Goal: Task Accomplishment & Management: Use online tool/utility

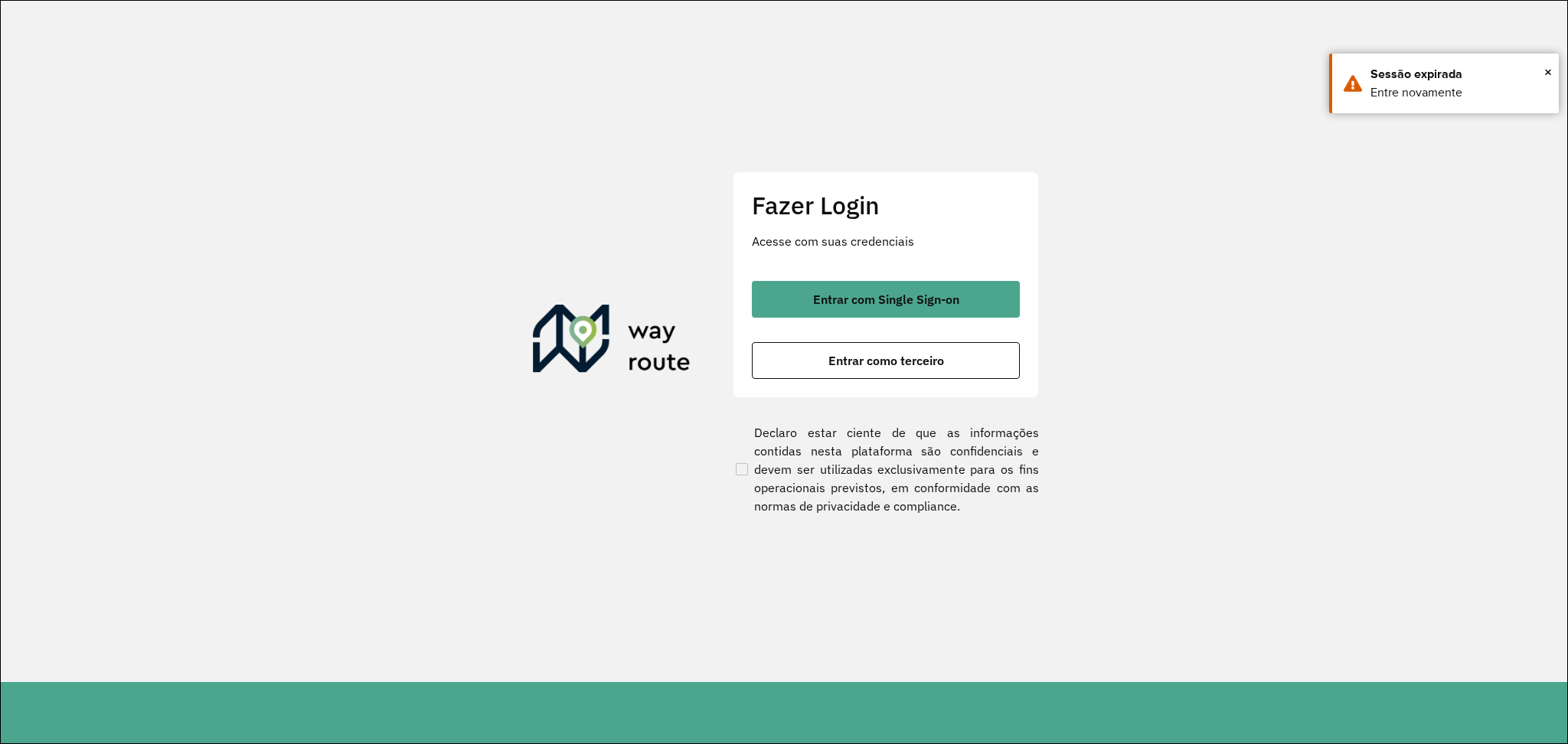
click at [954, 352] on button "Entrar como terceiro" at bounding box center [886, 361] width 268 height 37
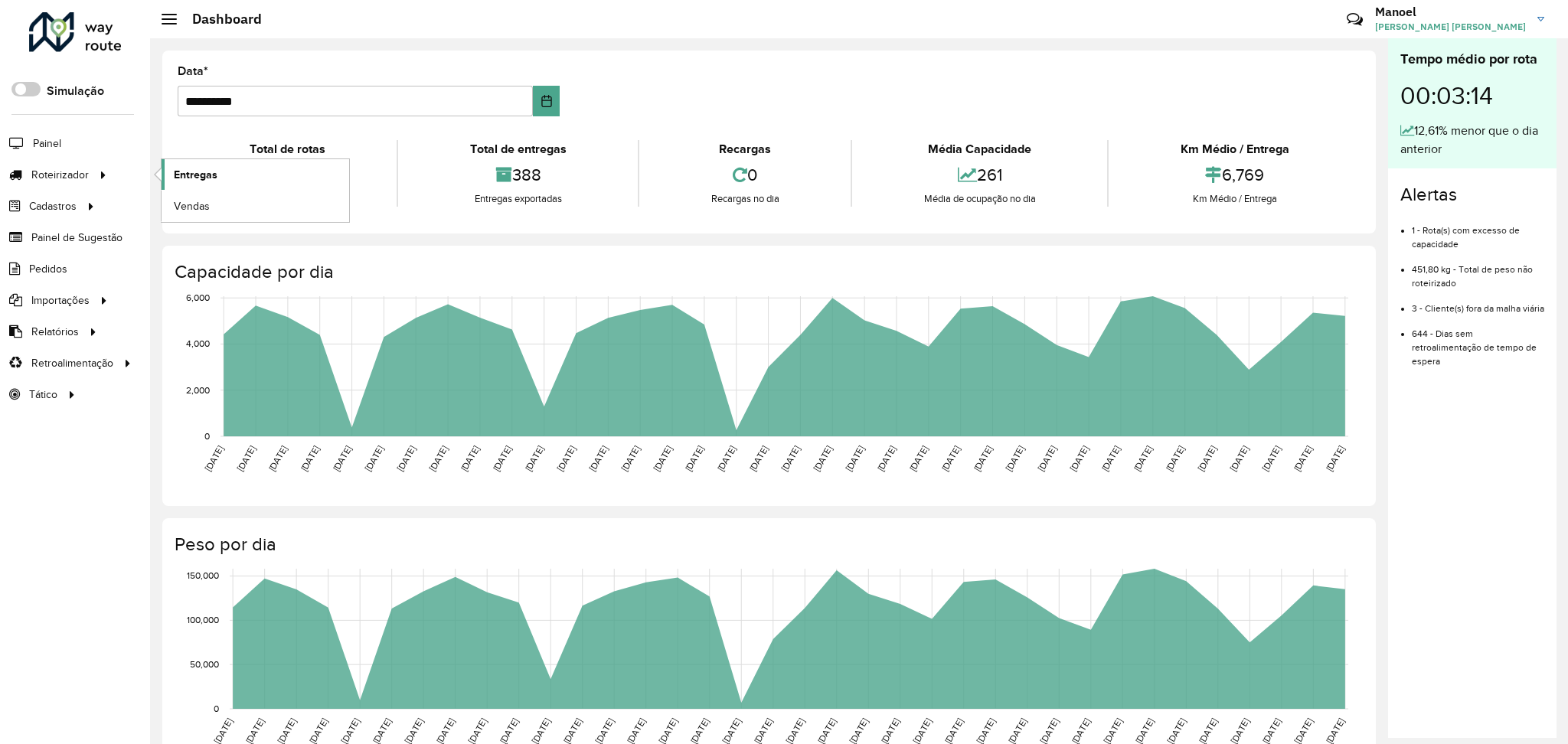
click at [185, 174] on span "Entregas" at bounding box center [196, 174] width 44 height 16
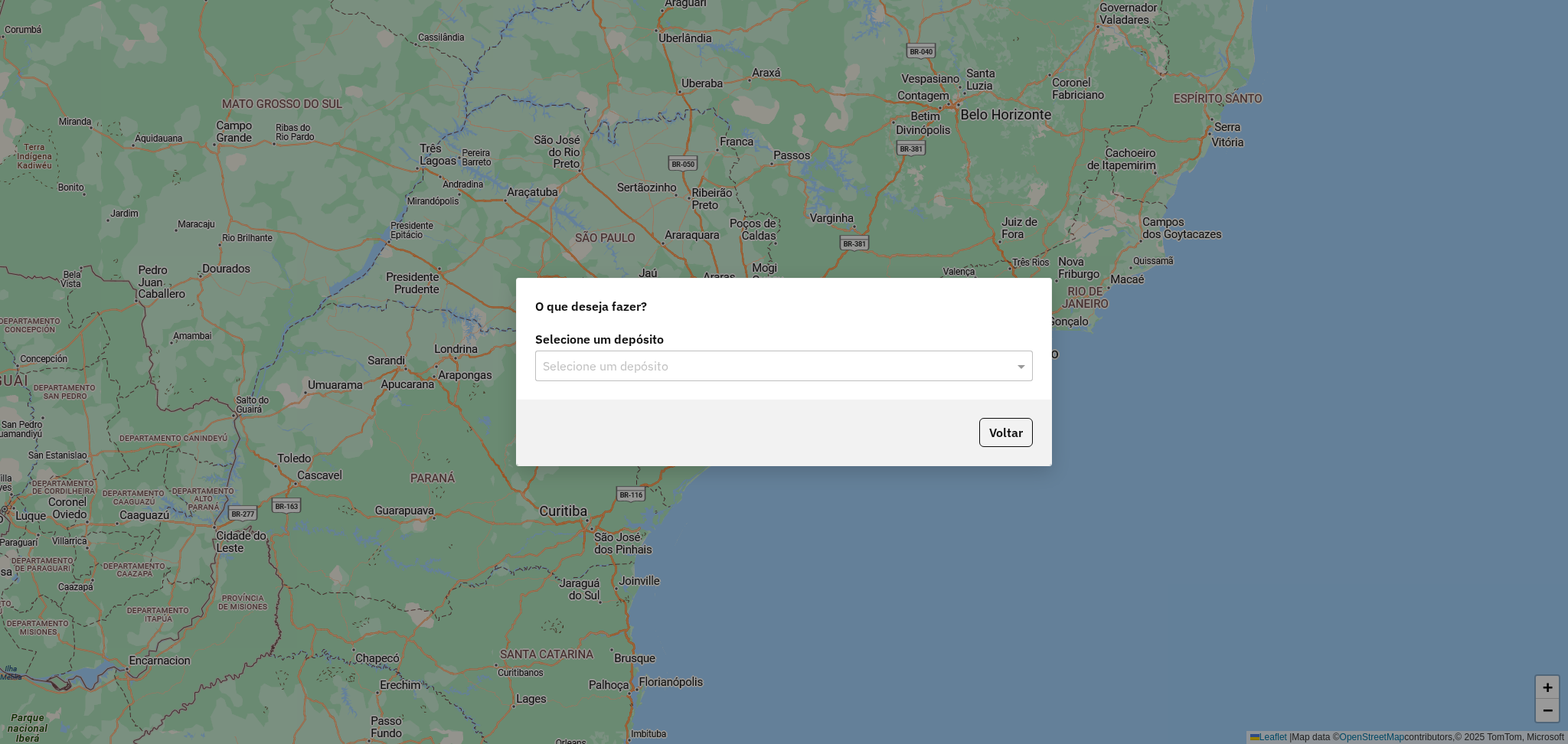
click at [671, 353] on div "Selecione um depósito" at bounding box center [784, 366] width 498 height 30
click at [622, 411] on div "DISFROTA" at bounding box center [784, 411] width 496 height 27
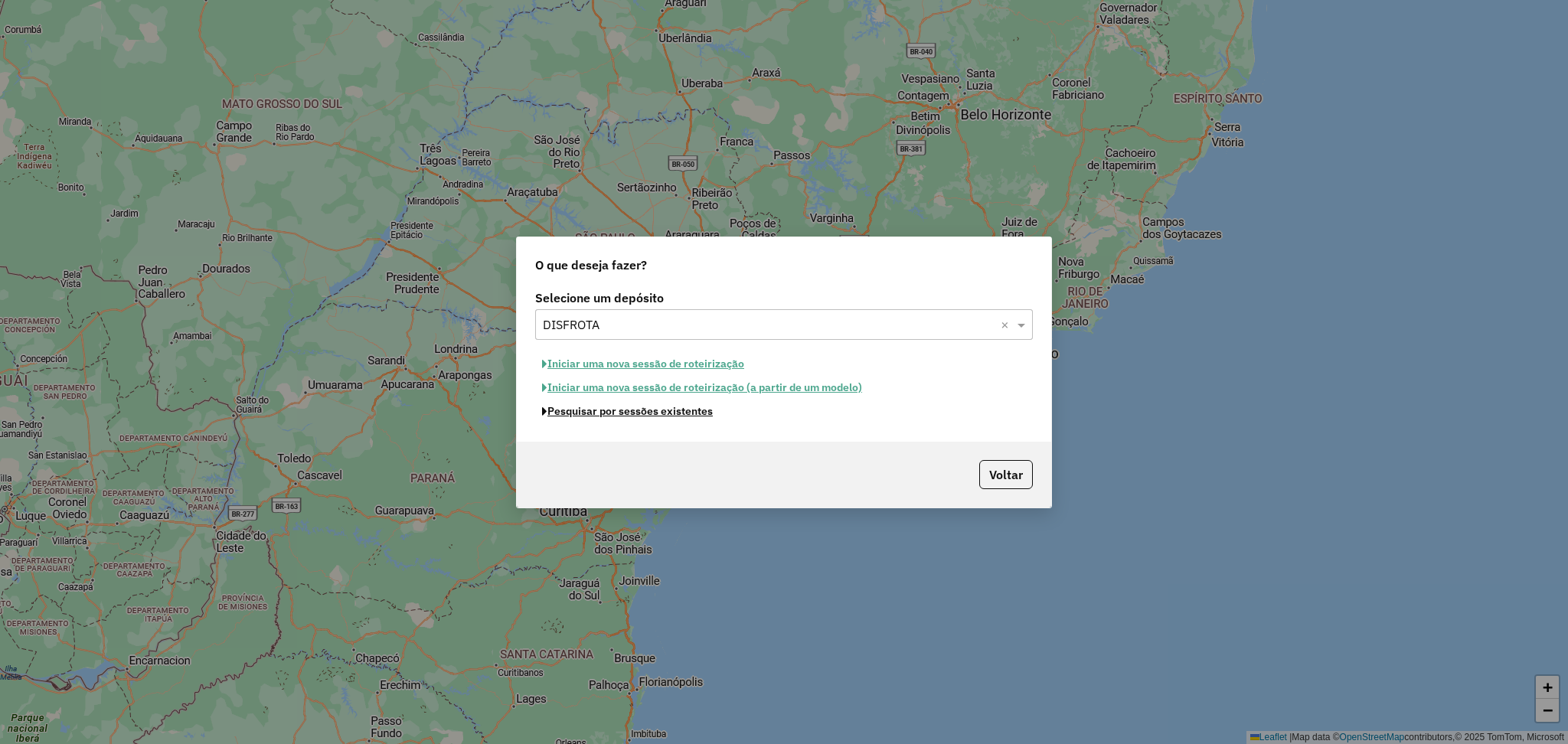
click at [640, 410] on button "Pesquisar por sessões existentes" at bounding box center [627, 411] width 185 height 24
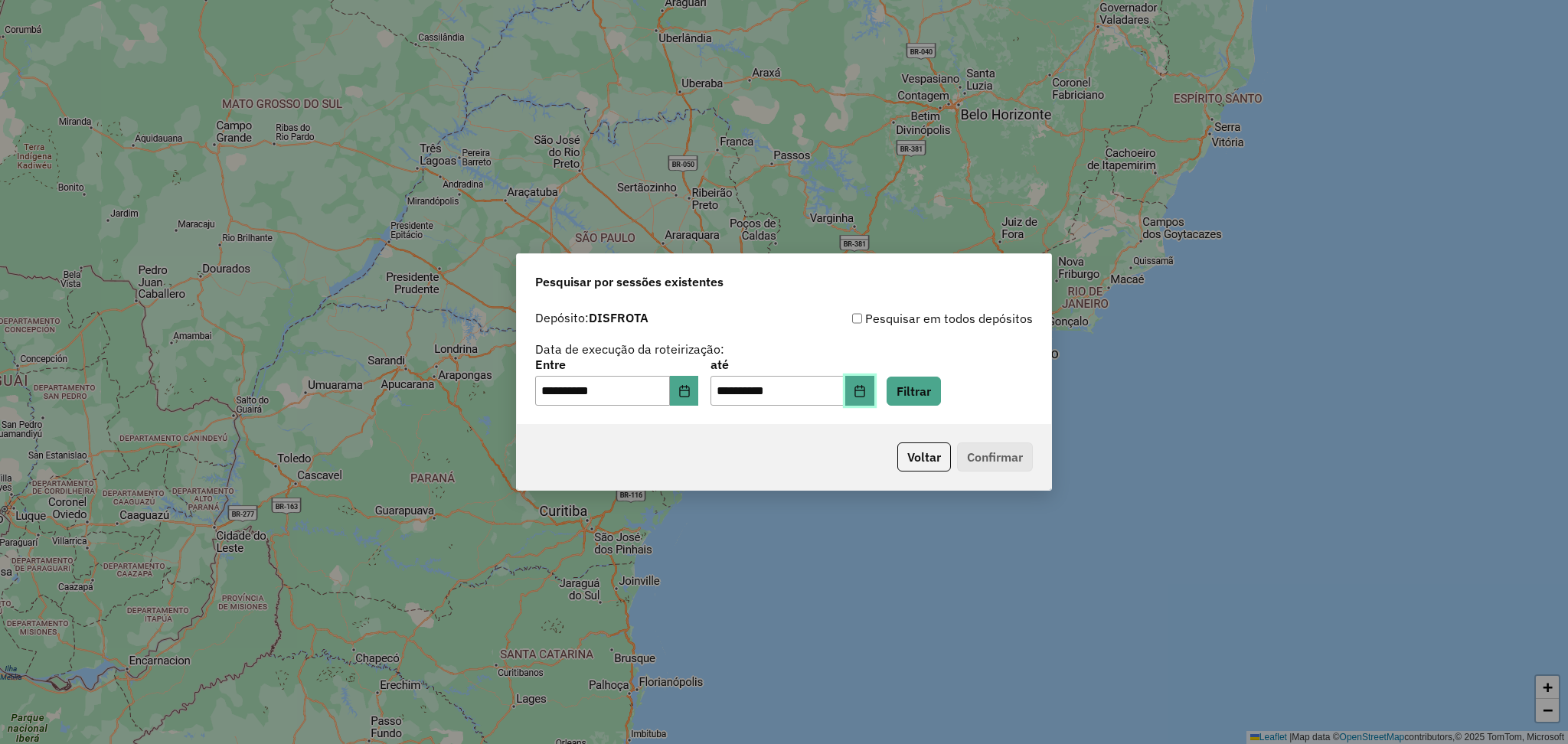
click at [874, 398] on button "Choose Date" at bounding box center [859, 391] width 29 height 30
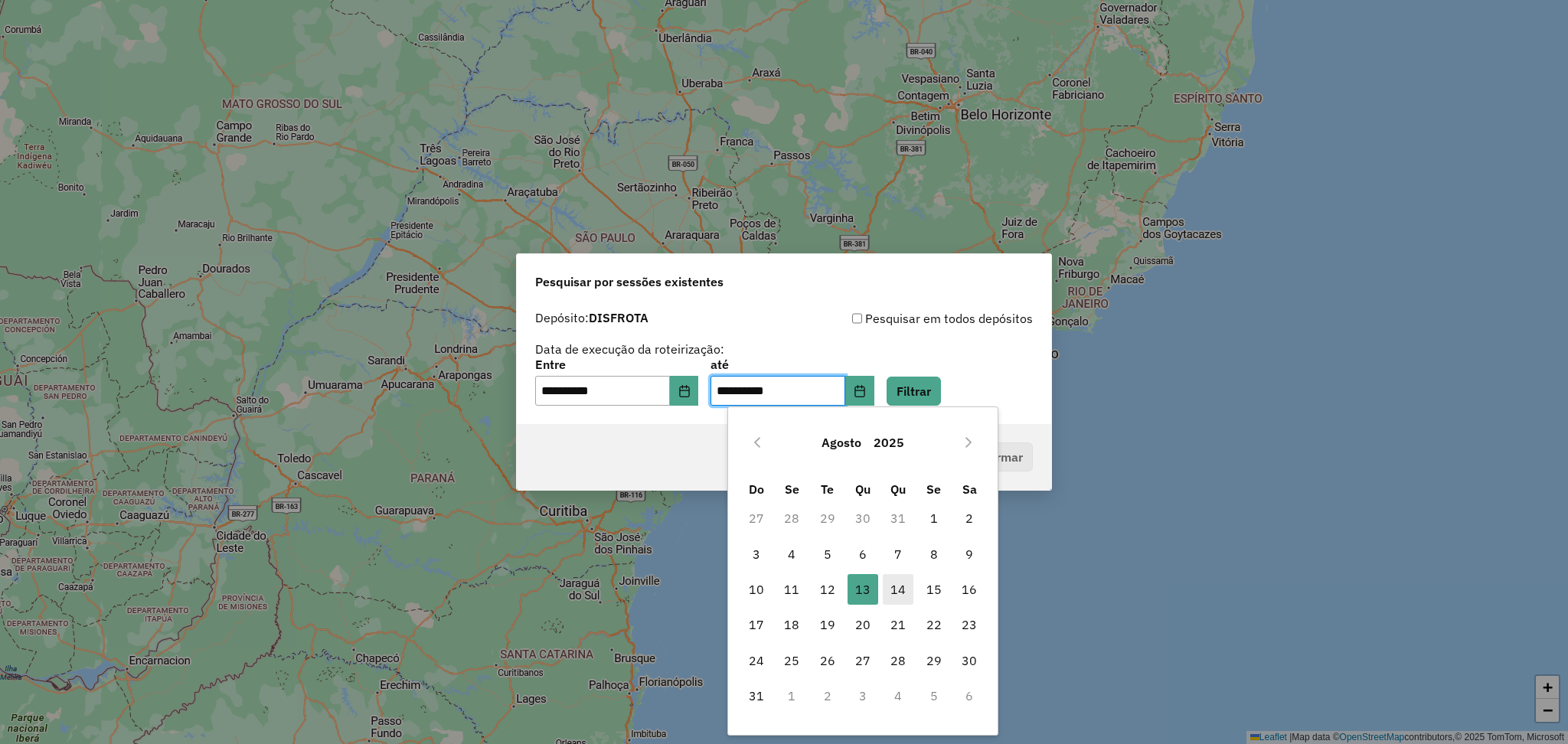
click at [898, 596] on span "14" at bounding box center [898, 590] width 30 height 30
type input "**********"
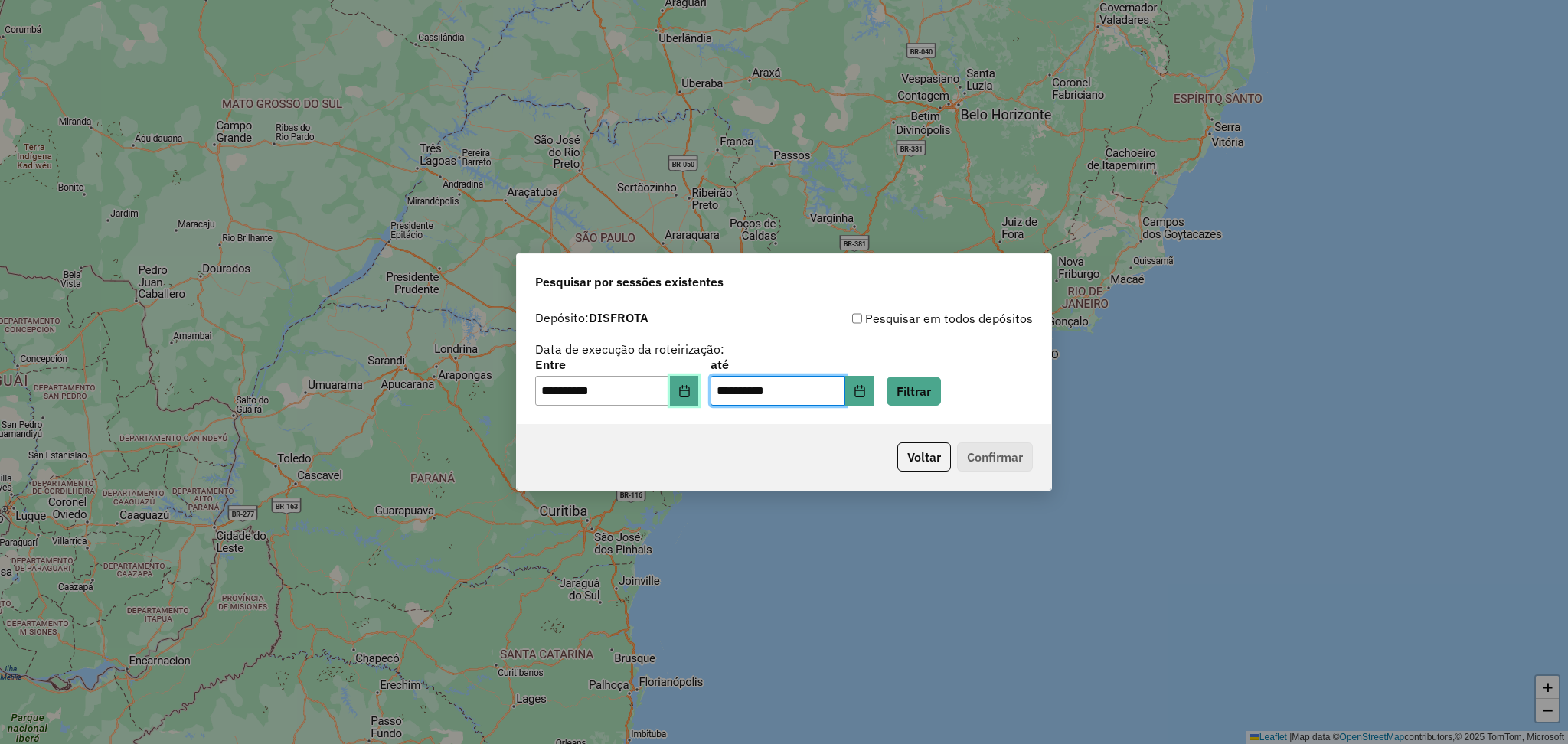
click at [690, 395] on button "Choose Date" at bounding box center [684, 391] width 29 height 30
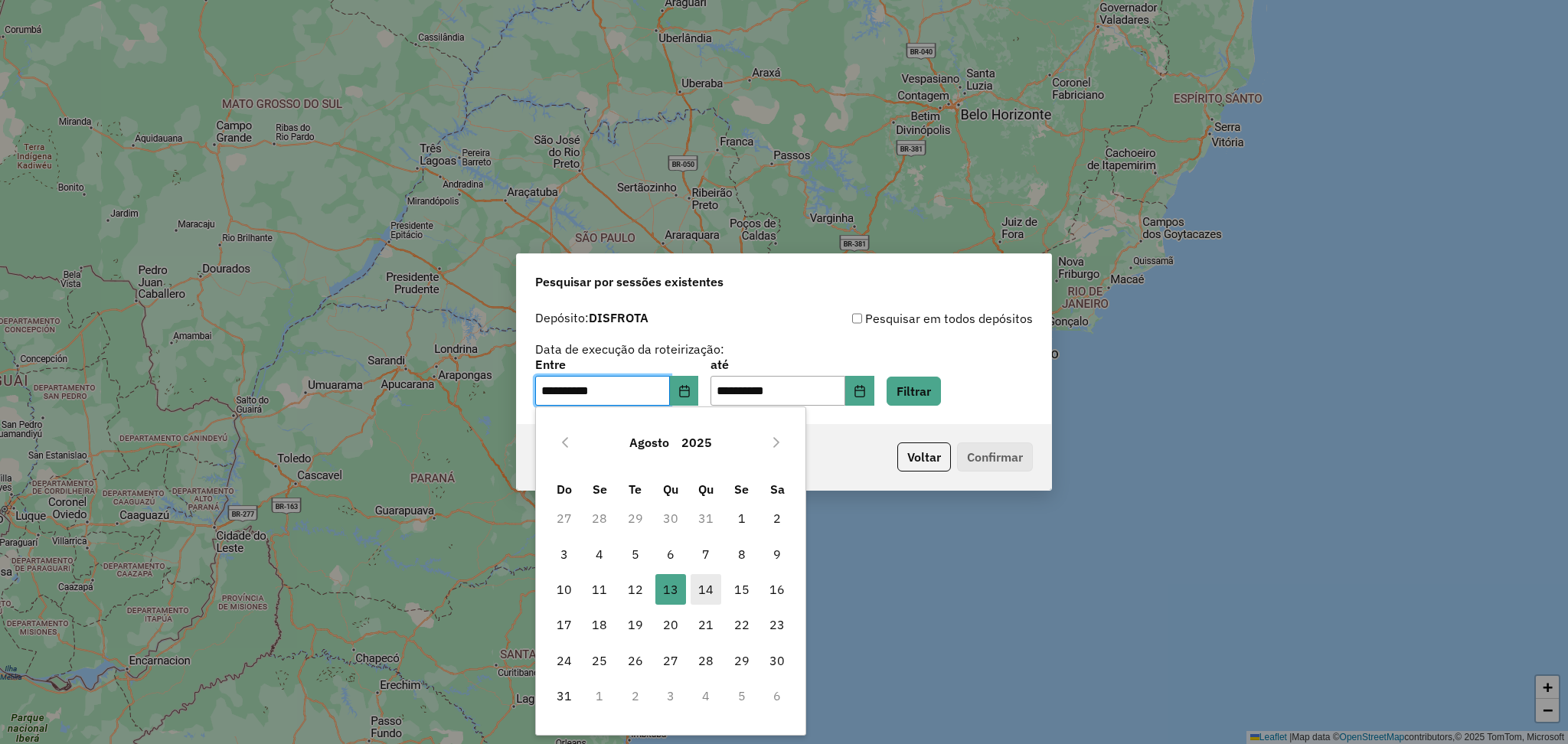
click at [701, 589] on span "14" at bounding box center [706, 590] width 30 height 30
type input "**********"
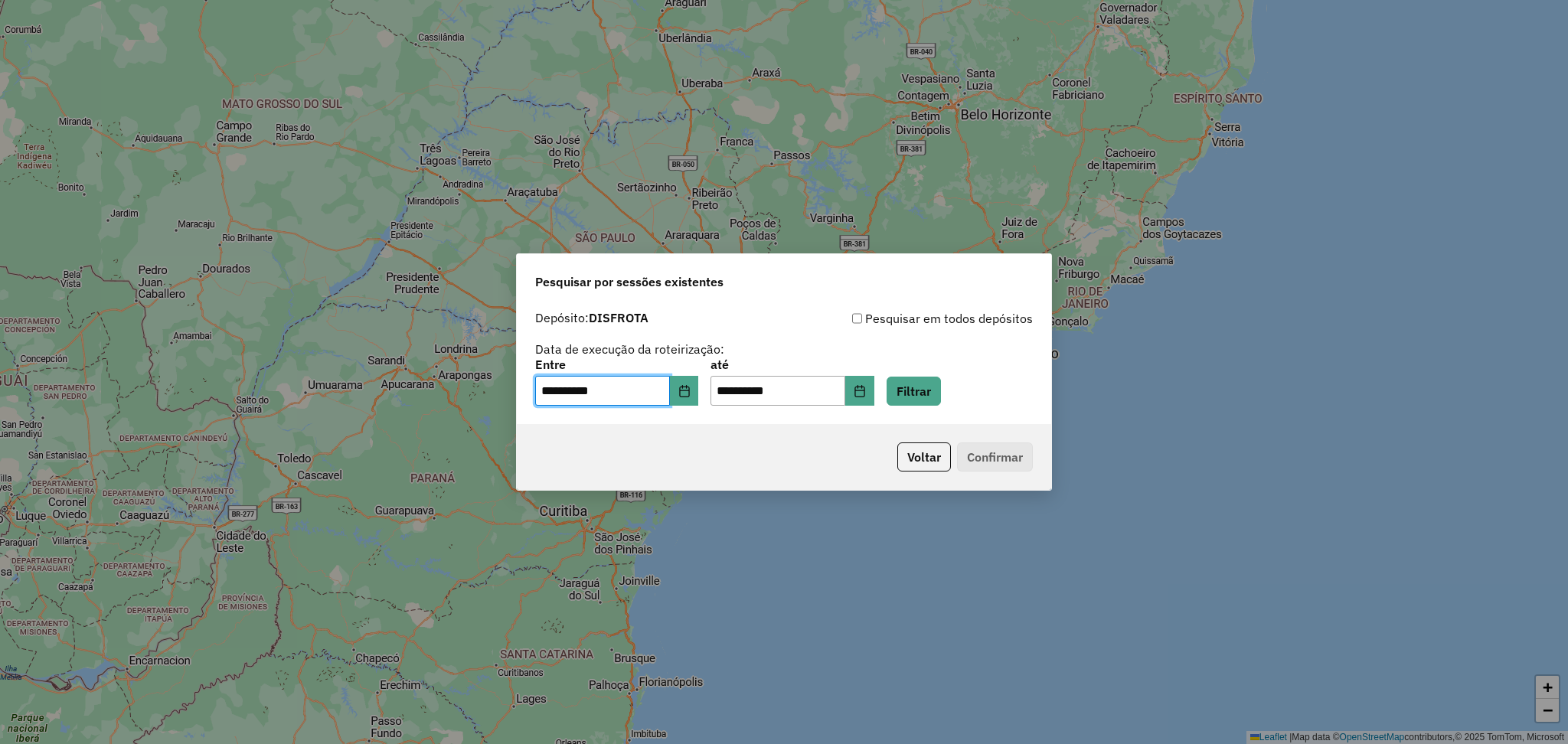
click at [993, 391] on div "**********" at bounding box center [784, 382] width 498 height 47
click at [941, 397] on button "Filtrar" at bounding box center [913, 391] width 54 height 29
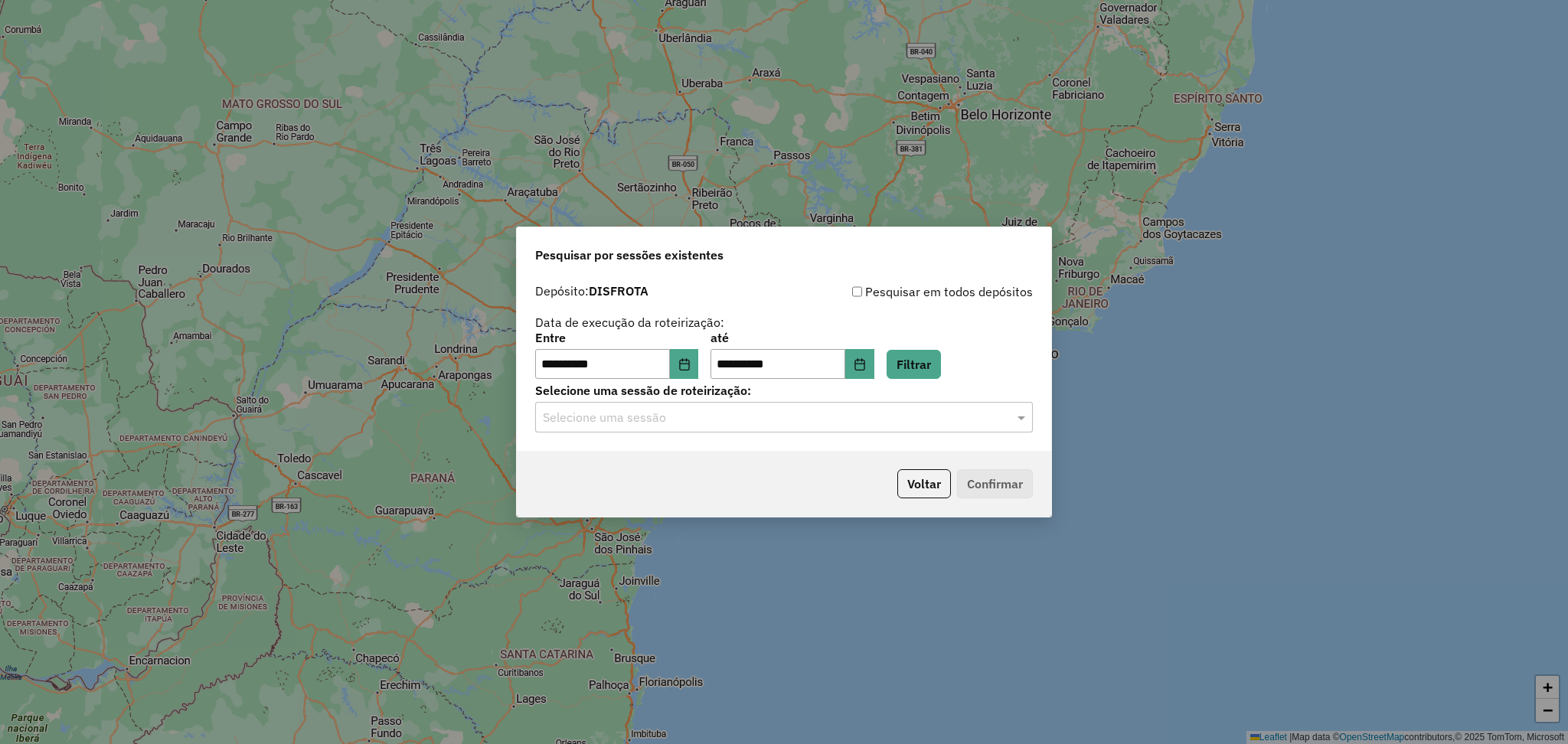
click at [678, 414] on input "text" at bounding box center [768, 417] width 451 height 18
click at [686, 455] on div "978909 - 14/08/2025 17:12" at bounding box center [784, 463] width 496 height 27
click at [1007, 493] on button "Confirmar" at bounding box center [995, 484] width 76 height 29
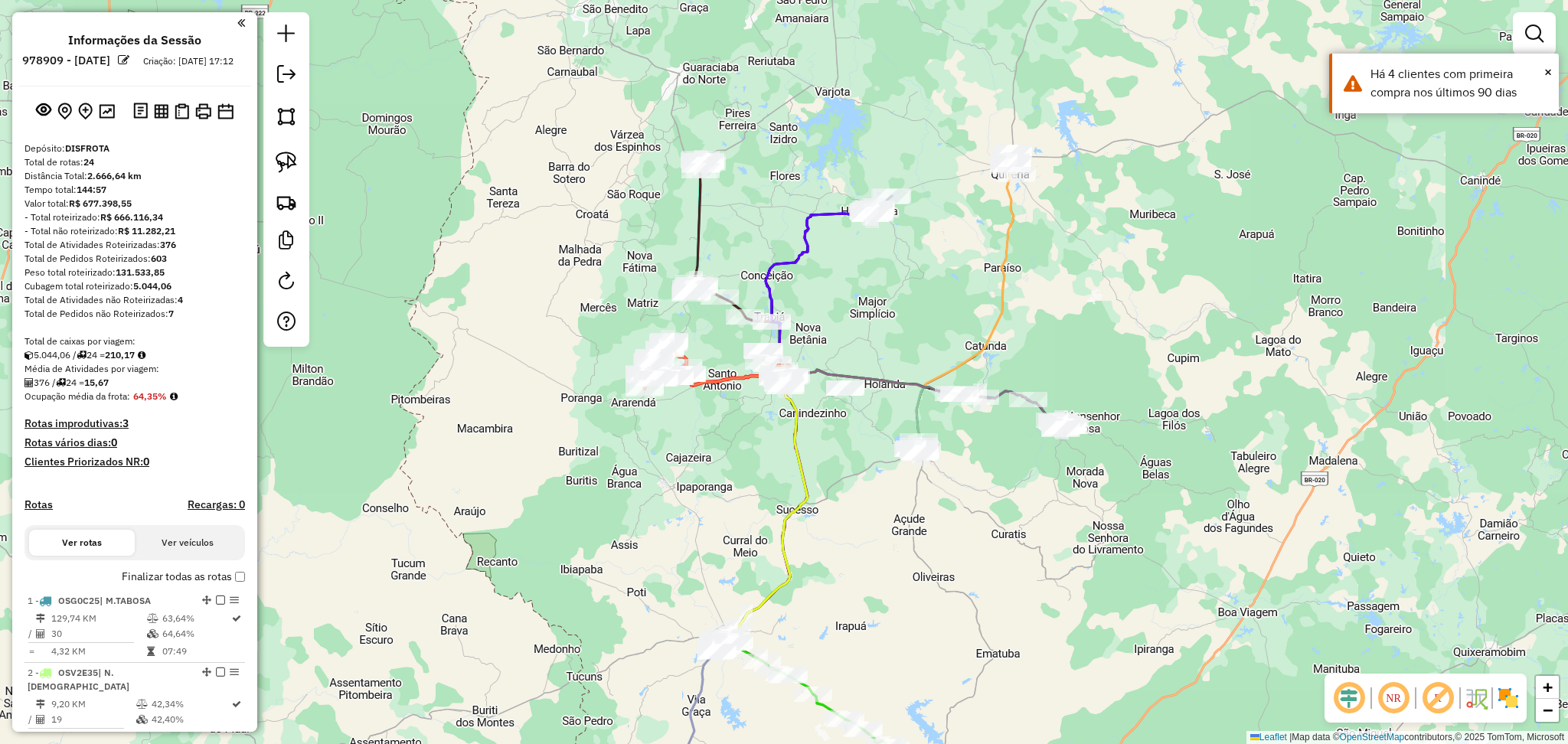
drag, startPoint x: 1346, startPoint y: 699, endPoint x: 1305, endPoint y: 677, distance: 46.5
click at [1346, 699] on em at bounding box center [1348, 699] width 37 height 37
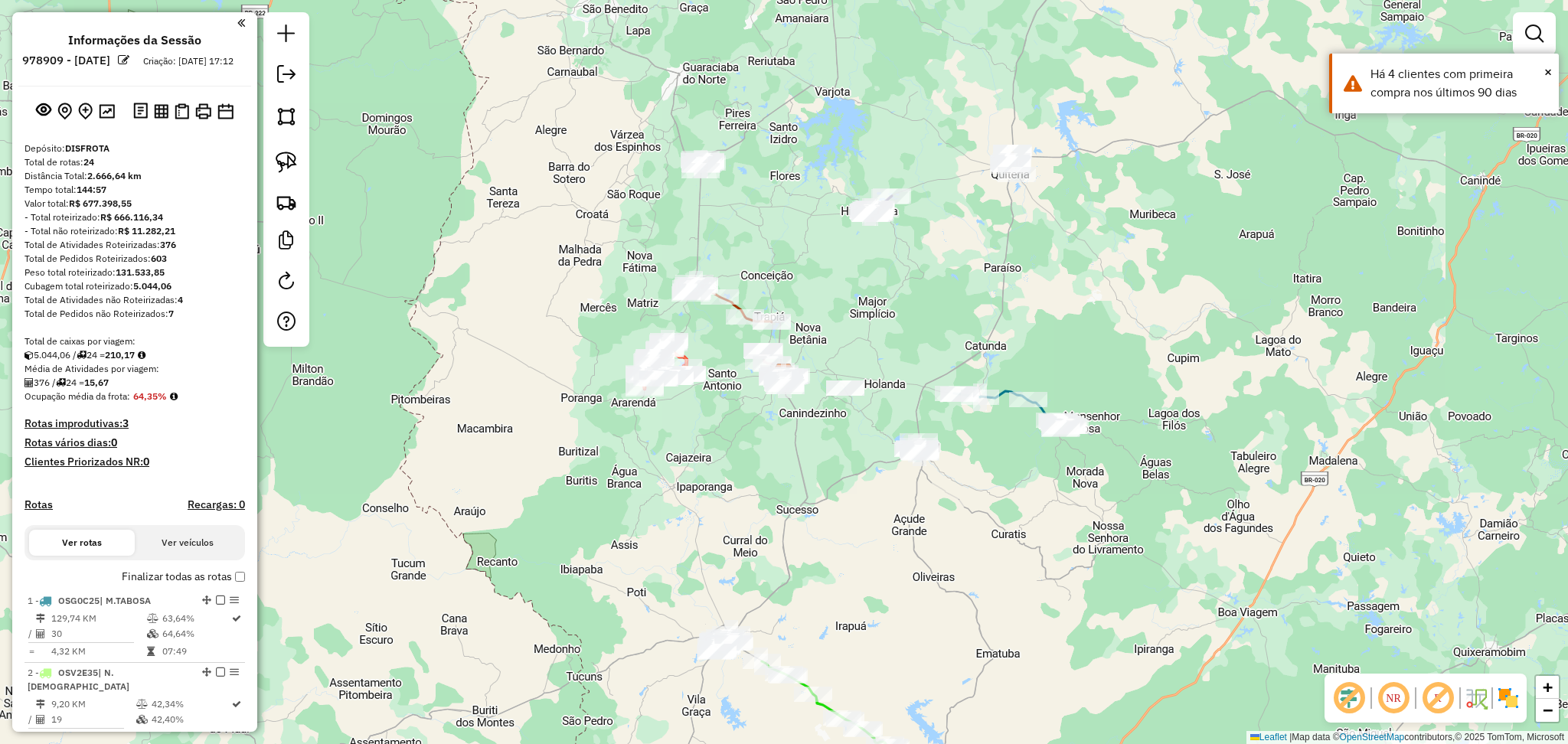
drag, startPoint x: 670, startPoint y: 564, endPoint x: 616, endPoint y: 239, distance: 329.5
click at [625, 284] on div "Janela de atendimento Grade de atendimento Capacidade Transportadoras Veículos …" at bounding box center [784, 372] width 1568 height 744
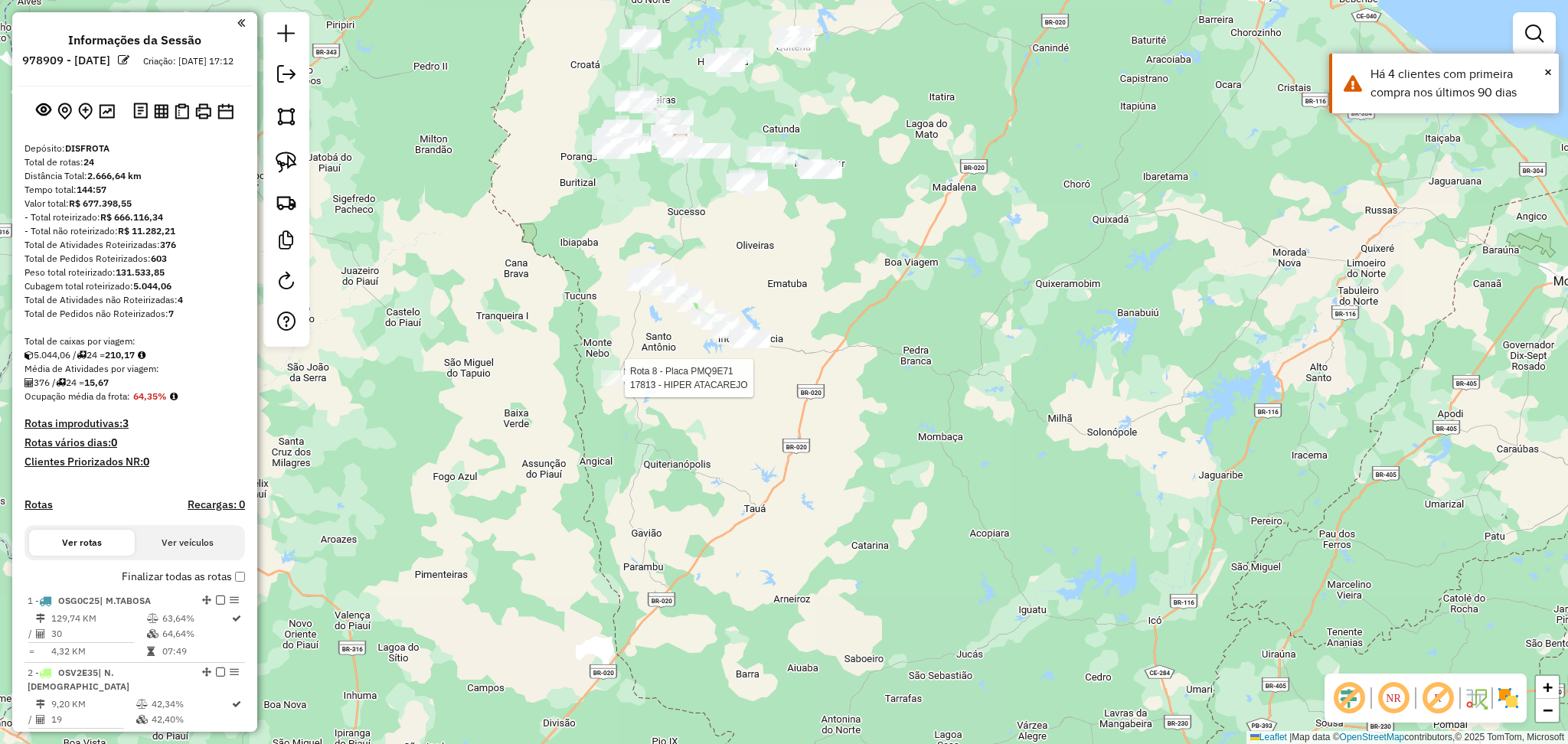
select select "**********"
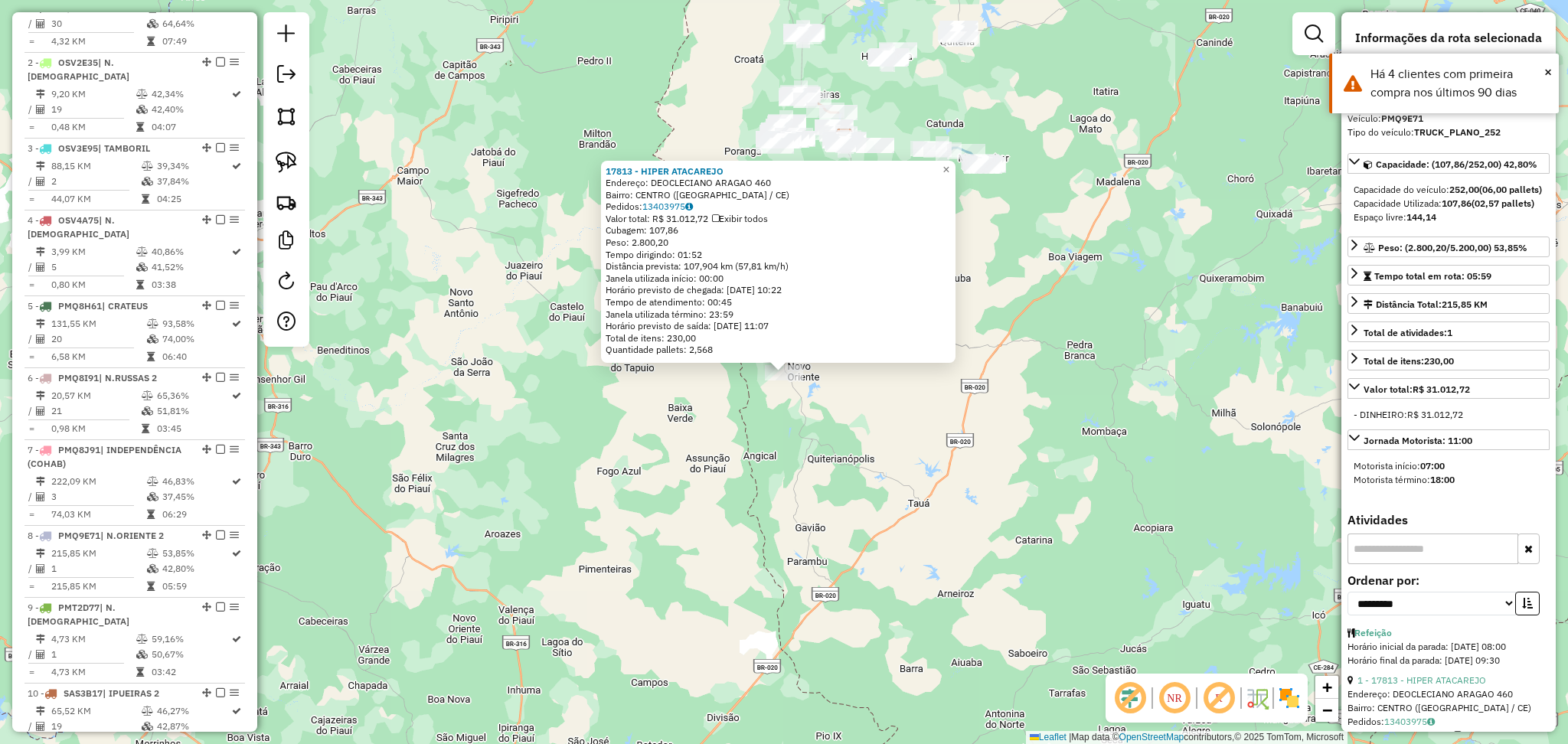
scroll to position [1109, 0]
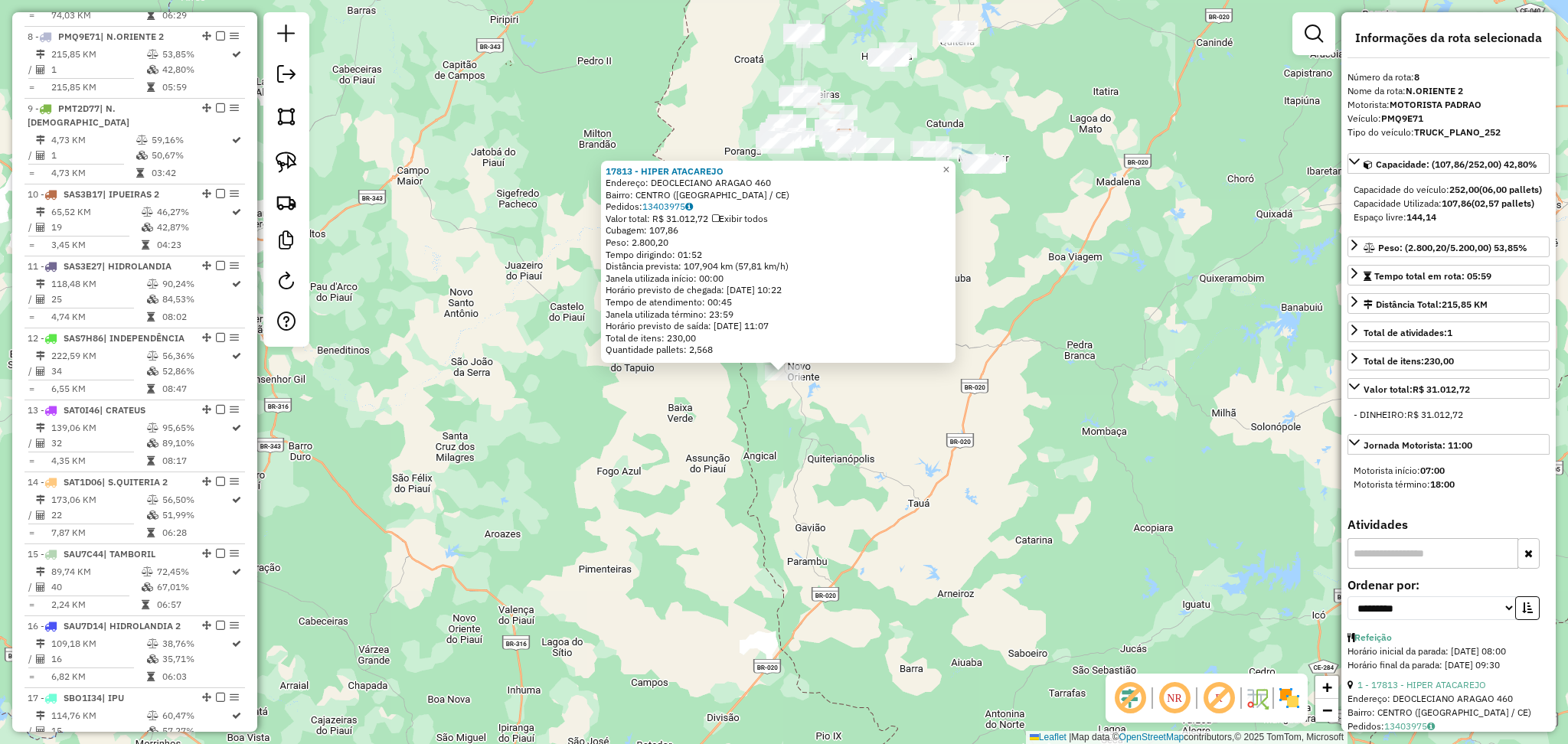
click at [758, 427] on div "17813 - HIPER ATACAREJO Endereço: DEOCLECIANO ARAGAO 460 Bairro: CENTRO (NOVO O…" at bounding box center [784, 372] width 1568 height 744
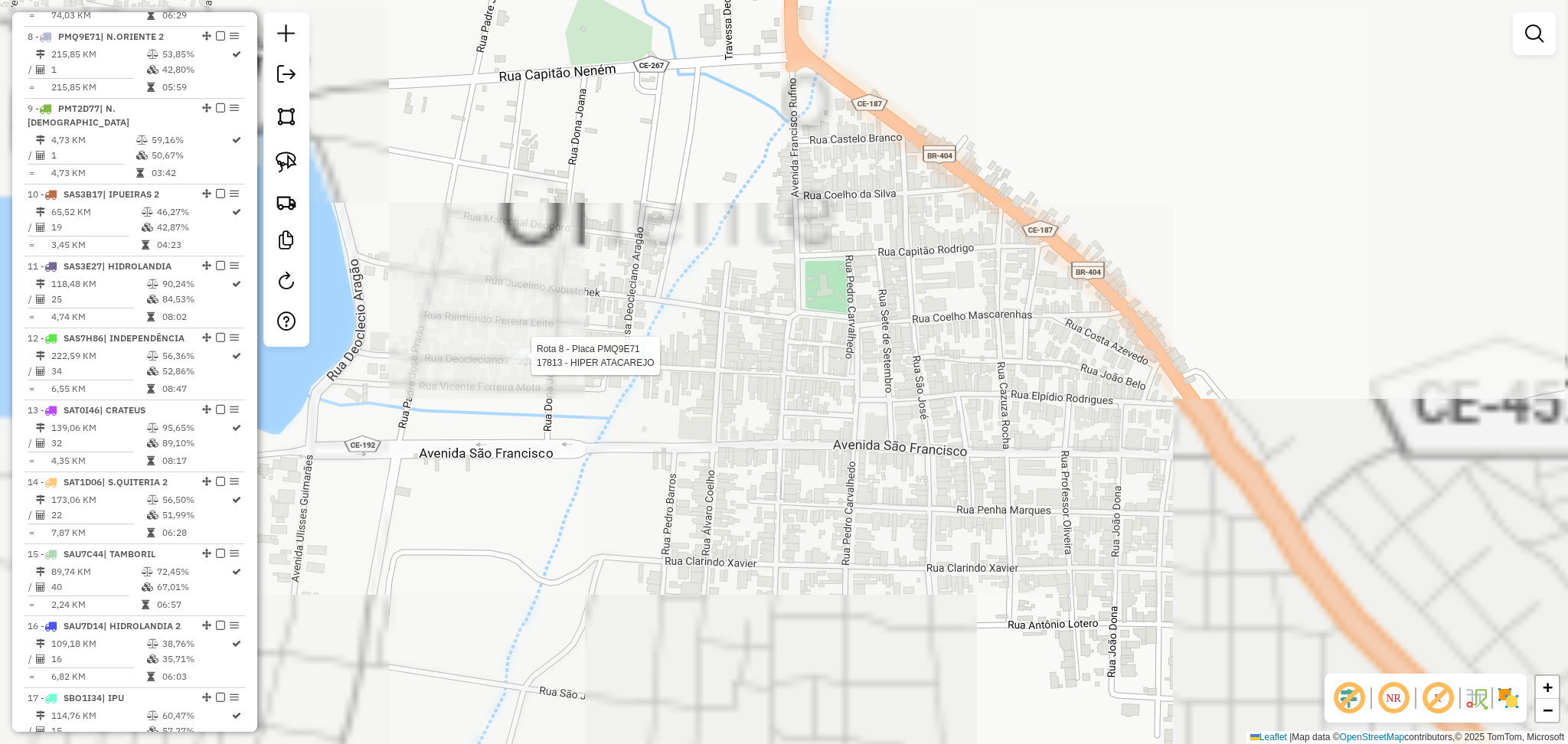
select select "**********"
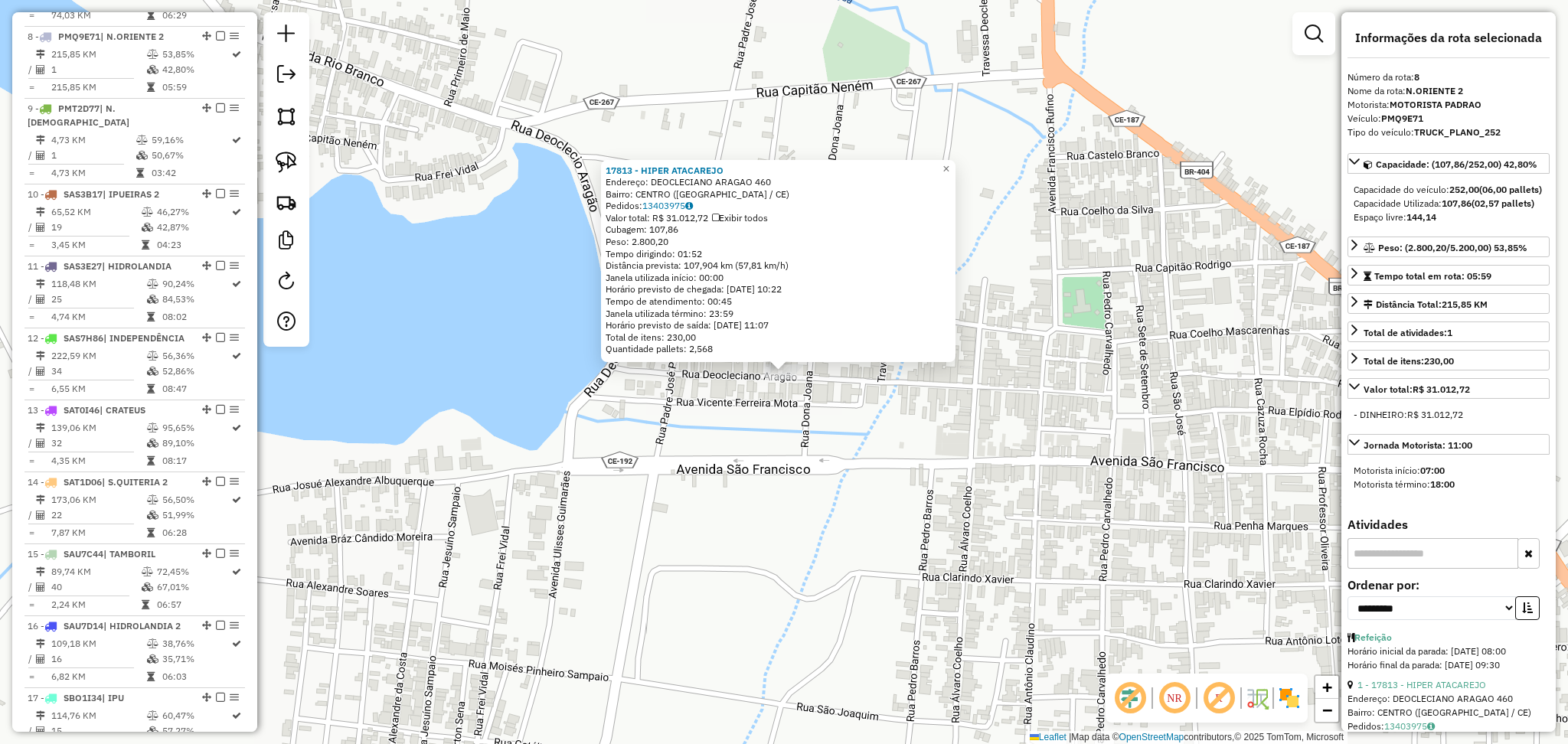
click at [799, 491] on div "17813 - HIPER ATACAREJO Endereço: DEOCLECIANO ARAGAO 460 Bairro: CENTRO (NOVO O…" at bounding box center [784, 372] width 1568 height 744
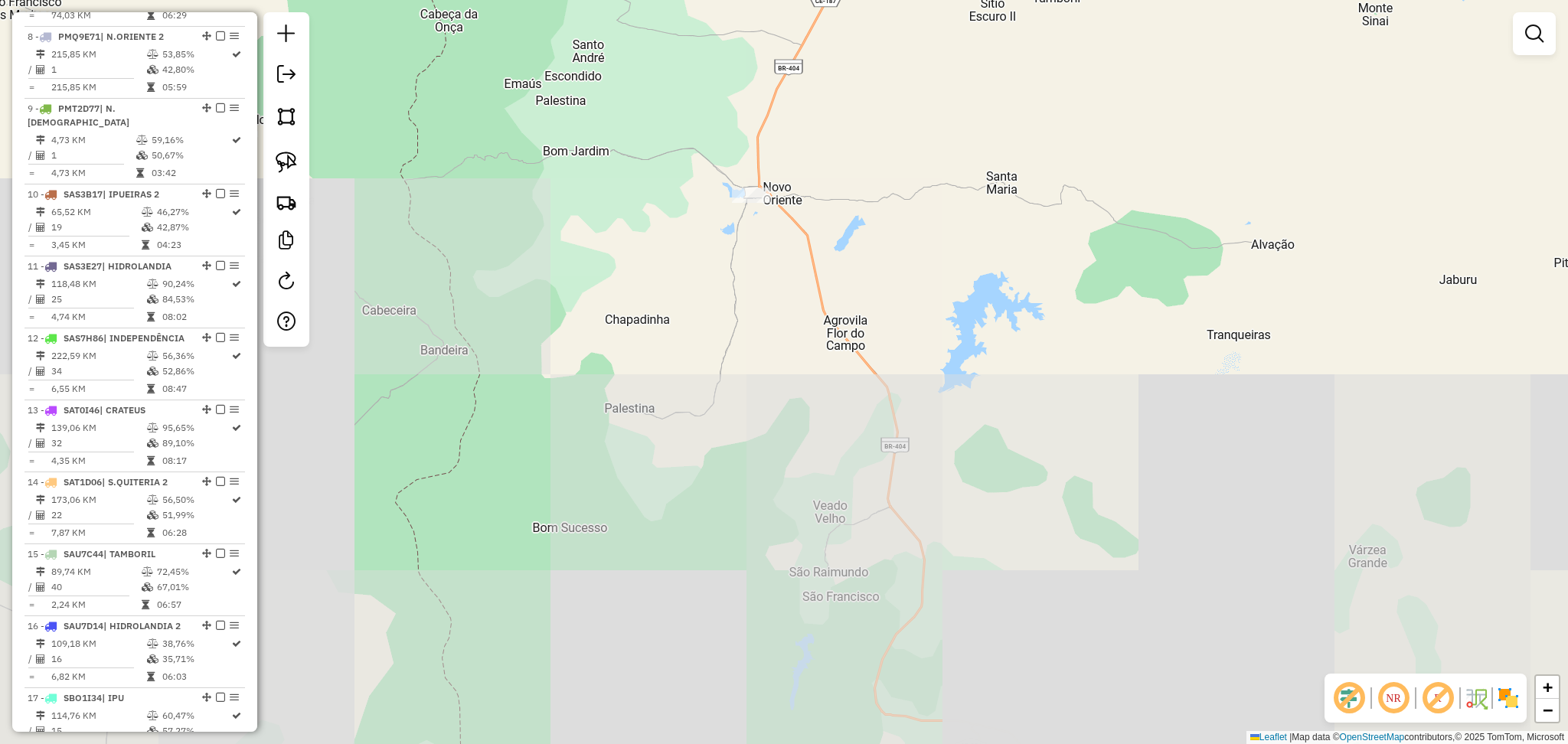
drag, startPoint x: 819, startPoint y: 124, endPoint x: 792, endPoint y: 260, distance: 138.7
click at [792, 258] on div "Janela de atendimento Grade de atendimento Capacidade Transportadoras Veículos …" at bounding box center [784, 372] width 1568 height 744
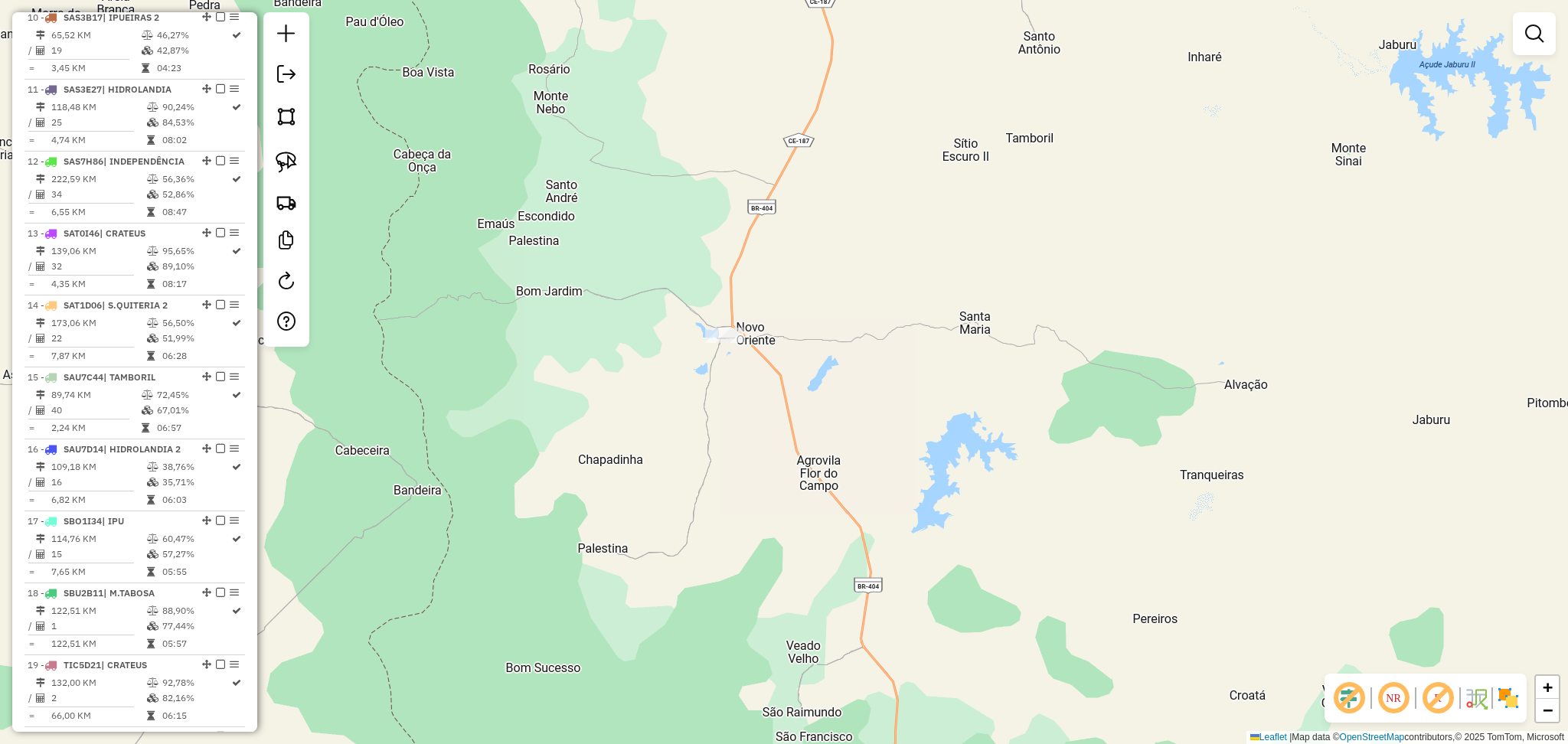
scroll to position [1314, 0]
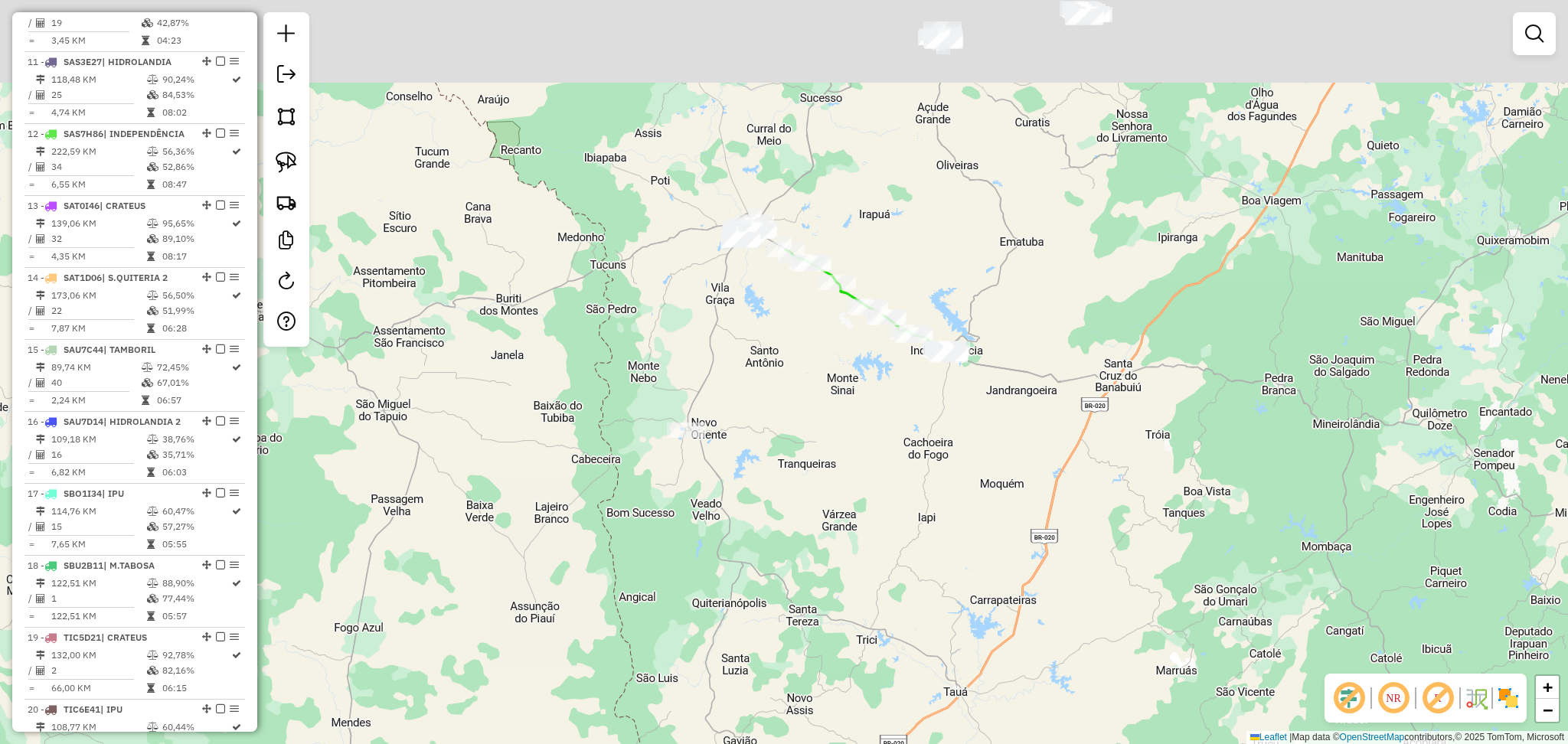
drag, startPoint x: 787, startPoint y: 325, endPoint x: 781, endPoint y: 358, distance: 33.5
click at [781, 358] on div "Janela de atendimento Grade de atendimento Capacidade Transportadoras Veículos …" at bounding box center [784, 372] width 1568 height 744
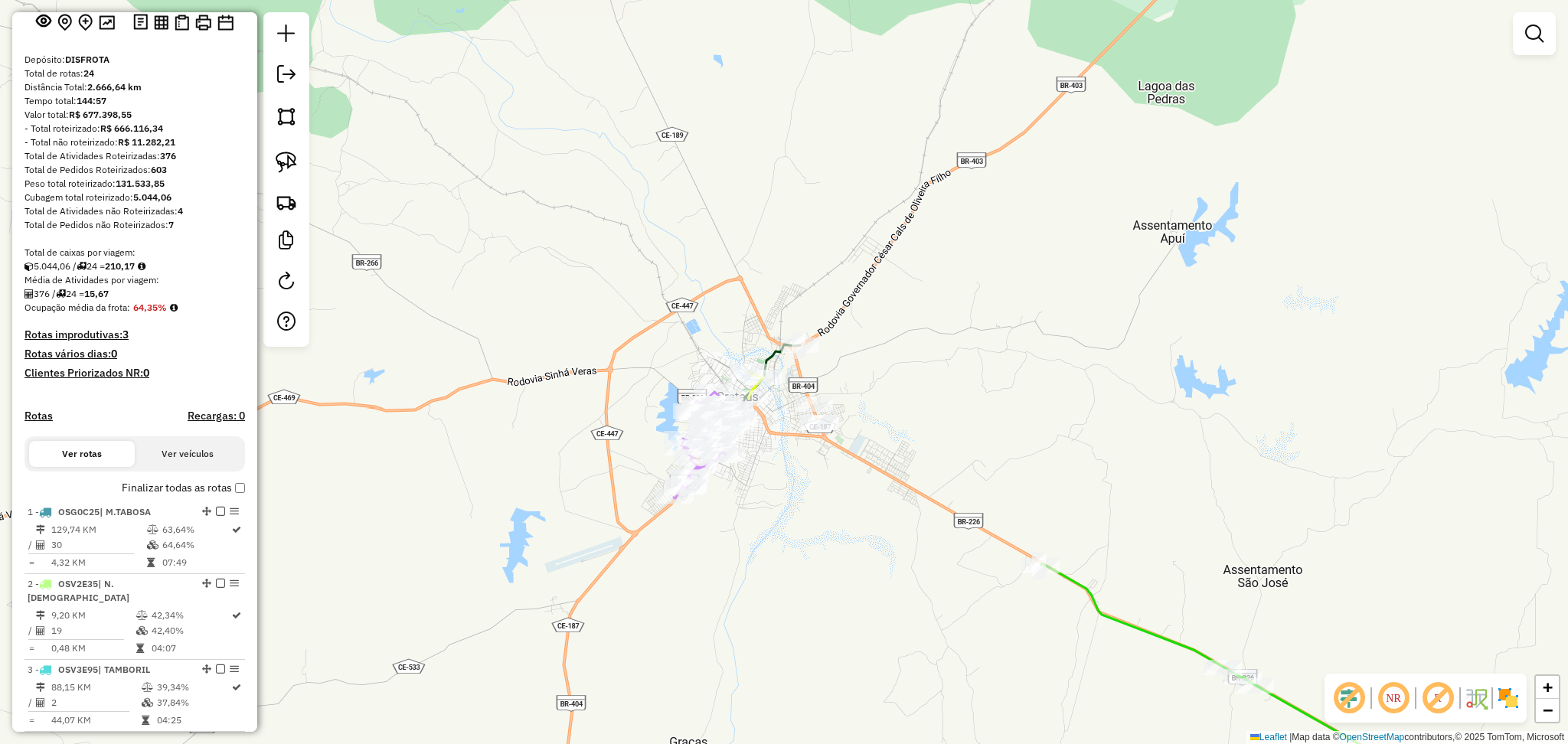
scroll to position [190, 0]
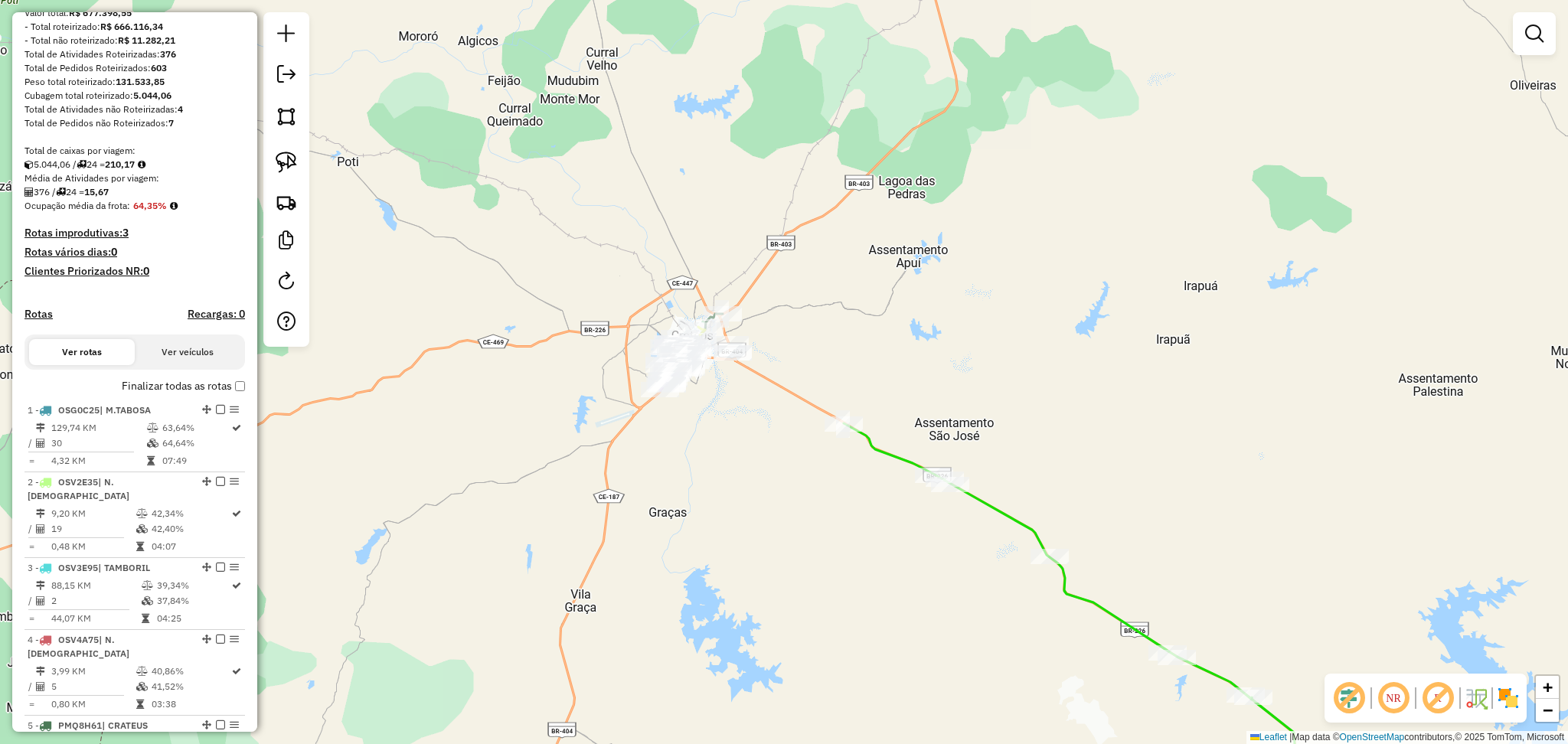
drag, startPoint x: 740, startPoint y: 567, endPoint x: 727, endPoint y: 434, distance: 133.6
click at [728, 455] on div "Janela de atendimento Grade de atendimento Capacidade Transportadoras Veículos …" at bounding box center [784, 372] width 1568 height 744
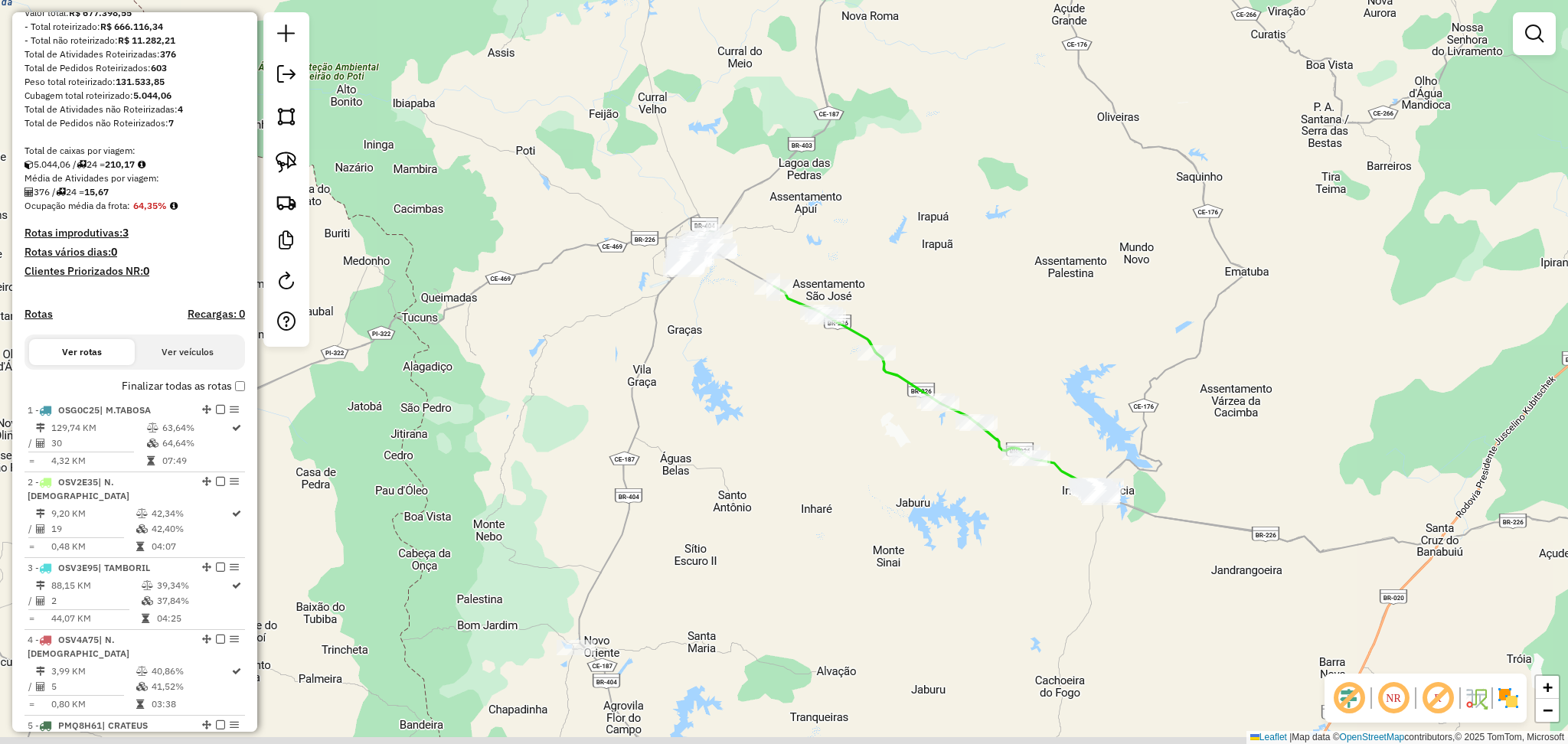
drag, startPoint x: 713, startPoint y: 505, endPoint x: 716, endPoint y: 377, distance: 128.0
click at [719, 378] on div "Janela de atendimento Grade de atendimento Capacidade Transportadoras Veículos …" at bounding box center [784, 372] width 1568 height 744
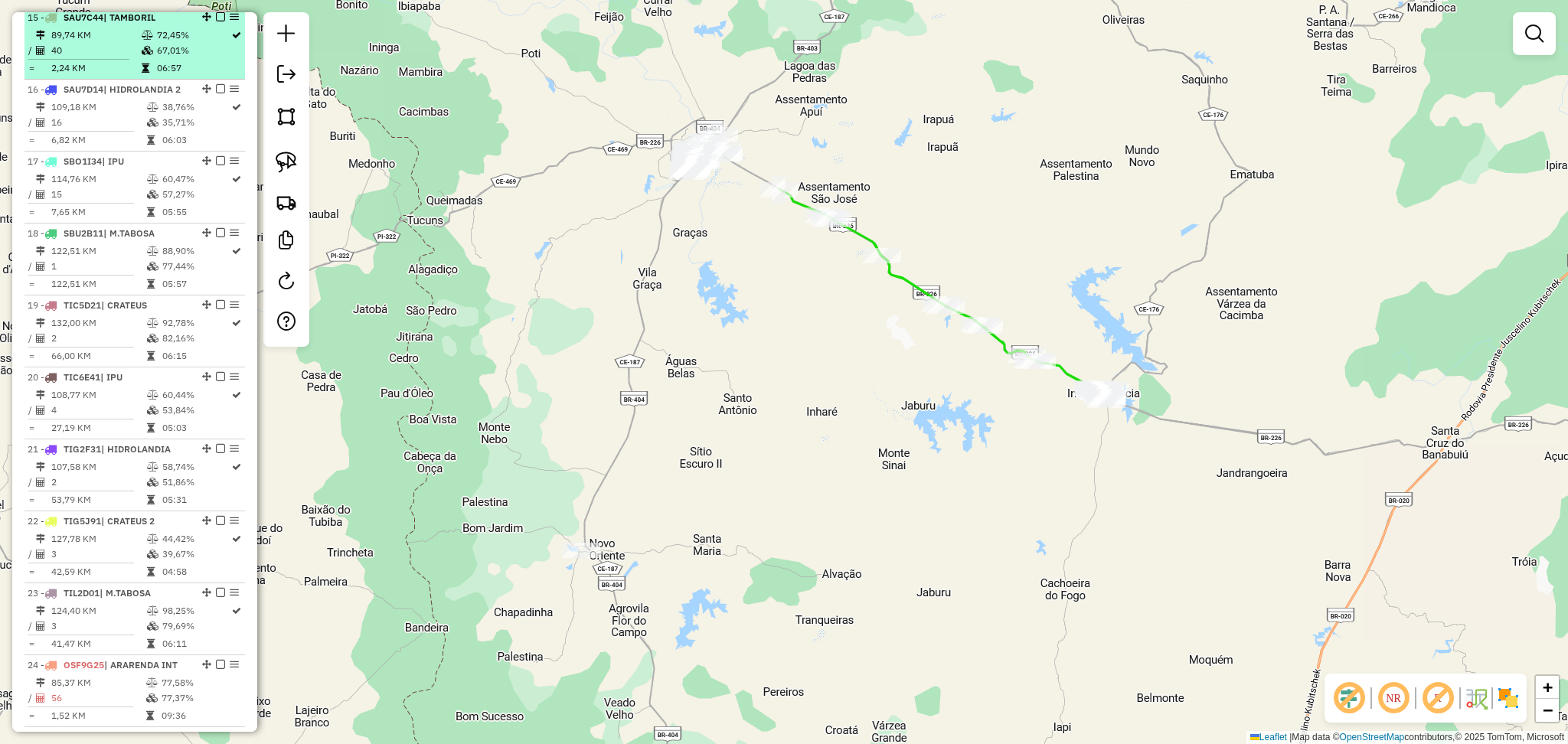
scroll to position [1824, 0]
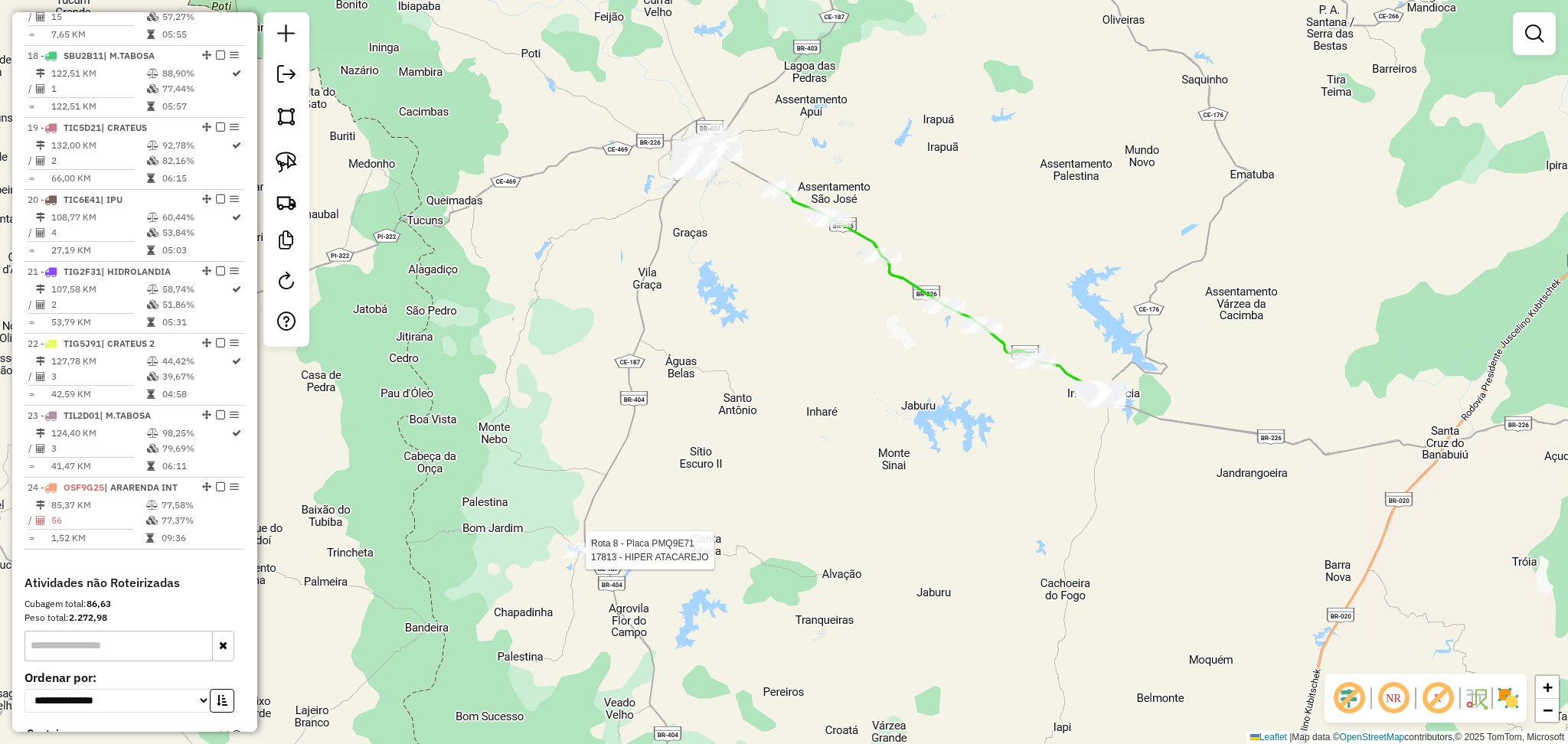
select select "**********"
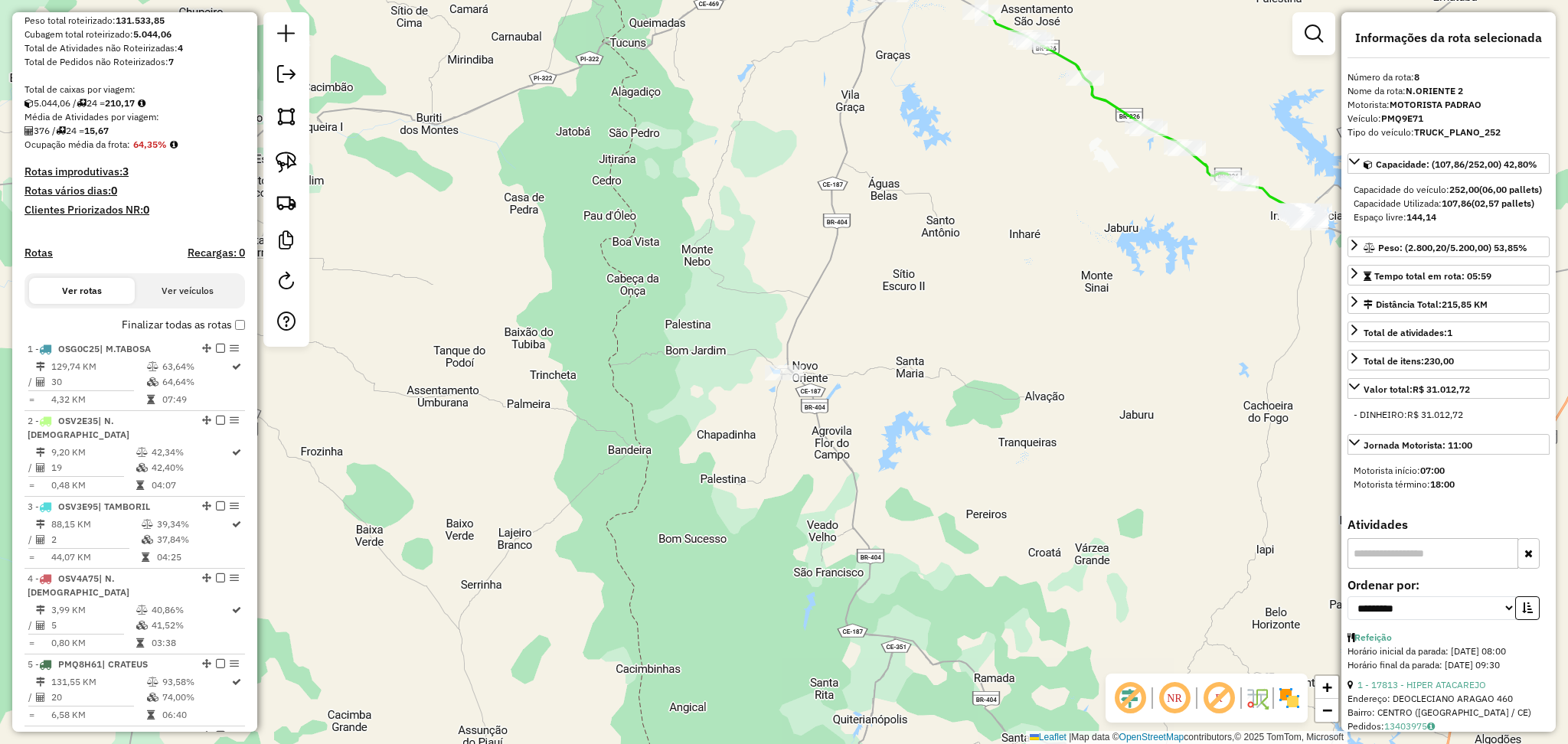
scroll to position [408, 0]
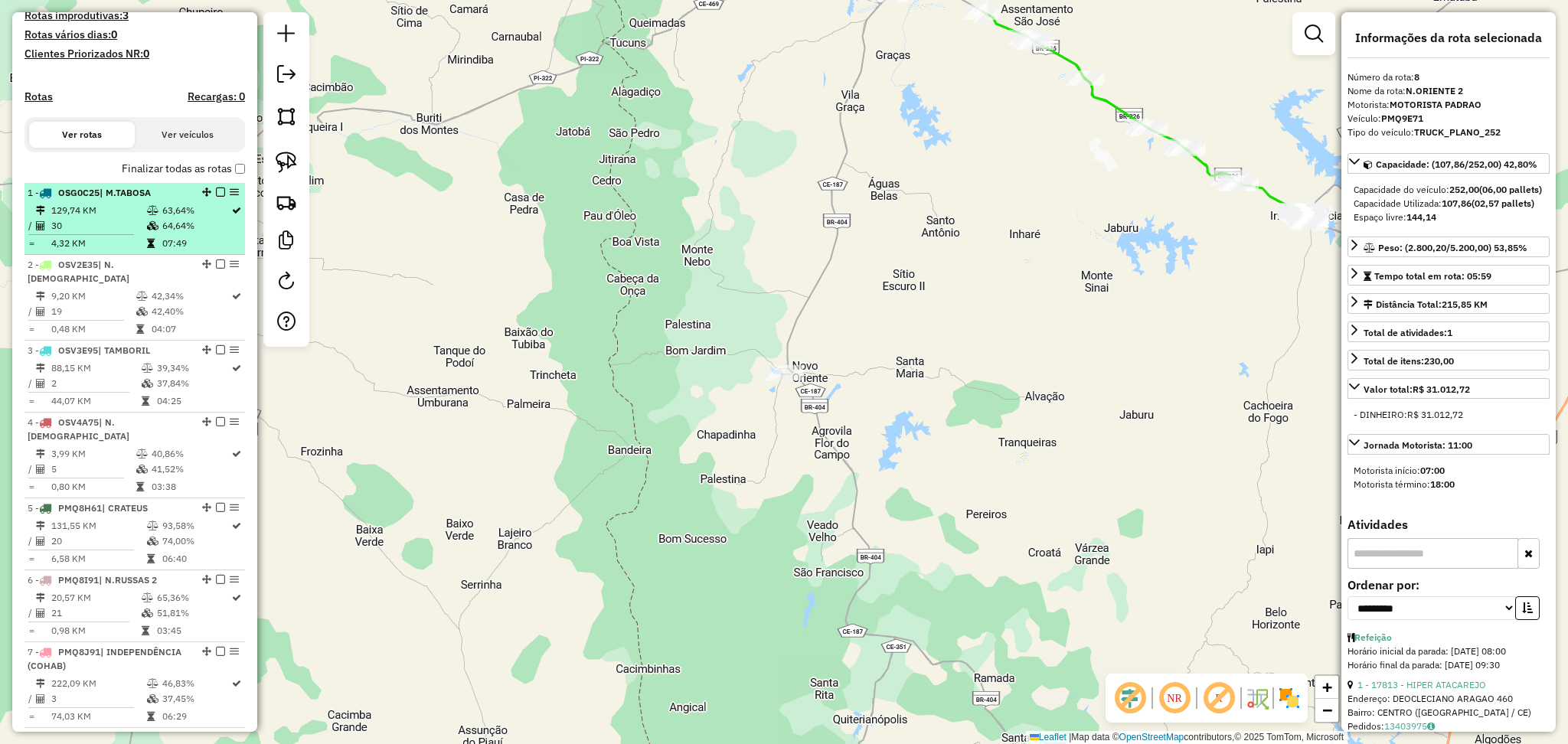
click at [122, 234] on td "30" at bounding box center [97, 226] width 96 height 15
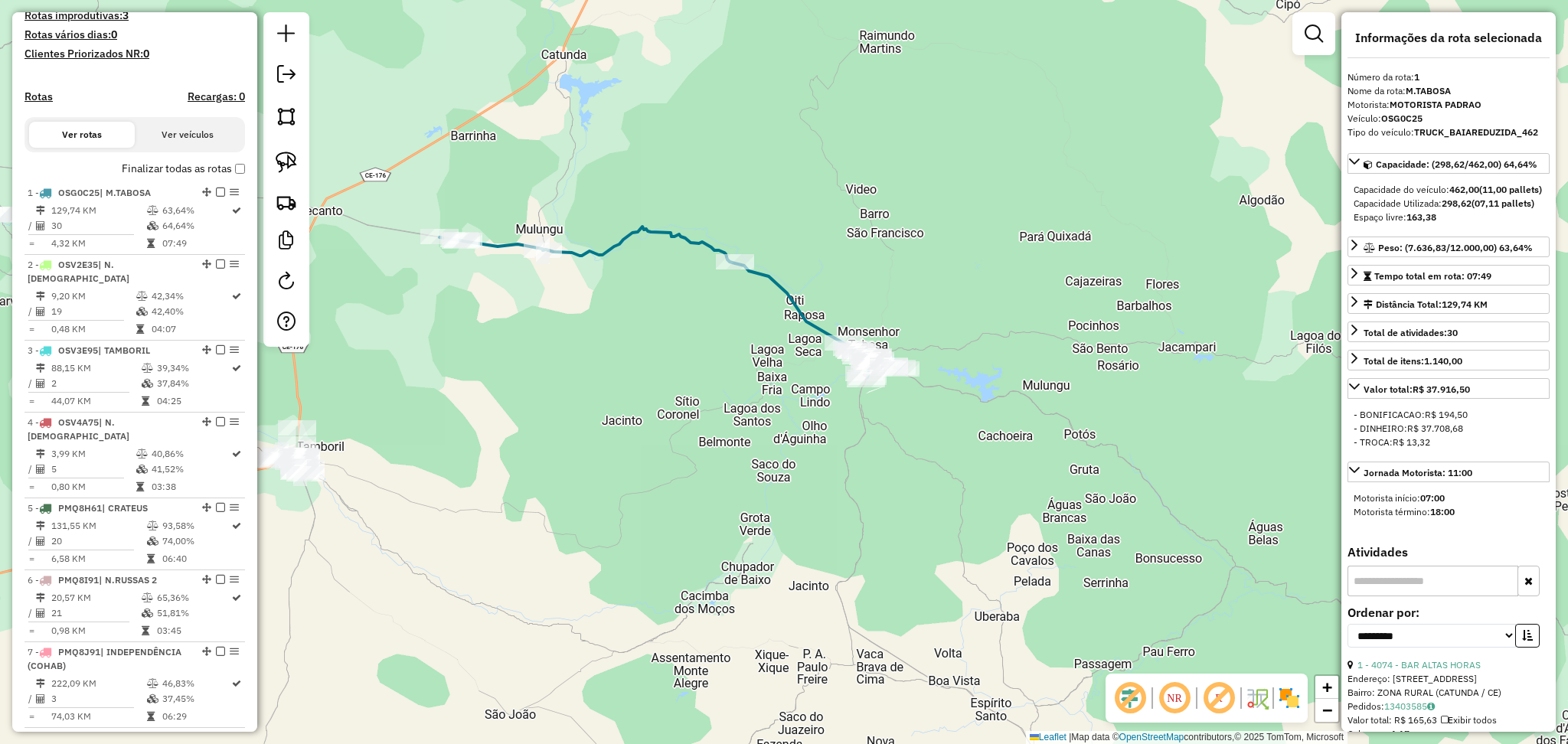
drag, startPoint x: 512, startPoint y: 380, endPoint x: 667, endPoint y: 338, distance: 160.6
click at [665, 340] on div "Janela de atendimento Grade de atendimento Capacidade Transportadoras Veículos …" at bounding box center [784, 372] width 1568 height 744
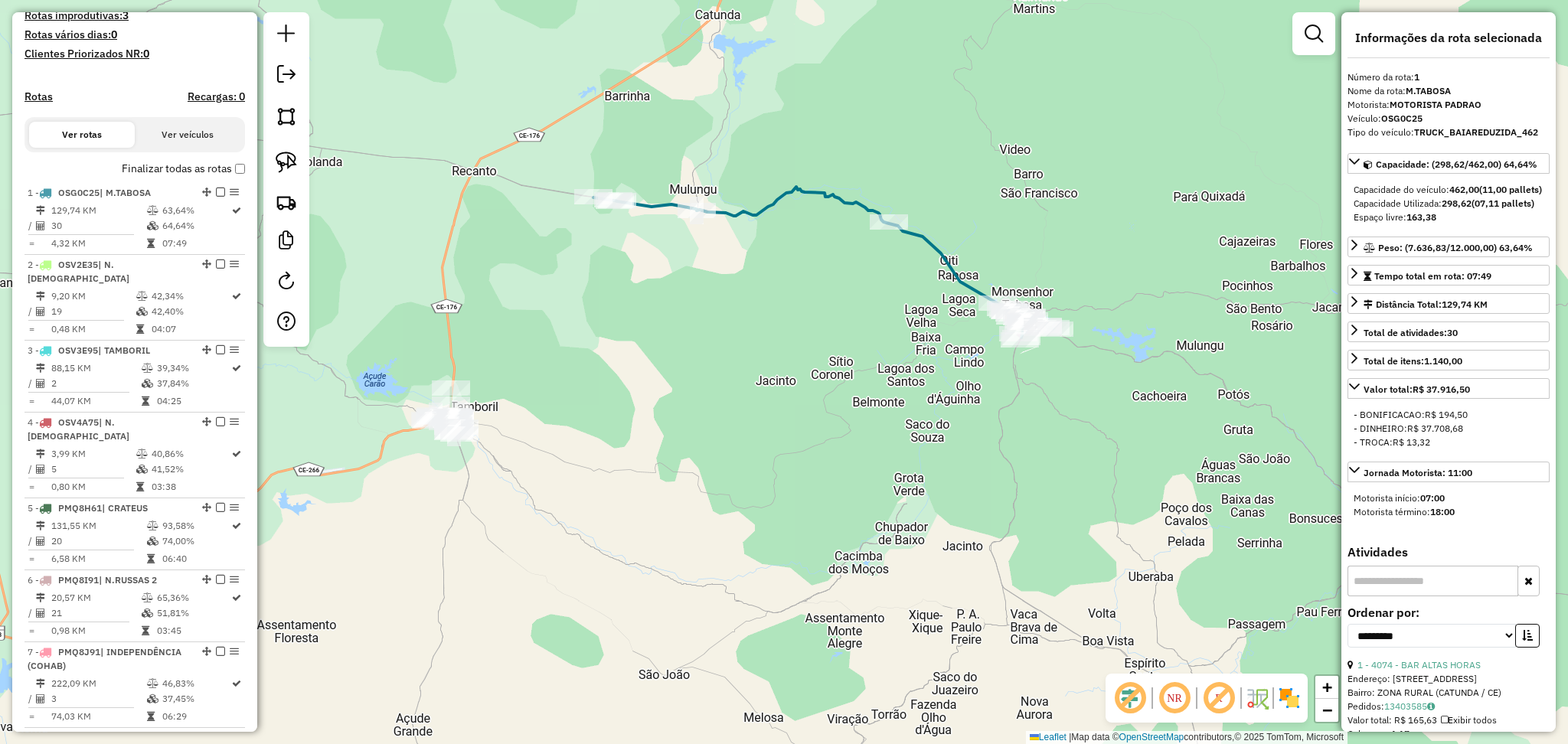
drag, startPoint x: 557, startPoint y: 359, endPoint x: 817, endPoint y: 341, distance: 260.6
click at [817, 341] on div "Janela de atendimento Grade de atendimento Capacidade Transportadoras Veículos …" at bounding box center [784, 372] width 1568 height 744
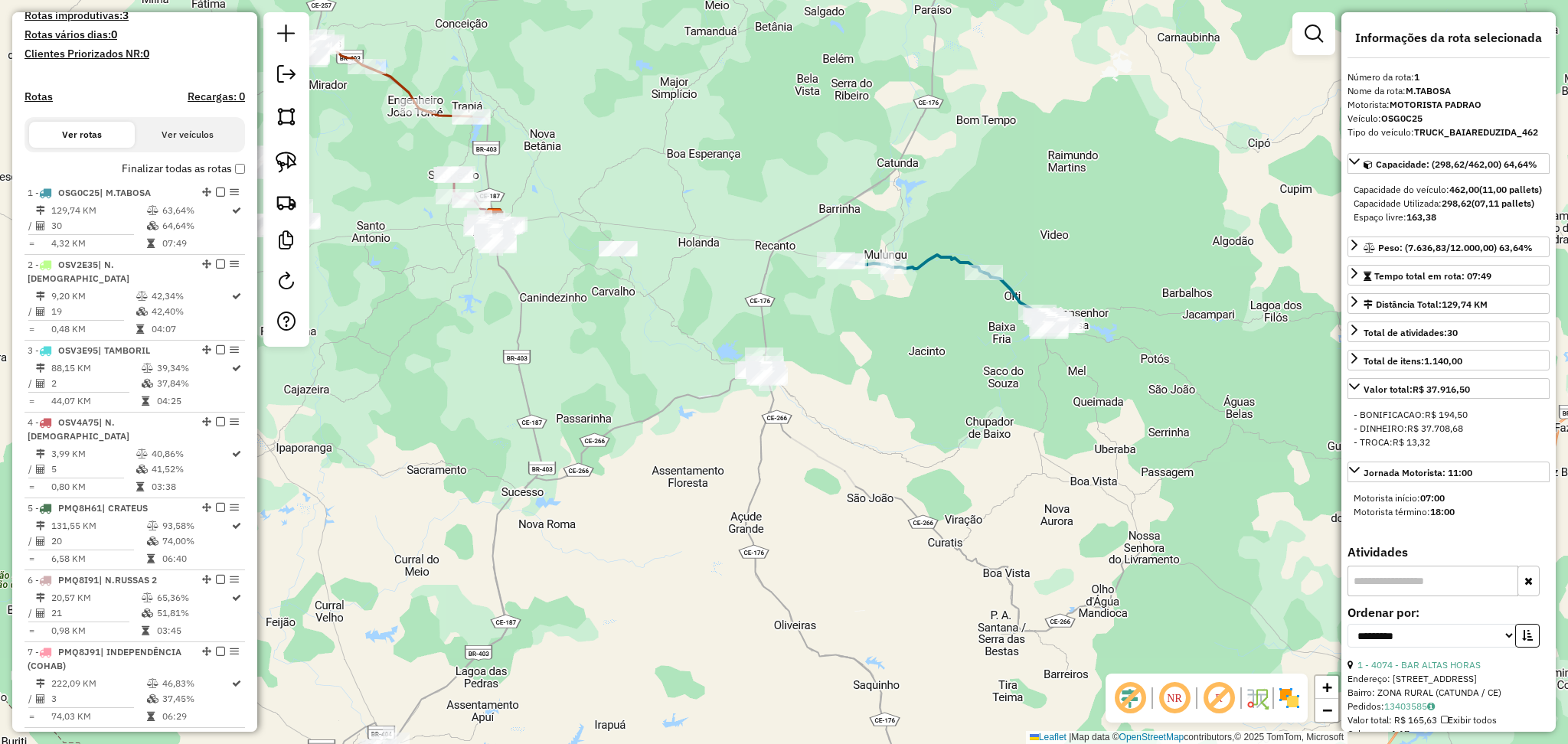
drag, startPoint x: 616, startPoint y: 591, endPoint x: 709, endPoint y: 397, distance: 215.1
click at [715, 408] on div "Janela de atendimento Grade de atendimento Capacidade Transportadoras Veículos …" at bounding box center [784, 372] width 1568 height 744
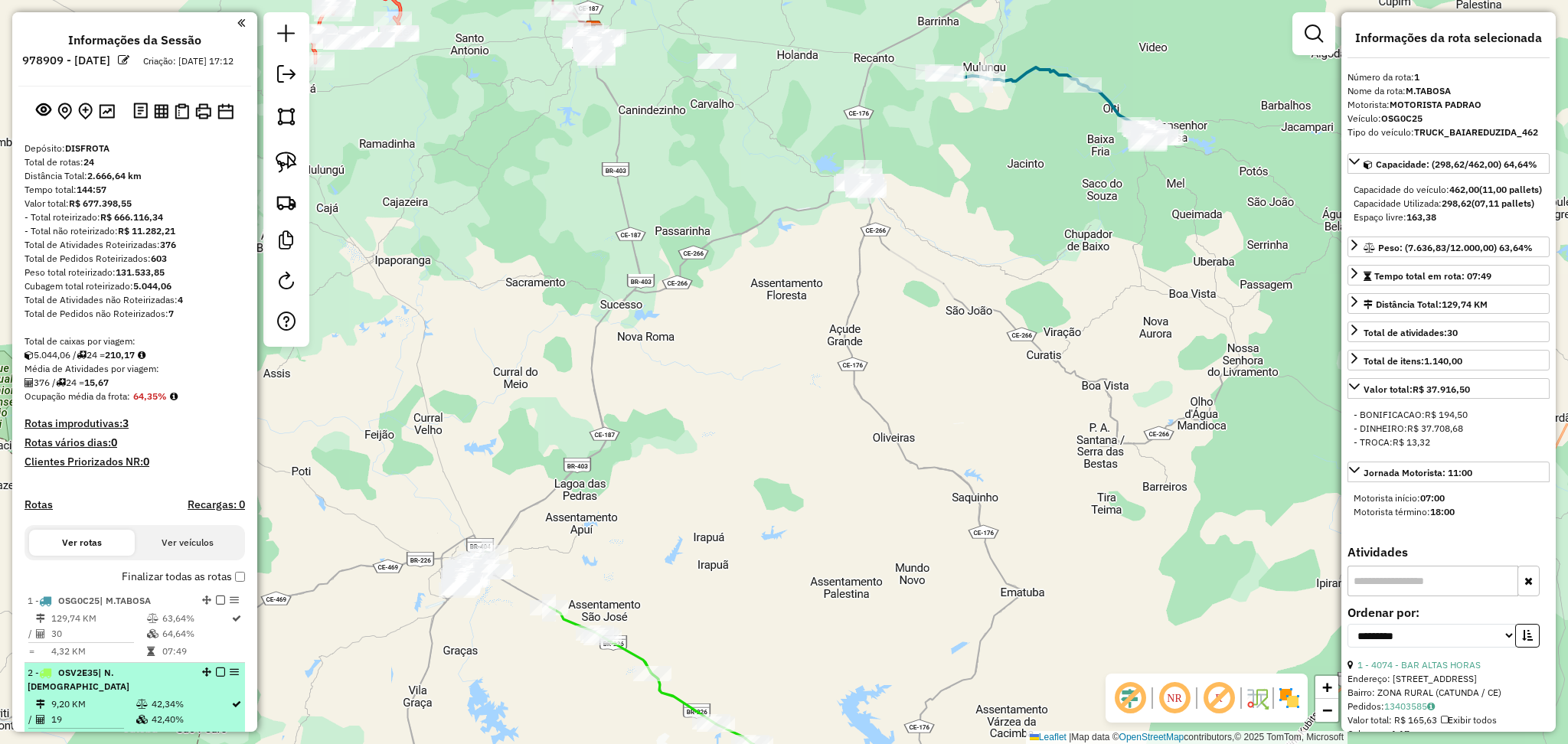
scroll to position [204, 0]
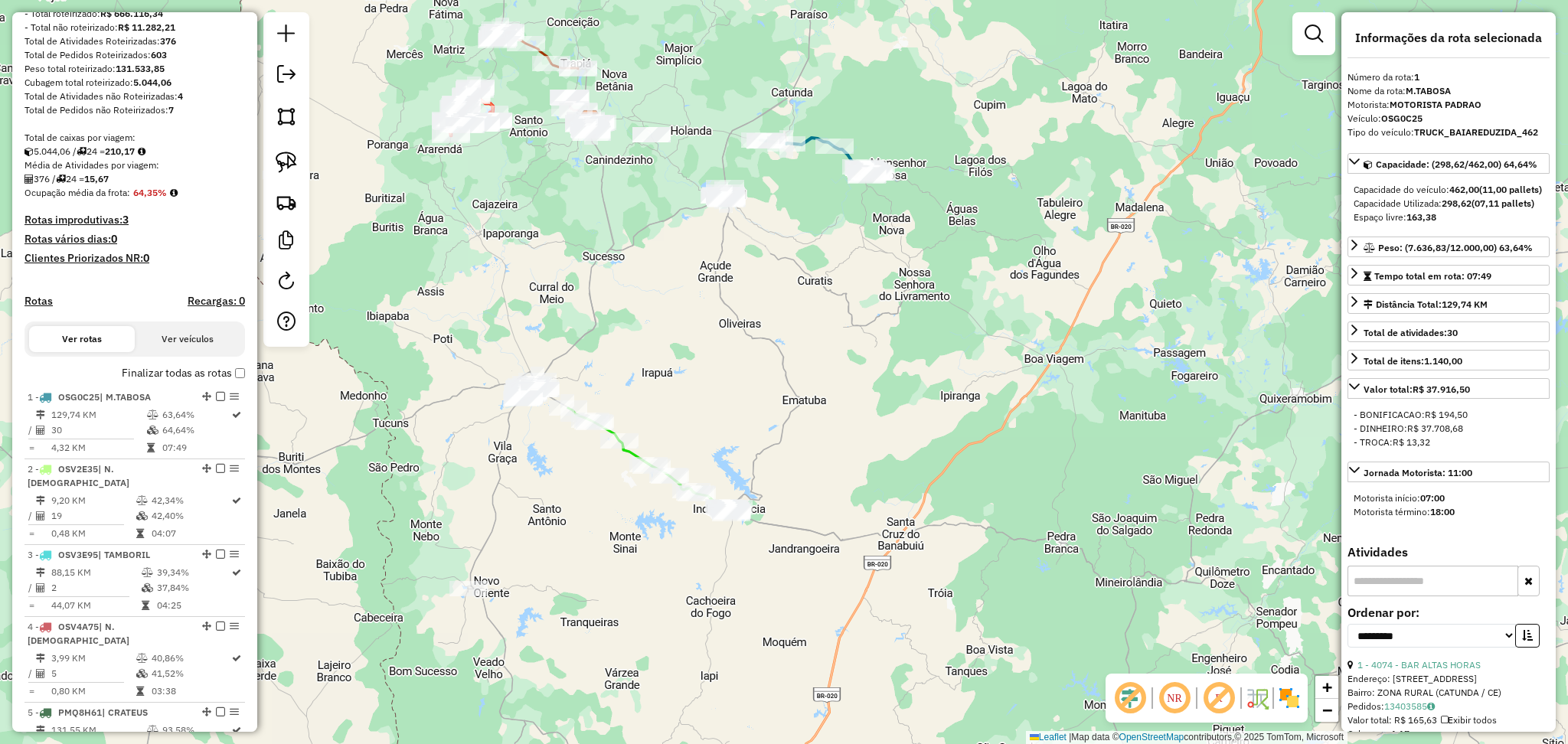
drag, startPoint x: 774, startPoint y: 490, endPoint x: 776, endPoint y: 411, distance: 79.0
click at [778, 418] on div "Janela de atendimento Grade de atendimento Capacidade Transportadoras Veículos …" at bounding box center [784, 372] width 1568 height 744
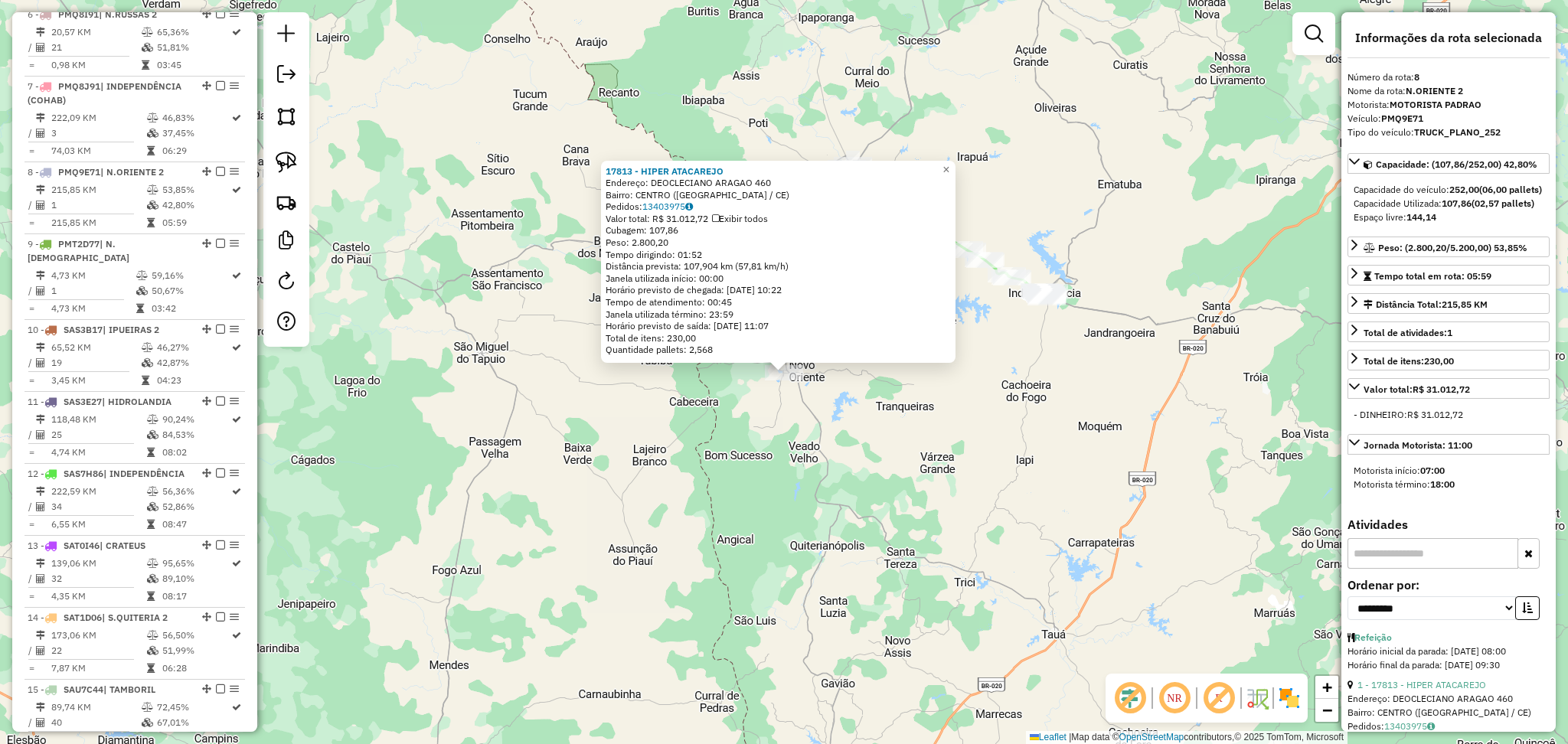
scroll to position [1109, 0]
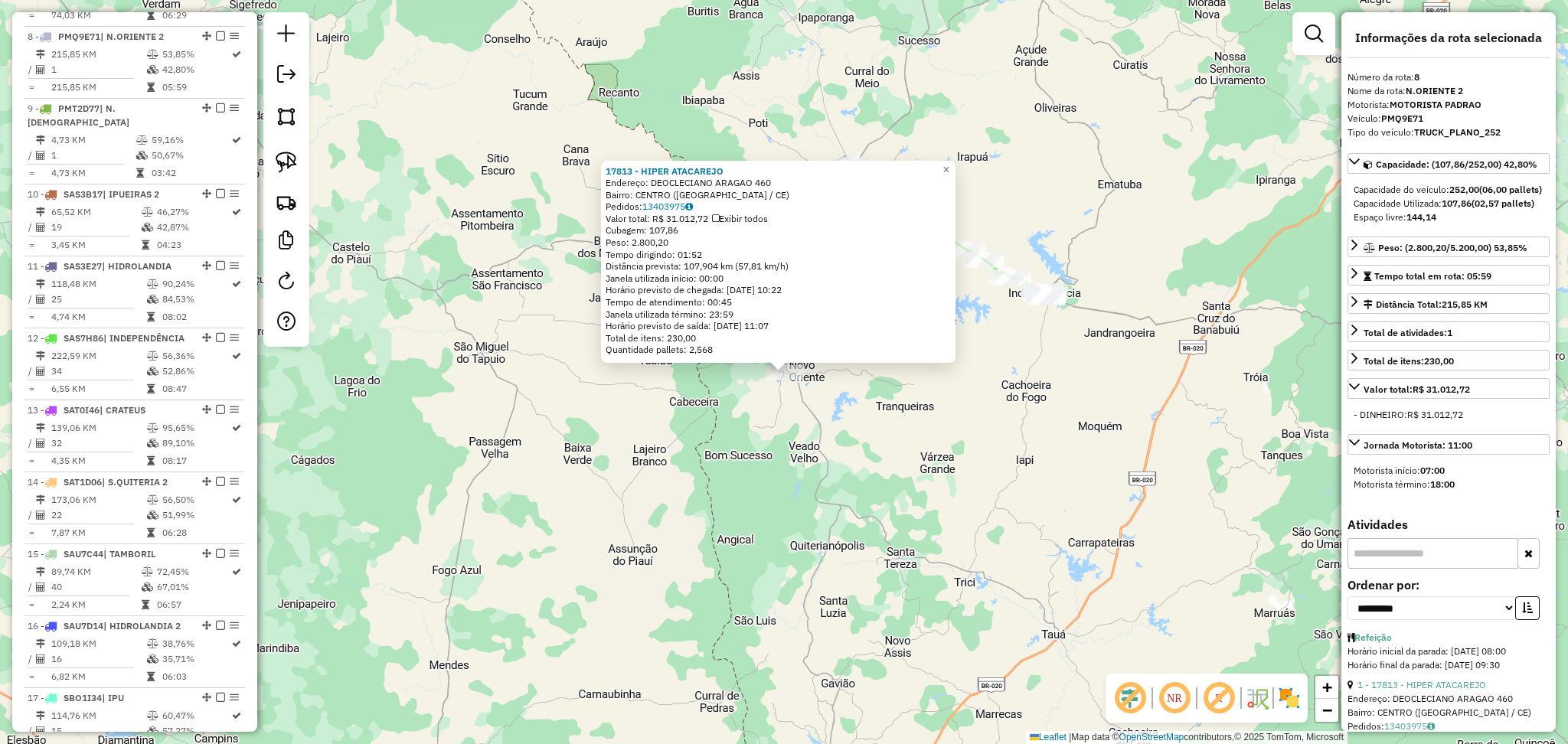
click at [773, 464] on div "17813 - HIPER ATACAREJO Endereço: DEOCLECIANO ARAGAO 460 Bairro: CENTRO (NOVO O…" at bounding box center [784, 372] width 1568 height 744
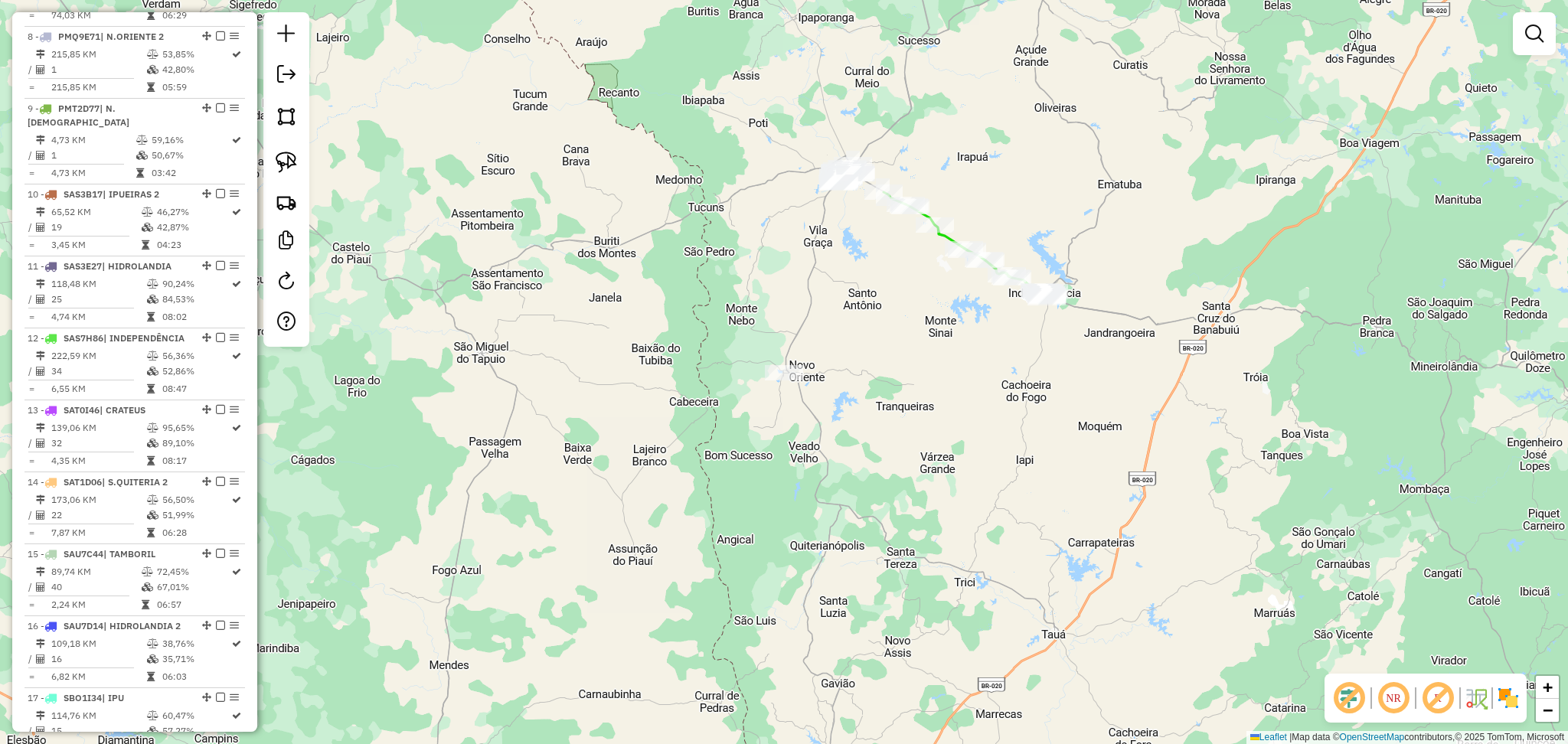
drag, startPoint x: 901, startPoint y: 335, endPoint x: 837, endPoint y: 386, distance: 81.8
click at [837, 386] on div "Janela de atendimento Grade de atendimento Capacidade Transportadoras Veículos …" at bounding box center [784, 372] width 1568 height 744
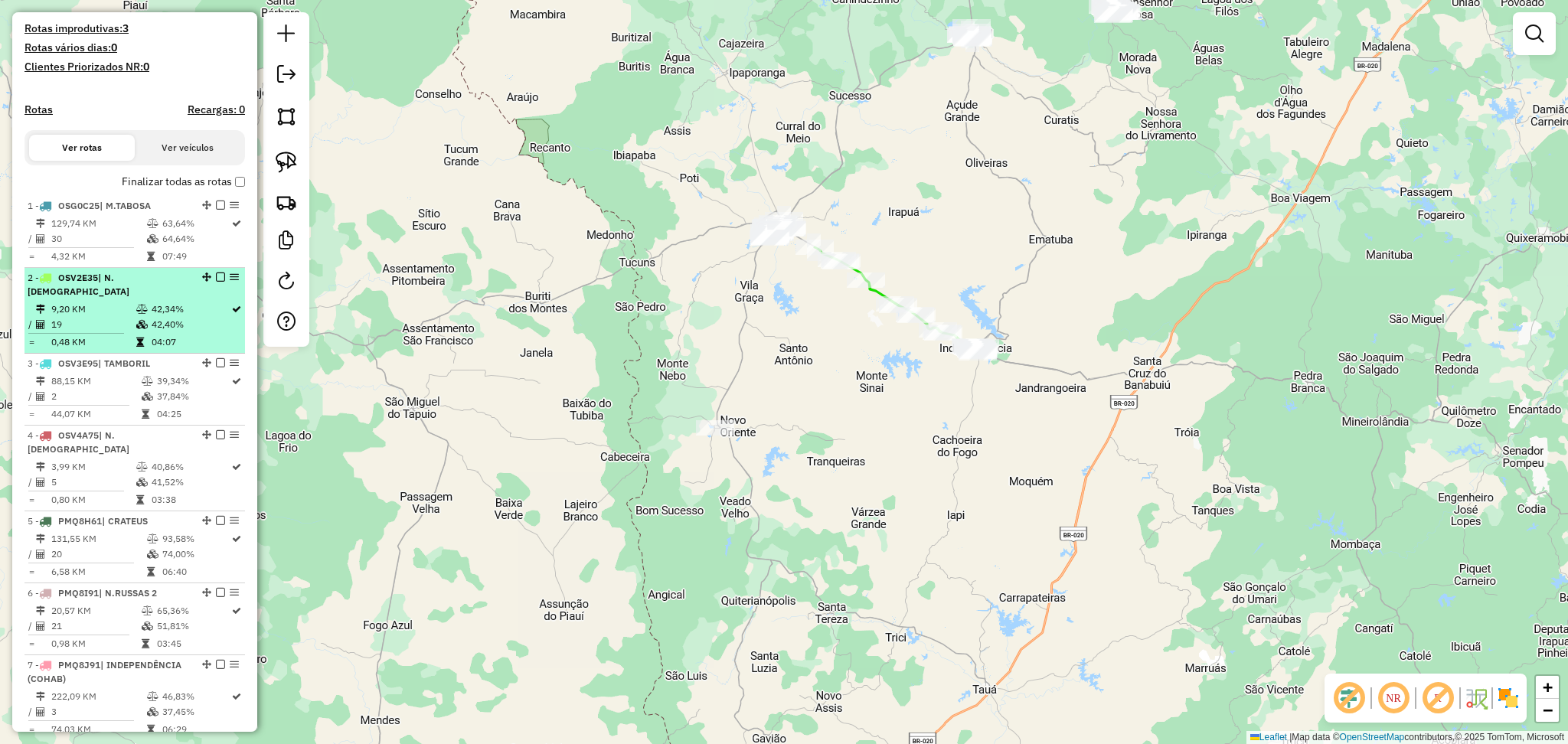
scroll to position [292, 0]
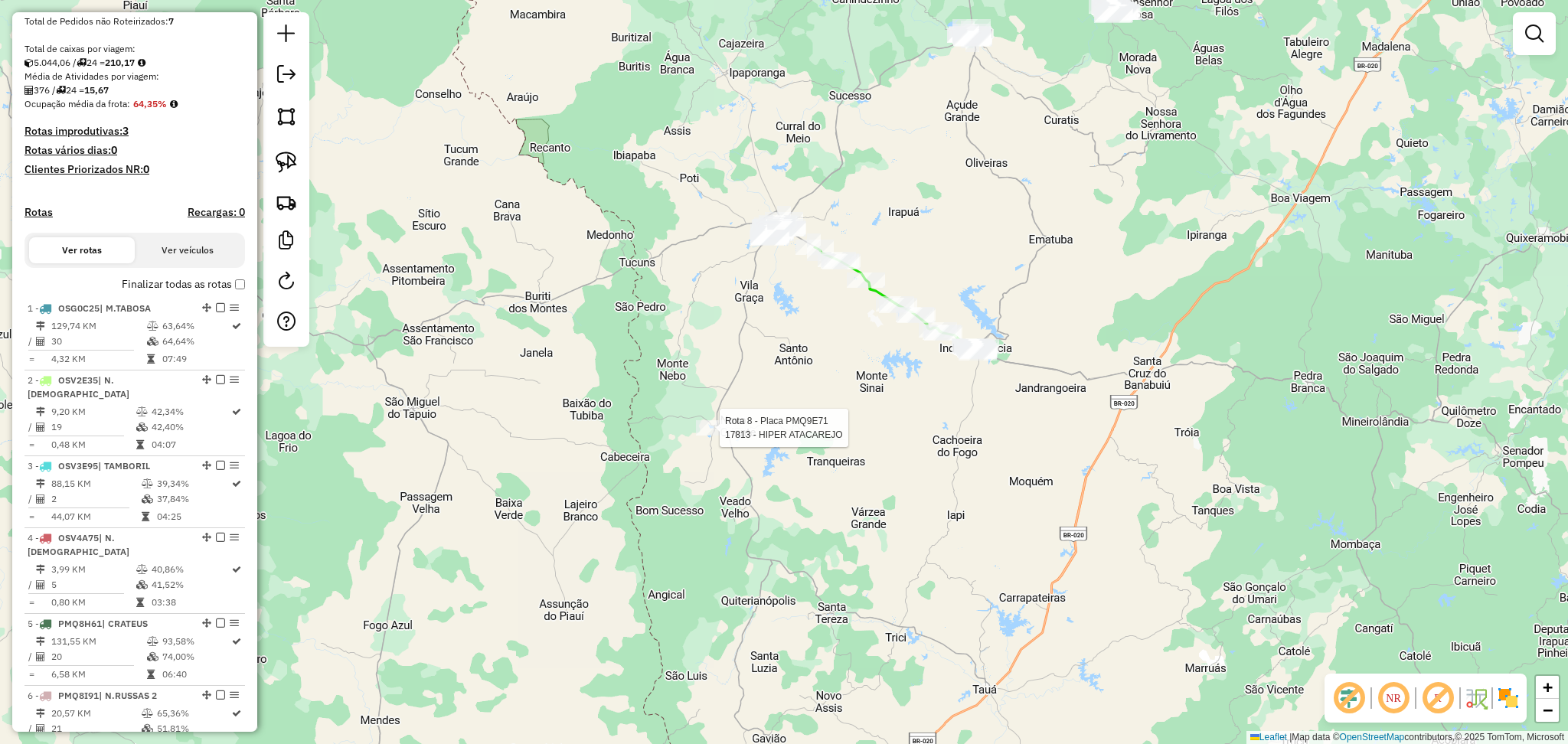
select select "**********"
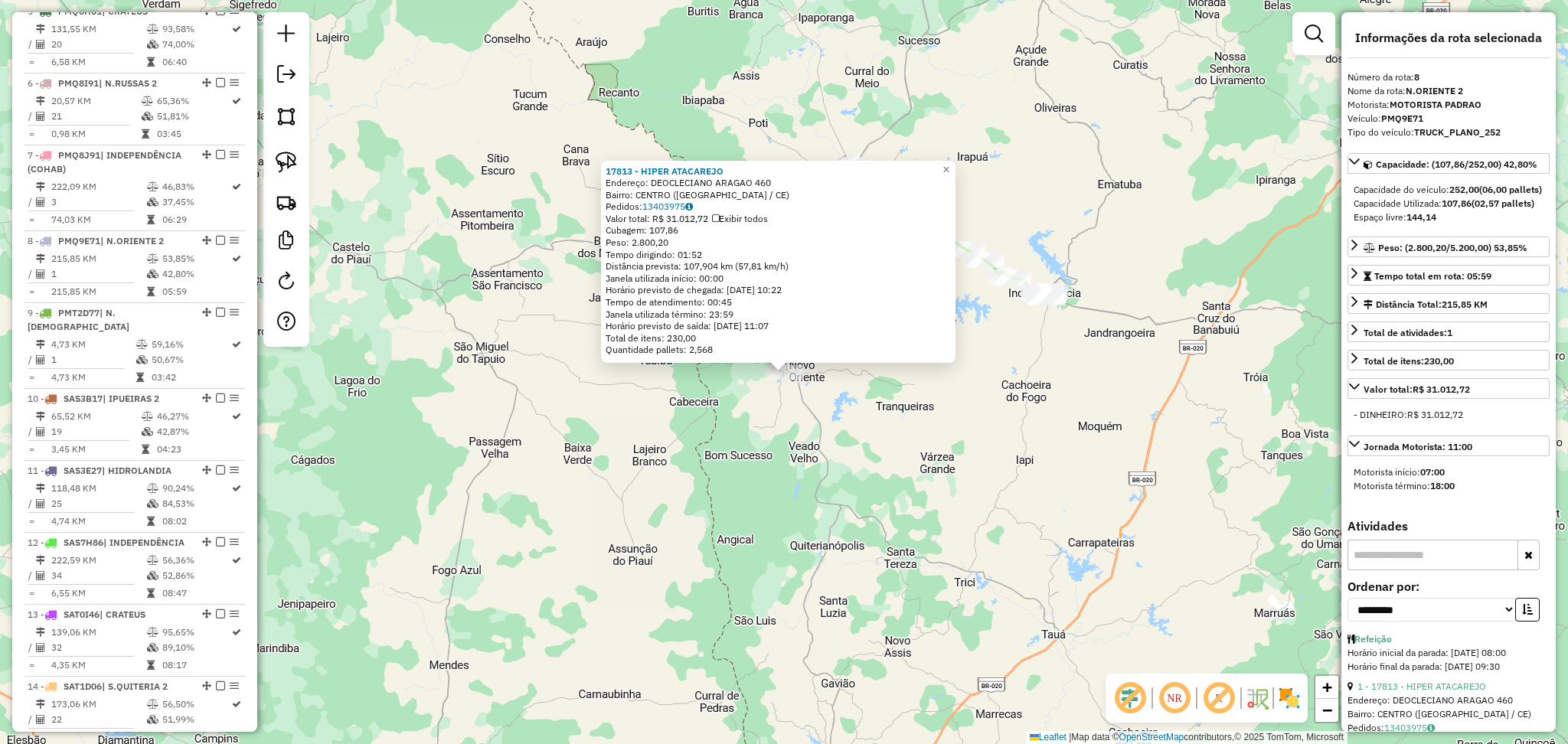
scroll to position [1109, 0]
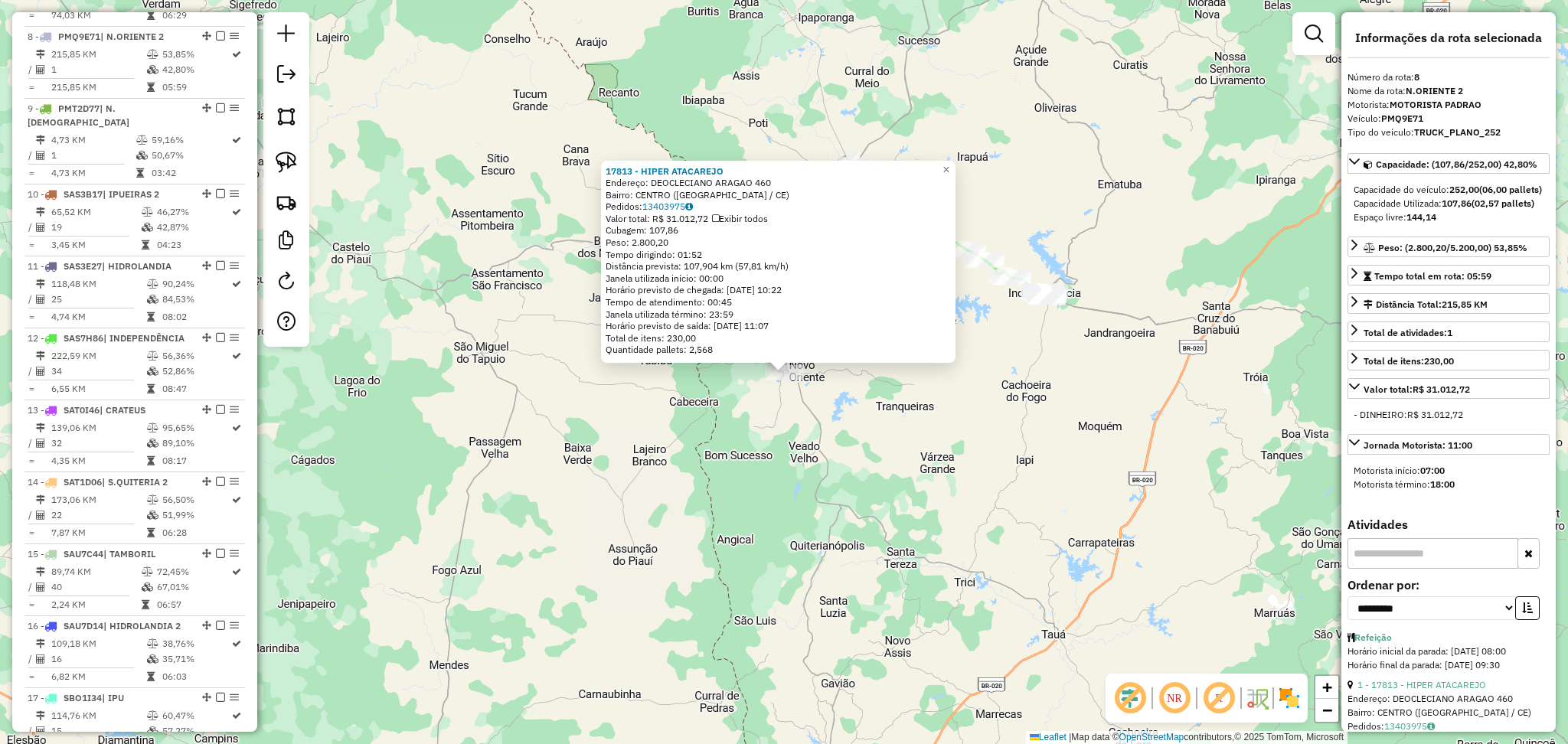
click at [902, 466] on div "17813 - HIPER ATACAREJO Endereço: DEOCLECIANO ARAGAO 460 Bairro: CENTRO (NOVO O…" at bounding box center [784, 372] width 1568 height 744
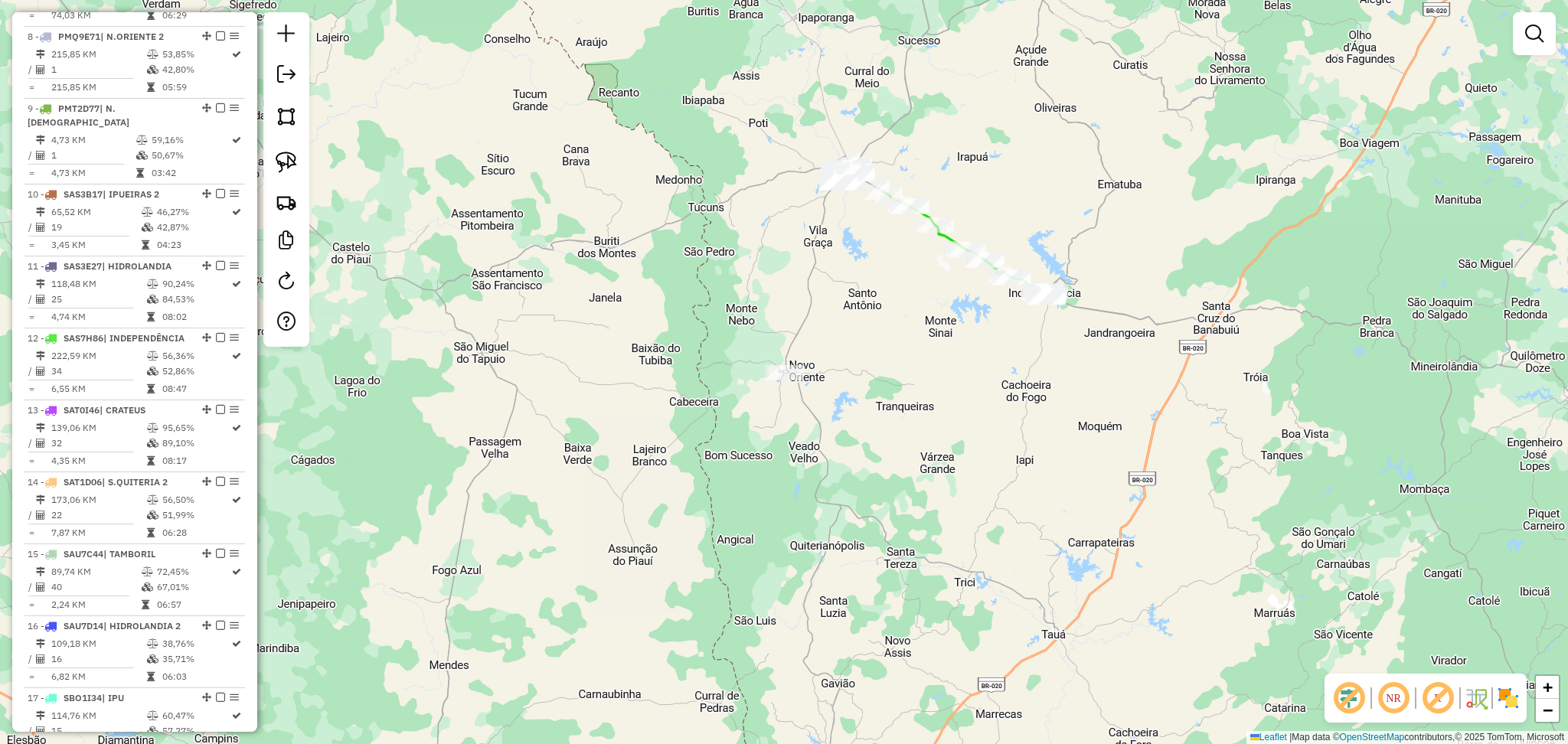
drag, startPoint x: 901, startPoint y: 297, endPoint x: 588, endPoint y: 353, distance: 318.0
click at [866, 331] on div "Janela de atendimento Grade de atendimento Capacidade Transportadoras Veículos …" at bounding box center [784, 372] width 1568 height 744
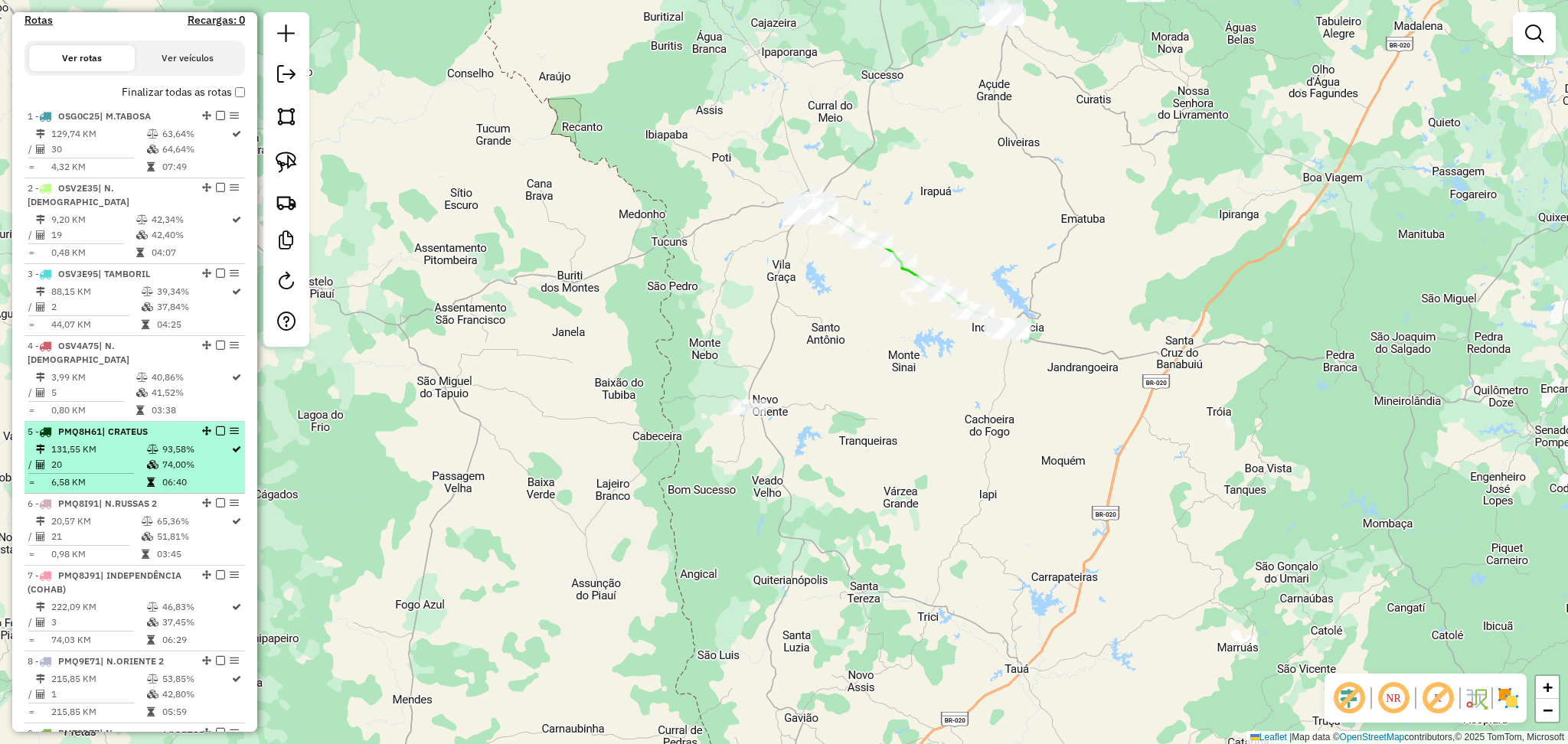
scroll to position [396, 0]
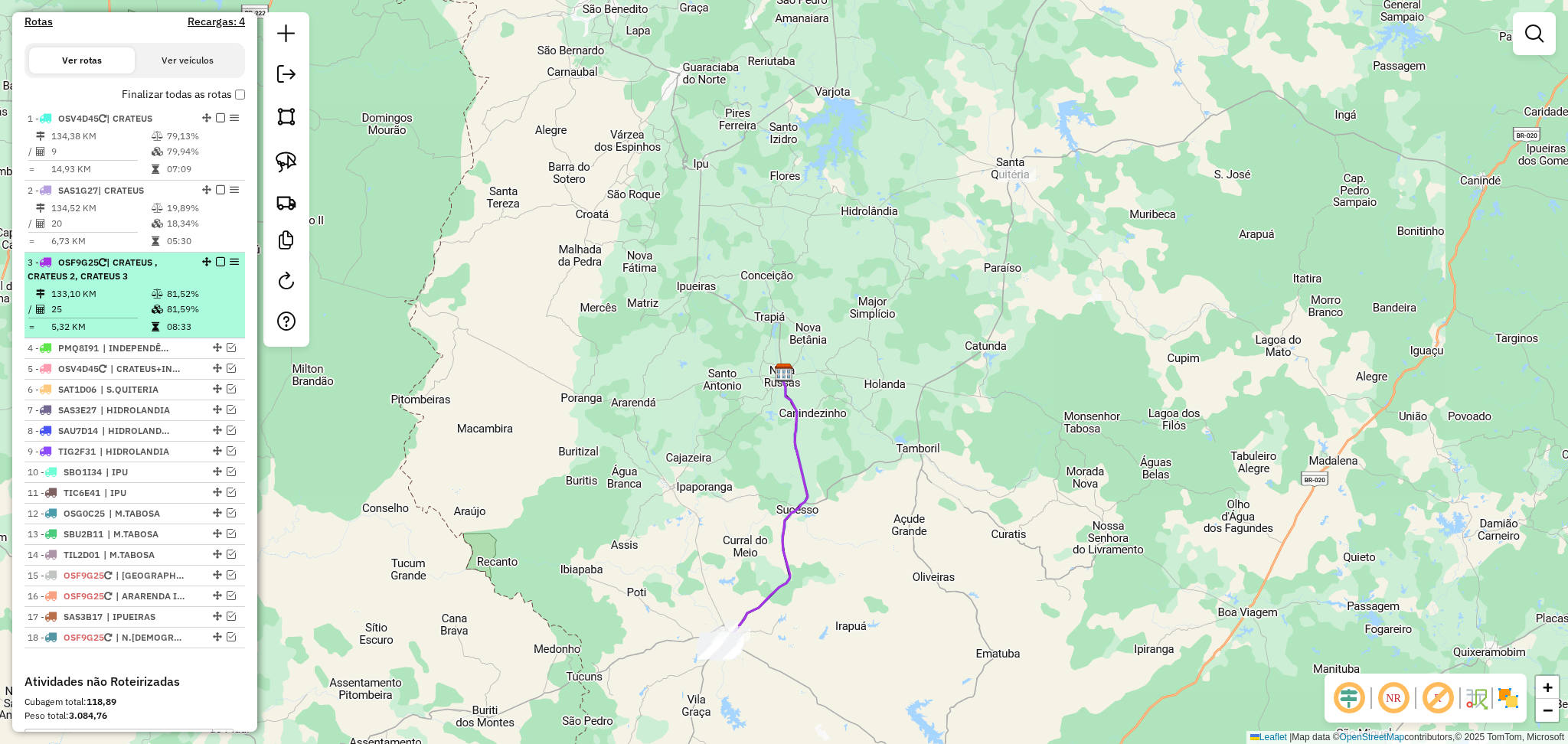
scroll to position [389, 0]
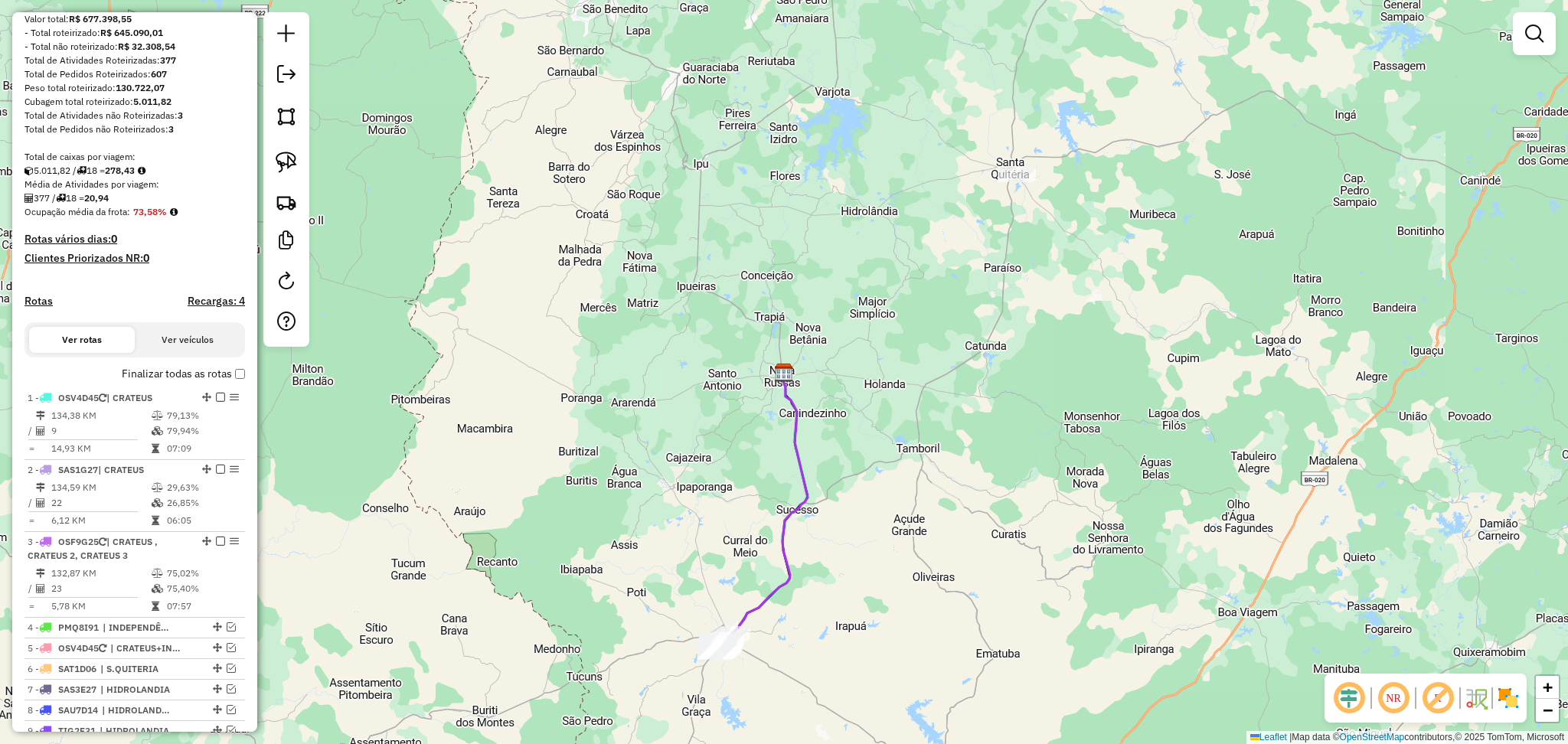
scroll to position [307, 0]
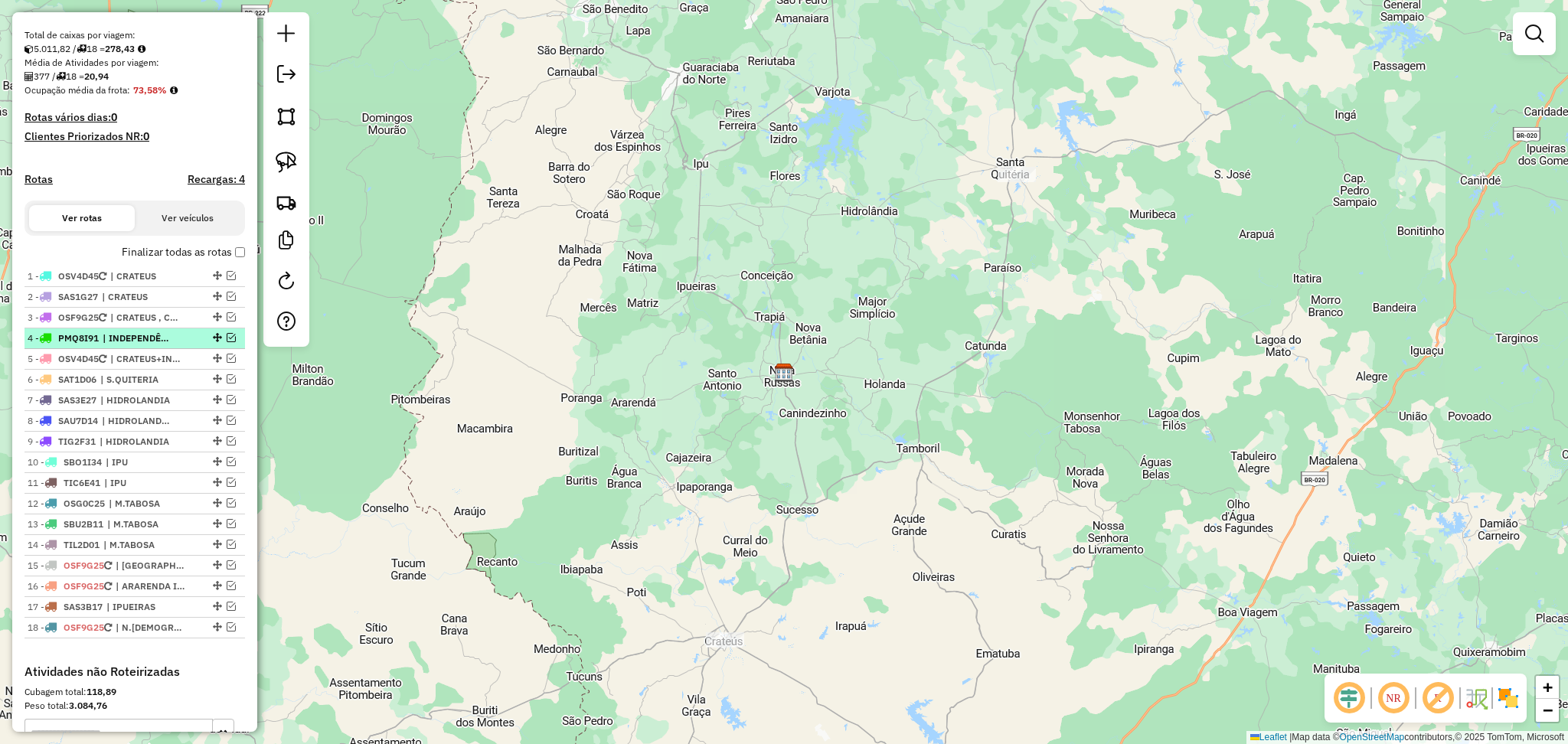
click at [227, 343] on em at bounding box center [232, 338] width 9 height 9
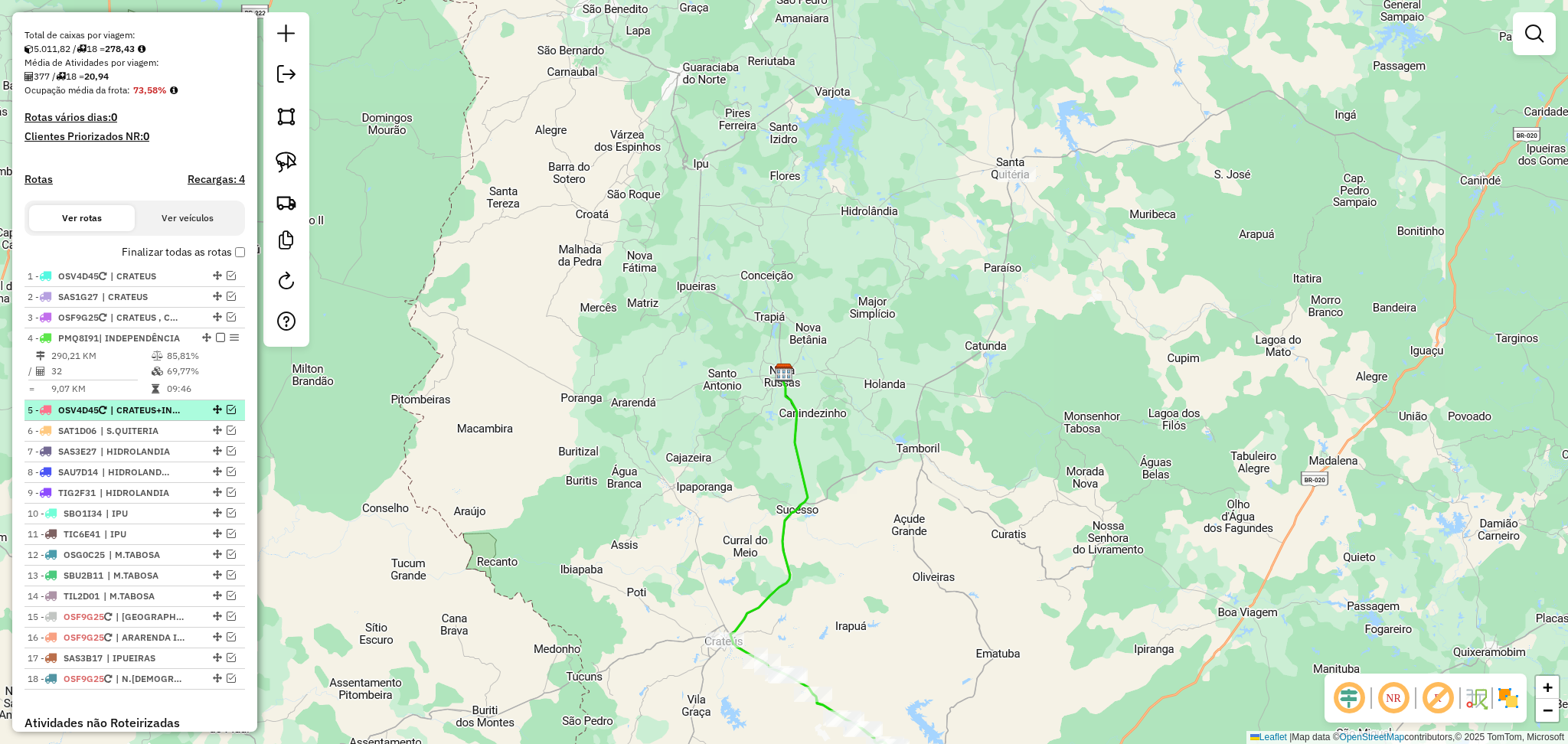
click at [228, 415] on em at bounding box center [232, 410] width 9 height 9
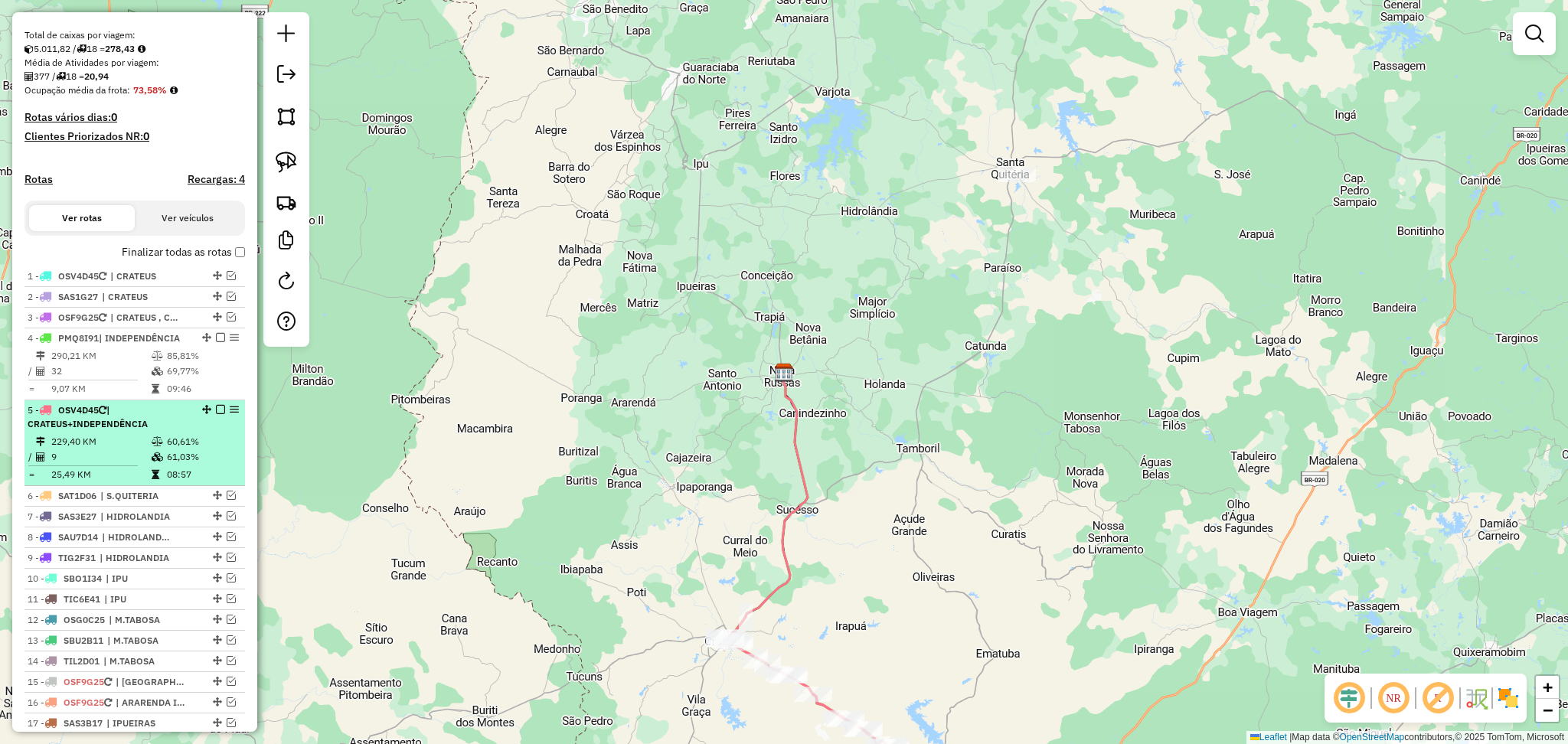
click at [144, 450] on td "229,40 KM" at bounding box center [100, 442] width 100 height 15
select select "**********"
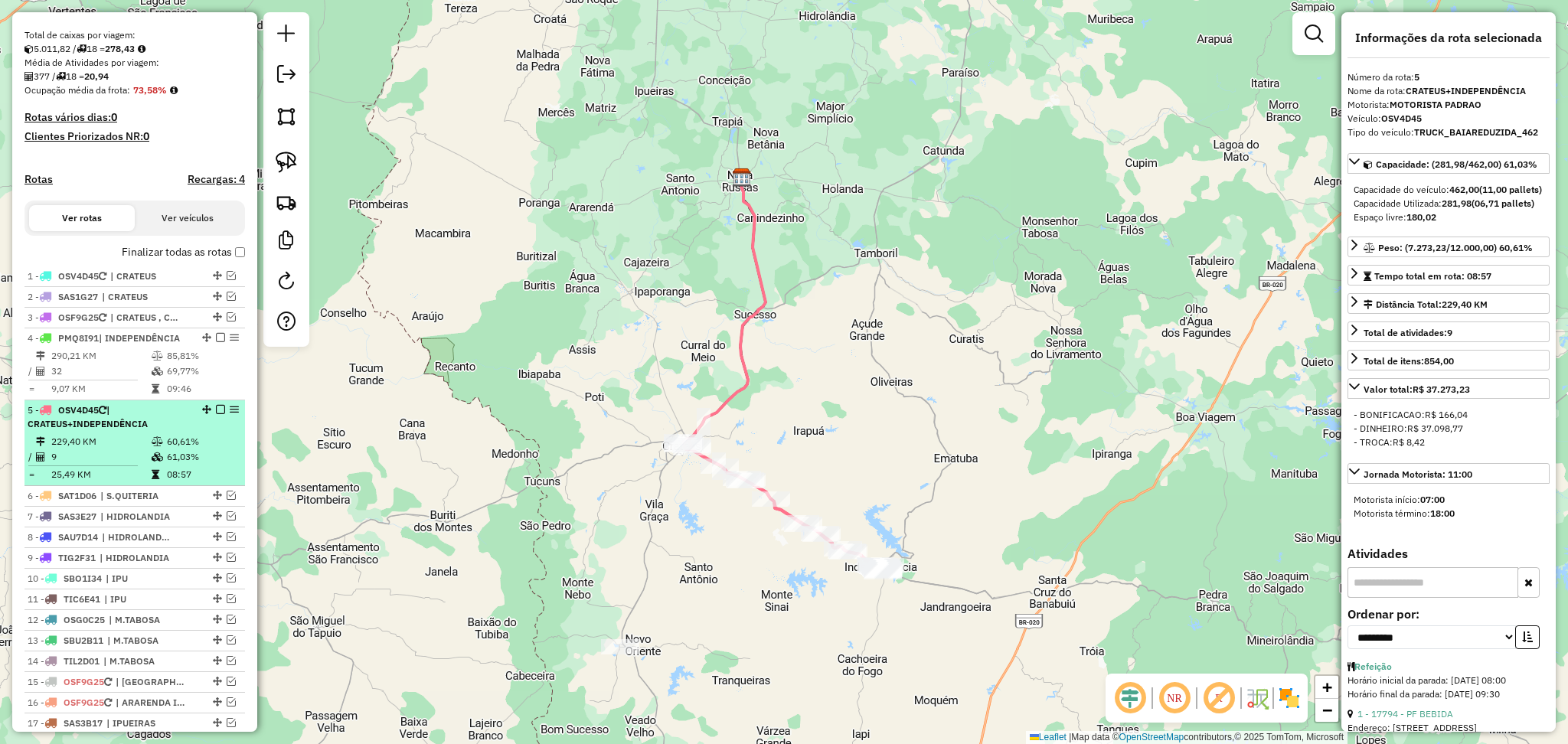
click at [95, 450] on td "229,40 KM" at bounding box center [100, 442] width 100 height 15
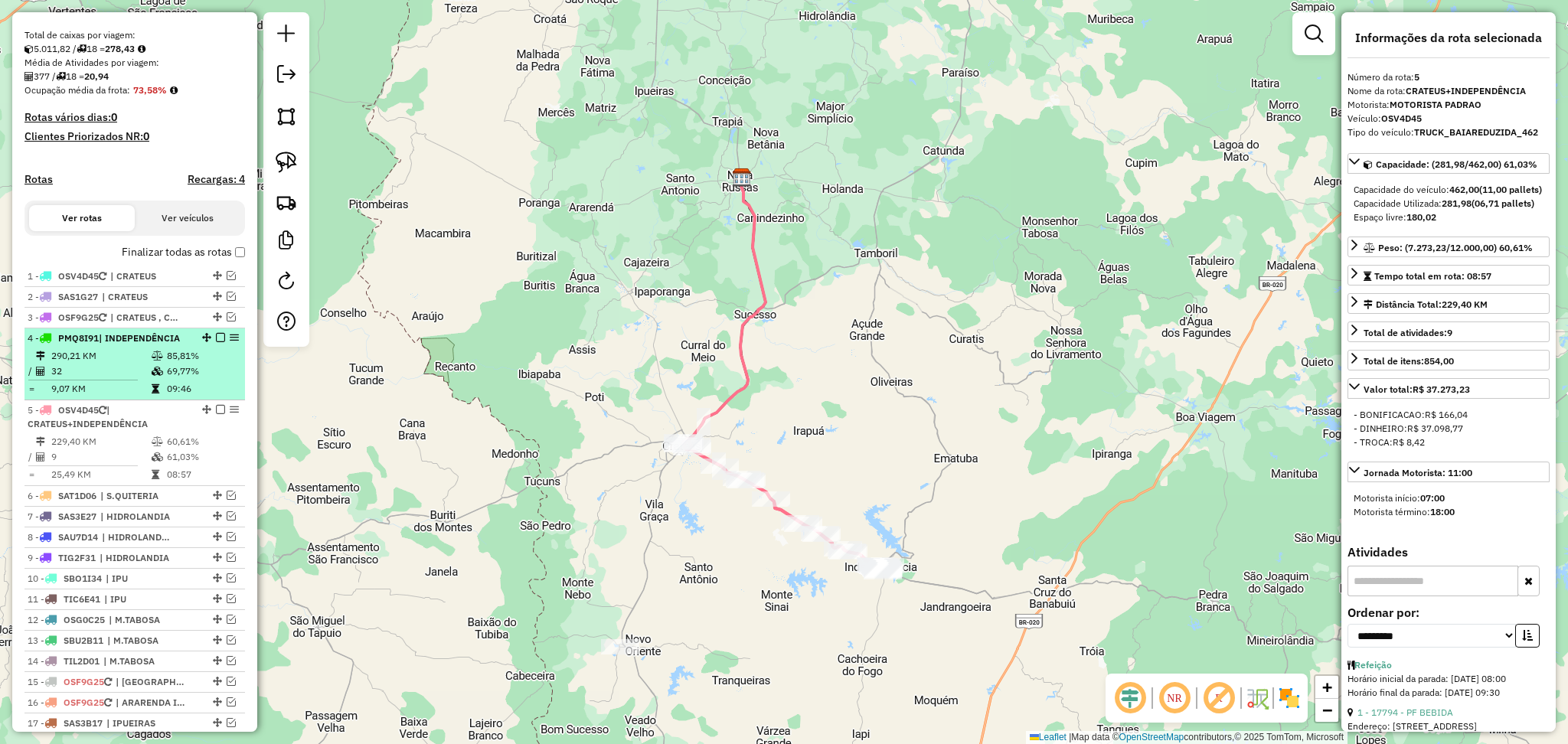
click at [136, 380] on td "32" at bounding box center [100, 371] width 100 height 15
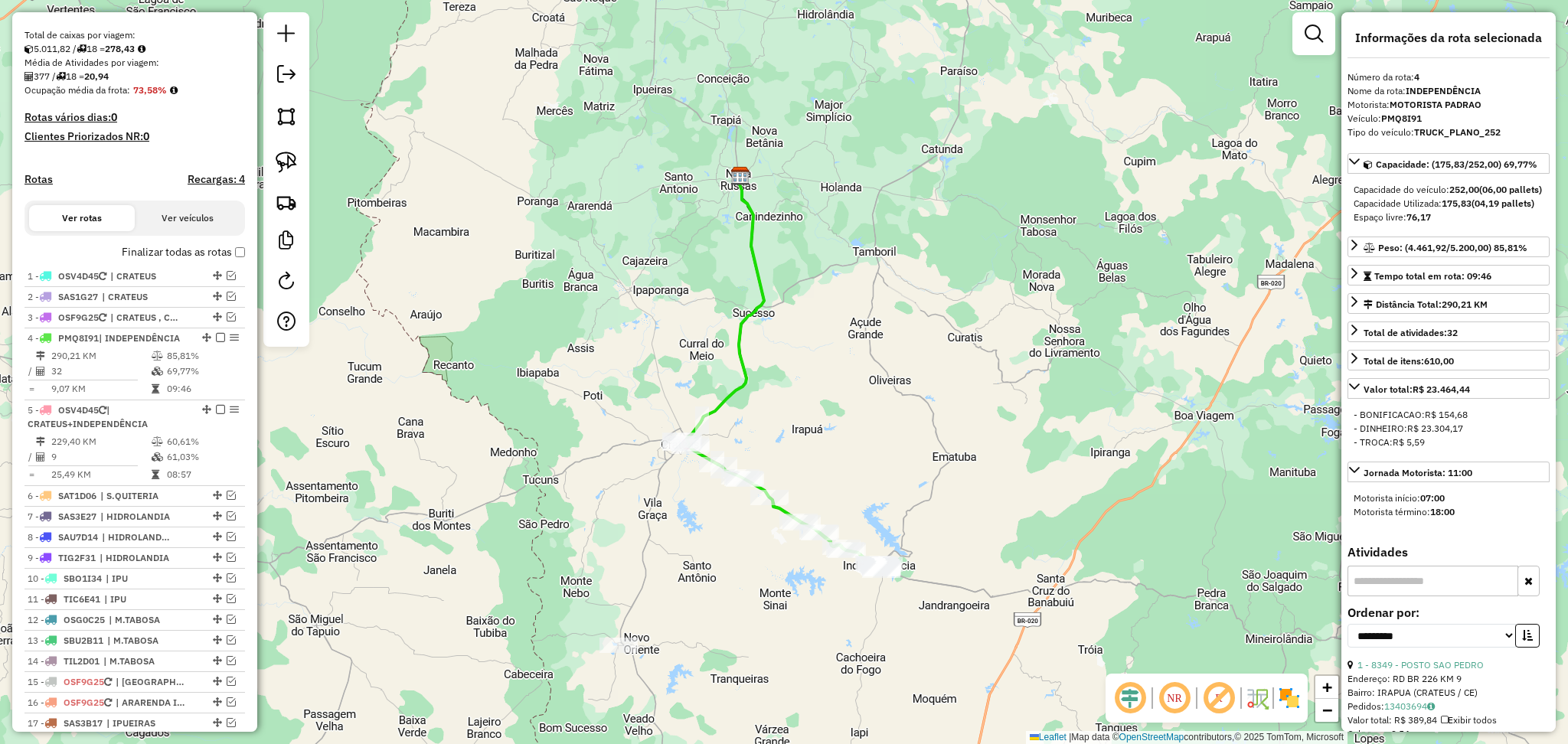
click at [1136, 694] on em at bounding box center [1130, 699] width 37 height 37
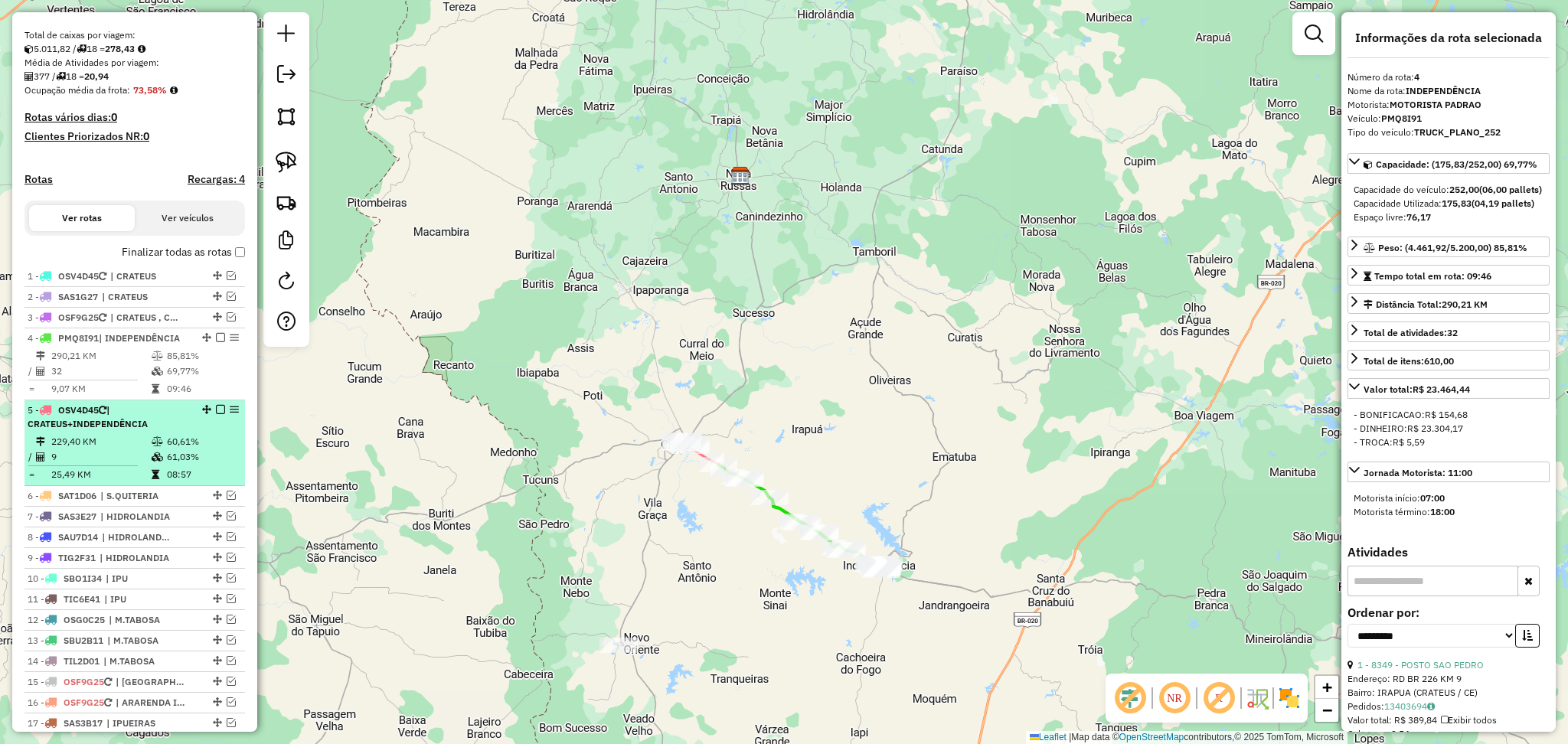
click at [114, 450] on td "229,40 KM" at bounding box center [100, 442] width 100 height 15
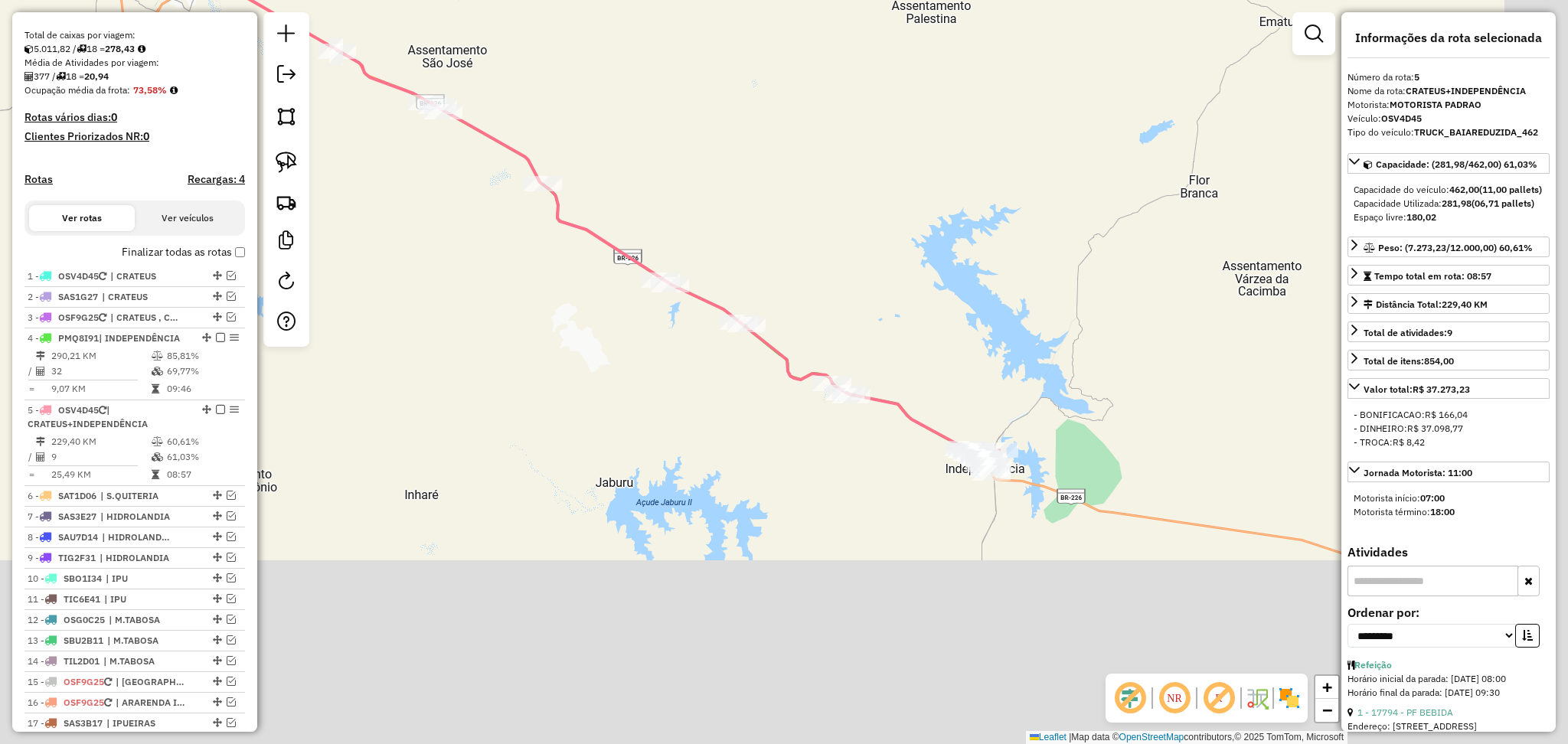
drag, startPoint x: 1154, startPoint y: 492, endPoint x: 981, endPoint y: 350, distance: 223.8
click at [953, 272] on div "Janela de atendimento Grade de atendimento Capacidade Transportadoras Veículos …" at bounding box center [784, 372] width 1568 height 744
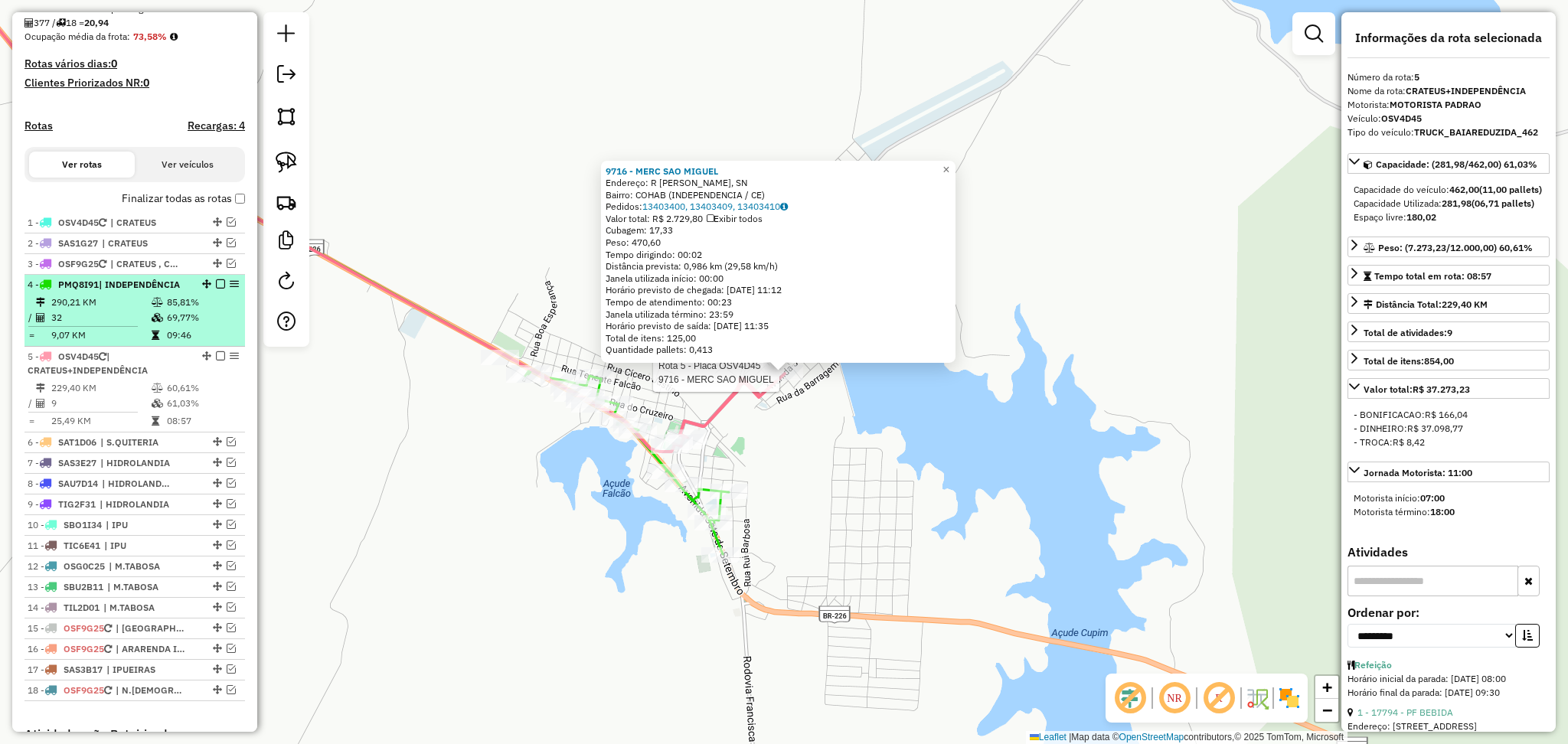
scroll to position [338, 0]
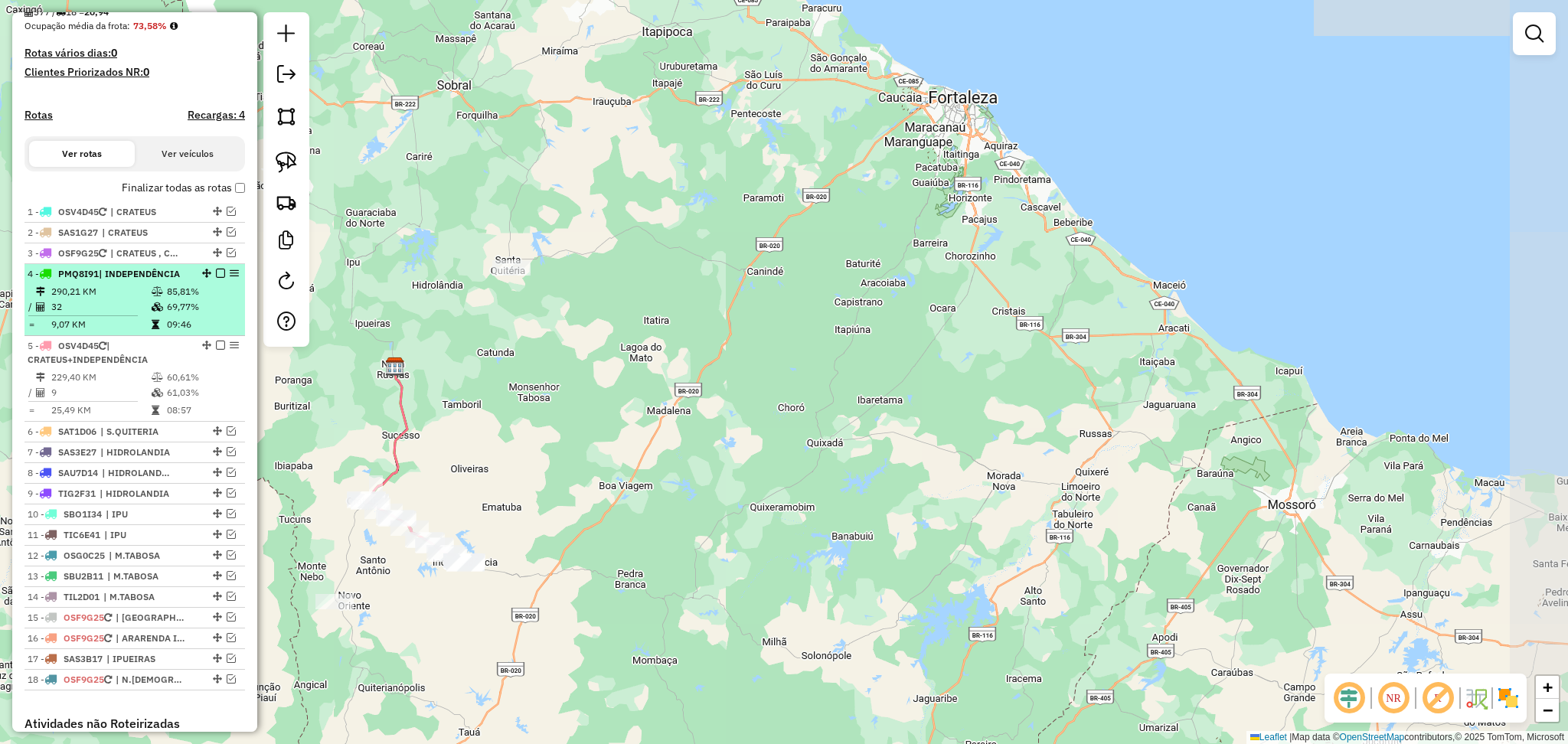
scroll to position [510, 0]
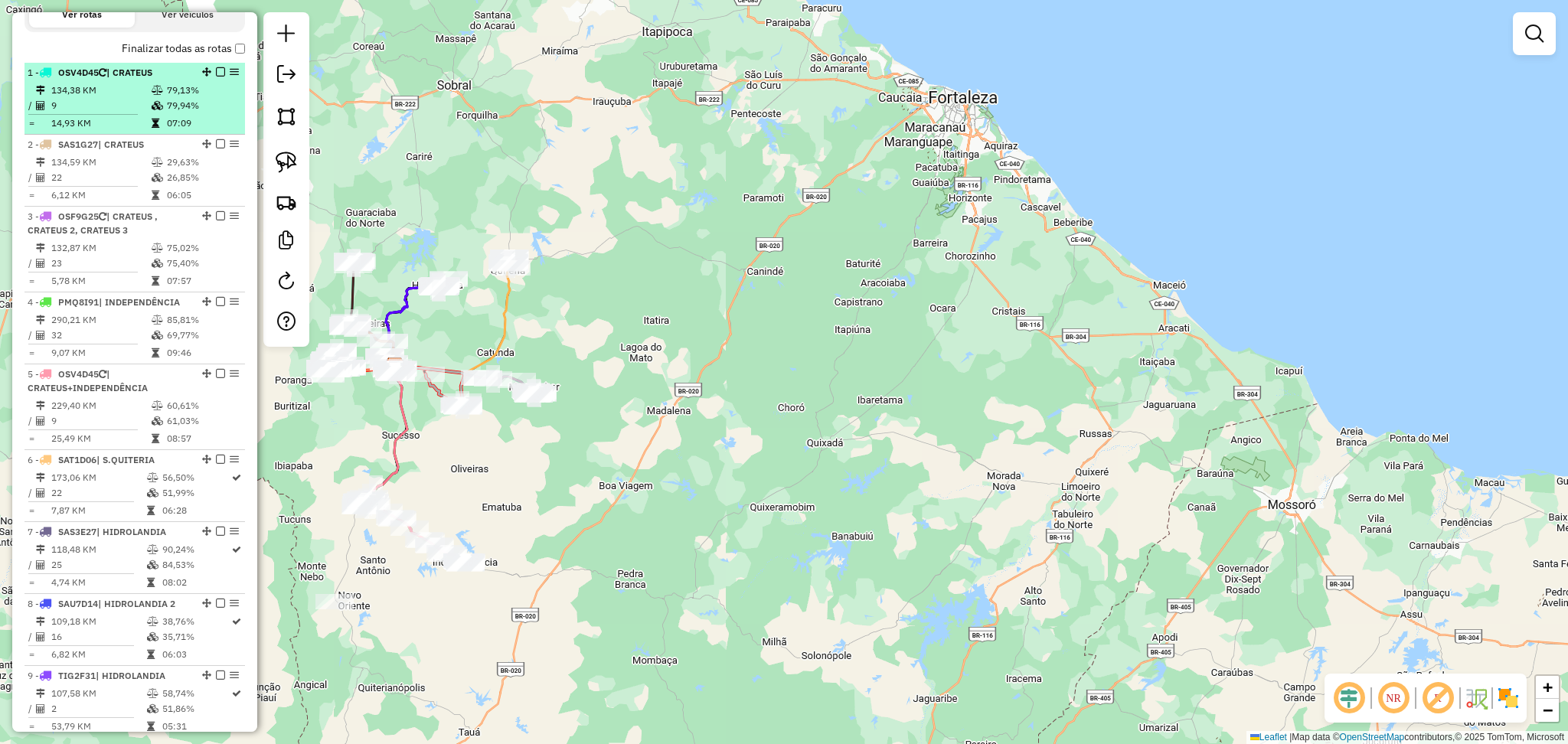
click at [167, 98] on td "79,13%" at bounding box center [203, 90] width 73 height 15
select select "**********"
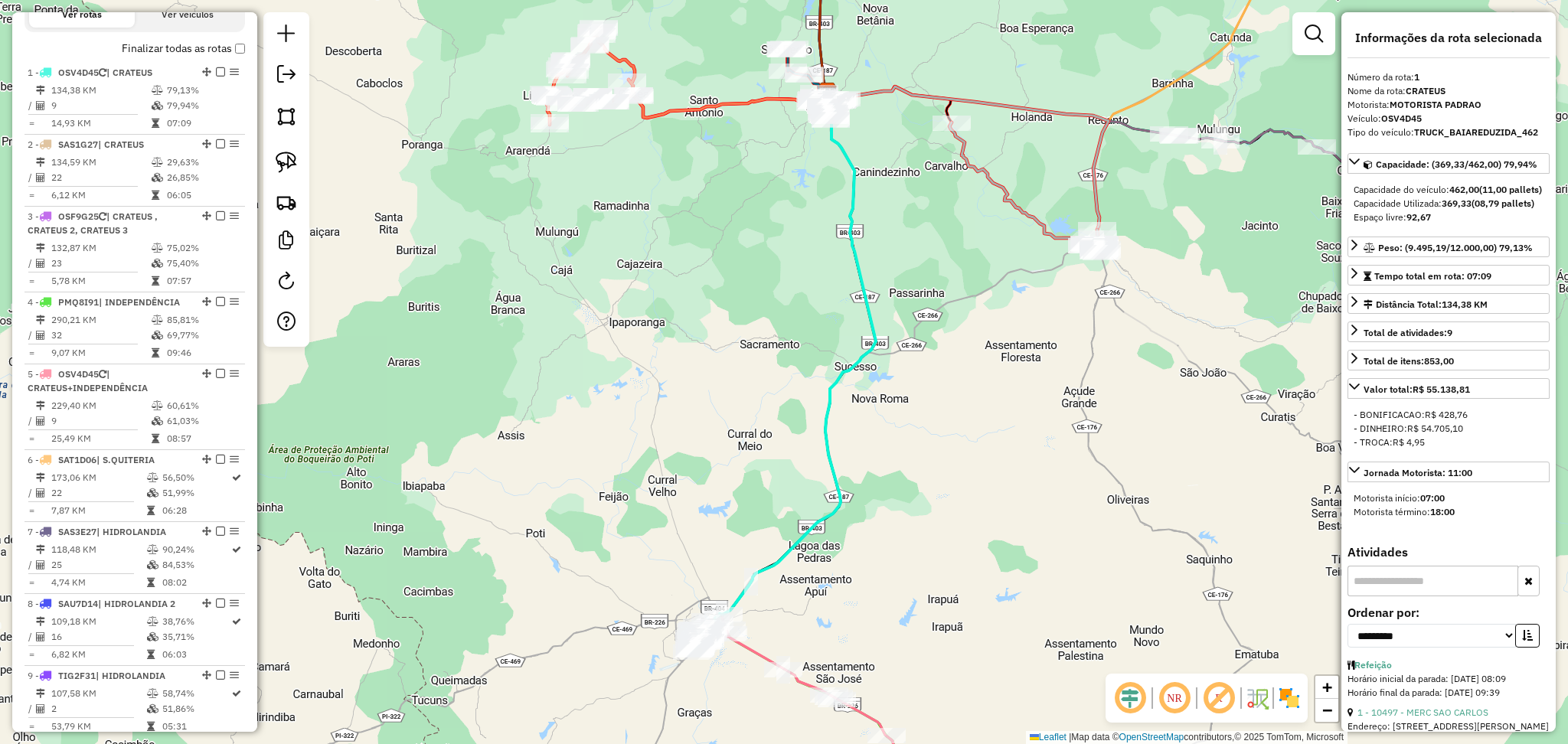
click at [1127, 705] on em at bounding box center [1130, 699] width 37 height 37
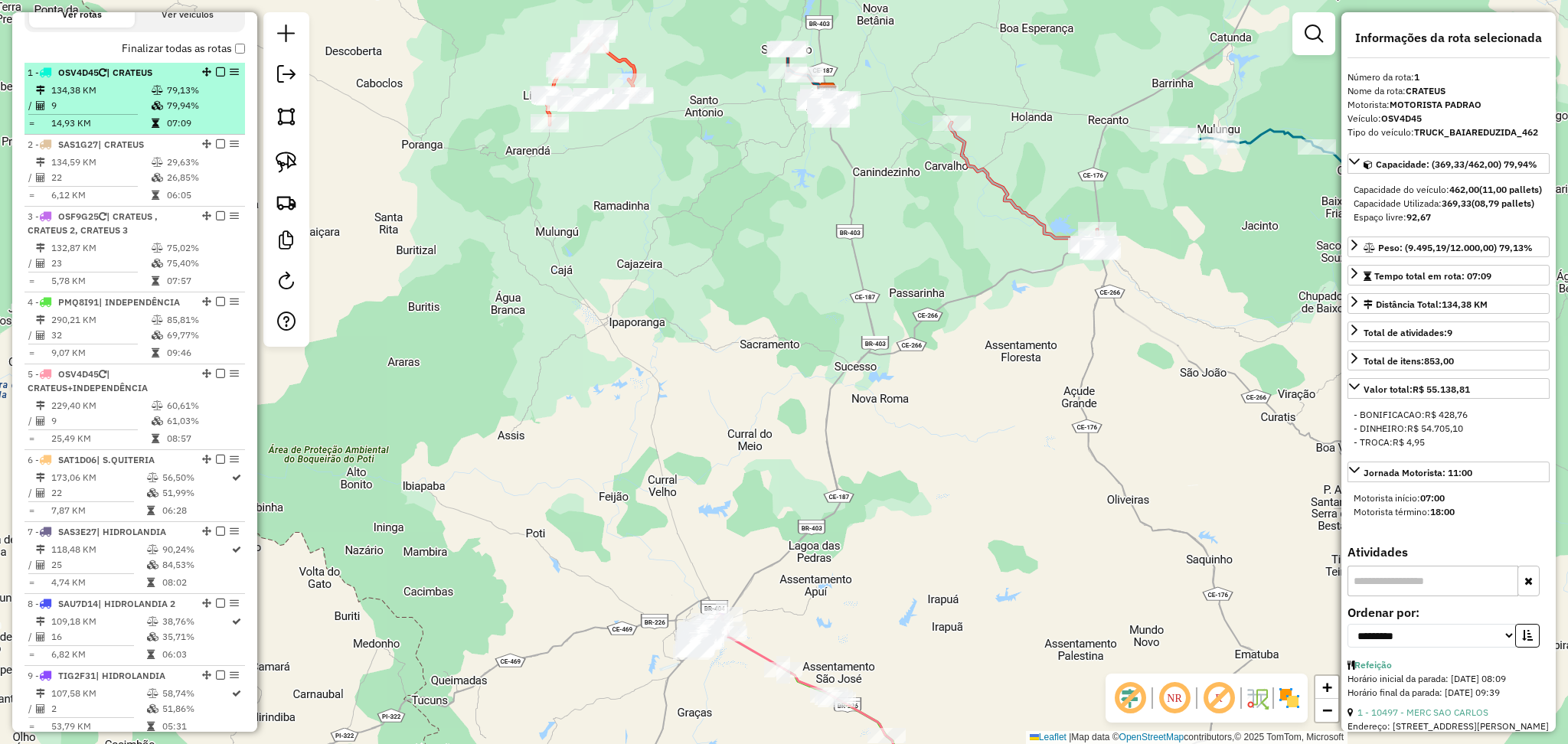
click at [125, 131] on td "14,93 KM" at bounding box center [100, 123] width 100 height 15
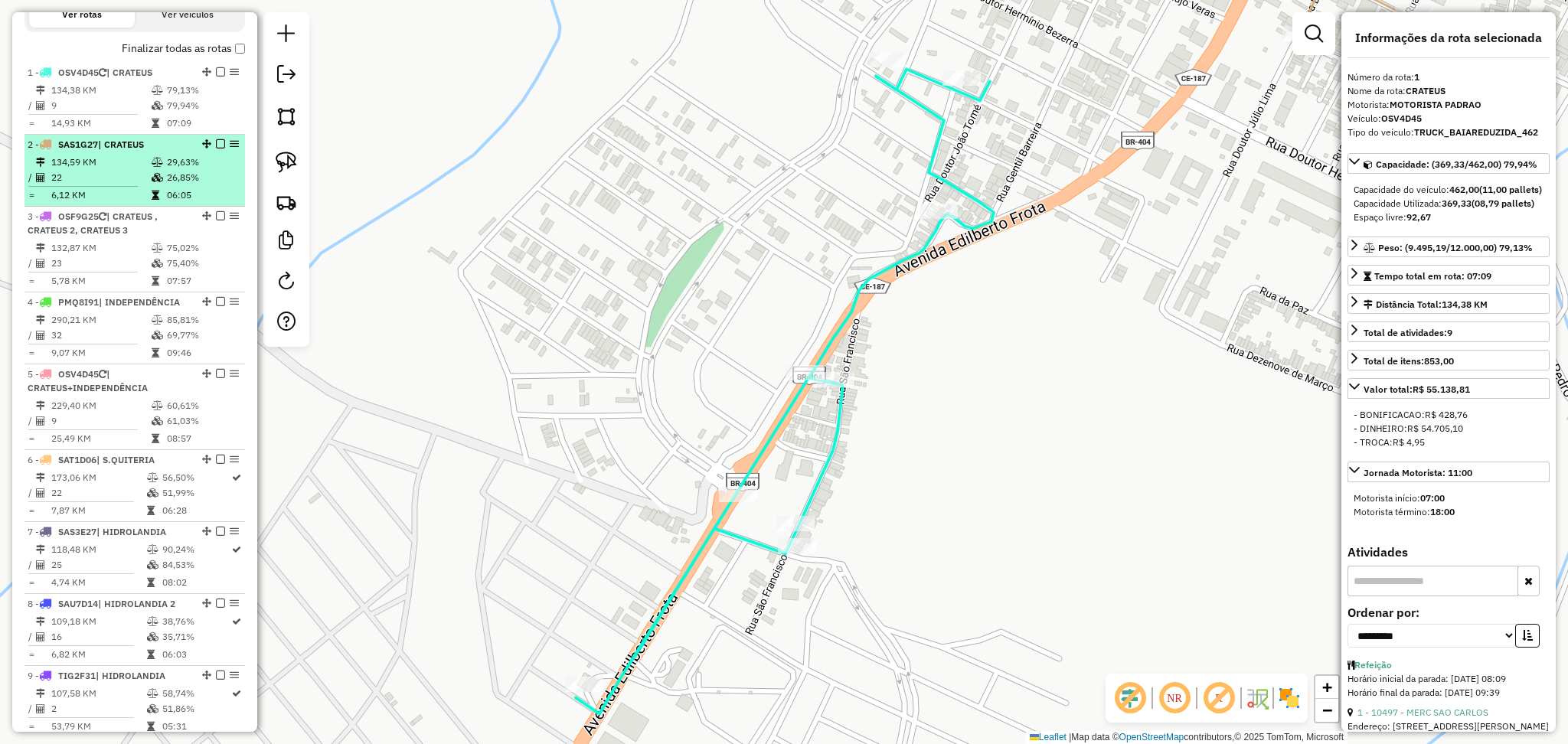
click at [114, 183] on td "22" at bounding box center [100, 178] width 100 height 15
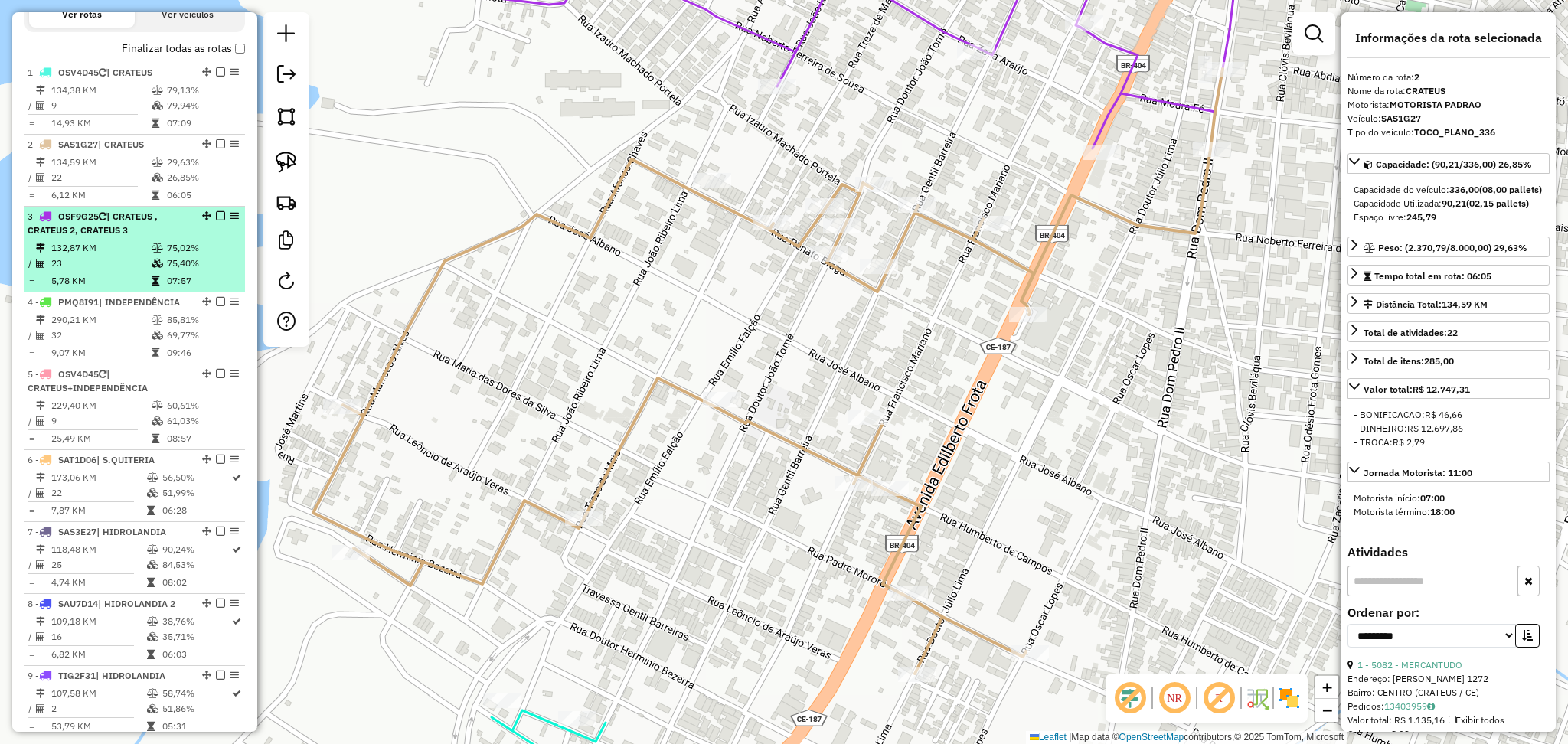
click at [114, 271] on td "23" at bounding box center [100, 263] width 100 height 15
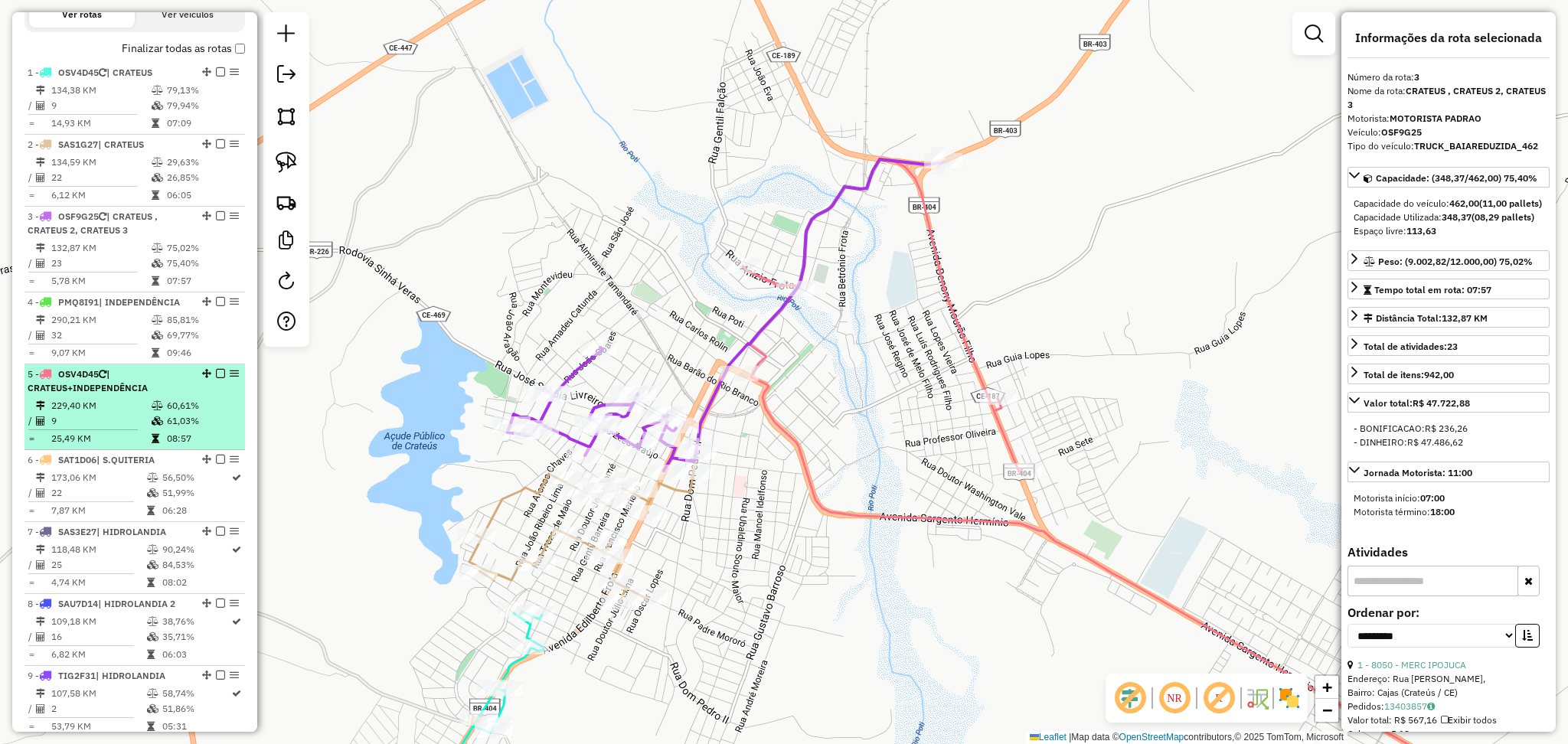
click at [128, 394] on span "| CRATEUS+INDEPENDÊNCIA" at bounding box center [87, 381] width 120 height 26
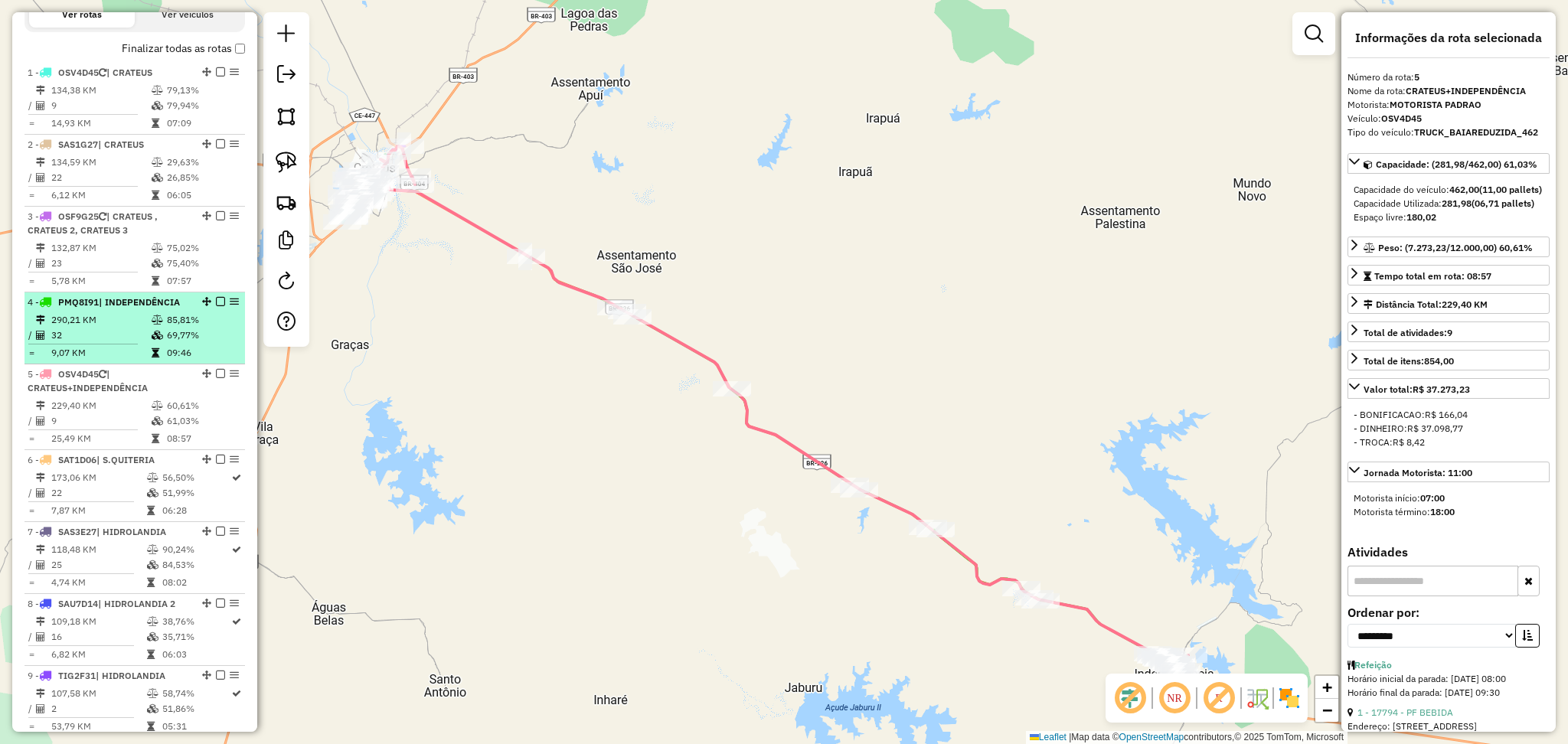
click at [150, 340] on td at bounding box center [158, 335] width 15 height 15
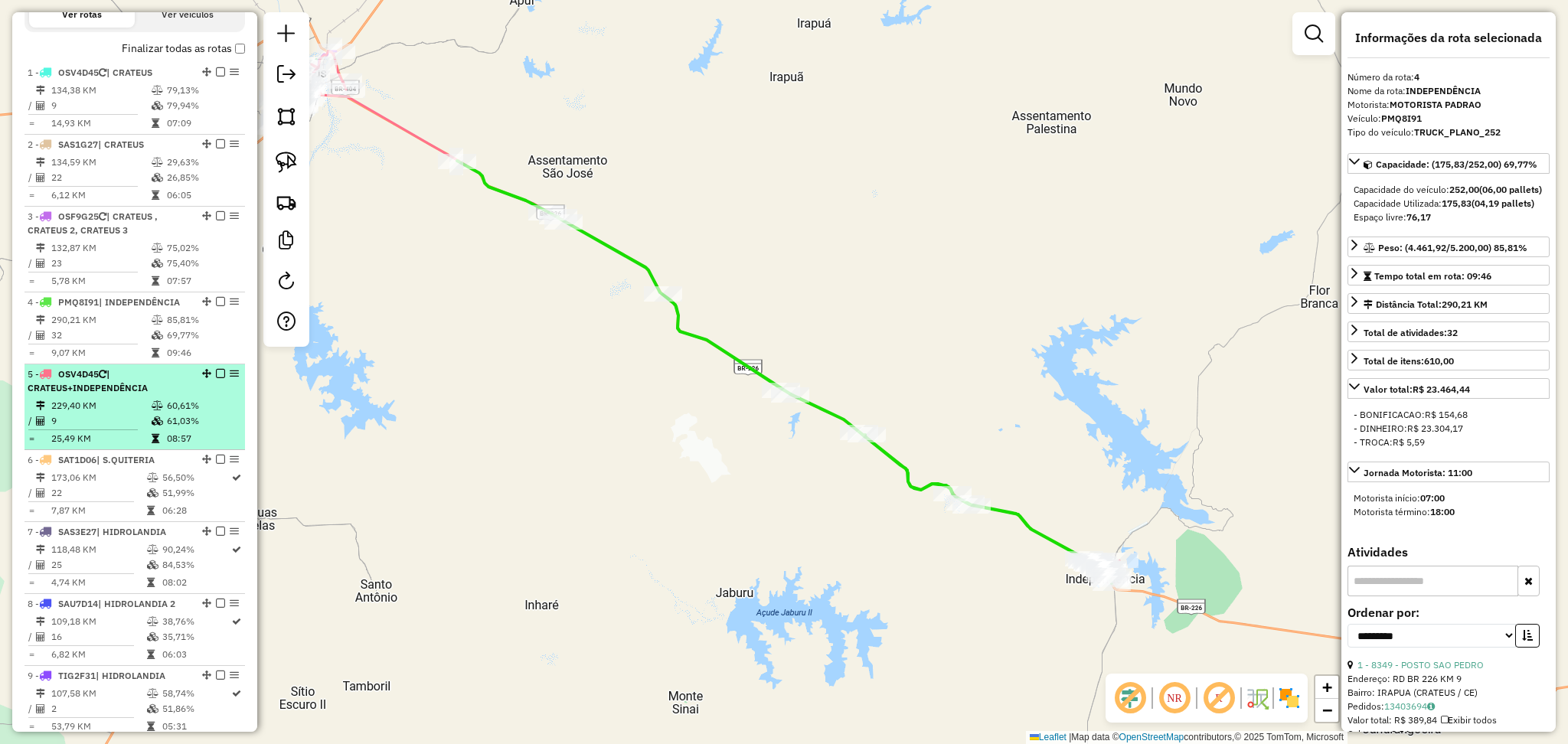
click at [113, 394] on span "| CRATEUS+INDEPENDÊNCIA" at bounding box center [87, 381] width 120 height 26
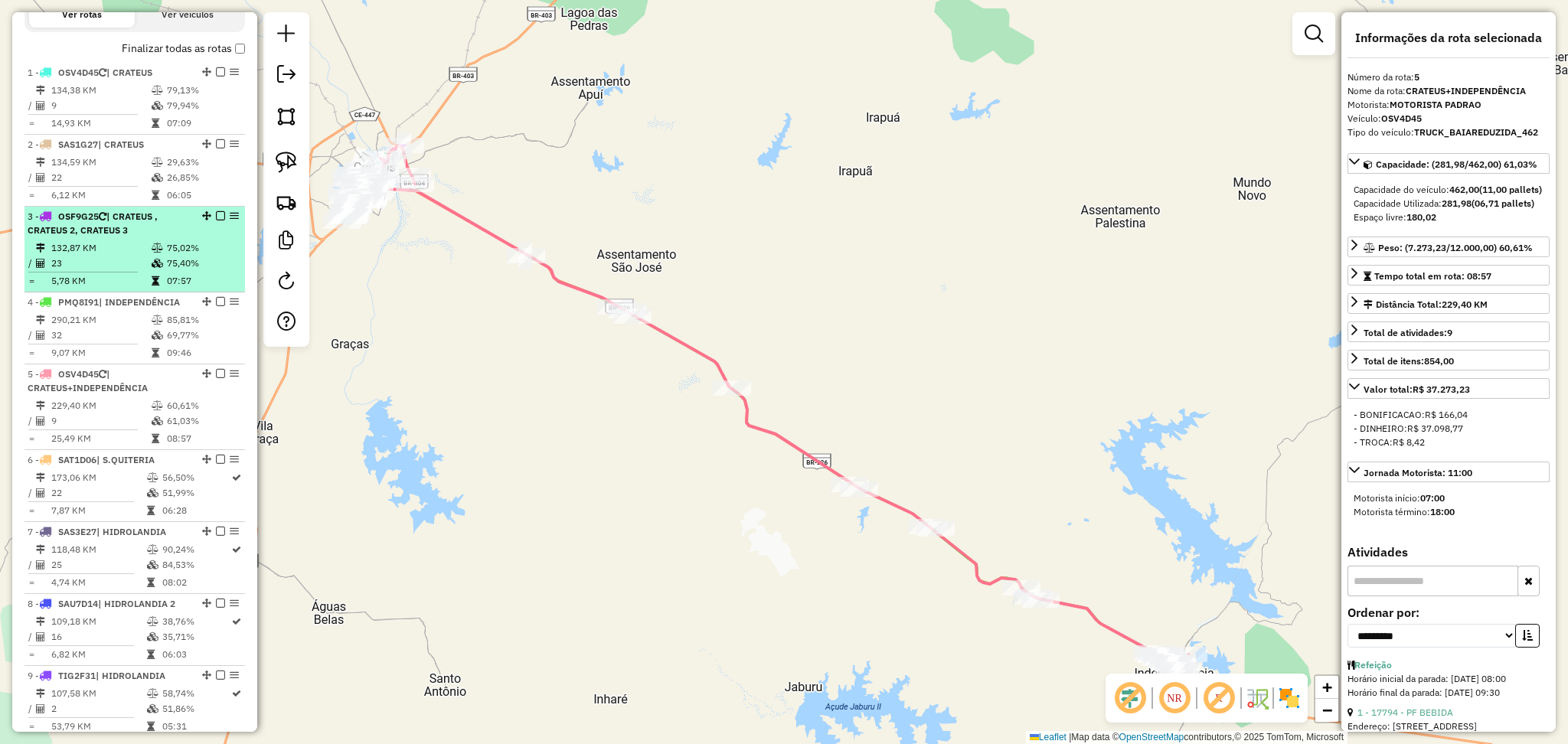
click at [89, 256] on td "132,87 KM" at bounding box center [100, 248] width 100 height 15
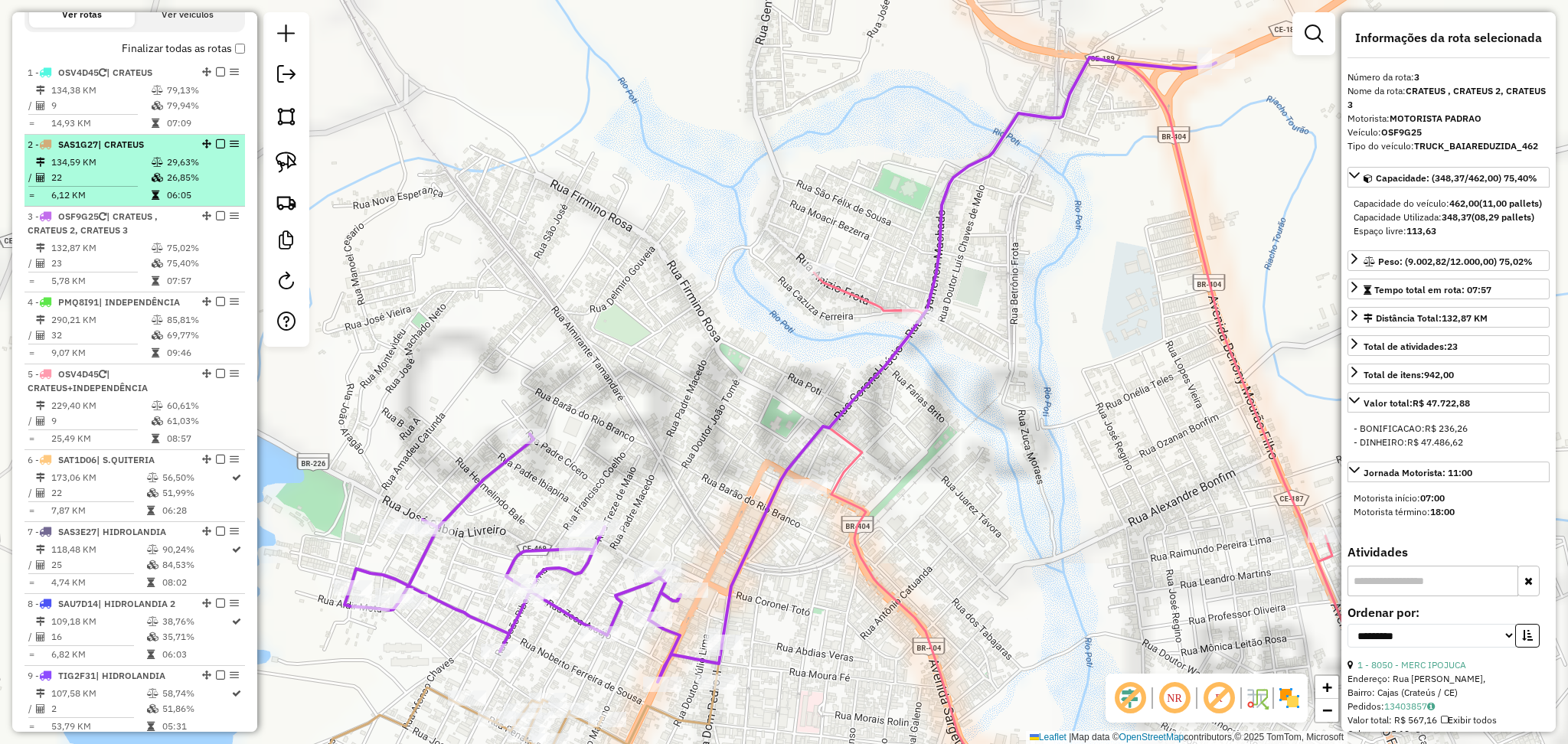
click at [137, 185] on td "22" at bounding box center [100, 178] width 100 height 15
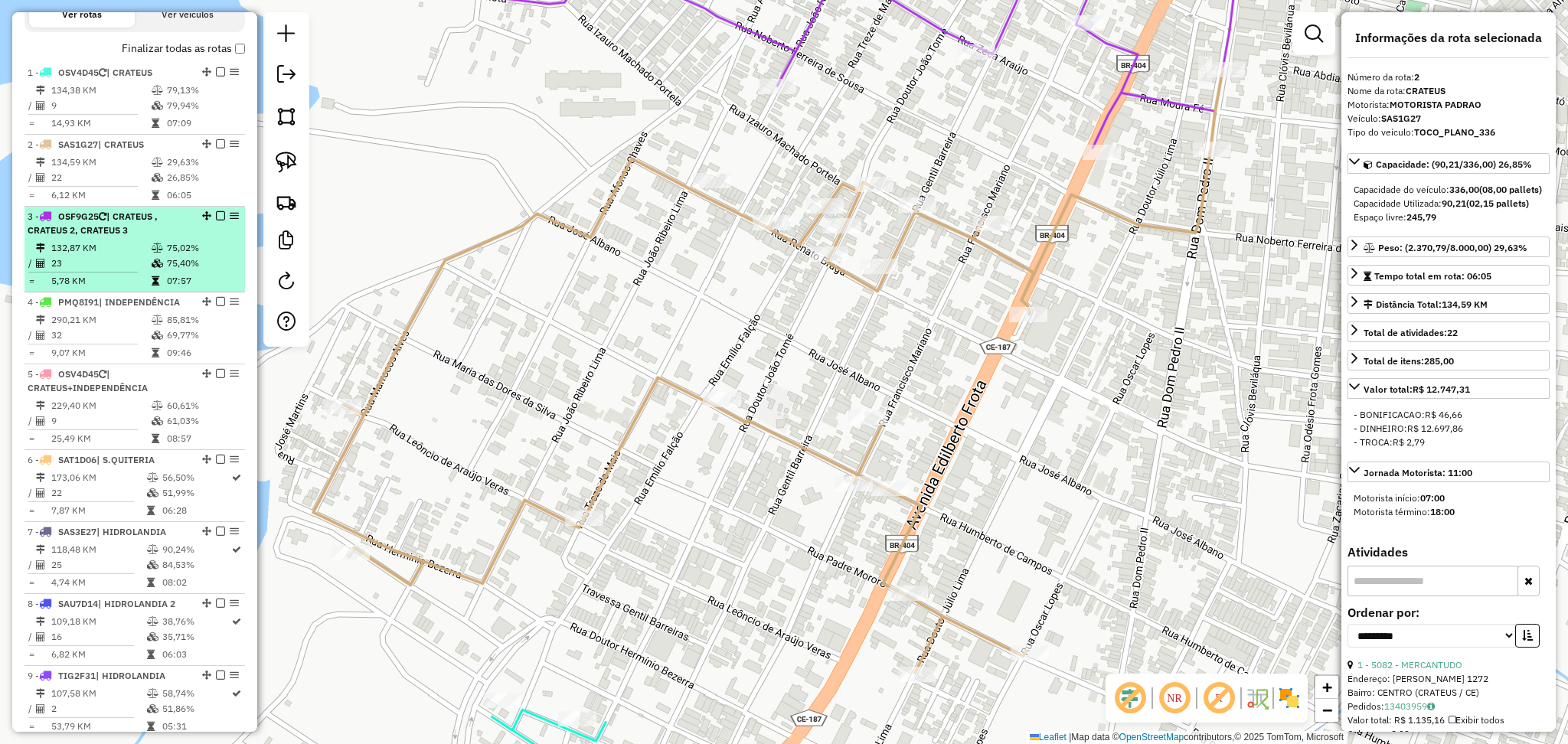
click at [114, 228] on span "| CRATEUS , CRATEUS 2, CRATEUS 3" at bounding box center [93, 223] width 131 height 26
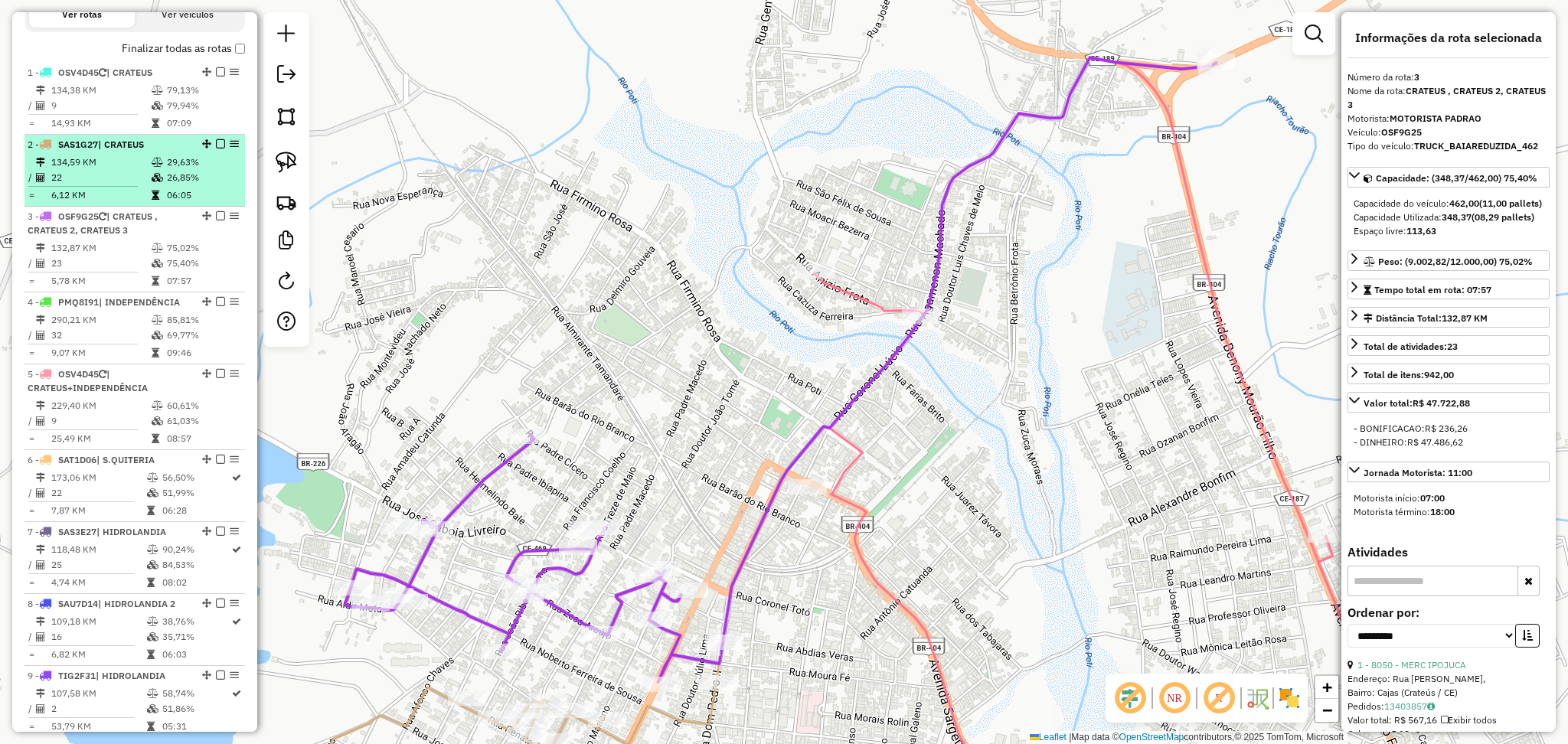
click at [115, 166] on li "2 - SAS1G27 | CRATEUS 134,59 KM 29,63% / 22 26,85% = 6,12 KM 06:05" at bounding box center [134, 170] width 220 height 72
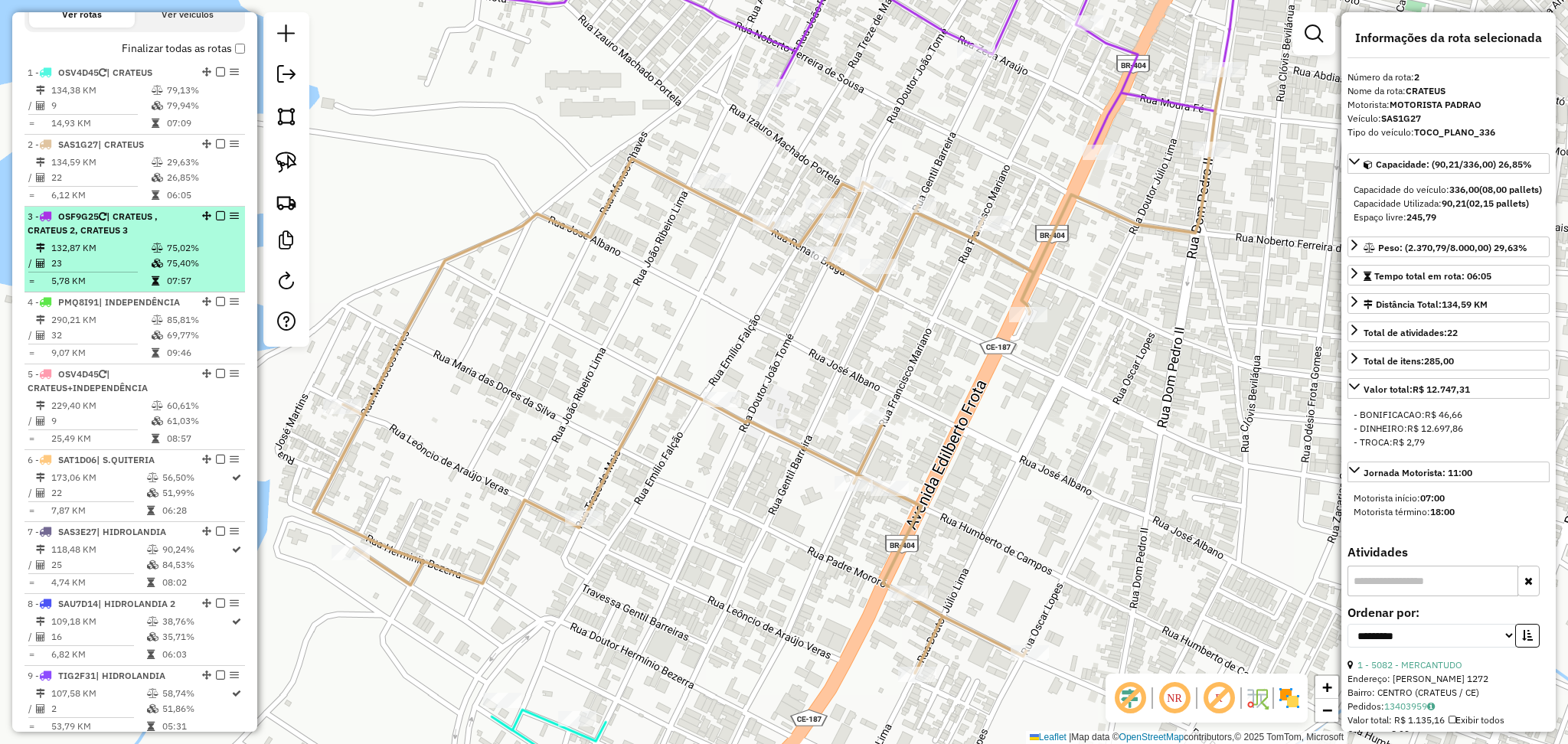
click at [138, 256] on td "132,87 KM" at bounding box center [100, 248] width 100 height 15
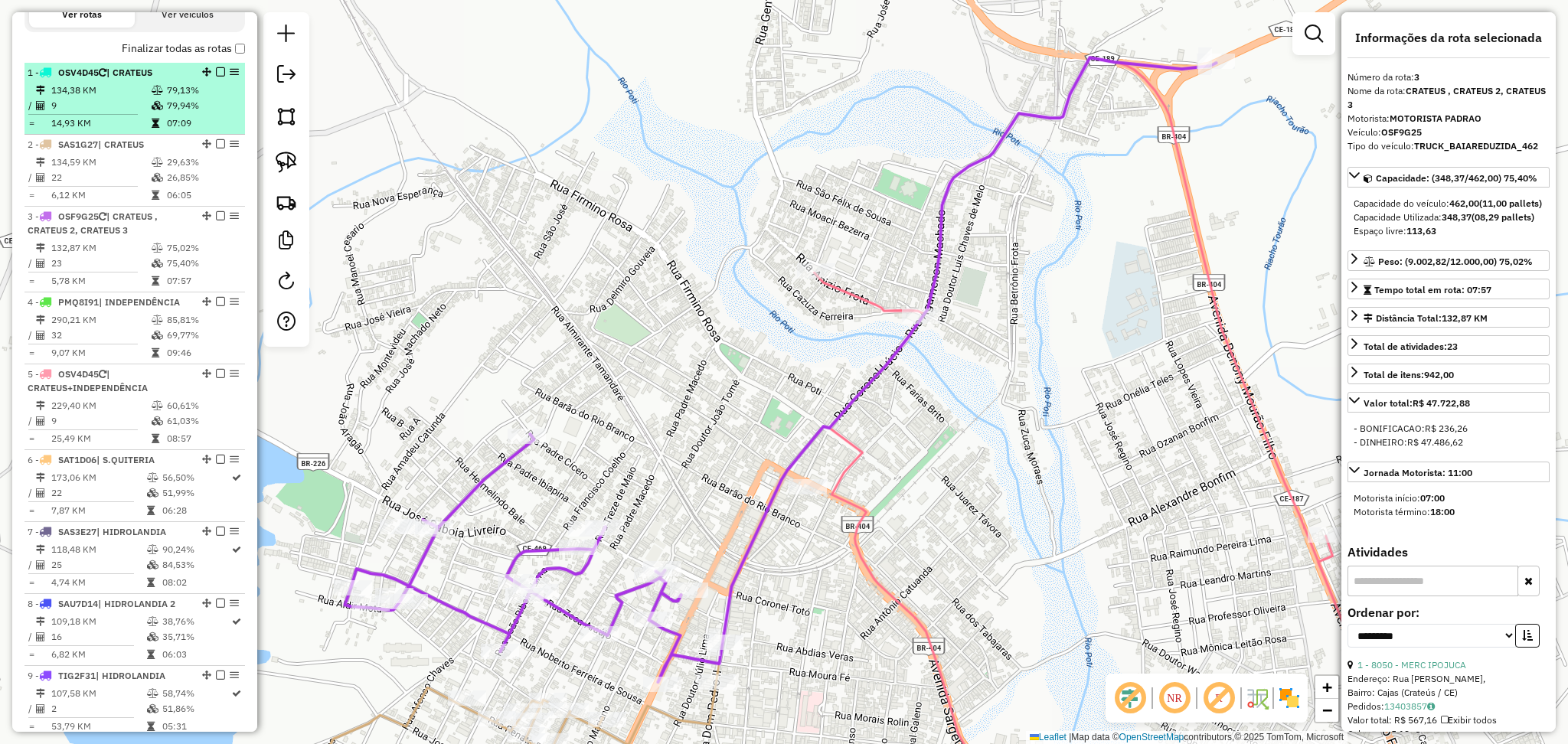
click at [105, 98] on td "134,38 KM" at bounding box center [100, 90] width 100 height 15
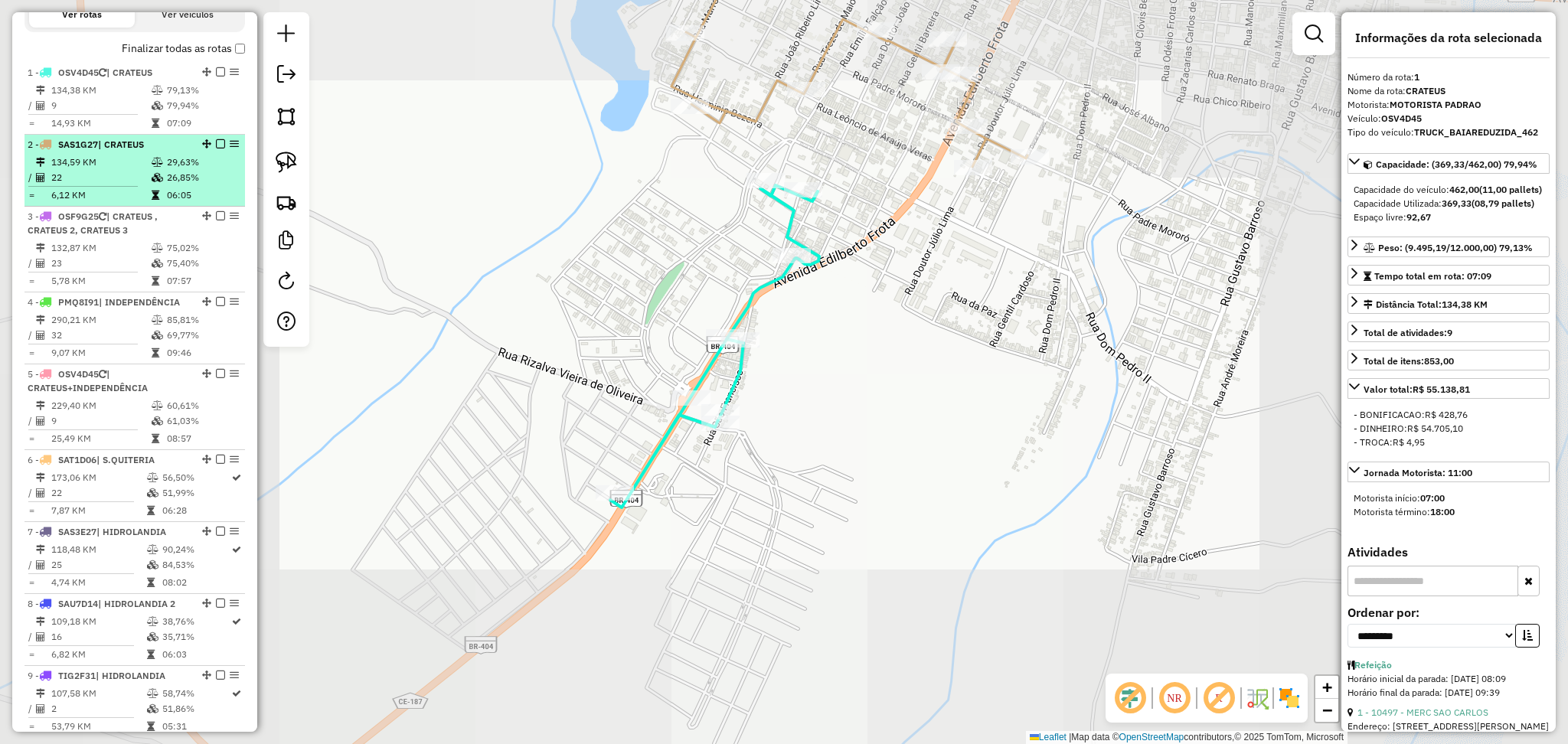
click at [122, 170] on td "134,59 KM" at bounding box center [100, 162] width 100 height 15
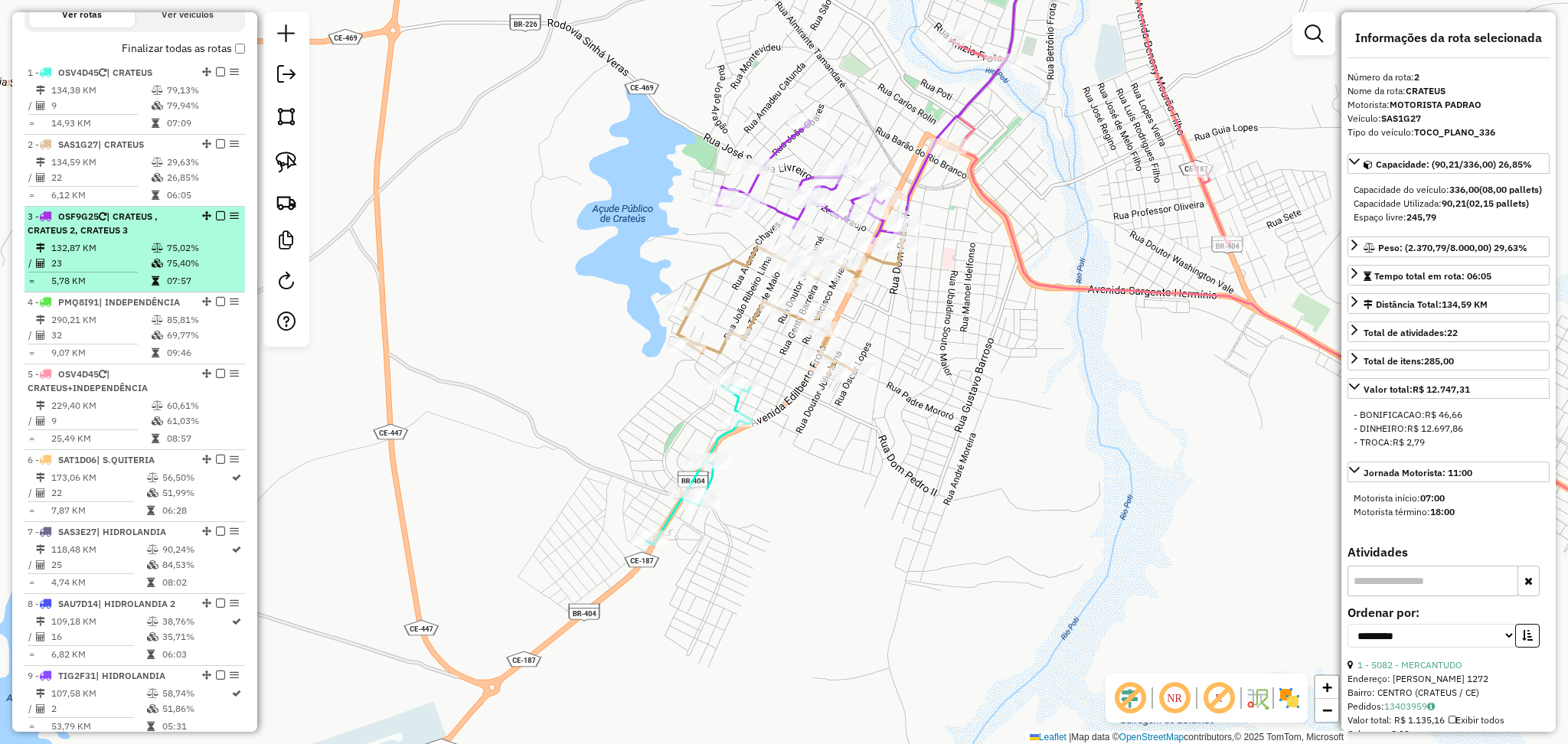
click at [126, 271] on td "23" at bounding box center [100, 263] width 100 height 15
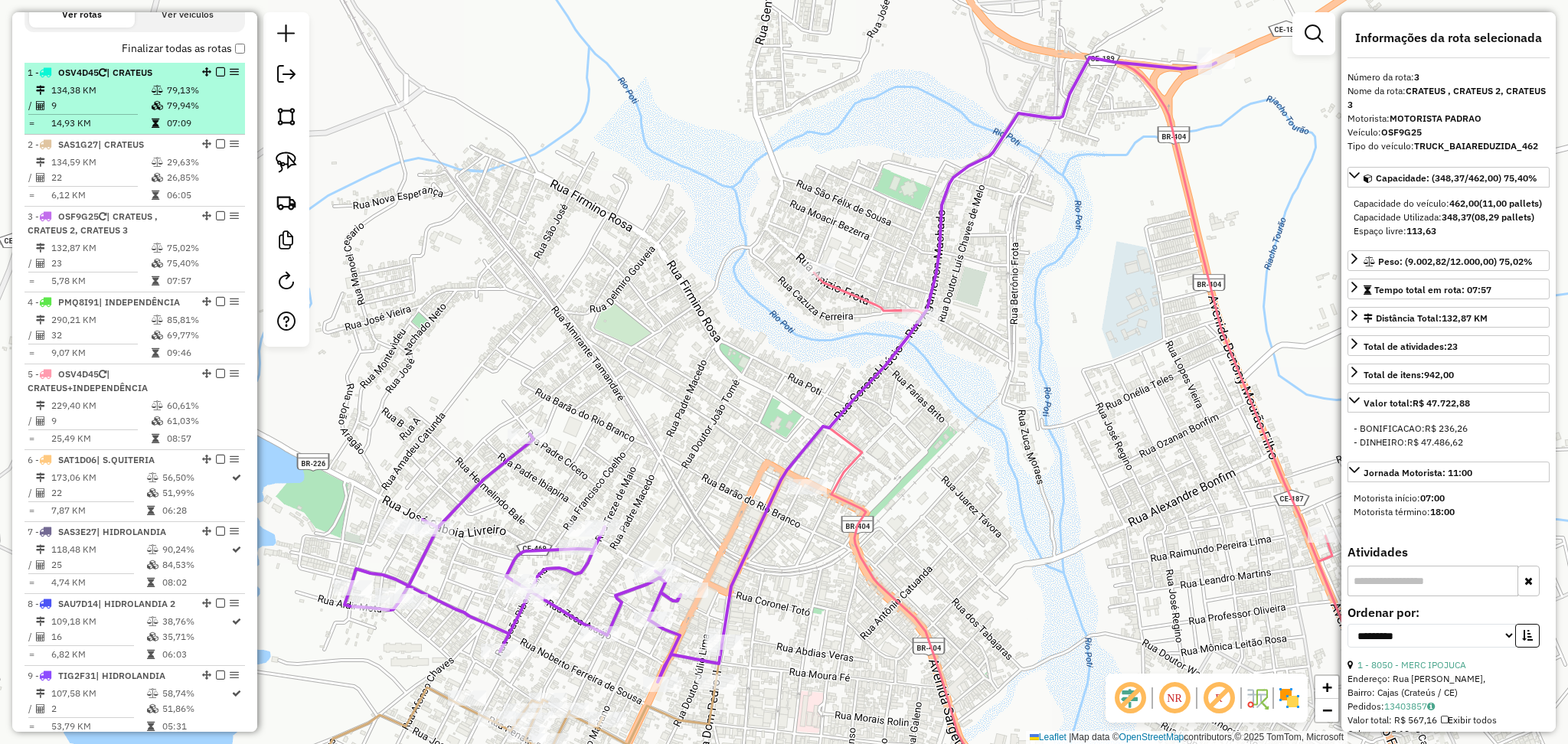
click at [121, 129] on td "14,93 KM" at bounding box center [100, 123] width 100 height 15
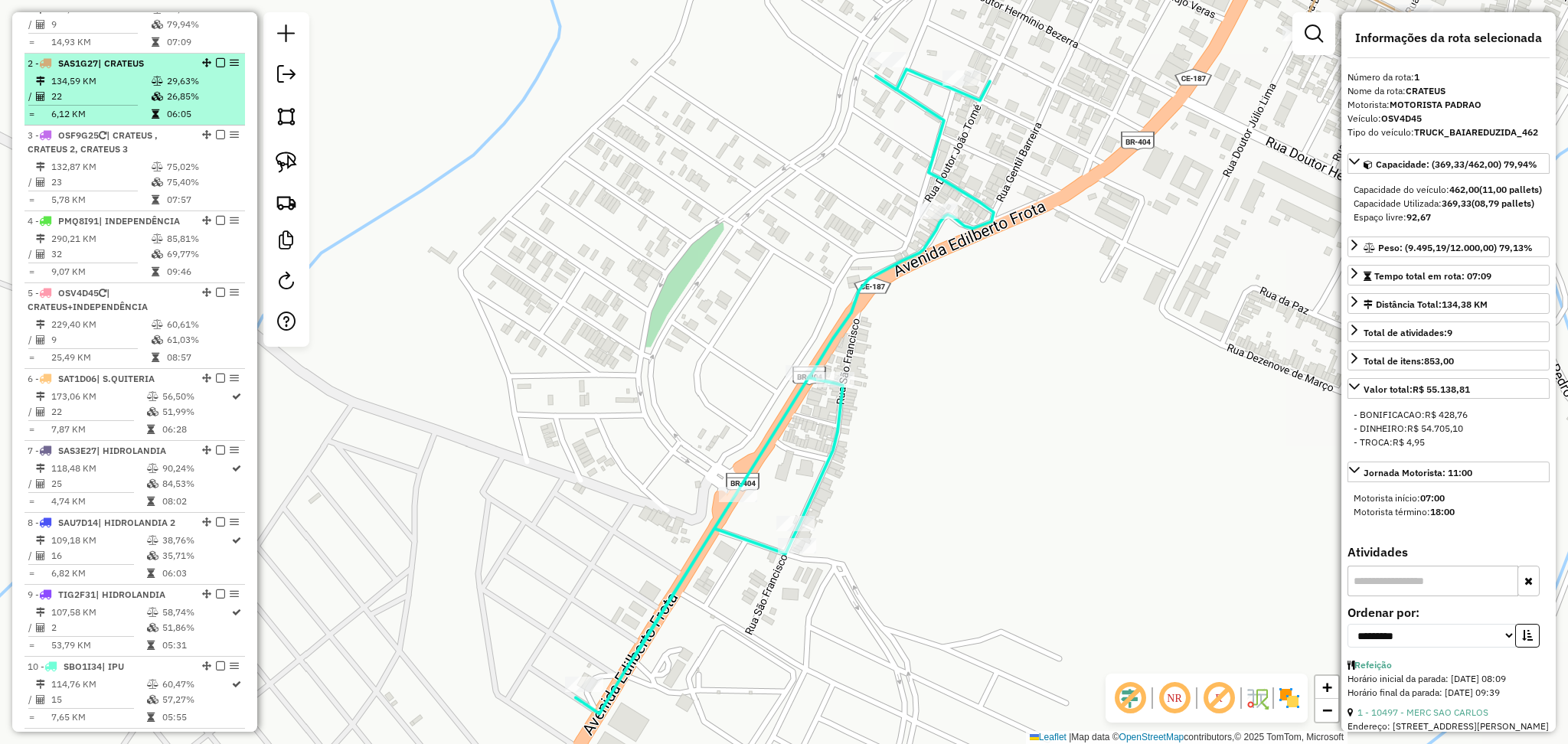
scroll to position [612, 0]
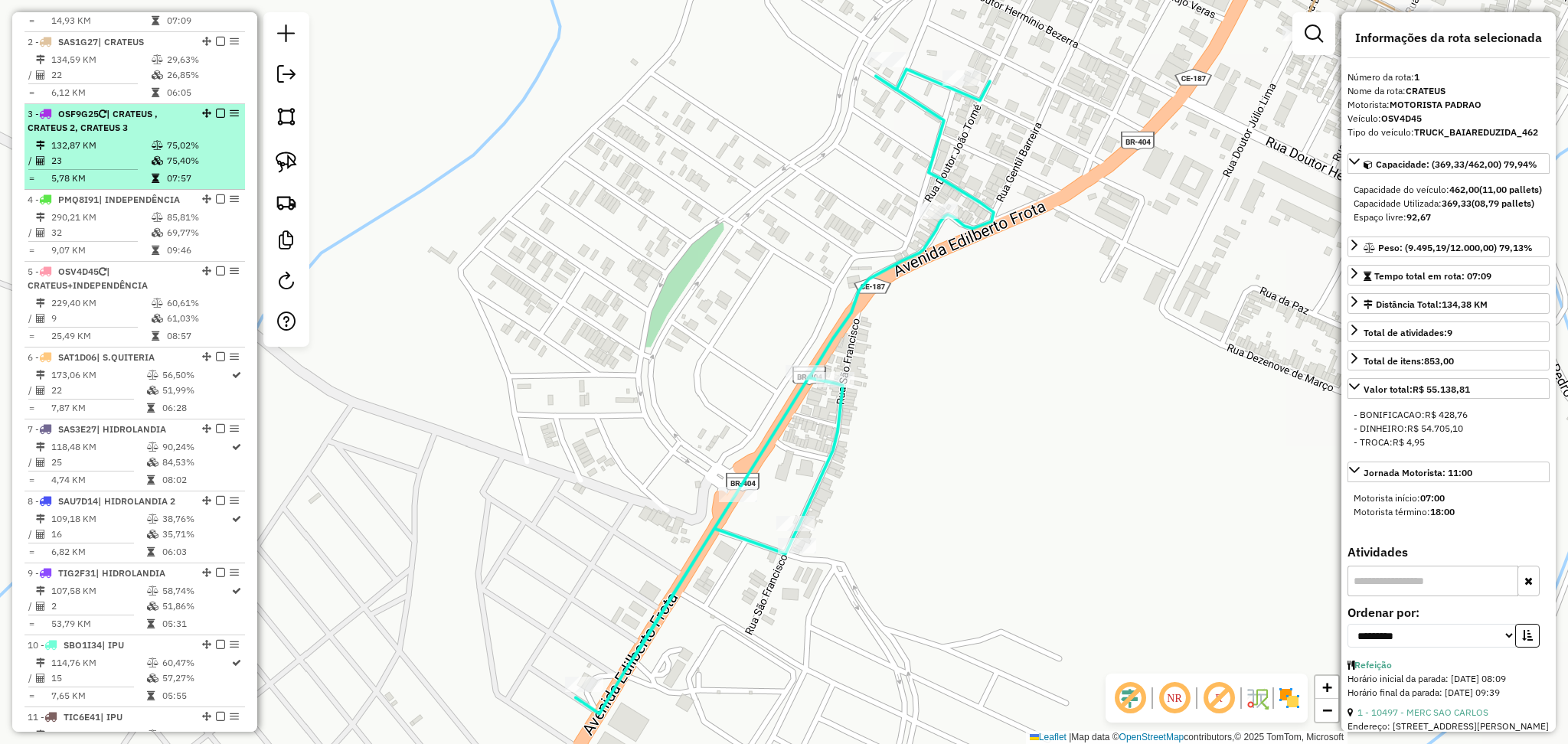
click at [111, 168] on td "23" at bounding box center [100, 161] width 100 height 15
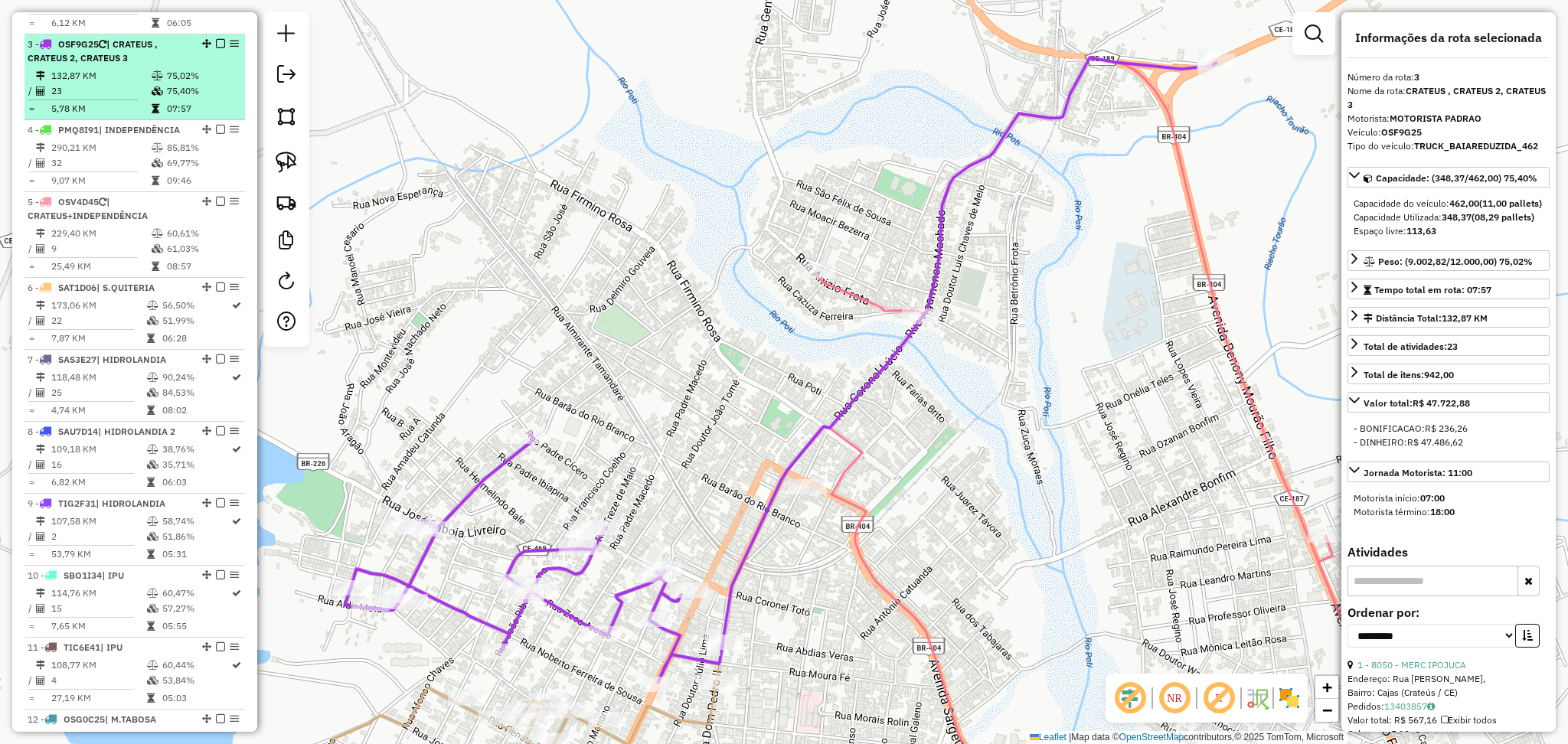
scroll to position [715, 0]
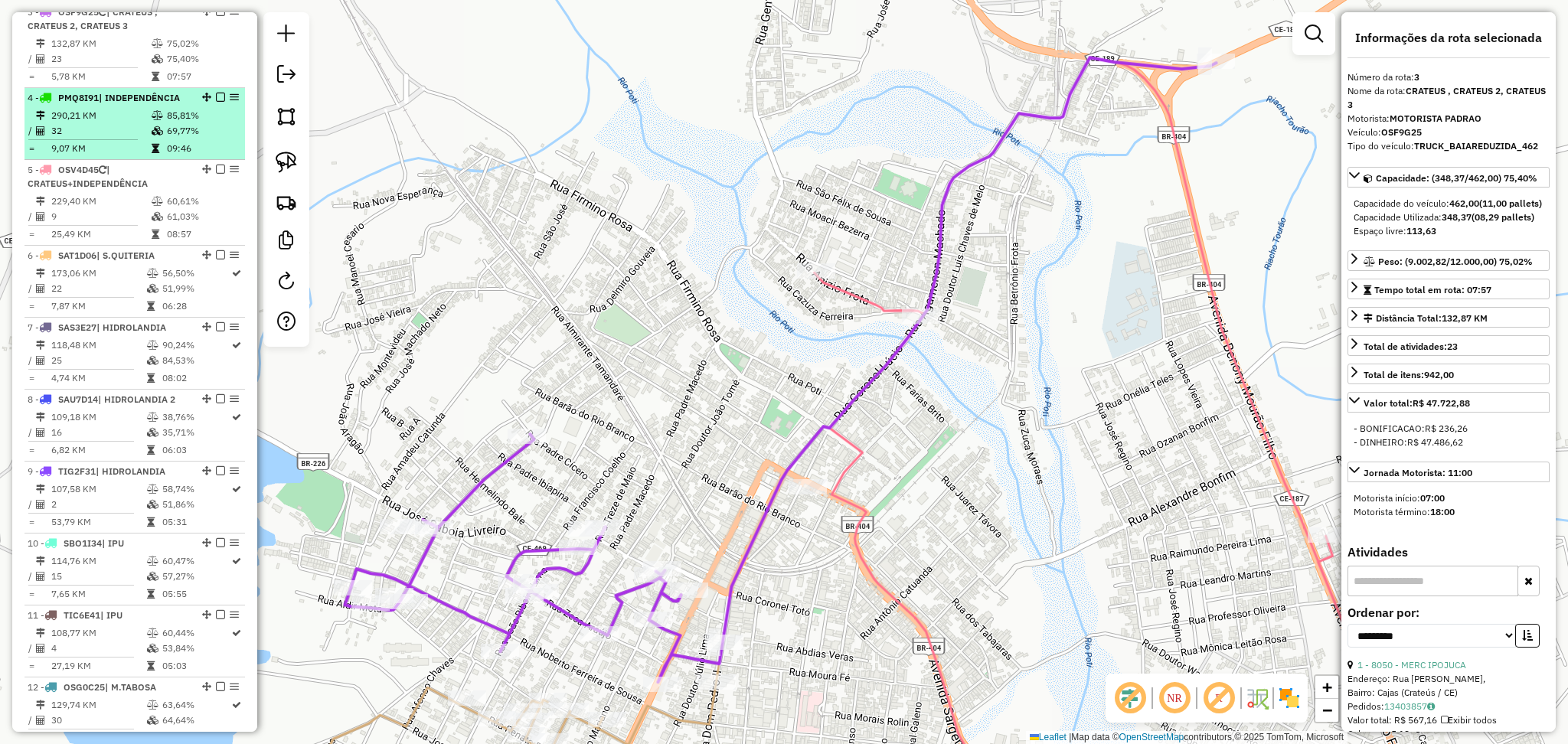
click at [123, 138] on td "32" at bounding box center [100, 131] width 100 height 15
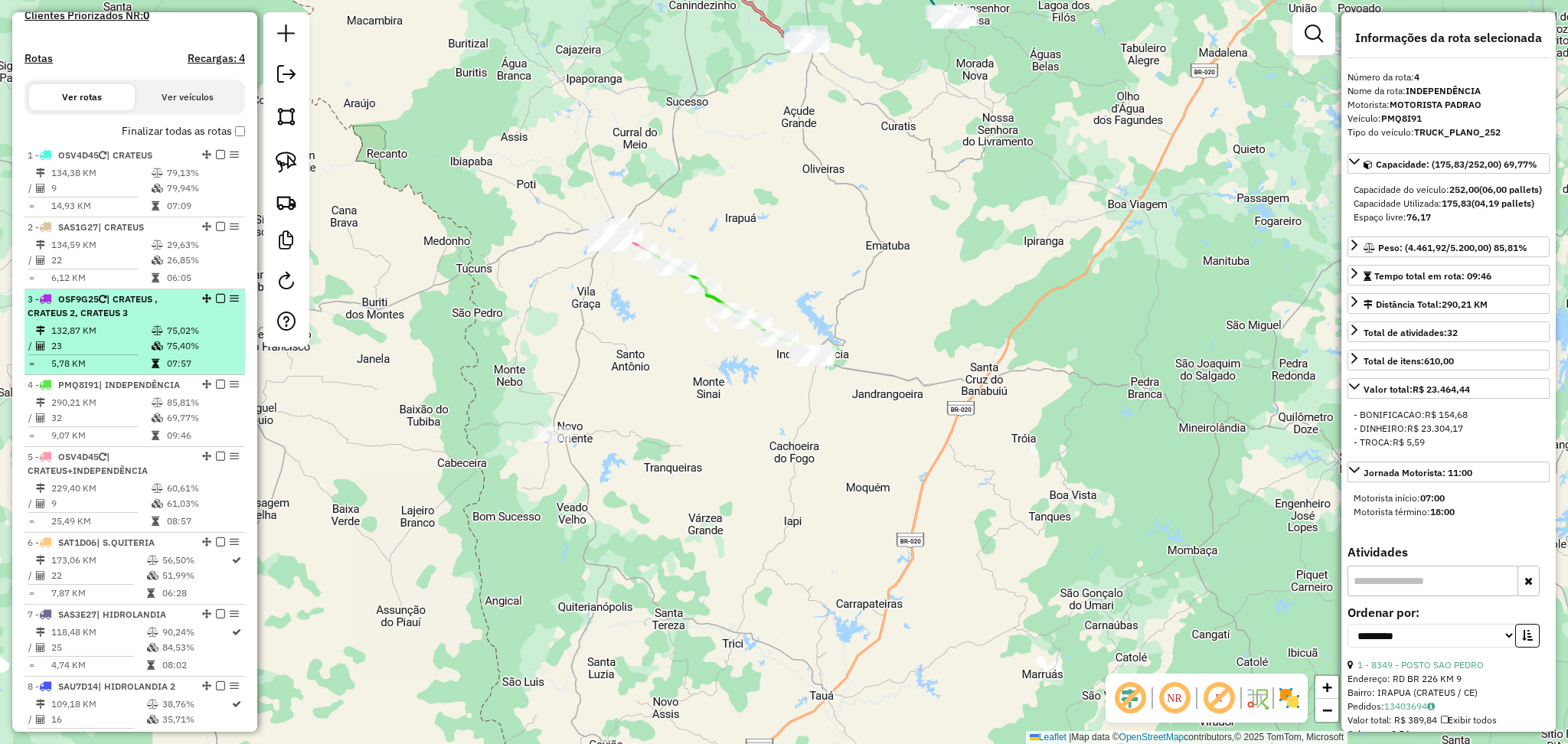
scroll to position [612, 0]
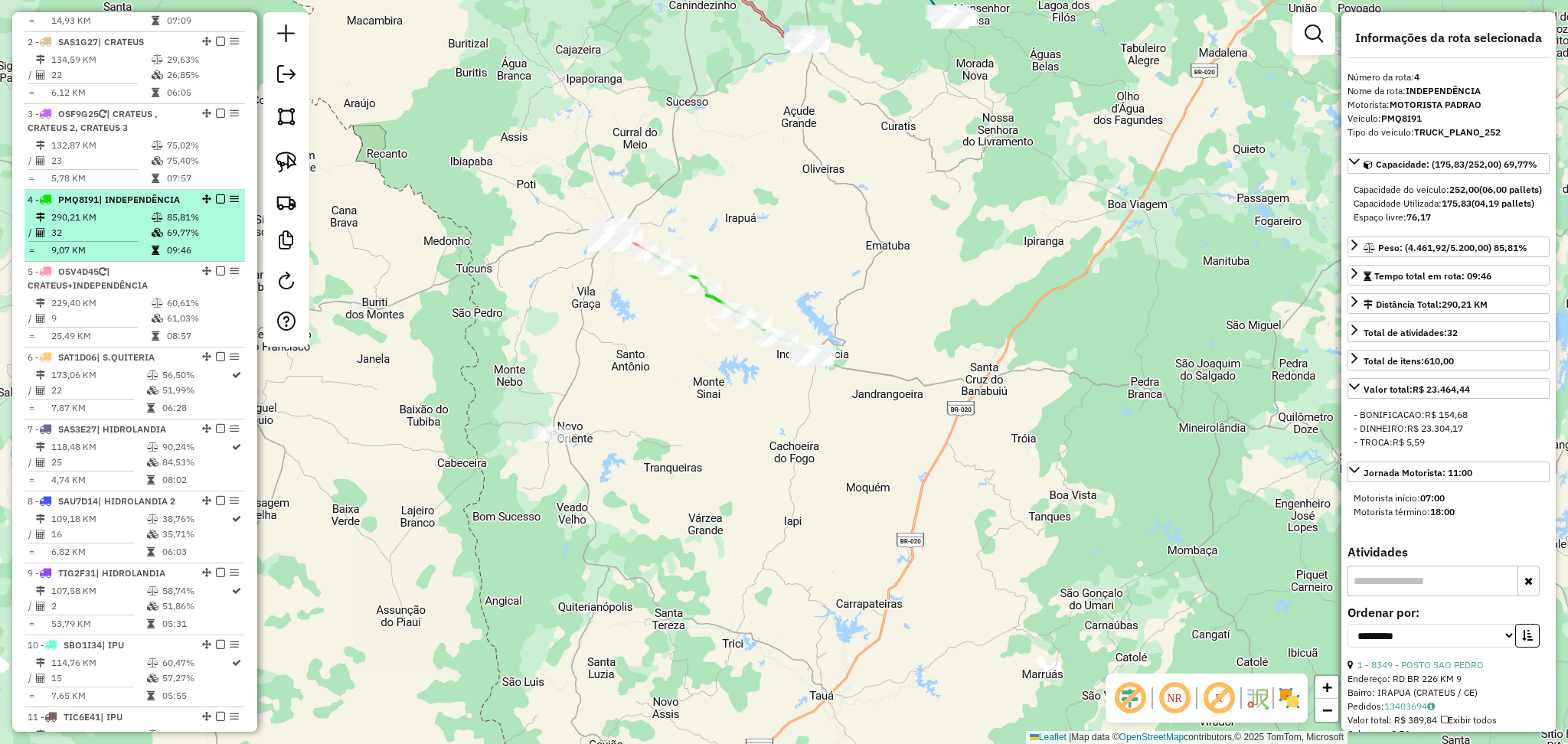
click at [117, 205] on span "| INDEPENDÊNCIA" at bounding box center [139, 200] width 81 height 11
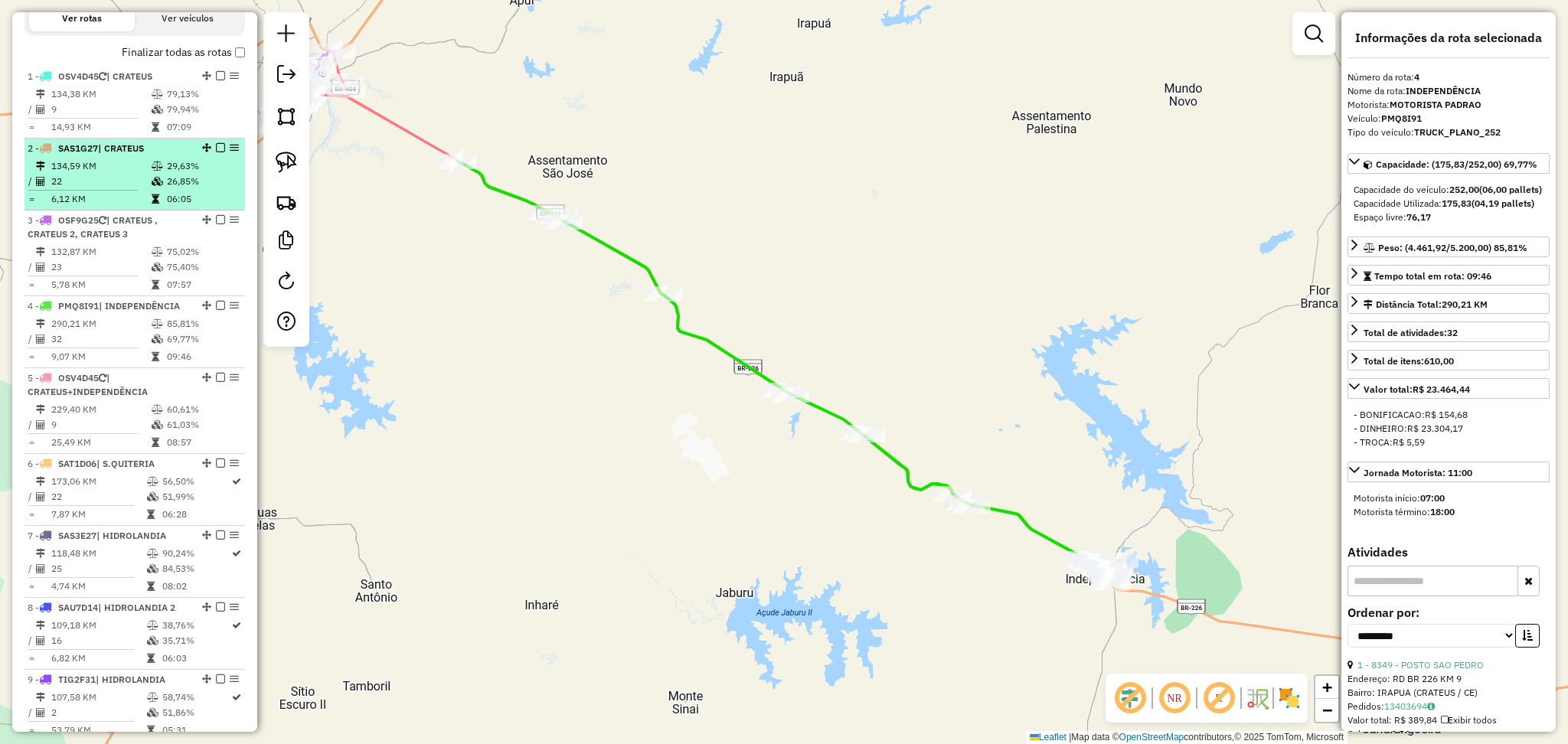
scroll to position [510, 0]
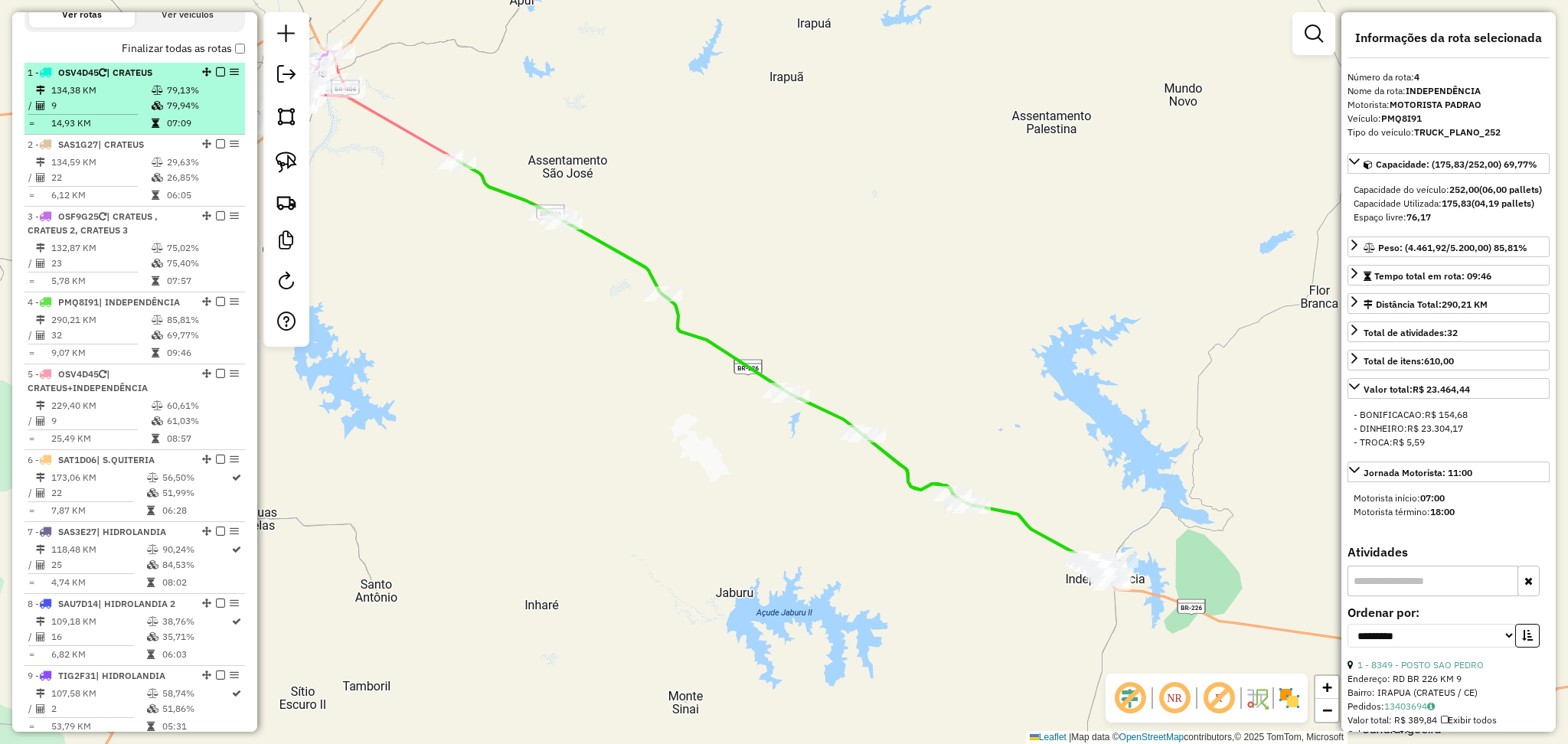
click at [115, 134] on li "1 - OSV4D45 | CRATEUS 134,38 KM 79,13% / 9 79,94% = 14,93 KM 07:09" at bounding box center [134, 98] width 220 height 72
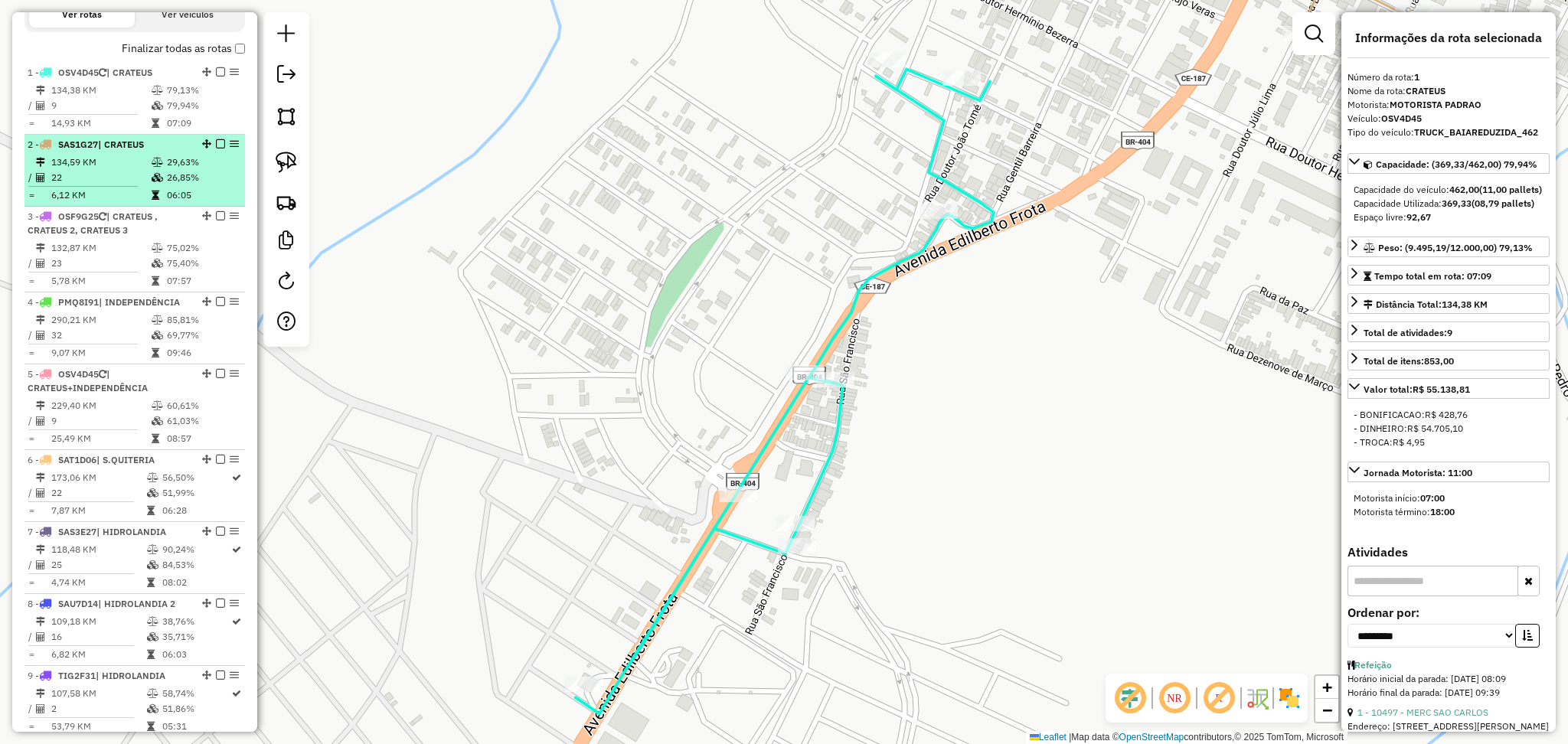
click at [128, 186] on td "22" at bounding box center [100, 178] width 100 height 15
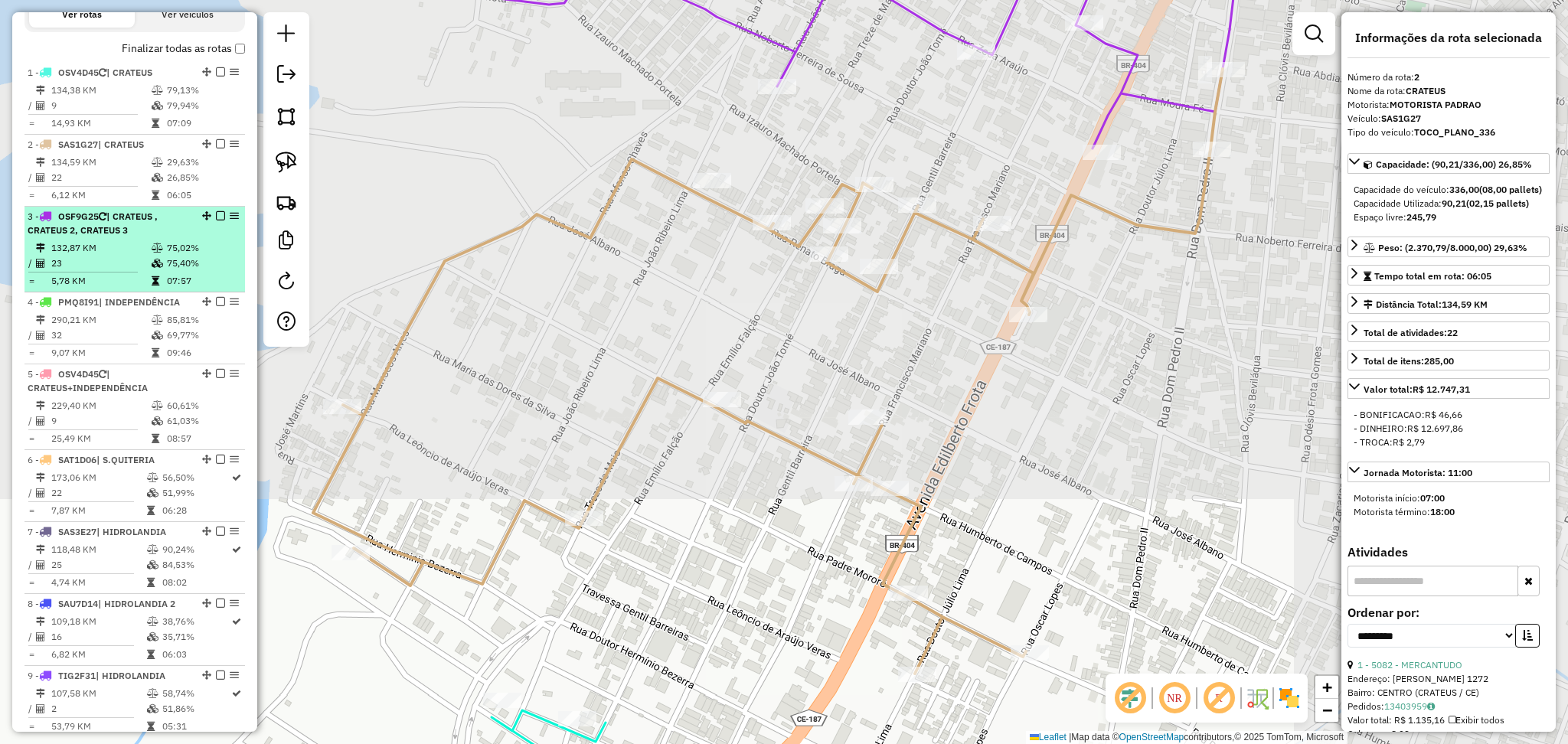
click at [126, 236] on span "| CRATEUS , CRATEUS 2, CRATEUS 3" at bounding box center [93, 223] width 131 height 26
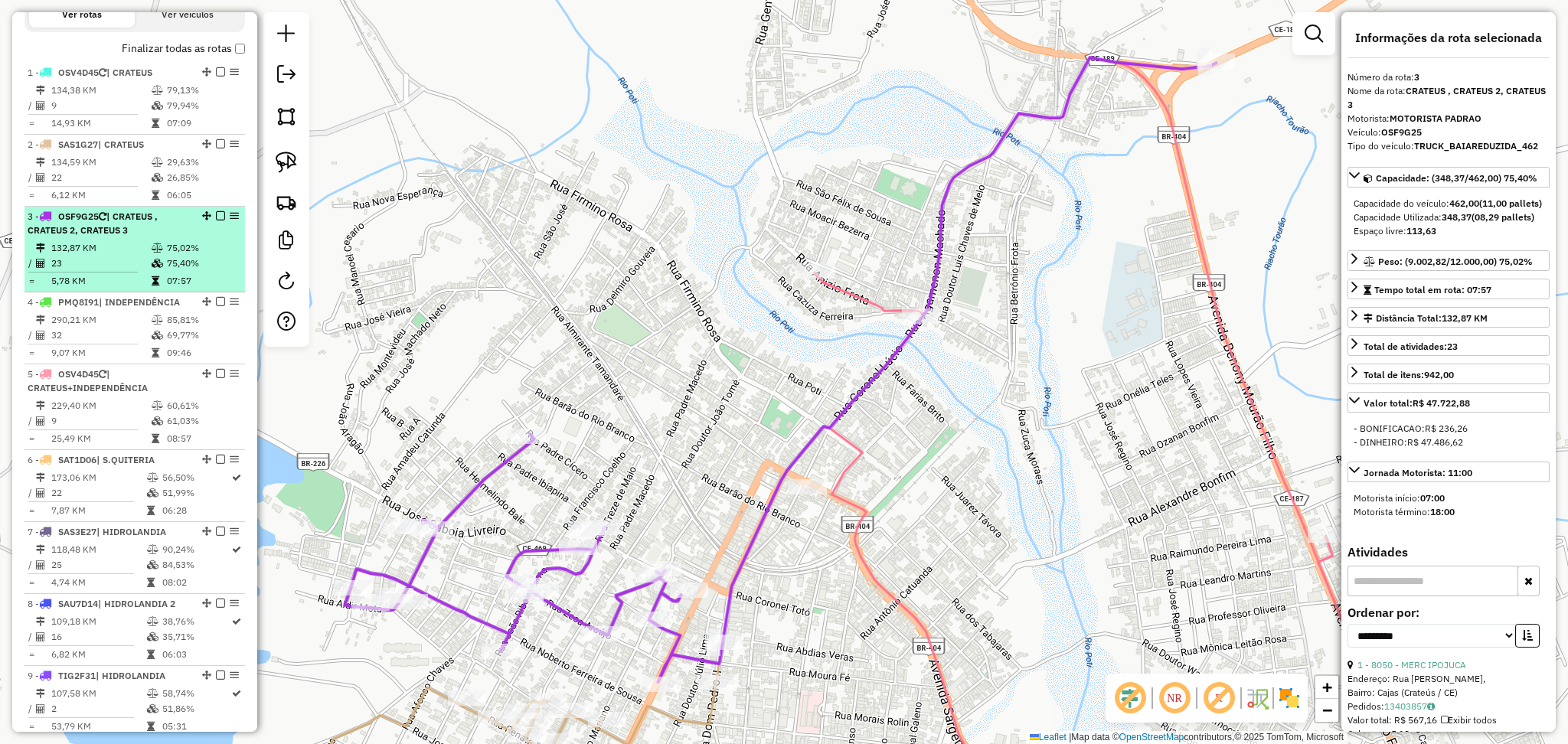
scroll to position [612, 0]
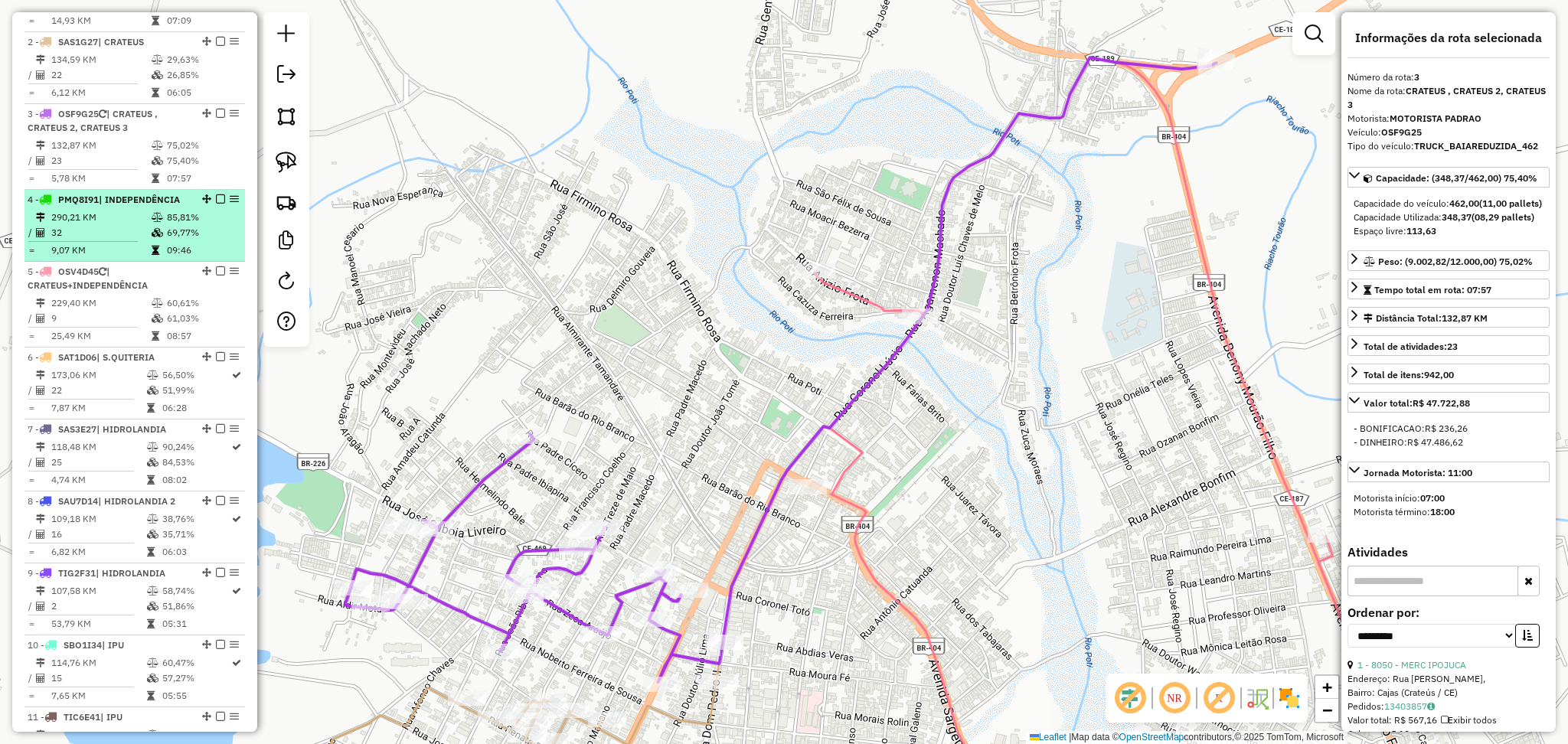
click at [138, 225] on td "290,21 KM" at bounding box center [100, 218] width 100 height 15
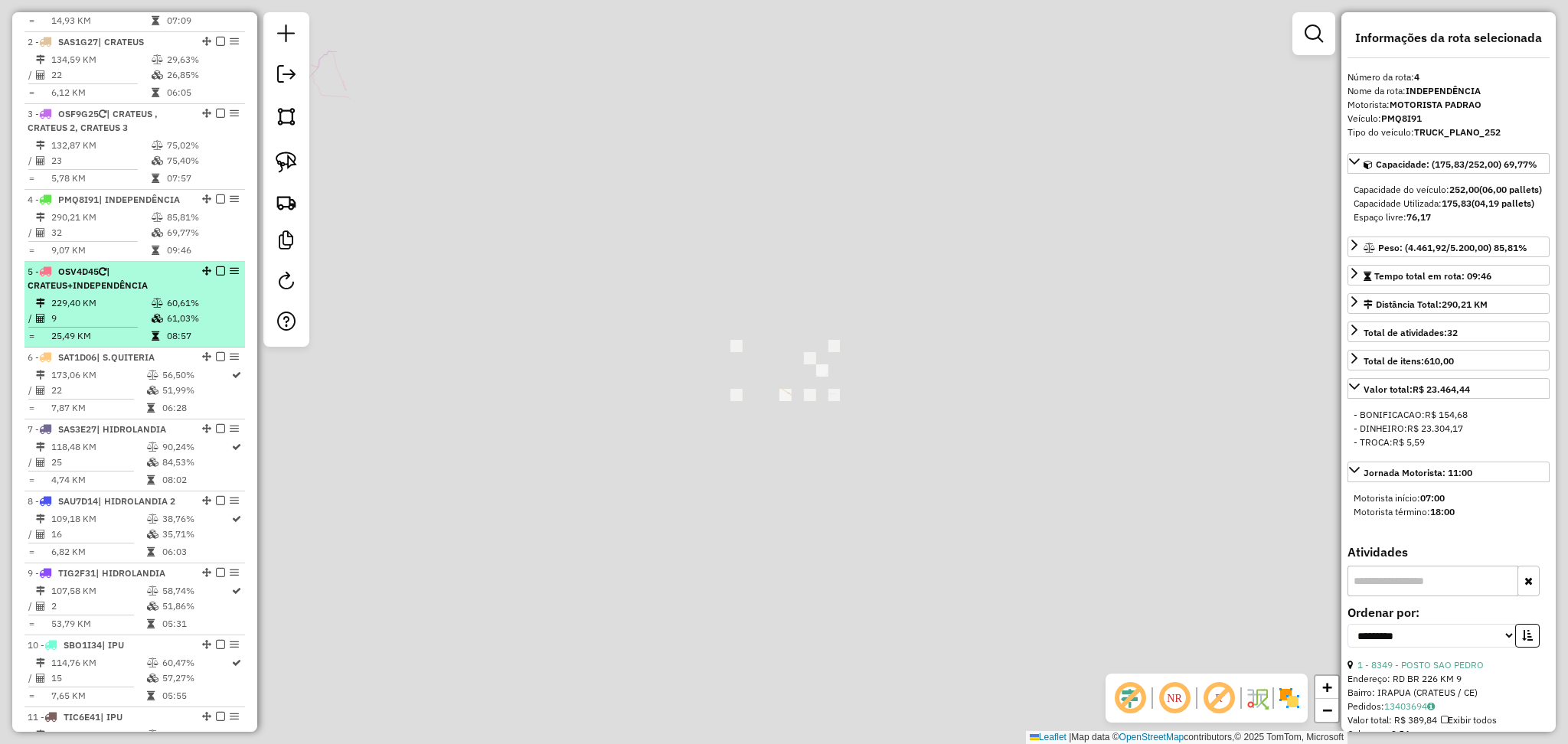
click at [114, 291] on span "| CRATEUS+INDEPENDÊNCIA" at bounding box center [87, 278] width 120 height 26
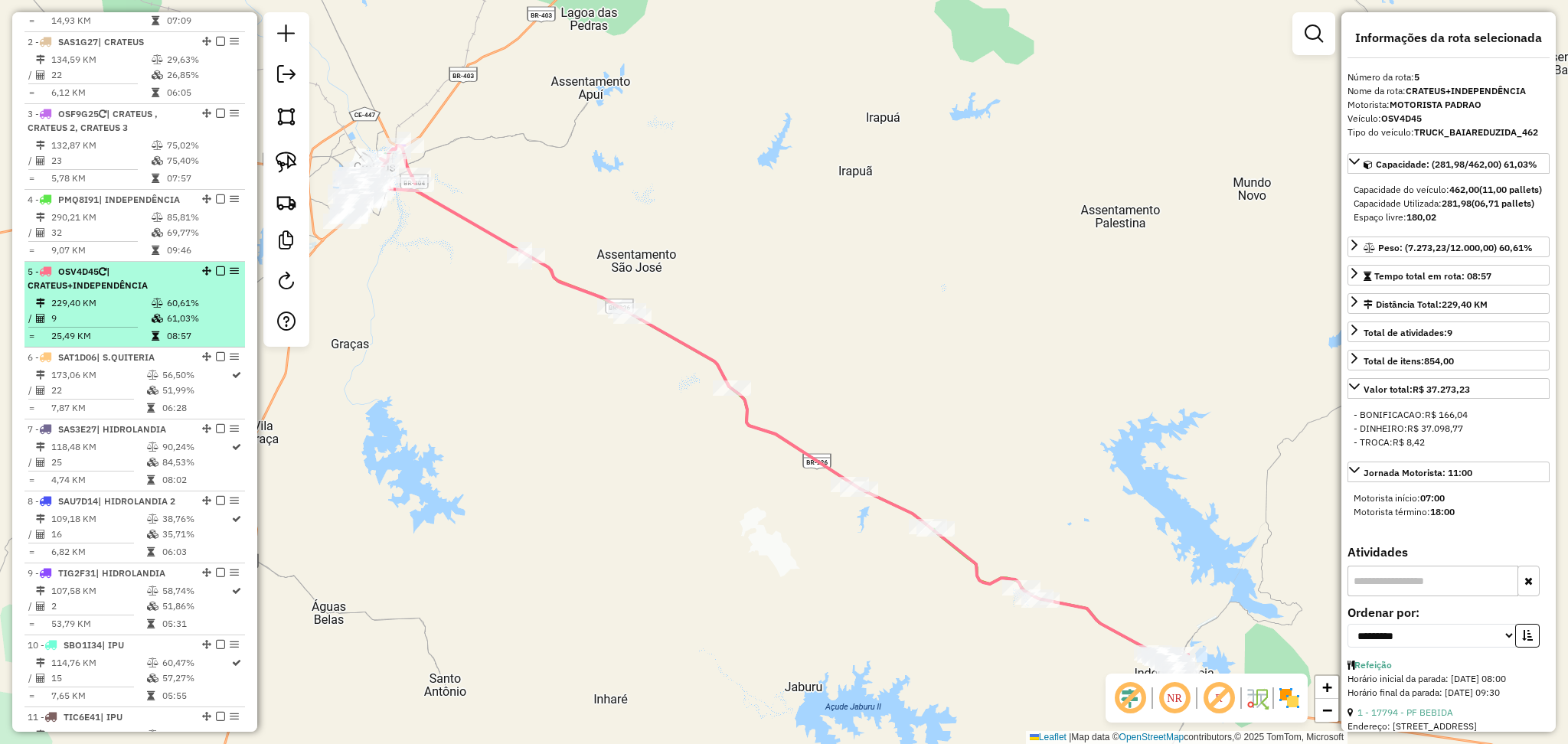
scroll to position [715, 0]
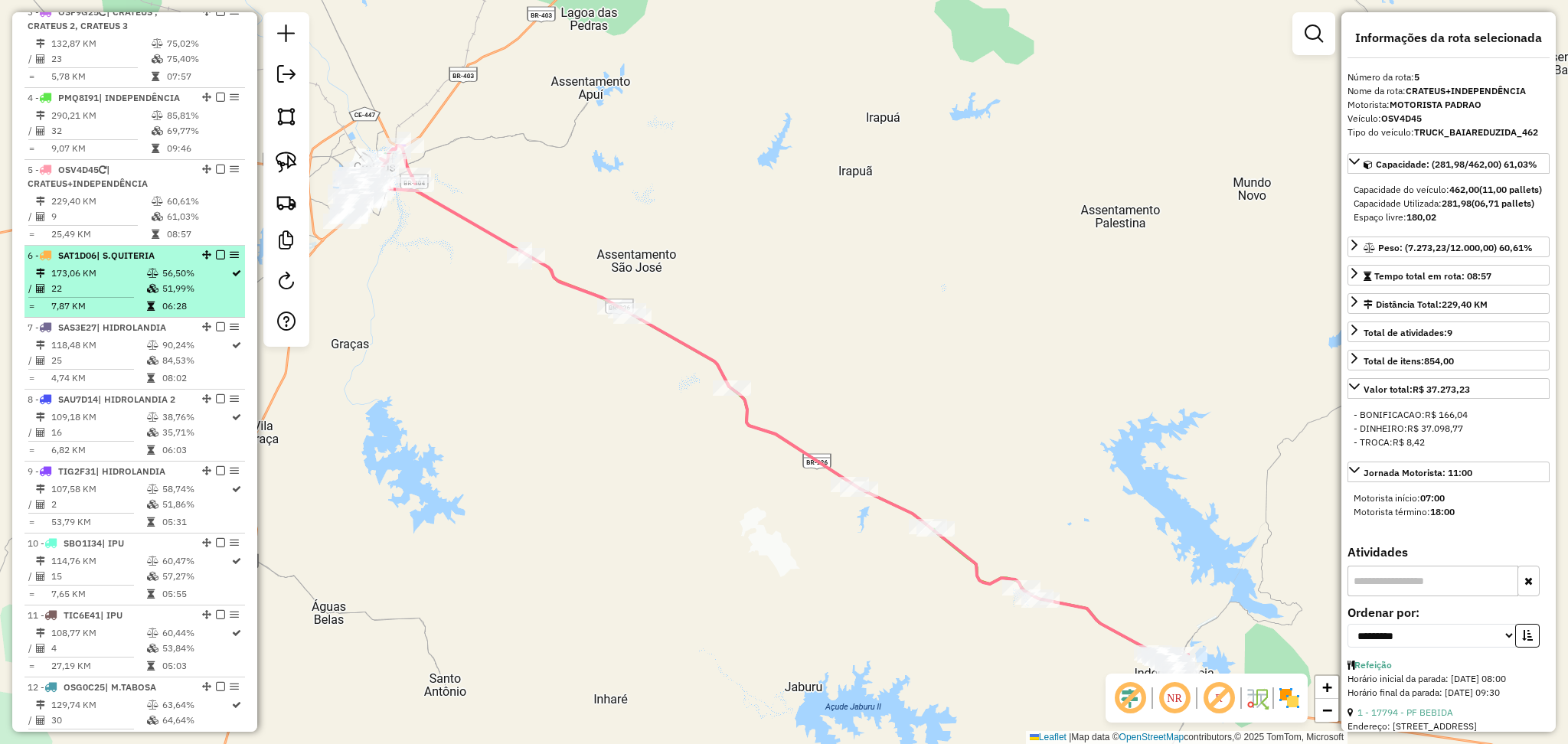
click at [114, 295] on td "22" at bounding box center [97, 289] width 96 height 15
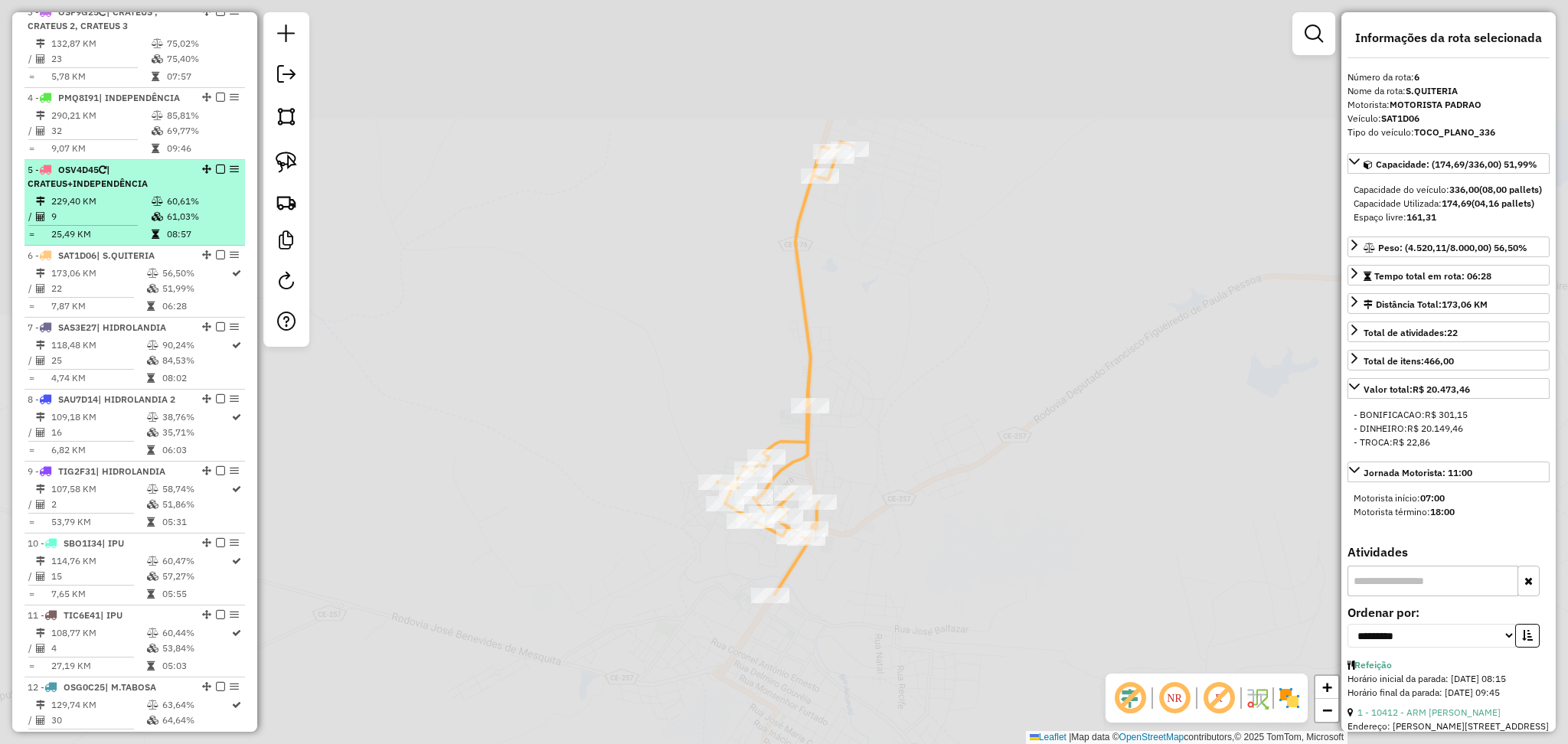
click at [108, 222] on td "9" at bounding box center [100, 217] width 100 height 15
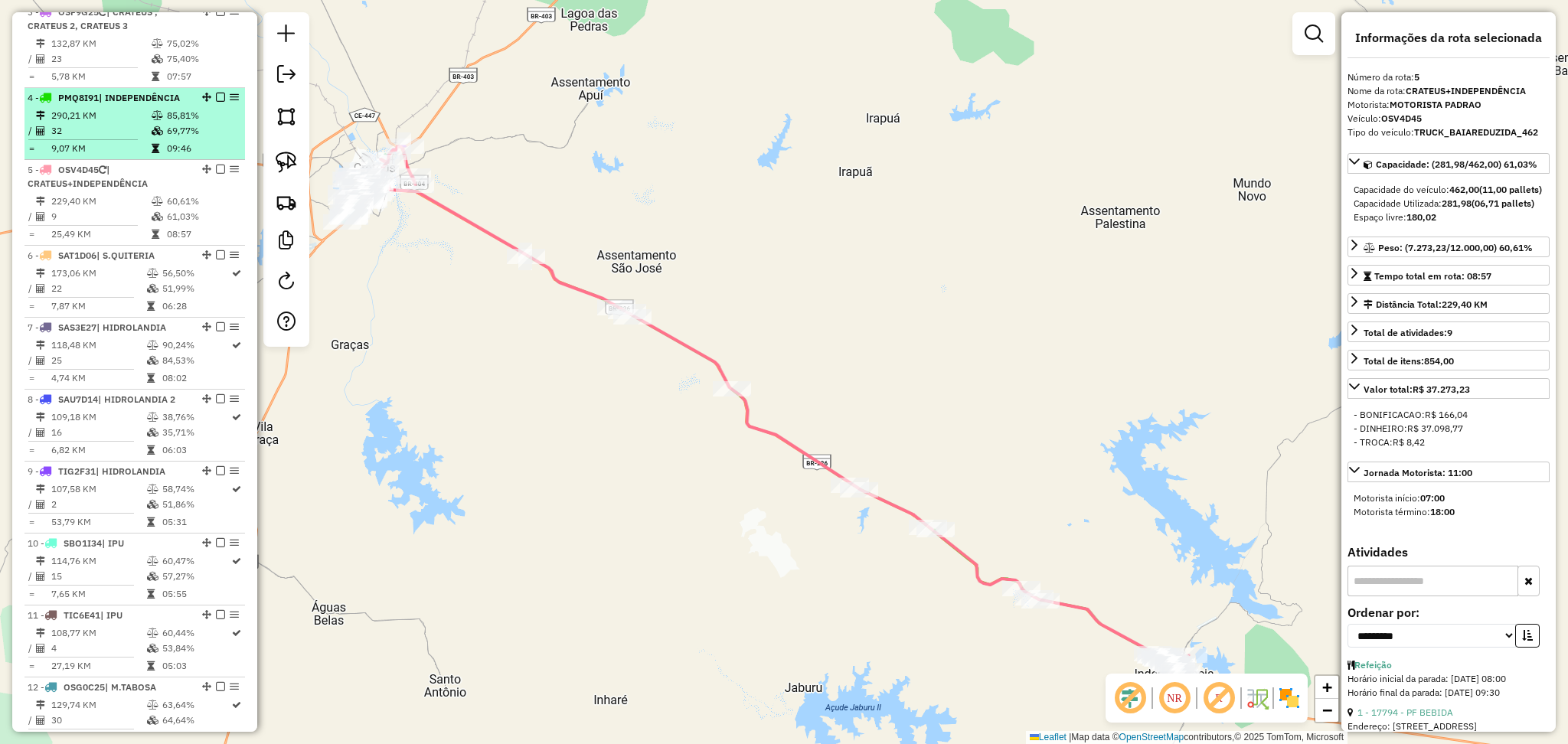
click at [106, 138] on td "32" at bounding box center [100, 131] width 100 height 15
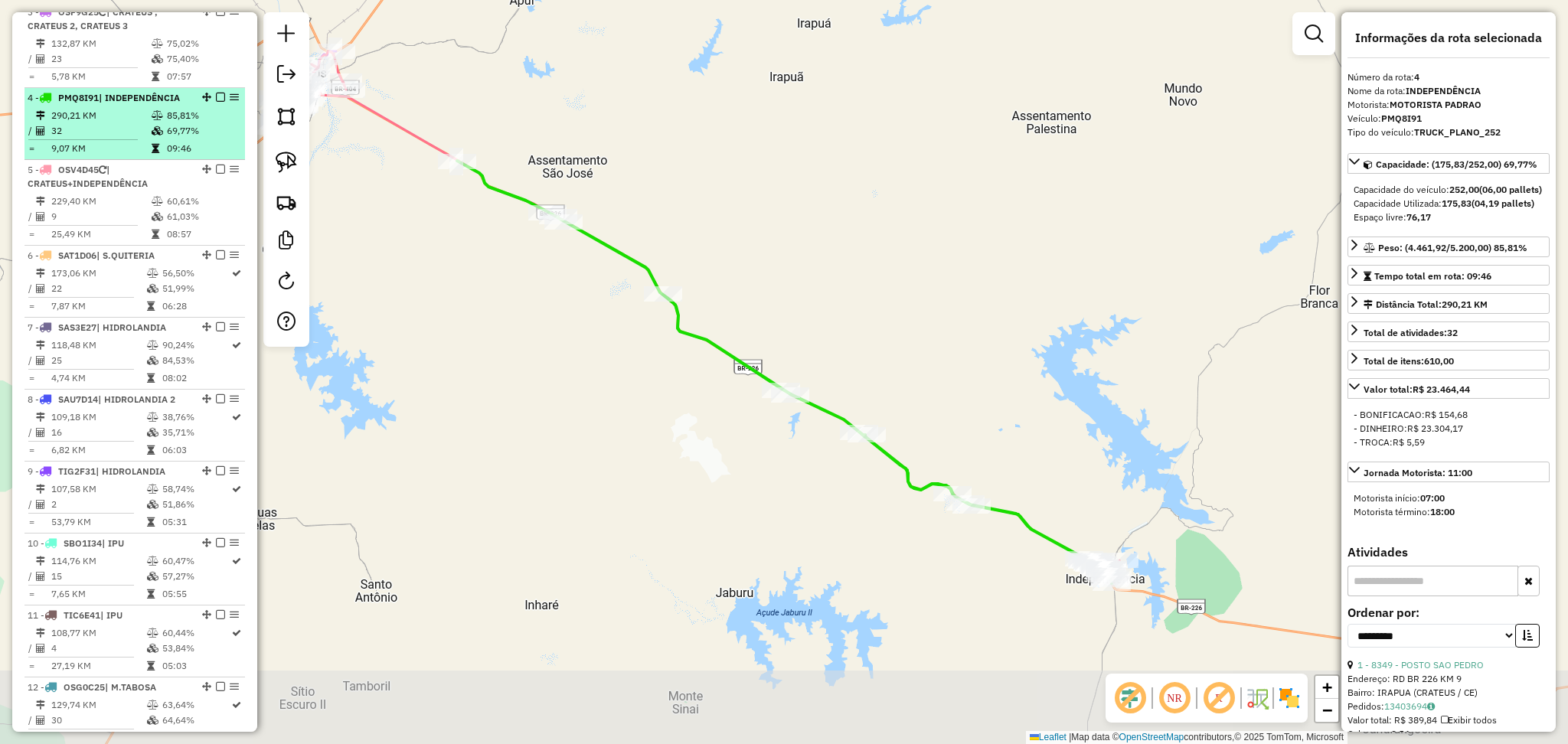
scroll to position [612, 0]
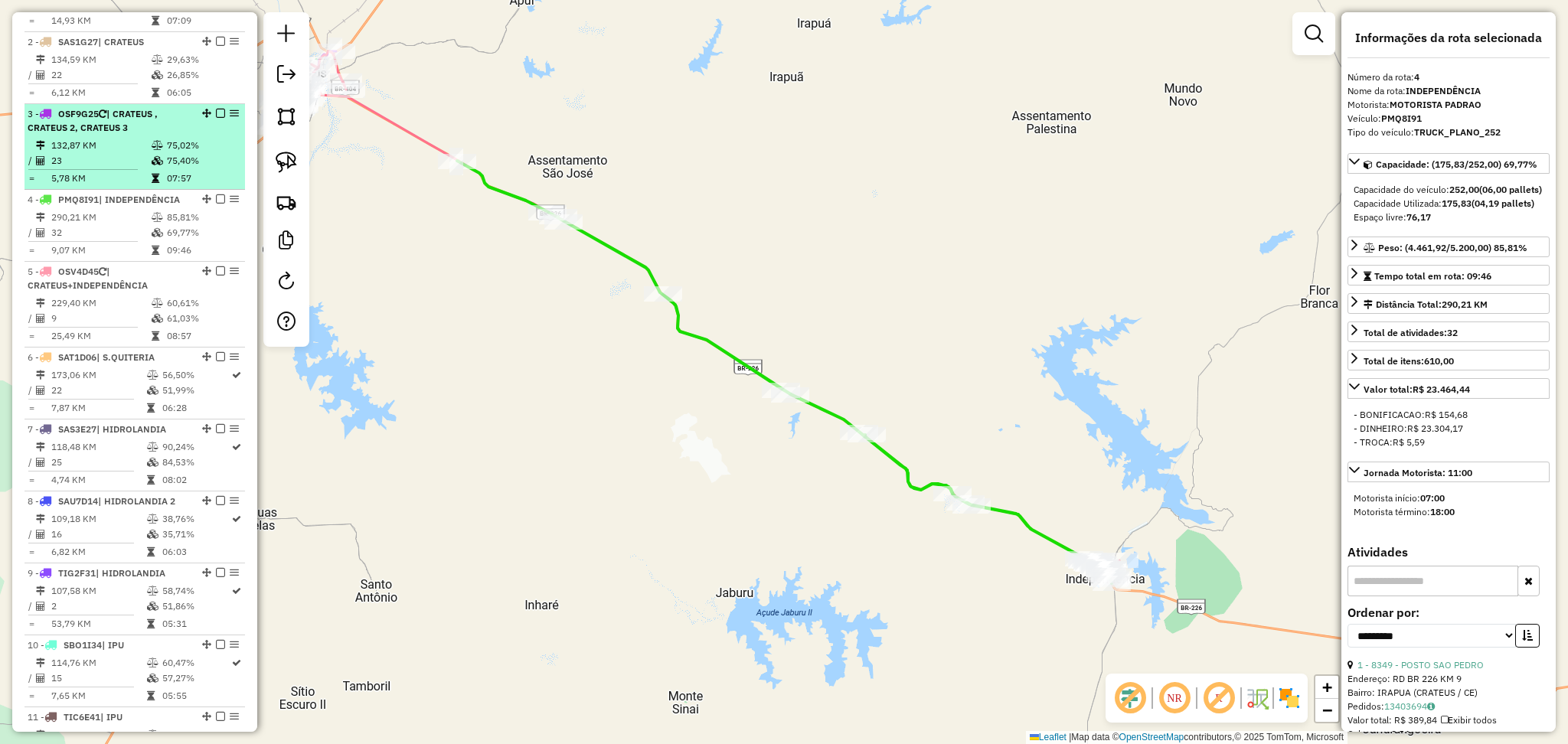
click at [111, 153] on td "132,87 KM" at bounding box center [100, 146] width 100 height 15
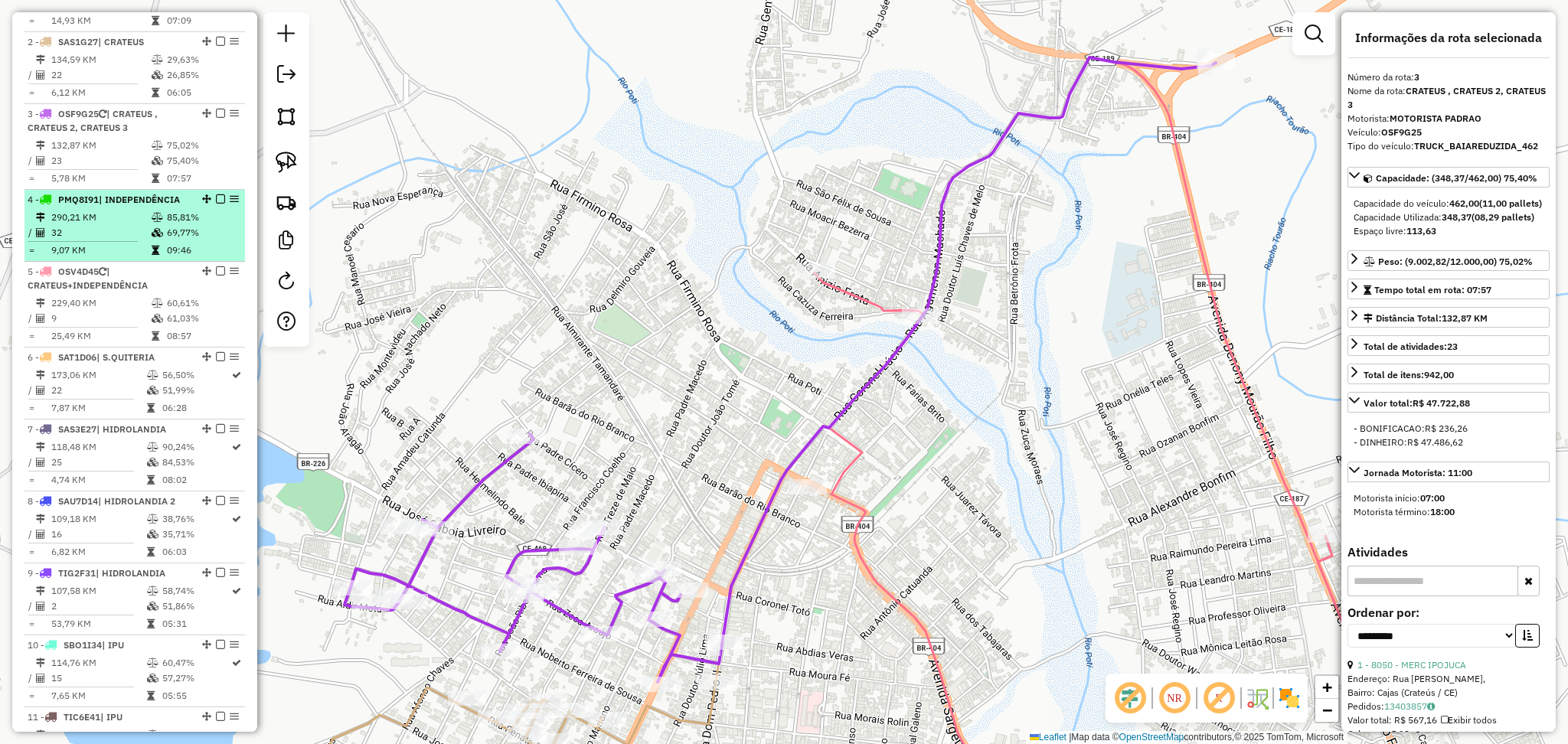
click at [126, 225] on td "290,21 KM" at bounding box center [100, 218] width 100 height 15
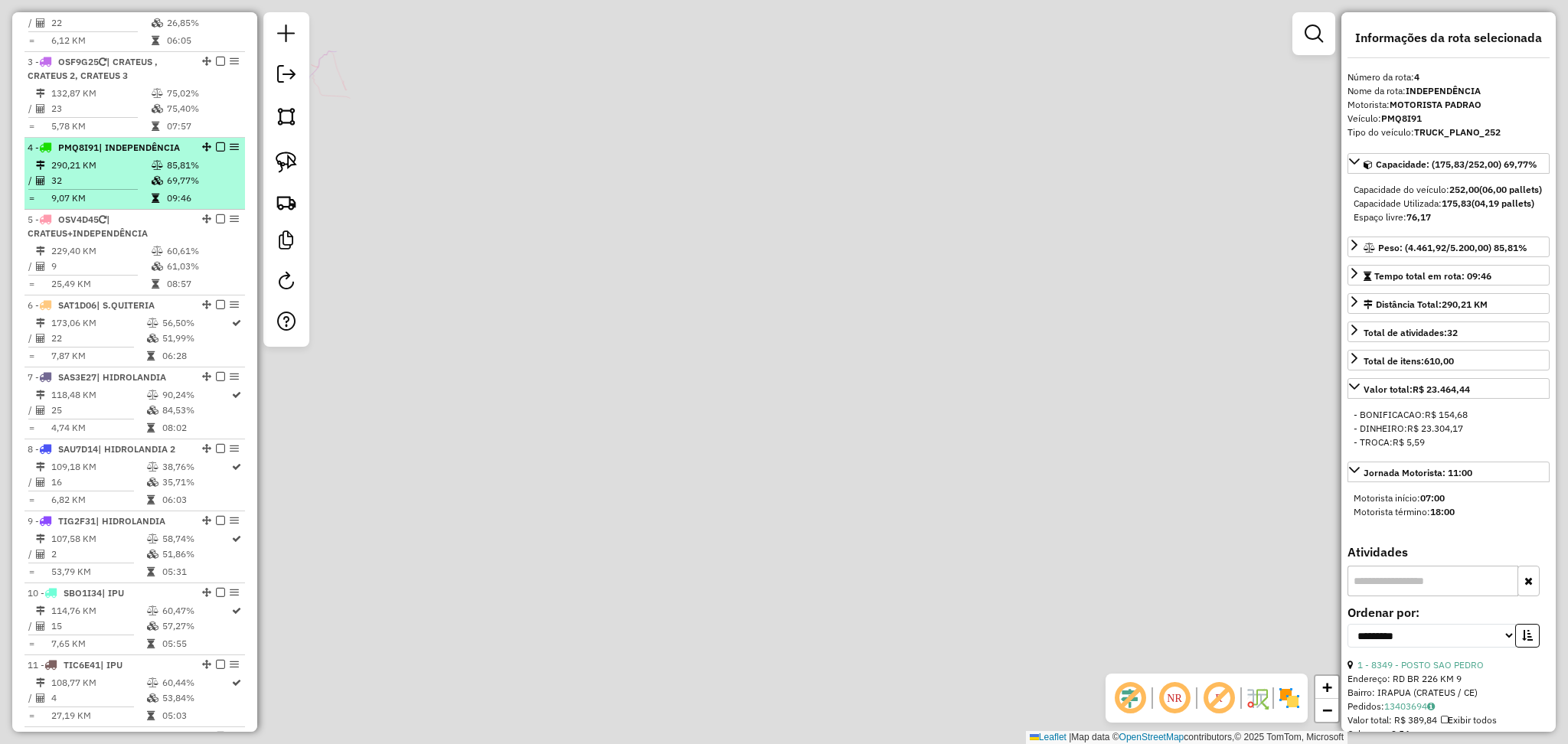
scroll to position [817, 0]
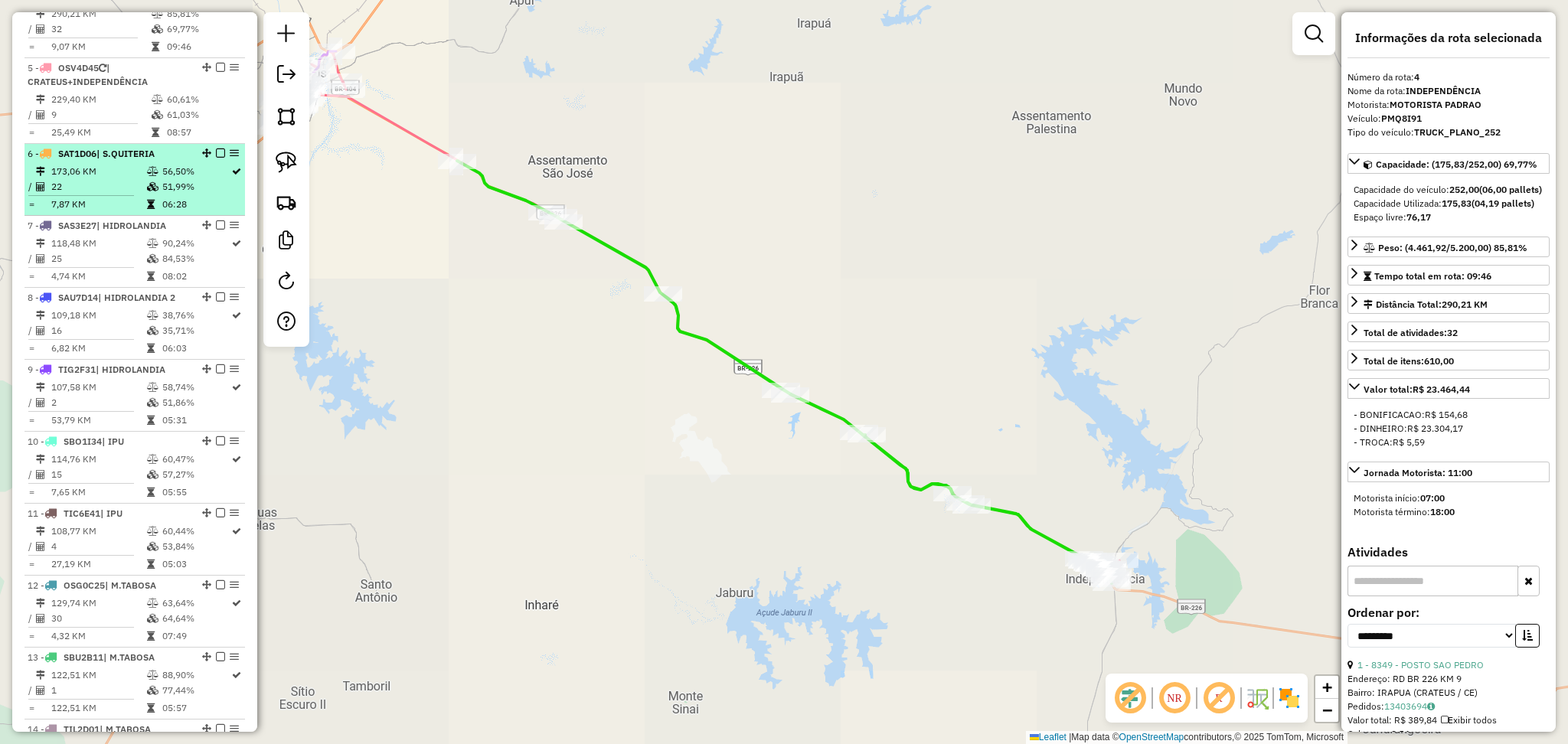
click at [127, 159] on span "| S.QUITERIA" at bounding box center [125, 153] width 58 height 11
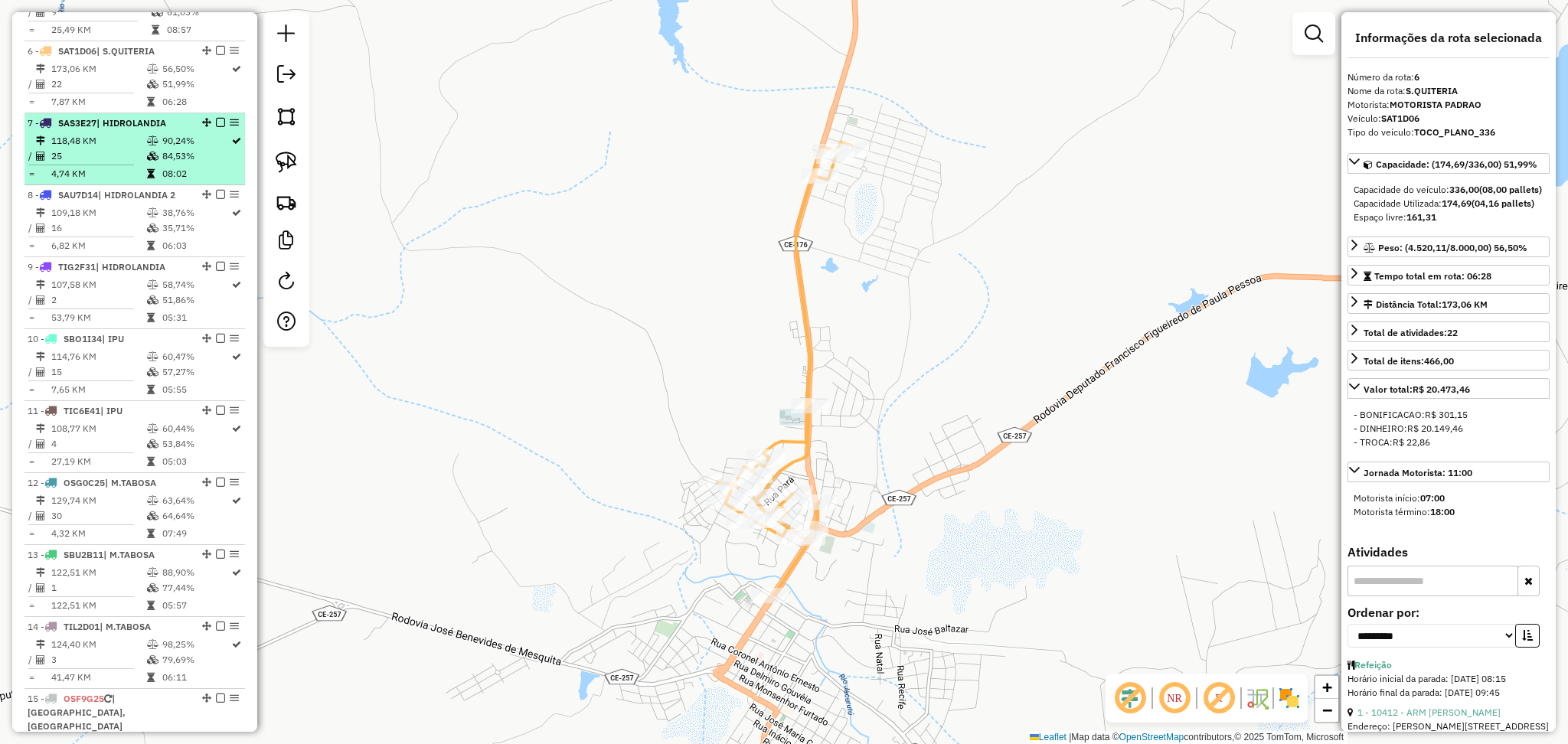
click at [131, 149] on td "118,48 KM" at bounding box center [97, 141] width 96 height 15
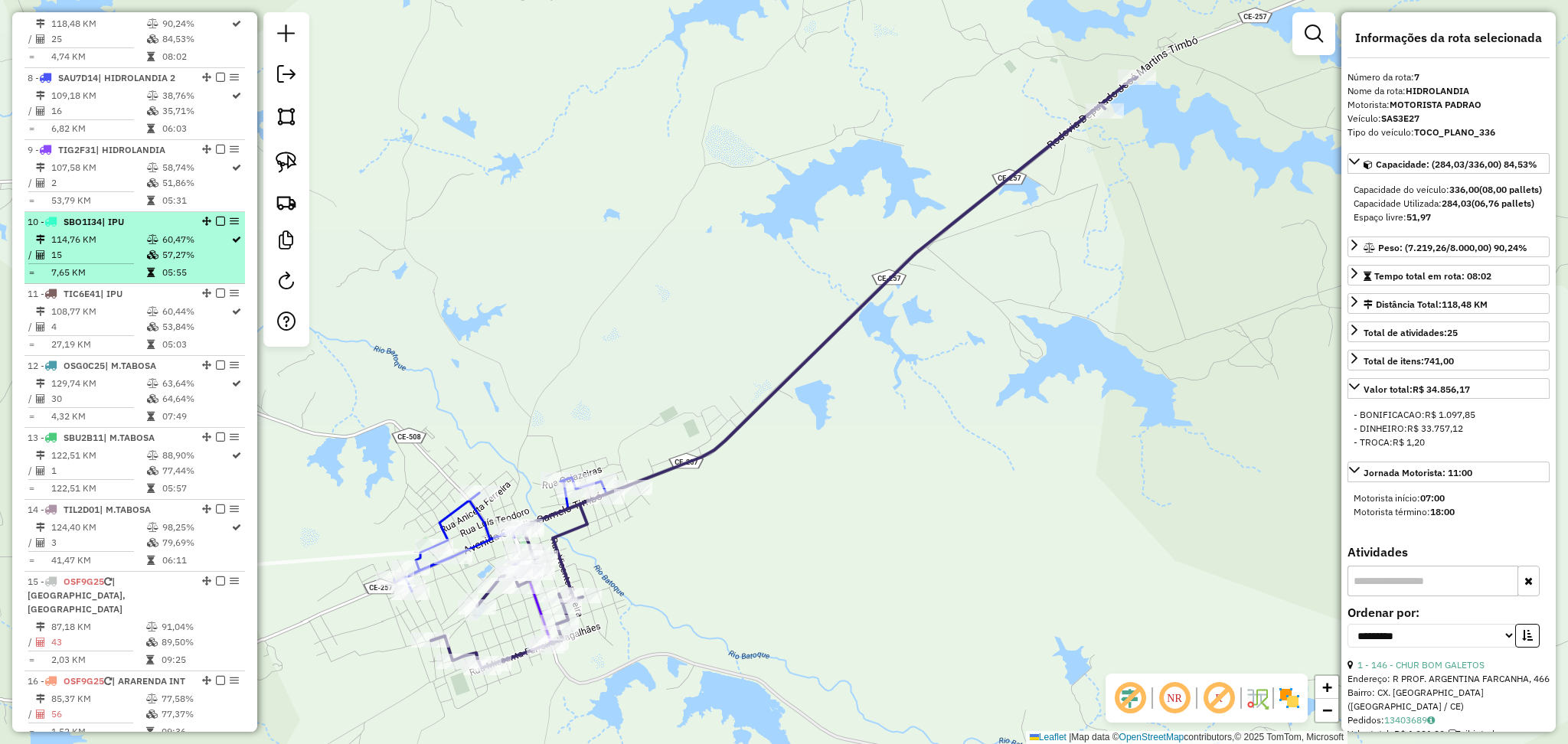
scroll to position [1009, 0]
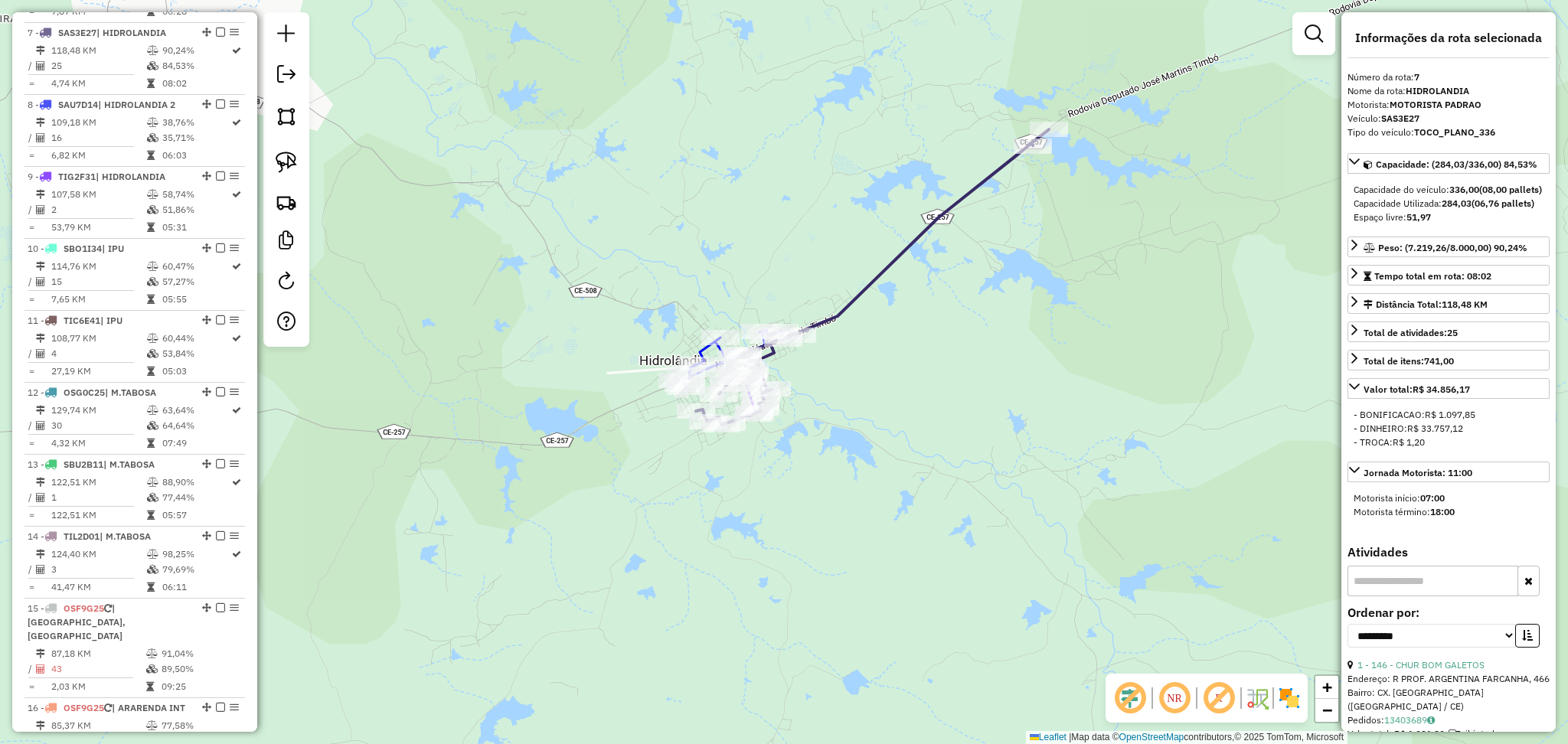
drag, startPoint x: 737, startPoint y: 246, endPoint x: 853, endPoint y: 206, distance: 122.7
click at [853, 206] on div "Janela de atendimento Grade de atendimento Capacidade Transportadoras Veículos …" at bounding box center [784, 372] width 1568 height 744
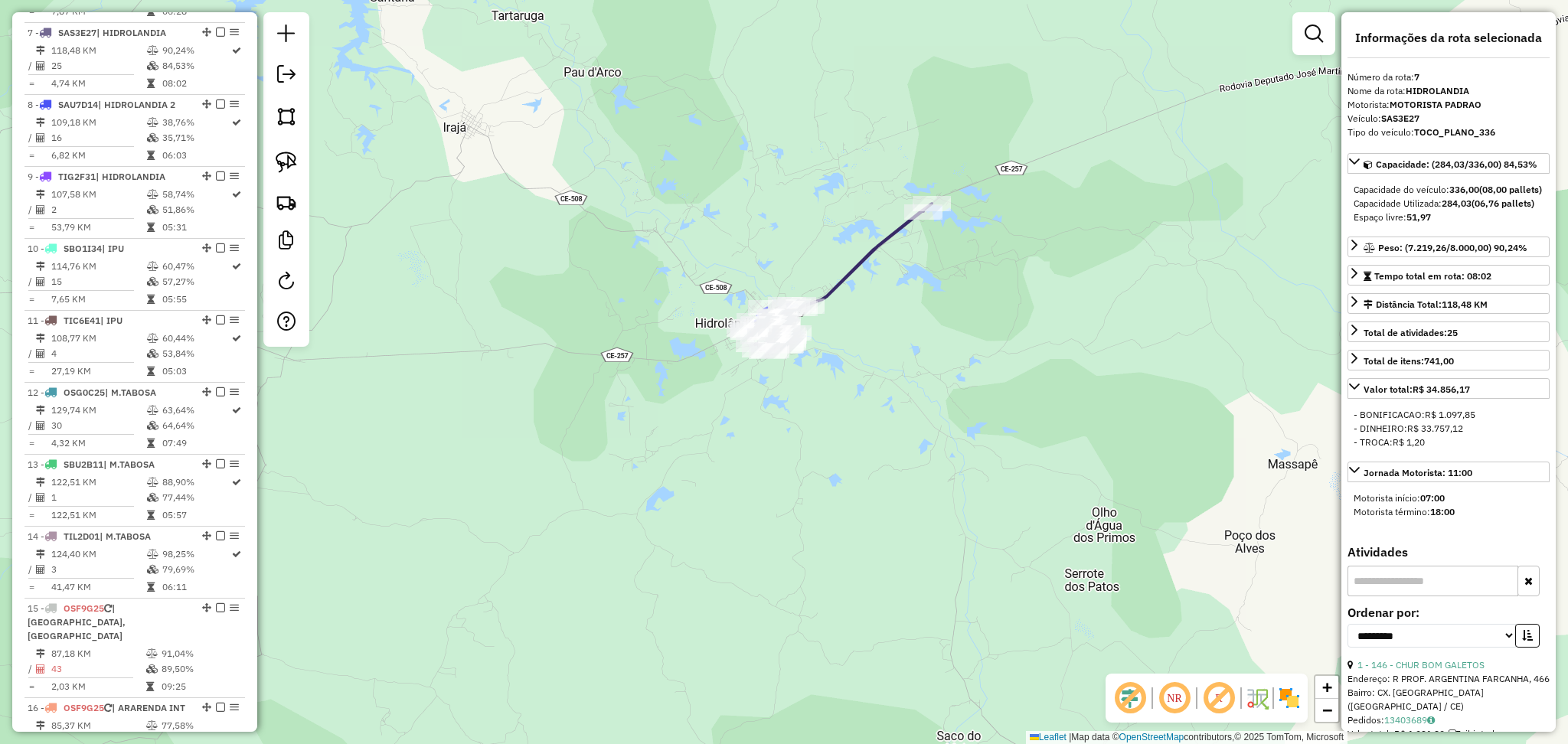
drag, startPoint x: 949, startPoint y: 86, endPoint x: 929, endPoint y: 122, distance: 41.2
click at [929, 122] on div "Janela de atendimento Grade de atendimento Capacidade Transportadoras Veículos …" at bounding box center [784, 372] width 1568 height 744
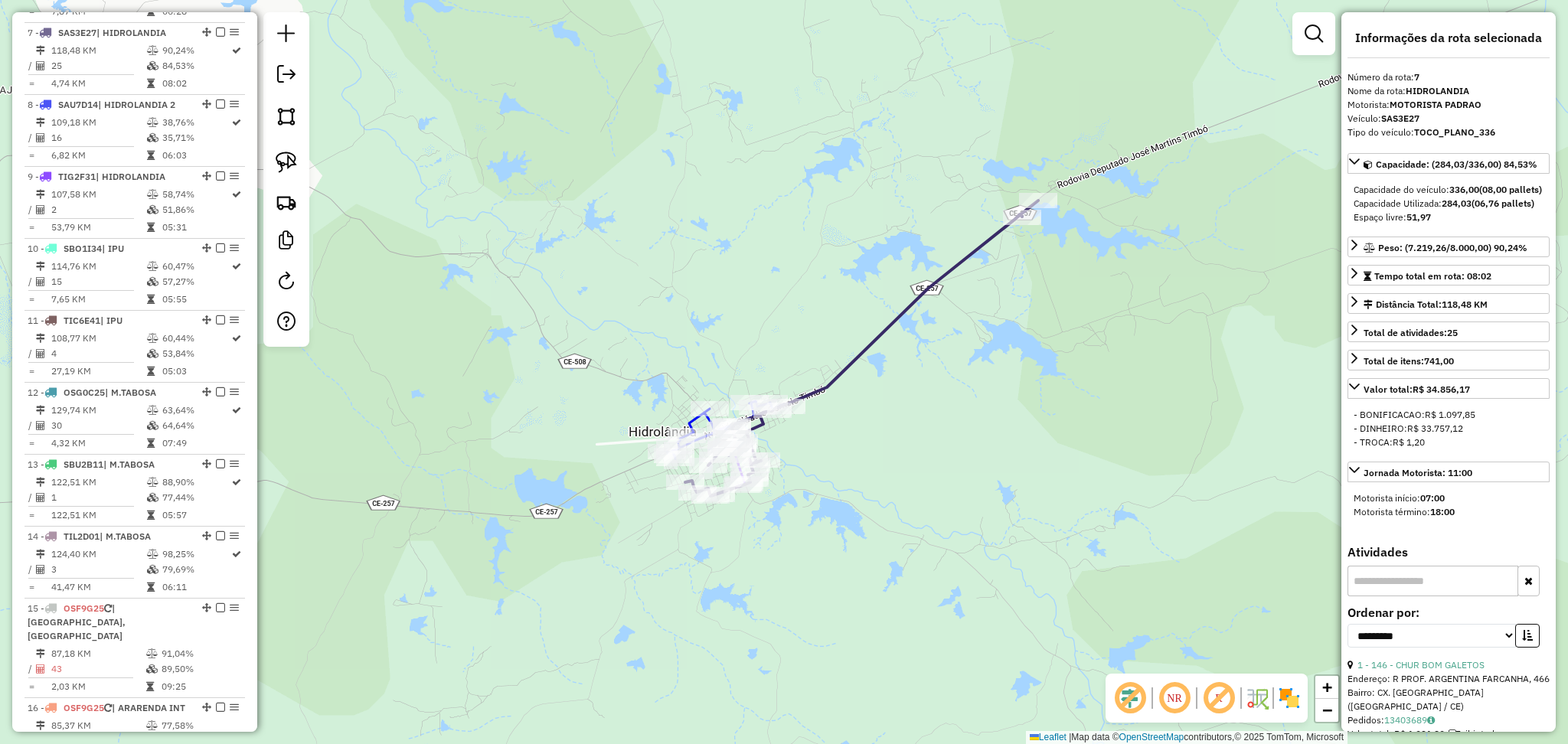
drag, startPoint x: 957, startPoint y: 140, endPoint x: 948, endPoint y: 157, distance: 19.2
click at [948, 157] on div "Janela de atendimento Grade de atendimento Capacidade Transportadoras Veículos …" at bounding box center [784, 372] width 1568 height 744
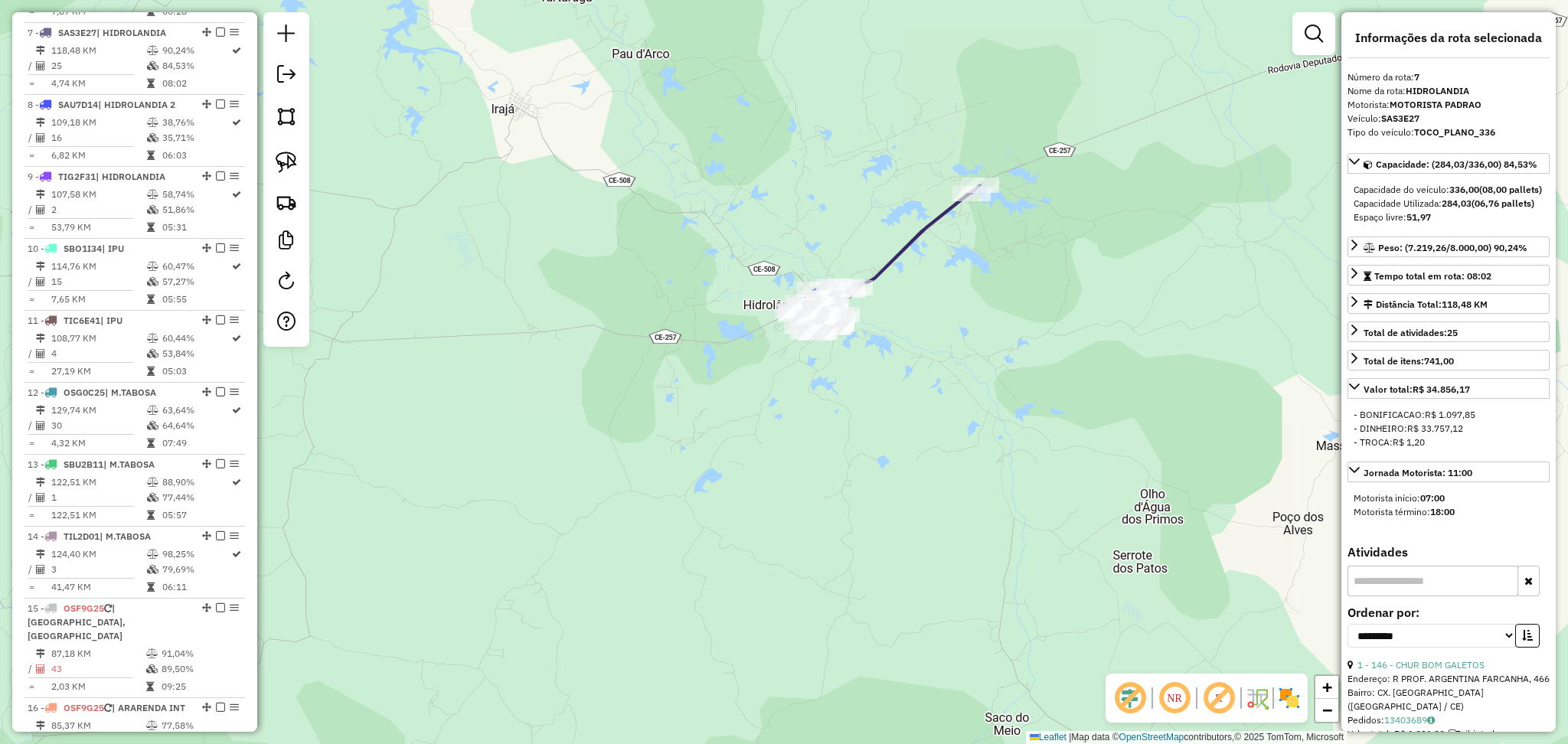
drag, startPoint x: 951, startPoint y: 141, endPoint x: 933, endPoint y: 163, distance: 28.4
click at [933, 163] on div "Janela de atendimento Grade de atendimento Capacidade Transportadoras Veículos …" at bounding box center [784, 372] width 1568 height 744
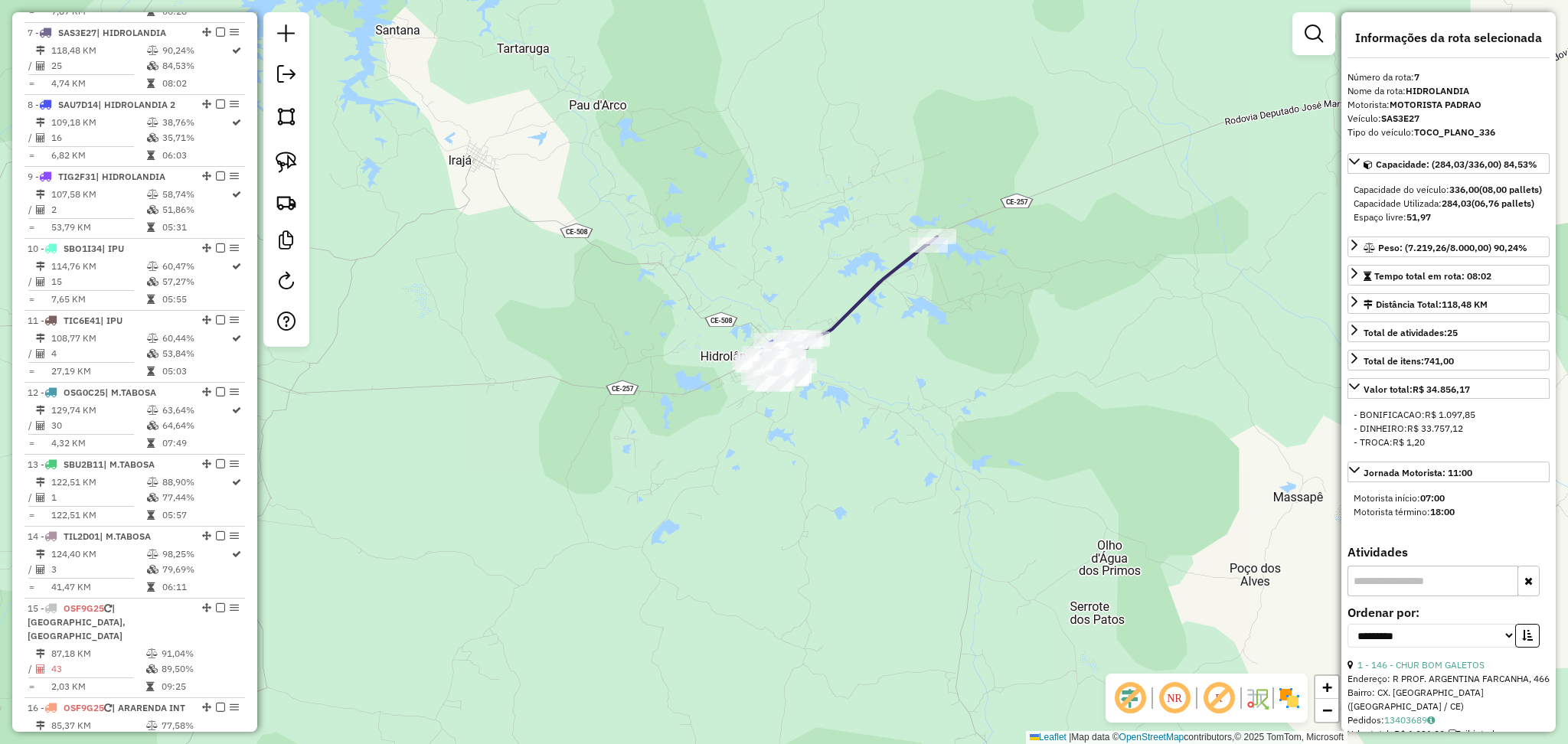
drag, startPoint x: 828, startPoint y: 263, endPoint x: 829, endPoint y: 215, distance: 48.0
click at [833, 221] on div "Janela de atendimento Grade de atendimento Capacidade Transportadoras Veículos …" at bounding box center [784, 372] width 1568 height 744
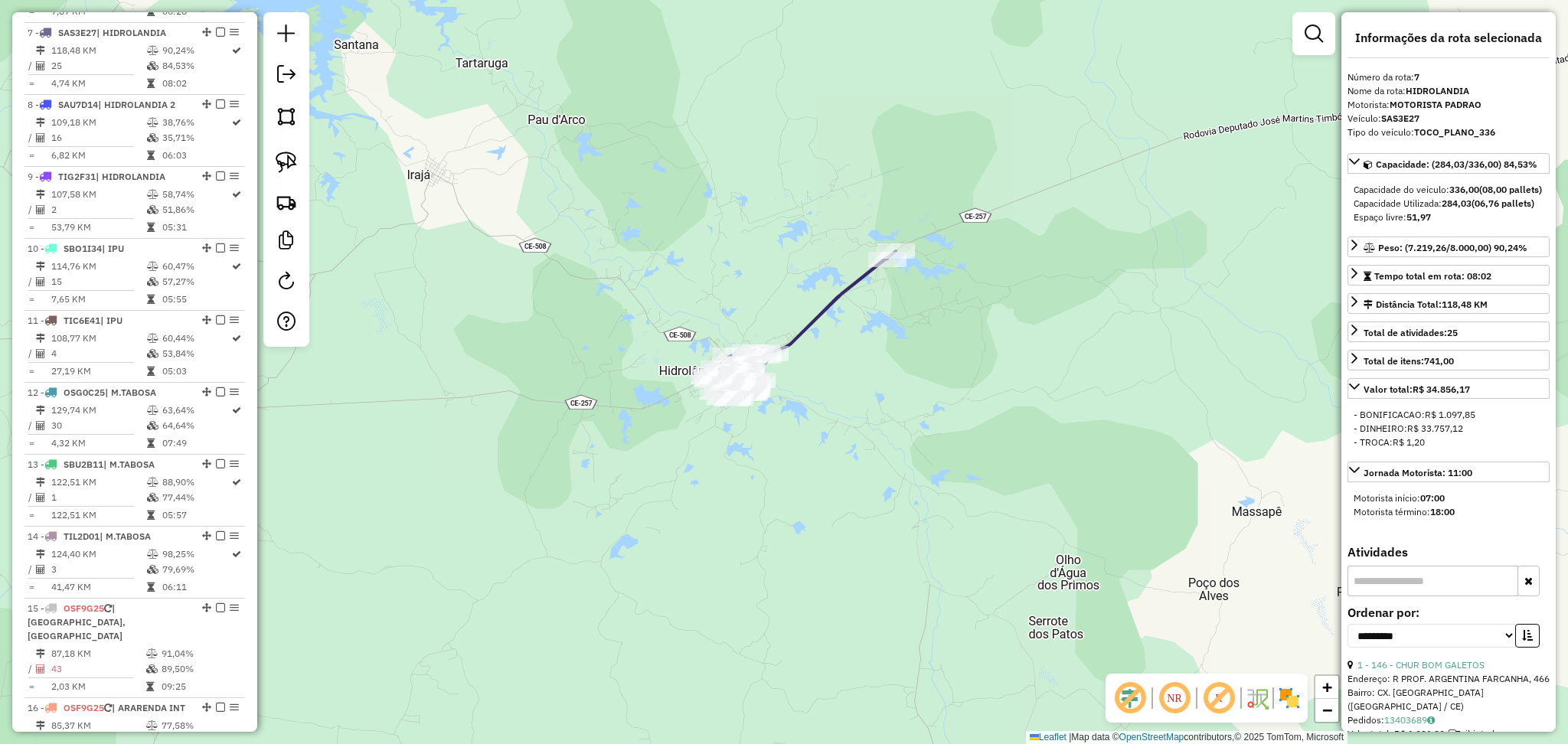
click at [548, 326] on div "Janela de atendimento Grade de atendimento Capacidade Transportadoras Veículos …" at bounding box center [784, 372] width 1568 height 744
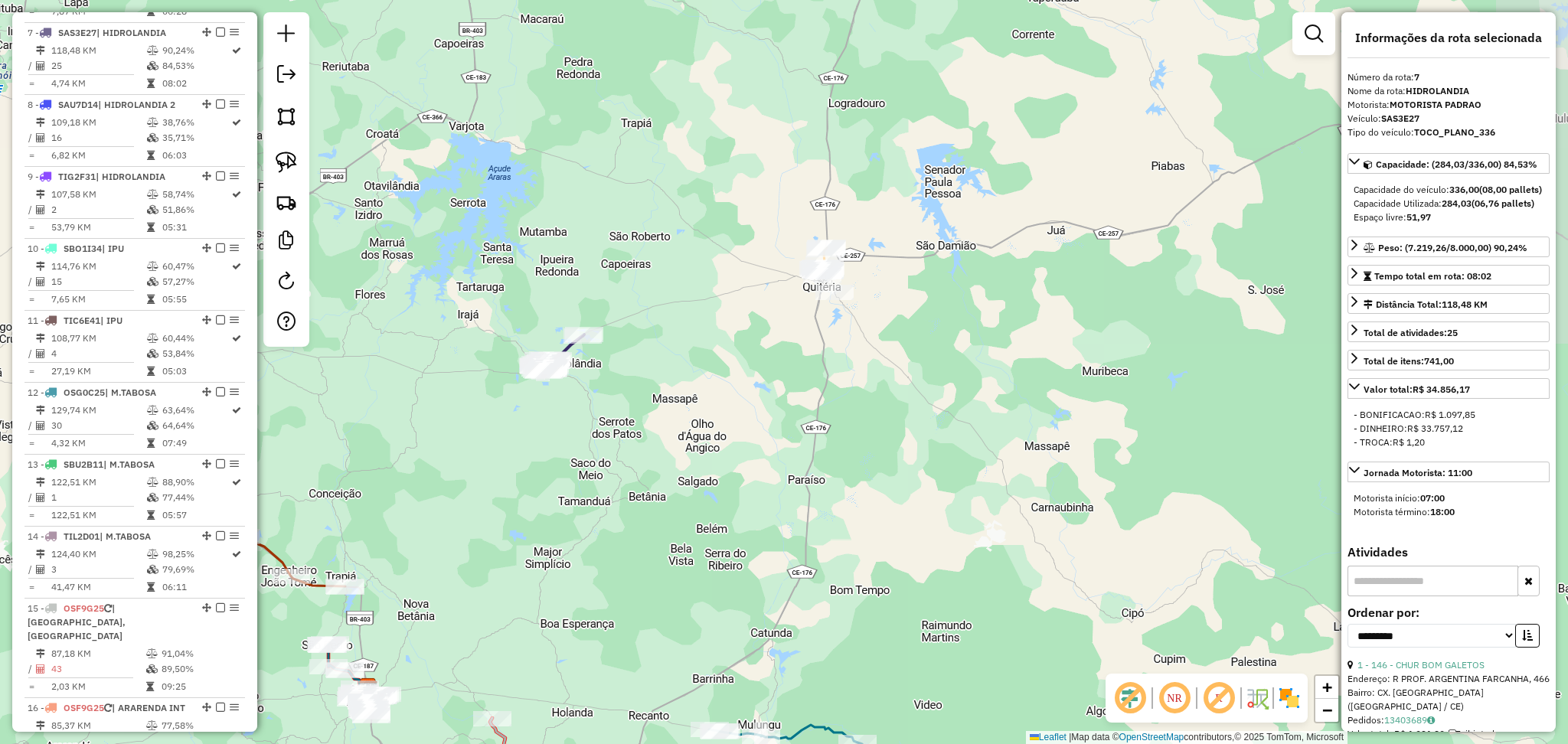
drag, startPoint x: 770, startPoint y: 240, endPoint x: 698, endPoint y: 274, distance: 79.6
click at [696, 275] on div "Janela de atendimento Grade de atendimento Capacidade Transportadoras Veículos …" at bounding box center [784, 372] width 1568 height 744
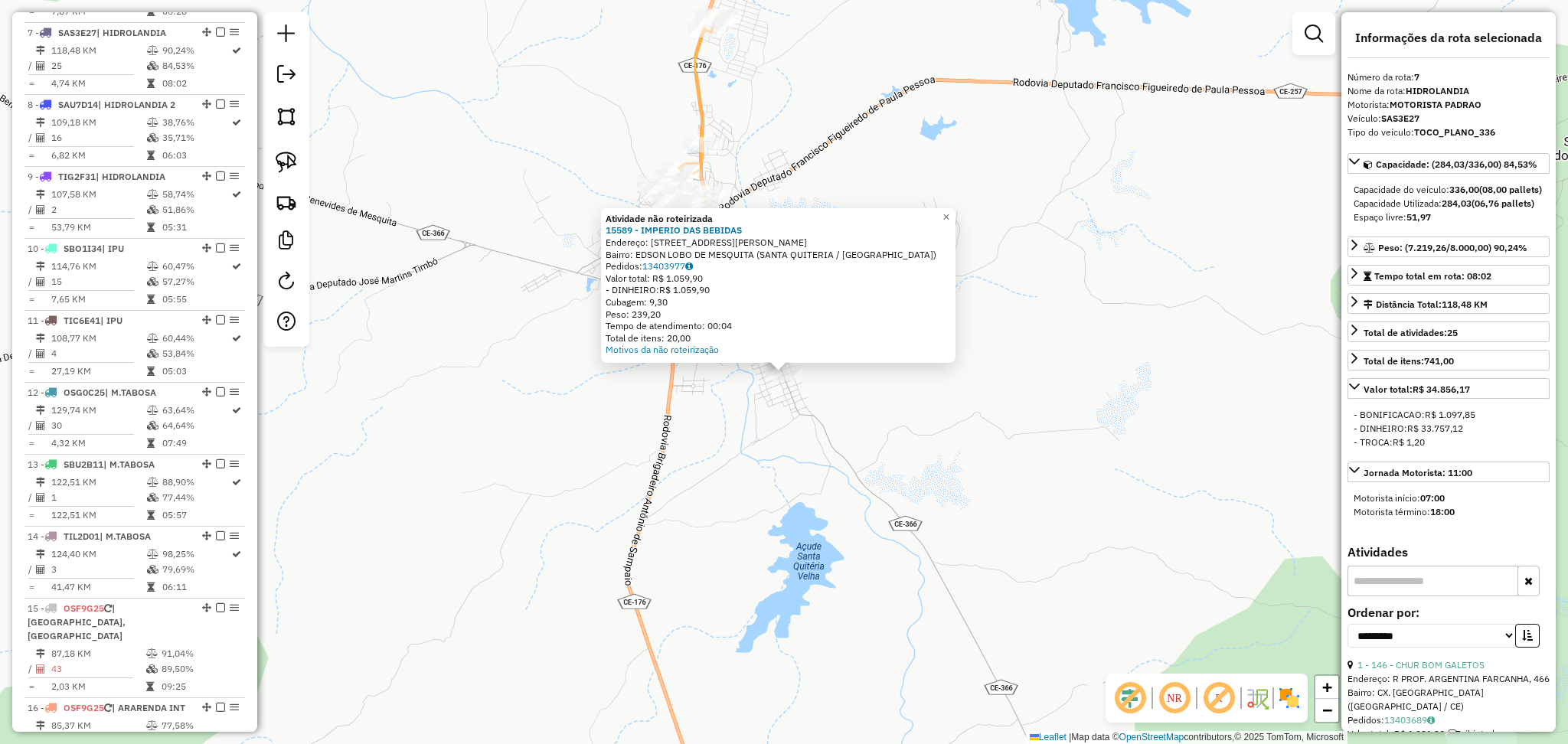
click at [647, 396] on div "Atividade não roteirizada 15589 - IMPERIO DAS BEBIDAS Endereço: RUA FRANCISCO A…" at bounding box center [784, 372] width 1568 height 744
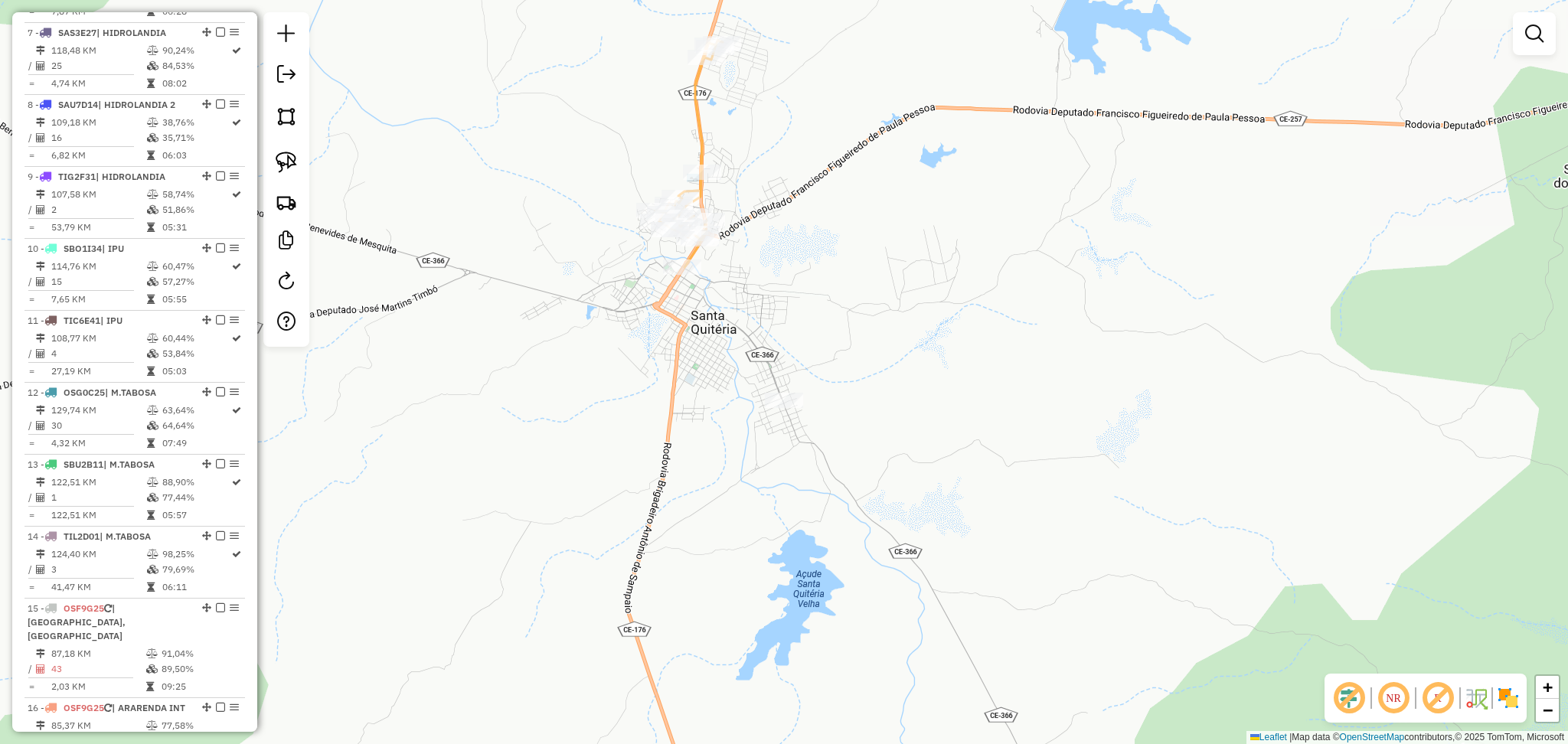
drag, startPoint x: 799, startPoint y: 235, endPoint x: 801, endPoint y: 273, distance: 38.1
click at [801, 273] on div "Janela de atendimento Grade de atendimento Capacidade Transportadoras Veículos …" at bounding box center [784, 372] width 1568 height 744
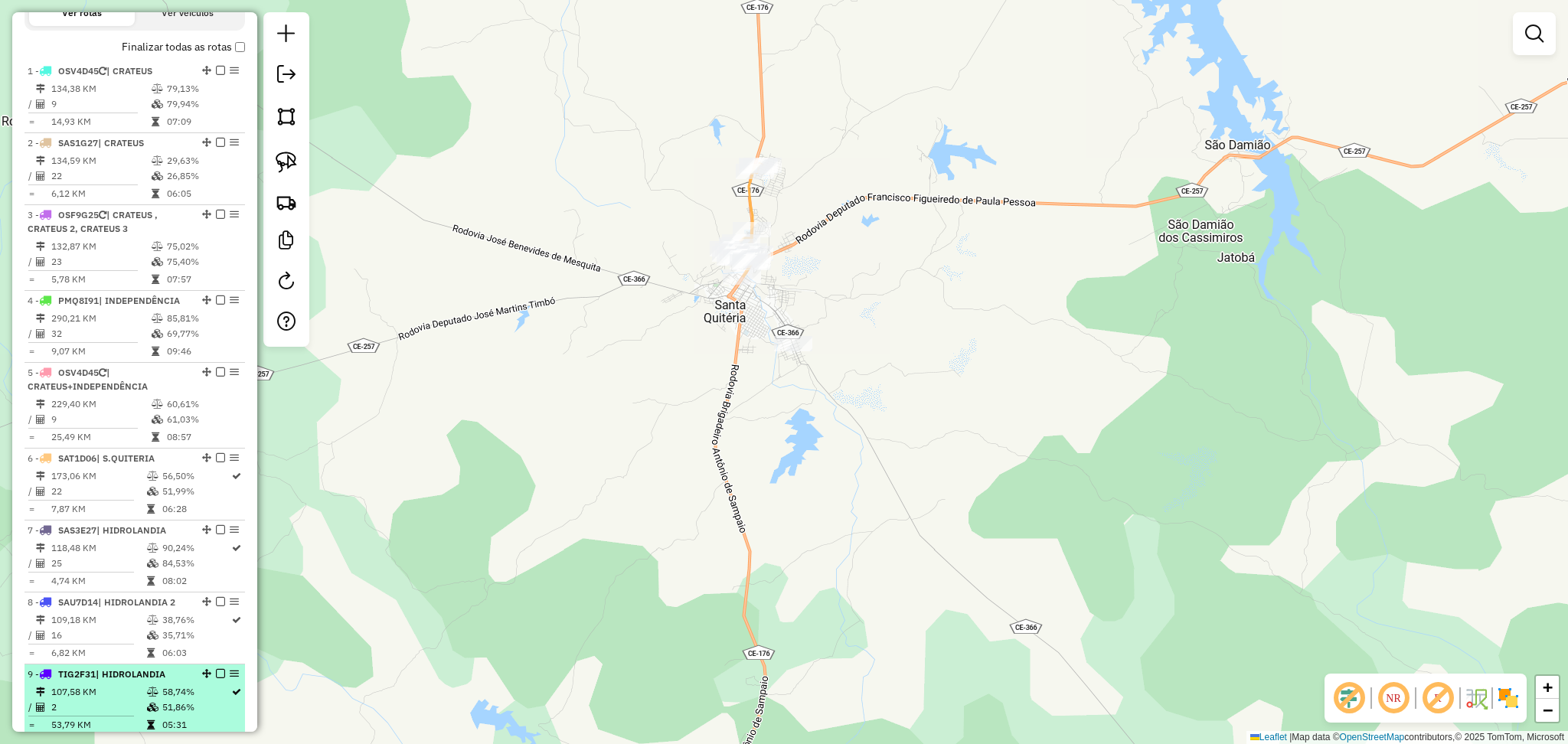
scroll to position [499, 0]
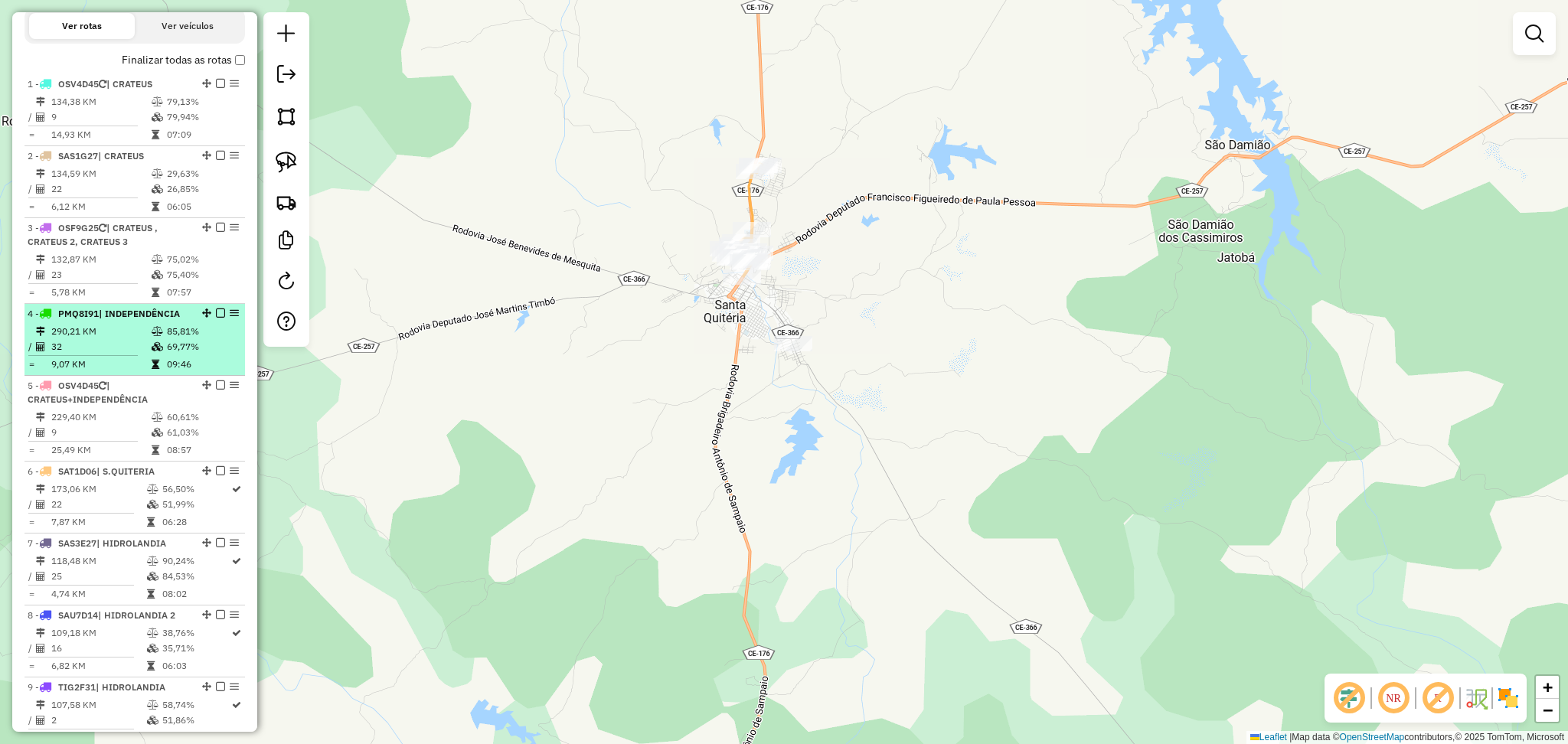
drag, startPoint x: 115, startPoint y: 312, endPoint x: 127, endPoint y: 350, distance: 39.8
click at [115, 304] on li "3 - OSF9G25 | CRATEUS , CRATEUS 2, CRATEUS 3 132,87 KM 75,02% / 23 75,40% = 5,7…" at bounding box center [134, 261] width 220 height 86
select select "**********"
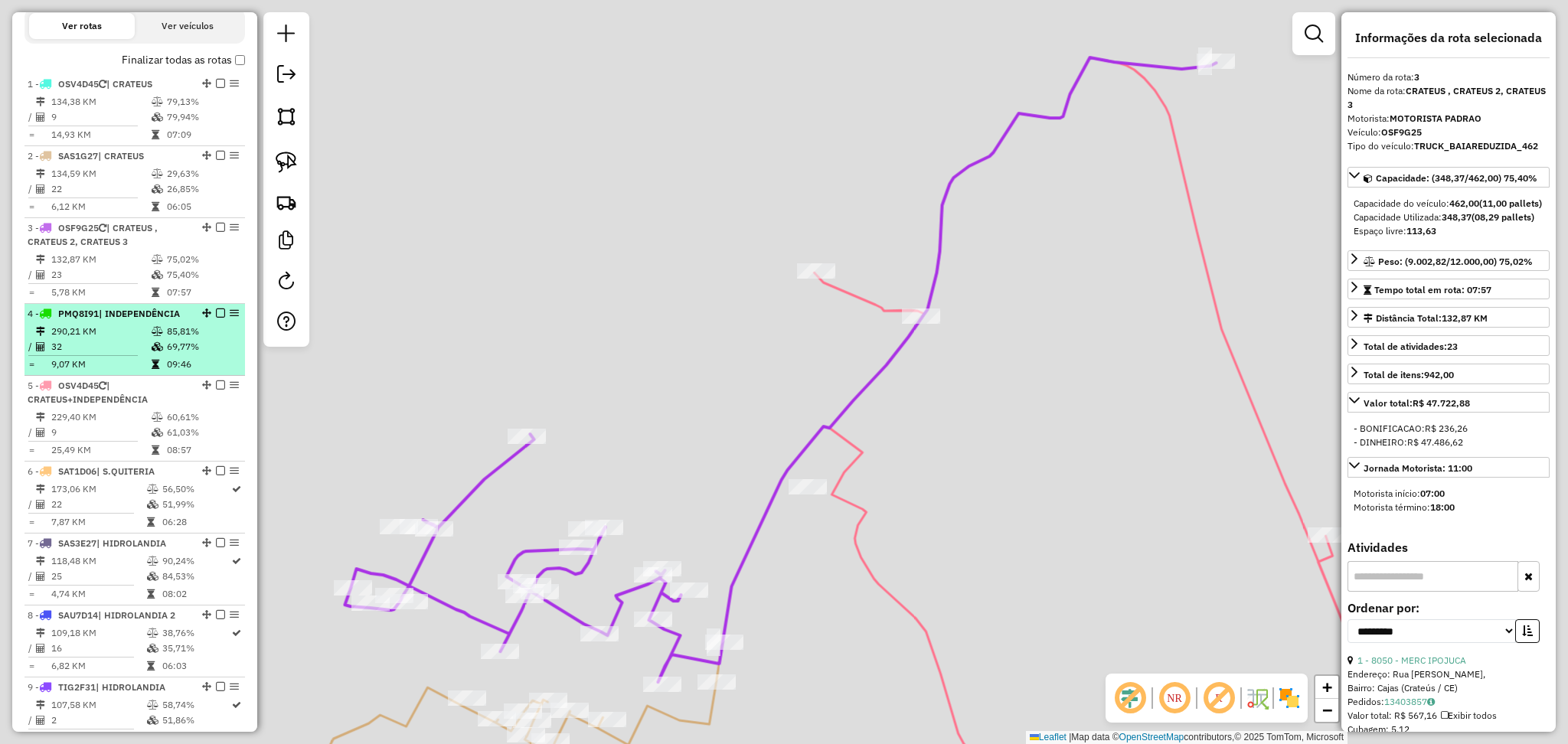
click at [132, 339] on td "290,21 KM" at bounding box center [100, 331] width 100 height 15
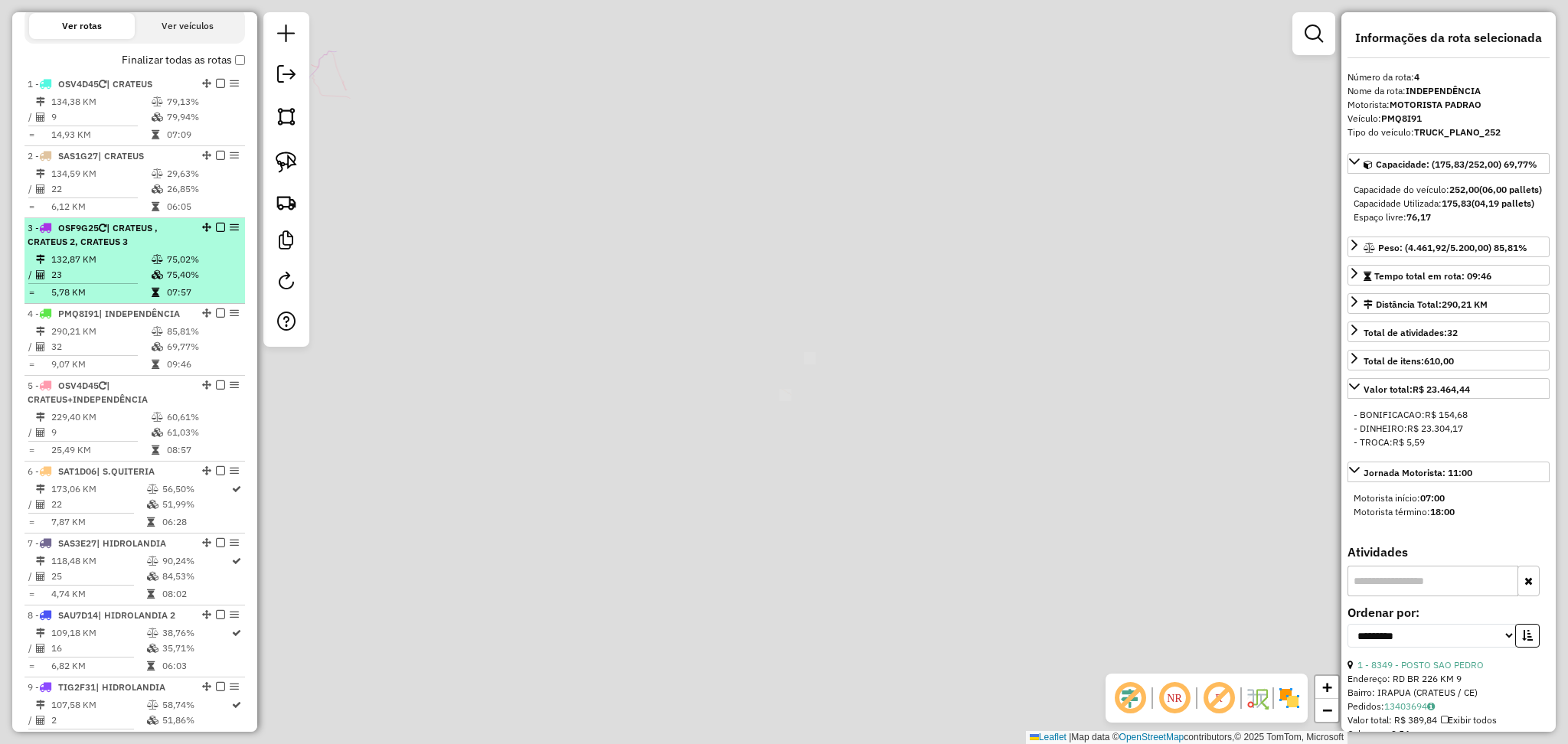
click at [122, 279] on td "23" at bounding box center [100, 275] width 100 height 15
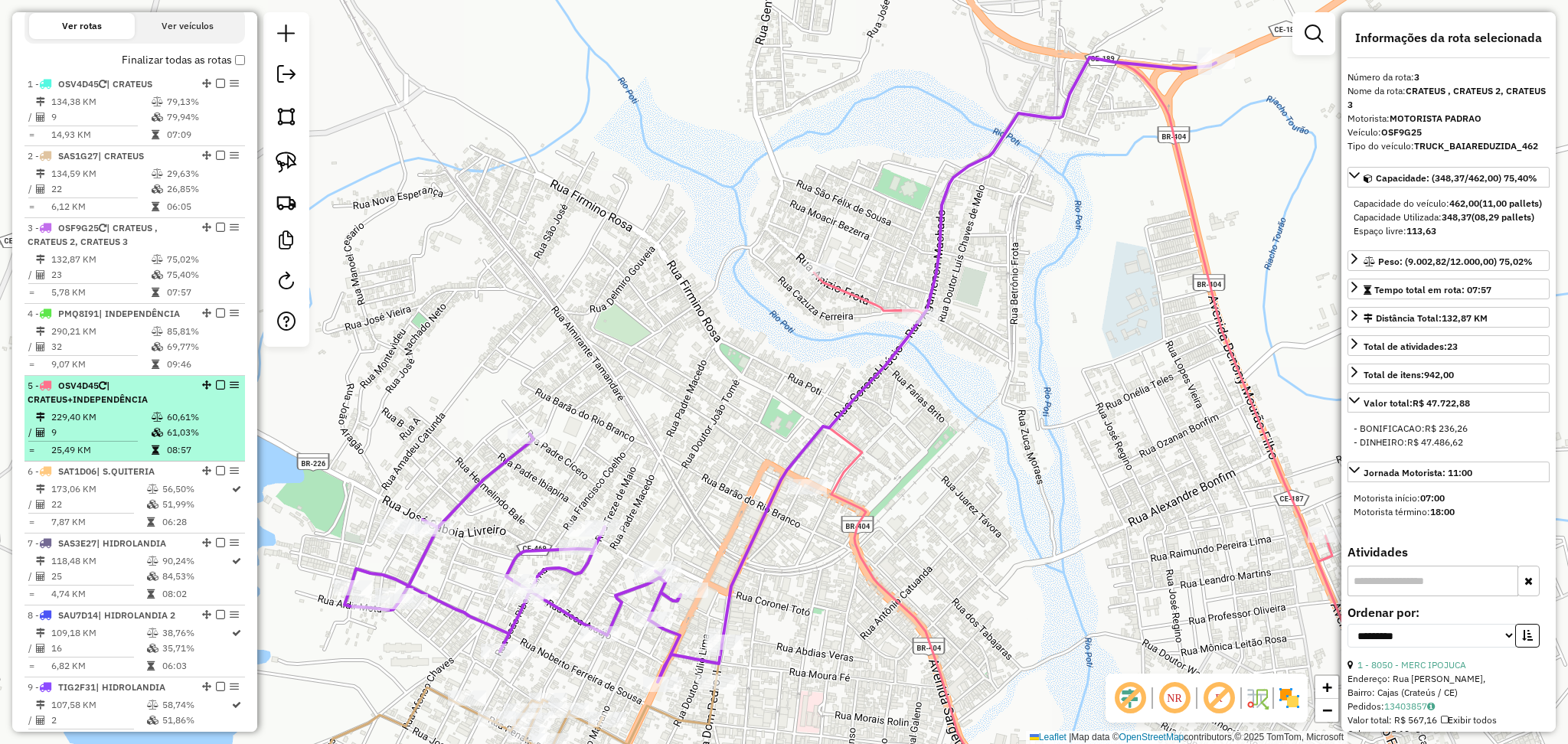
click at [100, 422] on td "229,40 KM" at bounding box center [100, 417] width 100 height 15
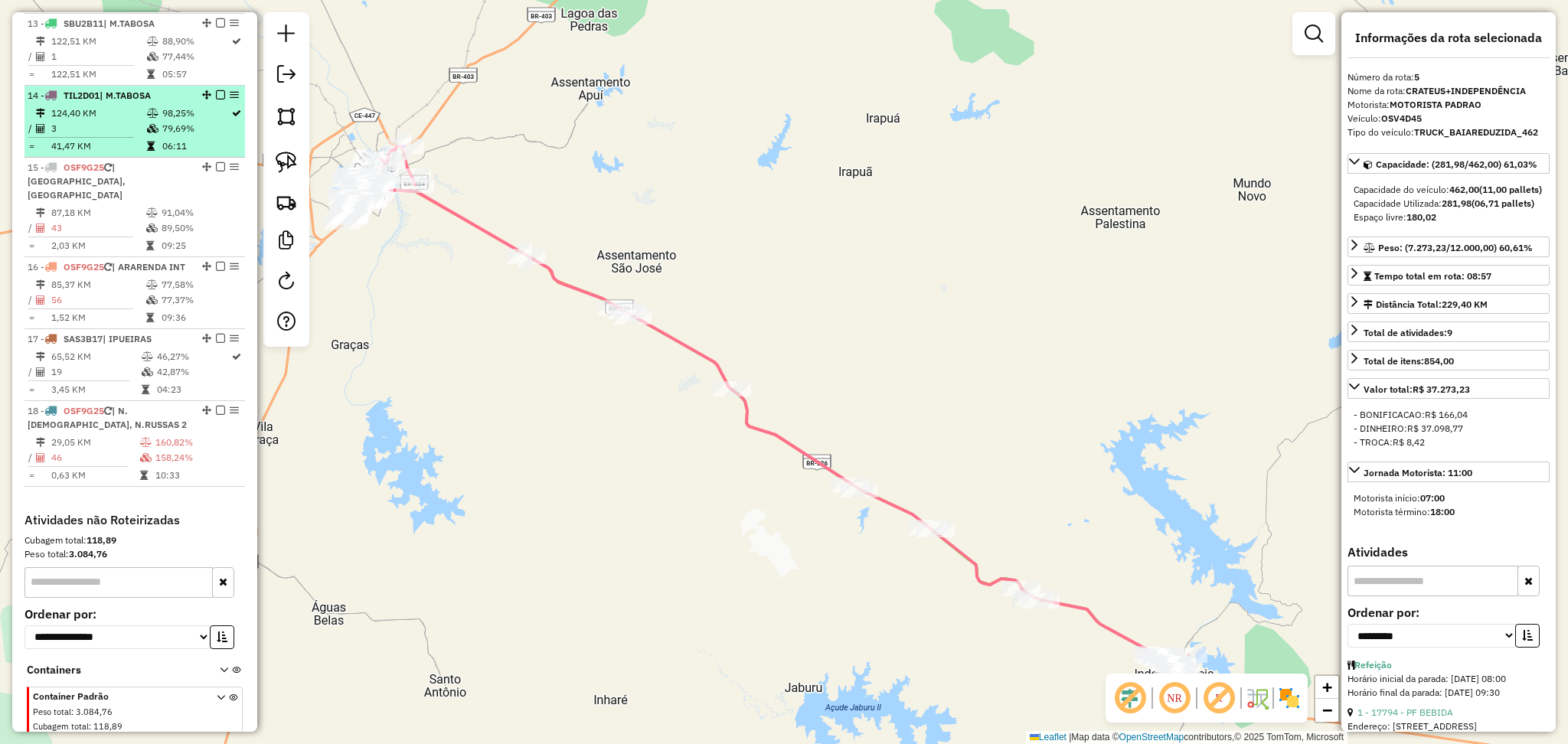
scroll to position [1520, 0]
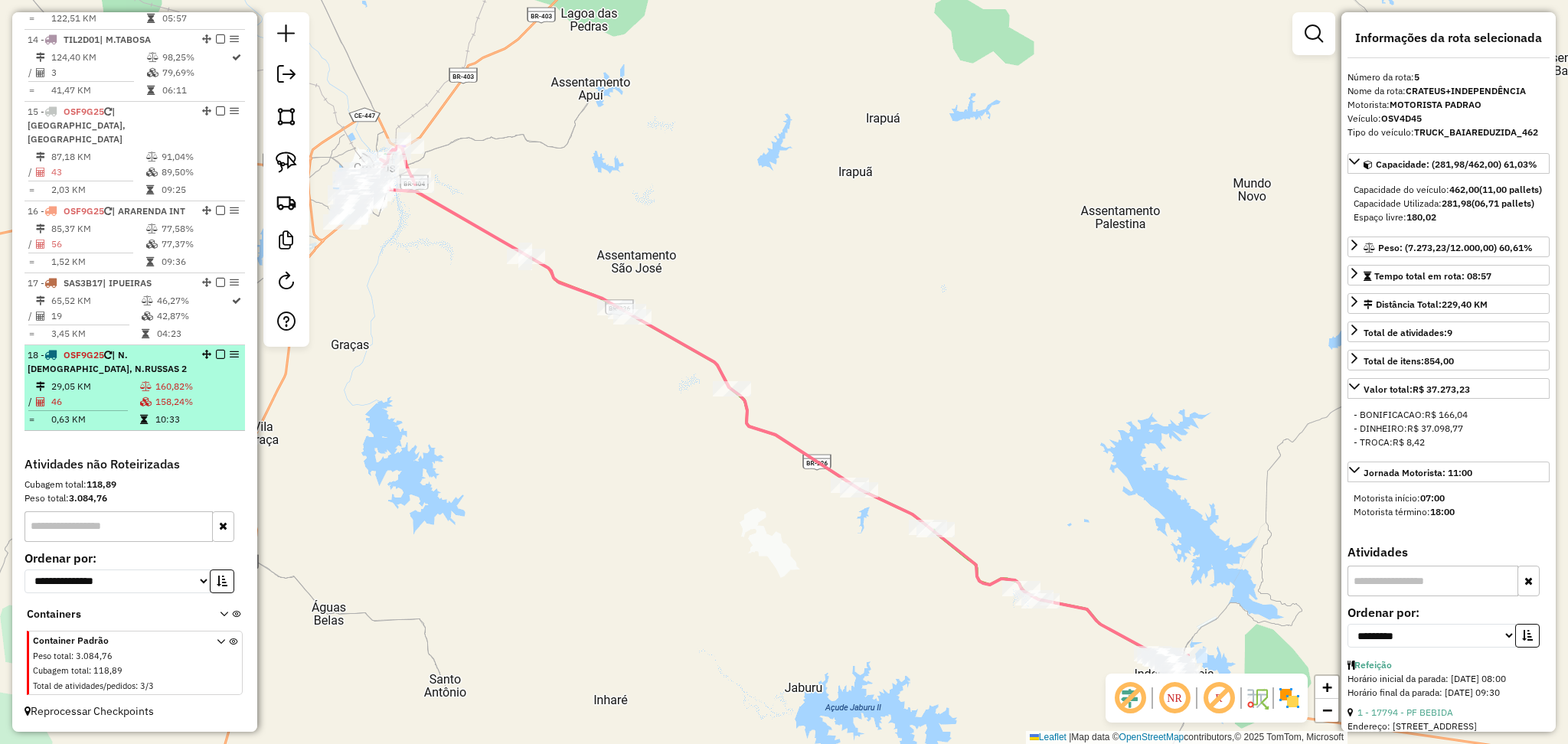
click at [95, 384] on td "29,05 KM" at bounding box center [95, 387] width 89 height 15
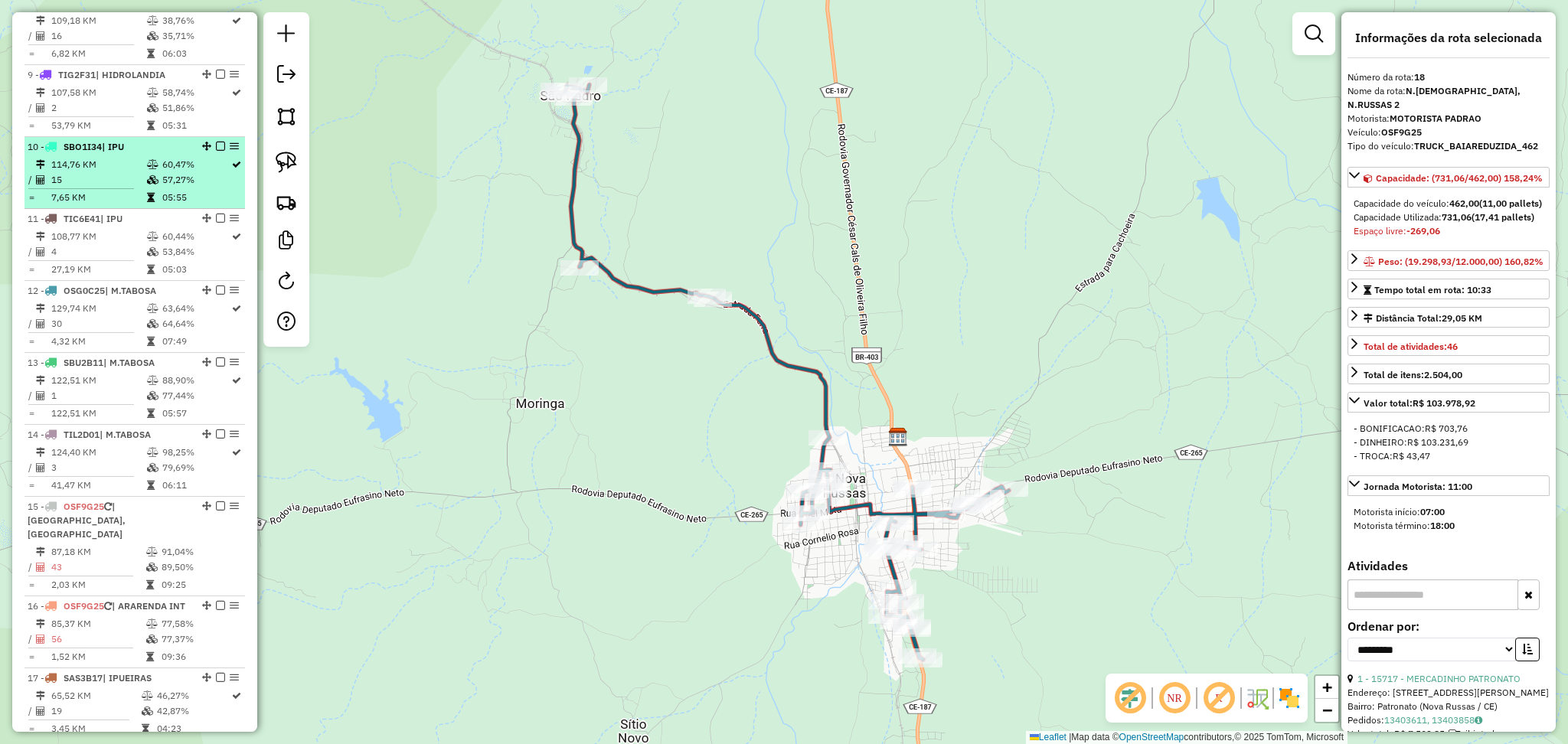
scroll to position [908, 0]
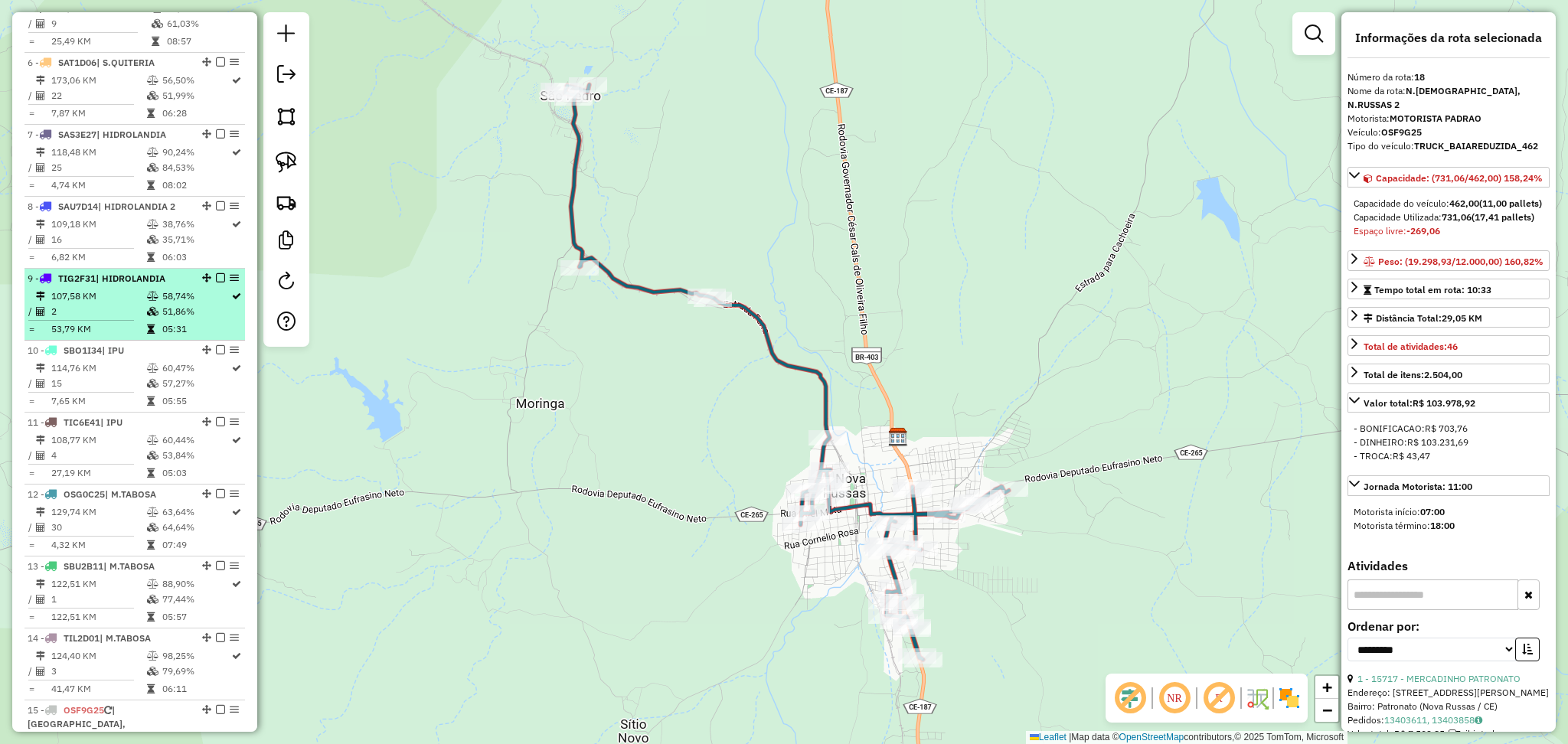
click at [126, 304] on td "107,58 KM" at bounding box center [97, 296] width 96 height 15
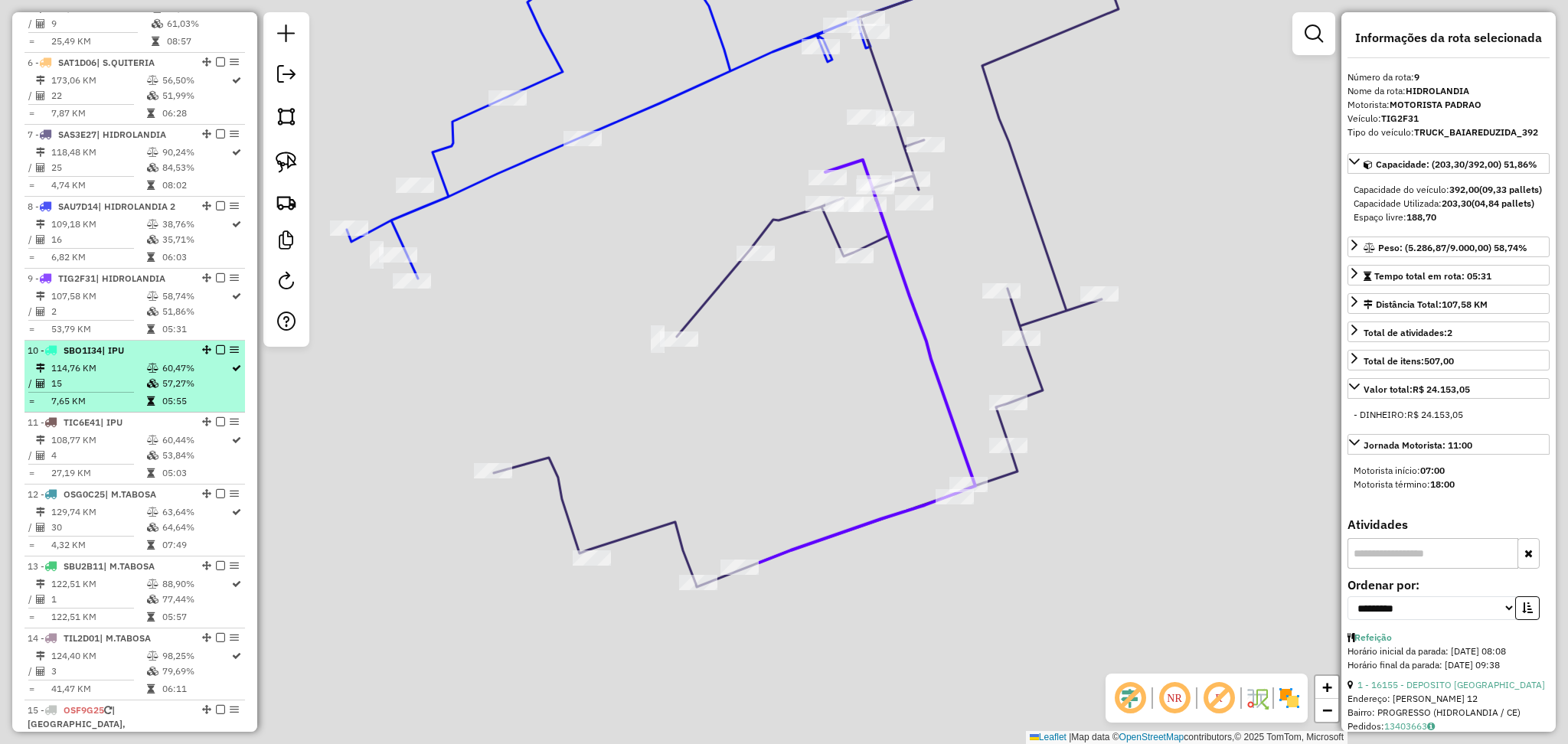
click at [115, 374] on td "114,76 KM" at bounding box center [97, 368] width 96 height 15
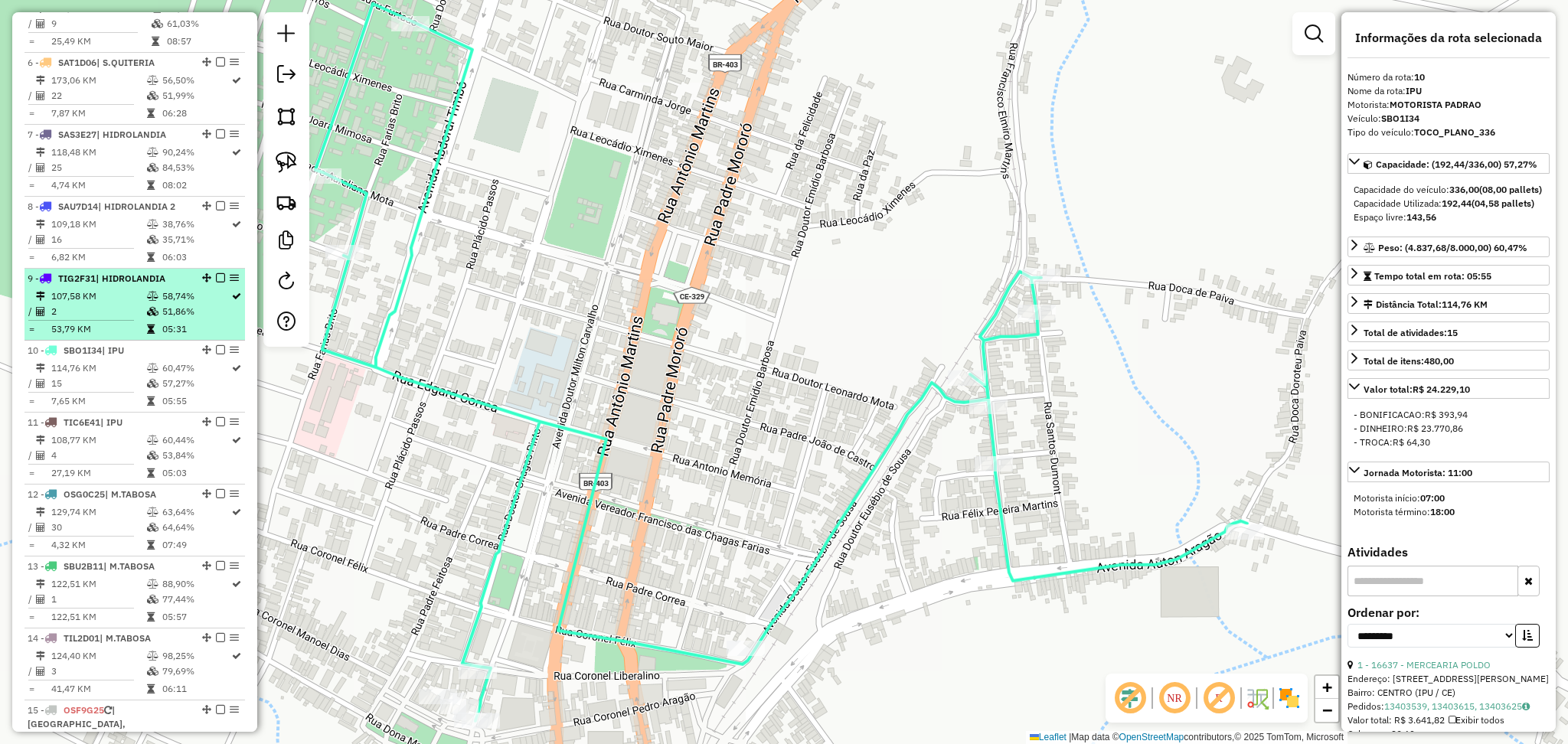
click at [115, 337] on td "53,79 KM" at bounding box center [97, 329] width 96 height 15
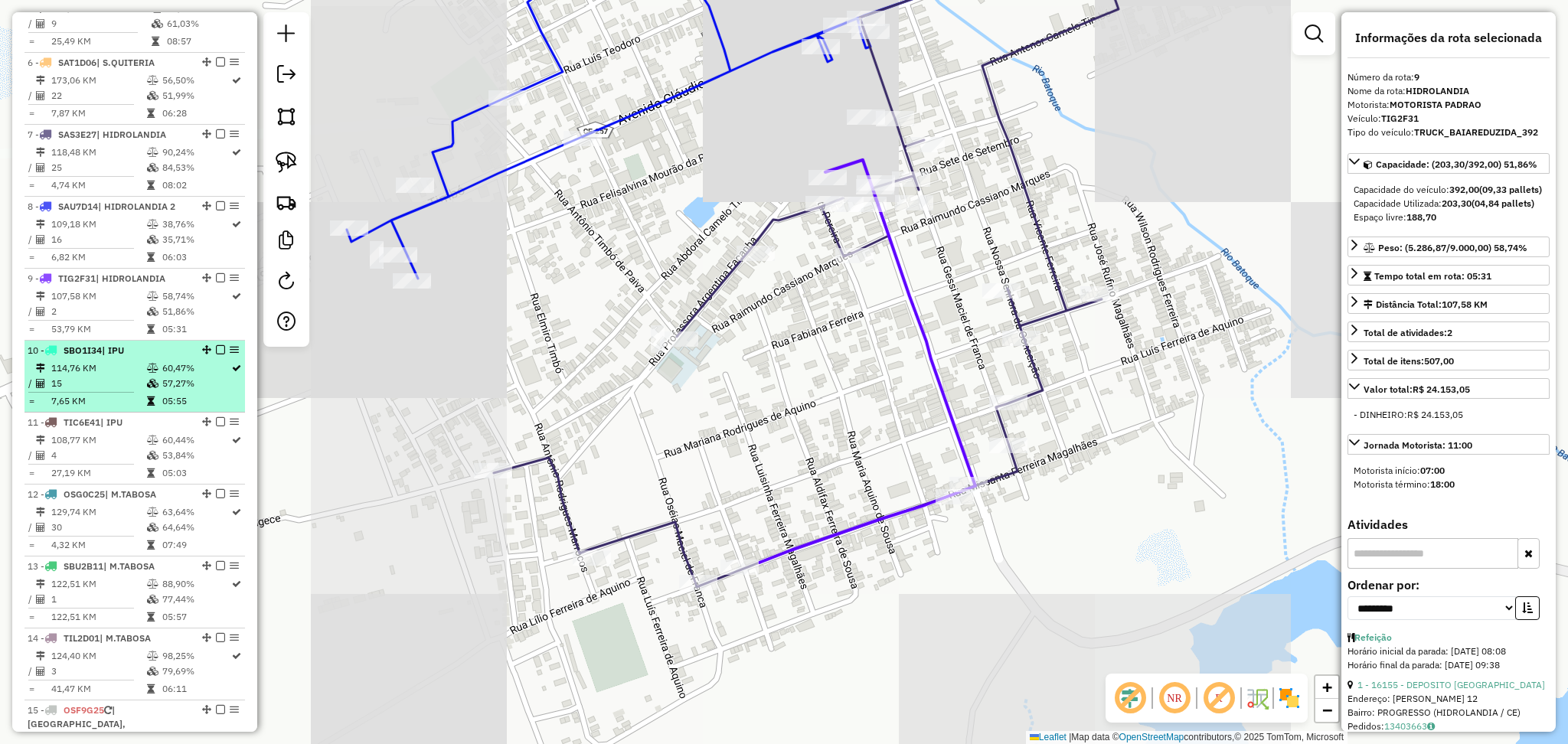
click at [118, 376] on td "114,76 KM" at bounding box center [97, 368] width 96 height 15
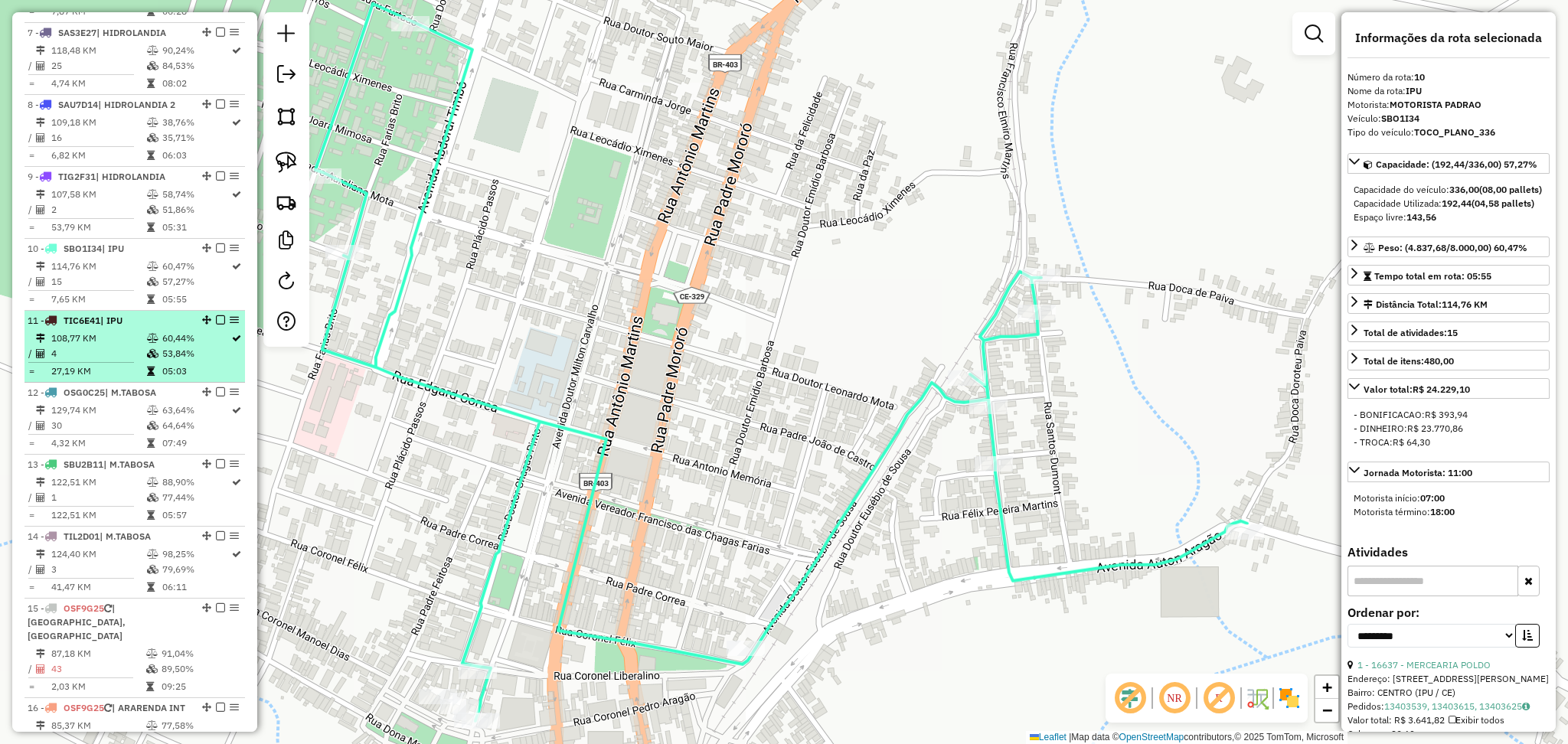
scroll to position [1111, 0]
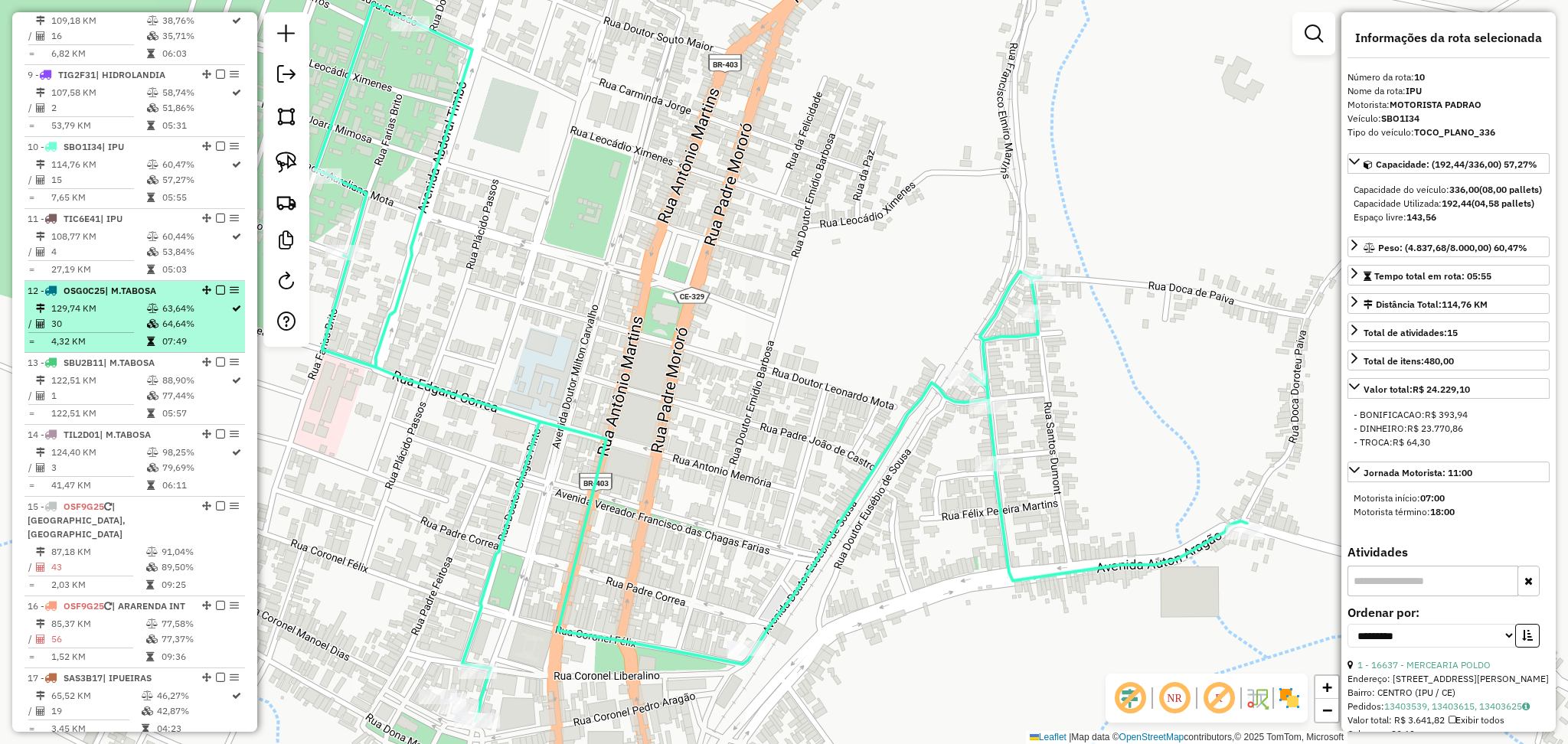
click at [121, 296] on span "| M.TABOSA" at bounding box center [131, 291] width 51 height 11
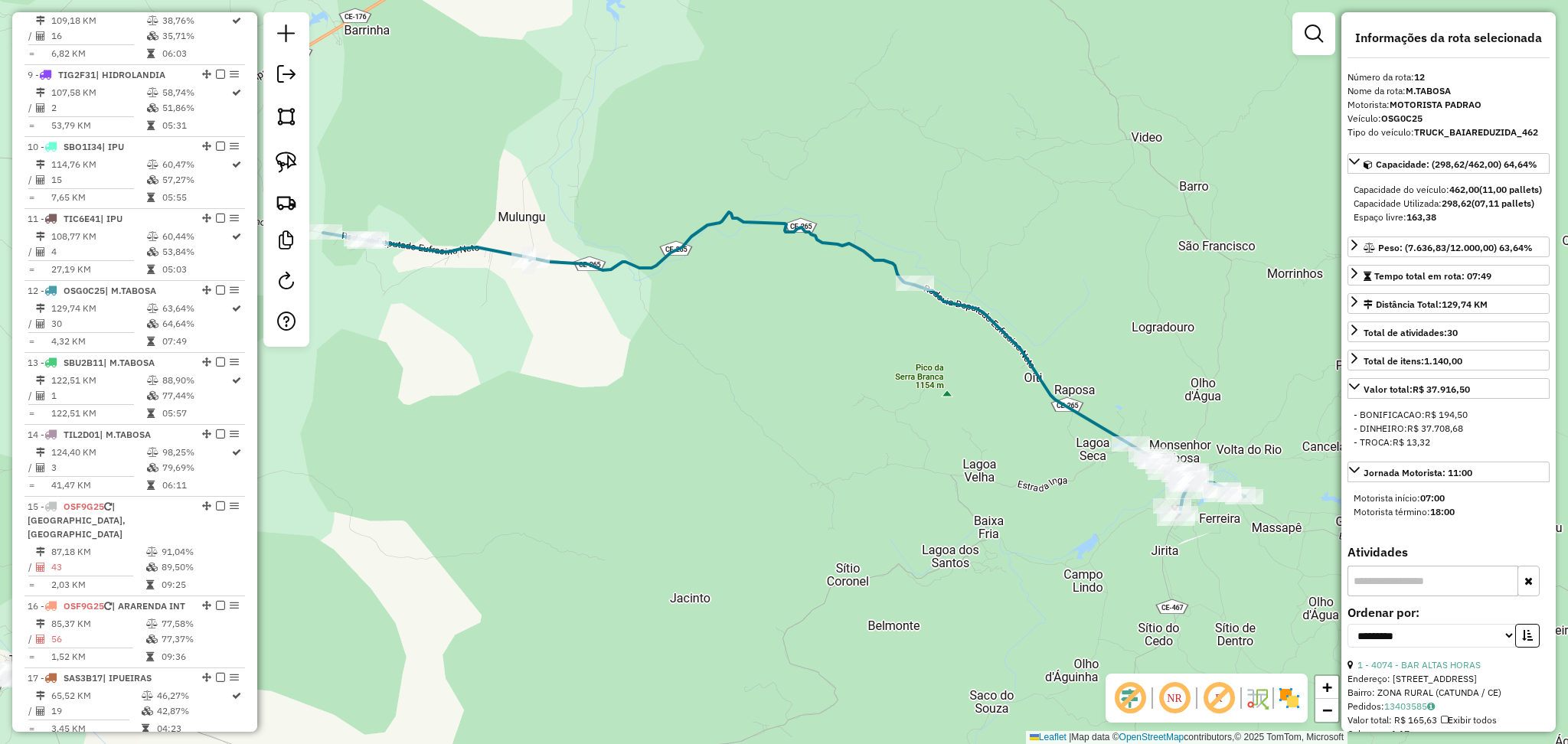
click at [1441, 596] on input "text" at bounding box center [1433, 581] width 170 height 30
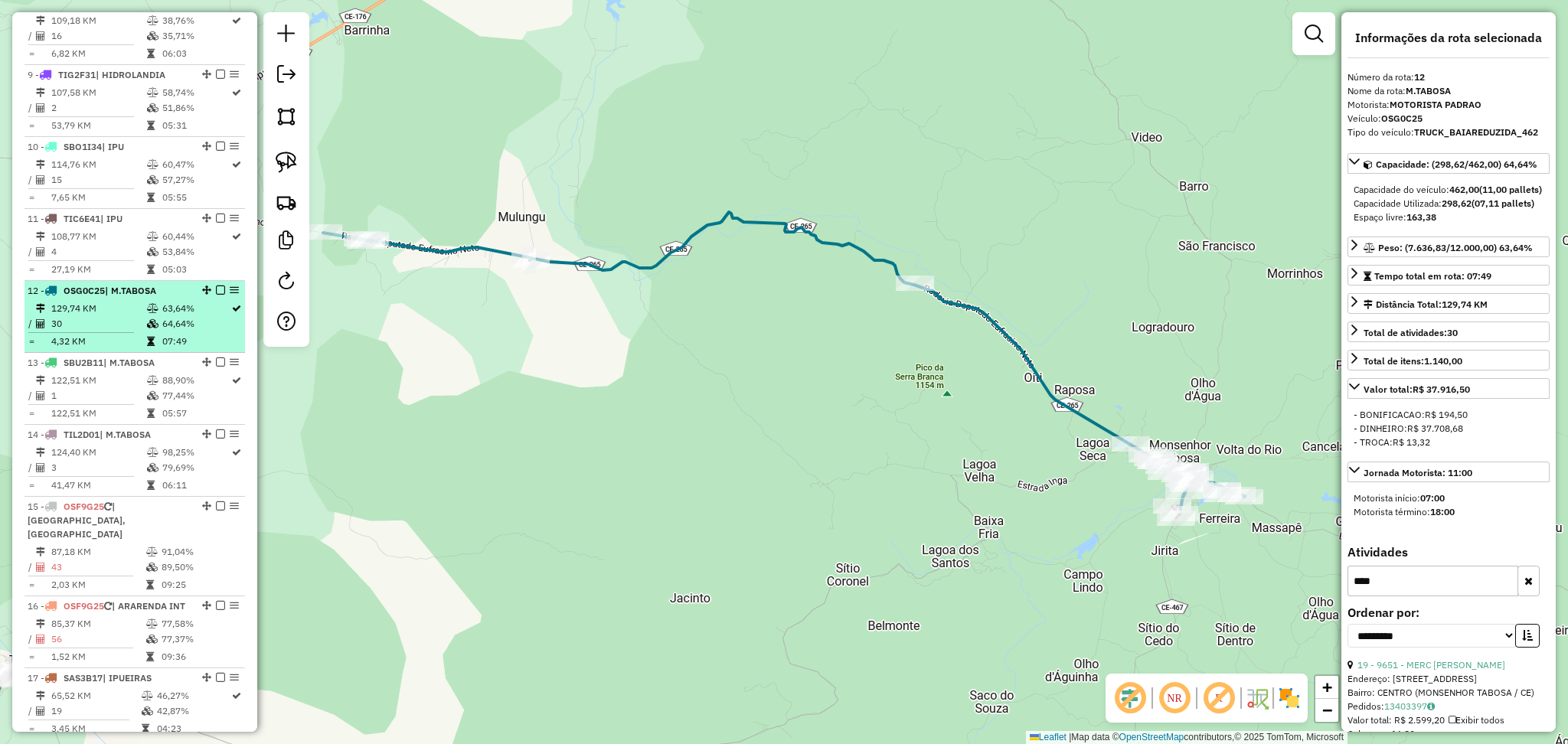
type input "****"
click at [115, 311] on li "12 - OSG0C25 | M.TABOSA 129,74 KM 63,64% / 30 64,64% = 4,32 KM 07:49" at bounding box center [134, 317] width 220 height 72
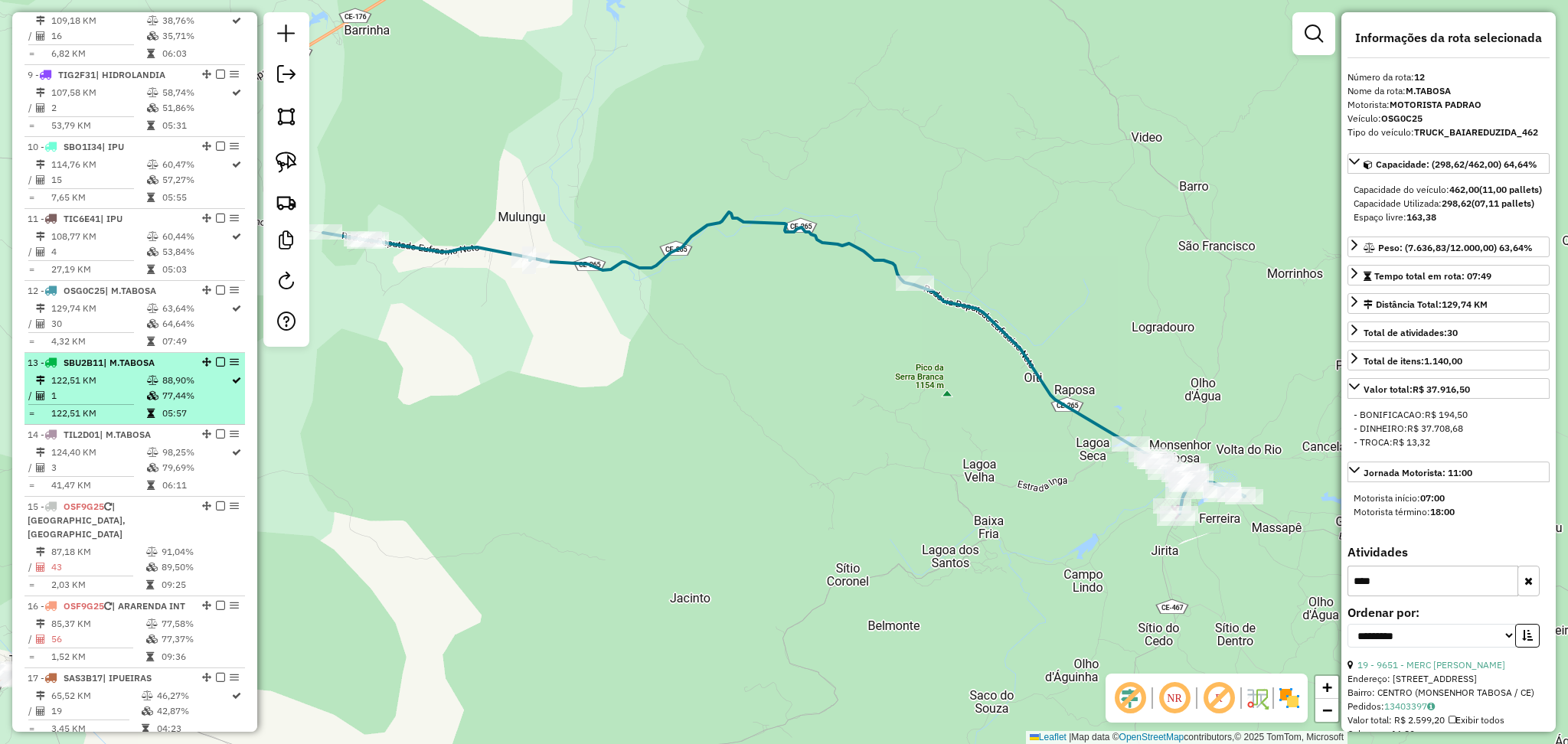
click at [137, 418] on td "122,51 KM" at bounding box center [97, 414] width 96 height 15
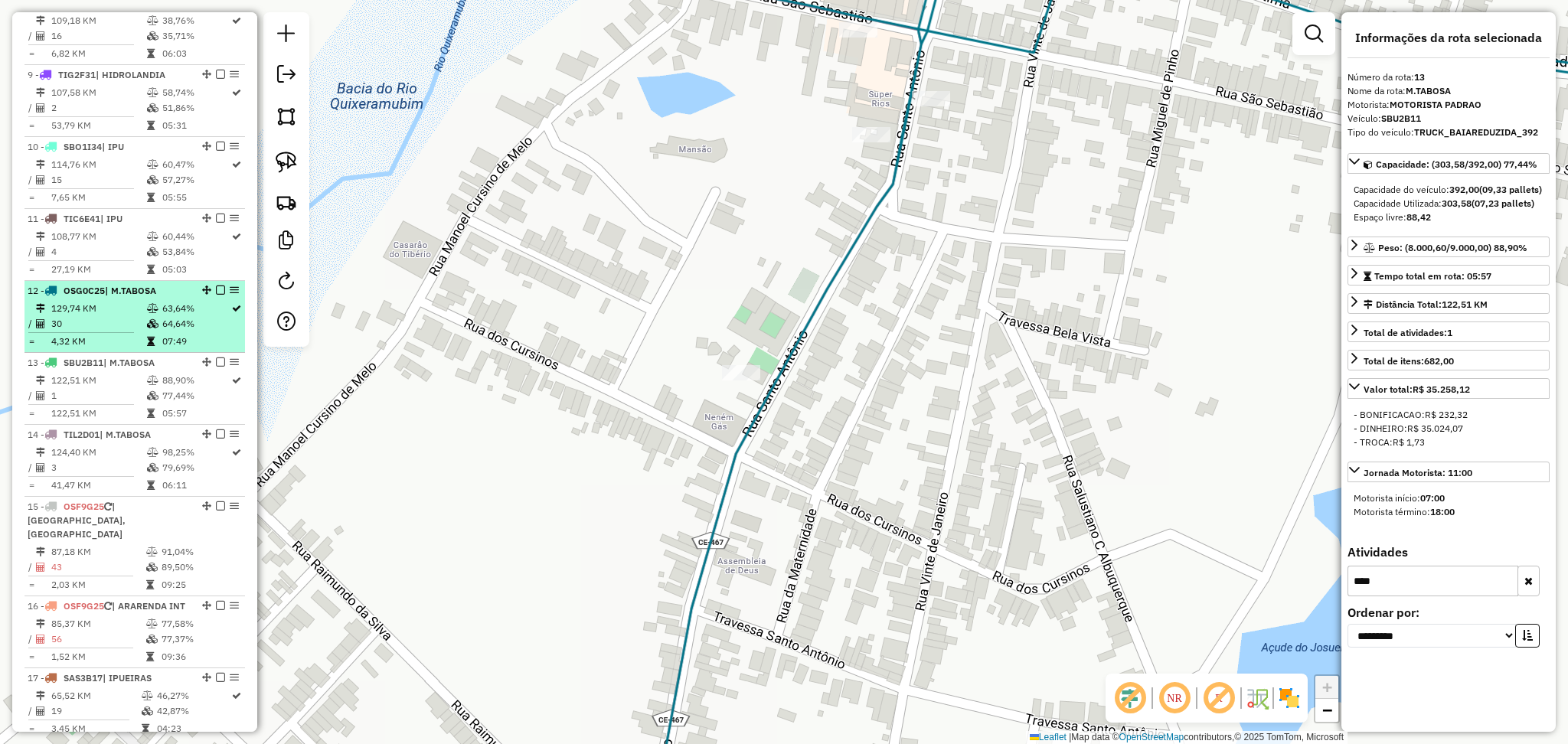
click at [136, 331] on td "30" at bounding box center [97, 324] width 96 height 15
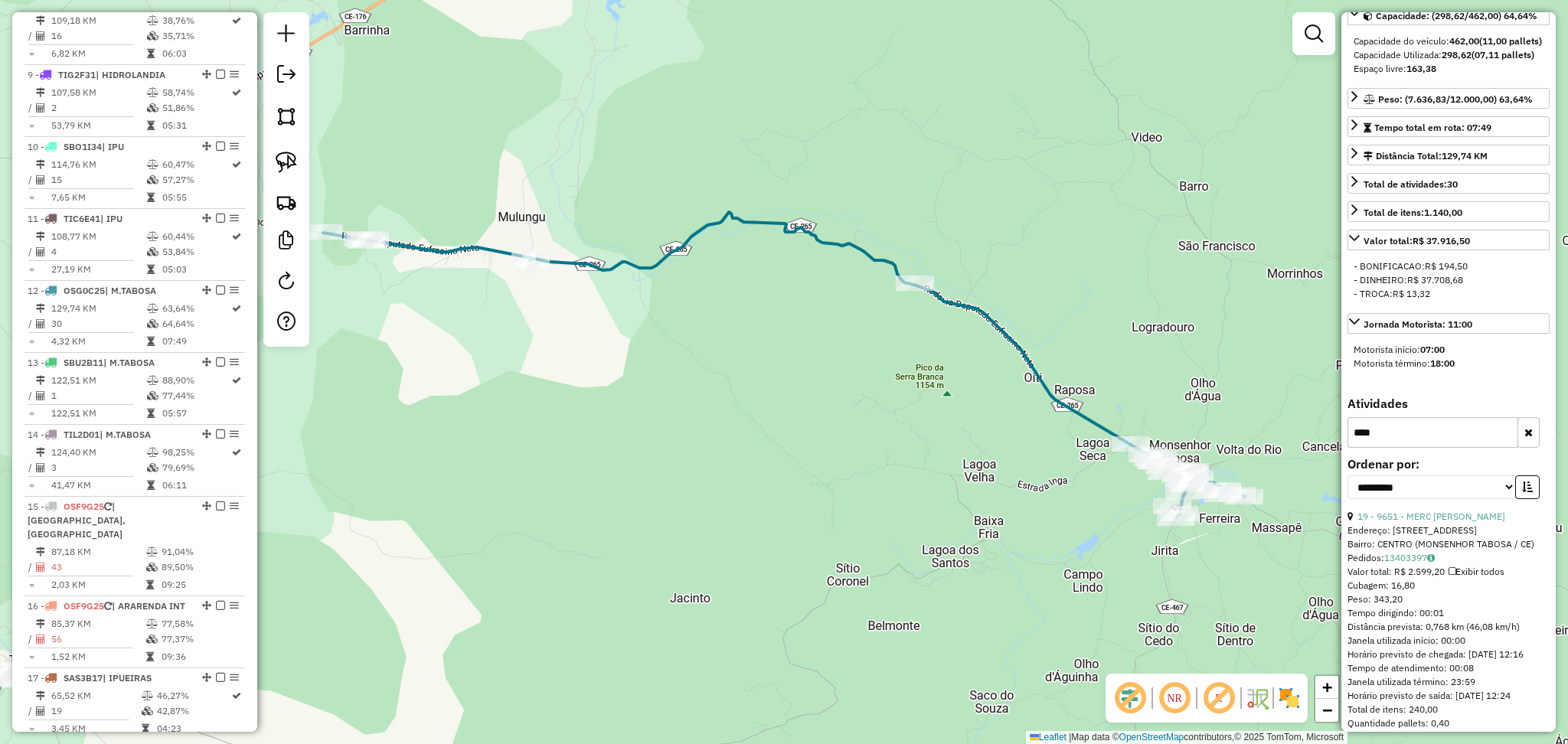
scroll to position [203, 0]
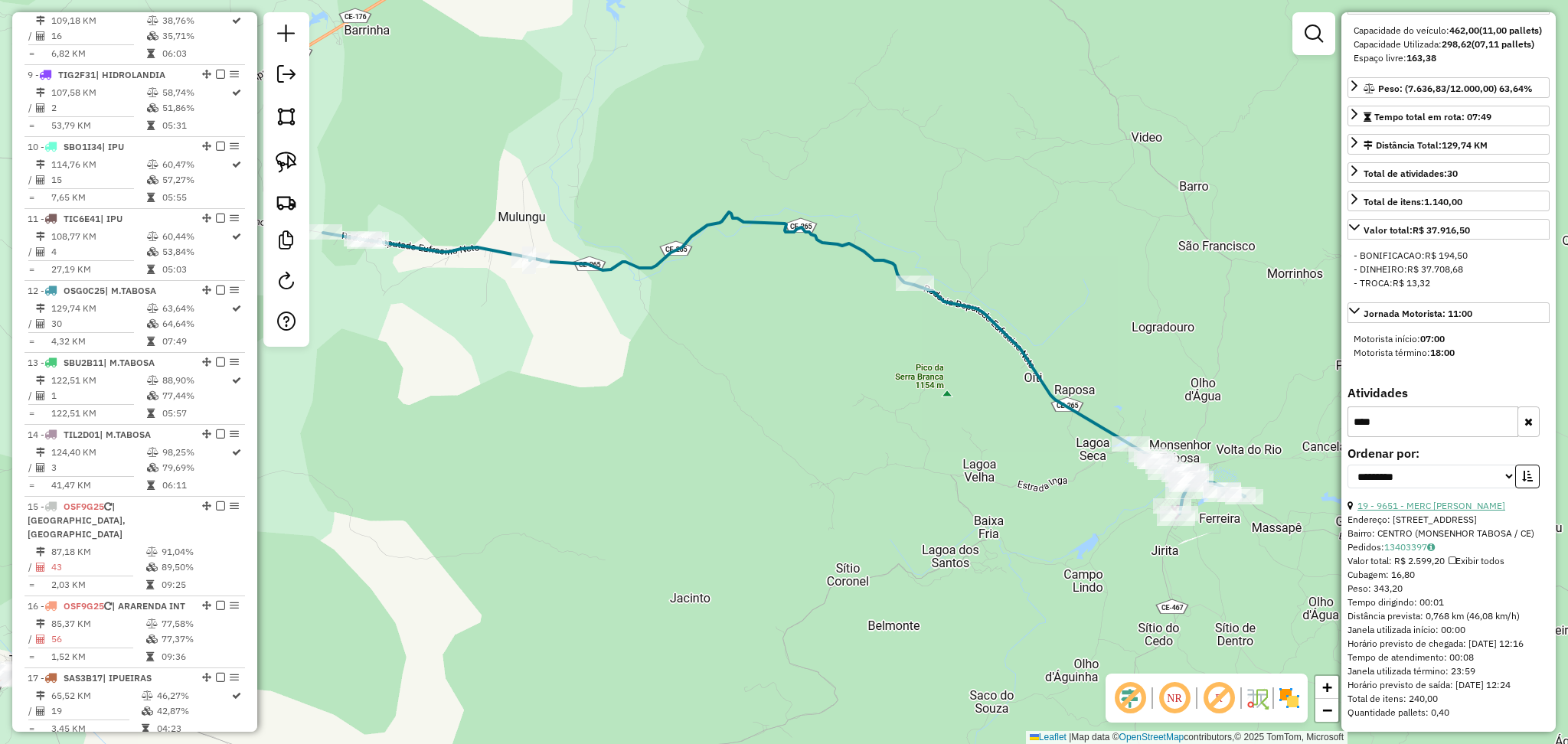
click at [1453, 500] on link "19 - 9651 - MERC PEDRO RENATO" at bounding box center [1432, 505] width 148 height 11
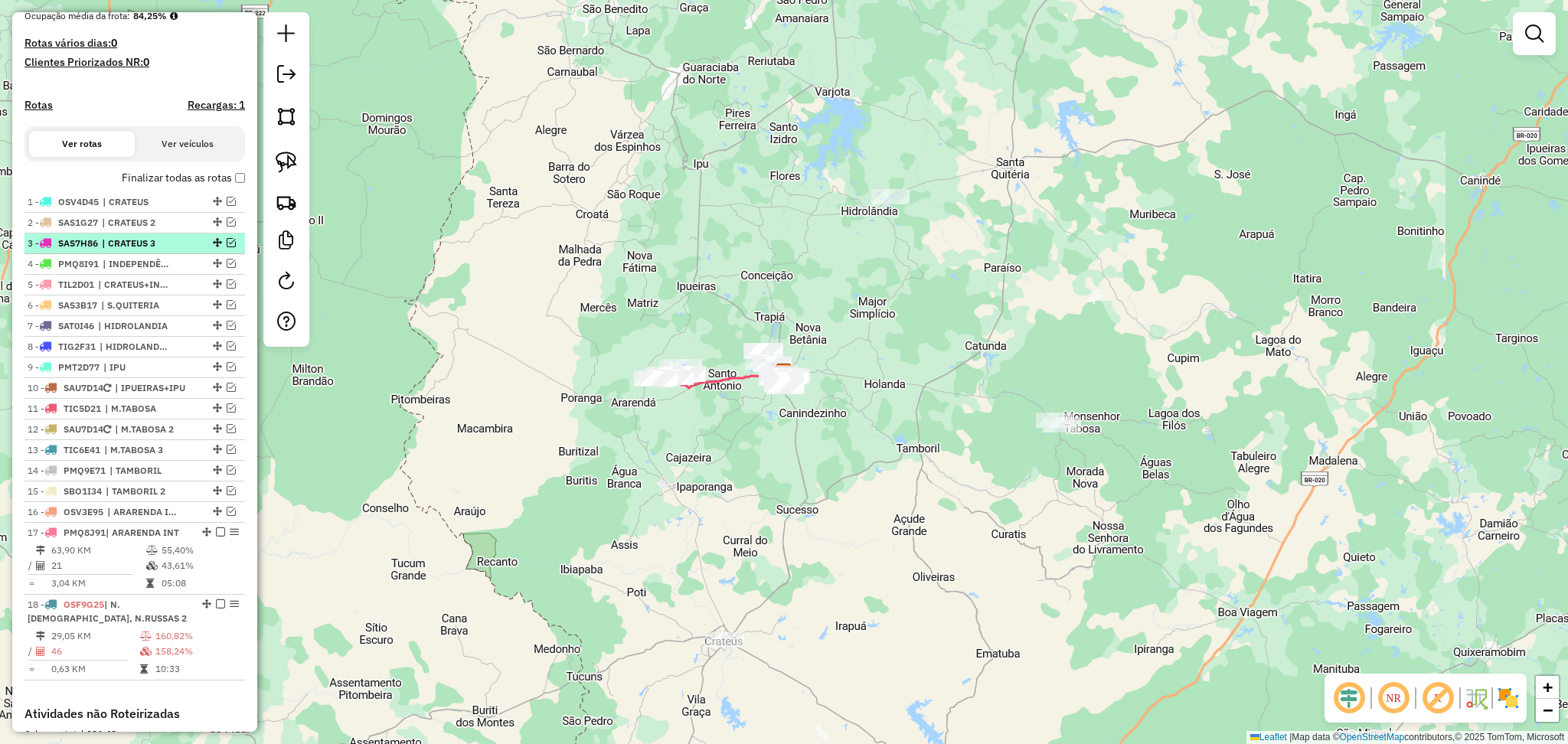
scroll to position [644, 0]
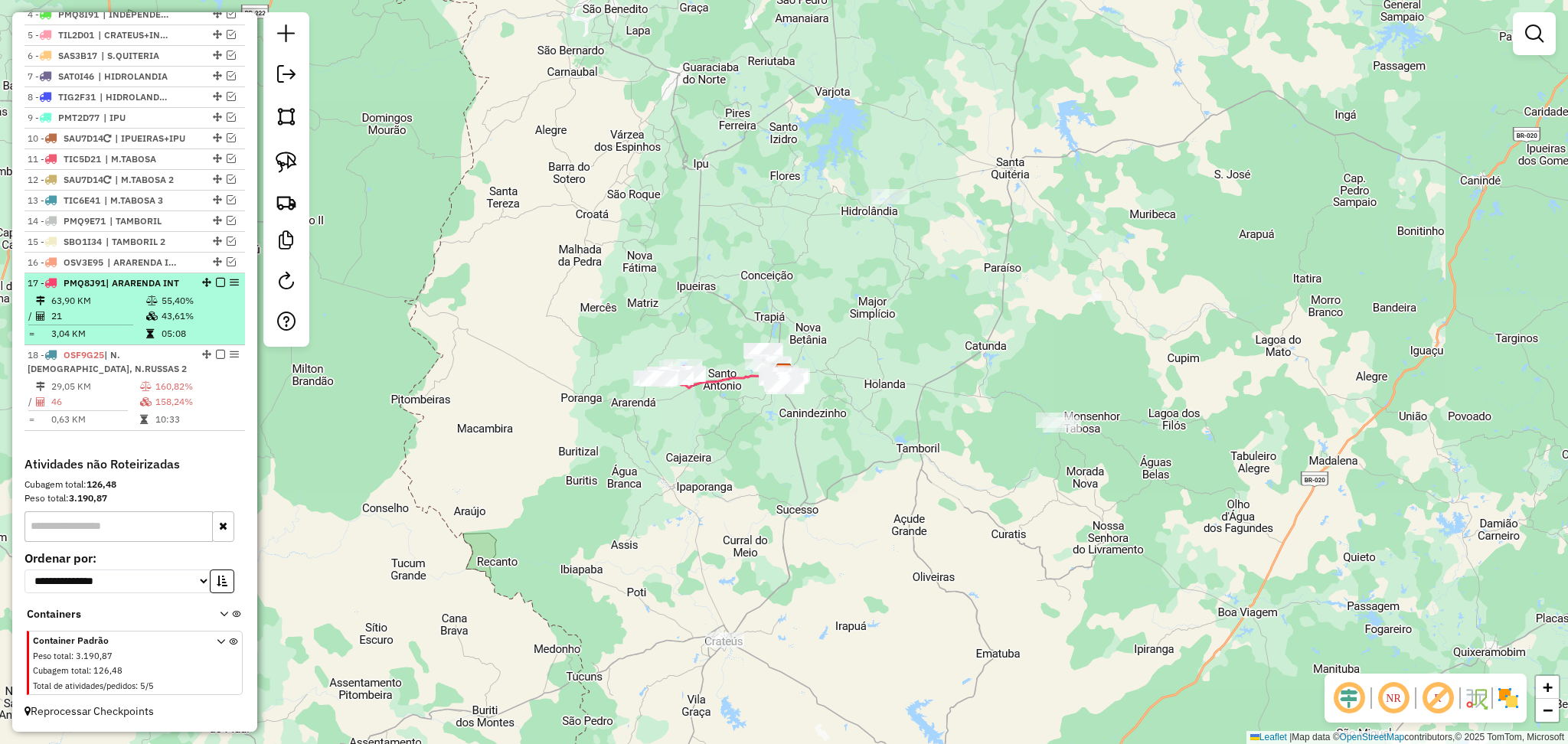
click at [137, 296] on td "63,90 KM" at bounding box center [97, 301] width 95 height 15
select select "**********"
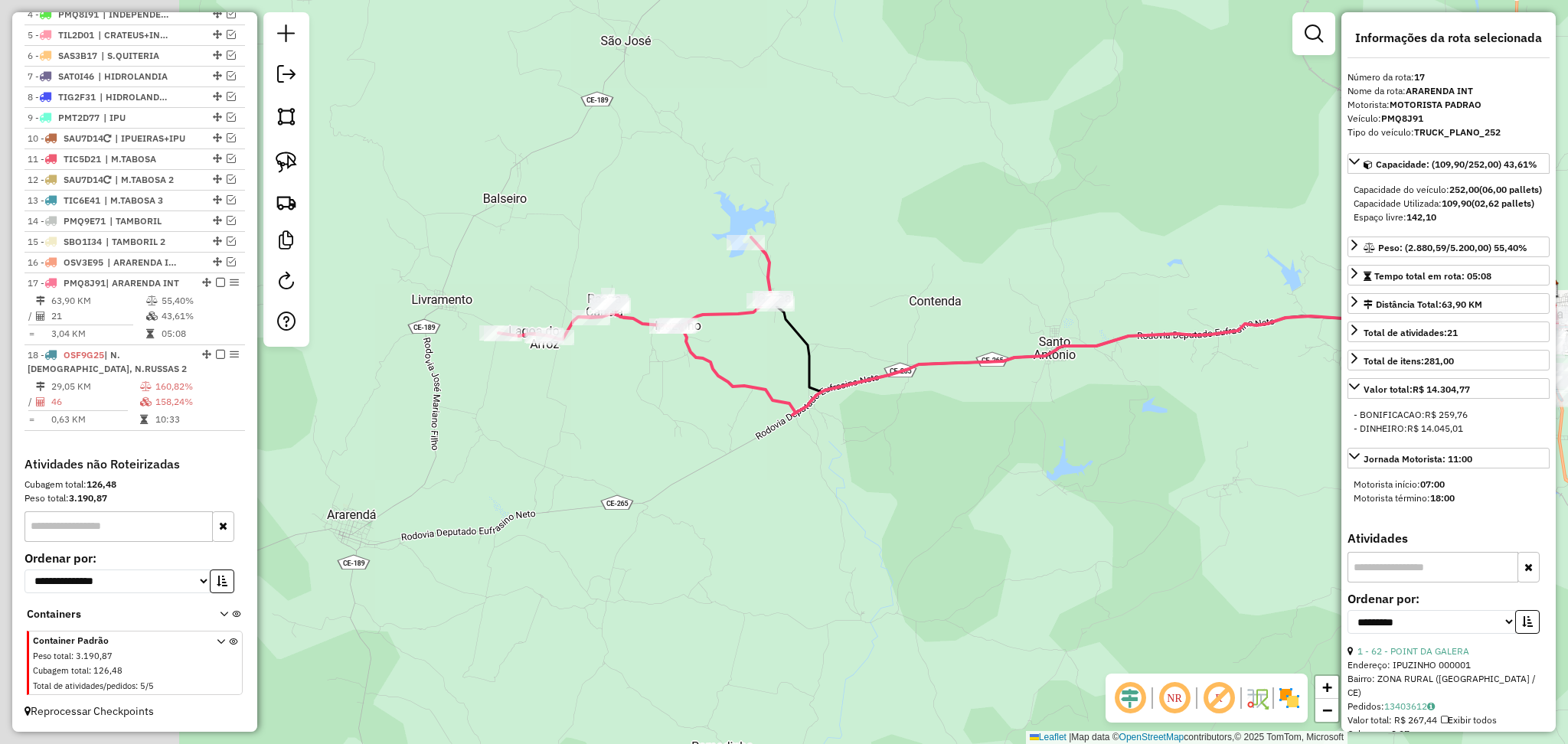
drag, startPoint x: 731, startPoint y: 285, endPoint x: 921, endPoint y: 243, distance: 194.6
click at [922, 243] on div "Janela de atendimento Grade de atendimento Capacidade Transportadoras Veículos …" at bounding box center [784, 372] width 1568 height 744
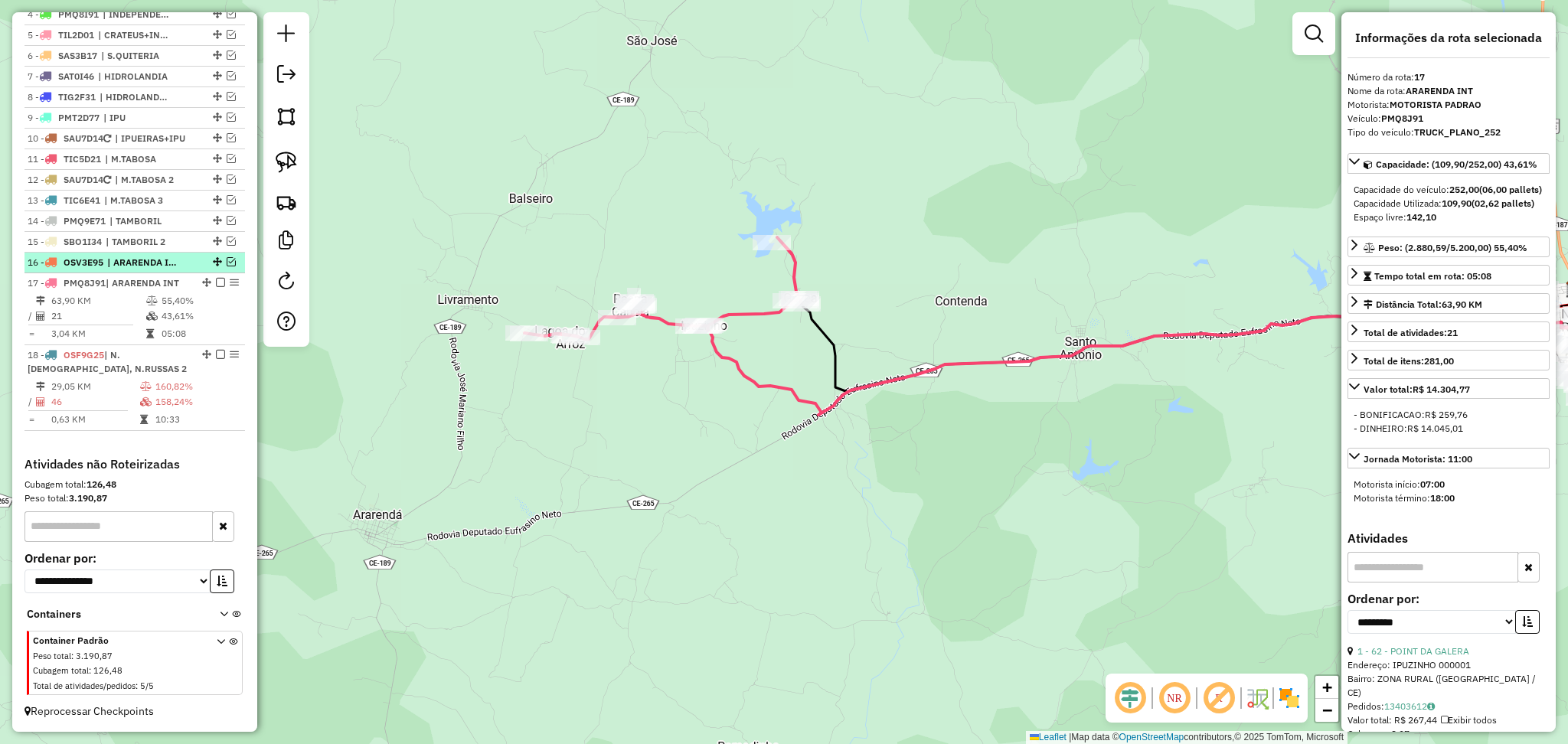
click at [227, 261] on em at bounding box center [232, 262] width 9 height 9
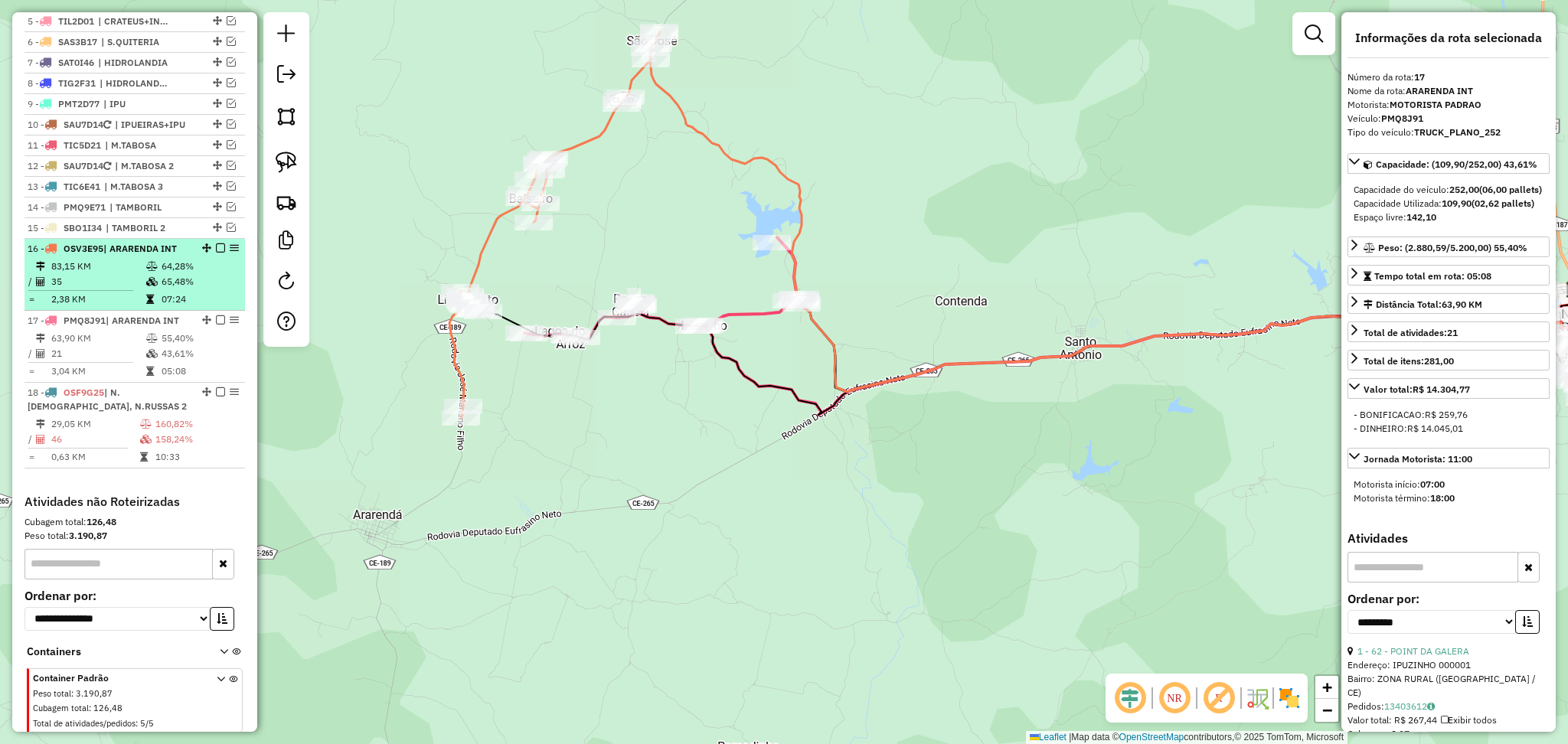
click at [135, 275] on td "83,15 KM" at bounding box center [97, 266] width 95 height 15
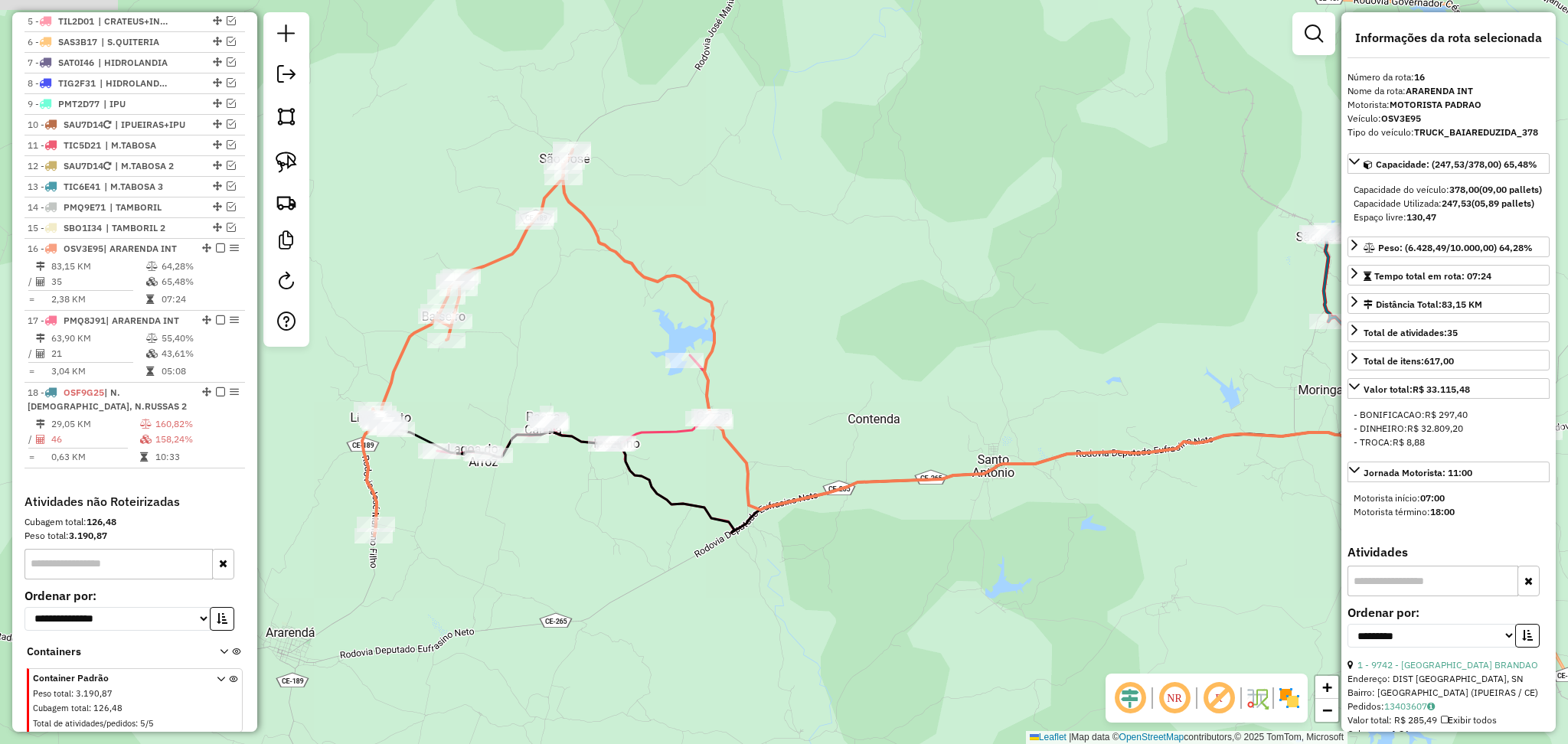
drag, startPoint x: 413, startPoint y: 371, endPoint x: 684, endPoint y: 322, distance: 275.4
click at [684, 322] on div "Janela de atendimento Grade de atendimento Capacidade Transportadoras Veículos …" at bounding box center [784, 372] width 1568 height 744
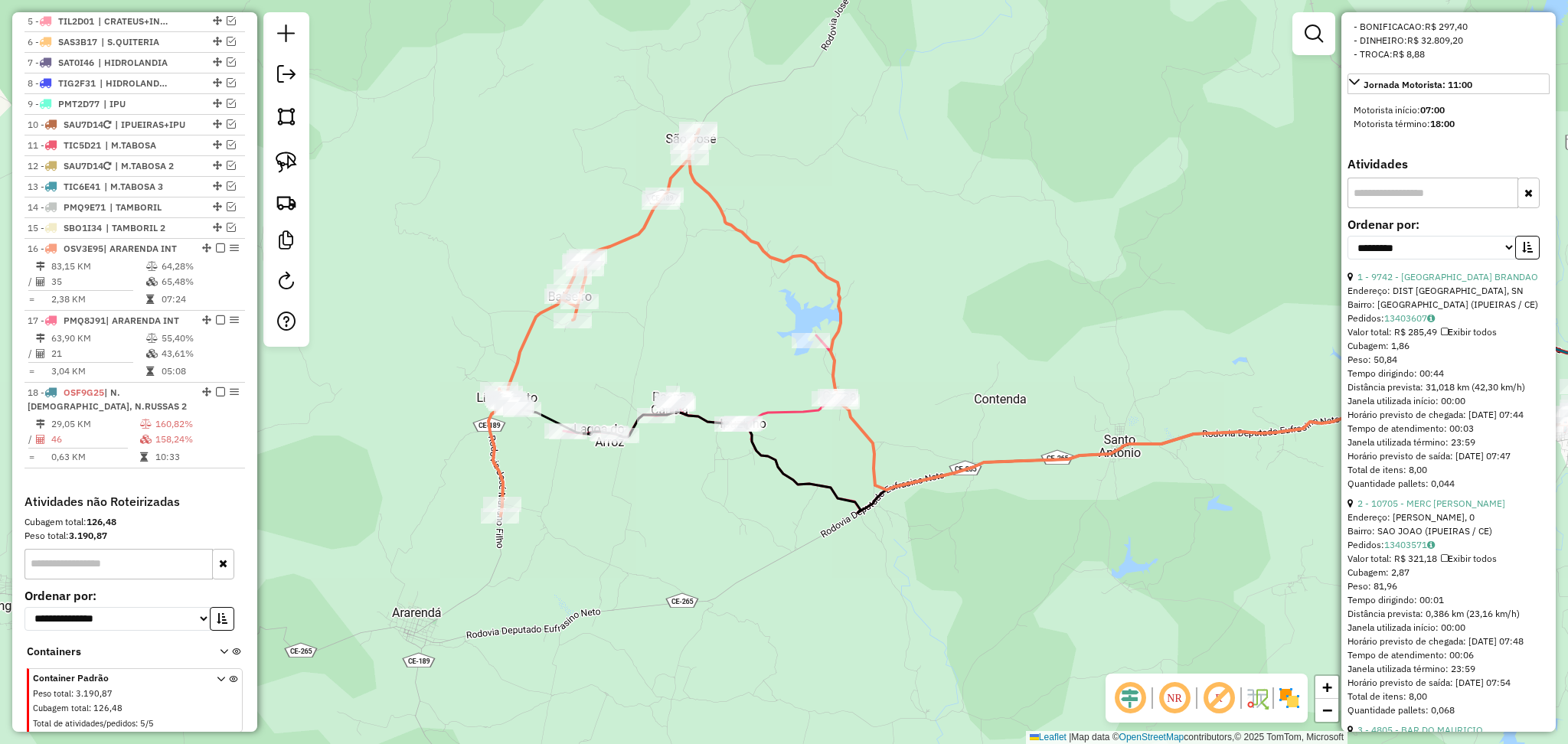
scroll to position [408, 0]
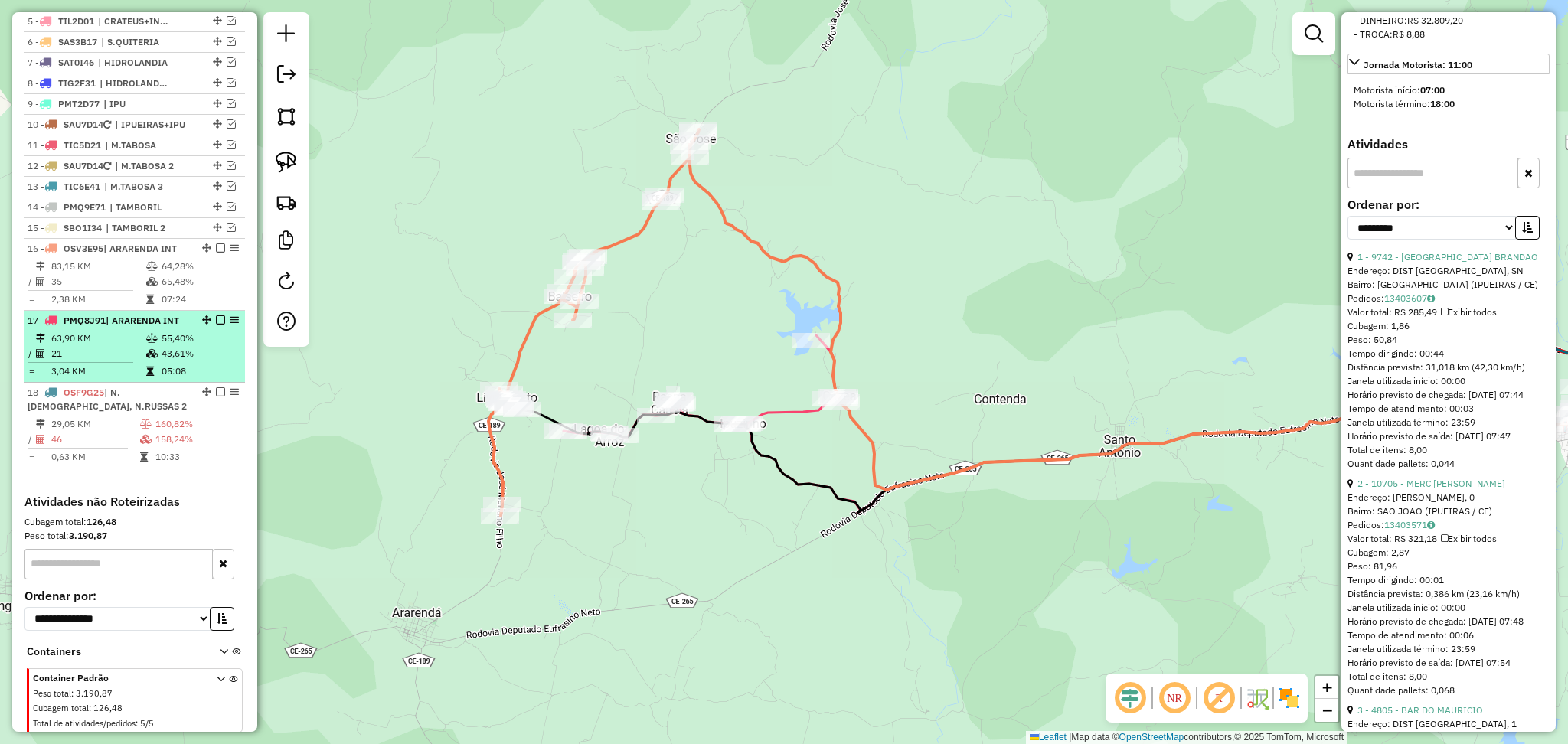
click at [105, 362] on td "21" at bounding box center [97, 354] width 95 height 15
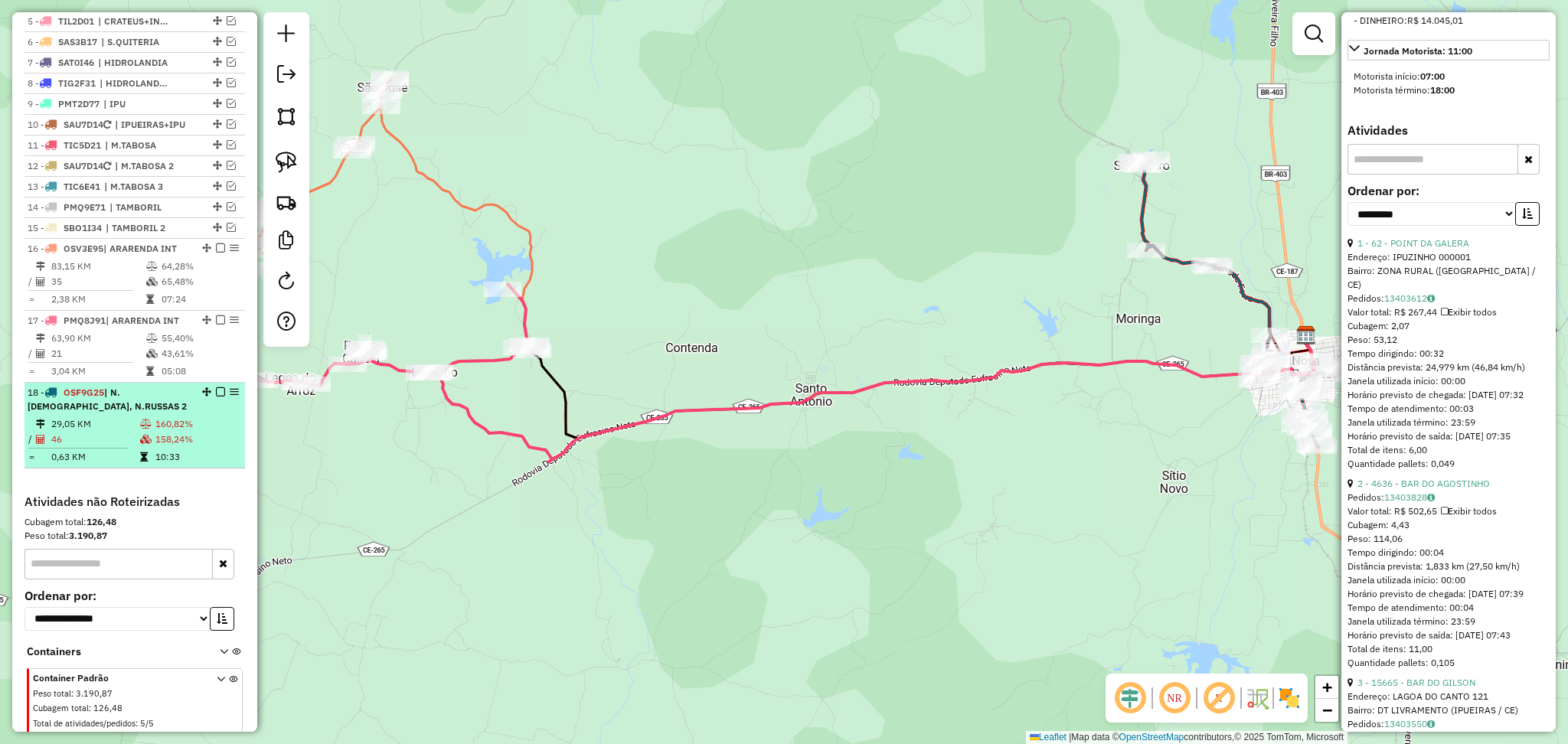
click at [106, 414] on div "18 - OSF9G25 | N.RUSSAS, N.RUSSAS 2" at bounding box center [109, 399] width 163 height 27
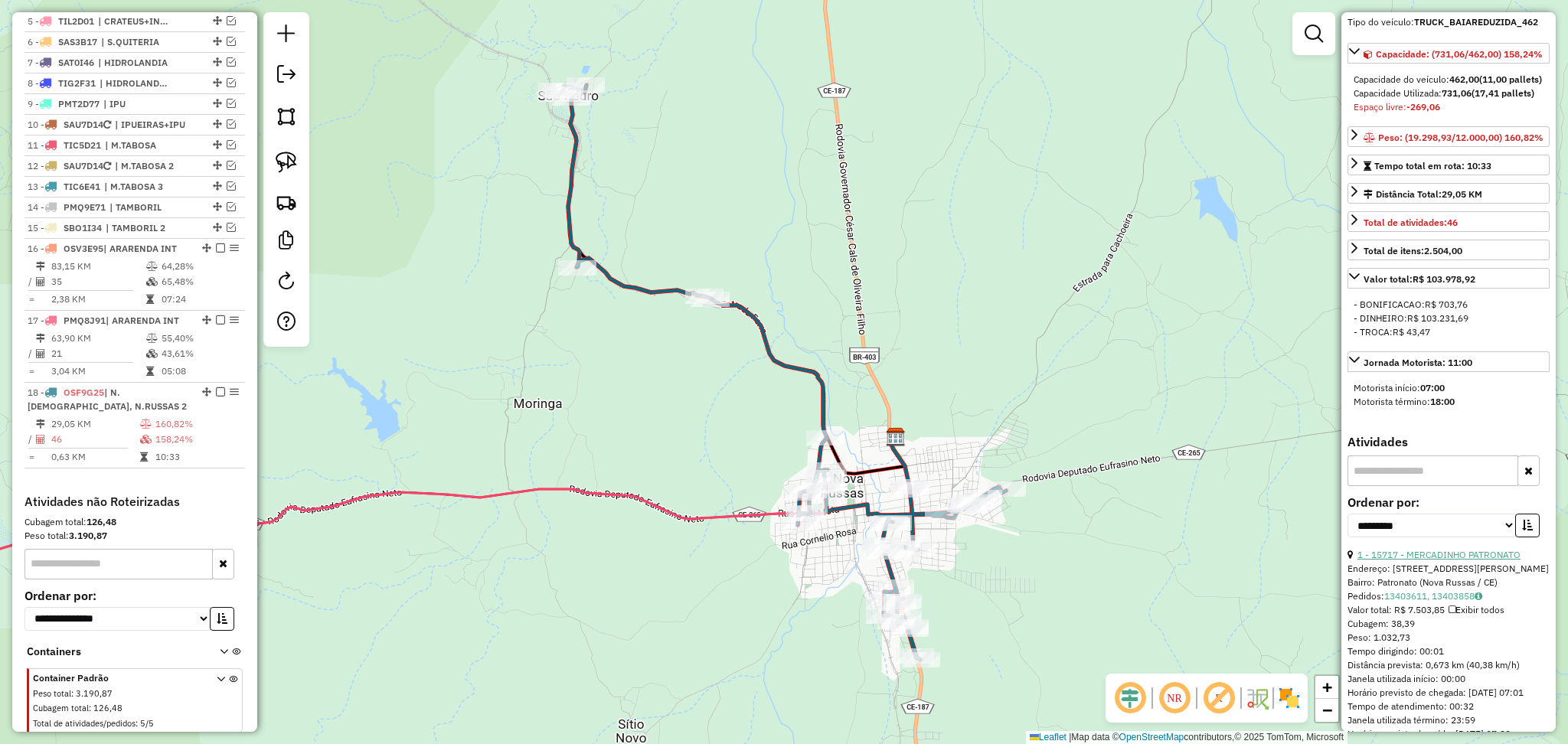
scroll to position [0, 0]
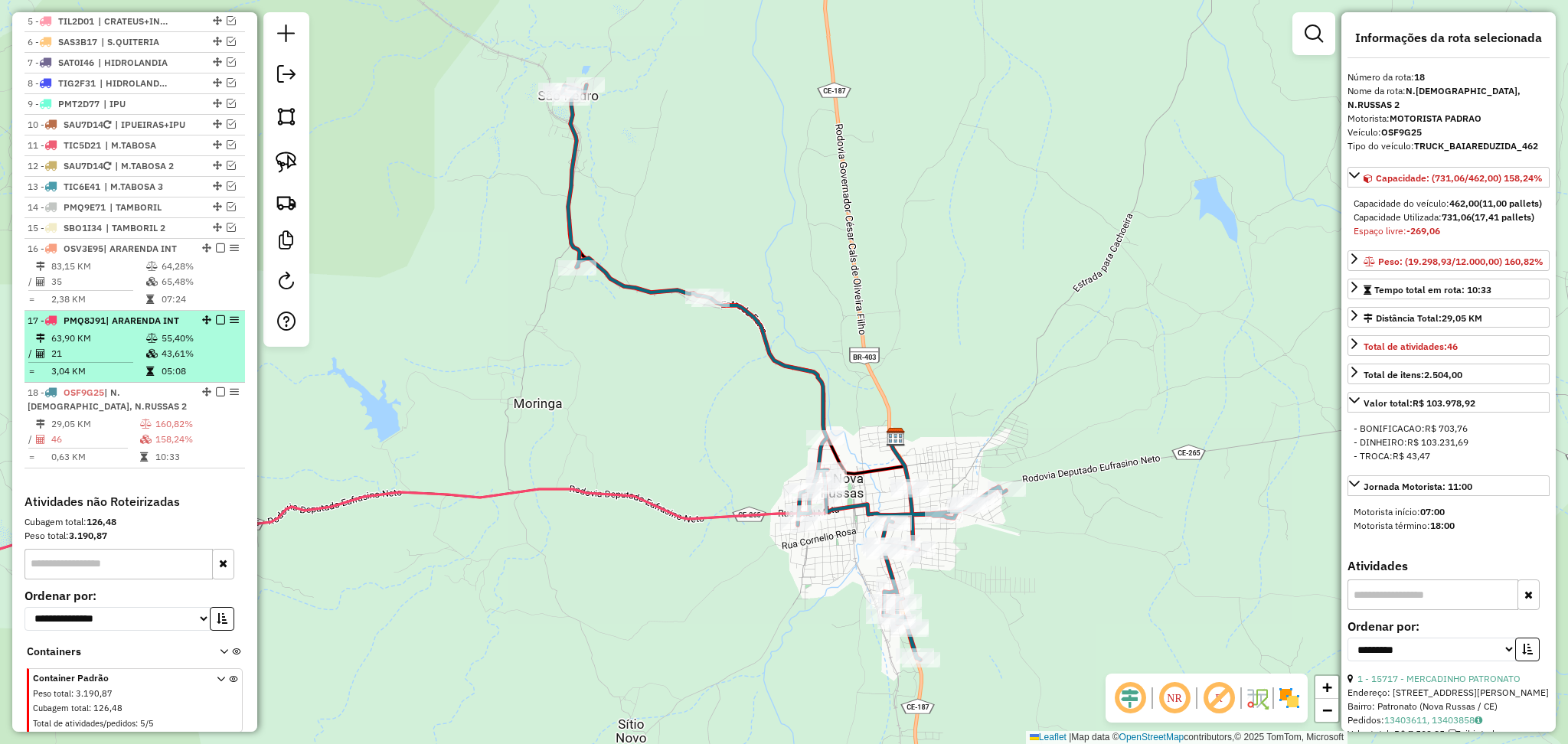
click at [86, 377] on td "3,04 KM" at bounding box center [97, 371] width 95 height 15
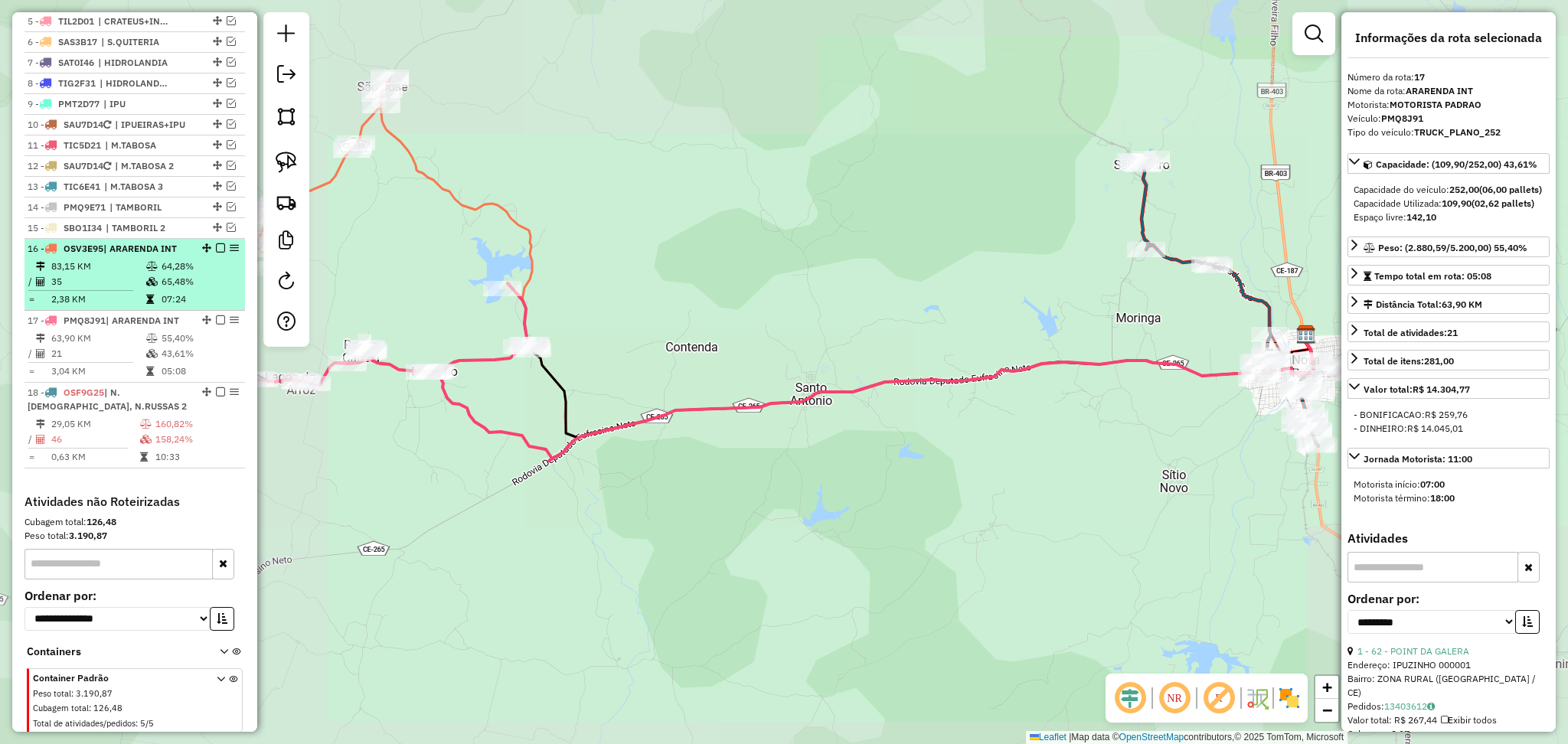
click at [98, 290] on td "35" at bounding box center [97, 282] width 95 height 15
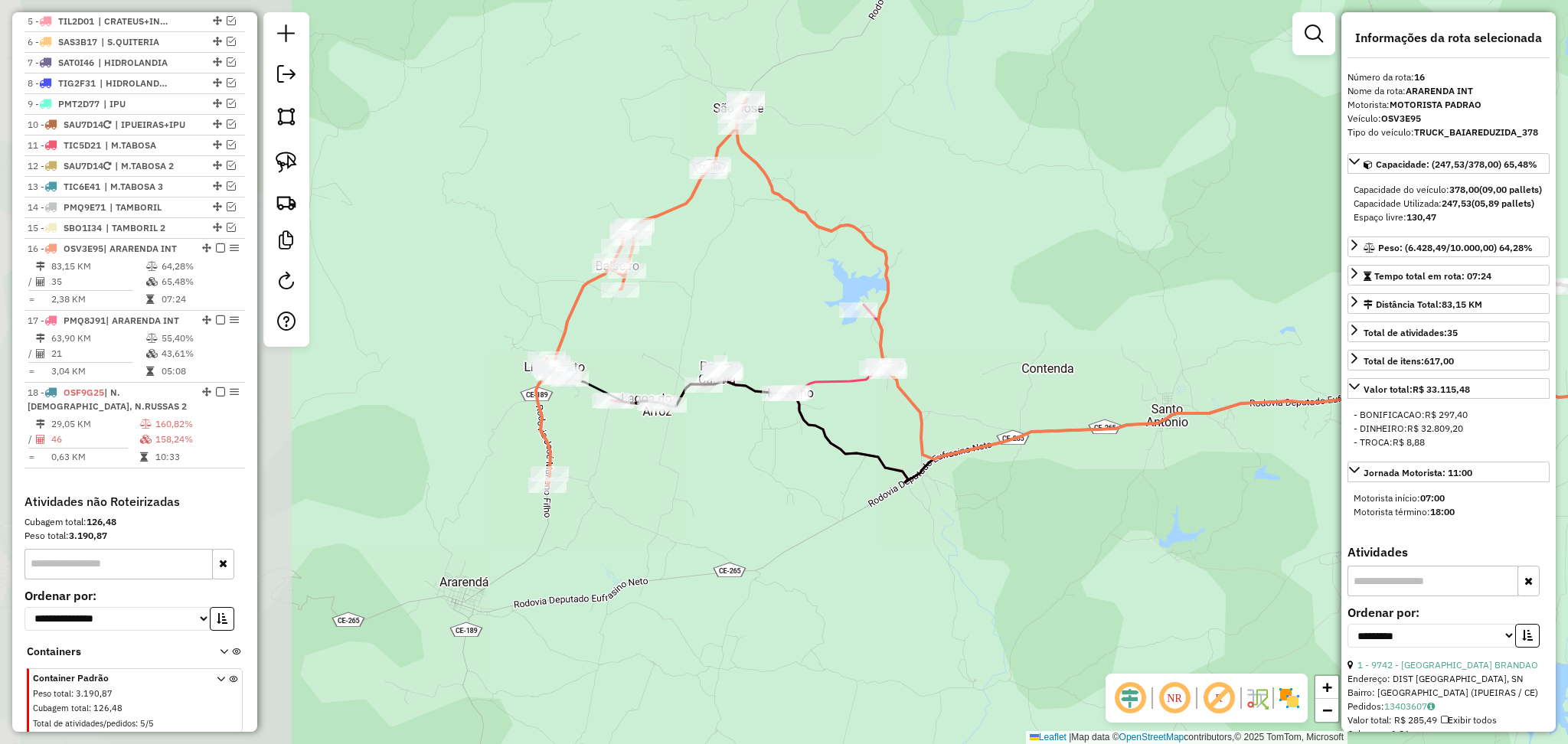
drag, startPoint x: 363, startPoint y: 375, endPoint x: 682, endPoint y: 295, distance: 328.9
click at [682, 295] on div "Janela de atendimento Grade de atendimento Capacidade Transportadoras Veículos …" at bounding box center [784, 372] width 1568 height 744
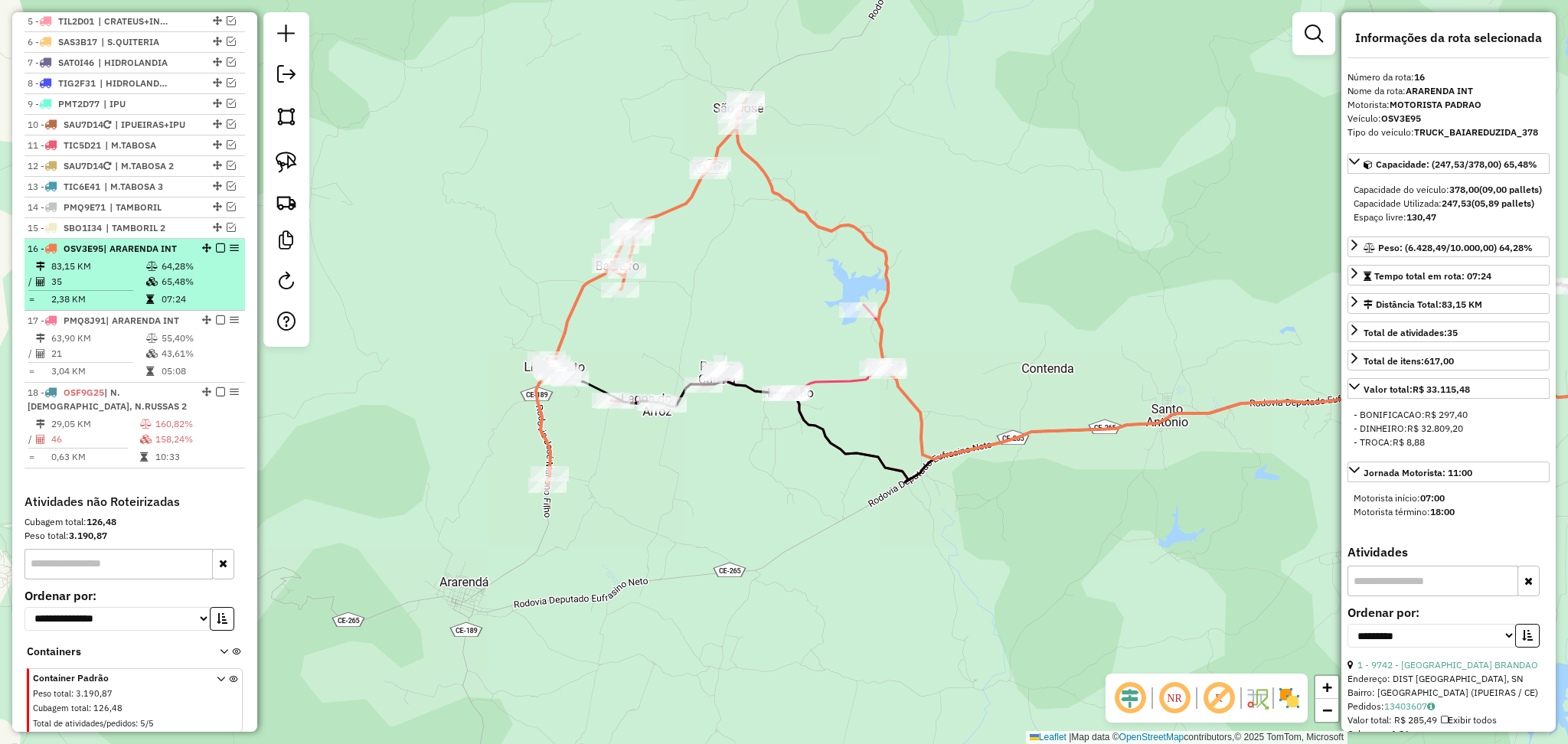
scroll to position [542, 0]
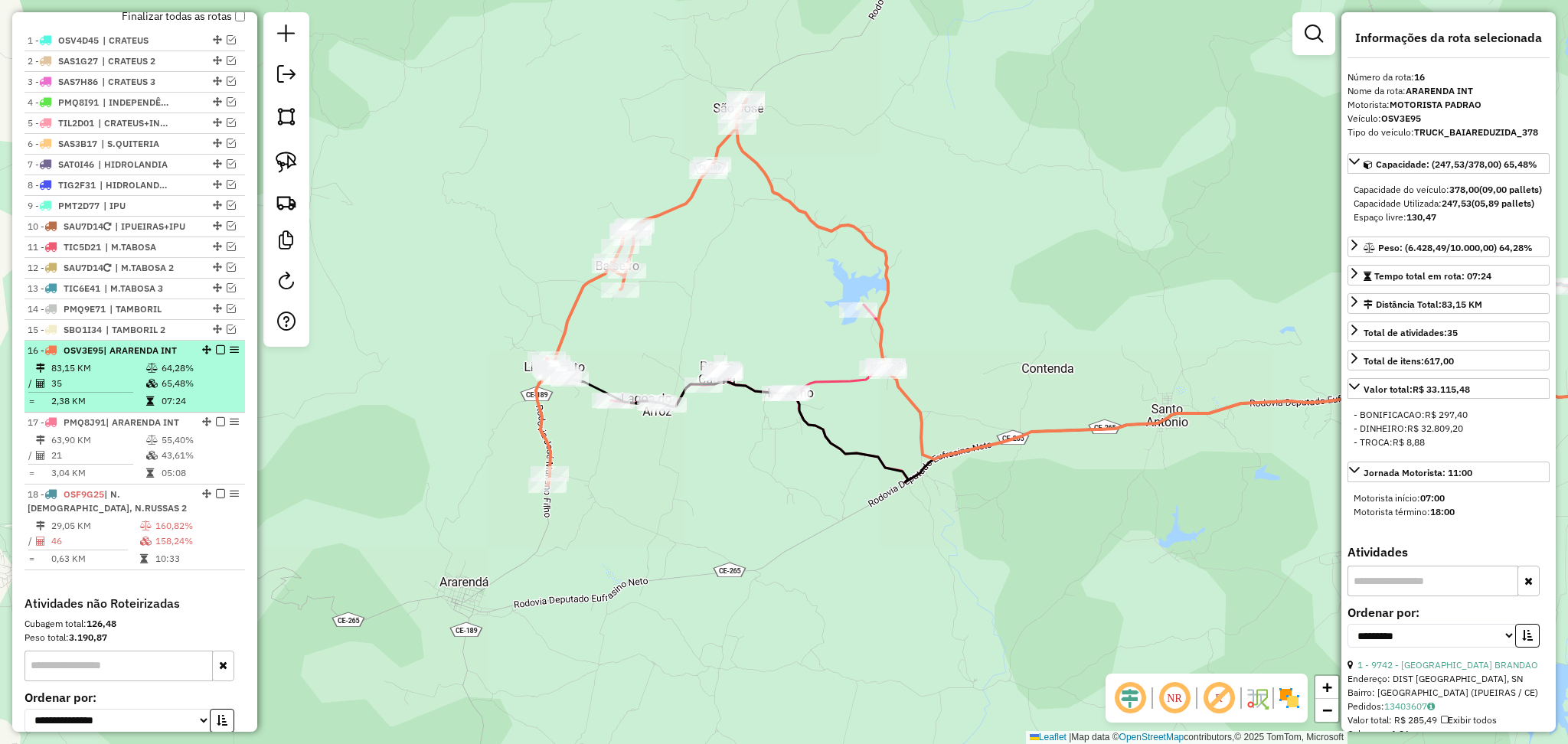
click at [120, 391] on td "35" at bounding box center [97, 383] width 95 height 15
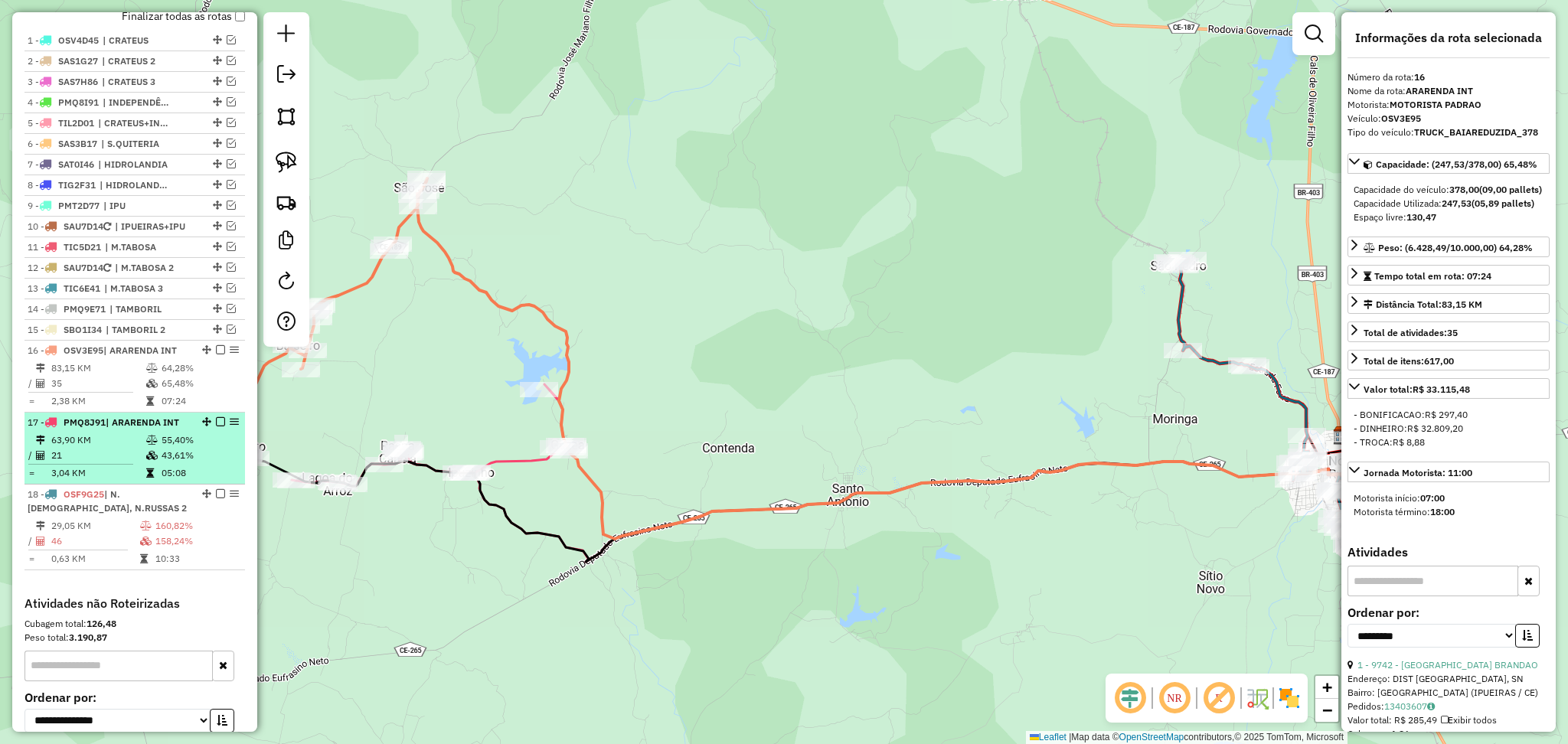
click at [113, 464] on td "21" at bounding box center [97, 455] width 95 height 15
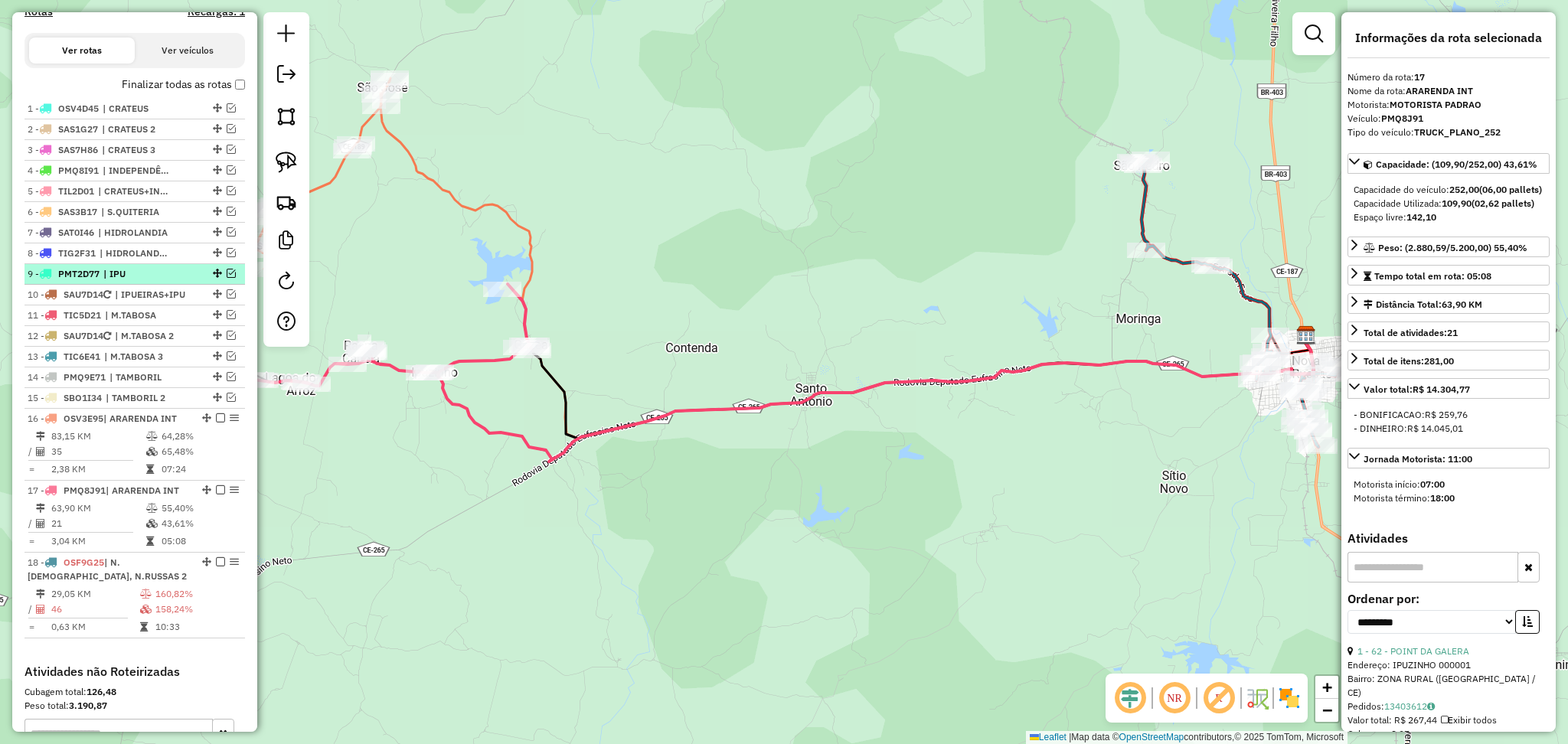
scroll to position [439, 0]
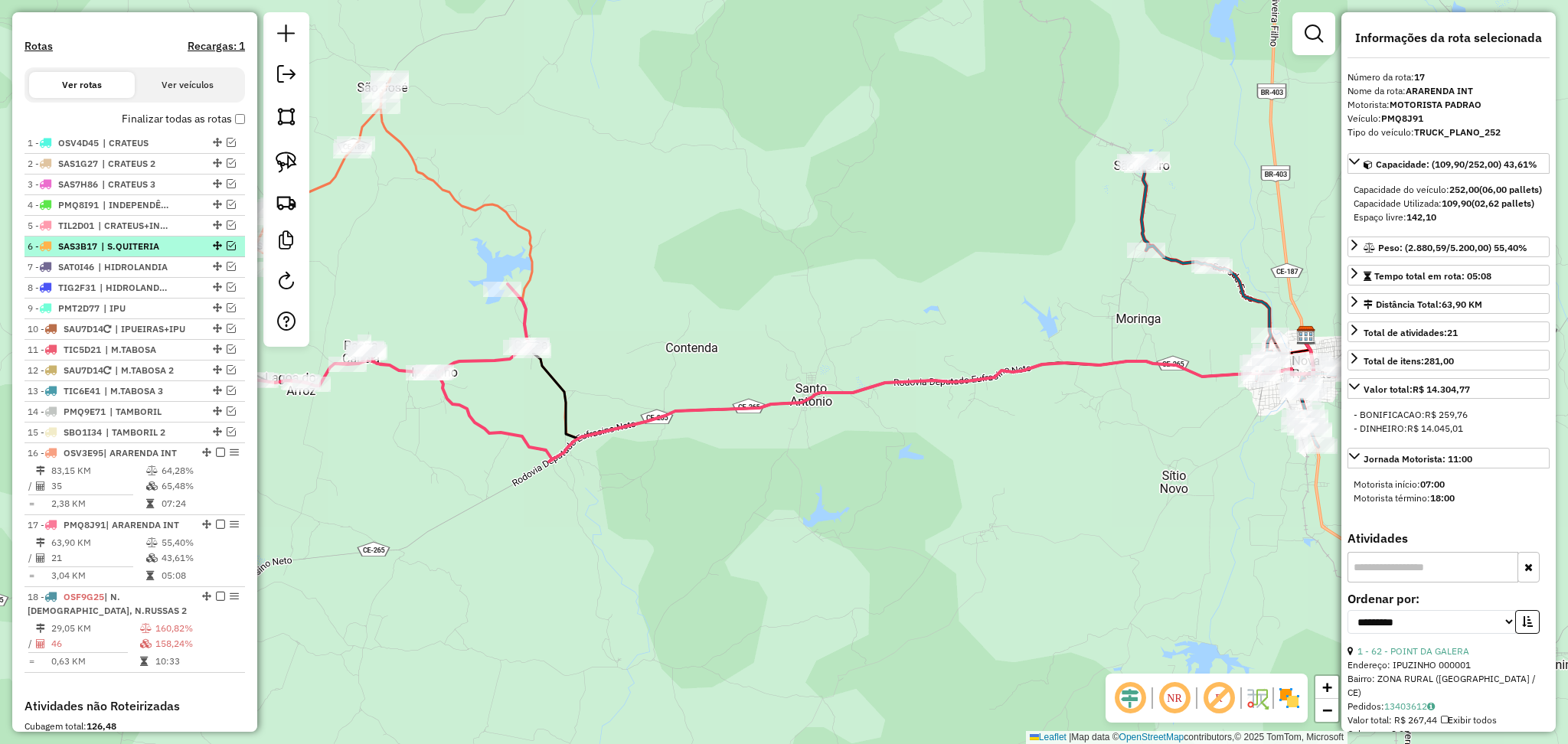
click at [169, 254] on span "| S.QUITERIA" at bounding box center [136, 246] width 70 height 14
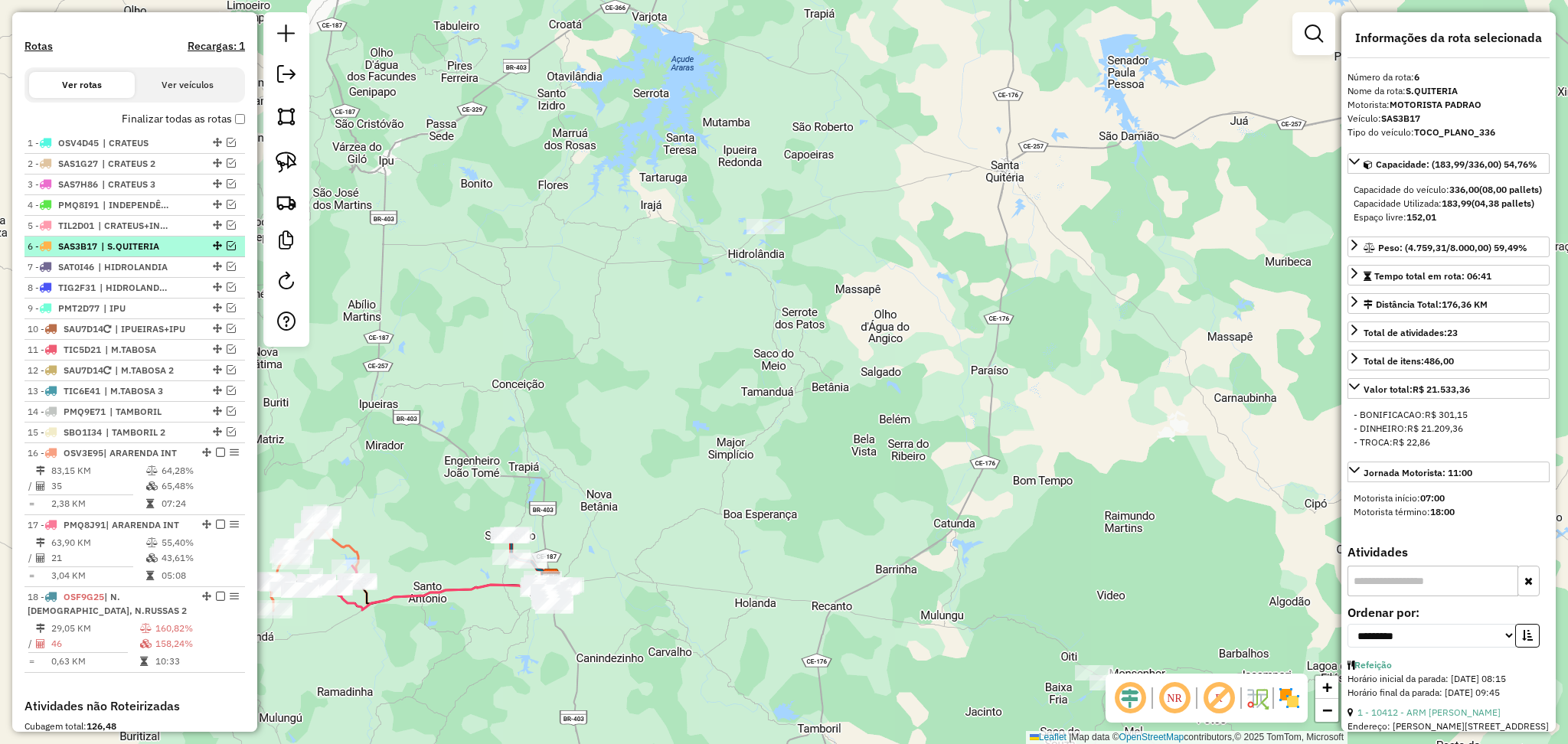
click at [231, 251] on div at bounding box center [216, 246] width 46 height 9
click at [230, 251] on em at bounding box center [232, 246] width 9 height 9
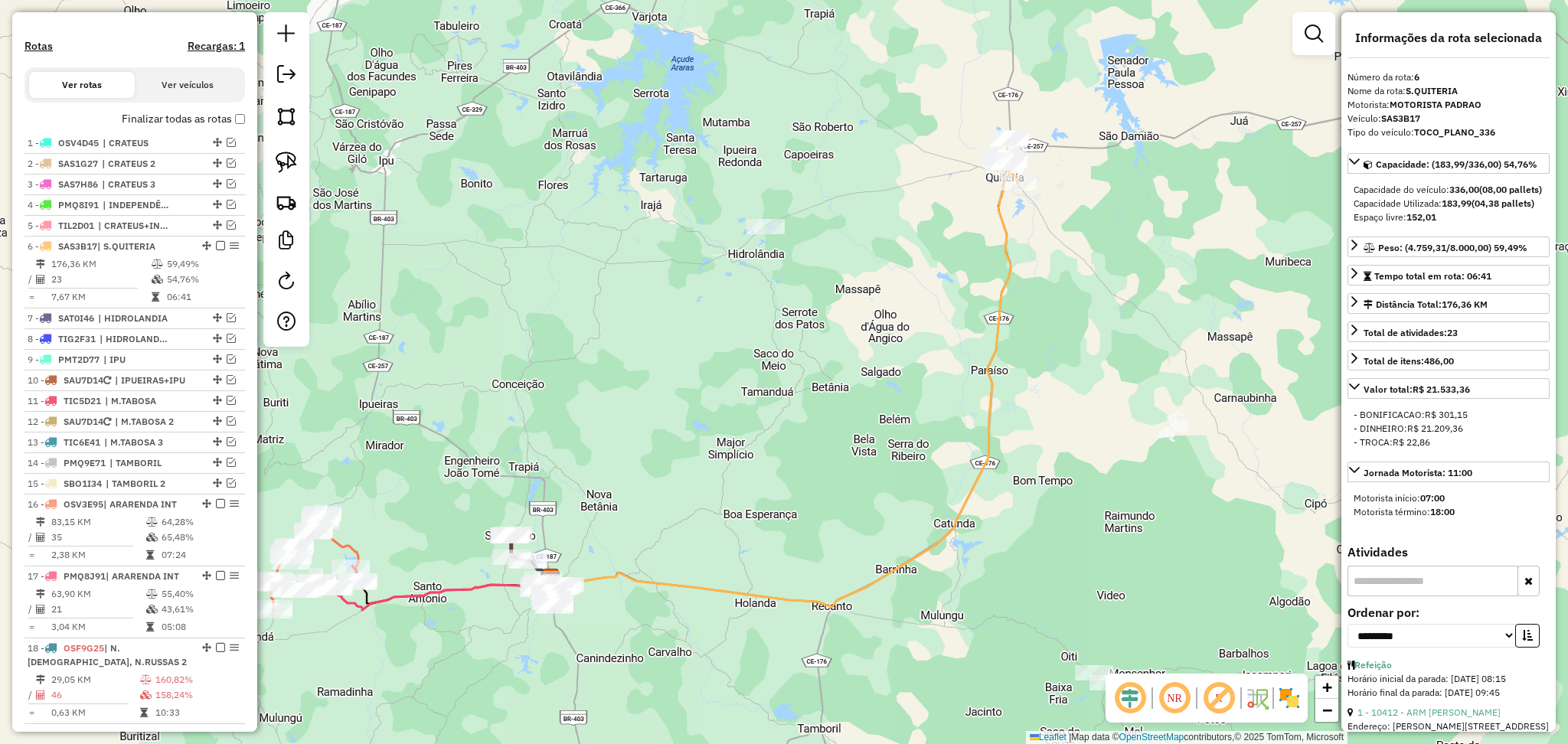
click at [225, 127] on label "Finalizar todas as rotas" at bounding box center [184, 118] width 123 height 16
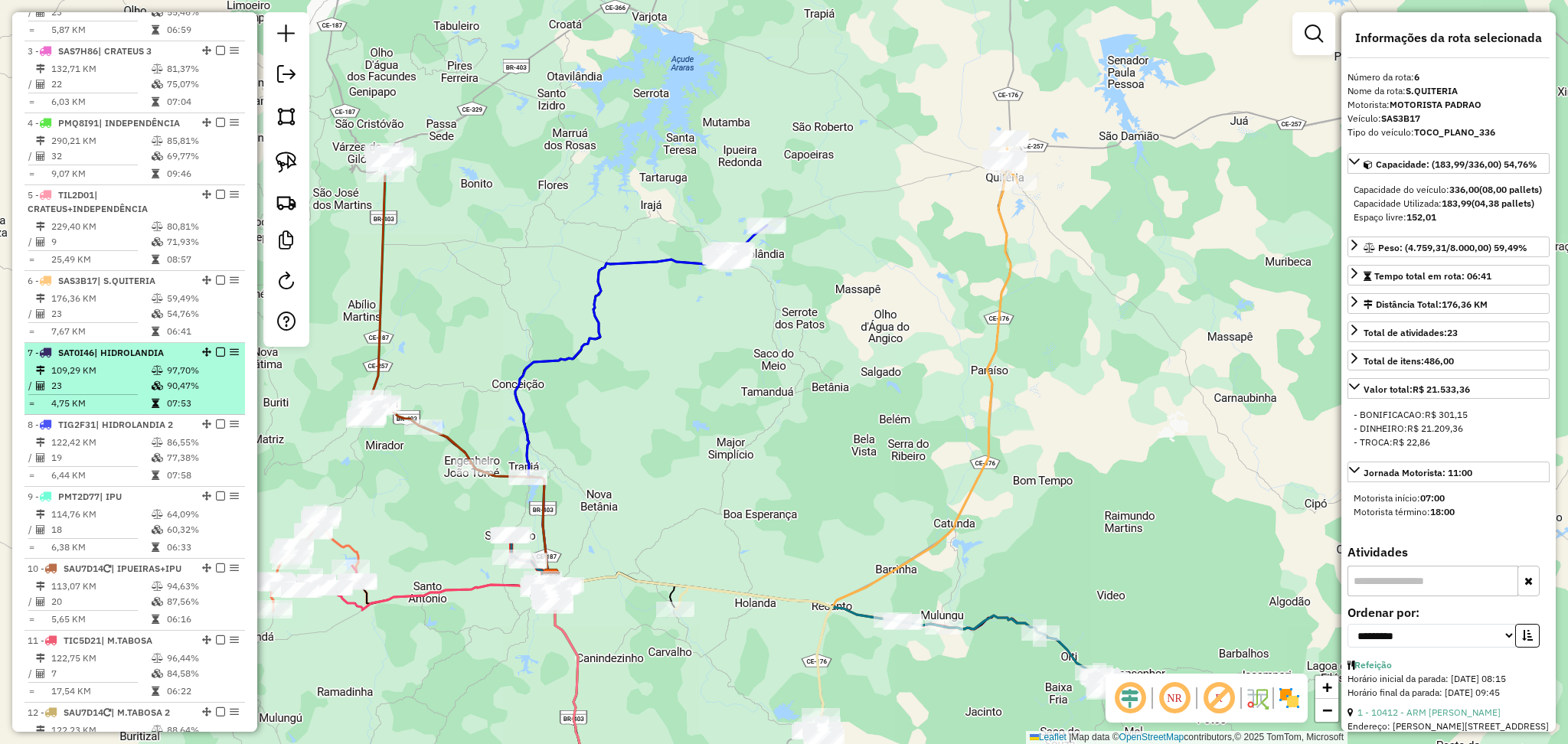
scroll to position [849, 0]
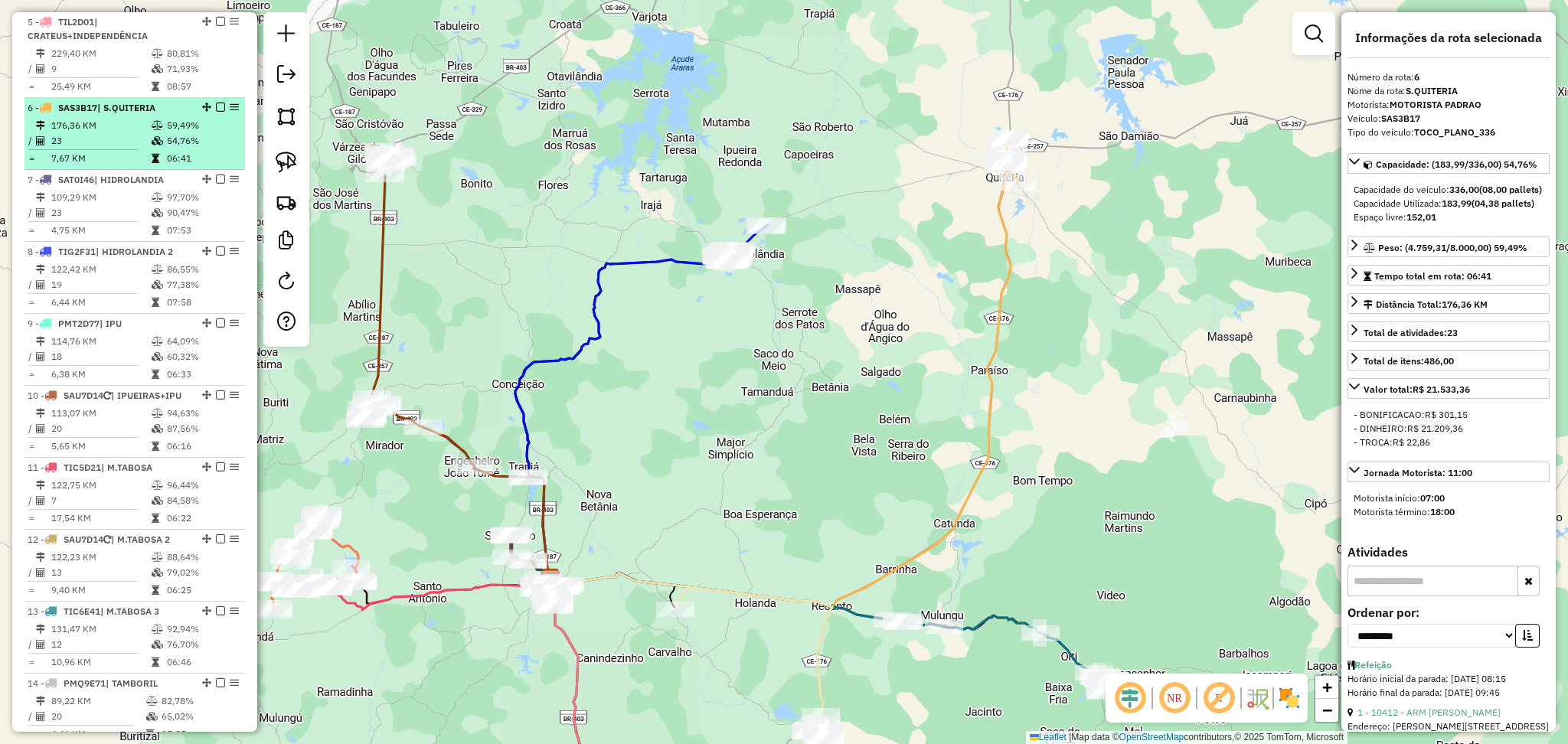
click at [118, 133] on td "176,36 KM" at bounding box center [100, 126] width 100 height 15
click at [118, 115] on div "6 - SAS3B17 | S.QUITERIA" at bounding box center [109, 108] width 163 height 14
click at [135, 151] on td at bounding box center [89, 150] width 123 height 2
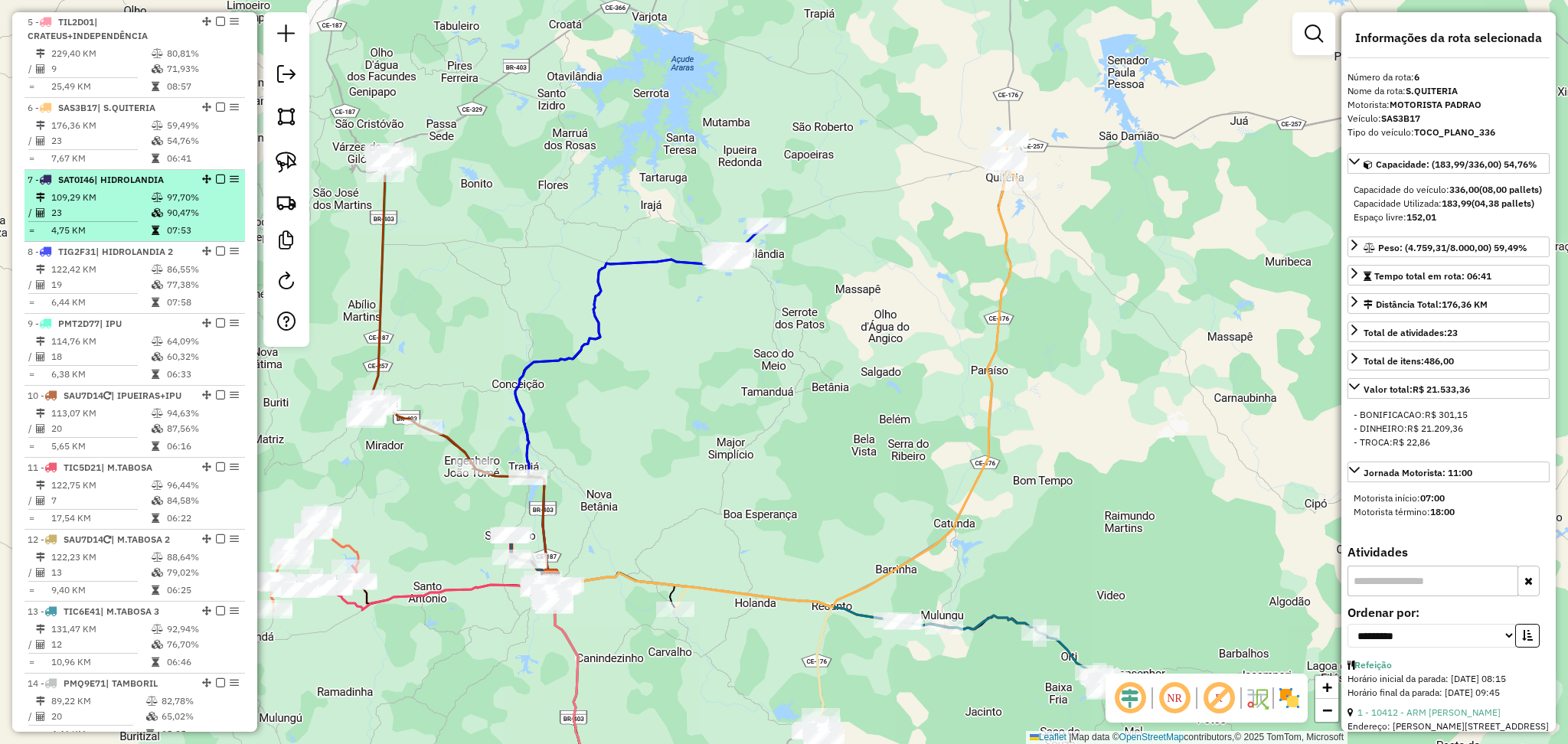
click at [127, 205] on td "109,29 KM" at bounding box center [100, 198] width 100 height 15
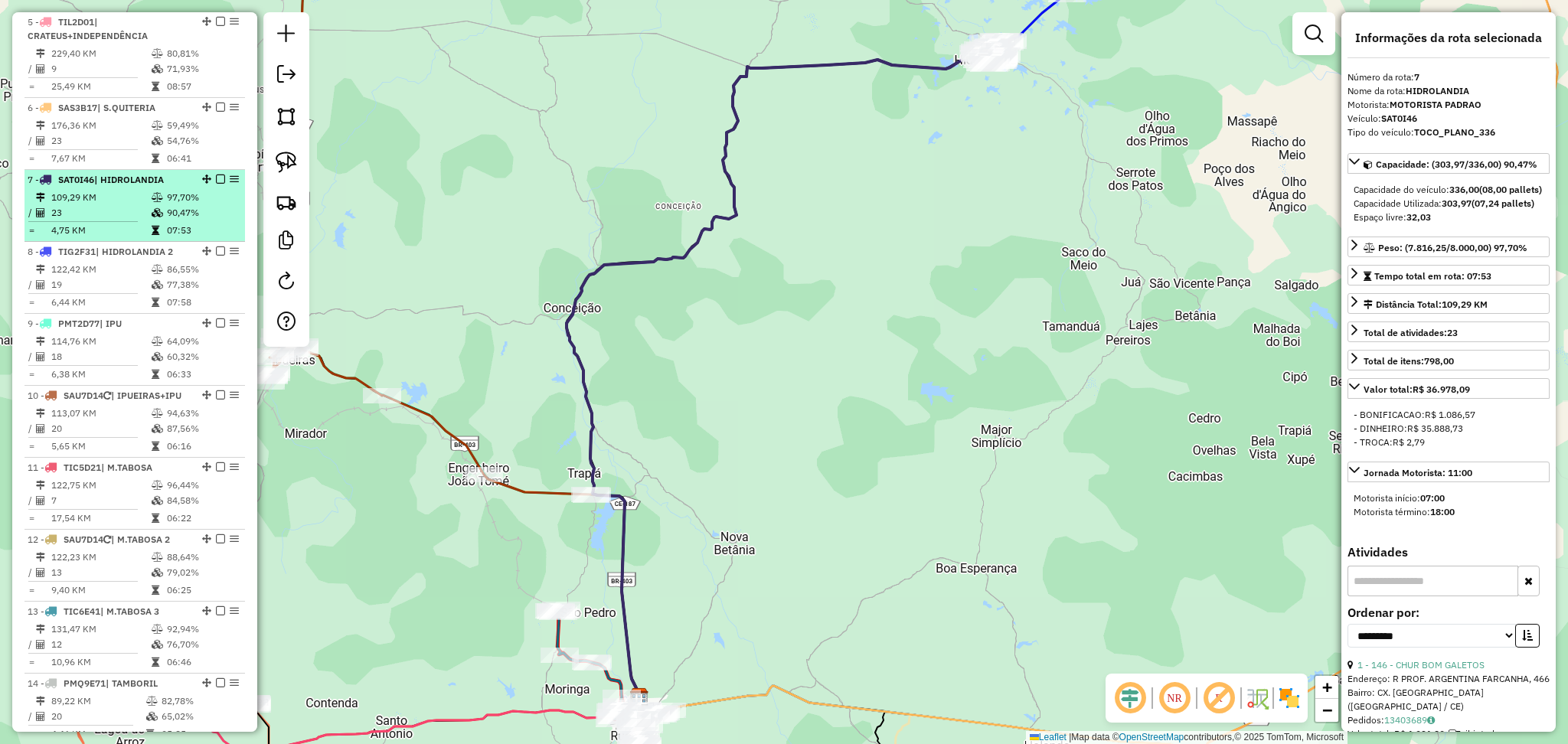
click at [127, 221] on td "23" at bounding box center [100, 213] width 100 height 15
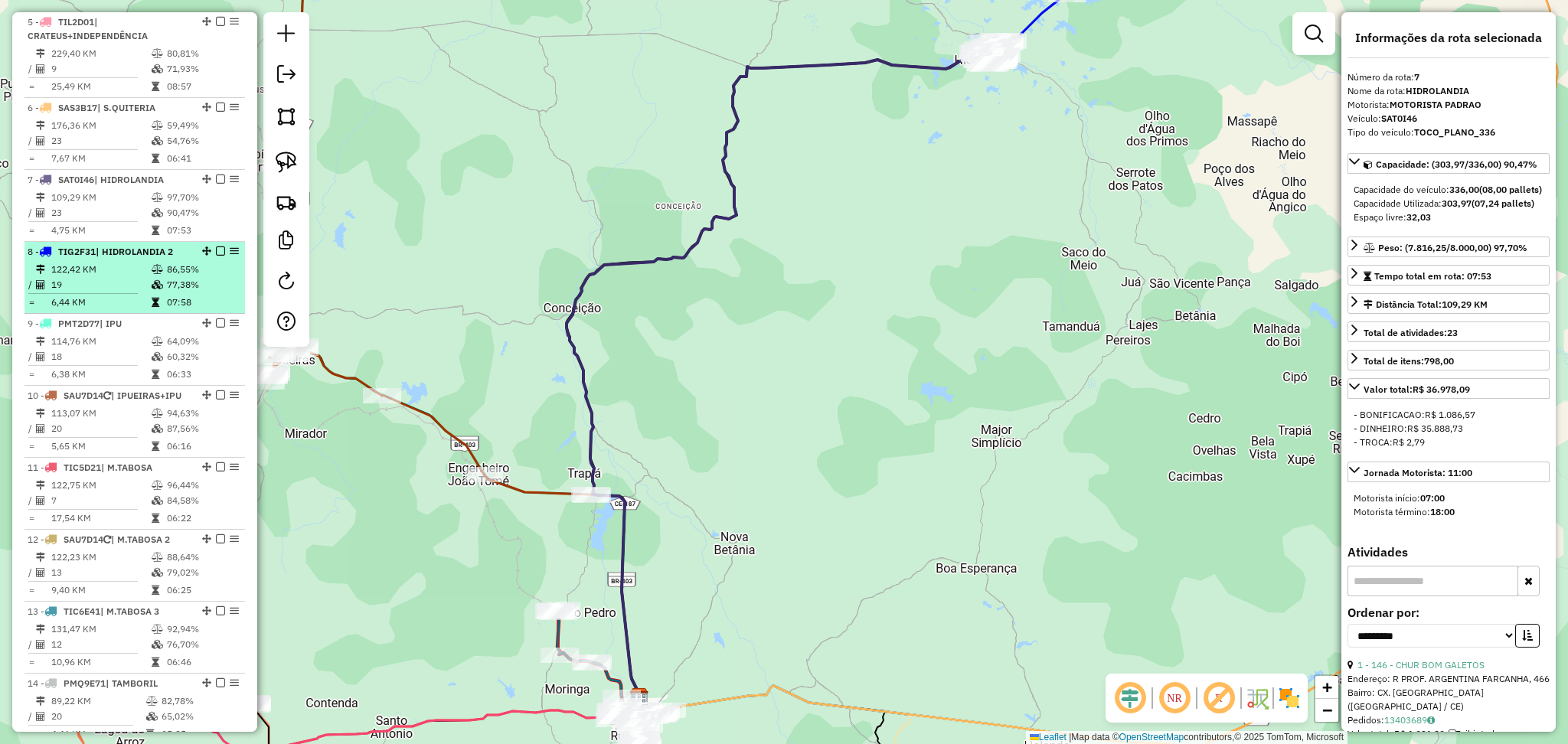
click at [127, 292] on td "19" at bounding box center [100, 285] width 100 height 15
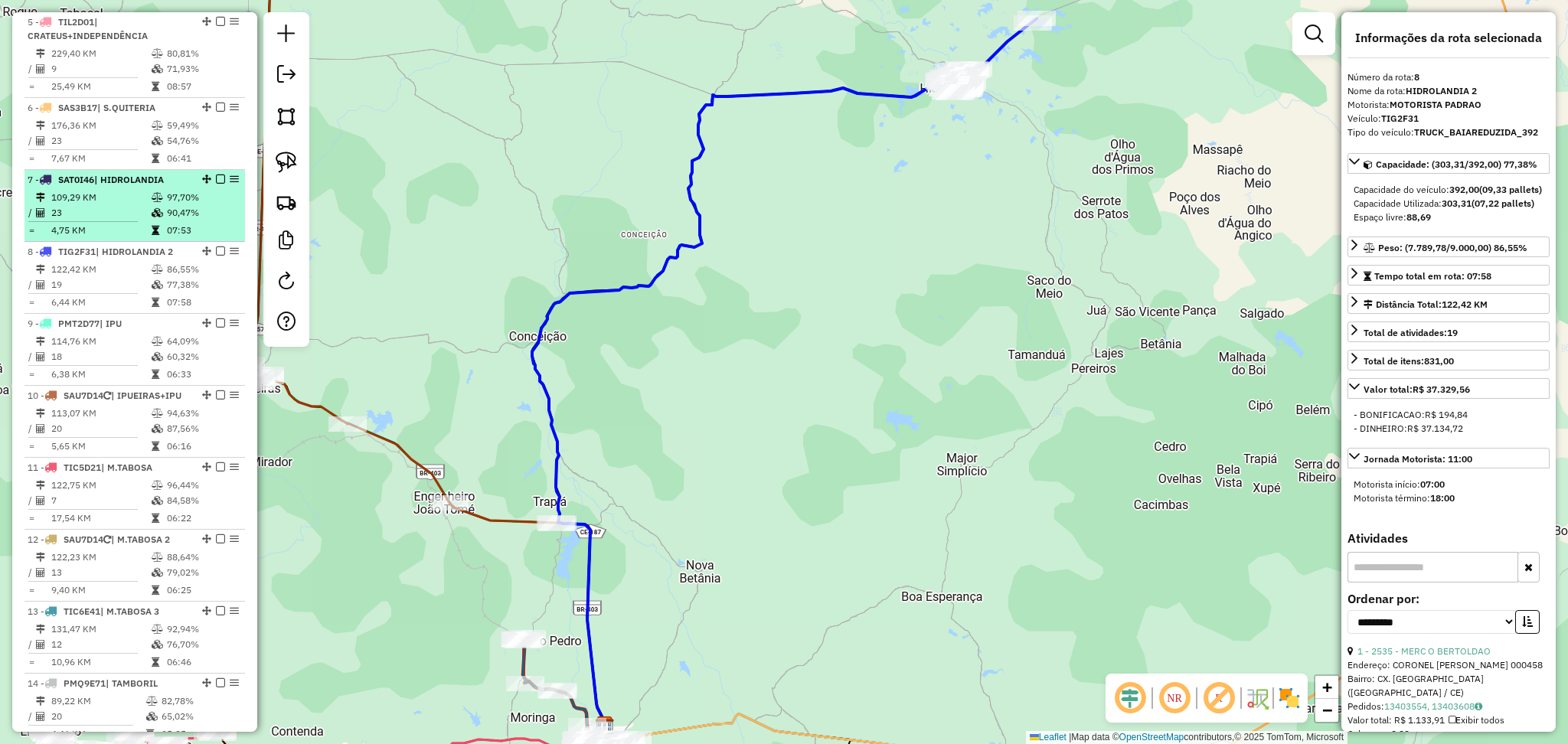
click at [118, 222] on hr at bounding box center [83, 221] width 110 height 1
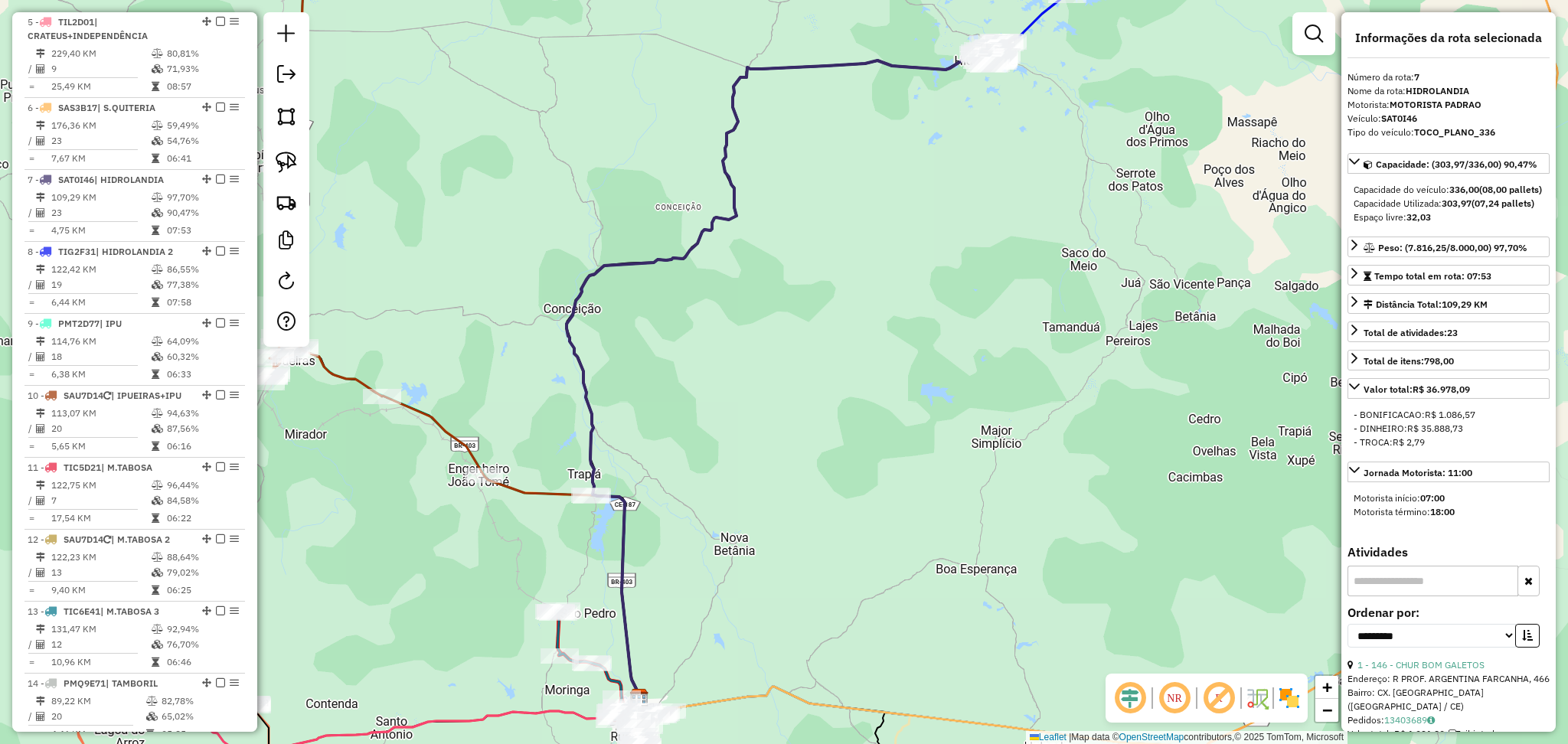
click at [1133, 692] on em at bounding box center [1130, 699] width 37 height 37
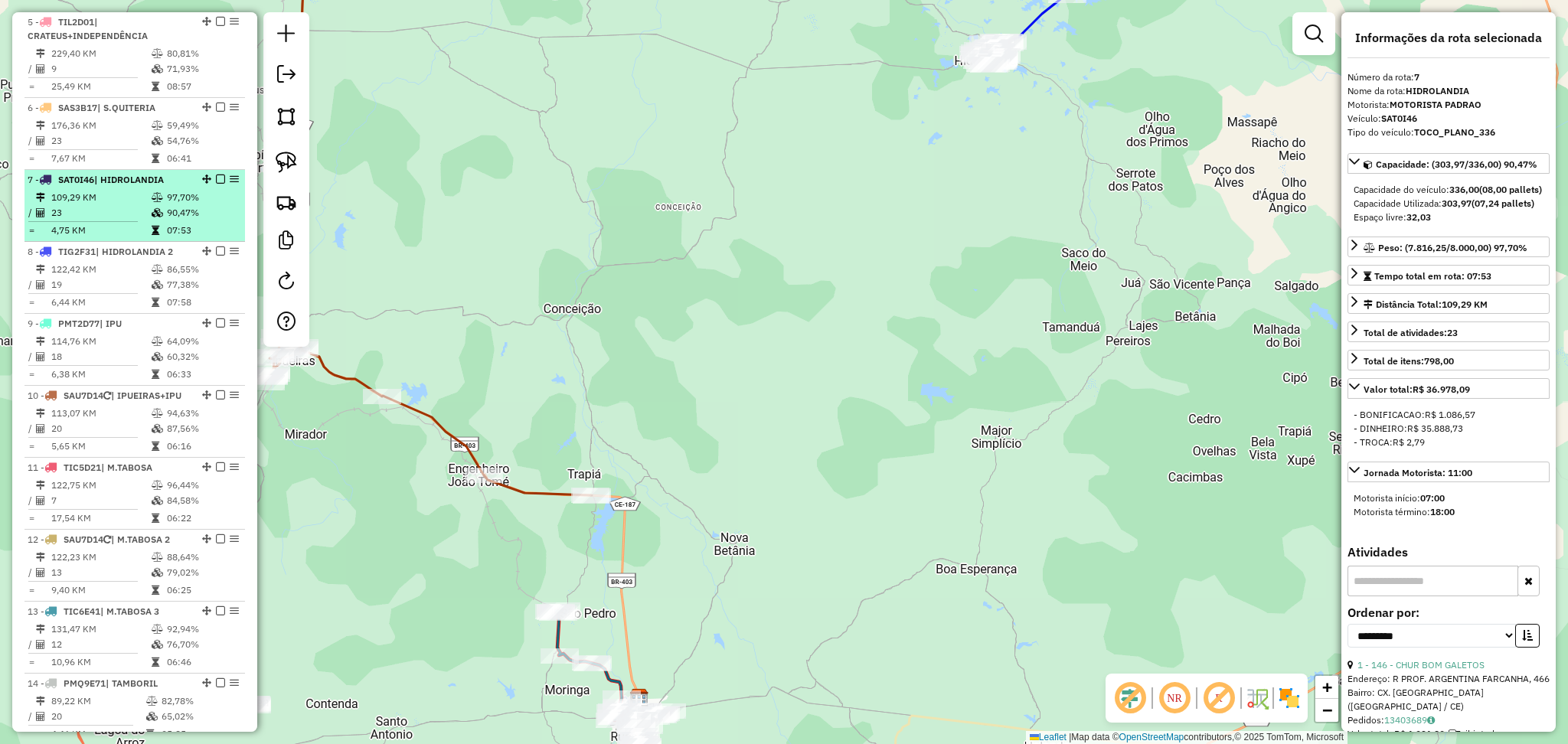
click at [139, 205] on td "109,29 KM" at bounding box center [100, 198] width 100 height 15
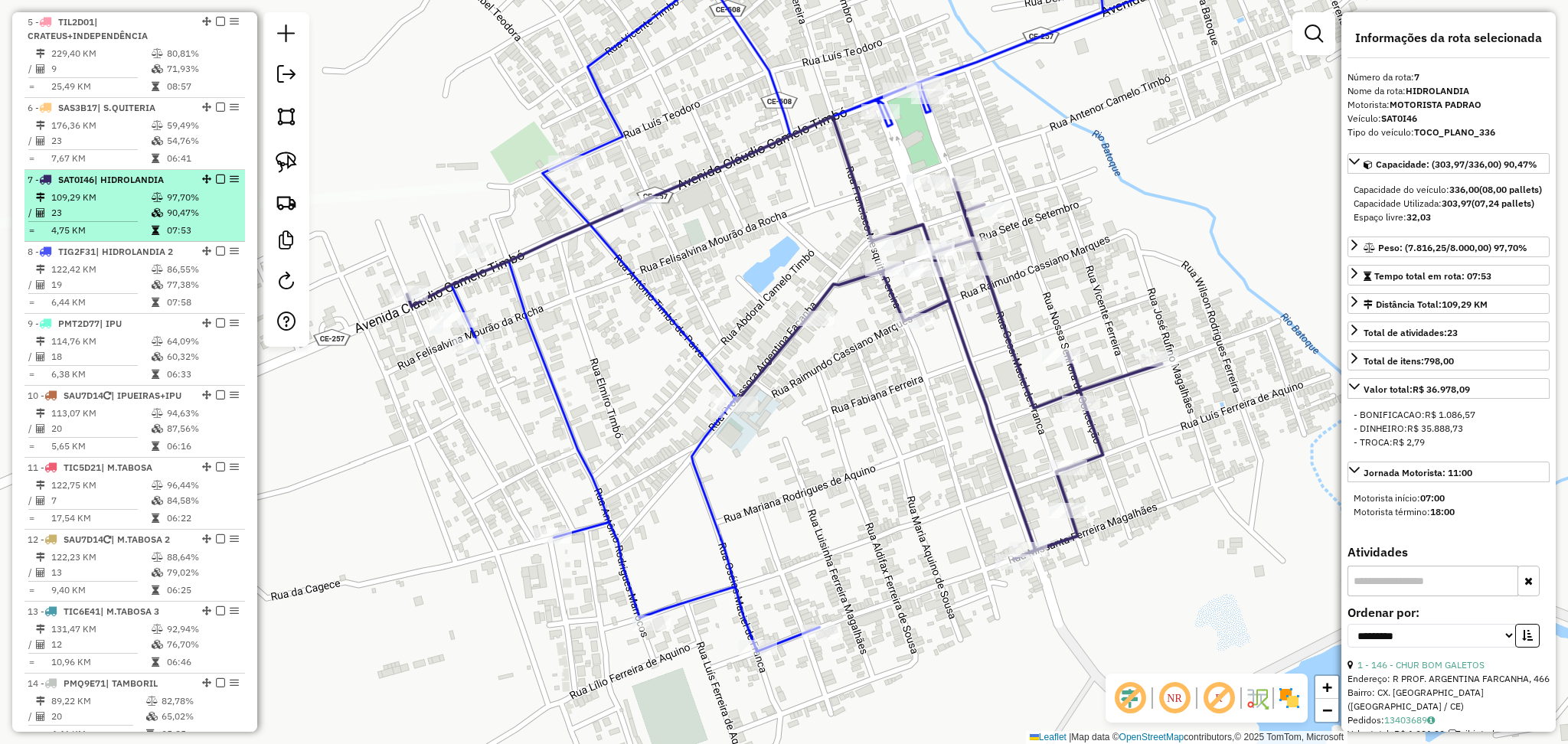
click at [111, 205] on td "109,29 KM" at bounding box center [100, 198] width 100 height 15
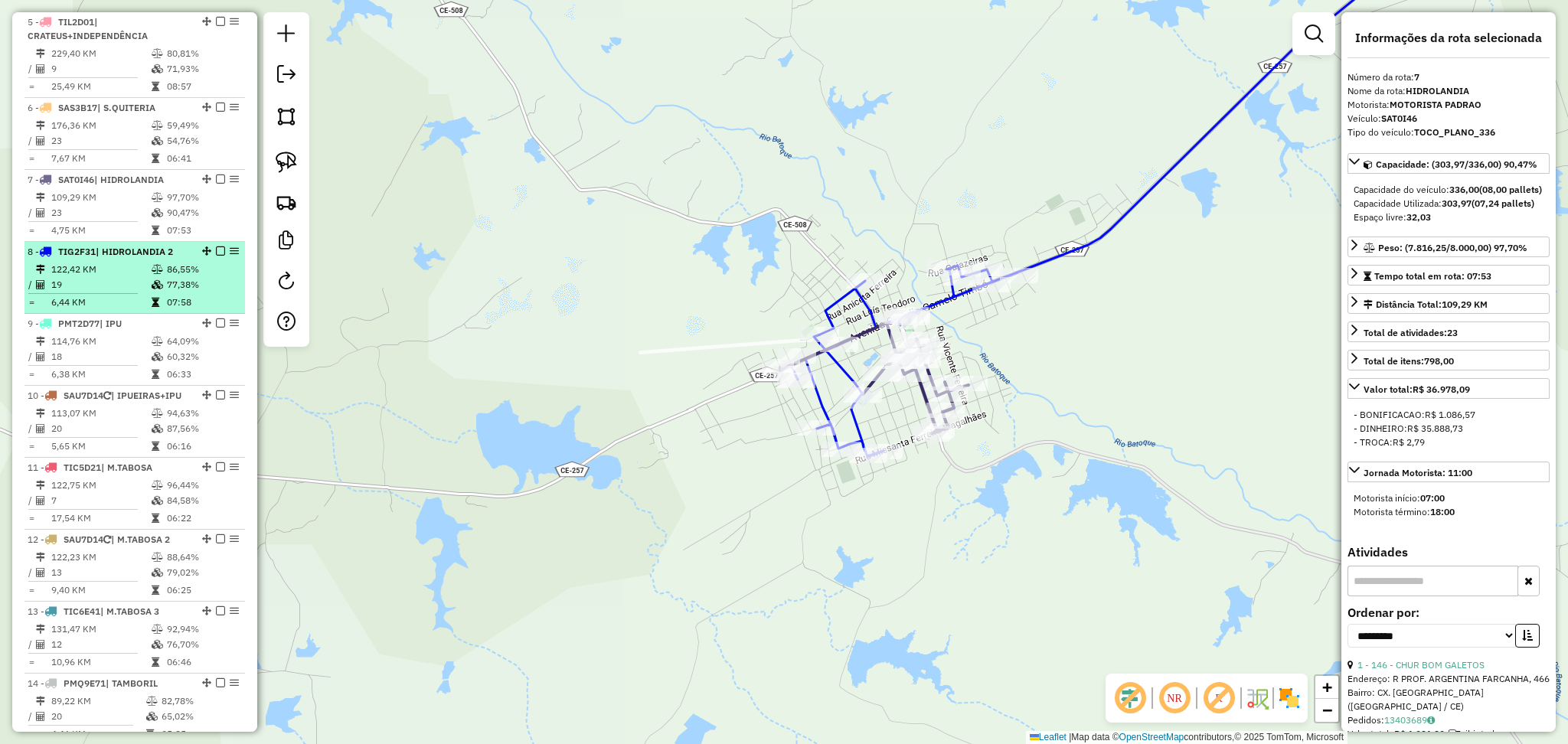
click at [136, 276] on td "122,42 KM" at bounding box center [100, 270] width 100 height 15
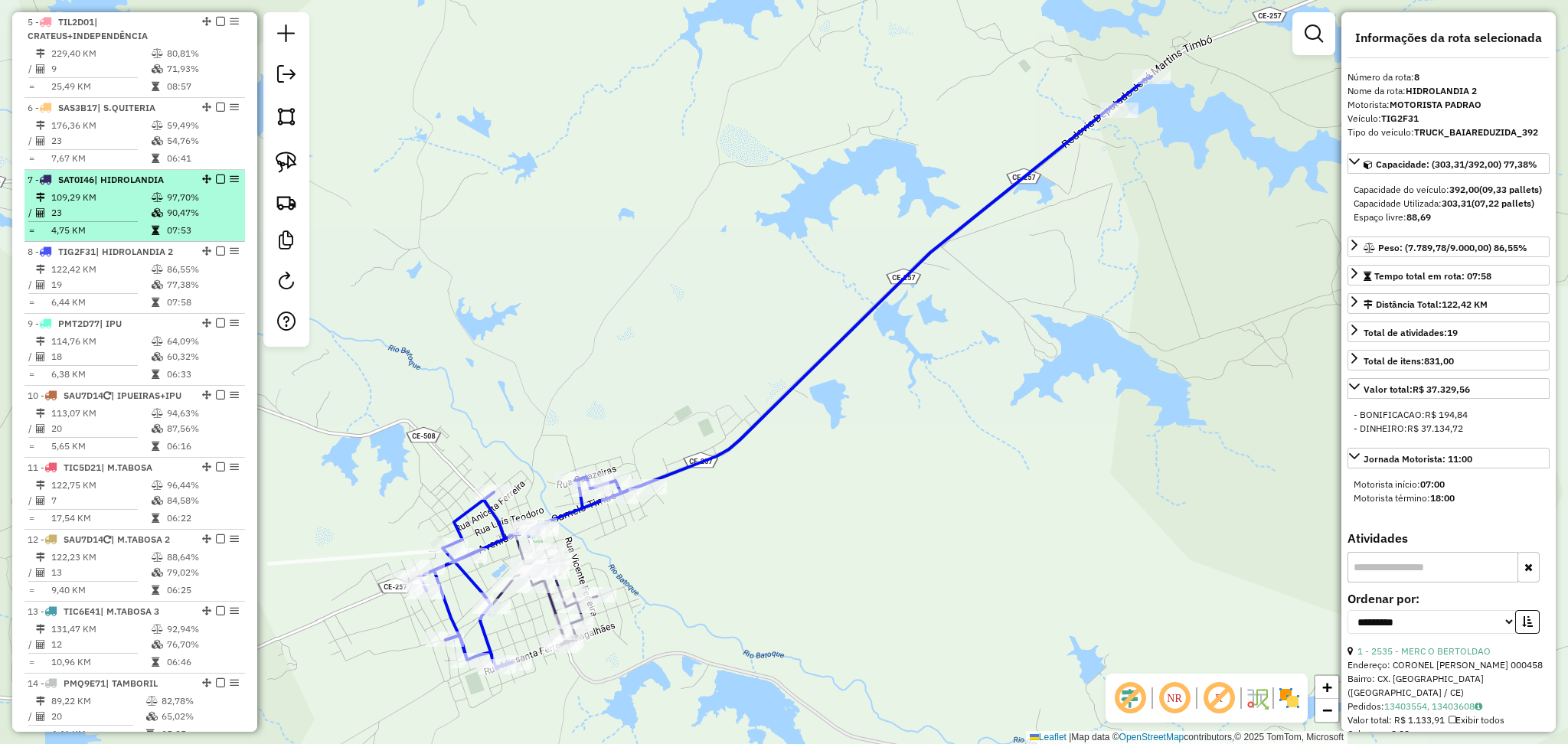
click at [138, 205] on td "109,29 KM" at bounding box center [100, 198] width 100 height 15
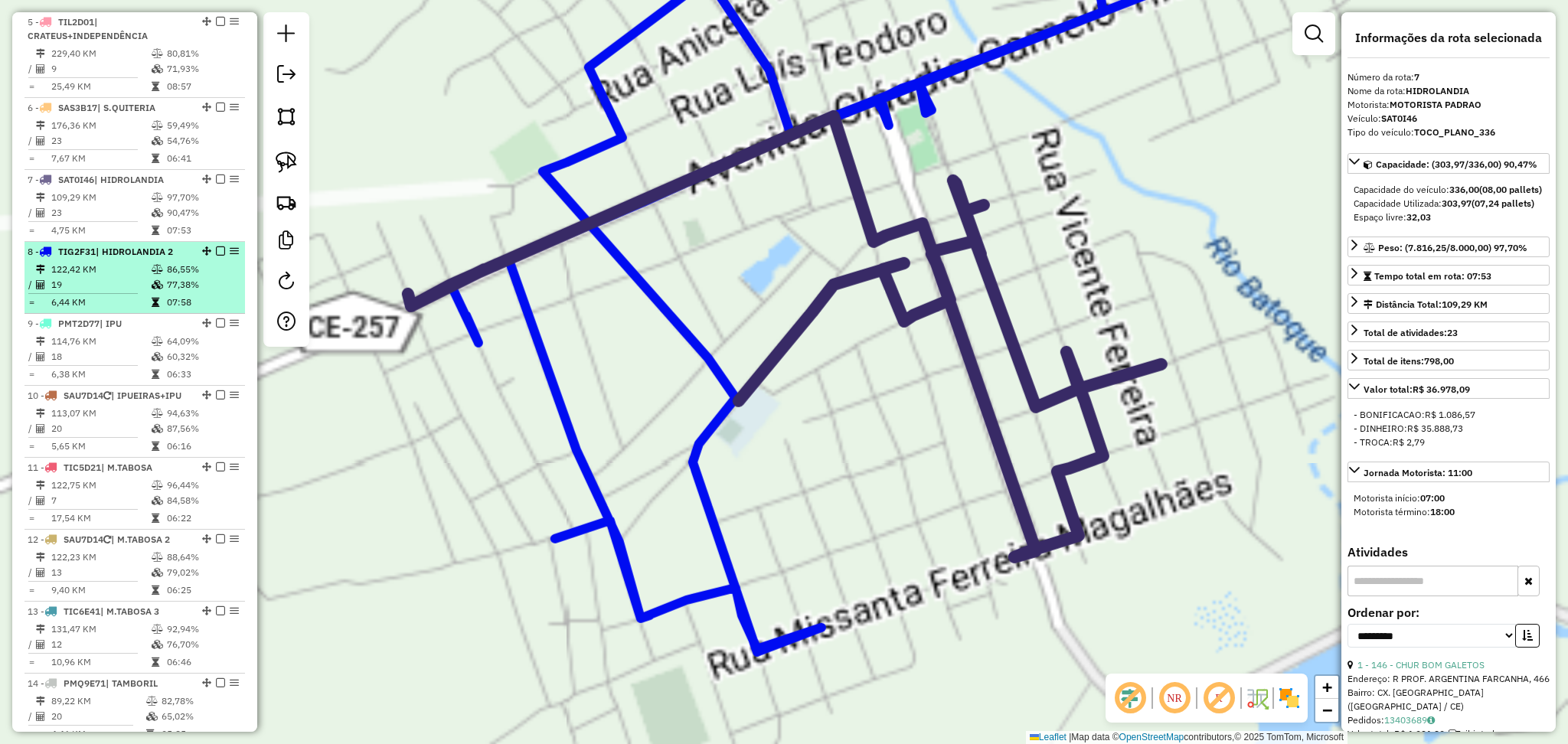
click at [123, 310] on td "6,44 KM" at bounding box center [100, 303] width 100 height 15
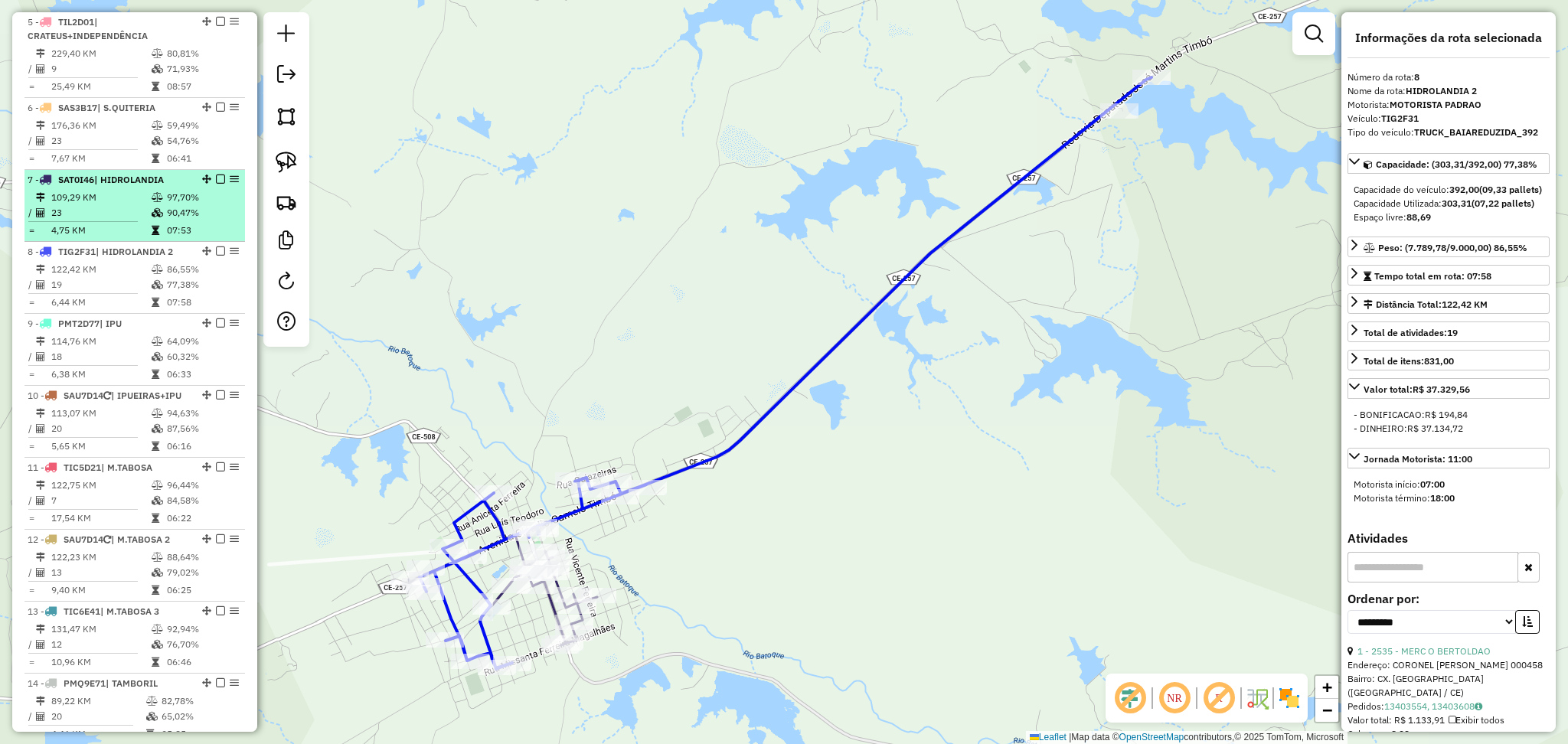
click at [132, 205] on td "109,29 KM" at bounding box center [100, 198] width 100 height 15
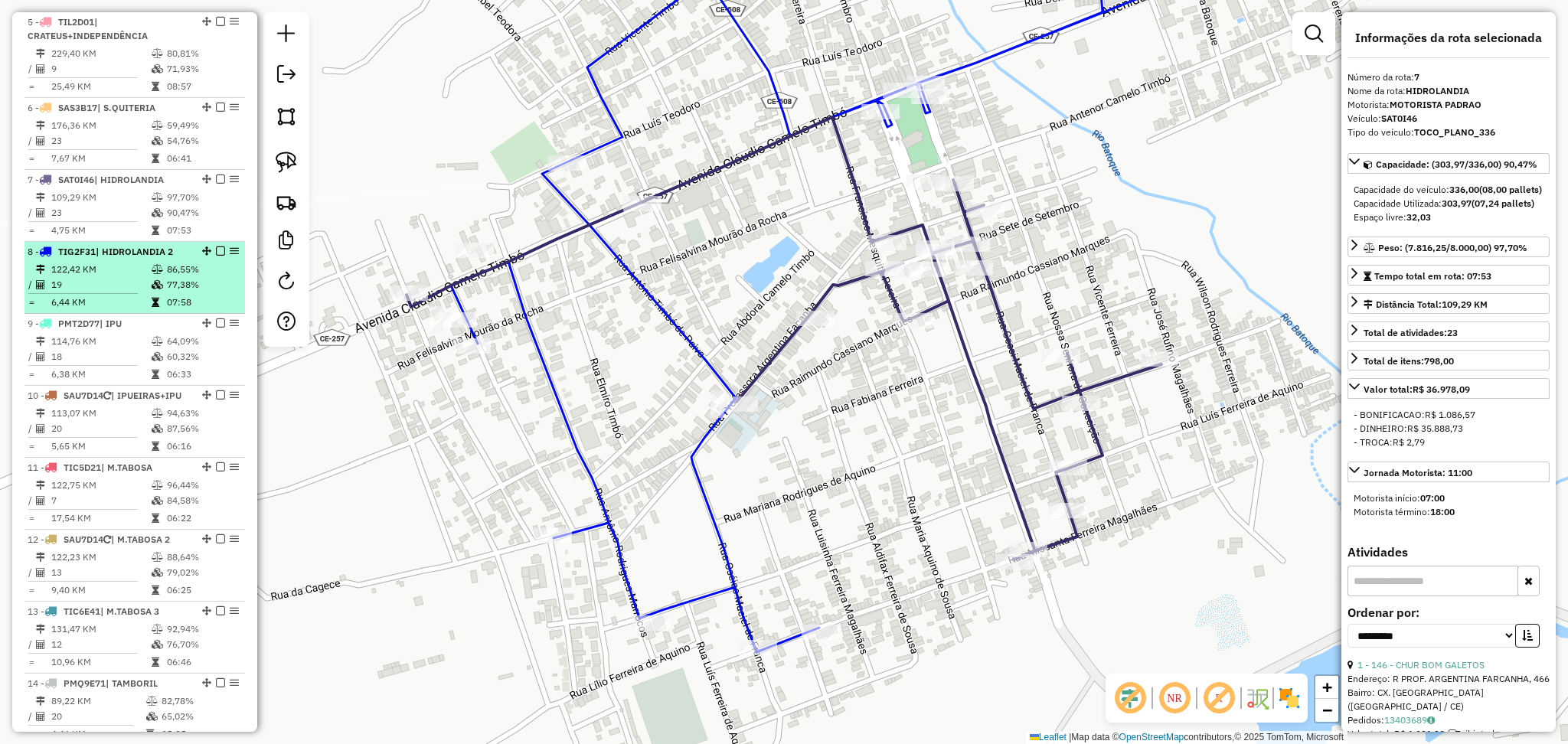
click at [130, 277] on td "122,42 KM" at bounding box center [100, 270] width 100 height 15
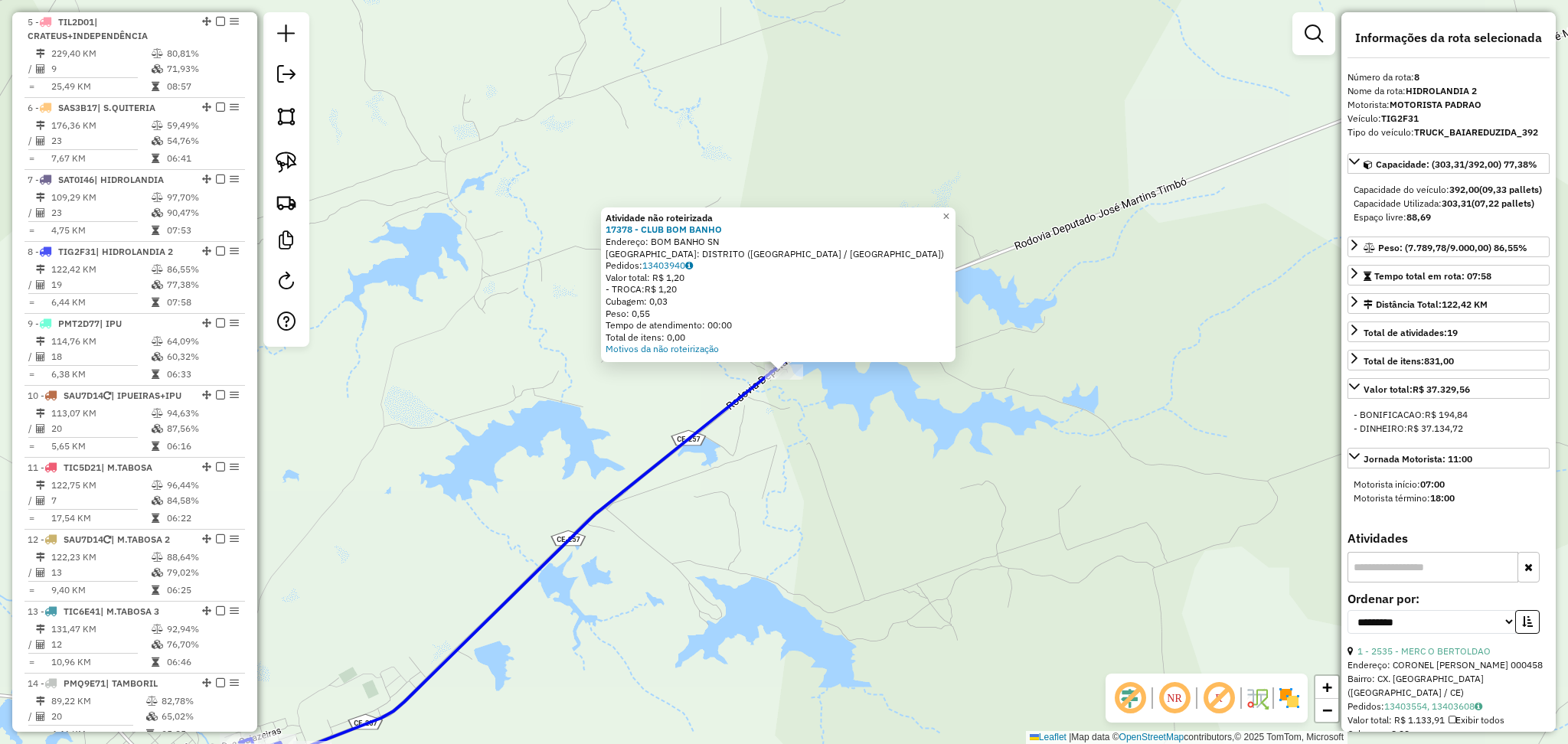
click at [780, 457] on div "Atividade não roteirizada 17378 - CLUB BOM BANHO Endereço: BOM BANHO SN Bairro:…" at bounding box center [784, 372] width 1568 height 744
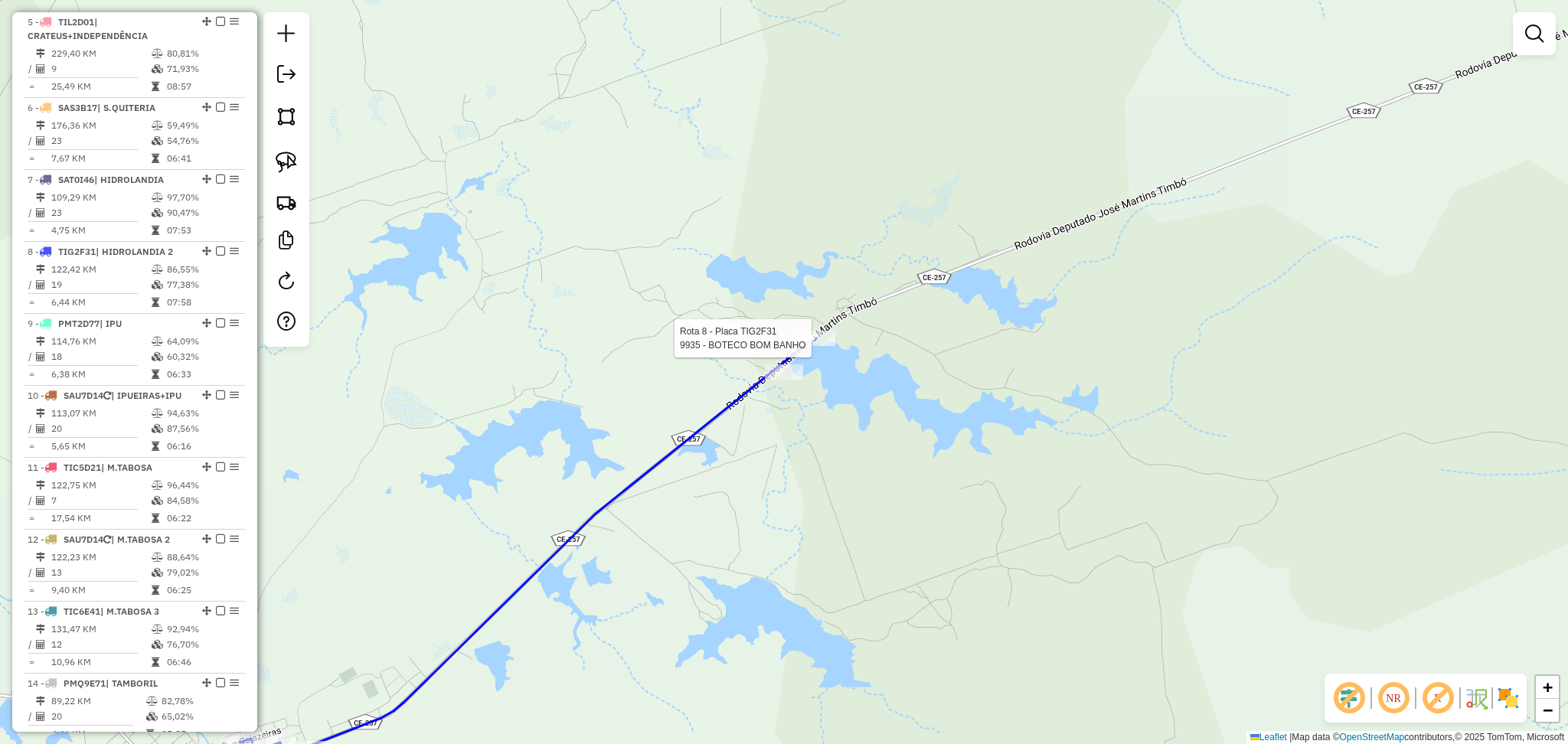
select select "**********"
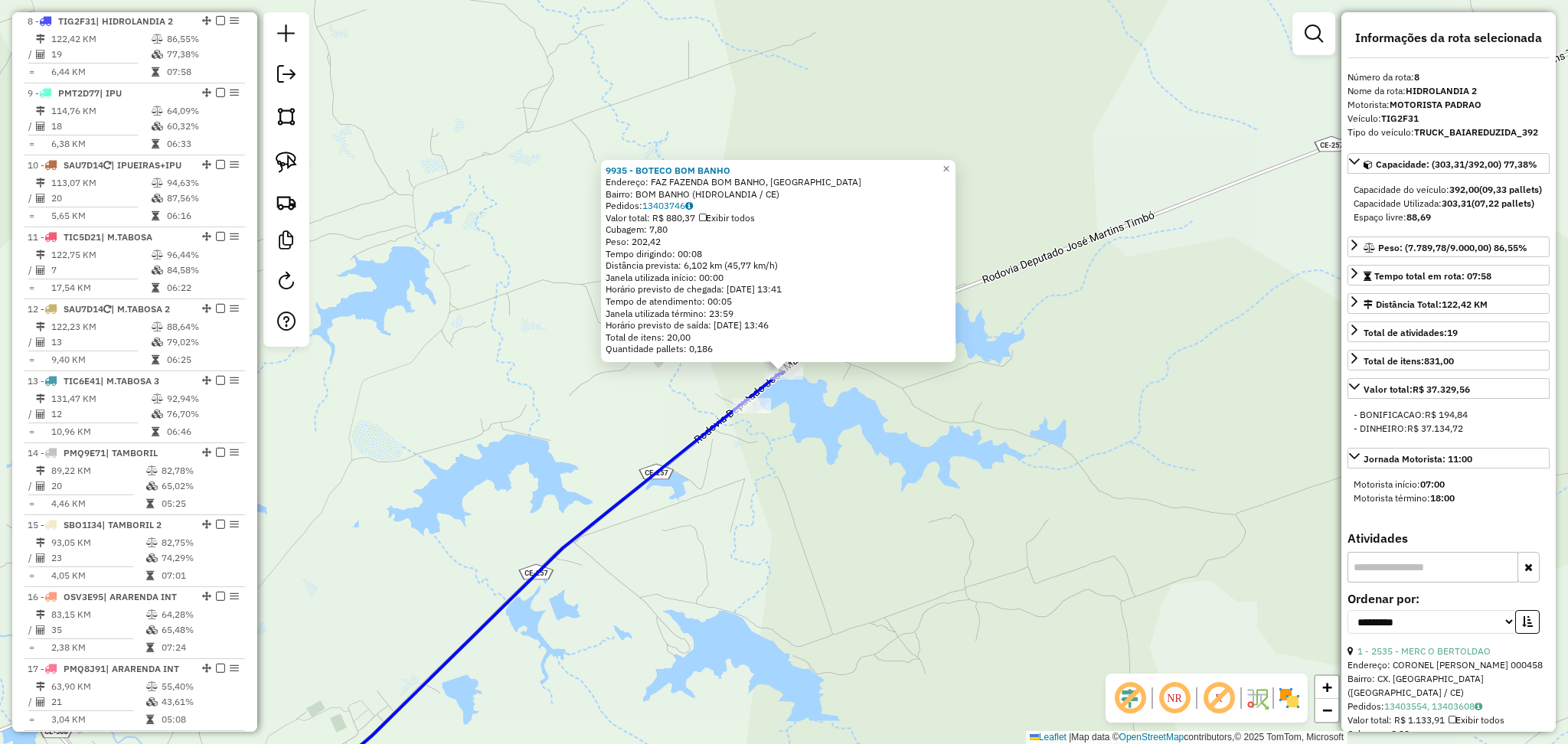
scroll to position [1091, 0]
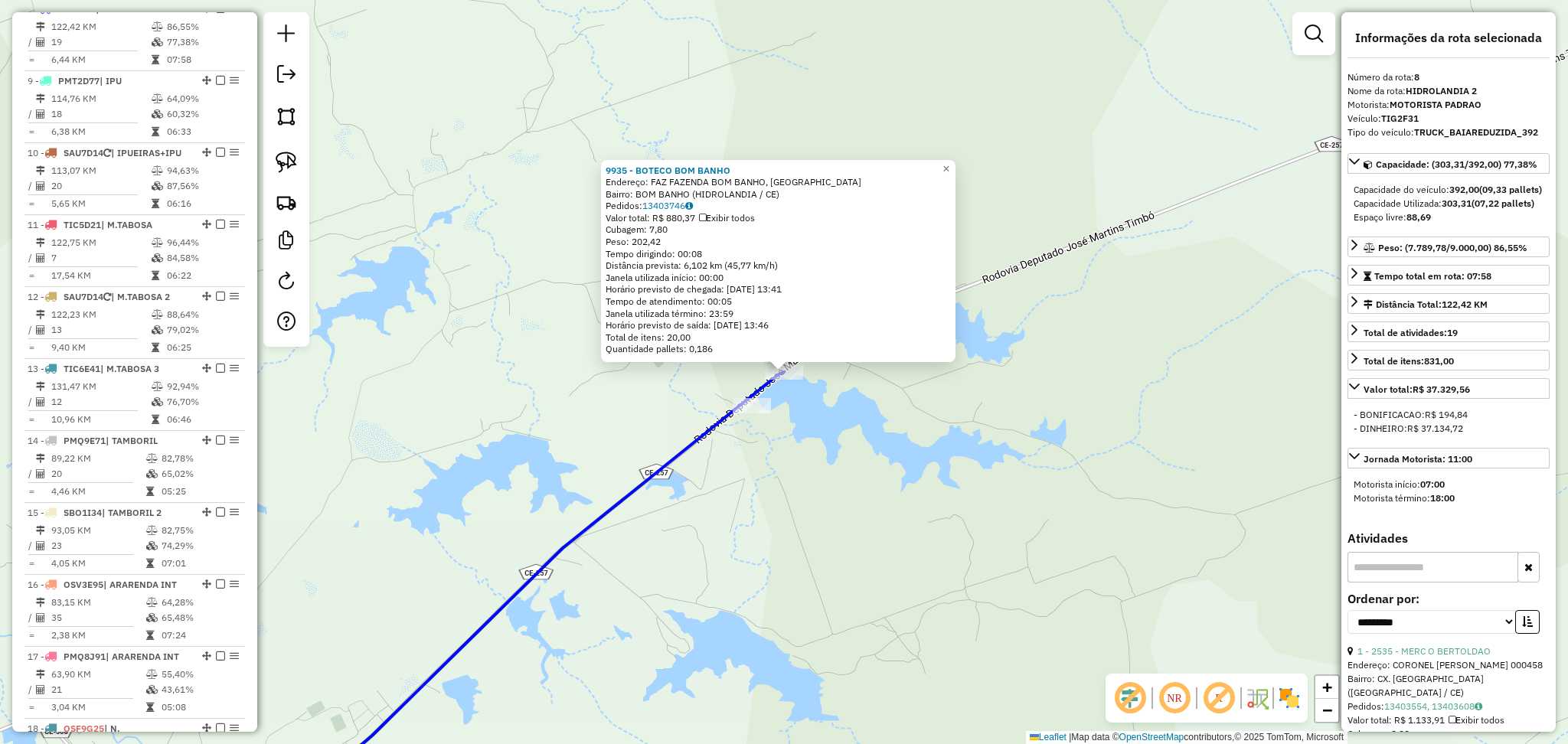
click at [730, 496] on div "9935 - BOTECO BOM BANHO Endereço: FAZ FAZENDA BOM BANHO, SN Bairro: BOM BANHO (…" at bounding box center [784, 372] width 1568 height 744
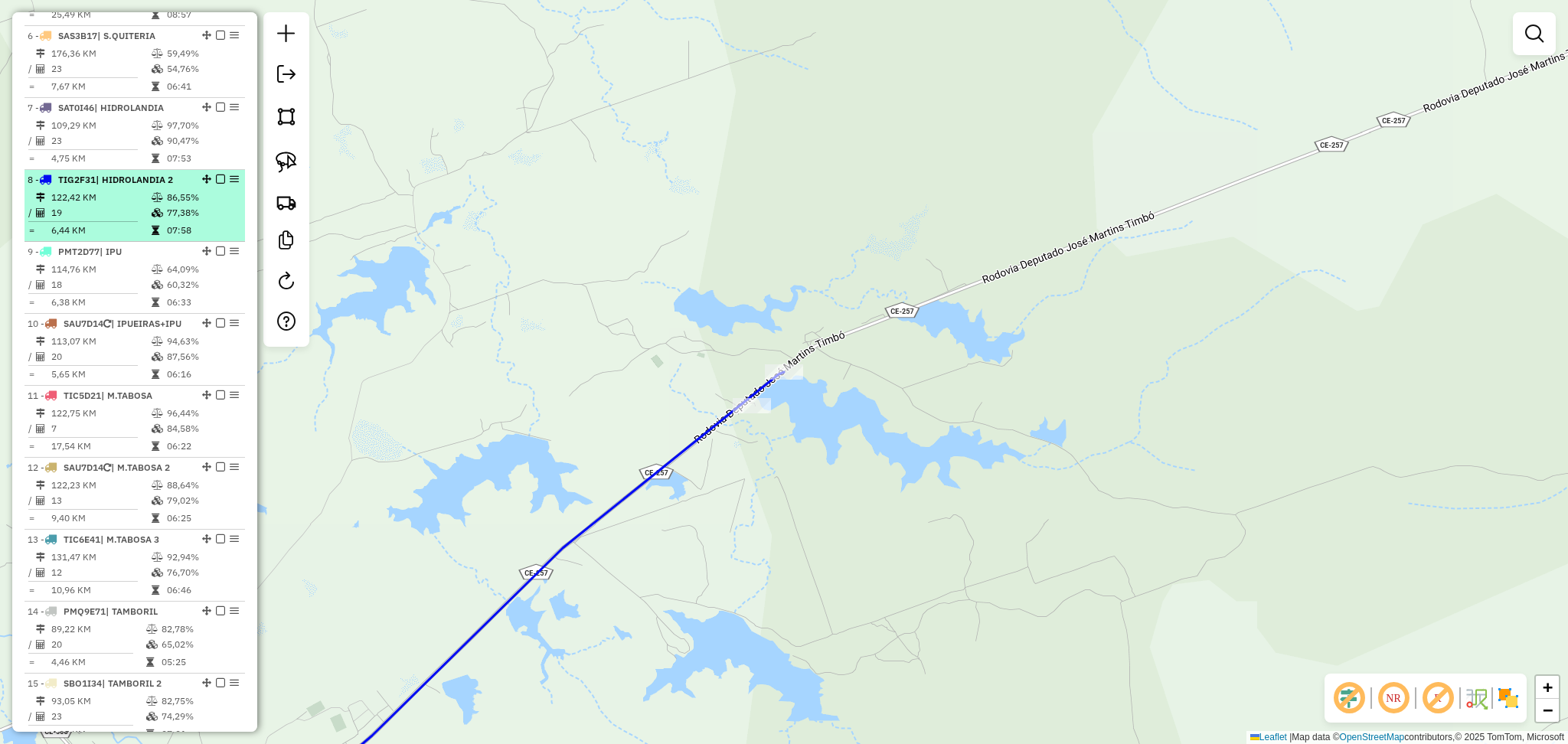
scroll to position [887, 0]
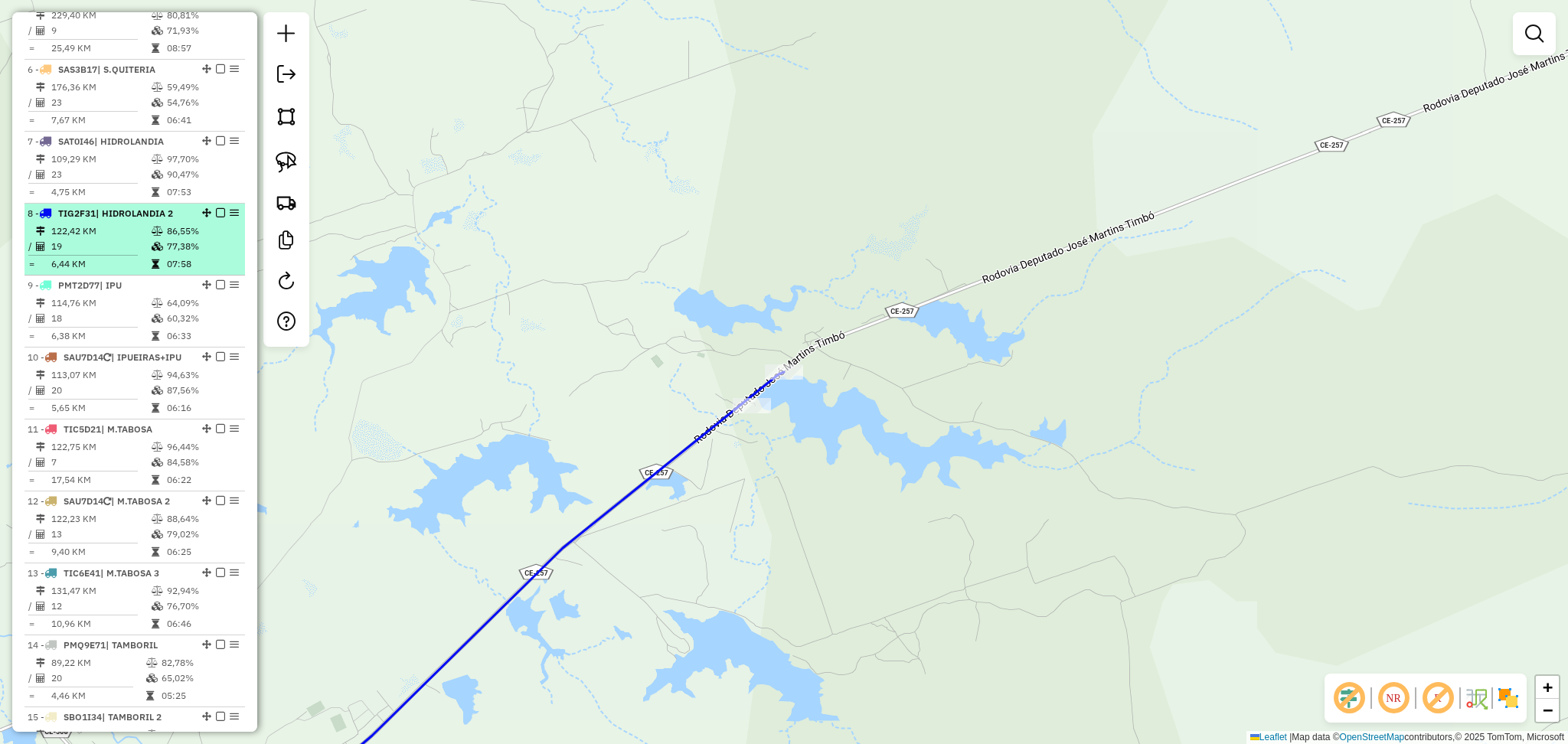
click at [121, 239] on td "122,42 KM" at bounding box center [100, 231] width 100 height 15
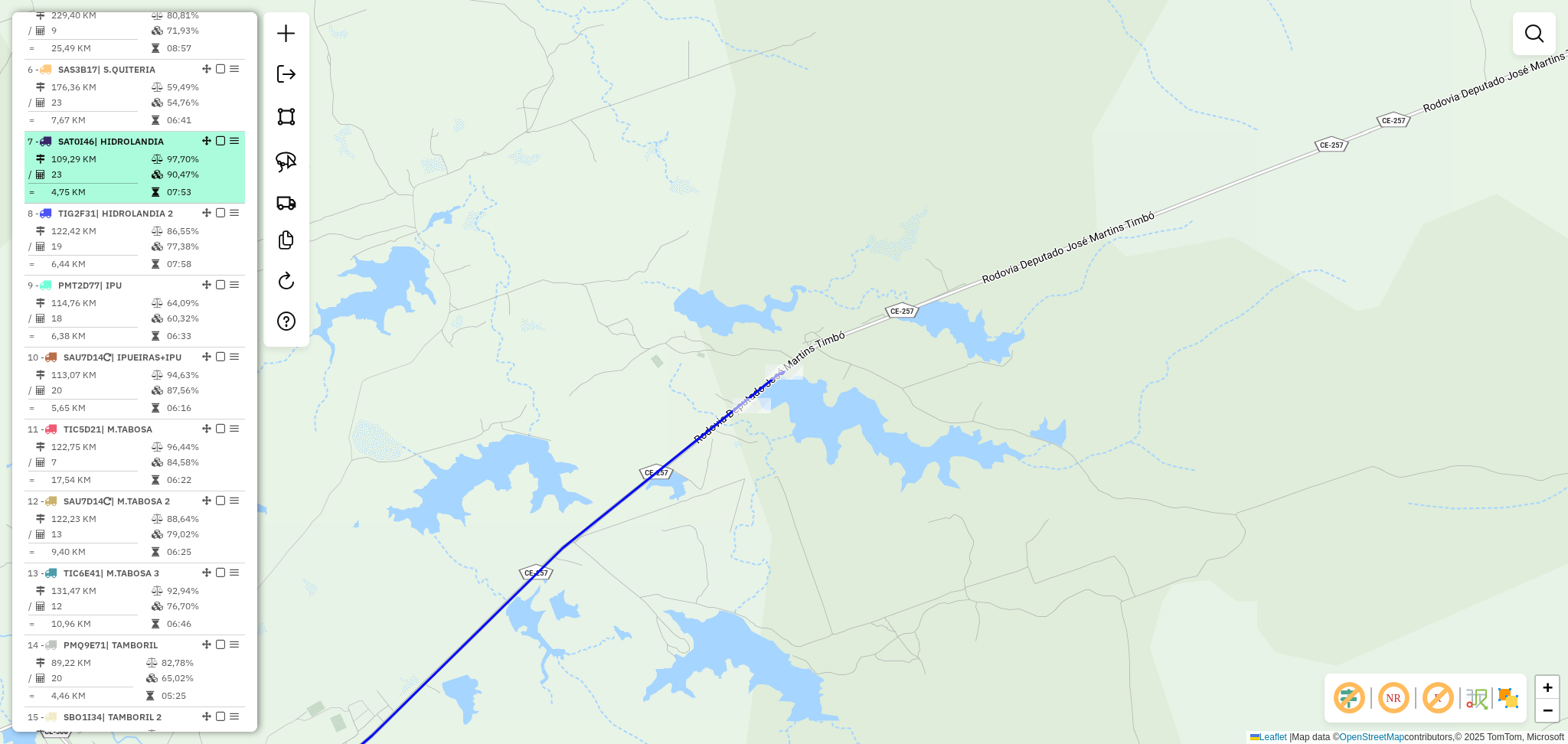
select select "**********"
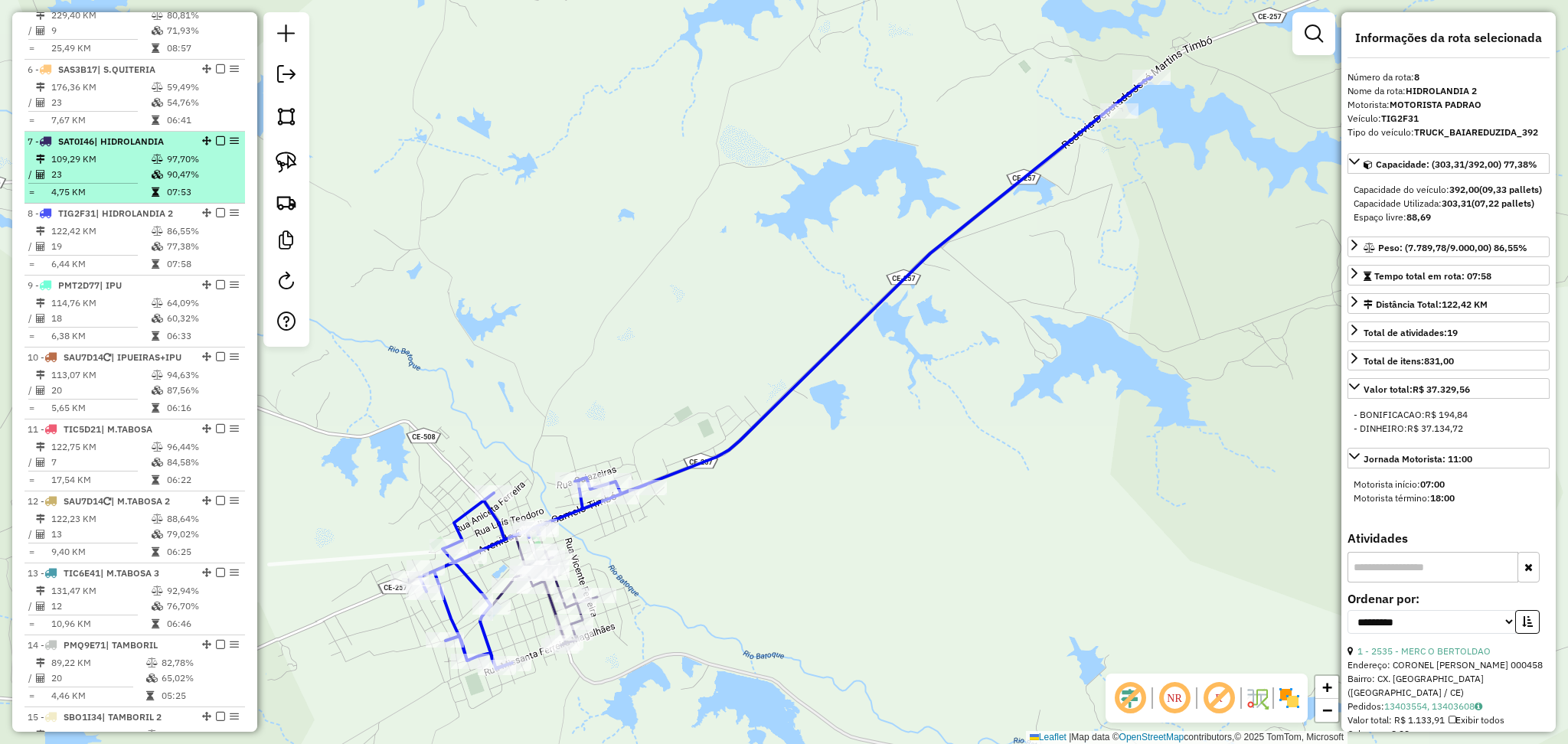
click at [121, 200] on td "4,75 KM" at bounding box center [100, 192] width 100 height 15
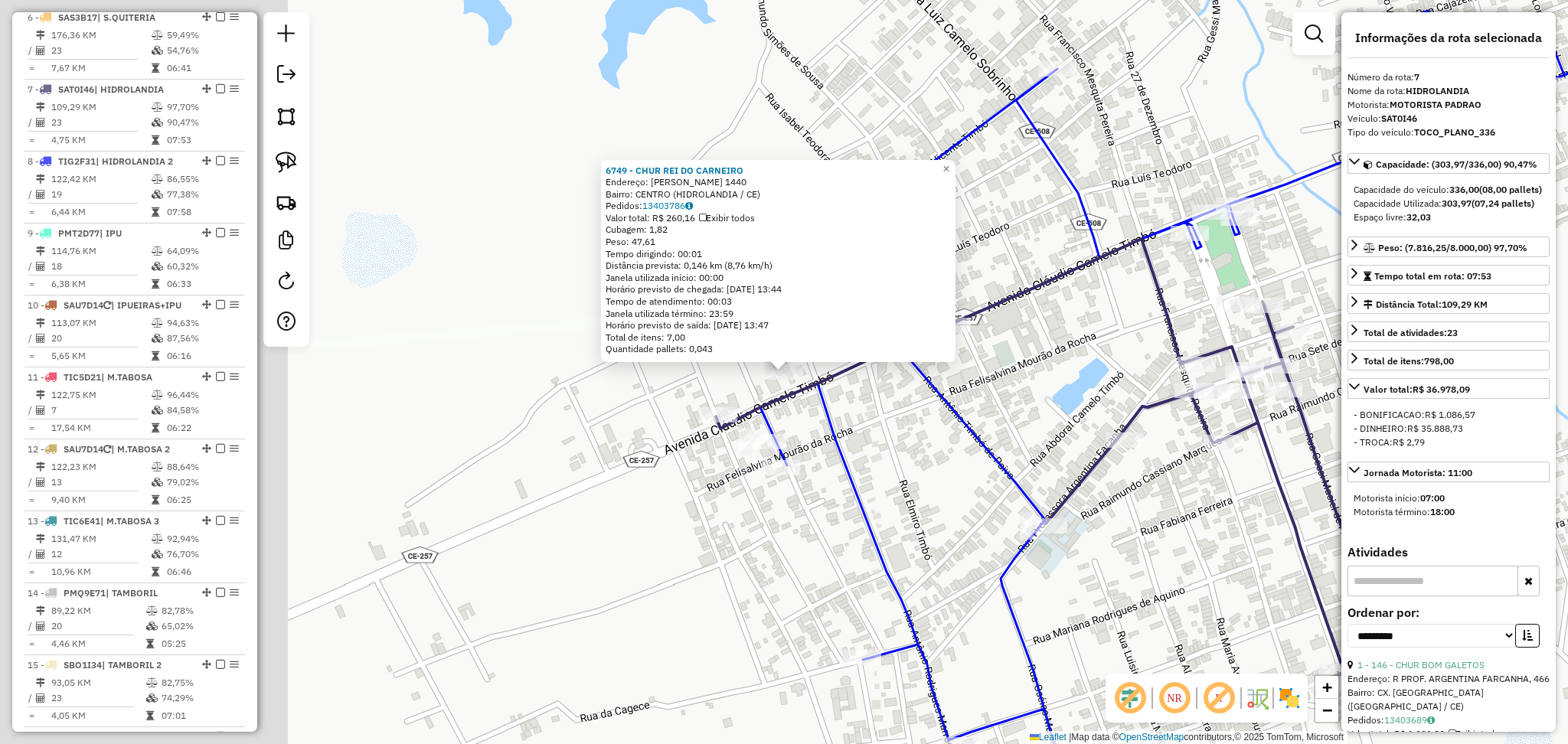
scroll to position [1019, 0]
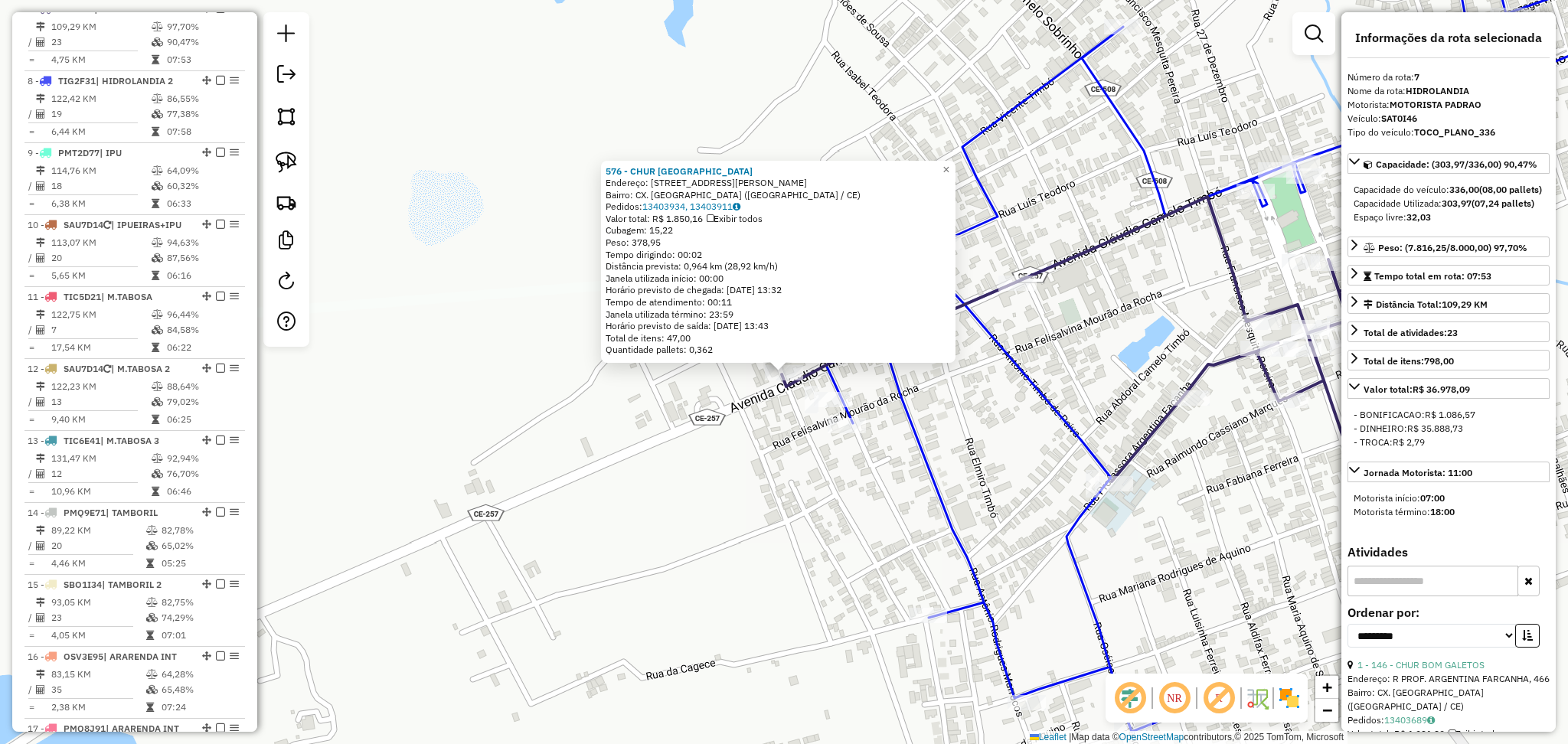
click at [719, 478] on div "576 - CHUR PIZ AVENIDA Endereço: AV CLAUDIO CAMELO TIMBO, 1 Bairro: CX. DAGUA (…" at bounding box center [784, 372] width 1568 height 744
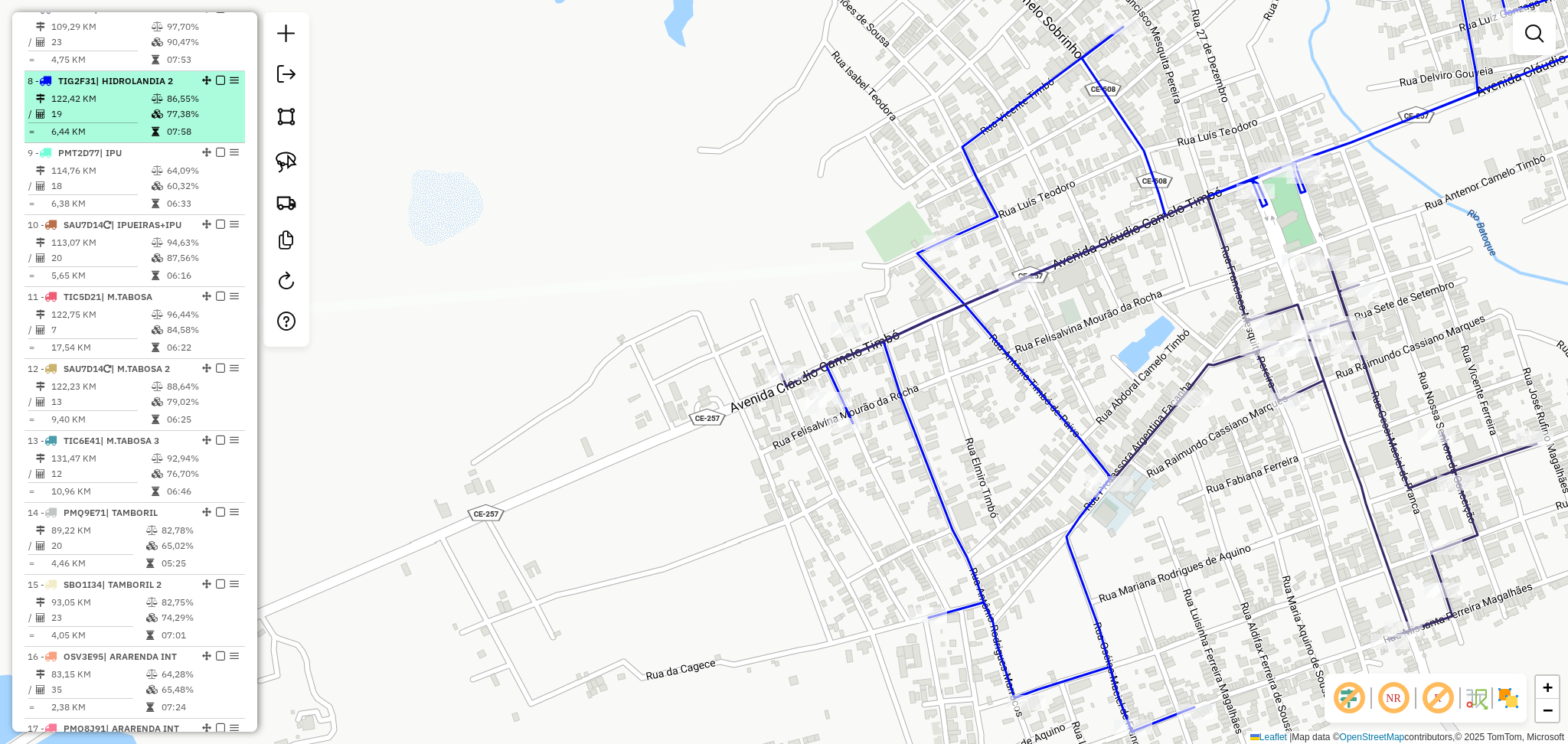
click at [80, 121] on td "19" at bounding box center [100, 114] width 100 height 15
select select "**********"
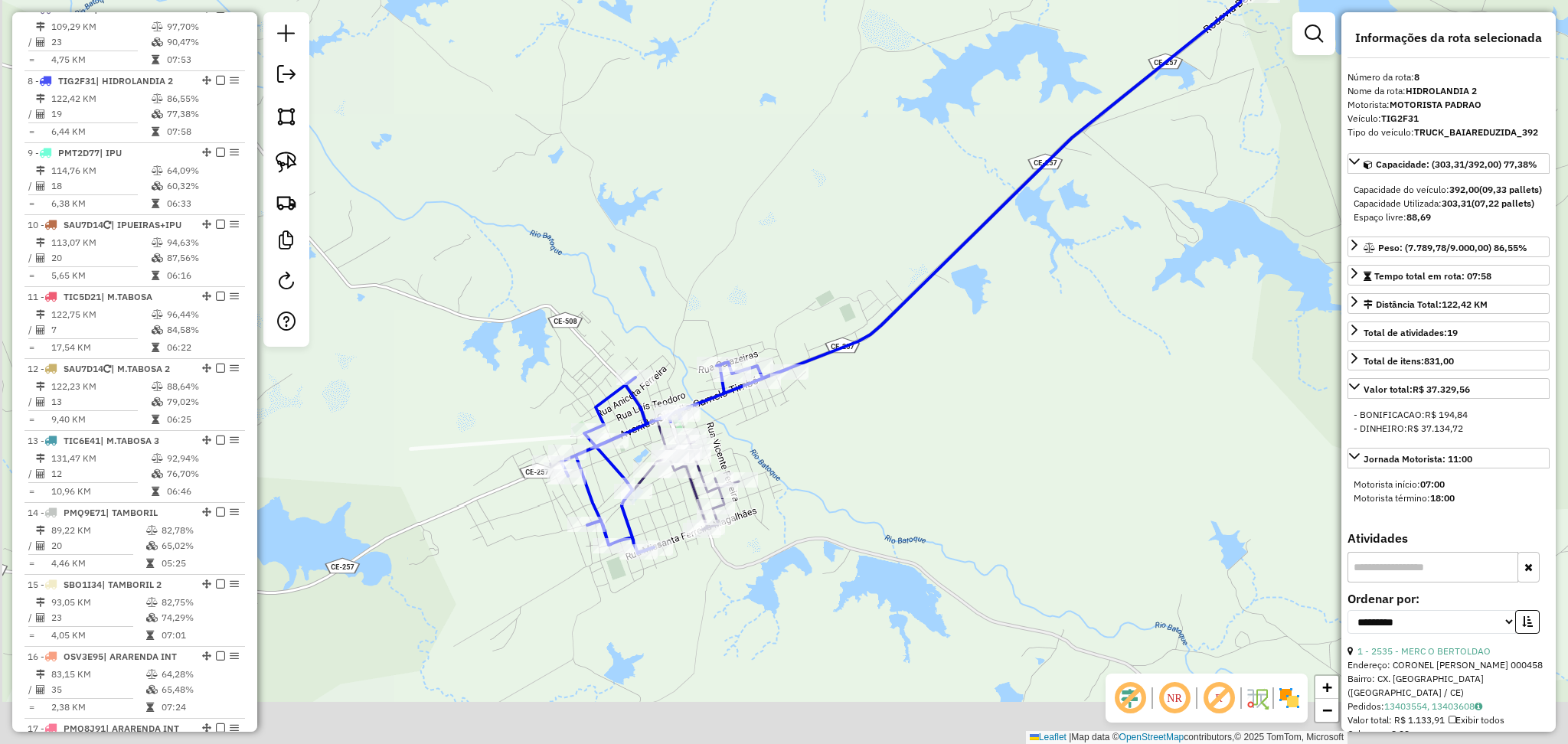
drag, startPoint x: 439, startPoint y: 472, endPoint x: 581, endPoint y: 356, distance: 183.4
click at [581, 356] on div "Janela de atendimento Grade de atendimento Capacidade Transportadoras Veículos …" at bounding box center [784, 372] width 1568 height 744
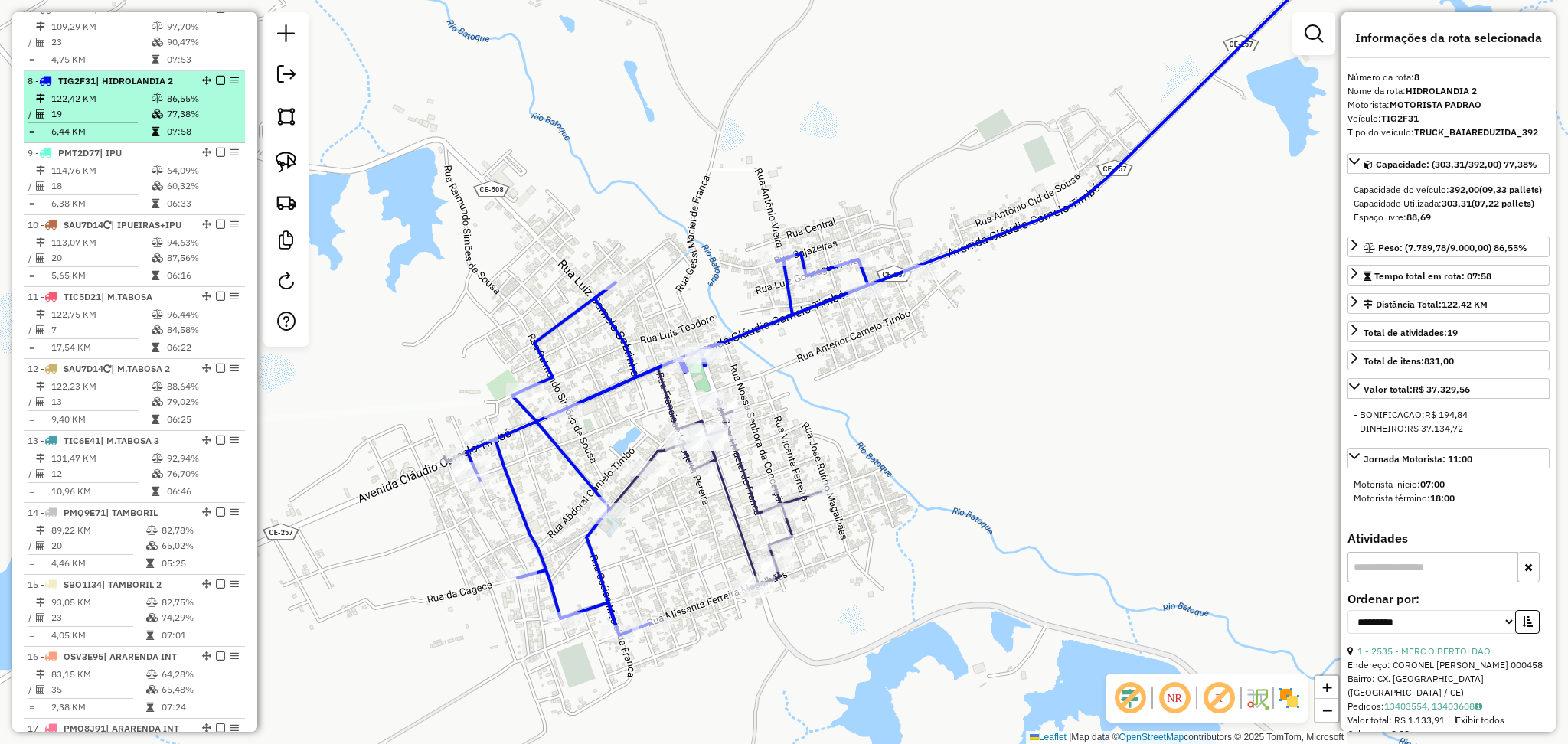
click at [123, 106] on td "122,42 KM" at bounding box center [100, 98] width 100 height 15
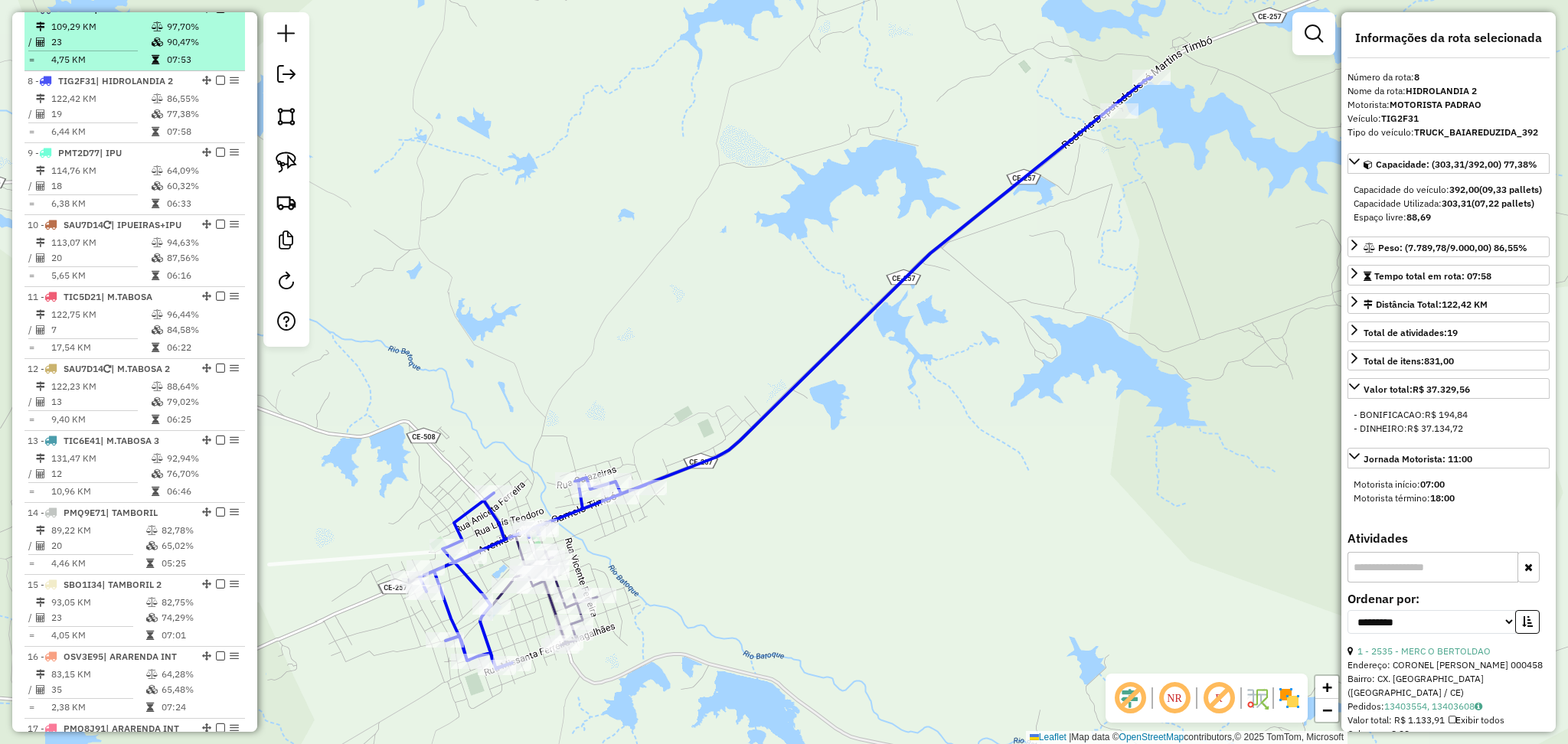
click at [138, 50] on td "23" at bounding box center [100, 42] width 100 height 15
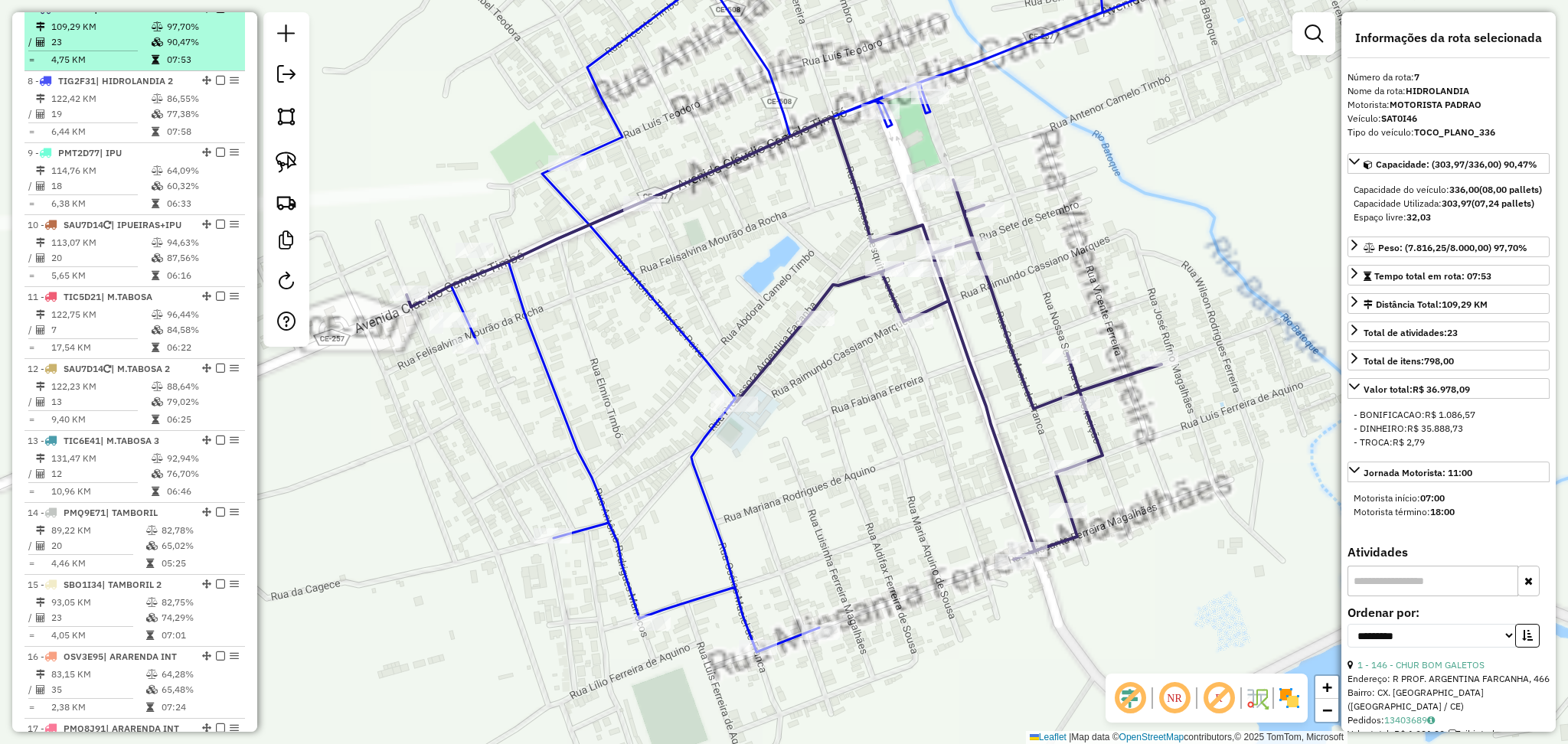
scroll to position [917, 0]
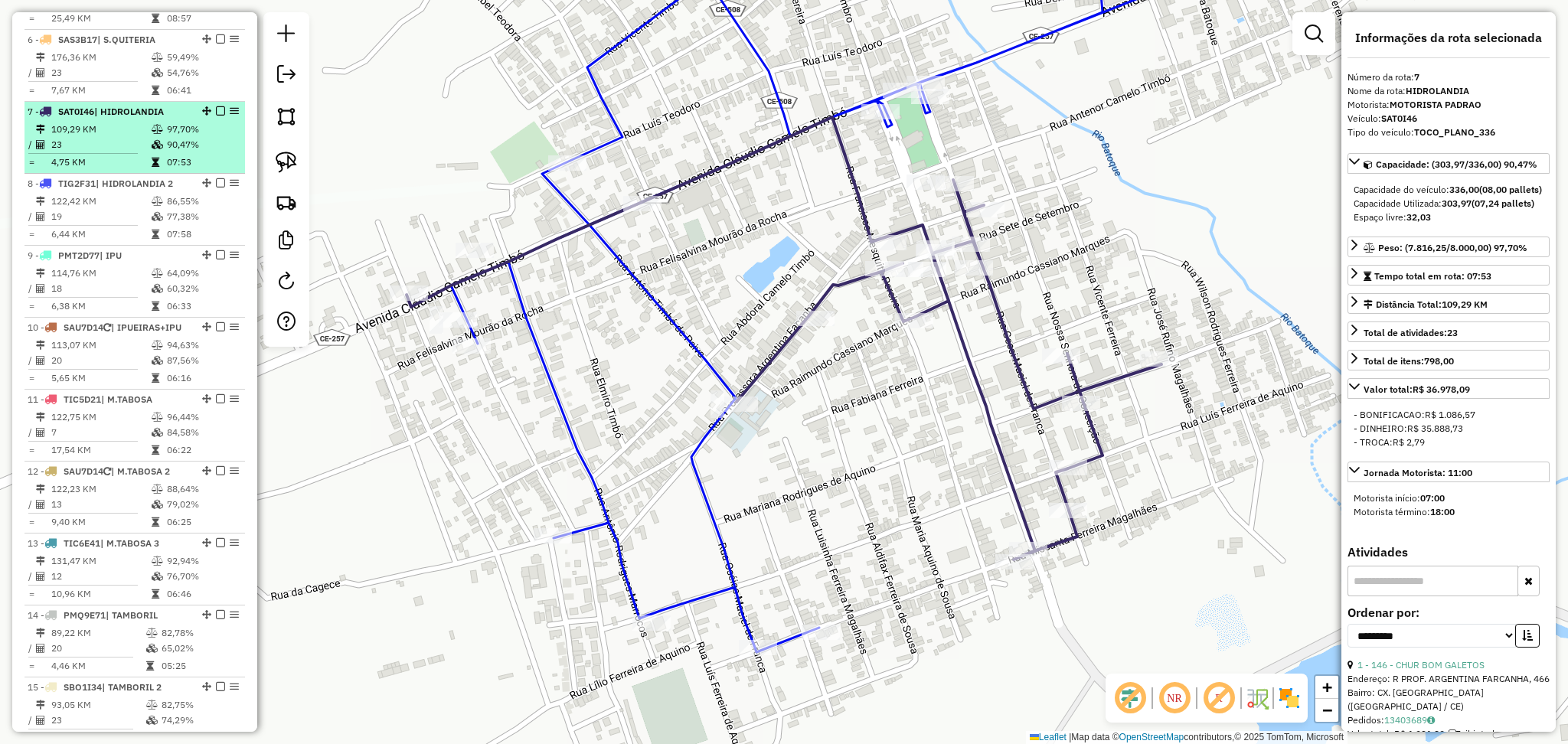
click at [216, 115] on em at bounding box center [220, 111] width 9 height 9
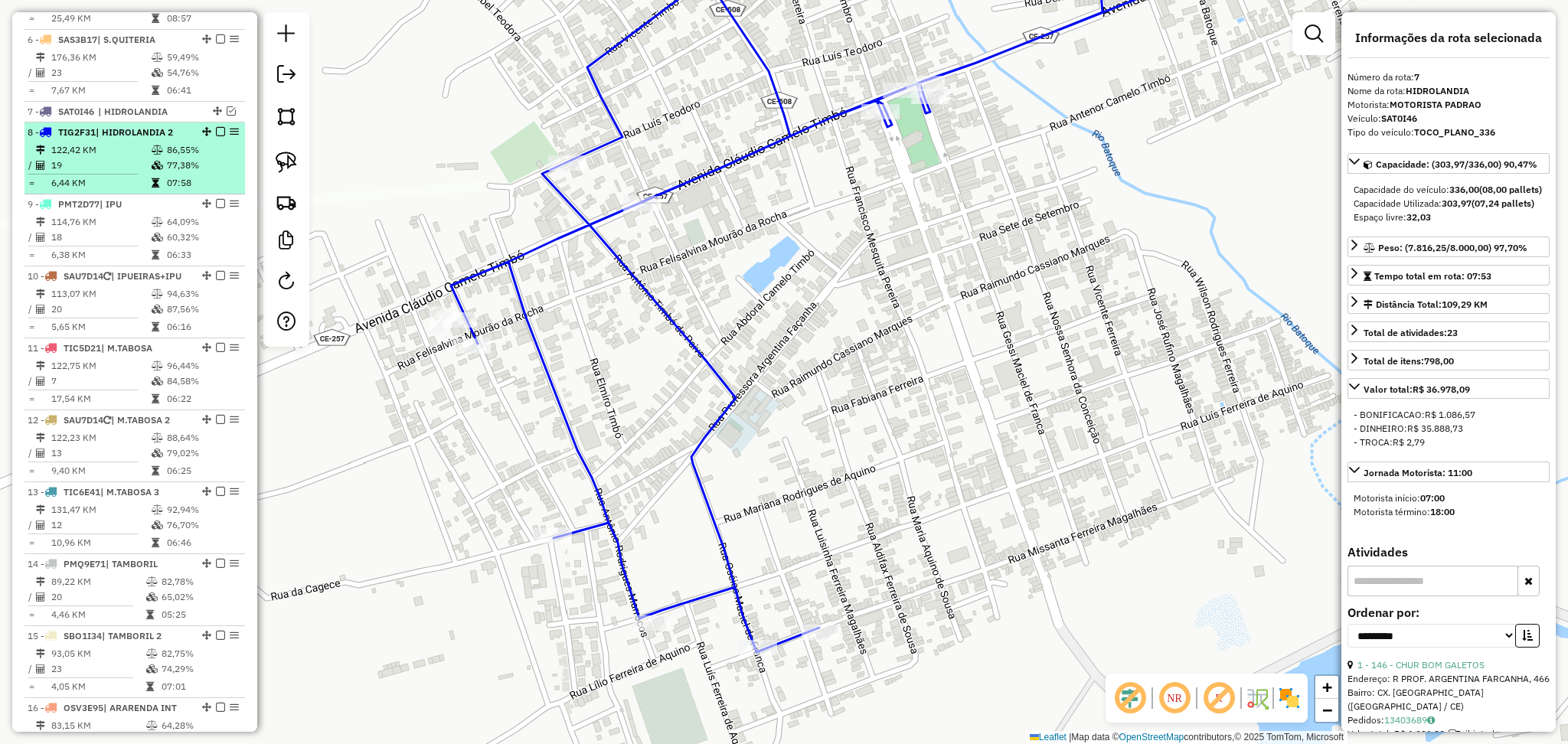
drag, startPoint x: 215, startPoint y: 146, endPoint x: 206, endPoint y: 142, distance: 9.8
click at [216, 136] on em at bounding box center [220, 132] width 9 height 9
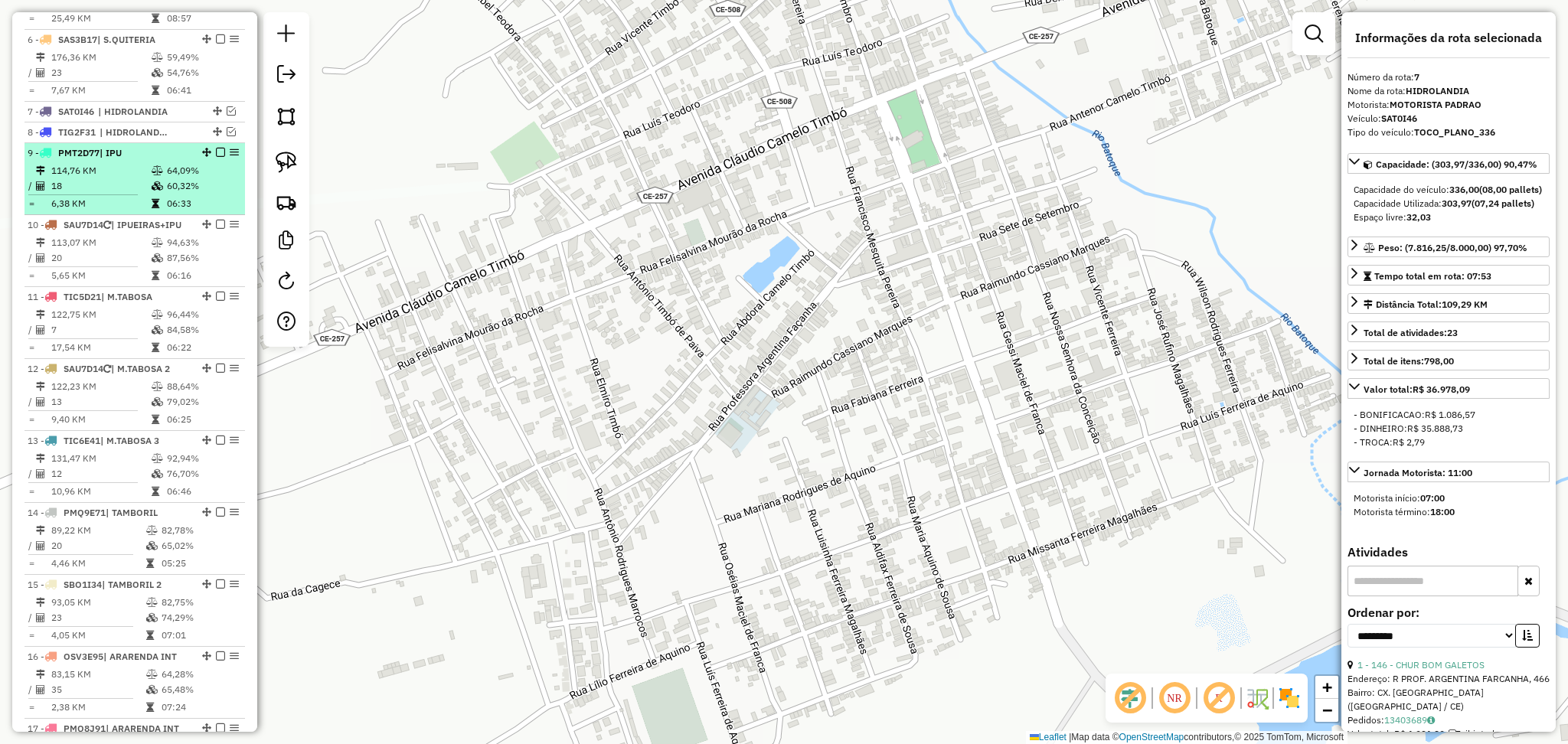
click at [142, 211] on td "6,38 KM" at bounding box center [100, 204] width 100 height 15
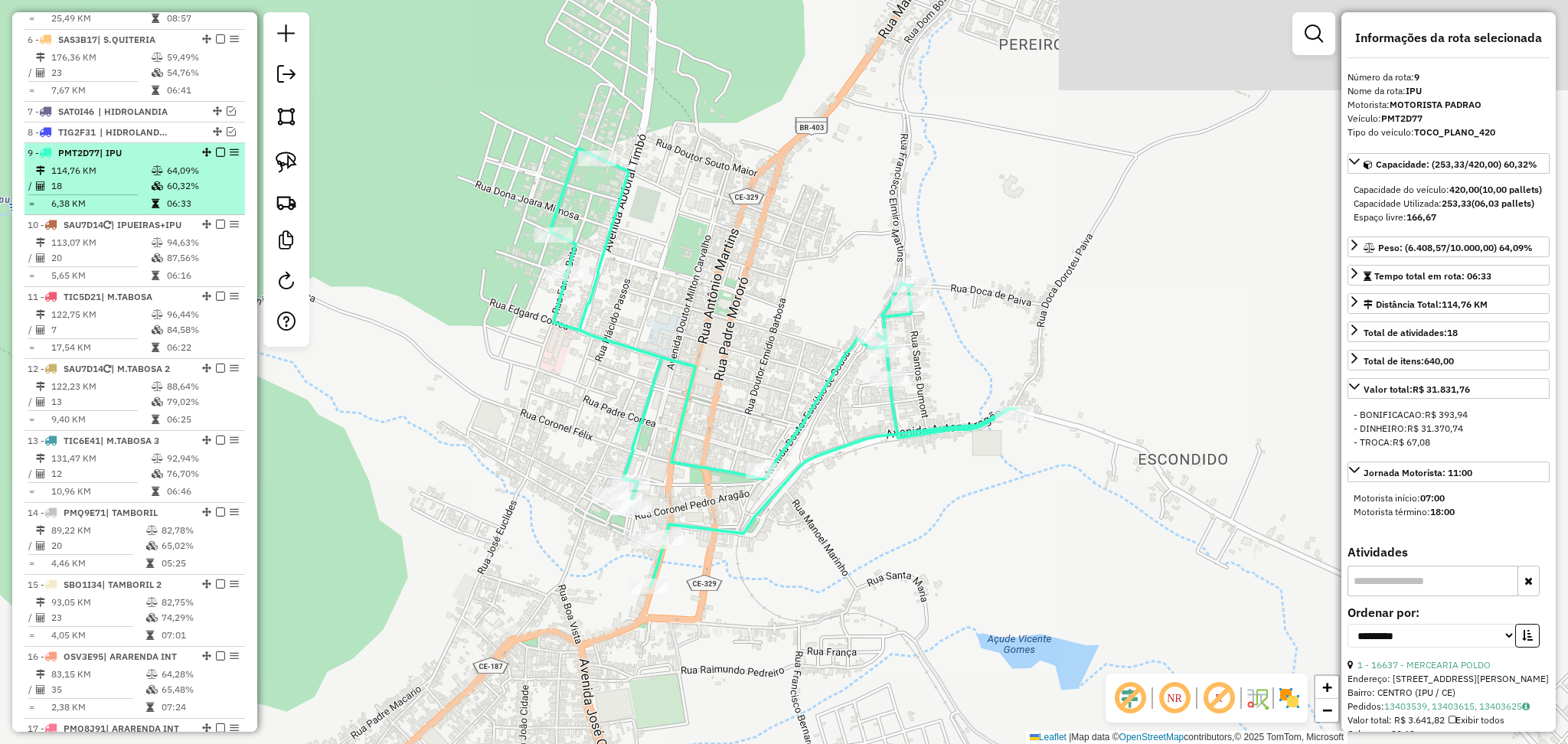
click at [119, 194] on td "18" at bounding box center [100, 186] width 100 height 15
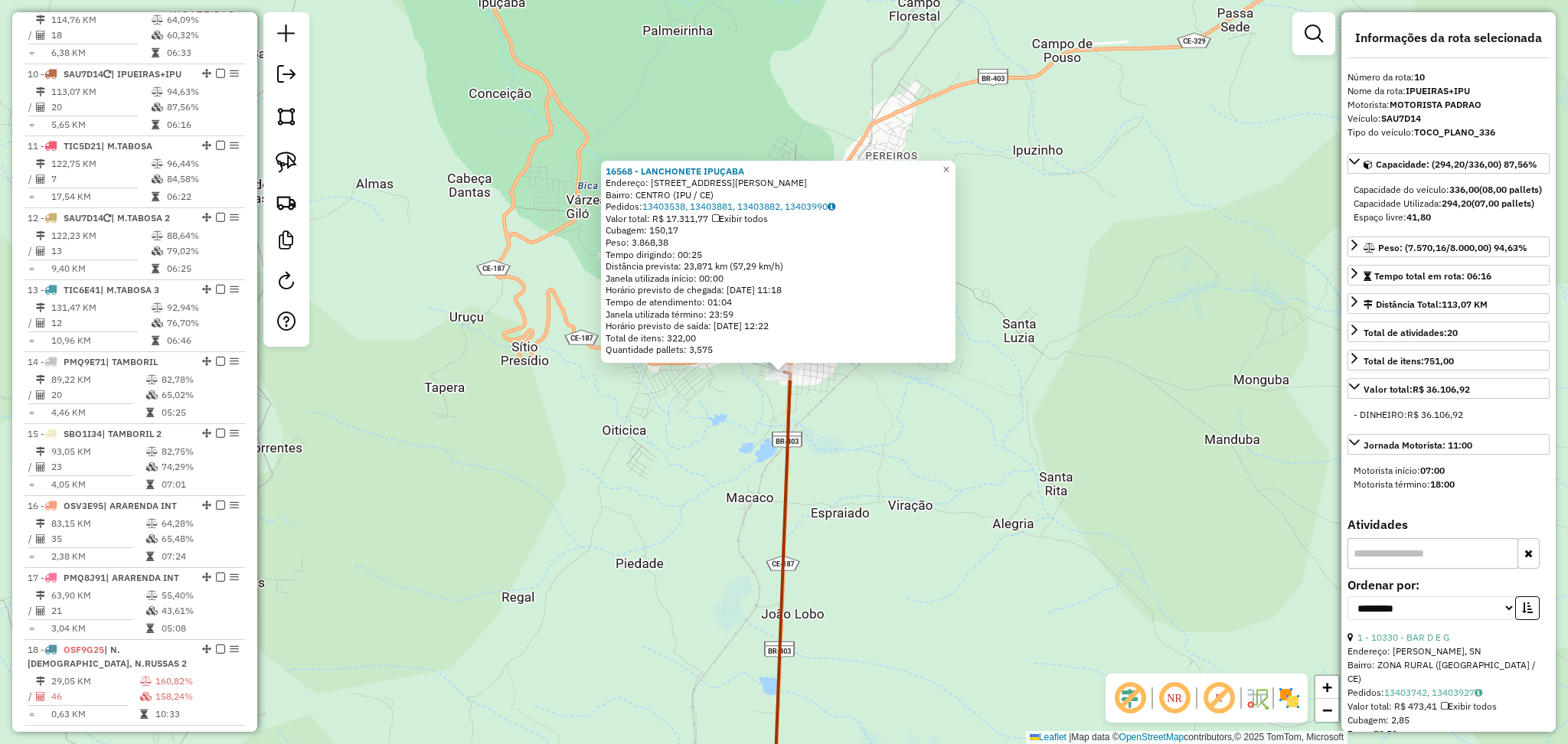
scroll to position [1134, 0]
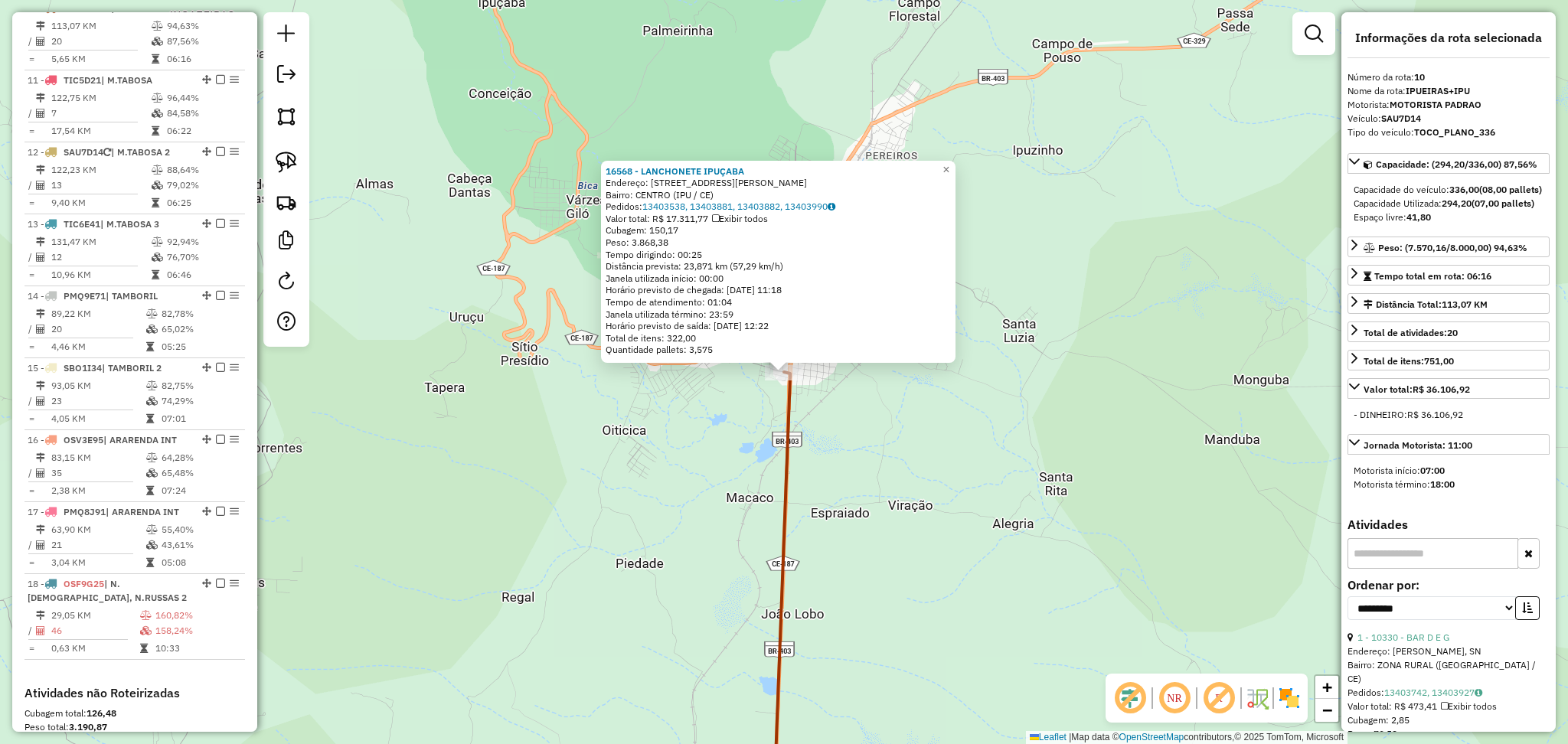
click at [708, 441] on div "16568 - LANCHONETE IPUÇABA Endereço: RUA PADRE CORREA 96 Bairro: CENTRO (IPU / …" at bounding box center [784, 372] width 1568 height 744
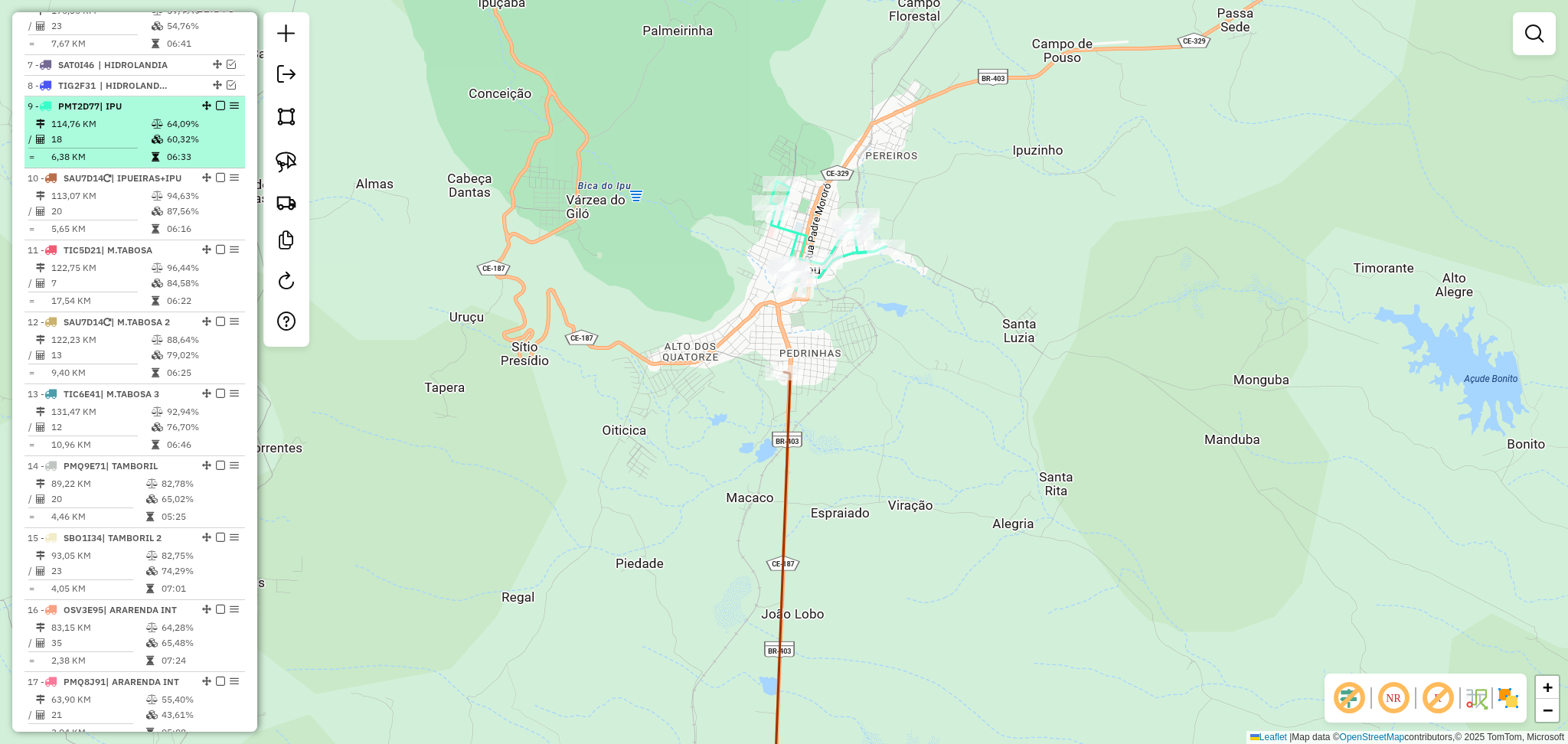
scroll to position [929, 0]
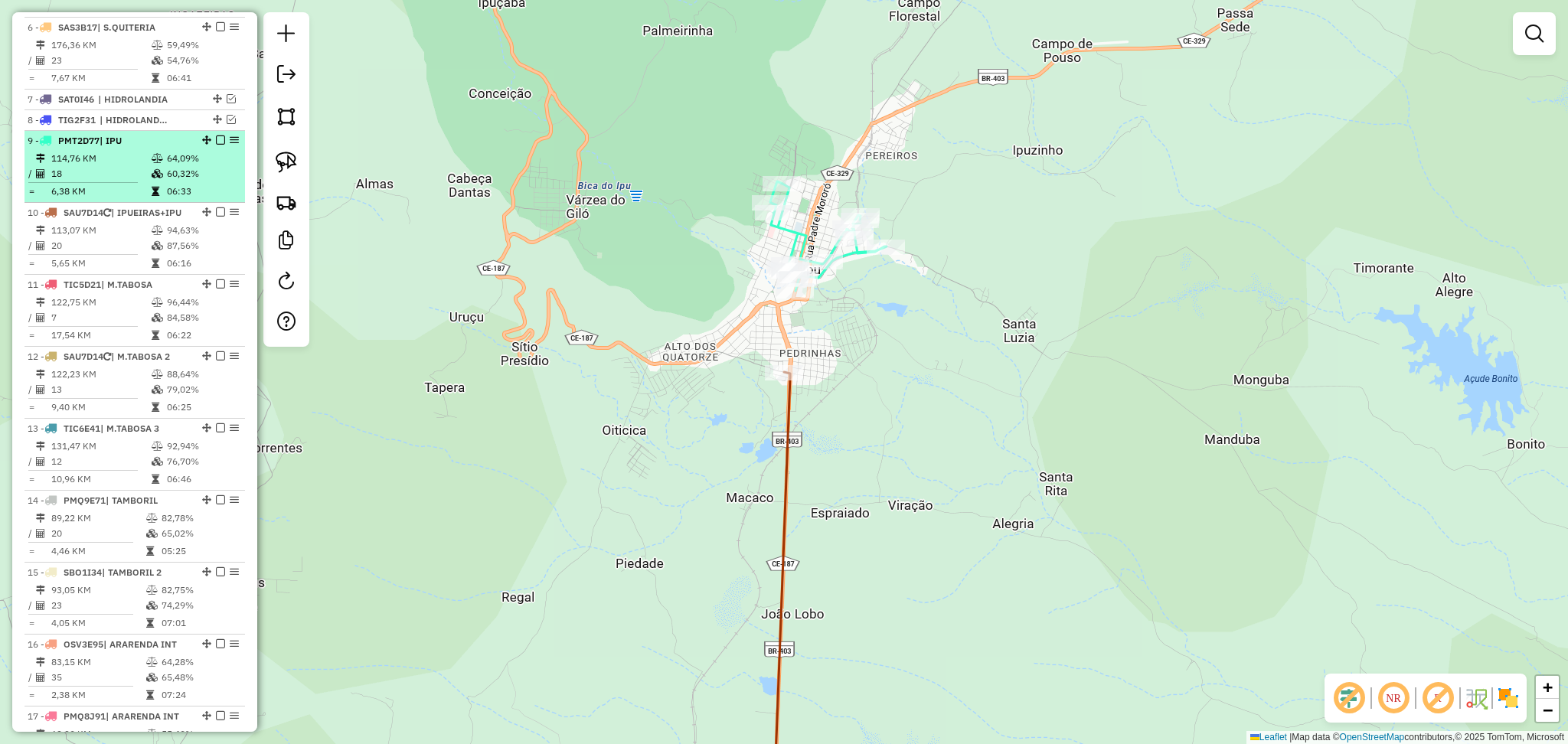
click at [116, 182] on td "18" at bounding box center [100, 174] width 100 height 15
select select "**********"
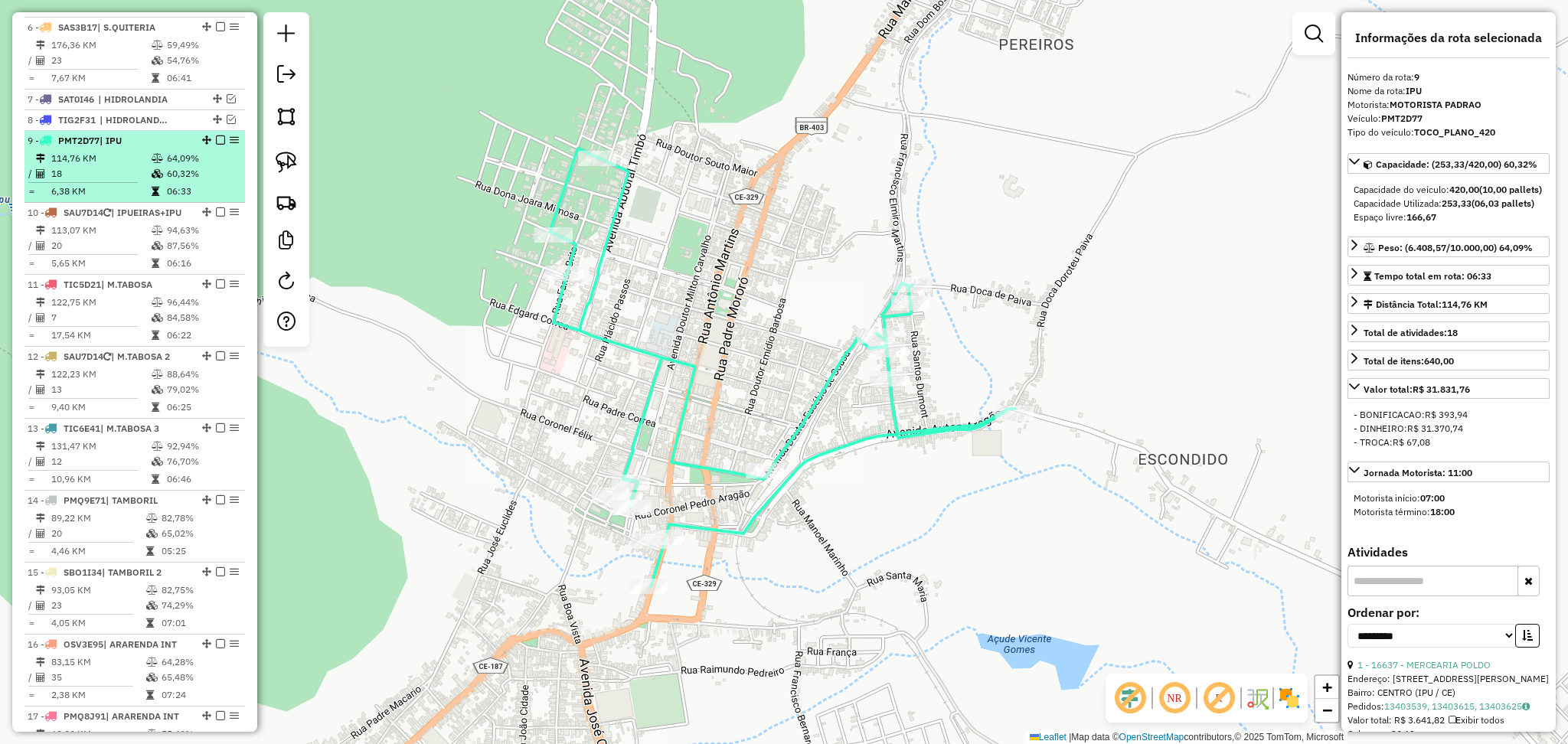
click at [217, 145] on em at bounding box center [220, 140] width 9 height 9
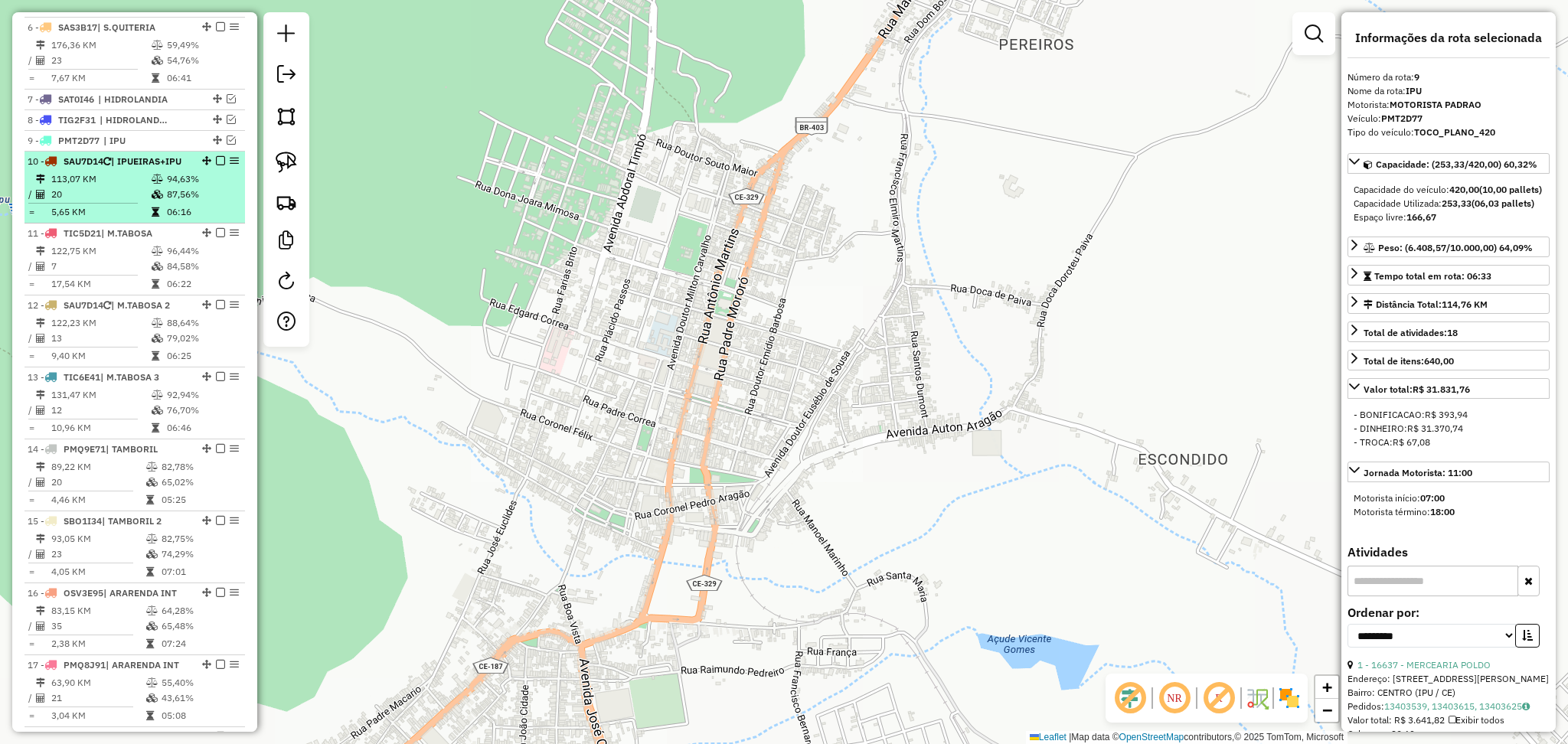
click at [106, 197] on li "10 - SAU7D14 | IPUEIRAS+IPU 113,07 KM 94,63% / 20 87,56% = 5,65 KM 06:16" at bounding box center [134, 187] width 220 height 72
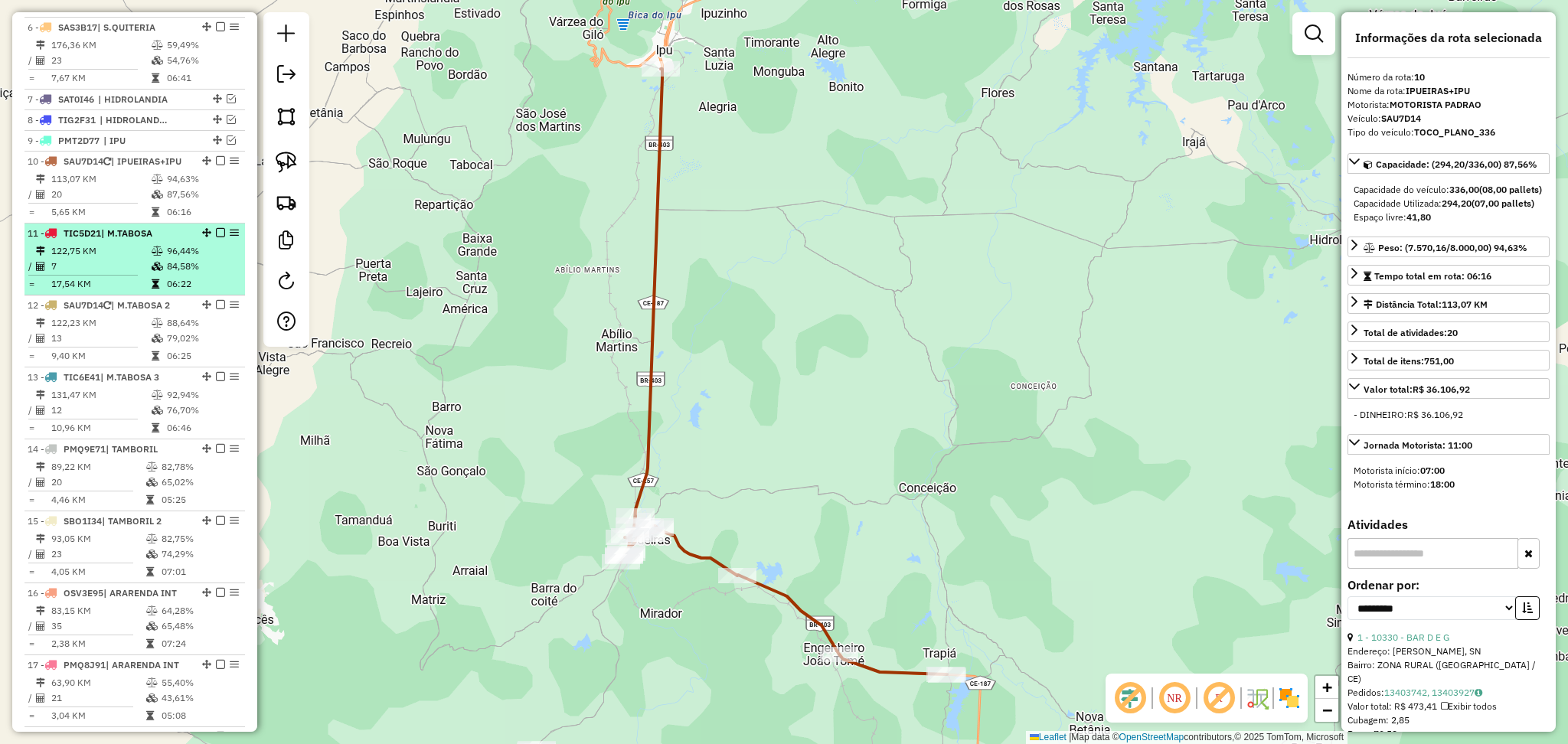
click at [108, 258] on td "122,75 KM" at bounding box center [100, 251] width 100 height 15
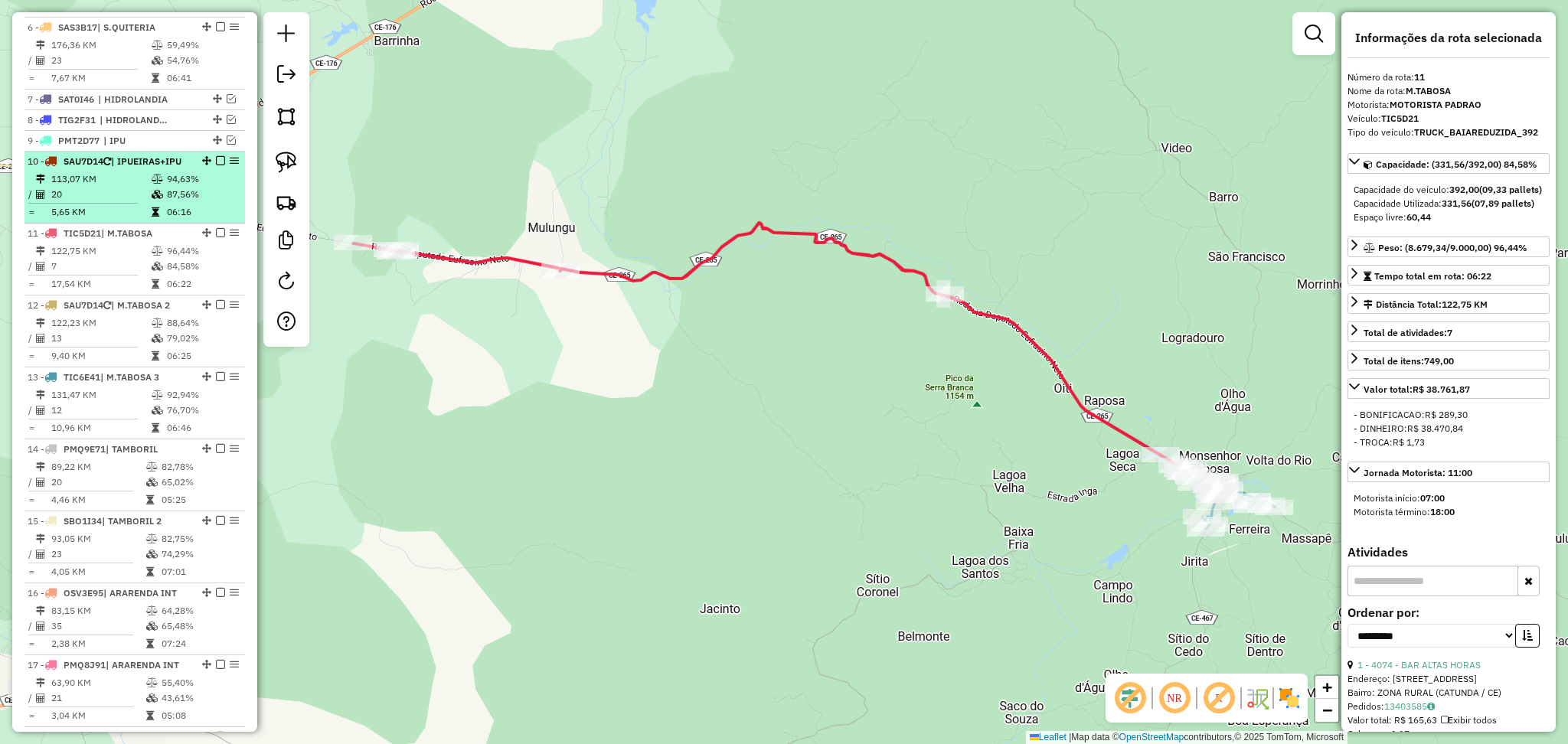
click at [107, 186] on td "113,07 KM" at bounding box center [100, 179] width 100 height 15
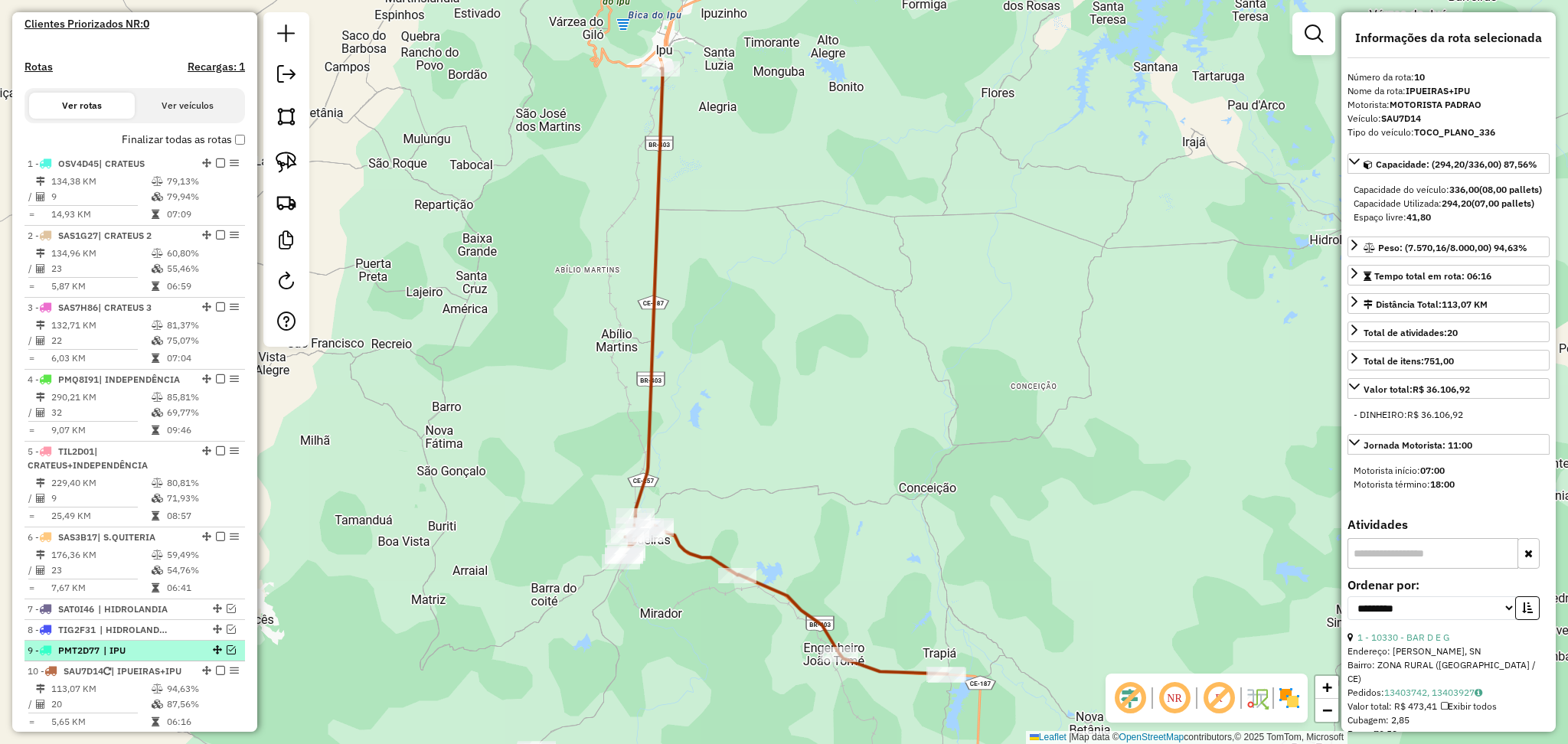
scroll to position [725, 0]
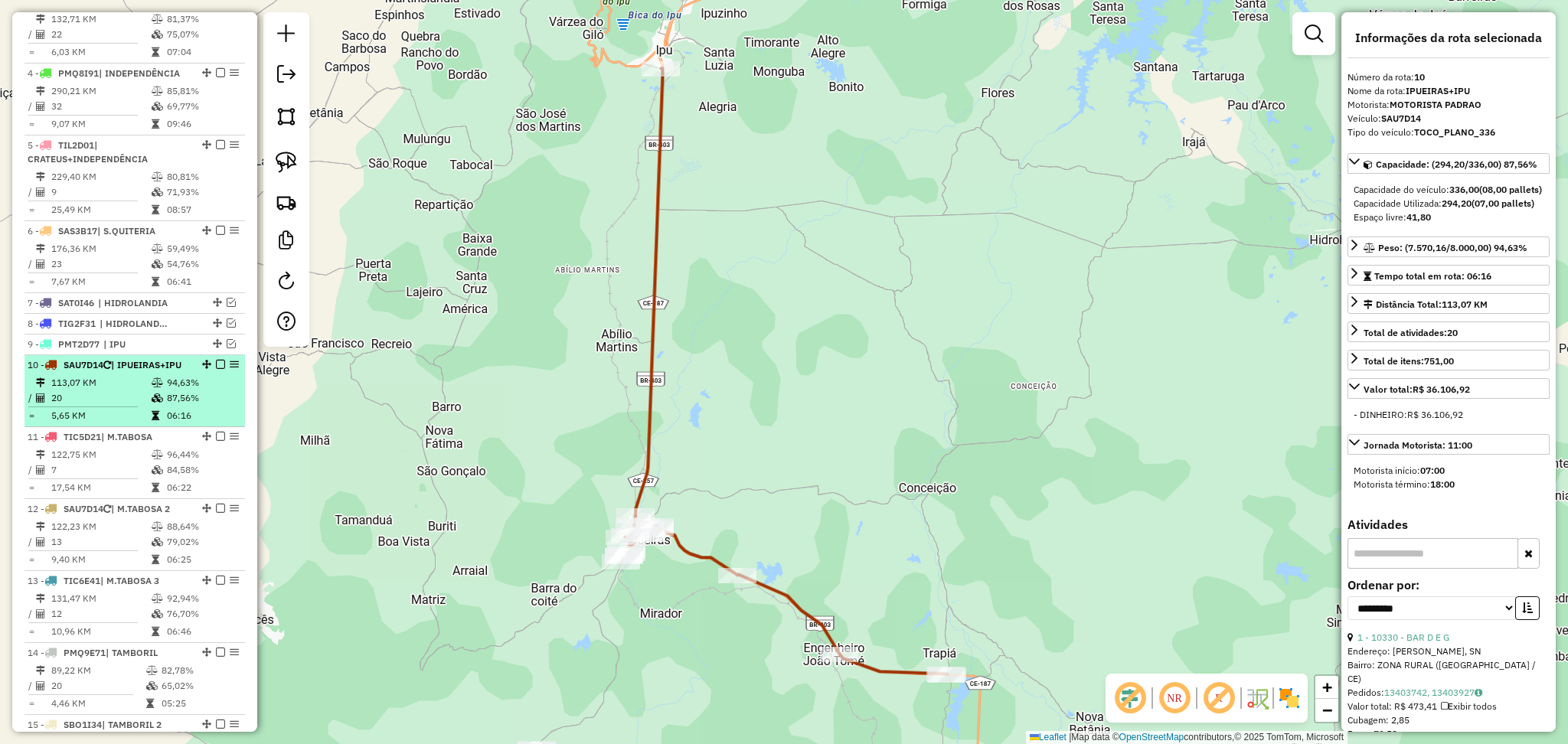
click at [112, 406] on td "20" at bounding box center [100, 399] width 100 height 15
click at [106, 406] on td "20" at bounding box center [100, 399] width 100 height 15
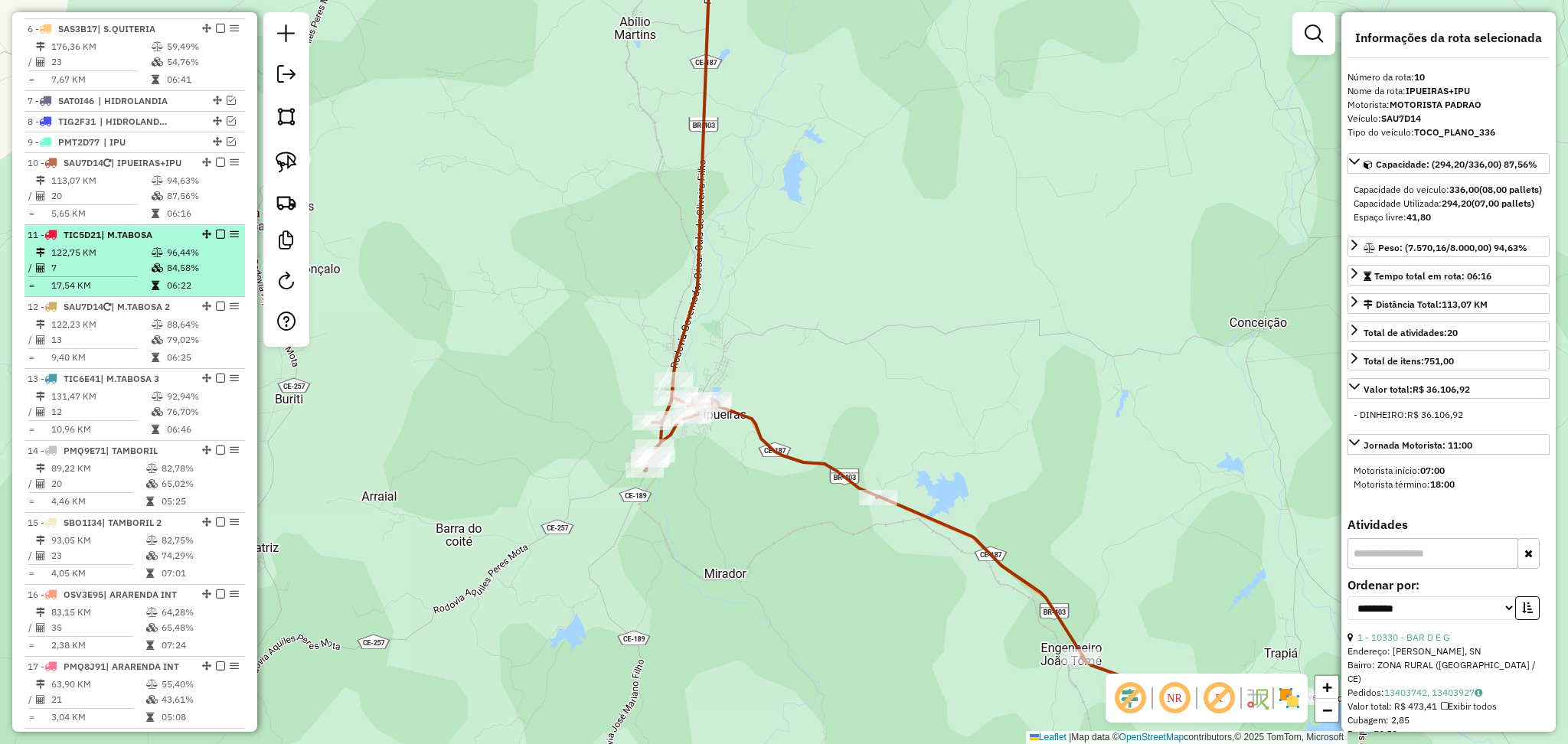
scroll to position [929, 0]
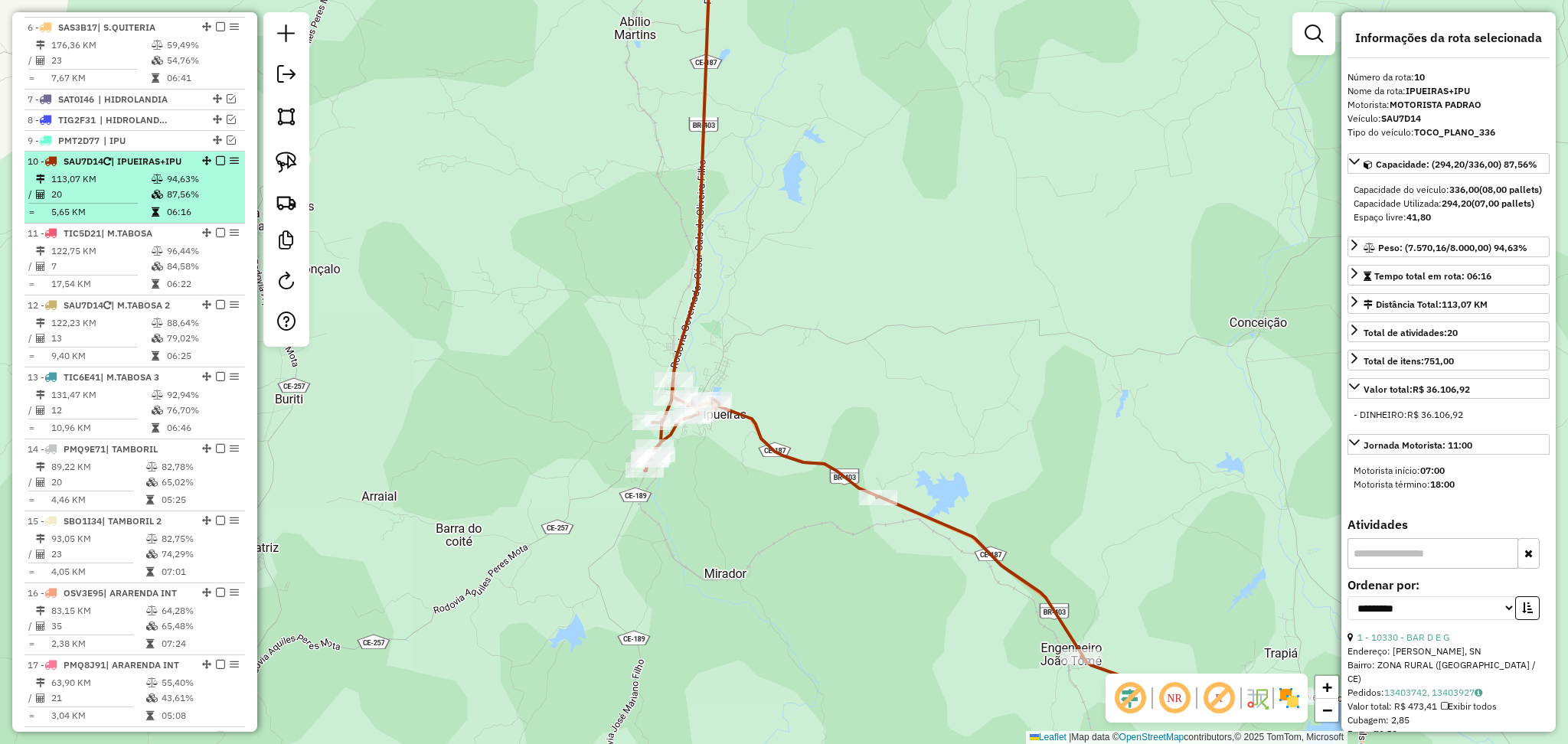
click at [123, 186] on td "113,07 KM" at bounding box center [100, 179] width 100 height 15
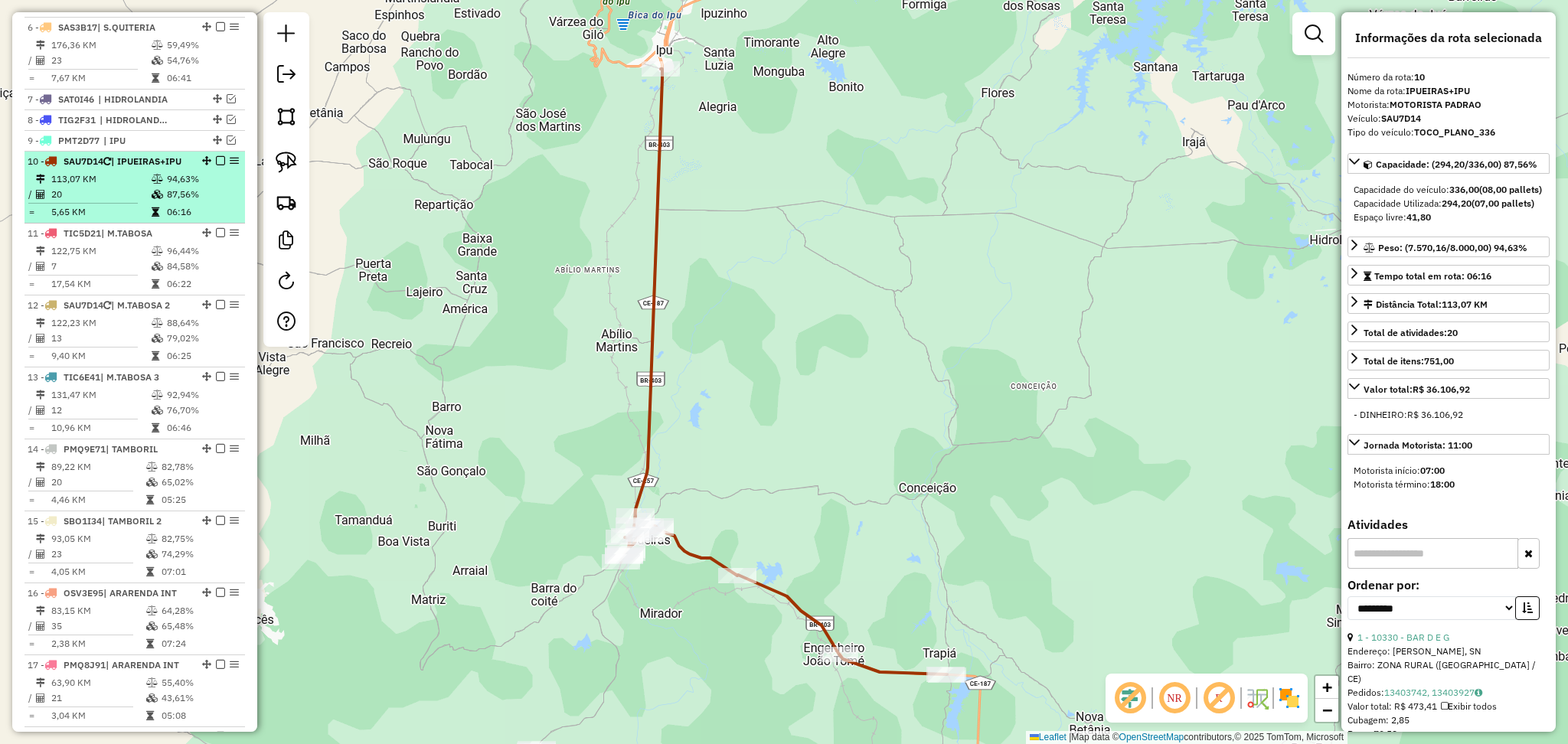
click at [216, 166] on em at bounding box center [220, 161] width 9 height 9
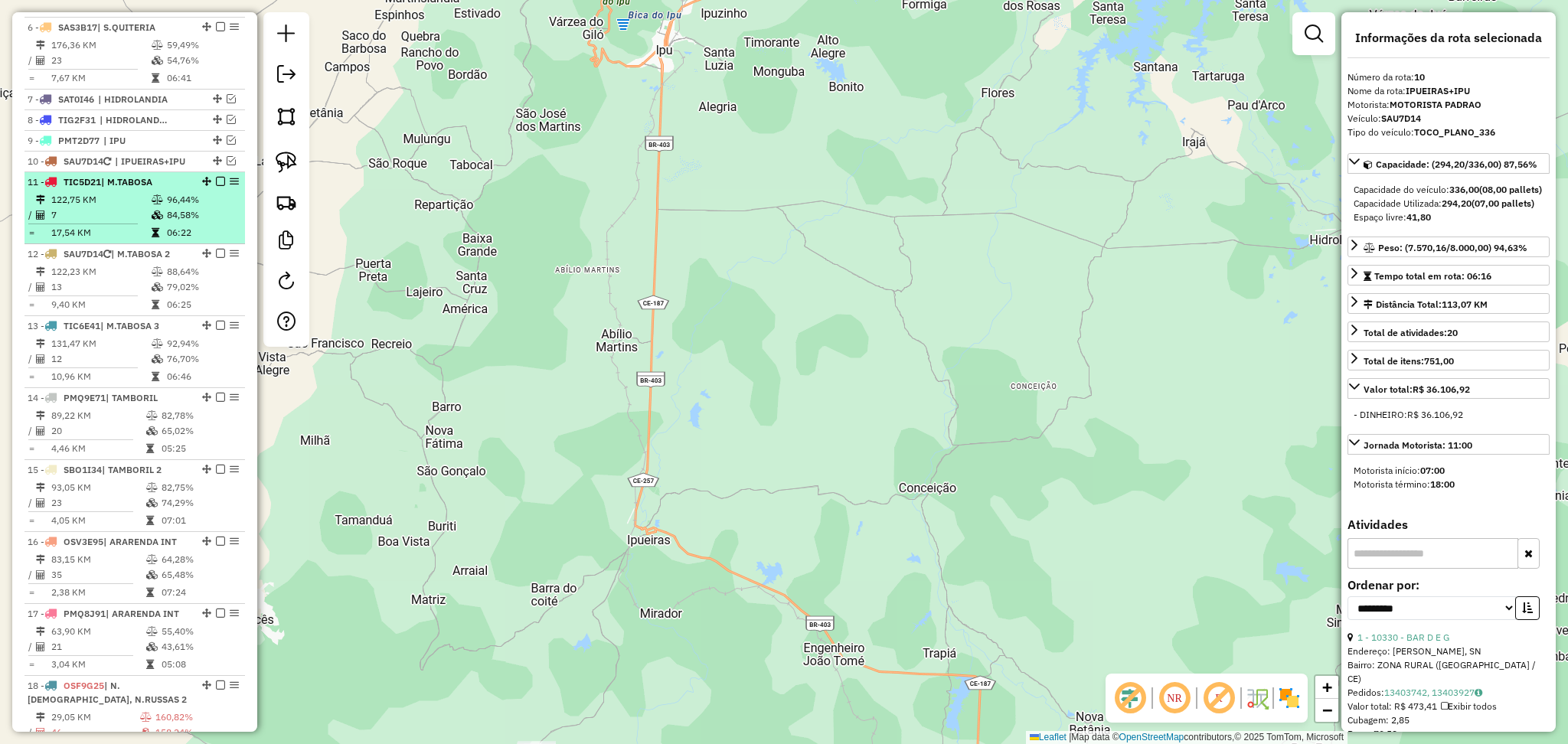
click at [137, 220] on td "7" at bounding box center [100, 215] width 100 height 15
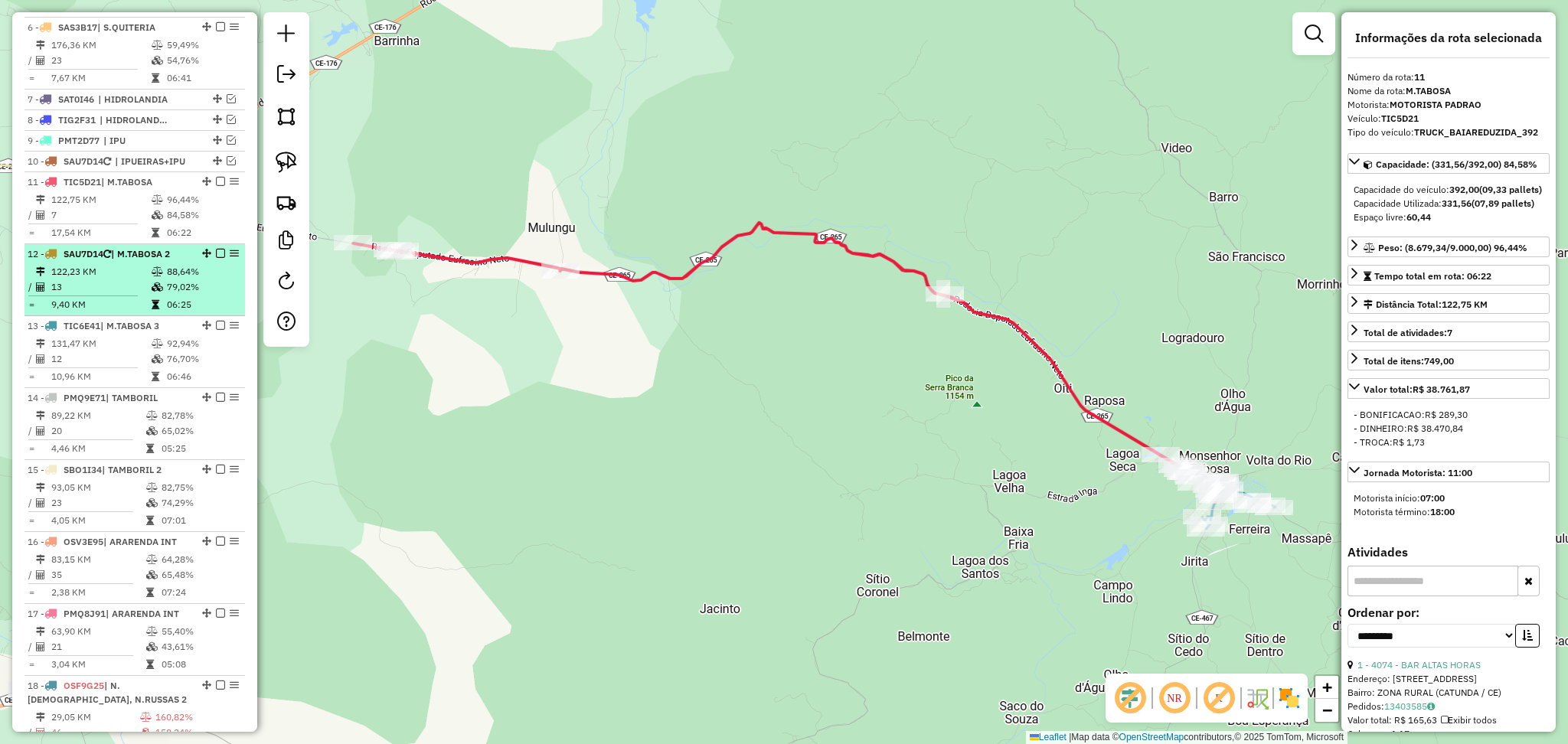
click at [151, 292] on icon at bounding box center [157, 288] width 11 height 9
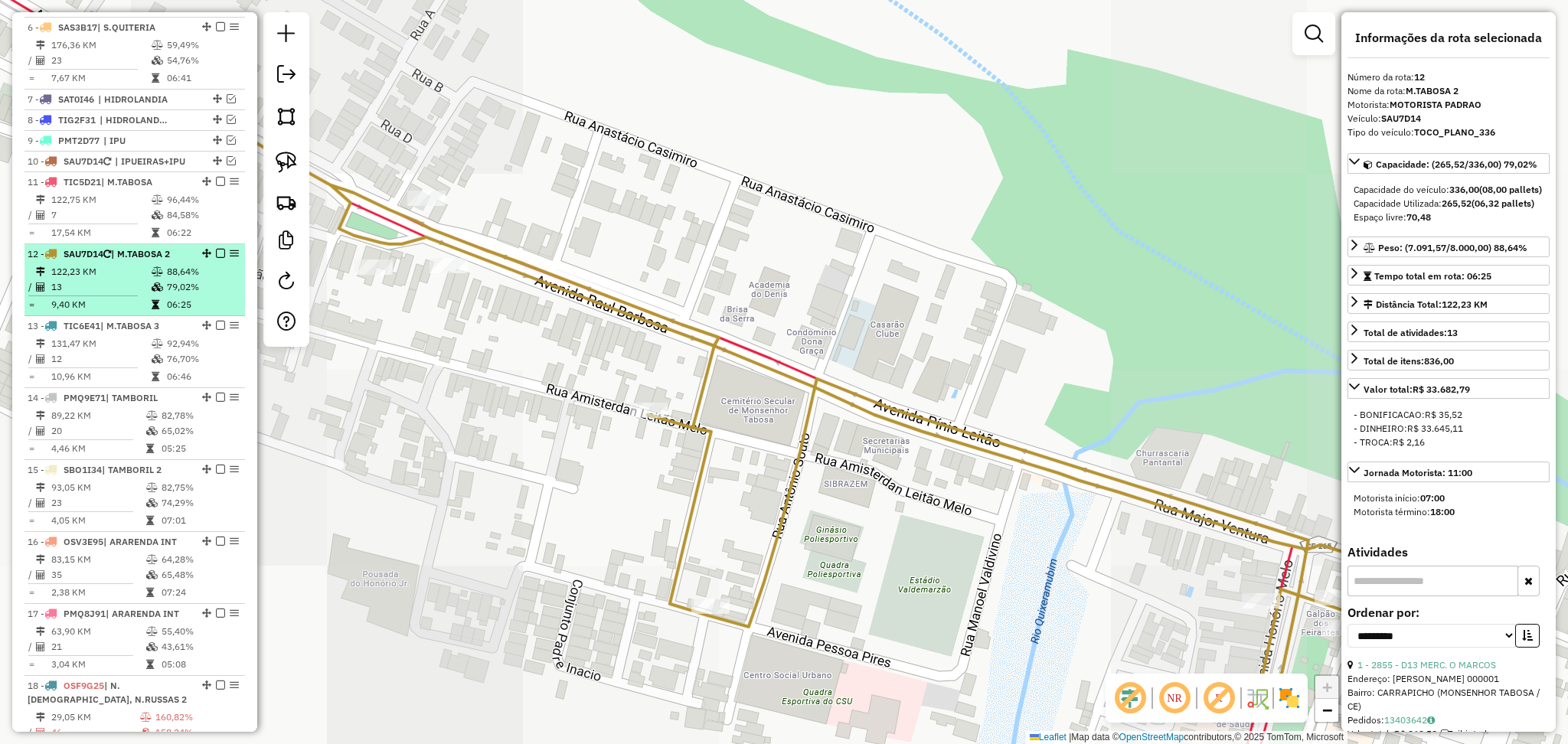
click at [138, 294] on td "13" at bounding box center [100, 287] width 100 height 15
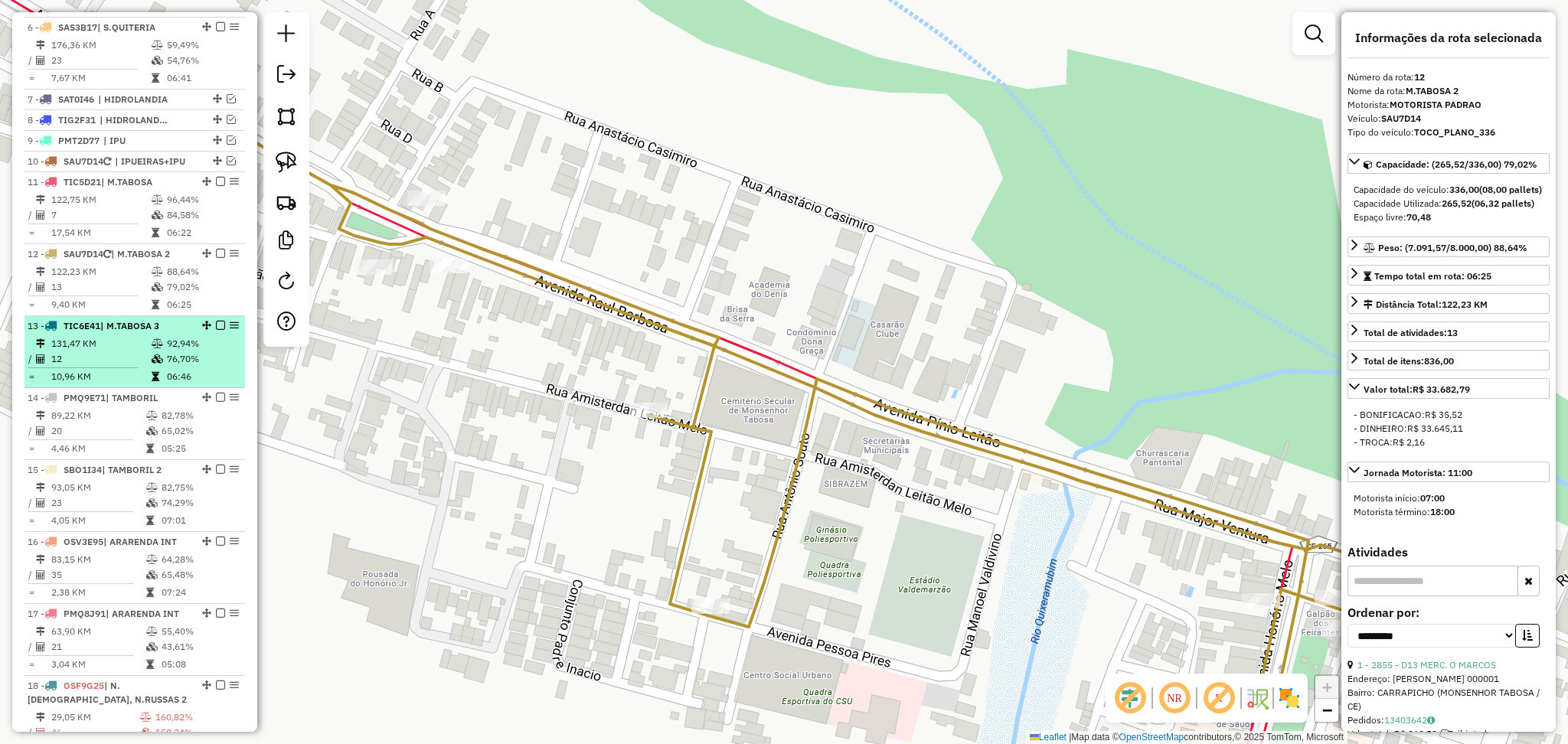
click at [131, 331] on span "| M.TABOSA 3" at bounding box center [130, 326] width 59 height 11
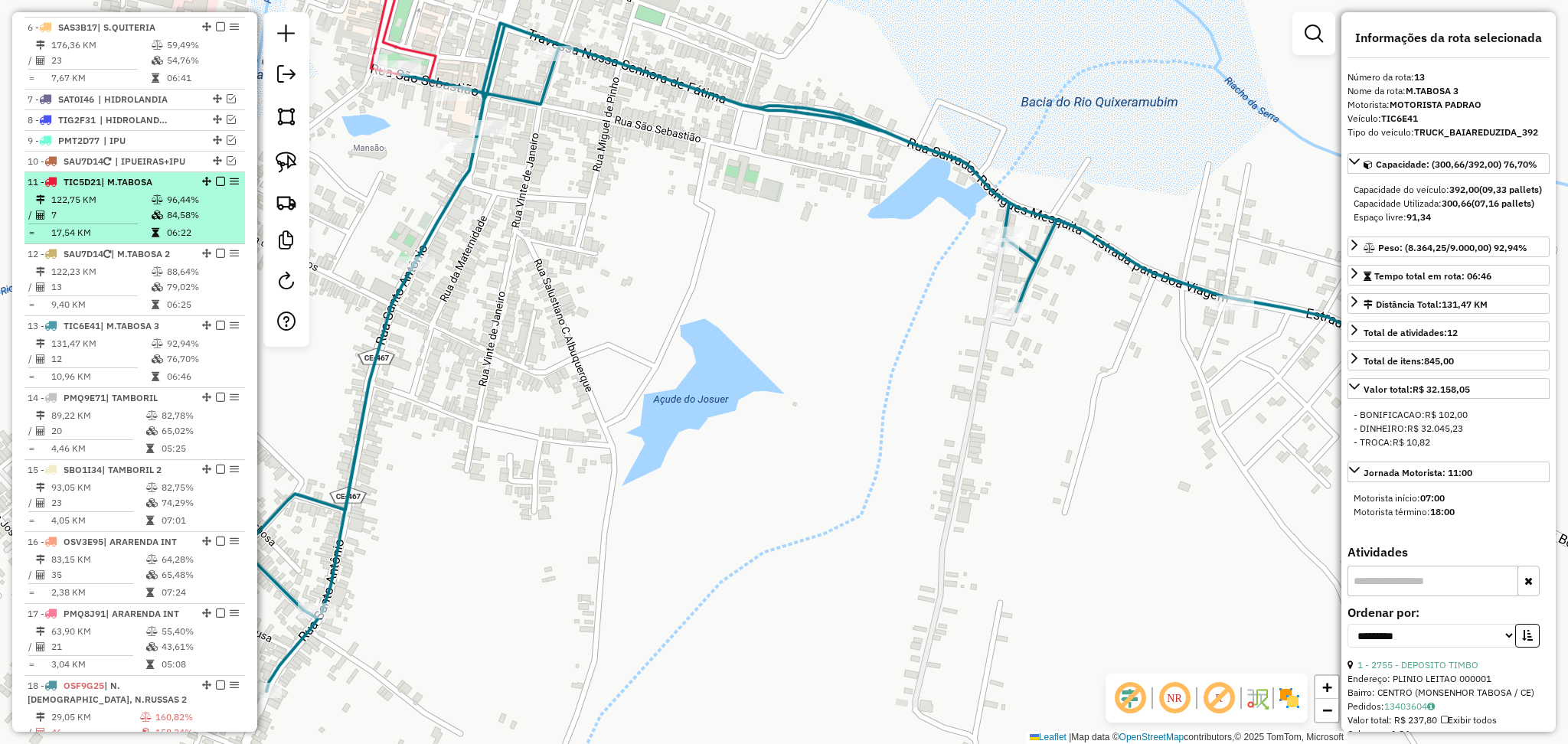
click at [121, 207] on td "122,75 KM" at bounding box center [100, 200] width 100 height 15
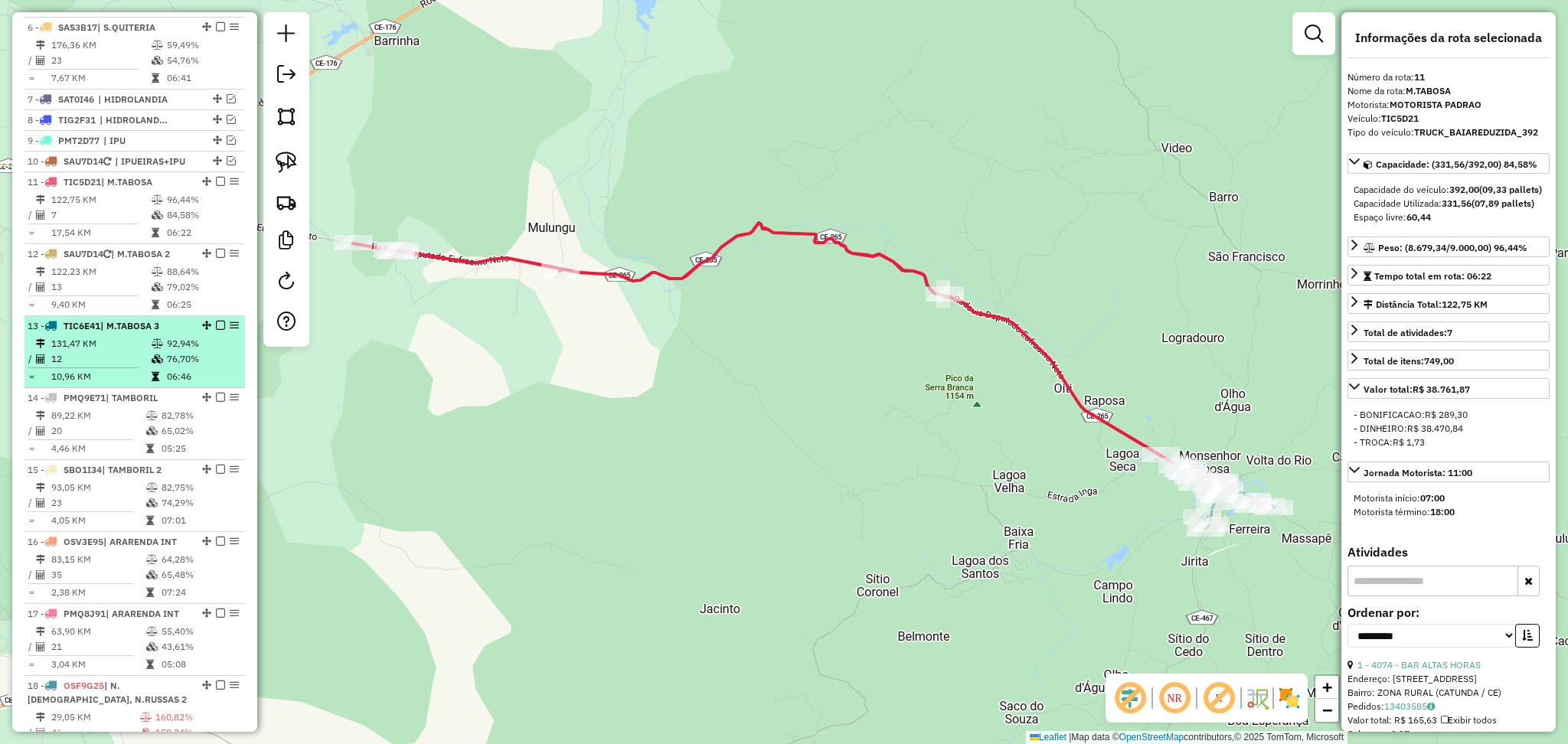
click at [129, 351] on td "131,47 KM" at bounding box center [100, 344] width 100 height 15
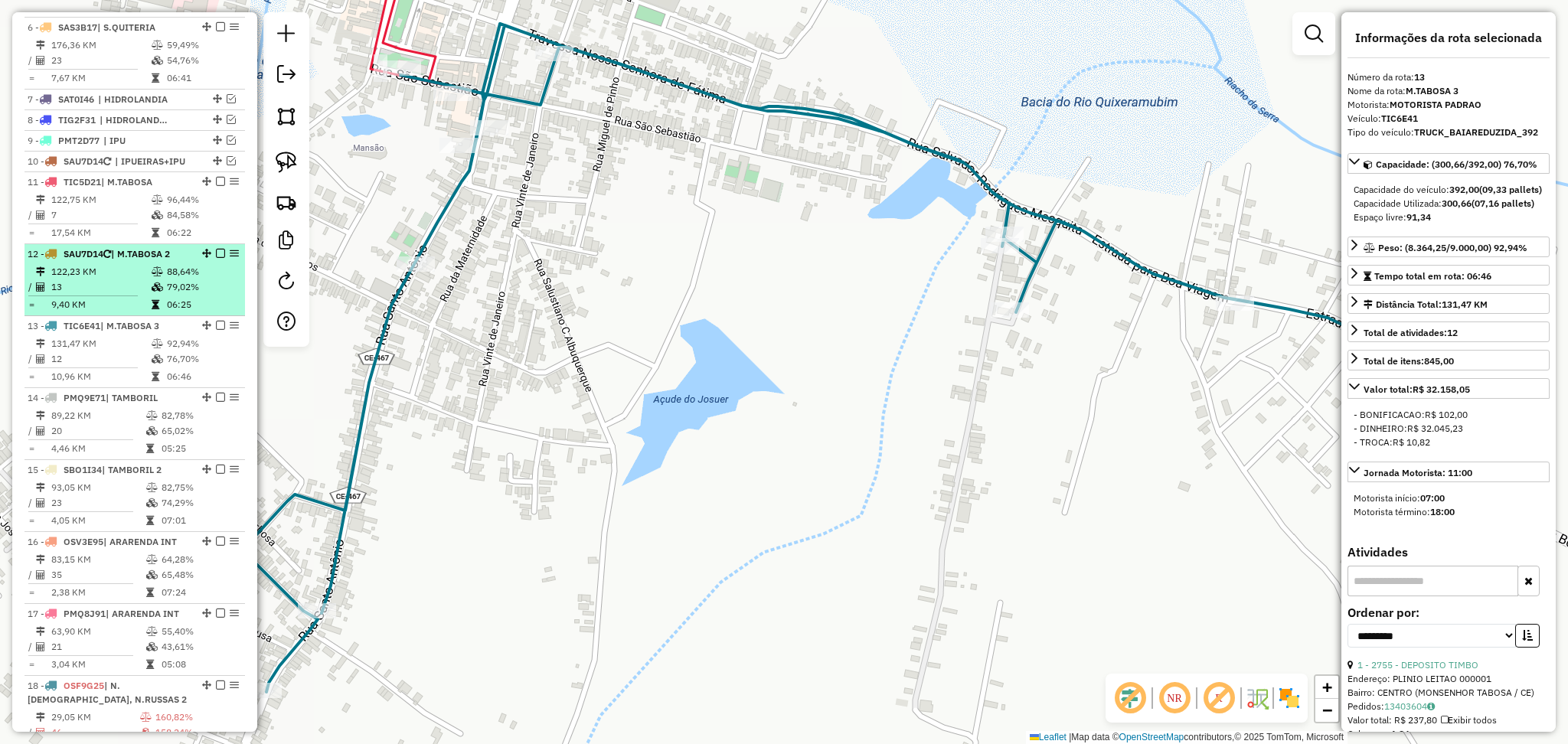
click at [131, 295] on td "13" at bounding box center [100, 287] width 100 height 15
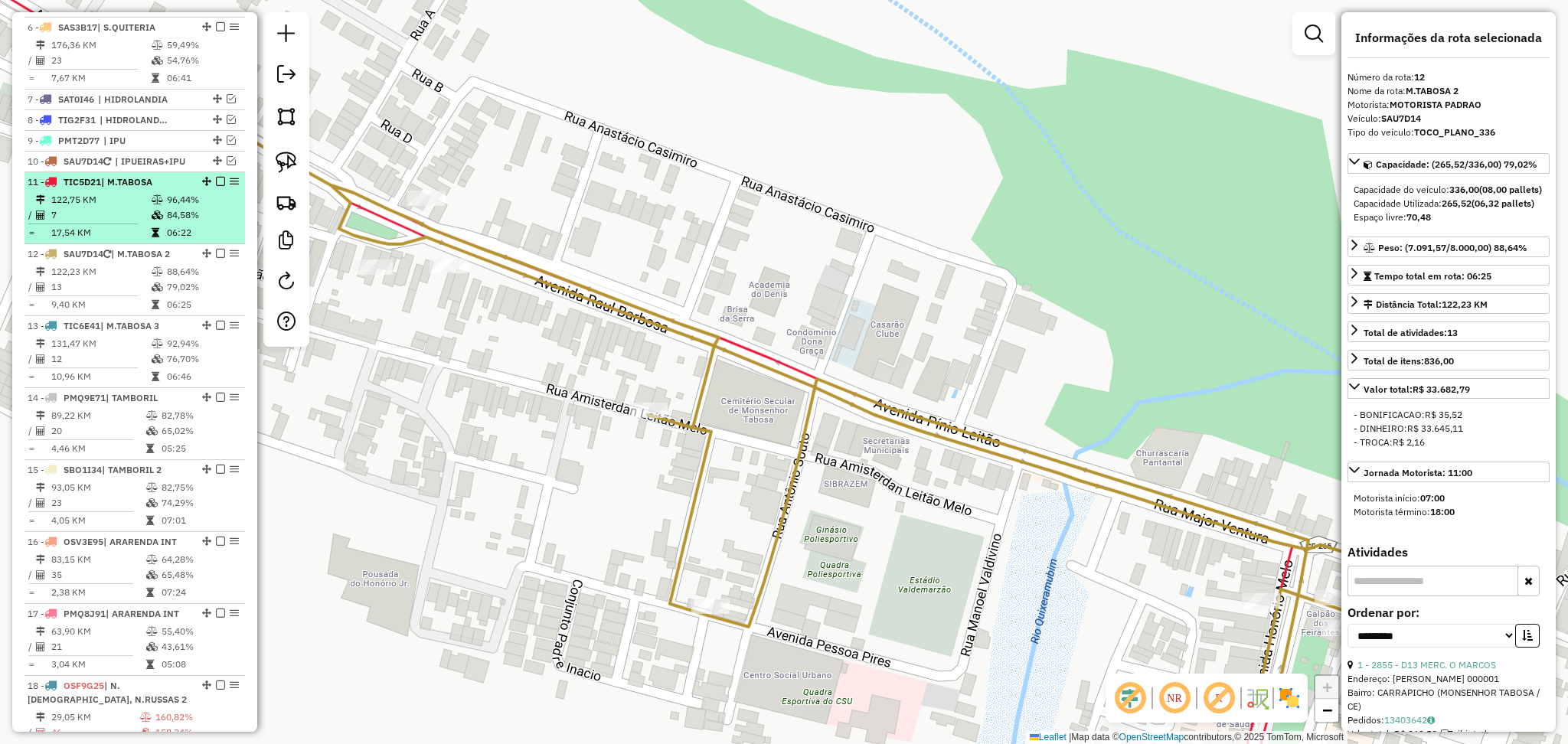
click at [218, 186] on em at bounding box center [220, 182] width 9 height 9
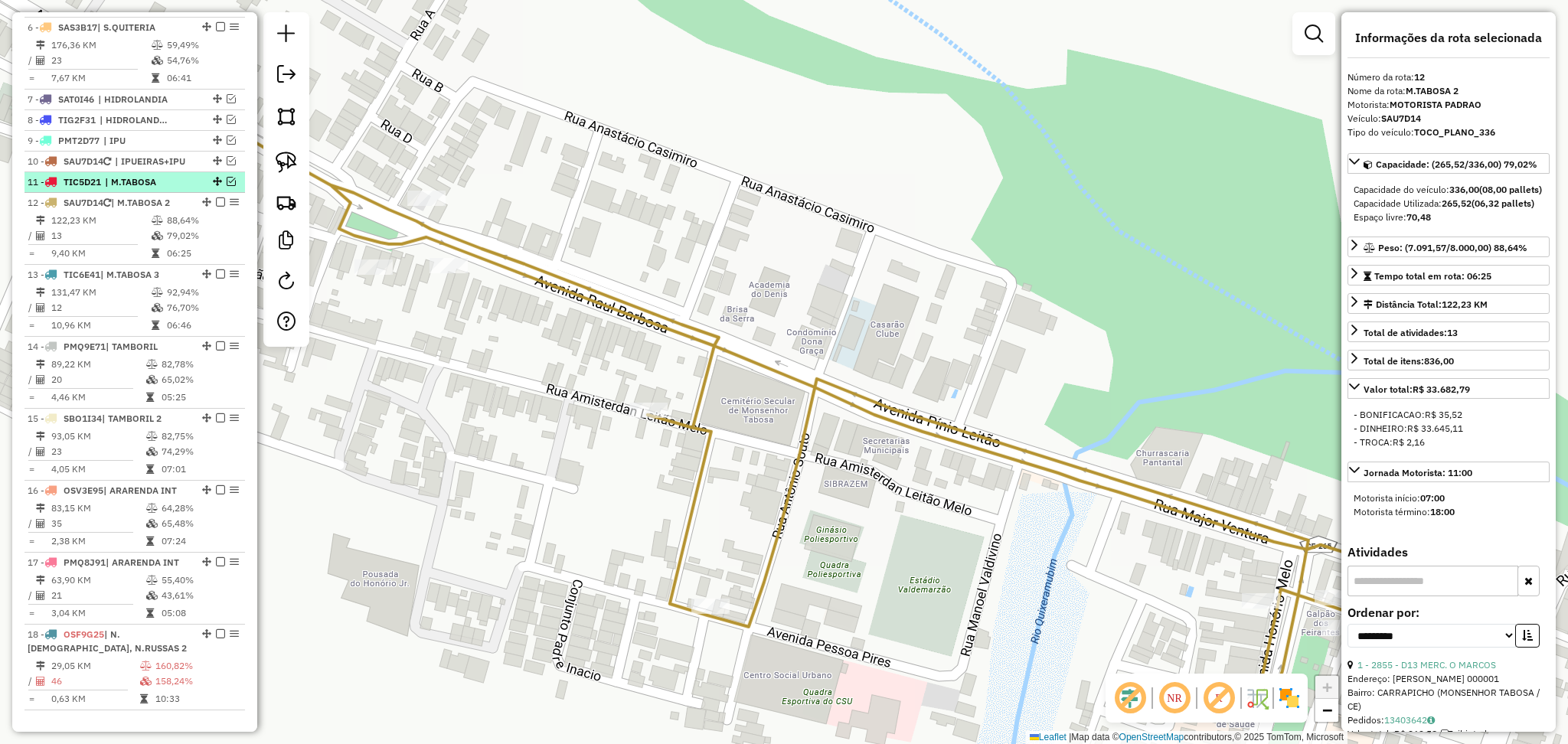
click at [227, 186] on em at bounding box center [232, 182] width 9 height 9
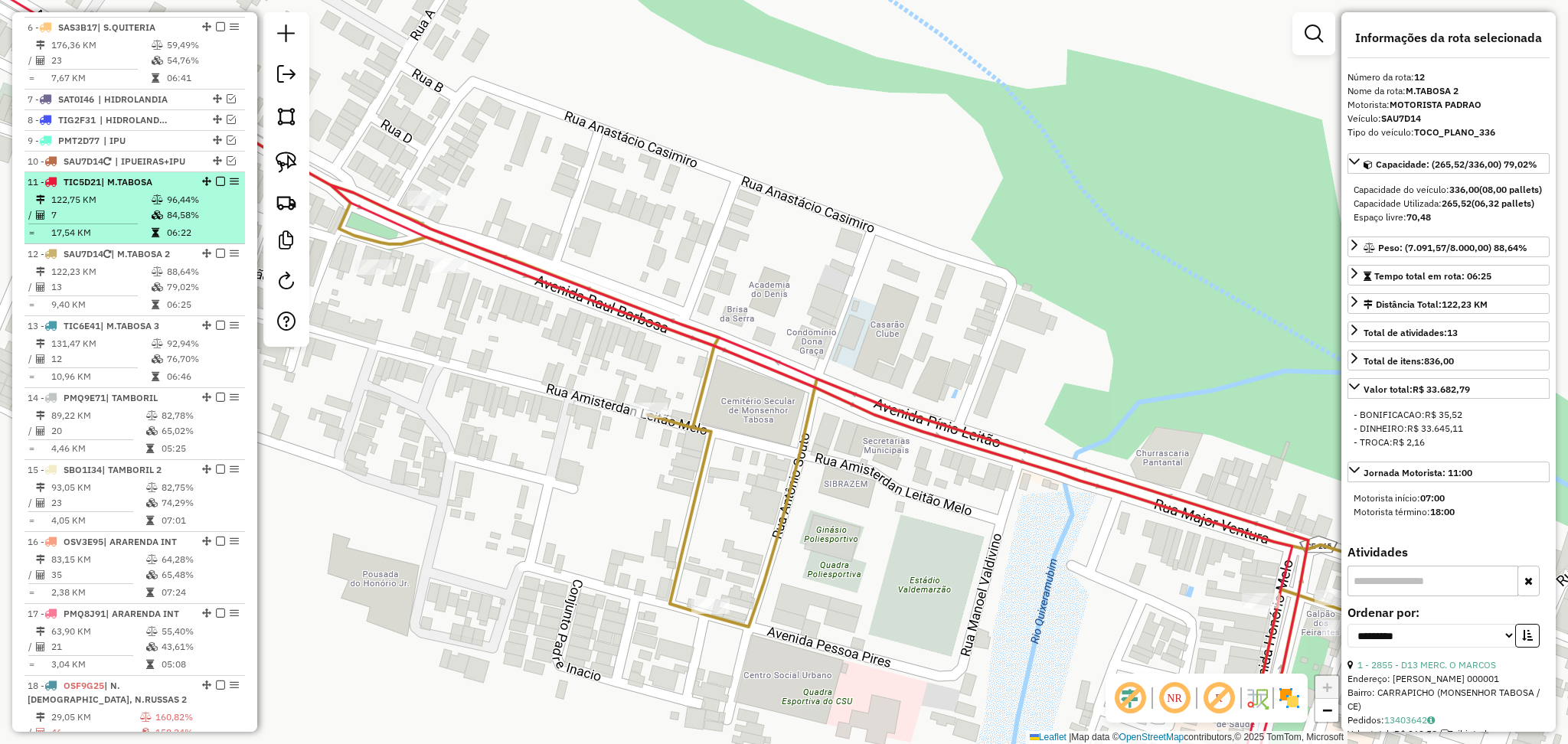
click at [115, 189] on div "11 - TIC5D21 | M.TABOSA" at bounding box center [109, 182] width 163 height 14
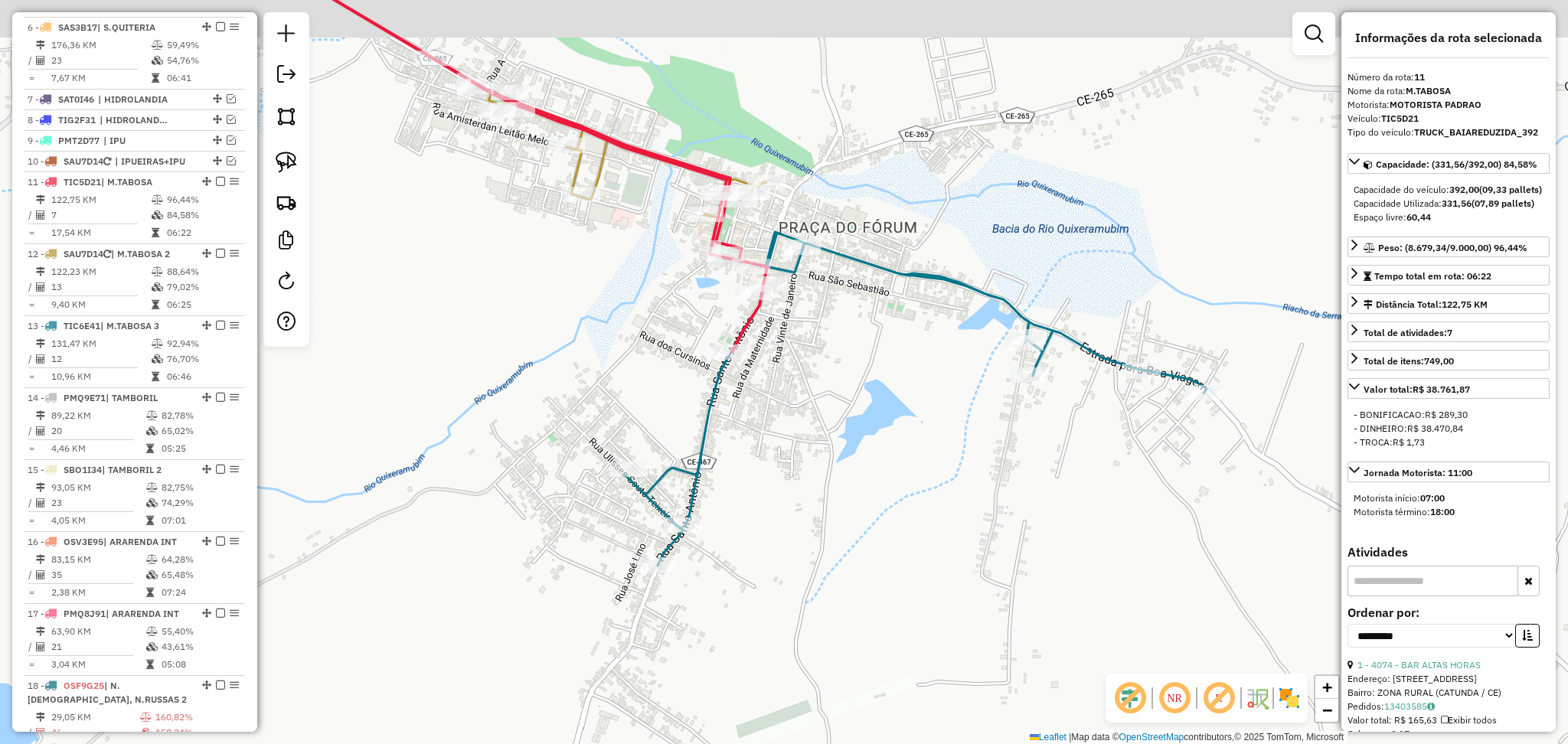
drag, startPoint x: 758, startPoint y: 311, endPoint x: 850, endPoint y: 359, distance: 103.8
click at [850, 359] on div "Janela de atendimento Grade de atendimento Capacidade Transportadoras Veículos …" at bounding box center [784, 372] width 1568 height 744
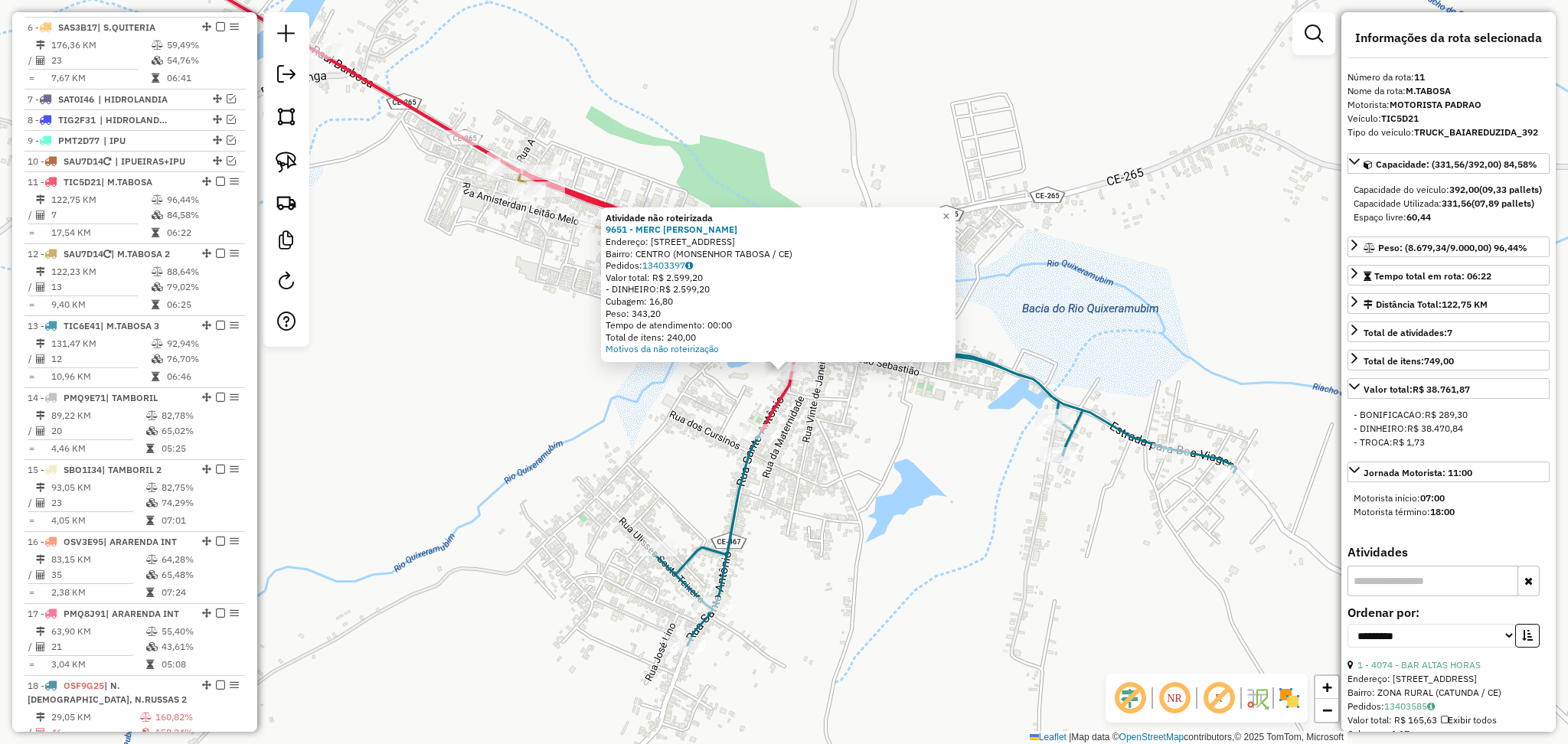
click at [683, 432] on div "Atividade não roteirizada 9651 - MERC PEDRO RENATO Endereço: R SANTO ANTONIO, 8…" at bounding box center [784, 372] width 1568 height 744
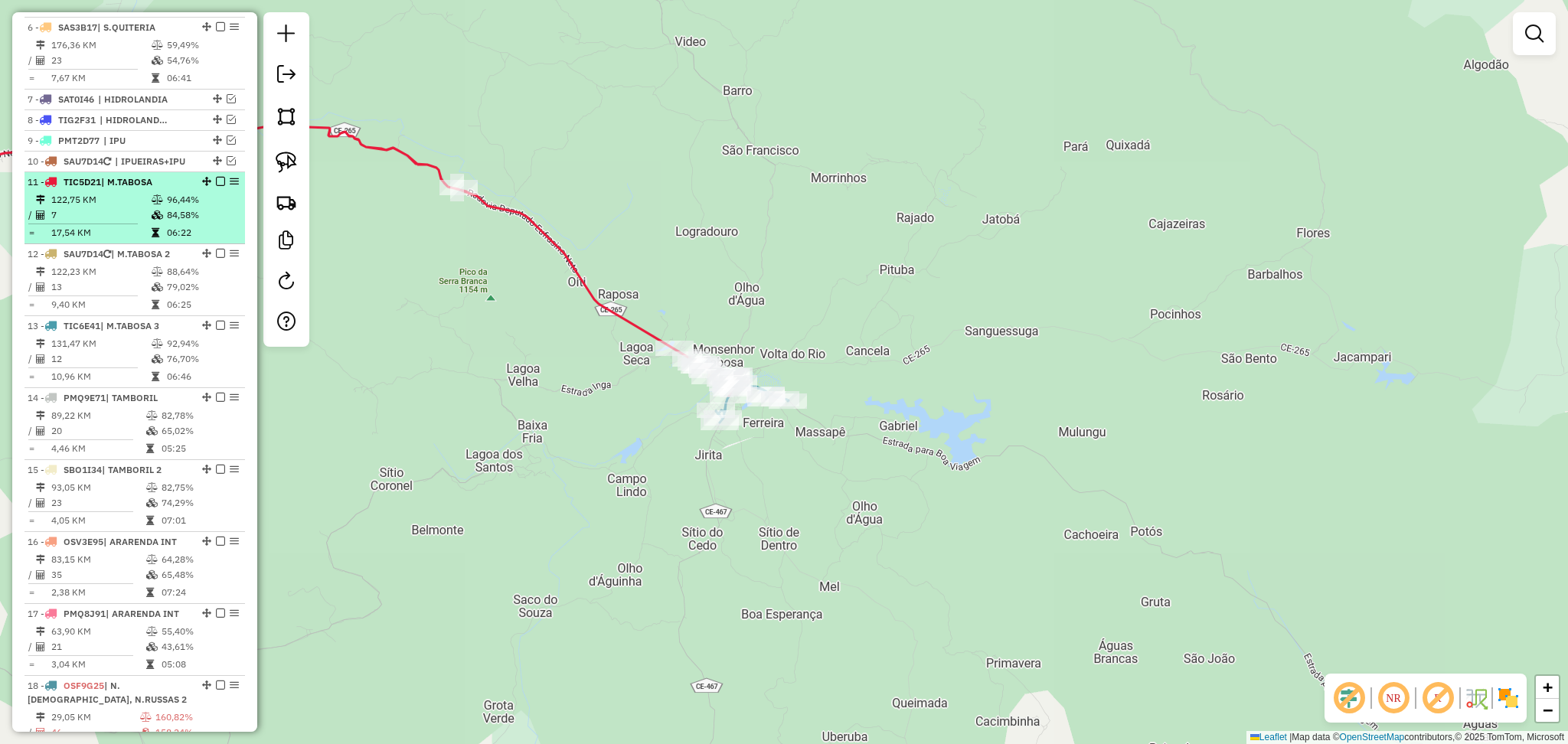
click at [64, 206] on td "122,75 KM" at bounding box center [100, 200] width 100 height 15
select select "**********"
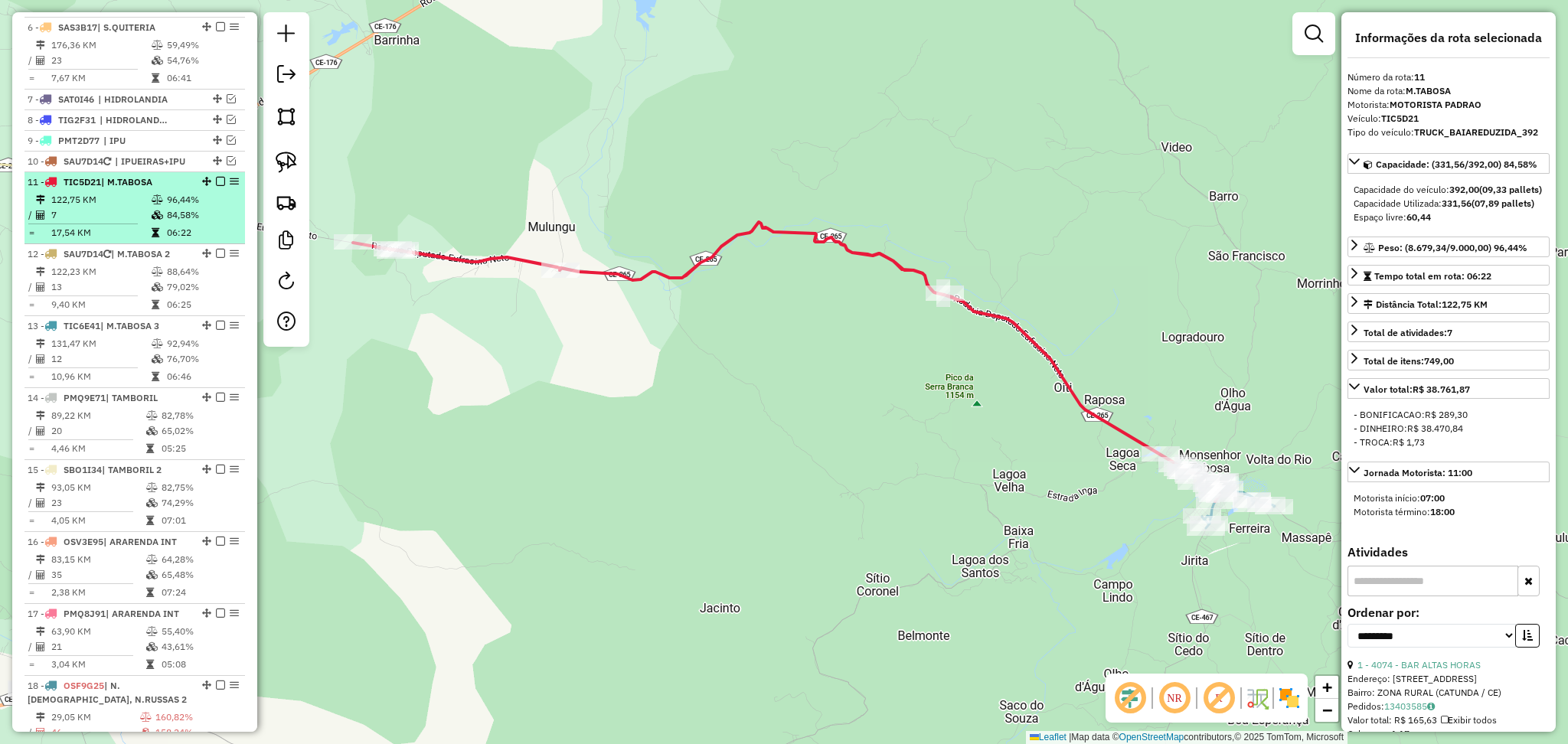
click at [216, 186] on em at bounding box center [220, 182] width 9 height 9
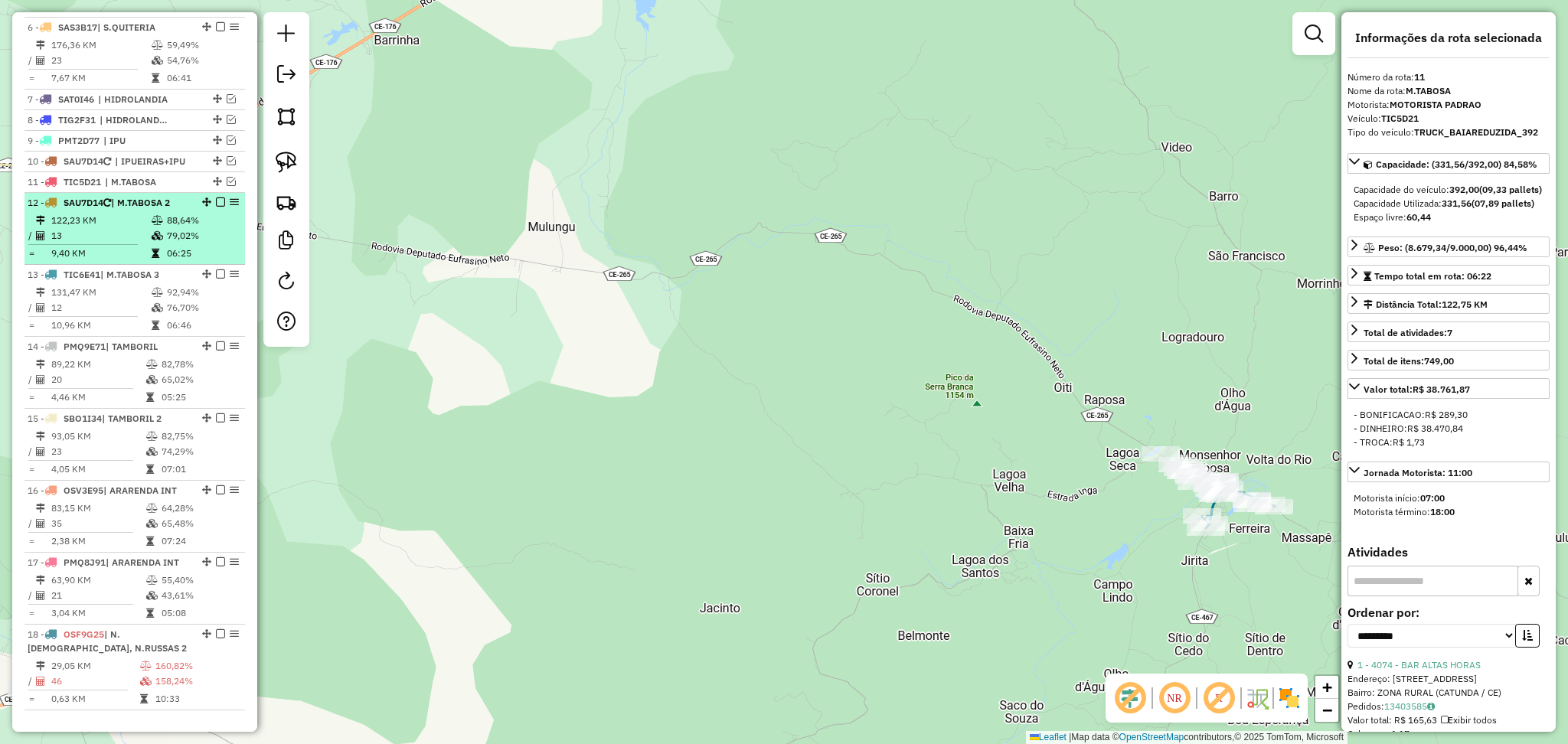
click at [217, 206] on em at bounding box center [220, 203] width 9 height 9
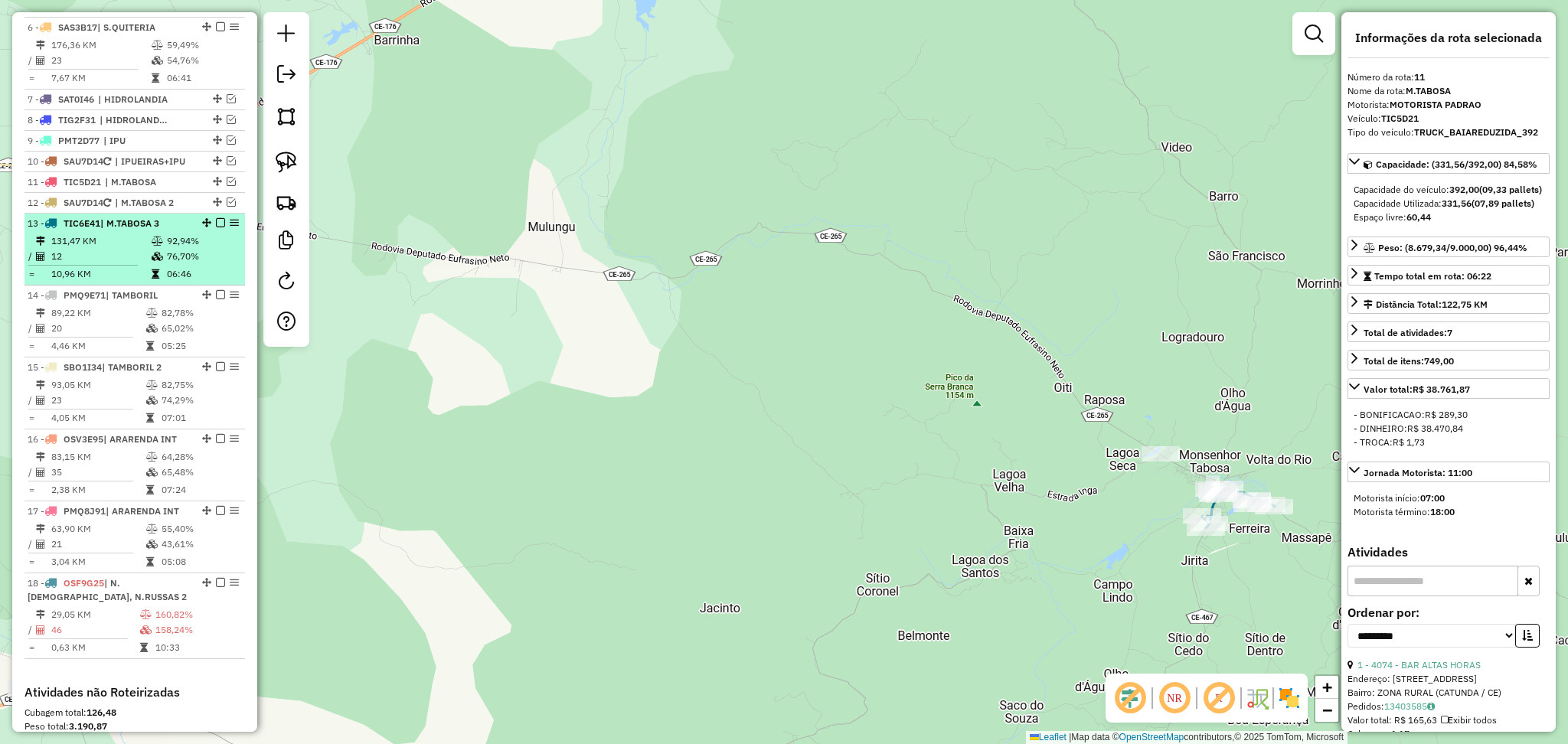
click at [216, 227] on em at bounding box center [220, 223] width 9 height 9
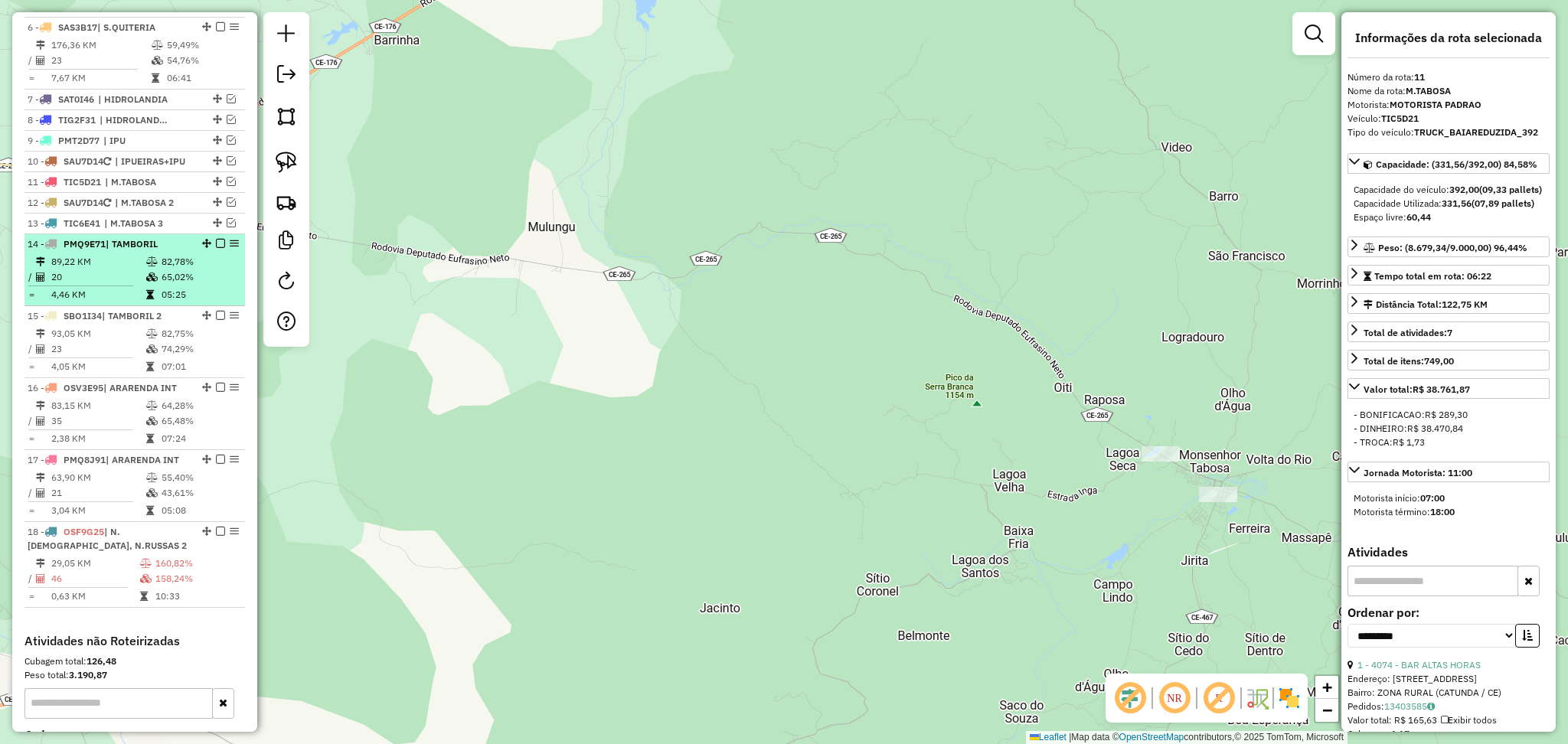
click at [113, 283] on td "20" at bounding box center [97, 277] width 95 height 15
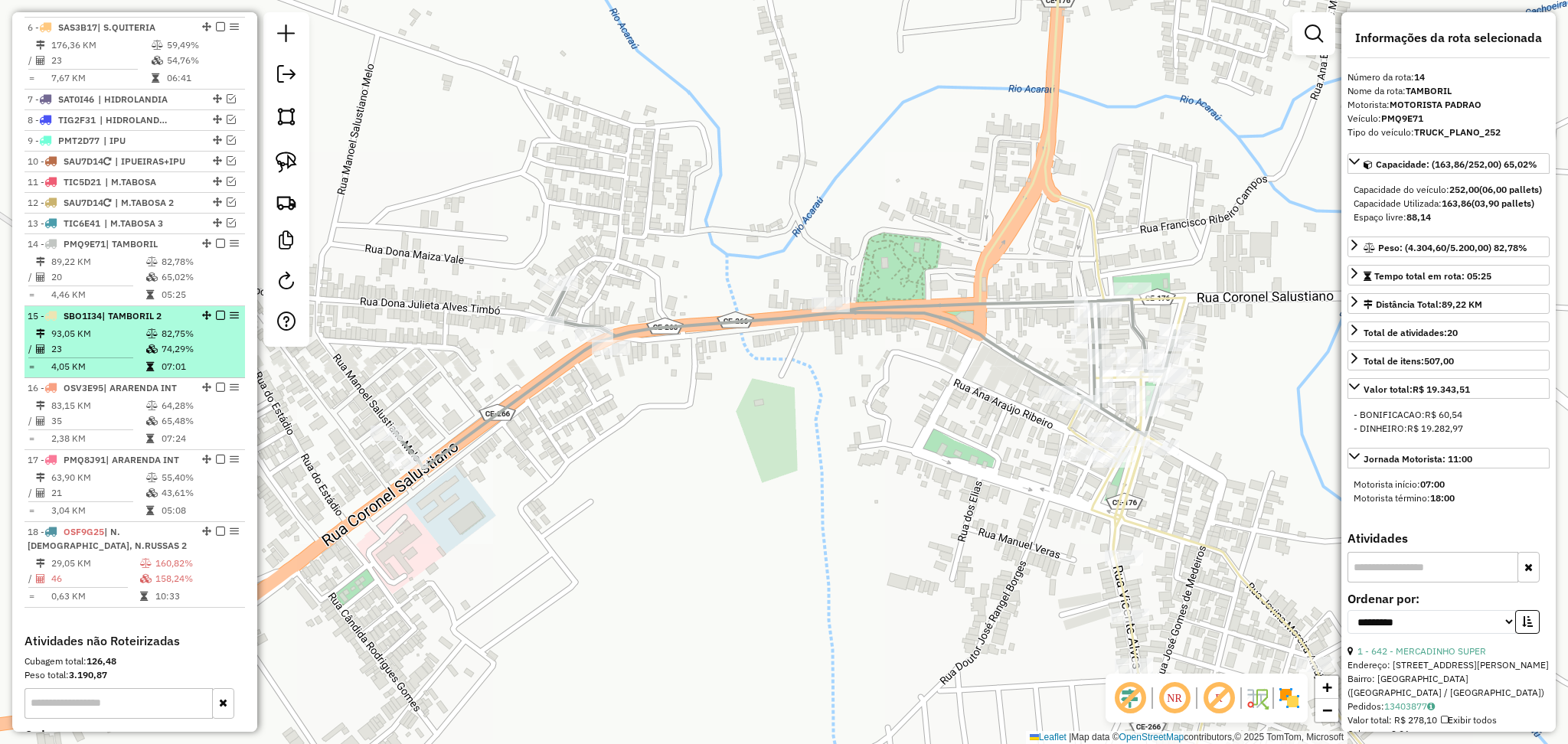
click at [125, 357] on td "23" at bounding box center [97, 349] width 95 height 15
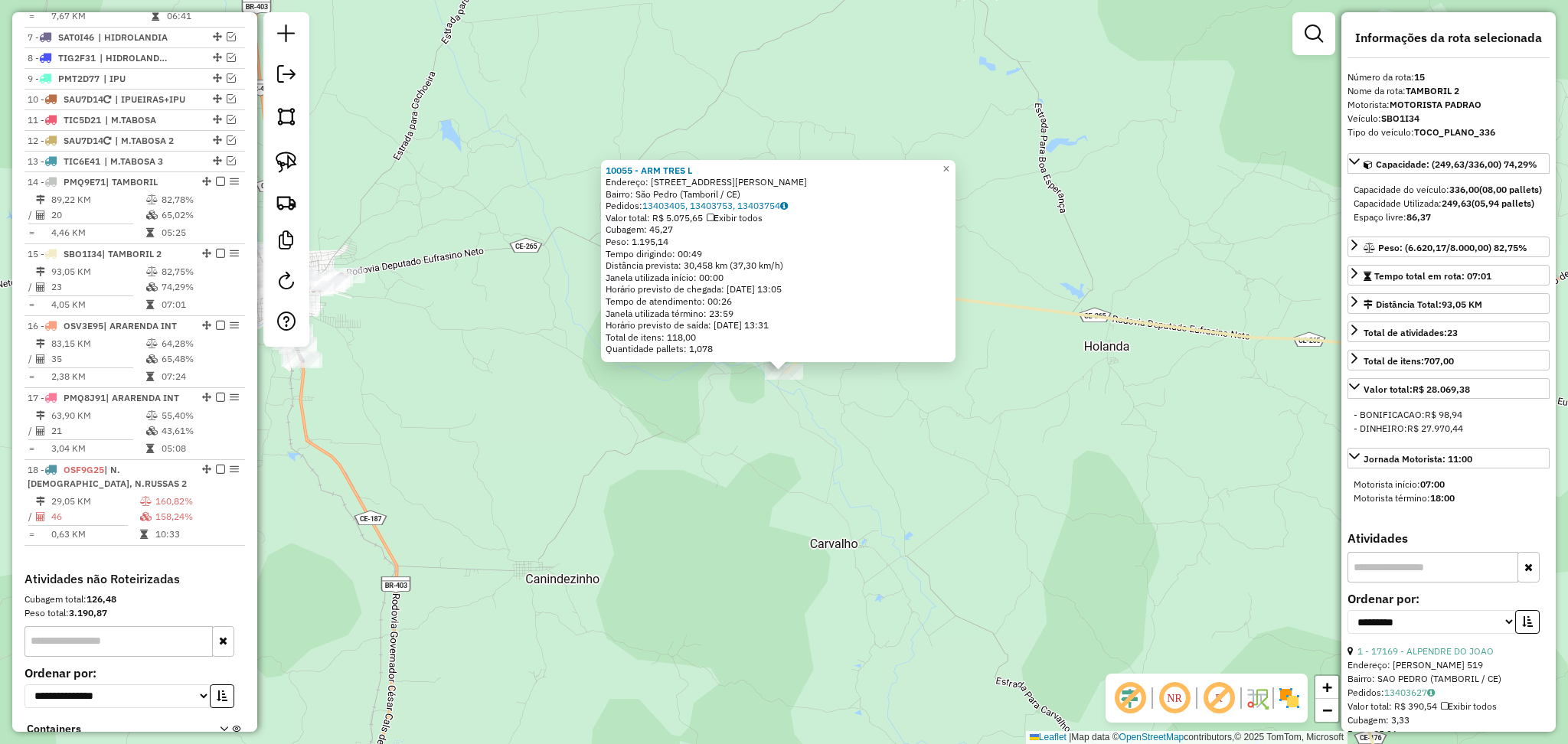
scroll to position [1120, 0]
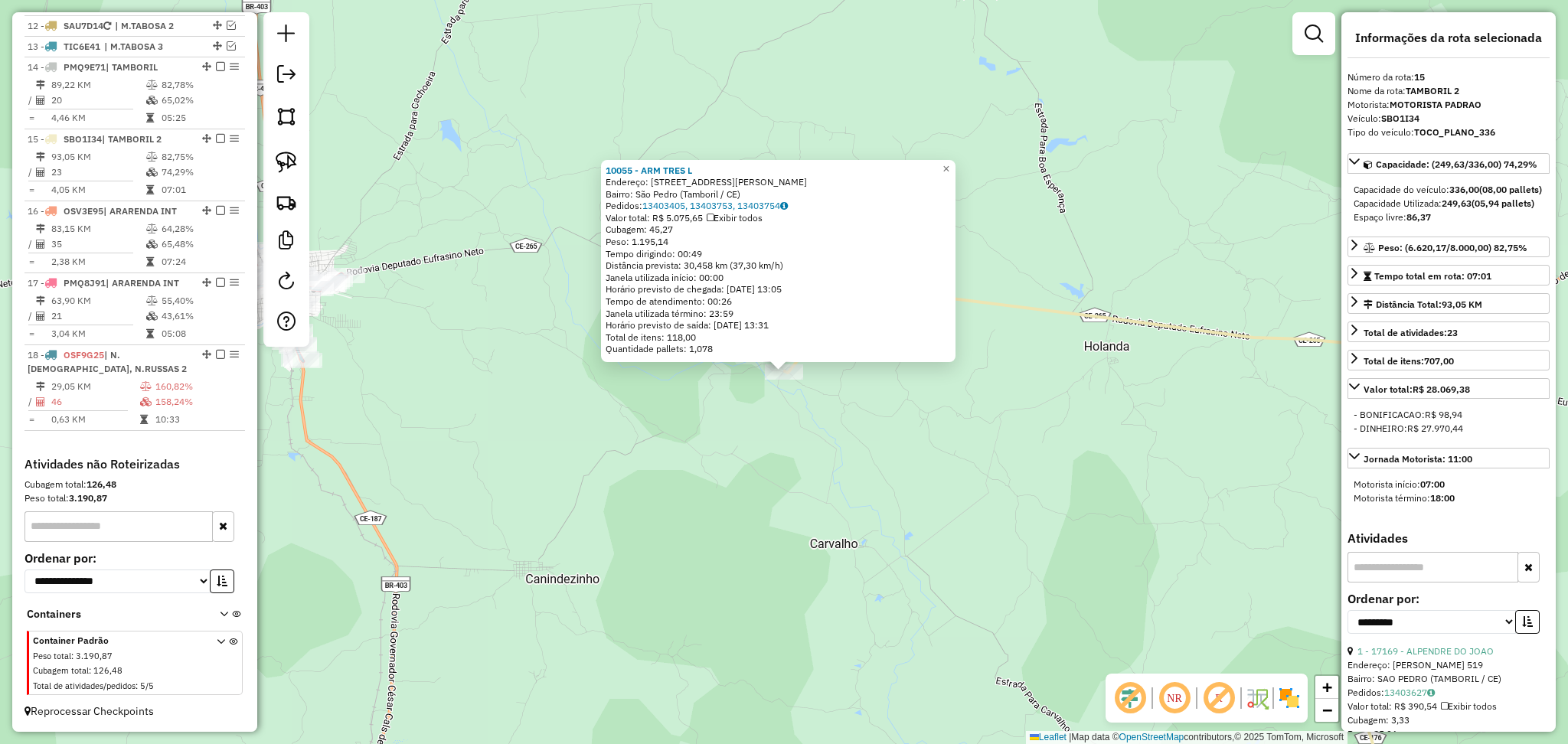
click at [751, 496] on div "10055 - ARM TRES L Endereço: Rua Raimundo Araújo, 66 Bairro: São Pedro (Tambori…" at bounding box center [784, 372] width 1568 height 744
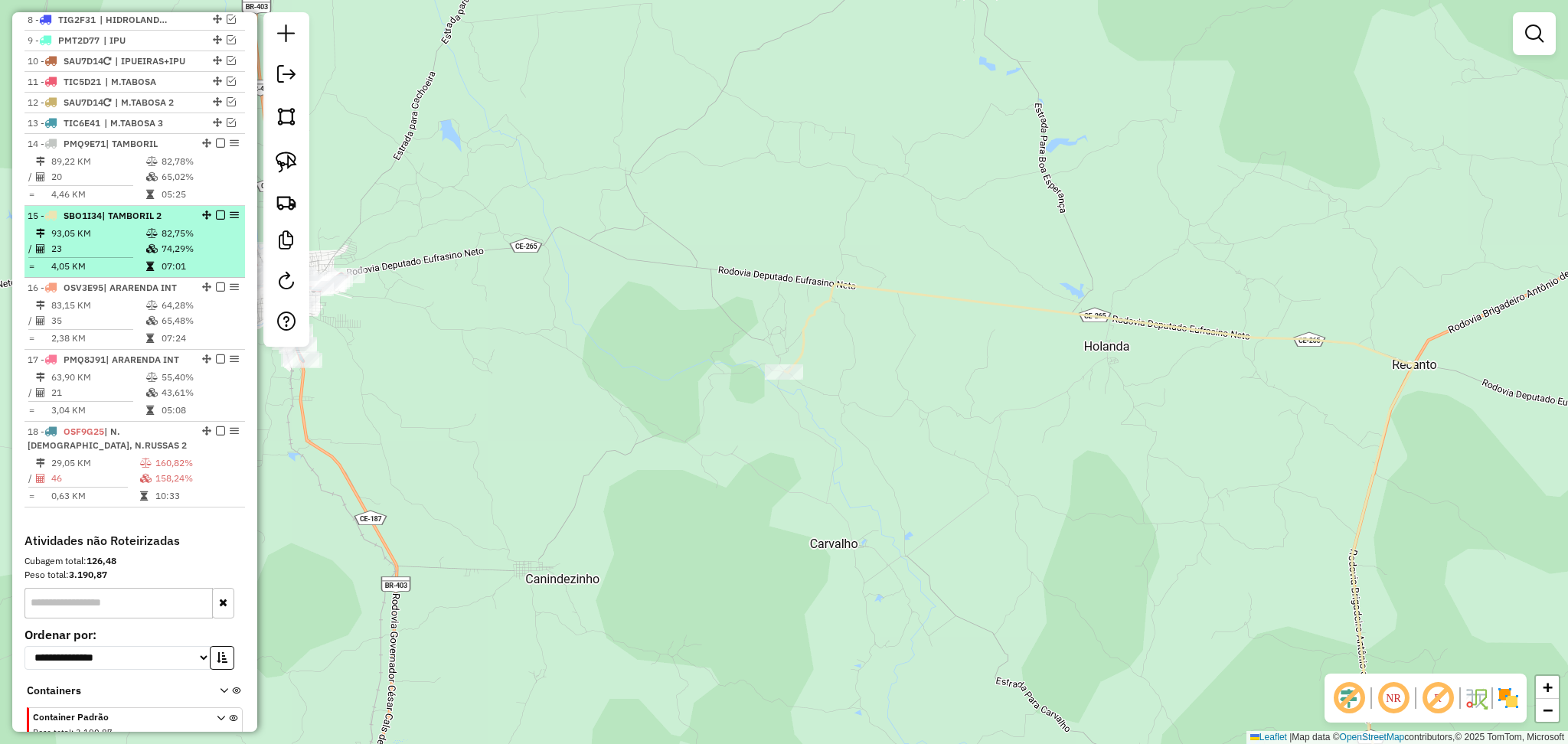
scroll to position [1018, 0]
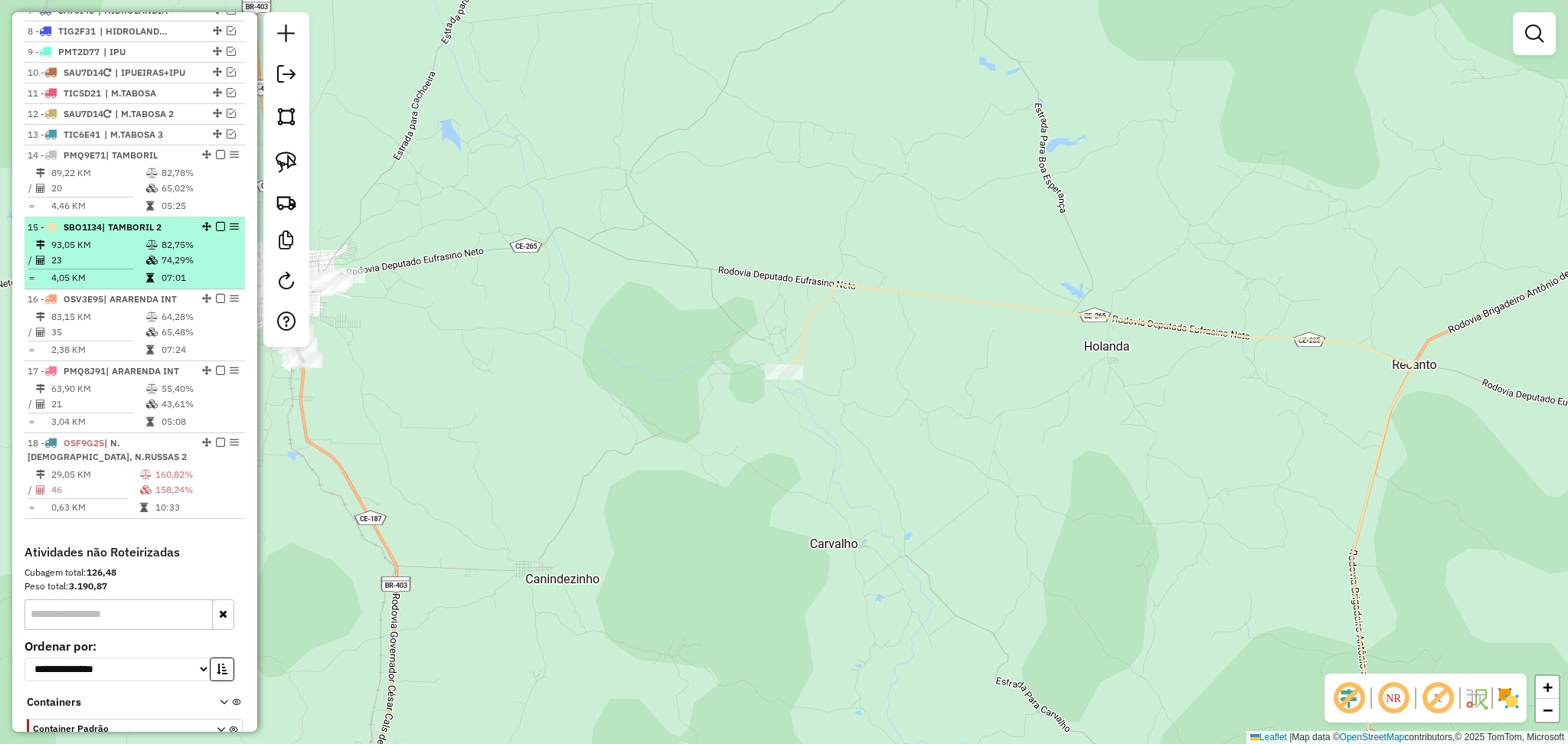
click at [132, 253] on td "93,05 KM" at bounding box center [97, 245] width 95 height 15
select select "**********"
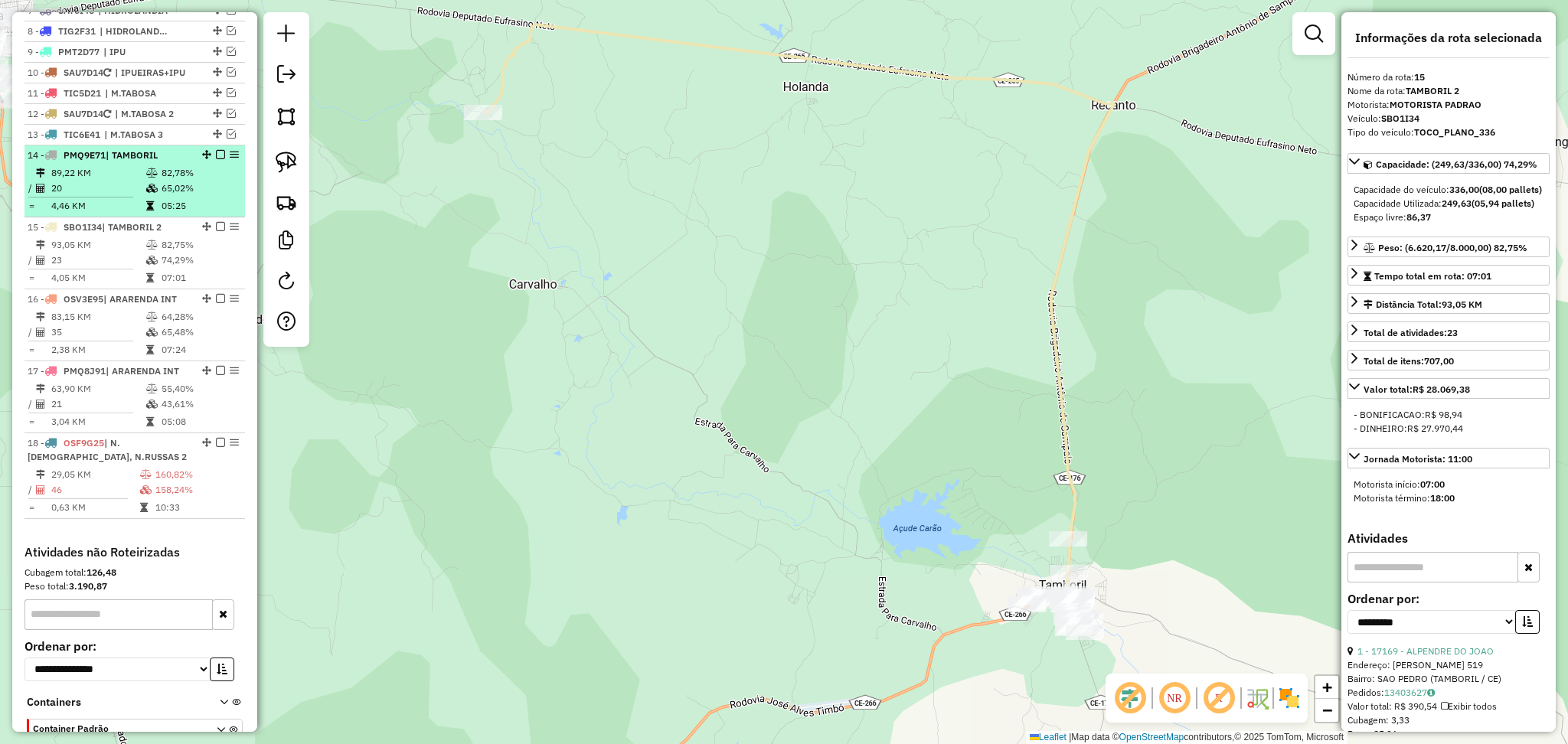
click at [127, 199] on td at bounding box center [86, 197] width 118 height 2
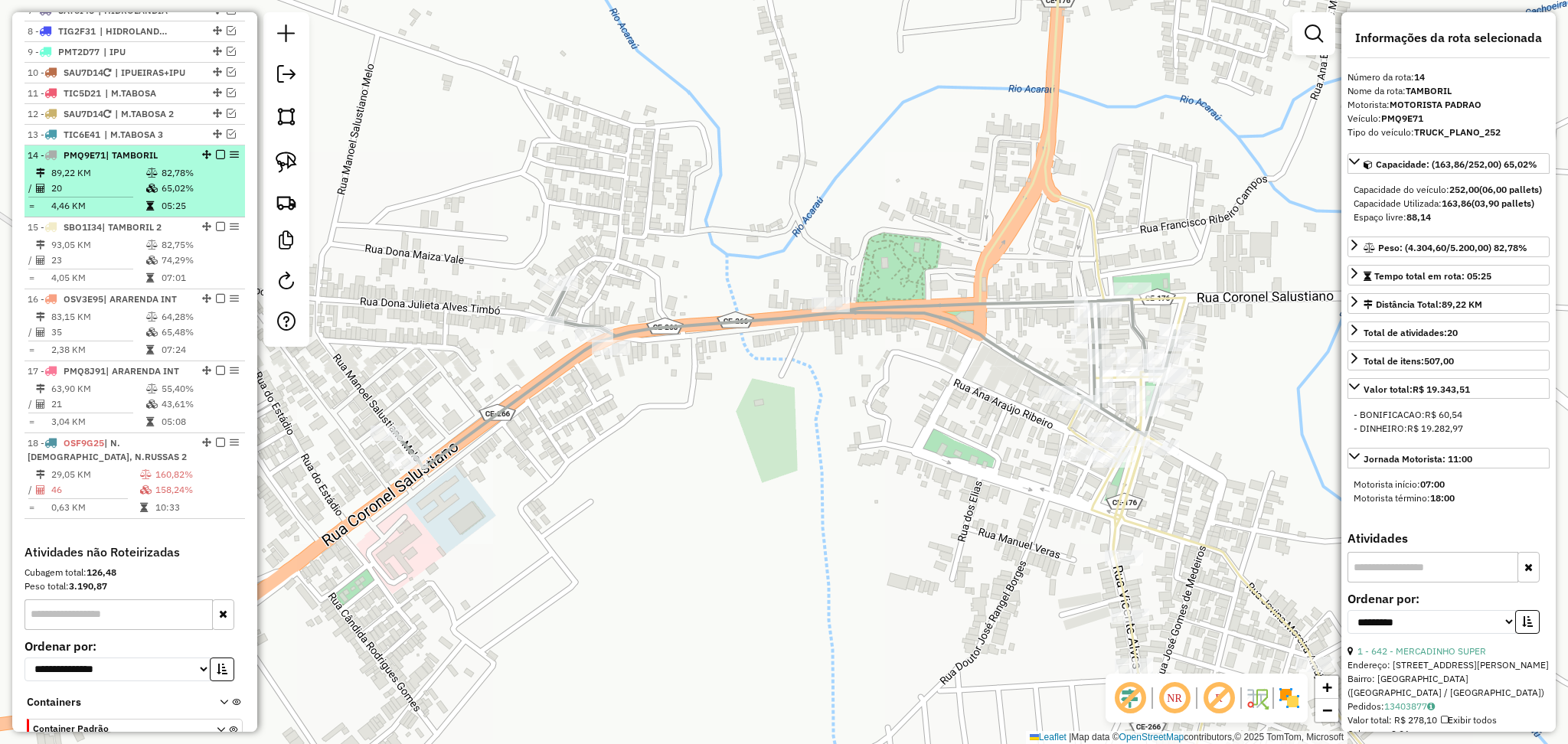
click at [123, 196] on td "20" at bounding box center [97, 188] width 95 height 15
click at [217, 159] on em at bounding box center [220, 155] width 9 height 9
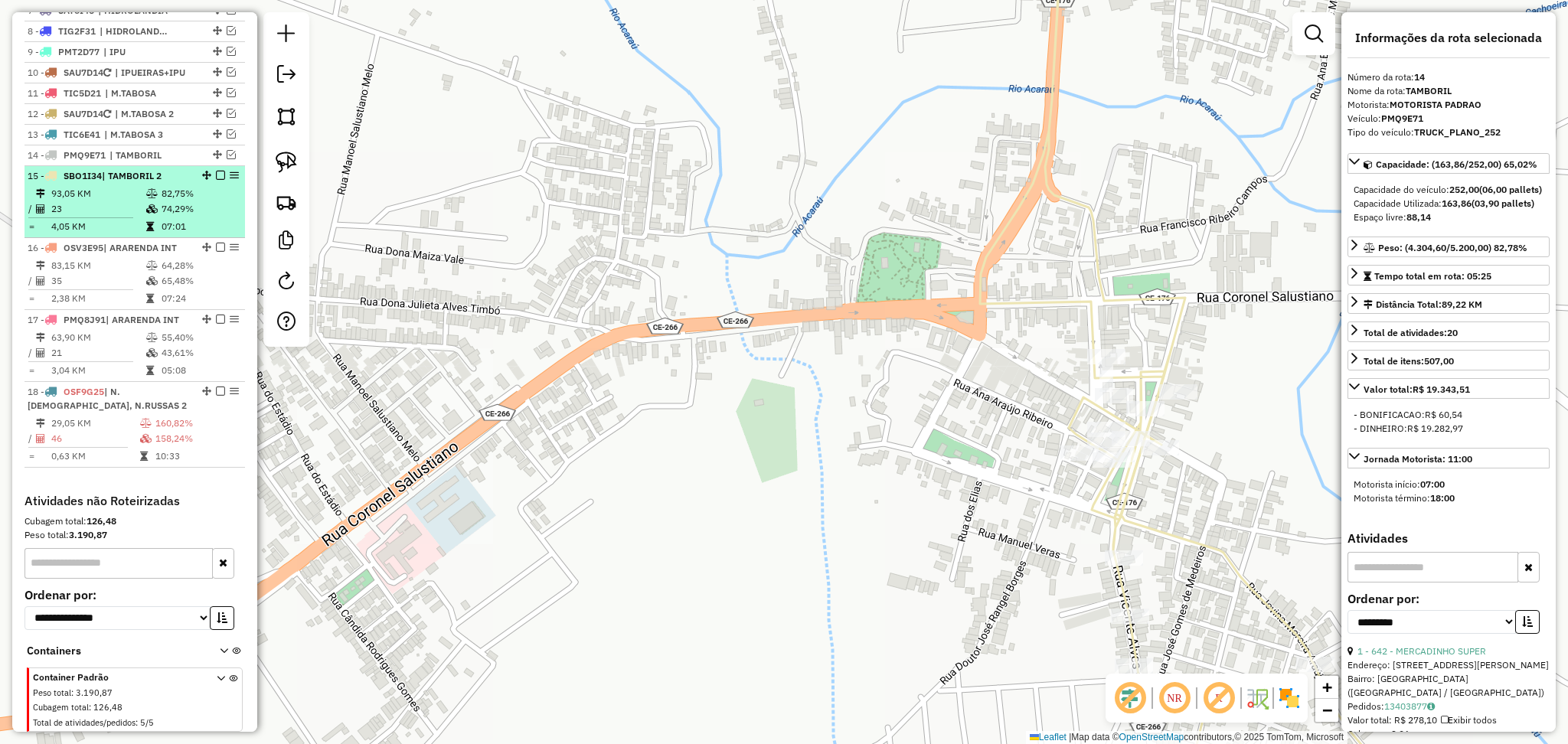
click at [126, 217] on td "23" at bounding box center [97, 209] width 95 height 15
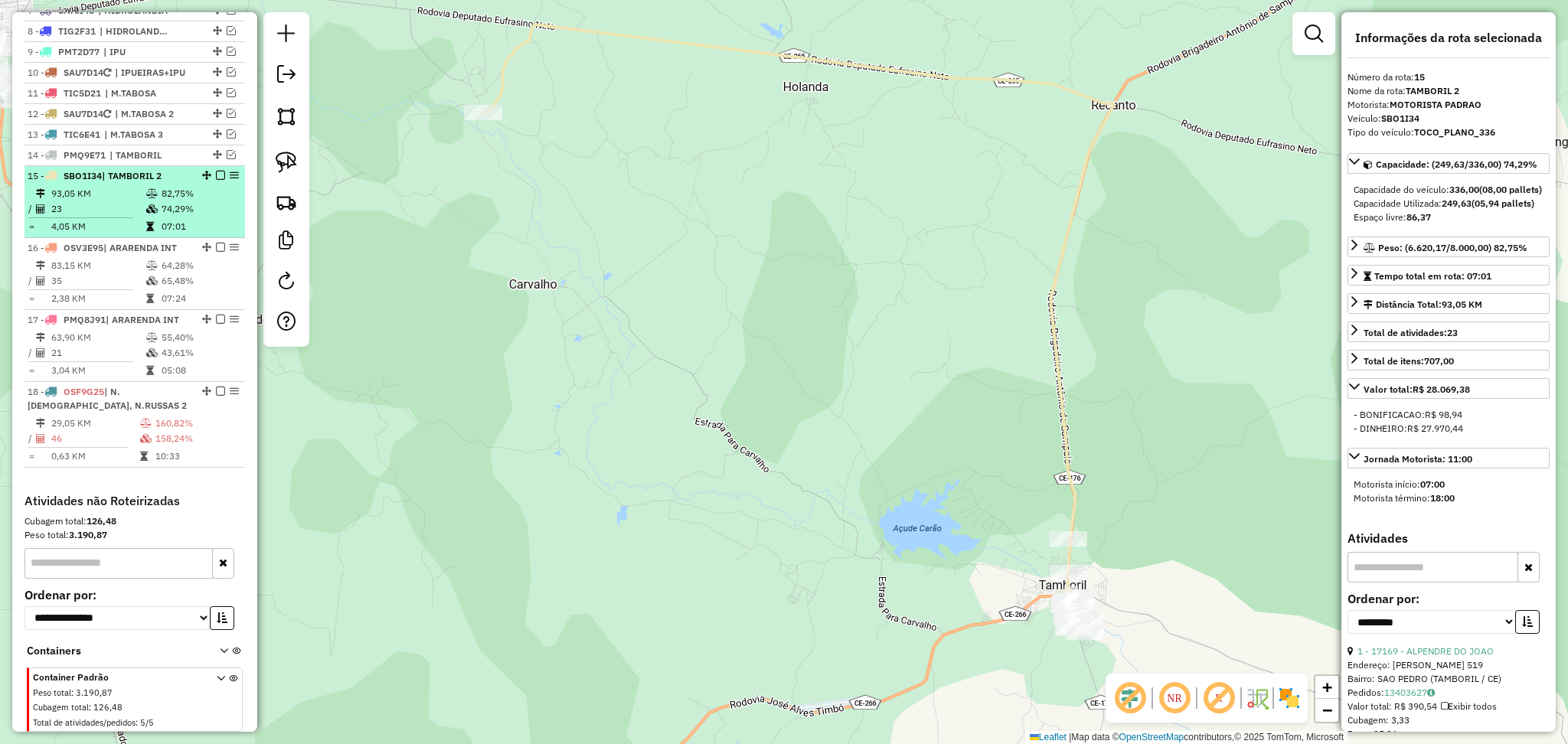
click at [219, 180] on em at bounding box center [220, 175] width 9 height 9
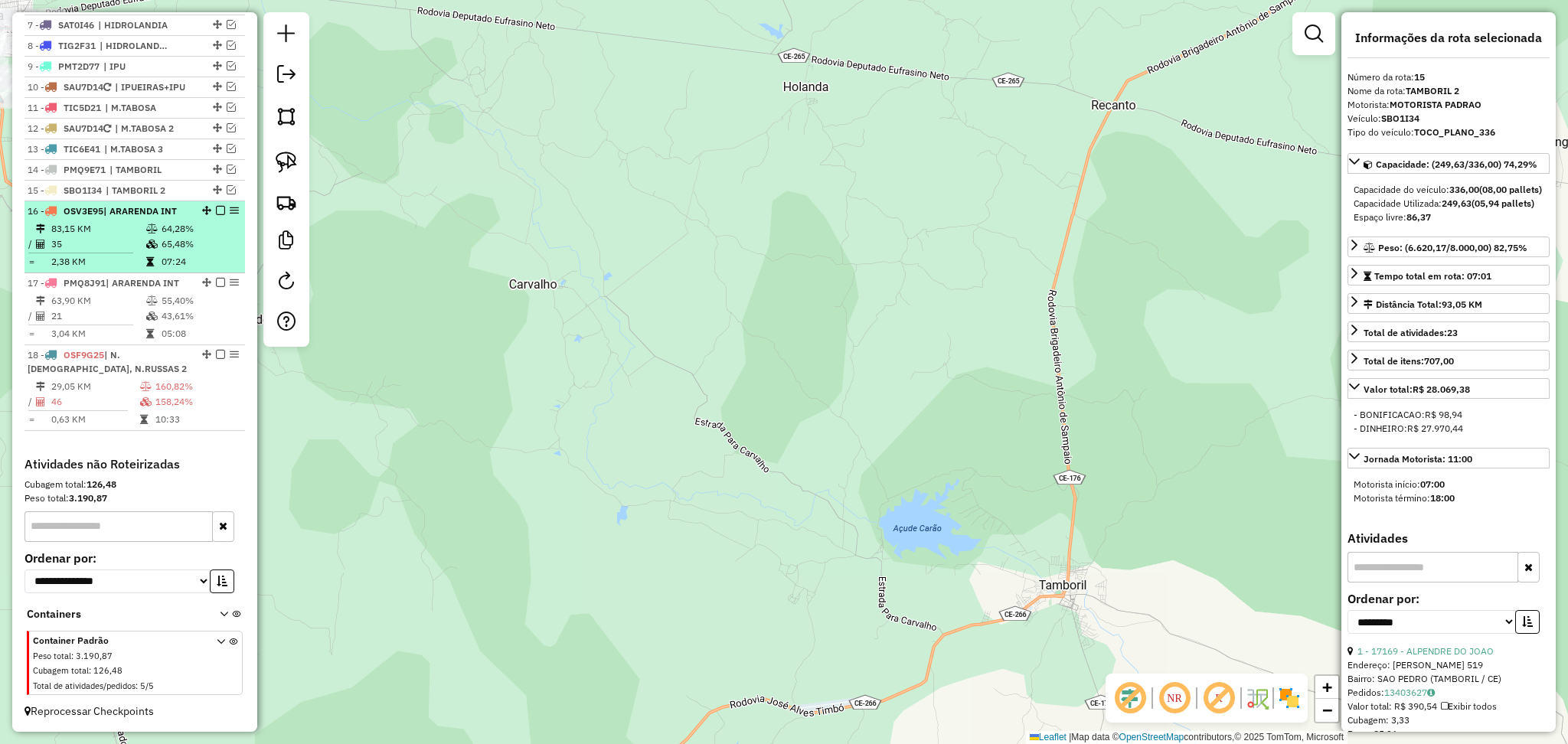
scroll to position [1018, 0]
click at [118, 227] on td "83,15 KM" at bounding box center [97, 229] width 95 height 15
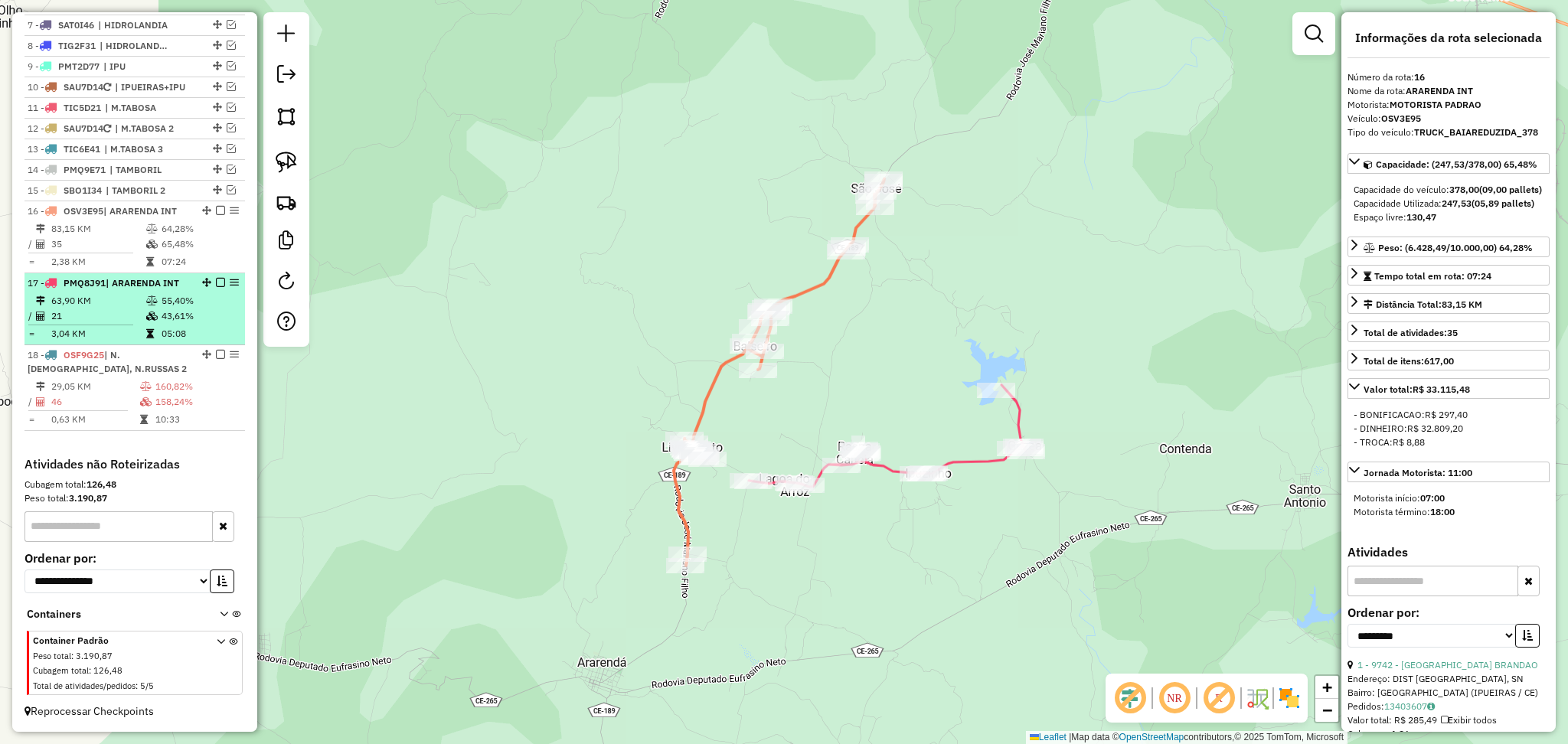
click at [124, 309] on td "21" at bounding box center [97, 316] width 95 height 15
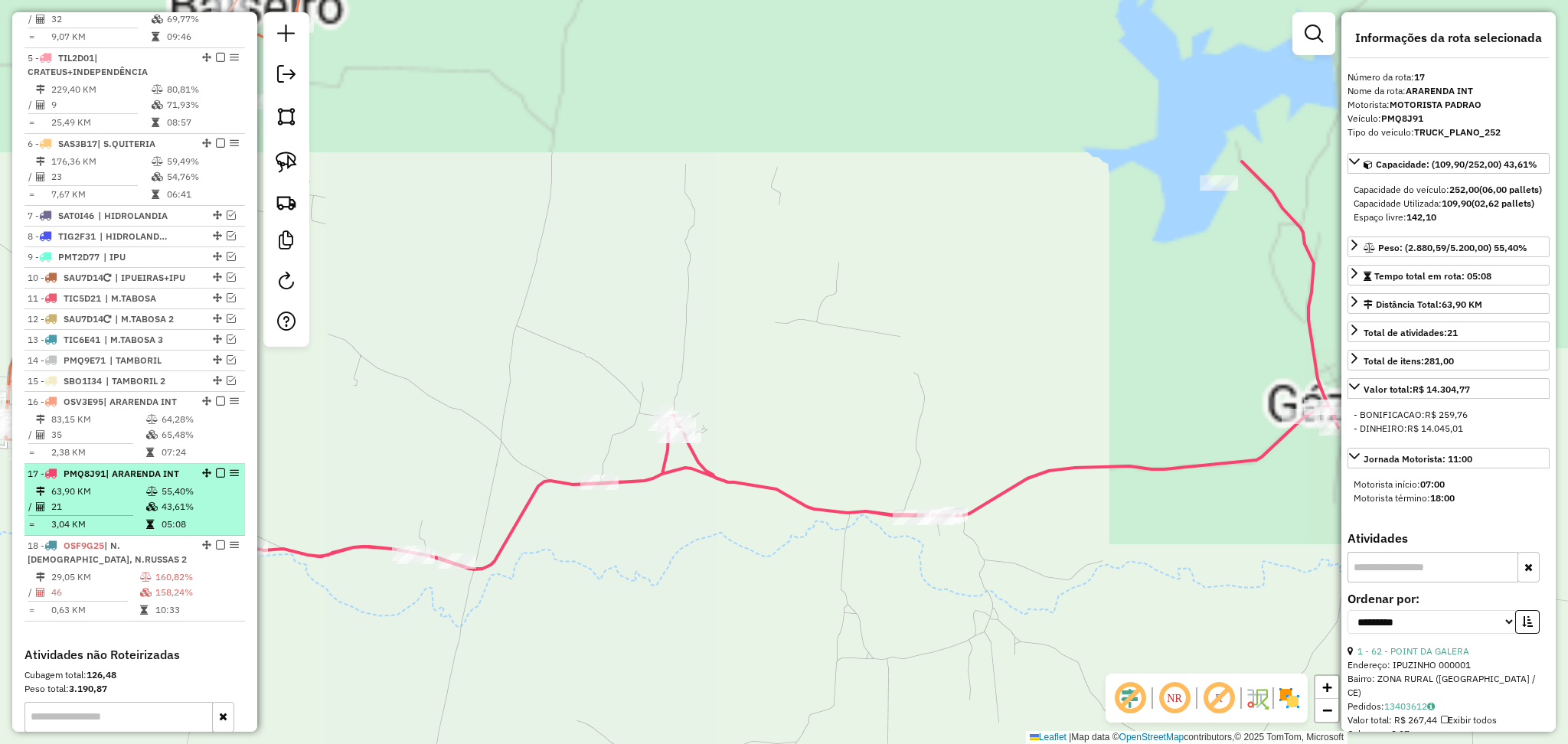
scroll to position [711, 0]
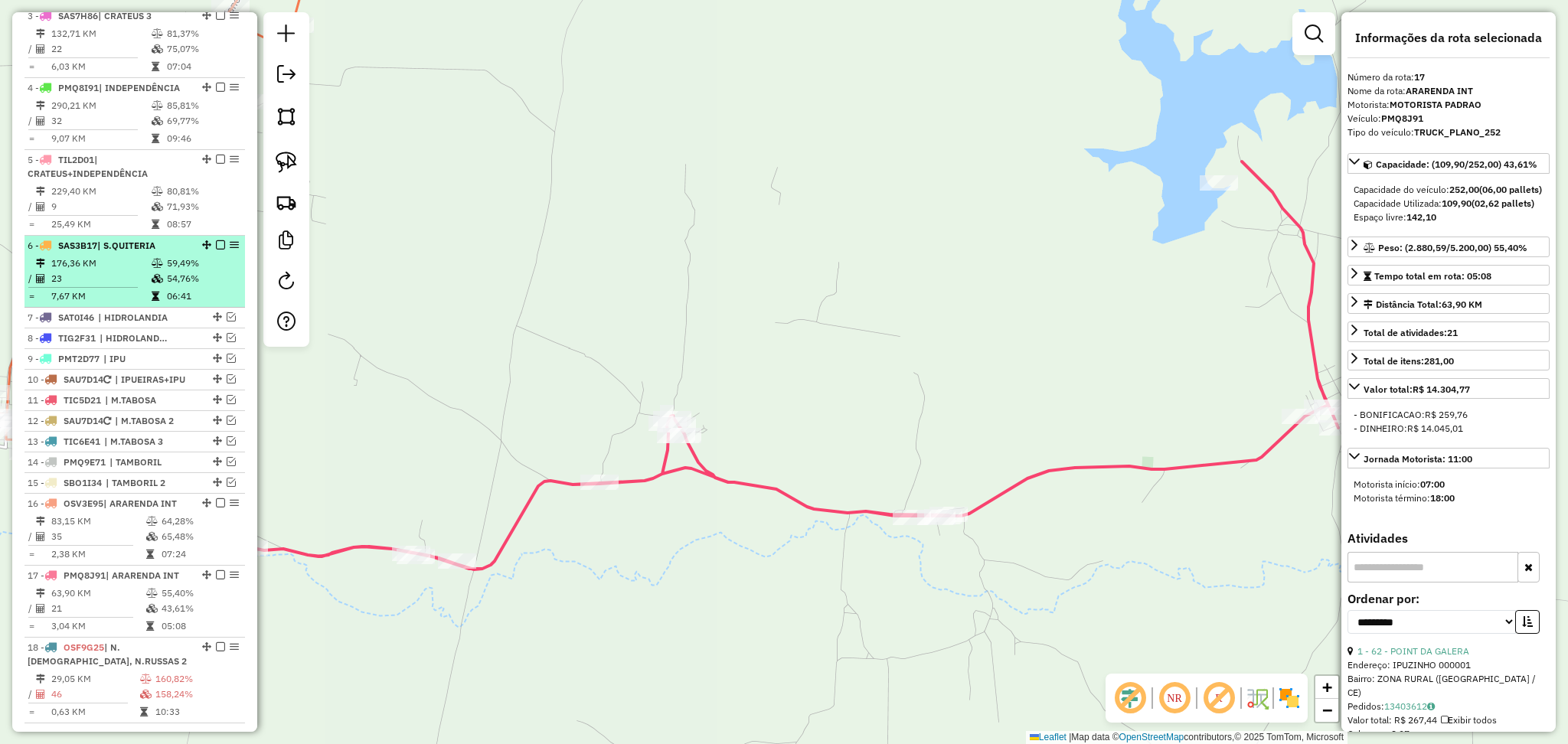
click at [118, 283] on td "23" at bounding box center [100, 278] width 100 height 15
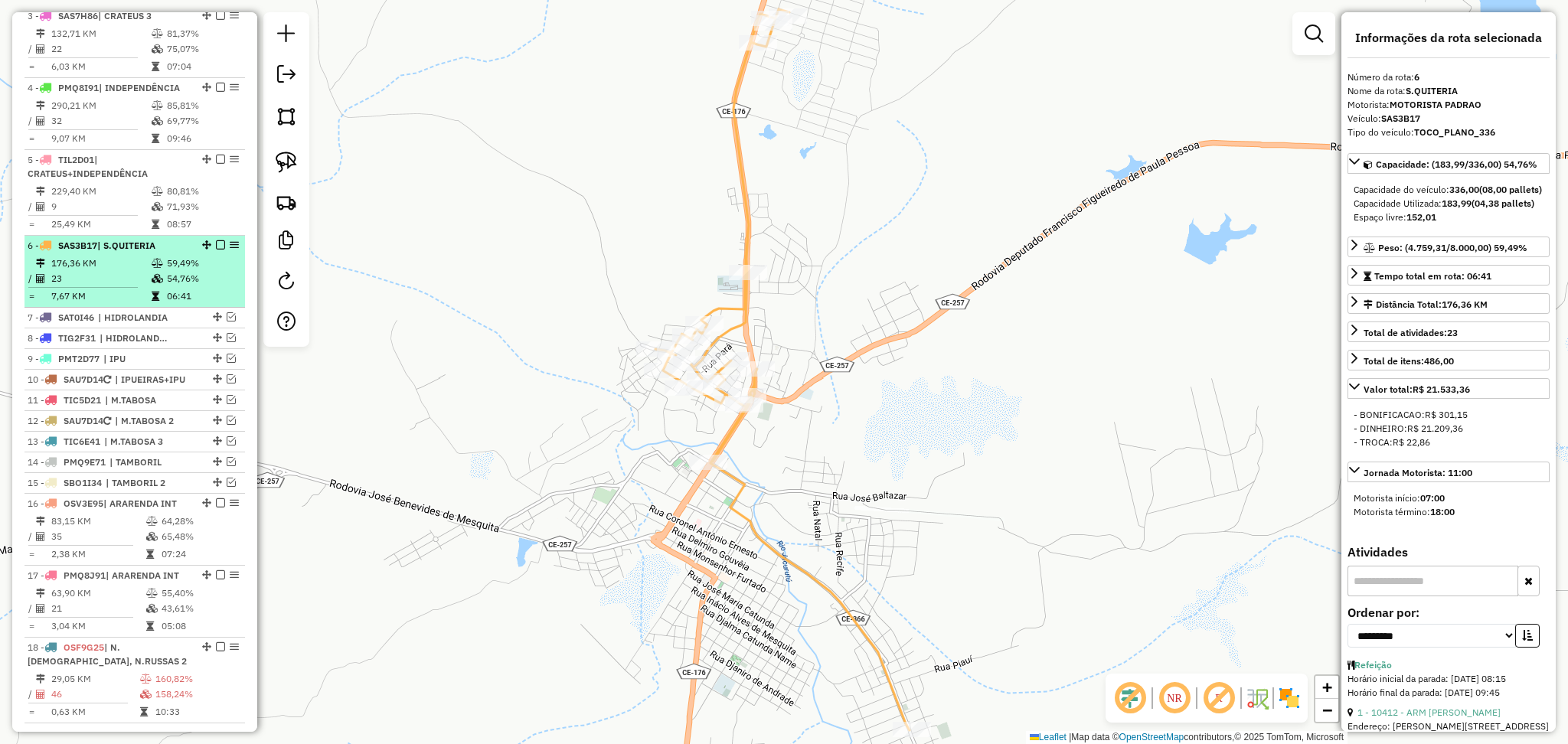
click at [216, 250] on em at bounding box center [220, 245] width 9 height 9
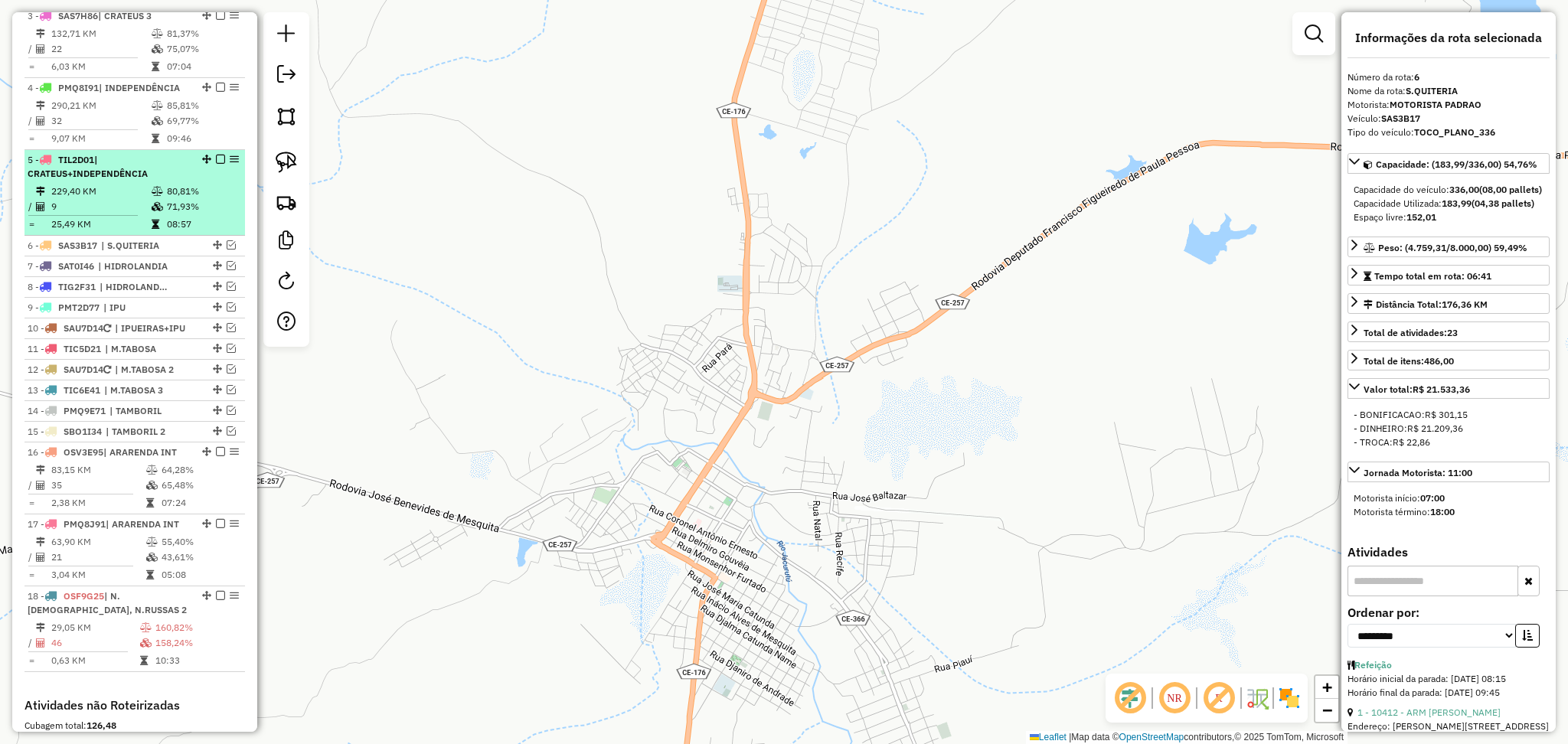
click at [144, 213] on td "9" at bounding box center [100, 206] width 100 height 15
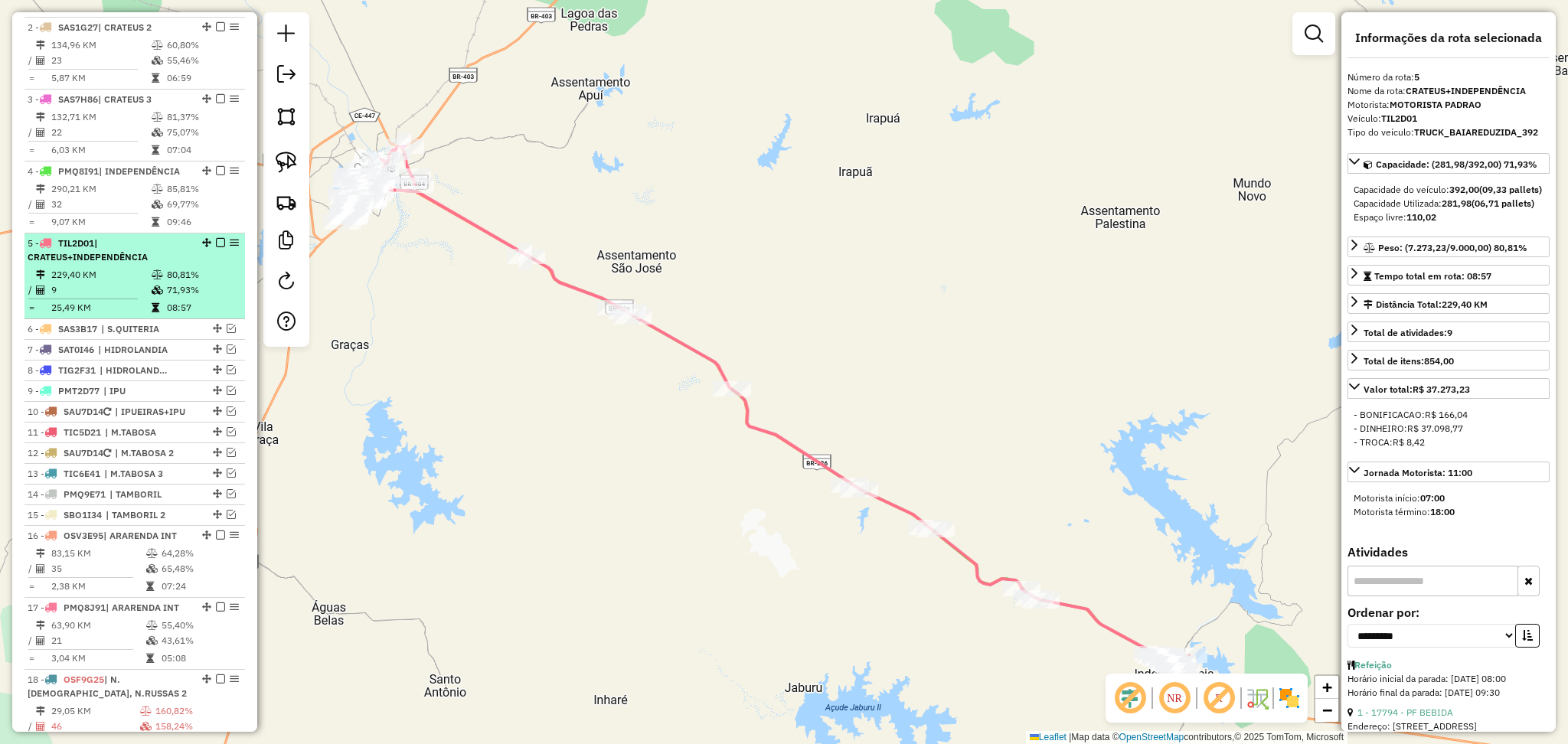
scroll to position [608, 0]
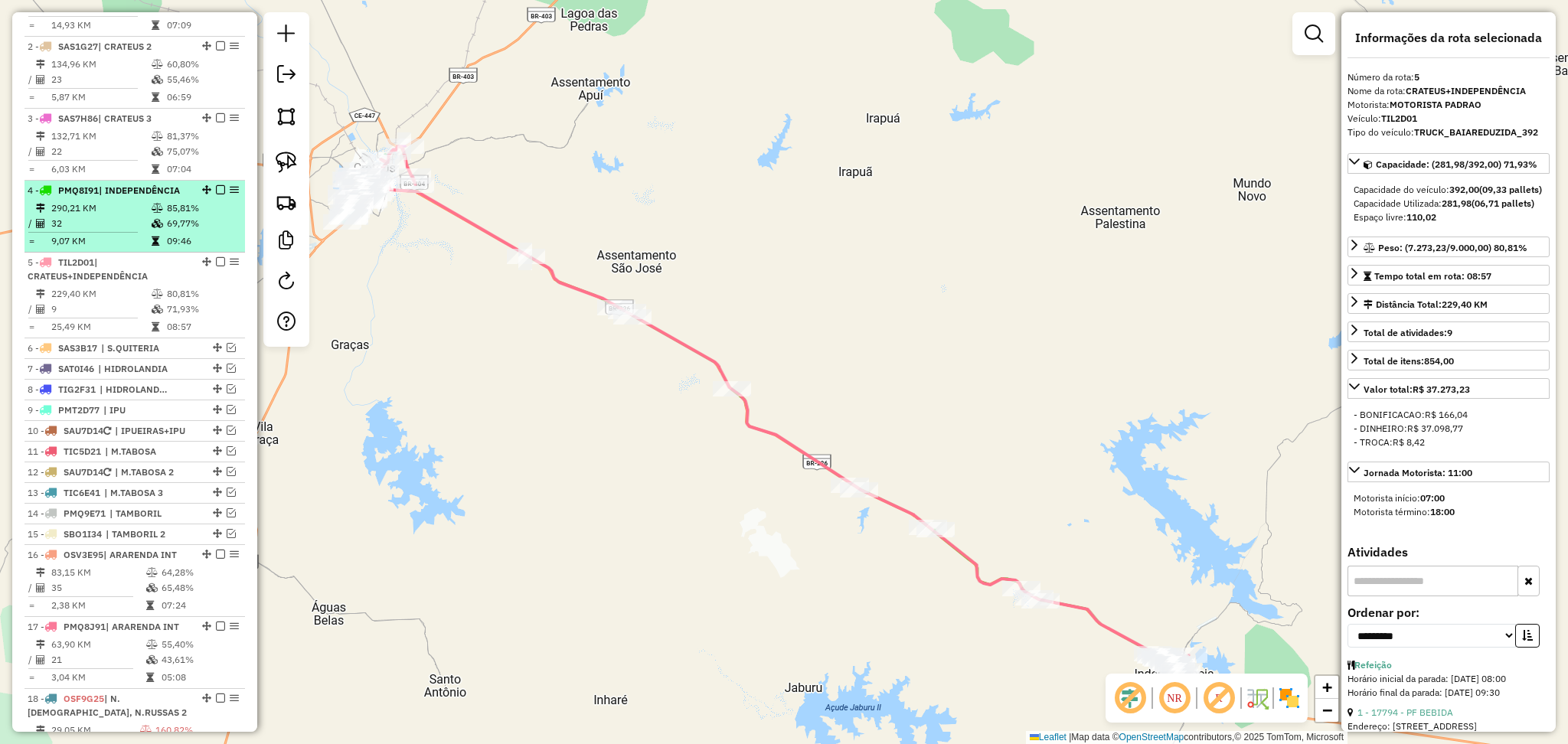
click at [106, 231] on td "32" at bounding box center [100, 223] width 100 height 15
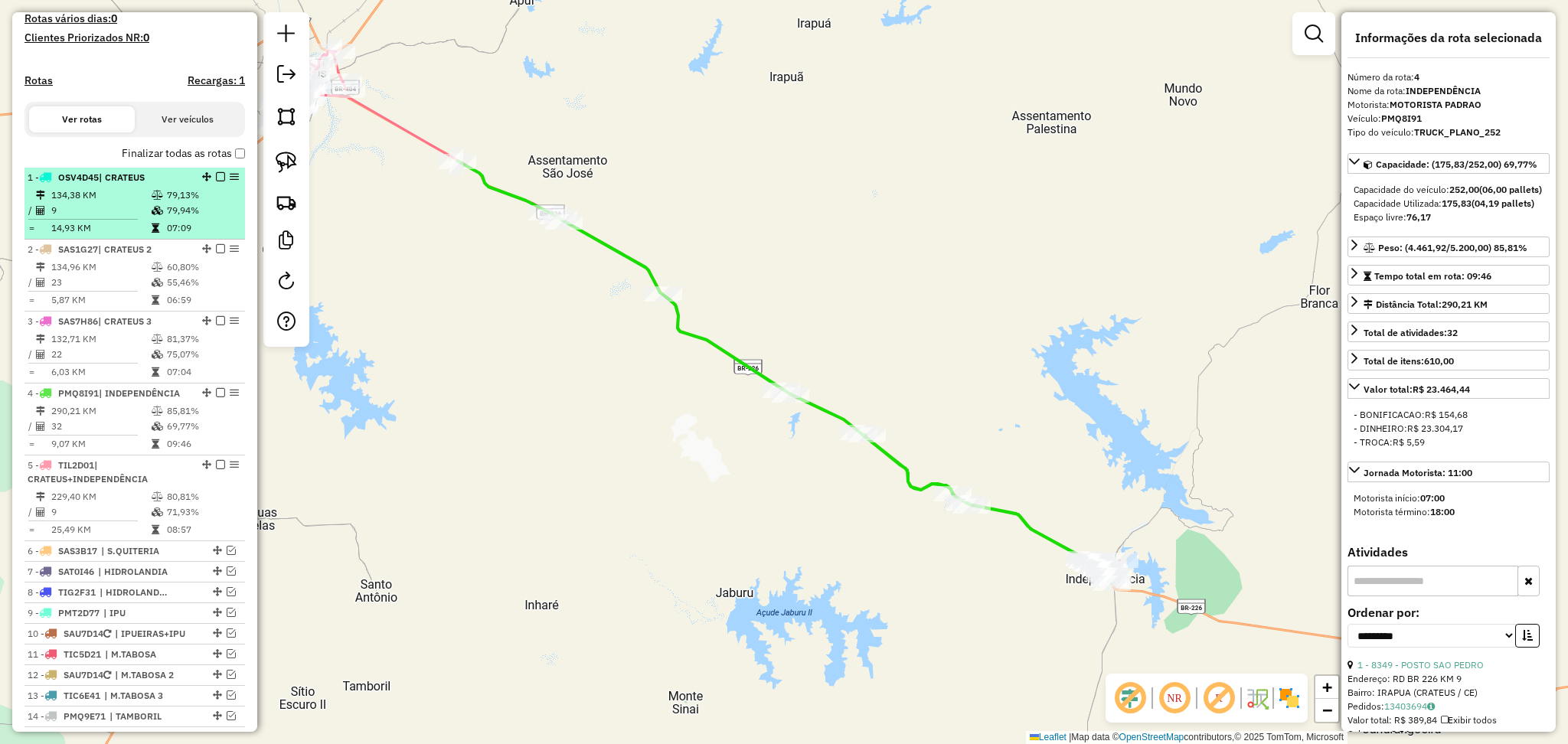
scroll to position [404, 0]
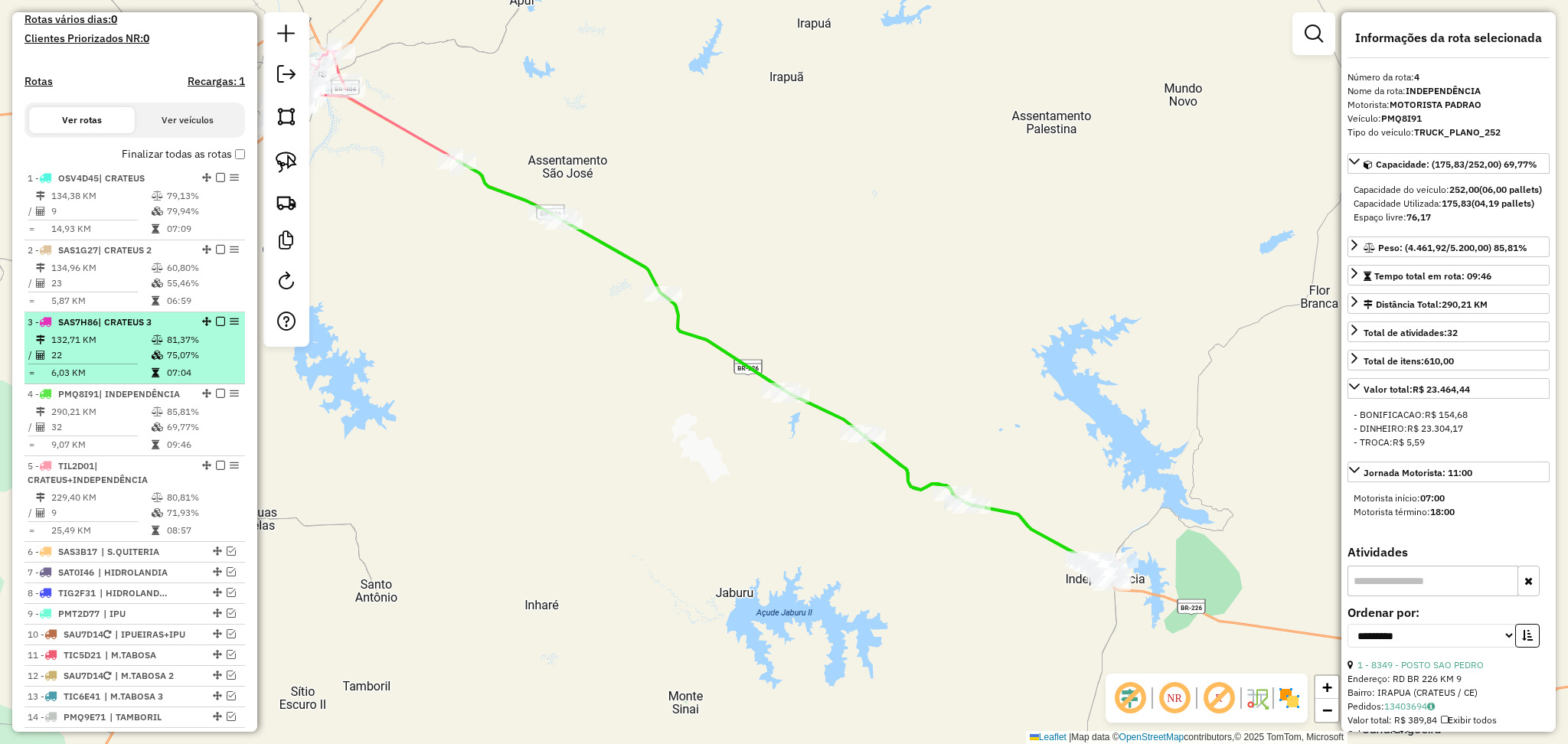
click at [115, 347] on td "132,71 KM" at bounding box center [100, 340] width 100 height 15
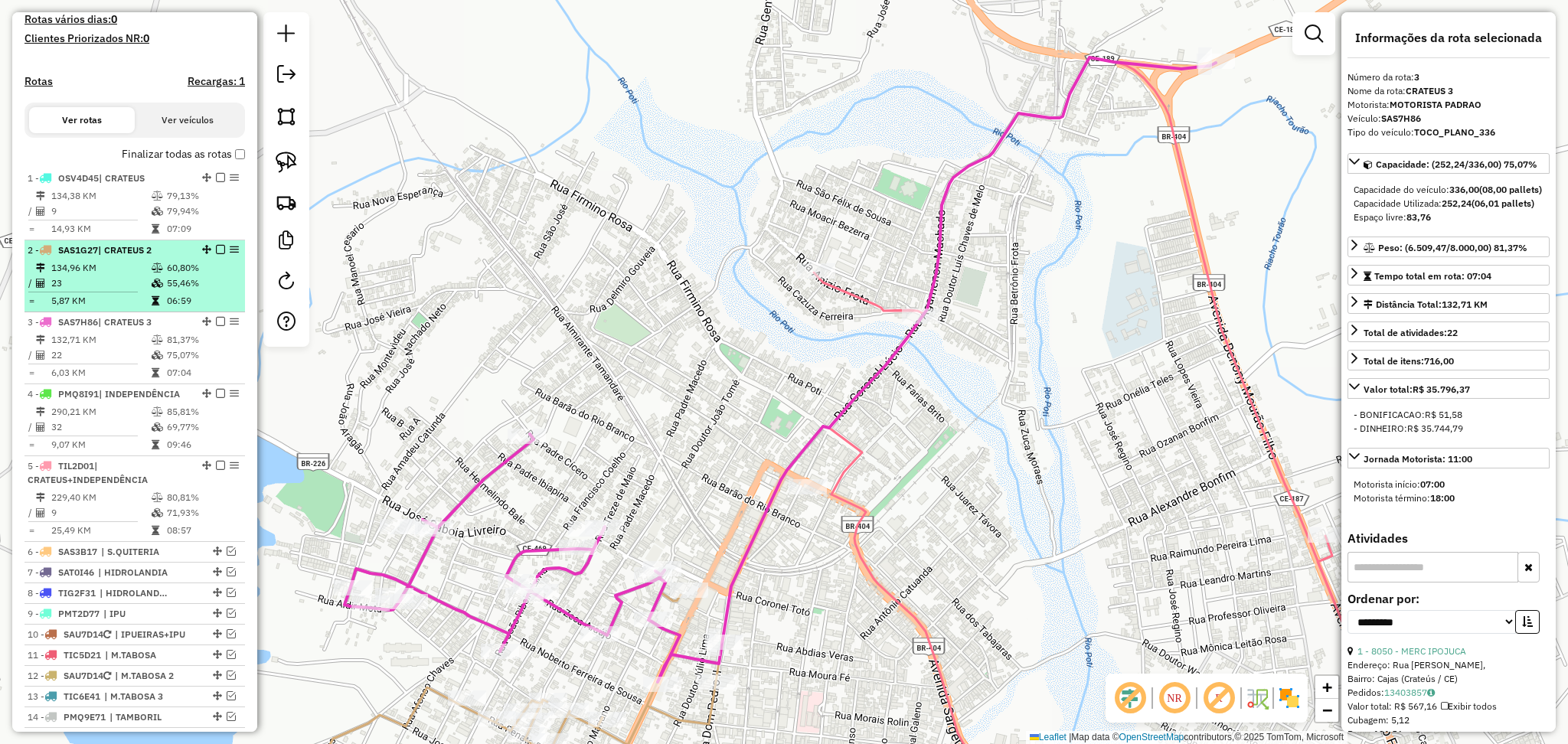
click at [141, 291] on td "23" at bounding box center [100, 283] width 100 height 15
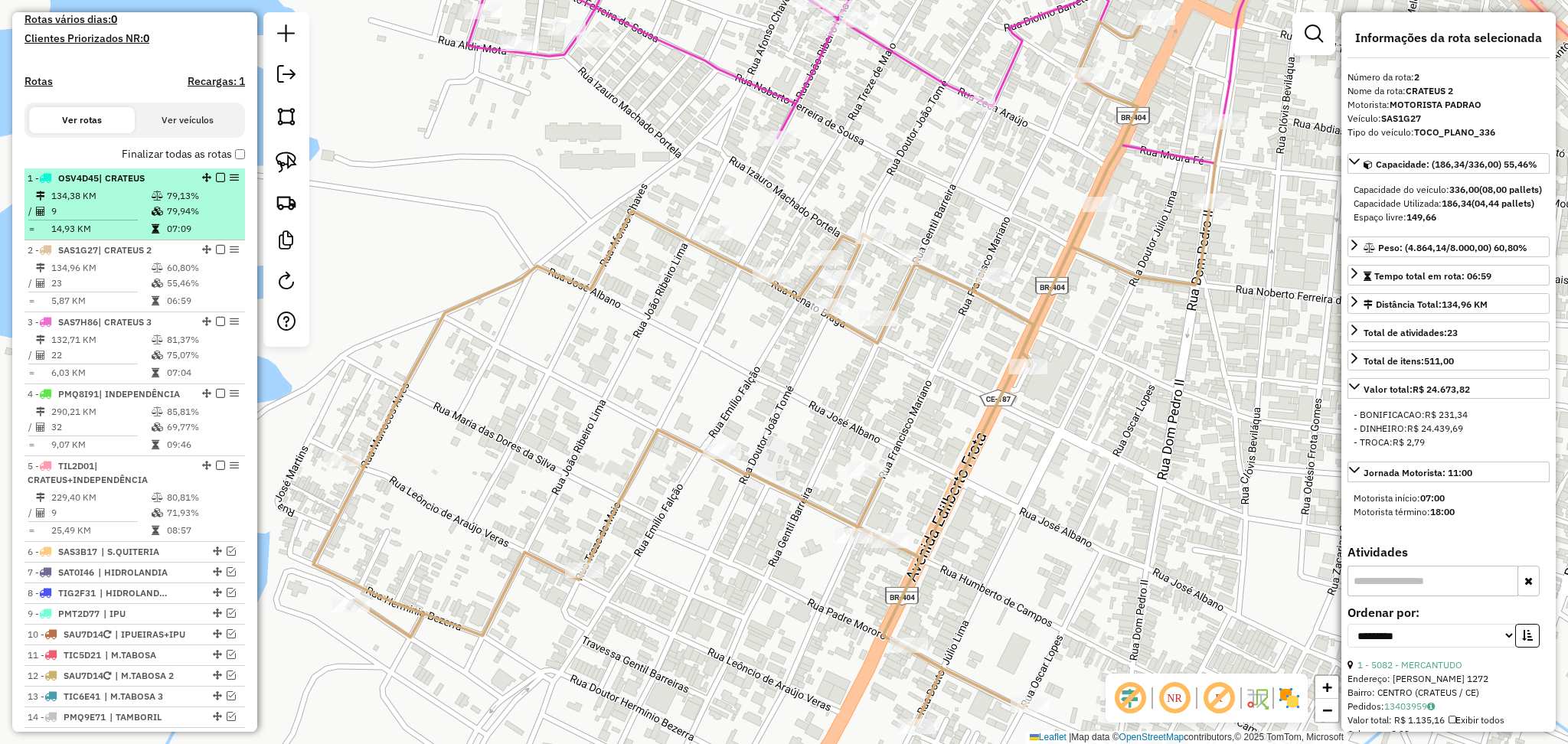
click at [118, 204] on td "134,38 KM" at bounding box center [100, 196] width 100 height 15
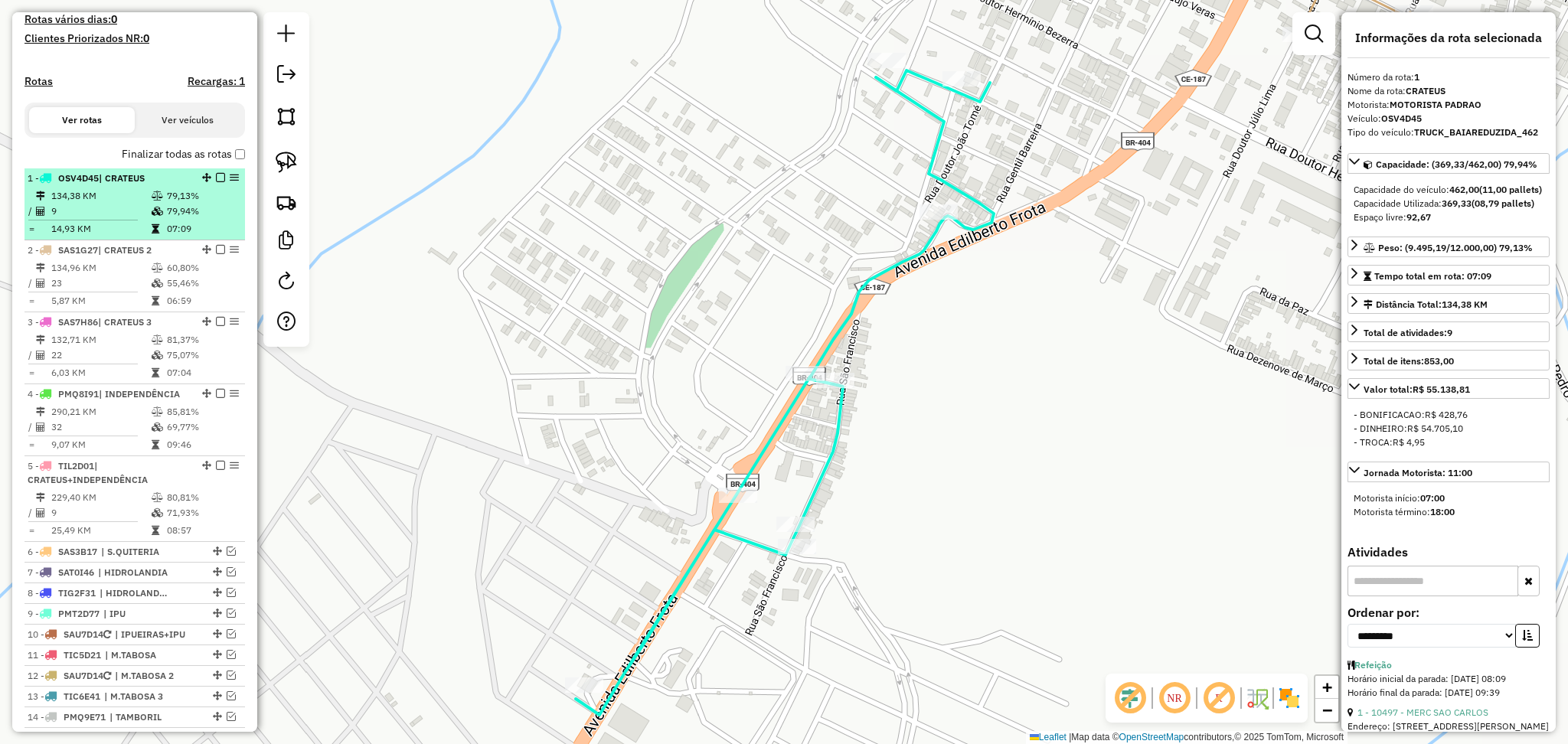
click at [129, 218] on td "9" at bounding box center [100, 211] width 100 height 15
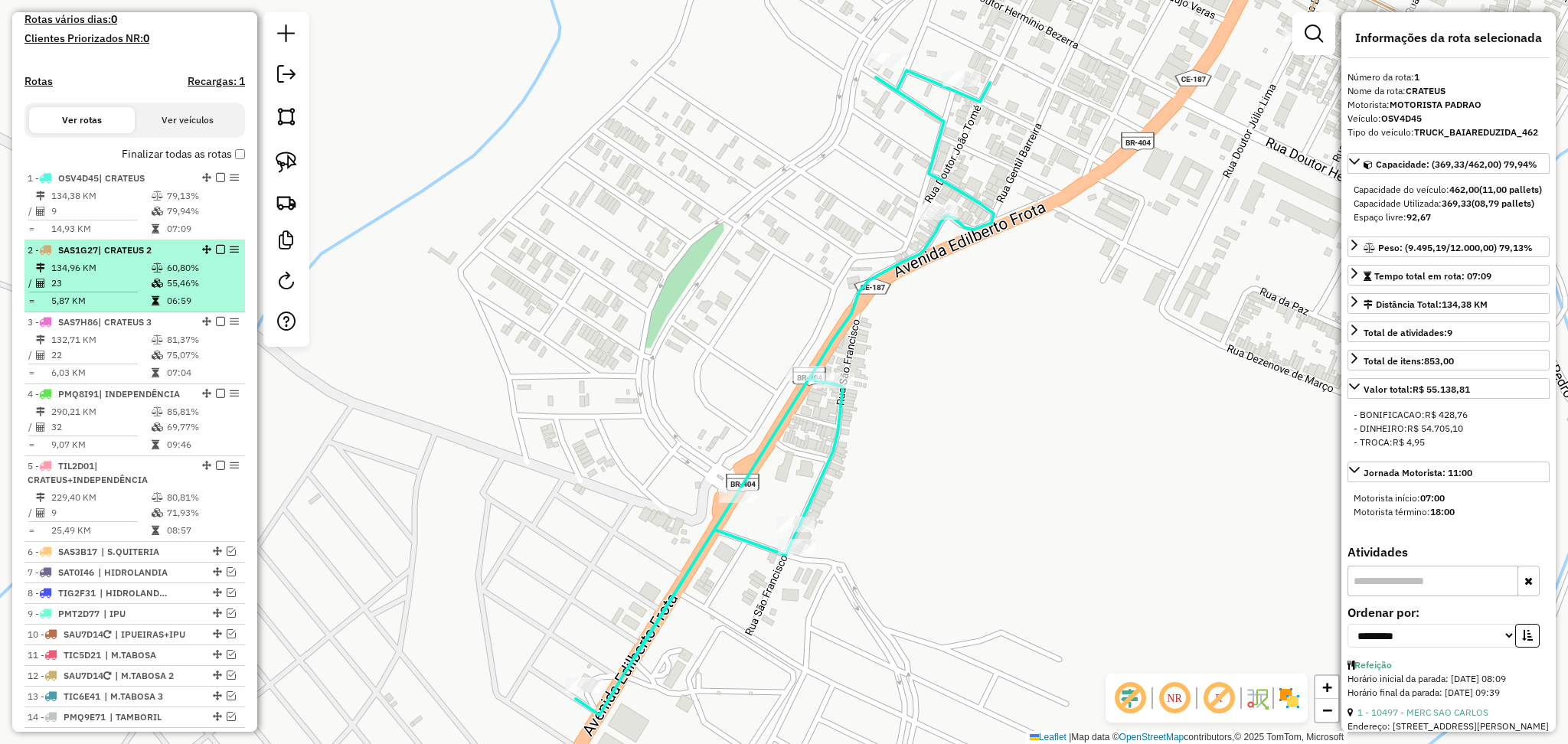
click at [120, 275] on td "134,96 KM" at bounding box center [100, 268] width 100 height 15
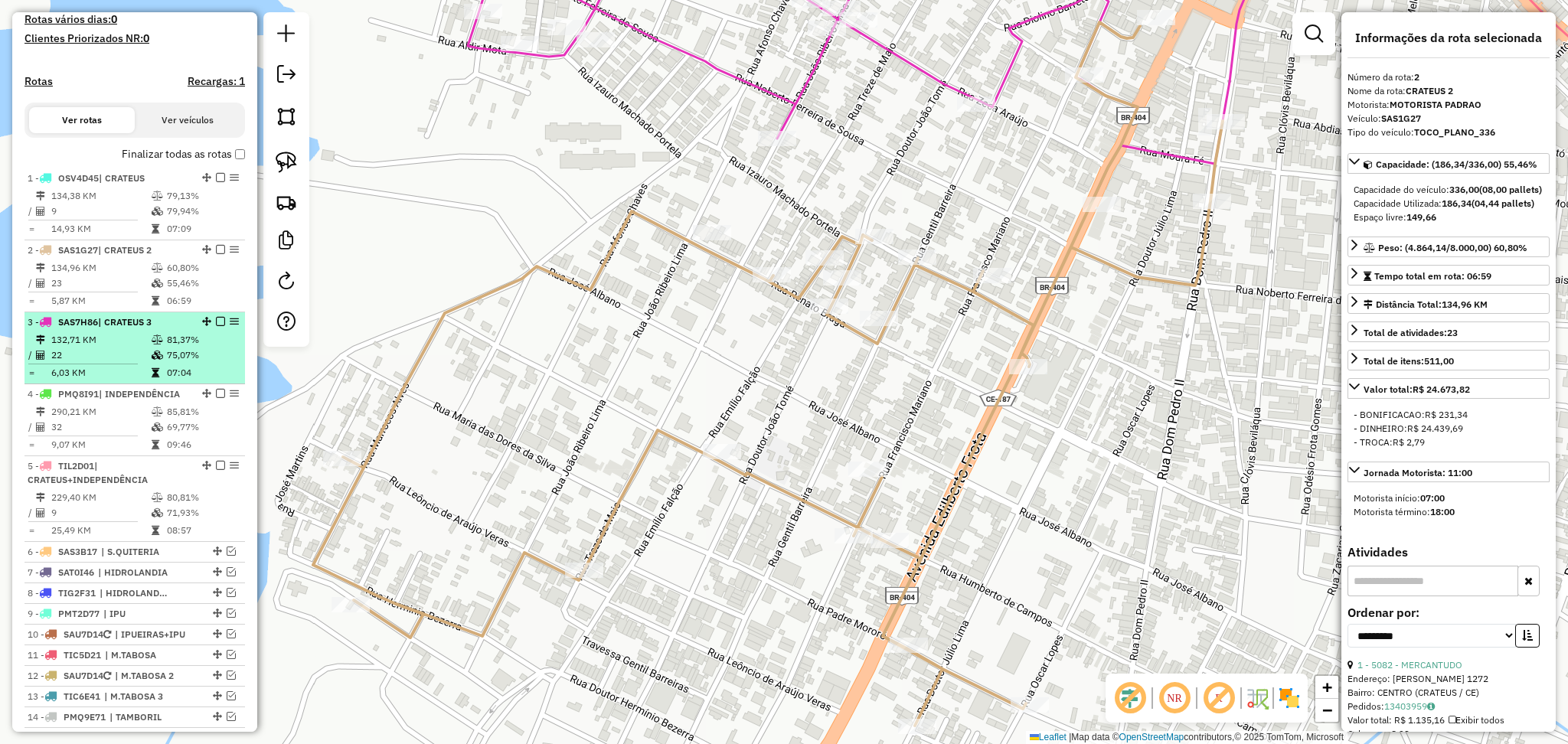
click at [128, 347] on td "132,71 KM" at bounding box center [100, 340] width 100 height 15
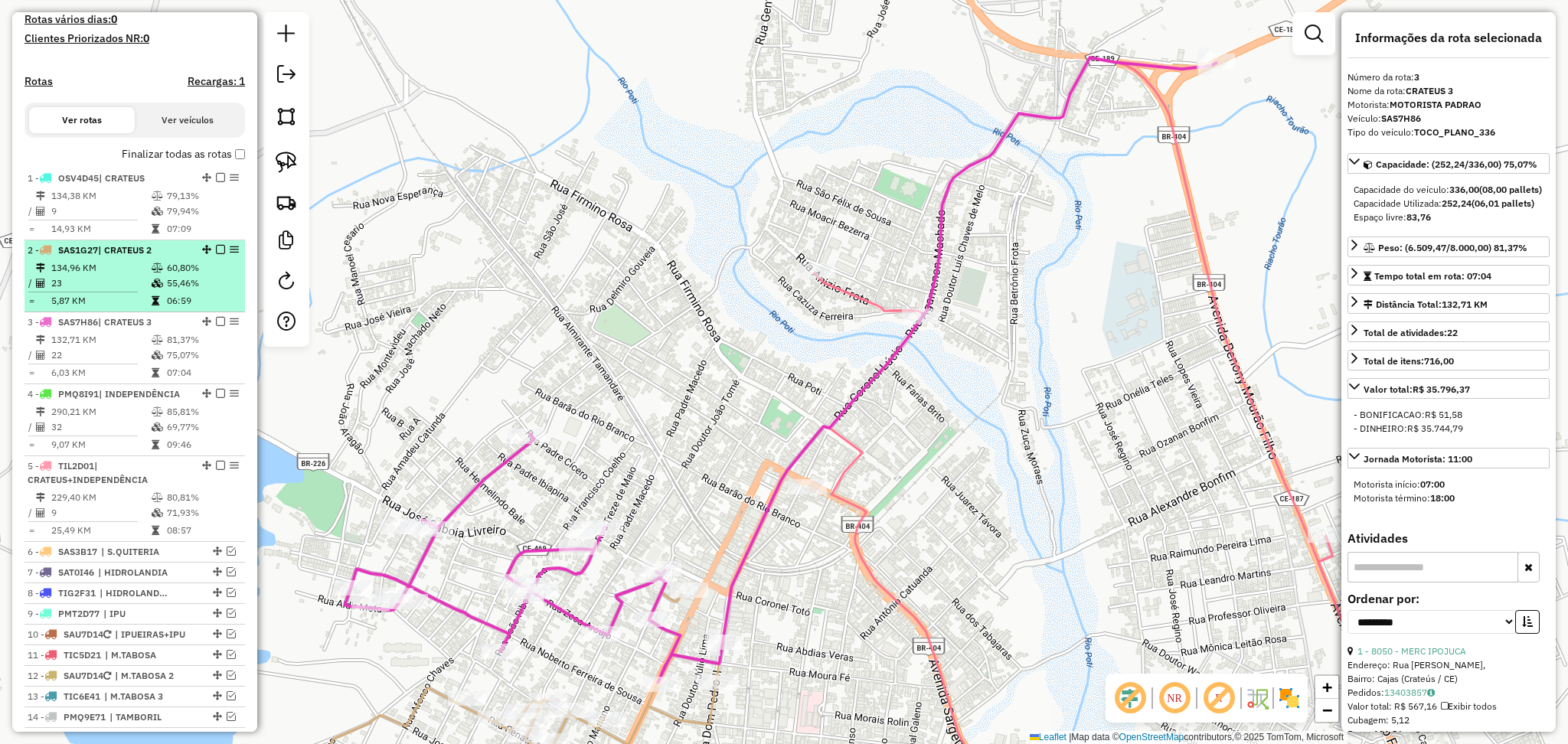
click at [115, 307] on td "5,87 KM" at bounding box center [100, 301] width 100 height 15
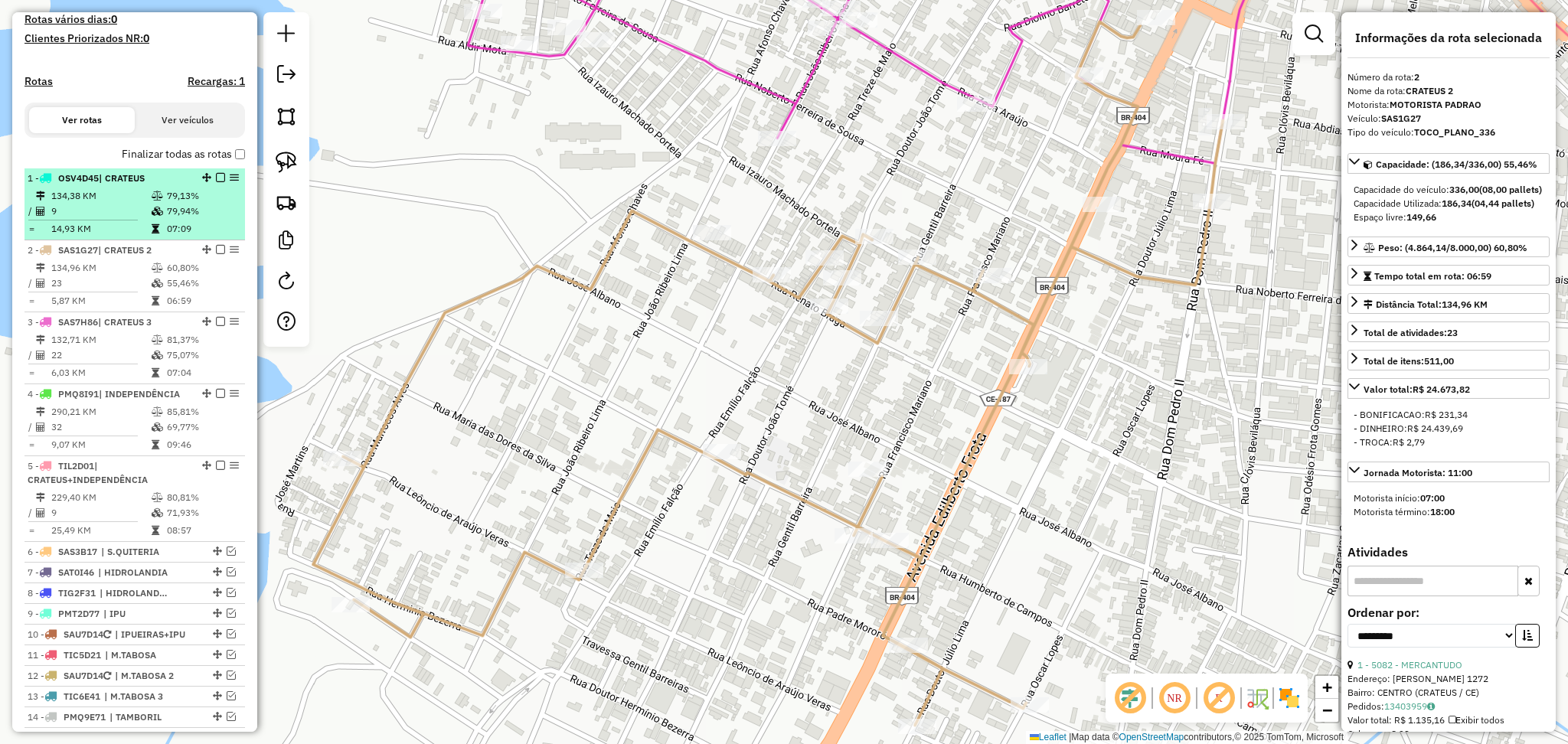
click at [115, 219] on td "9" at bounding box center [100, 211] width 100 height 15
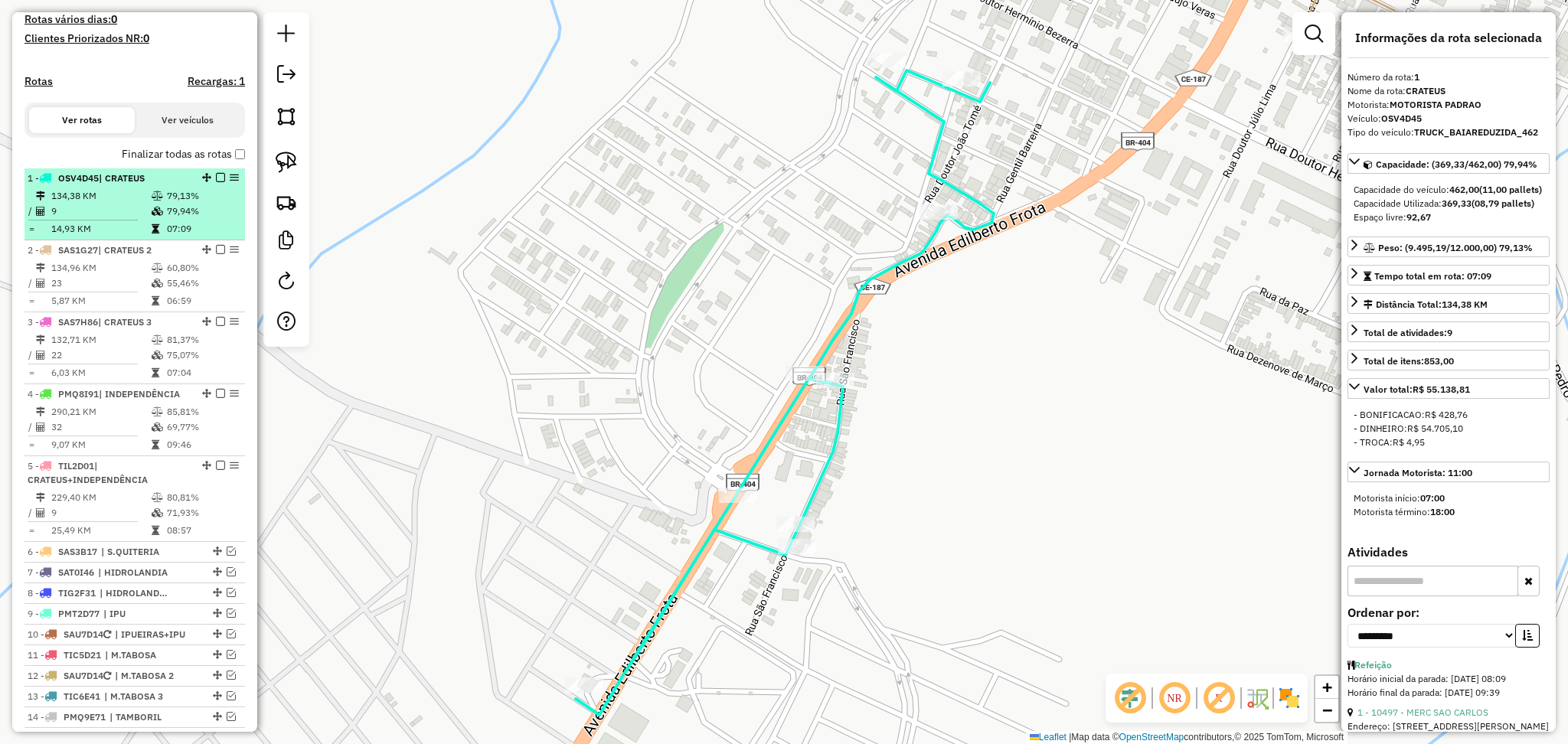
click at [111, 204] on td "134,38 KM" at bounding box center [100, 196] width 100 height 15
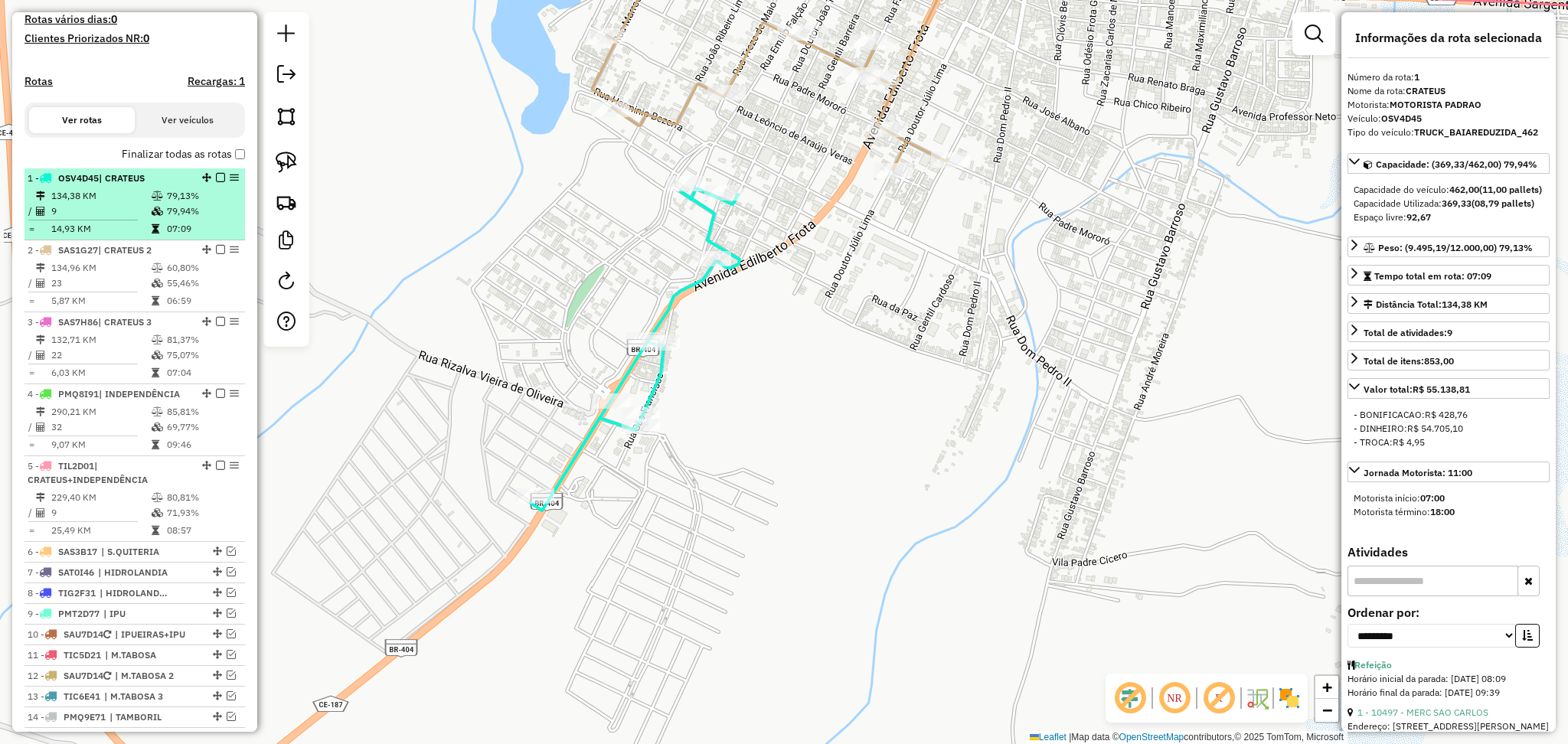
click at [106, 204] on td "134,38 KM" at bounding box center [100, 196] width 100 height 15
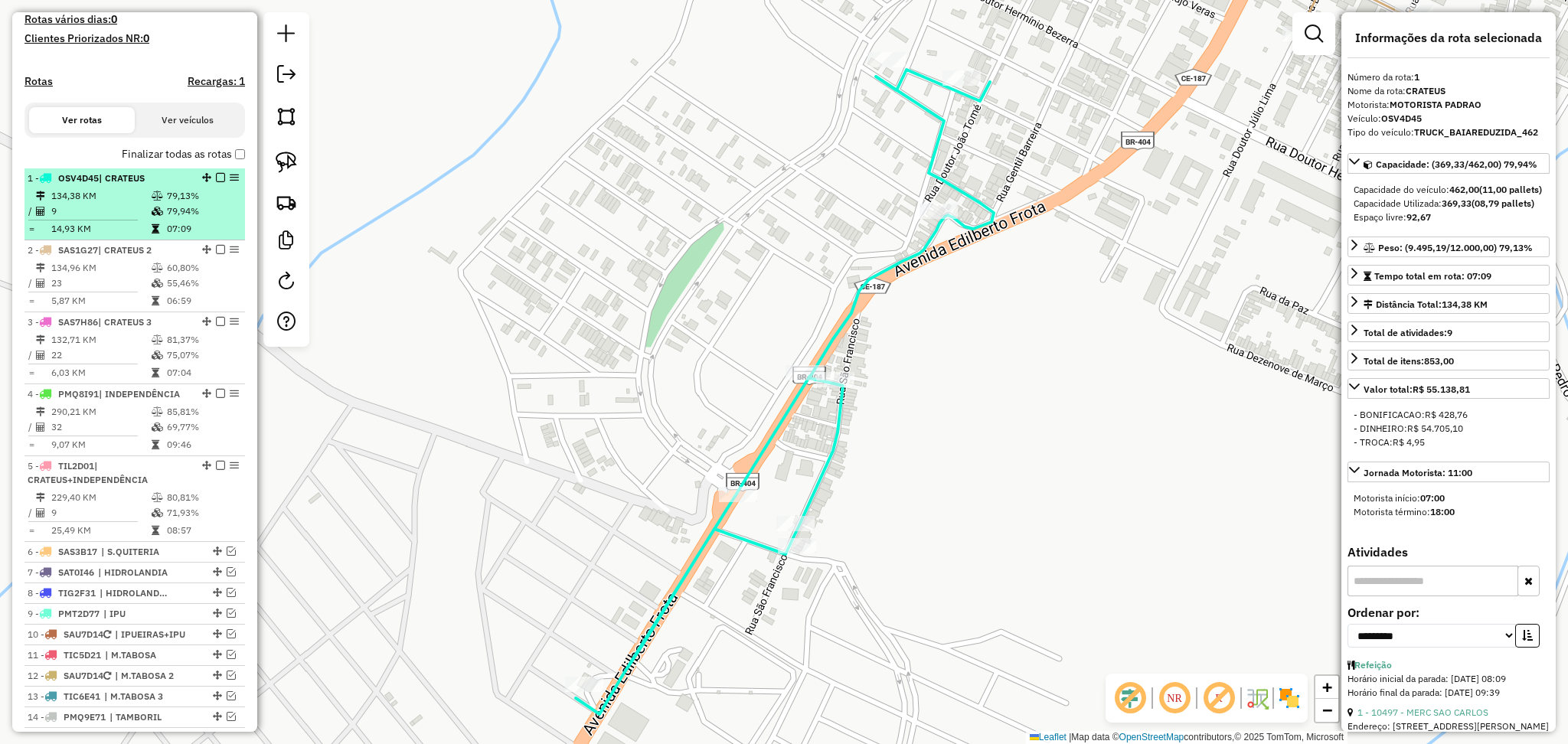
click at [106, 204] on td "134,38 KM" at bounding box center [100, 196] width 100 height 15
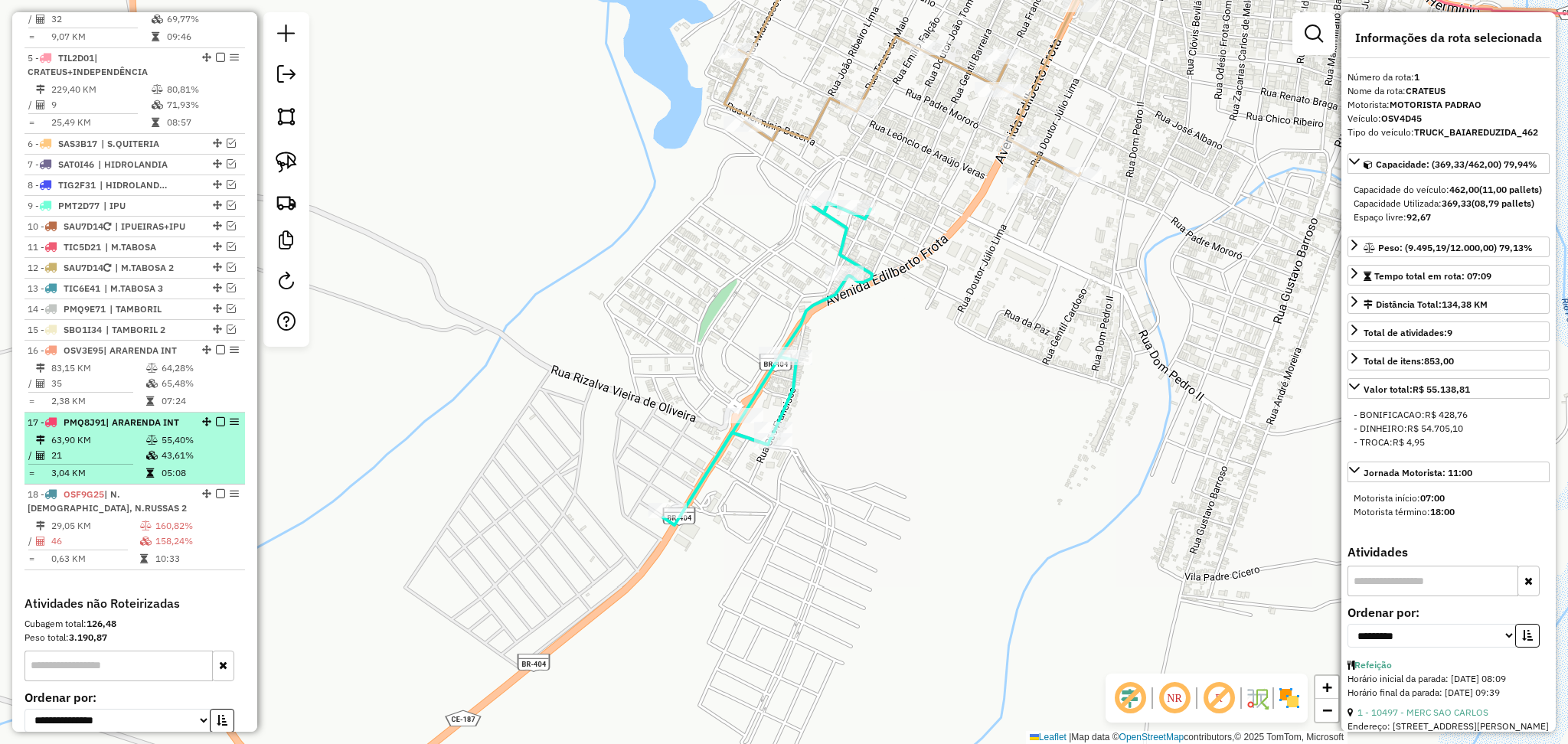
scroll to position [711, 0]
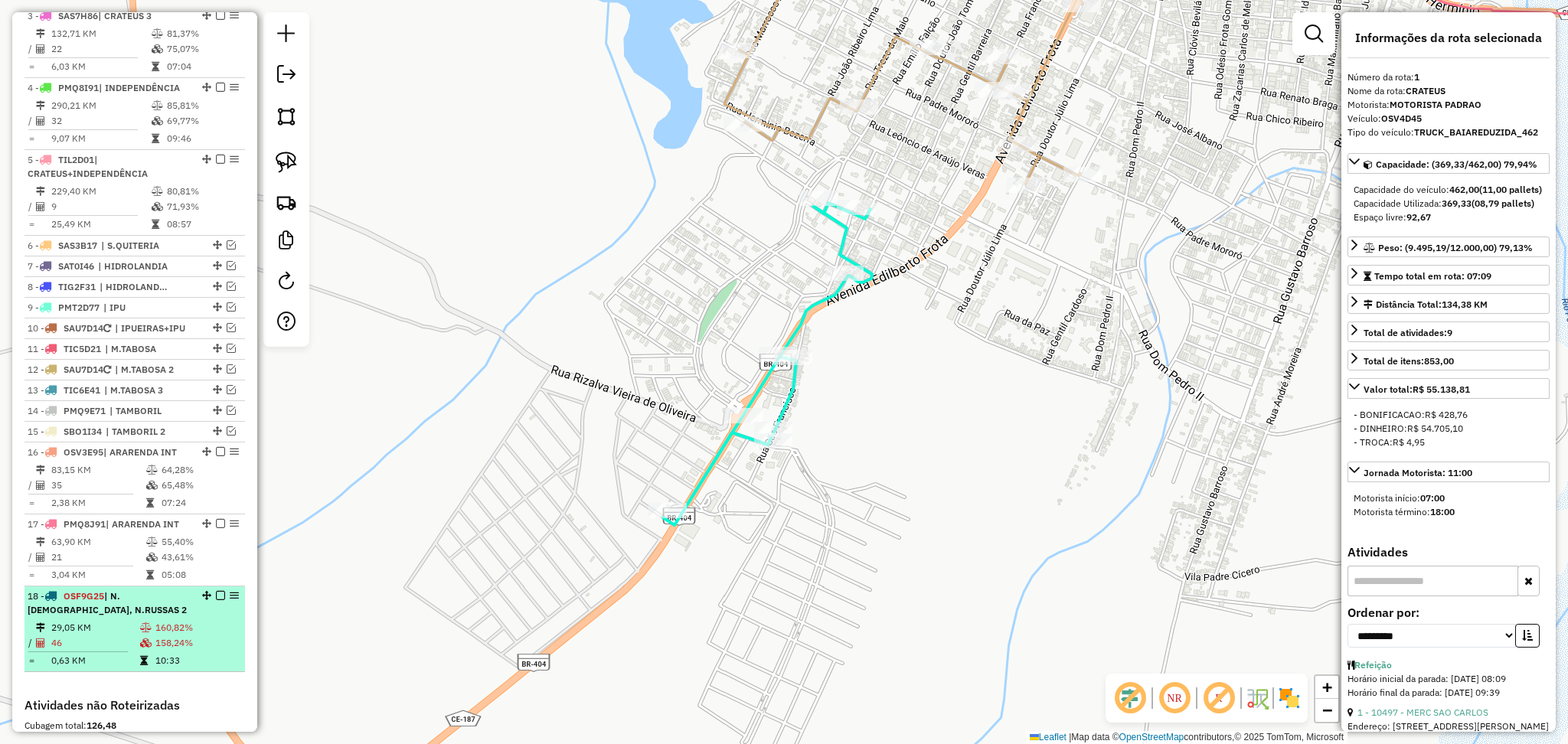
click at [108, 617] on div "18 - OSF9G25 | N.RUSSAS, N.RUSSAS 2" at bounding box center [109, 603] width 163 height 27
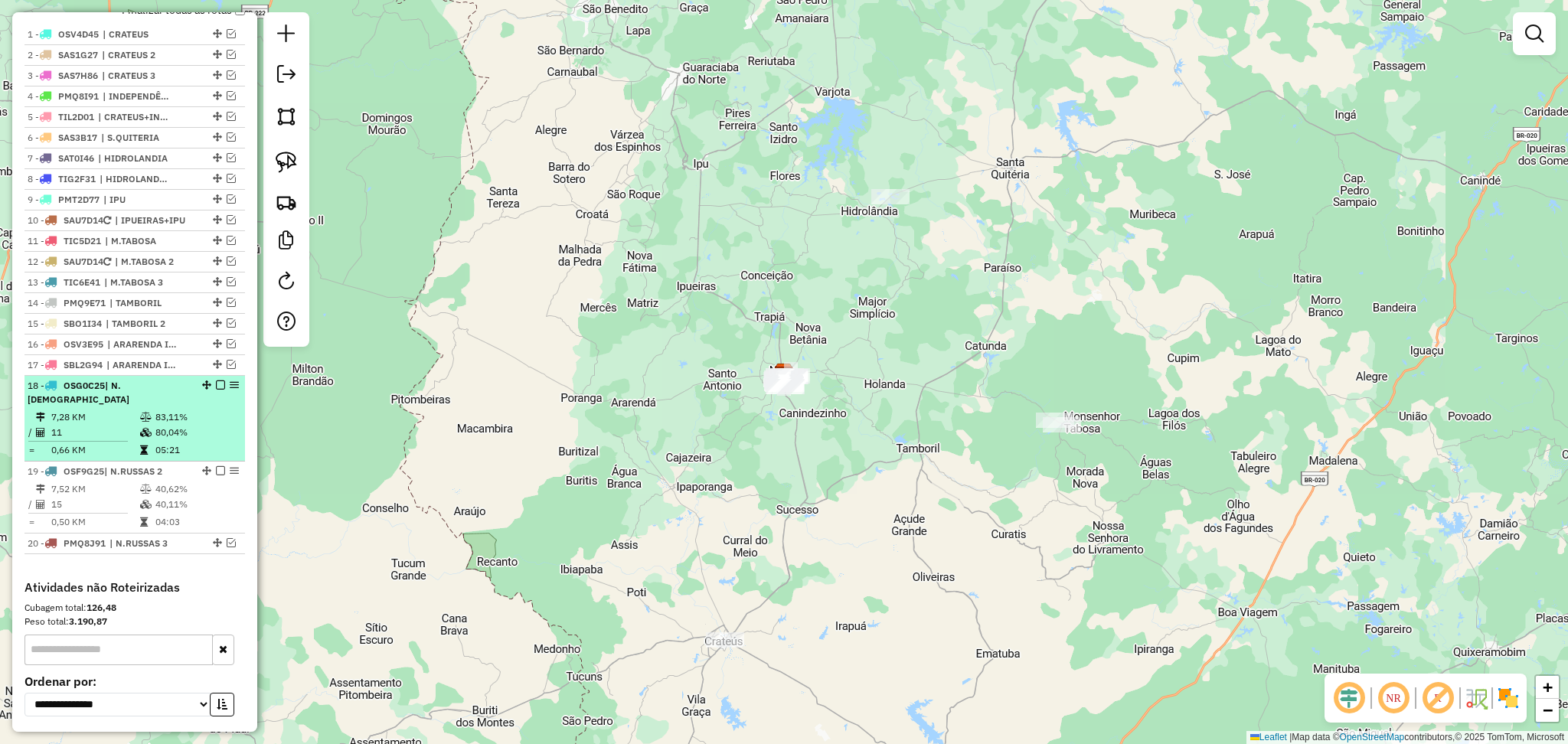
scroll to position [672, 0]
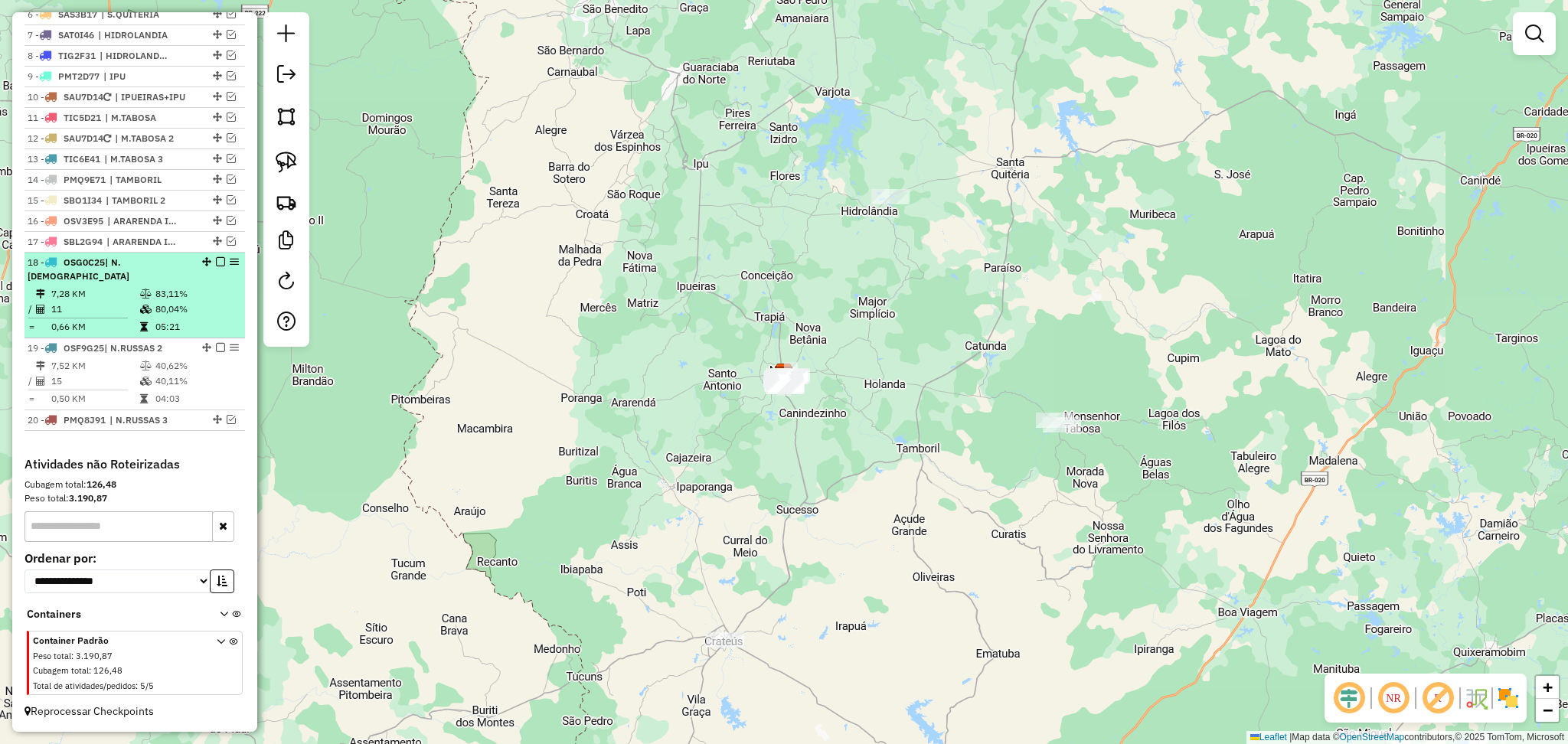
click at [106, 311] on td "11" at bounding box center [95, 310] width 89 height 15
select select "**********"
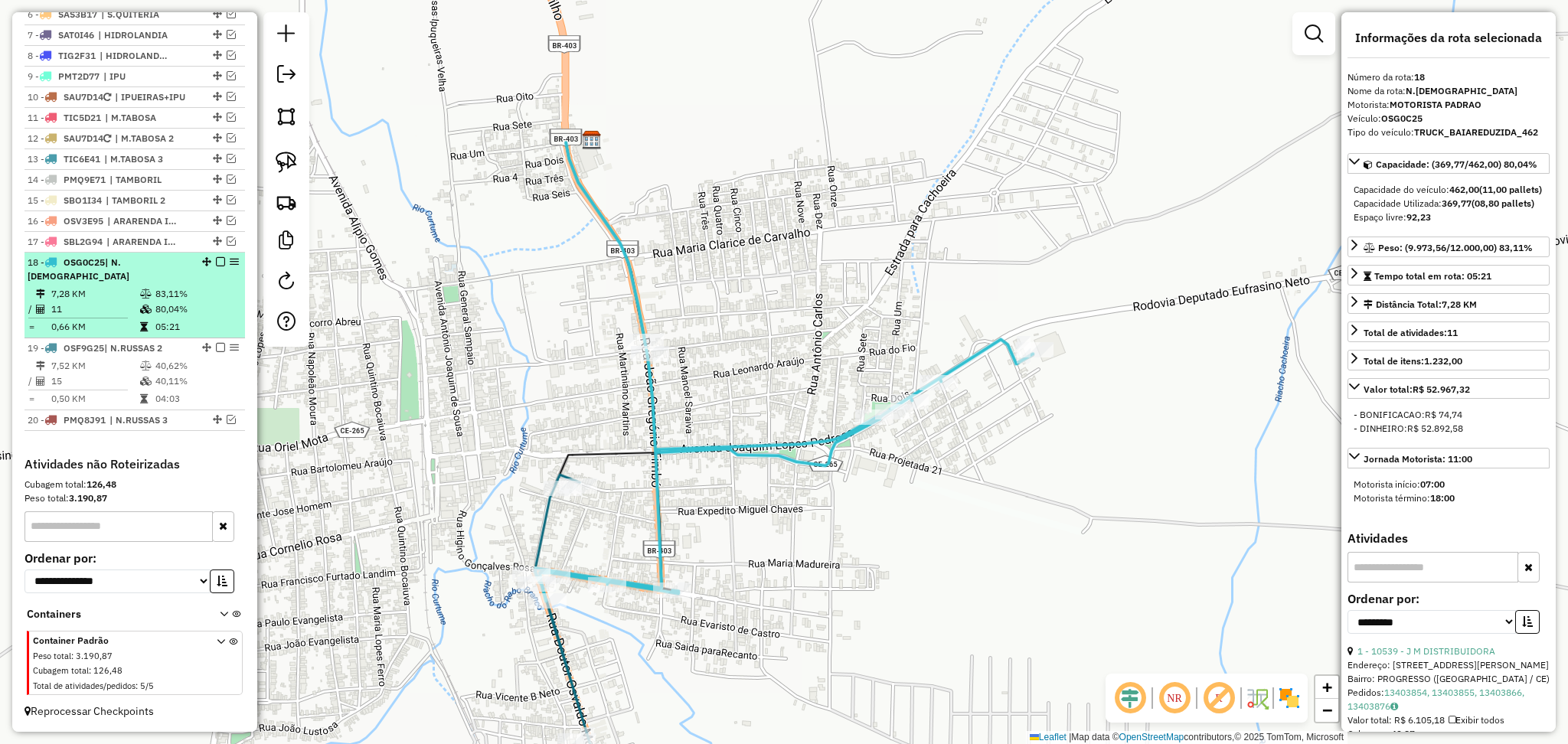
click at [115, 297] on td "7,28 KM" at bounding box center [95, 294] width 89 height 15
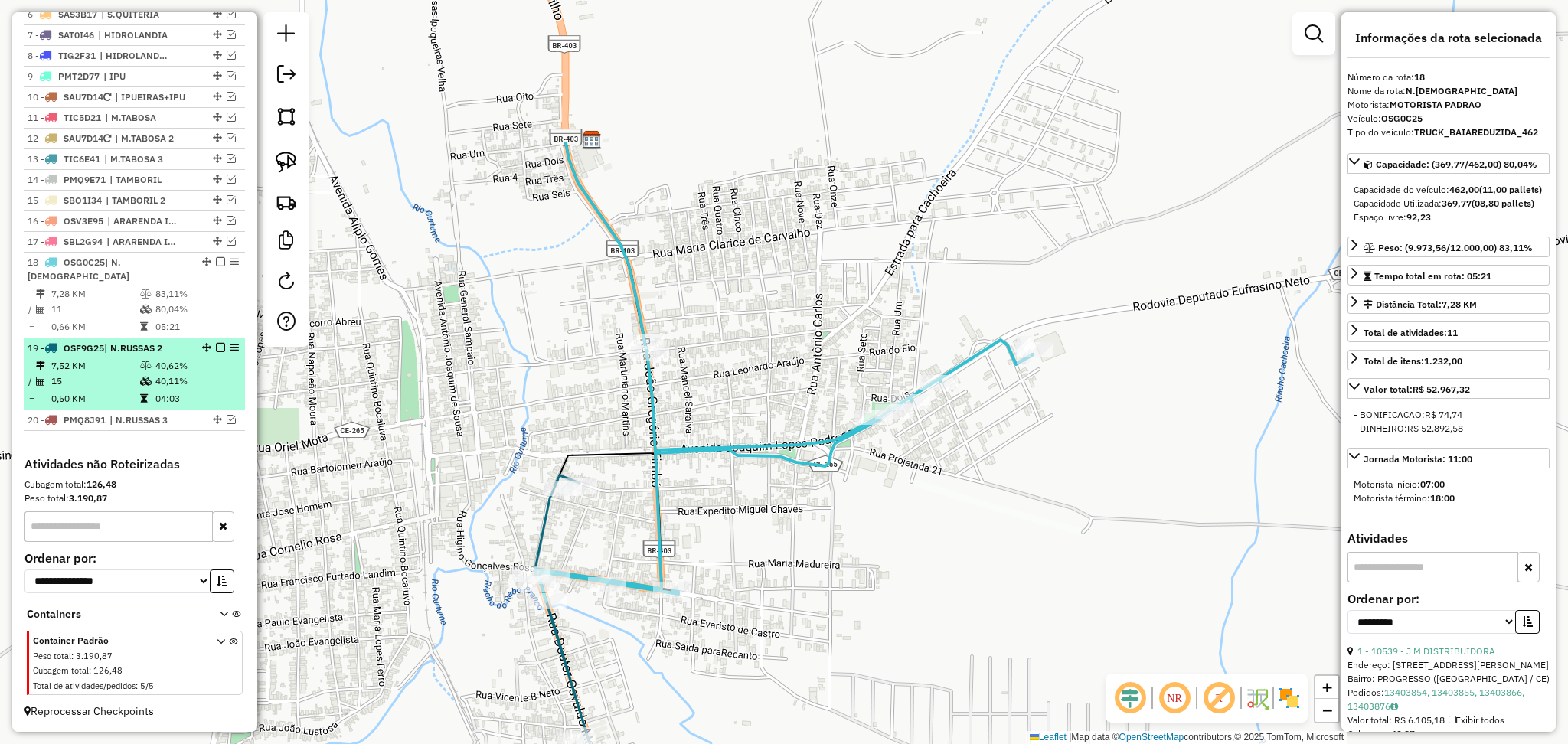
click at [132, 371] on td "7,52 KM" at bounding box center [95, 366] width 89 height 15
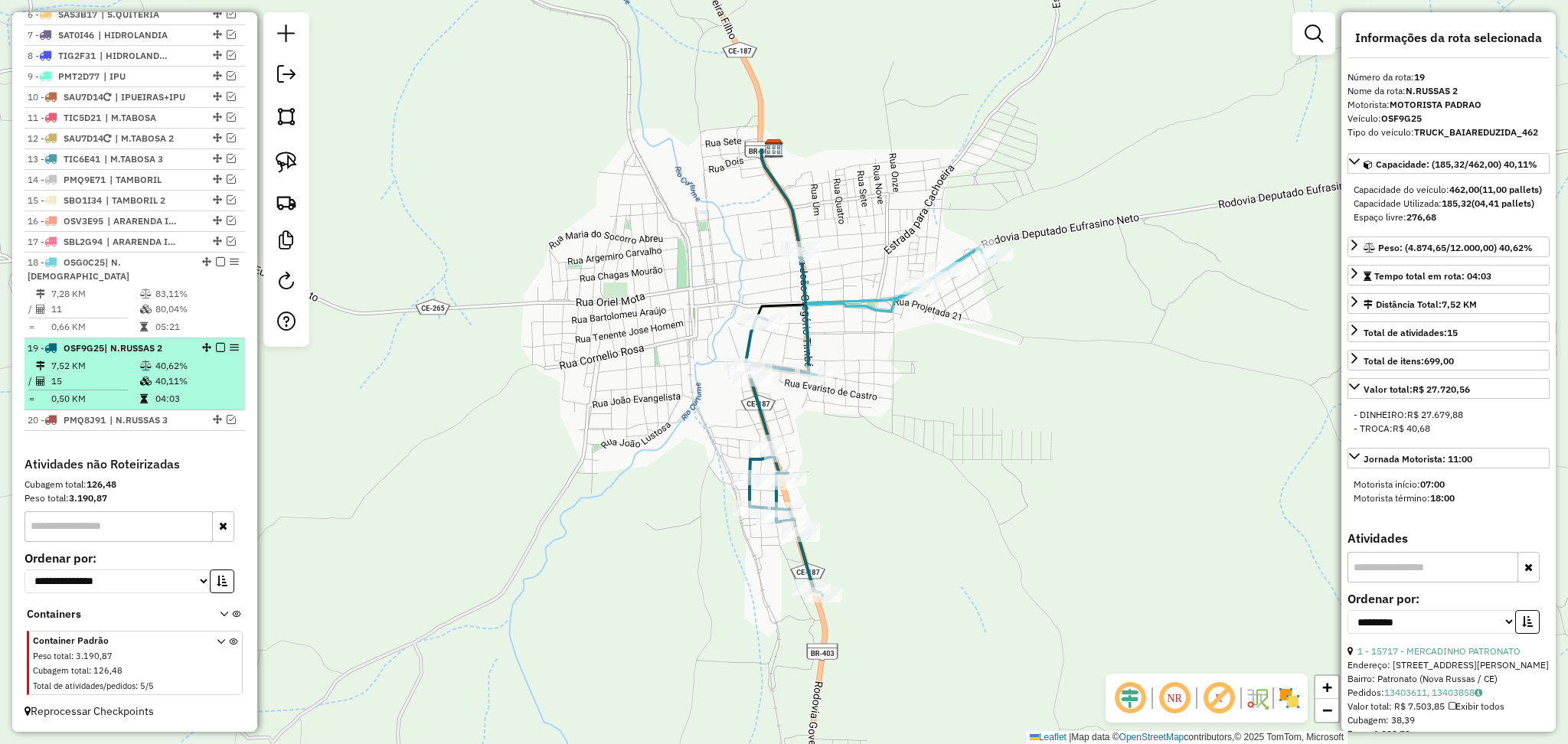
click at [132, 371] on td "7,52 KM" at bounding box center [95, 366] width 89 height 15
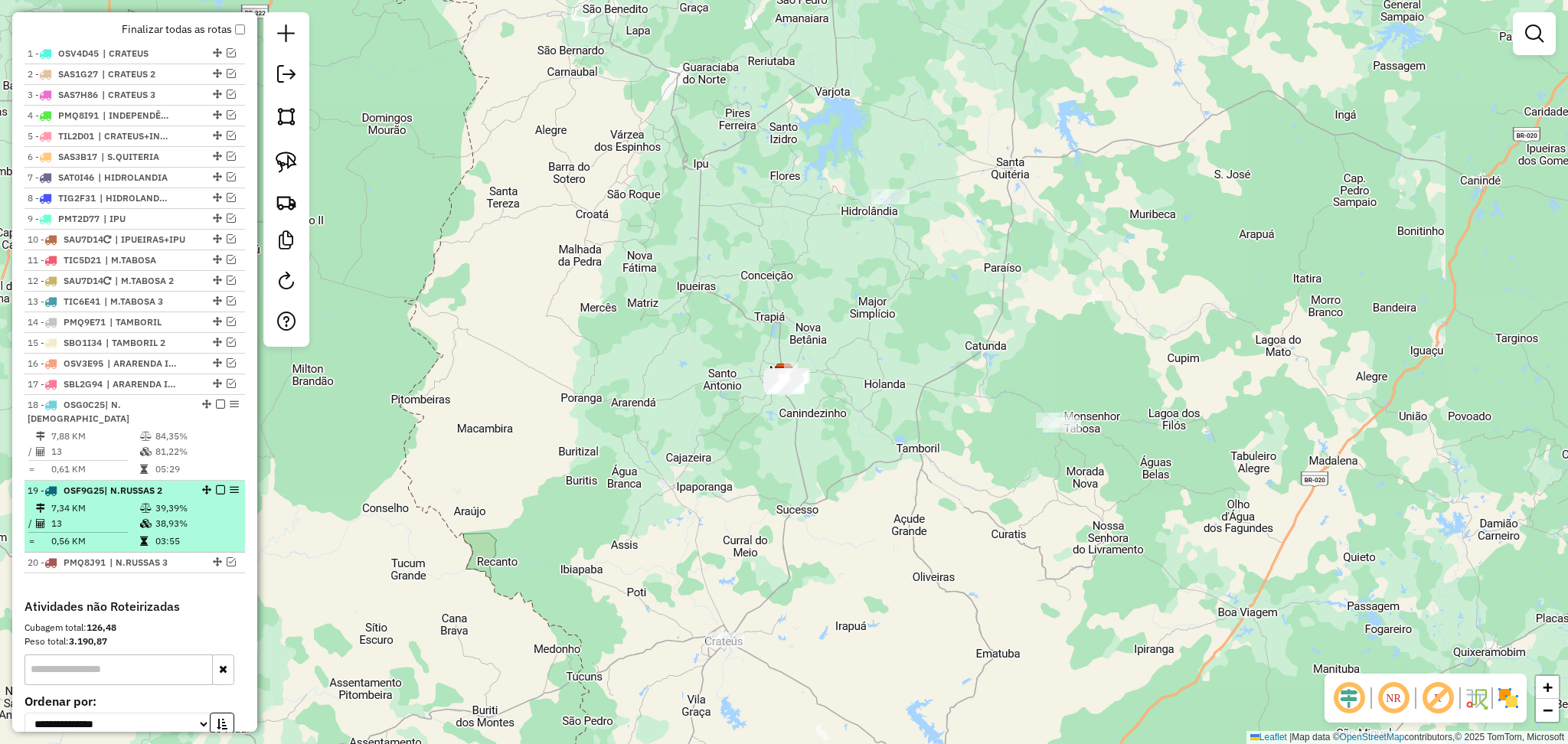
scroll to position [691, 0]
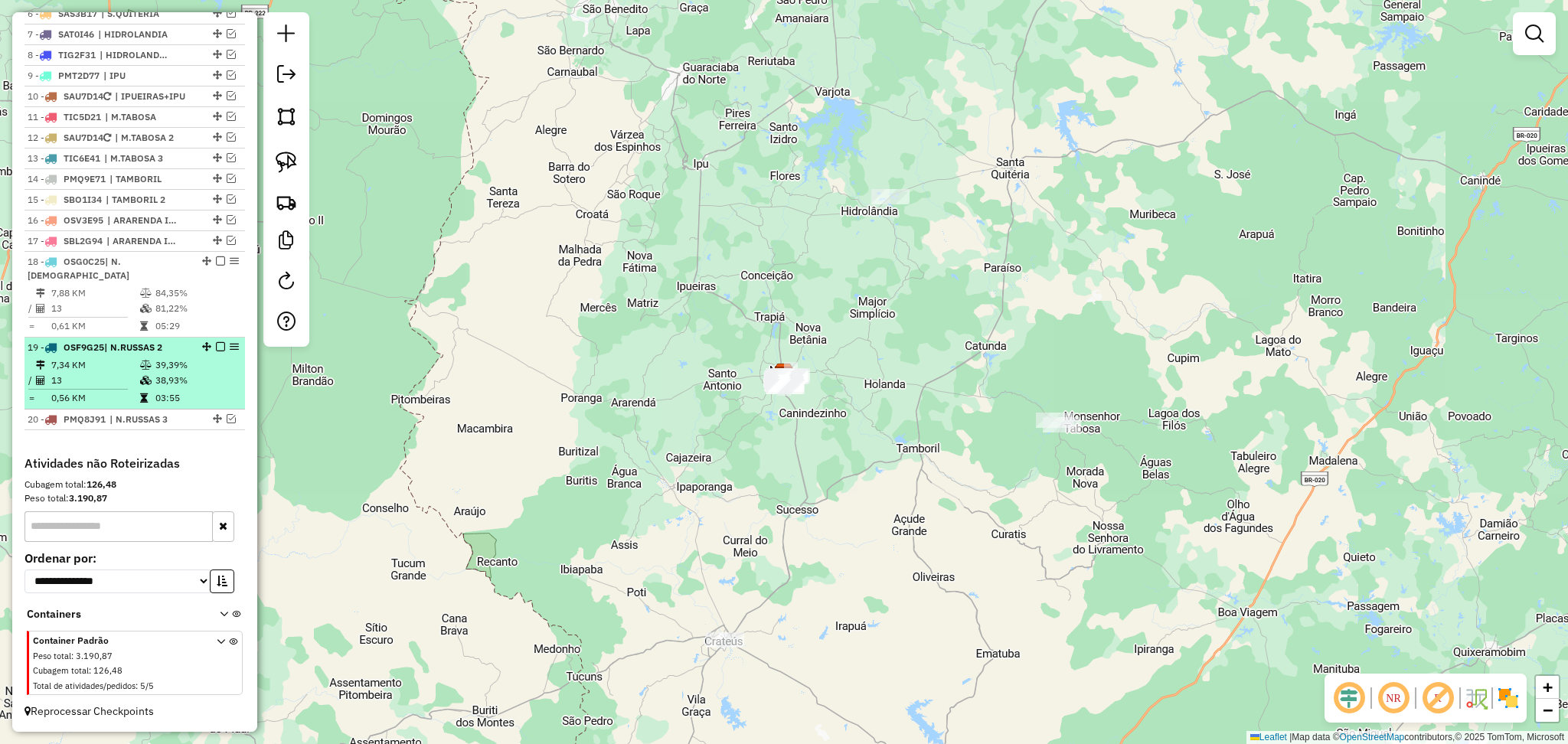
click at [128, 371] on td "7,34 KM" at bounding box center [95, 365] width 89 height 15
select select "**********"
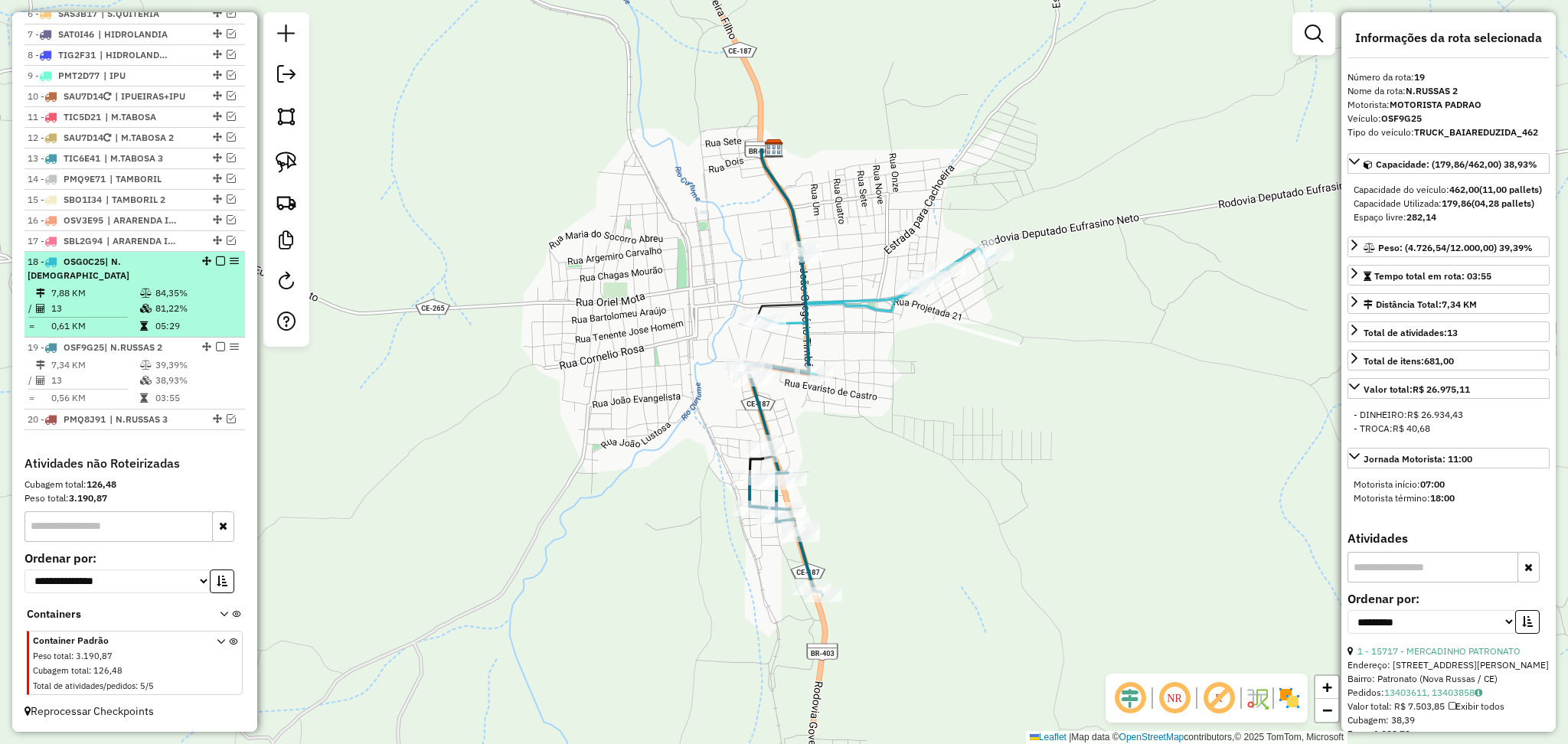
click at [95, 309] on td "13" at bounding box center [95, 309] width 89 height 15
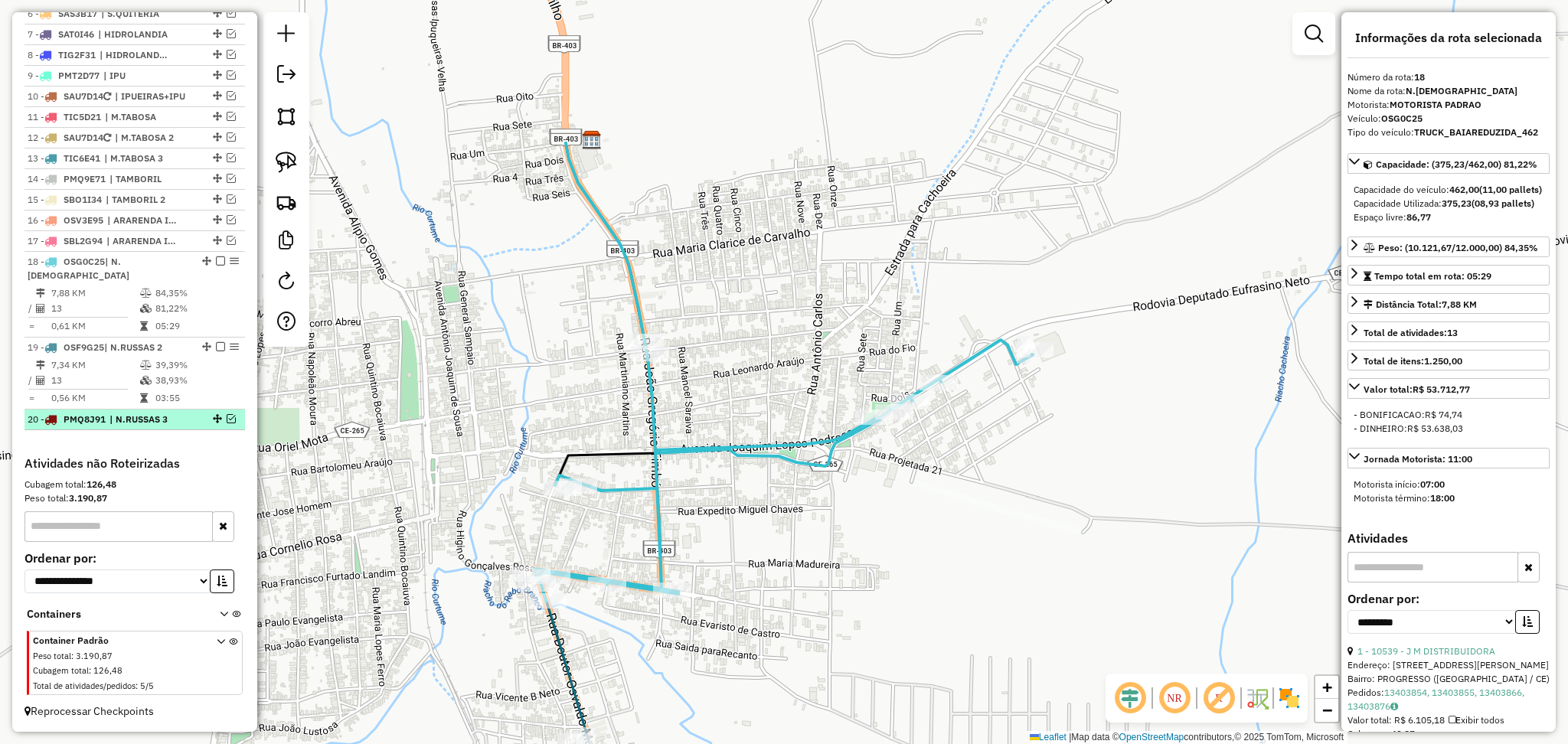
click at [227, 419] on em at bounding box center [232, 419] width 9 height 9
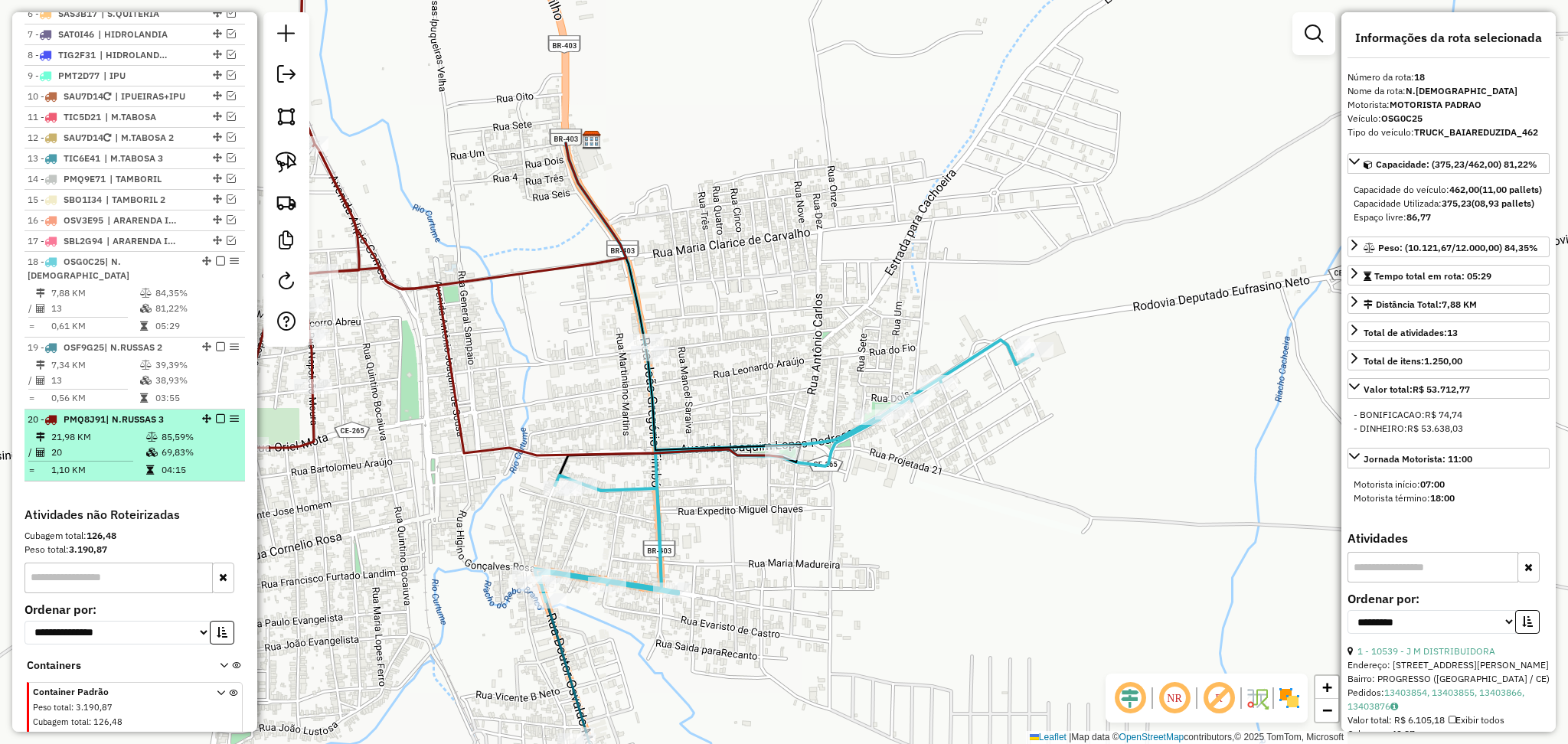
click at [131, 436] on td "21,98 KM" at bounding box center [97, 437] width 95 height 15
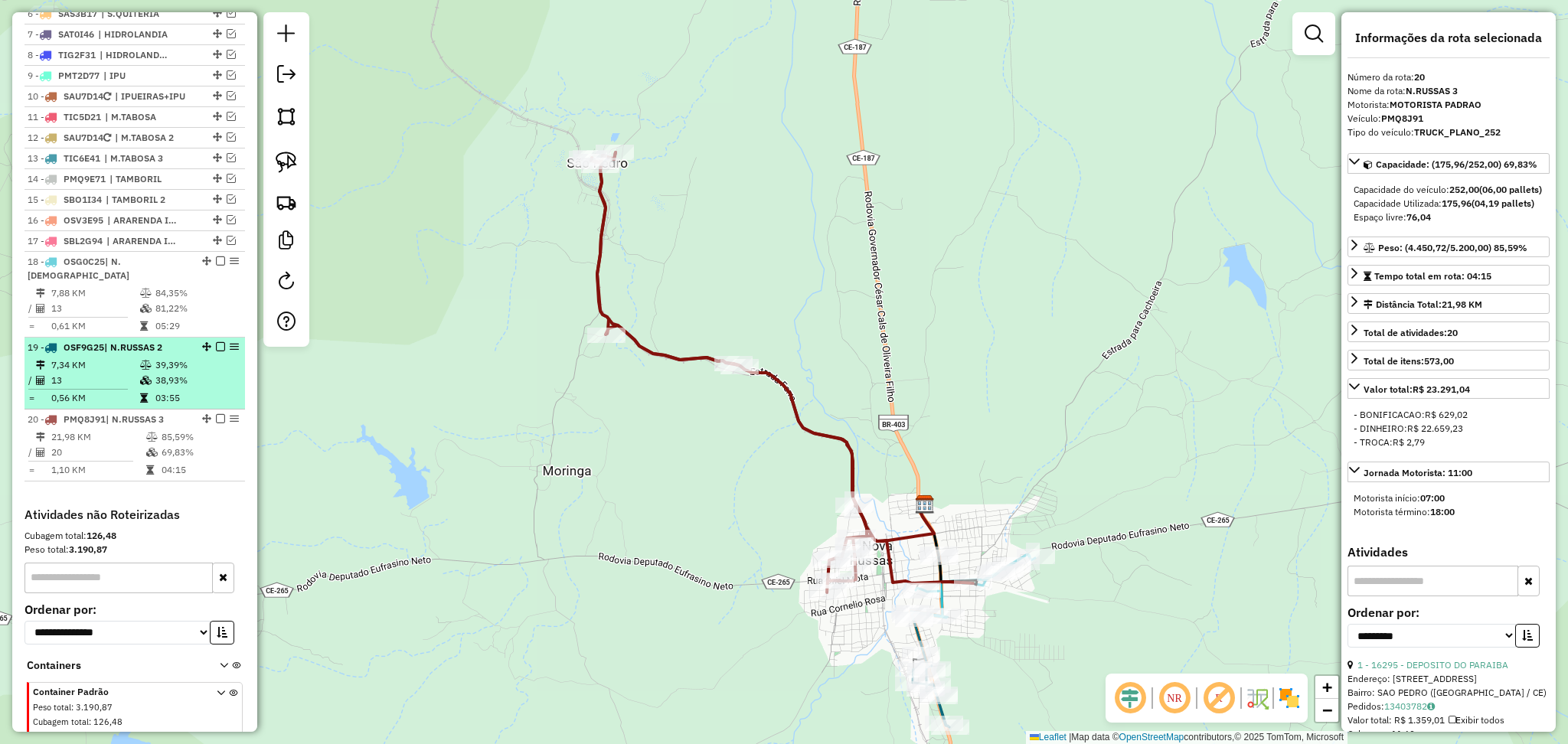
click at [131, 355] on div "19 - OSF9G25 | N.RUSSAS 2" at bounding box center [109, 347] width 163 height 14
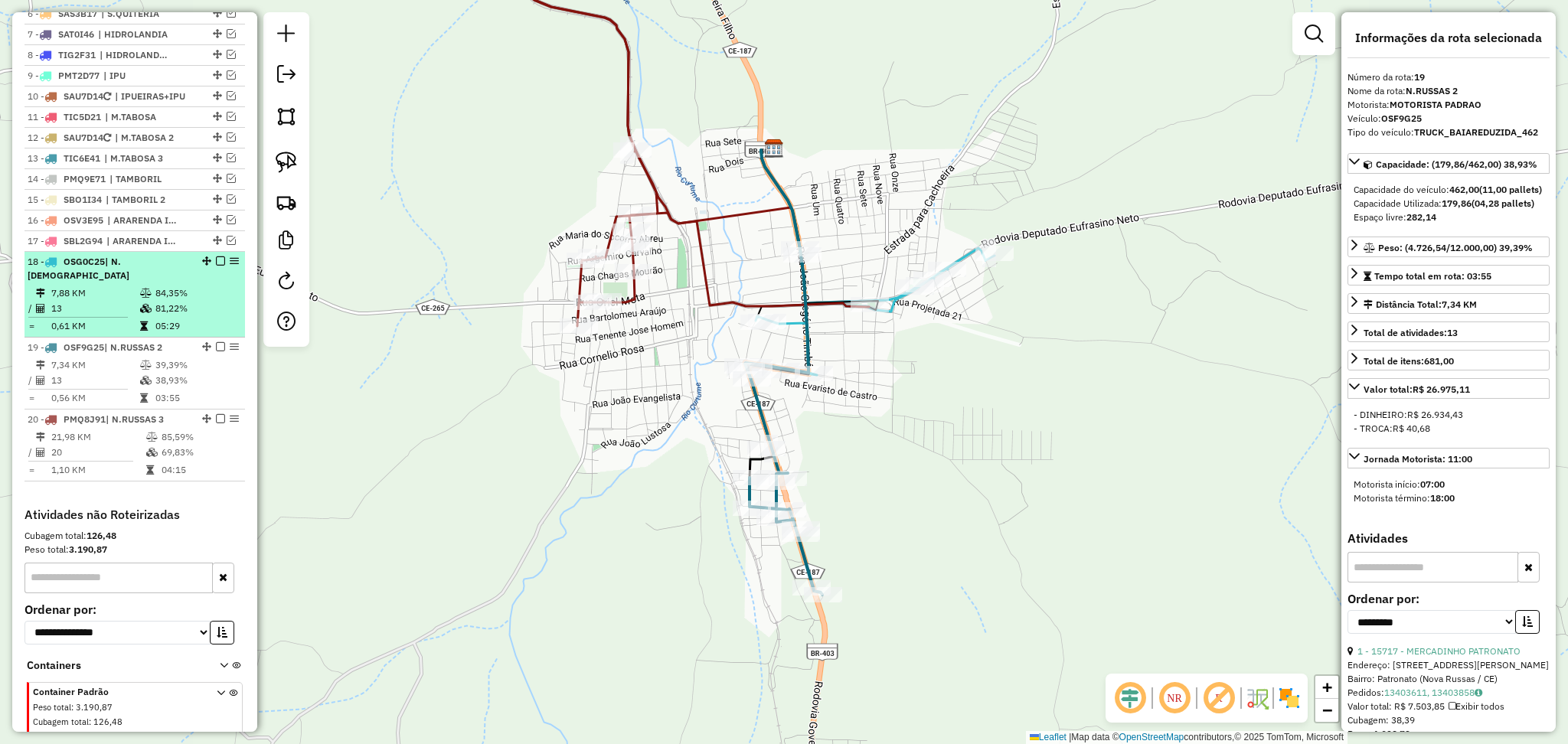
click at [117, 304] on td "13" at bounding box center [95, 309] width 89 height 15
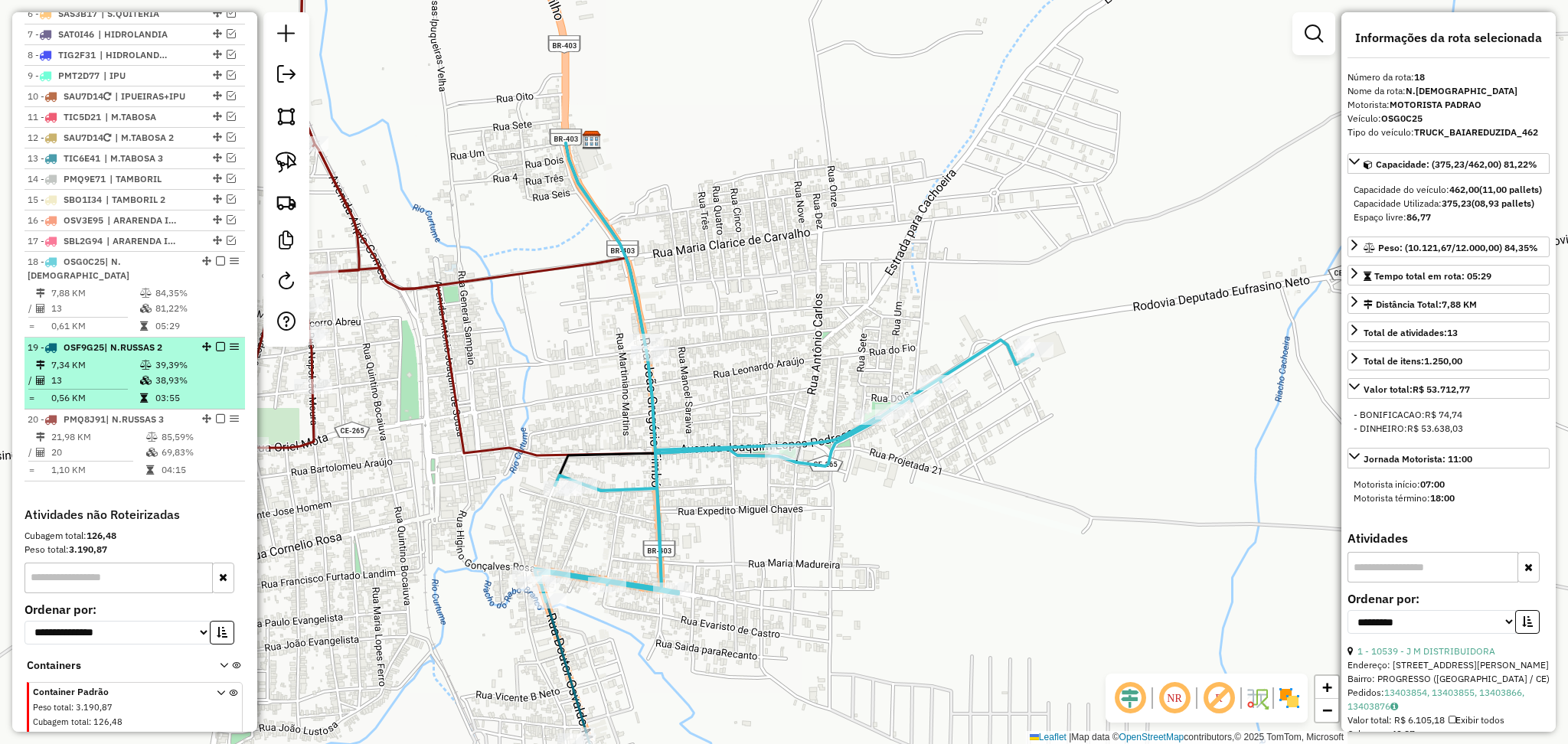
click at [113, 359] on td "7,34 KM" at bounding box center [95, 365] width 89 height 15
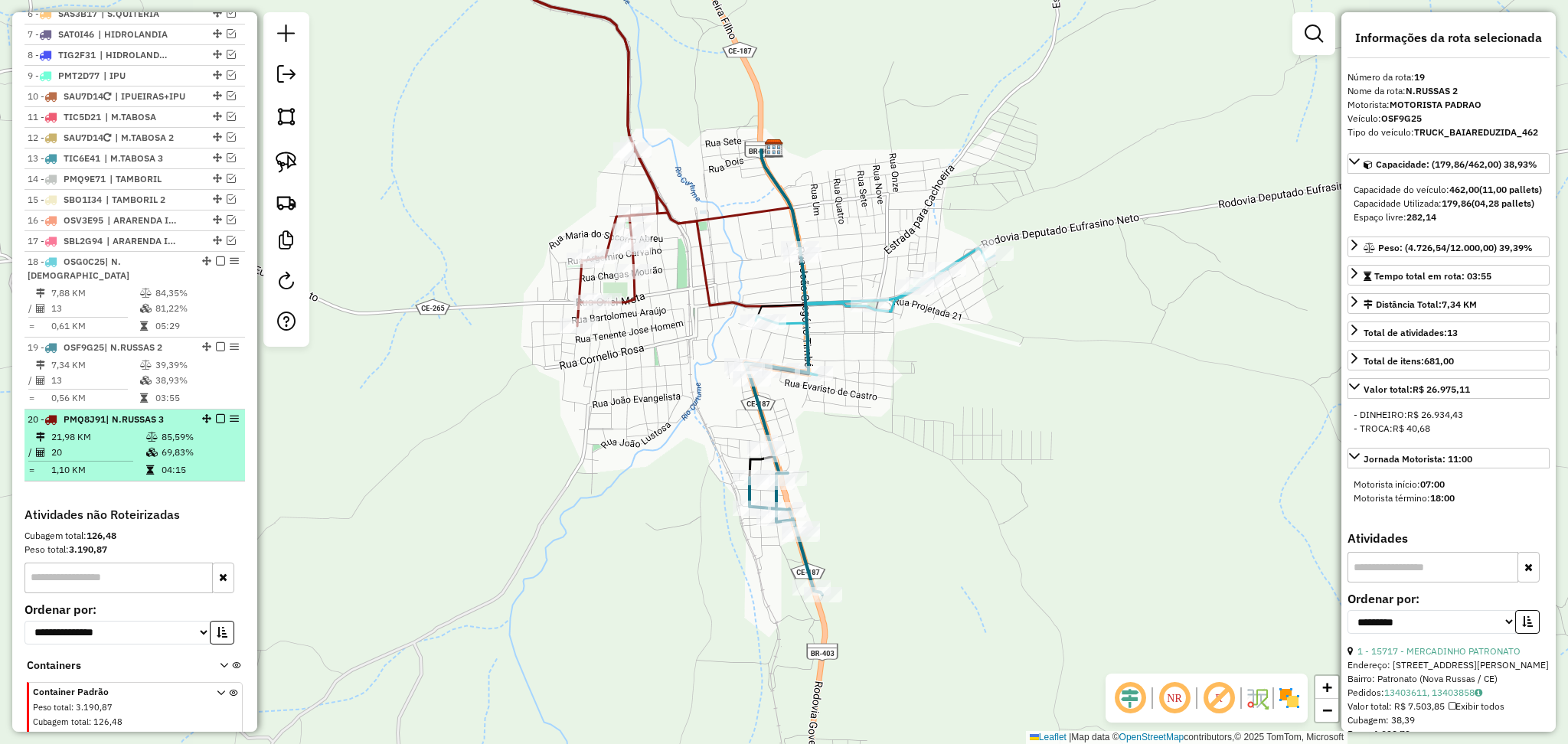
click at [115, 439] on td "21,98 KM" at bounding box center [97, 437] width 95 height 15
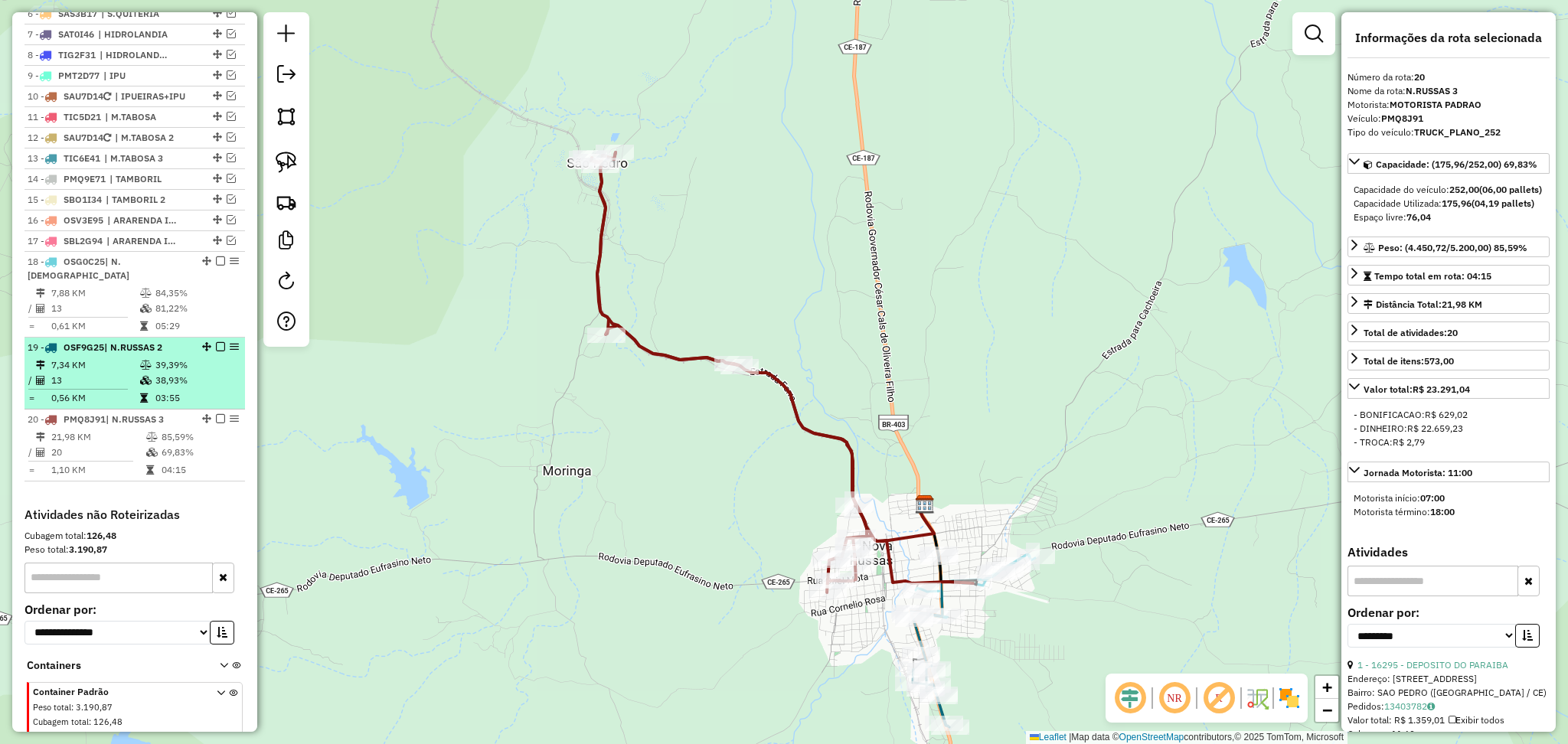
click at [117, 367] on td "7,34 KM" at bounding box center [95, 365] width 89 height 15
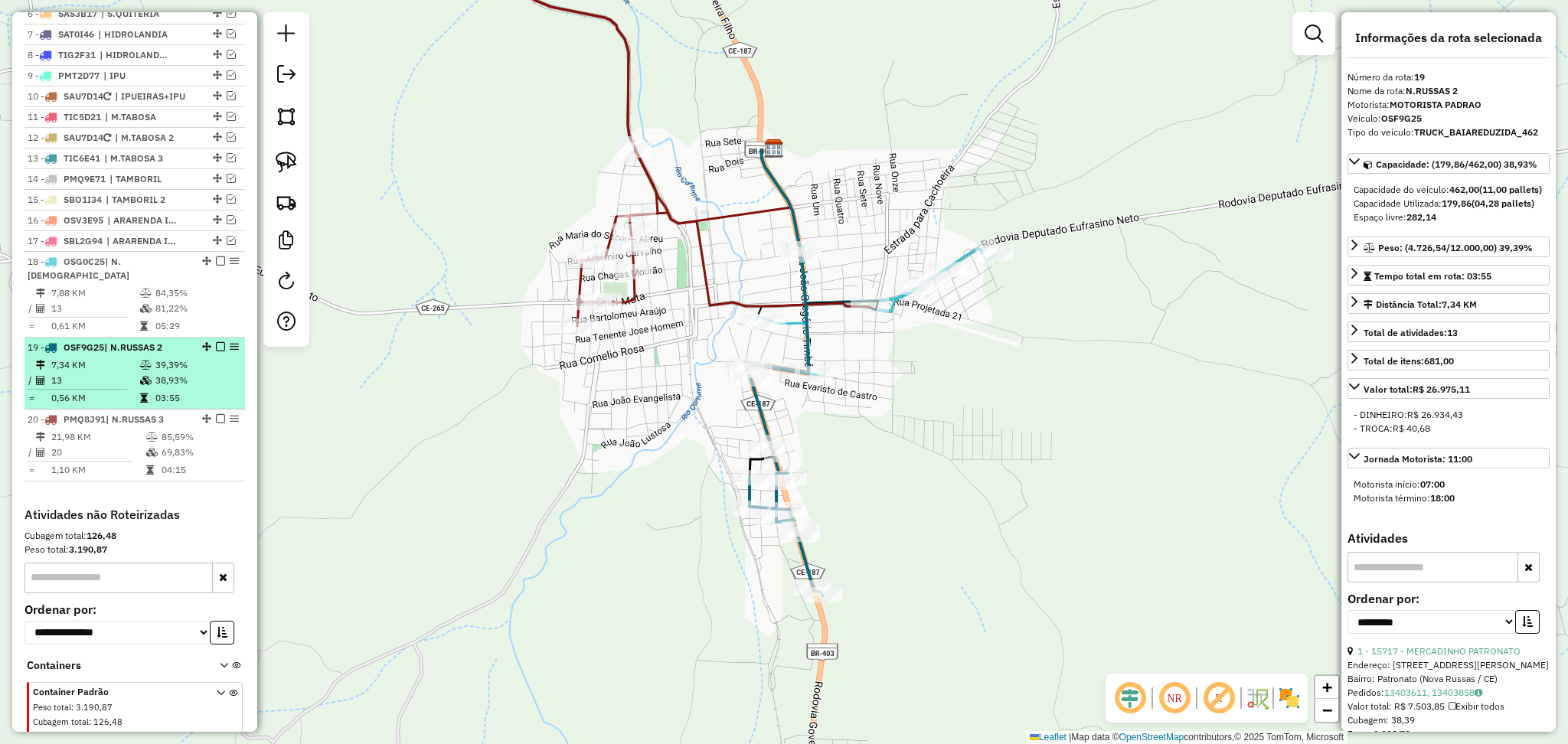
click at [114, 356] on li "19 - OSF9G25 | N.[DEMOGRAPHIC_DATA] 2 7,34 KM 39,39% / 13 38,93% = 0,56 KM 03:55" at bounding box center [134, 374] width 220 height 72
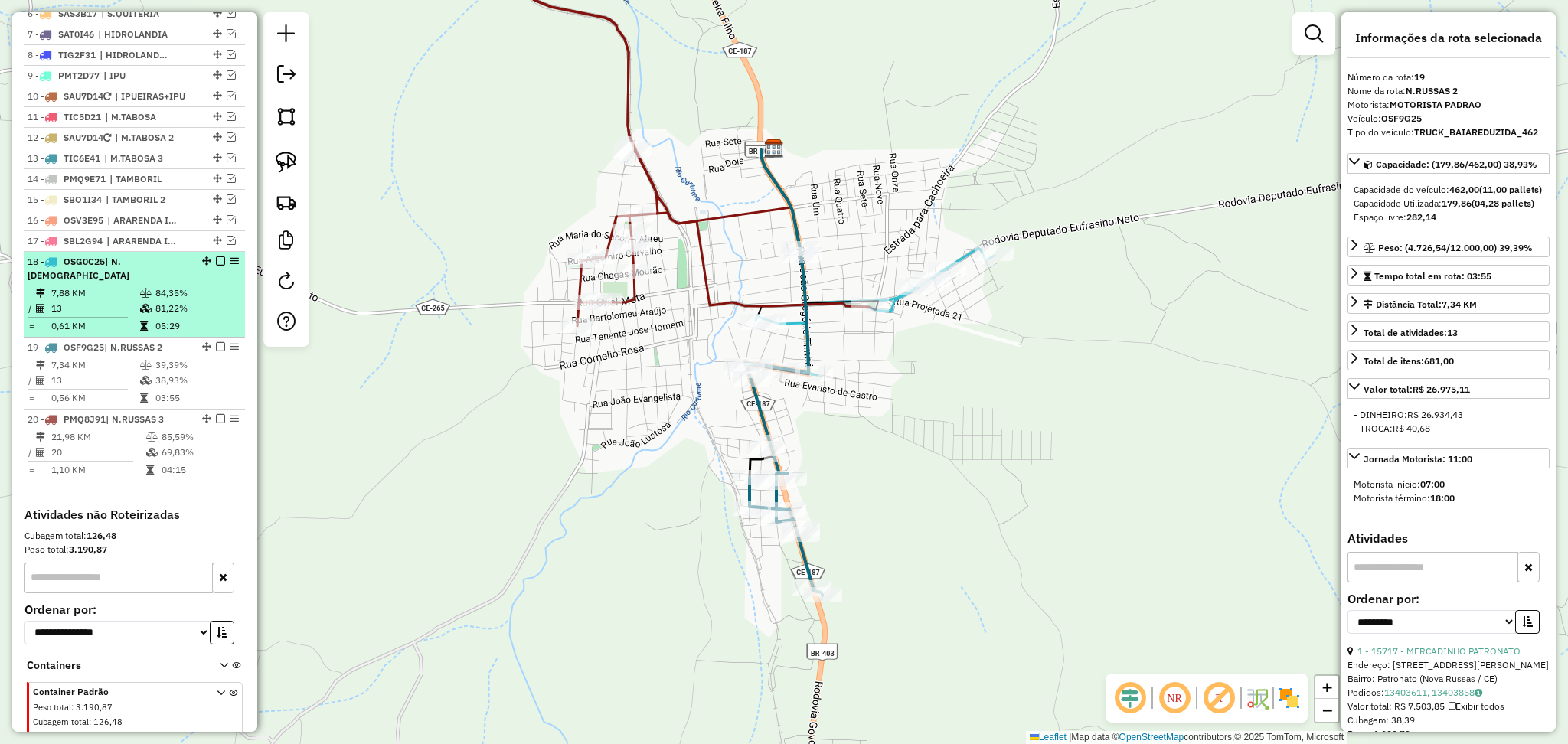
click at [125, 299] on td "7,88 KM" at bounding box center [95, 293] width 89 height 15
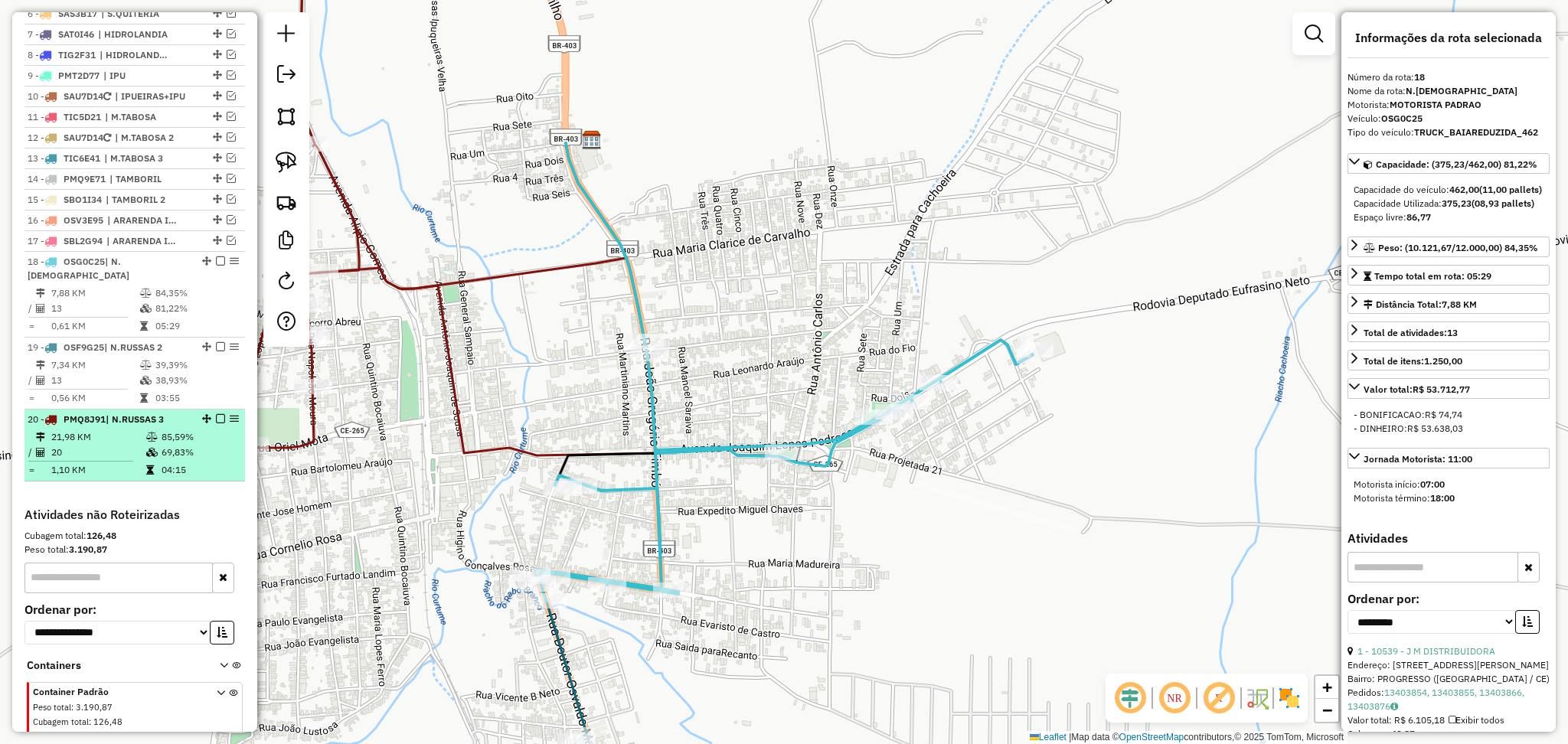
click at [121, 443] on td "21,98 KM" at bounding box center [97, 437] width 95 height 15
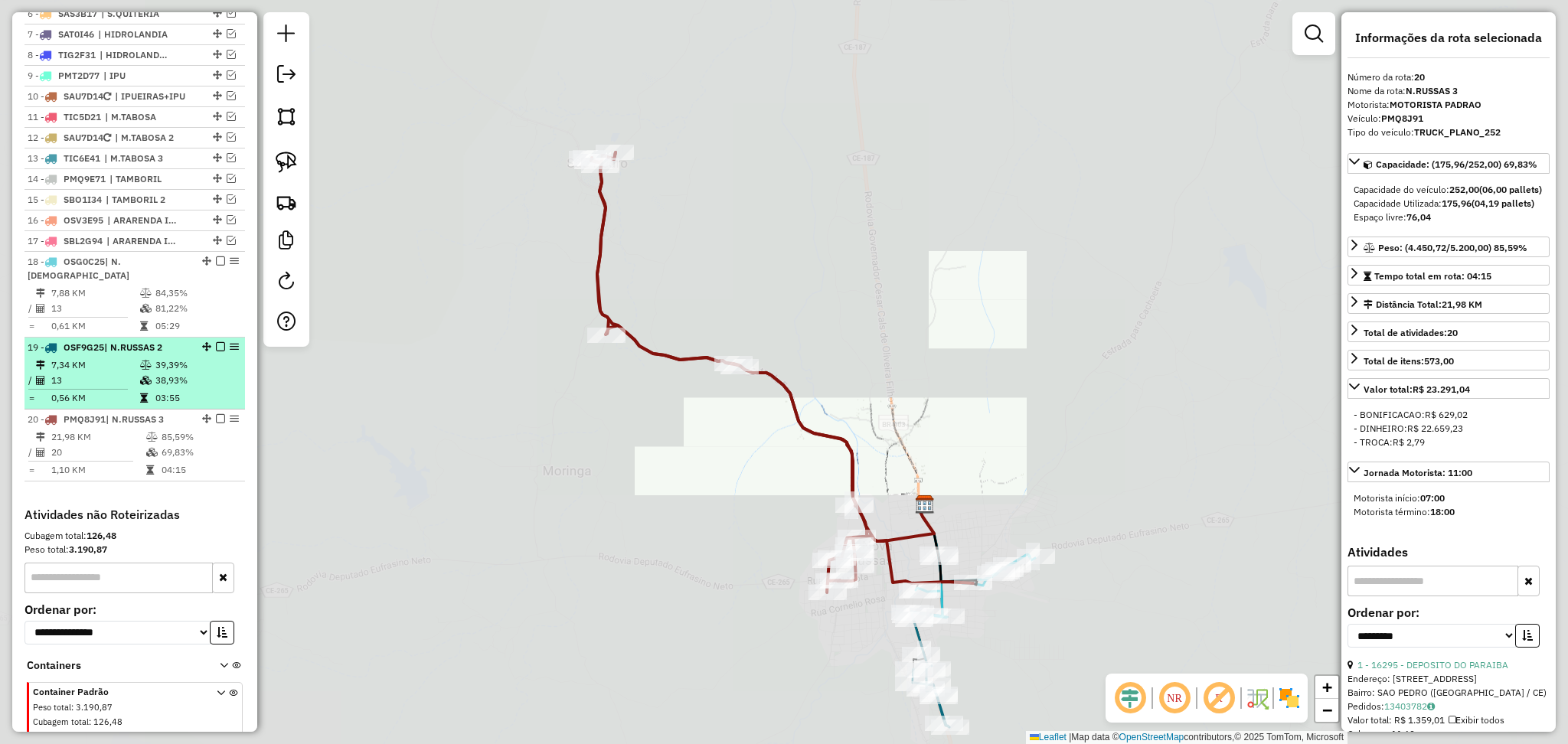
click at [156, 407] on li "19 - OSF9G25 | N.[DEMOGRAPHIC_DATA] 2 7,34 KM 39,39% / 13 38,93% = 0,56 KM 03:55" at bounding box center [134, 374] width 220 height 72
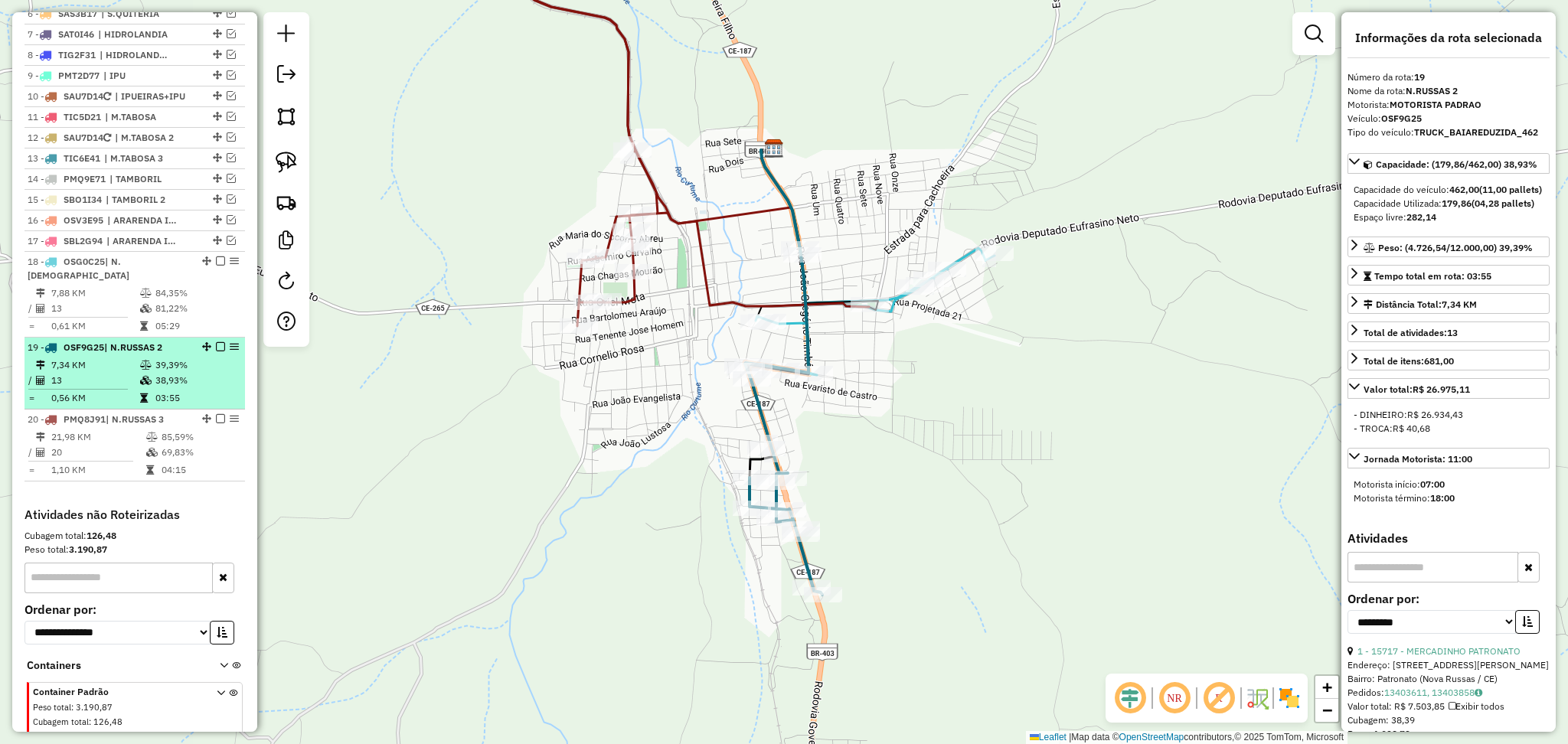
click at [128, 380] on td "13" at bounding box center [95, 381] width 89 height 15
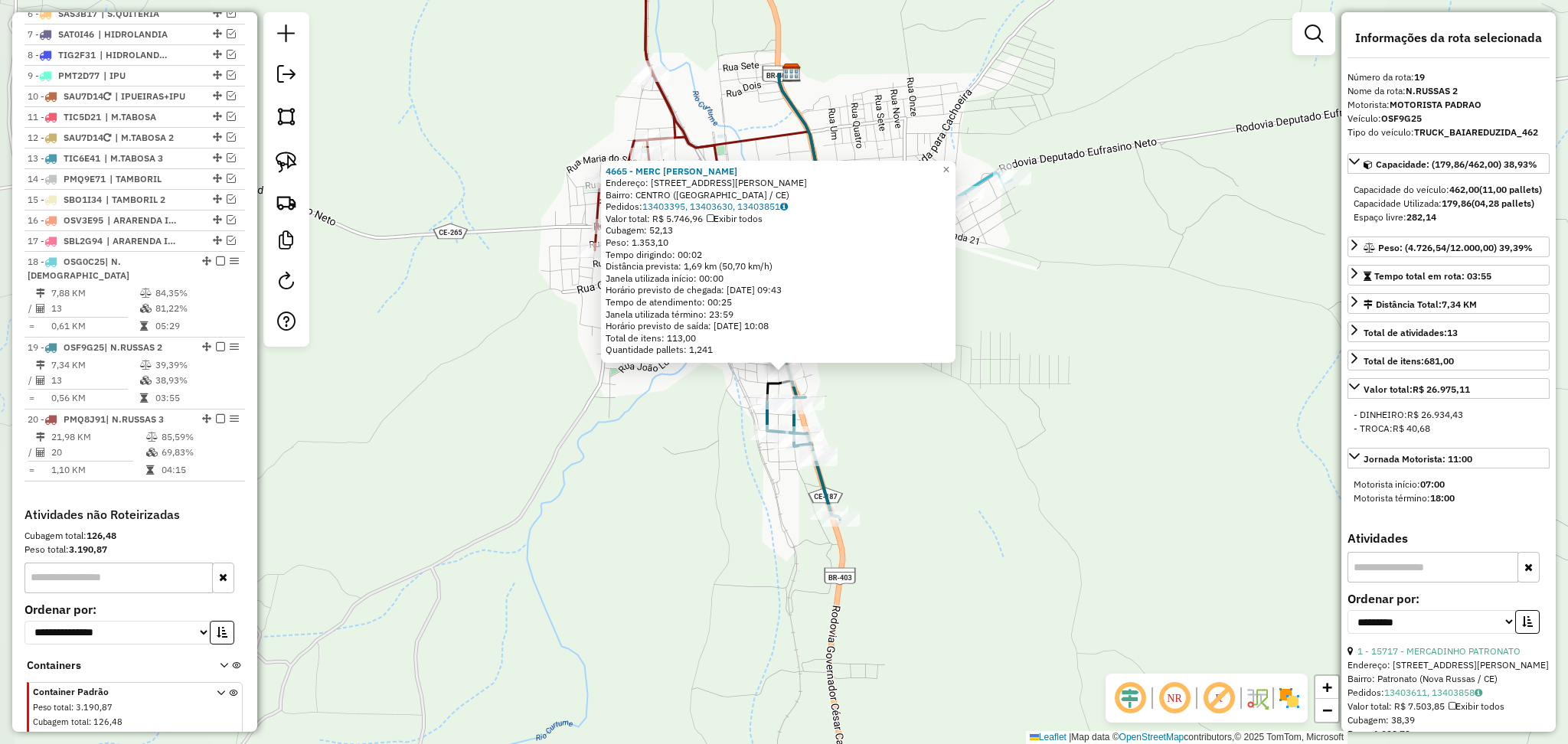
scroll to position [742, 0]
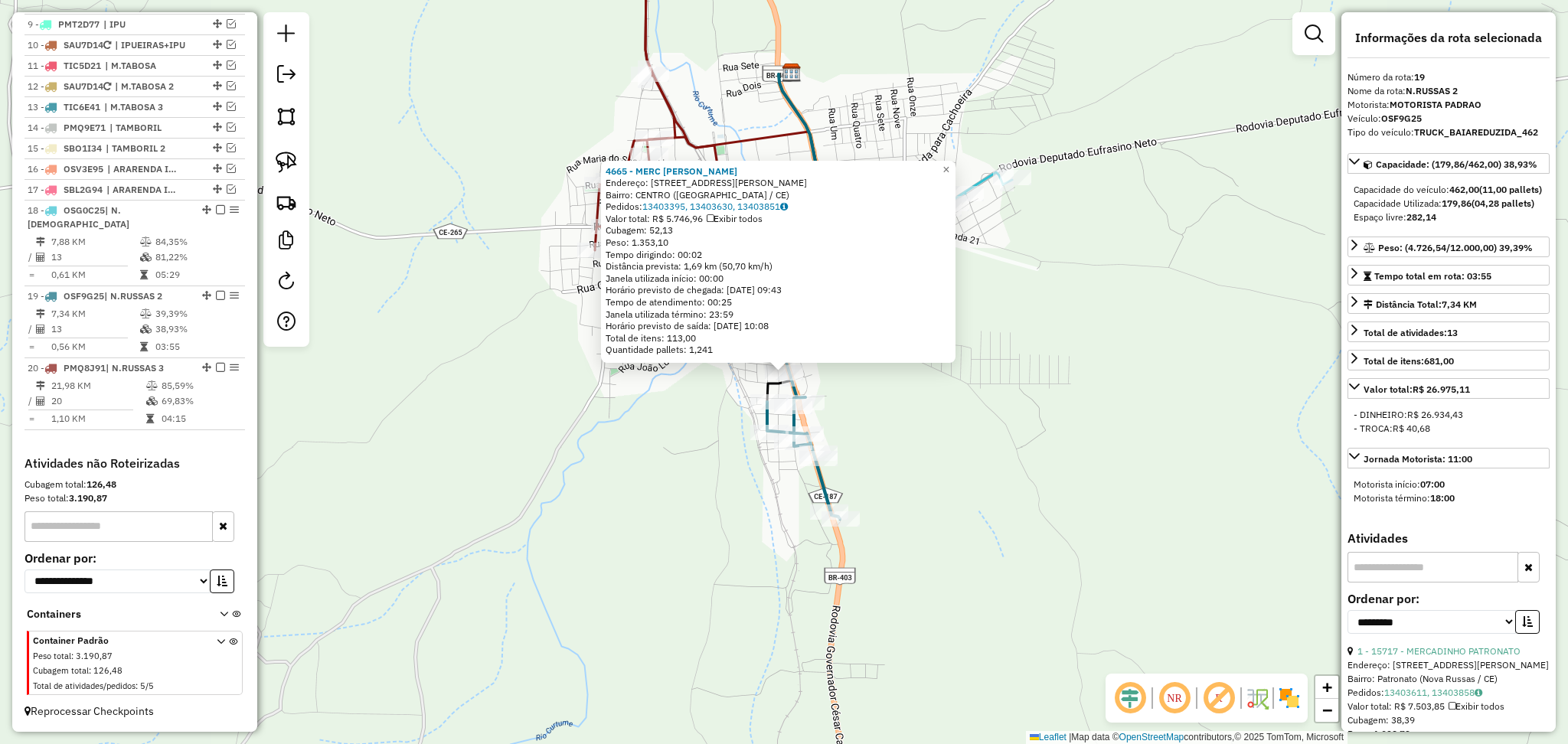
click at [889, 428] on div "4665 - MERC [PERSON_NAME]: [STREET_ADDRESS][PERSON_NAME] Pedidos: 13403395, 134…" at bounding box center [784, 372] width 1568 height 744
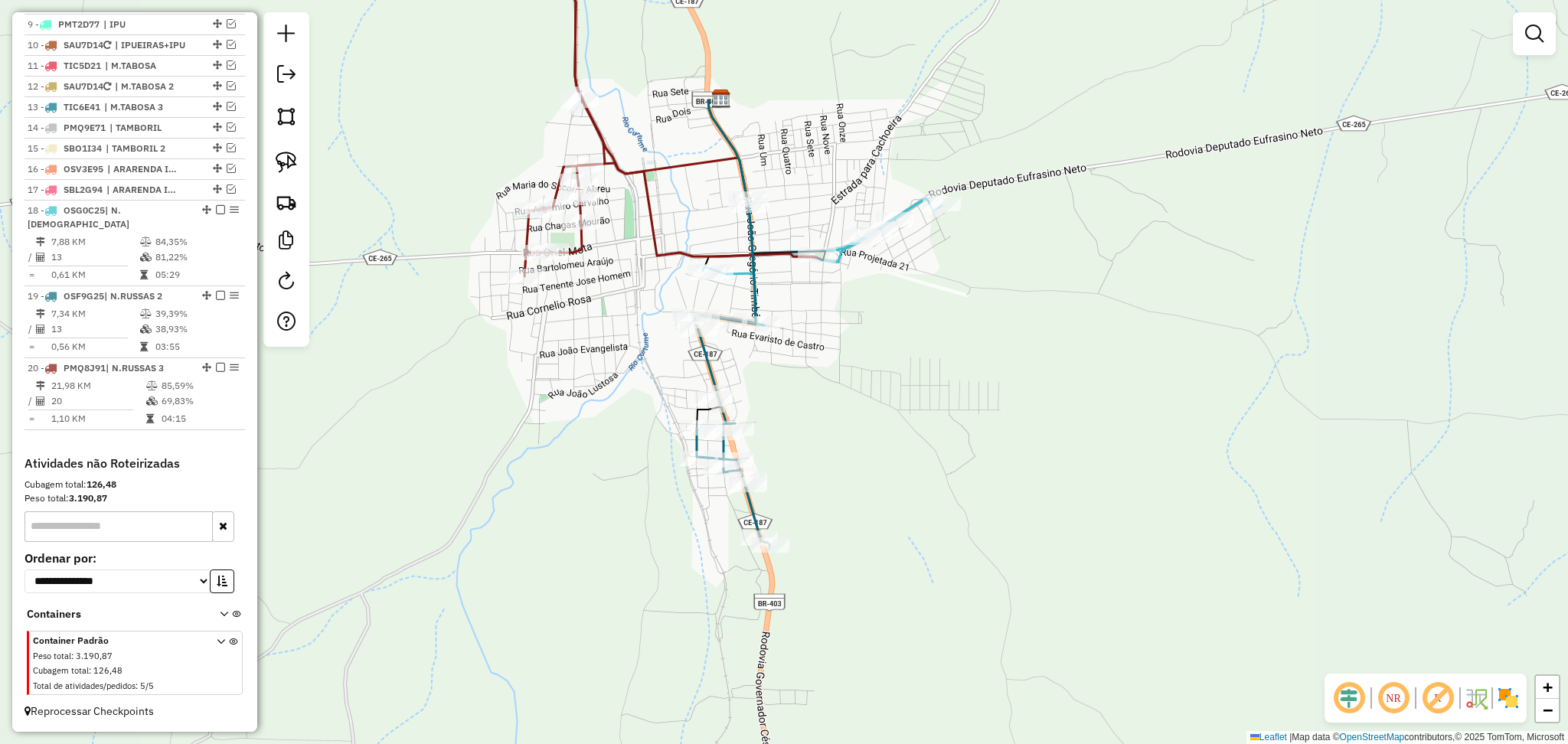
drag, startPoint x: 883, startPoint y: 363, endPoint x: 813, endPoint y: 389, distance: 74.7
click at [813, 389] on div "Janela de atendimento Grade de atendimento Capacidade Transportadoras Veículos …" at bounding box center [784, 372] width 1568 height 744
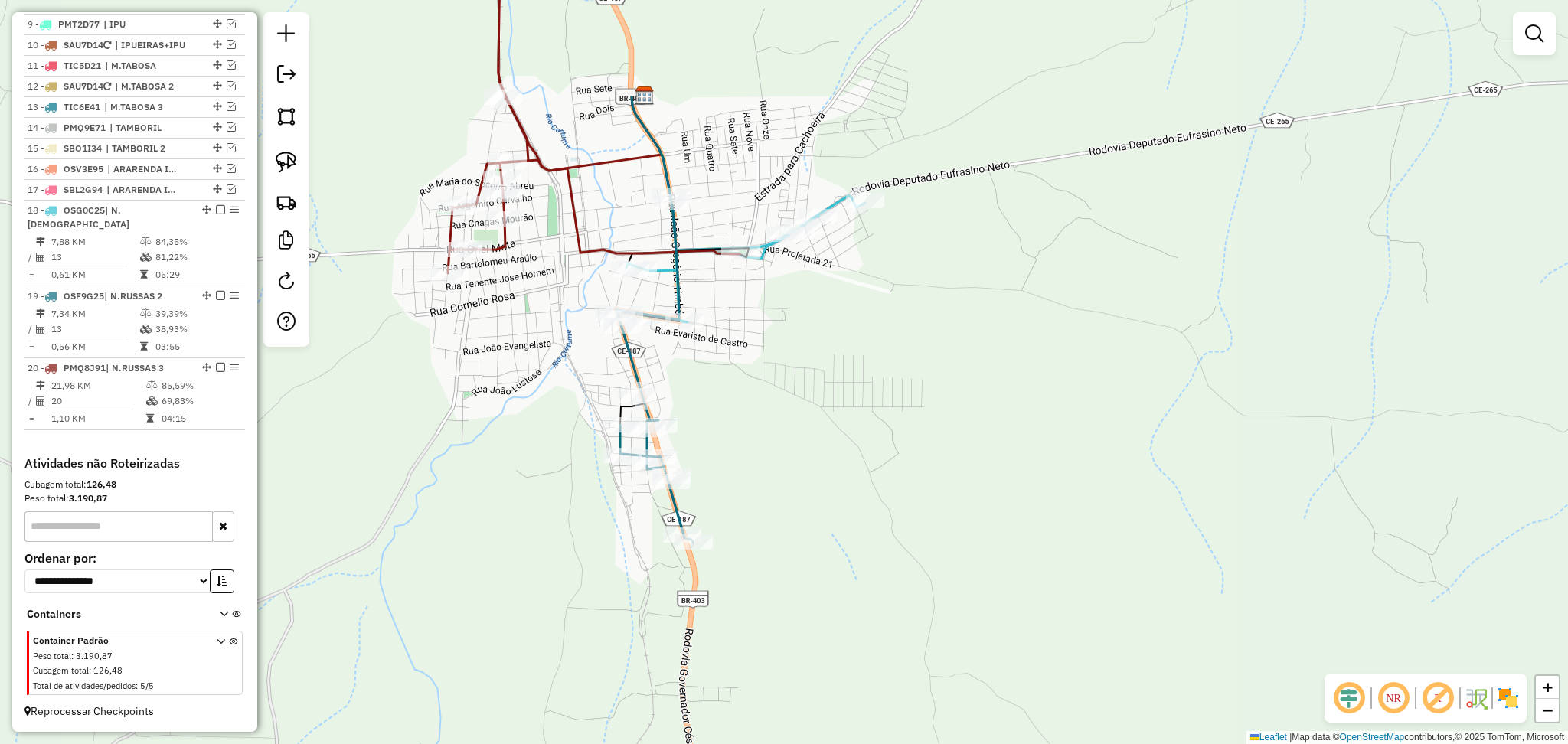
drag, startPoint x: 837, startPoint y: 359, endPoint x: 760, endPoint y: 356, distance: 77.1
click at [760, 356] on div "Janela de atendimento Grade de atendimento Capacidade Transportadoras Veículos …" at bounding box center [784, 372] width 1568 height 744
click at [280, 153] on img at bounding box center [286, 162] width 22 height 22
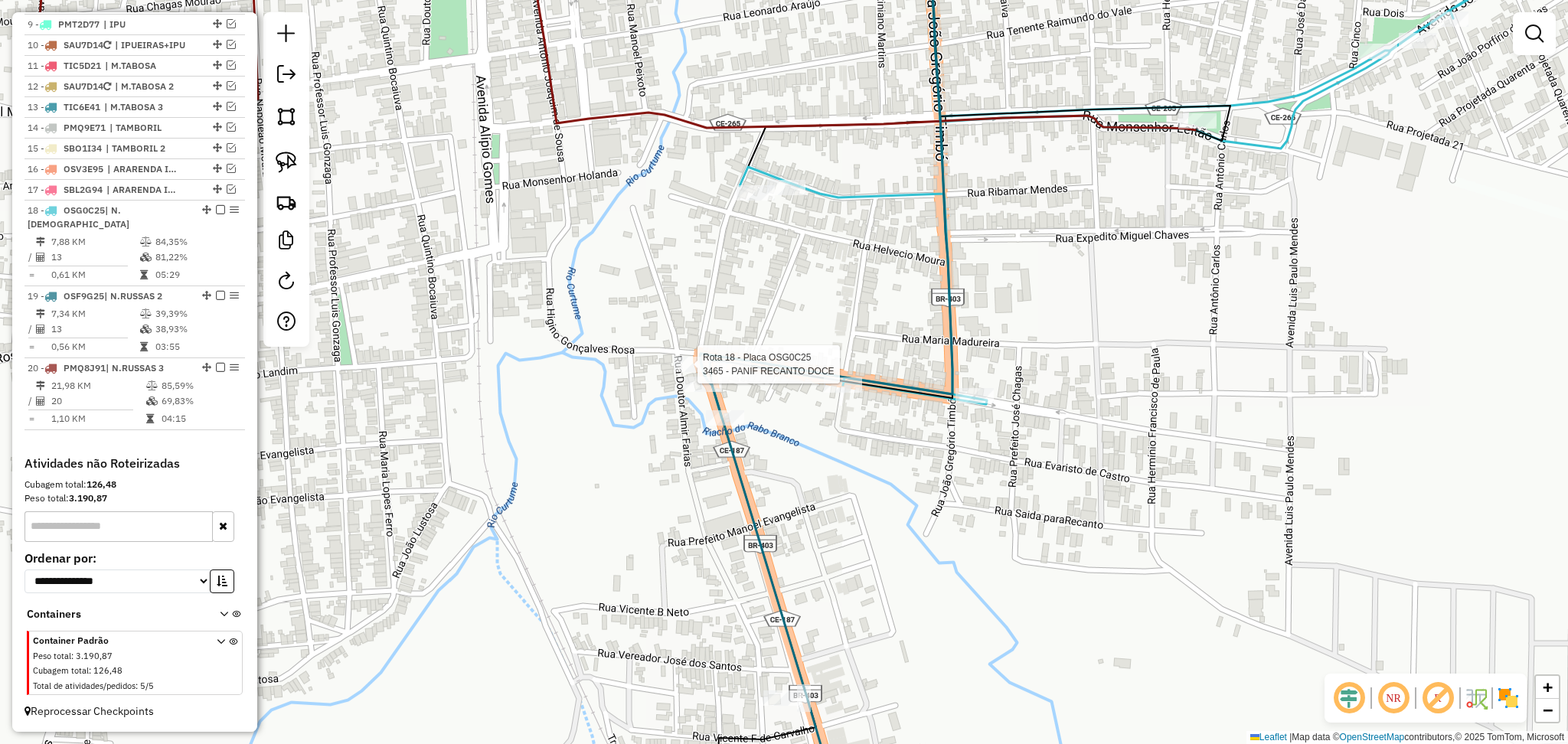
select select "**********"
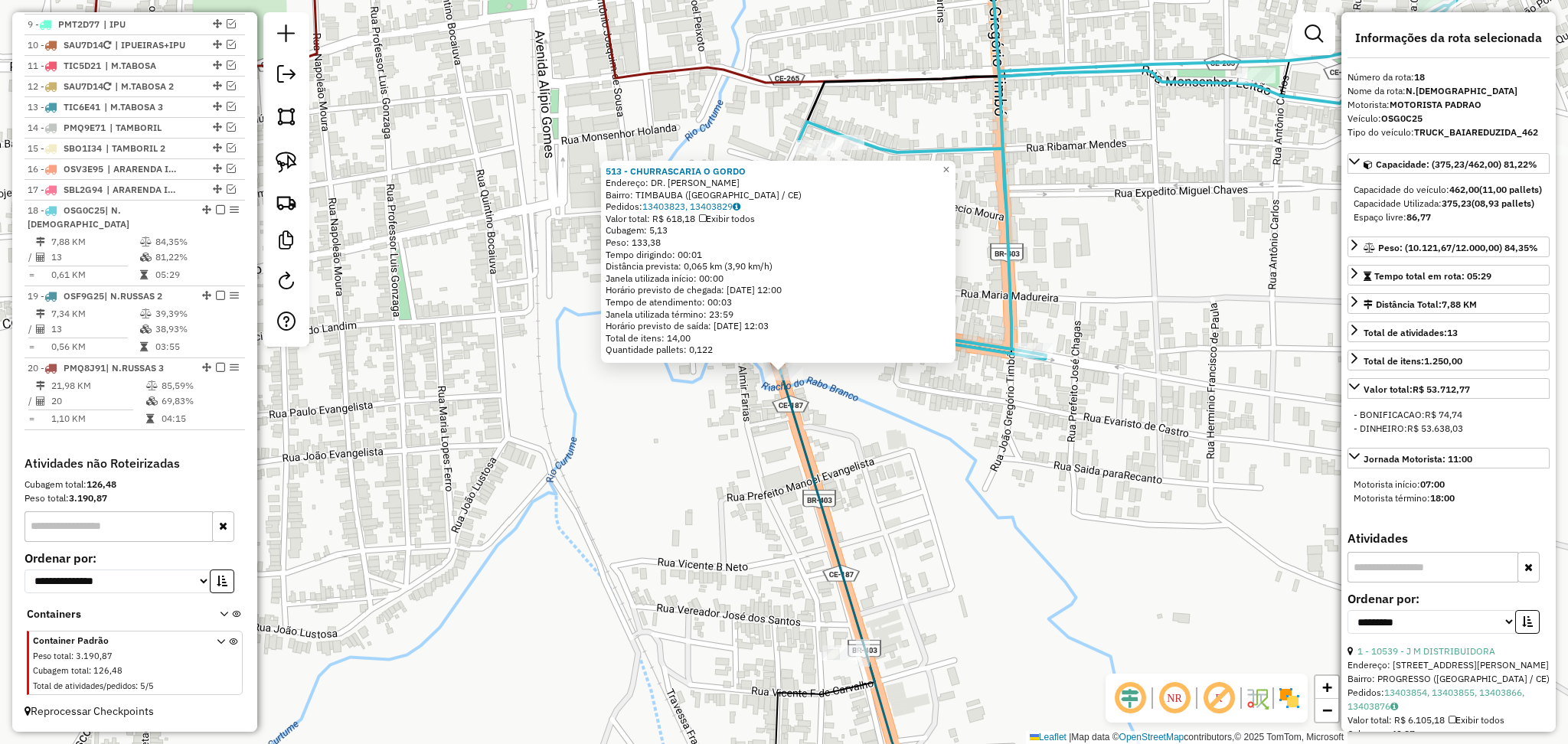
click at [833, 434] on div "513 - CHURRASCARIA O GORDO Endereço: DR. [PERSON_NAME]: TIMBAUBA ([GEOGRAPHIC_D…" at bounding box center [784, 372] width 1568 height 744
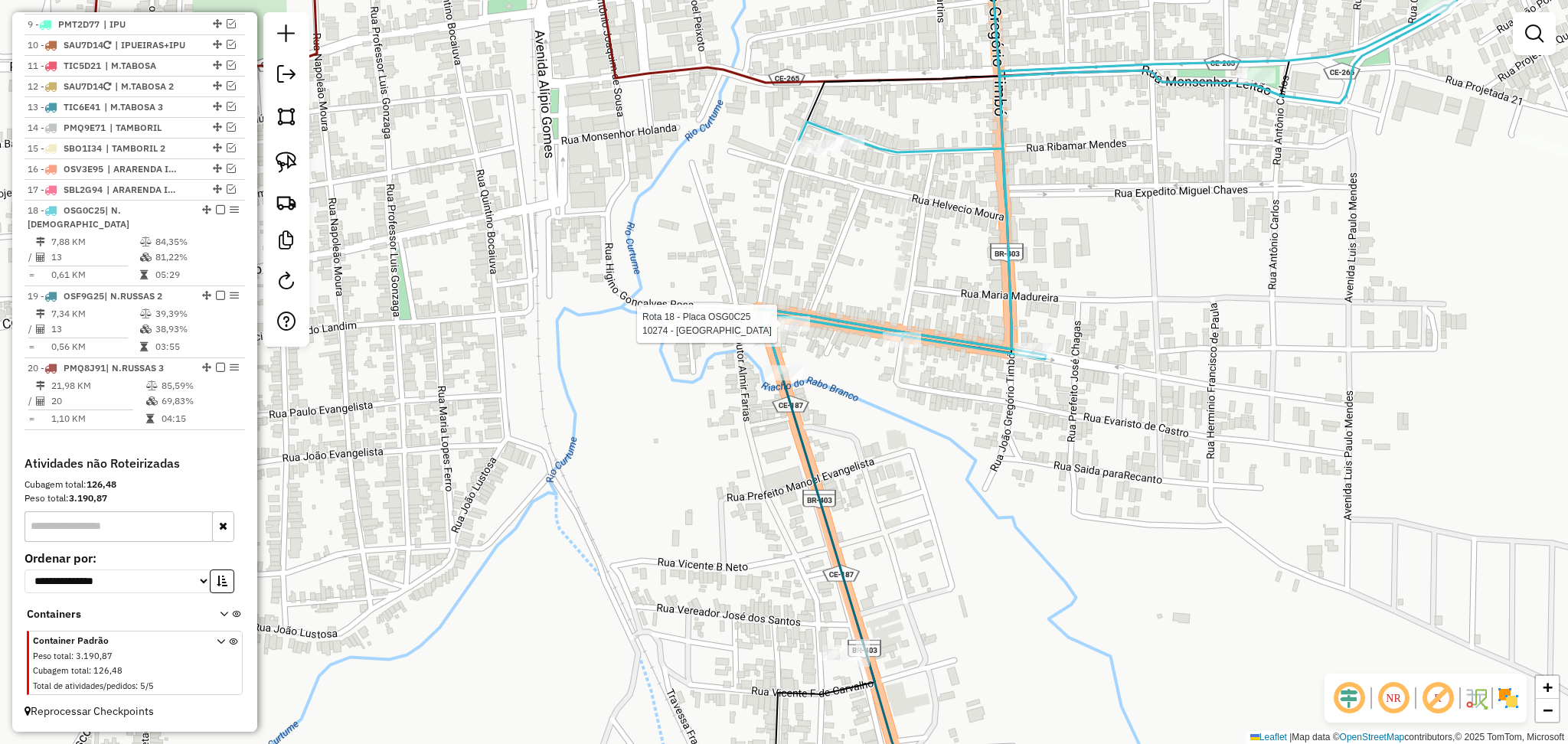
select select "**********"
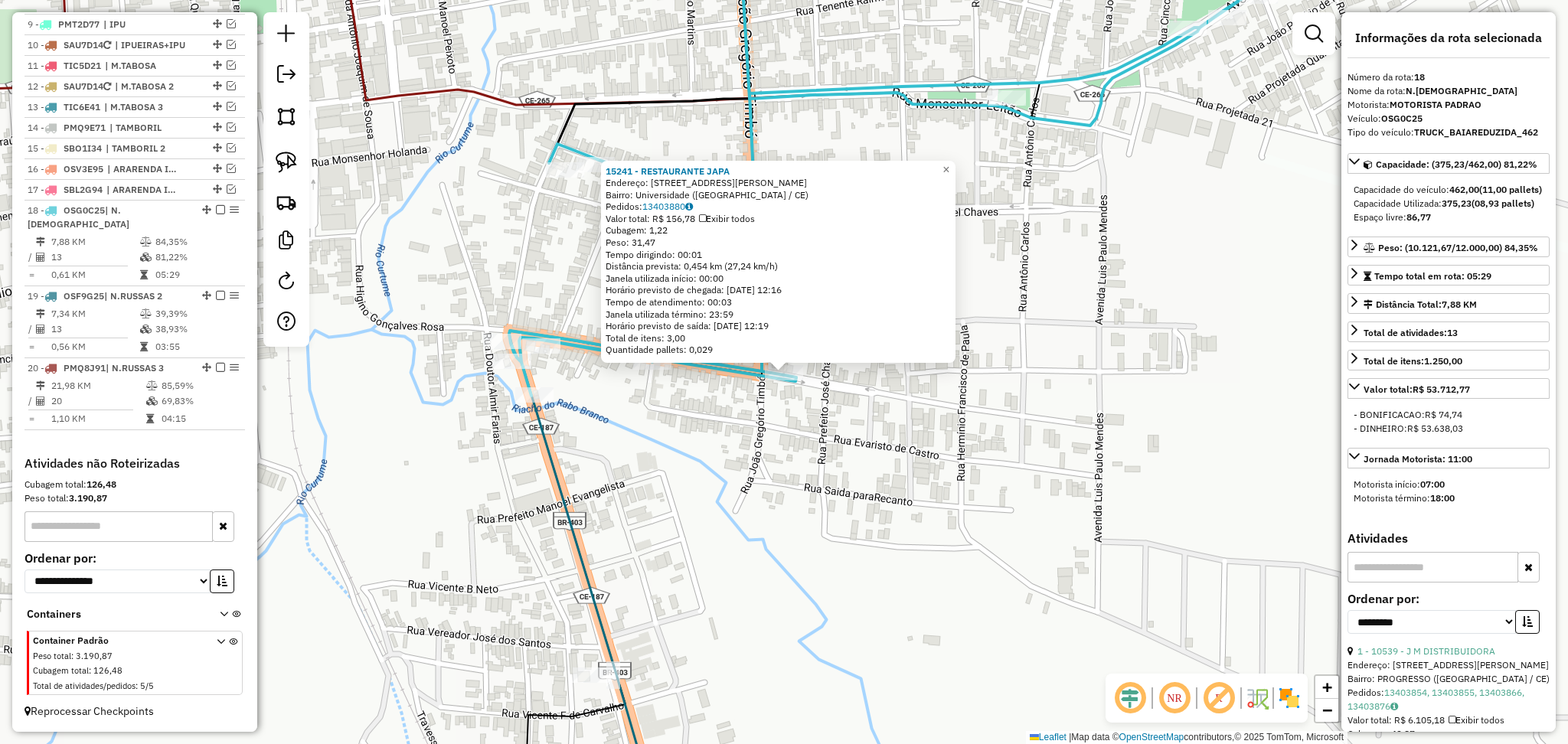
click at [756, 446] on div "15241 - RESTAURANTE JAPA Endereço: [STREET_ADDRESS][PERSON_NAME] Bairro: Univer…" at bounding box center [784, 372] width 1568 height 744
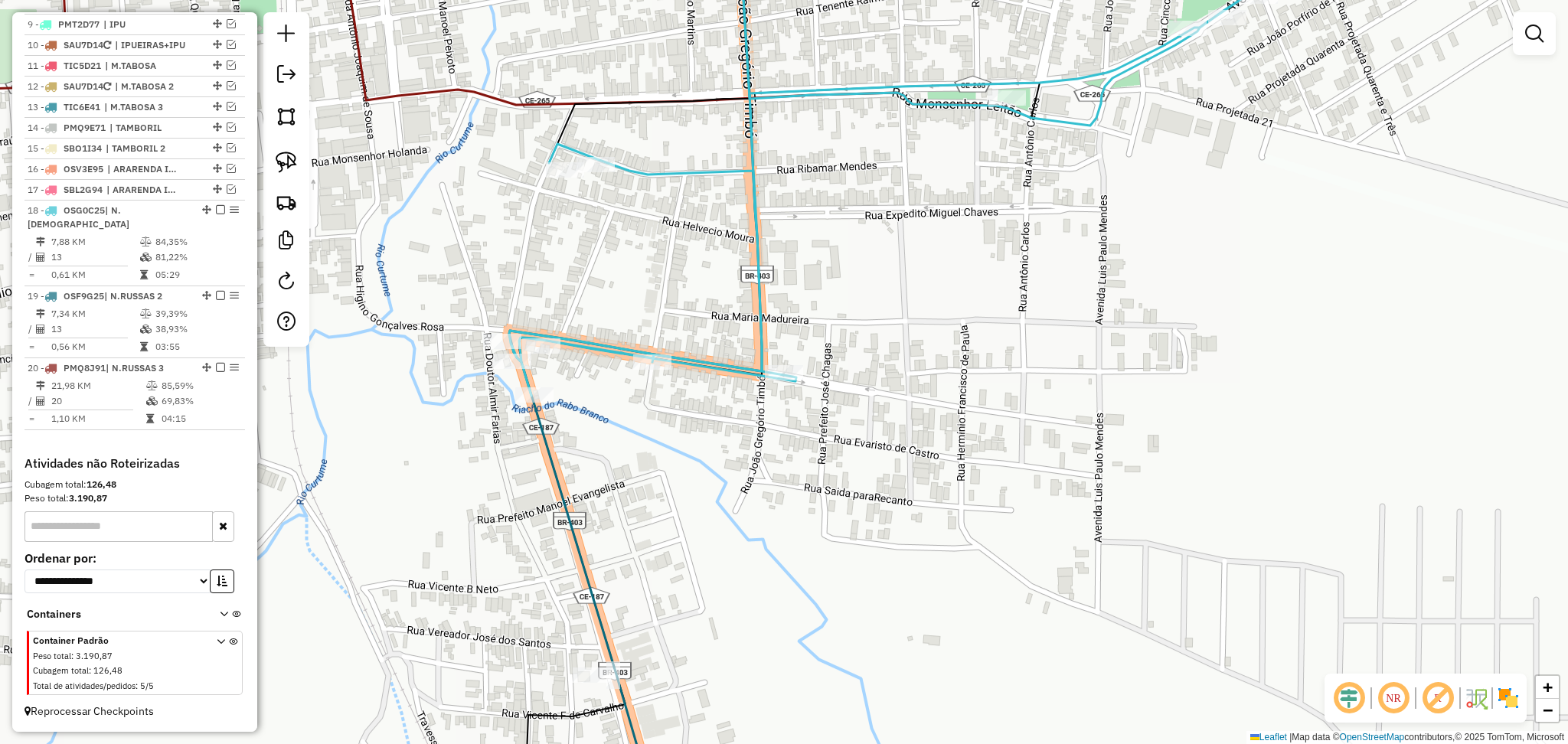
drag, startPoint x: 652, startPoint y: 480, endPoint x: 707, endPoint y: 377, distance: 116.8
click at [689, 428] on div "Janela de atendimento Grade de atendimento Capacidade Transportadoras Veículos …" at bounding box center [784, 372] width 1568 height 744
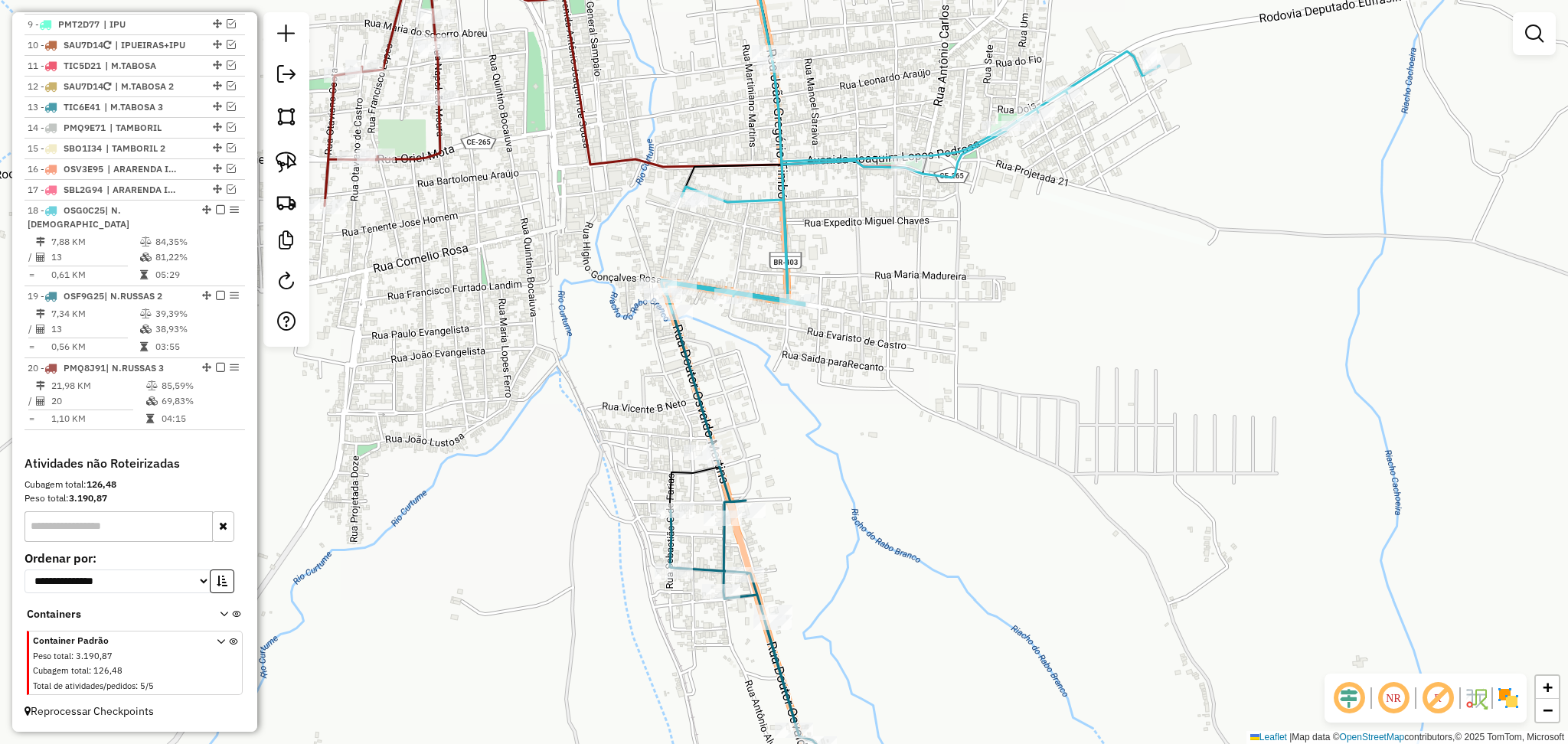
drag, startPoint x: 645, startPoint y: 272, endPoint x: 667, endPoint y: 251, distance: 30.4
click at [667, 251] on div "Janela de atendimento Grade de atendimento Capacidade Transportadoras Veículos …" at bounding box center [784, 372] width 1568 height 744
select select "**********"
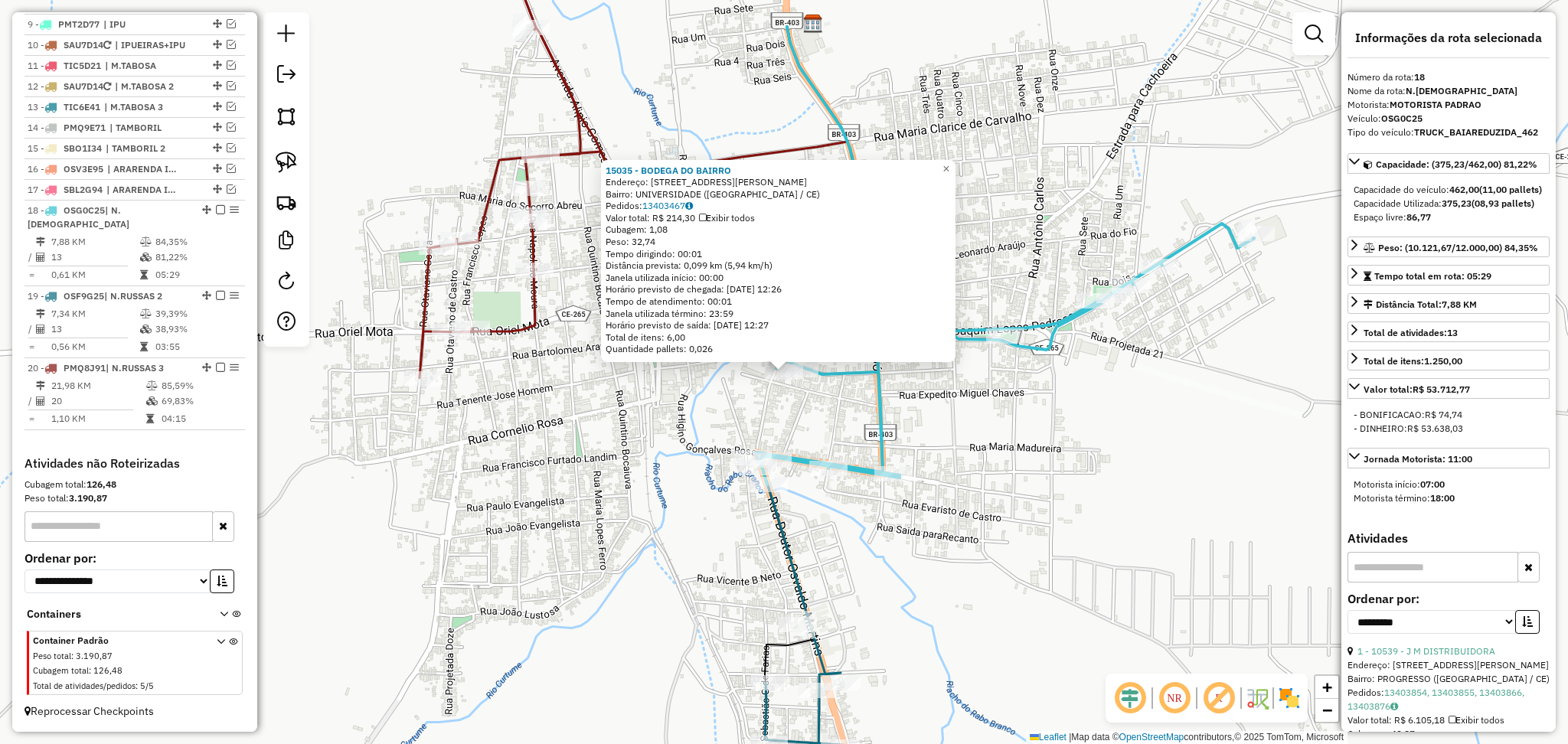
click at [671, 436] on div "15035 - BODEGA DO BAIRRO Endereço: [STREET_ADDRESS][PERSON_NAME] Pedidos: 13403…" at bounding box center [784, 372] width 1568 height 744
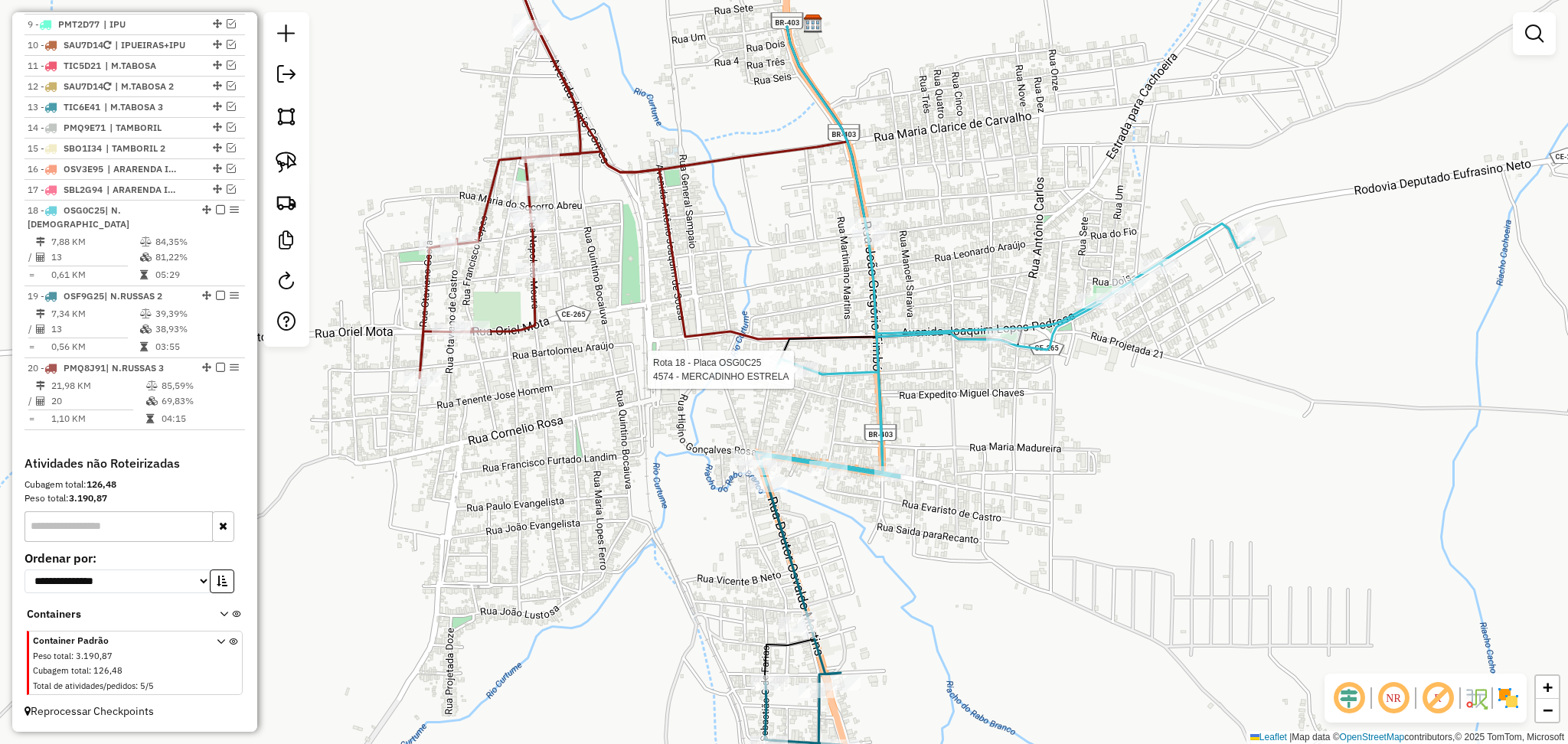
select select "**********"
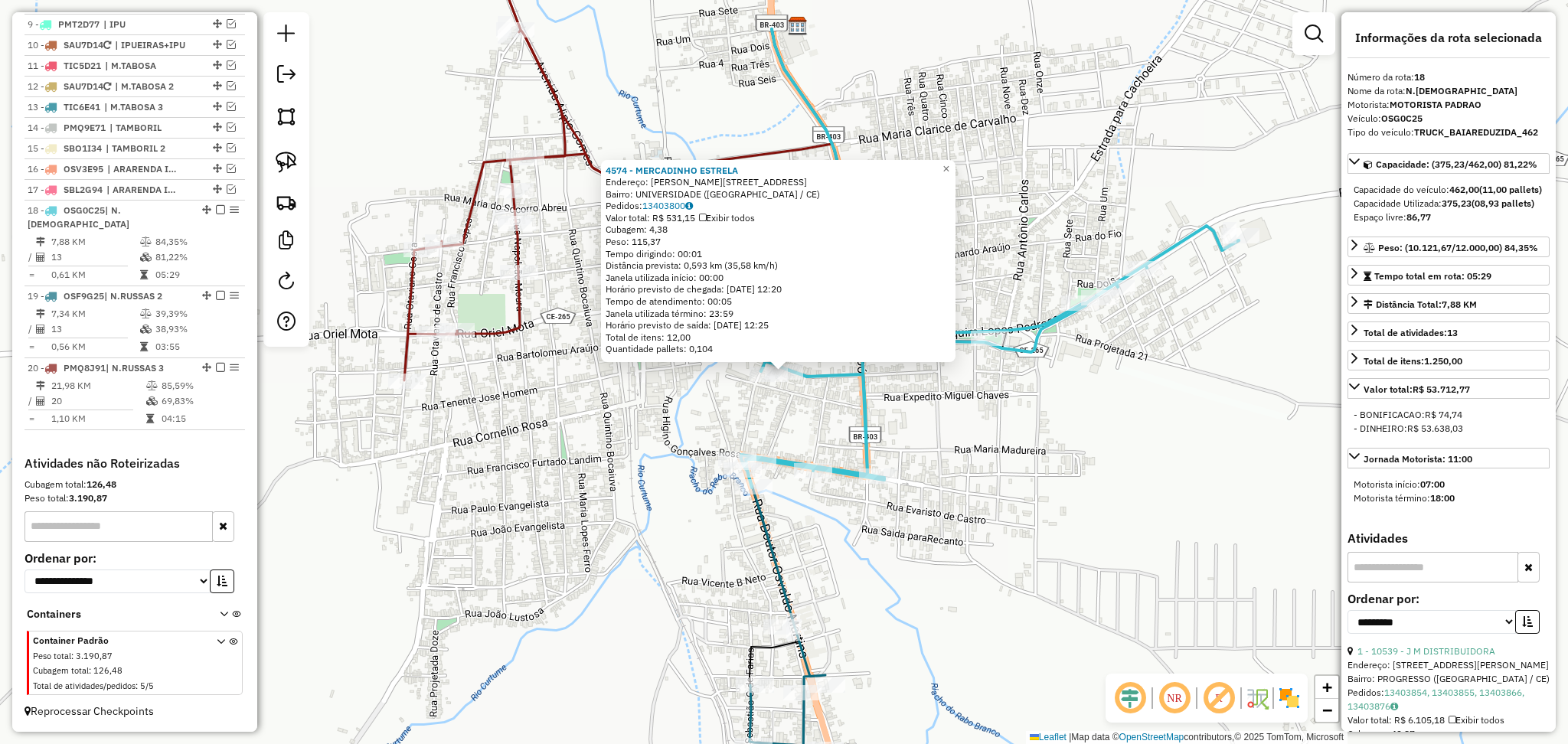
click at [642, 416] on div "4574 - MERCADINHO ESTRELA Endereço: [PERSON_NAME][STREET_ADDRESS] Bairro: UNIVE…" at bounding box center [784, 372] width 1568 height 744
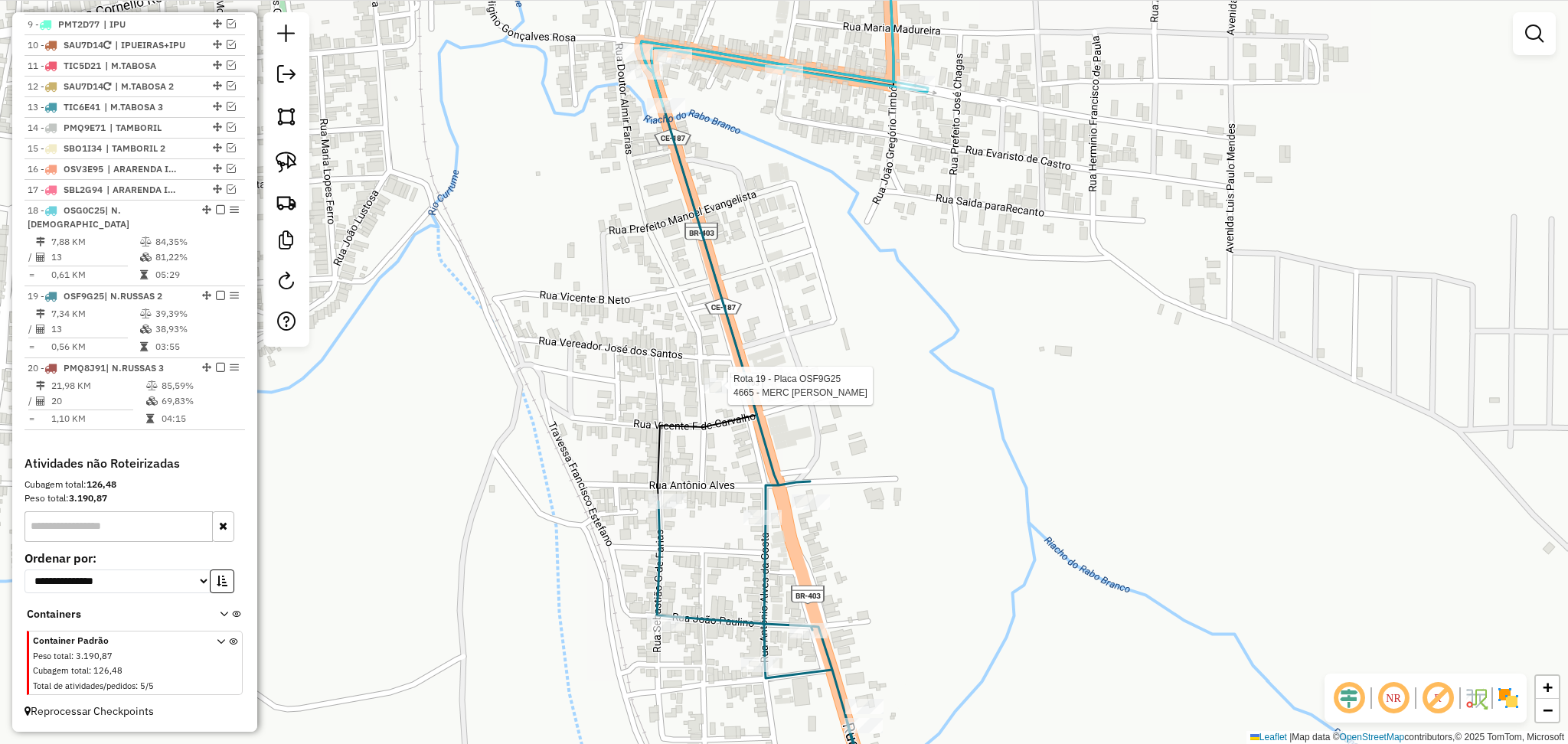
select select "**********"
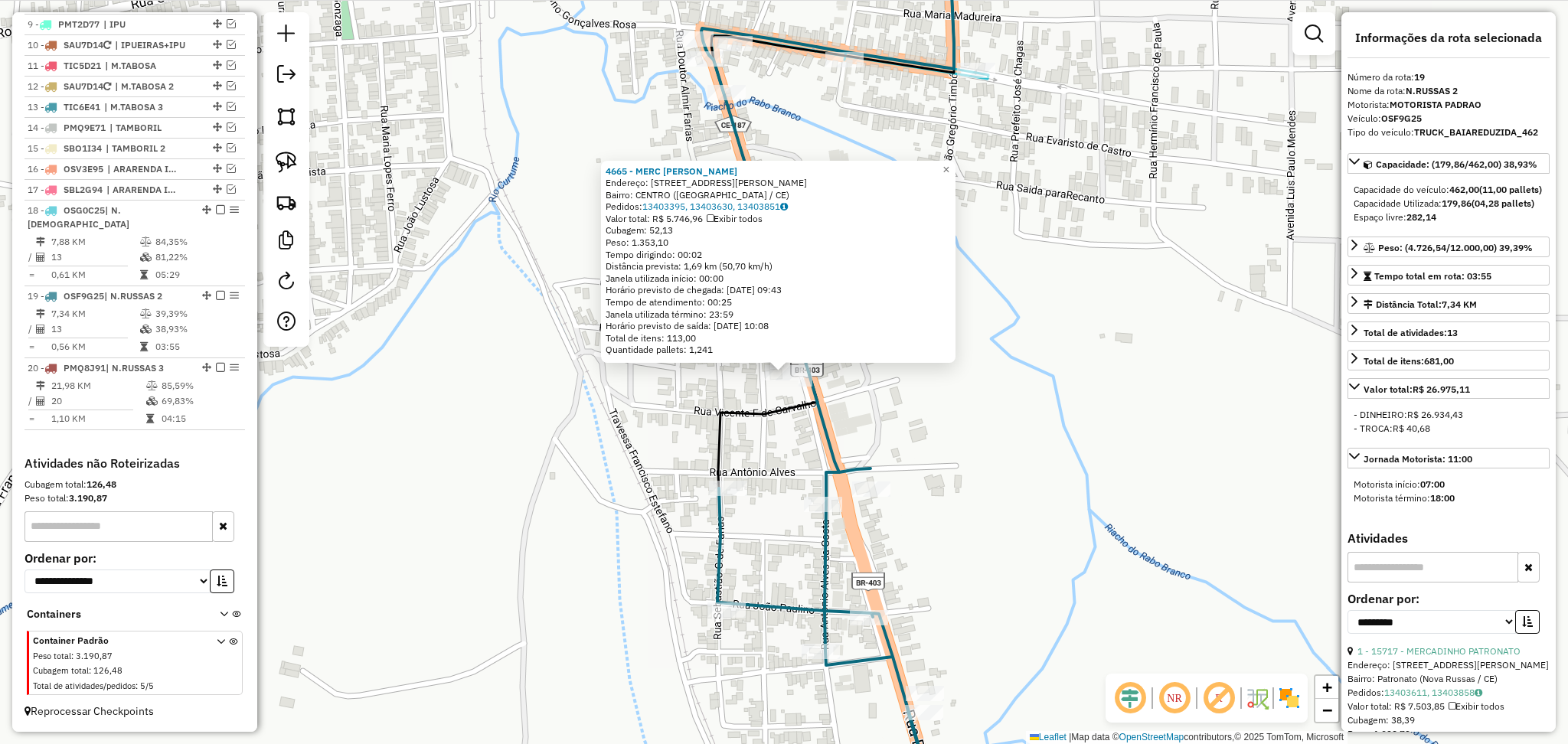
click at [1028, 311] on div "4665 - MERC JOSE CARLOS Endereço: AV ALIPIO GOMES, 174 Bairro: CENTRO (NOVA RUS…" at bounding box center [784, 372] width 1568 height 744
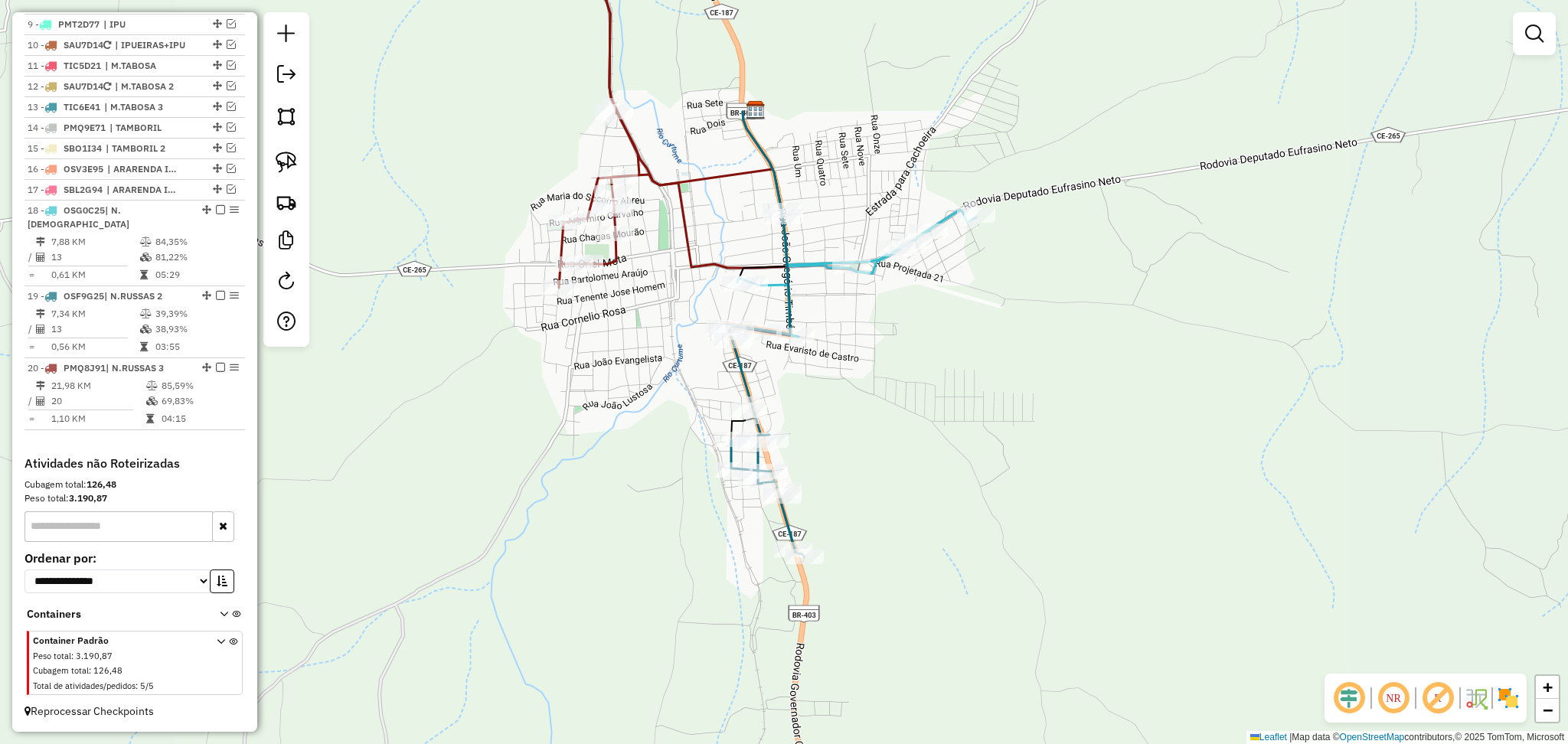
drag, startPoint x: 839, startPoint y: 419, endPoint x: 724, endPoint y: 401, distance: 116.4
click at [724, 401] on div "Janela de atendimento Grade de atendimento Capacidade Transportadoras Veículos …" at bounding box center [784, 372] width 1568 height 744
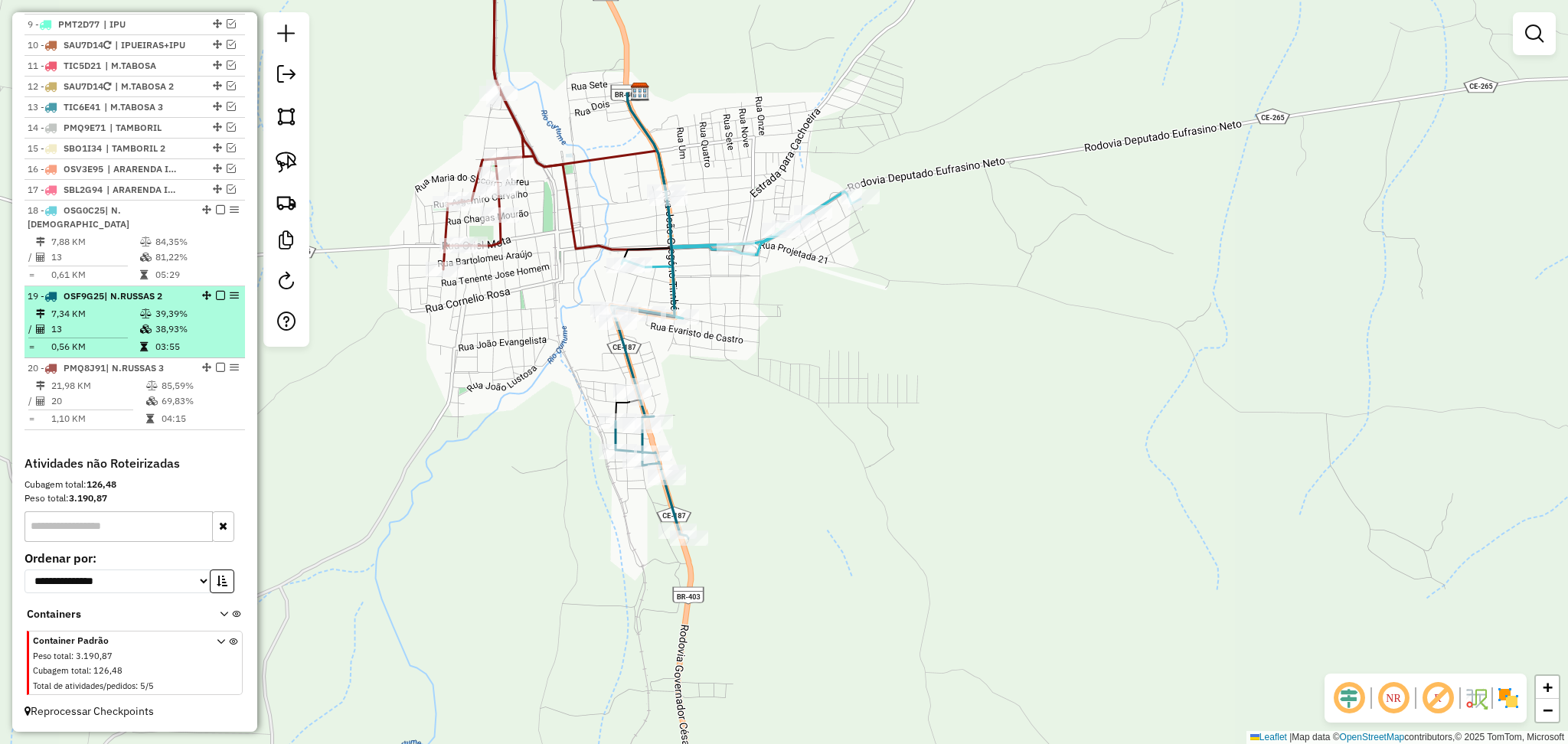
click at [126, 303] on div "19 - OSF9G25 | N.RUSSAS 2" at bounding box center [109, 296] width 163 height 14
select select "**********"
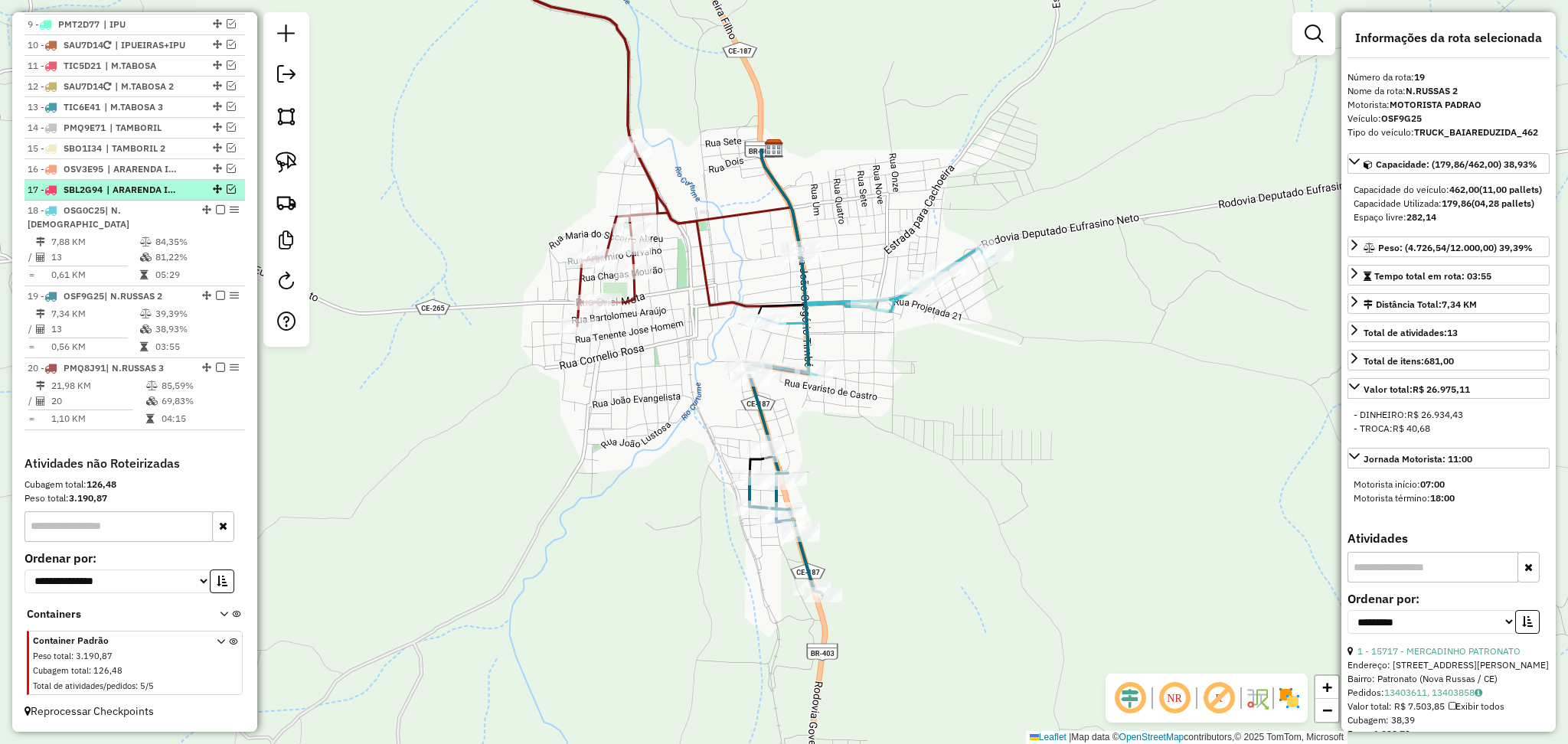
click at [97, 201] on li "17 - SBL2G94 | ARARENDA INT 2" at bounding box center [134, 190] width 220 height 21
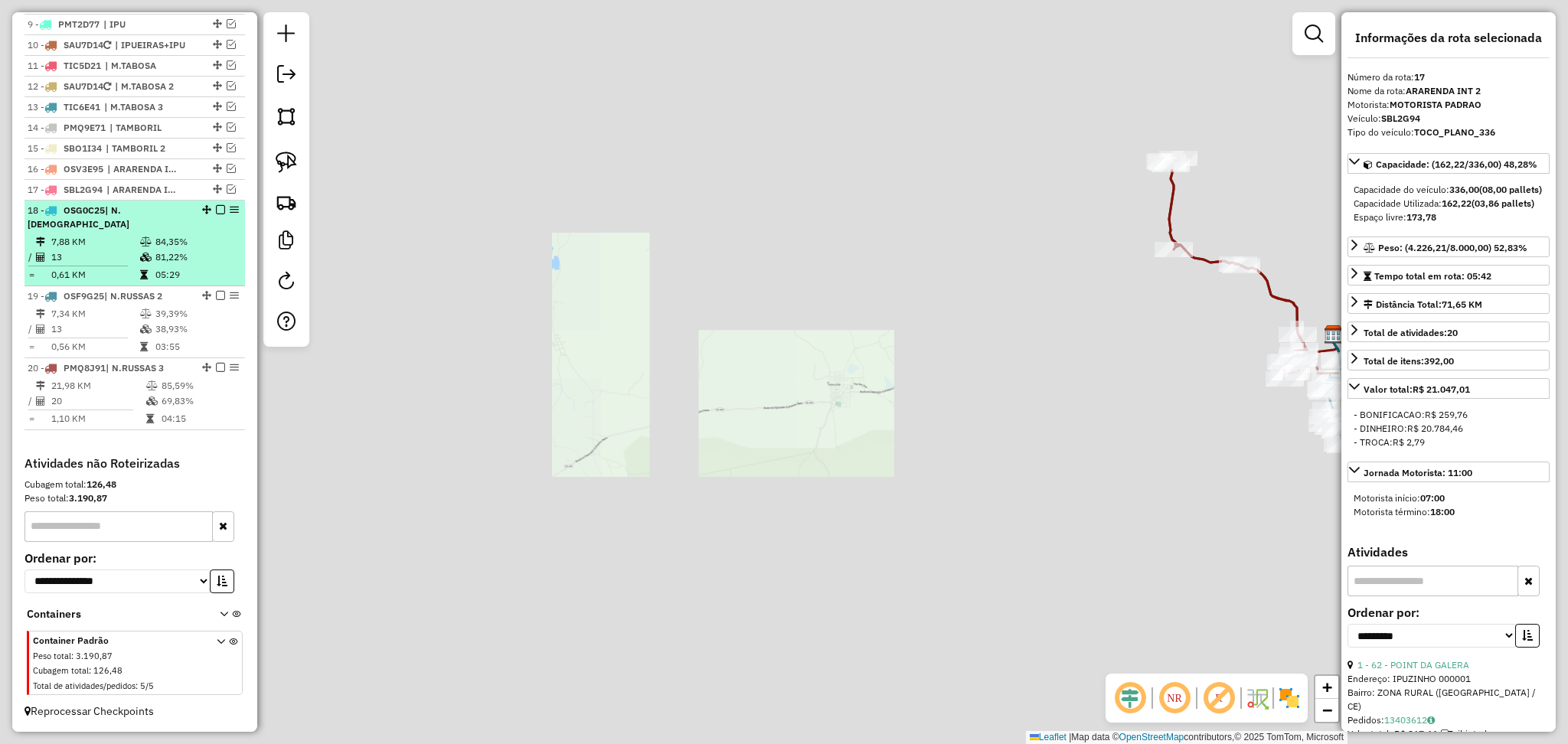
click at [94, 263] on td "13" at bounding box center [95, 257] width 89 height 15
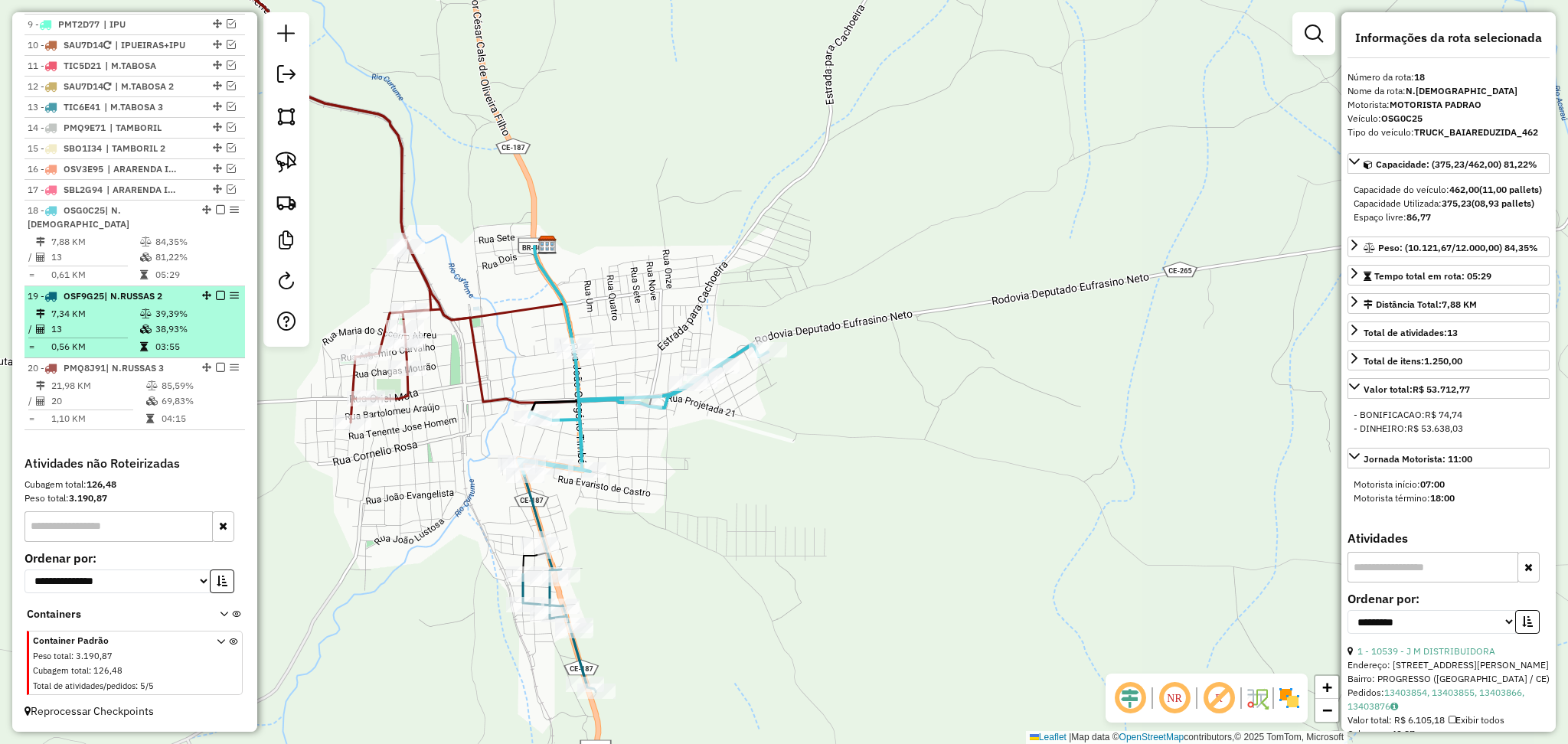
click at [102, 334] on td "13" at bounding box center [95, 329] width 89 height 15
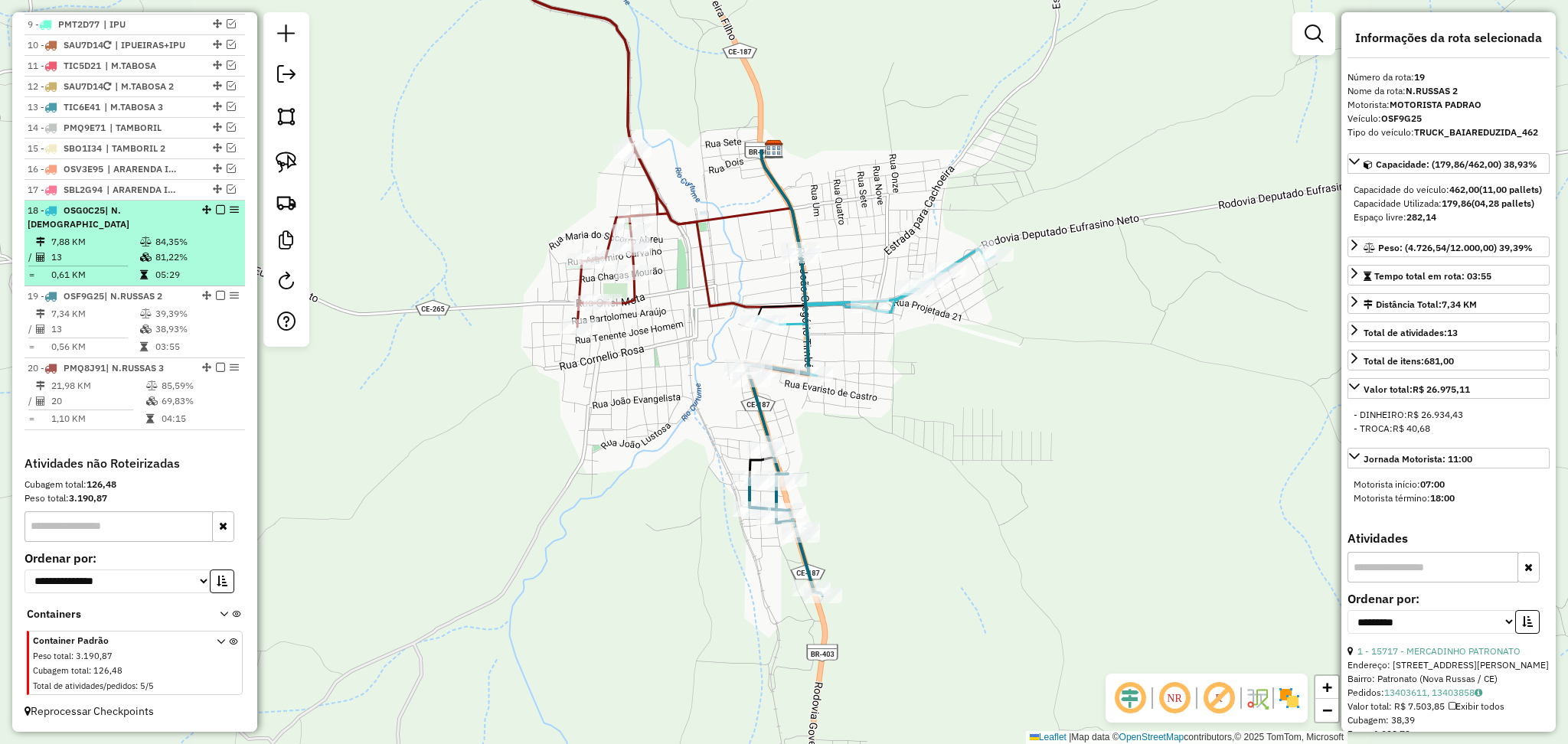
click at [122, 242] on td "7,88 KM" at bounding box center [95, 242] width 89 height 15
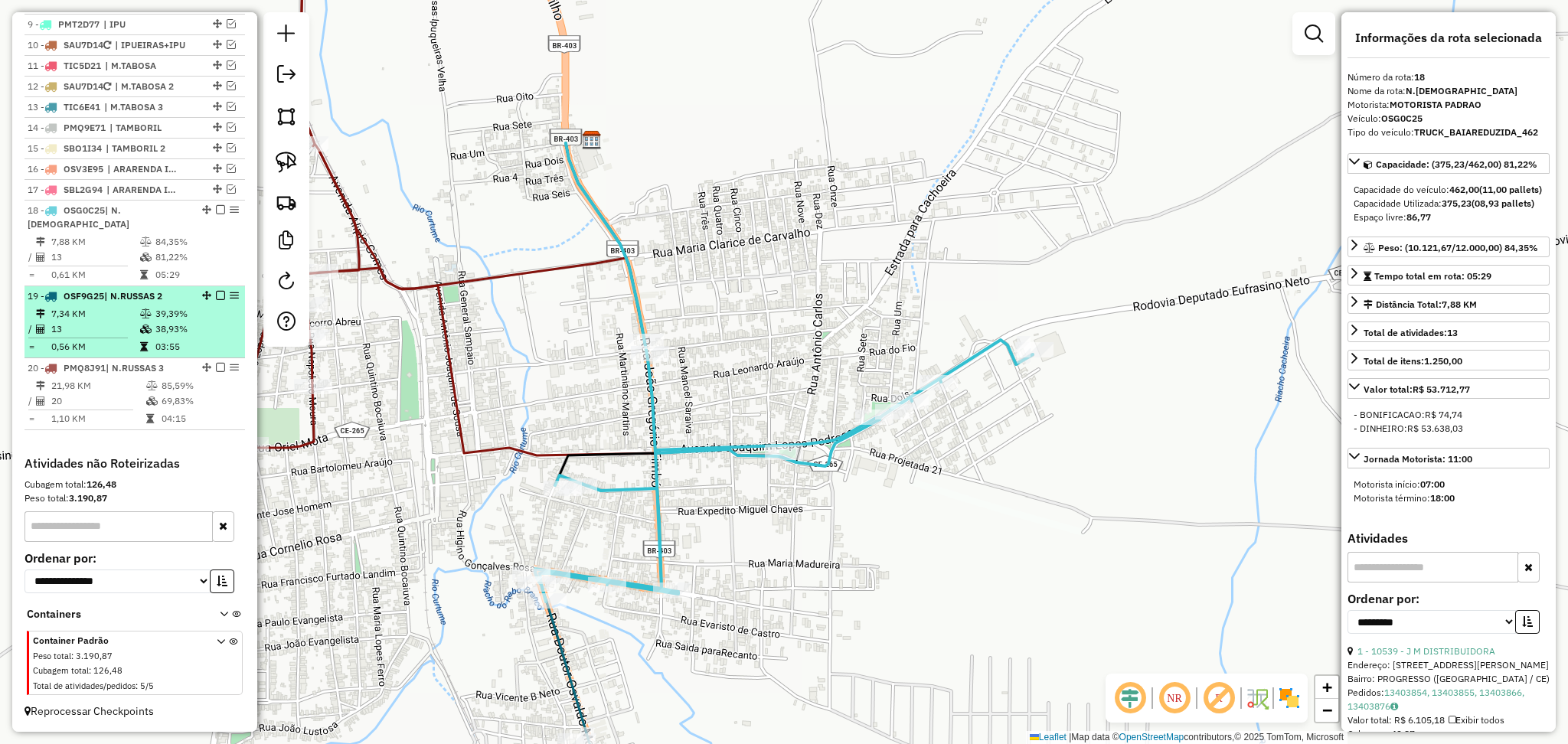
click at [159, 343] on td "03:55" at bounding box center [196, 346] width 83 height 15
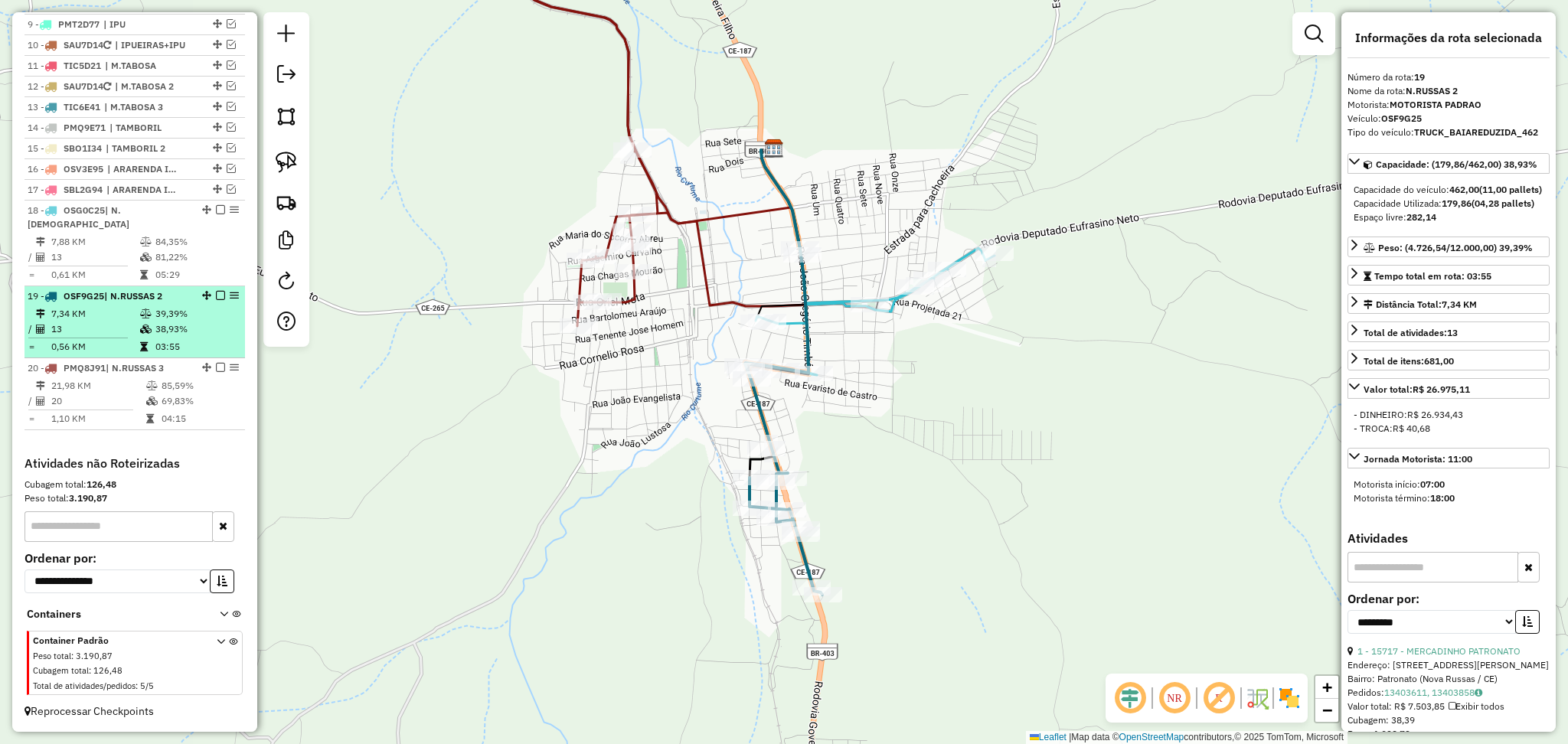
click at [109, 314] on td "7,34 KM" at bounding box center [95, 314] width 89 height 15
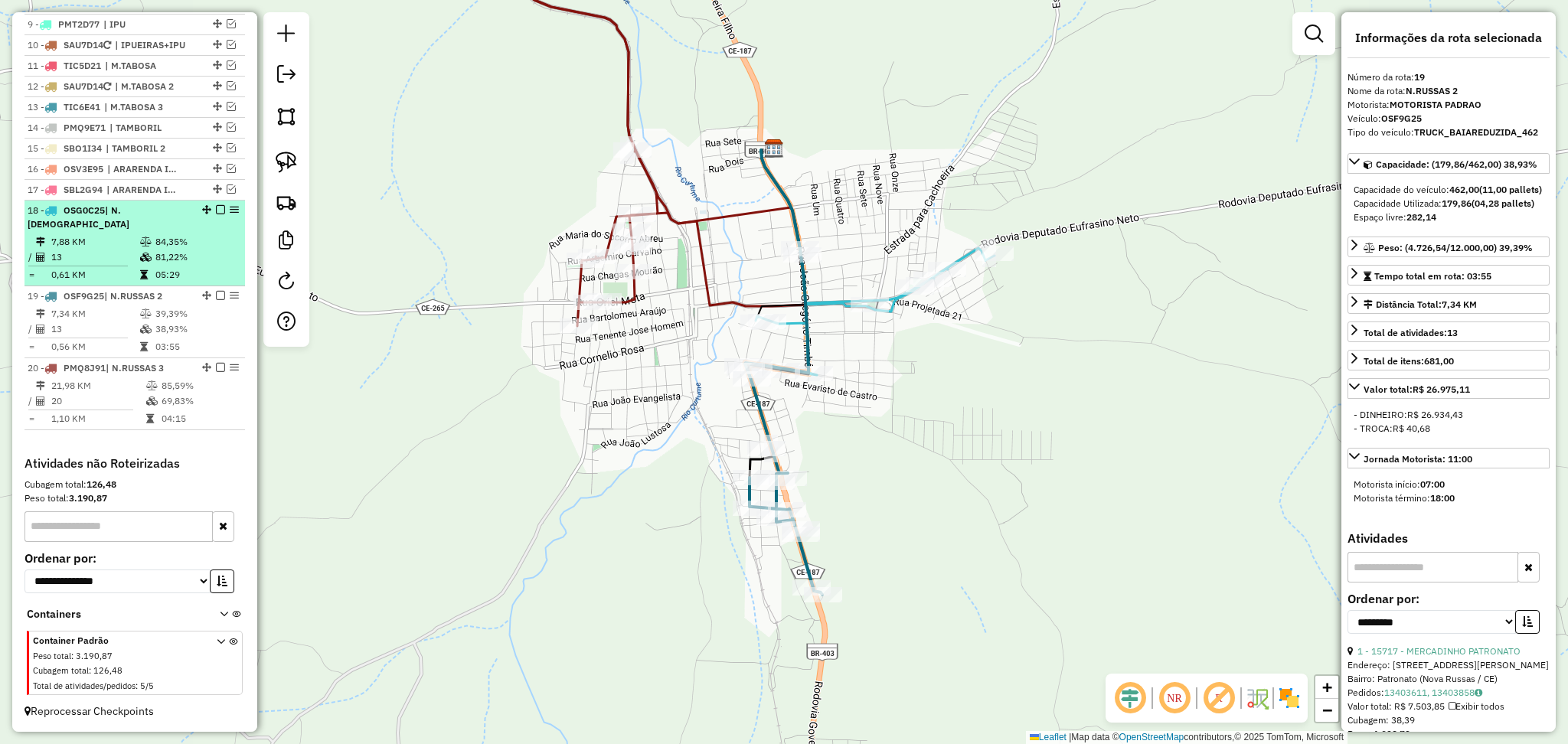
click at [111, 232] on li "18 - OSG0C25 | N.RUSSAS 7,88 KM 84,35% / 13 81,22% = 0,61 KM 05:29" at bounding box center [134, 243] width 220 height 86
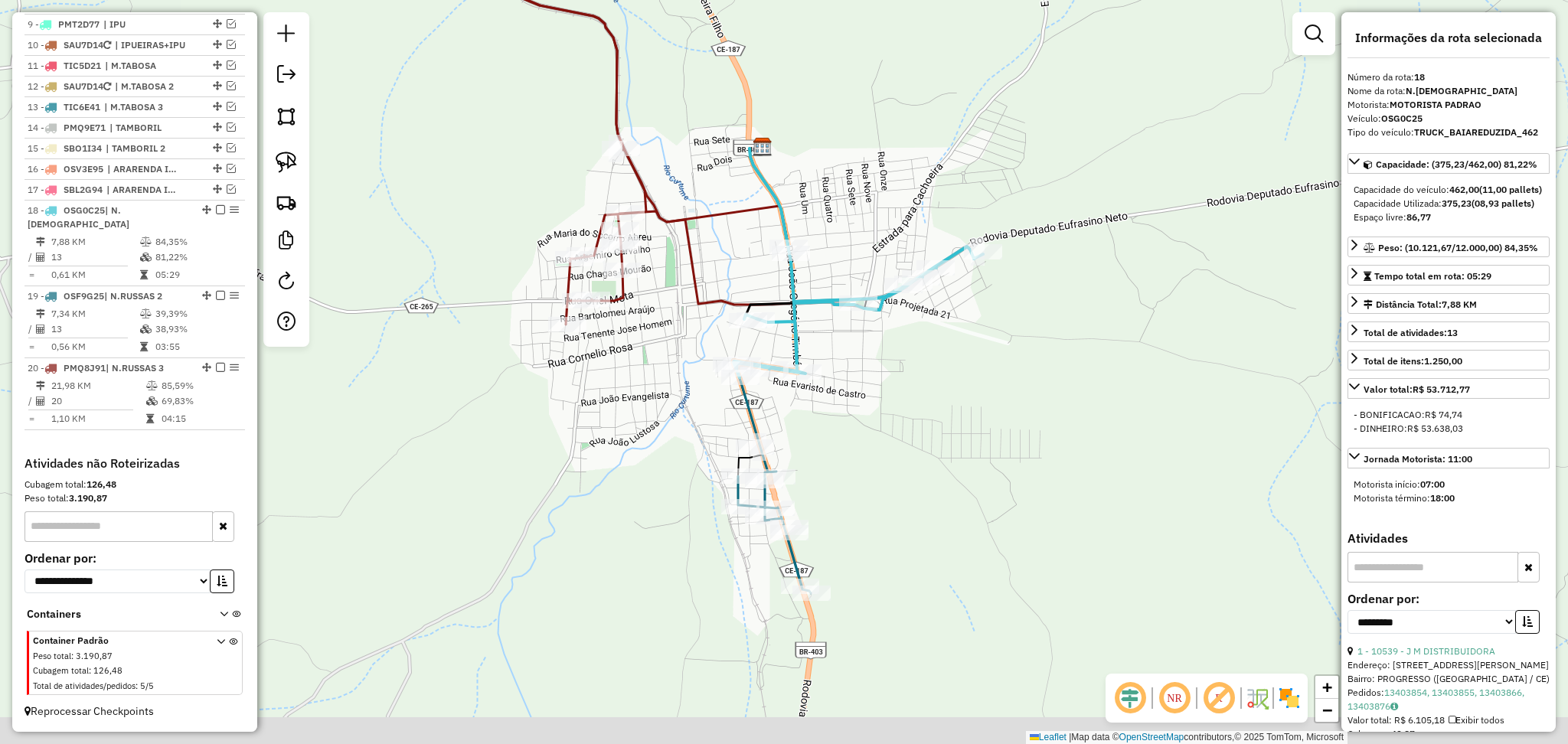
drag, startPoint x: 884, startPoint y: 449, endPoint x: 897, endPoint y: 397, distance: 53.6
click at [897, 397] on div "Janela de atendimento Grade de atendimento Capacidade Transportadoras Veículos …" at bounding box center [784, 372] width 1568 height 744
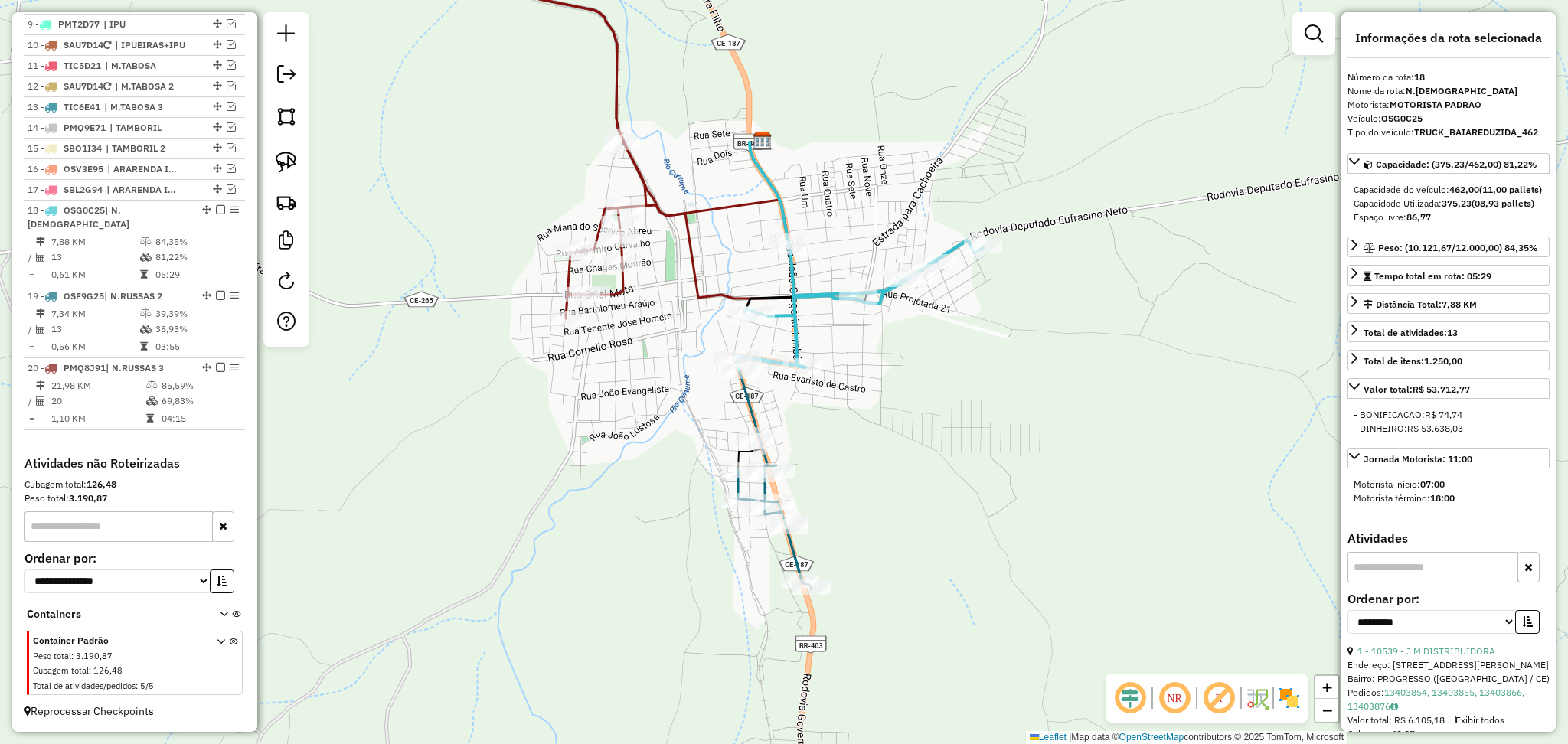
drag, startPoint x: 853, startPoint y: 364, endPoint x: 849, endPoint y: 331, distance: 33.2
click at [849, 331] on div "Janela de atendimento Grade de atendimento Capacidade Transportadoras Veículos …" at bounding box center [784, 372] width 1568 height 744
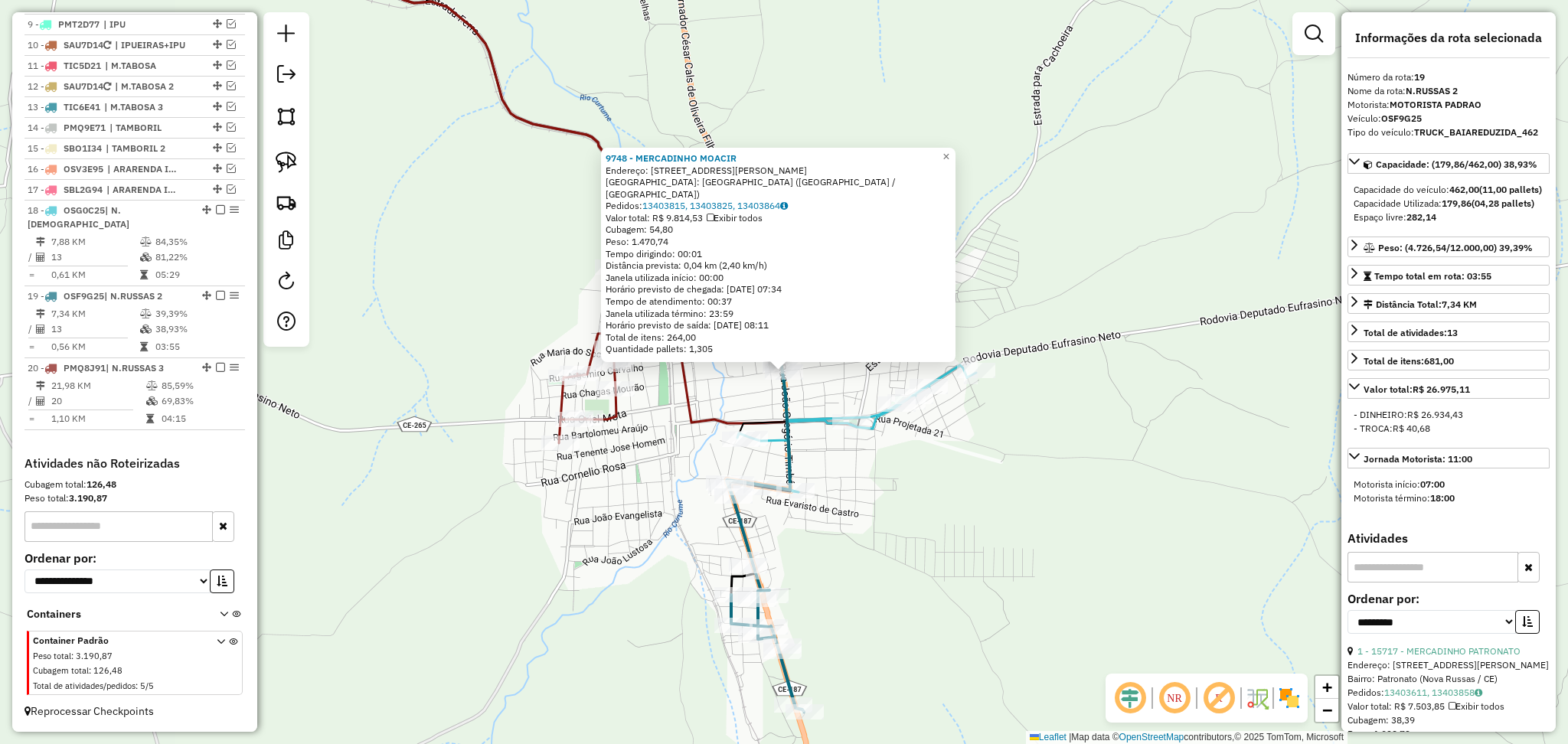
click at [740, 398] on div "9748 - MERCADINHO MOACIR Endereço: R RUA HERMENEGILDO MARTINS, 533 Bairro: BAIR…" at bounding box center [784, 372] width 1568 height 744
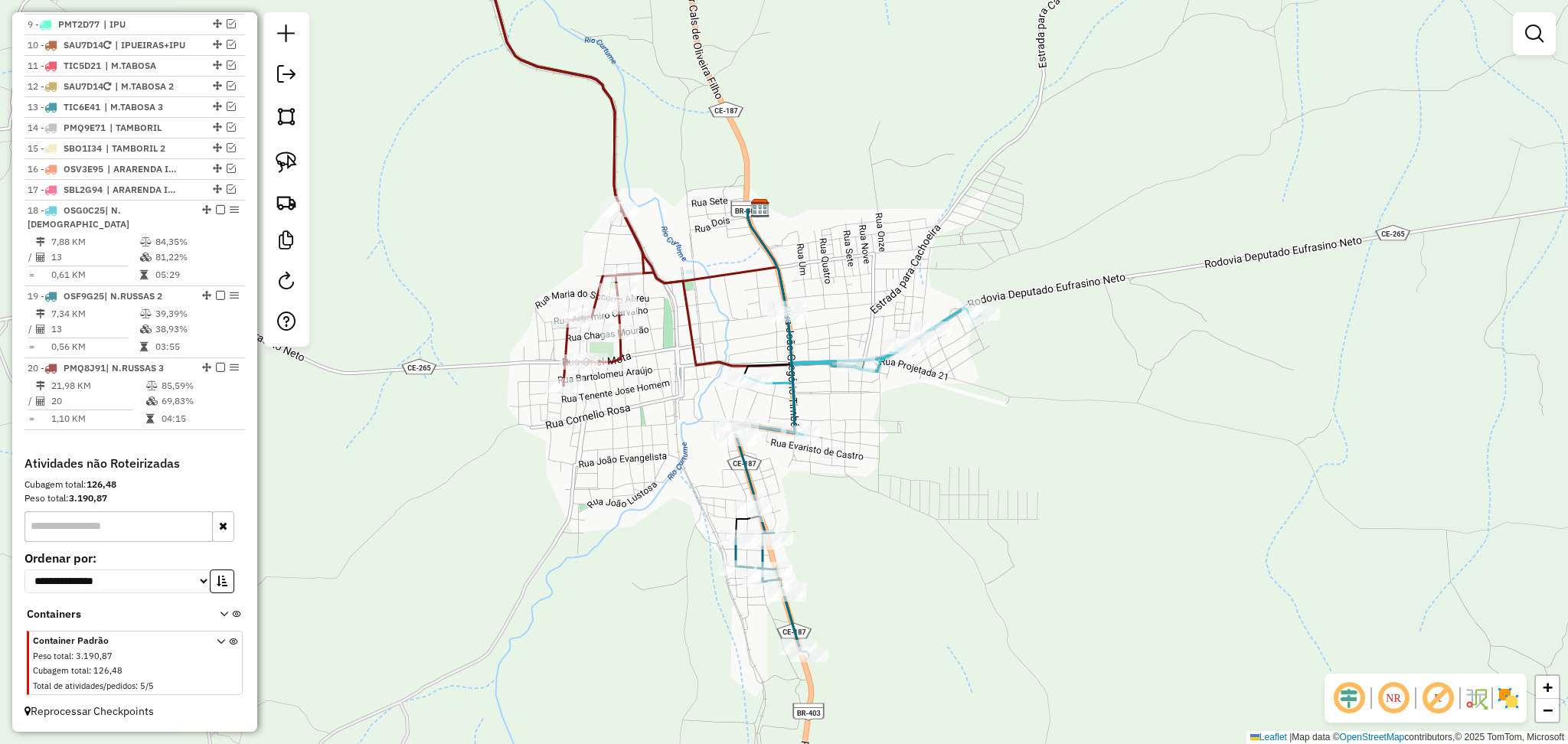
drag, startPoint x: 840, startPoint y: 370, endPoint x: 845, endPoint y: 309, distance: 61.2
click at [845, 310] on div "Janela de atendimento Grade de atendimento Capacidade Transportadoras Veículos …" at bounding box center [784, 372] width 1568 height 744
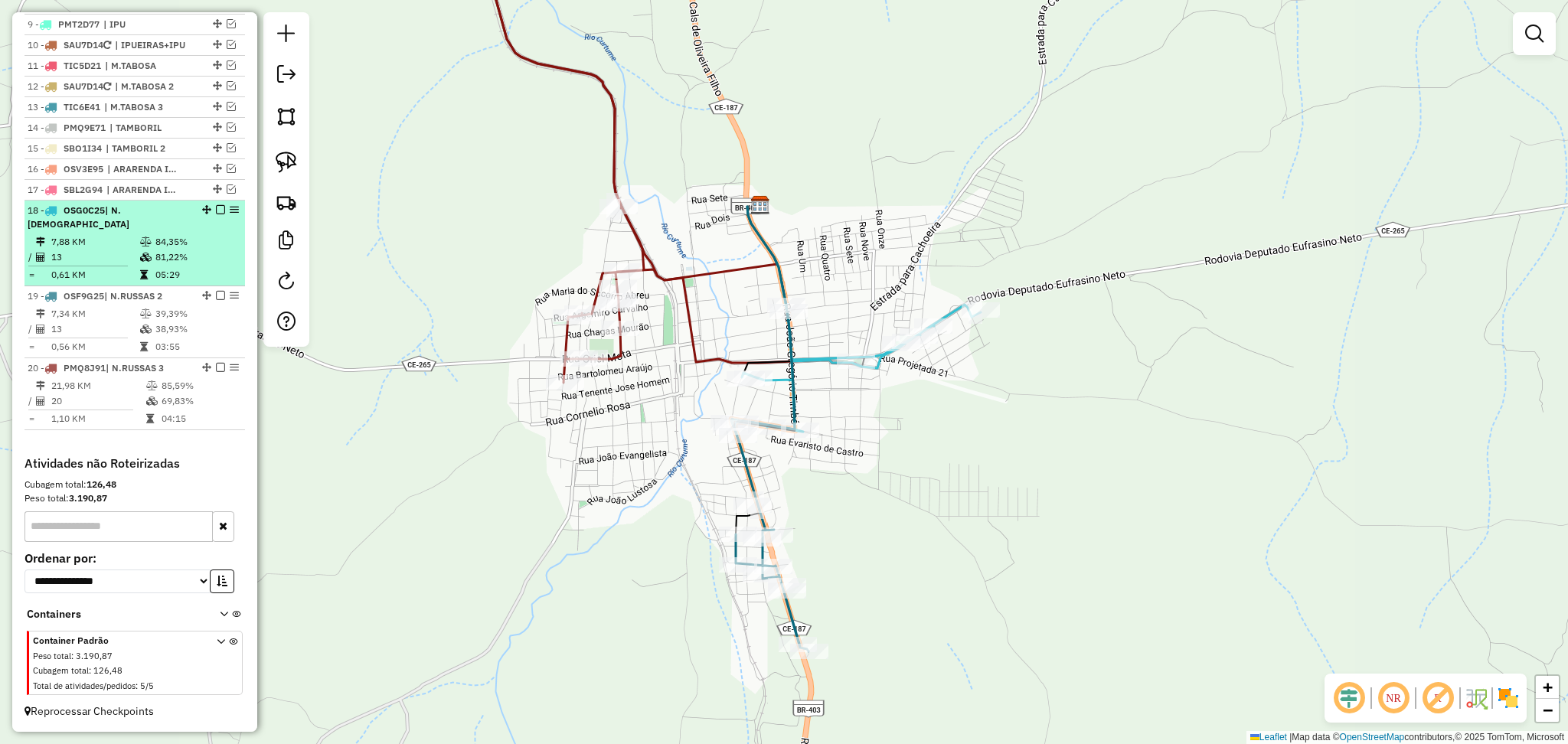
click at [145, 247] on icon at bounding box center [146, 242] width 11 height 9
select select "**********"
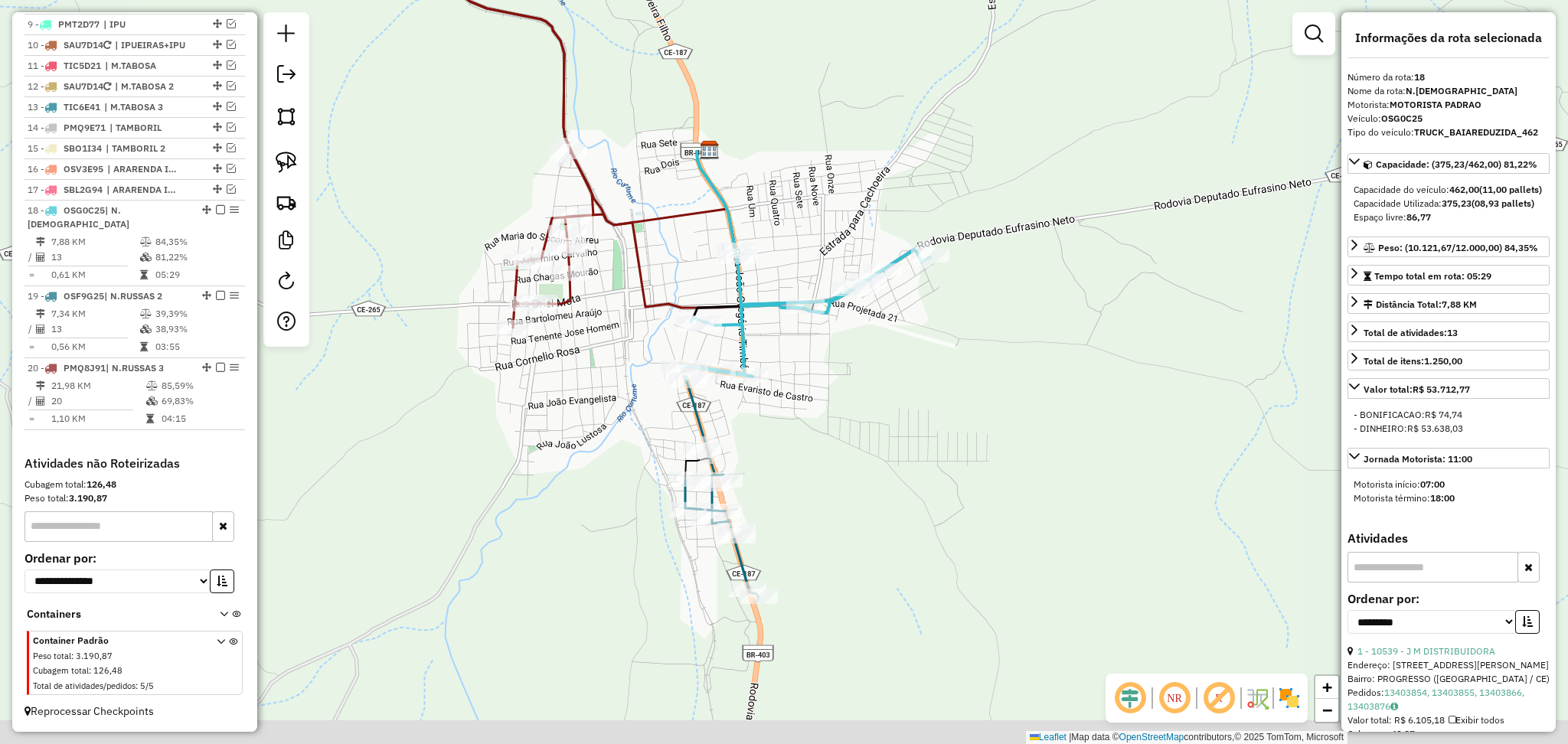
drag, startPoint x: 837, startPoint y: 435, endPoint x: 844, endPoint y: 398, distance: 37.7
click at [844, 398] on div "Janela de atendimento Grade de atendimento Capacidade Transportadoras Veículos …" at bounding box center [784, 372] width 1568 height 744
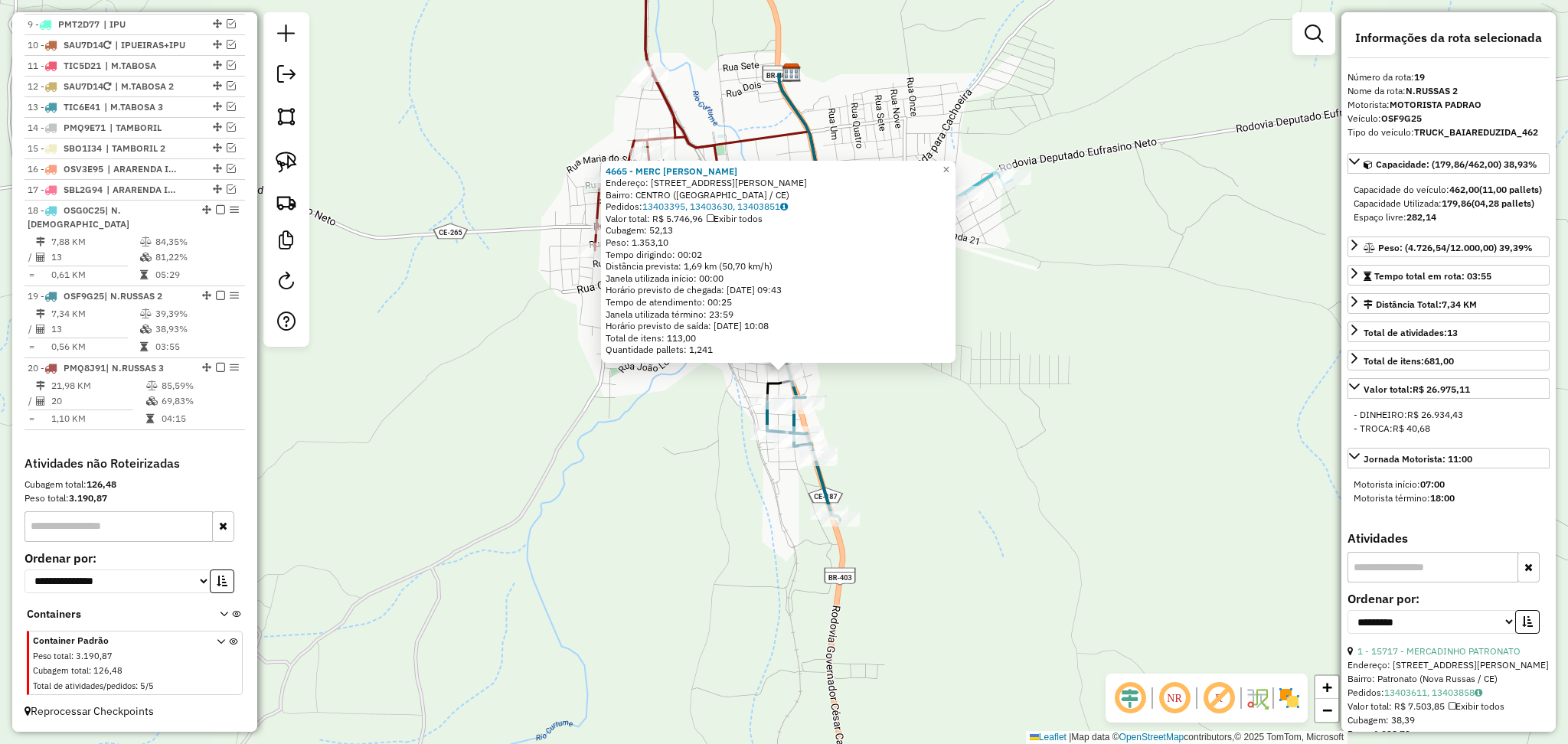
click at [914, 431] on div "Rota 19 - Placa OSF9G25 2644 - MERC CABOCLO Rota 19 - Placa OSF9G25 3736 - POST…" at bounding box center [784, 372] width 1568 height 744
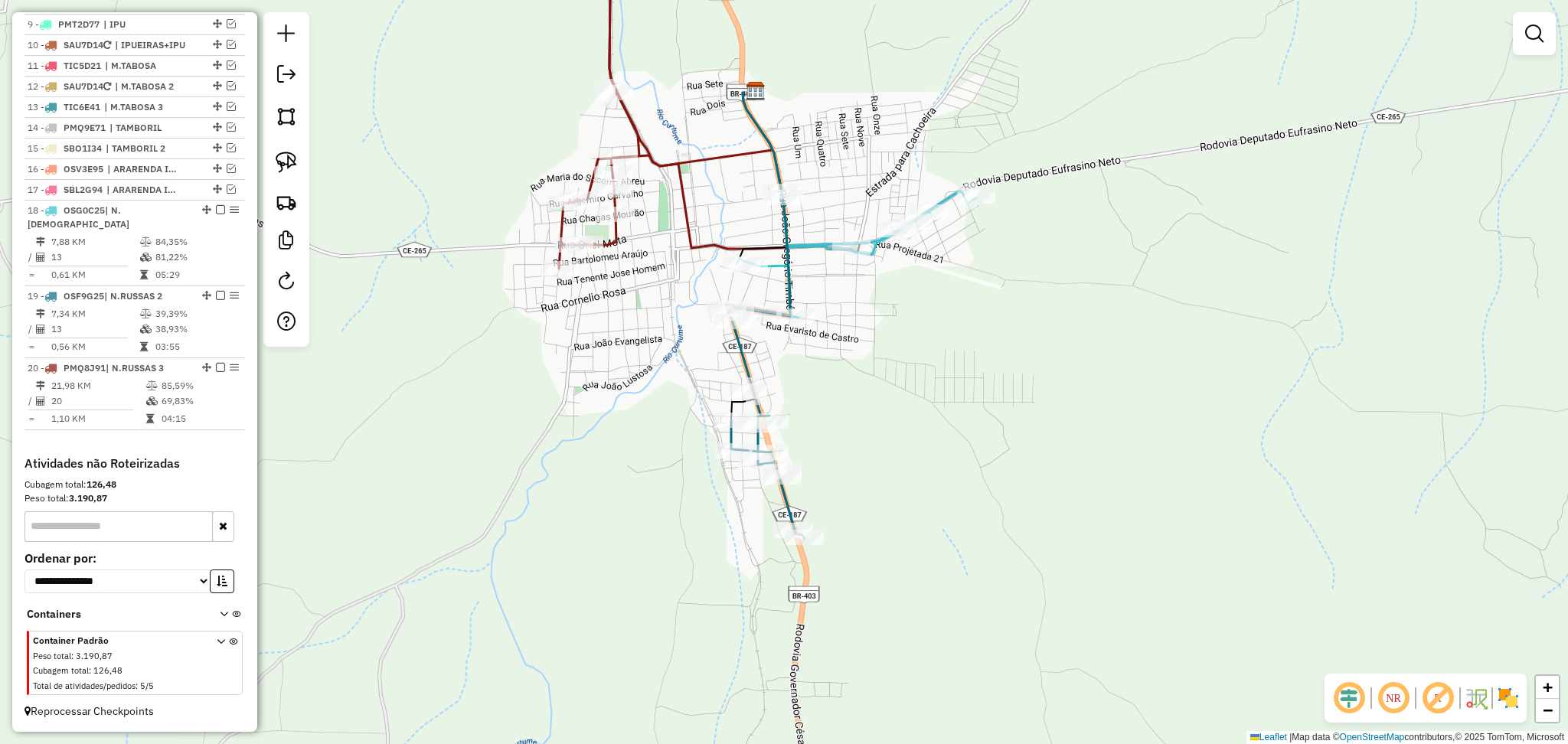
drag, startPoint x: 934, startPoint y: 336, endPoint x: 821, endPoint y: 380, distance: 121.3
click at [824, 379] on div "Janela de atendimento Grade de atendimento Capacidade Transportadoras Veículos …" at bounding box center [784, 372] width 1568 height 744
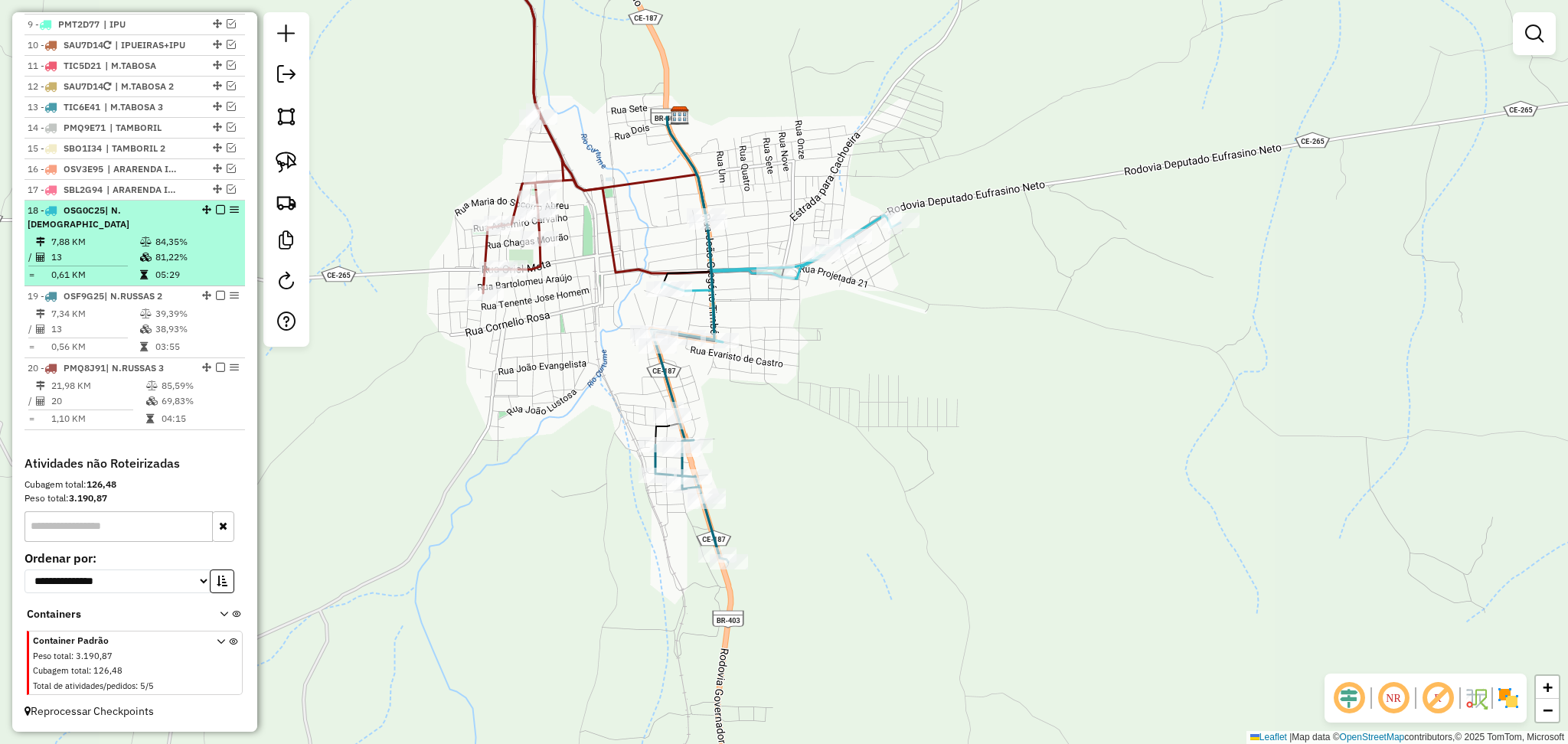
click at [95, 251] on td "13" at bounding box center [95, 257] width 89 height 15
select select "**********"
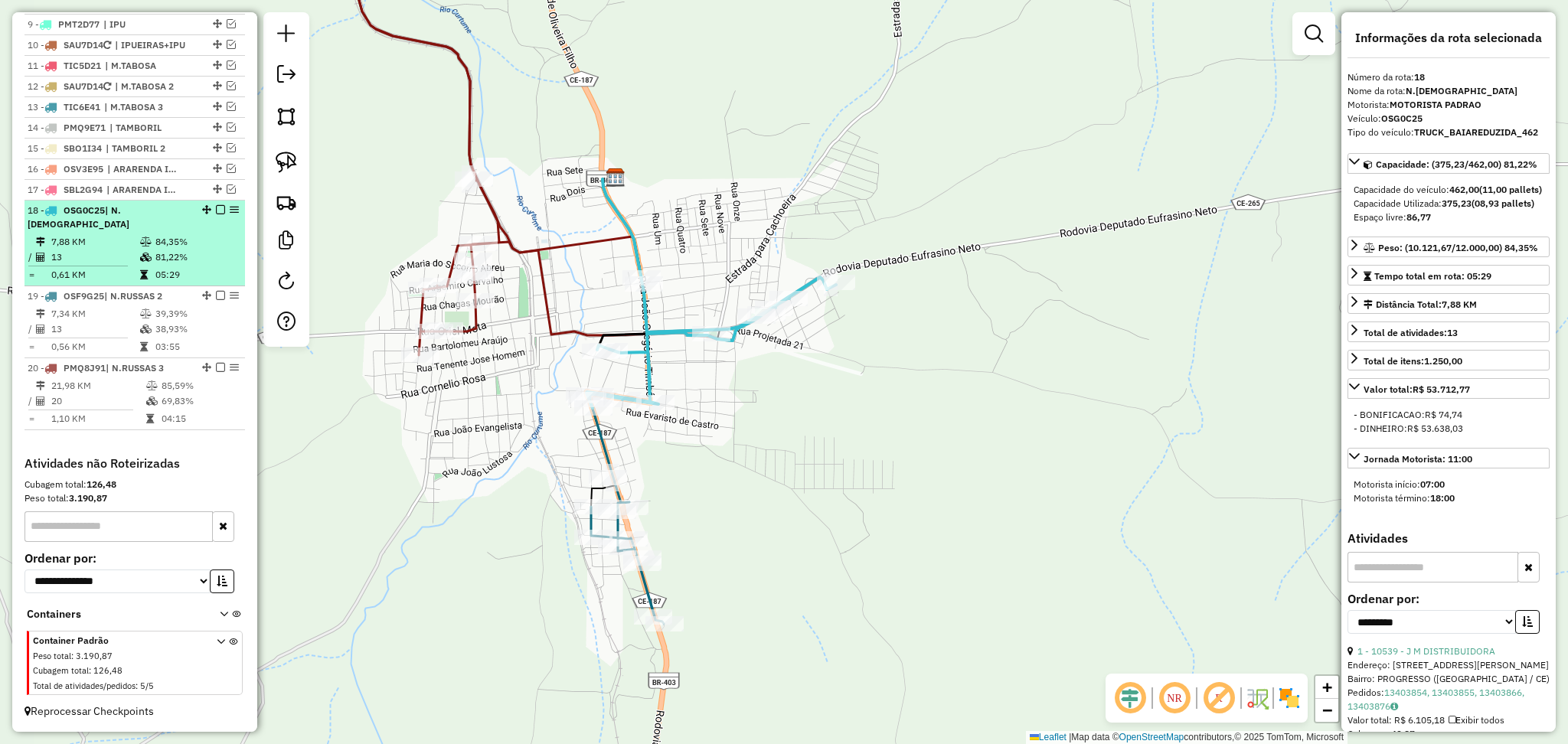
click at [127, 259] on td "13" at bounding box center [95, 257] width 89 height 15
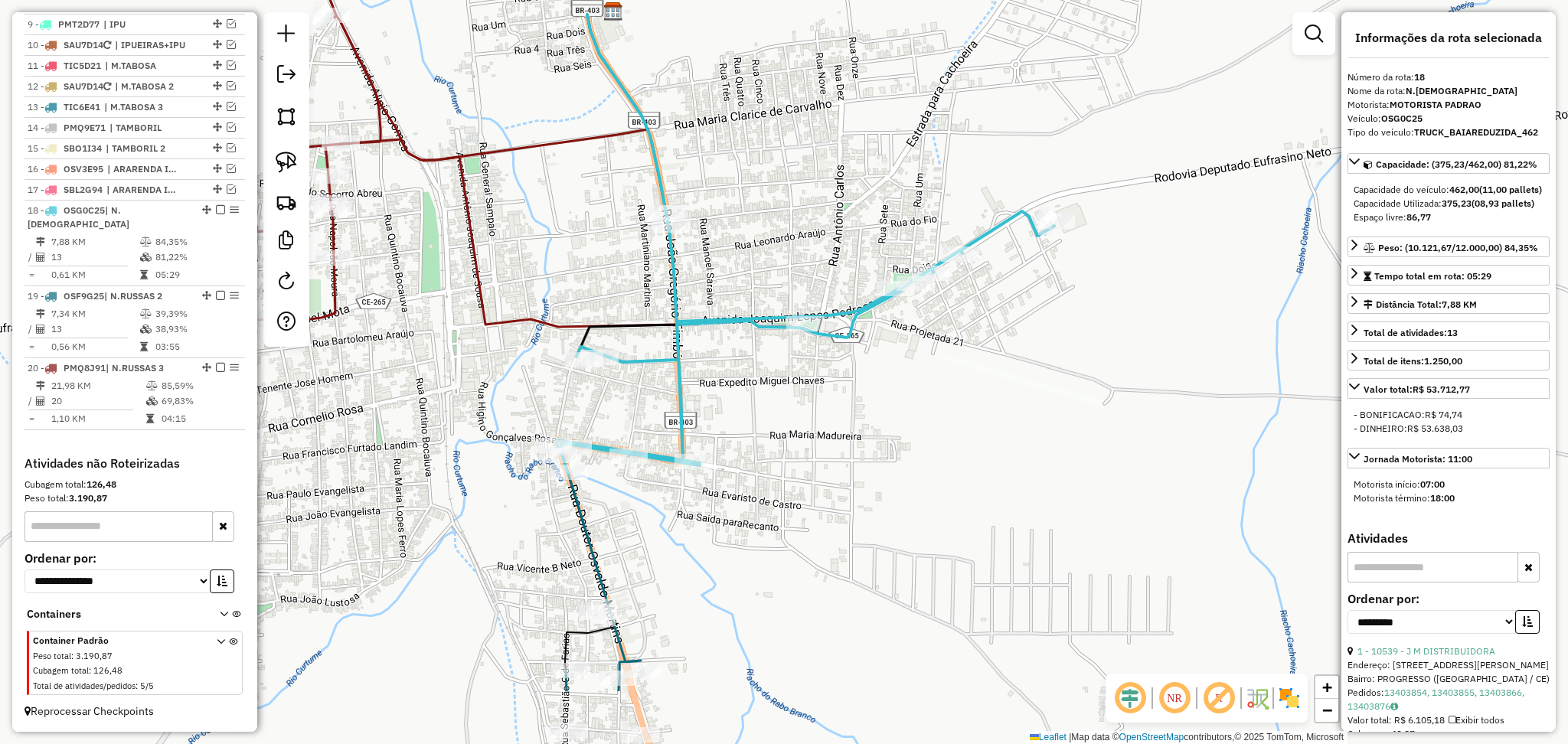
drag, startPoint x: 537, startPoint y: 409, endPoint x: 568, endPoint y: 195, distance: 216.2
click at [568, 196] on div "Janela de atendimento Grade de atendimento Capacidade Transportadoras Veículos …" at bounding box center [784, 372] width 1568 height 744
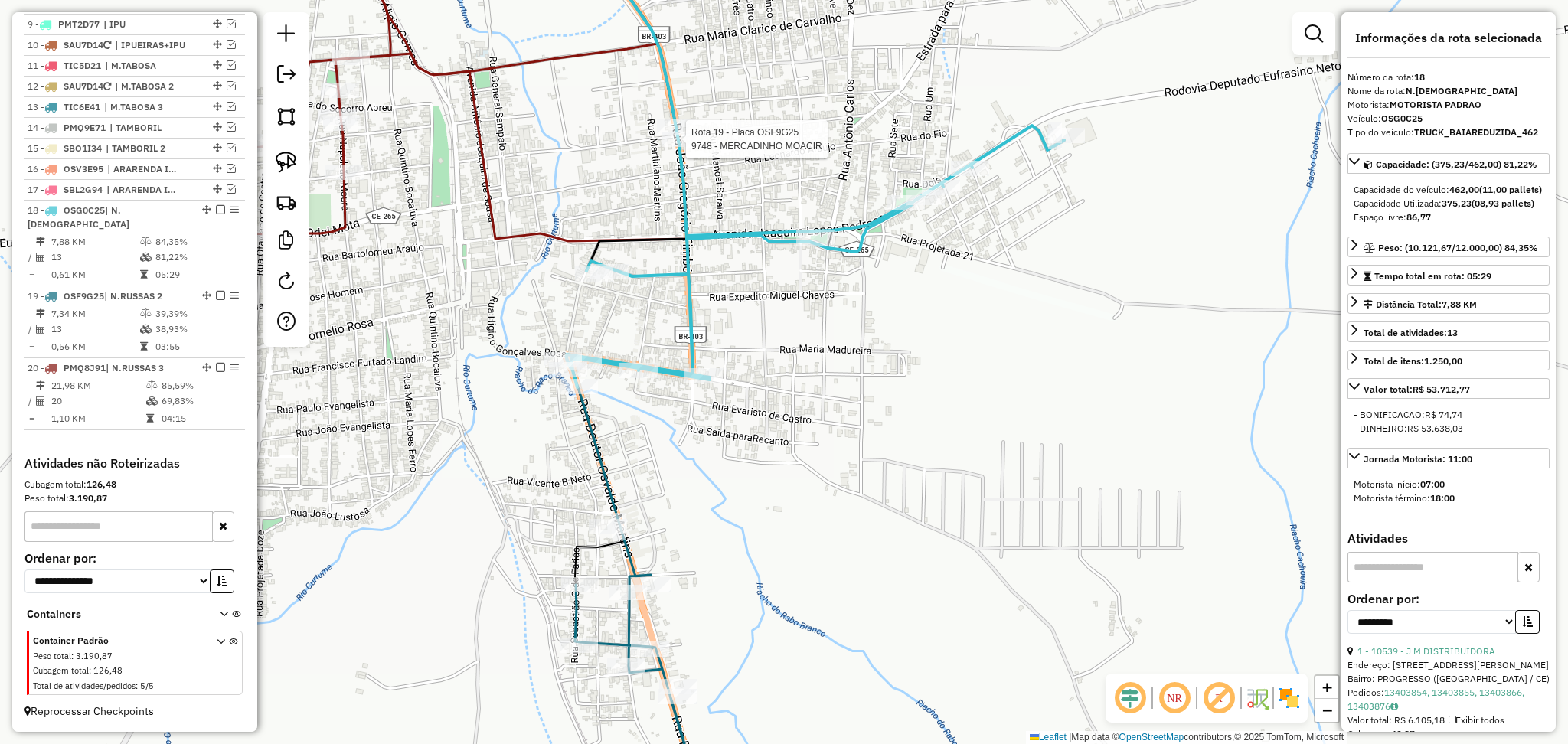
click at [679, 147] on div at bounding box center [681, 139] width 38 height 15
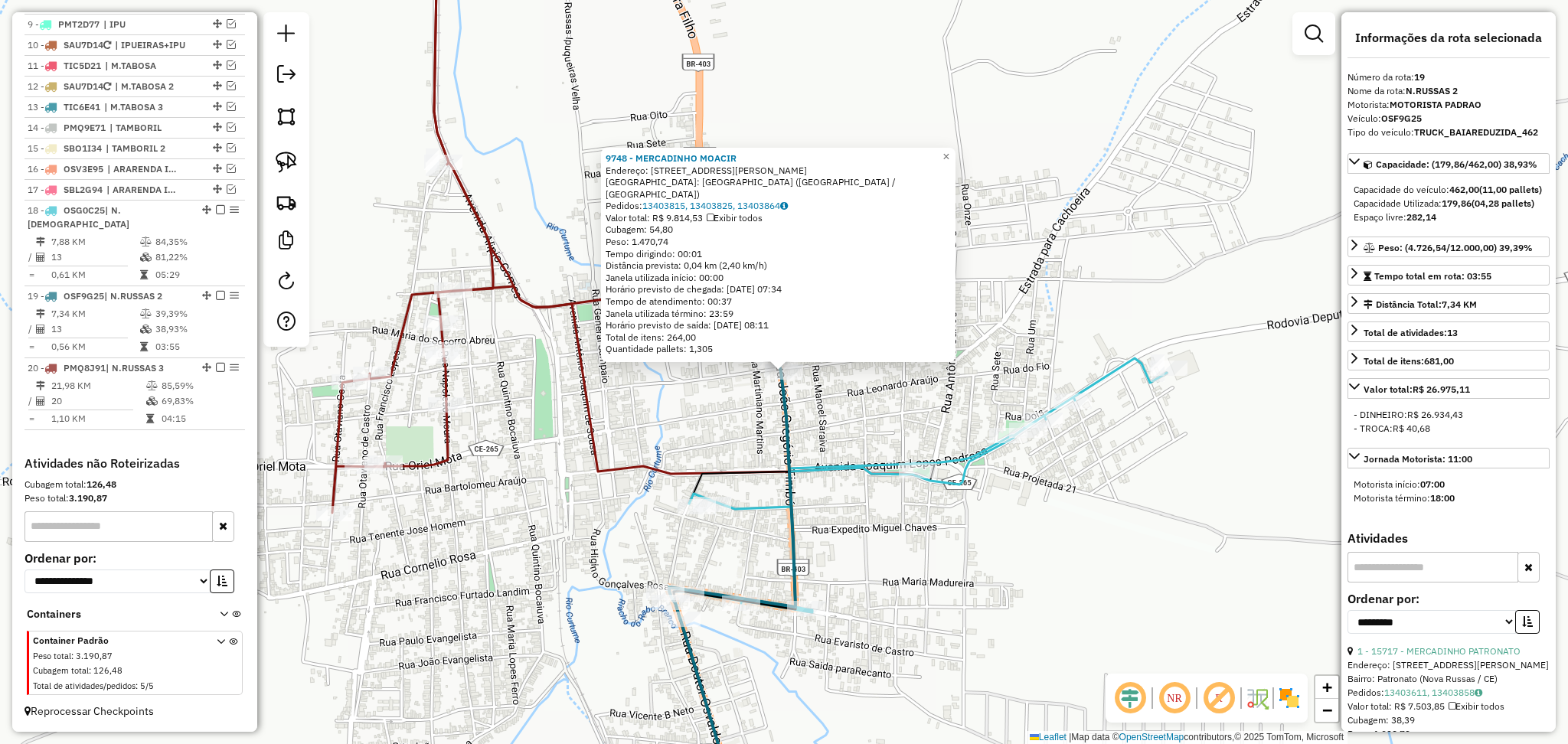
click at [691, 420] on div "9748 - MERCADINHO MOACIR Endereço: R RUA HERMENEGILDO MARTINS, 533 Bairro: BAIR…" at bounding box center [784, 372] width 1568 height 744
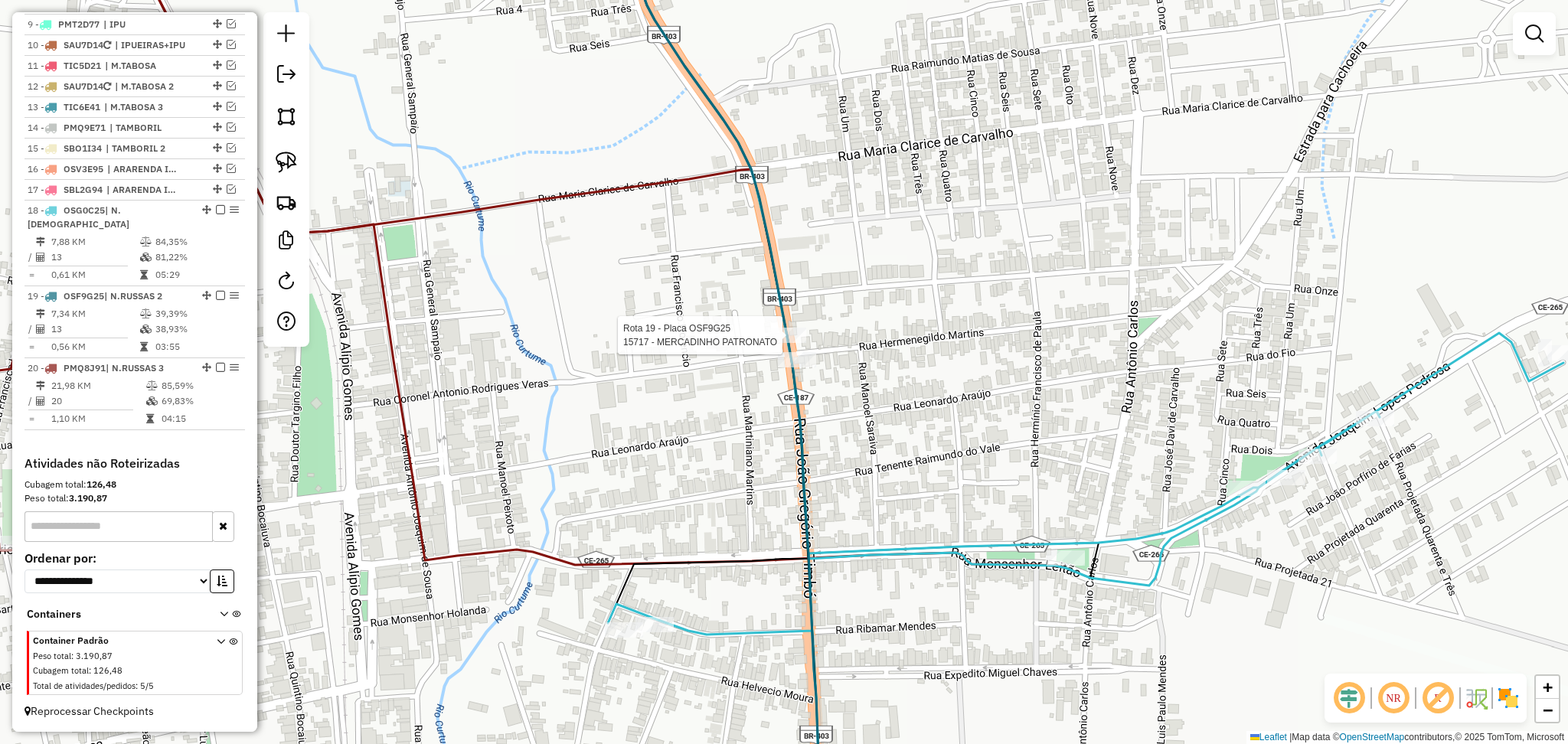
select select "**********"
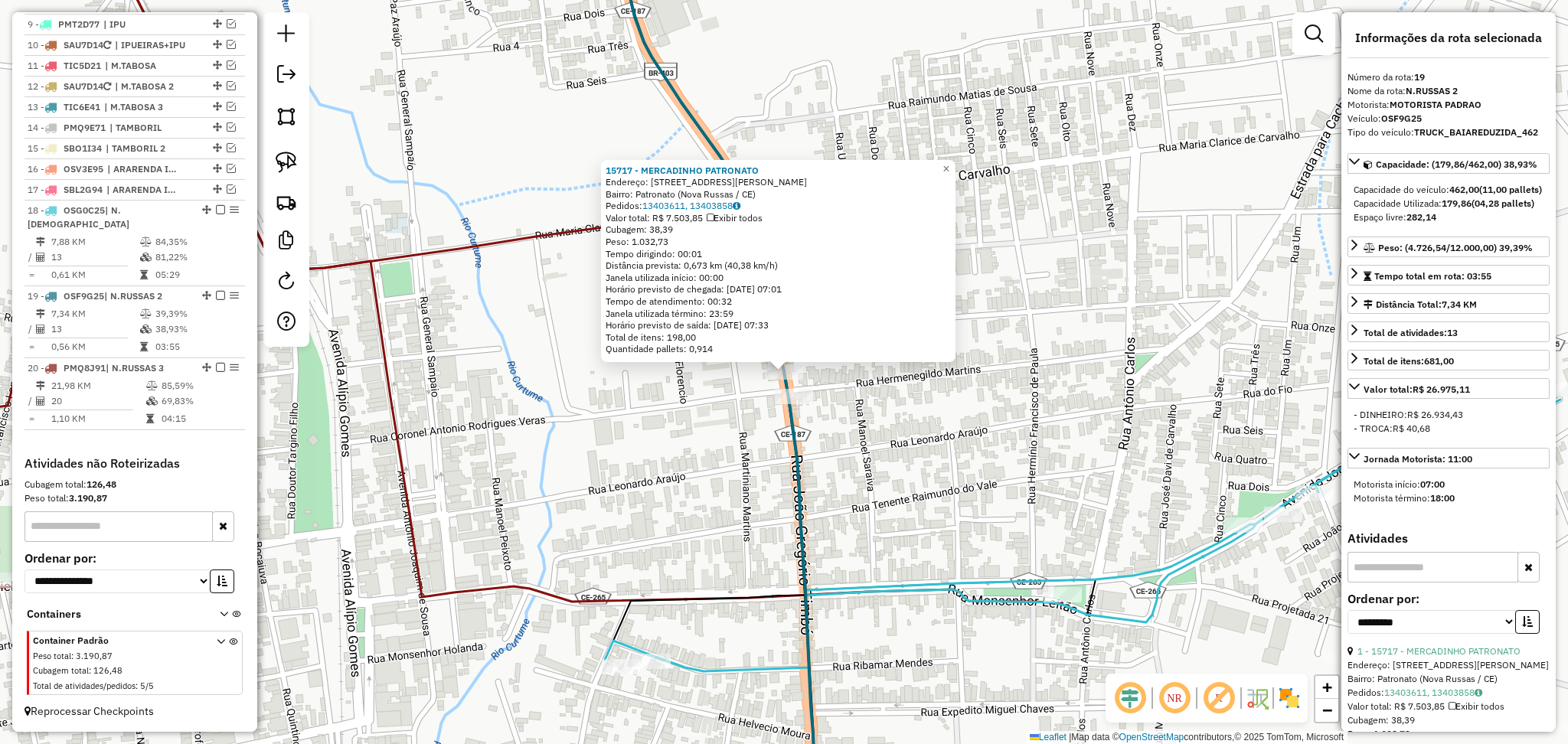
click at [689, 464] on div "15717 - MERCADINHO PATRONATO Endereço: [STREET_ADDRESS][PERSON_NAME] Pedidos: 1…" at bounding box center [784, 372] width 1568 height 744
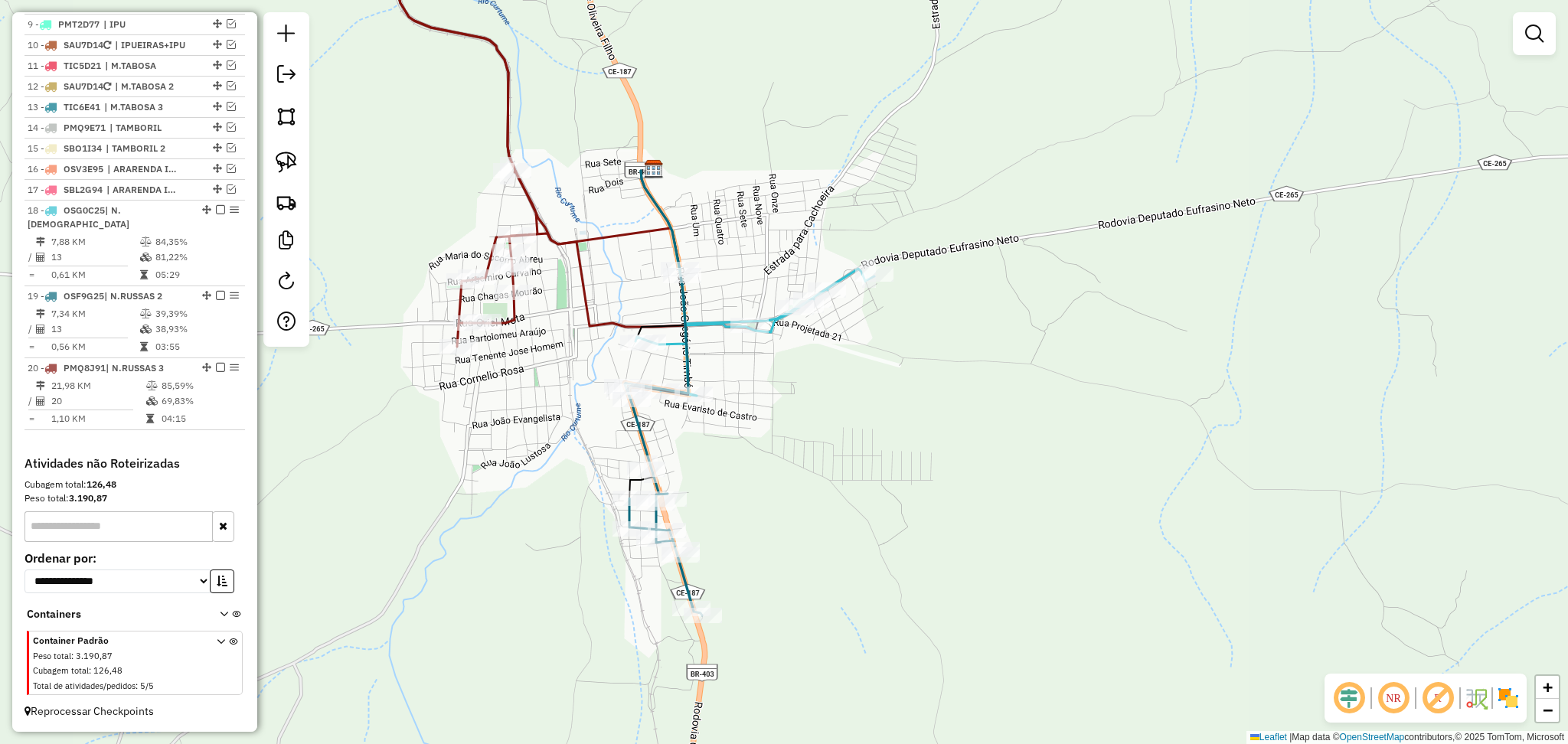
drag, startPoint x: 618, startPoint y: 296, endPoint x: 648, endPoint y: 248, distance: 56.6
click at [648, 248] on div "Janela de atendimento Grade de atendimento Capacidade Transportadoras Veículos …" at bounding box center [784, 372] width 1568 height 744
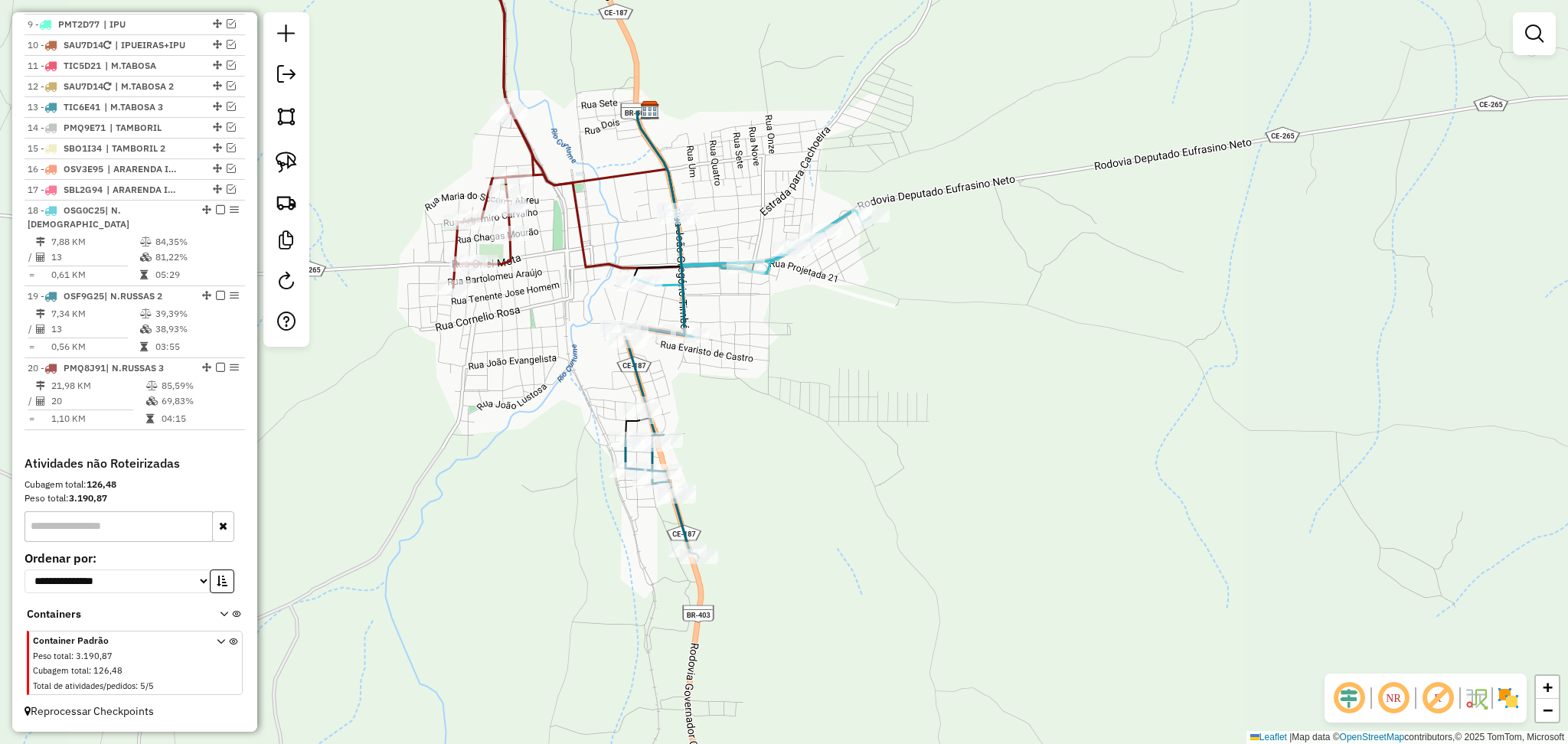
drag, startPoint x: 847, startPoint y: 215, endPoint x: 813, endPoint y: 204, distance: 35.7
click at [813, 204] on div "Janela de atendimento Grade de atendimento Capacidade Transportadoras Veículos …" at bounding box center [784, 372] width 1568 height 744
select select "**********"
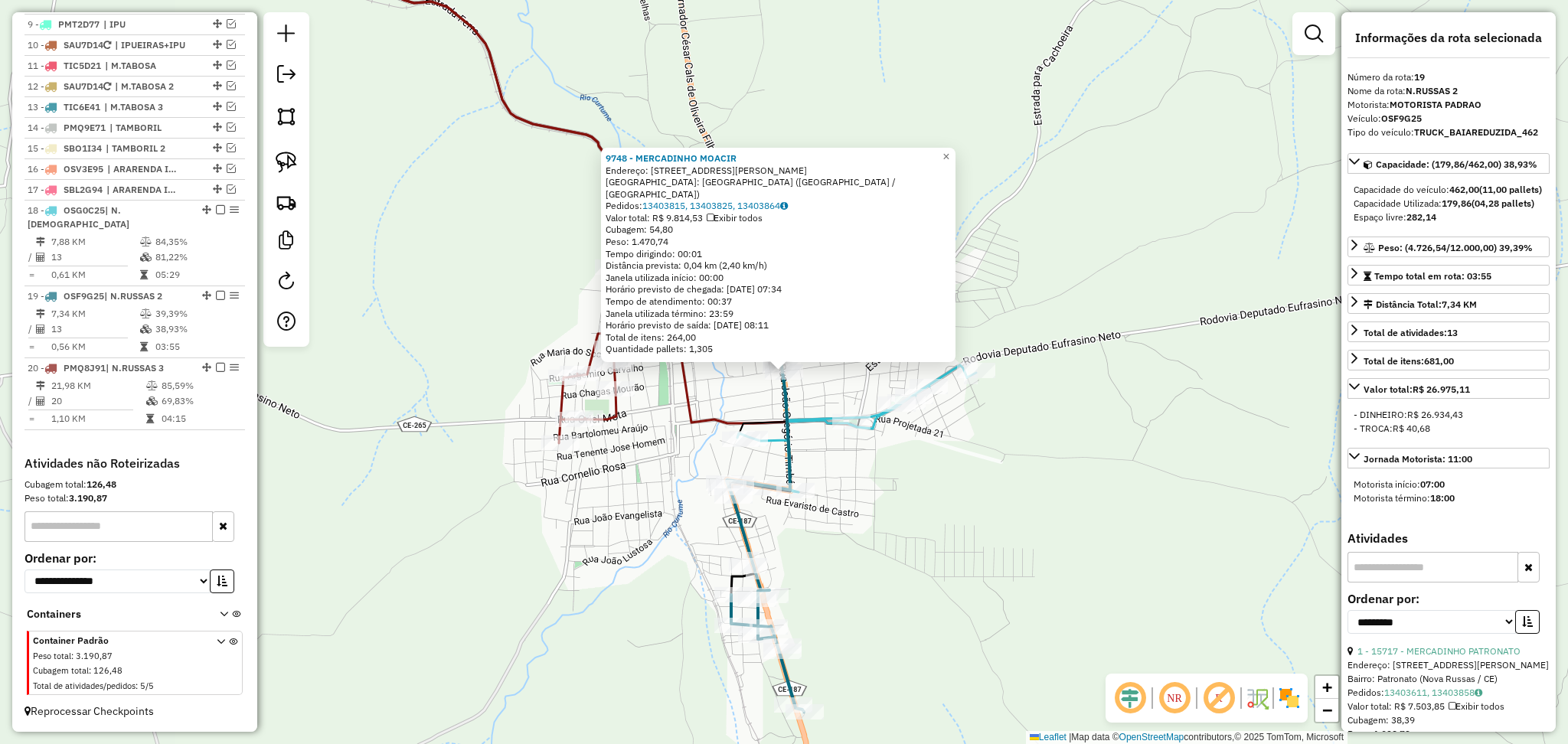
click at [760, 406] on div "9748 - MERCADINHO MOACIR Endereço: R RUA HERMENEGILDO MARTINS, 533 Bairro: BAIR…" at bounding box center [784, 372] width 1568 height 744
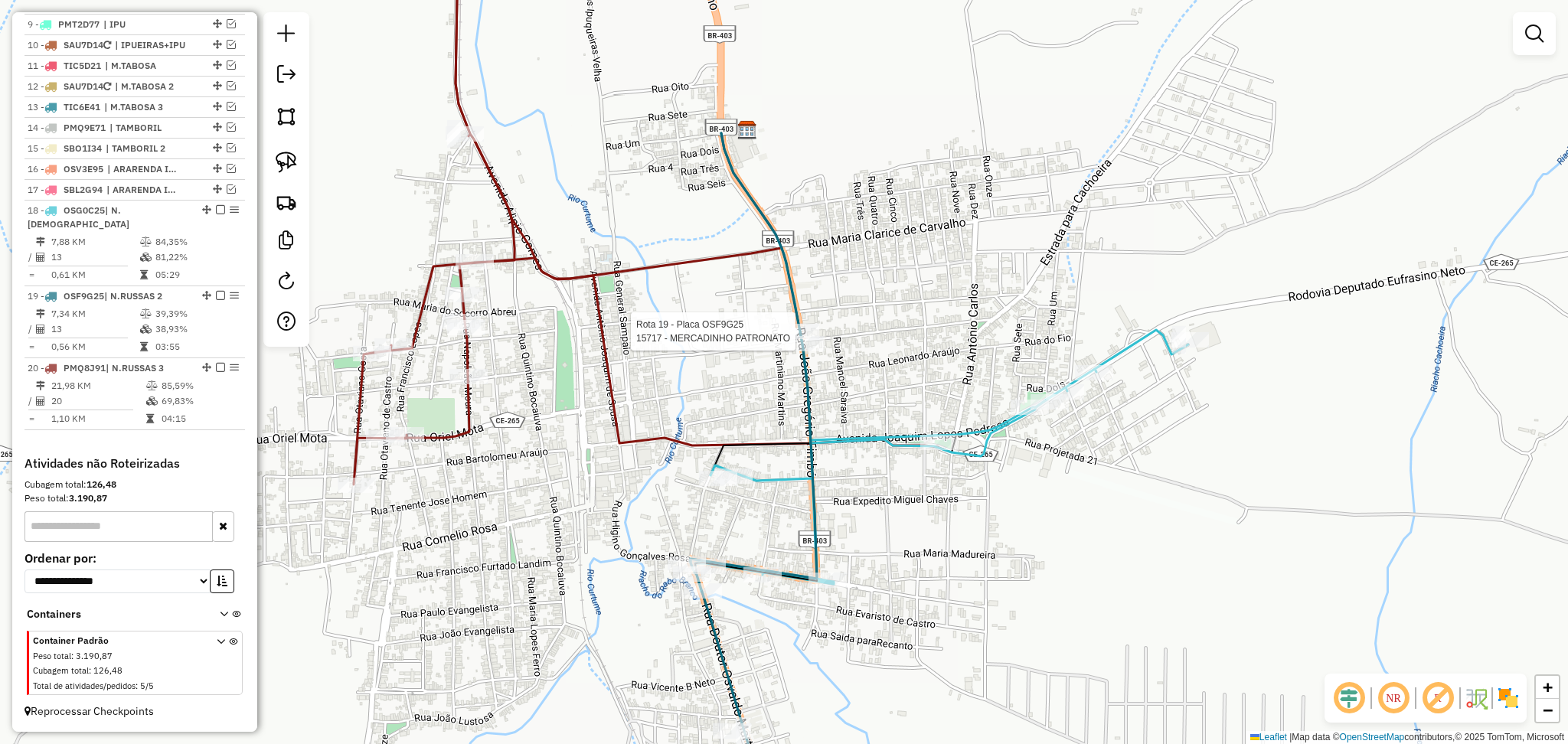
select select "**********"
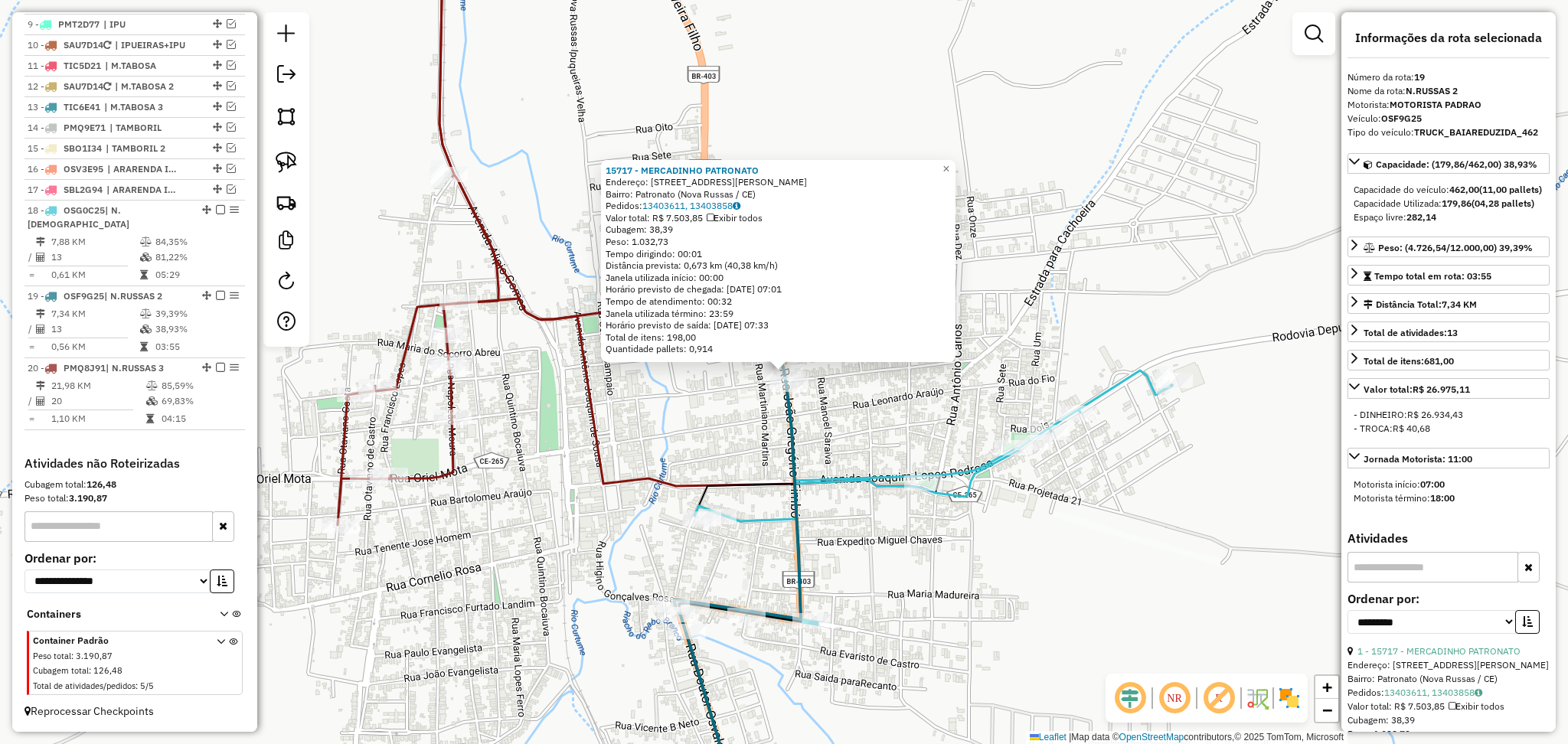
click at [713, 412] on div "15717 - MERCADINHO PATRONATO Endereço: [STREET_ADDRESS][PERSON_NAME] Pedidos: 1…" at bounding box center [784, 372] width 1568 height 744
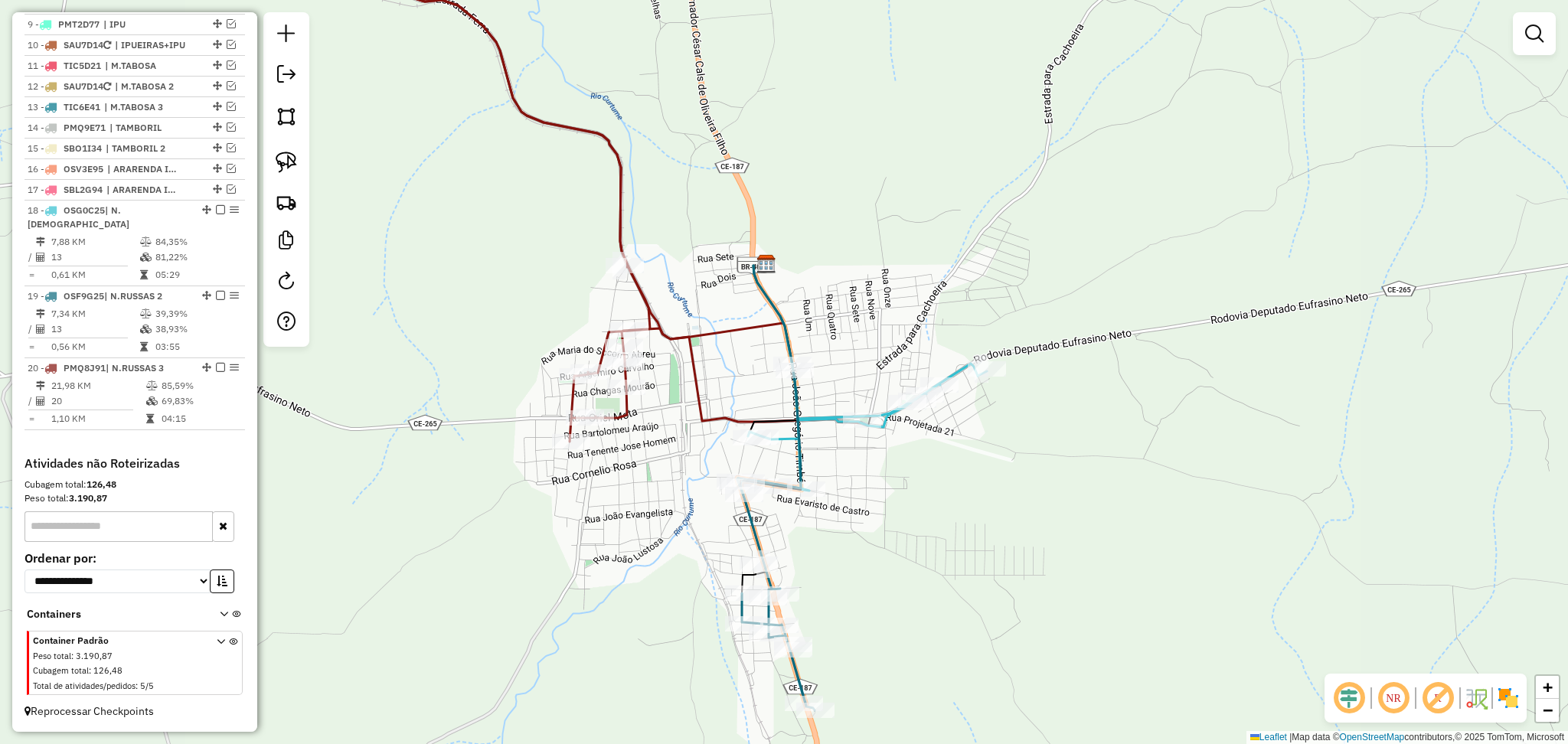
drag, startPoint x: 926, startPoint y: 493, endPoint x: 923, endPoint y: 382, distance: 111.0
click at [925, 384] on div "Janela de atendimento Grade de atendimento Capacidade Transportadoras Veículos …" at bounding box center [784, 372] width 1568 height 744
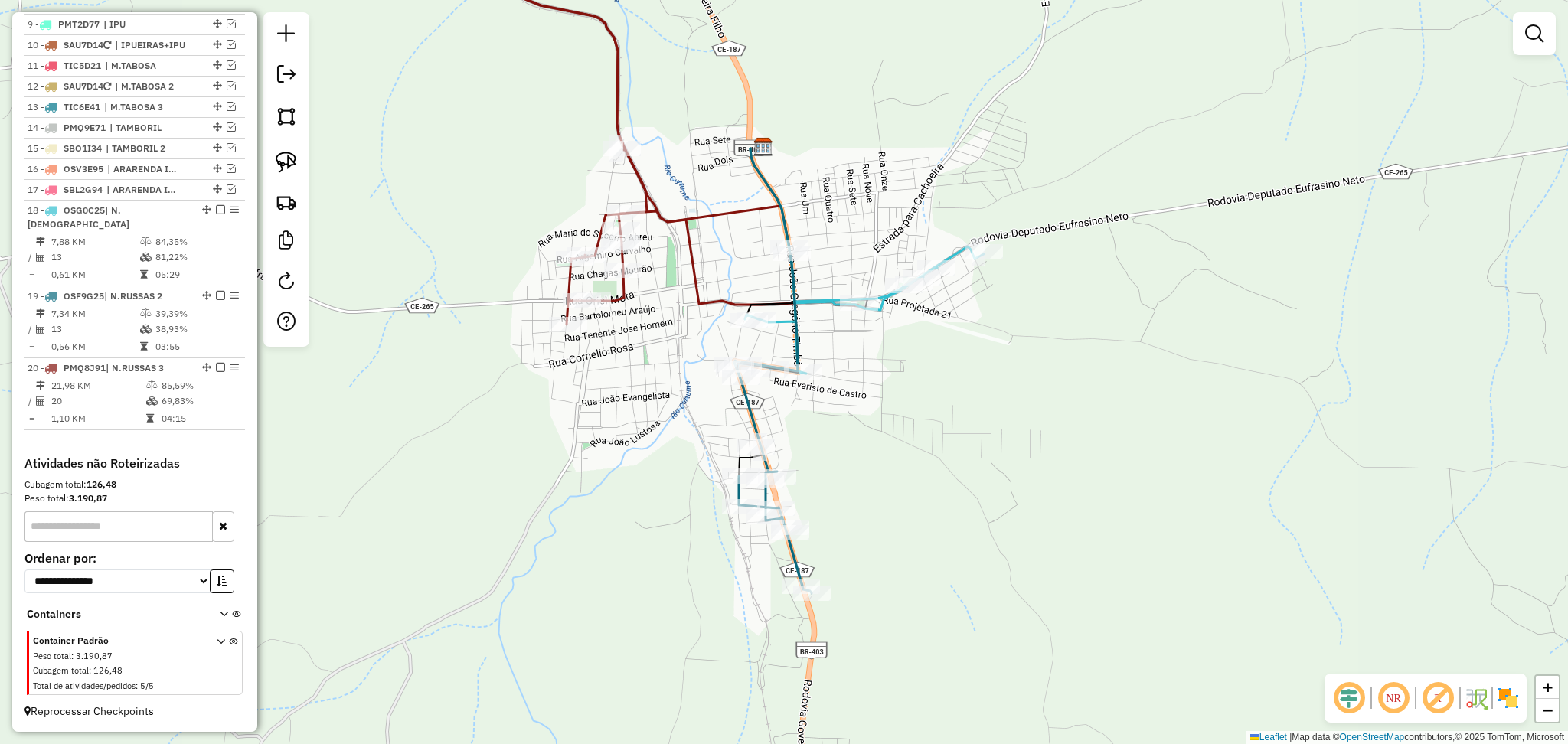
drag, startPoint x: 643, startPoint y: 352, endPoint x: 639, endPoint y: 303, distance: 49.2
click at [639, 303] on div "Janela de atendimento Grade de atendimento Capacidade Transportadoras Veículos …" at bounding box center [784, 372] width 1568 height 744
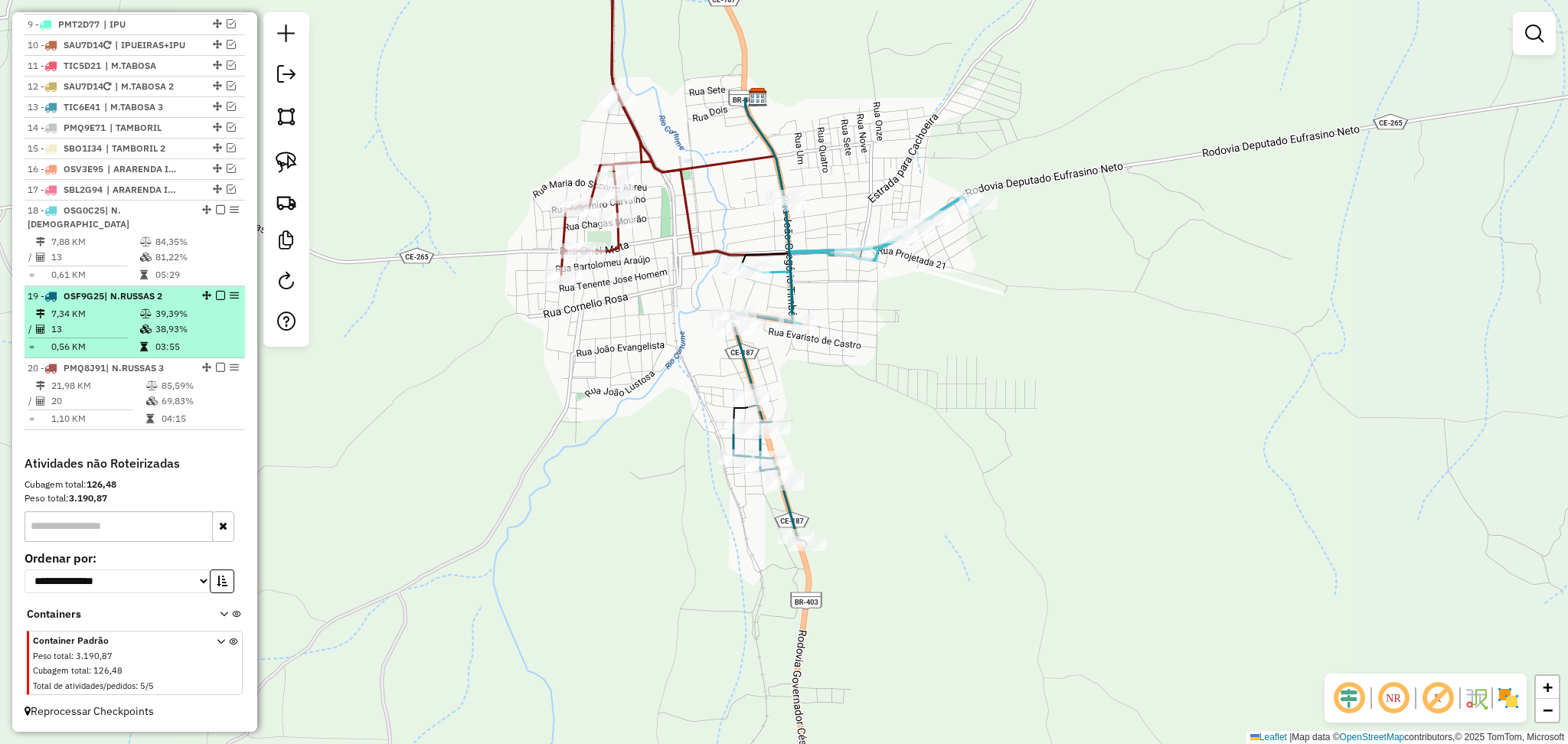
click at [124, 326] on td "13" at bounding box center [95, 329] width 89 height 15
select select "**********"
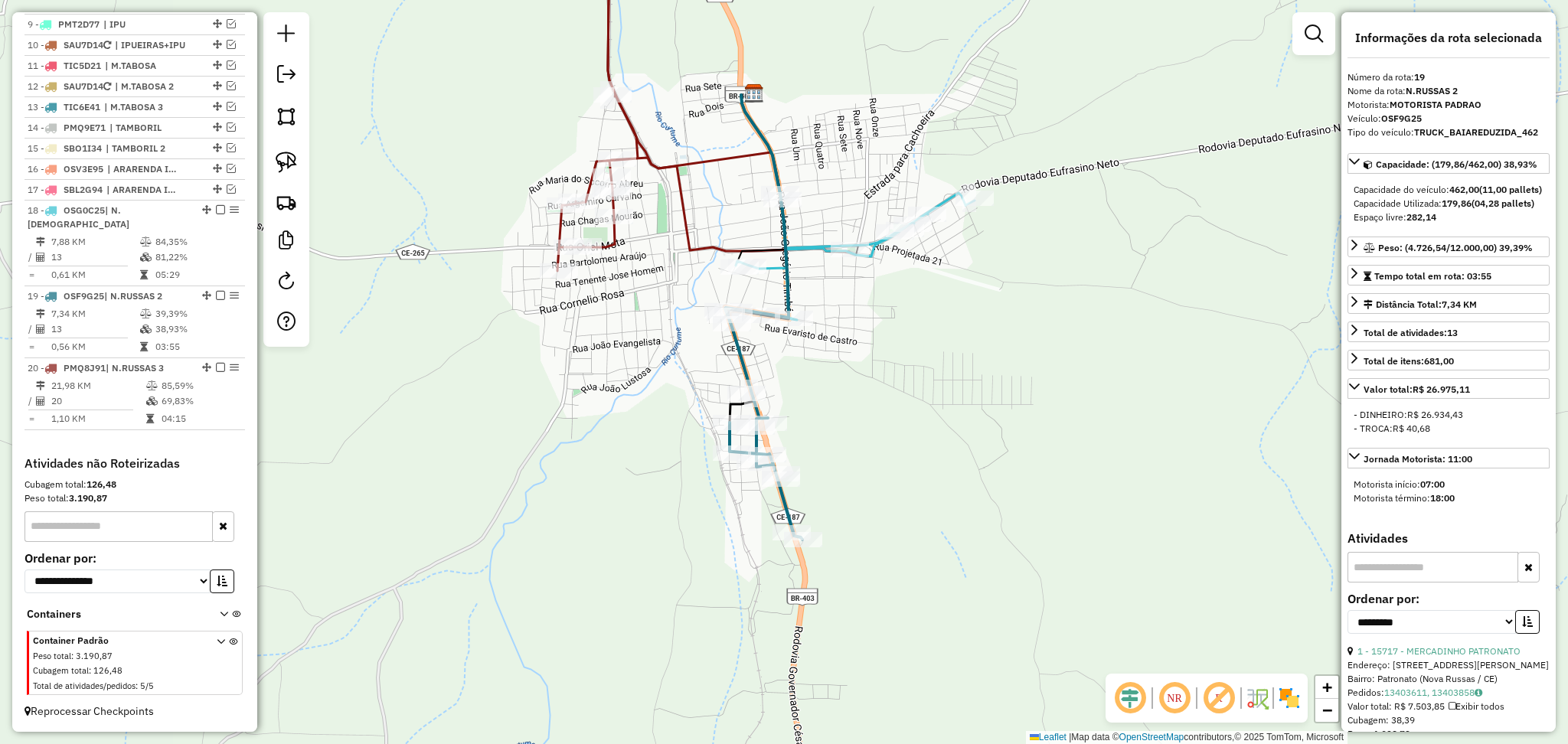
drag, startPoint x: 913, startPoint y: 407, endPoint x: 891, endPoint y: 348, distance: 63.0
click at [891, 348] on div "Janela de atendimento Grade de atendimento Capacidade Transportadoras Veículos …" at bounding box center [784, 372] width 1568 height 744
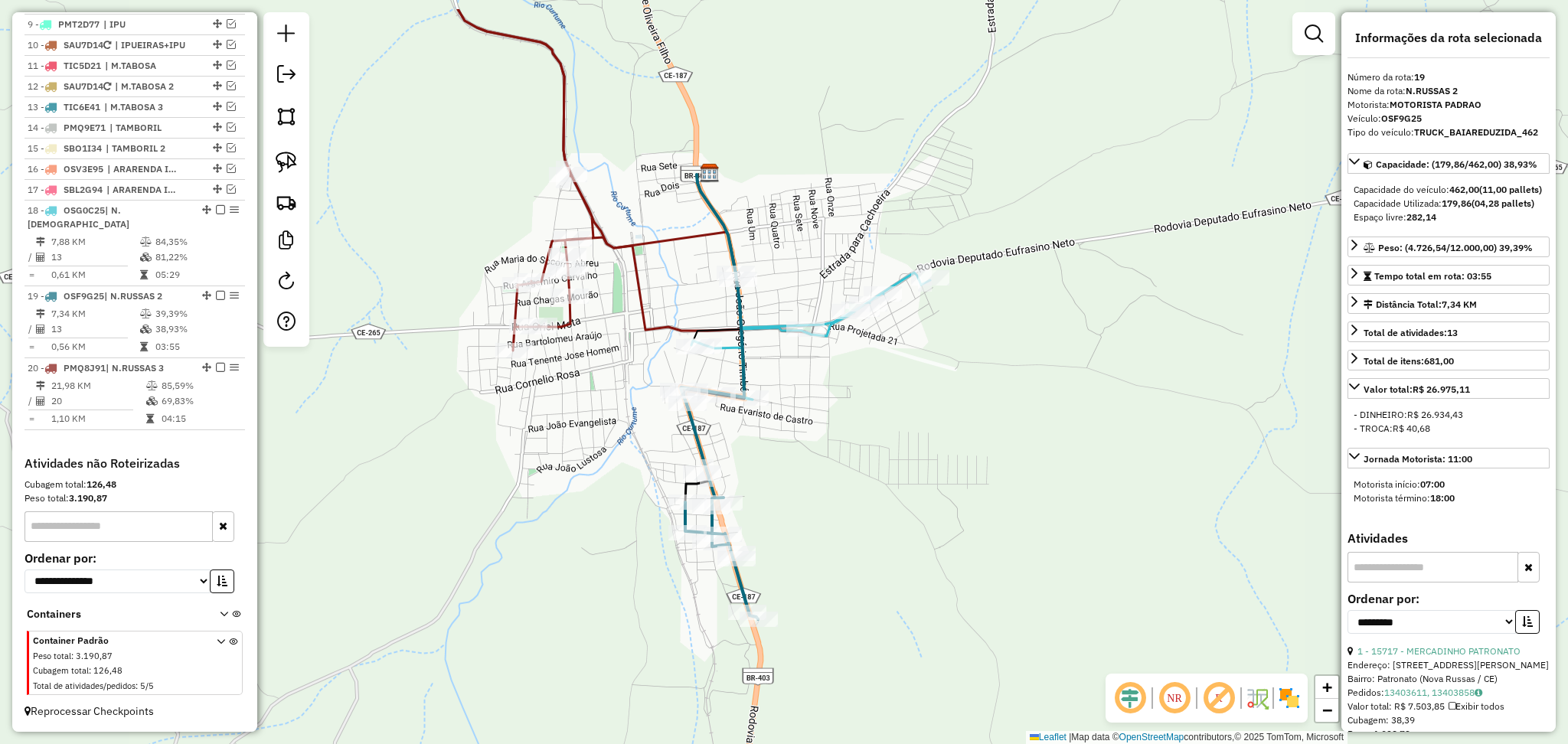
drag, startPoint x: 897, startPoint y: 133, endPoint x: 854, endPoint y: 215, distance: 92.6
click at [854, 215] on div "Janela de atendimento Grade de atendimento Capacidade Transportadoras Veículos …" at bounding box center [784, 372] width 1568 height 744
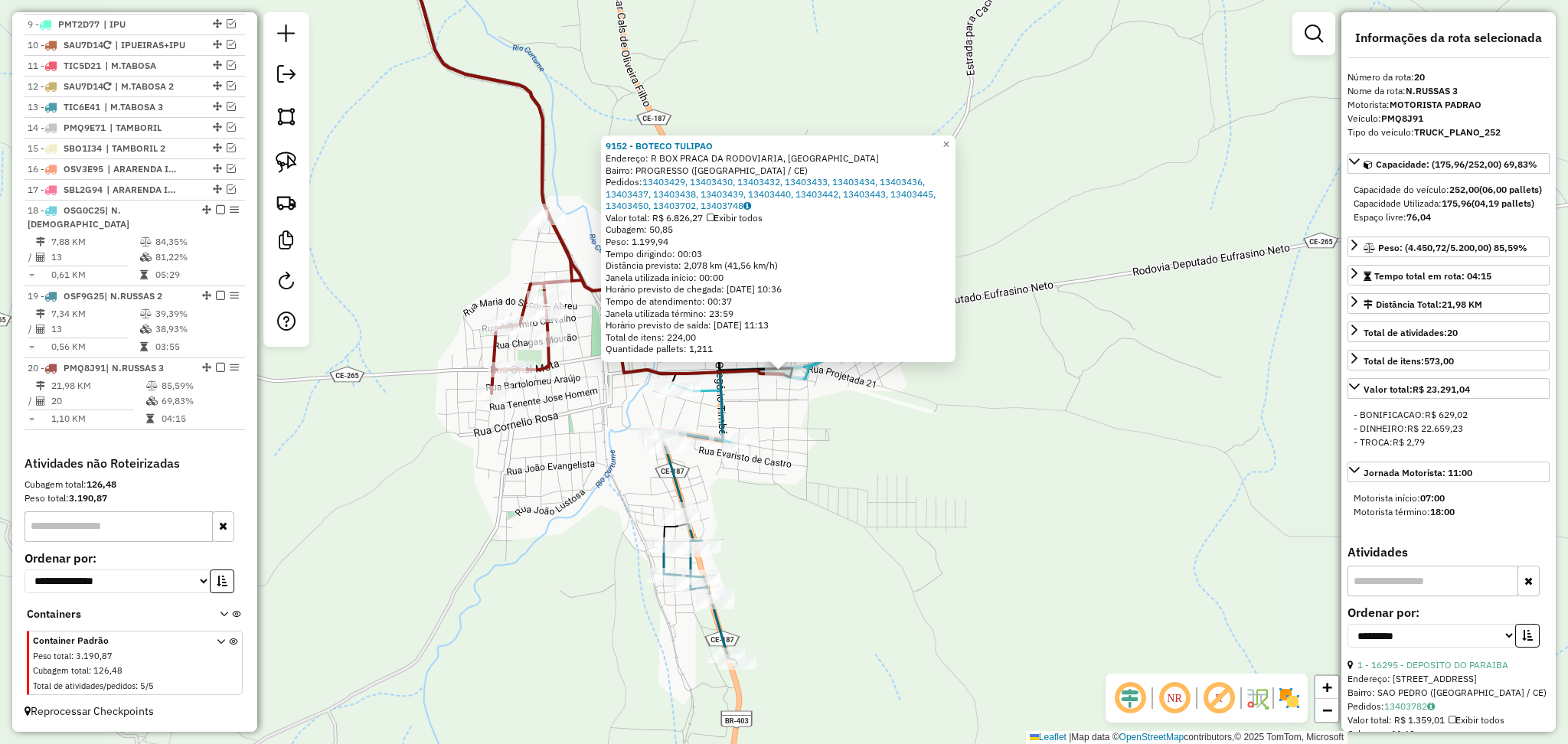
click at [820, 466] on div "9152 - BOTECO TULIPAO Endereço: R BOX PRACA DA RODOVIARIA, SN Bairro: PROGRESSO…" at bounding box center [784, 372] width 1568 height 744
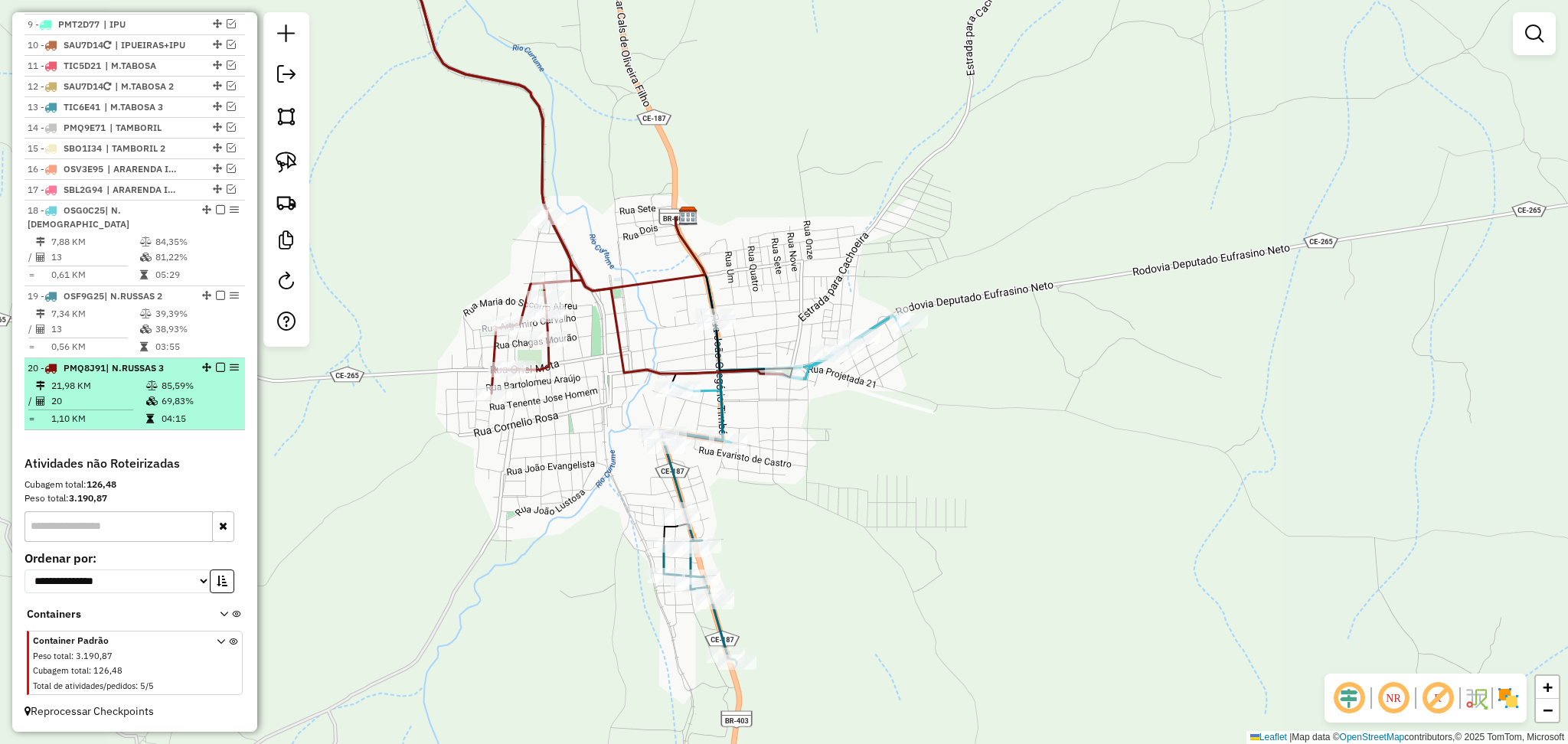
click at [139, 363] on span "| N.RUSSAS 3" at bounding box center [134, 368] width 58 height 11
select select "**********"
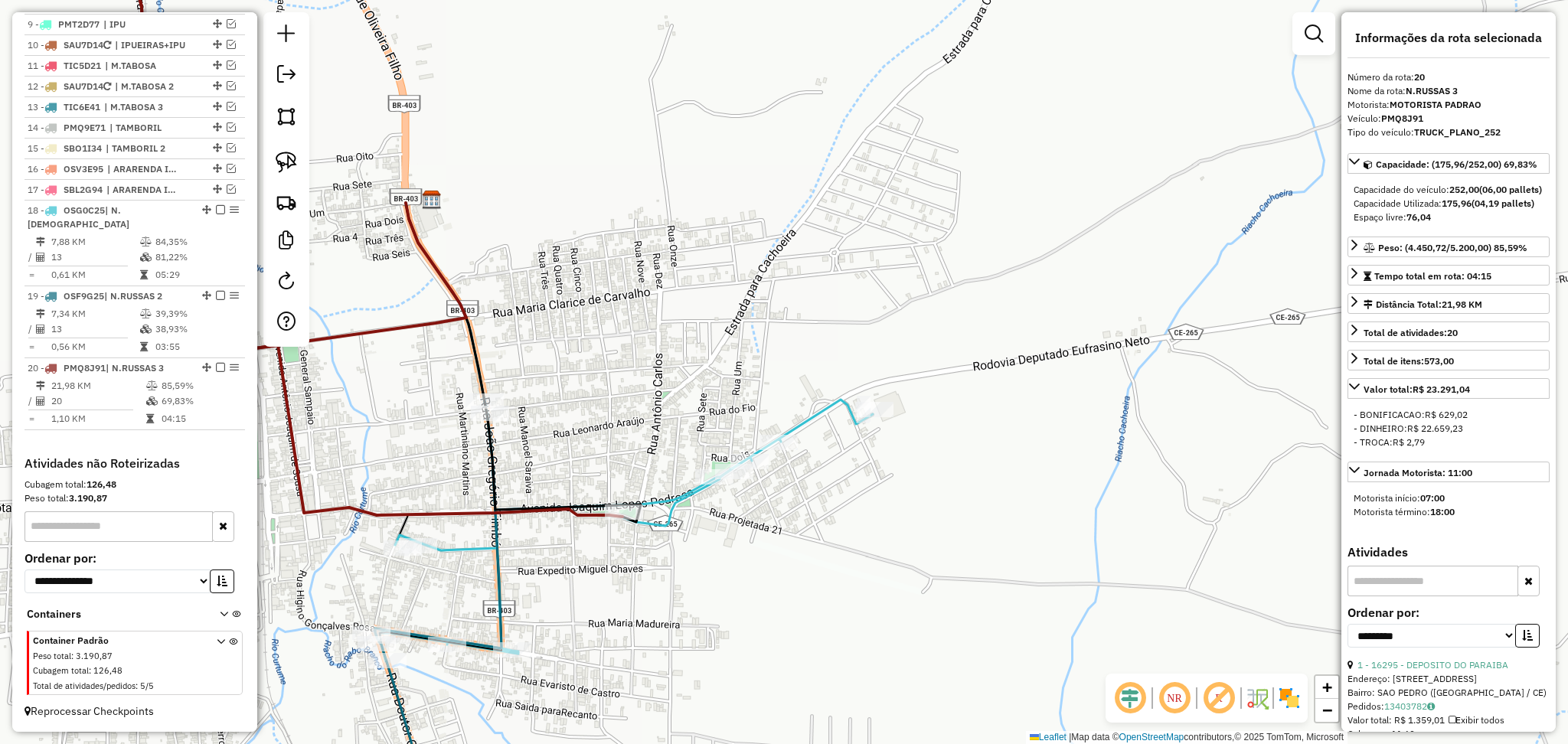
drag, startPoint x: 627, startPoint y: 438, endPoint x: 719, endPoint y: 335, distance: 138.1
click at [708, 341] on div "Janela de atendimento Grade de atendimento Capacidade Transportadoras Veículos …" at bounding box center [784, 372] width 1568 height 744
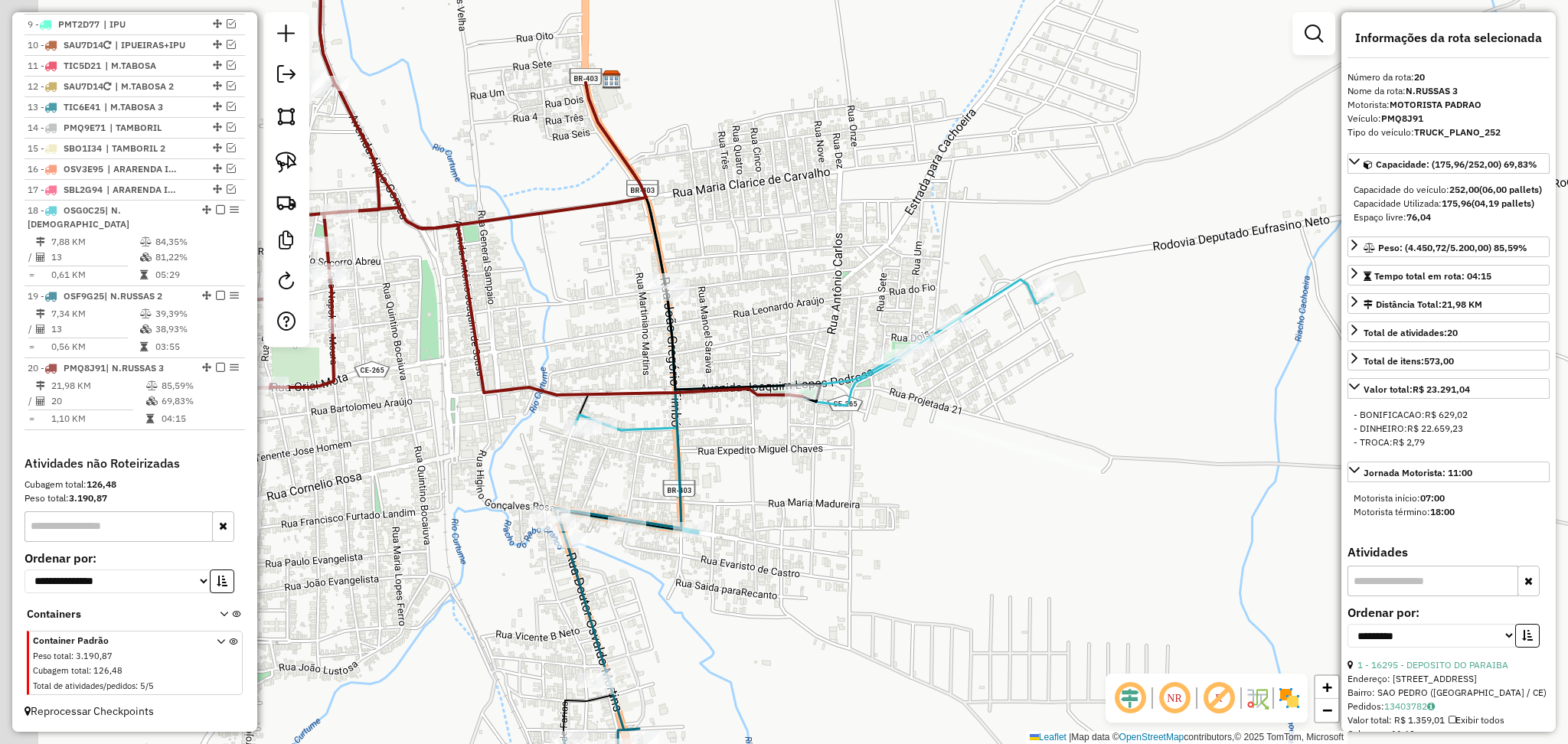
drag, startPoint x: 513, startPoint y: 319, endPoint x: 648, endPoint y: 299, distance: 136.5
click at [620, 304] on div "Janela de atendimento Grade de atendimento Capacidade Transportadoras Veículos …" at bounding box center [784, 372] width 1568 height 744
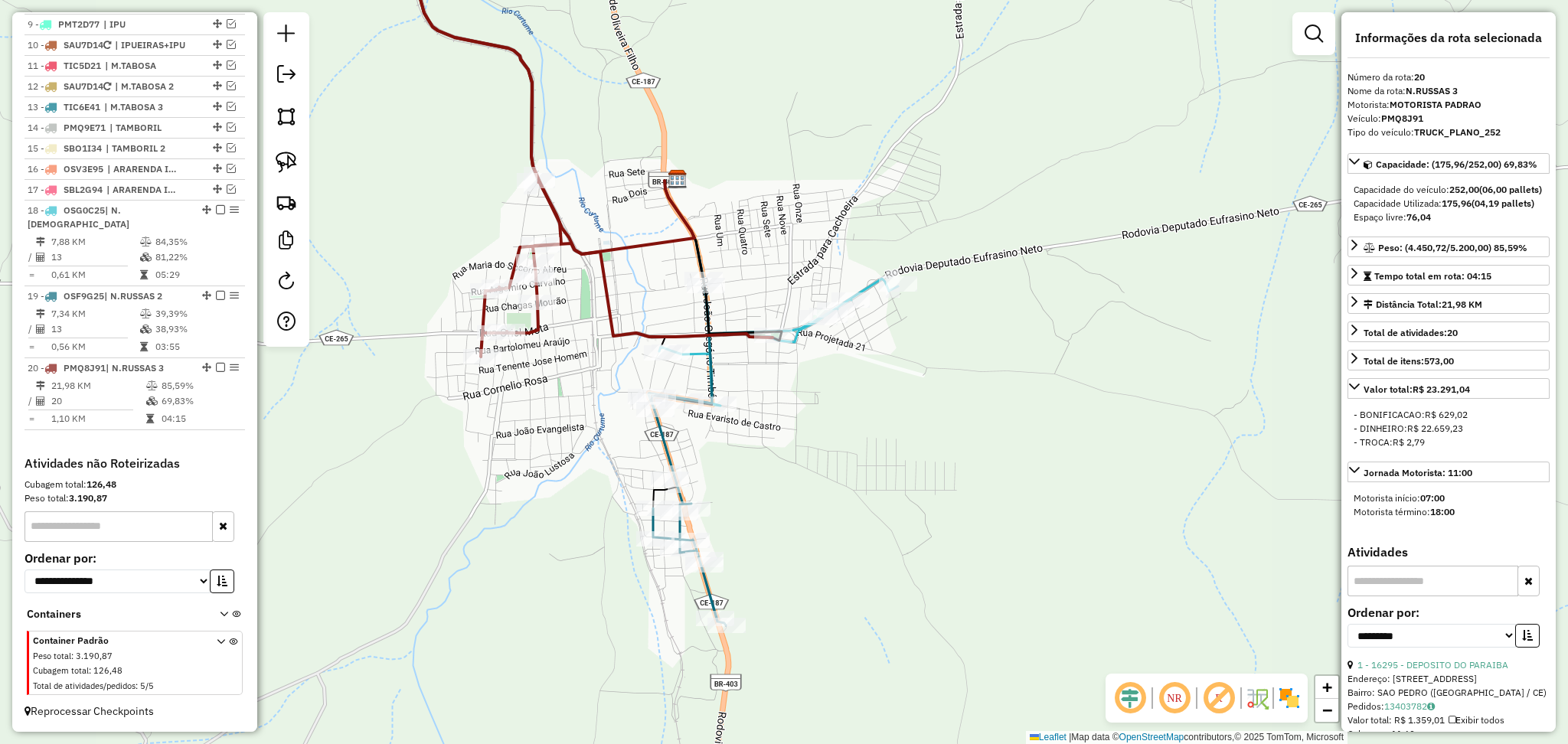
drag, startPoint x: 625, startPoint y: 219, endPoint x: 623, endPoint y: 275, distance: 56.0
click at [623, 275] on div "Janela de atendimento Grade de atendimento Capacidade Transportadoras Veículos …" at bounding box center [784, 372] width 1568 height 744
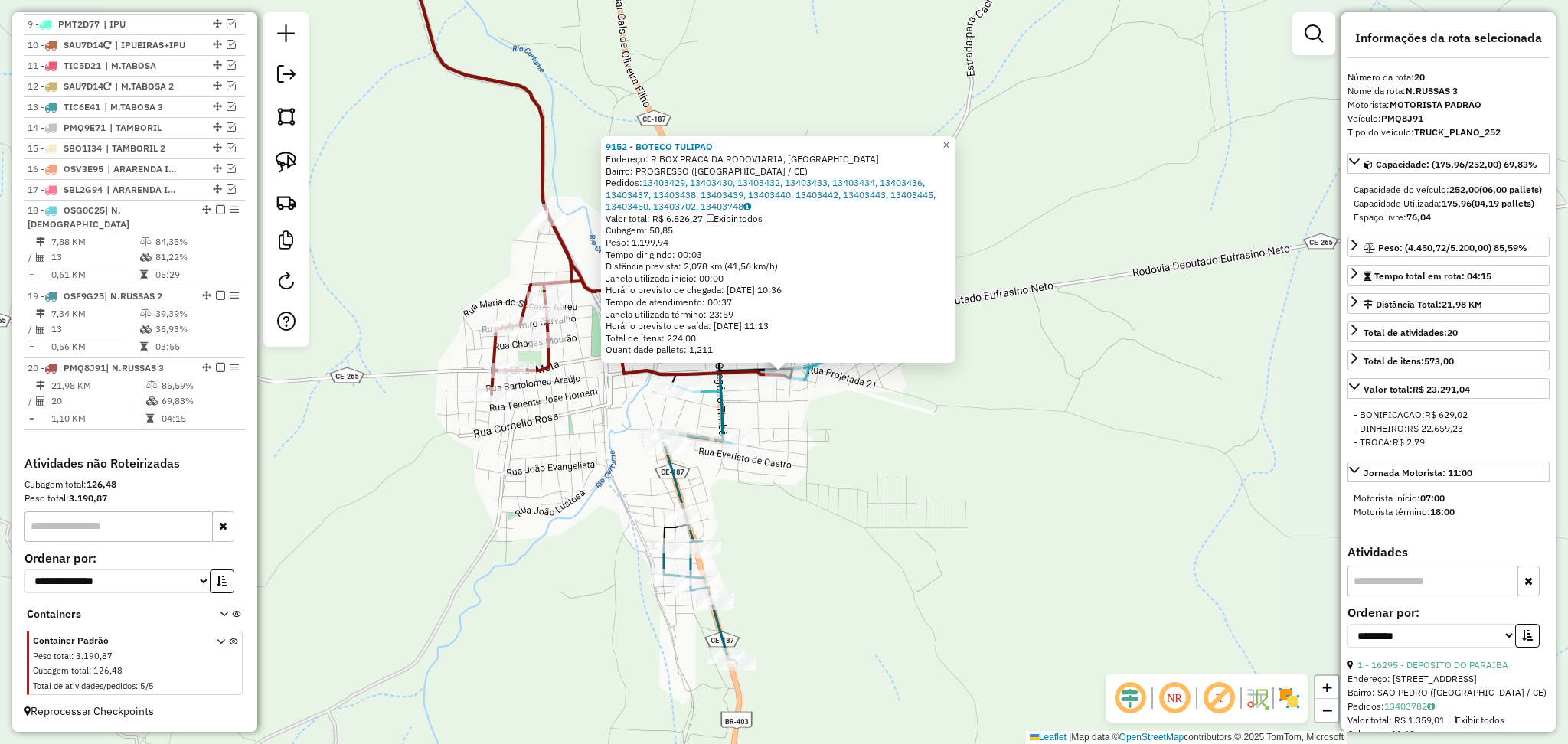
click at [804, 431] on div "9152 - BOTECO TULIPAO Endereço: R BOX PRACA DA RODOVIARIA, SN Bairro: PROGRESSO…" at bounding box center [784, 372] width 1568 height 744
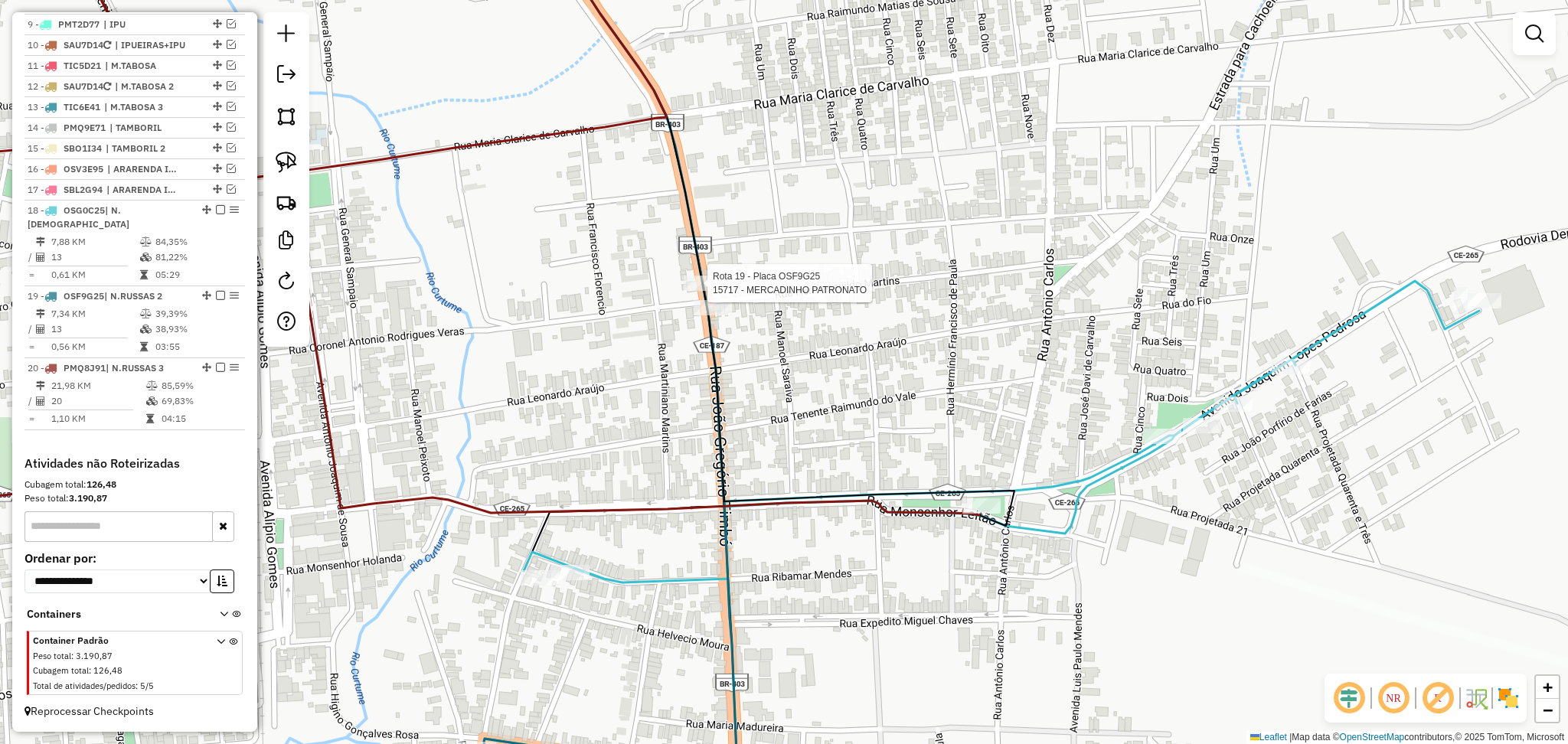
select select "**********"
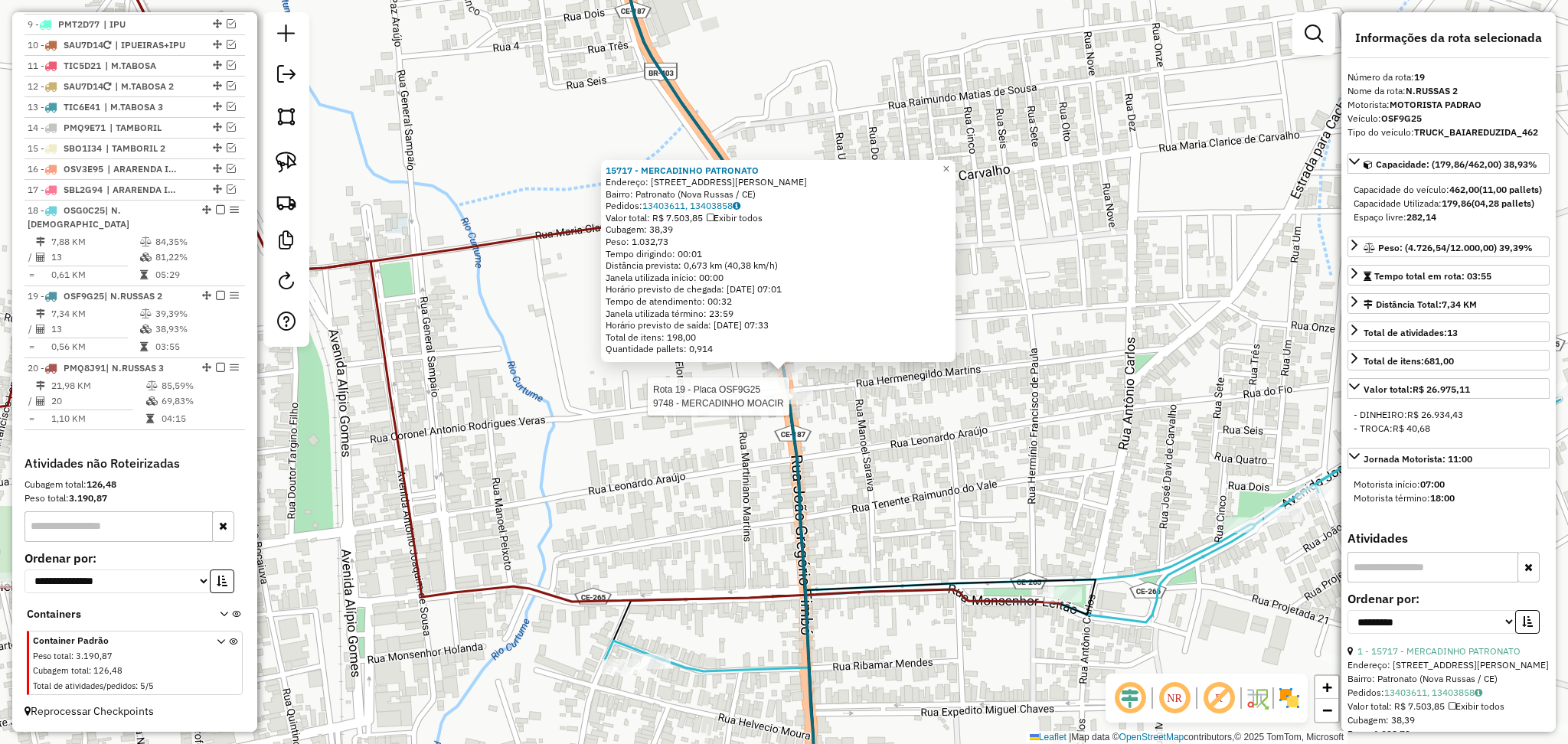
click at [789, 404] on div at bounding box center [794, 397] width 38 height 15
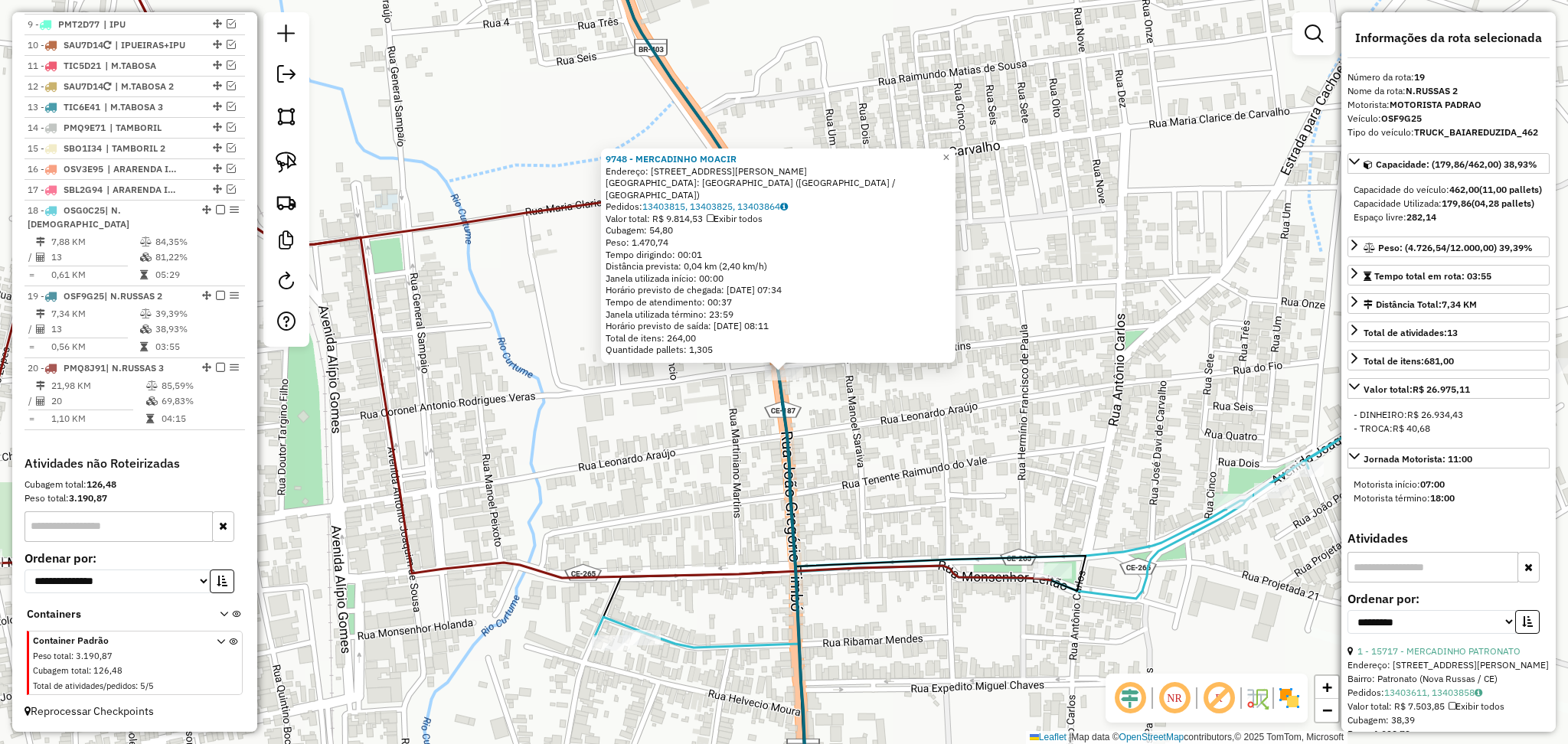
click at [746, 452] on div "9748 - MERCADINHO MOACIR Endereço: R RUA HERMENEGILDO MARTINS, 533 Bairro: BAIR…" at bounding box center [784, 372] width 1568 height 744
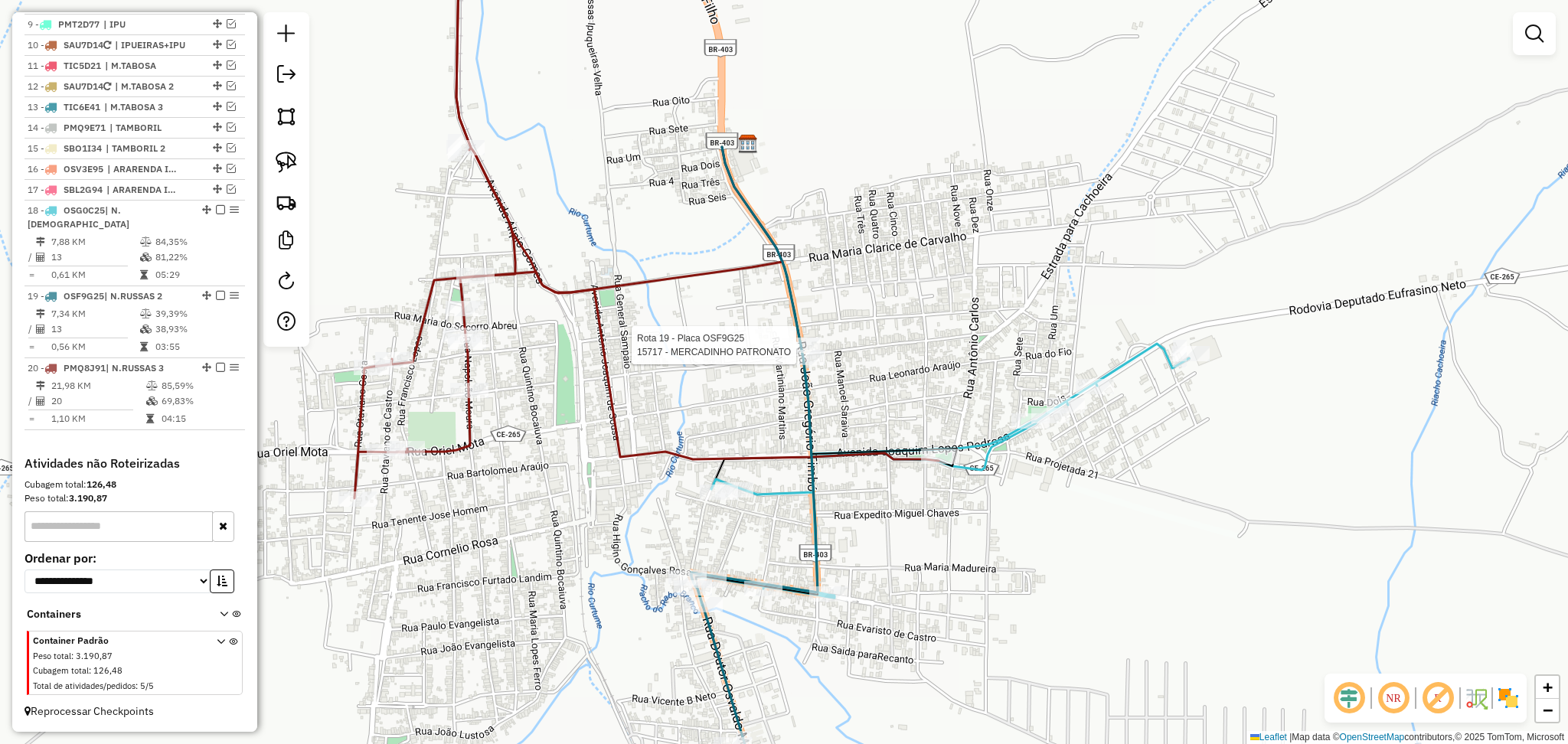
select select "**********"
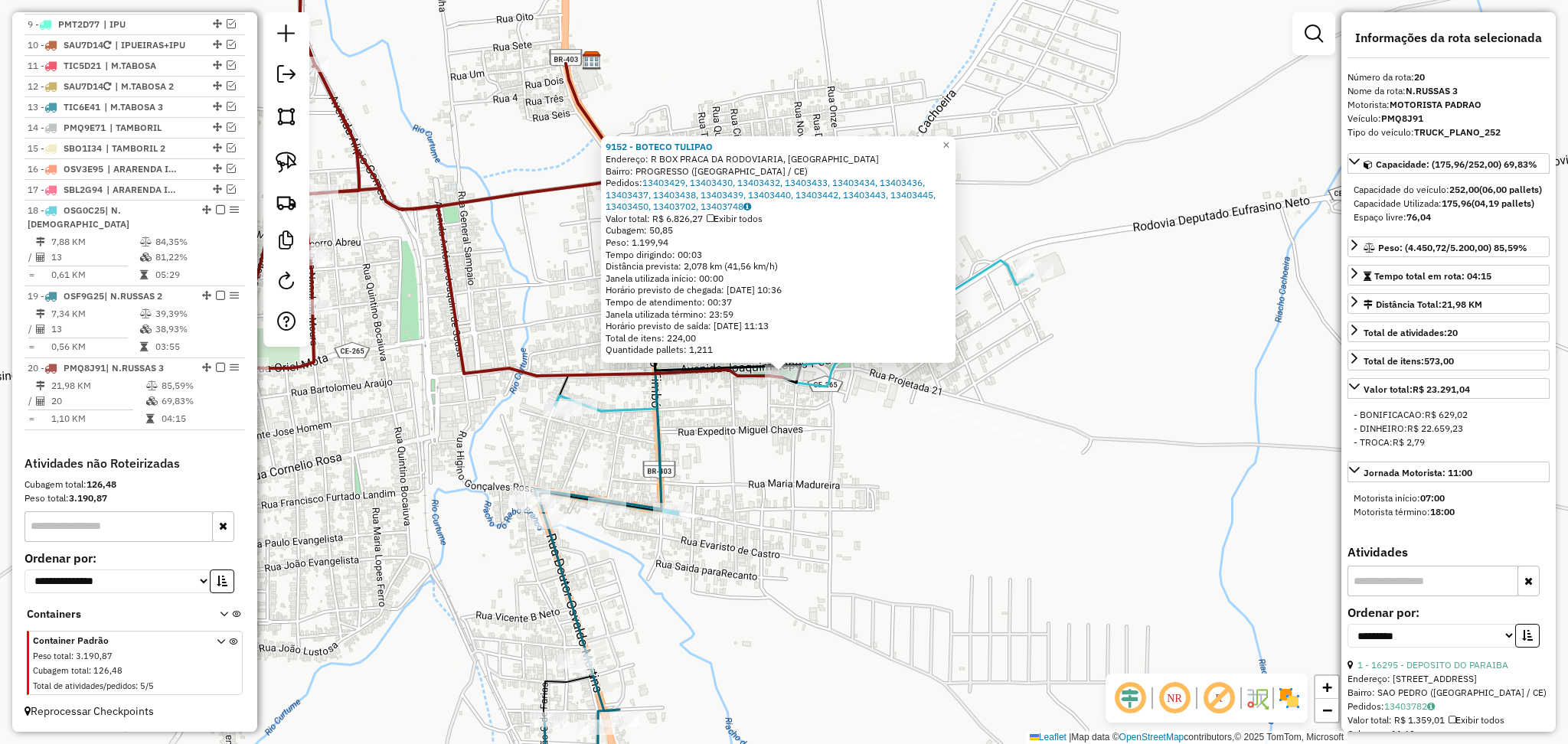
click at [735, 494] on div "9152 - BOTECO TULIPAO Endereço: R BOX PRACA DA RODOVIARIA, SN Bairro: PROGRESSO…" at bounding box center [784, 372] width 1568 height 744
click at [486, 236] on div "9152 - BOTECO TULIPAO Endereço: R BOX PRACA DA RODOVIARIA, SN Bairro: PROGRESSO…" at bounding box center [784, 372] width 1568 height 744
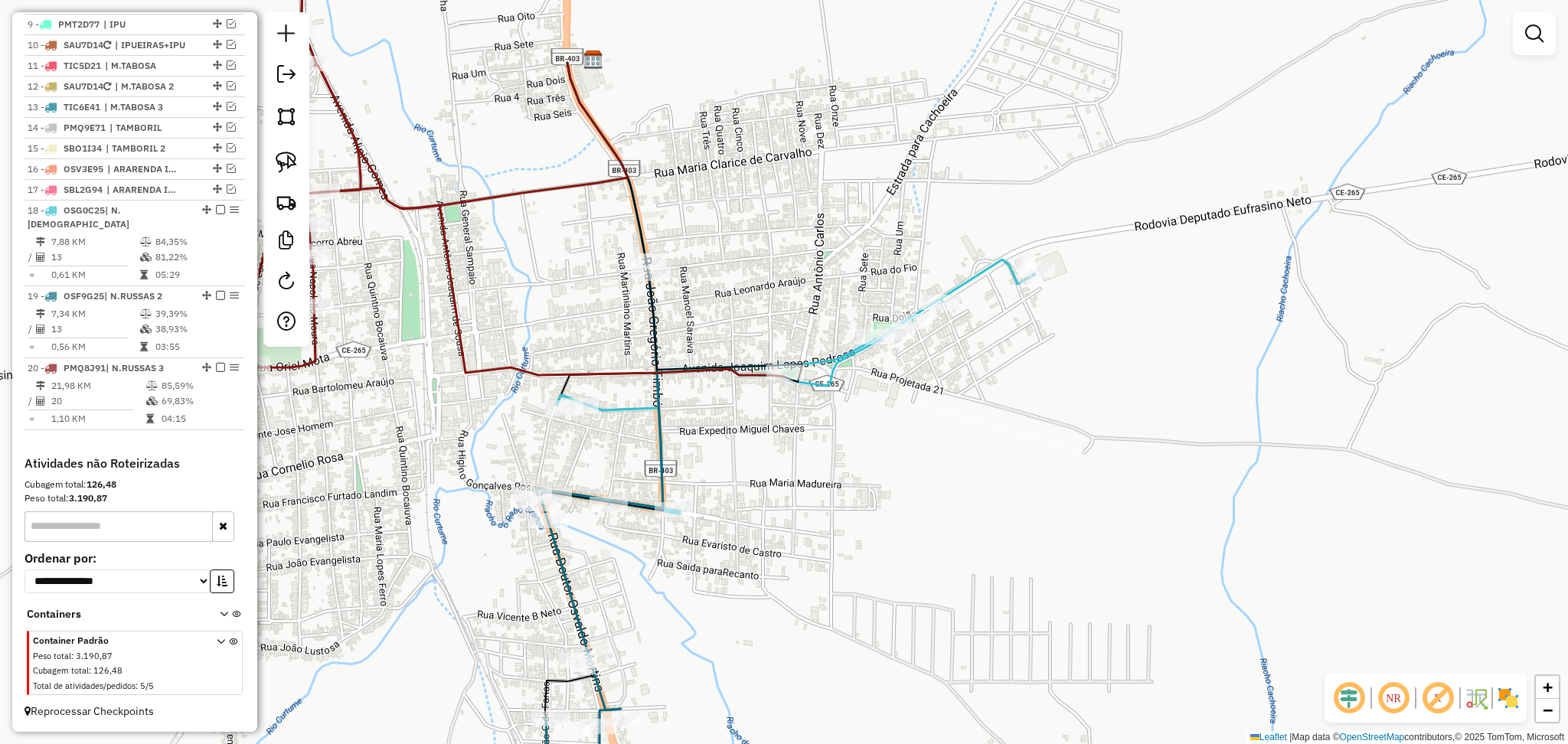
drag, startPoint x: 596, startPoint y: 227, endPoint x: 720, endPoint y: 255, distance: 127.1
click at [717, 255] on div "Janela de atendimento Grade de atendimento Capacidade Transportadoras Veículos …" at bounding box center [784, 372] width 1568 height 744
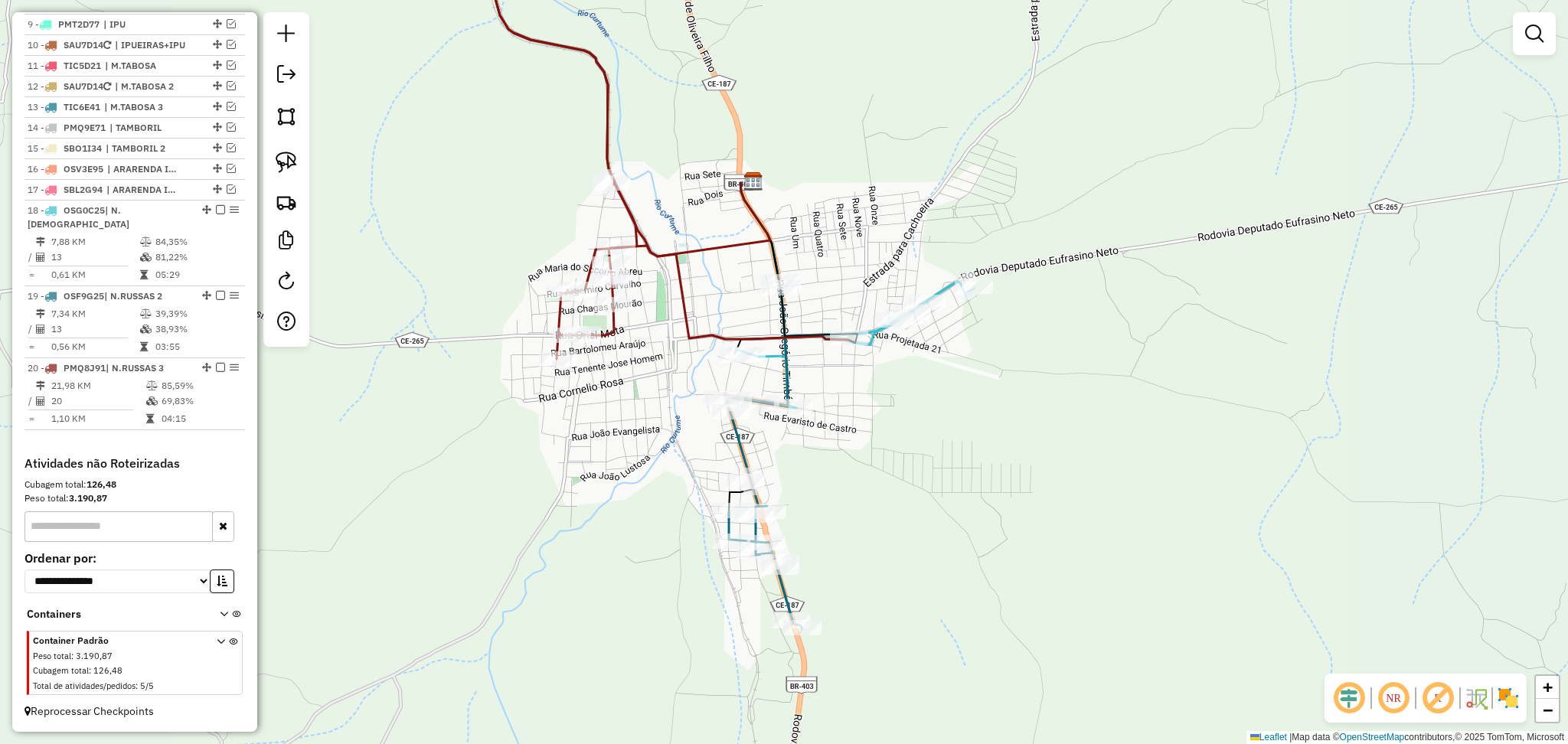
drag, startPoint x: 724, startPoint y: 226, endPoint x: 740, endPoint y: 262, distance: 39.4
click at [740, 262] on div "Janela de atendimento Grade de atendimento Capacidade Transportadoras Veículos …" at bounding box center [784, 372] width 1568 height 744
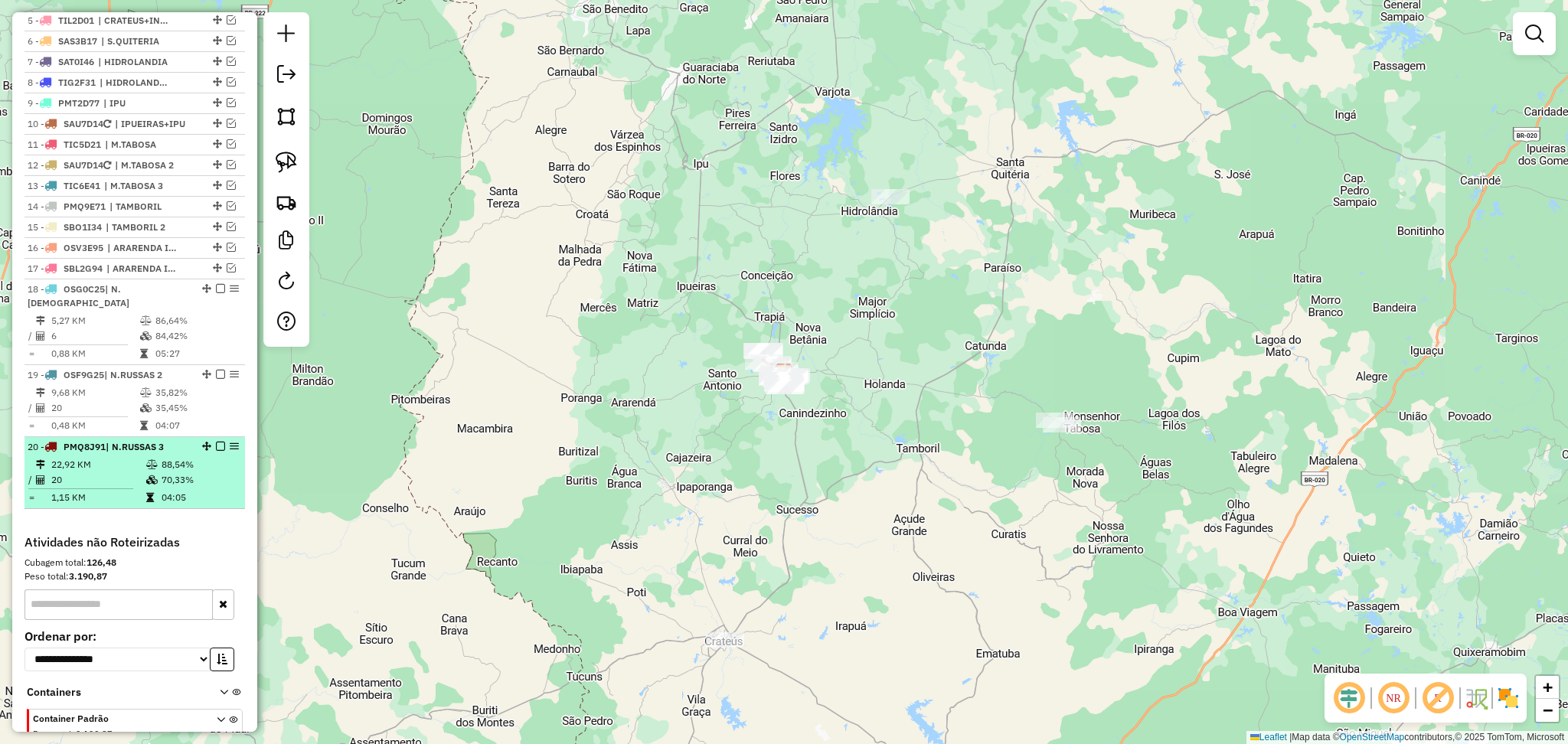
scroll to position [723, 0]
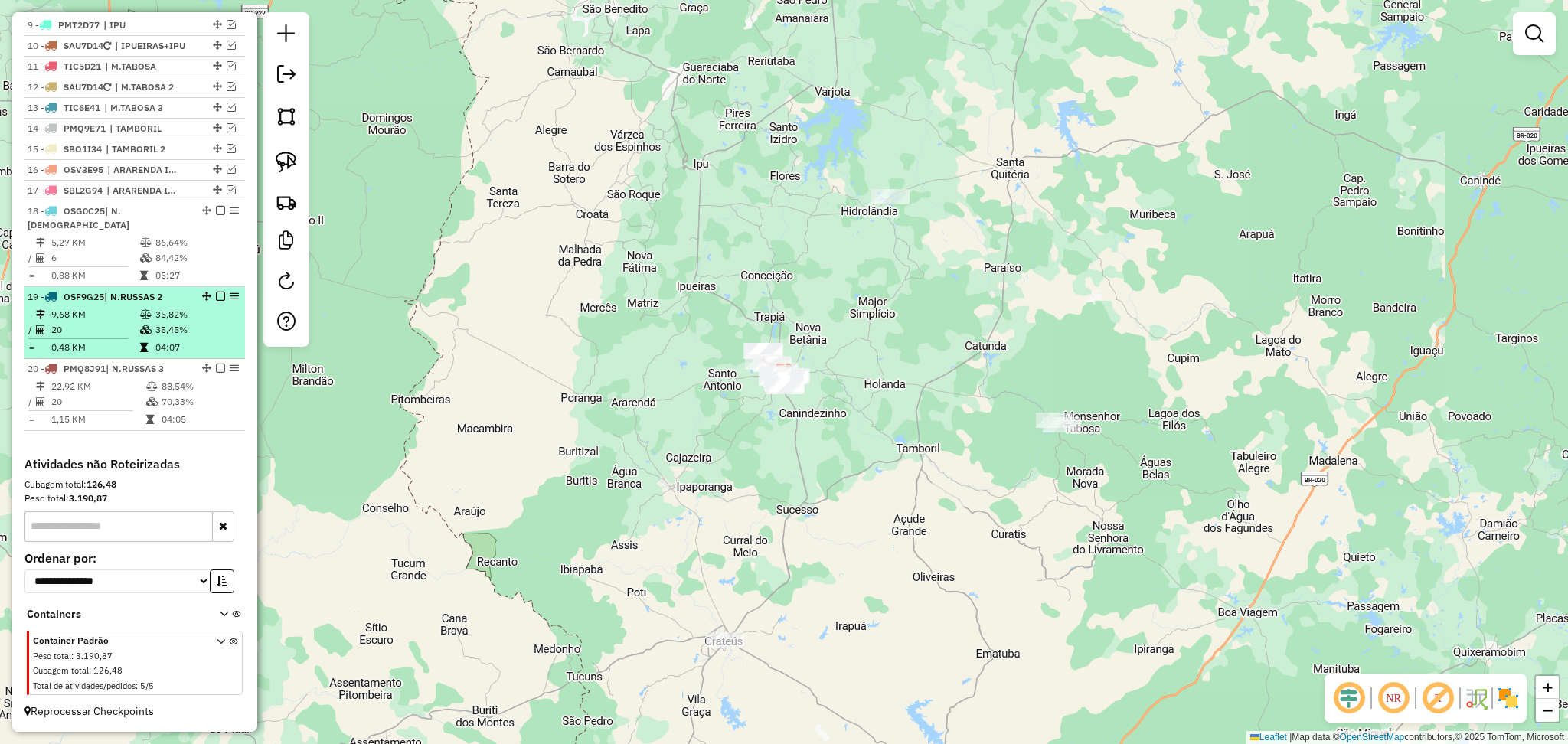
click at [129, 358] on li "19 - OSF9G25 | N.[DEMOGRAPHIC_DATA] 2 9,68 KM 35,82% / 20 35,45% = 0,48 KM 04:07" at bounding box center [134, 323] width 220 height 72
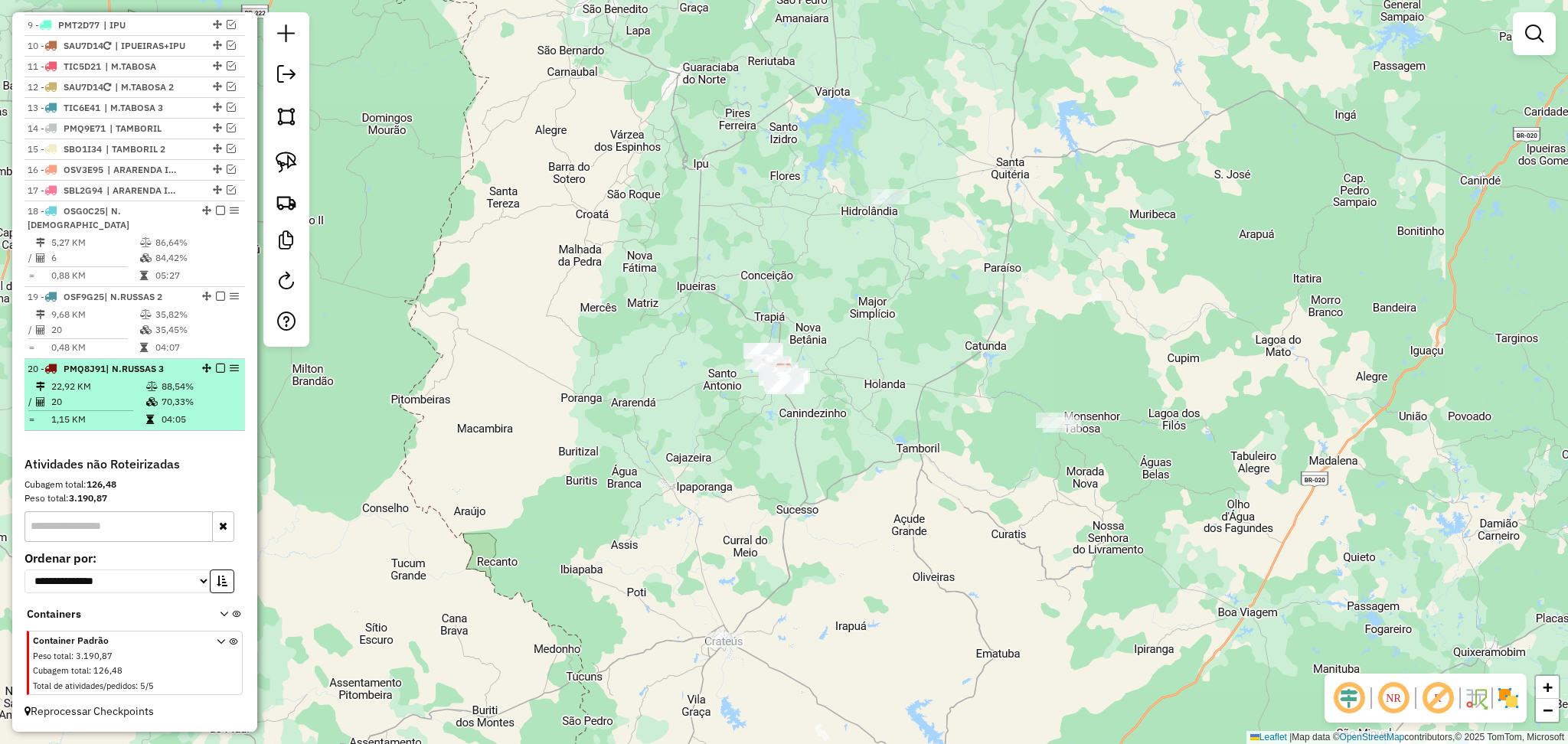
select select "**********"
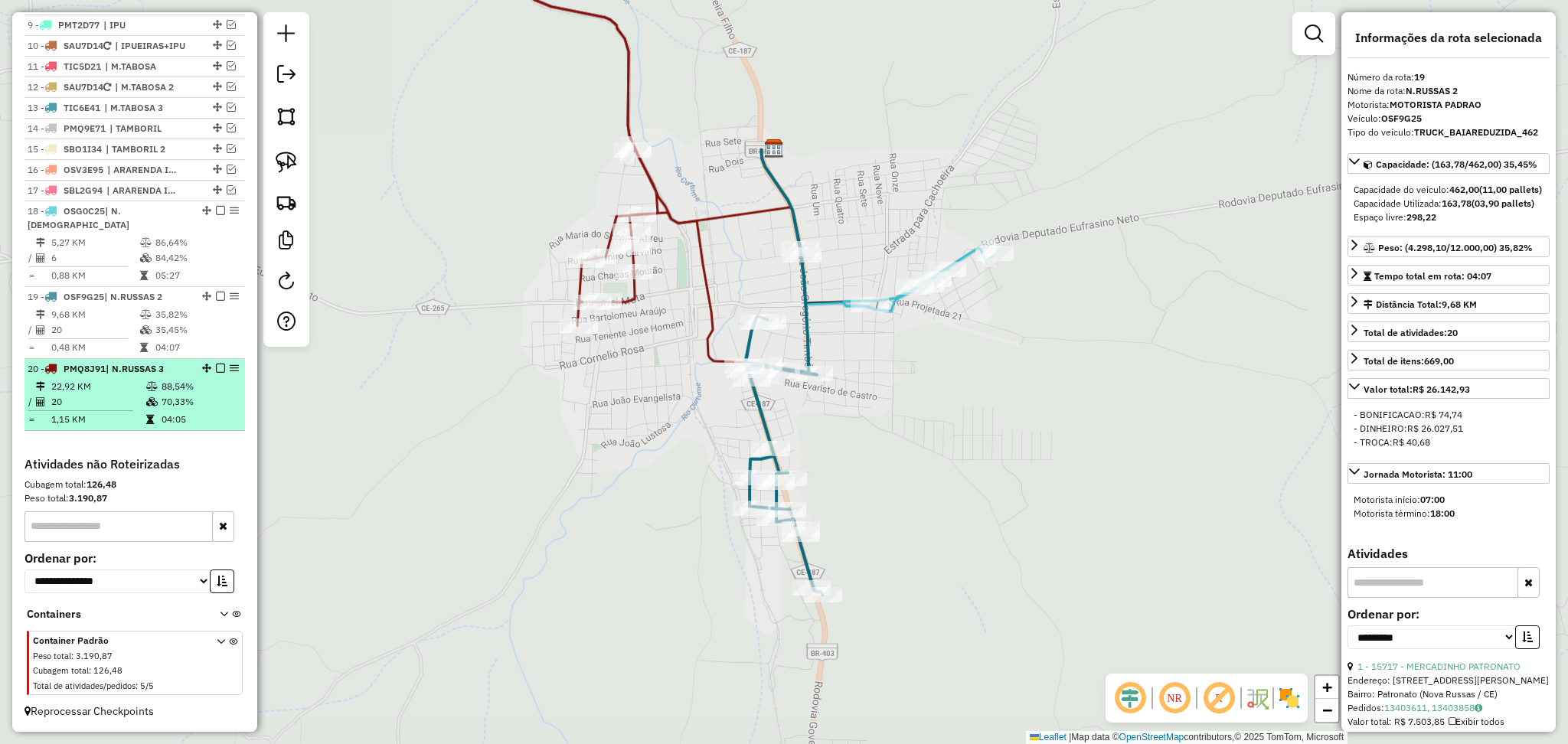
click at [123, 380] on td "22,92 KM" at bounding box center [97, 387] width 95 height 15
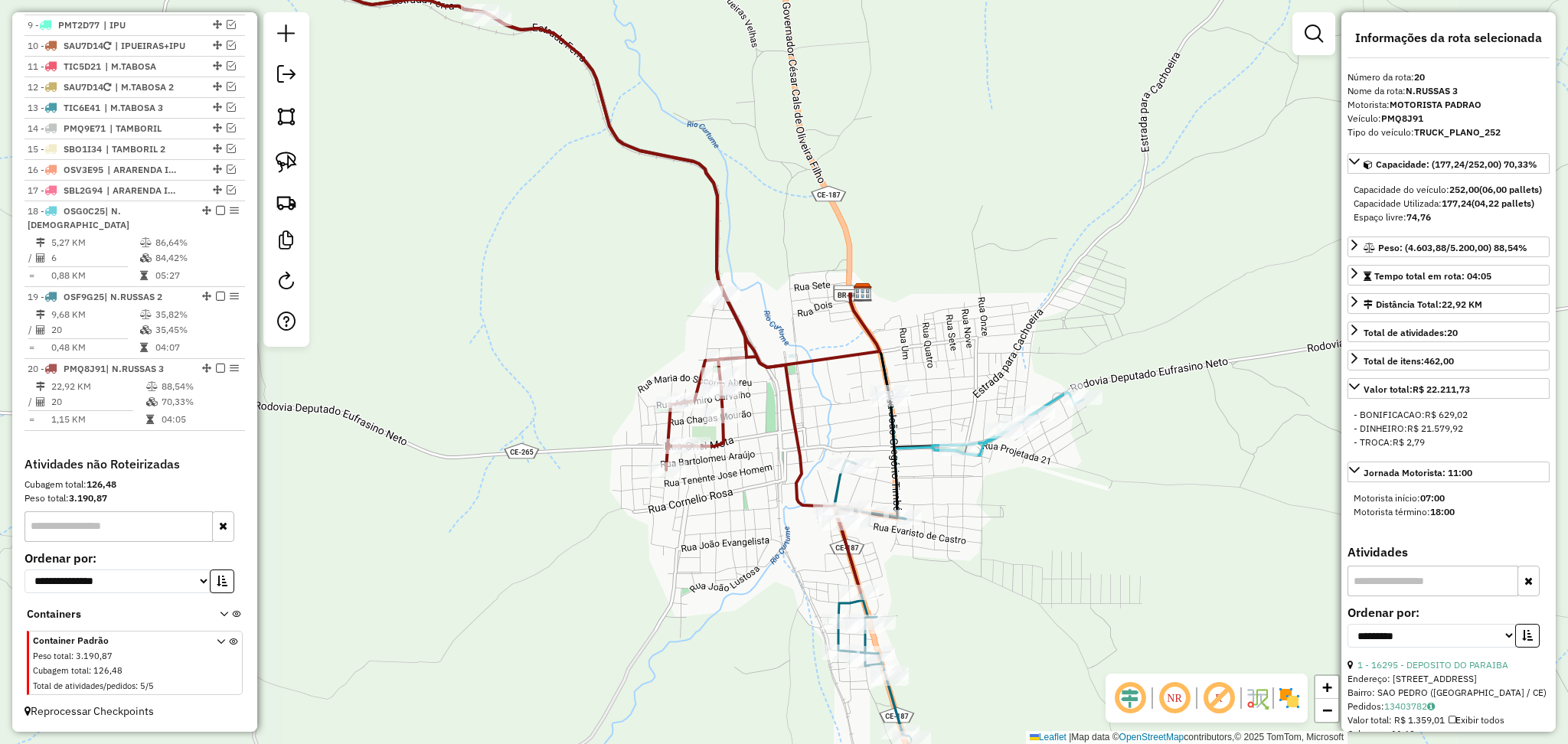
drag, startPoint x: 813, startPoint y: 422, endPoint x: 716, endPoint y: 334, distance: 131.0
click at [704, 345] on div "Janela de atendimento Grade de atendimento Capacidade Transportadoras Veículos …" at bounding box center [784, 372] width 1568 height 744
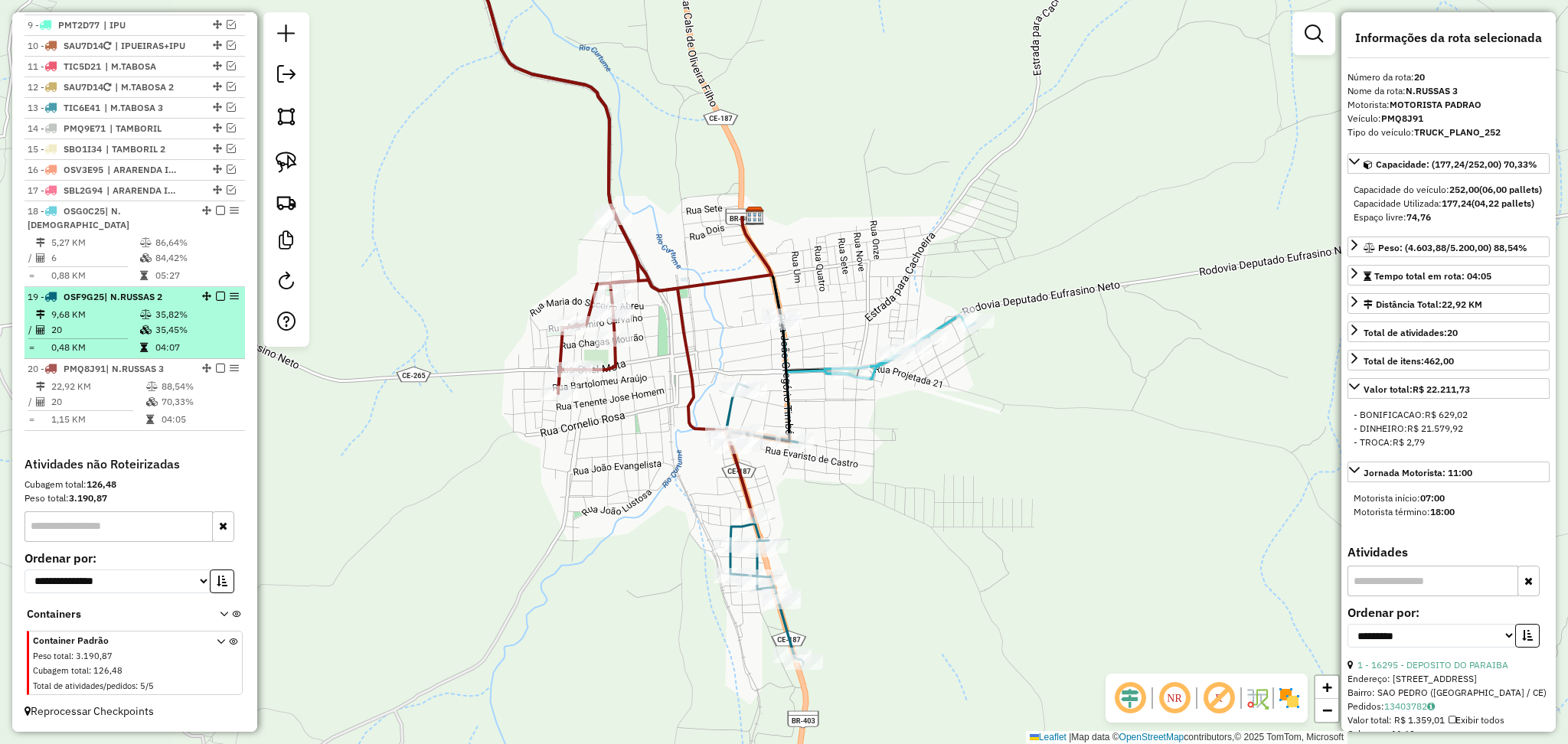
click at [105, 315] on td "9,68 KM" at bounding box center [95, 314] width 89 height 15
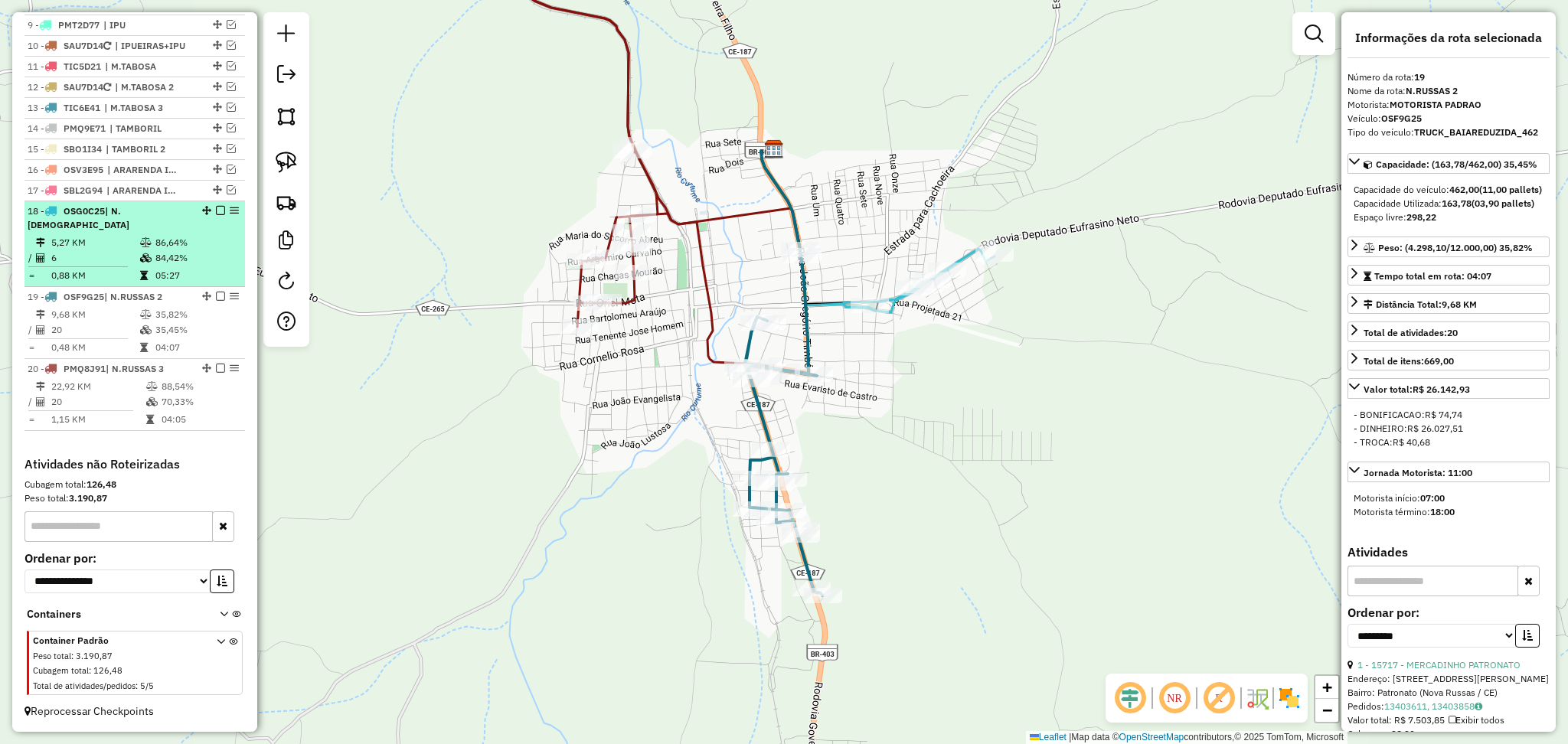
click at [91, 243] on td "5,27 KM" at bounding box center [95, 242] width 89 height 15
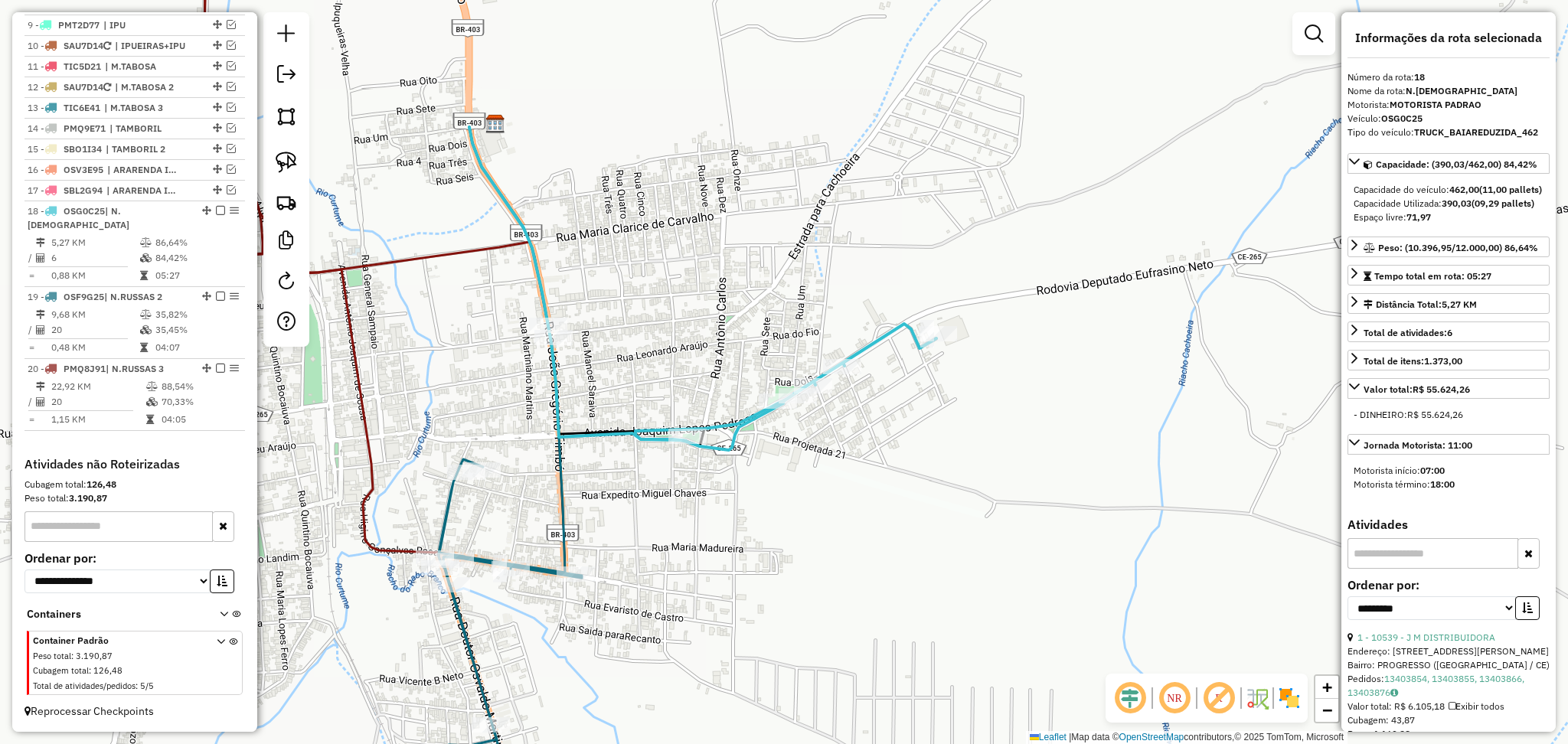
drag, startPoint x: 654, startPoint y: 512, endPoint x: 750, endPoint y: 431, distance: 125.6
click at [740, 441] on div "Janela de atendimento Grade de atendimento Capacidade Transportadoras Veículos …" at bounding box center [784, 372] width 1568 height 744
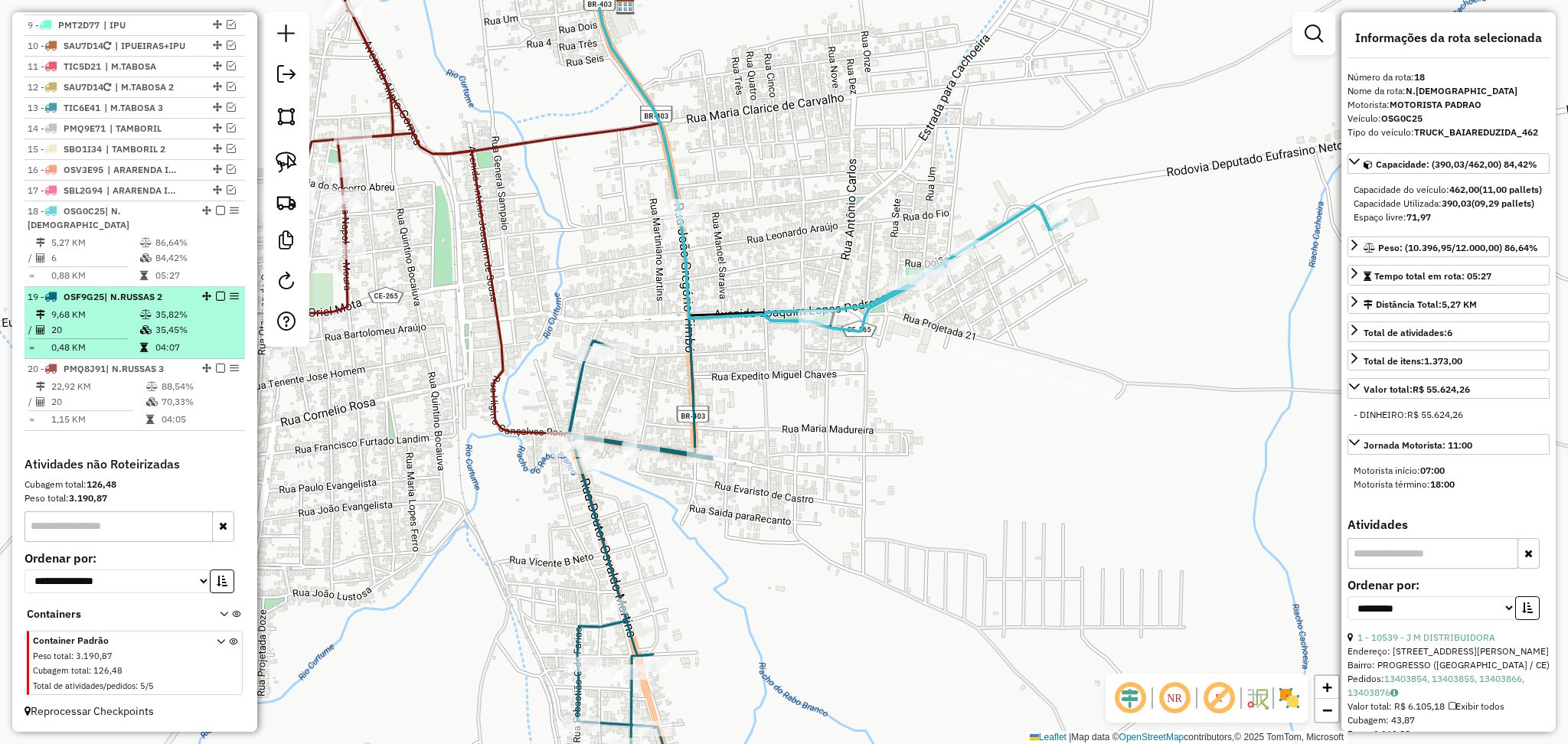
click at [127, 319] on td "9,68 KM" at bounding box center [95, 314] width 89 height 15
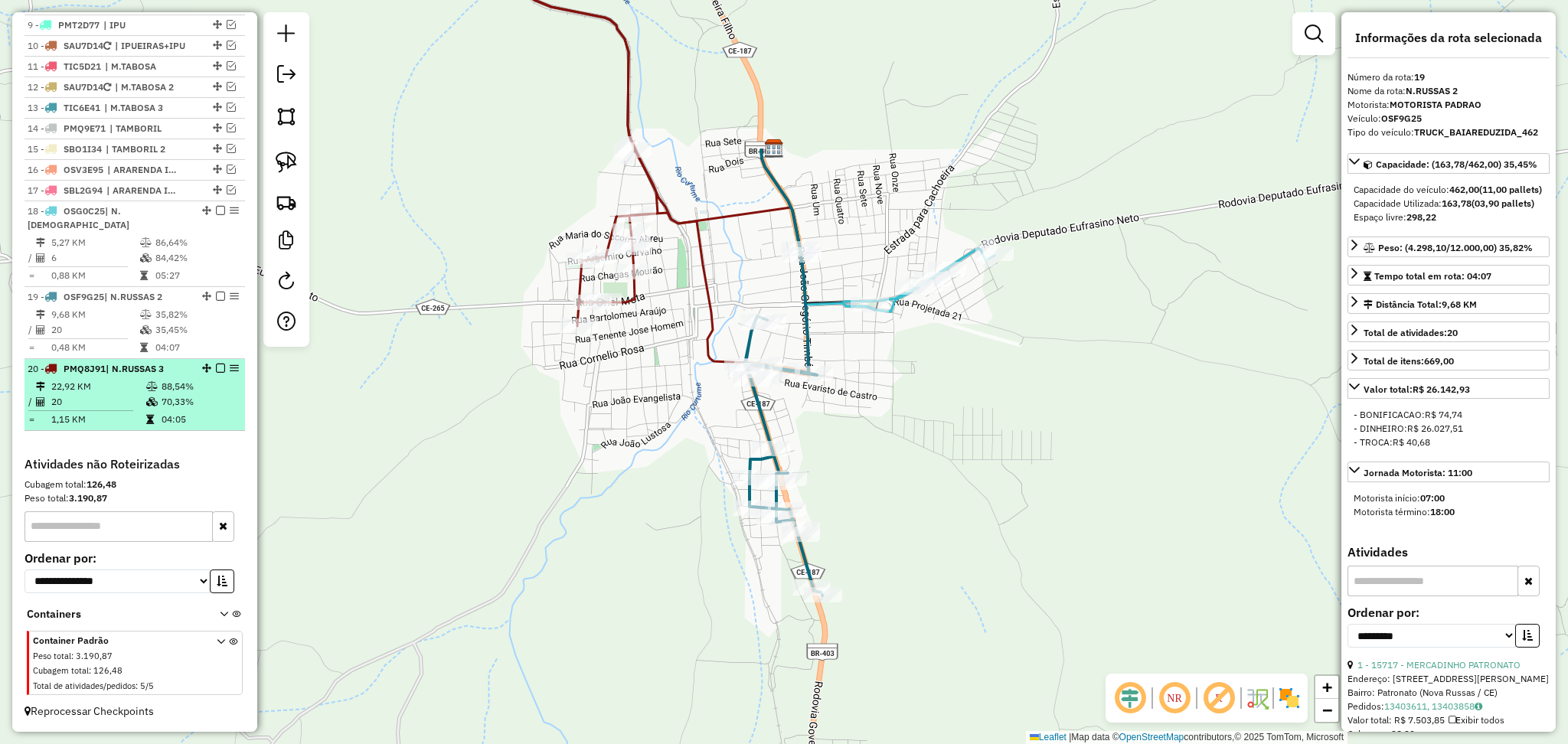
click at [116, 391] on td "22,92 KM" at bounding box center [97, 387] width 95 height 15
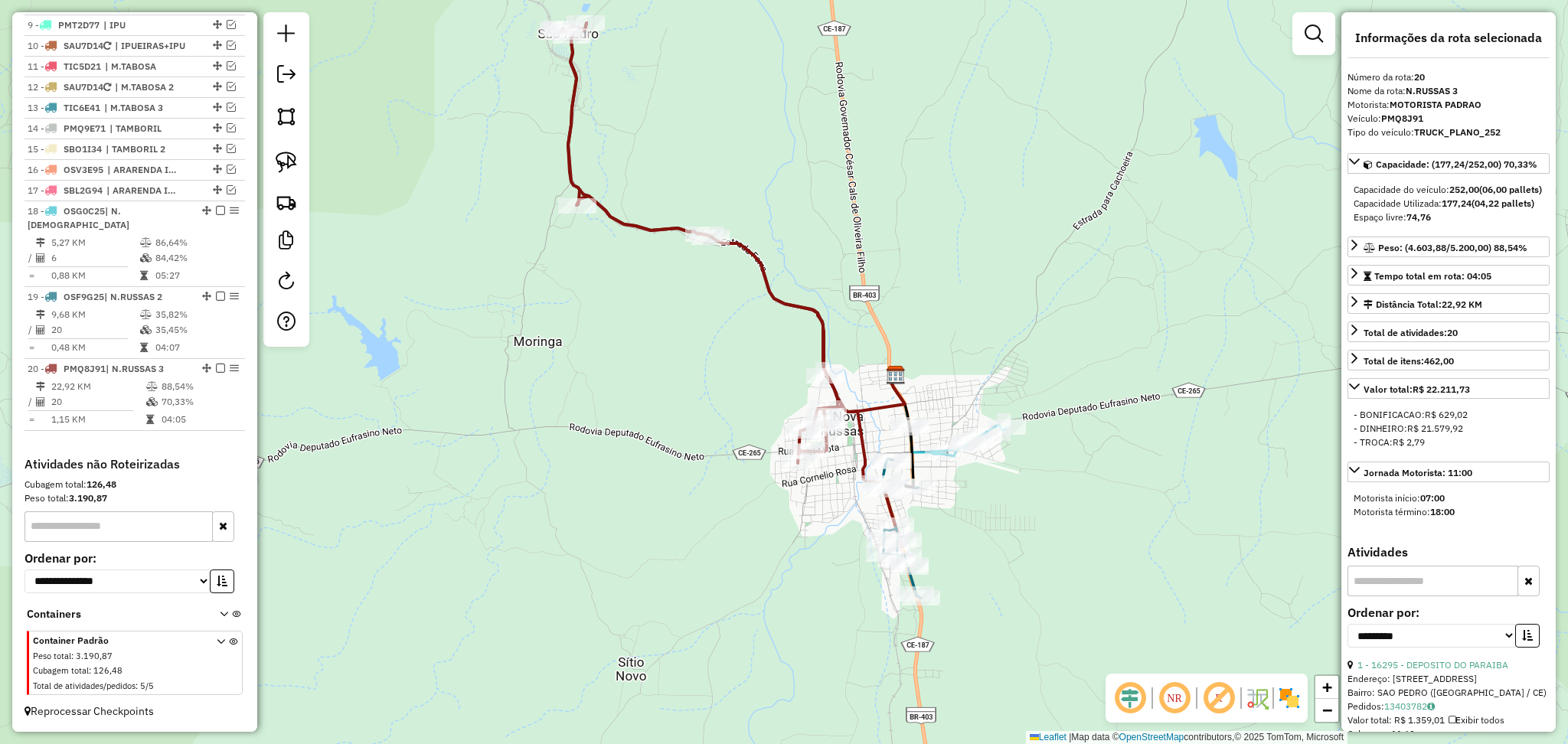
drag, startPoint x: 1021, startPoint y: 419, endPoint x: 966, endPoint y: 277, distance: 152.3
click at [966, 277] on div "Janela de atendimento Grade de atendimento Capacidade Transportadoras Veículos …" at bounding box center [784, 372] width 1568 height 744
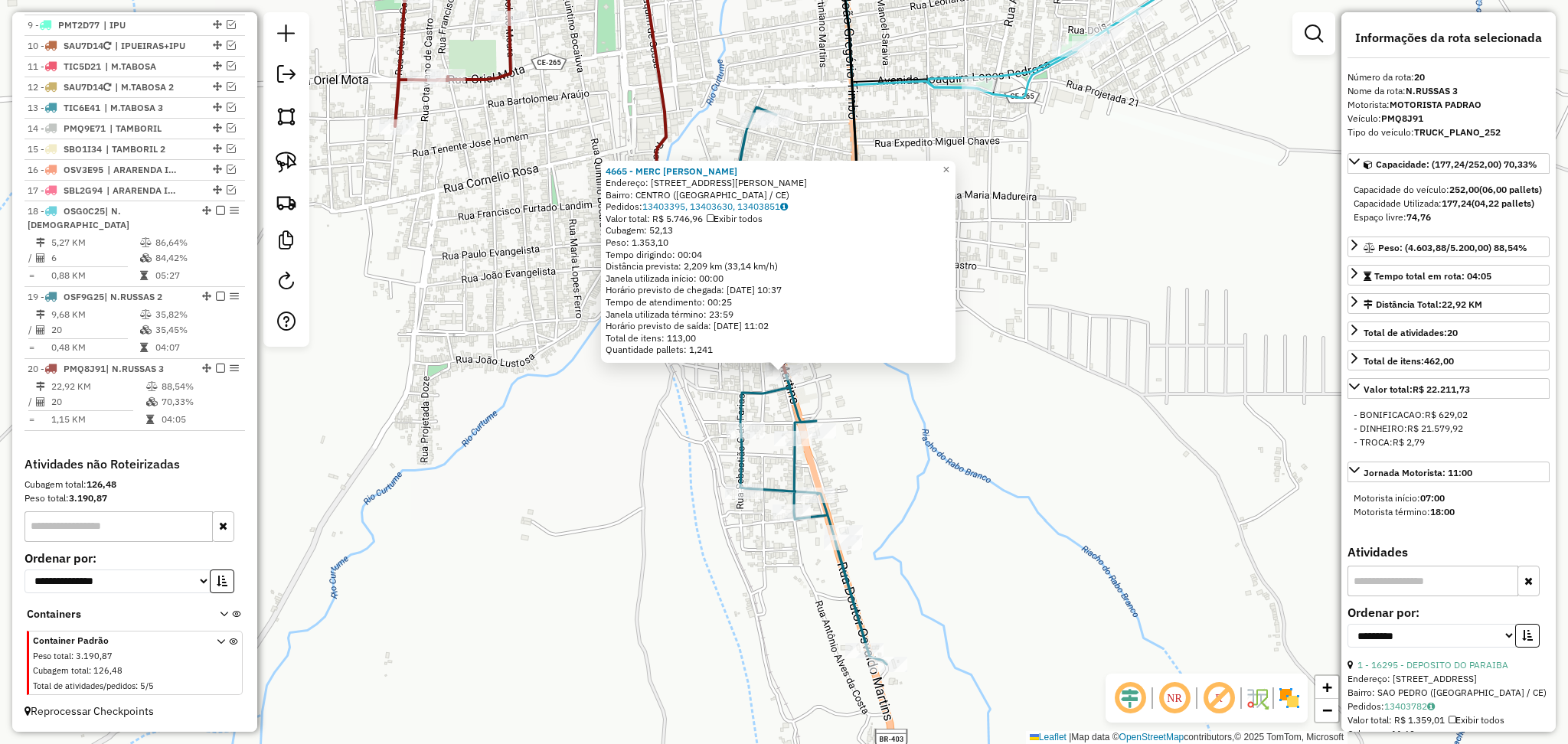
click at [895, 415] on div "4665 - MERC [PERSON_NAME]: [STREET_ADDRESS][PERSON_NAME] Pedidos: 13403395, 134…" at bounding box center [784, 372] width 1568 height 744
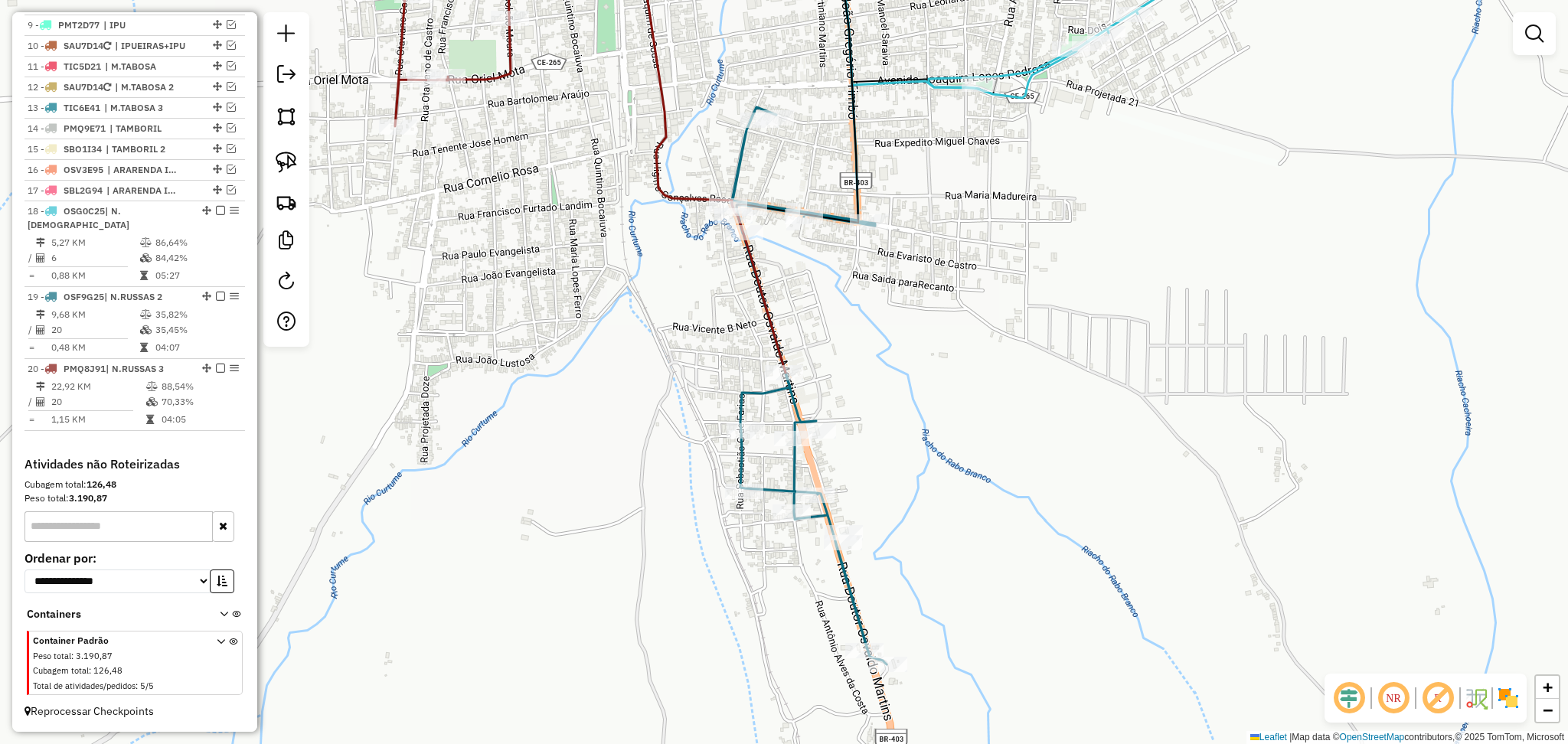
drag, startPoint x: 925, startPoint y: 258, endPoint x: 797, endPoint y: 343, distance: 153.7
click at [808, 343] on div "Janela de atendimento Grade de atendimento Capacidade Transportadoras Veículos …" at bounding box center [784, 372] width 1568 height 744
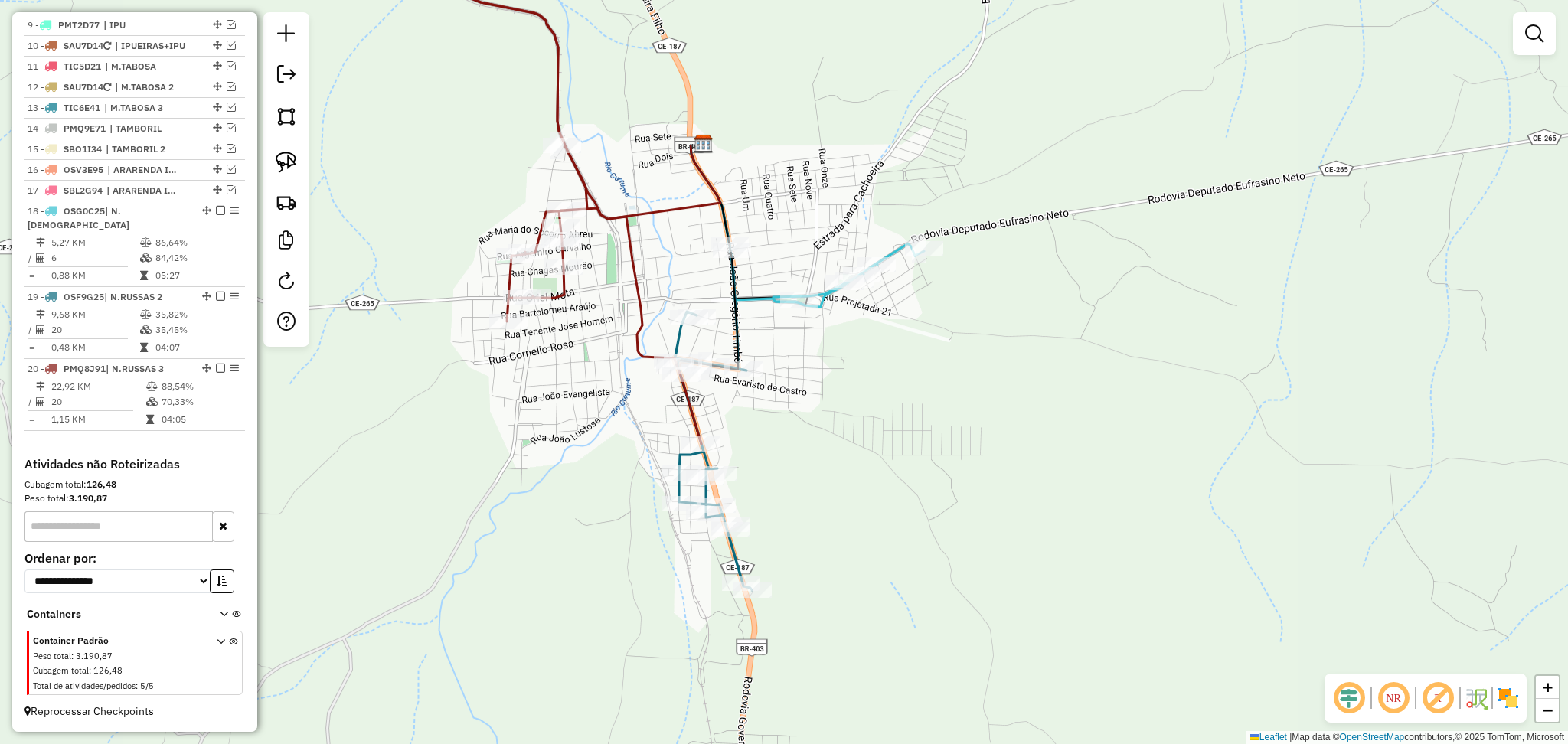
click at [844, 237] on div "Janela de atendimento Grade de atendimento Capacidade Transportadoras Veículos …" at bounding box center [784, 372] width 1568 height 744
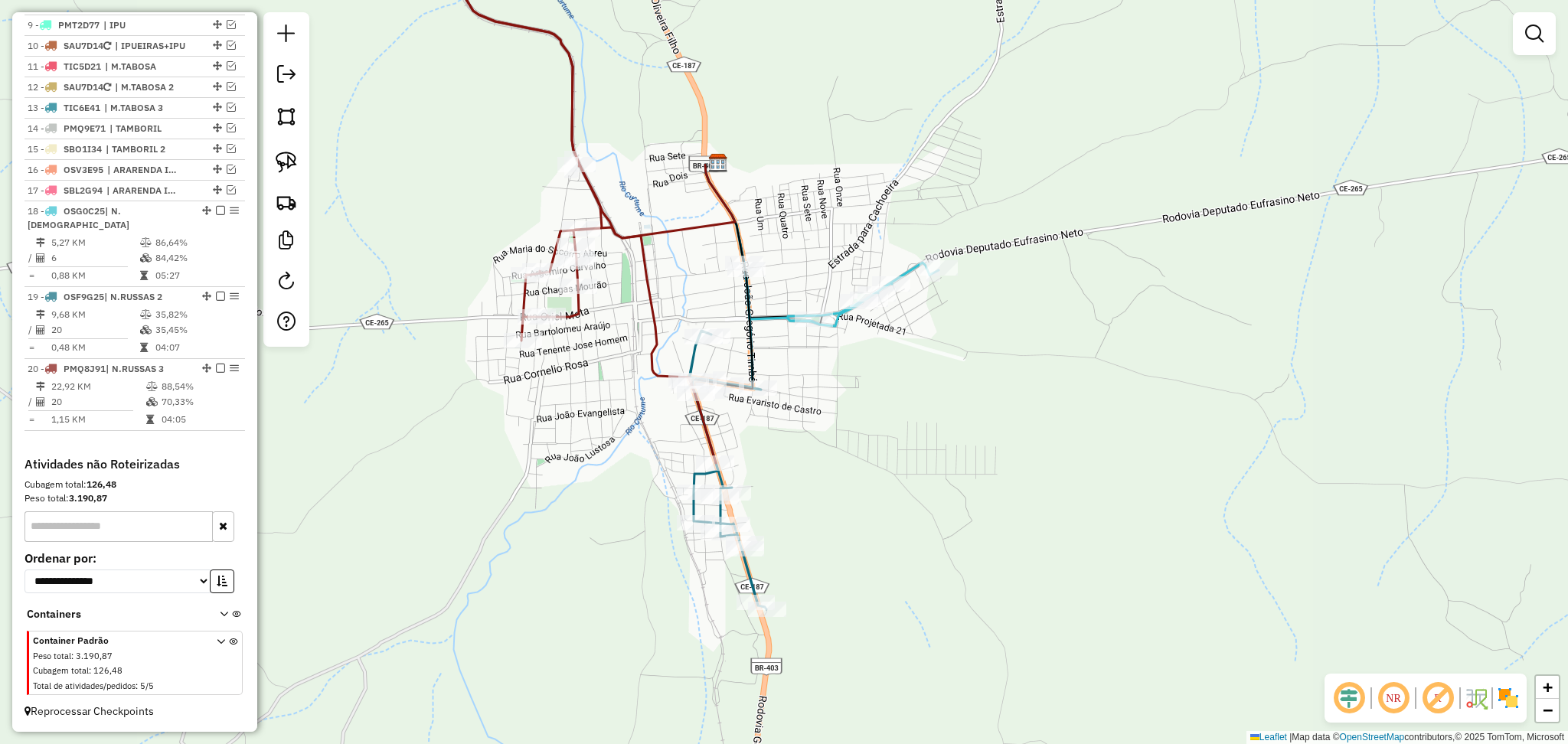
click at [802, 219] on div "Janela de atendimento Grade de atendimento Capacidade Transportadoras Veículos …" at bounding box center [784, 372] width 1568 height 744
select select "**********"
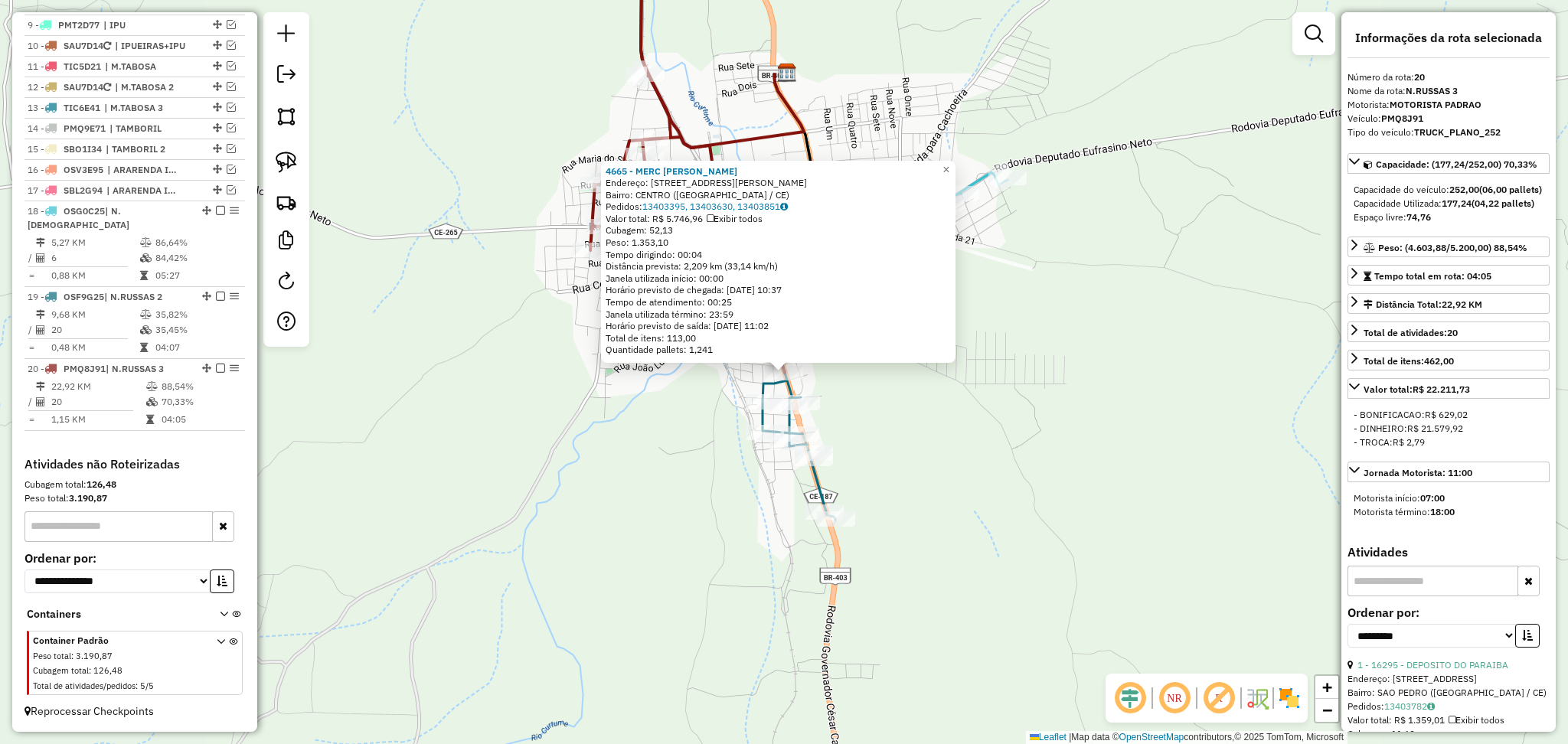
click at [702, 428] on div "4665 - MERC [PERSON_NAME]: [STREET_ADDRESS][PERSON_NAME] Pedidos: 13403395, 134…" at bounding box center [784, 372] width 1568 height 744
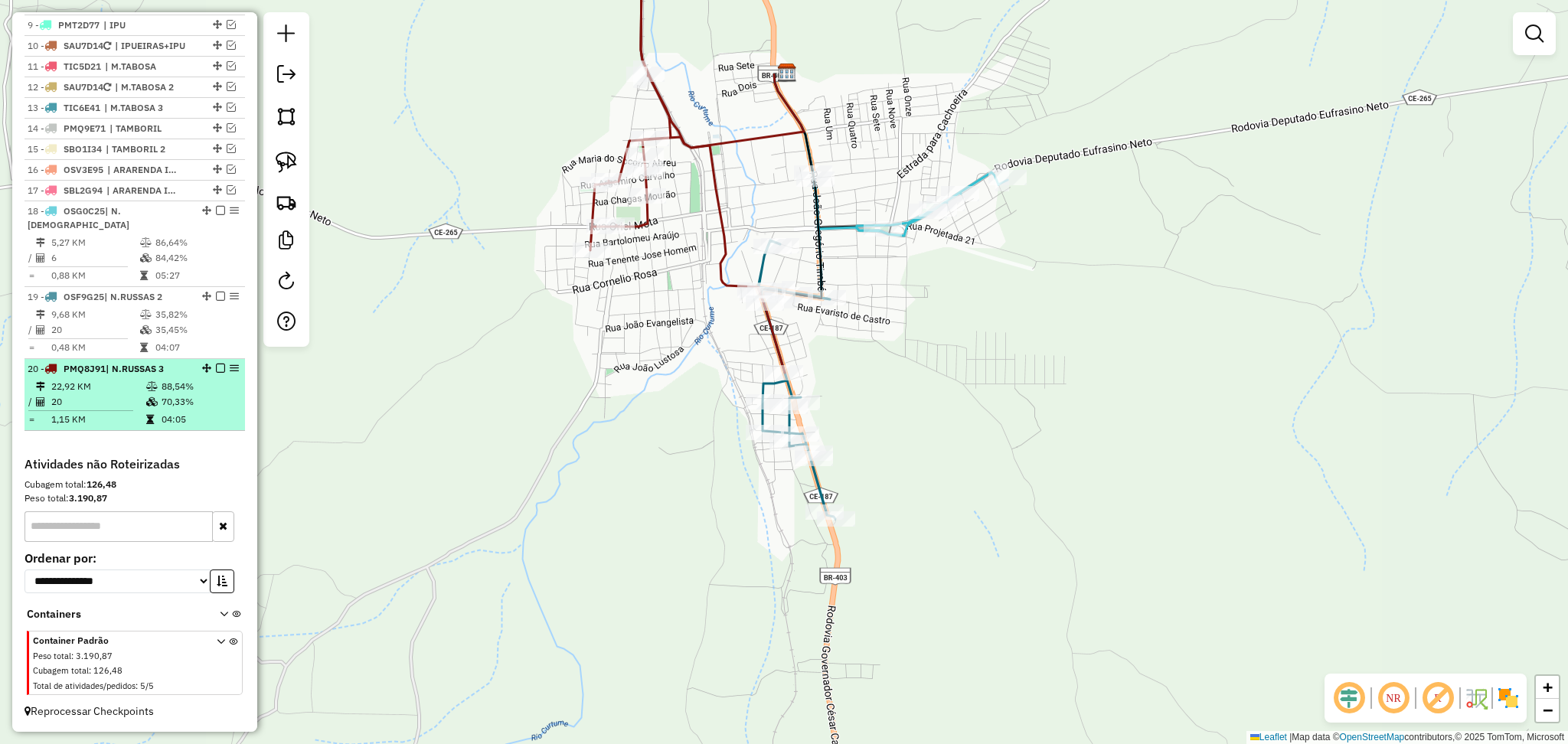
click at [111, 396] on td "20" at bounding box center [97, 402] width 95 height 15
select select "**********"
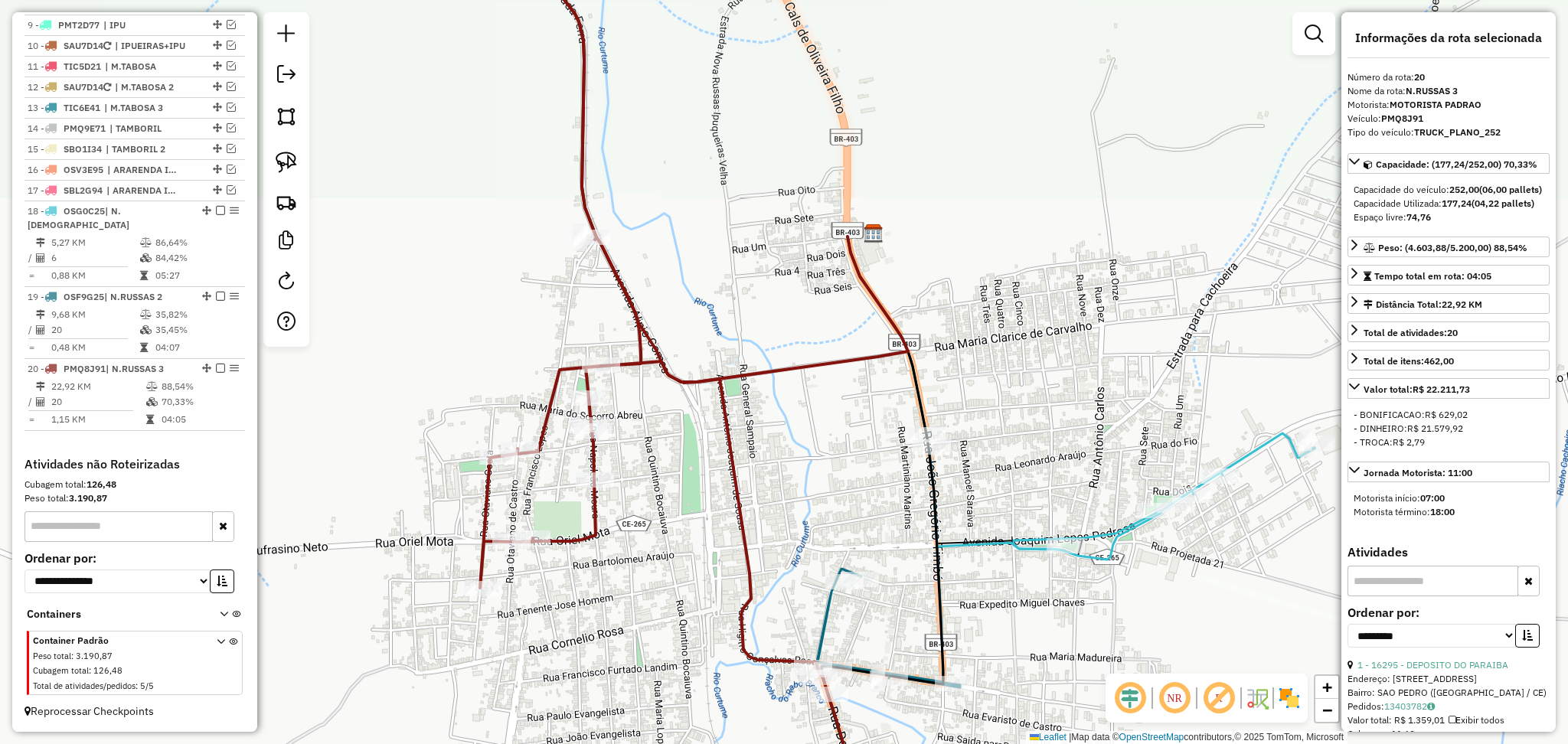
drag, startPoint x: 1030, startPoint y: 445, endPoint x: 990, endPoint y: 323, distance: 128.4
click at [990, 325] on div "Janela de atendimento Grade de atendimento Capacidade Transportadoras Veículos …" at bounding box center [784, 372] width 1568 height 744
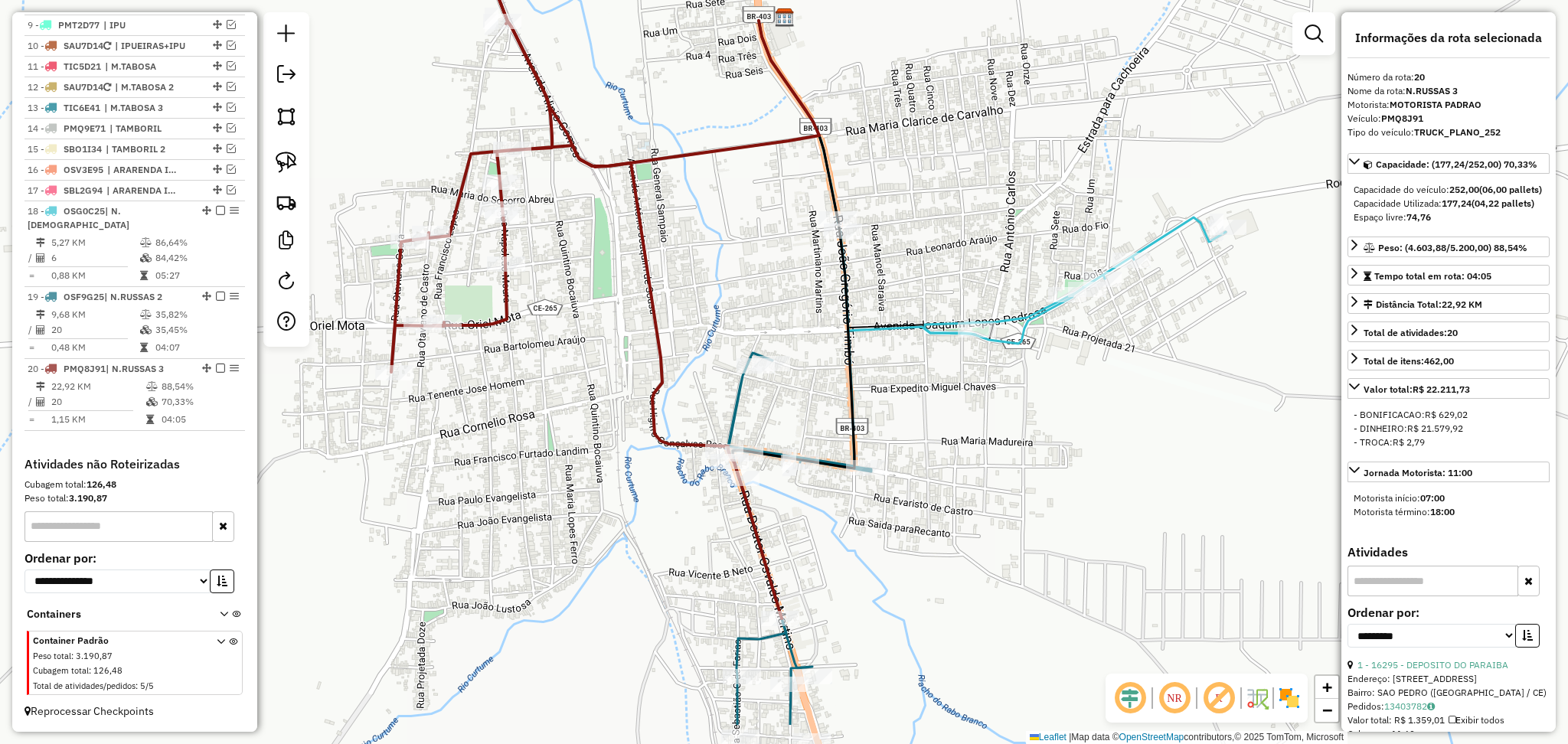
drag, startPoint x: 978, startPoint y: 343, endPoint x: 928, endPoint y: 245, distance: 110.0
click at [928, 245] on div "Janela de atendimento Grade de atendimento Capacidade Transportadoras Veículos …" at bounding box center [784, 372] width 1568 height 744
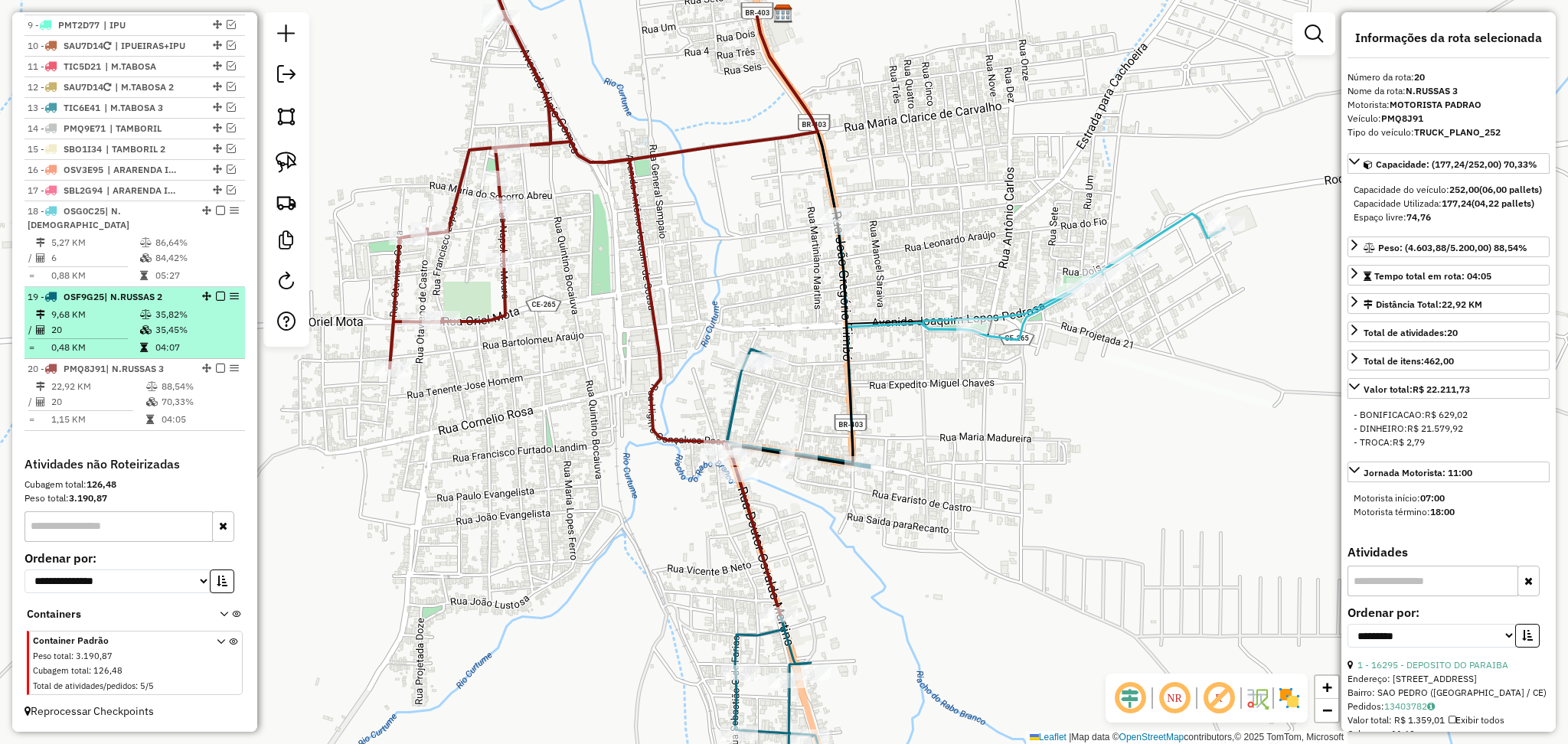
click at [136, 339] on td at bounding box center [83, 339] width 112 height 2
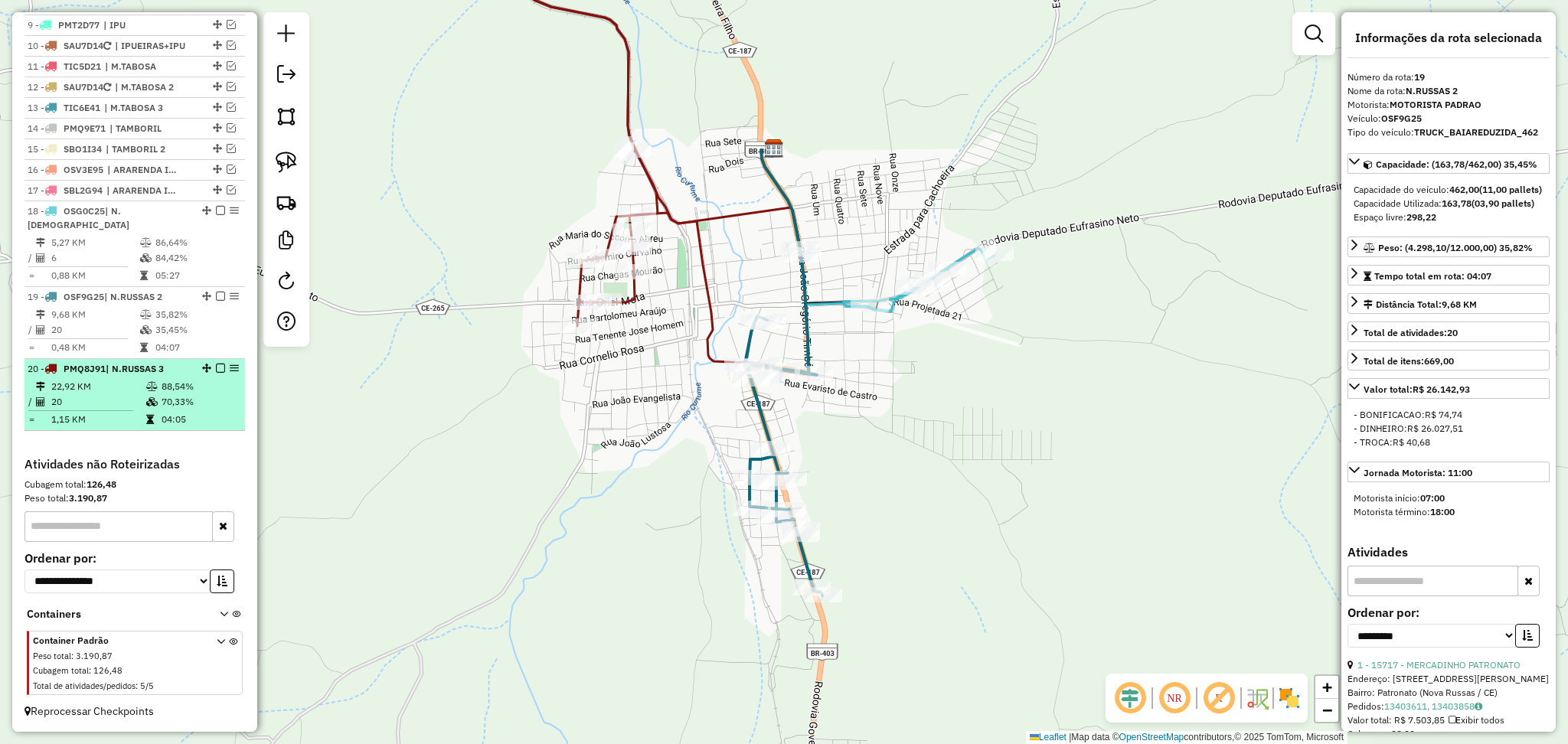
click at [140, 406] on td "20" at bounding box center [97, 402] width 95 height 15
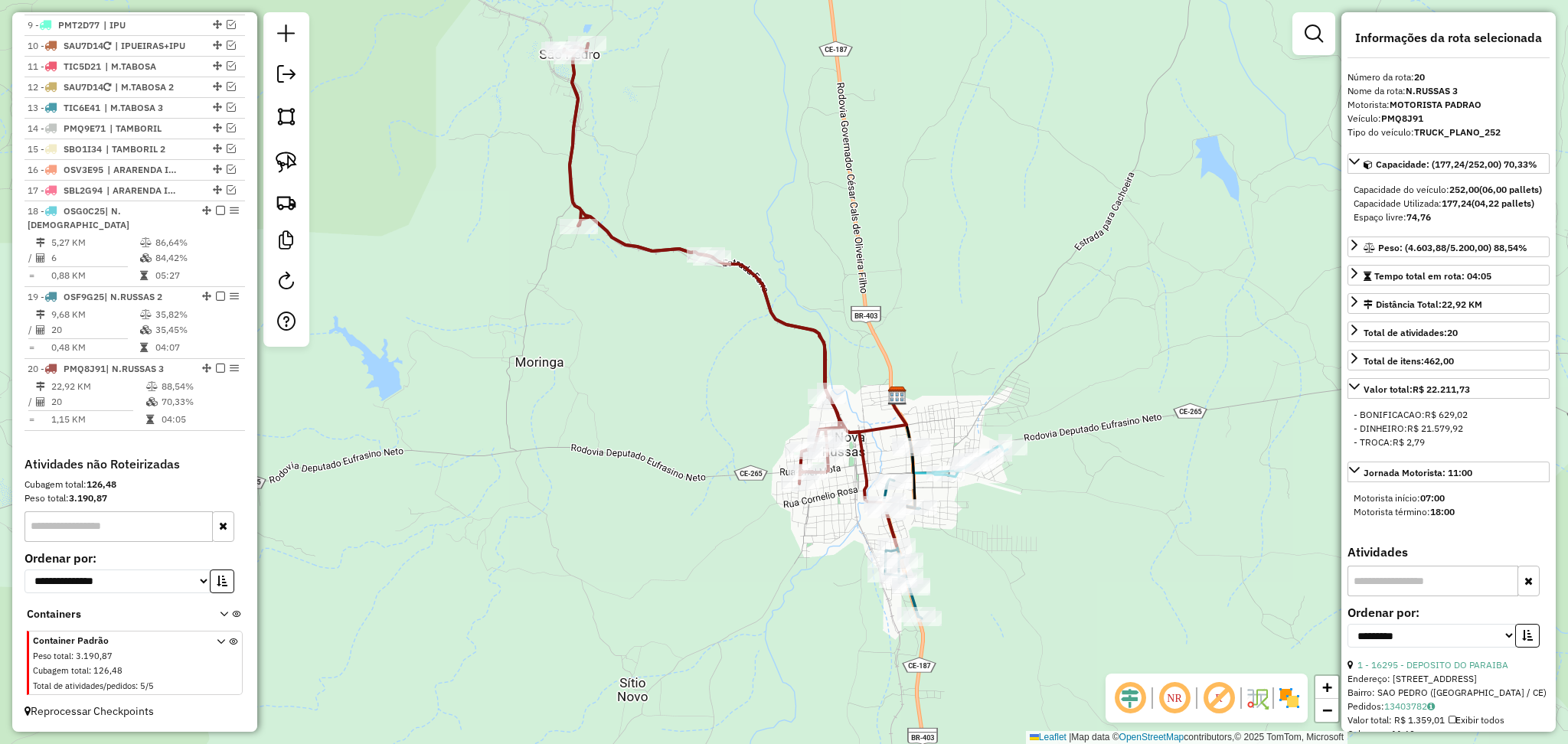
drag, startPoint x: 994, startPoint y: 367, endPoint x: 934, endPoint y: 287, distance: 100.0
click at [949, 274] on div "Janela de atendimento Grade de atendimento Capacidade Transportadoras Veículos …" at bounding box center [784, 372] width 1568 height 744
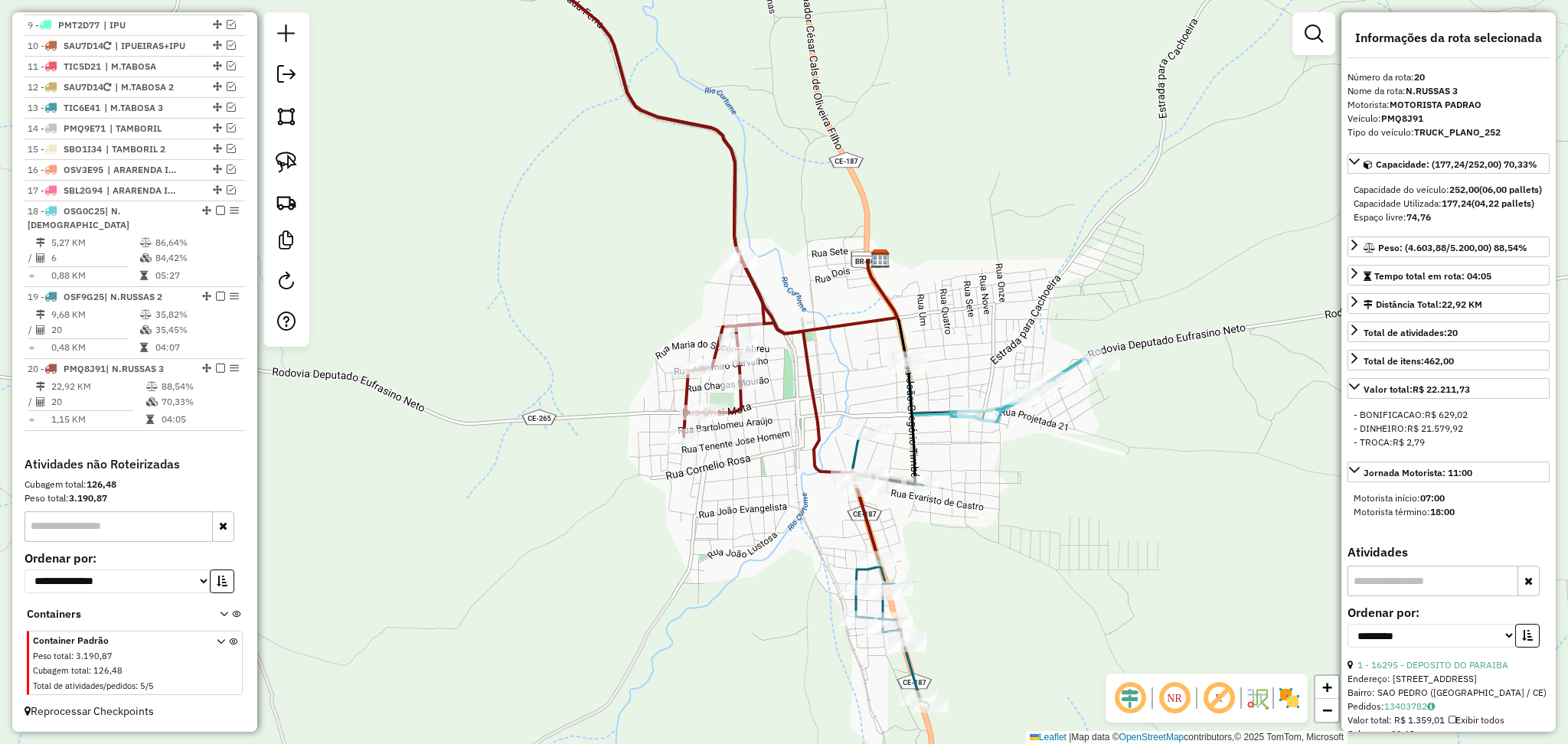
drag, startPoint x: 901, startPoint y: 480, endPoint x: 884, endPoint y: 412, distance: 70.1
click at [884, 412] on div "Janela de atendimento Grade de atendimento Capacidade Transportadoras Veículos …" at bounding box center [784, 372] width 1568 height 744
drag, startPoint x: 858, startPoint y: 359, endPoint x: 838, endPoint y: 364, distance: 20.6
click at [838, 364] on div "Janela de atendimento Grade de atendimento Capacidade Transportadoras Veículos …" at bounding box center [784, 372] width 1568 height 744
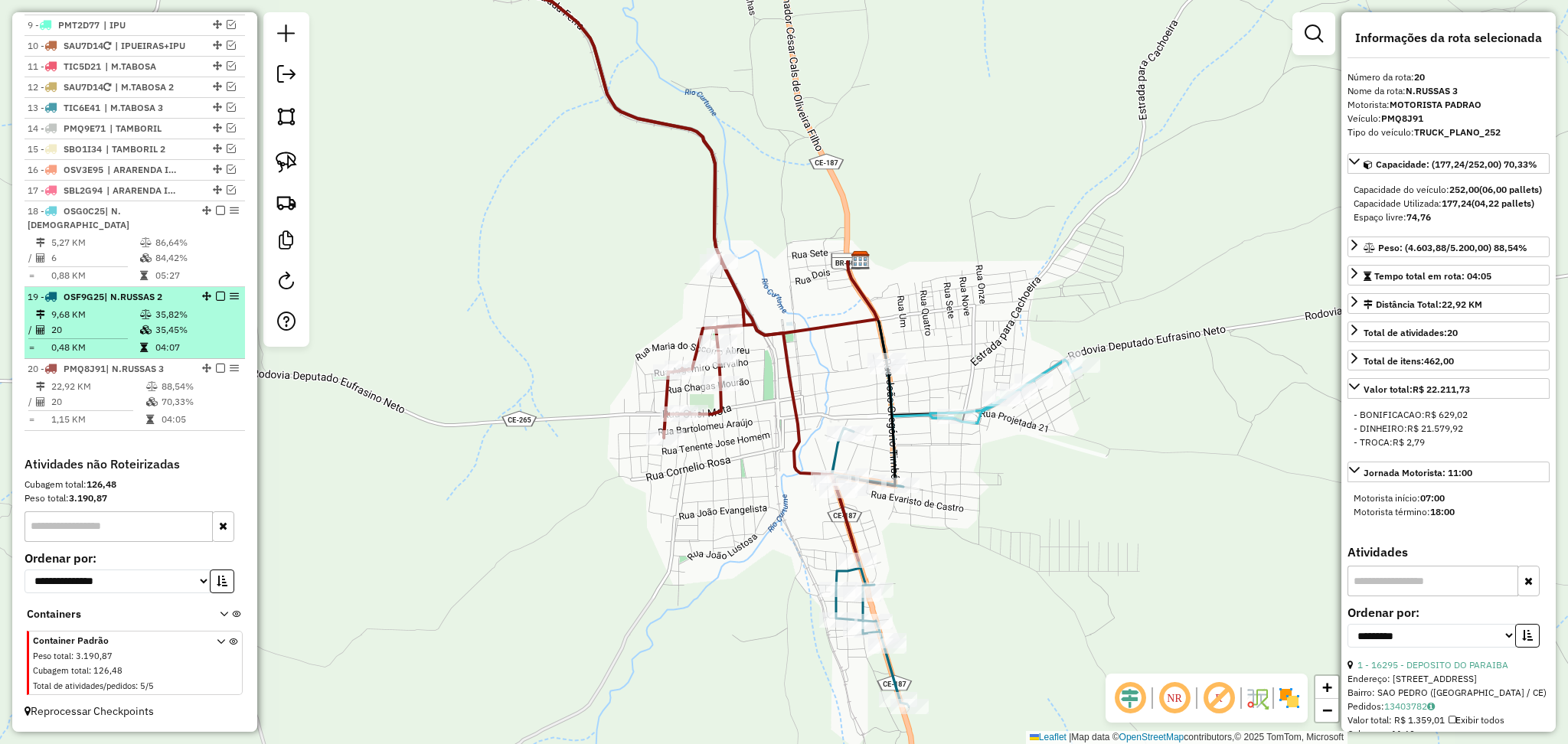
click at [86, 307] on td "9,68 KM" at bounding box center [95, 314] width 89 height 15
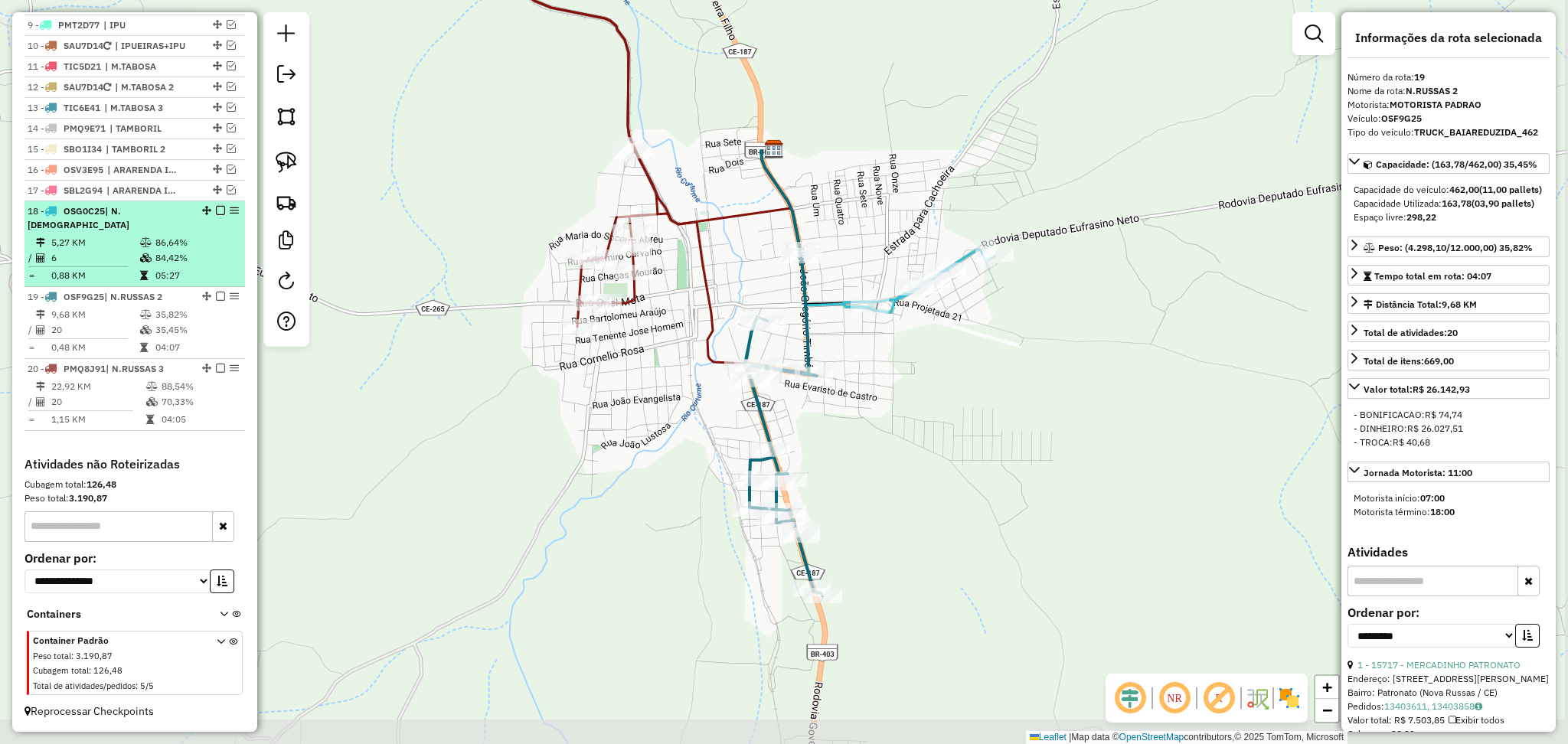
click at [141, 242] on icon at bounding box center [146, 243] width 11 height 9
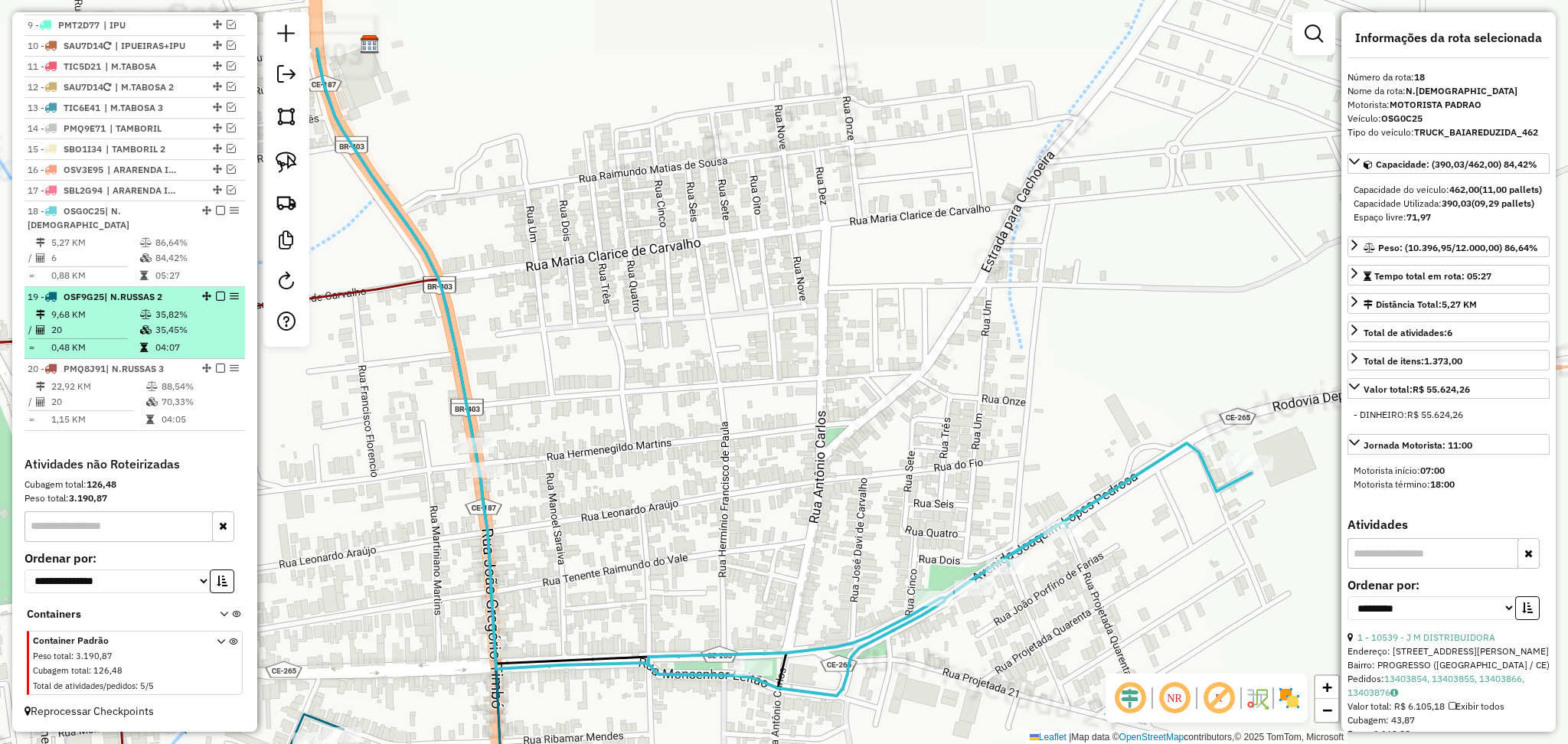
click at [127, 324] on td "20" at bounding box center [95, 330] width 89 height 15
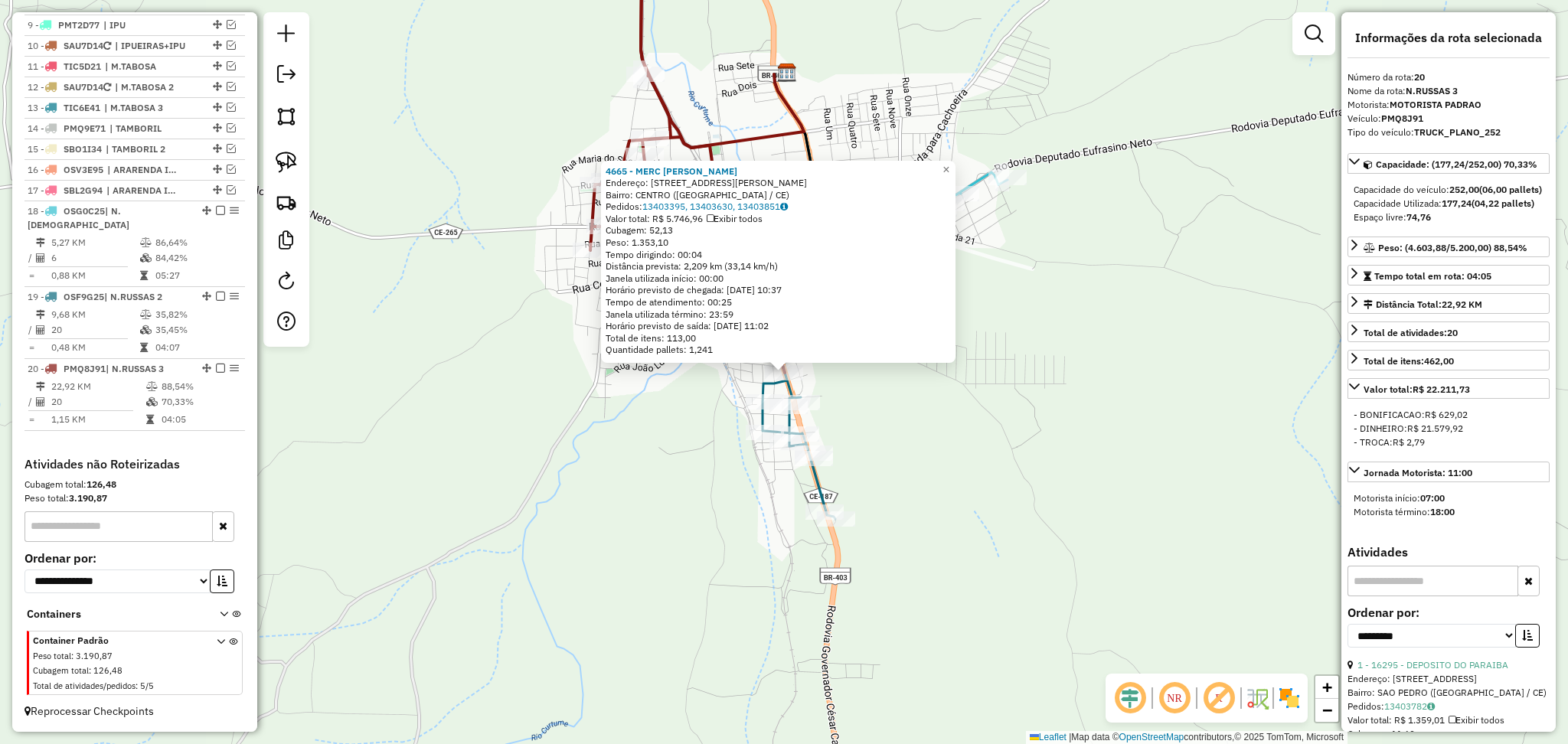
click at [936, 475] on div "Rota 19 - Placa OSF9G25 3229 - MERC EVANGELISTA Rota 19 - Placa OSF9G25 2644 - …" at bounding box center [784, 372] width 1568 height 744
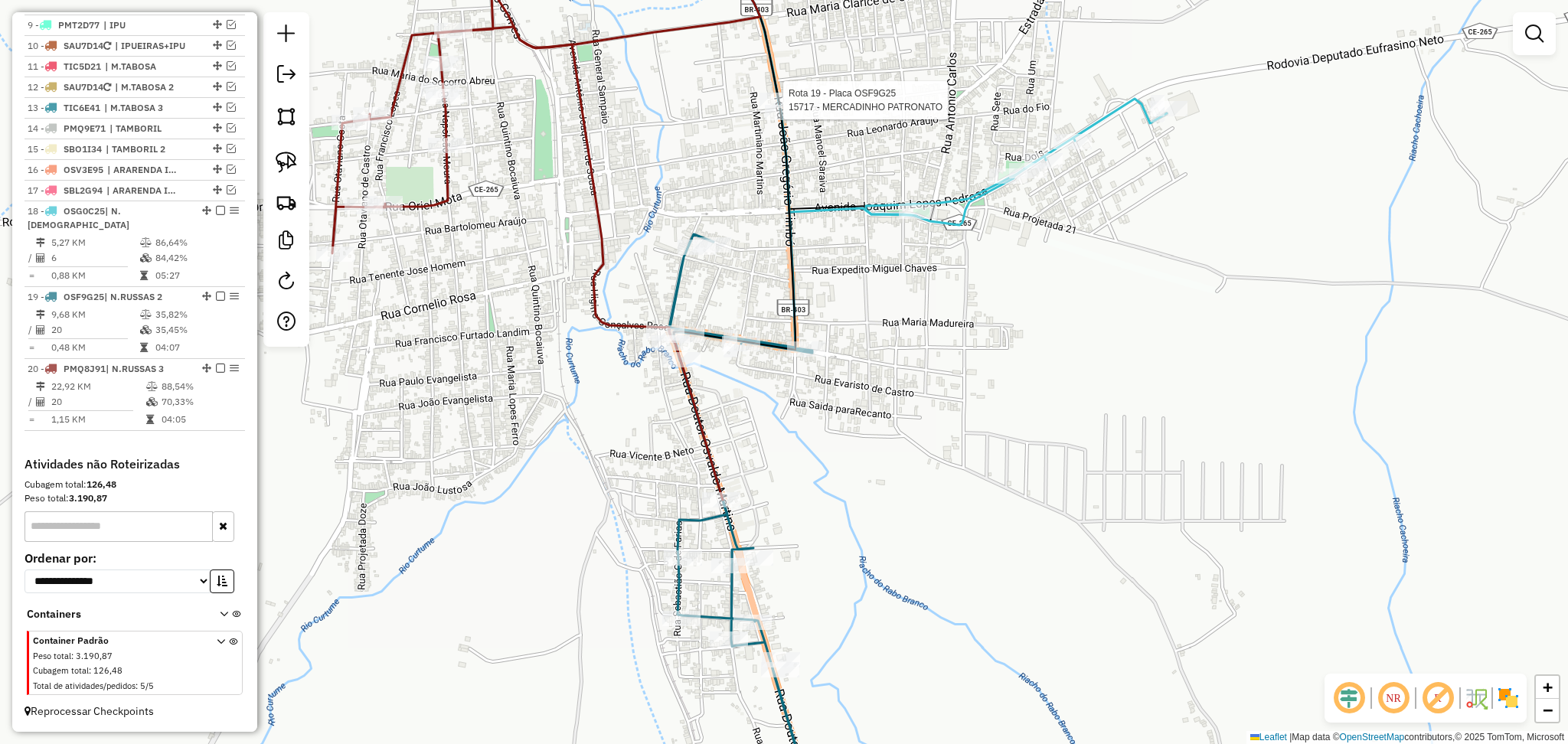
select select "**********"
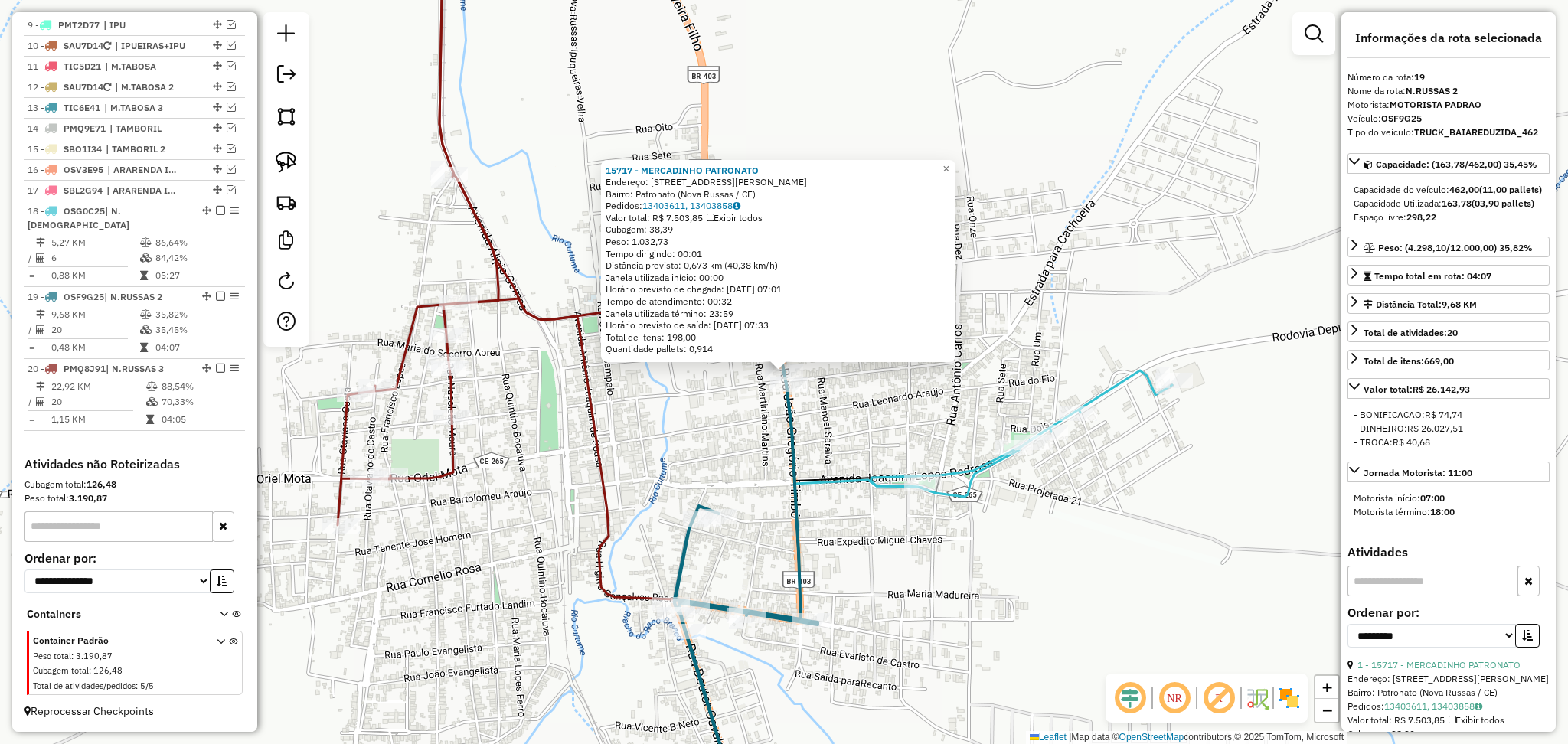
click at [716, 459] on div "15717 - MERCADINHO PATRONATO Endereço: [STREET_ADDRESS][PERSON_NAME] Pedidos: 1…" at bounding box center [784, 372] width 1568 height 744
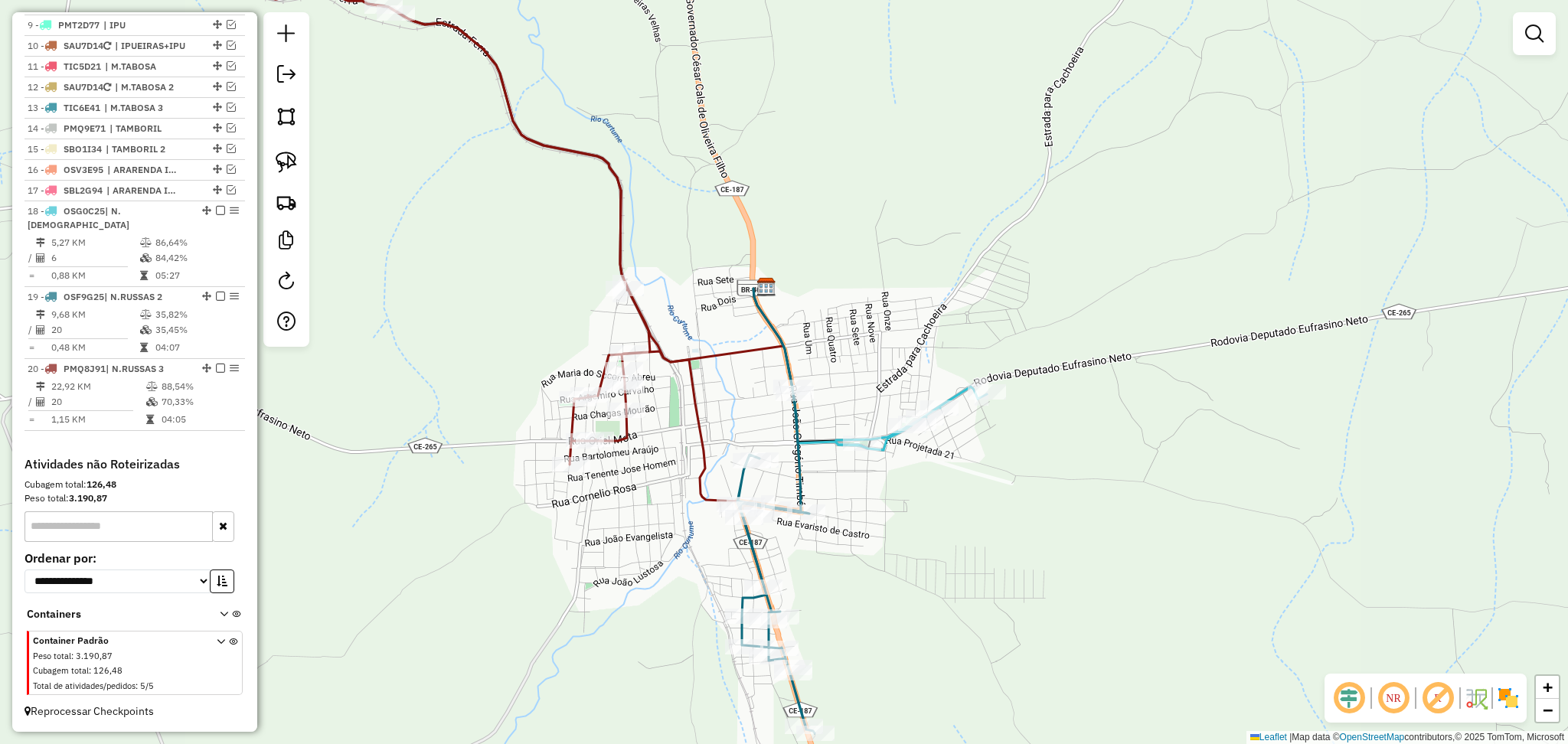
drag, startPoint x: 672, startPoint y: 436, endPoint x: 714, endPoint y: 408, distance: 50.5
click at [714, 408] on div "Janela de atendimento Grade de atendimento Capacidade Transportadoras Veículos …" at bounding box center [784, 372] width 1568 height 744
drag, startPoint x: 709, startPoint y: 411, endPoint x: 723, endPoint y: 385, distance: 29.5
click at [718, 395] on div "Janela de atendimento Grade de atendimento Capacidade Transportadoras Veículos …" at bounding box center [784, 372] width 1568 height 744
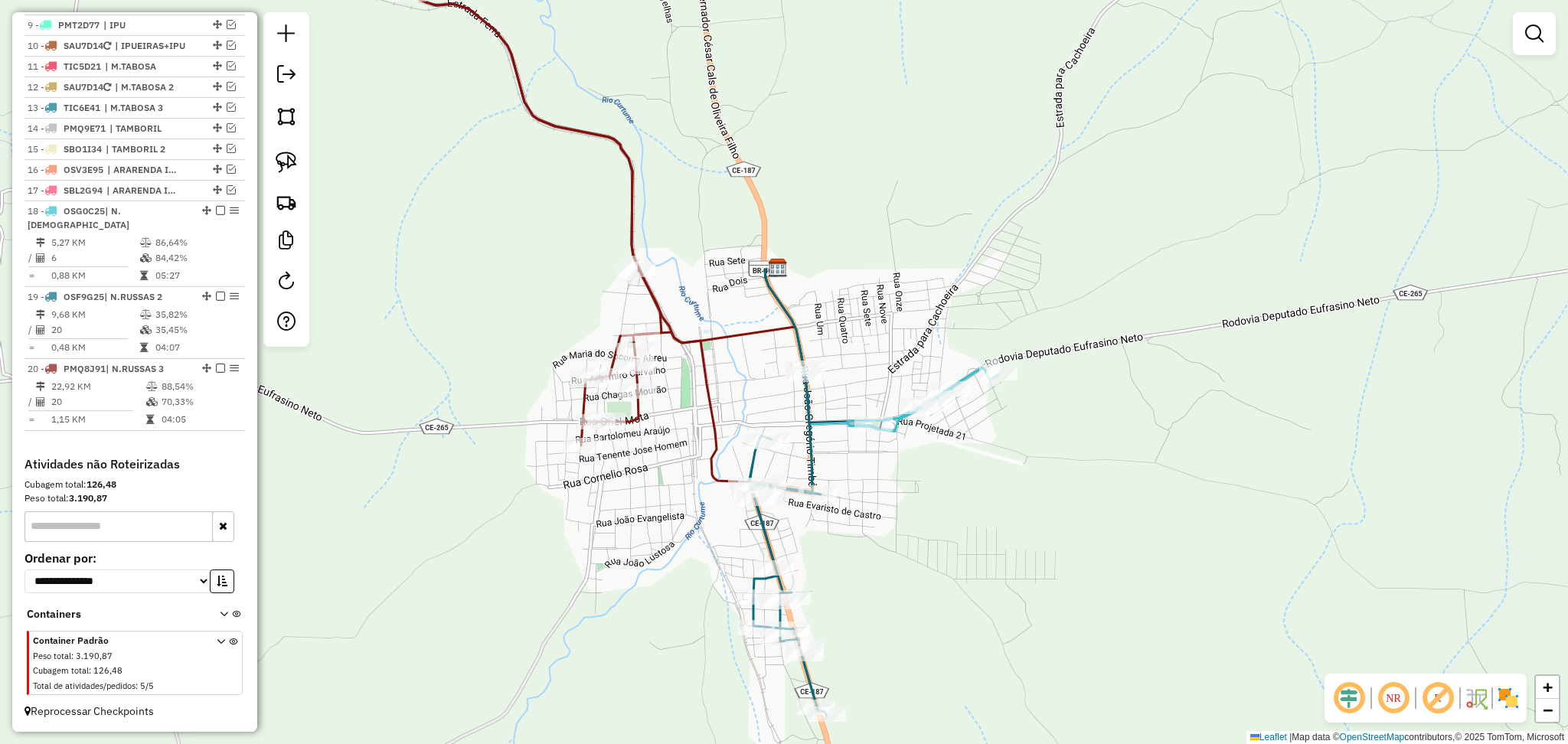
drag, startPoint x: 749, startPoint y: 381, endPoint x: 736, endPoint y: 398, distance: 21.4
click at [736, 398] on div "Janela de atendimento Grade de atendimento Capacidade Transportadoras Veículos …" at bounding box center [784, 372] width 1568 height 744
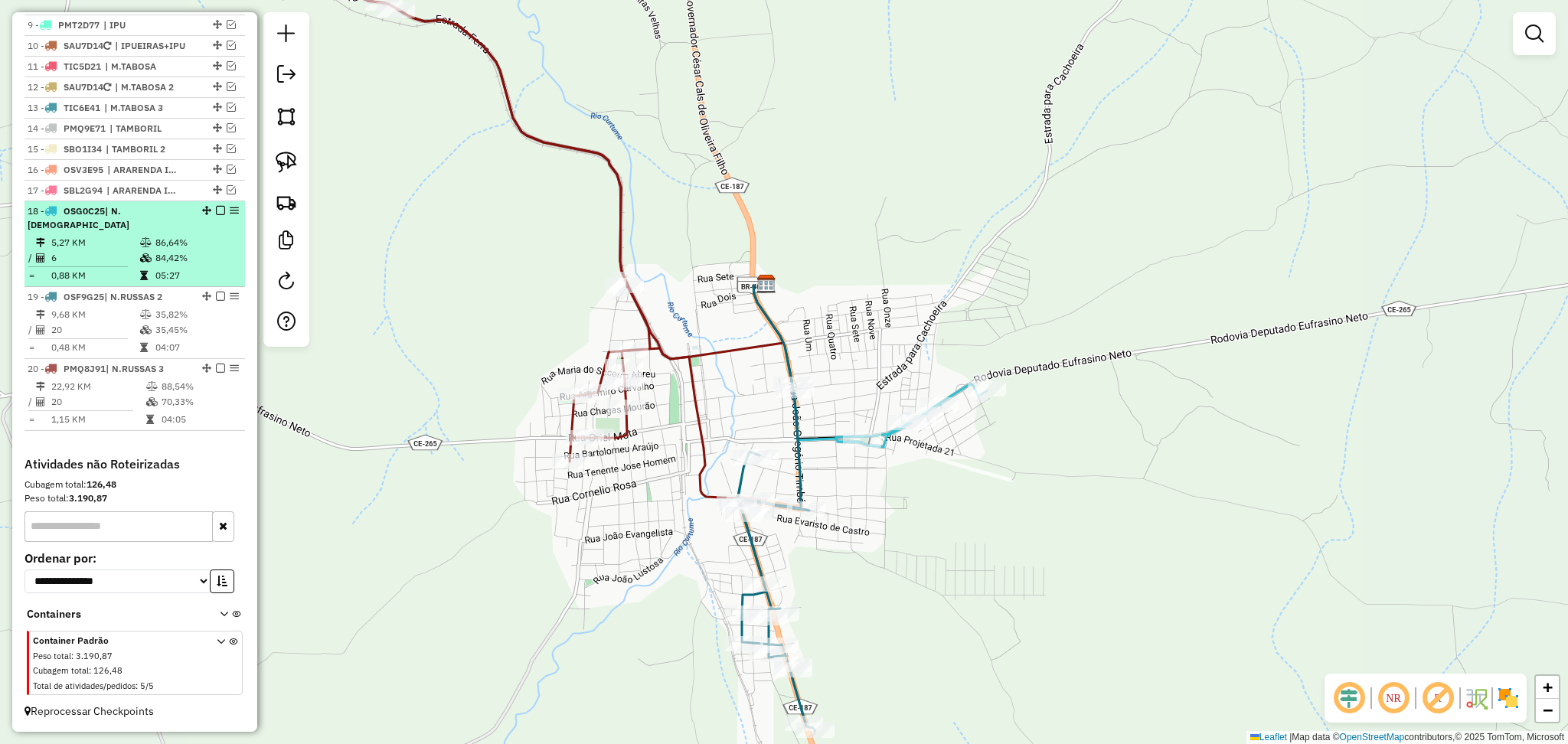
click at [95, 255] on td "6" at bounding box center [95, 258] width 89 height 15
select select "**********"
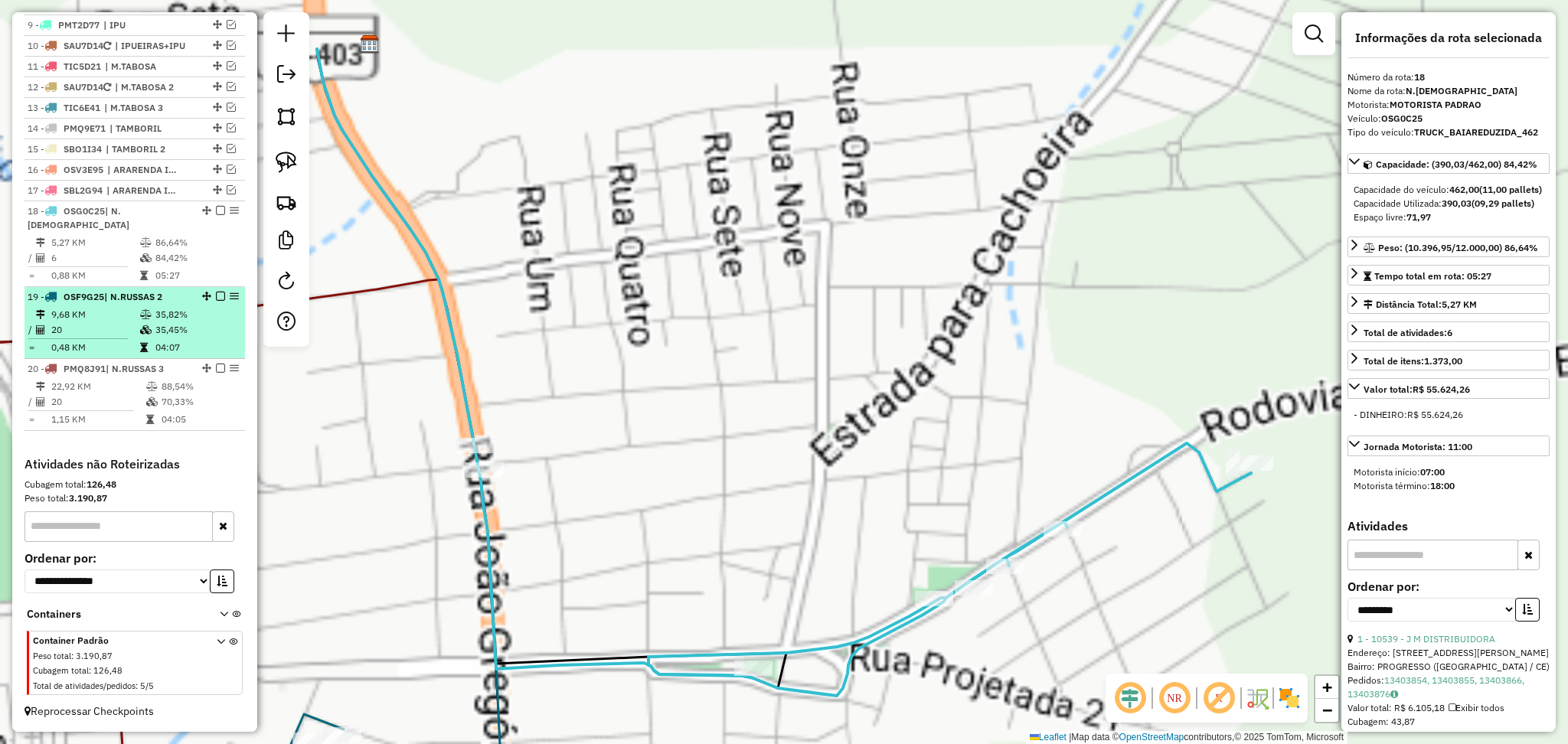
click at [121, 328] on td "20" at bounding box center [95, 330] width 89 height 15
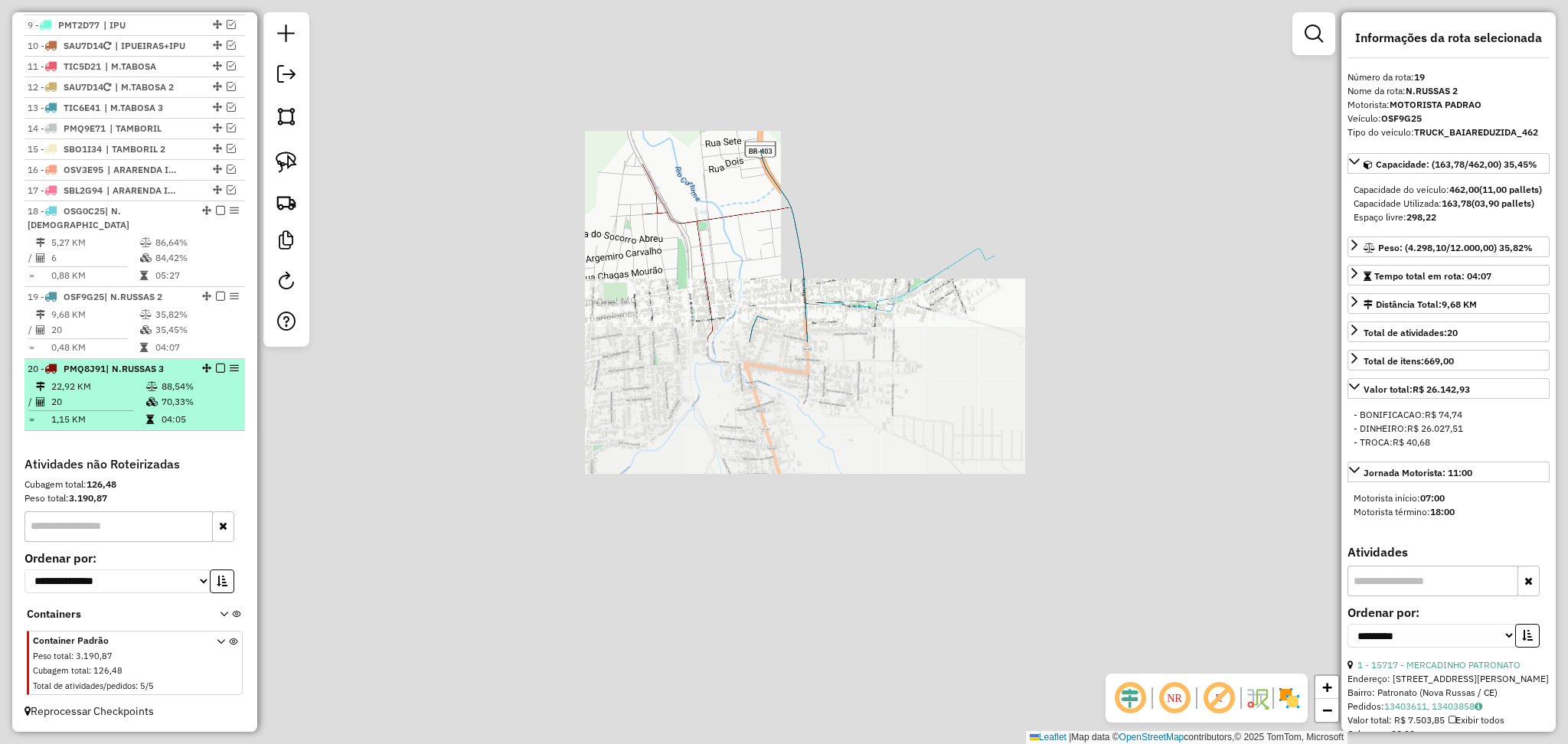
click at [86, 402] on td "20" at bounding box center [97, 402] width 95 height 15
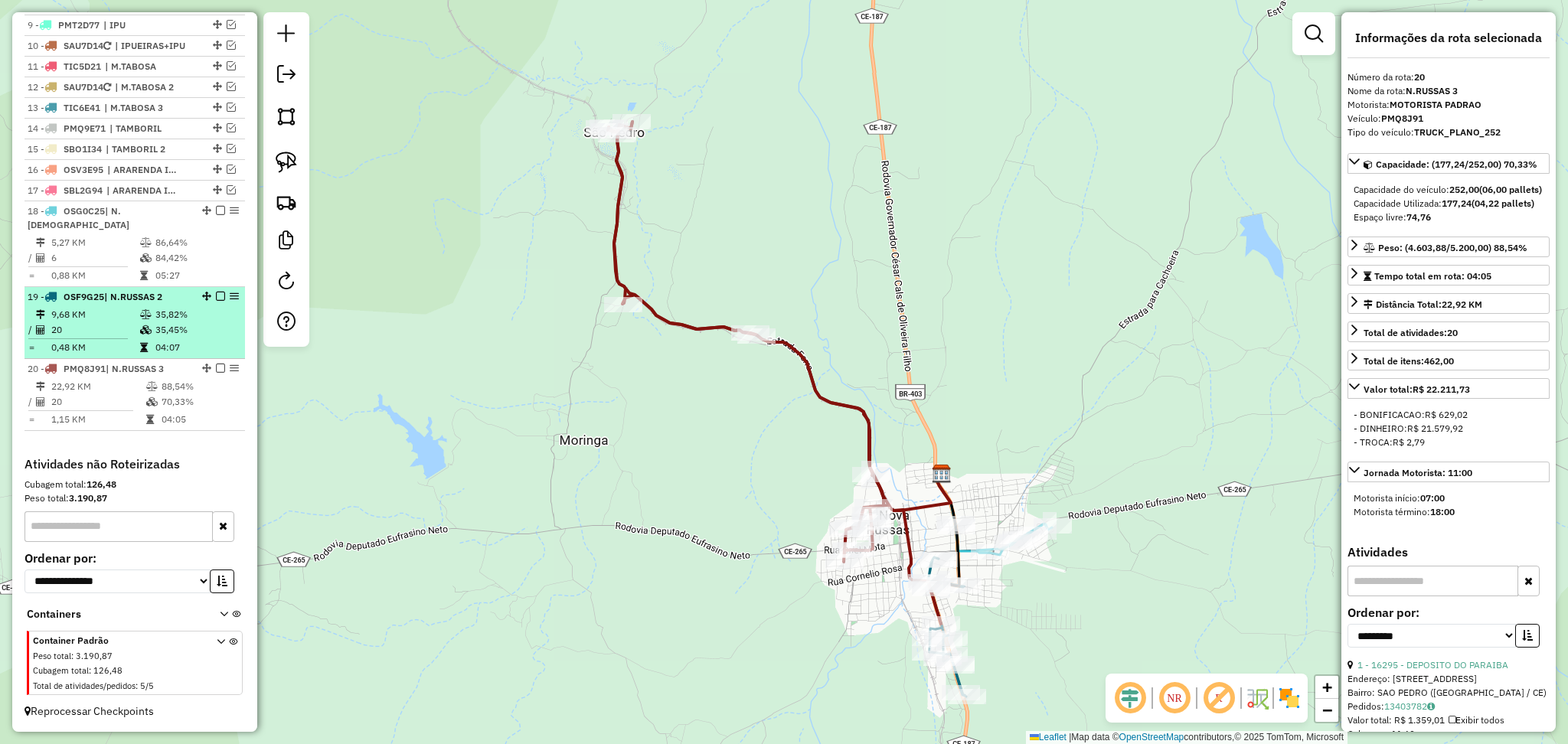
click at [139, 335] on td at bounding box center [147, 330] width 15 height 15
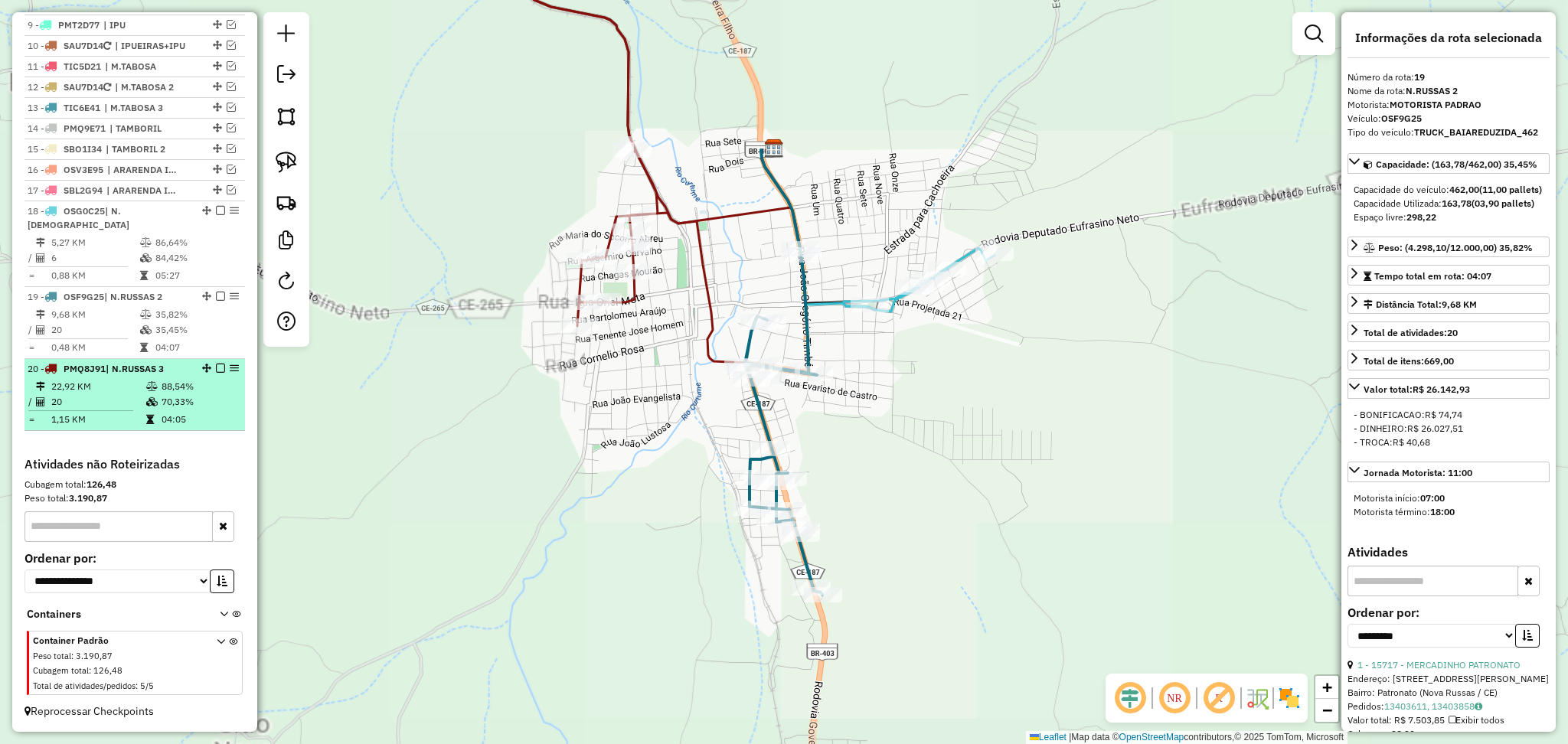
click at [137, 410] on td at bounding box center [86, 411] width 118 height 2
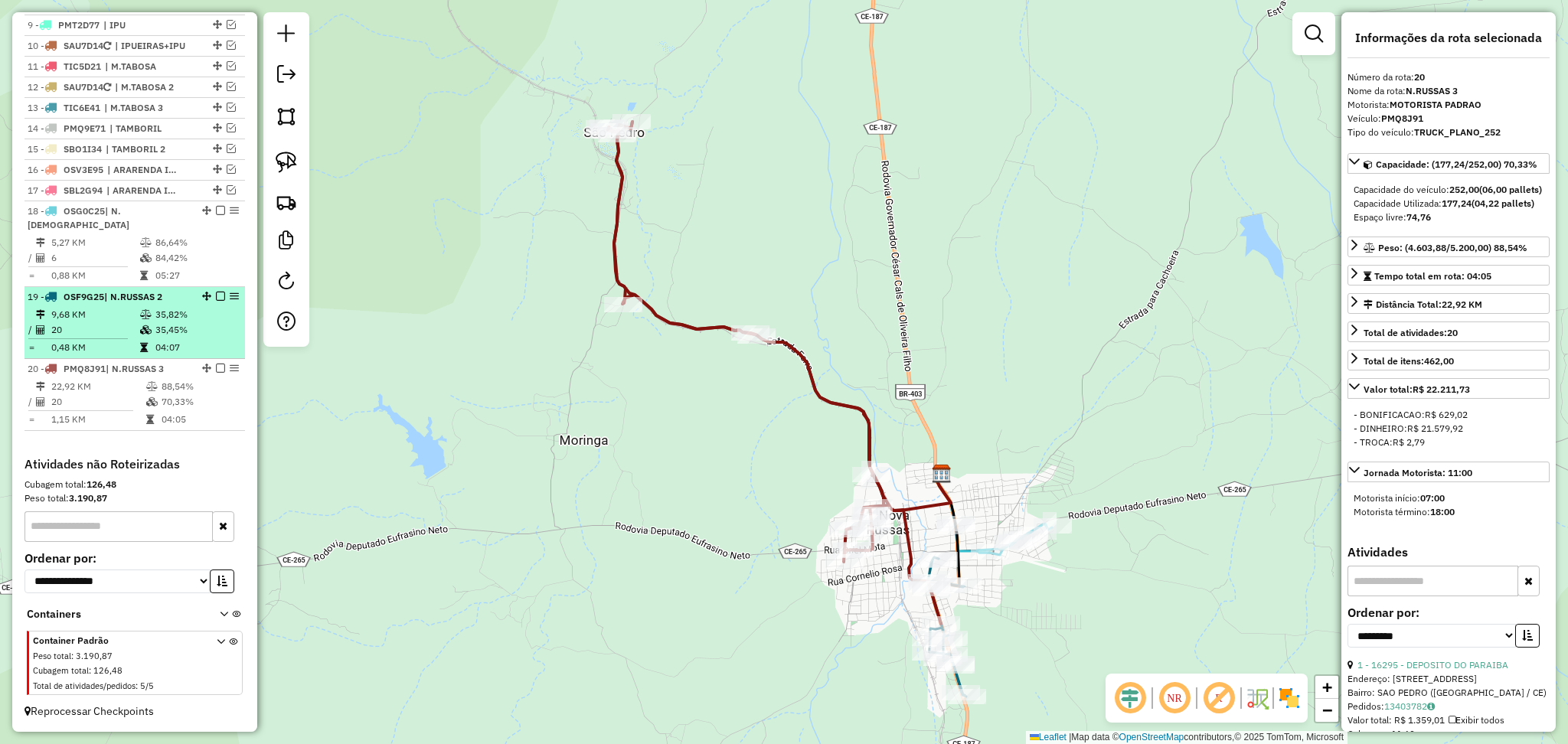
click at [106, 319] on td "9,68 KM" at bounding box center [95, 314] width 89 height 15
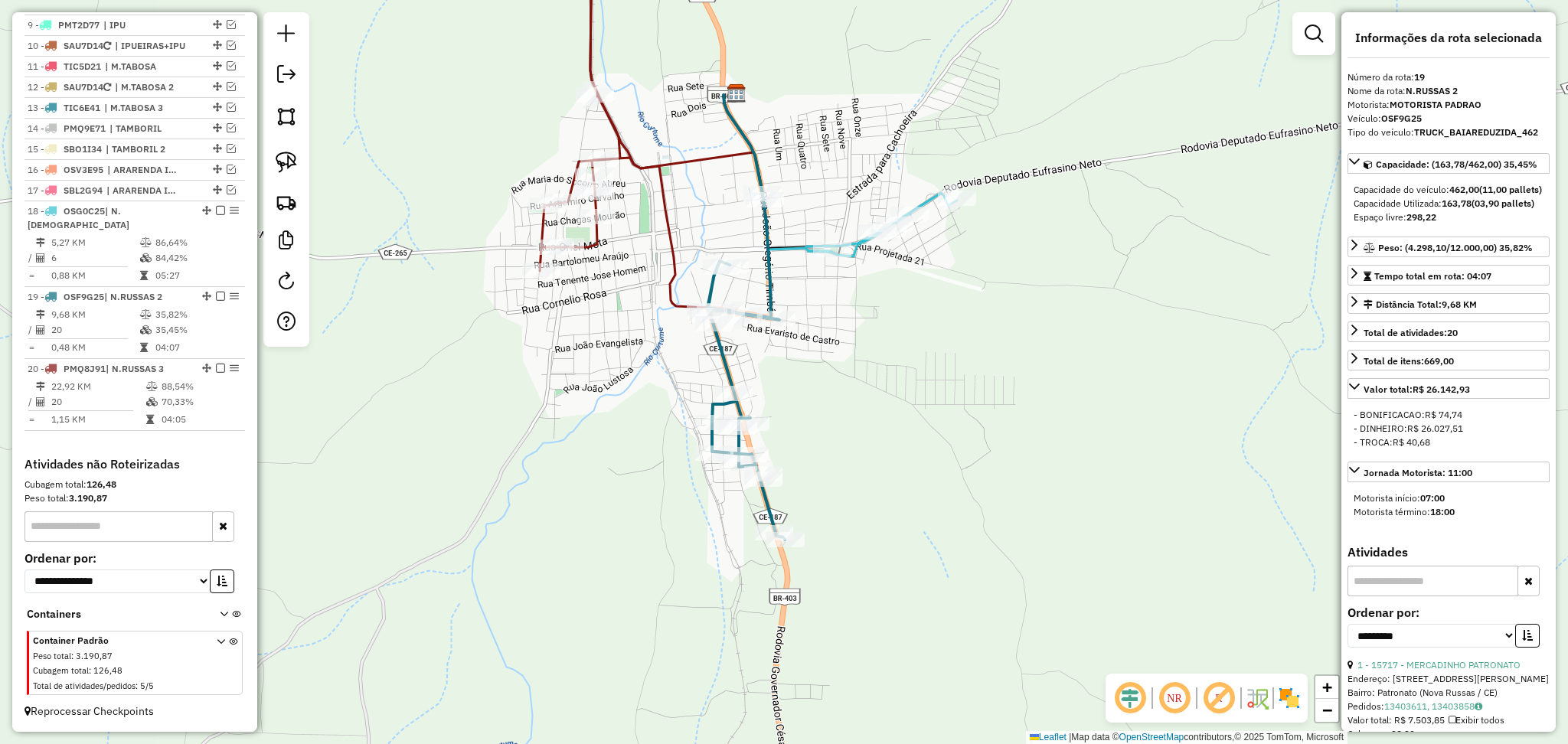
drag, startPoint x: 737, startPoint y: 279, endPoint x: 698, endPoint y: 210, distance: 79.3
click at [698, 215] on div "Janela de atendimento Grade de atendimento Capacidade Transportadoras Veículos …" at bounding box center [784, 372] width 1568 height 744
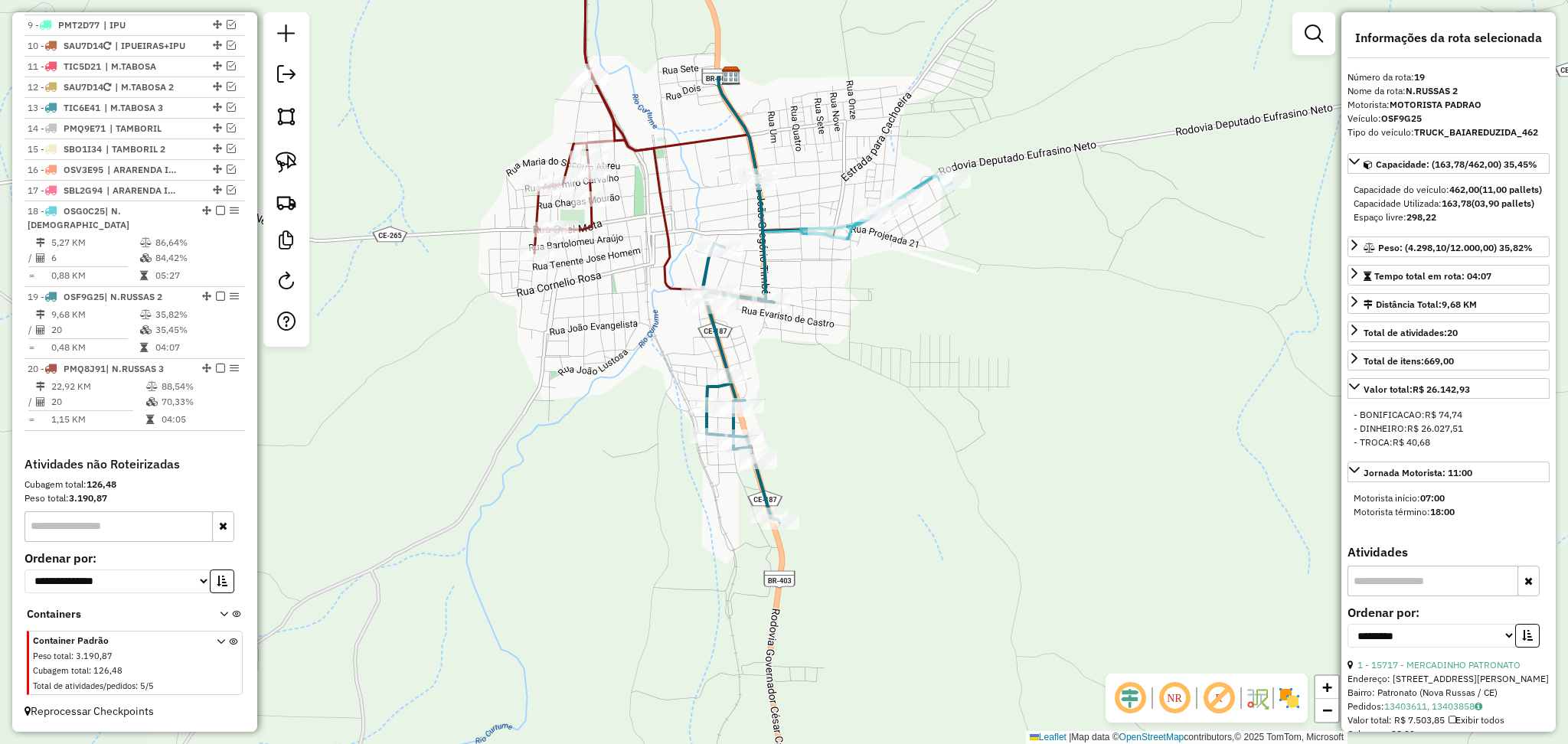
drag, startPoint x: 862, startPoint y: 407, endPoint x: 859, endPoint y: 396, distance: 11.4
click at [859, 396] on div "Janela de atendimento Grade de atendimento Capacidade Transportadoras Veículos …" at bounding box center [784, 372] width 1568 height 744
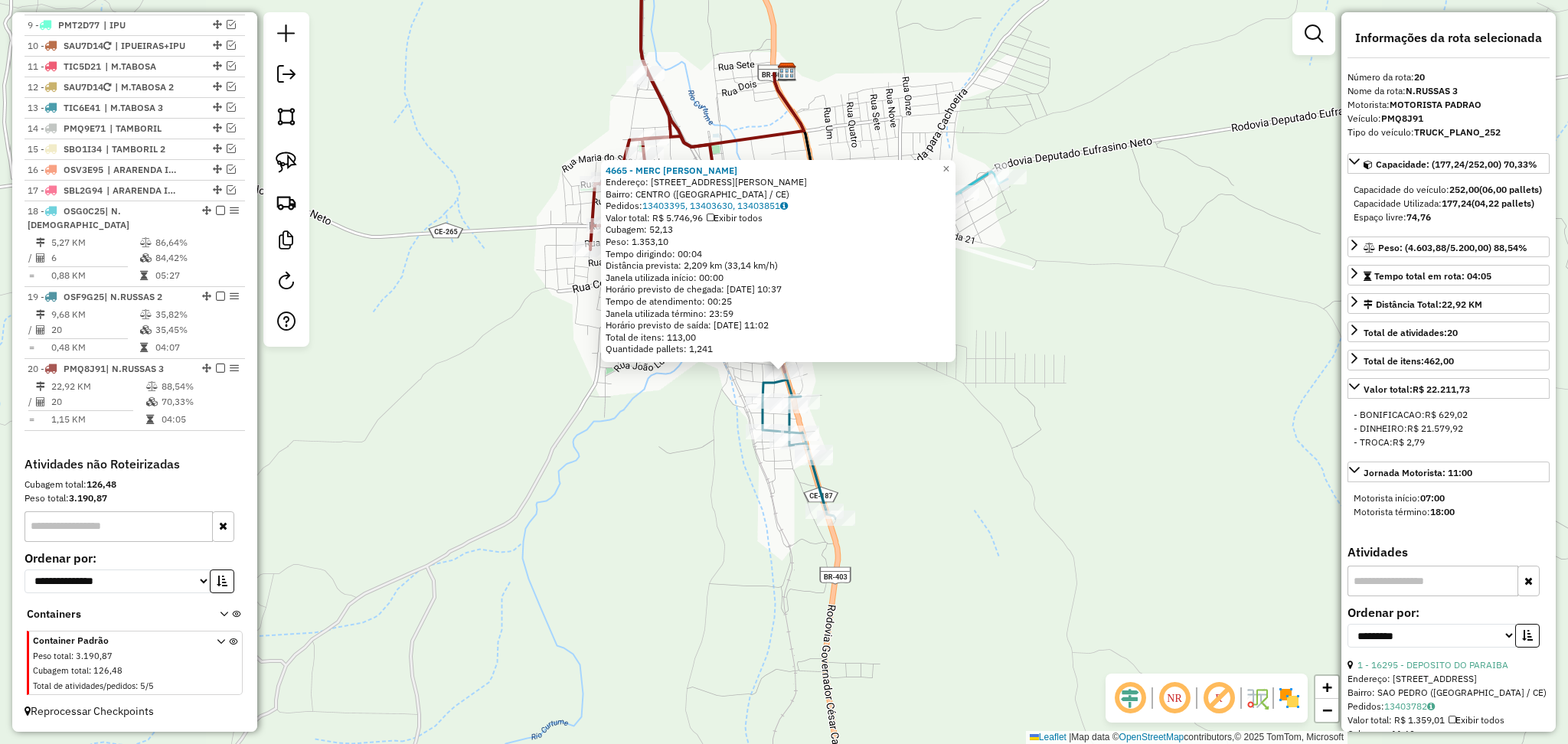
click at [696, 432] on div "4665 - MERC [PERSON_NAME]: [STREET_ADDRESS][PERSON_NAME] Pedidos: 13403395, 134…" at bounding box center [784, 372] width 1568 height 744
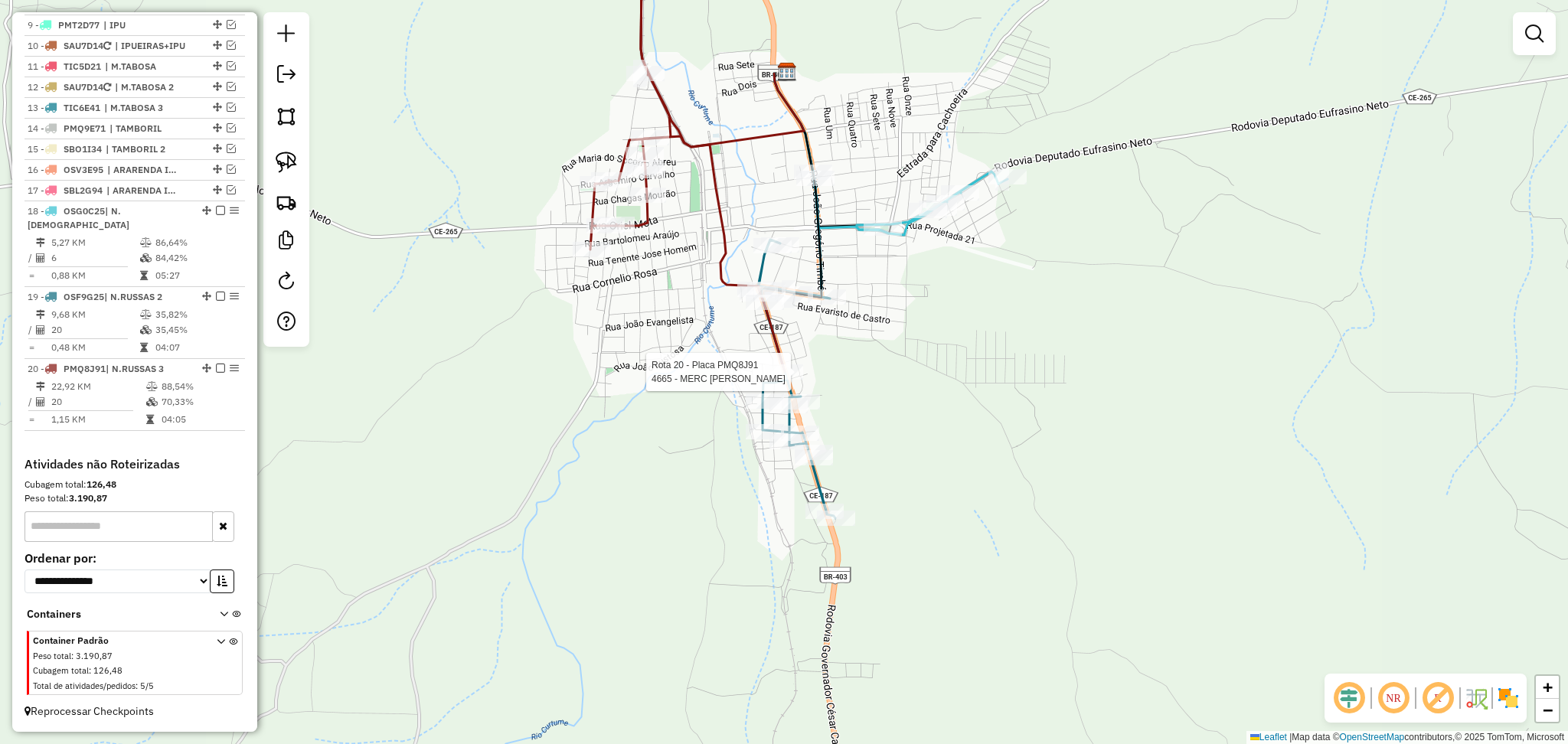
select select "**********"
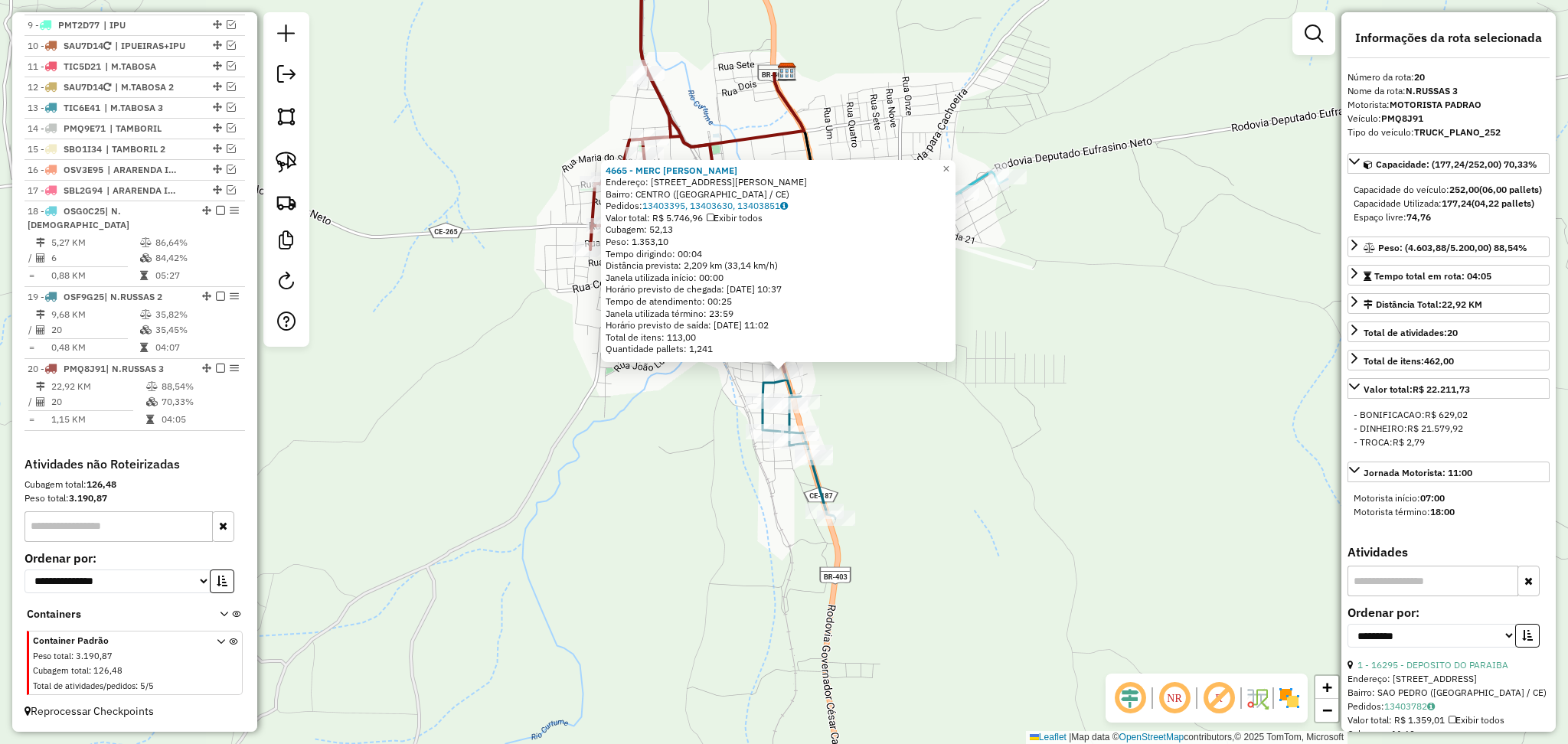
click at [886, 380] on div "Rota 20 - Placa PMQ8J91 4665 - MERC [PERSON_NAME] 4665 - MERC [PERSON_NAME]: [S…" at bounding box center [784, 372] width 1568 height 744
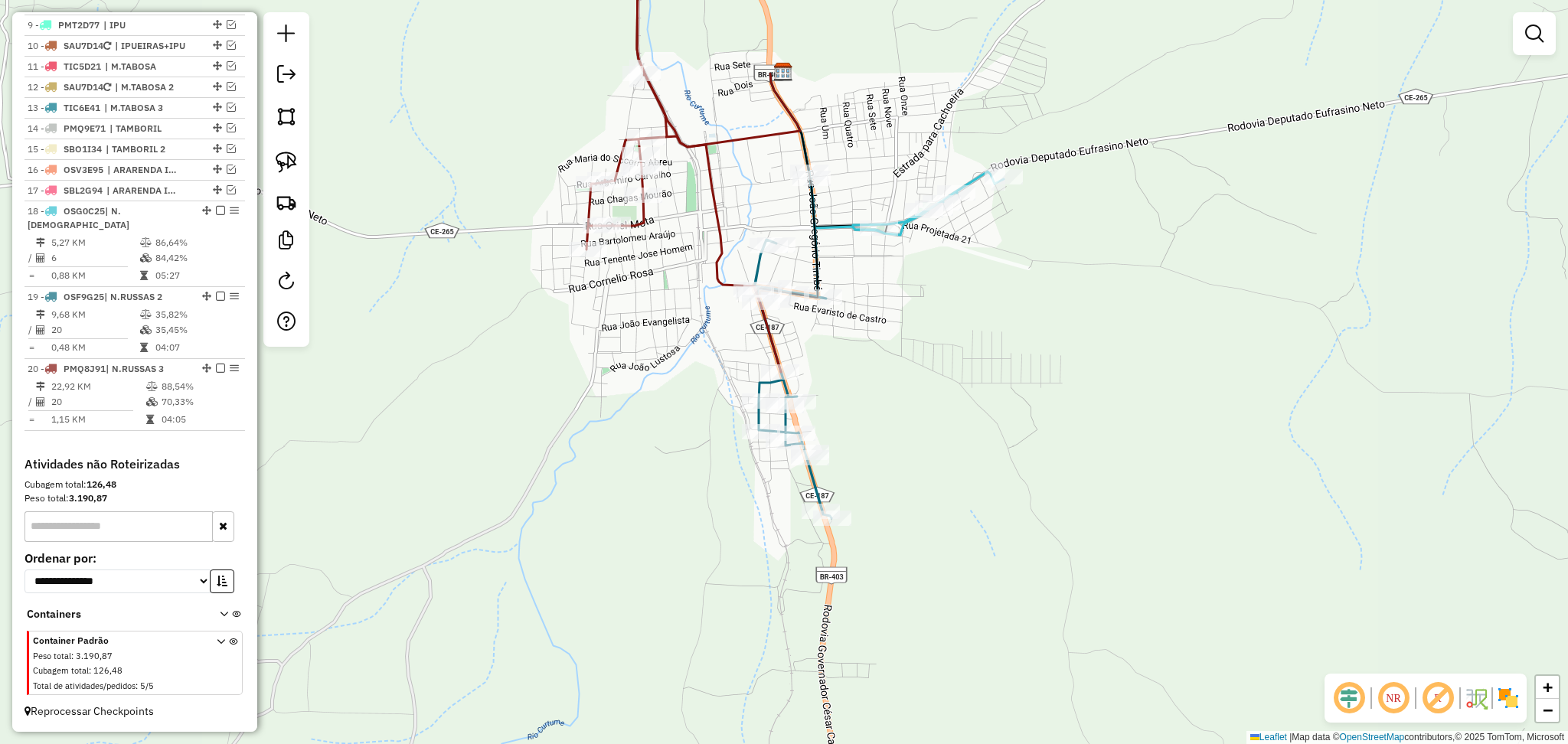
drag, startPoint x: 891, startPoint y: 390, endPoint x: 805, endPoint y: 396, distance: 86.2
click at [805, 396] on div "Janela de atendimento Grade de atendimento Capacidade Transportadoras Veículos …" at bounding box center [784, 372] width 1568 height 744
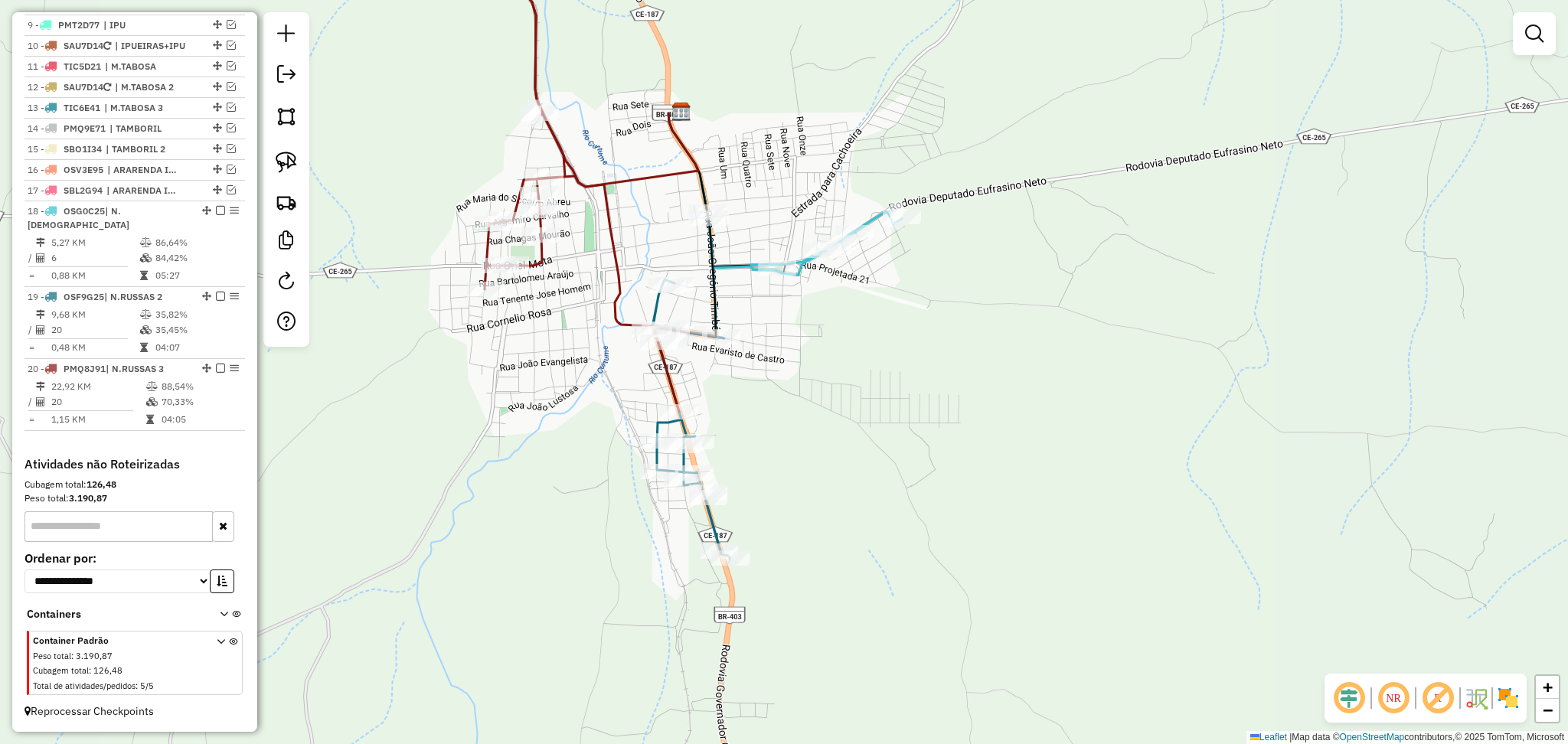
drag, startPoint x: 577, startPoint y: 319, endPoint x: 561, endPoint y: 352, distance: 36.7
click at [561, 352] on div "Janela de atendimento Grade de atendimento Capacidade Transportadoras Veículos …" at bounding box center [784, 372] width 1568 height 744
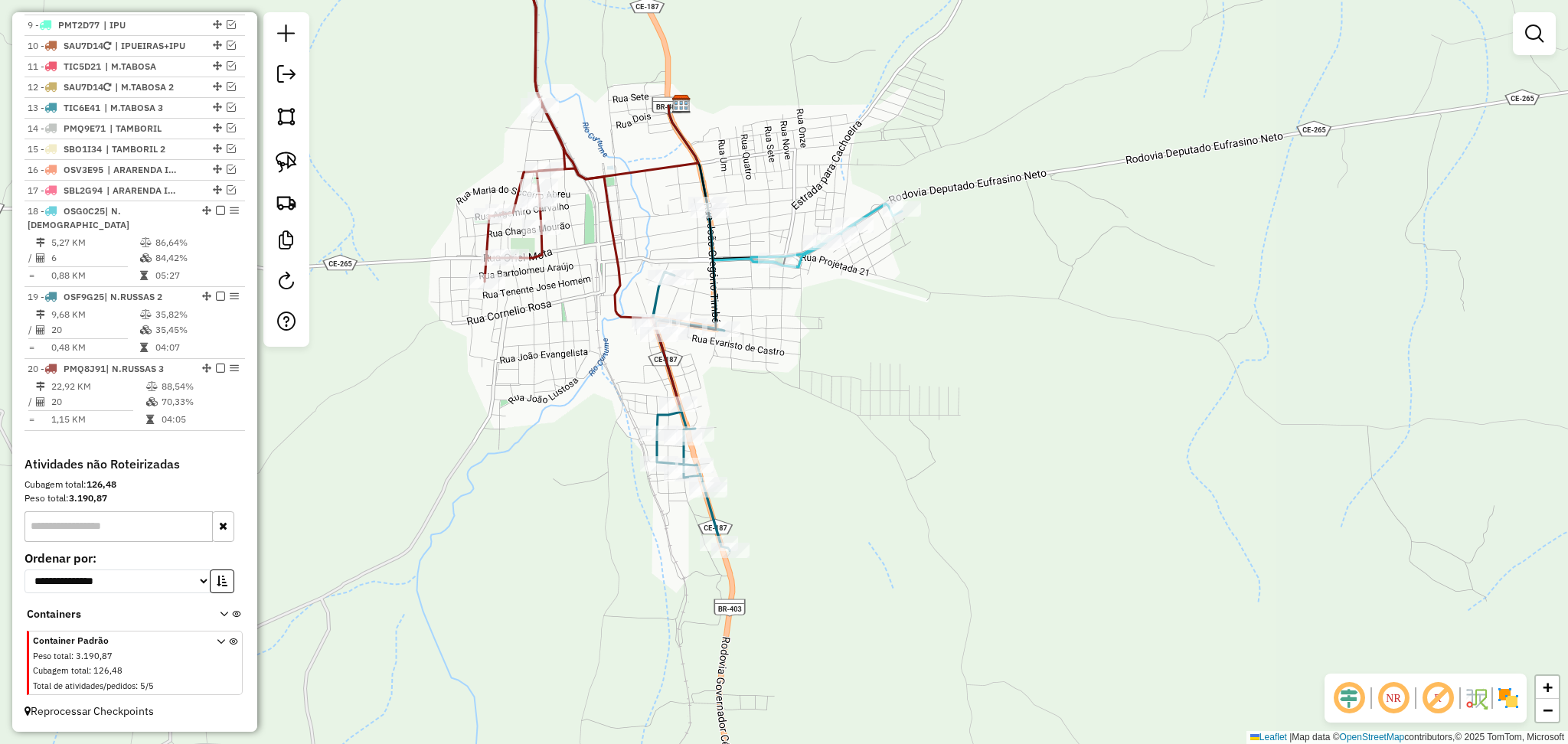
drag, startPoint x: 576, startPoint y: 389, endPoint x: 567, endPoint y: 370, distance: 21.0
click at [567, 370] on div "Janela de atendimento Grade de atendimento Capacidade Transportadoras Veículos …" at bounding box center [784, 372] width 1568 height 744
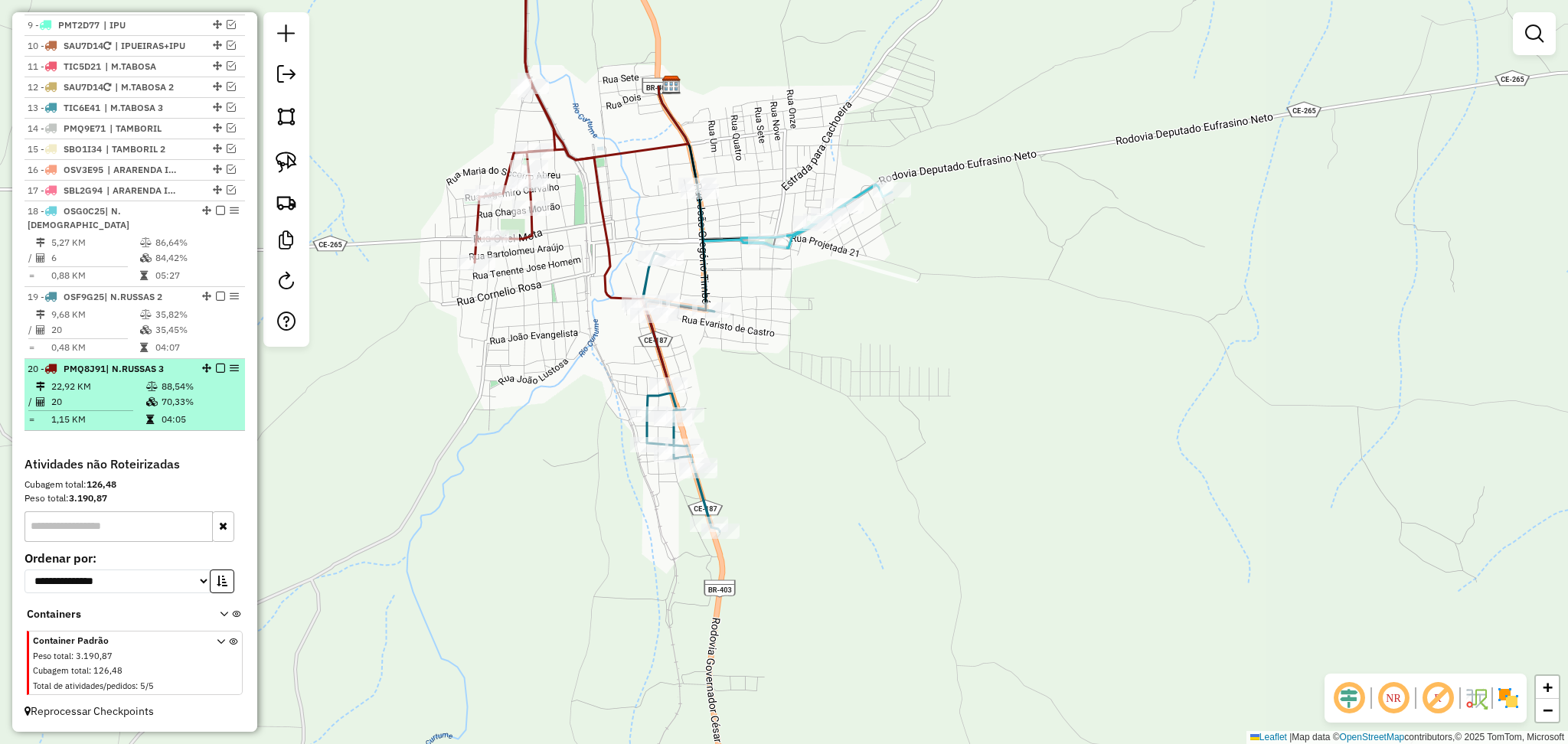
click at [151, 380] on td at bounding box center [153, 387] width 15 height 15
select select "**********"
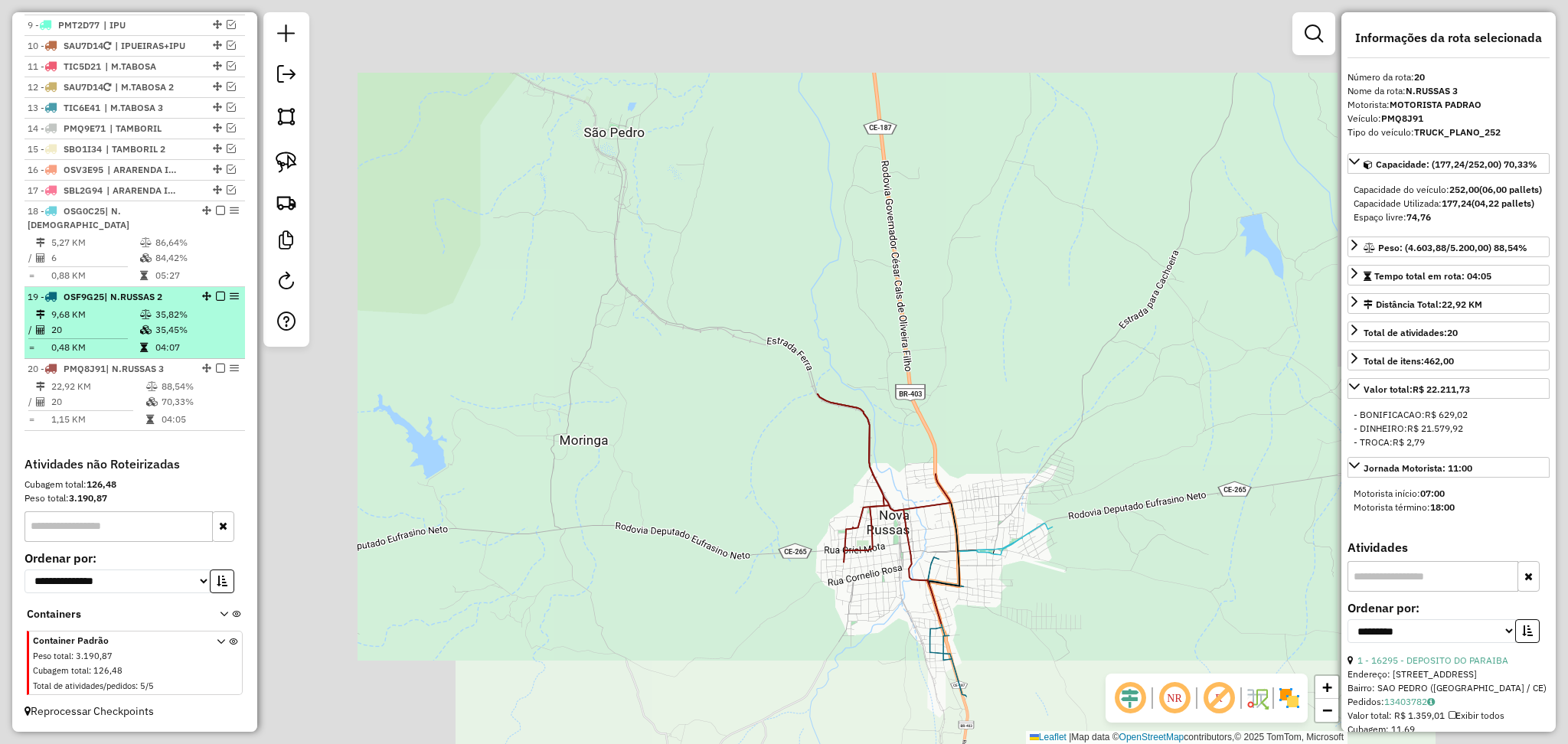
click at [139, 320] on td at bounding box center [147, 314] width 15 height 15
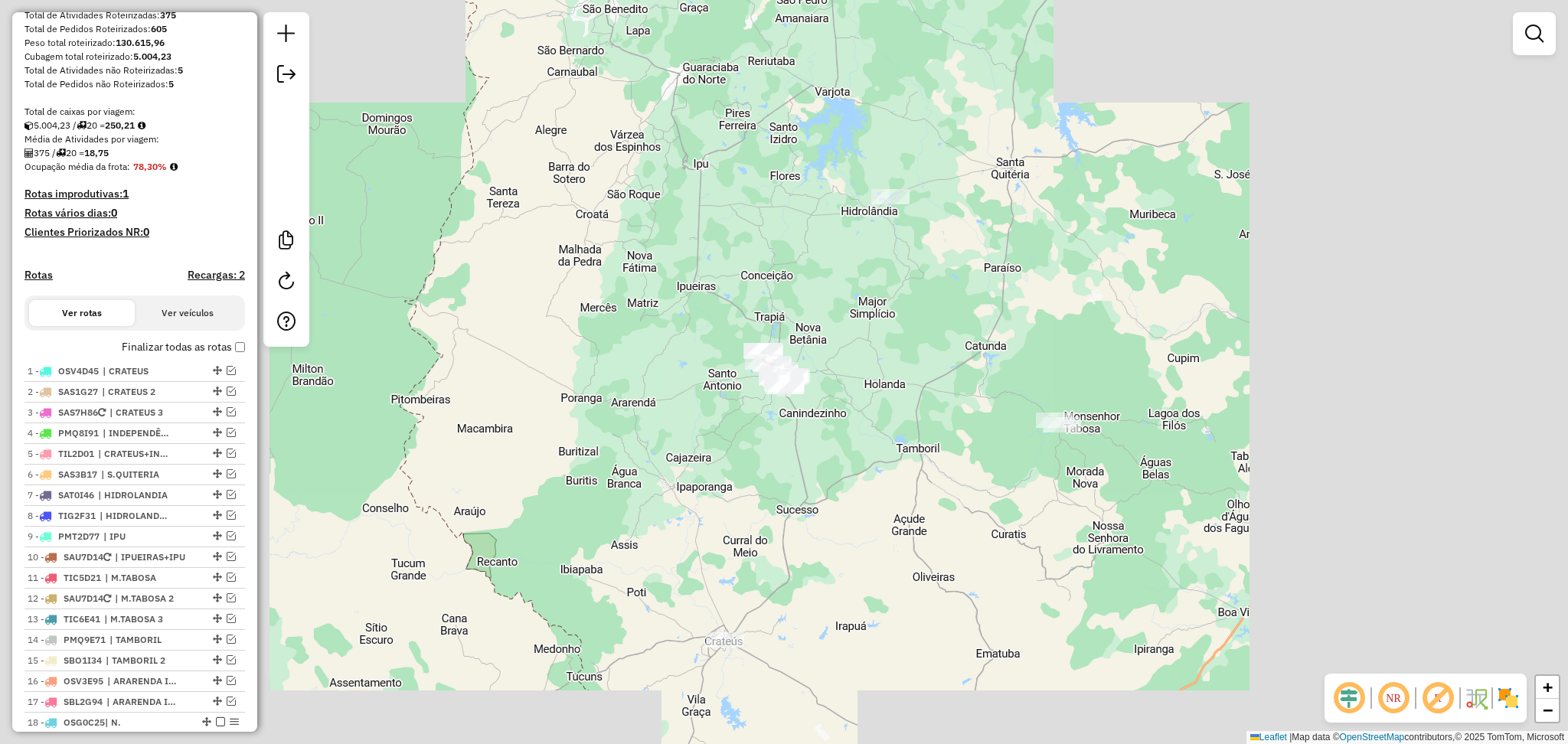
scroll to position [510, 0]
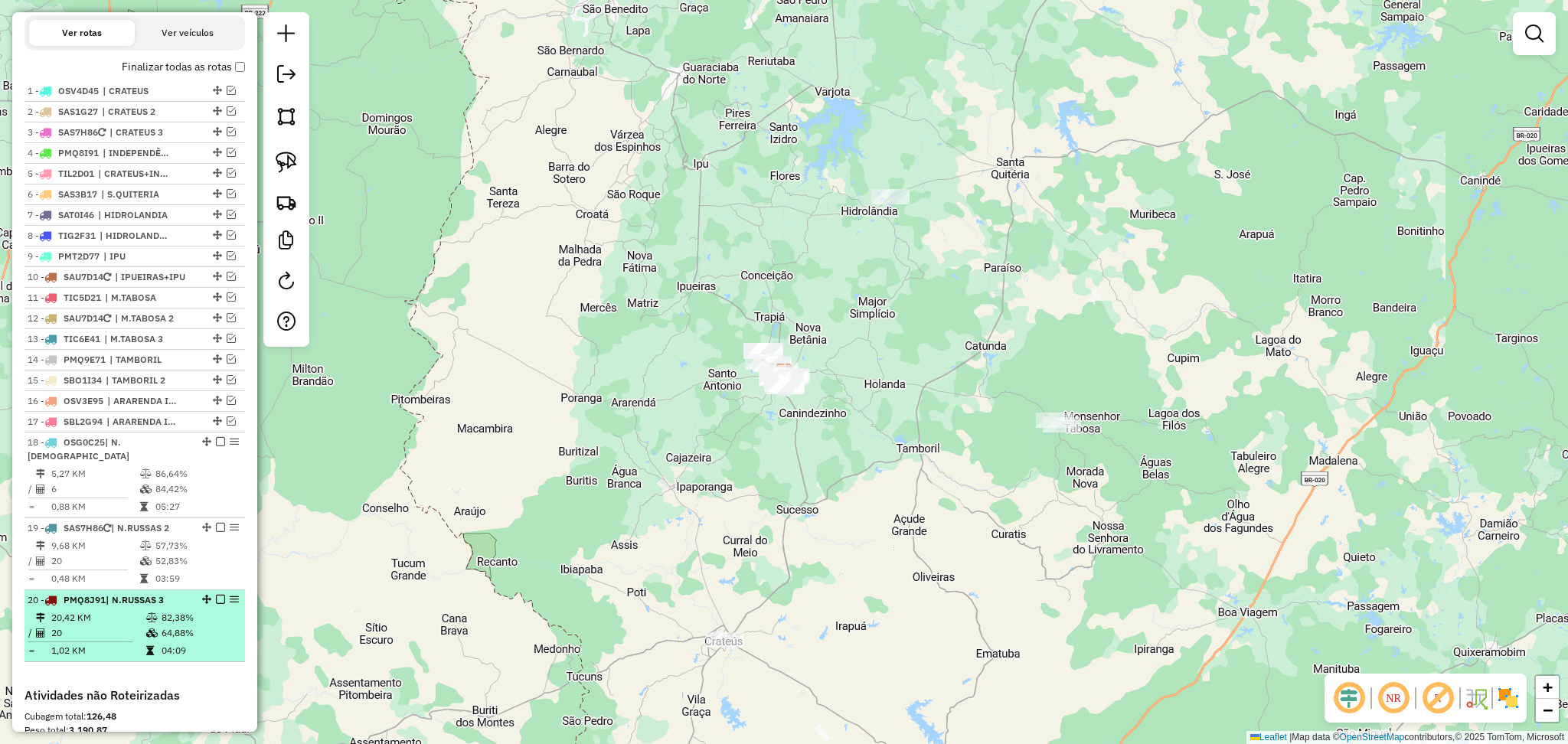
click at [123, 598] on span "| N.RUSSAS 3" at bounding box center [134, 600] width 58 height 11
select select "**********"
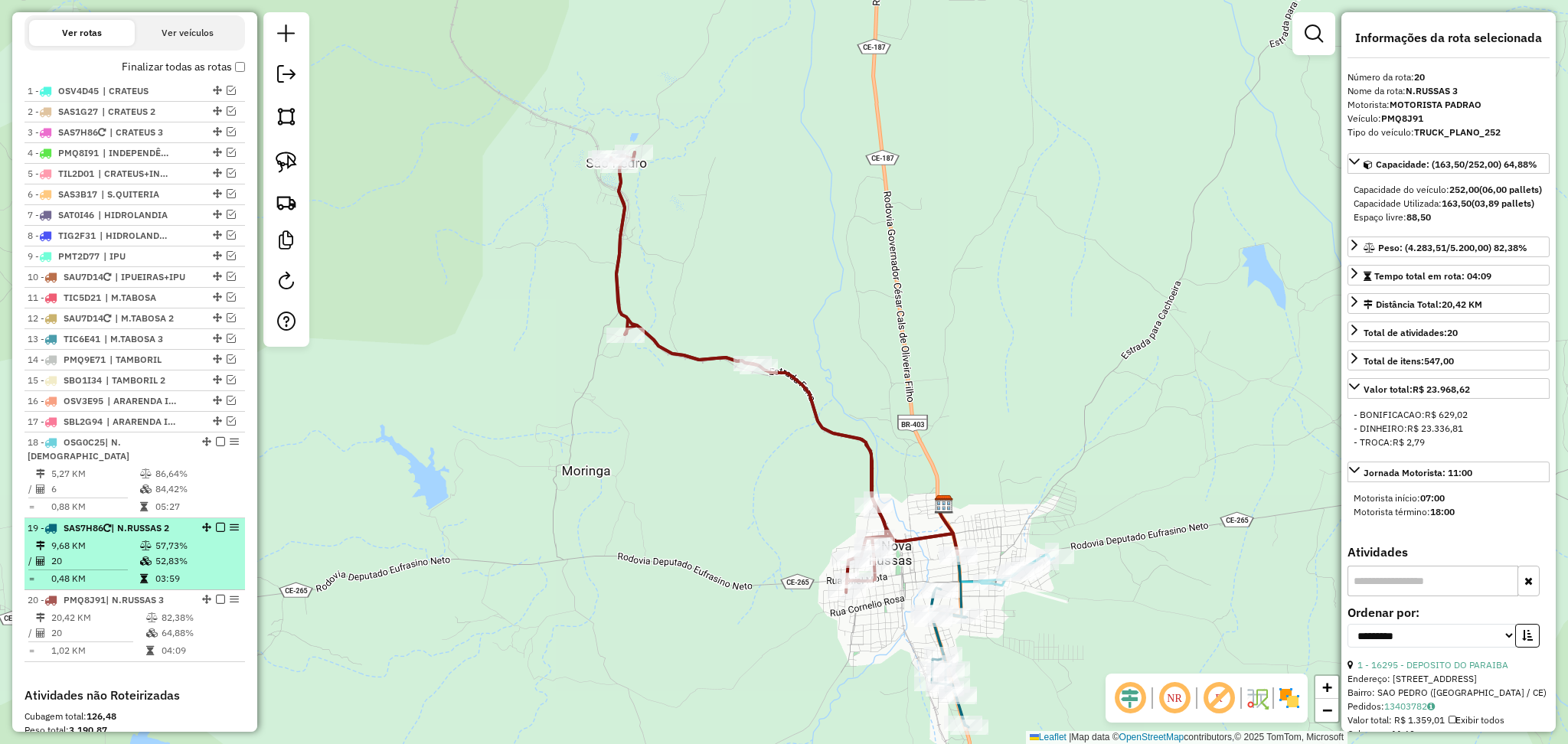
click at [127, 523] on span "| N.RUSSAS 2" at bounding box center [139, 528] width 58 height 11
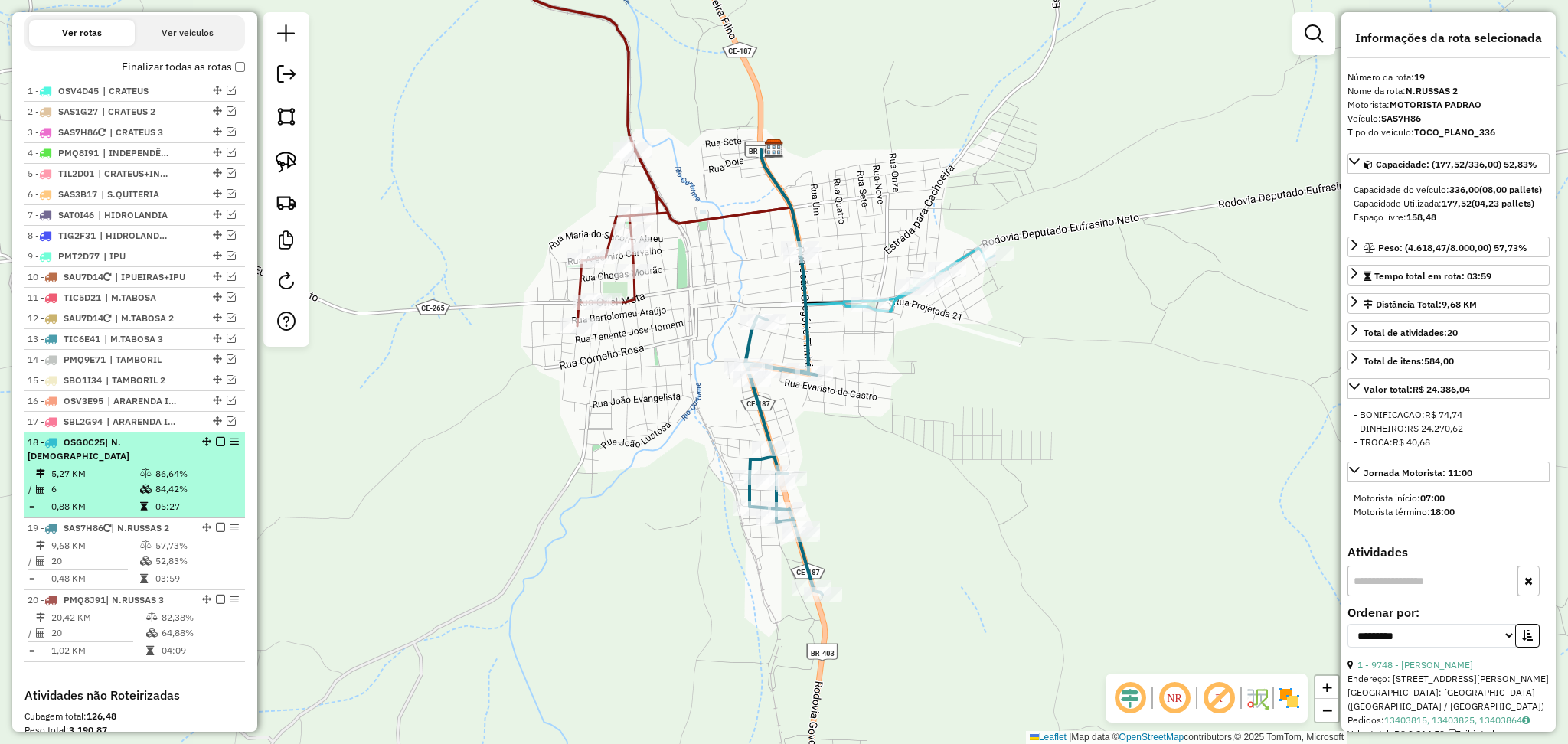
click at [133, 490] on td "6" at bounding box center [95, 489] width 89 height 15
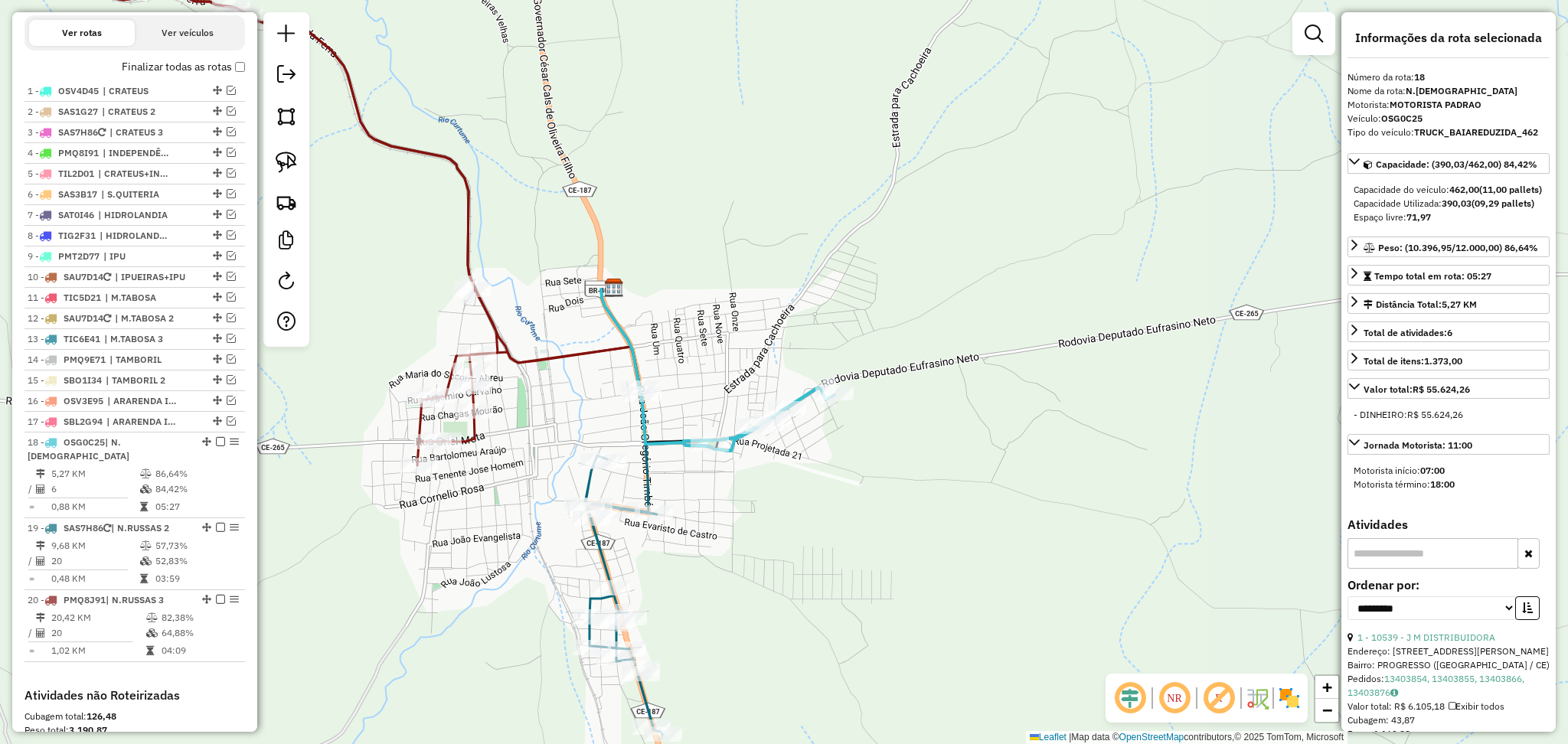
click at [604, 475] on div "Janela de atendimento Grade de atendimento Capacidade Transportadoras Veículos …" at bounding box center [784, 372] width 1568 height 744
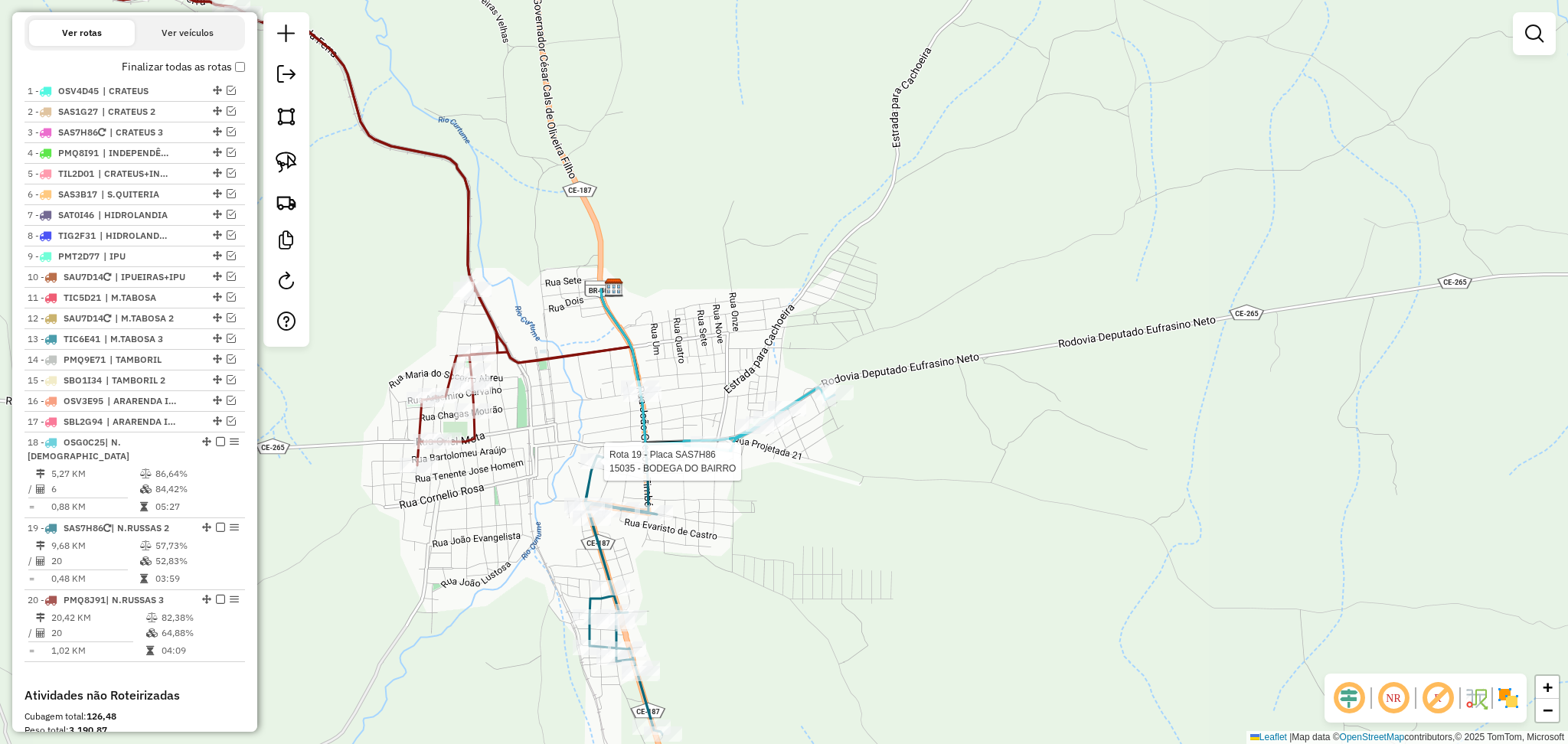
click at [604, 469] on div at bounding box center [599, 462] width 38 height 15
select select "**********"
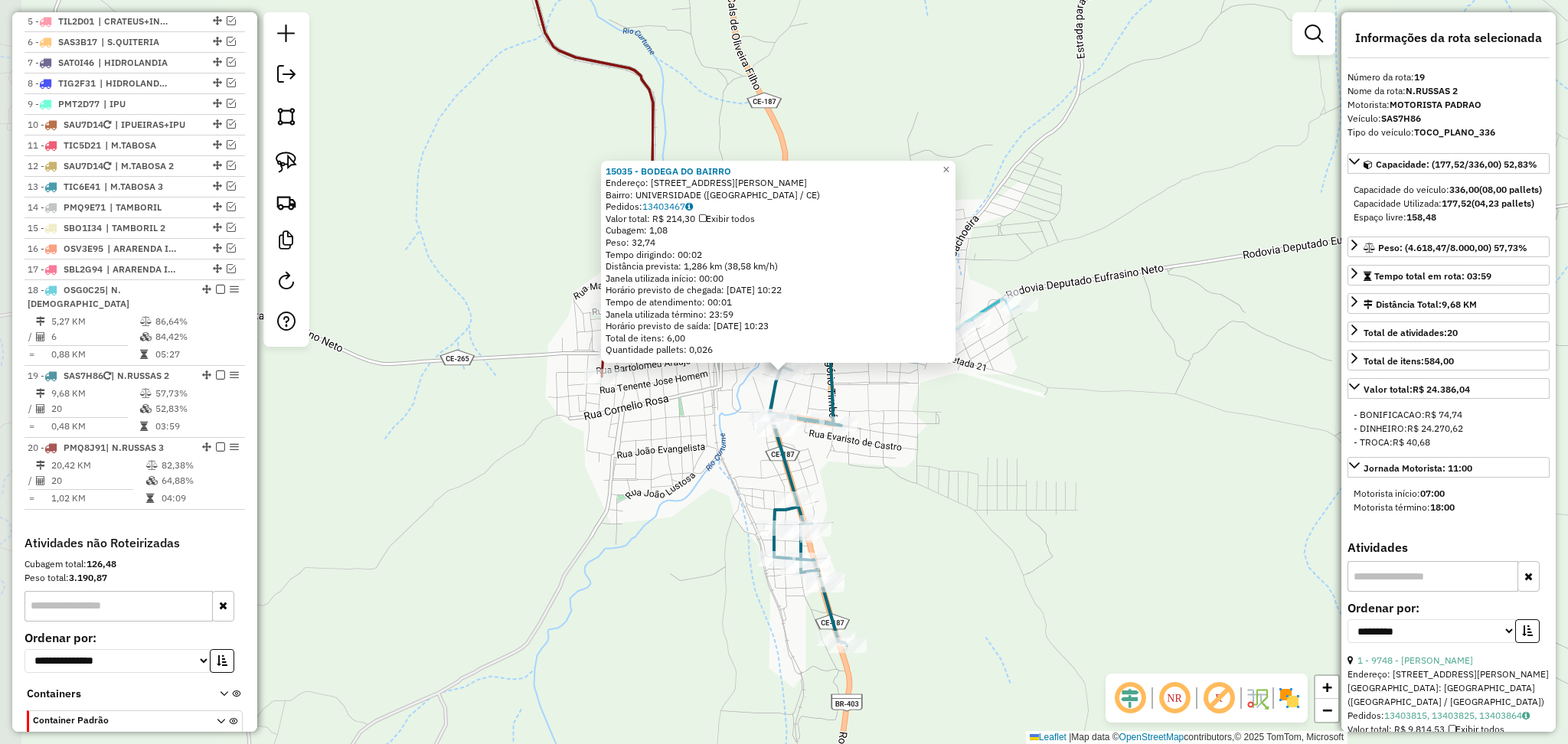
scroll to position [742, 0]
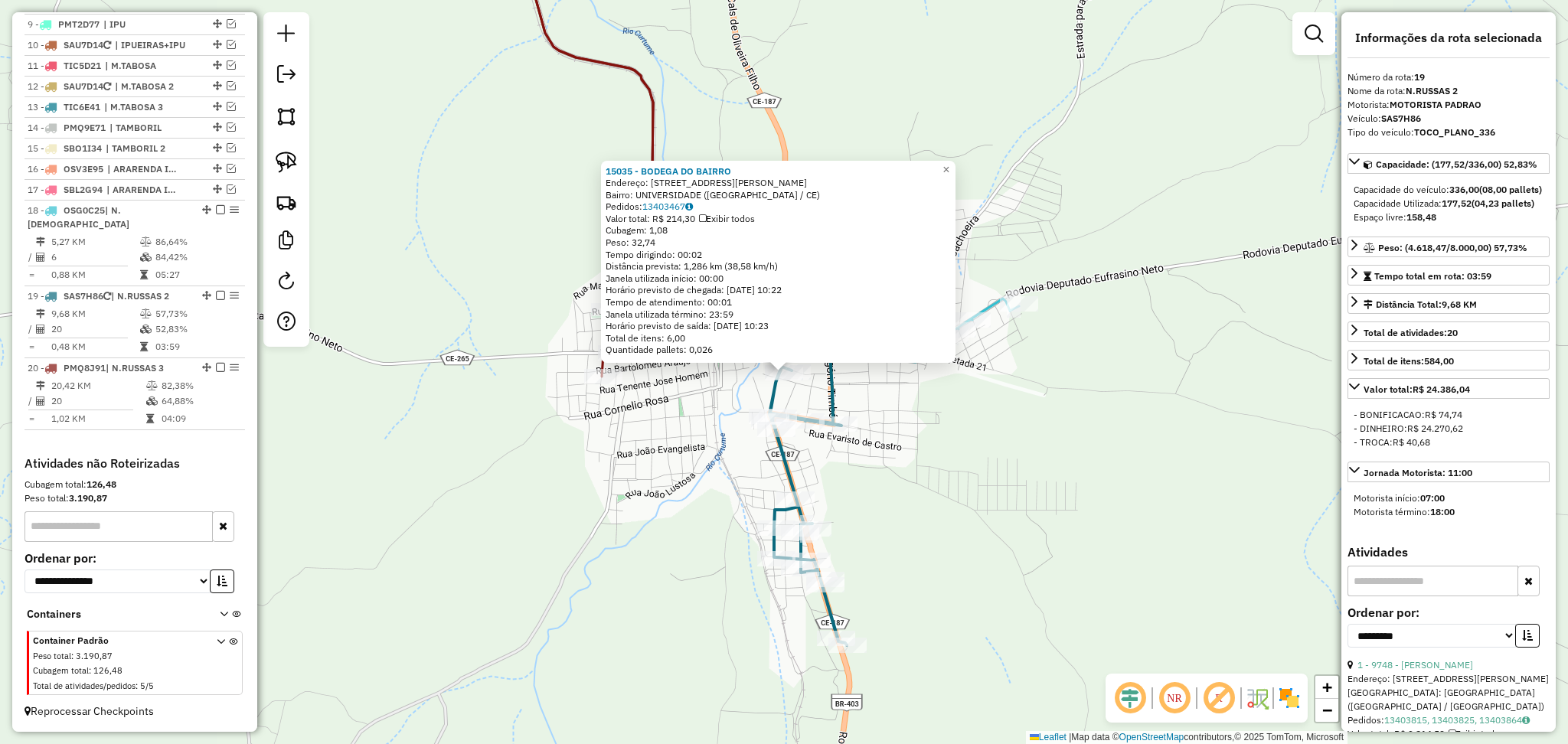
click at [949, 484] on div "15035 - BODEGA DO BAIRRO Endereço: RUA HEVELCIO MOURA 313 Bairro: UNIVERSIDADE …" at bounding box center [784, 372] width 1568 height 744
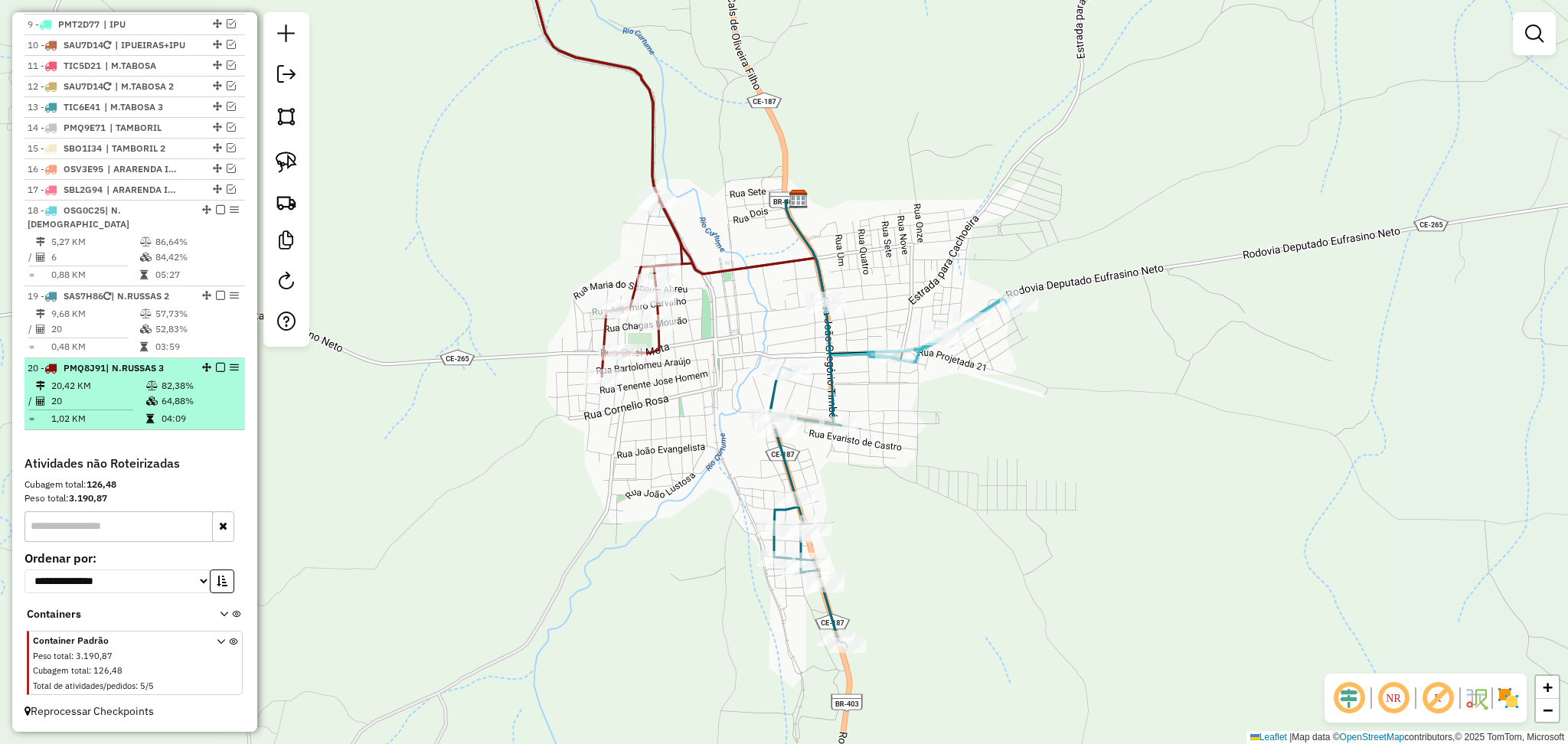
click at [84, 385] on td "20,42 KM" at bounding box center [97, 386] width 95 height 15
select select "**********"
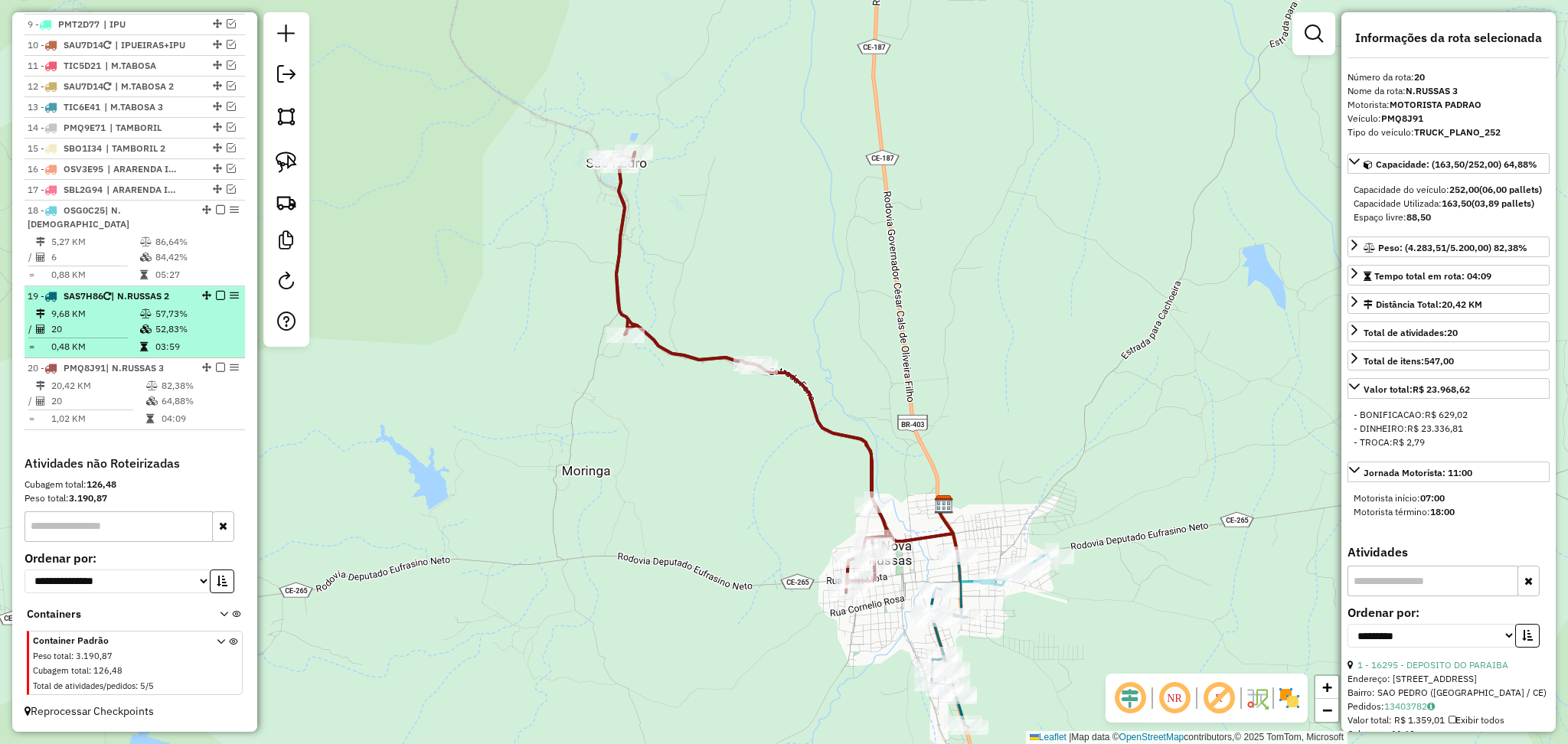
click at [93, 307] on td "9,68 KM" at bounding box center [95, 314] width 89 height 15
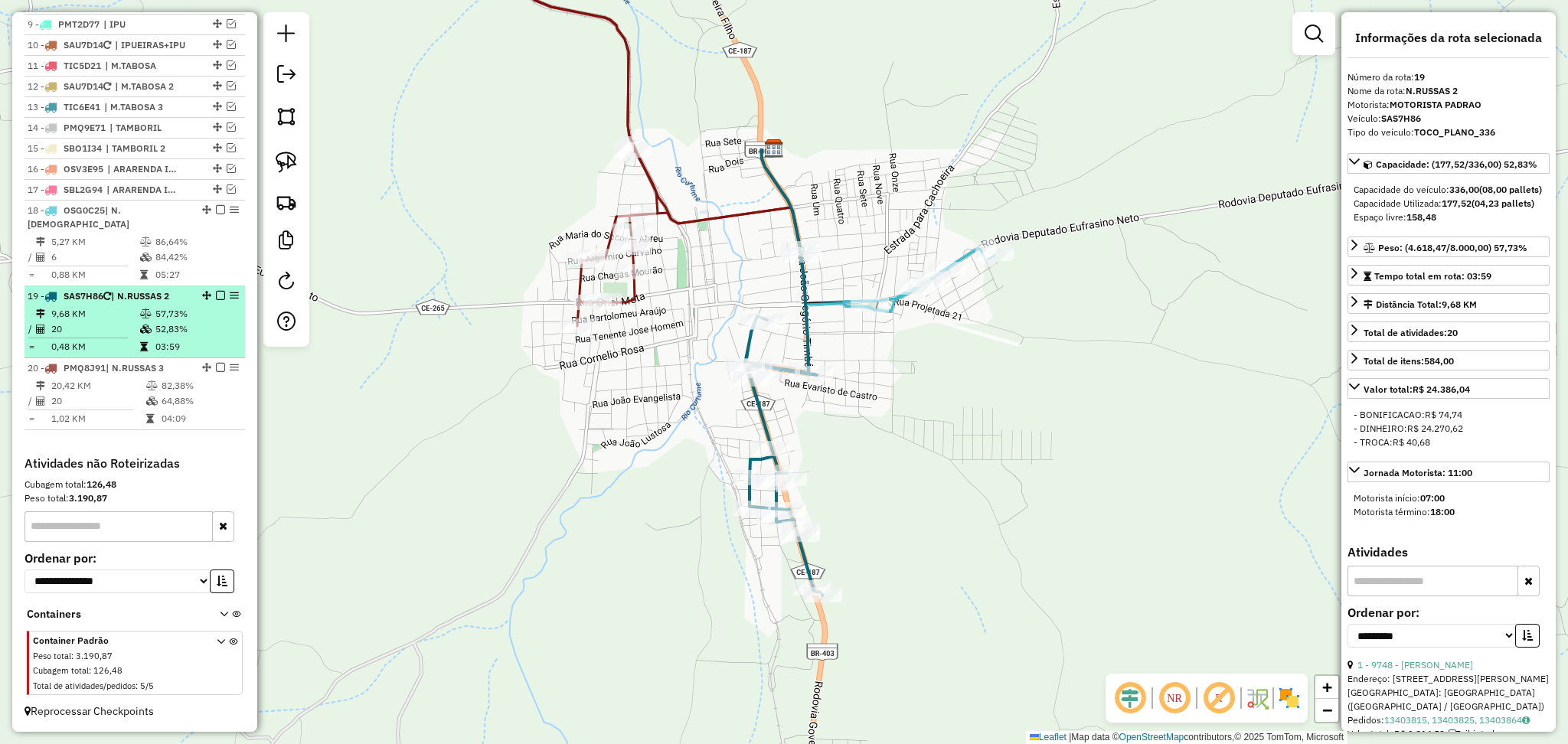
click at [111, 327] on td "20" at bounding box center [95, 329] width 89 height 15
click at [124, 343] on td "0,48 KM" at bounding box center [95, 346] width 89 height 15
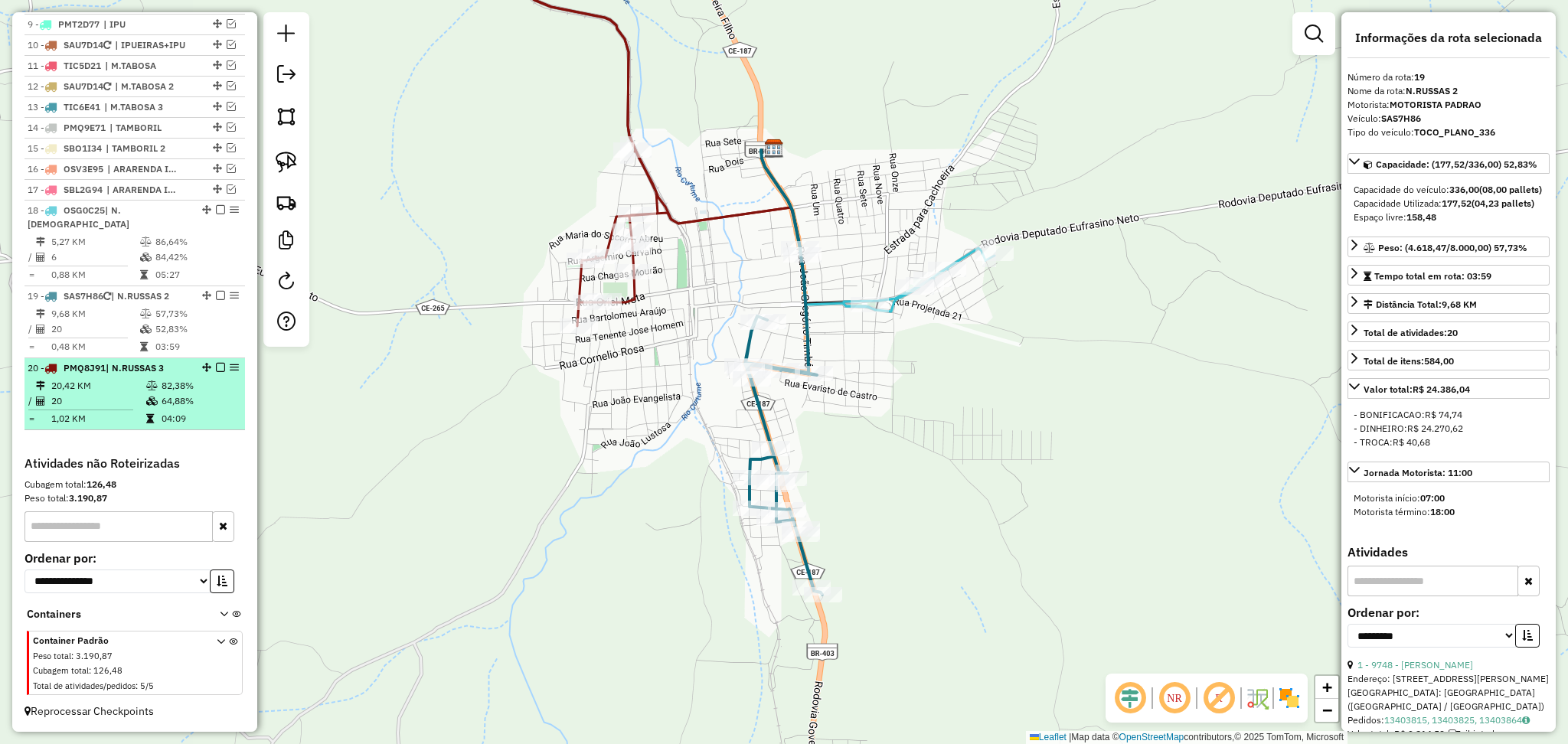
click at [107, 393] on td "20,42 KM" at bounding box center [97, 386] width 95 height 15
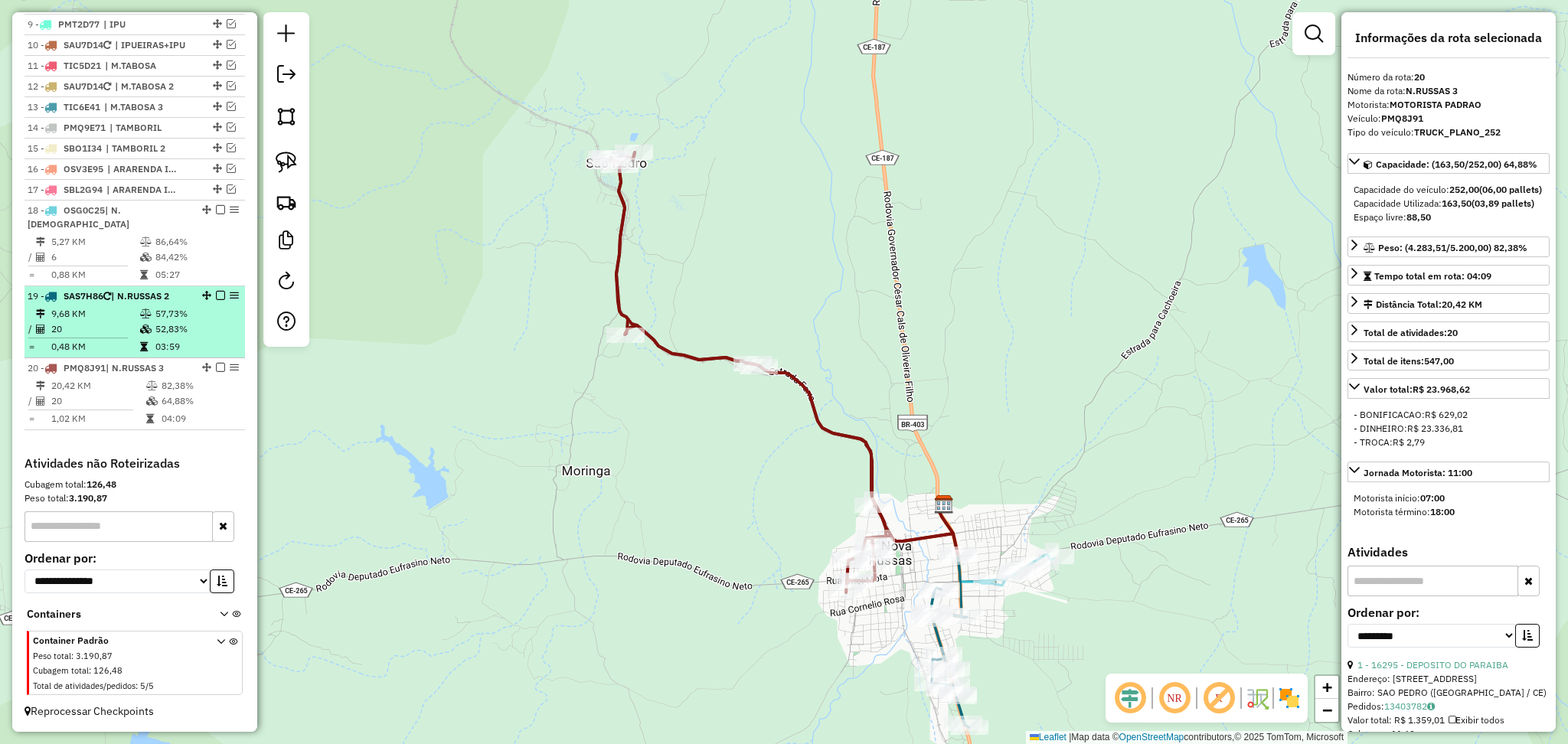
click at [109, 358] on li "19 - SAS7H86 | N.RUSSAS 2 9,68 KM 57,73% / 20 52,83% = 0,48 KM 03:59" at bounding box center [134, 323] width 220 height 72
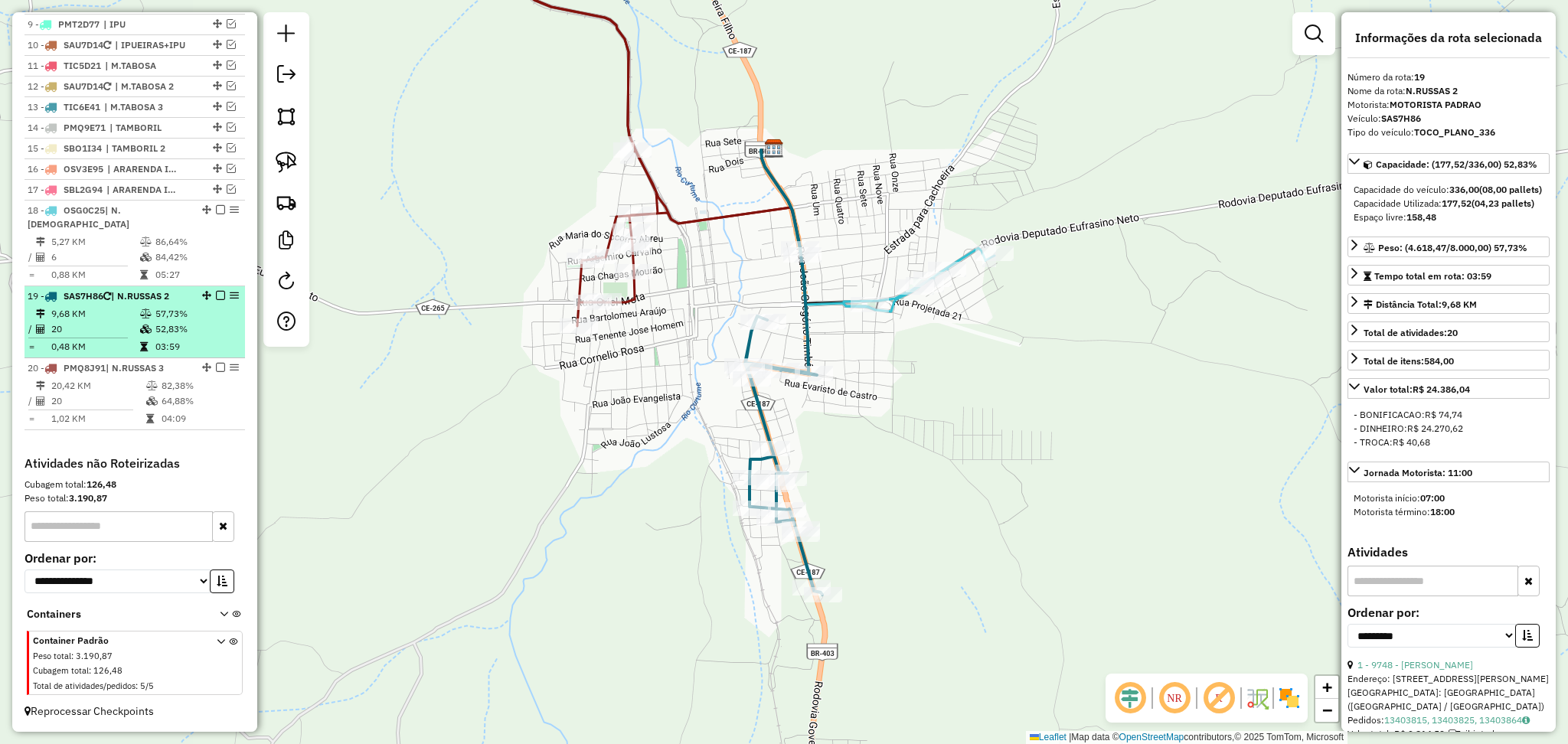
click at [121, 329] on td "20" at bounding box center [95, 329] width 89 height 15
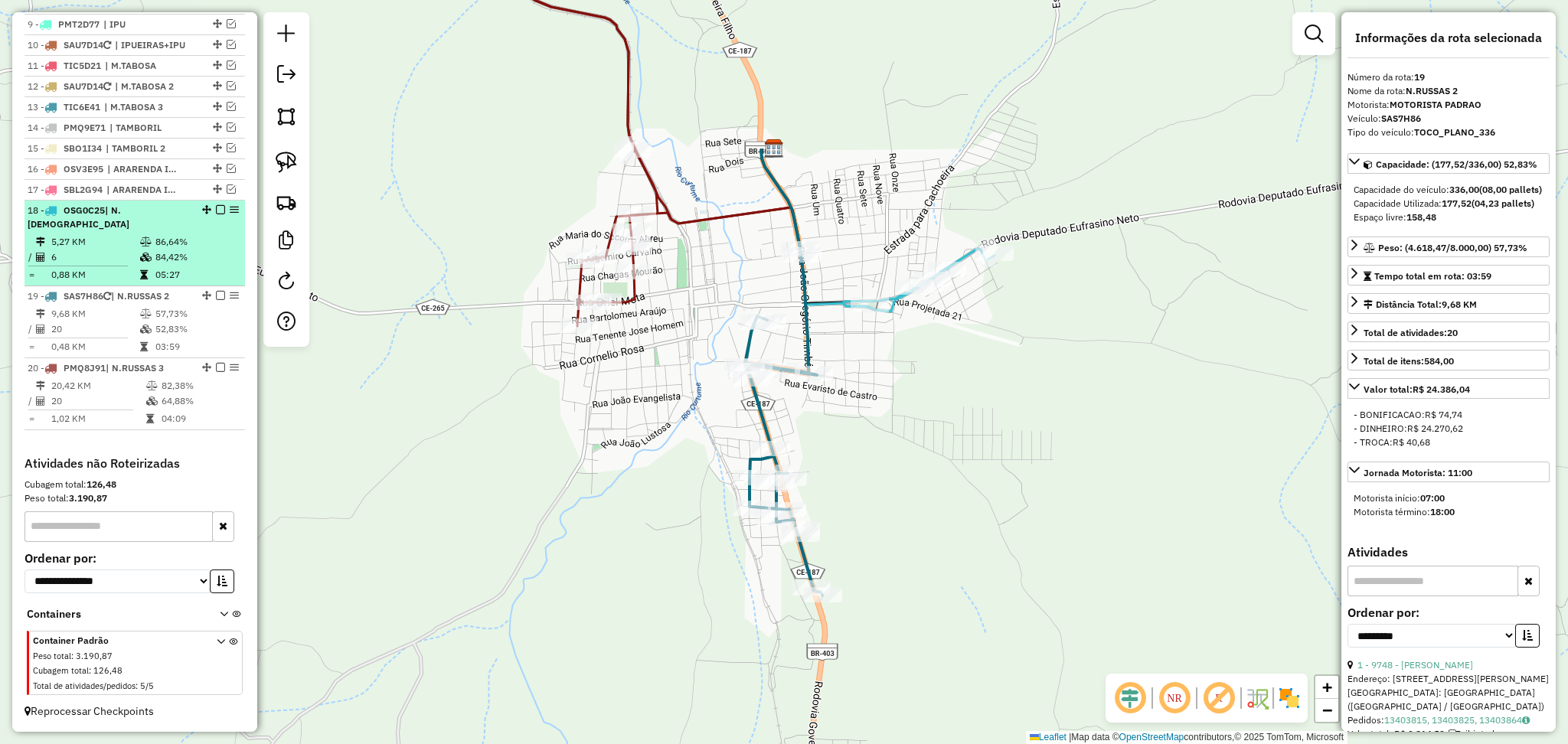
click at [122, 257] on td "6" at bounding box center [95, 257] width 89 height 15
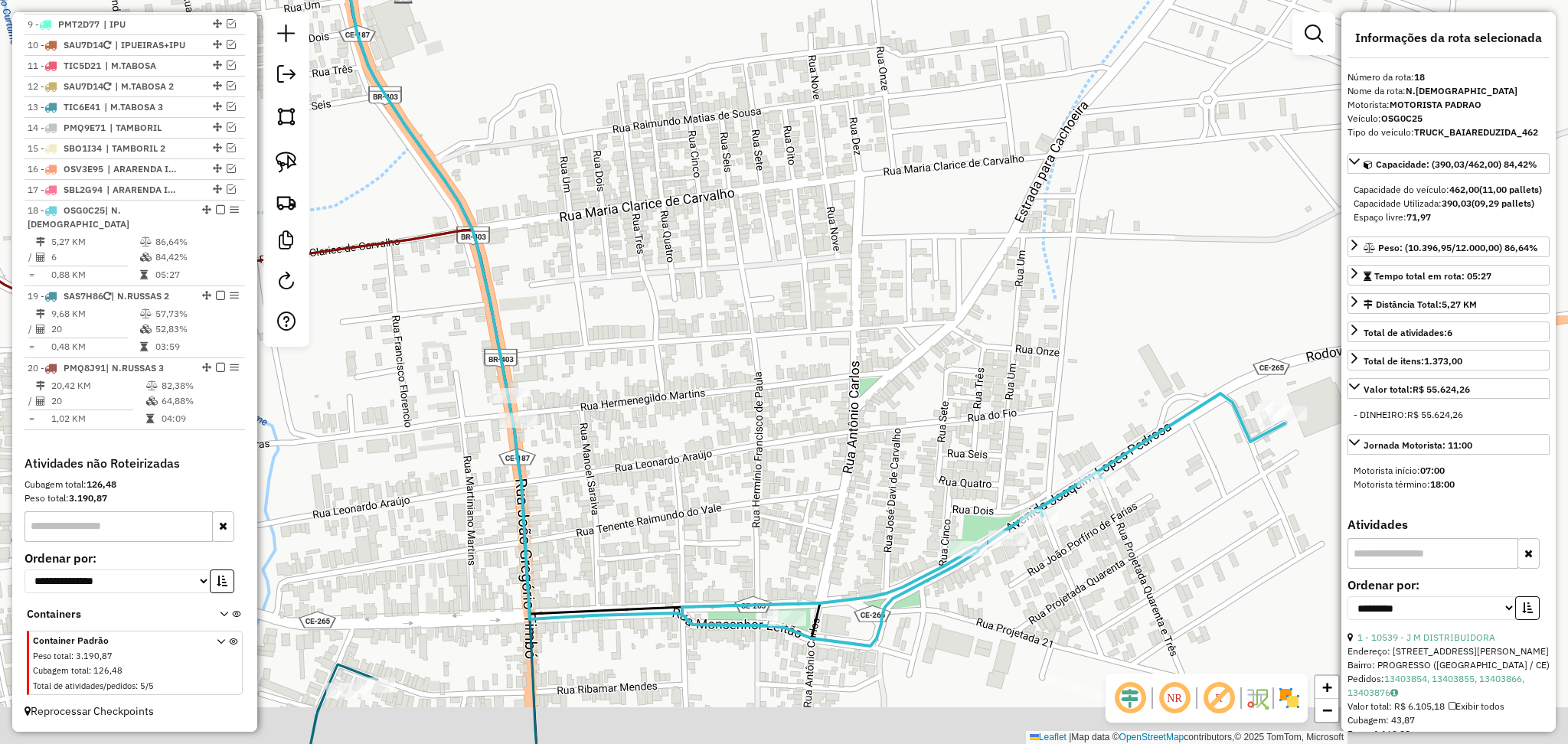
drag, startPoint x: 783, startPoint y: 520, endPoint x: 872, endPoint y: 369, distance: 175.3
click at [837, 432] on div "Janela de atendimento Grade de atendimento Capacidade Transportadoras Veículos …" at bounding box center [784, 372] width 1568 height 744
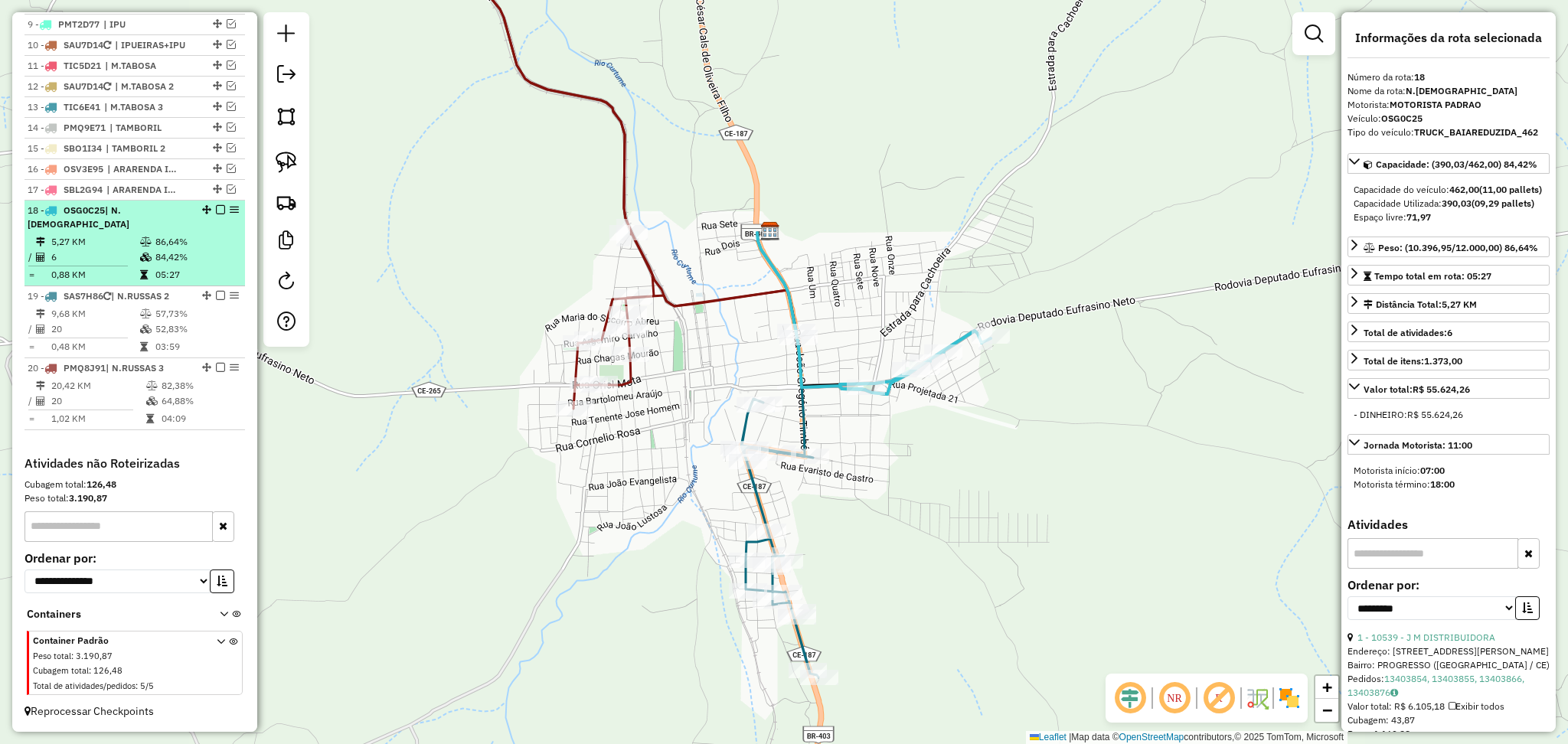
click at [74, 250] on td "6" at bounding box center [95, 257] width 89 height 15
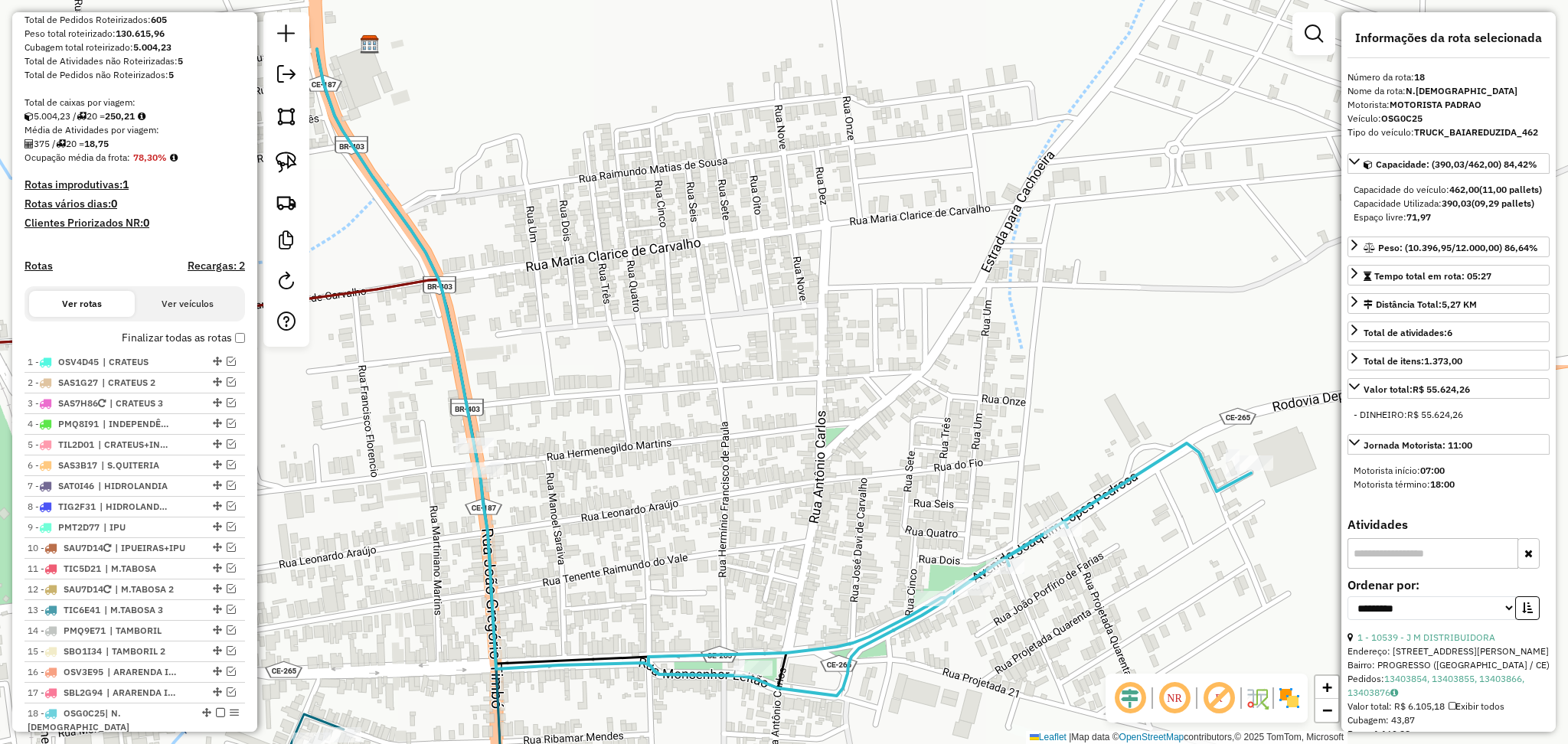
scroll to position [231, 0]
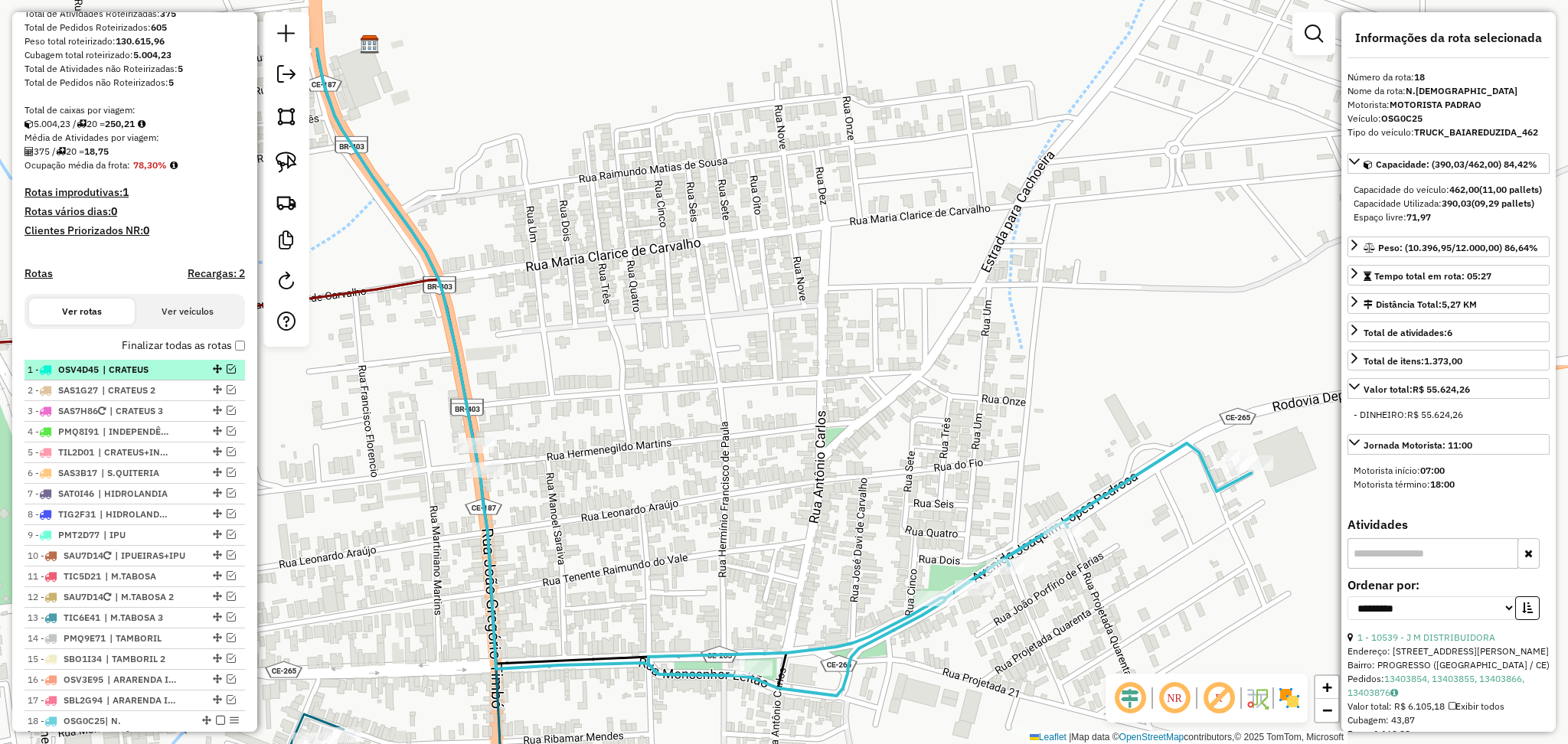
click at [231, 374] on div at bounding box center [216, 369] width 46 height 9
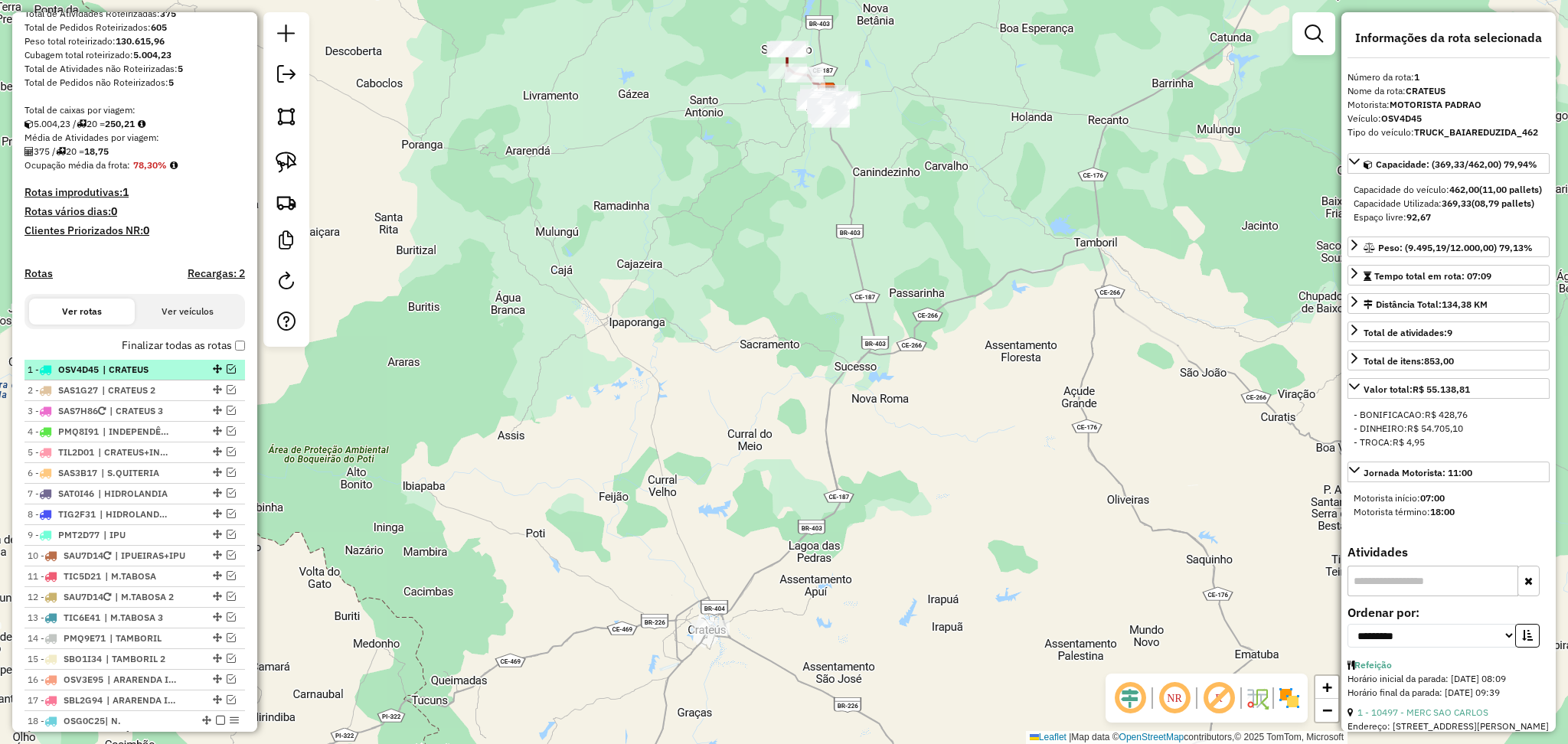
click at [227, 374] on em at bounding box center [232, 369] width 9 height 9
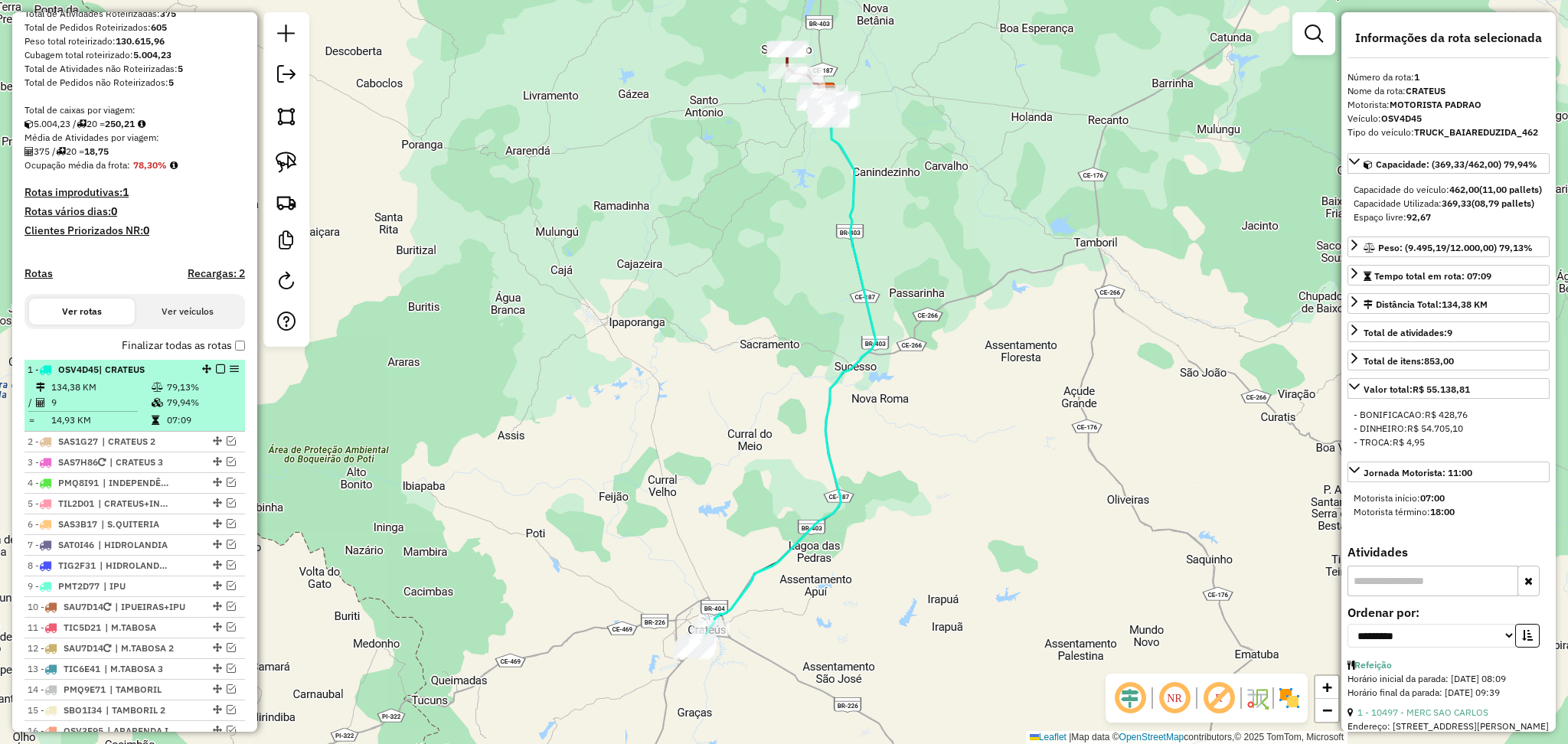
click at [79, 375] on span "OSV4D45" at bounding box center [78, 369] width 41 height 11
click at [132, 411] on td "9" at bounding box center [100, 403] width 100 height 15
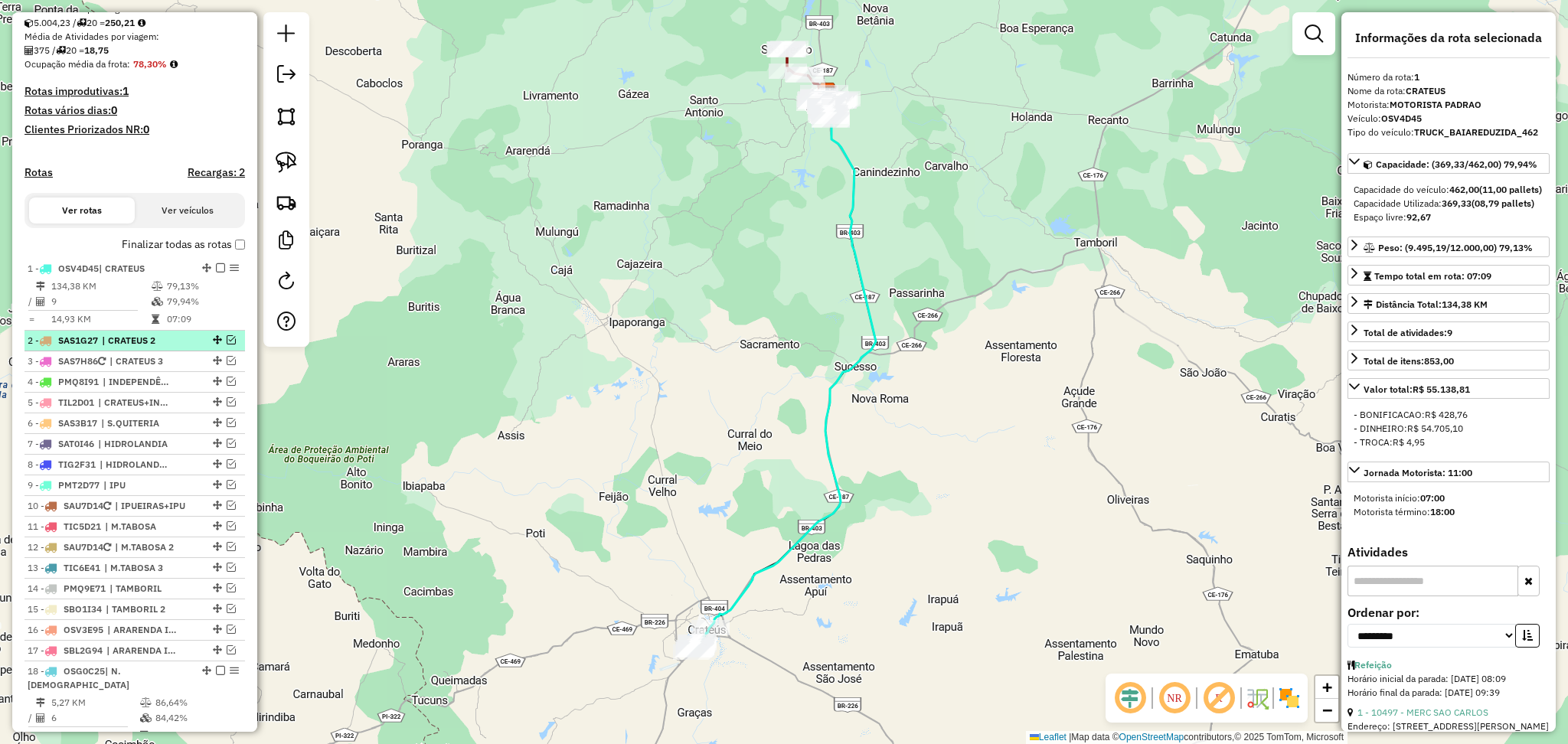
scroll to position [435, 0]
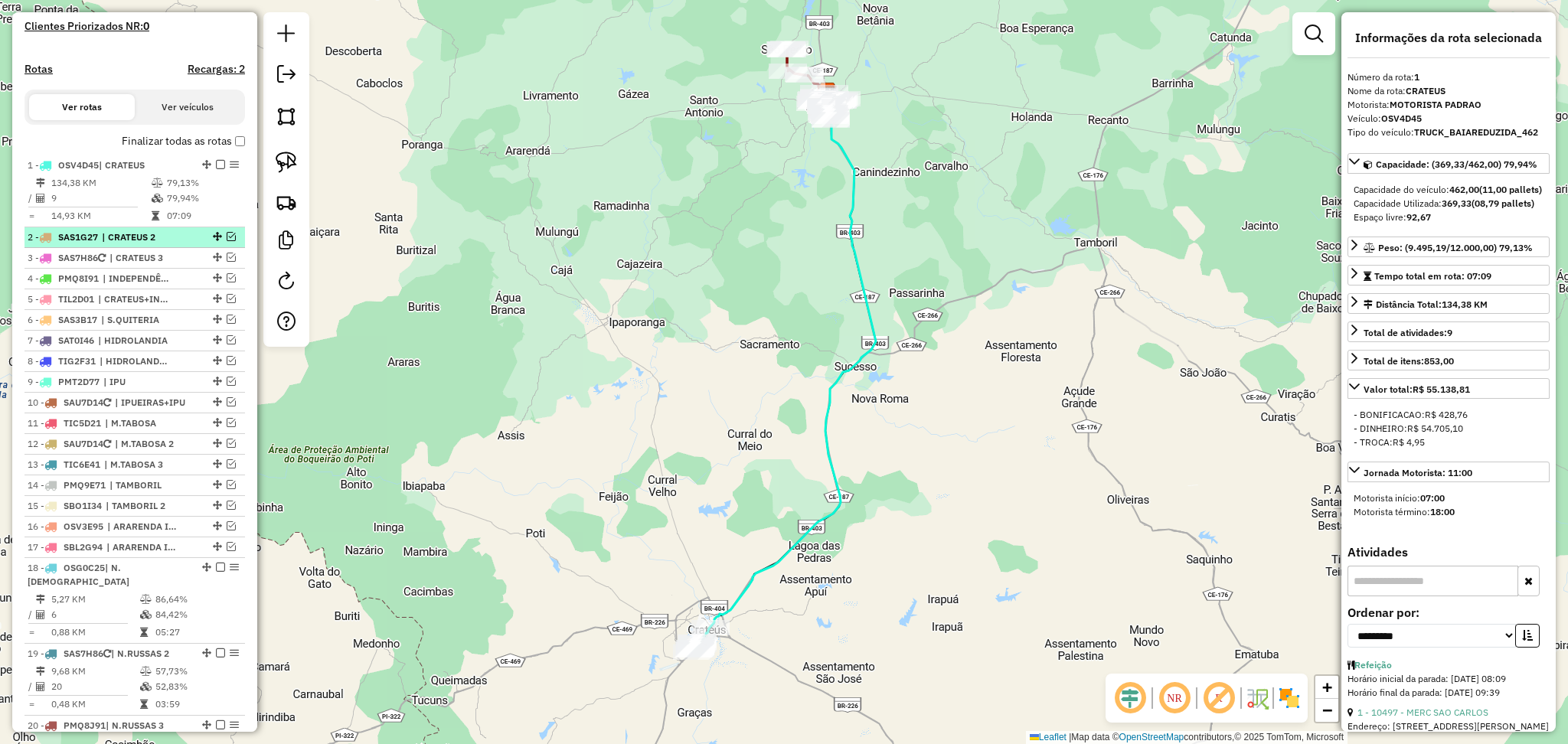
click at [227, 241] on em at bounding box center [232, 237] width 9 height 9
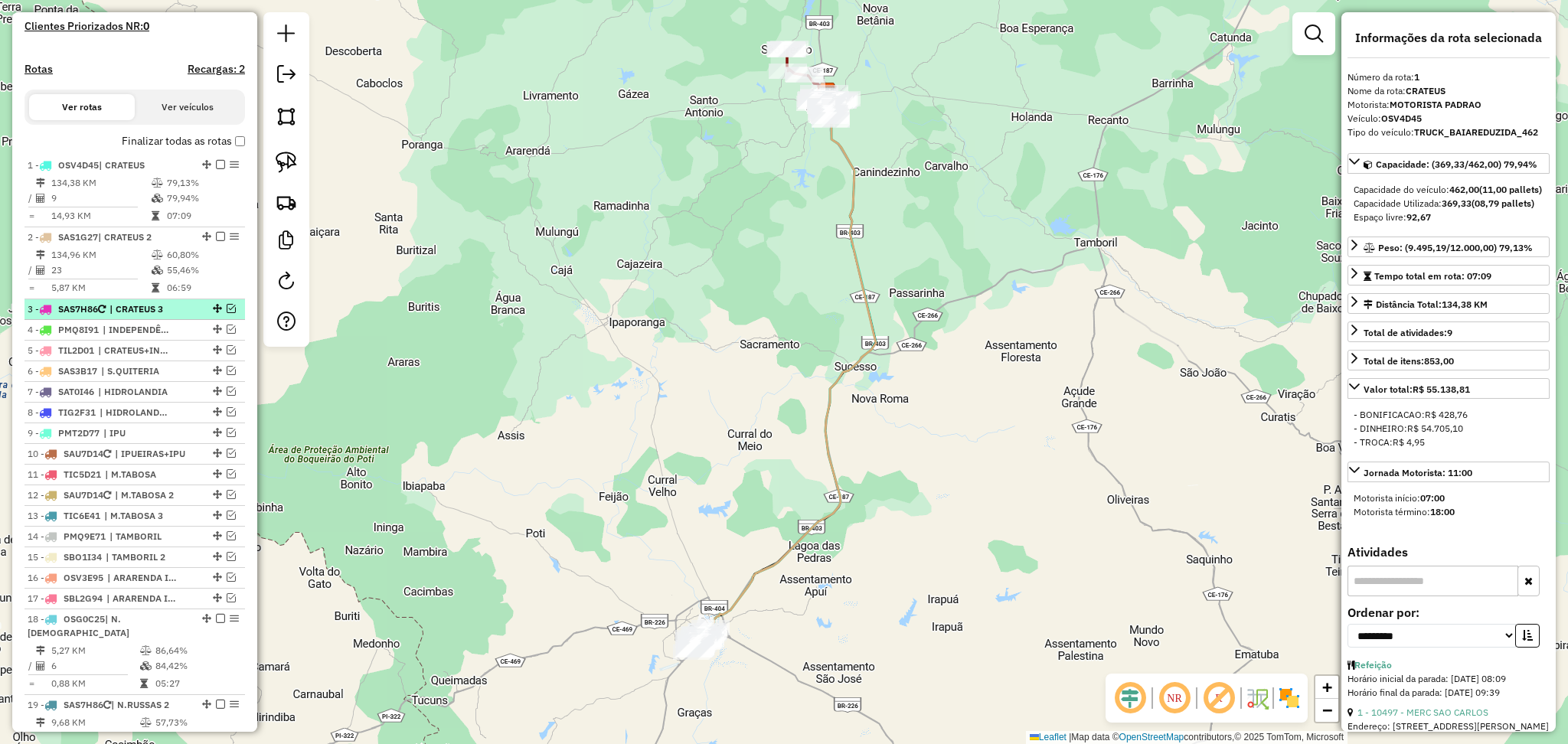
click at [227, 313] on em at bounding box center [232, 309] width 9 height 9
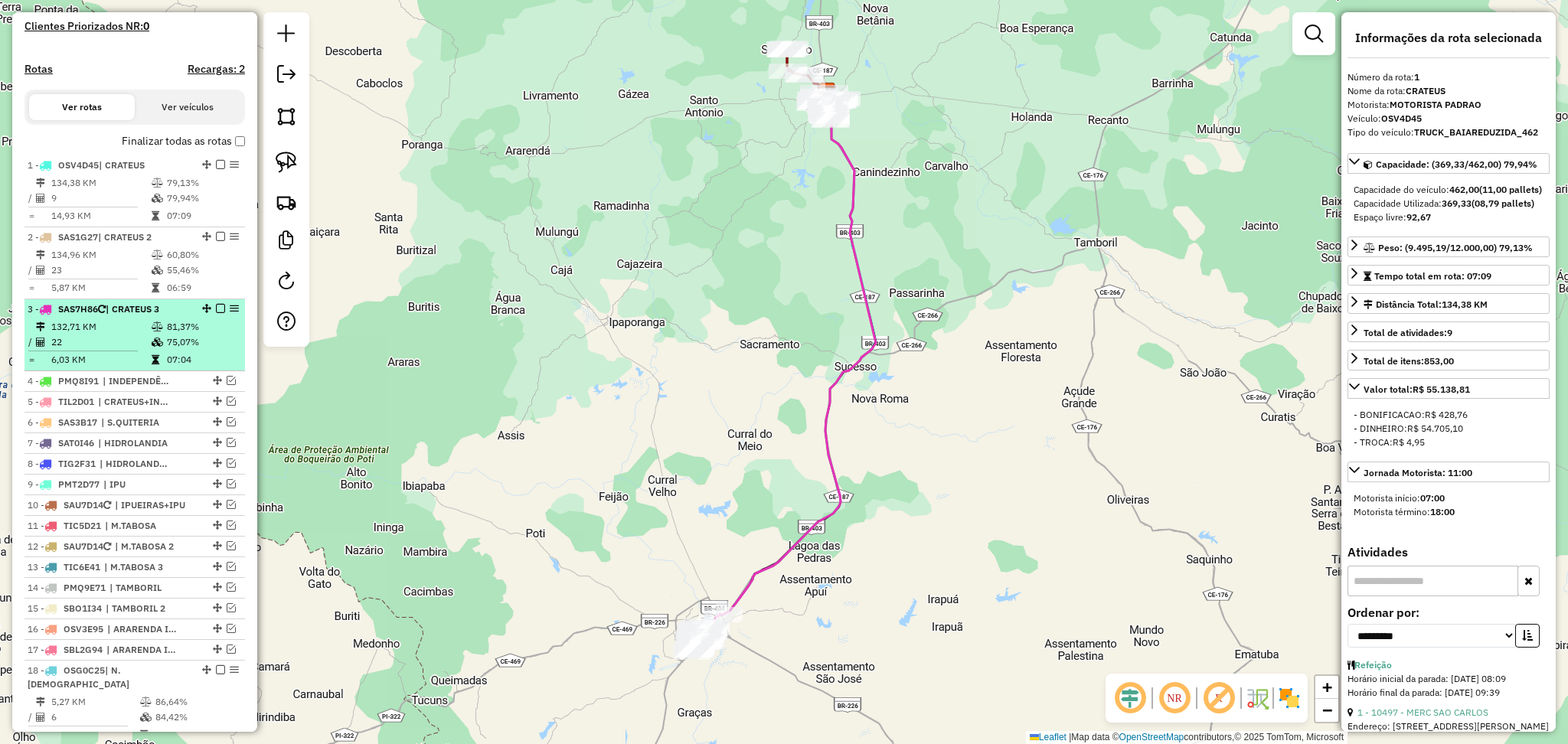
click at [144, 350] on td "22" at bounding box center [100, 343] width 100 height 15
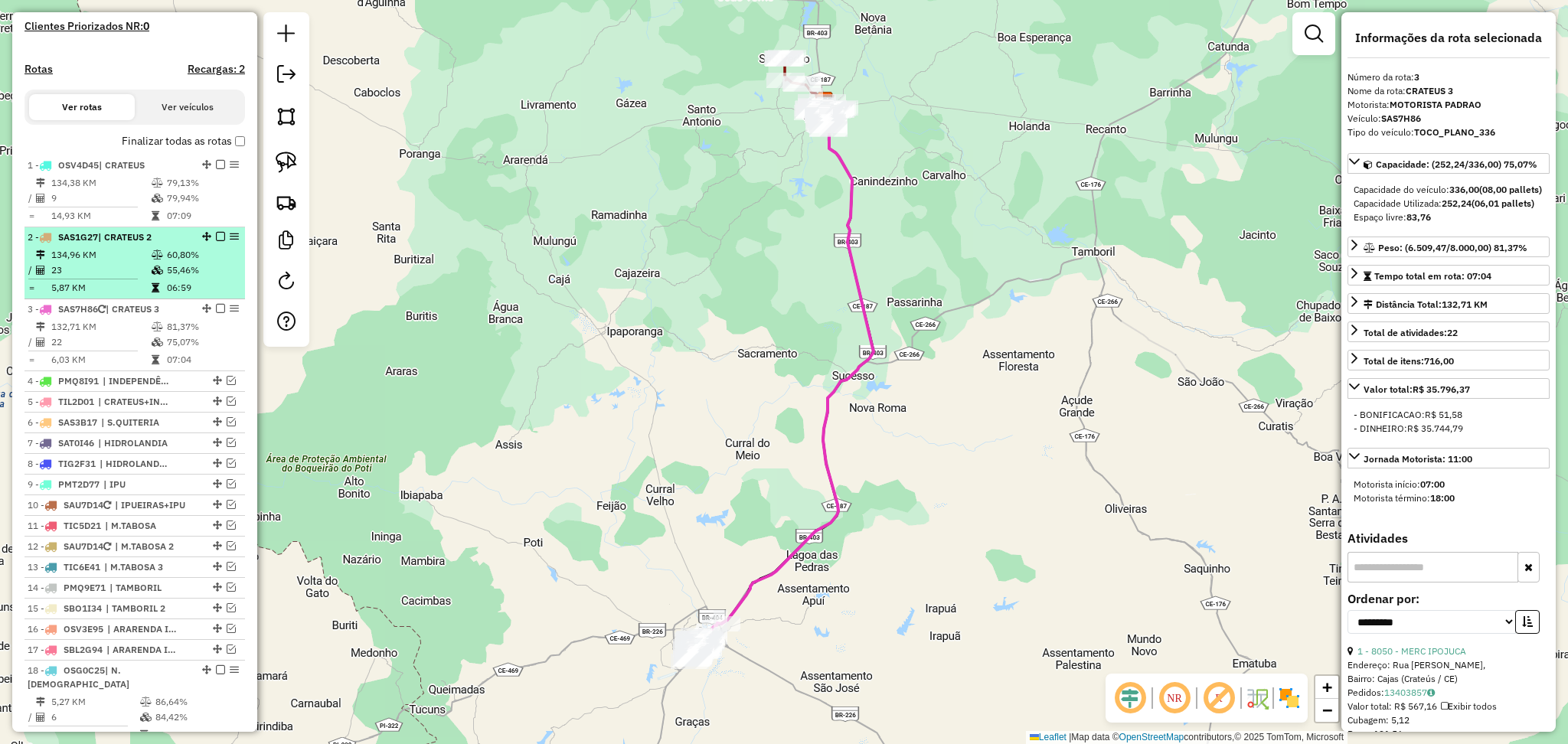
click at [129, 295] on td "5,87 KM" at bounding box center [100, 288] width 100 height 15
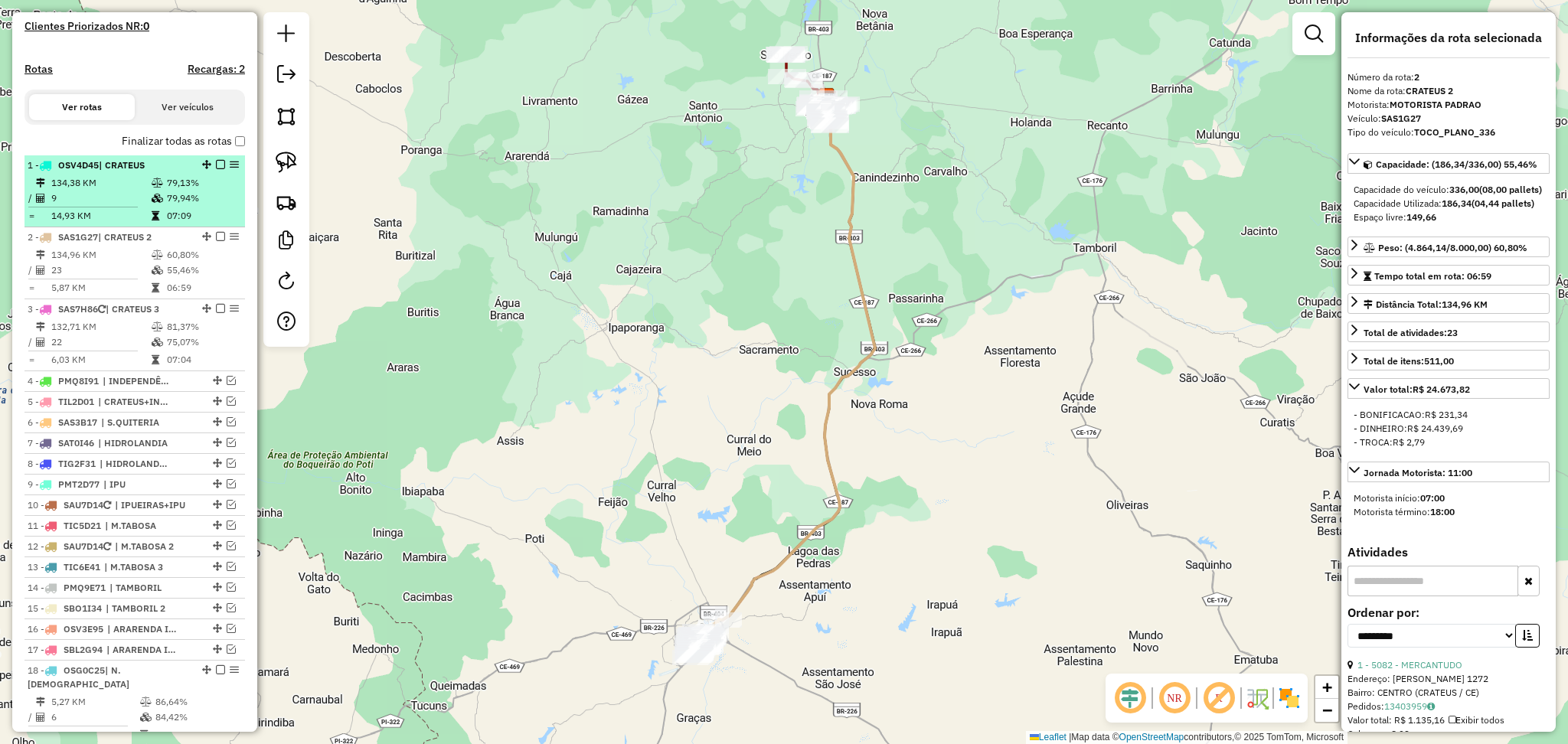
click at [104, 203] on td "9" at bounding box center [100, 198] width 100 height 15
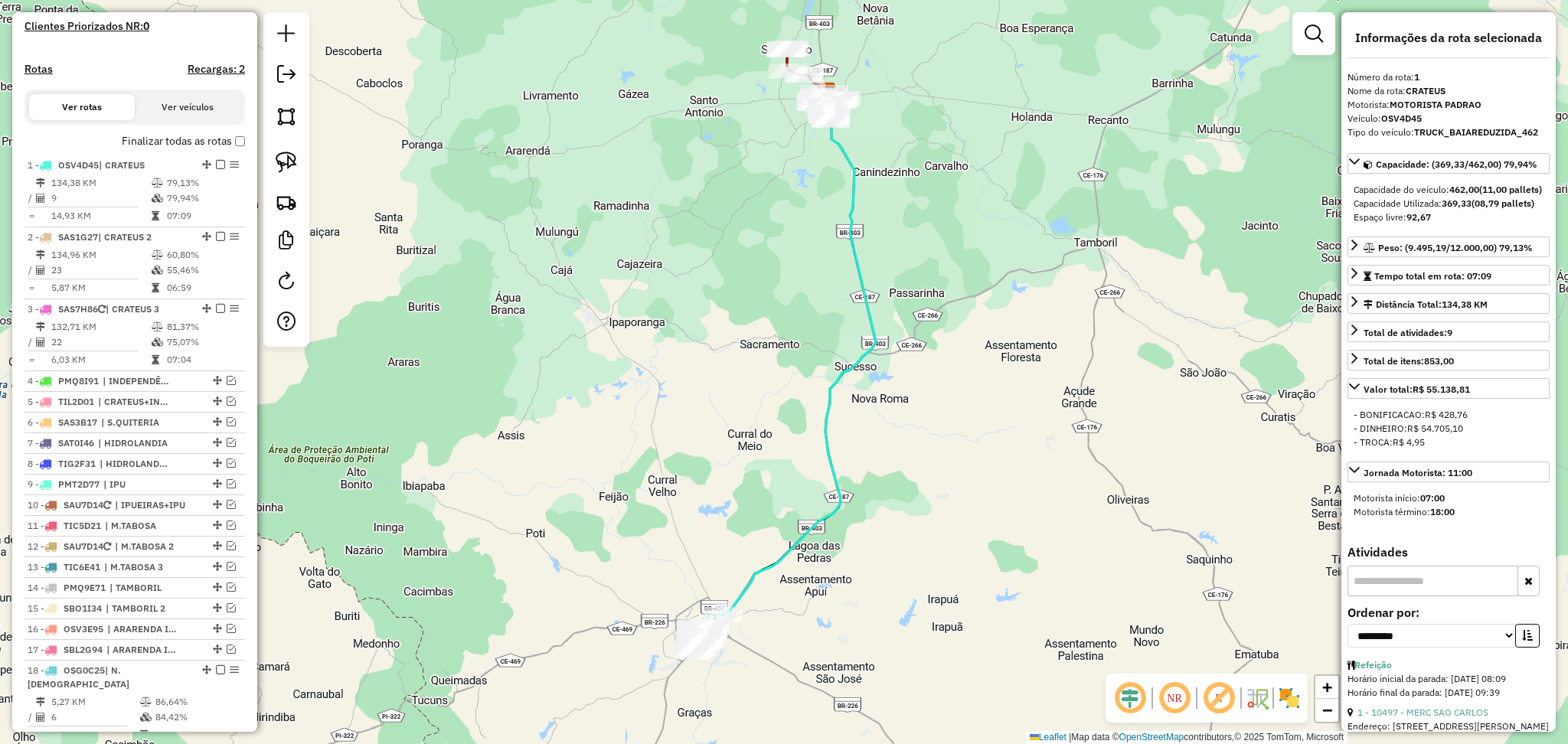
click at [1129, 700] on em at bounding box center [1130, 699] width 37 height 37
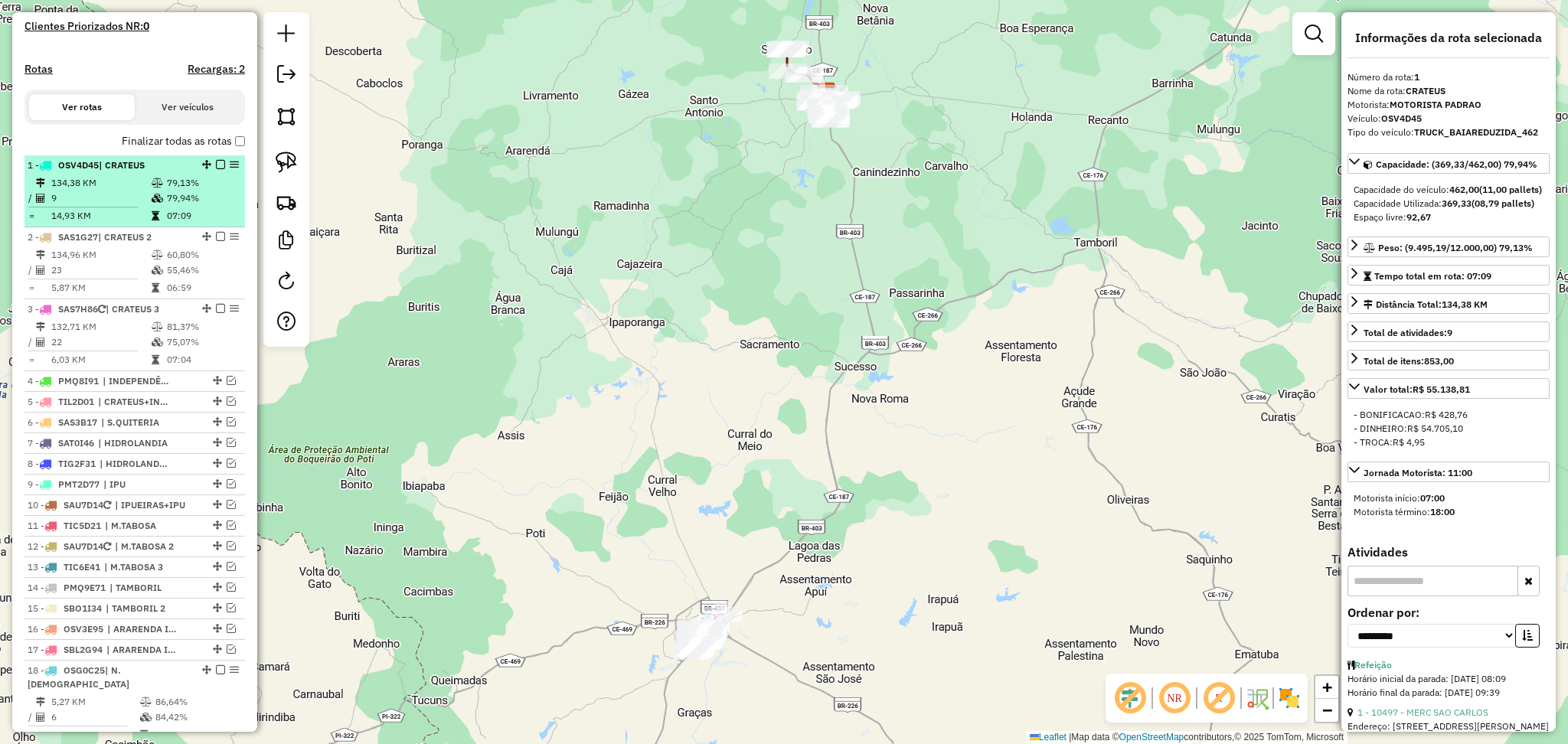
click at [106, 206] on td "9" at bounding box center [100, 198] width 100 height 15
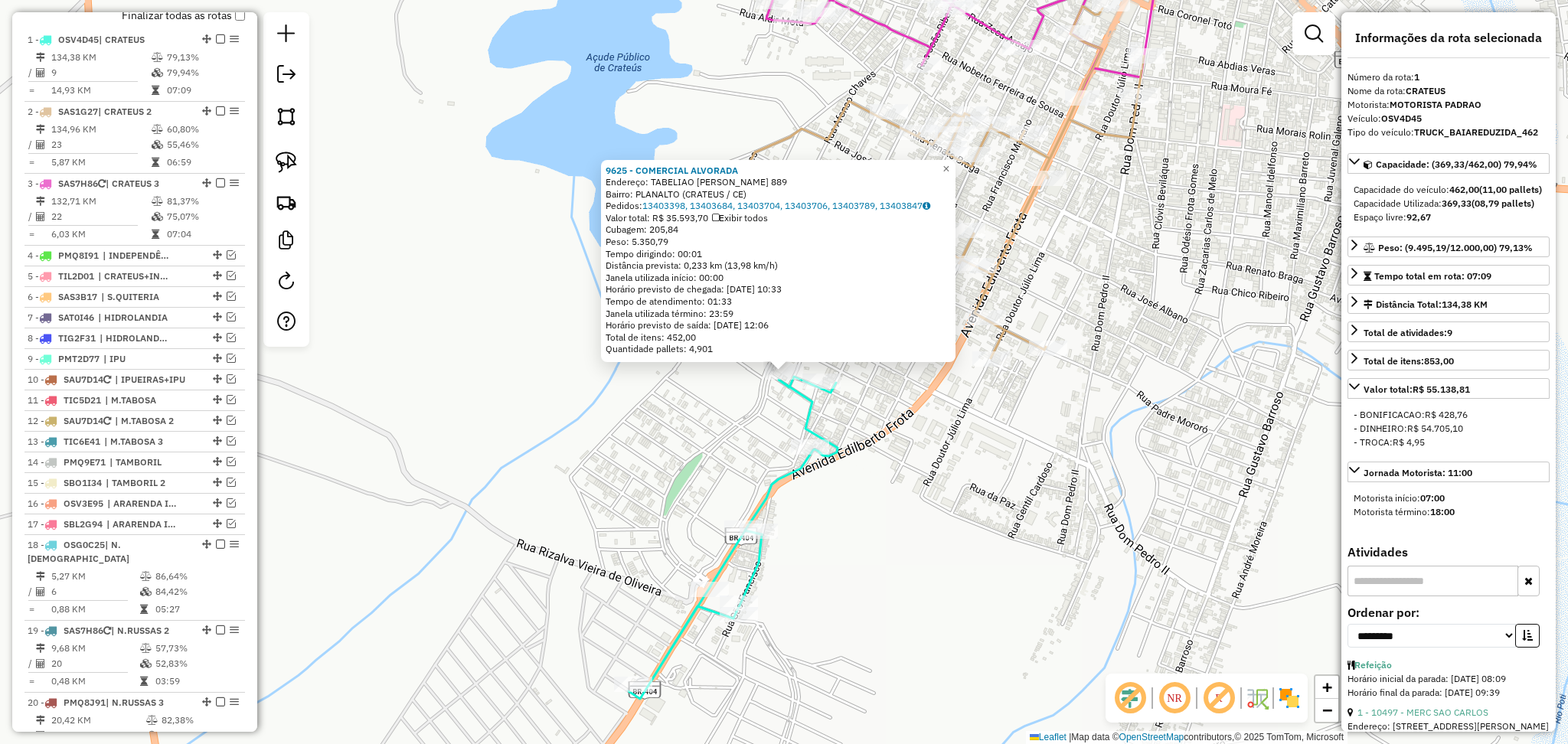
scroll to position [593, 0]
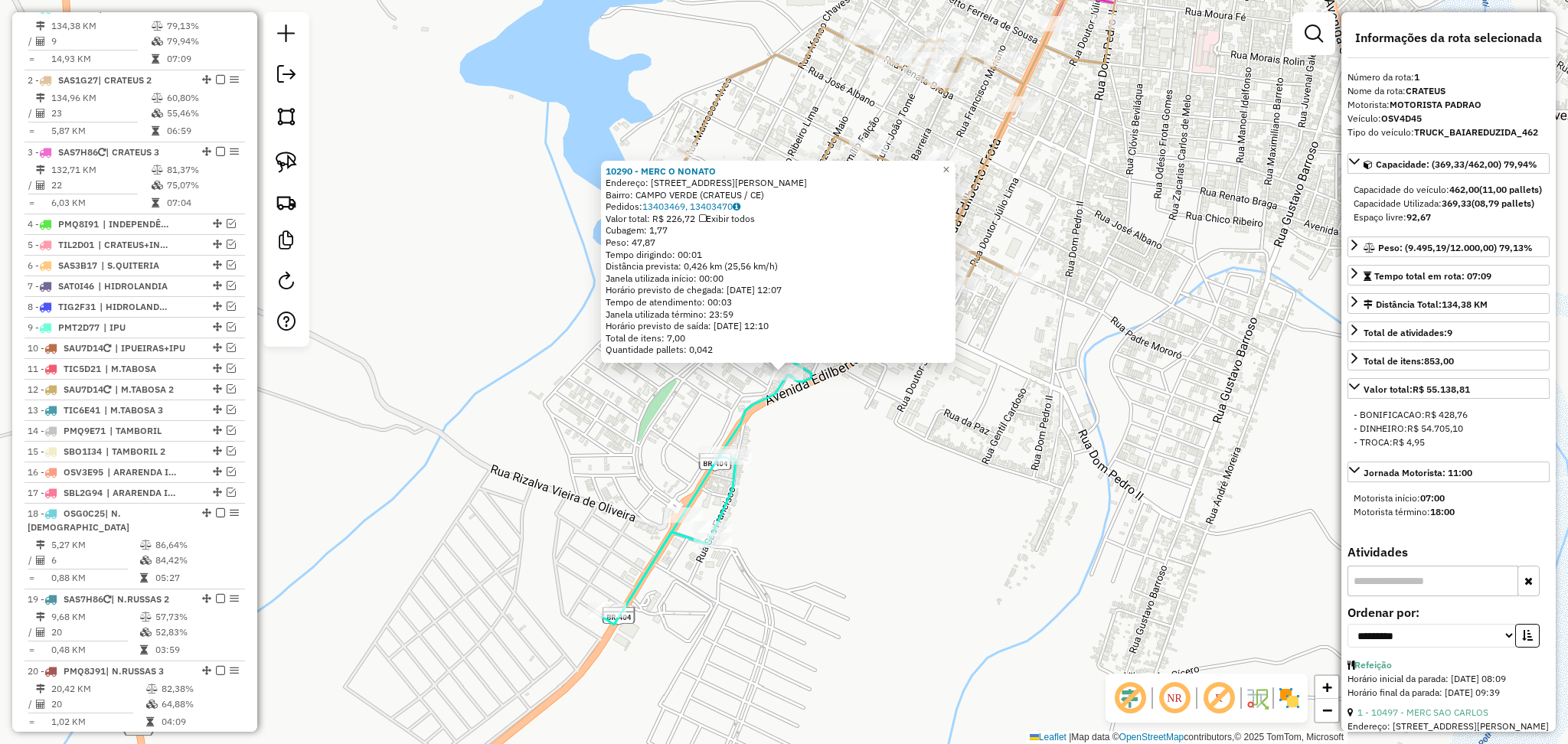
click at [728, 465] on div at bounding box center [732, 457] width 38 height 15
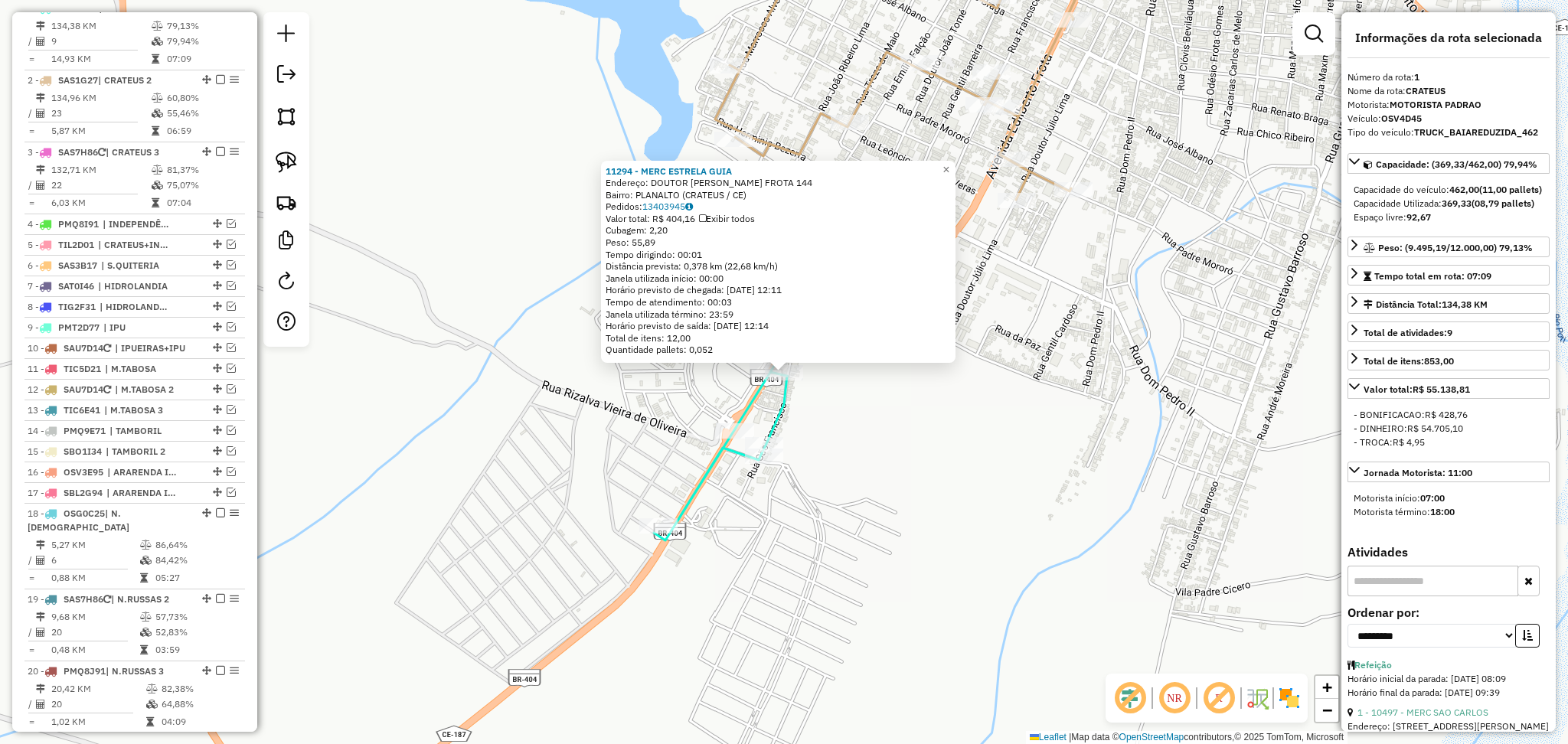
click at [849, 438] on div "11294 - MERC ESTRELA GUIA Endereço: DOUTOR EDILBERTO FROTA 144 Bairro: PLANALTO…" at bounding box center [784, 372] width 1568 height 744
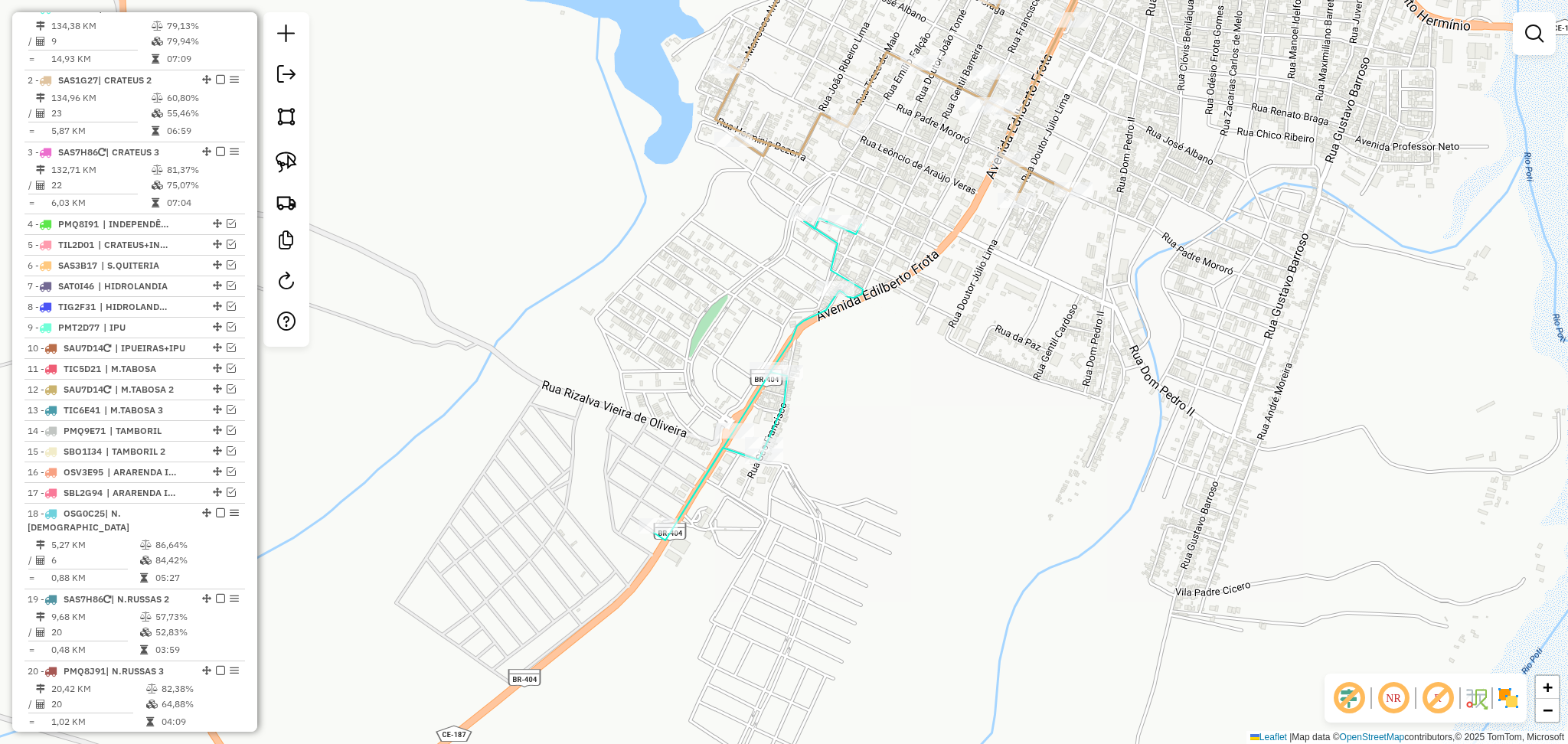
click at [737, 422] on icon at bounding box center [758, 380] width 209 height 323
select select "**********"
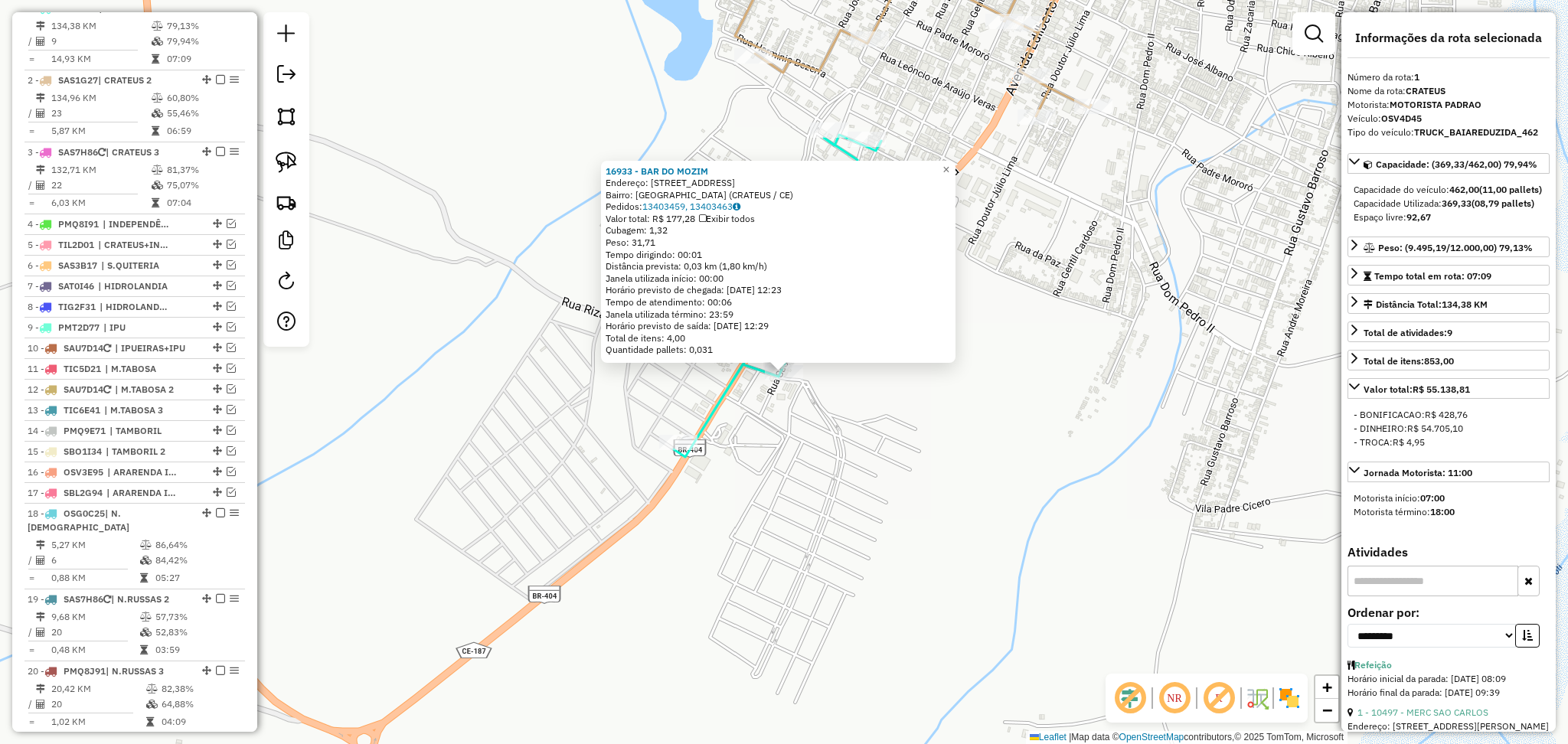
click at [836, 442] on div "16933 - BAR DO MOZIM Endereço: RUA SAO FRANCISCO 315 Bairro: CAMPO VELHO (CRATE…" at bounding box center [784, 372] width 1568 height 744
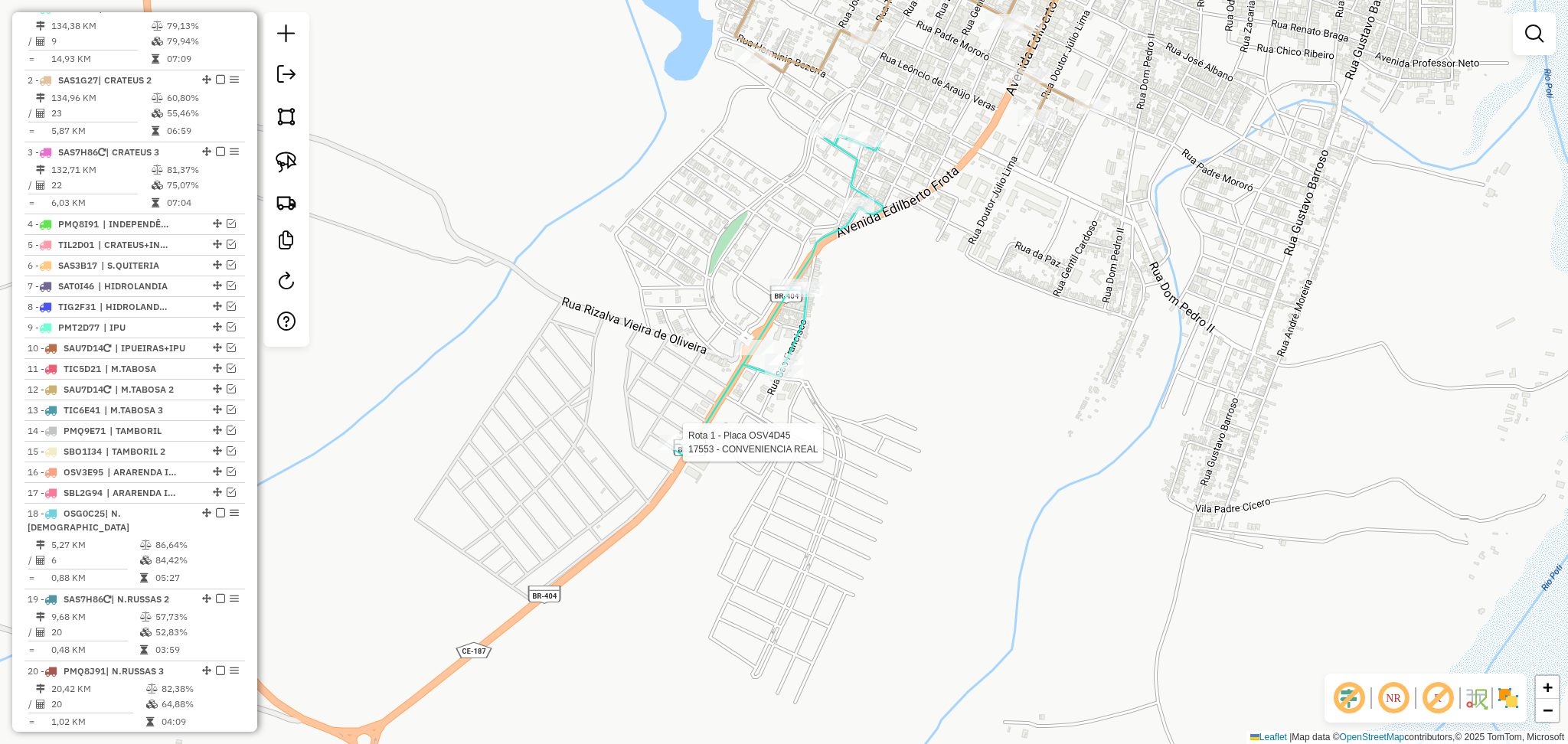
select select "**********"
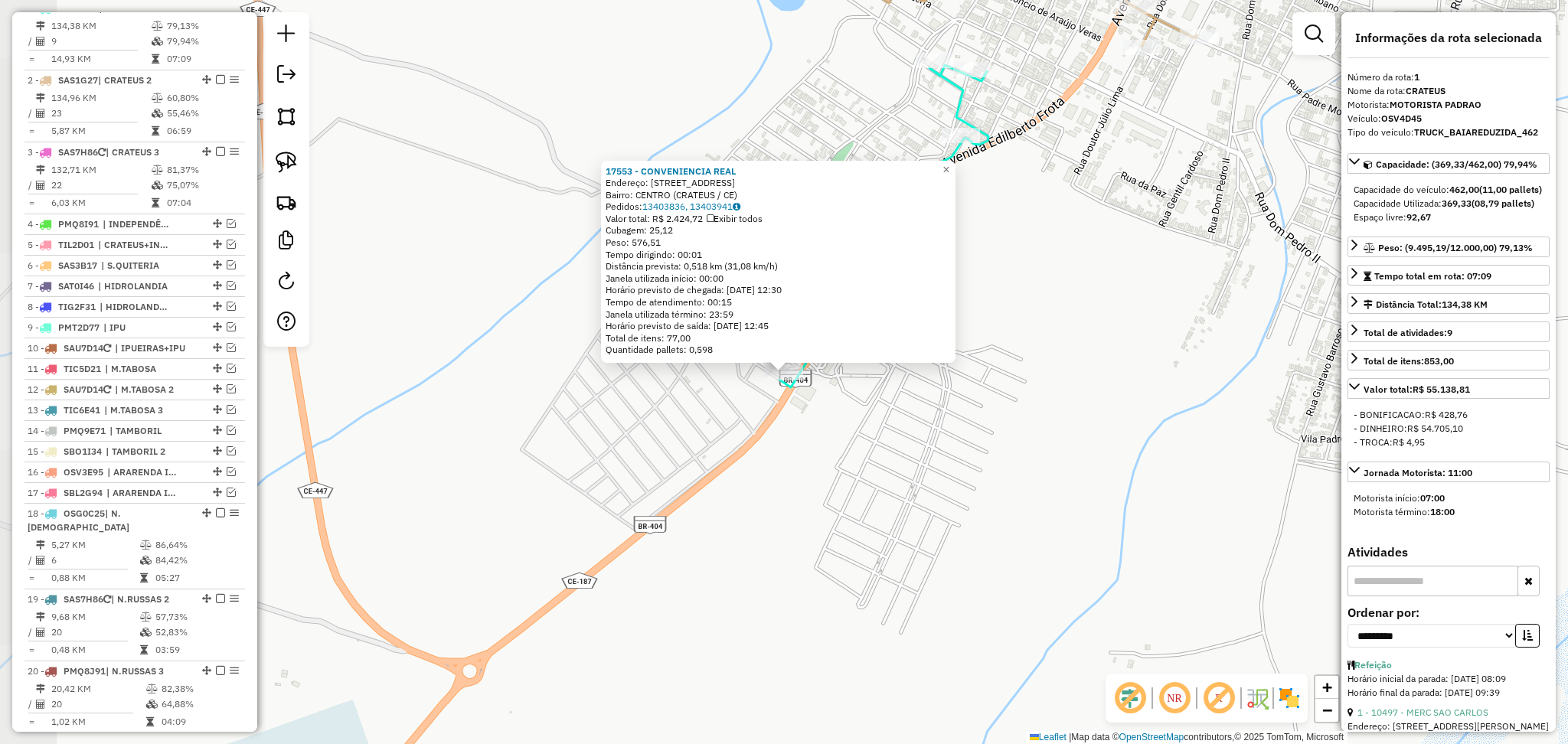
click at [853, 442] on div "17553 - CONVENIENCIA REAL Endereço: Avenida Doutor Edilberto Frota 4100 Bairro:…" at bounding box center [784, 372] width 1568 height 744
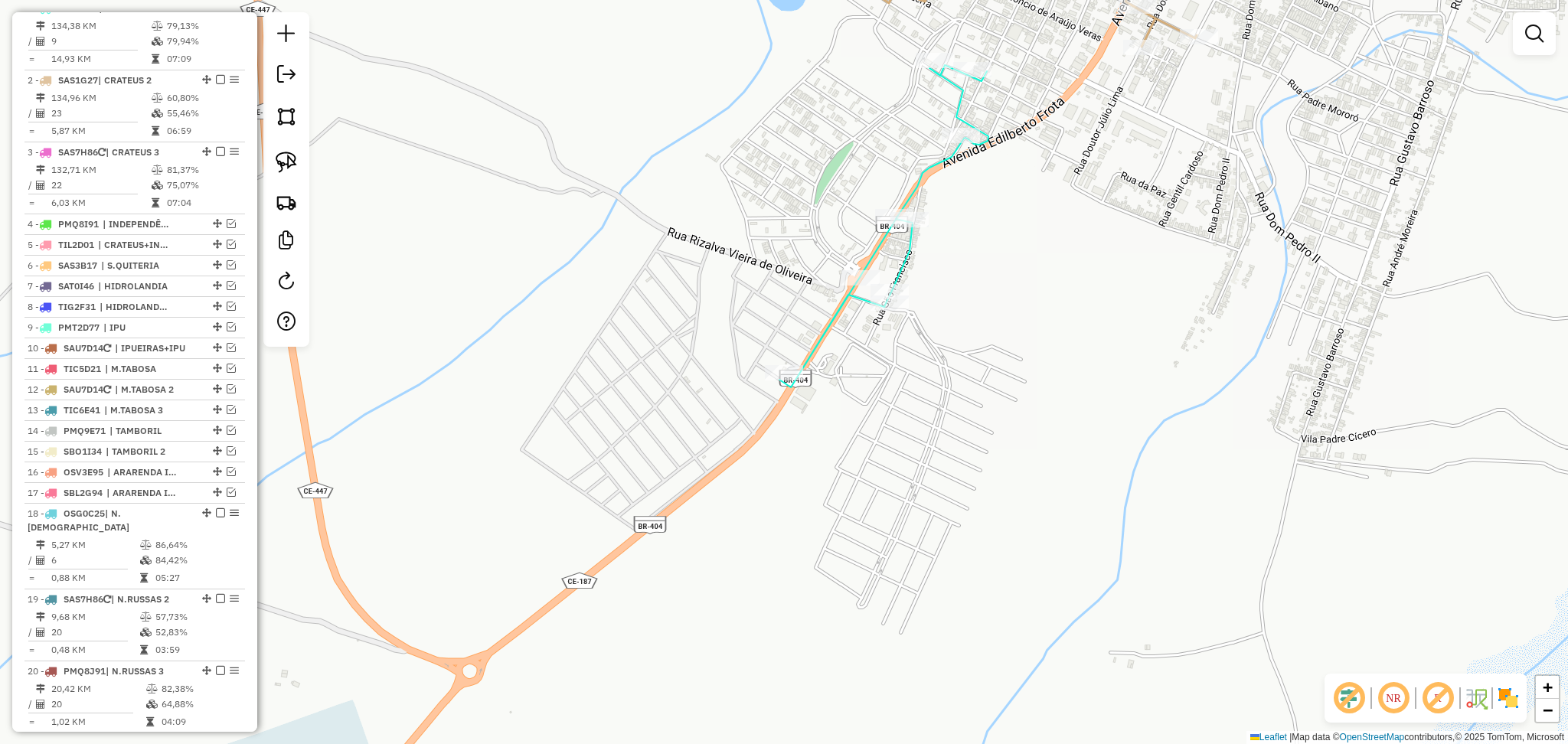
drag, startPoint x: 925, startPoint y: 399, endPoint x: 793, endPoint y: 515, distance: 175.7
click at [794, 515] on div "Janela de atendimento Grade de atendimento Capacidade Transportadoras Veículos …" at bounding box center [784, 372] width 1568 height 744
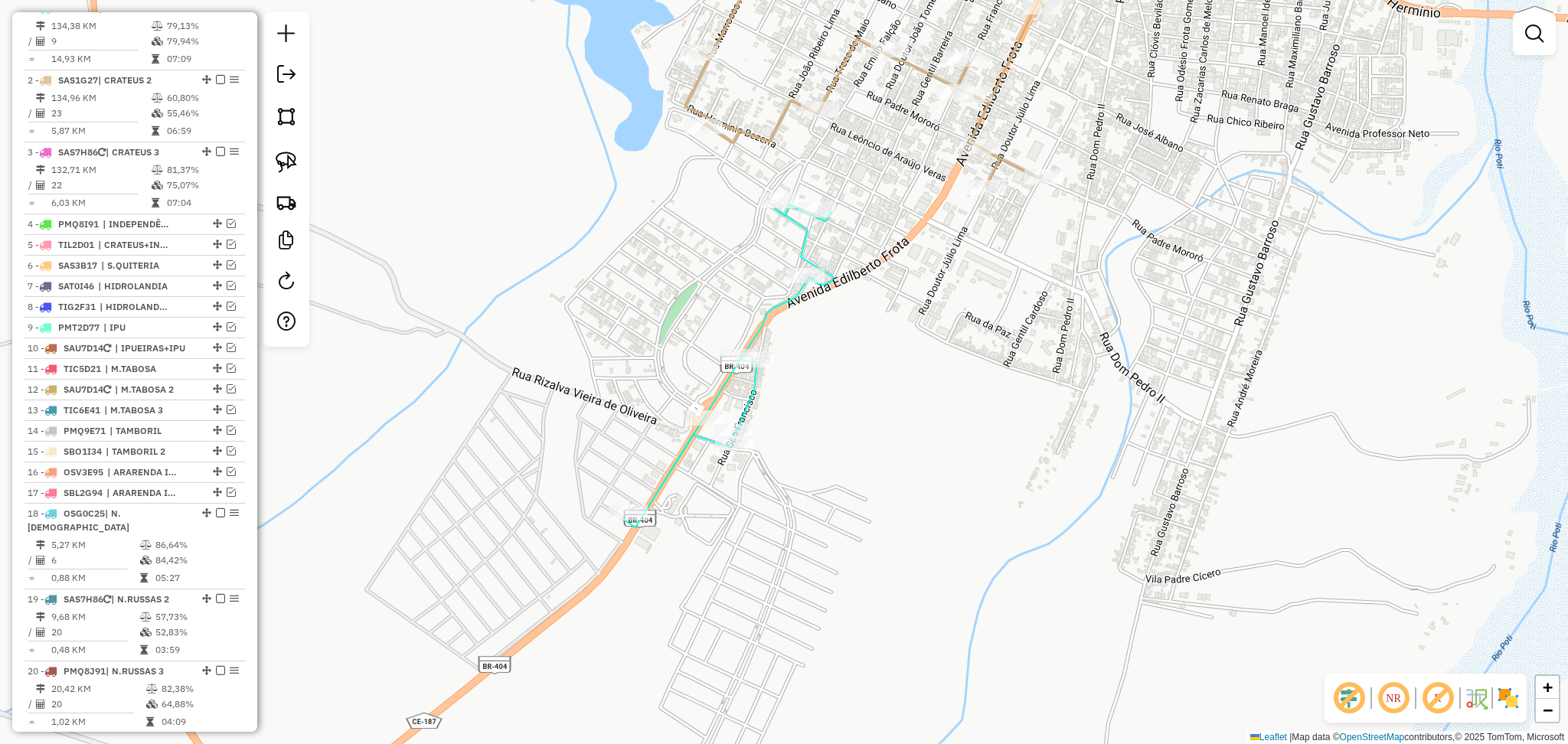
drag, startPoint x: 842, startPoint y: 347, endPoint x: 765, endPoint y: 354, distance: 77.3
click at [766, 354] on div "Janela de atendimento Grade de atendimento Capacidade Transportadoras Veículos …" at bounding box center [784, 372] width 1568 height 744
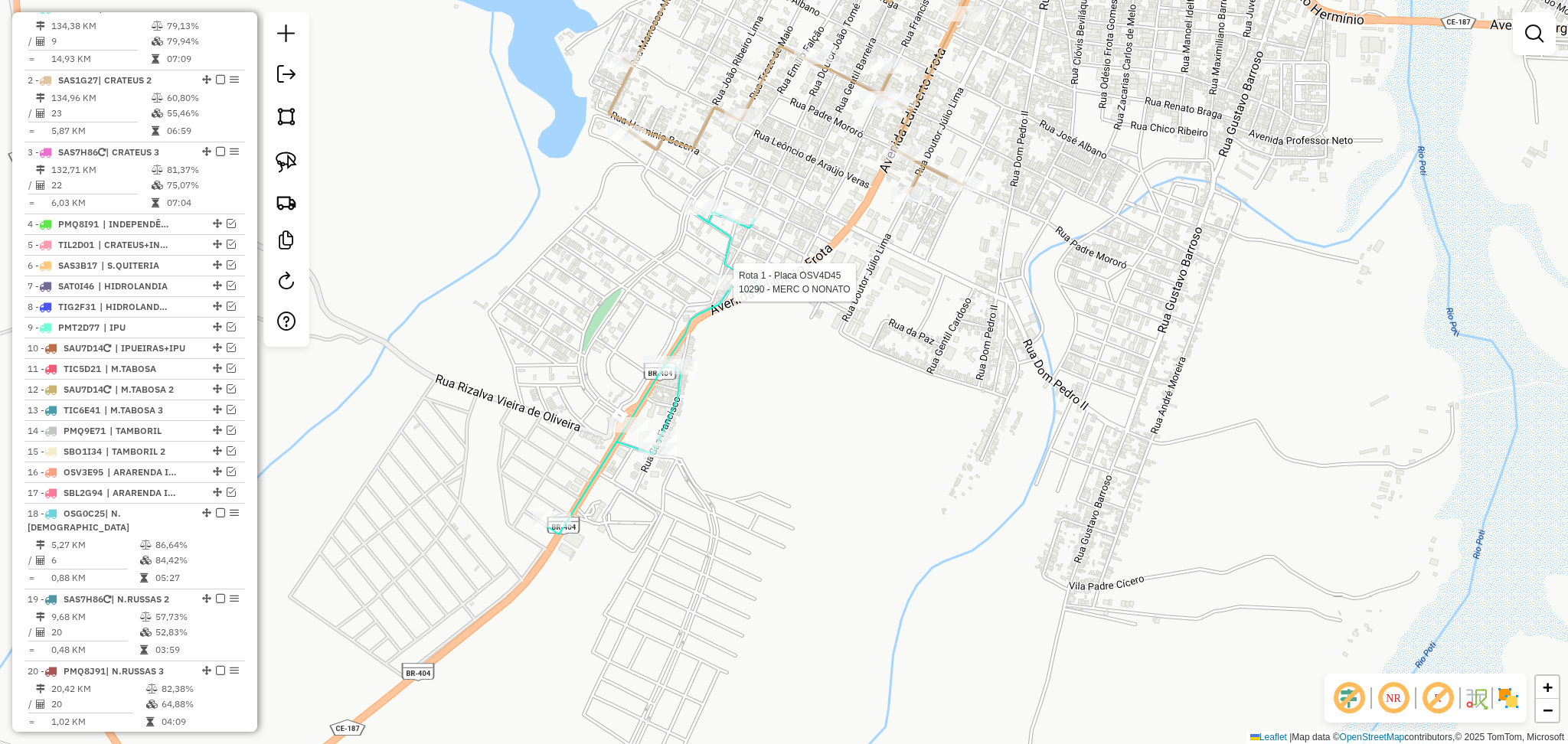
select select "**********"
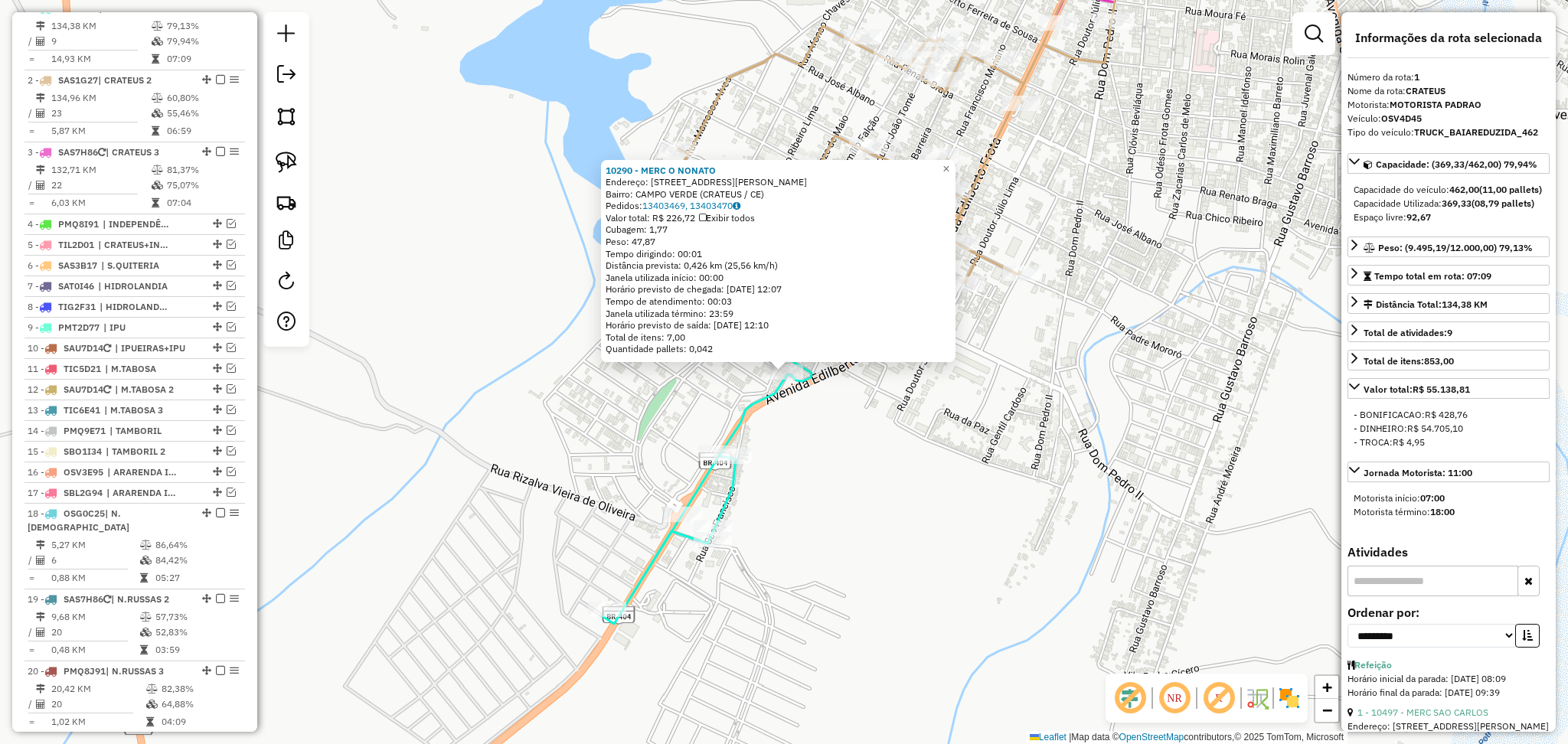
click at [865, 475] on div "10290 - MERC O NONATO Endereço: R JOAO SIDNEY MARTINS, 66 Bairro: CAMPO VERDE (…" at bounding box center [784, 372] width 1568 height 744
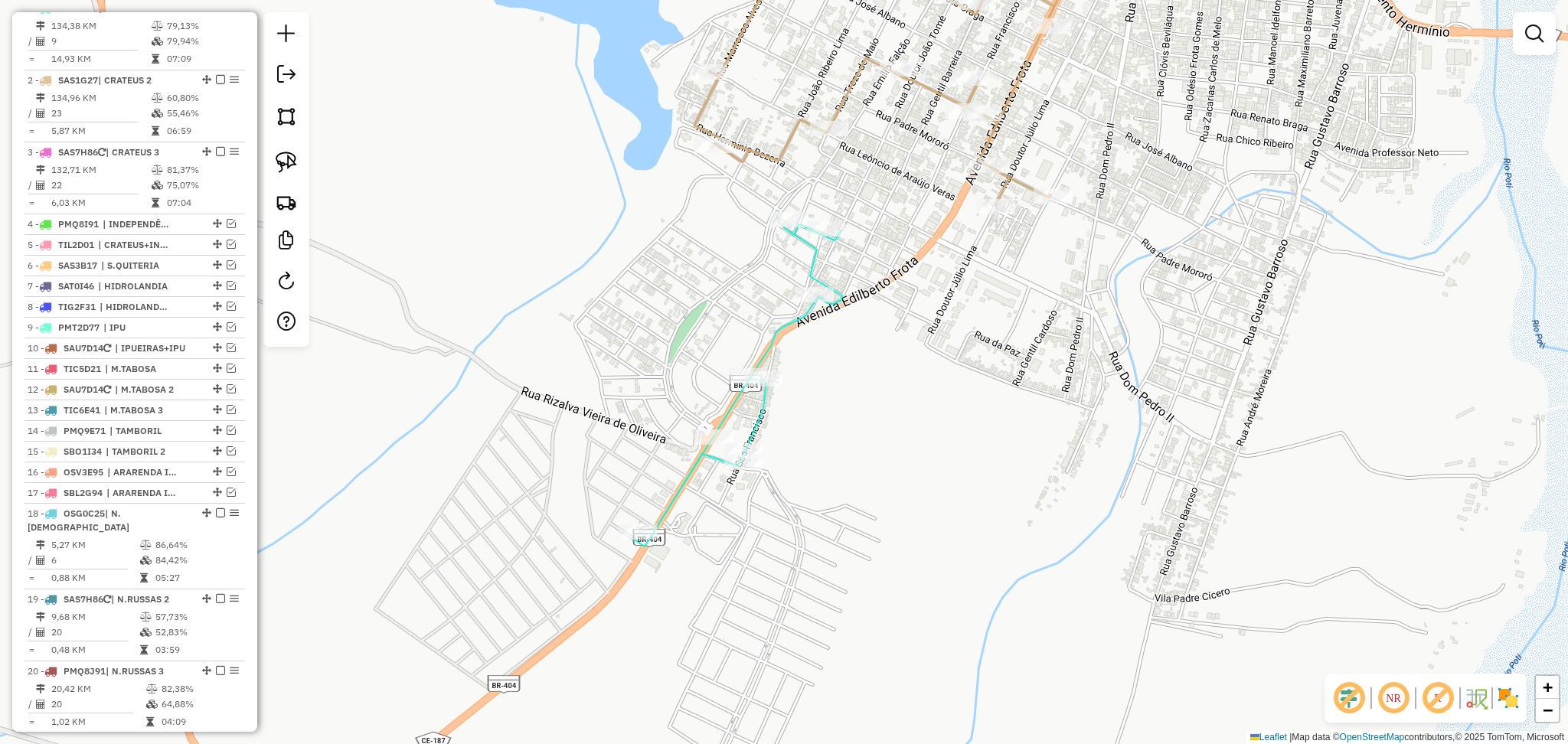
click at [689, 345] on div "Janela de atendimento Grade de atendimento Capacidade Transportadoras Veículos …" at bounding box center [784, 372] width 1568 height 744
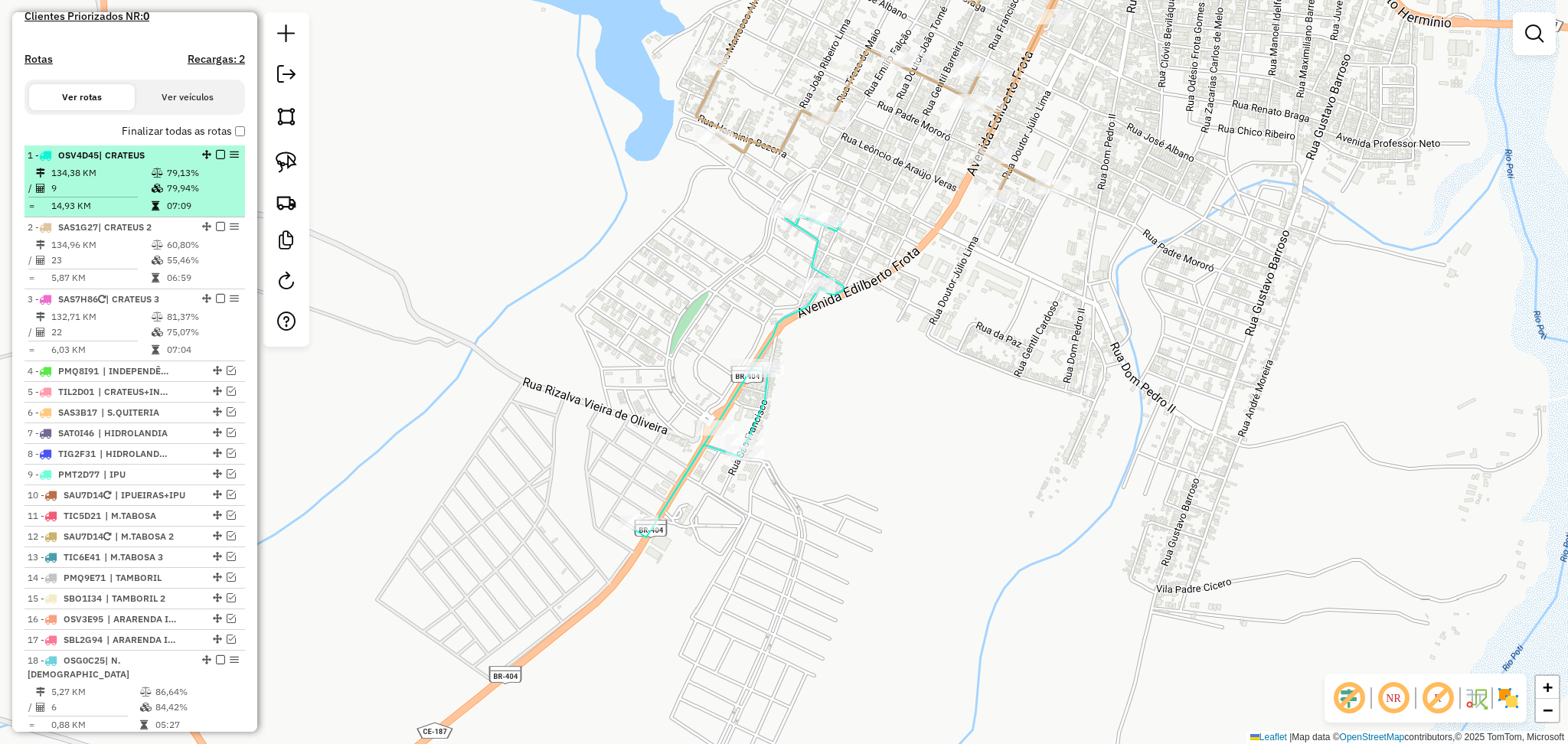
scroll to position [388, 0]
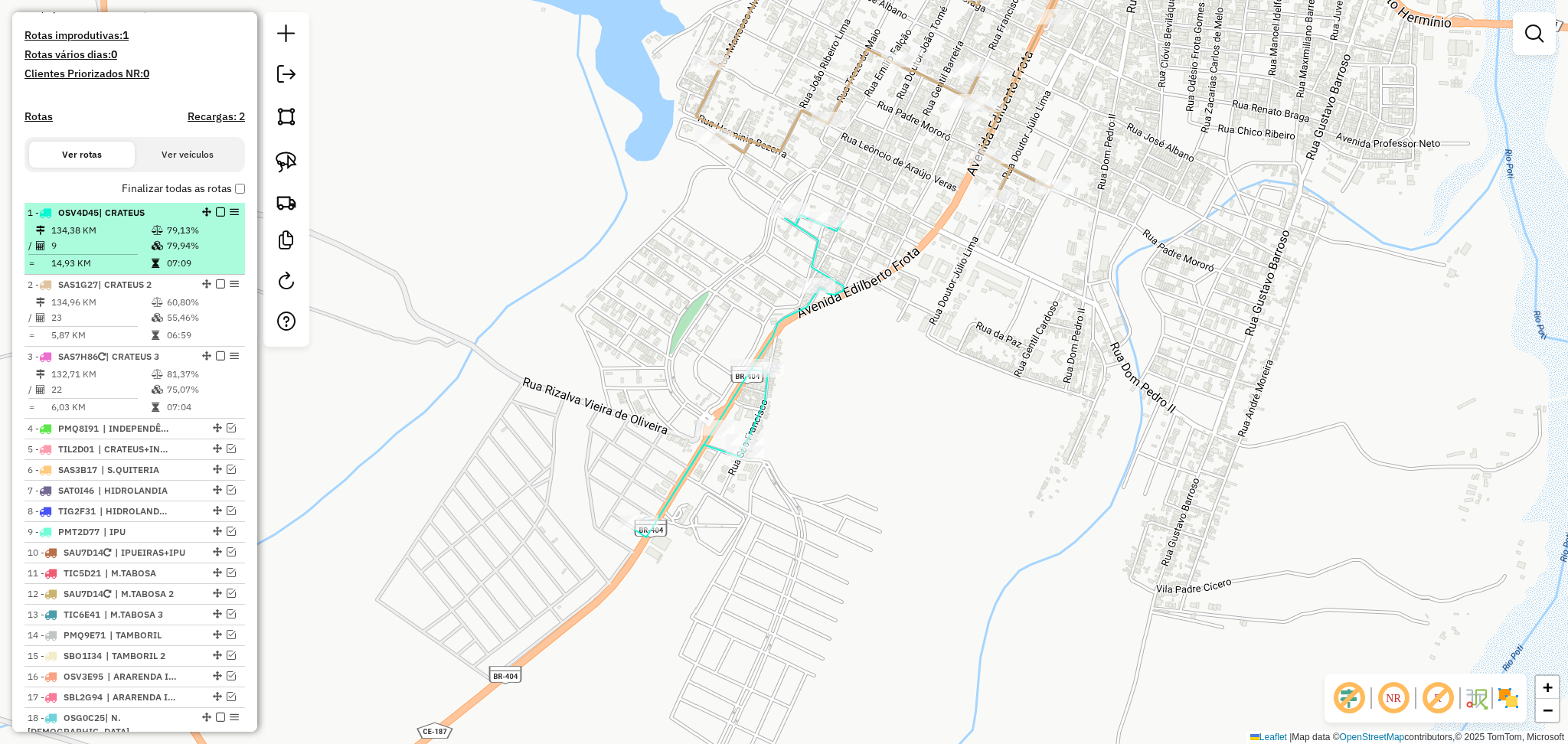
click at [99, 253] on td "9" at bounding box center [100, 246] width 100 height 15
select select "**********"
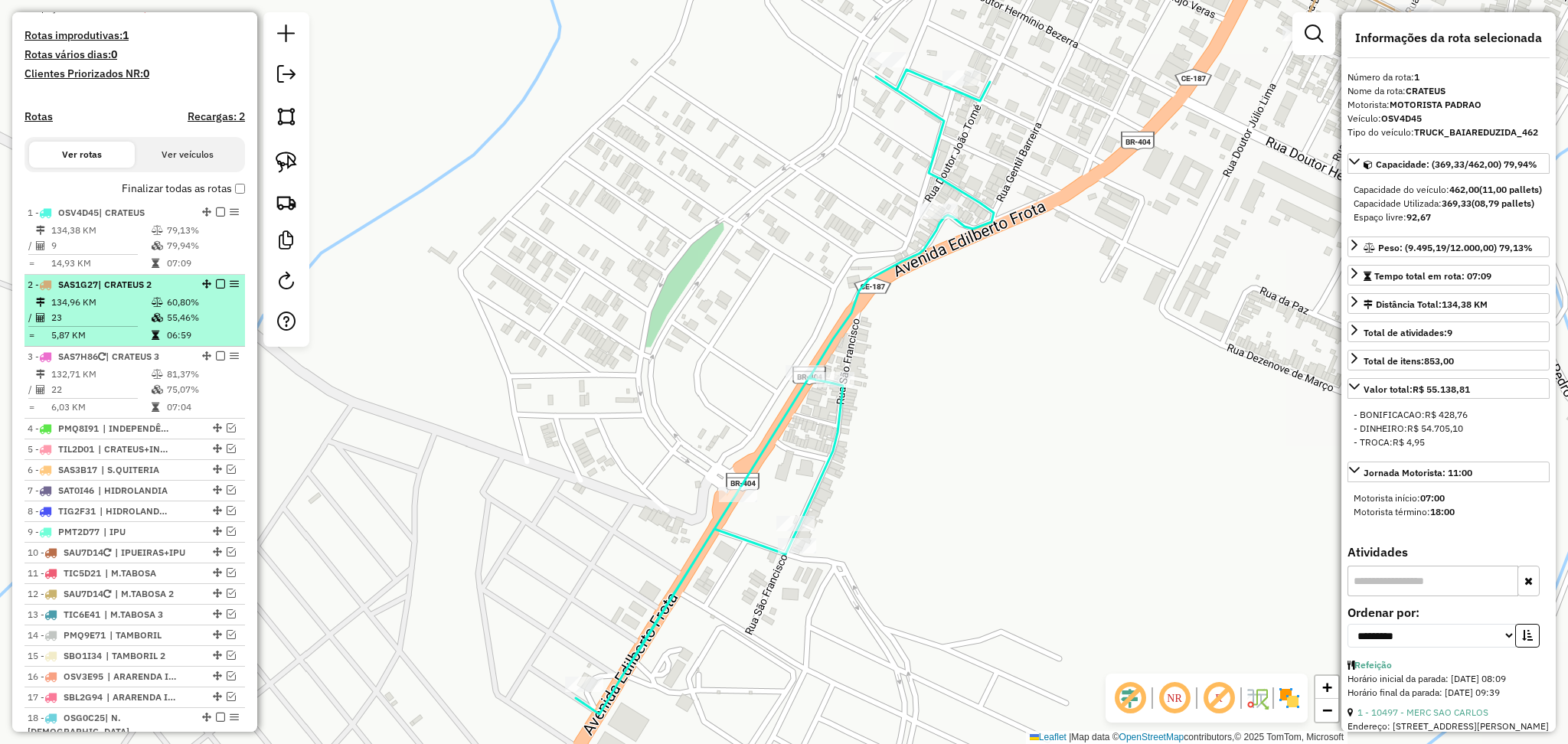
click at [109, 310] on td "134,96 KM" at bounding box center [100, 303] width 100 height 15
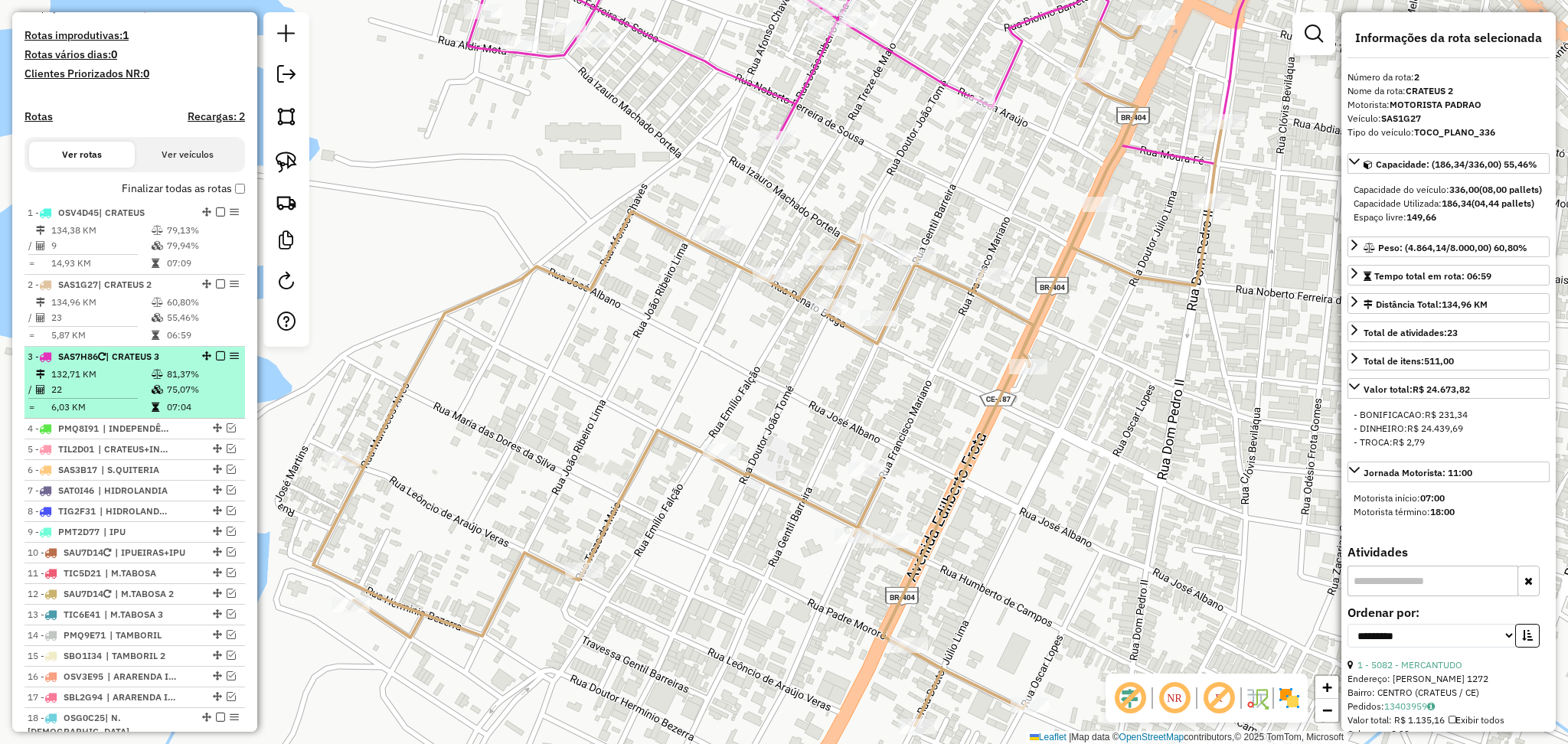
click at [98, 395] on td "22" at bounding box center [100, 390] width 100 height 15
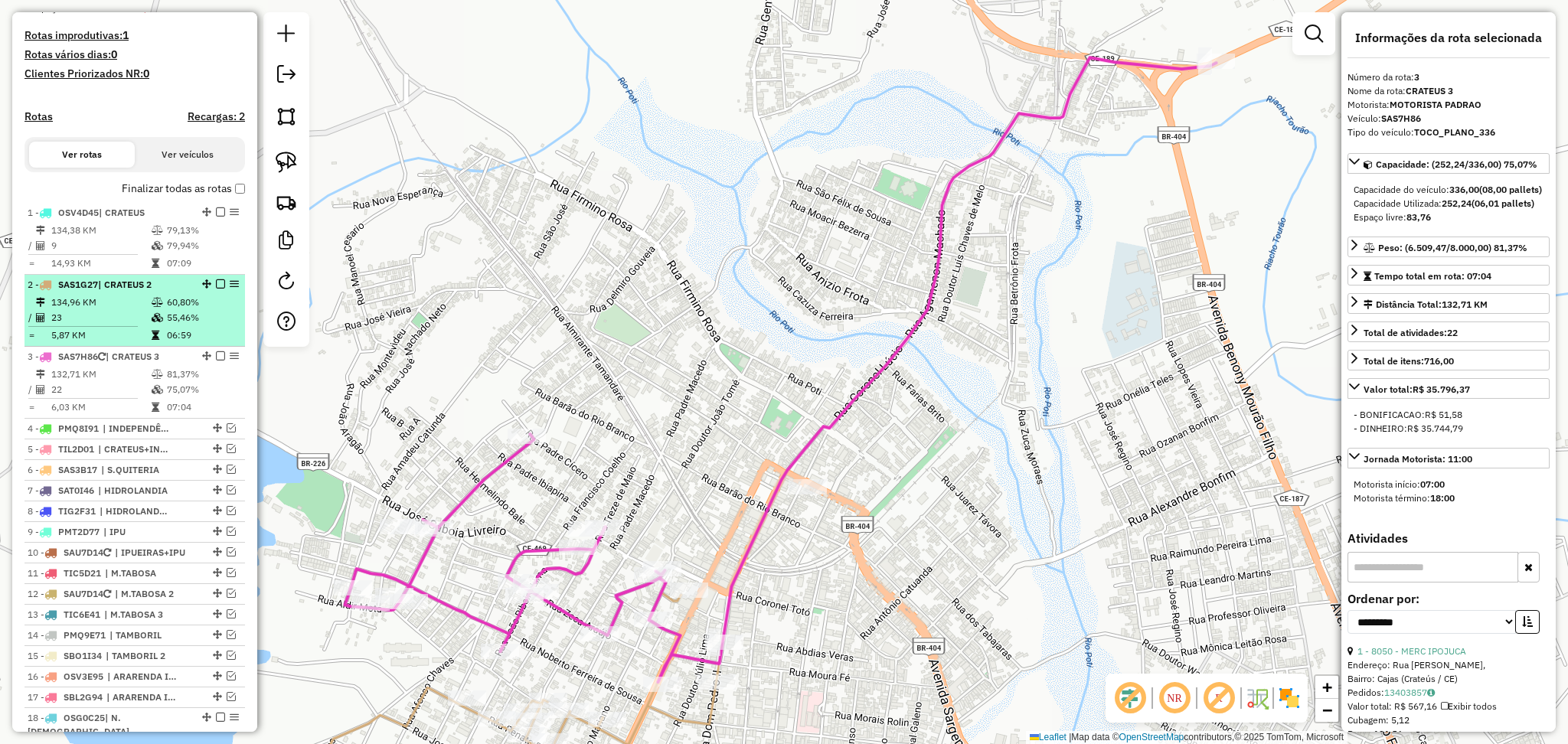
click at [111, 326] on td "23" at bounding box center [100, 318] width 100 height 15
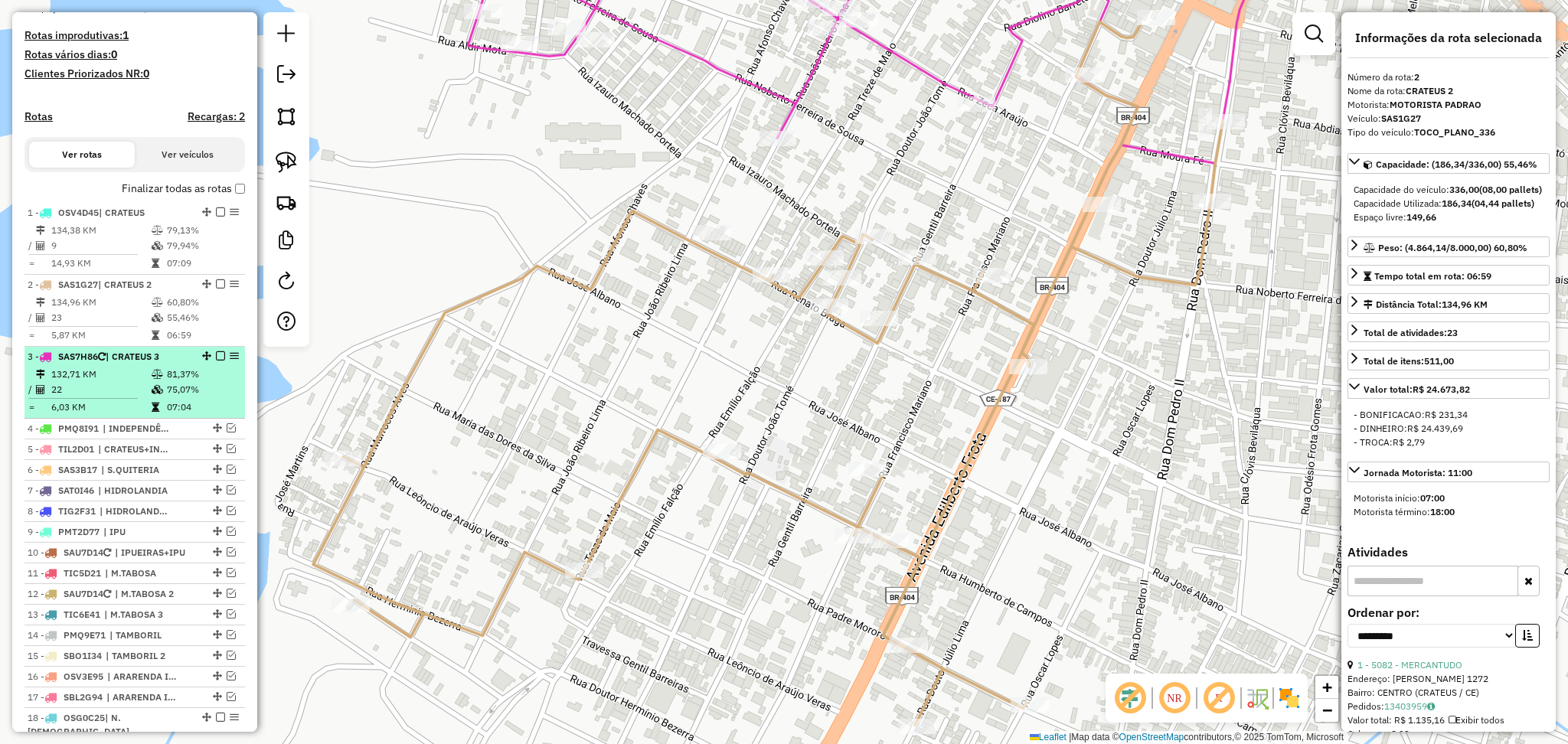
click at [121, 380] on td "132,71 KM" at bounding box center [100, 375] width 100 height 15
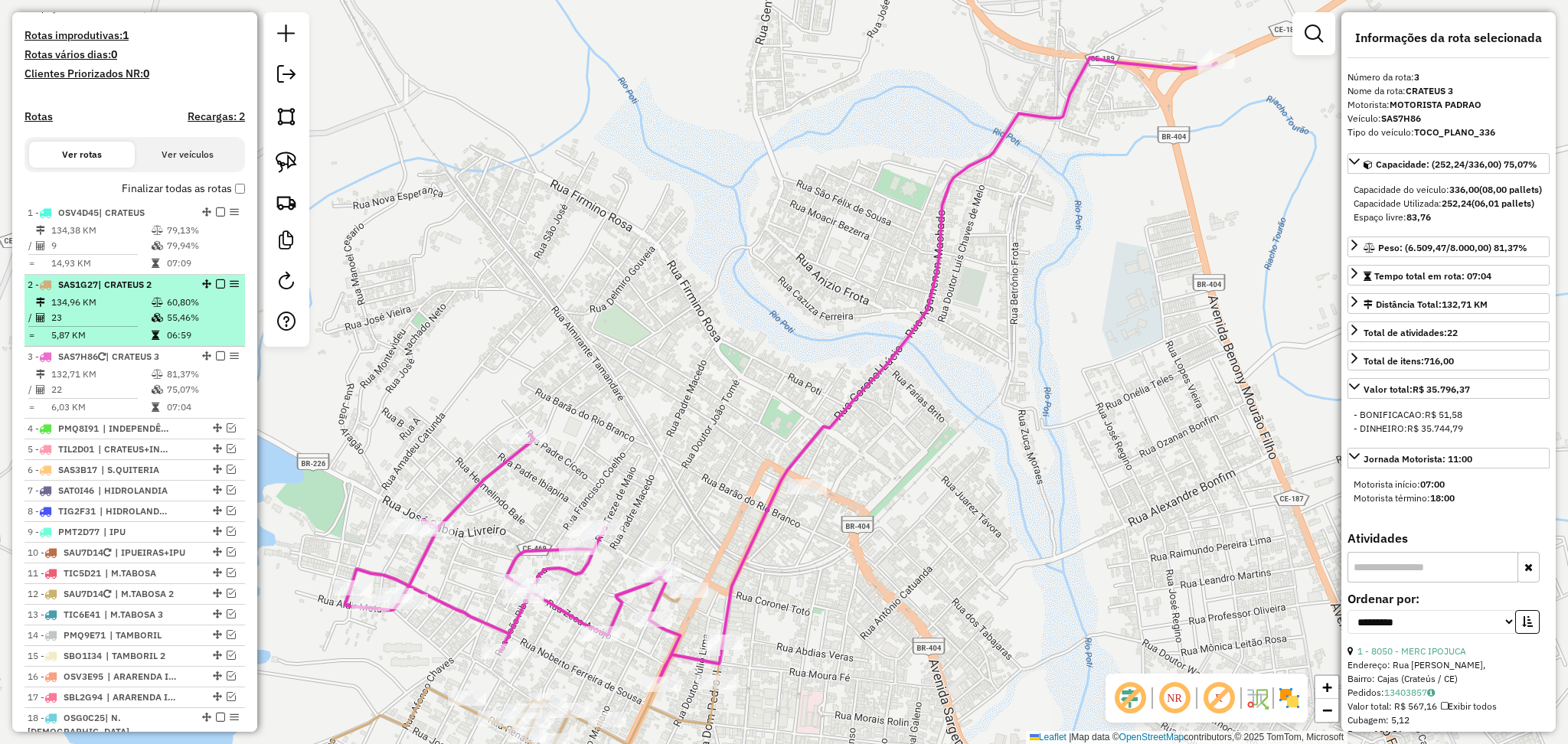
click at [107, 326] on td "23" at bounding box center [100, 318] width 100 height 15
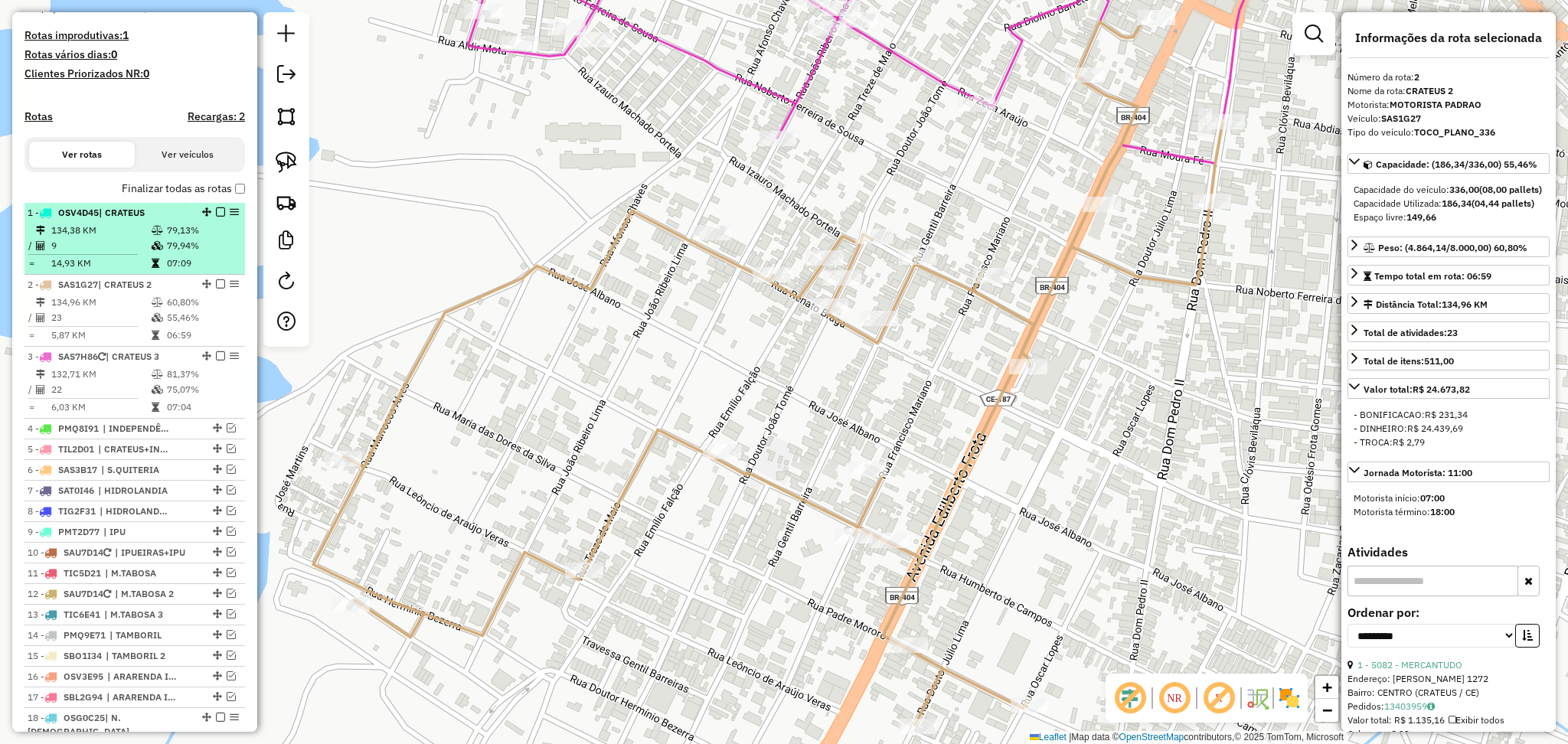
click at [104, 239] on td "134,38 KM" at bounding box center [100, 230] width 100 height 15
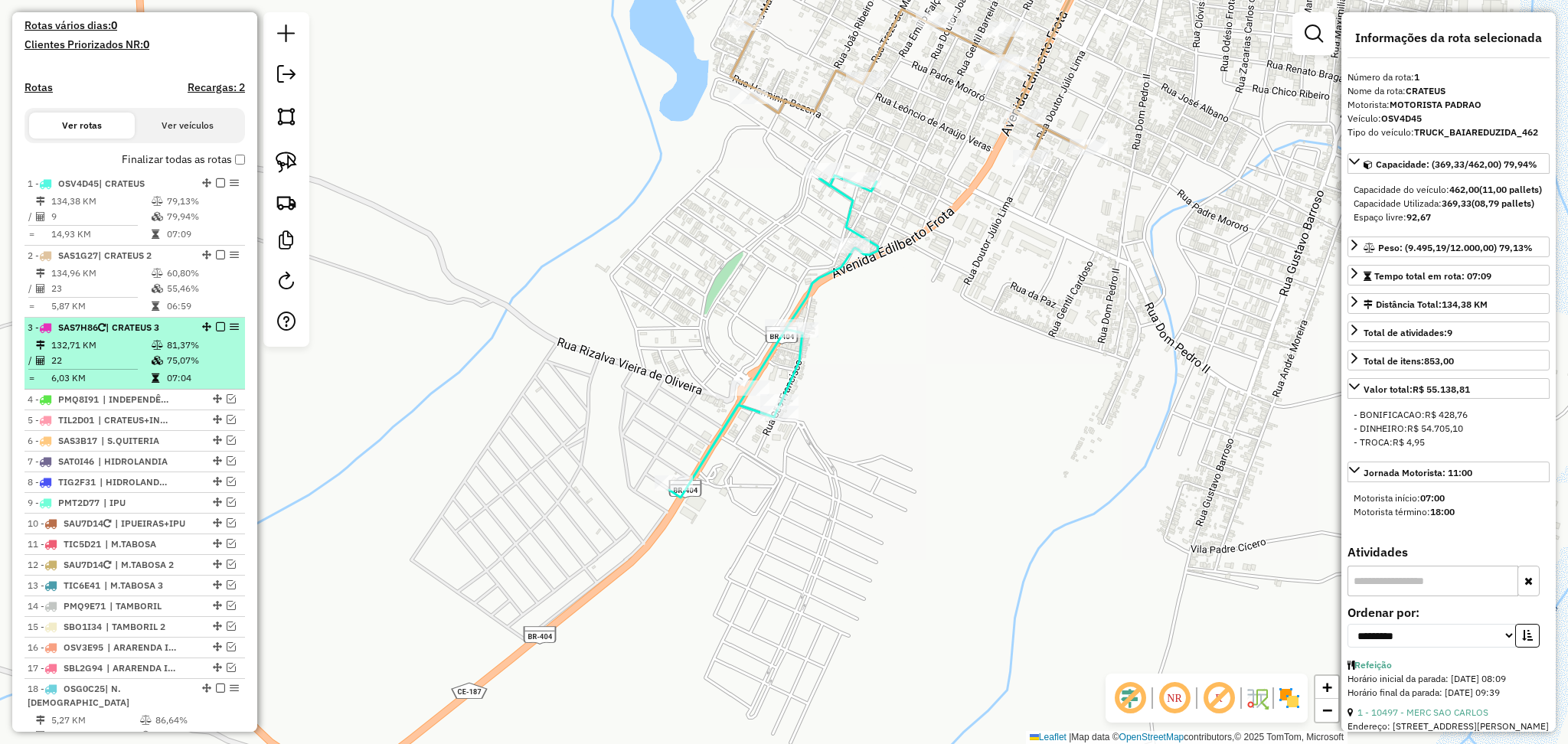
scroll to position [385, 0]
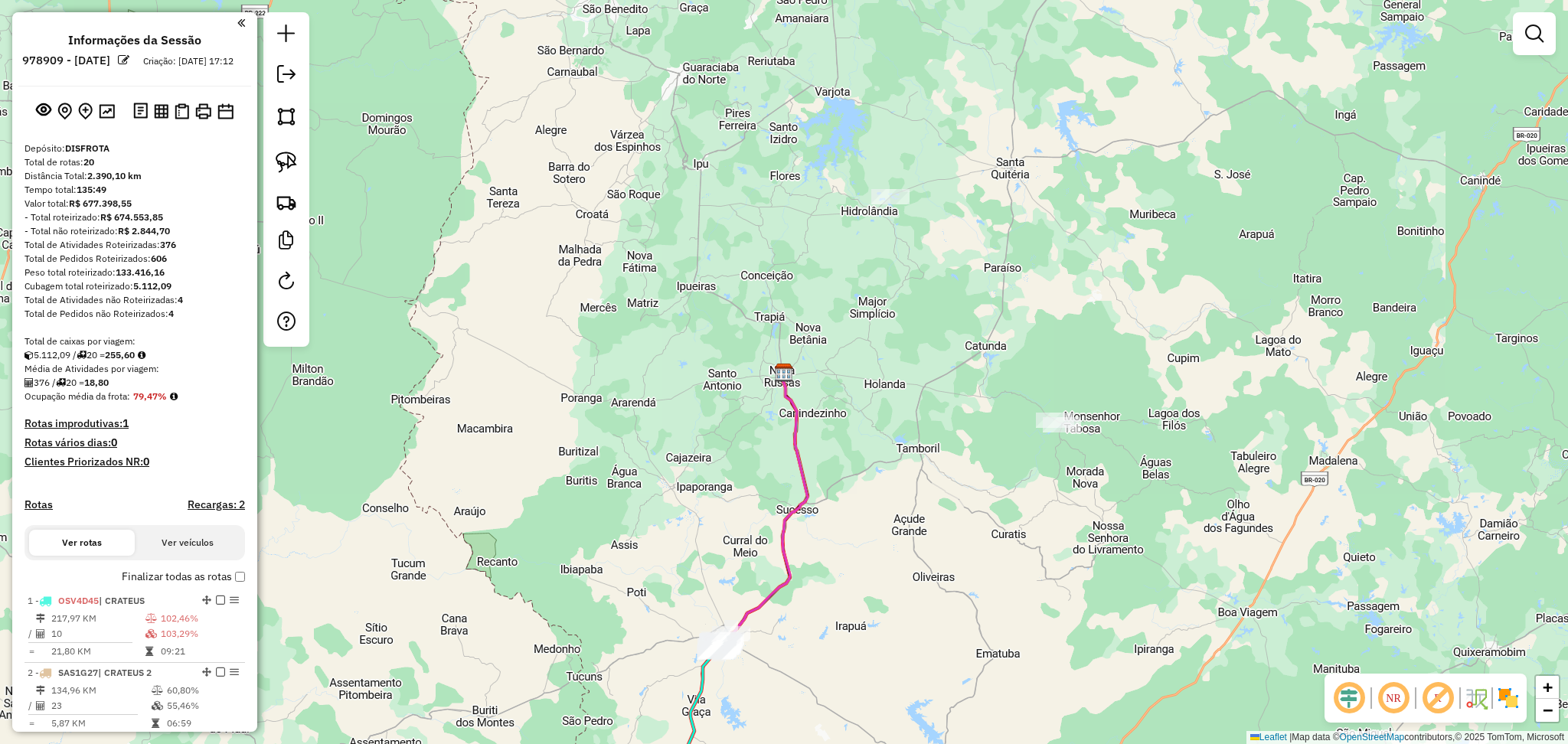
scroll to position [307, 0]
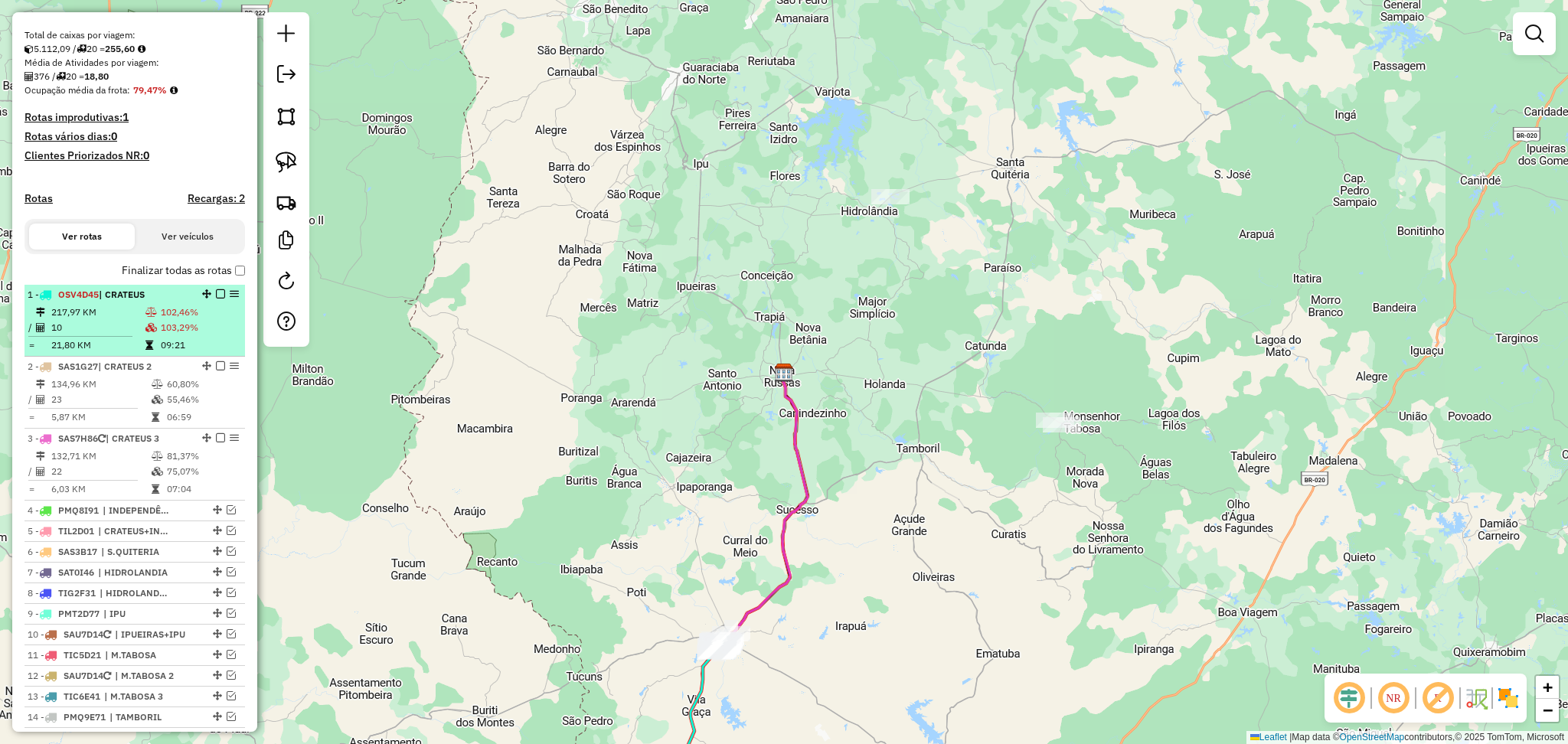
click at [98, 335] on td "10" at bounding box center [97, 328] width 95 height 15
select select "**********"
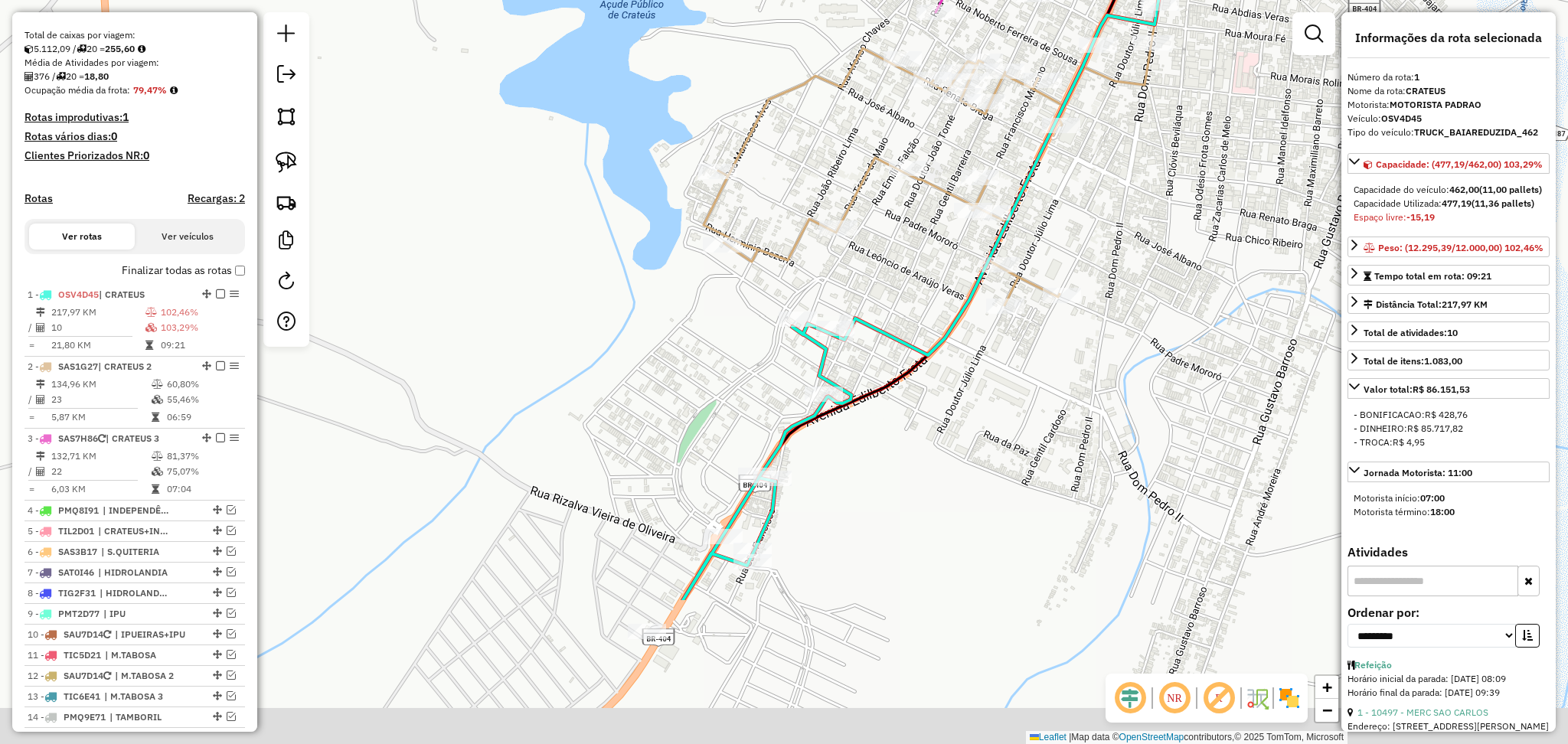
drag, startPoint x: 946, startPoint y: 648, endPoint x: 944, endPoint y: 396, distance: 252.0
click at [944, 398] on div "Janela de atendimento Grade de atendimento Capacidade Transportadoras Veículos …" at bounding box center [784, 372] width 1568 height 744
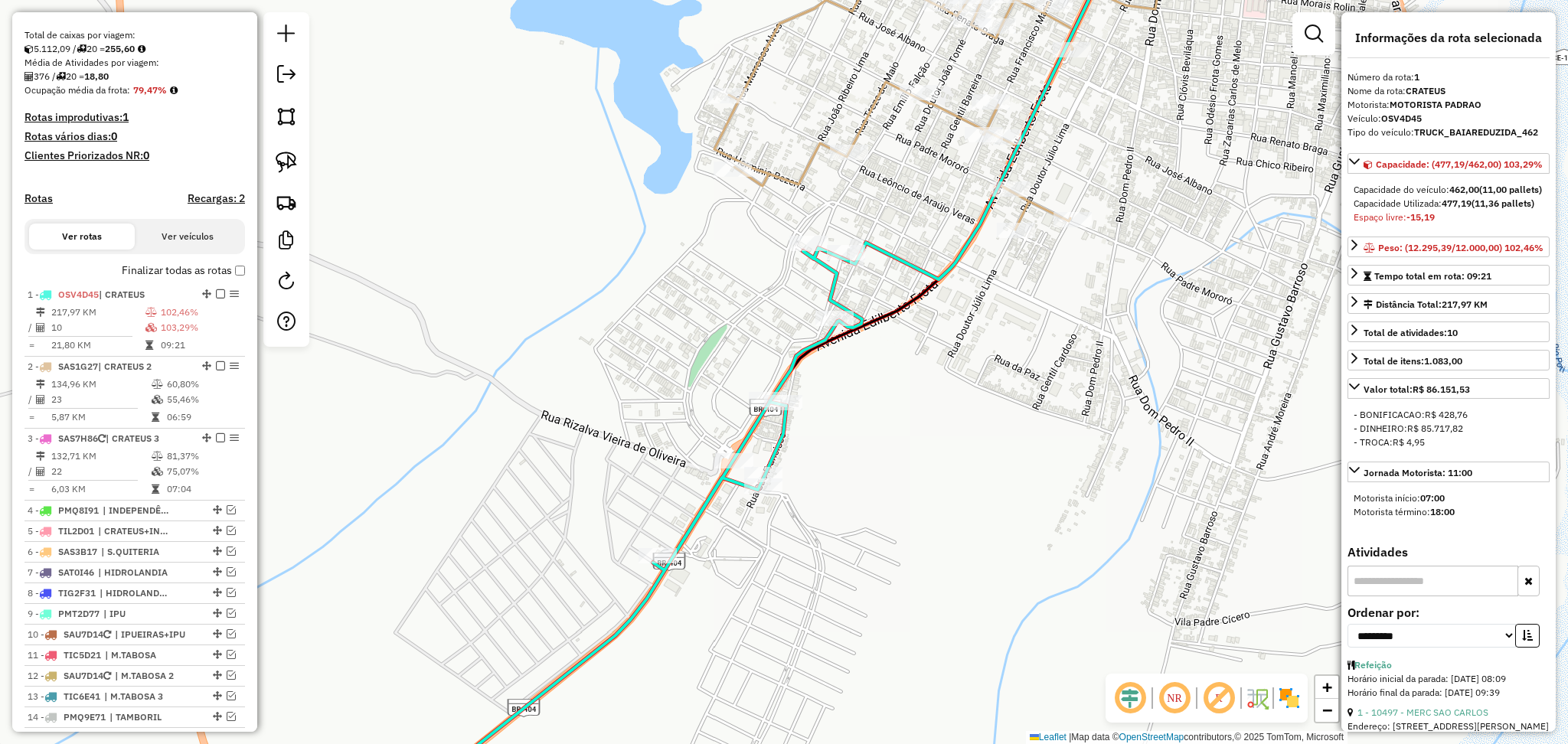
drag, startPoint x: 871, startPoint y: 383, endPoint x: 853, endPoint y: 383, distance: 18.0
click at [853, 383] on div "Janela de atendimento Grade de atendimento Capacidade Transportadoras Veículos …" at bounding box center [784, 372] width 1568 height 744
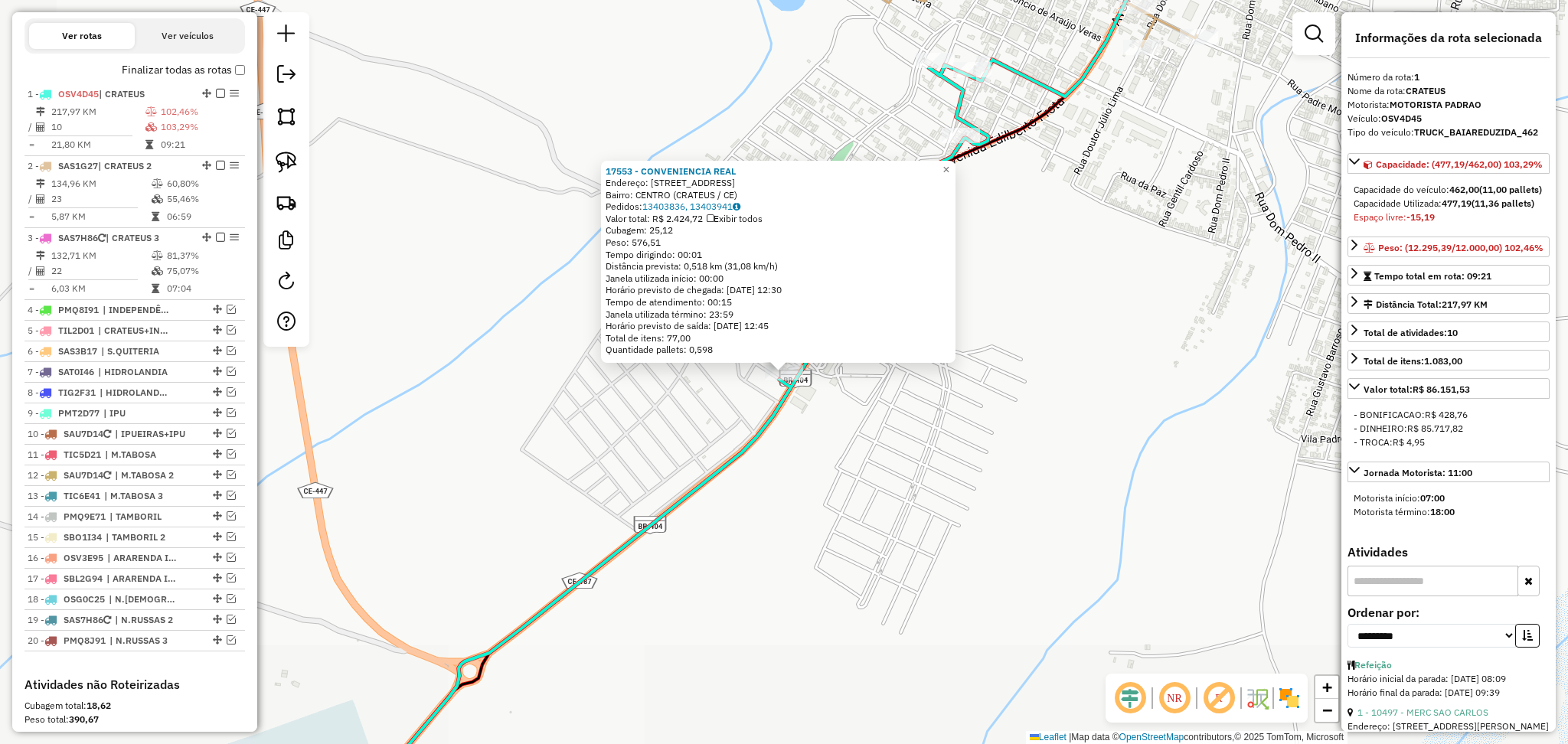
scroll to position [593, 0]
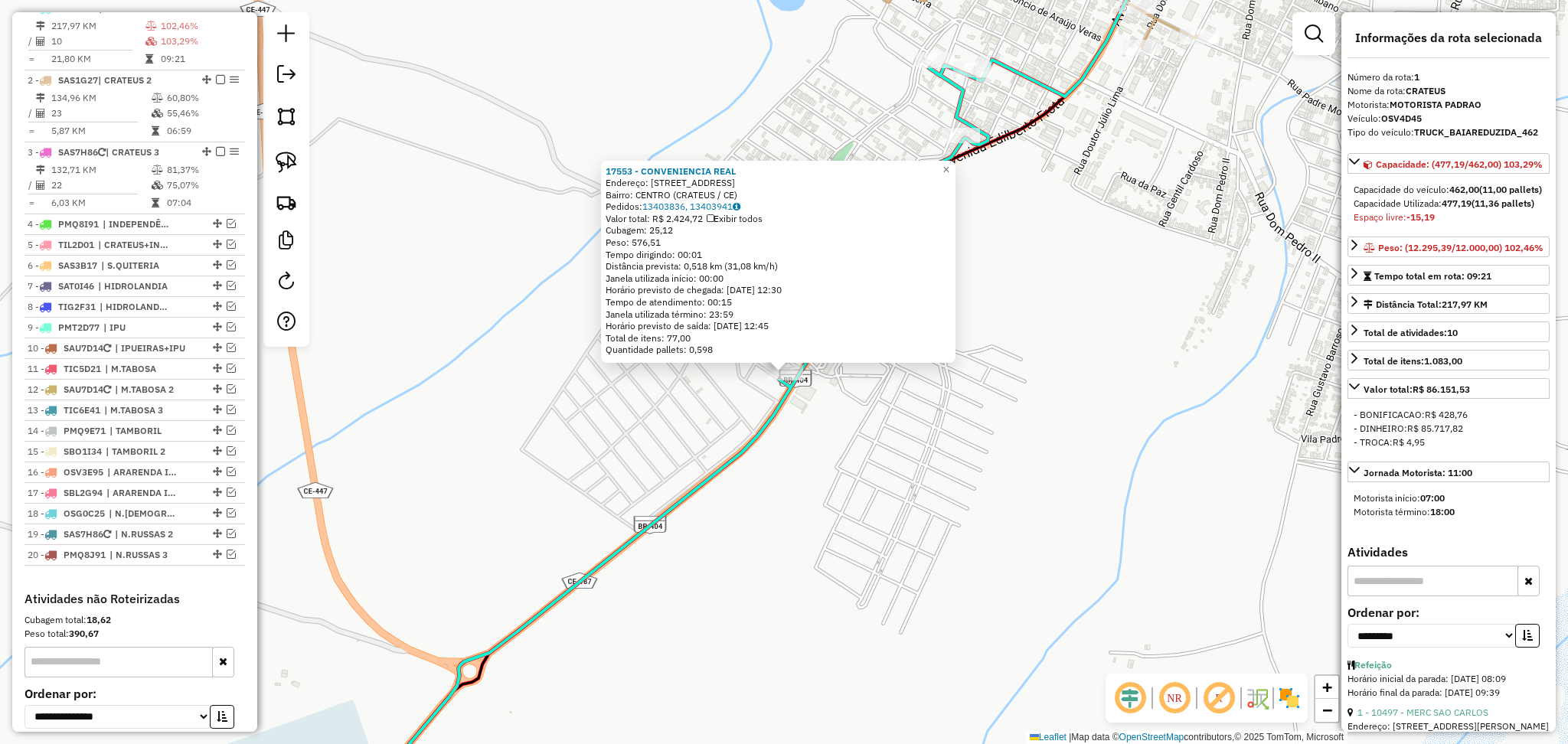
click at [851, 464] on div "17553 - CONVENIENCIA REAL Endereço: Avenida Doutor Edilberto Frota 4100 Bairro:…" at bounding box center [784, 372] width 1568 height 744
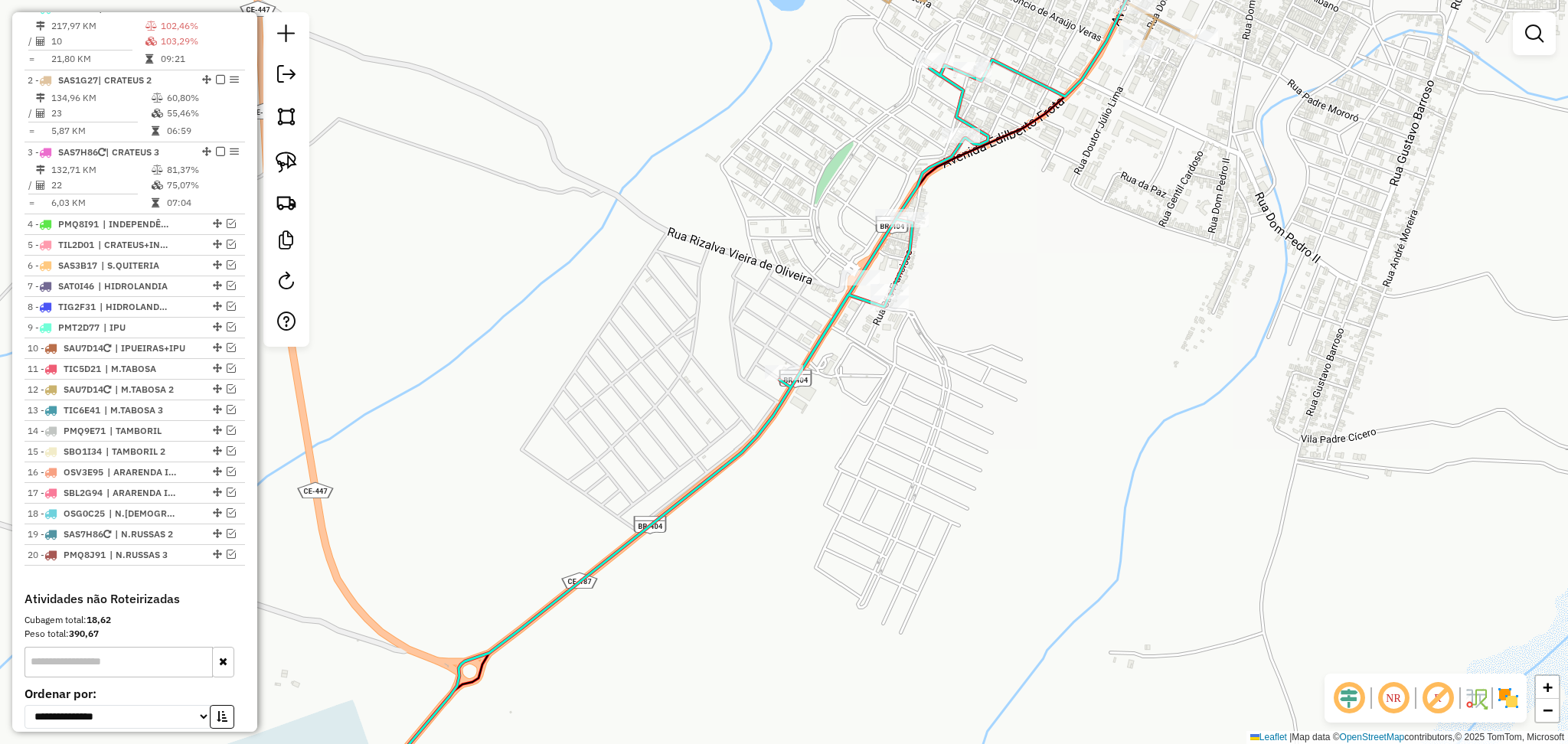
drag, startPoint x: 940, startPoint y: 310, endPoint x: 777, endPoint y: 501, distance: 251.1
click at [777, 501] on div "Janela de atendimento Grade de atendimento Capacidade Transportadoras Veículos …" at bounding box center [784, 372] width 1568 height 744
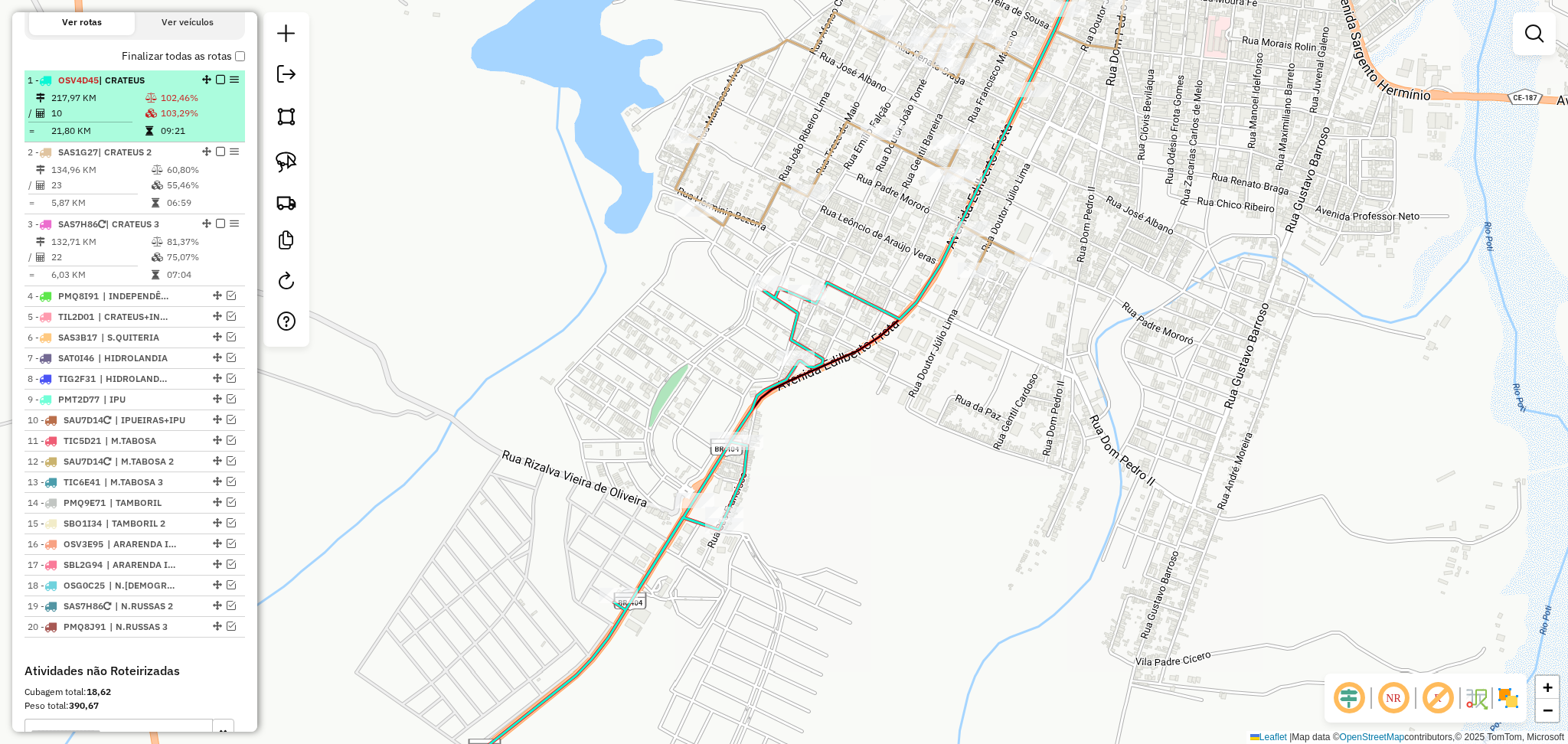
scroll to position [491, 0]
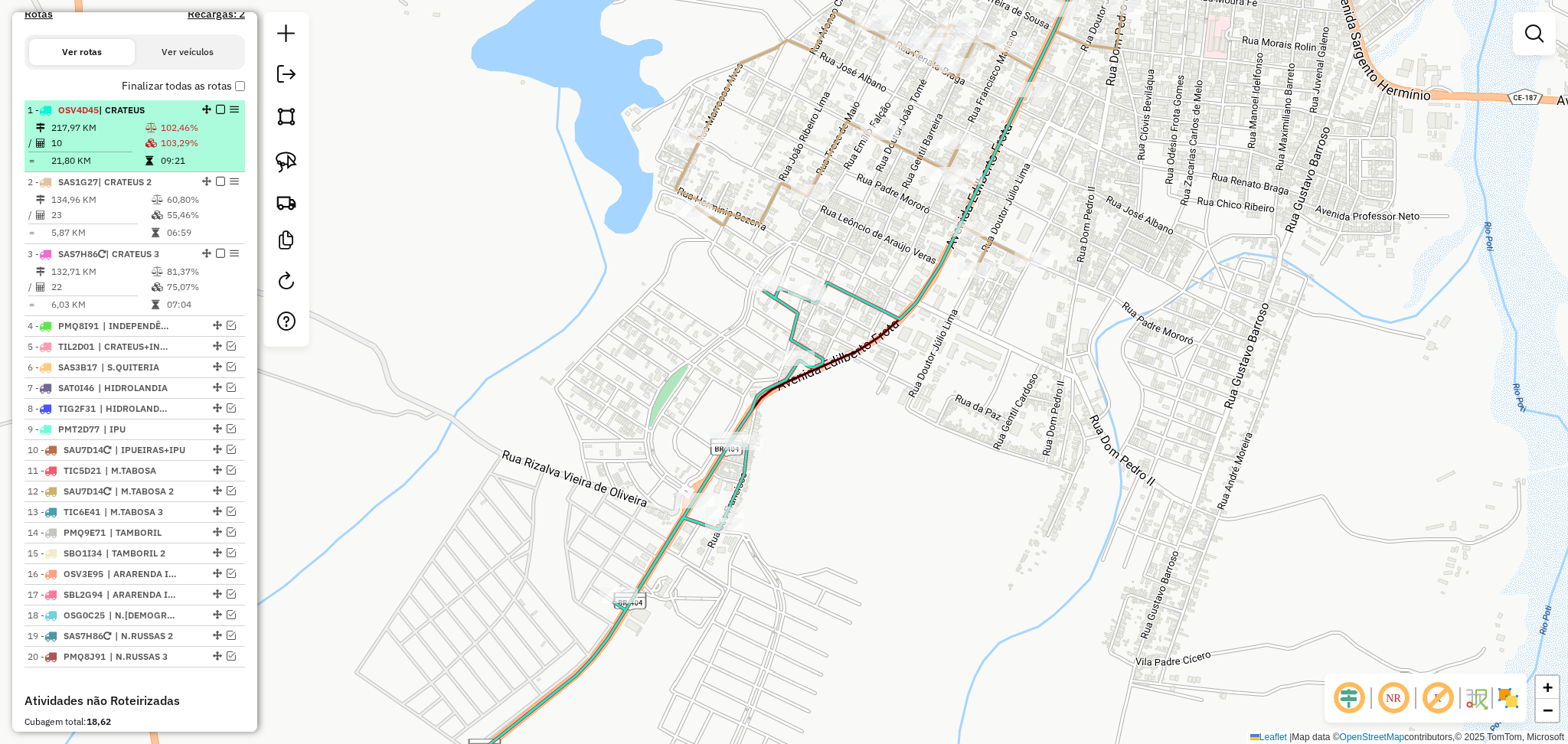
click at [109, 151] on td "10" at bounding box center [97, 143] width 95 height 15
select select "**********"
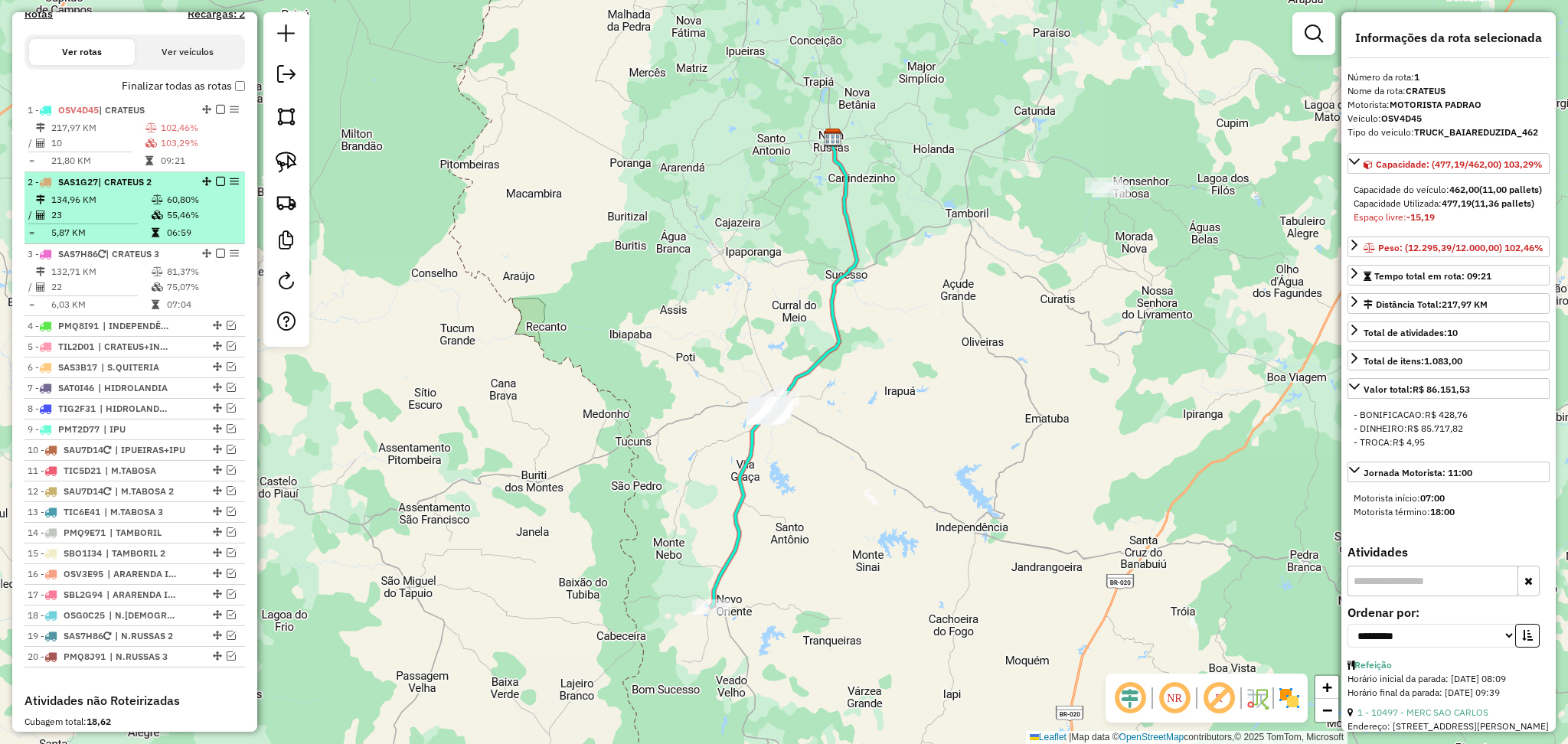
click at [151, 238] on icon at bounding box center [155, 233] width 8 height 9
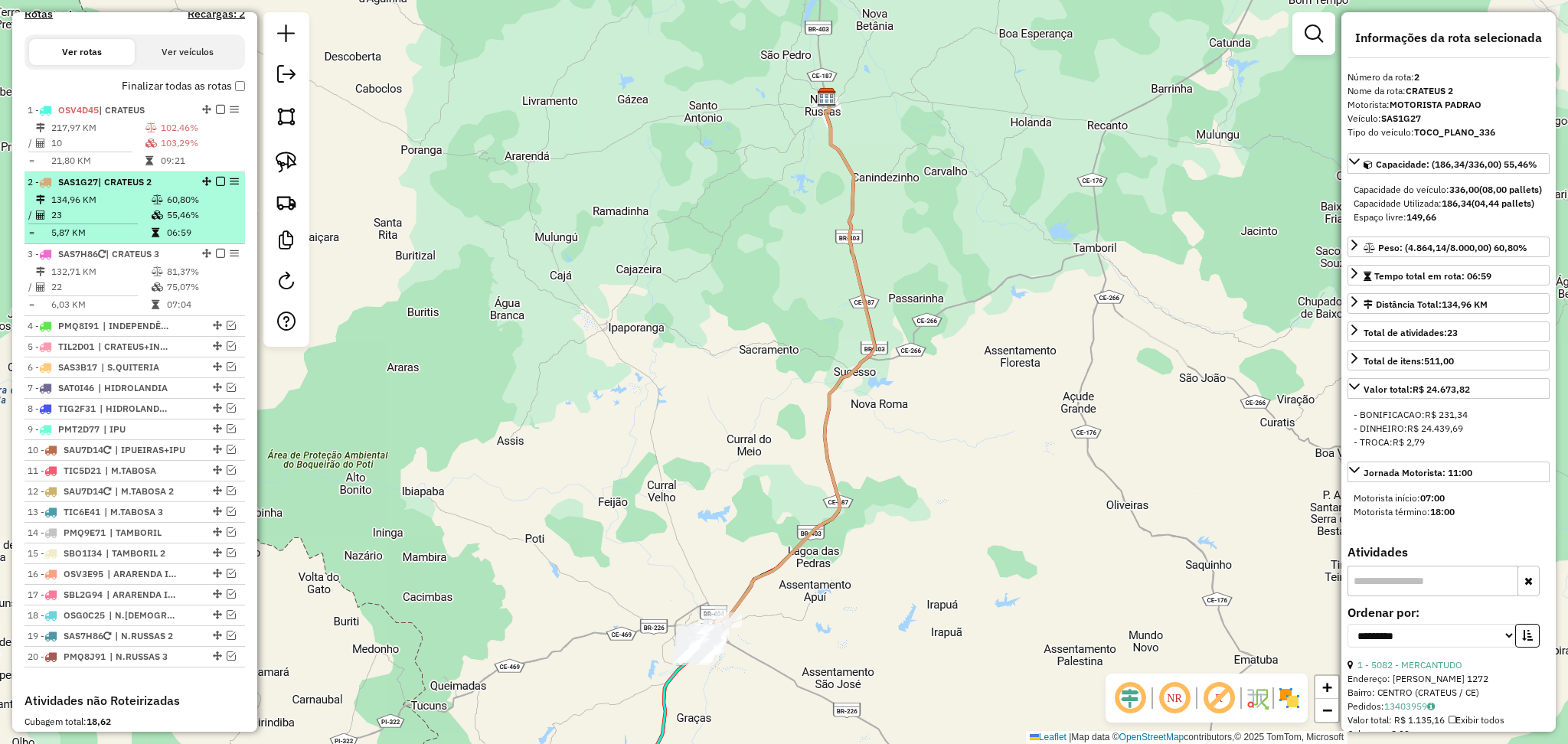
click at [86, 222] on td "23" at bounding box center [100, 215] width 100 height 15
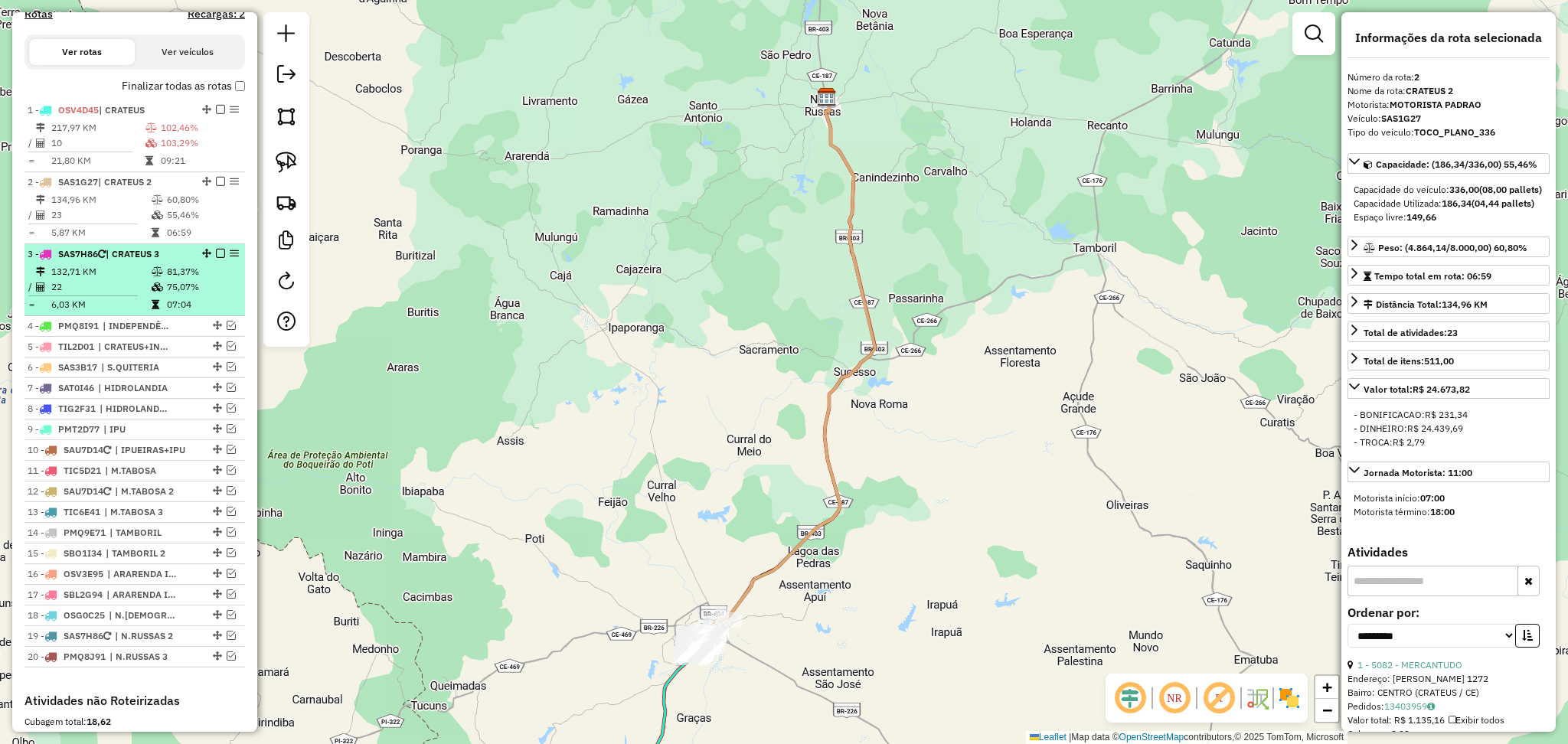
click at [113, 275] on li "3 - SAS7H86 | CRATEUS 3 132,71 KM 81,37% / 22 75,07% = 6,03 KM 07:04" at bounding box center [134, 280] width 220 height 72
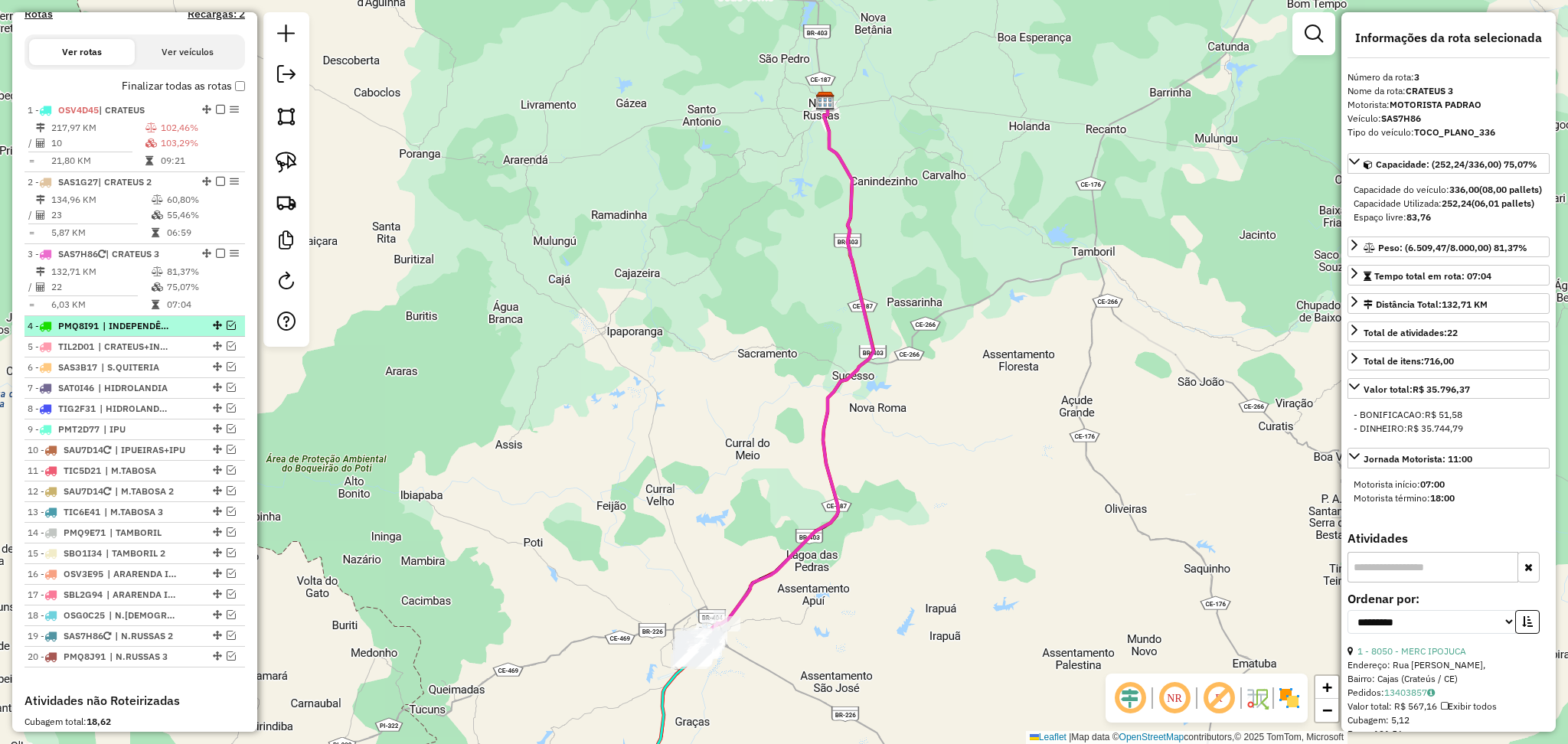
click at [150, 333] on span "| INDEPENDÊNCIA" at bounding box center [137, 326] width 70 height 14
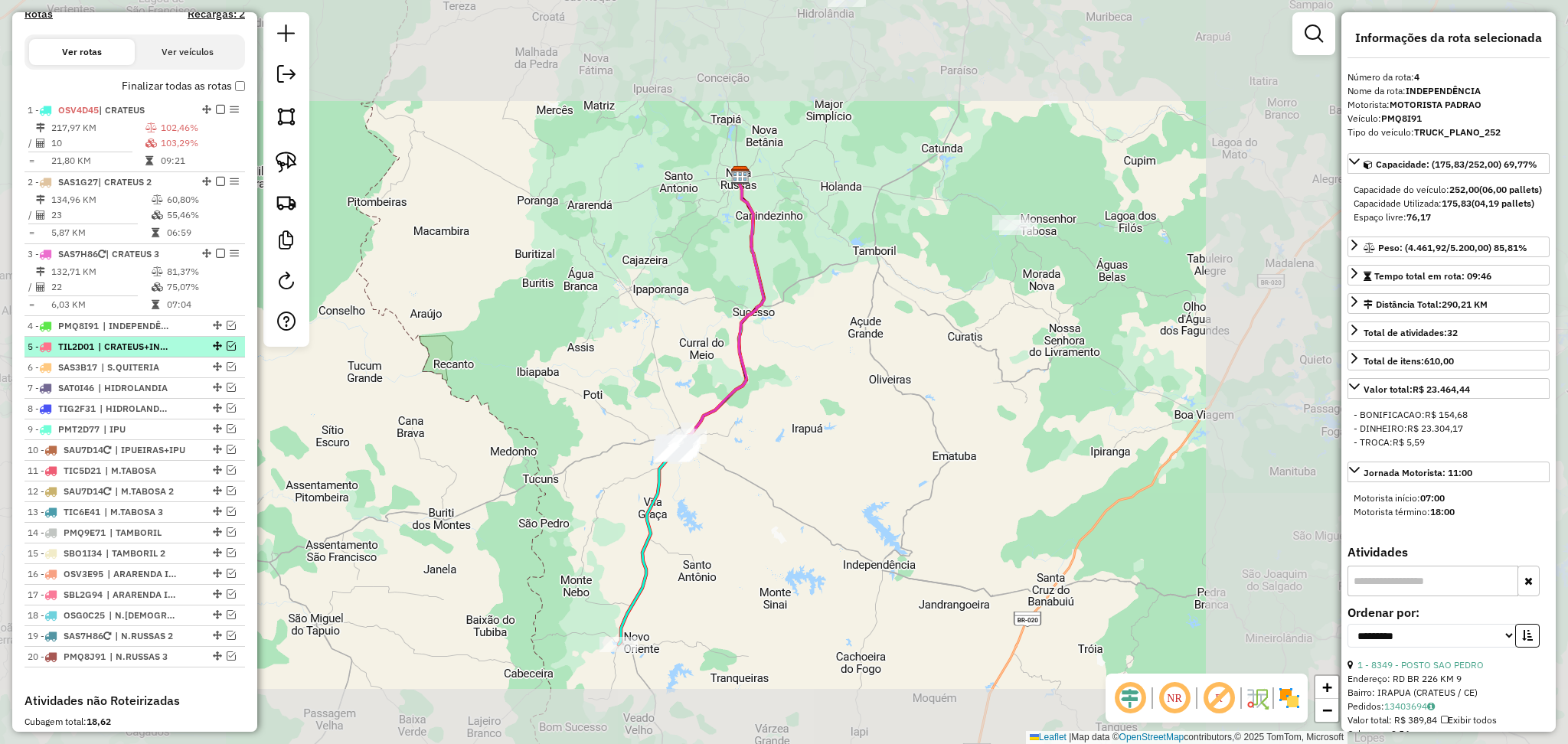
click at [158, 354] on span "| CRATEUS+INDEPENDÊNCIA" at bounding box center [133, 346] width 70 height 14
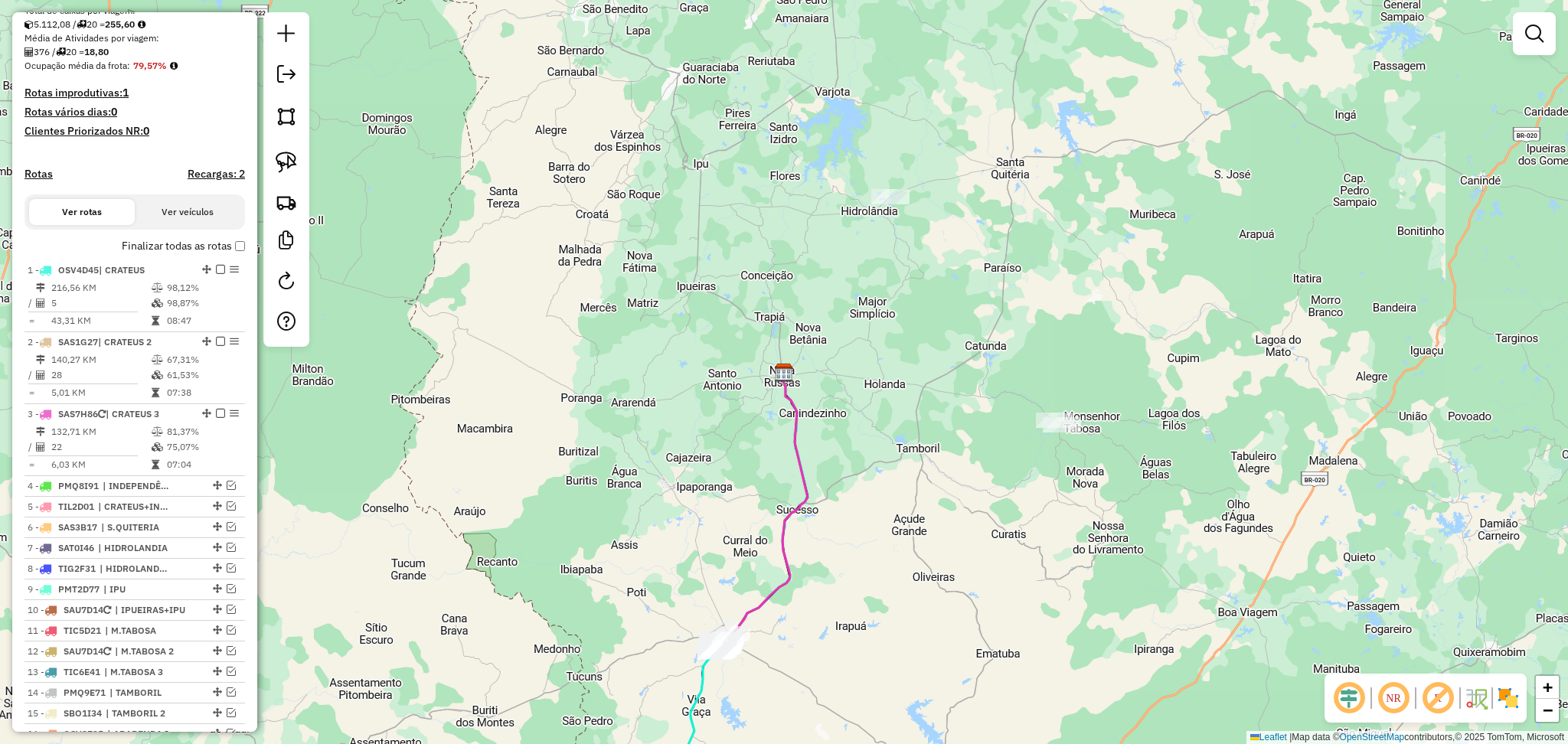
scroll to position [408, 0]
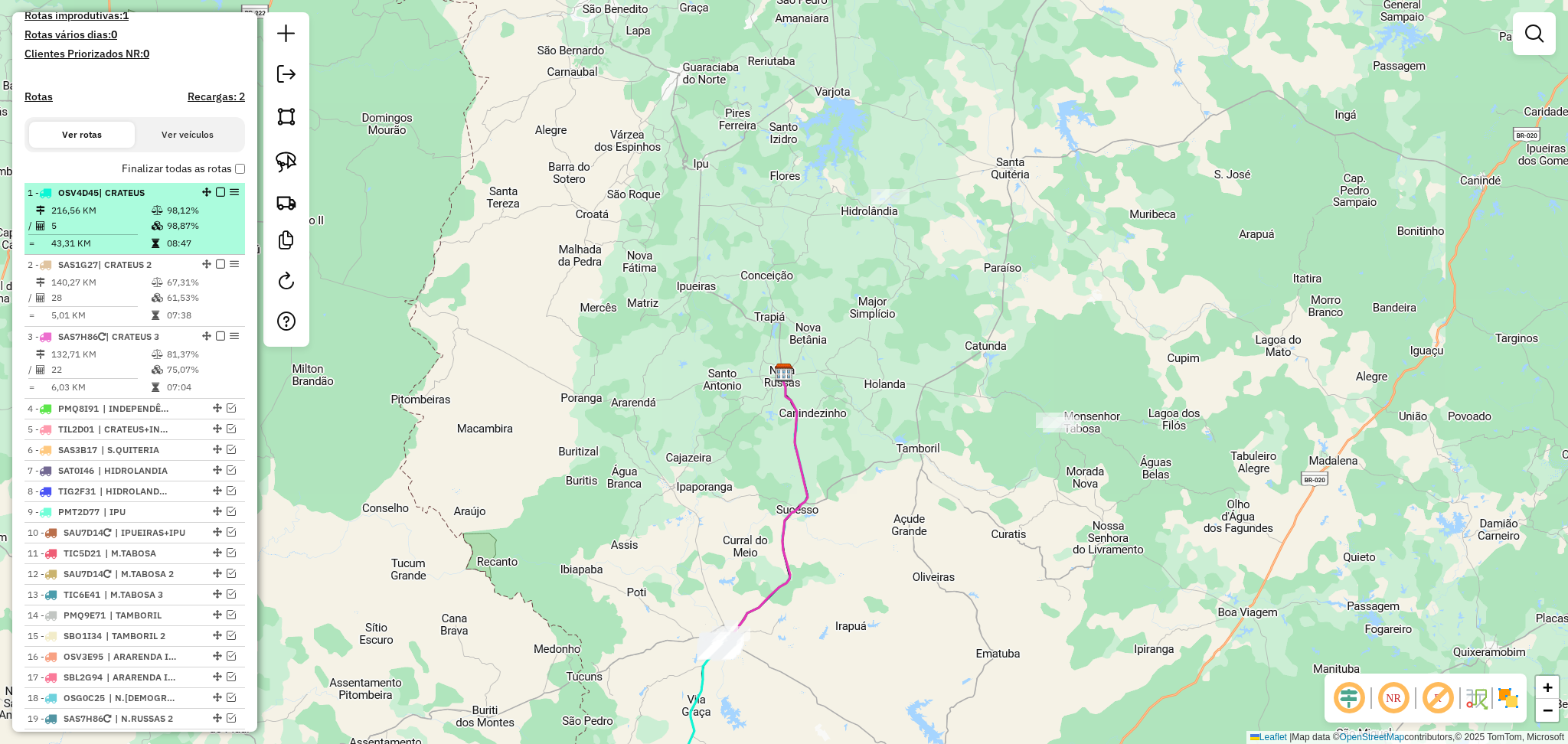
click at [124, 232] on td "5" at bounding box center [100, 226] width 100 height 15
select select "**********"
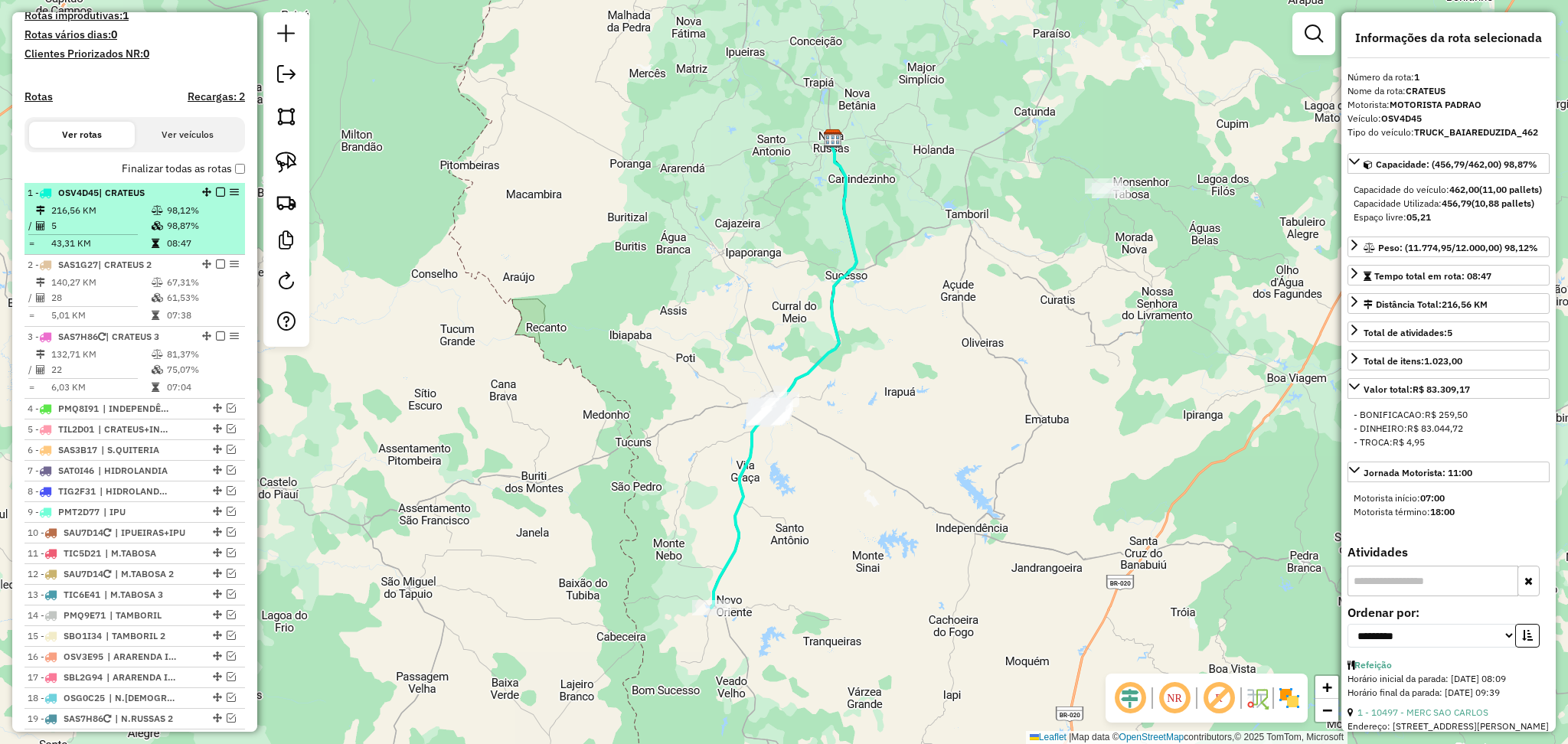
click at [124, 232] on td "5" at bounding box center [100, 226] width 100 height 15
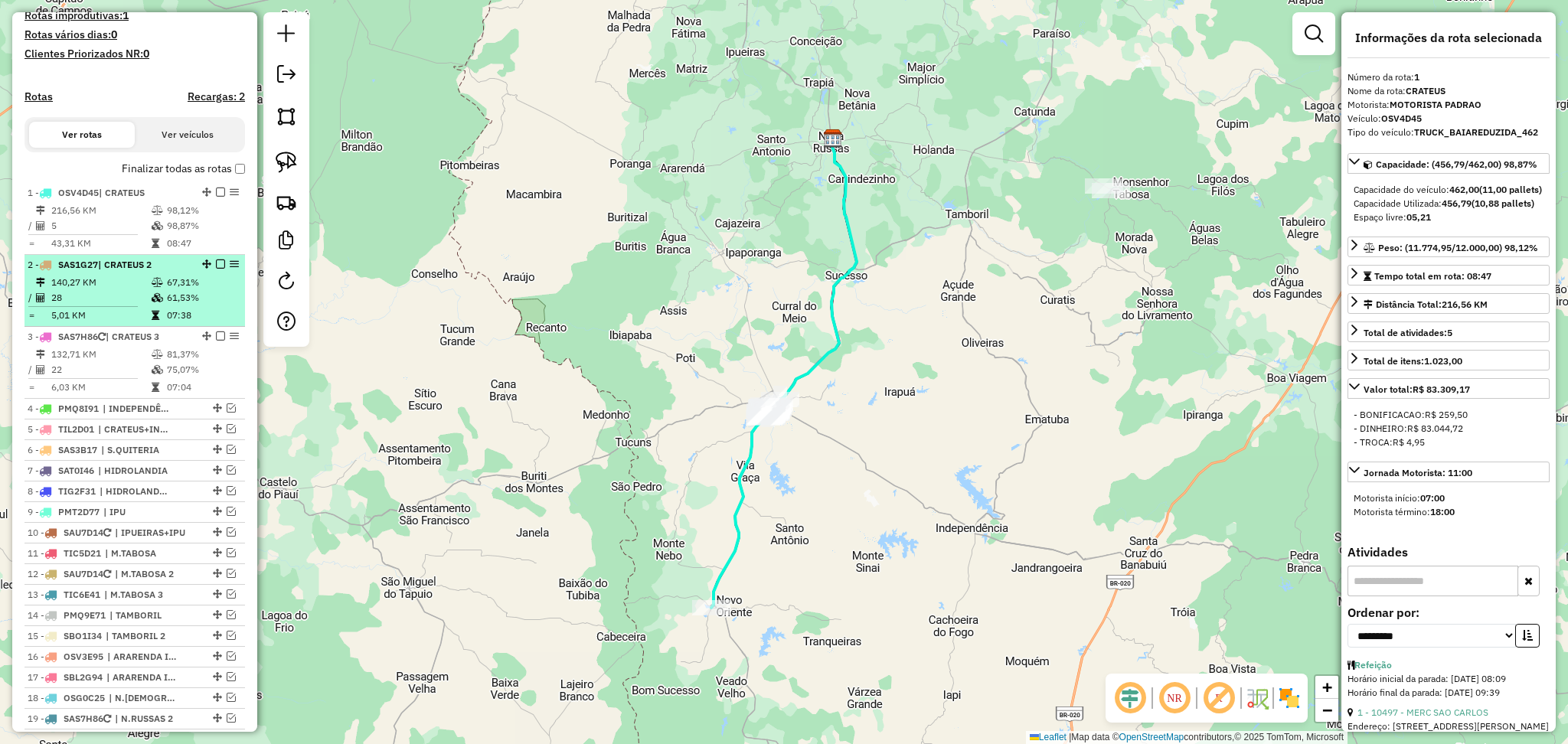
click at [152, 306] on td at bounding box center [158, 298] width 15 height 15
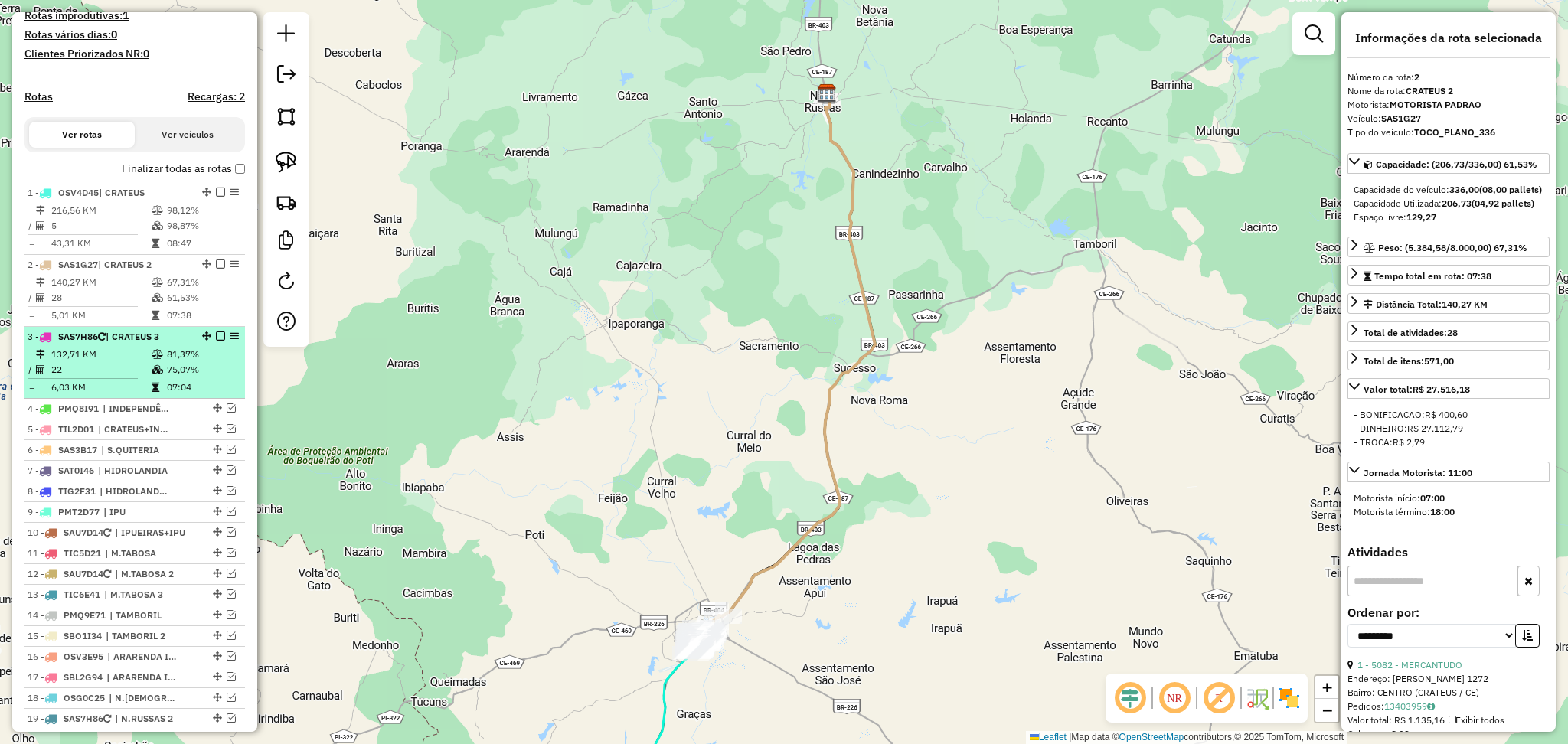
click at [103, 363] on td "132,71 KM" at bounding box center [100, 355] width 100 height 15
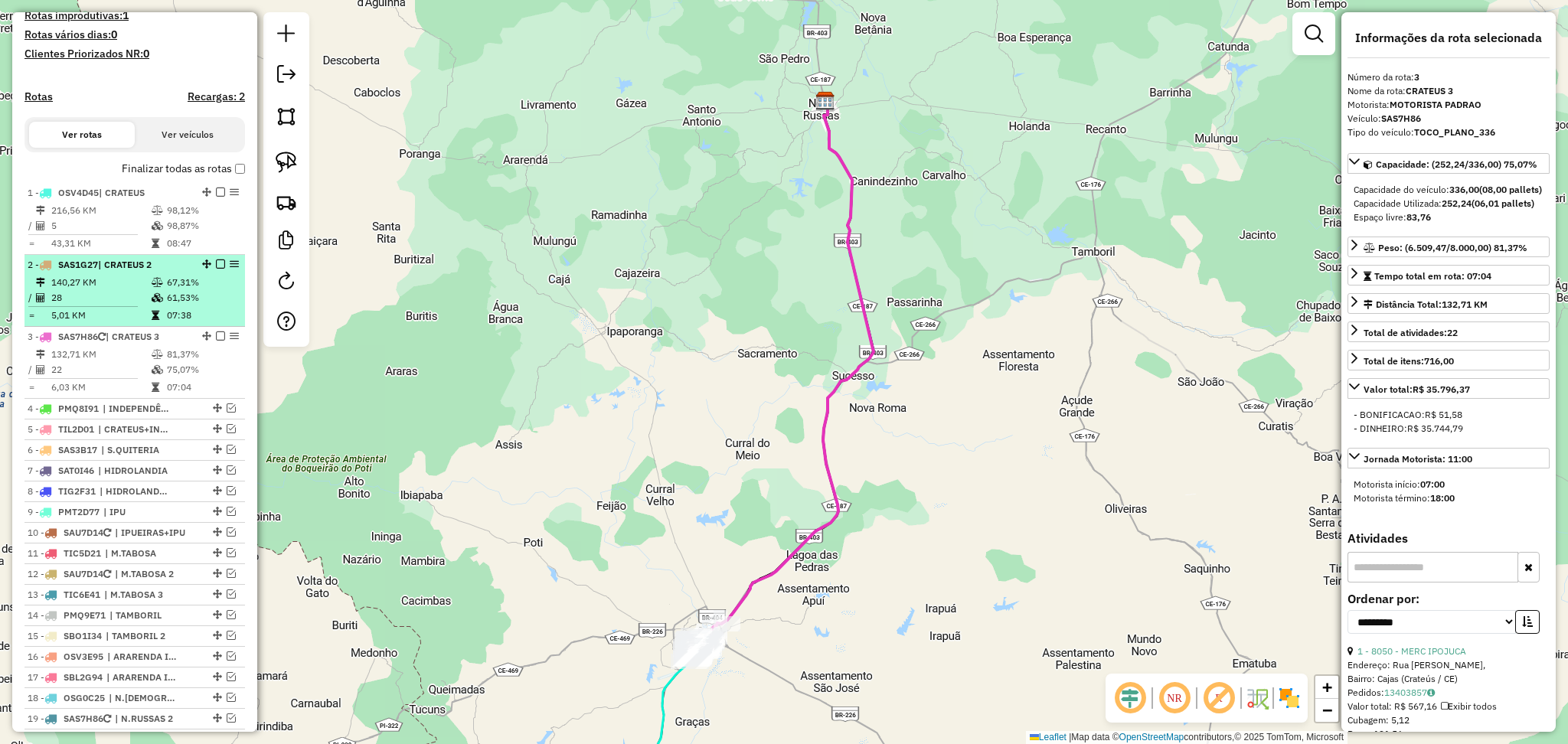
click at [106, 322] on td "5,01 KM" at bounding box center [100, 315] width 100 height 15
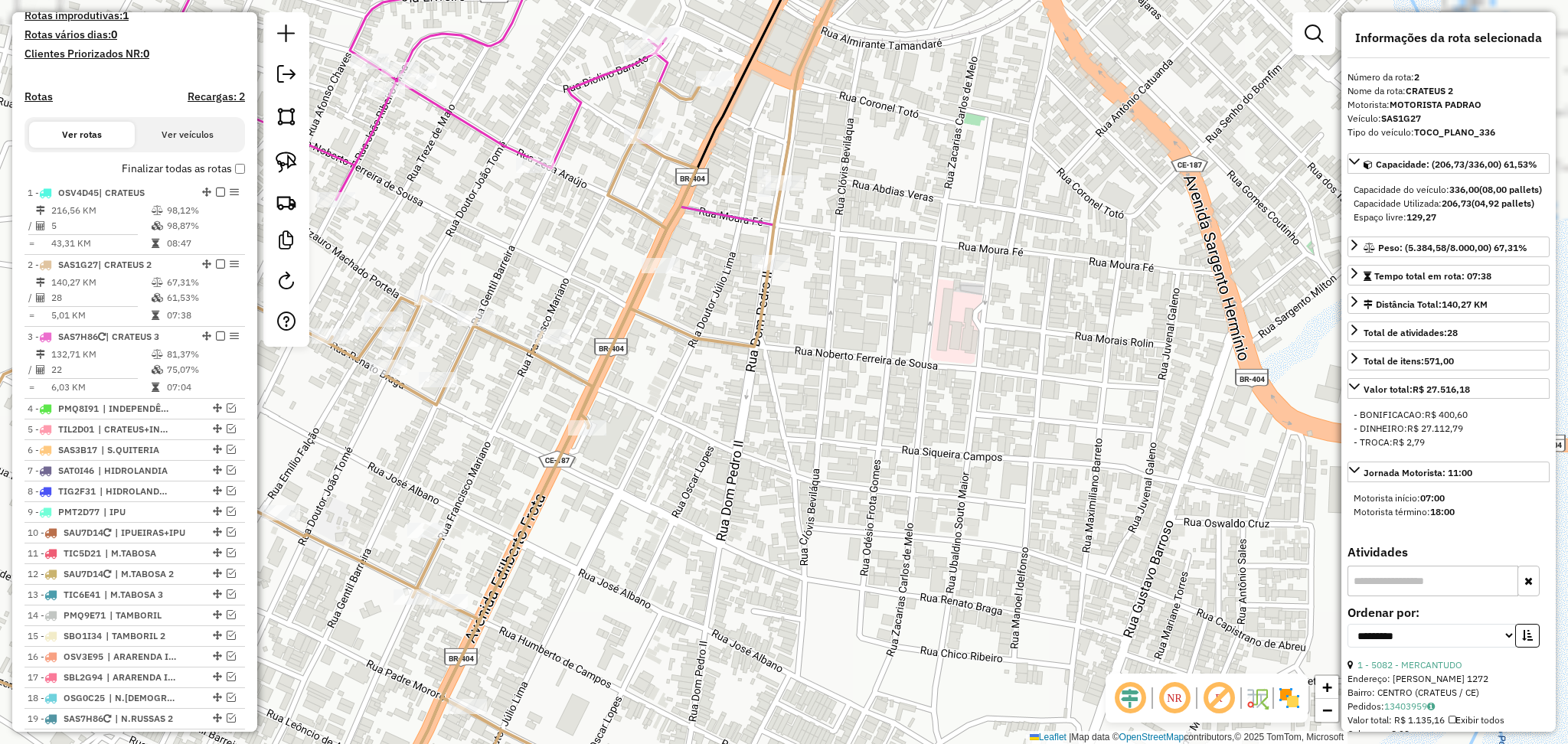
drag, startPoint x: 723, startPoint y: 536, endPoint x: 748, endPoint y: 480, distance: 61.3
click at [741, 495] on div "Janela de atendimento Grade de atendimento Capacidade Transportadoras Veículos …" at bounding box center [784, 372] width 1568 height 744
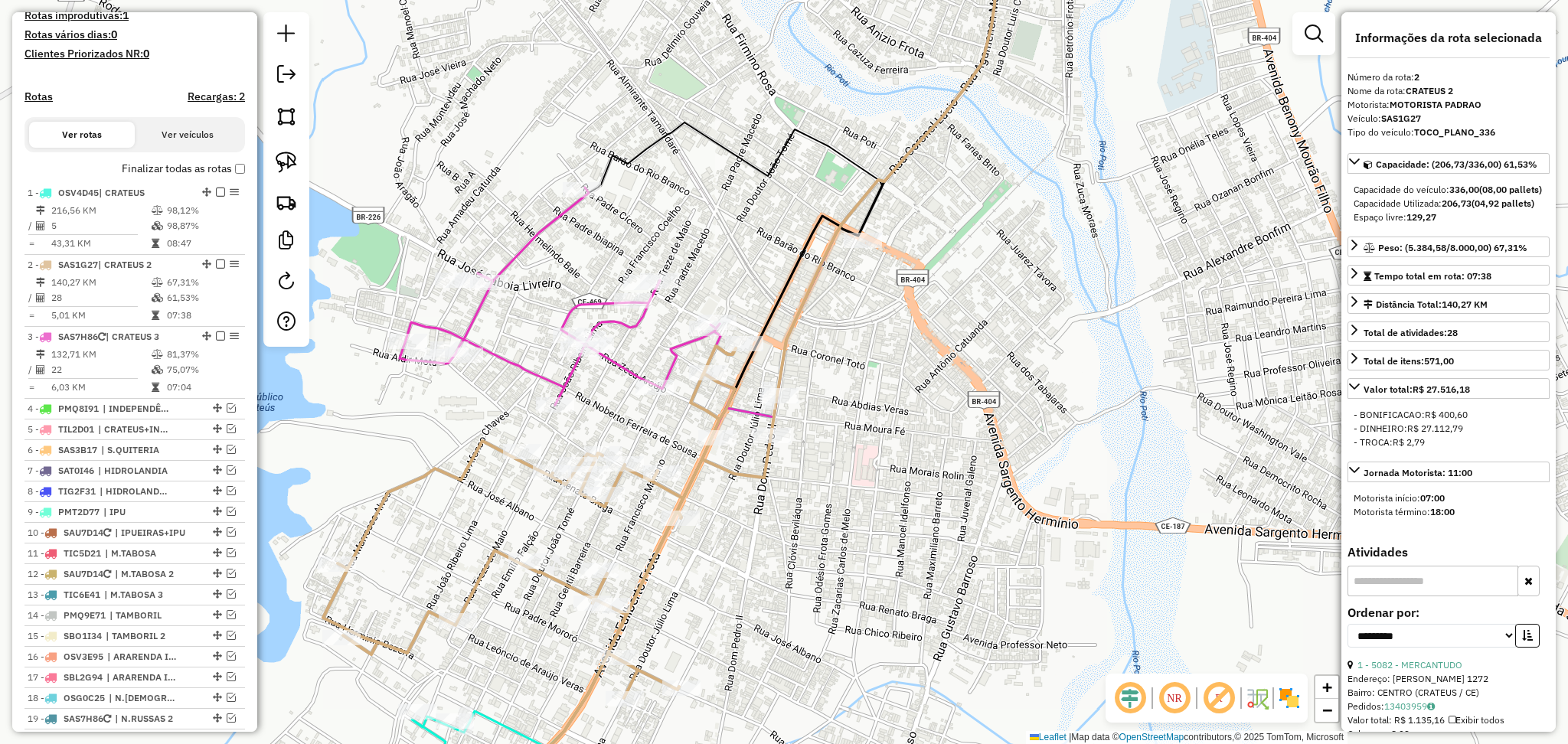
drag, startPoint x: 624, startPoint y: 408, endPoint x: 643, endPoint y: 369, distance: 43.4
click at [642, 371] on div "Janela de atendimento Grade de atendimento Capacidade Transportadoras Veículos …" at bounding box center [784, 372] width 1568 height 744
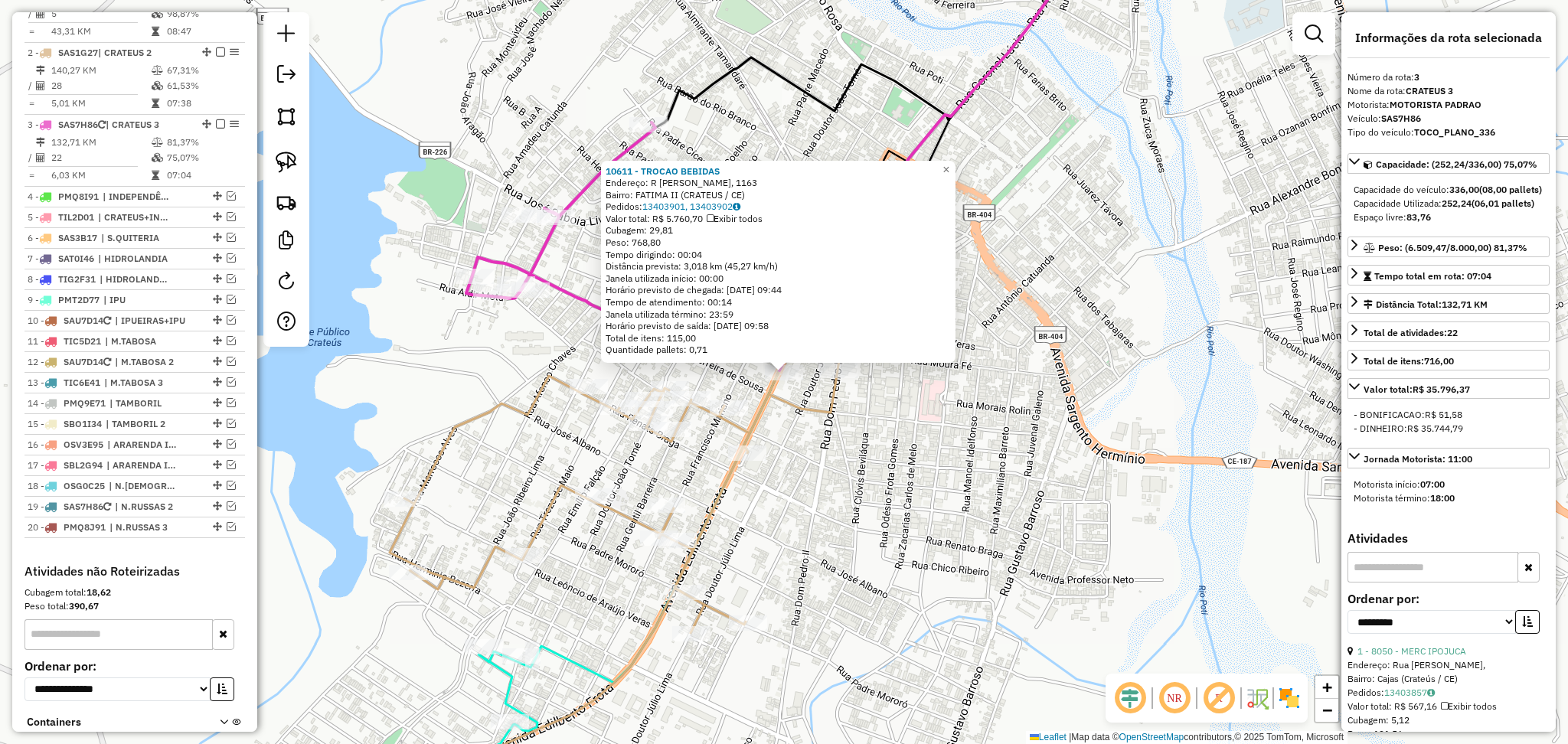
scroll to position [736, 0]
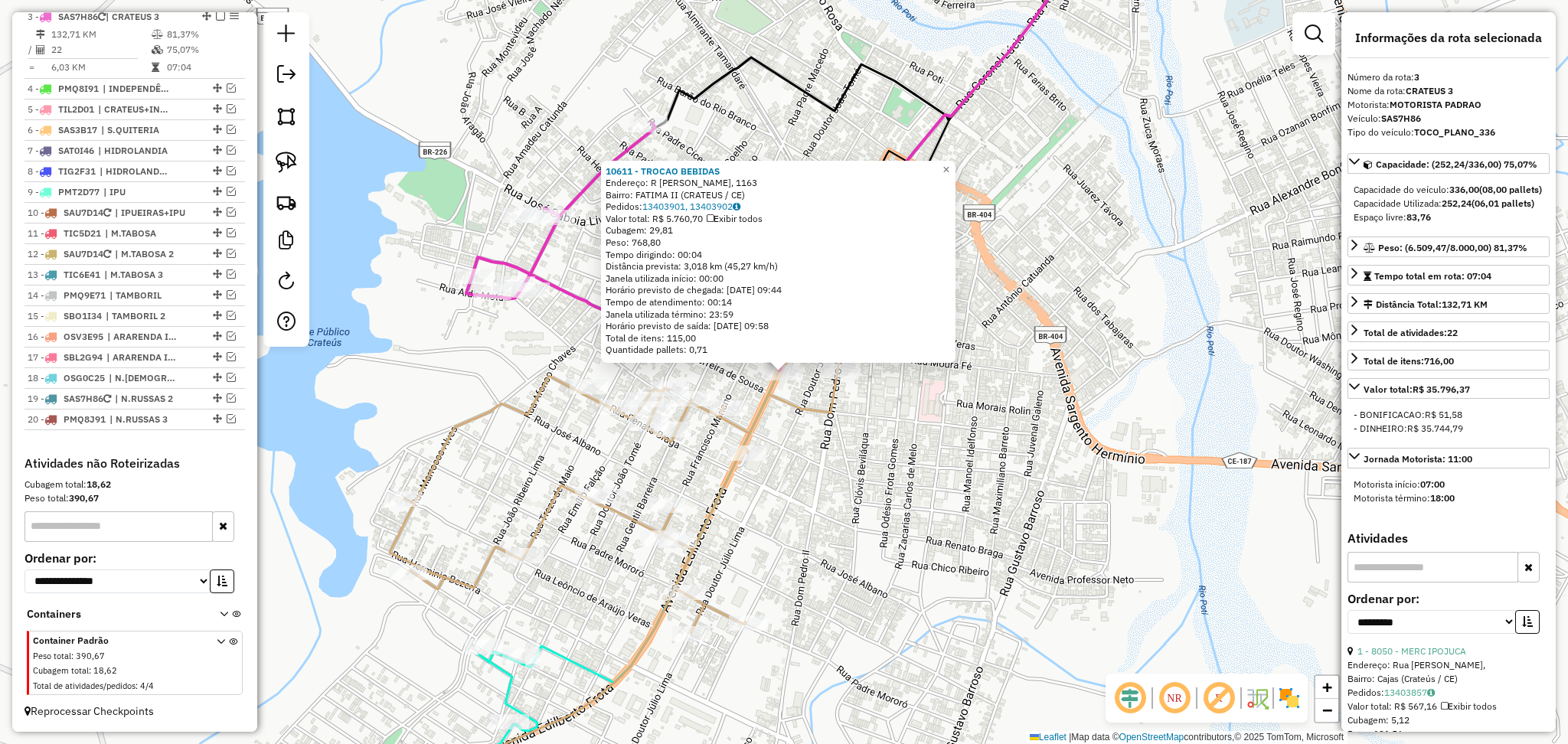
click at [860, 432] on div "10611 - TROCAO BEBIDAS Endereço: R EDILBERTO FROTA, 1163 Bairro: FATIMA II (CRA…" at bounding box center [784, 372] width 1568 height 744
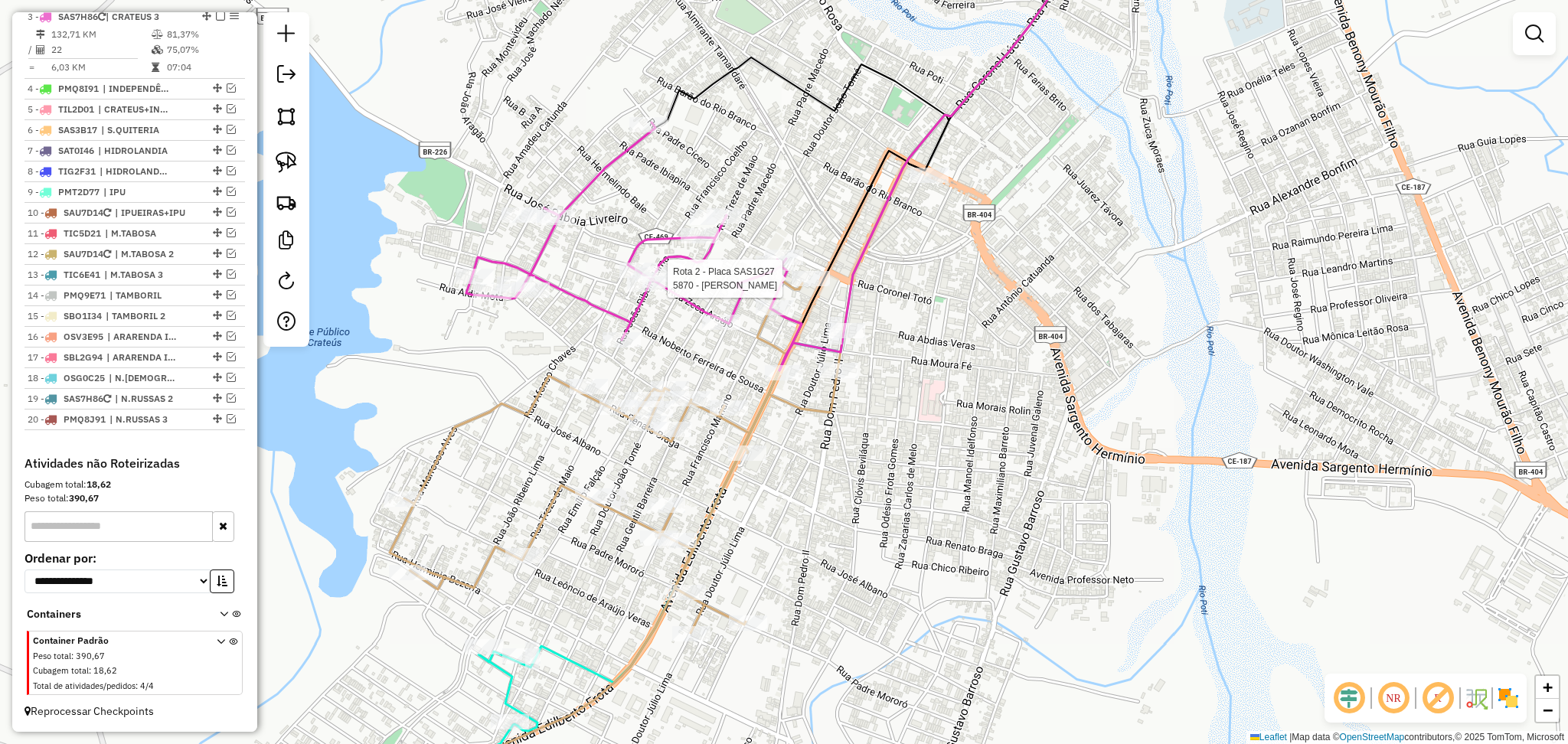
select select "**********"
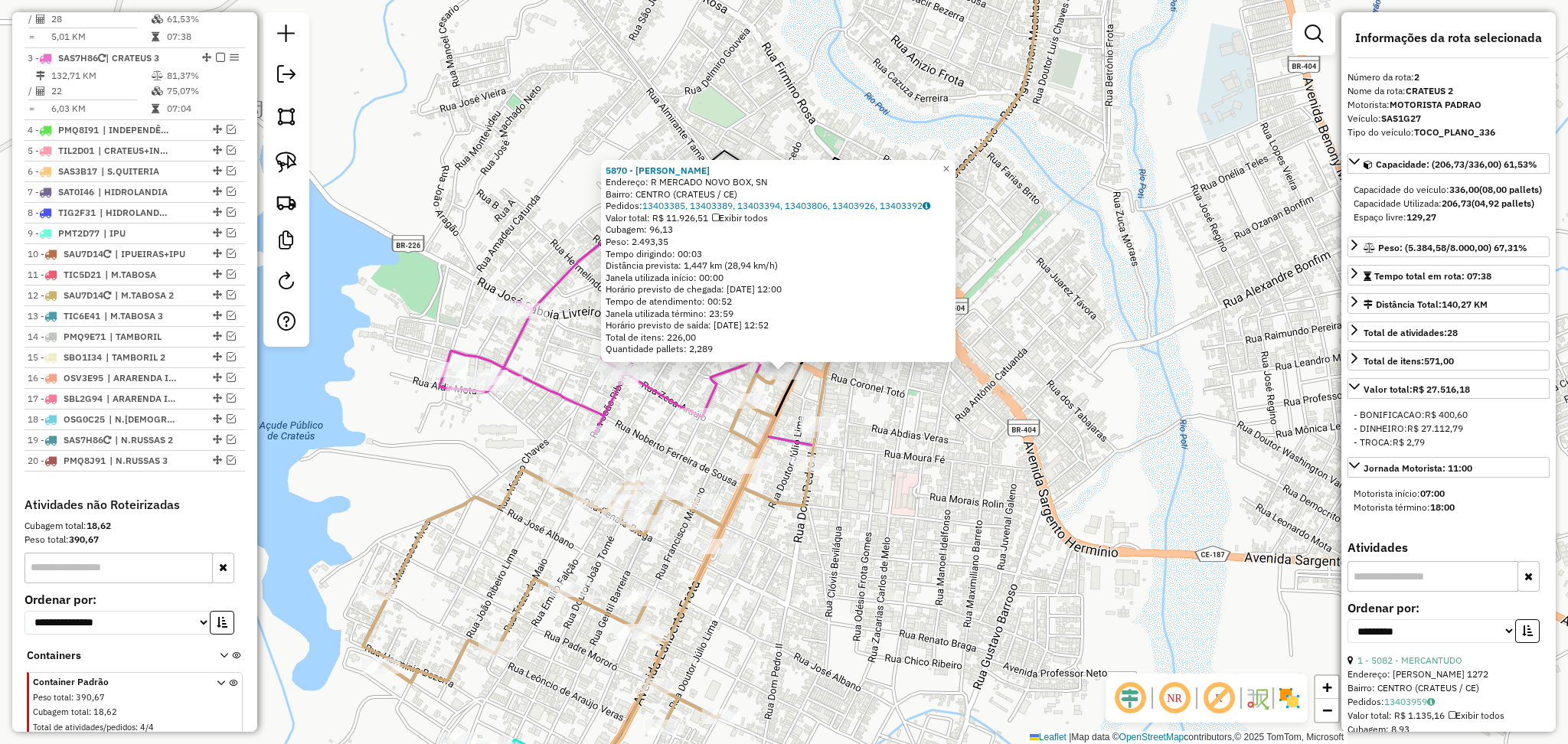
scroll to position [664, 0]
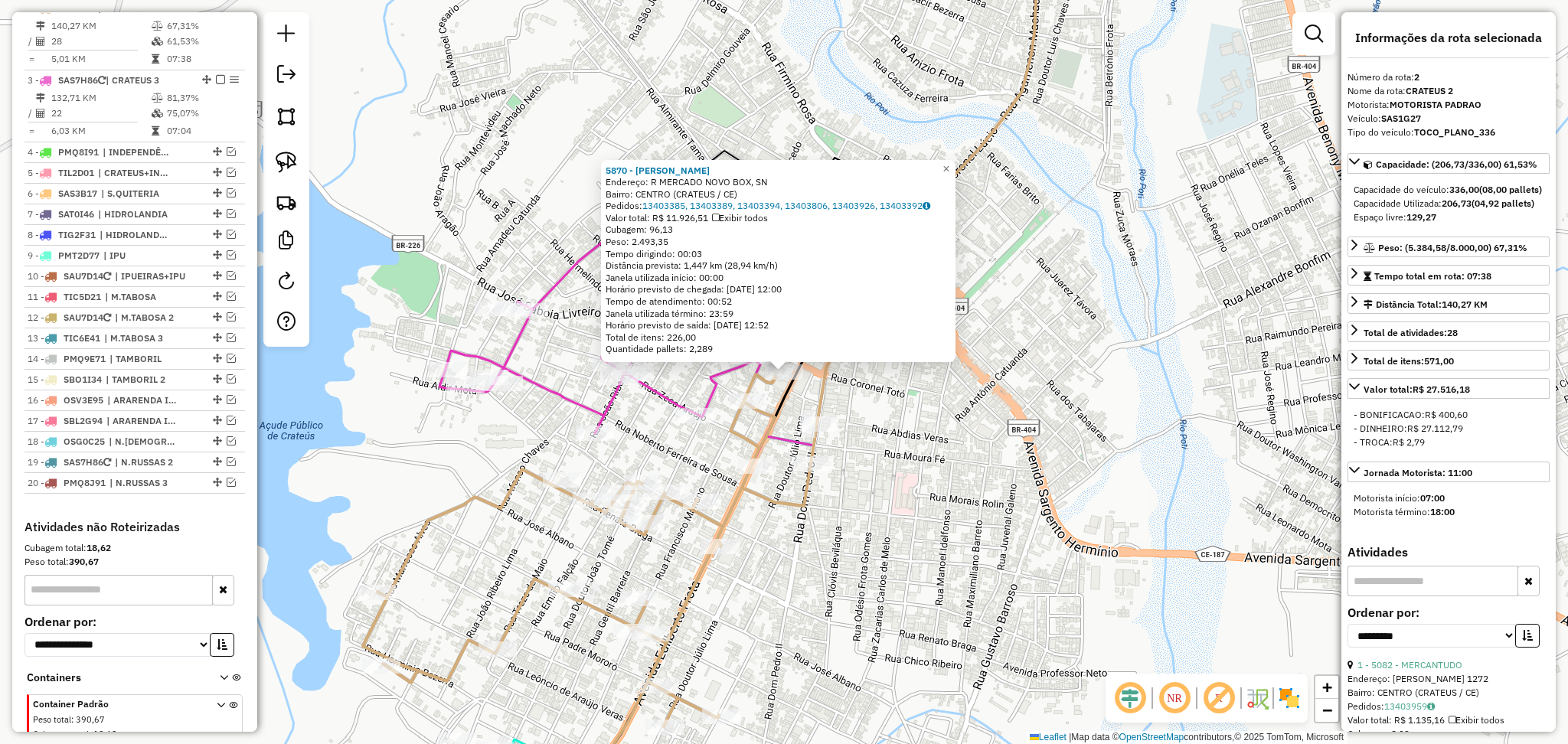
click at [905, 459] on div "5870 - MERCADINHO CLOVIS Endereço: R MERCADO NOVO BOX, SN Bairro: CENTRO (CRATE…" at bounding box center [784, 372] width 1568 height 744
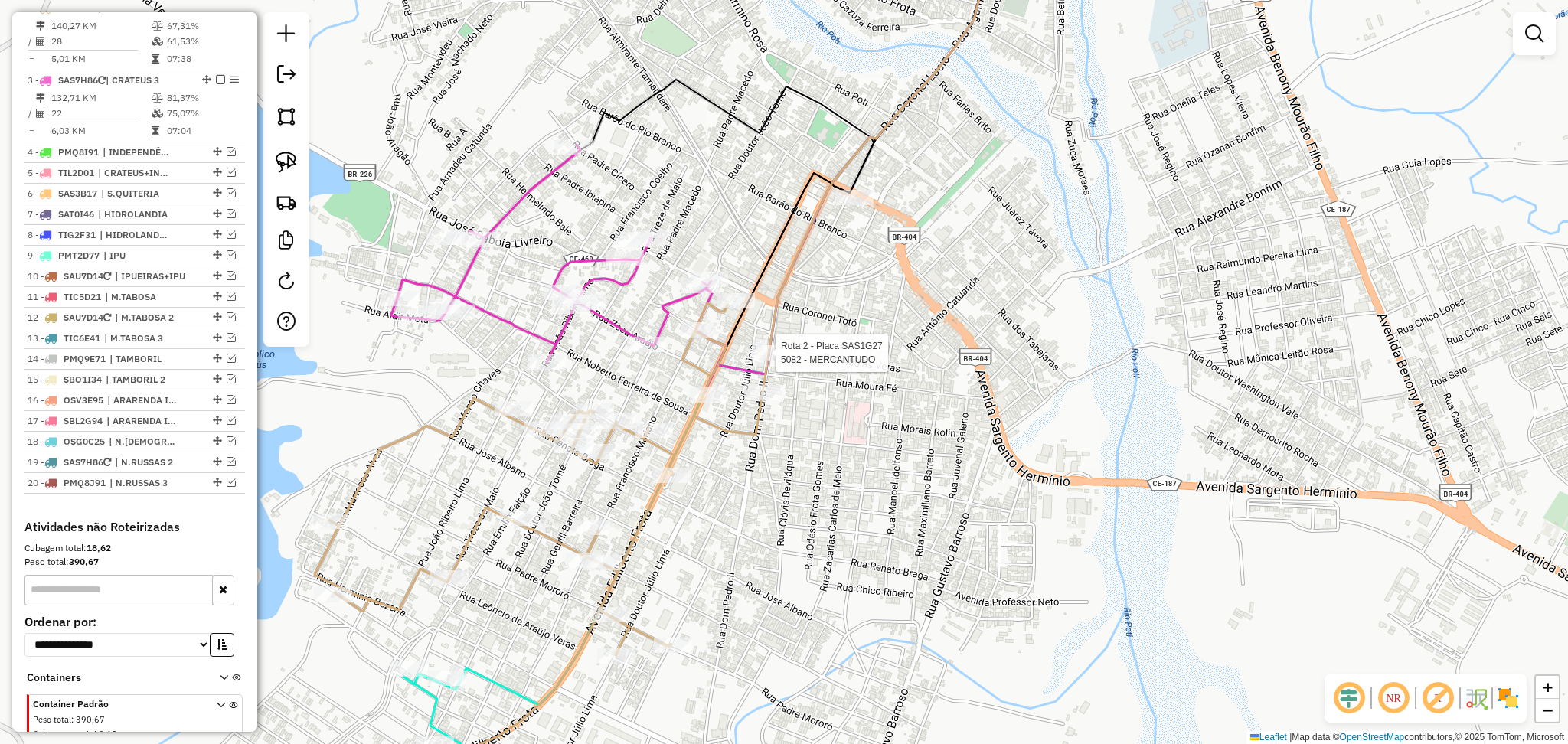
select select "**********"
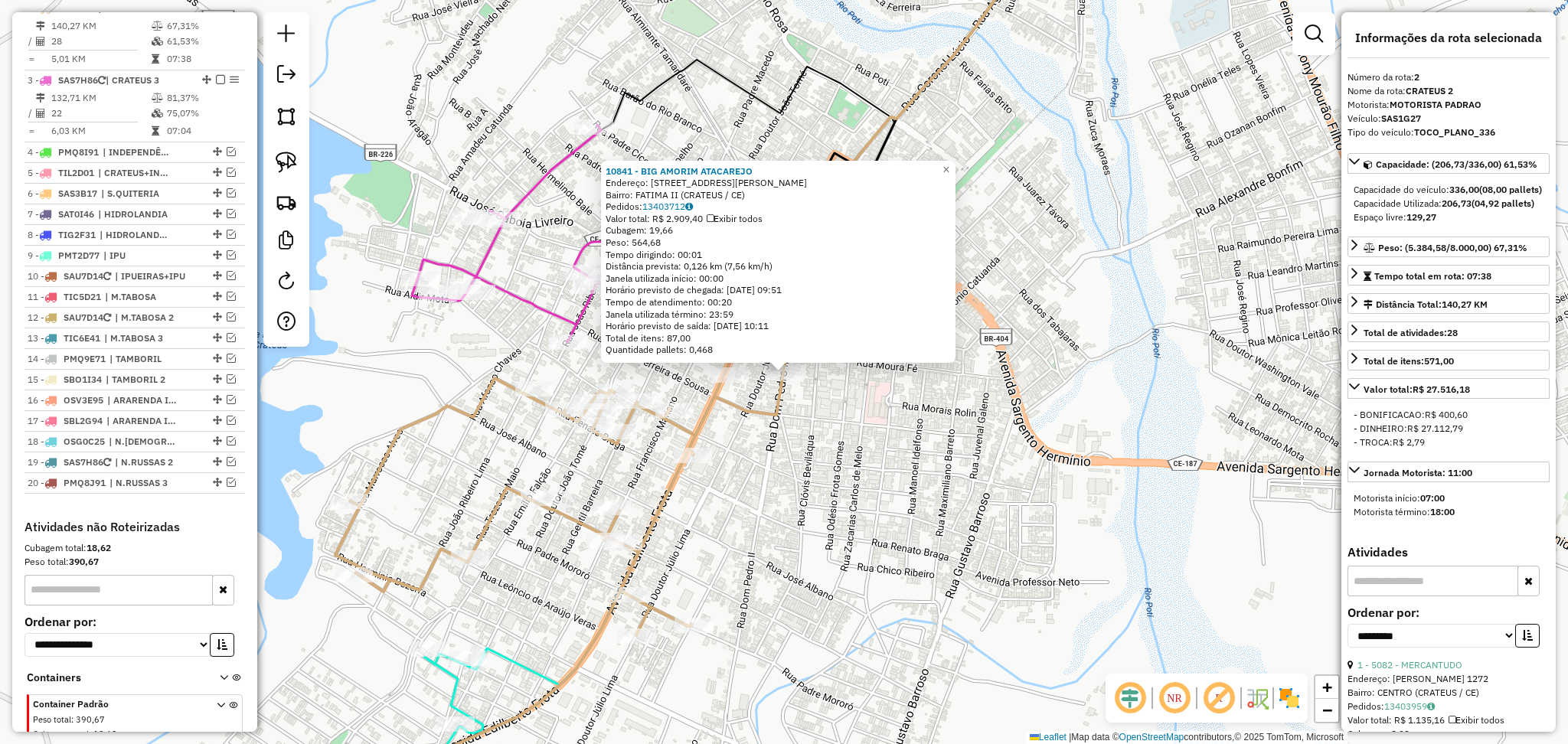
click at [848, 427] on div "10841 - BIG AMORIM ATACAREJO Endereço: R DOM PEDRO II, 1136 Bairro: FATIMA II (…" at bounding box center [784, 372] width 1568 height 744
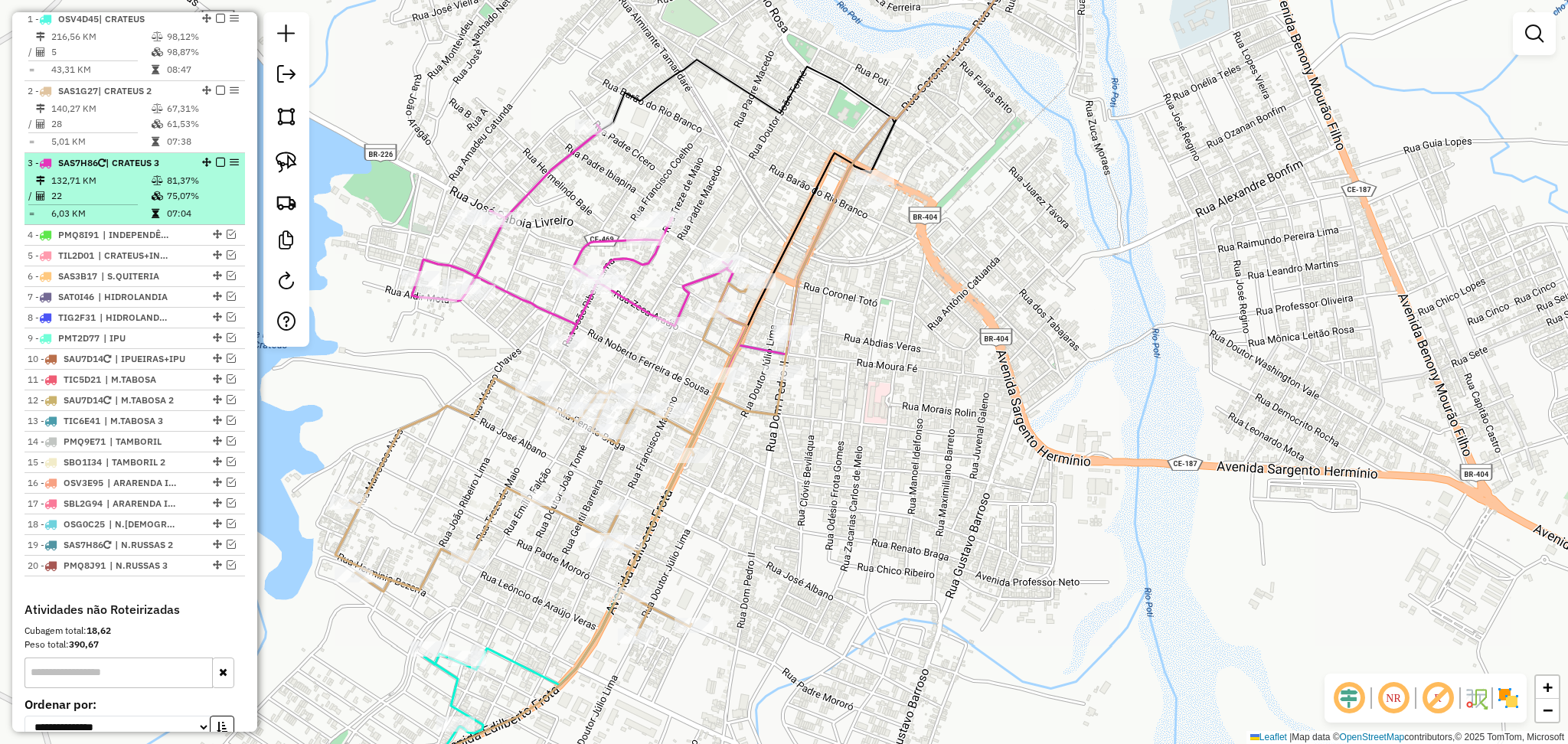
scroll to position [562, 0]
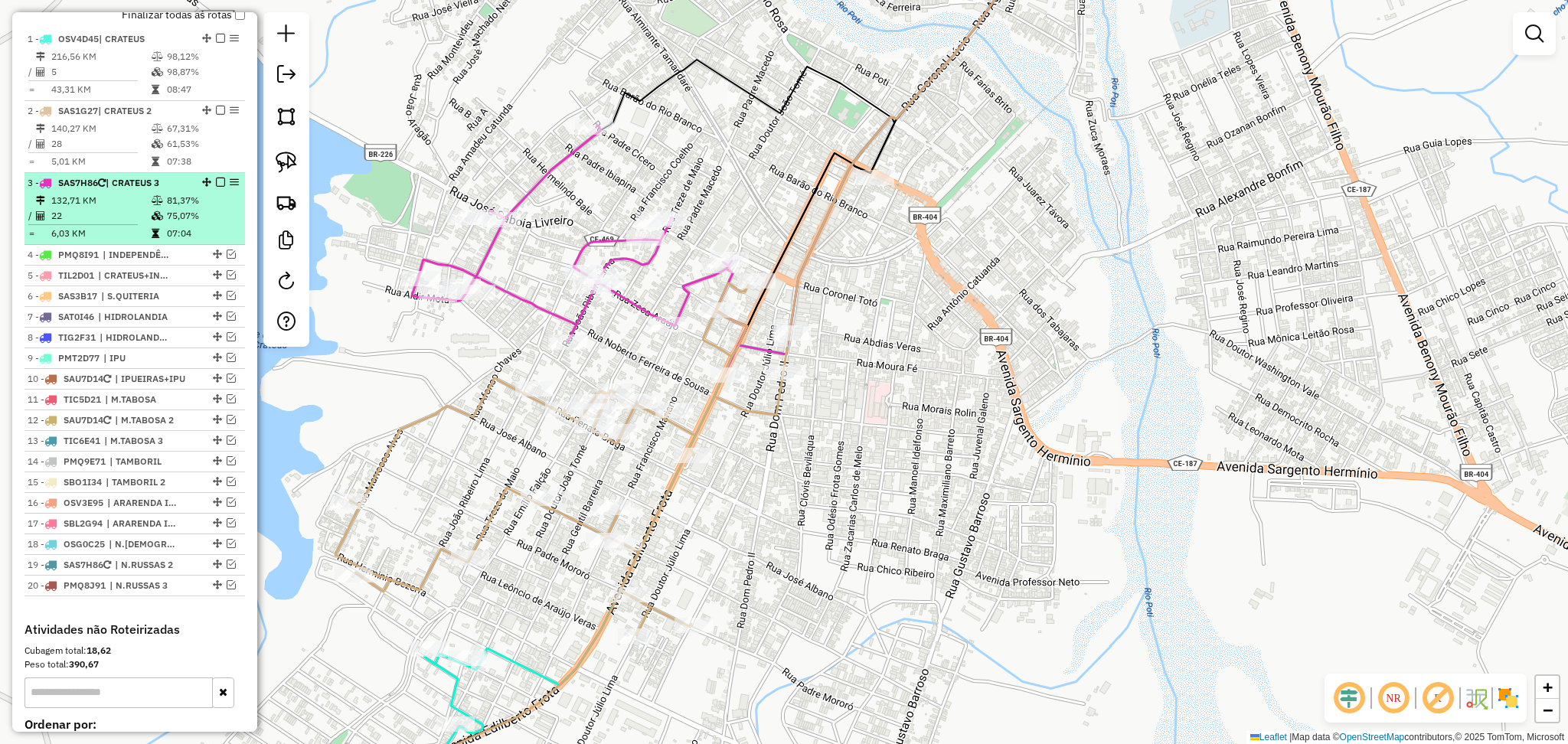
click at [113, 208] on td "132,71 KM" at bounding box center [100, 201] width 100 height 15
select select "**********"
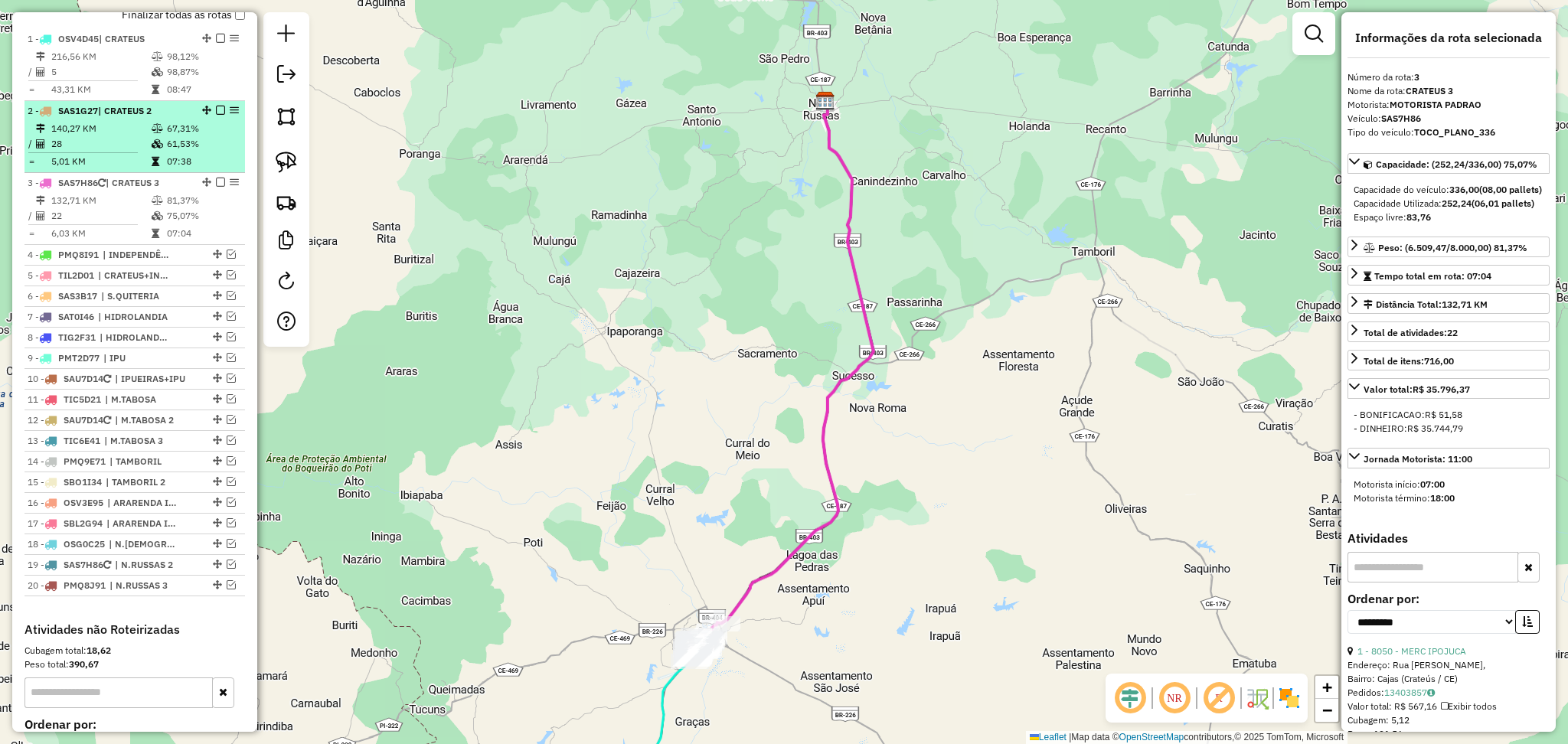
click at [121, 151] on td "28" at bounding box center [100, 144] width 100 height 15
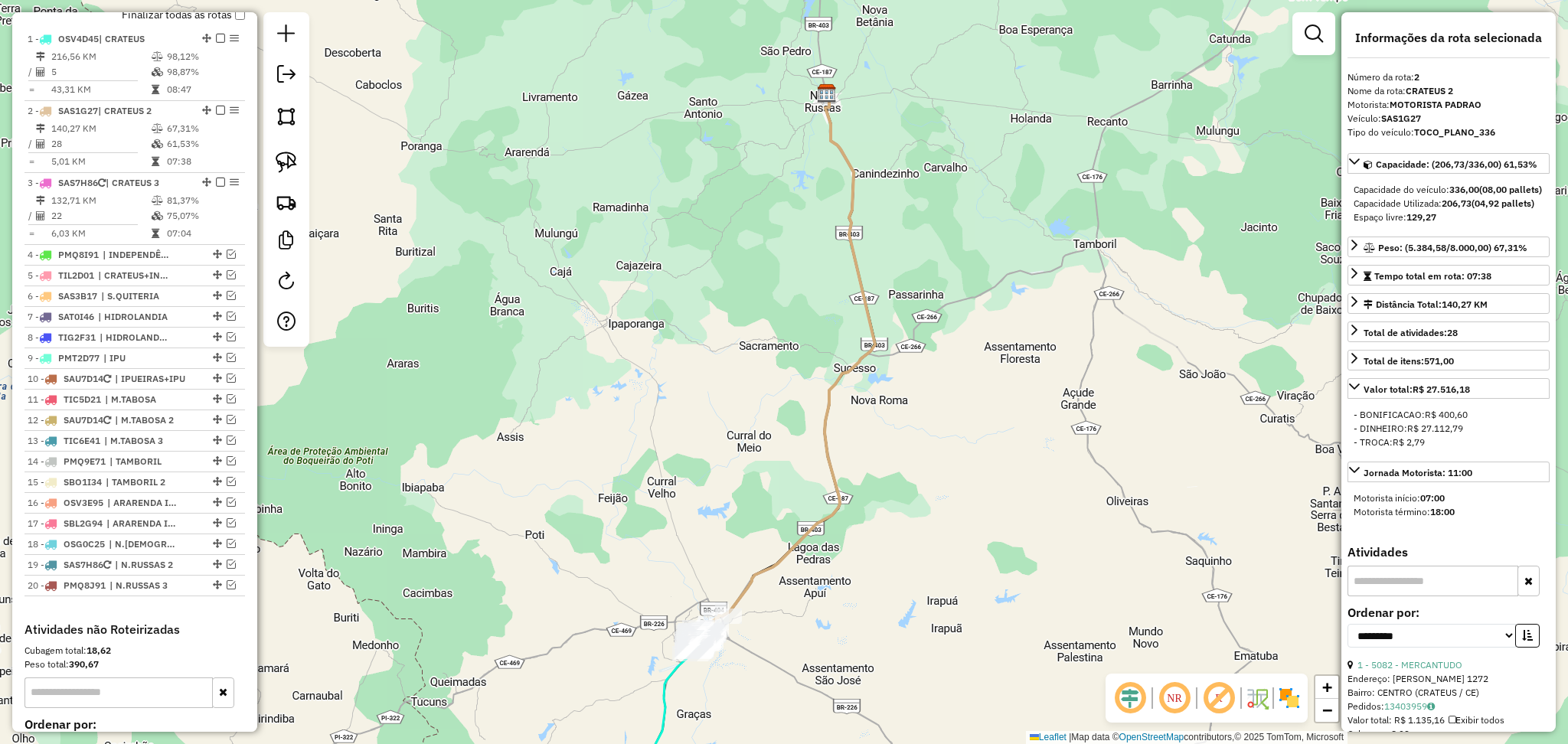
click at [1135, 704] on em at bounding box center [1130, 699] width 37 height 37
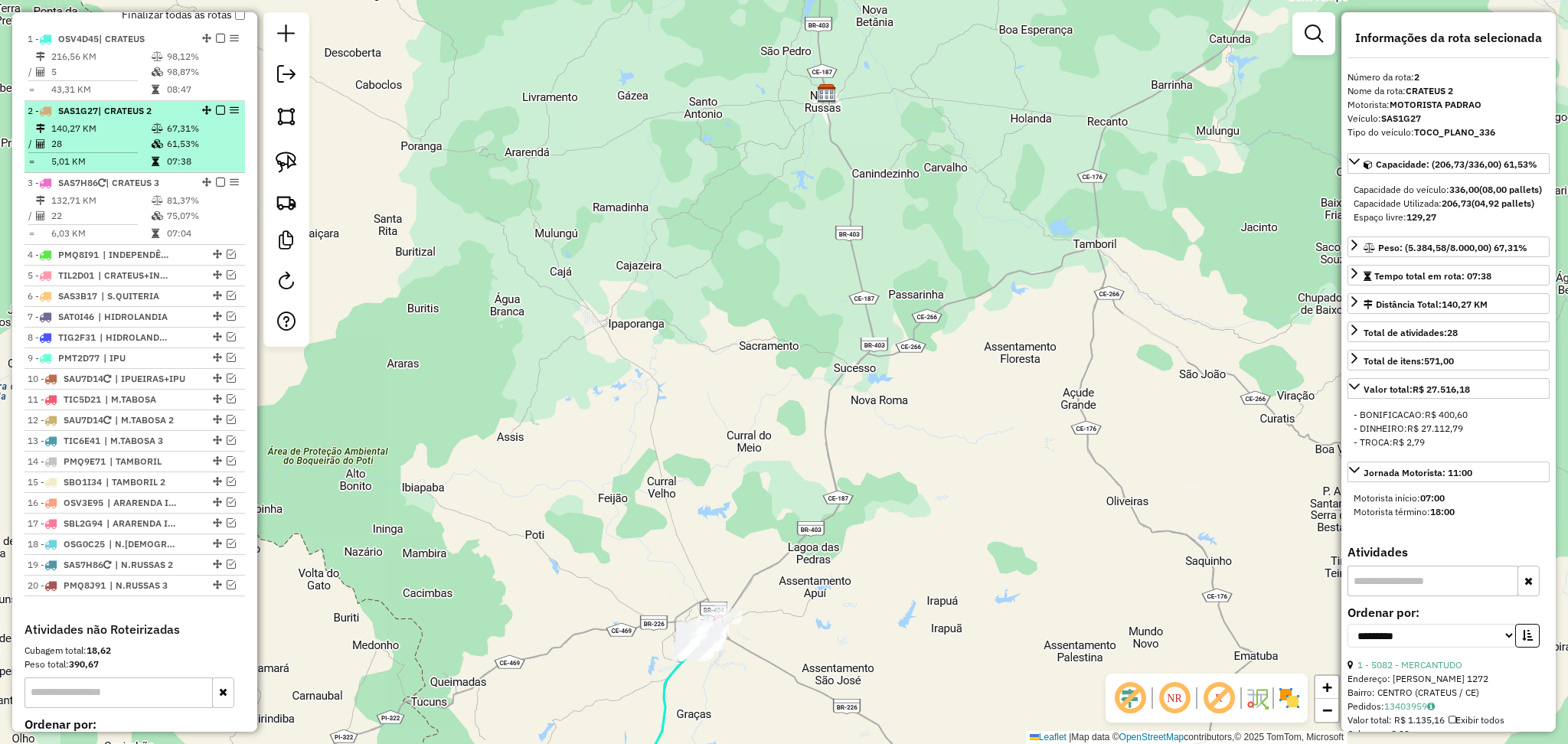
click at [115, 169] on td "5,01 KM" at bounding box center [100, 162] width 100 height 15
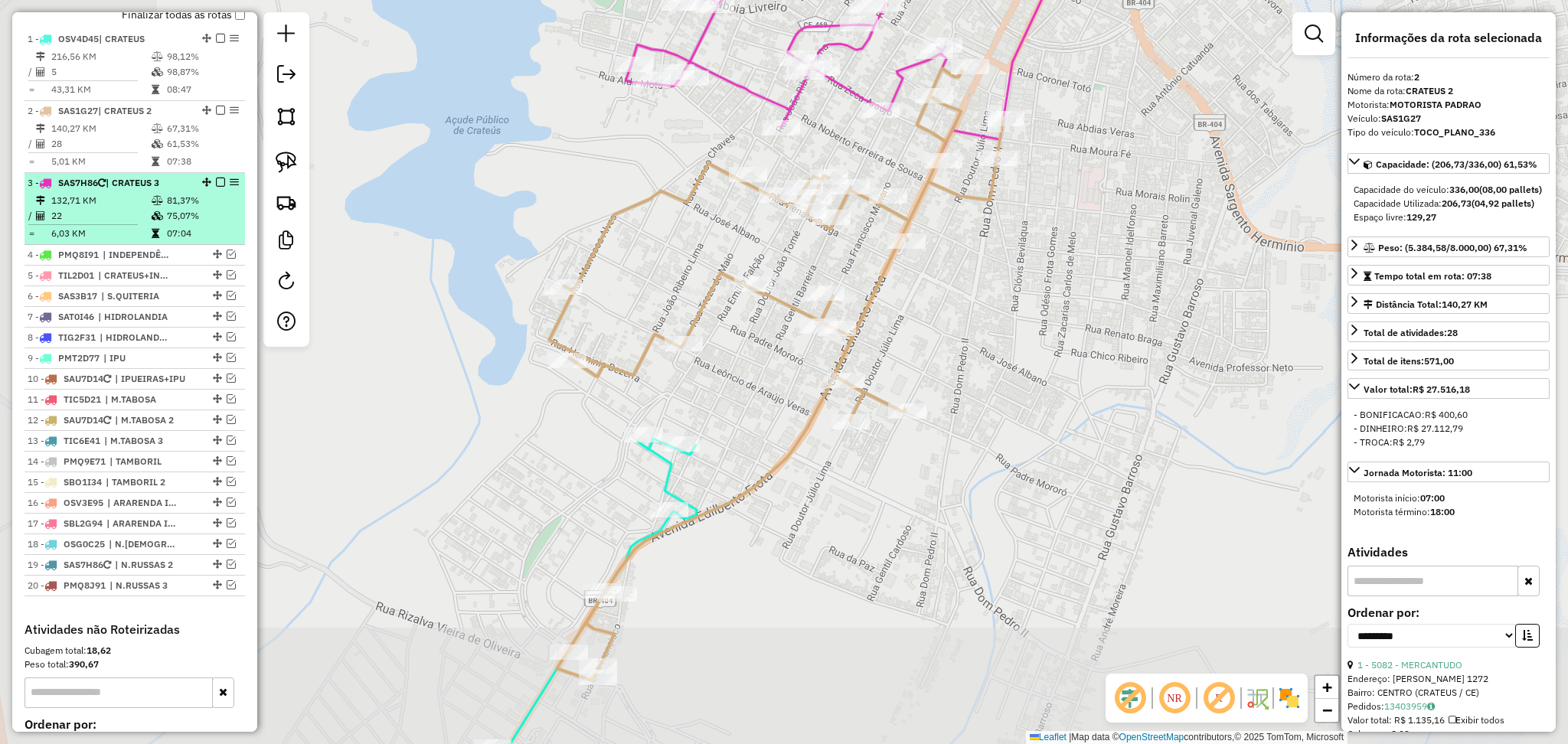
click at [131, 208] on td "132,71 KM" at bounding box center [100, 201] width 100 height 15
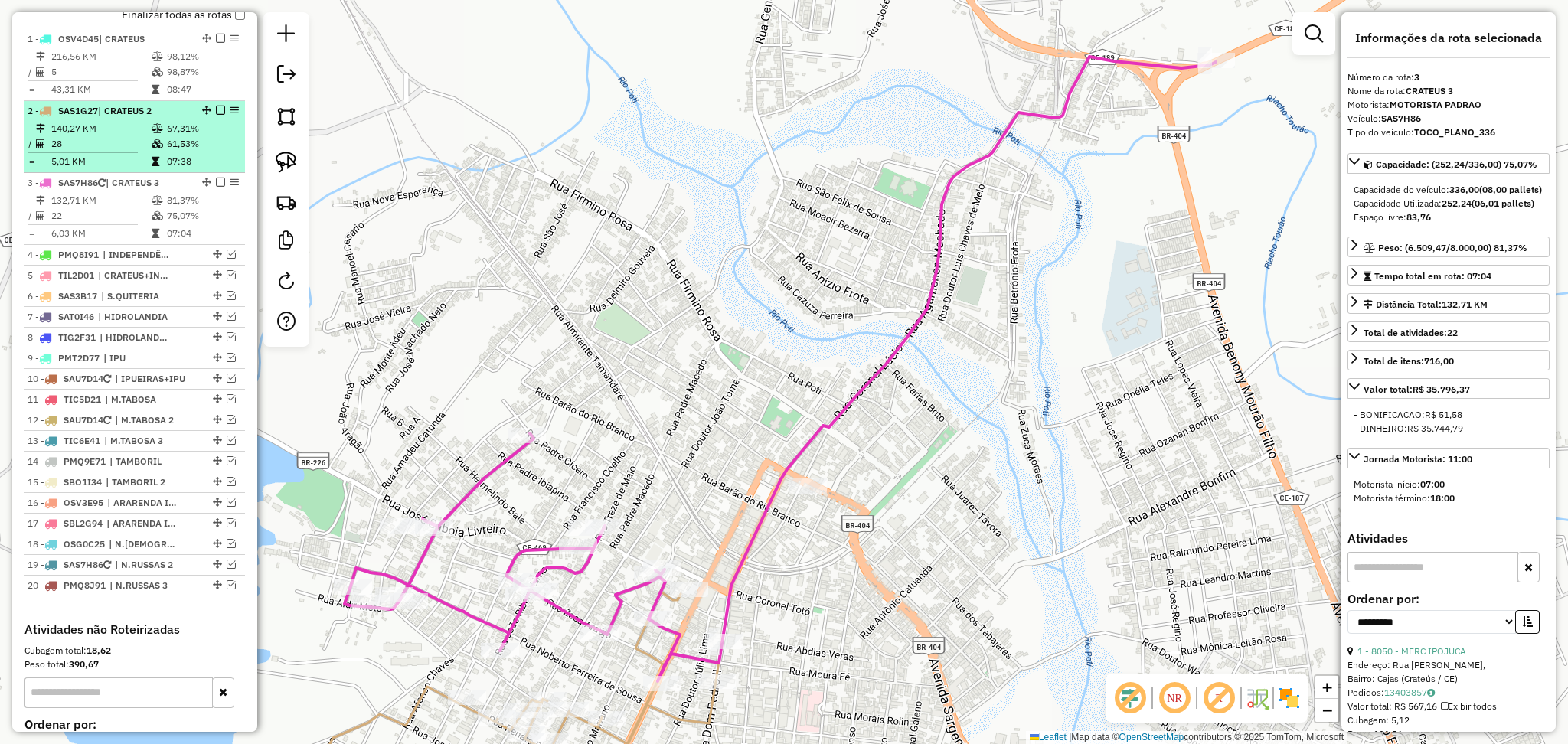
click at [120, 169] on td "5,01 KM" at bounding box center [100, 162] width 100 height 15
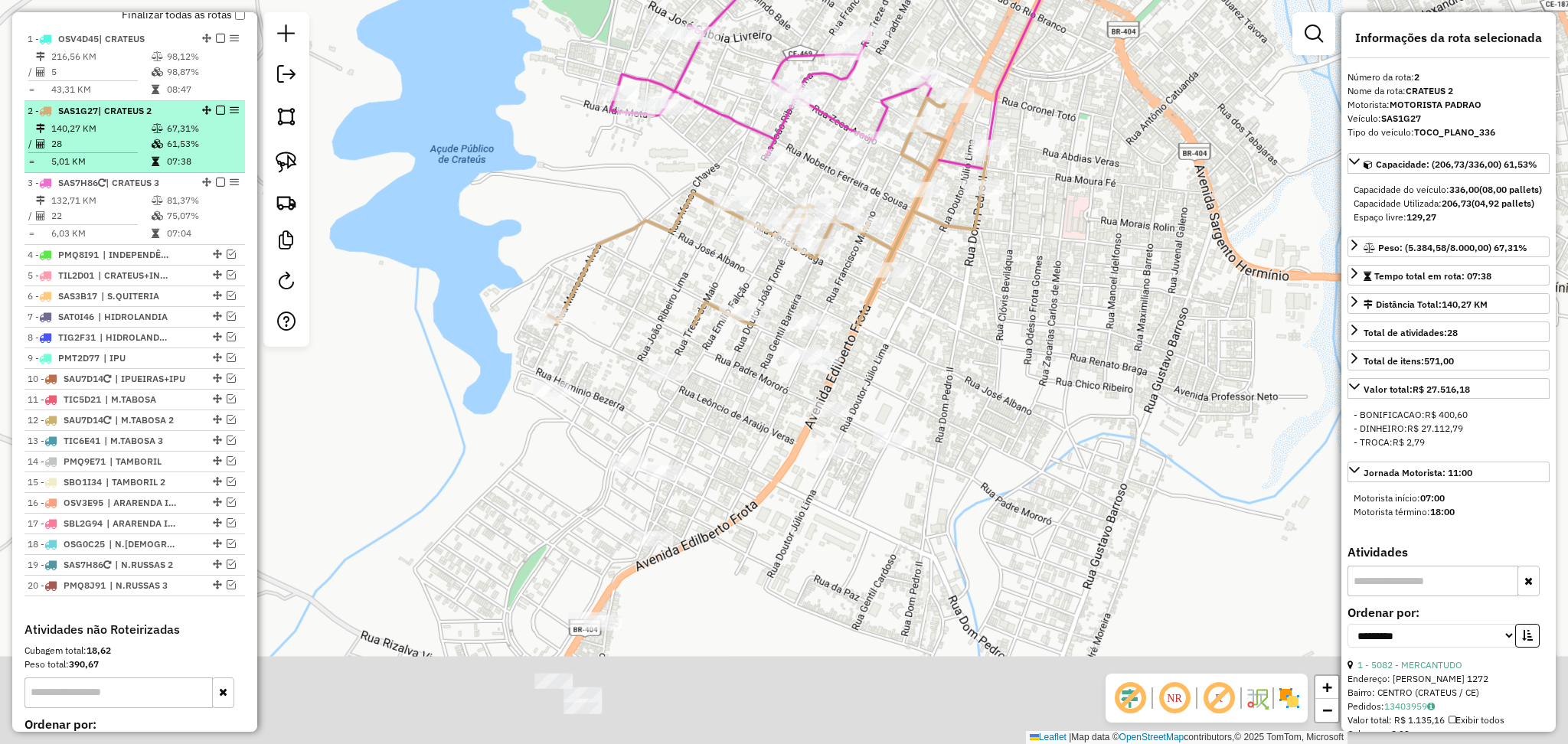
click at [126, 151] on td "28" at bounding box center [100, 144] width 100 height 15
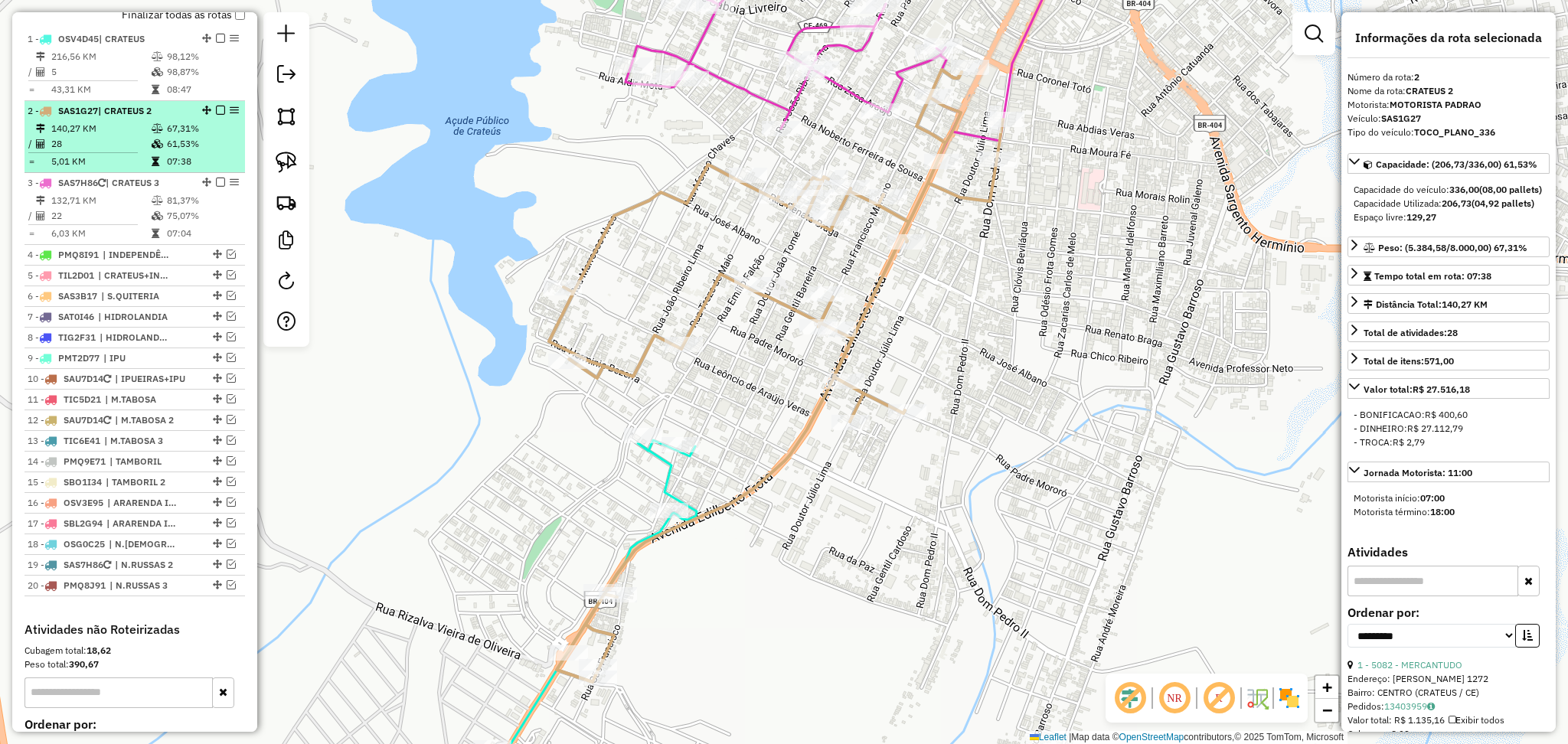
click at [126, 151] on td "28" at bounding box center [100, 144] width 100 height 15
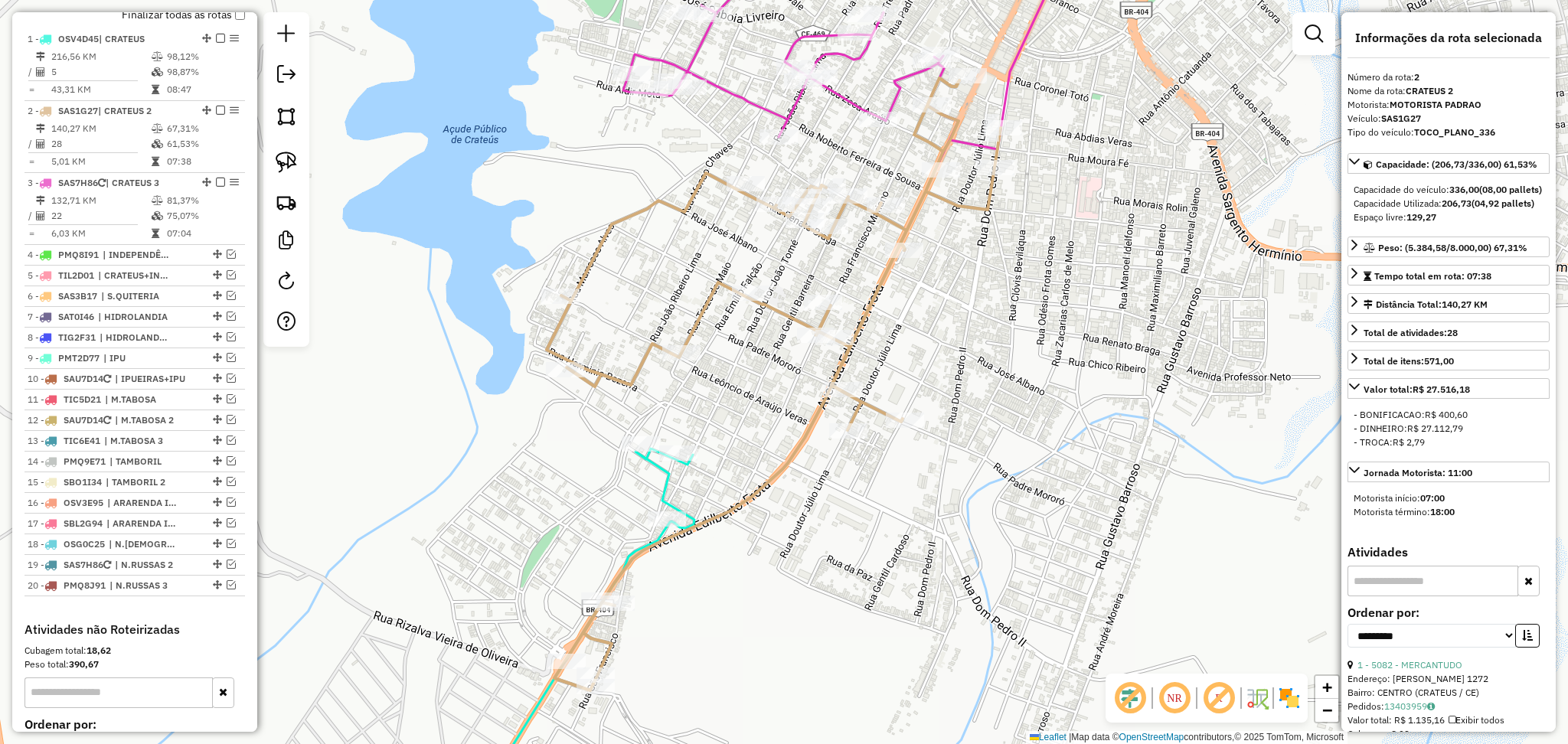
drag, startPoint x: 1048, startPoint y: 243, endPoint x: 982, endPoint y: 239, distance: 66.1
click at [988, 333] on div "Janela de atendimento Grade de atendimento Capacidade Transportadoras Veículos …" at bounding box center [784, 372] width 1568 height 744
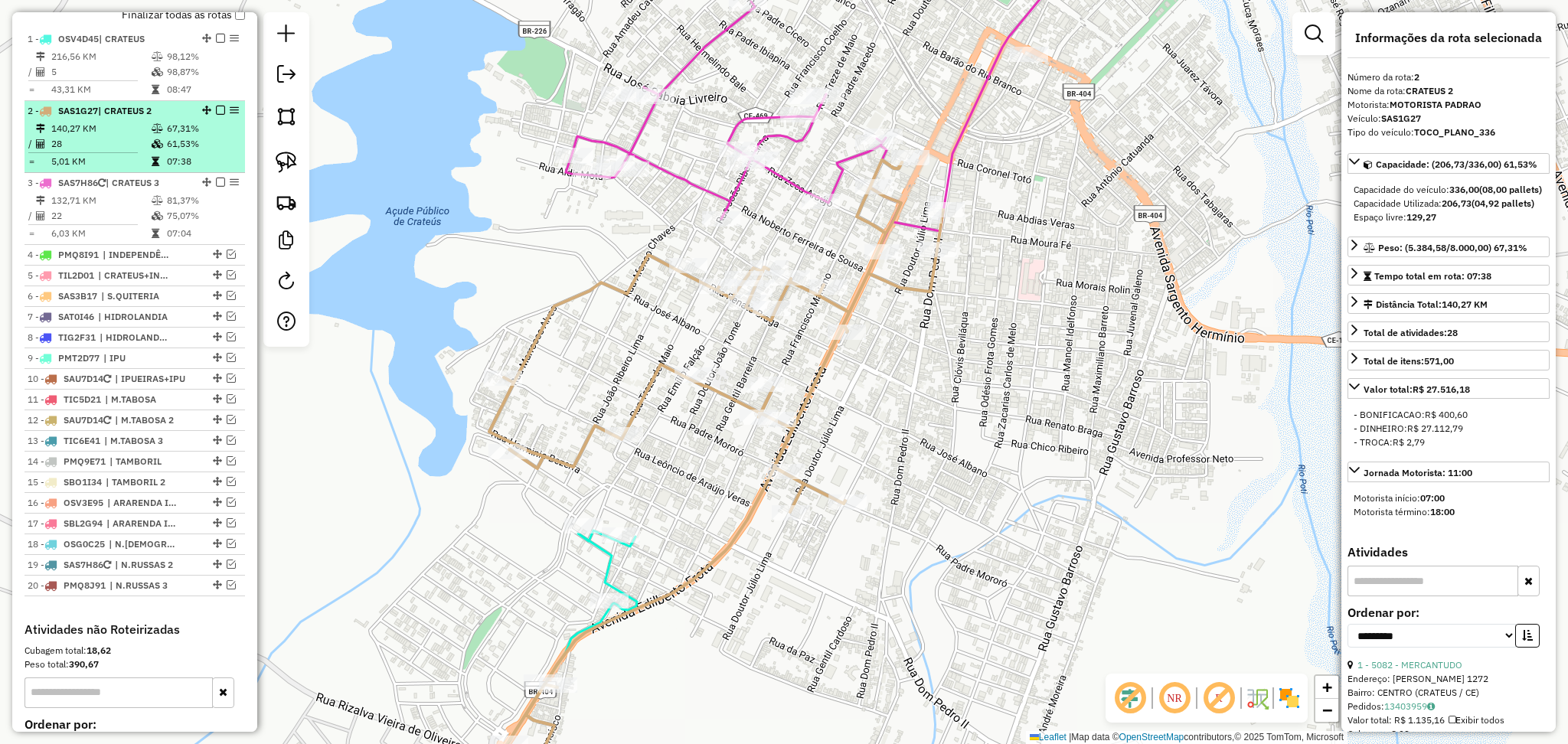
click at [127, 136] on td "140,27 KM" at bounding box center [100, 129] width 100 height 15
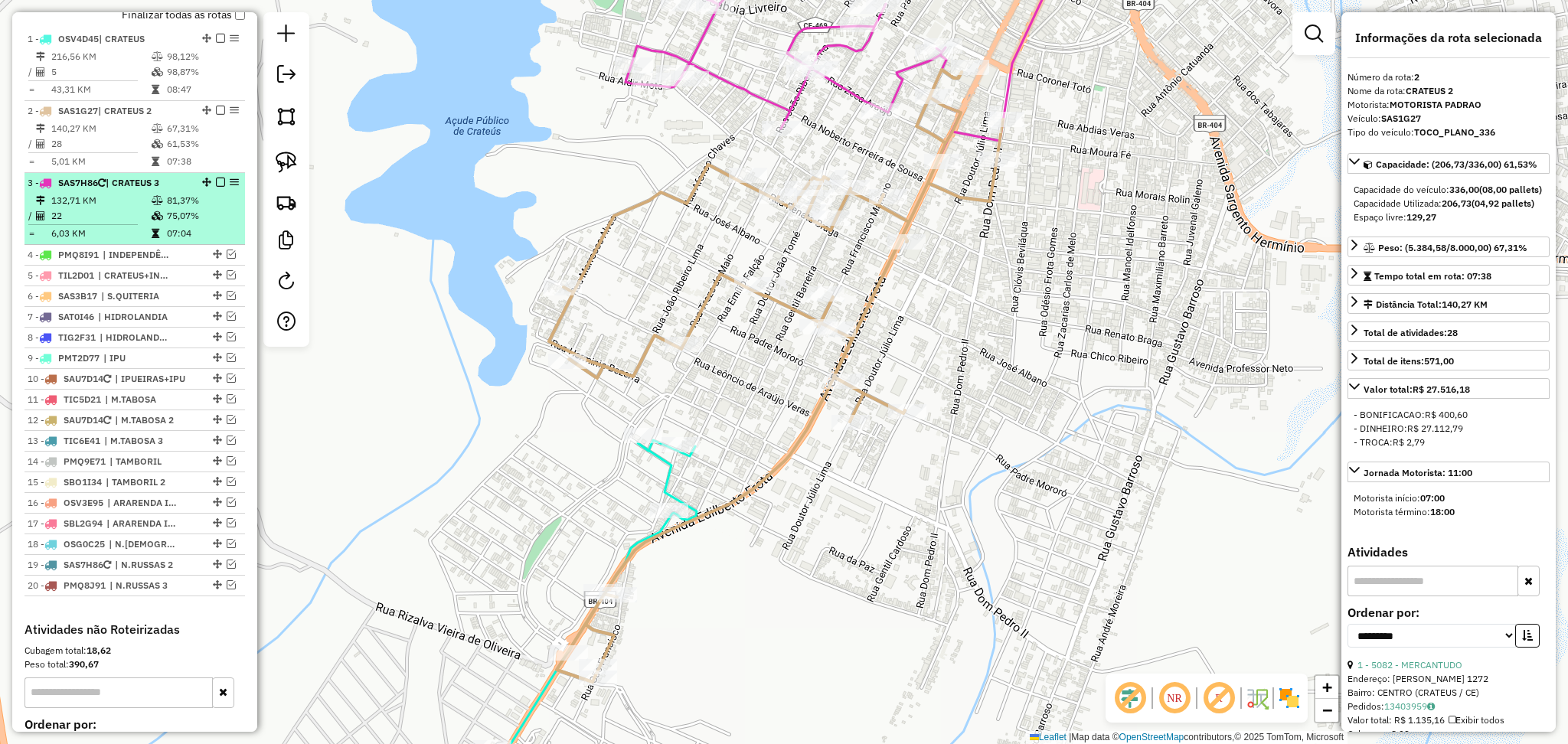
click at [111, 208] on td "132,71 KM" at bounding box center [100, 201] width 100 height 15
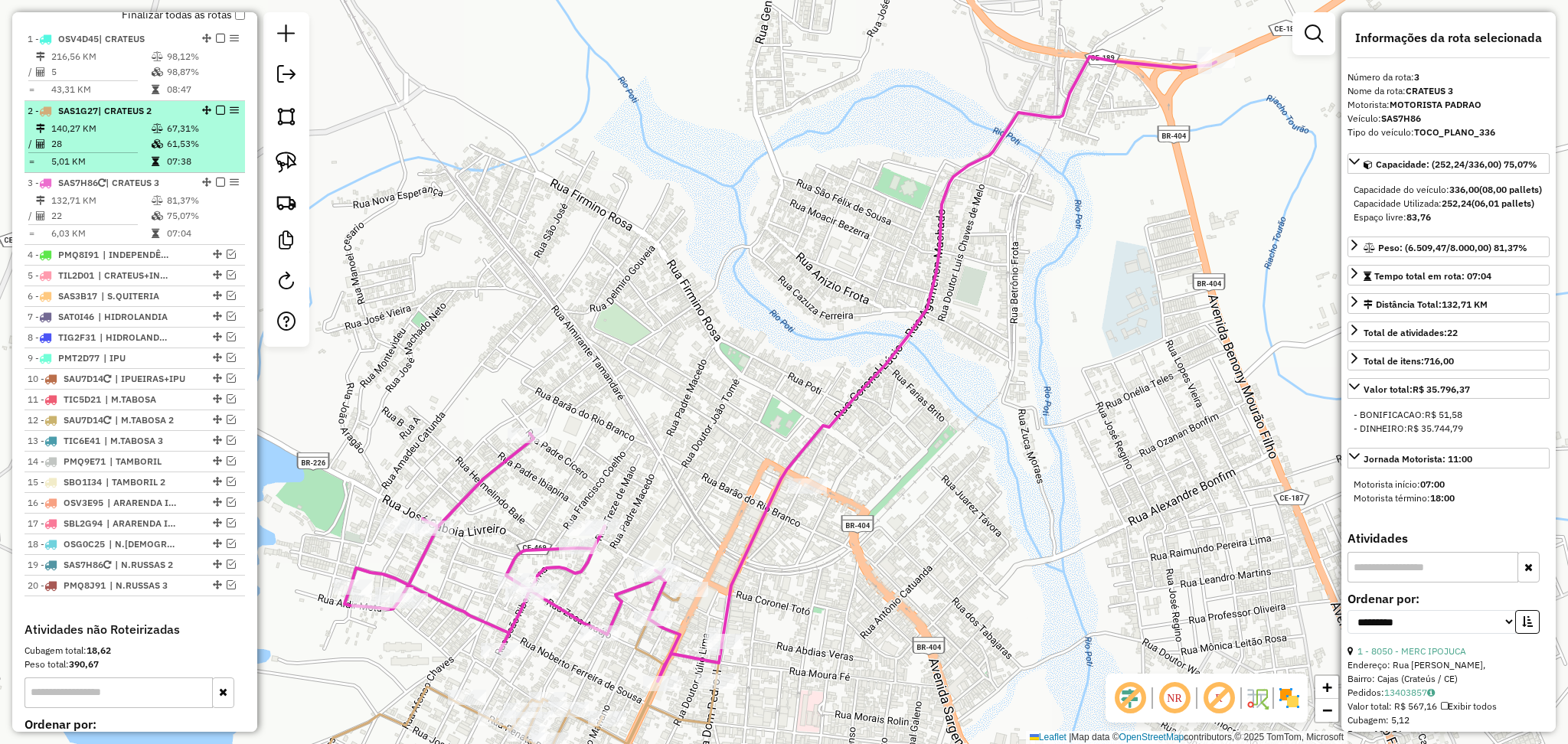
click at [111, 153] on hr at bounding box center [83, 152] width 110 height 1
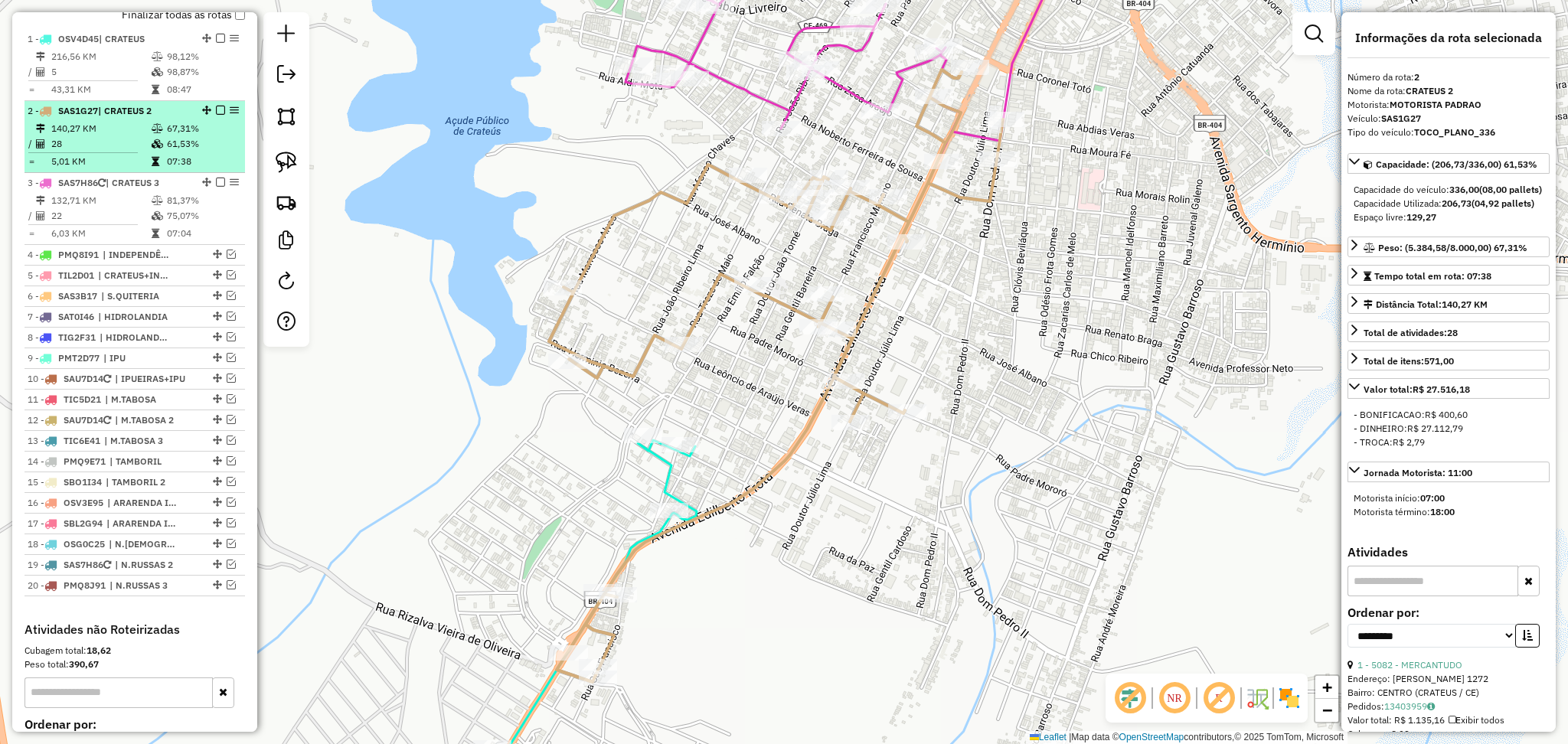
click at [119, 136] on td "140,27 KM" at bounding box center [100, 129] width 100 height 15
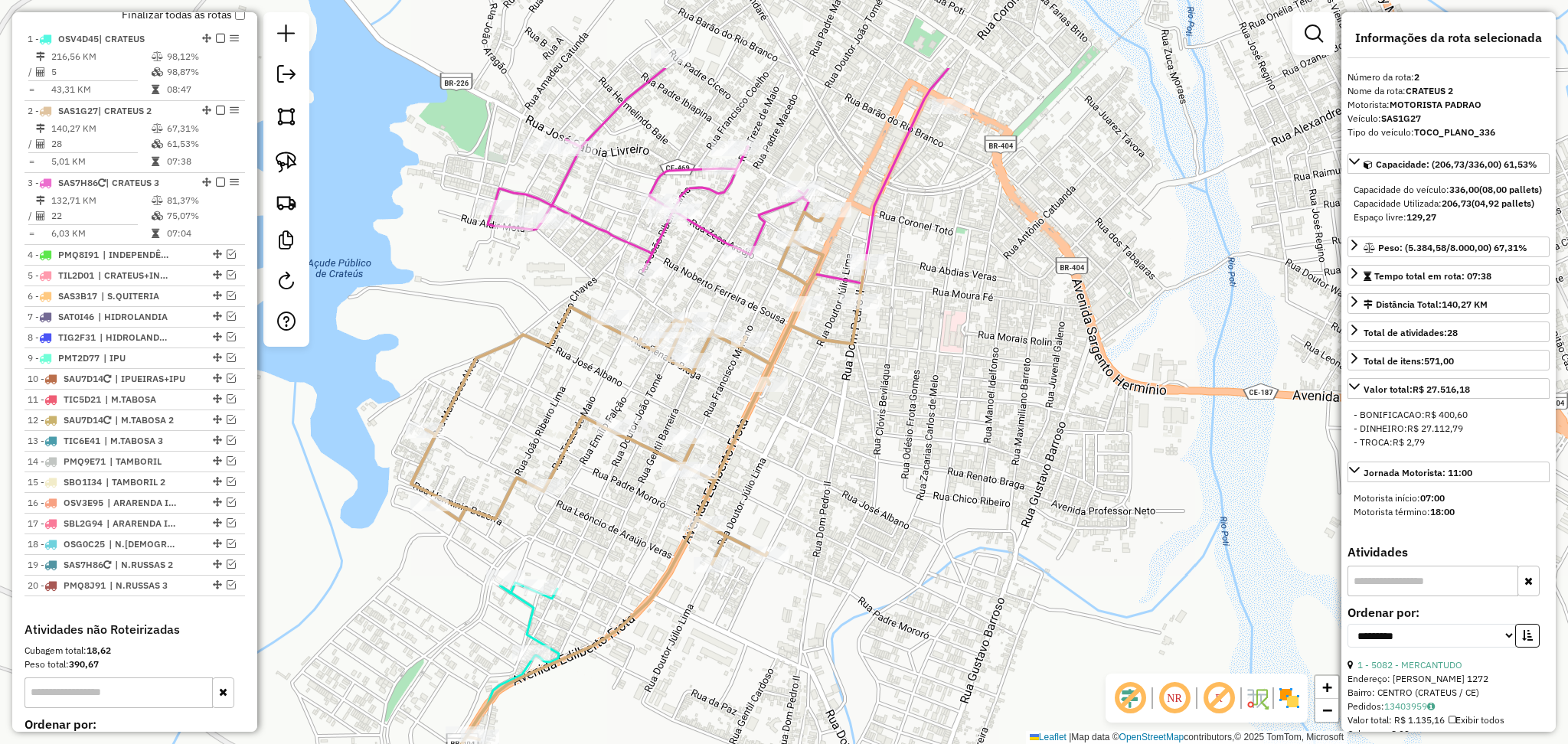
drag, startPoint x: 869, startPoint y: 150, endPoint x: 731, endPoint y: 292, distance: 198.0
click at [731, 292] on div "Janela de atendimento Grade de atendimento Capacidade Transportadoras Veículos …" at bounding box center [784, 372] width 1568 height 744
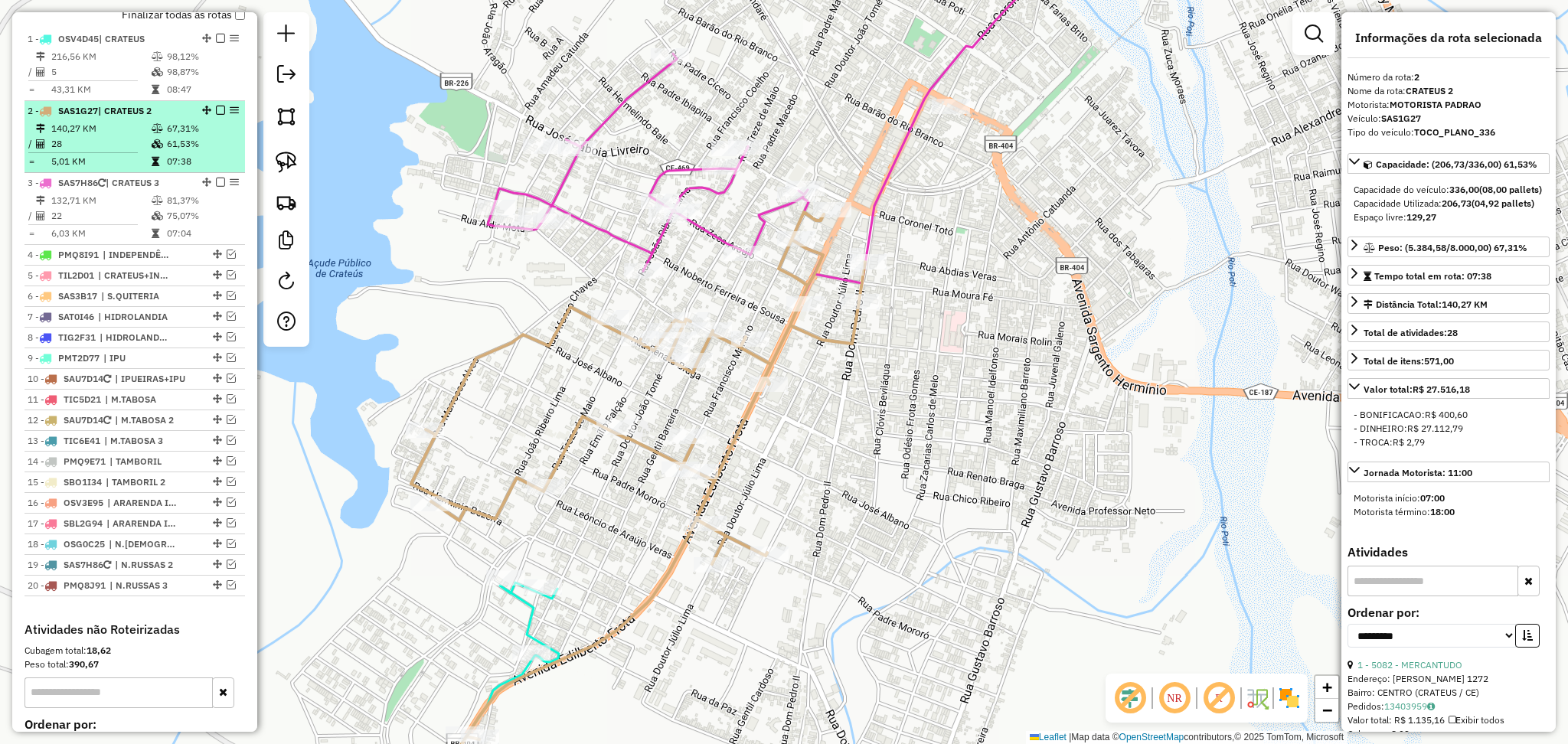
click at [120, 136] on td "140,27 KM" at bounding box center [100, 129] width 100 height 15
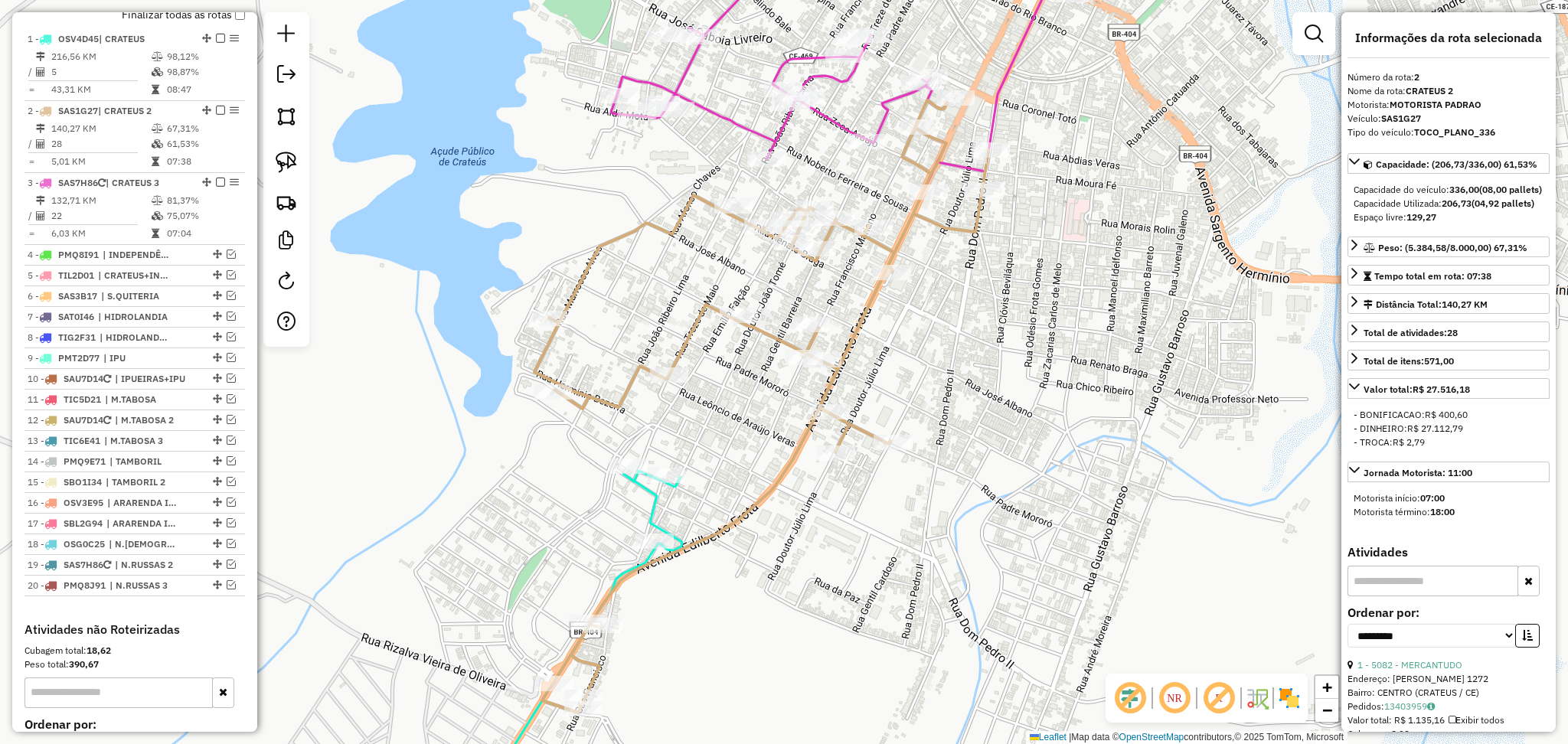
drag, startPoint x: 1084, startPoint y: 277, endPoint x: 954, endPoint y: 403, distance: 181.0
click at [963, 403] on div "Janela de atendimento Grade de atendimento Capacidade Transportadoras Veículos …" at bounding box center [784, 372] width 1568 height 744
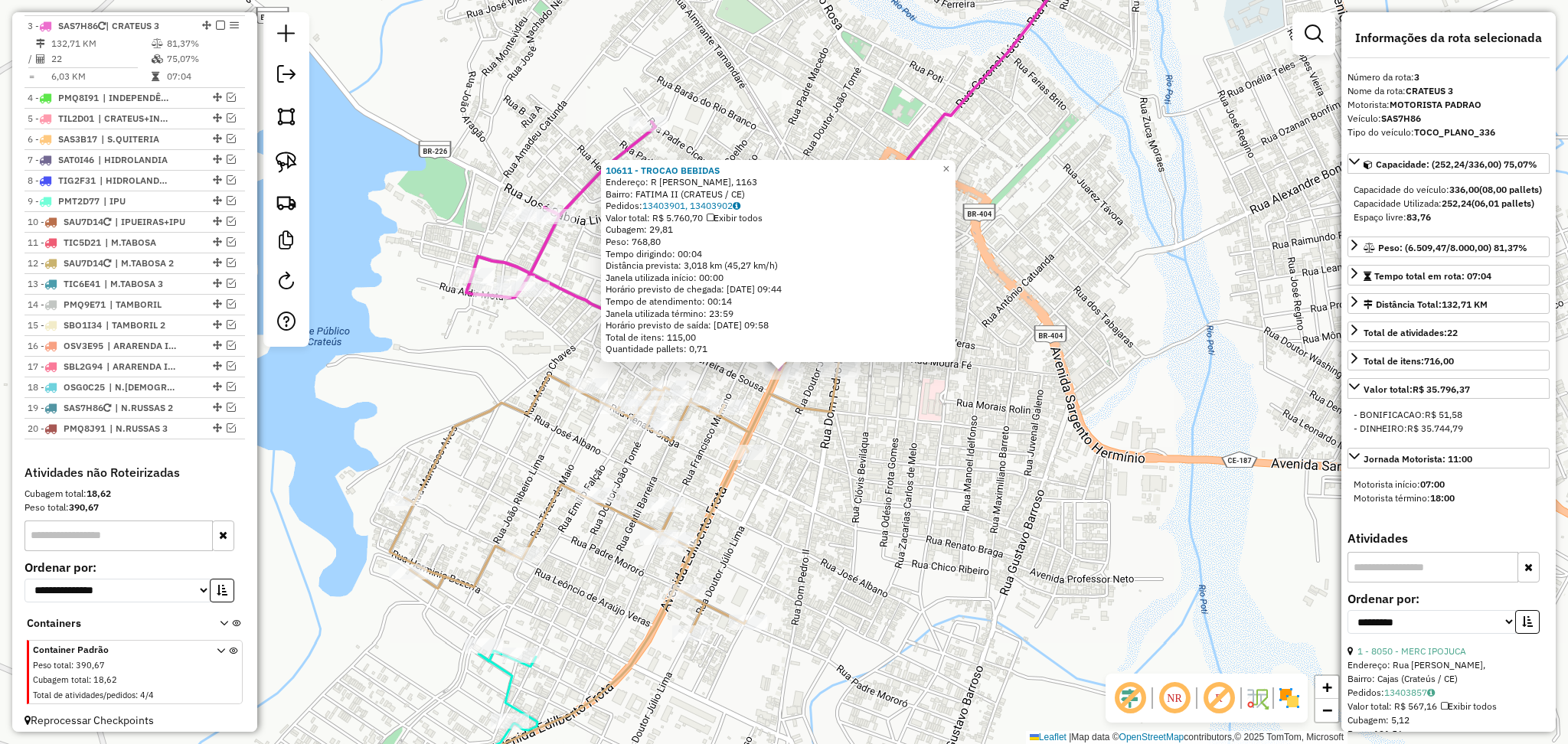
scroll to position [736, 0]
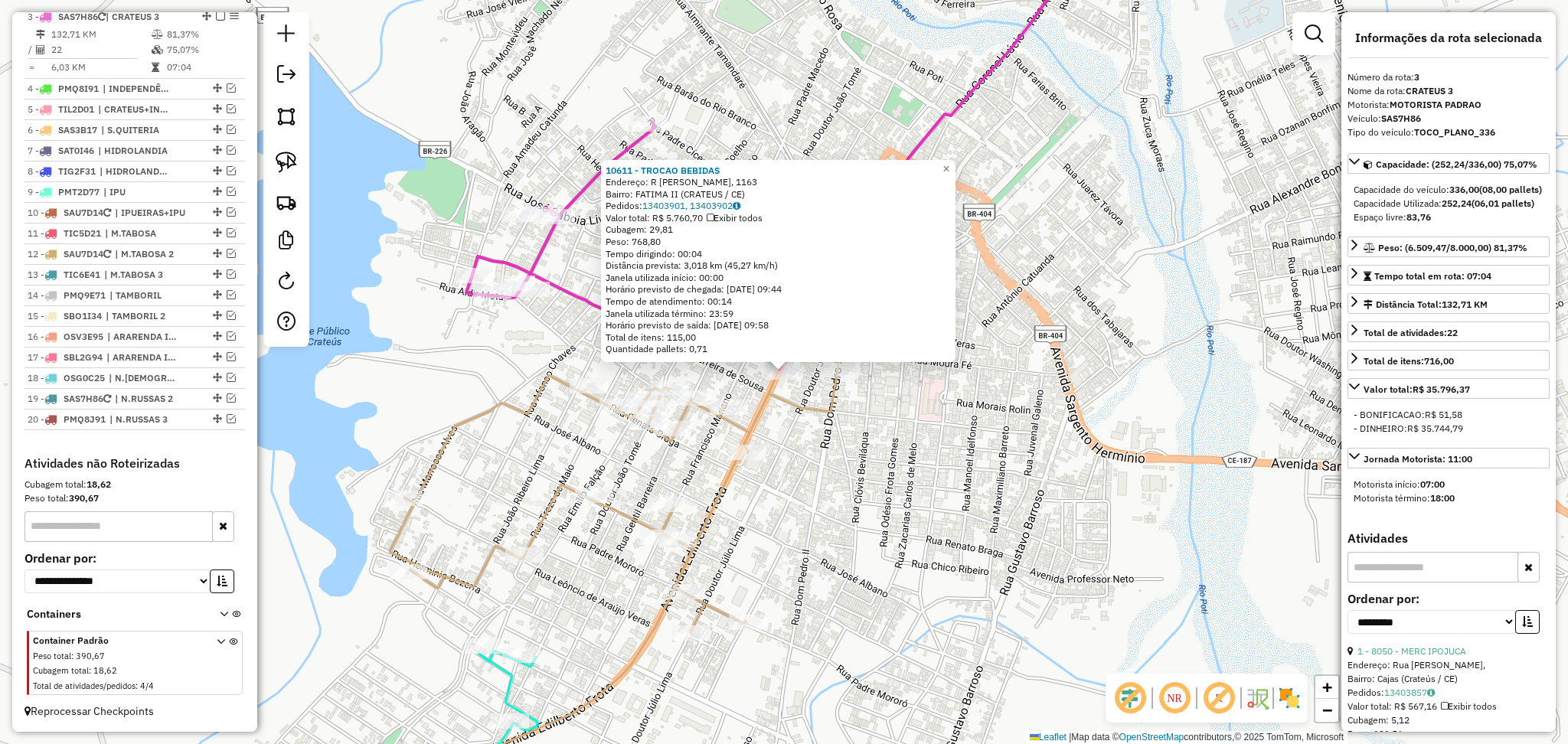
click at [866, 480] on div "10611 - TROCAO BEBIDAS Endereço: R EDILBERTO FROTA, 1163 Bairro: FATIMA II (CRA…" at bounding box center [784, 372] width 1568 height 744
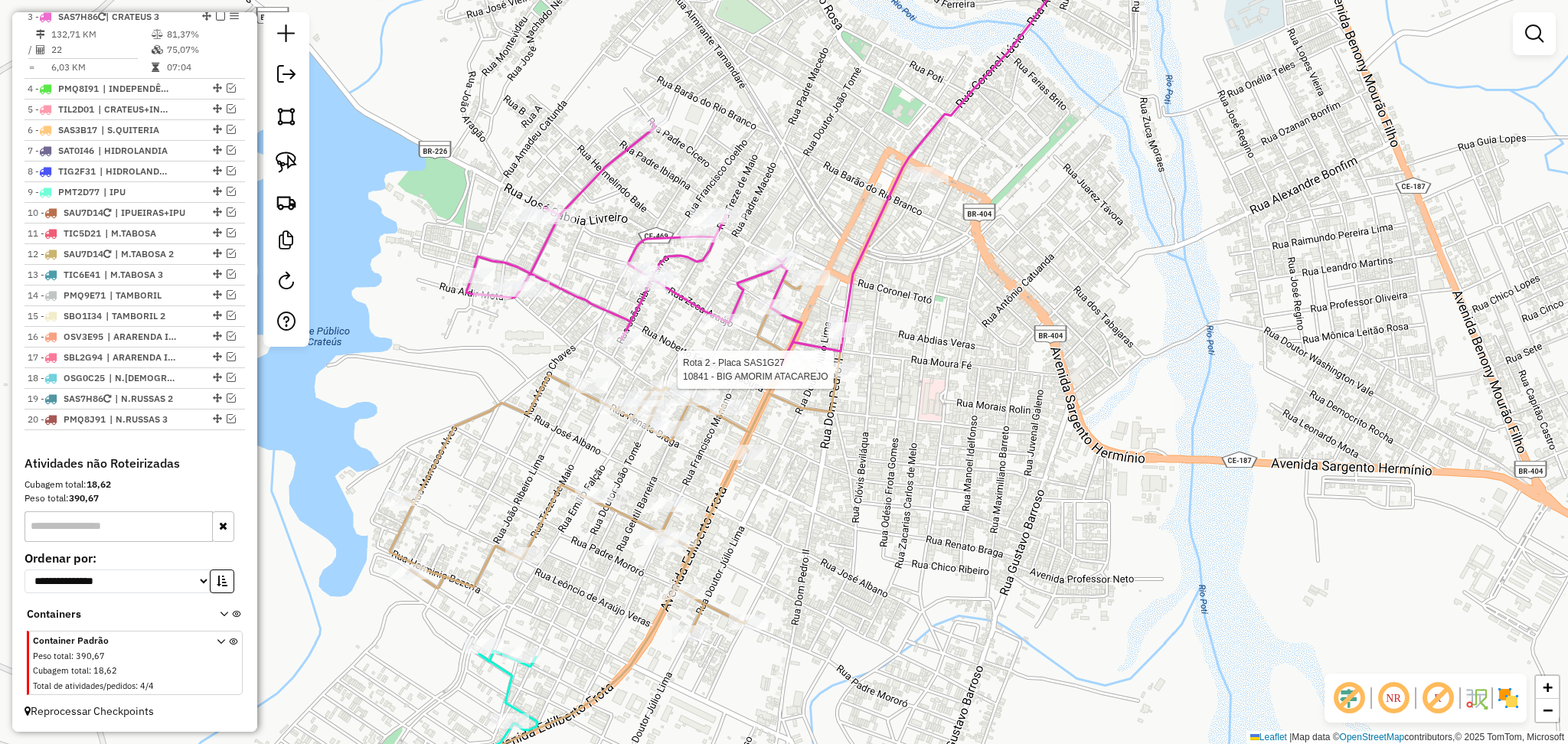
select select "**********"
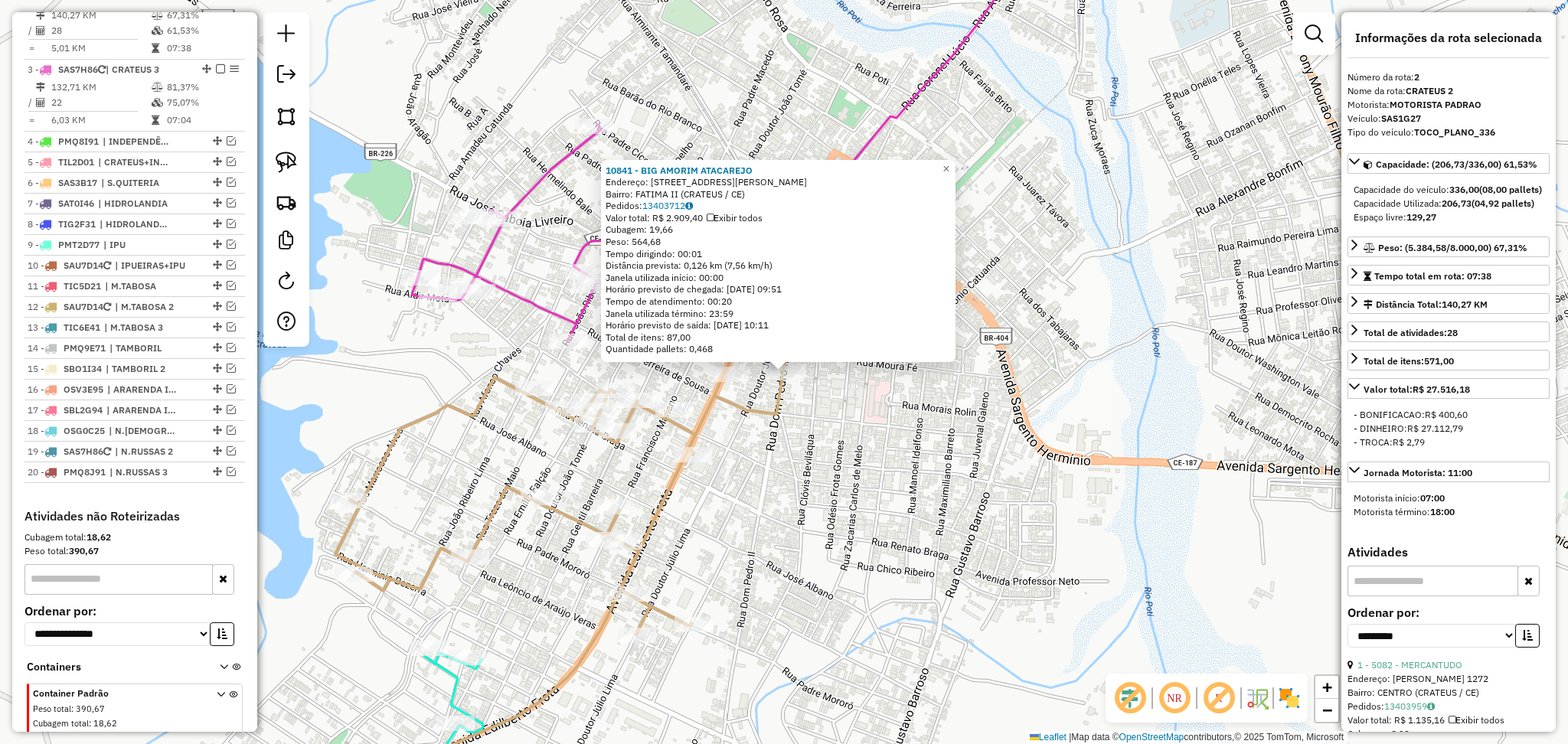
scroll to position [664, 0]
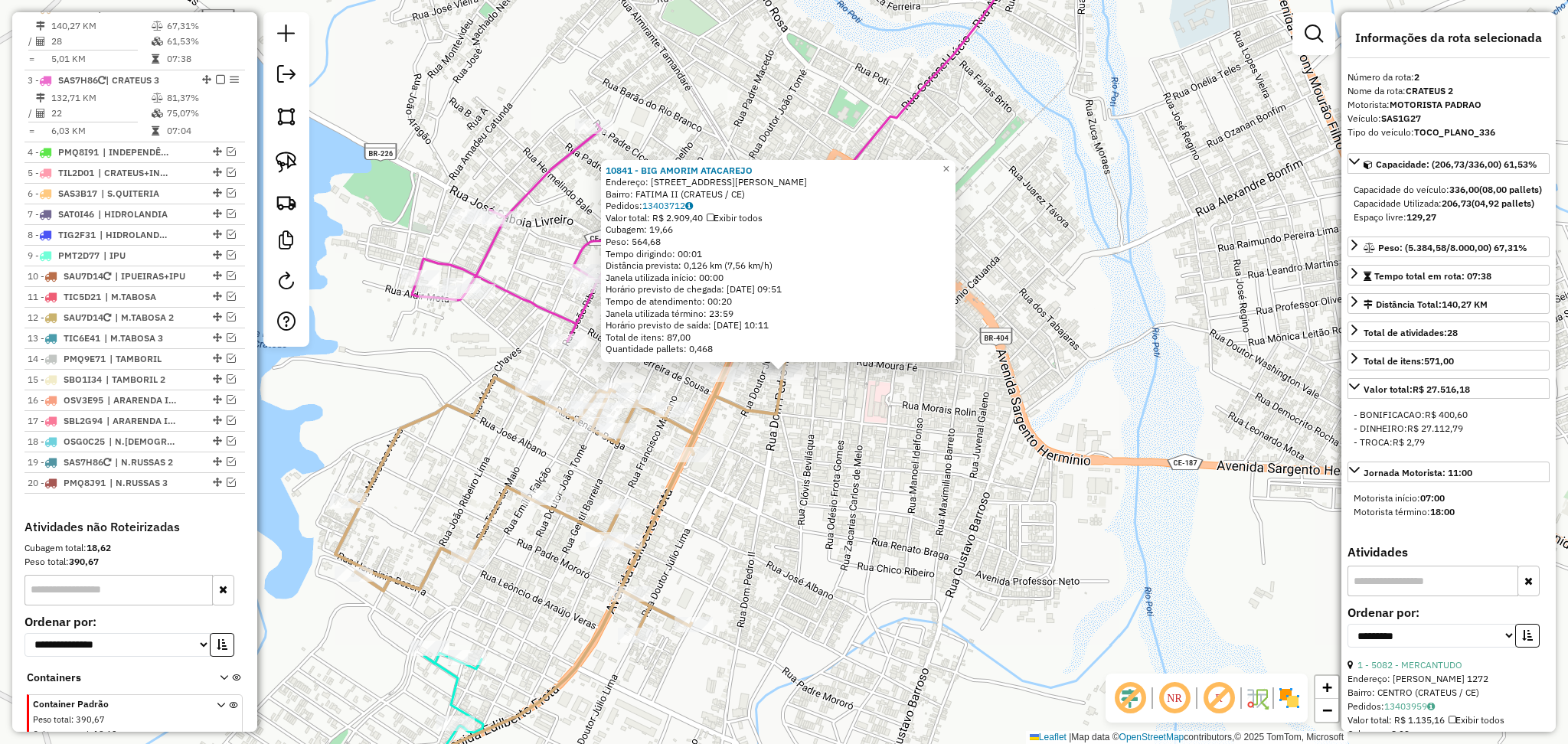
click at [799, 435] on div "10841 - BIG AMORIM ATACAREJO Endereço: R DOM PEDRO II, 1136 Bairro: FATIMA II (…" at bounding box center [784, 372] width 1568 height 744
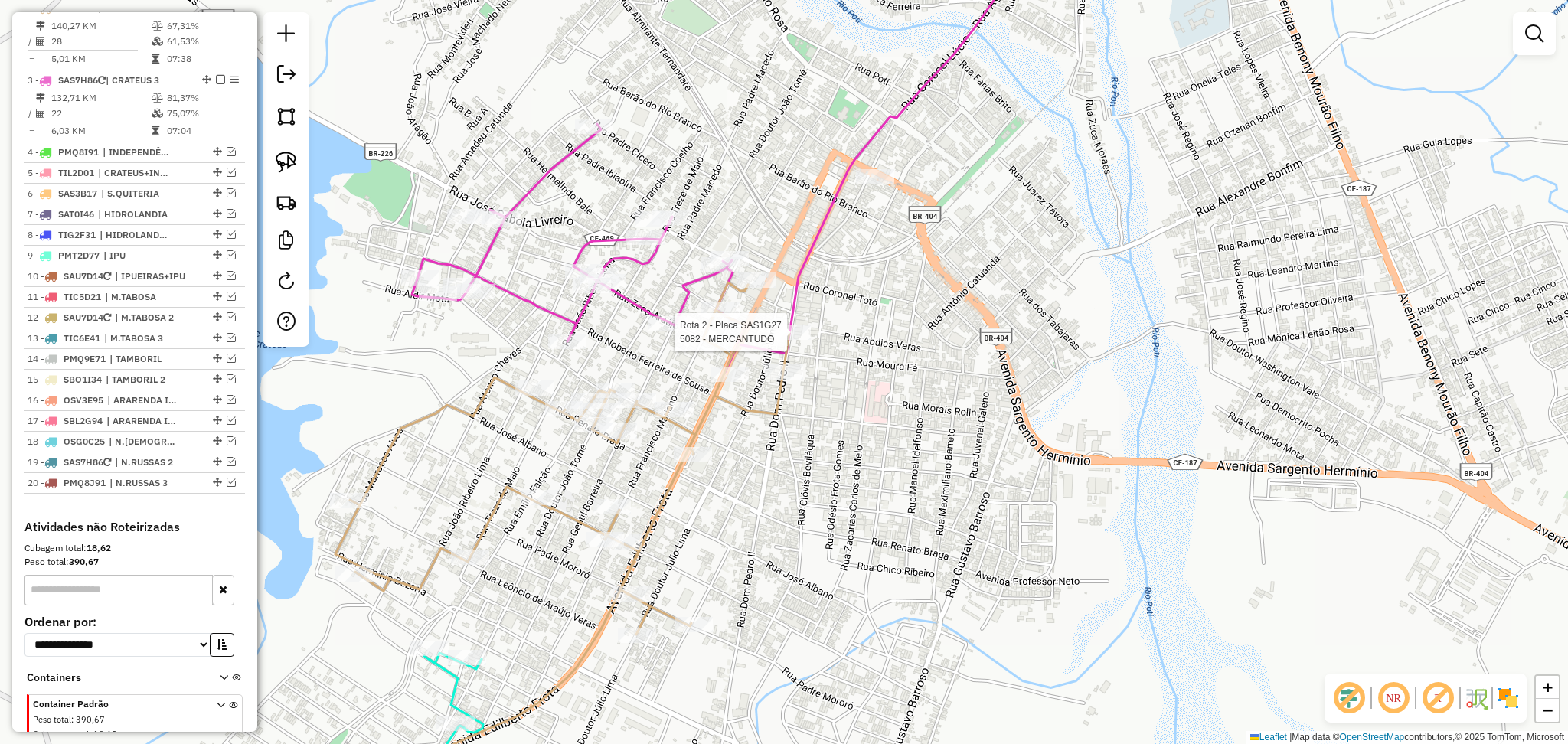
click at [802, 340] on div at bounding box center [791, 332] width 38 height 15
select select "**********"
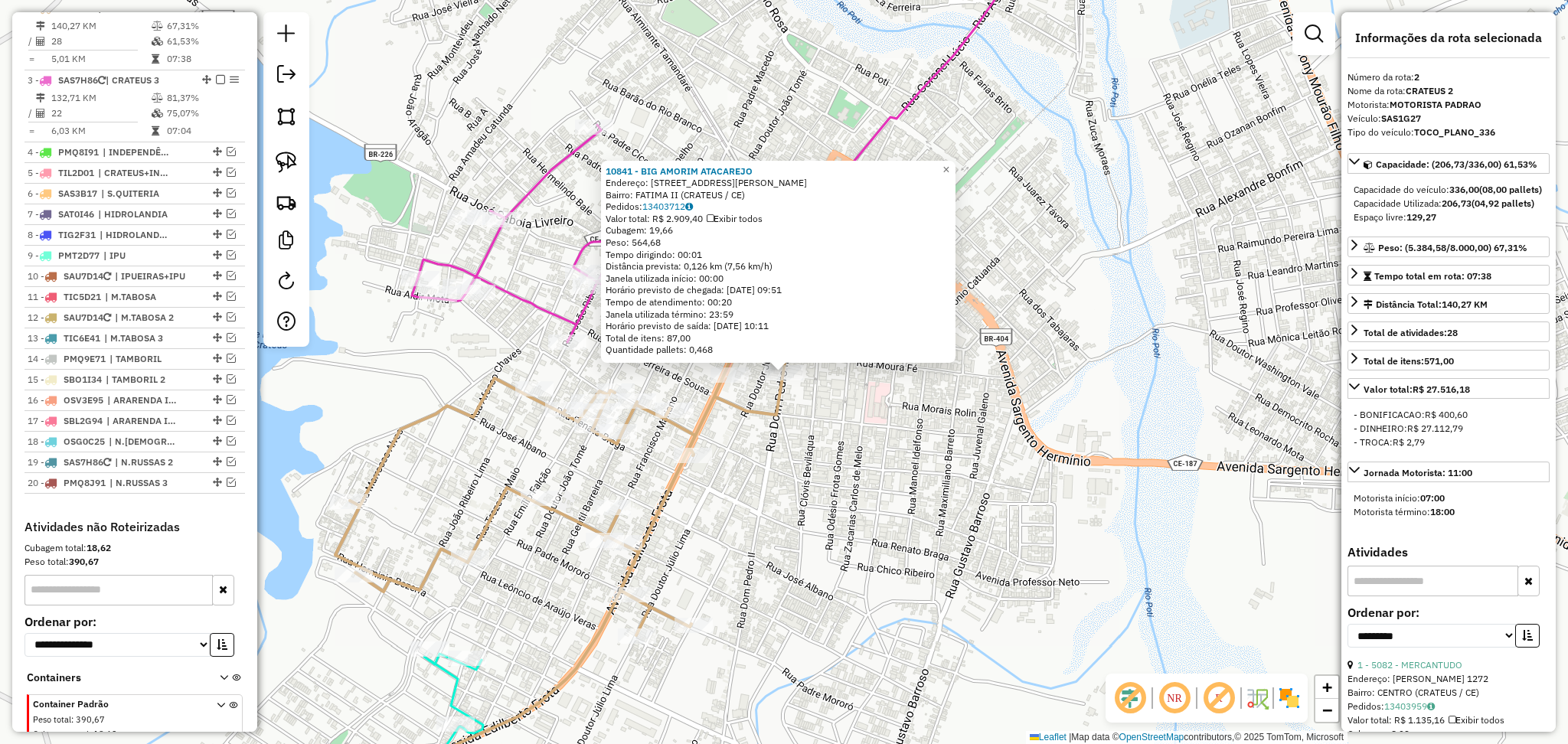
click at [813, 432] on div "10841 - BIG AMORIM ATACAREJO Endereço: R DOM PEDRO II, 1136 Bairro: FATIMA II (…" at bounding box center [784, 372] width 1568 height 744
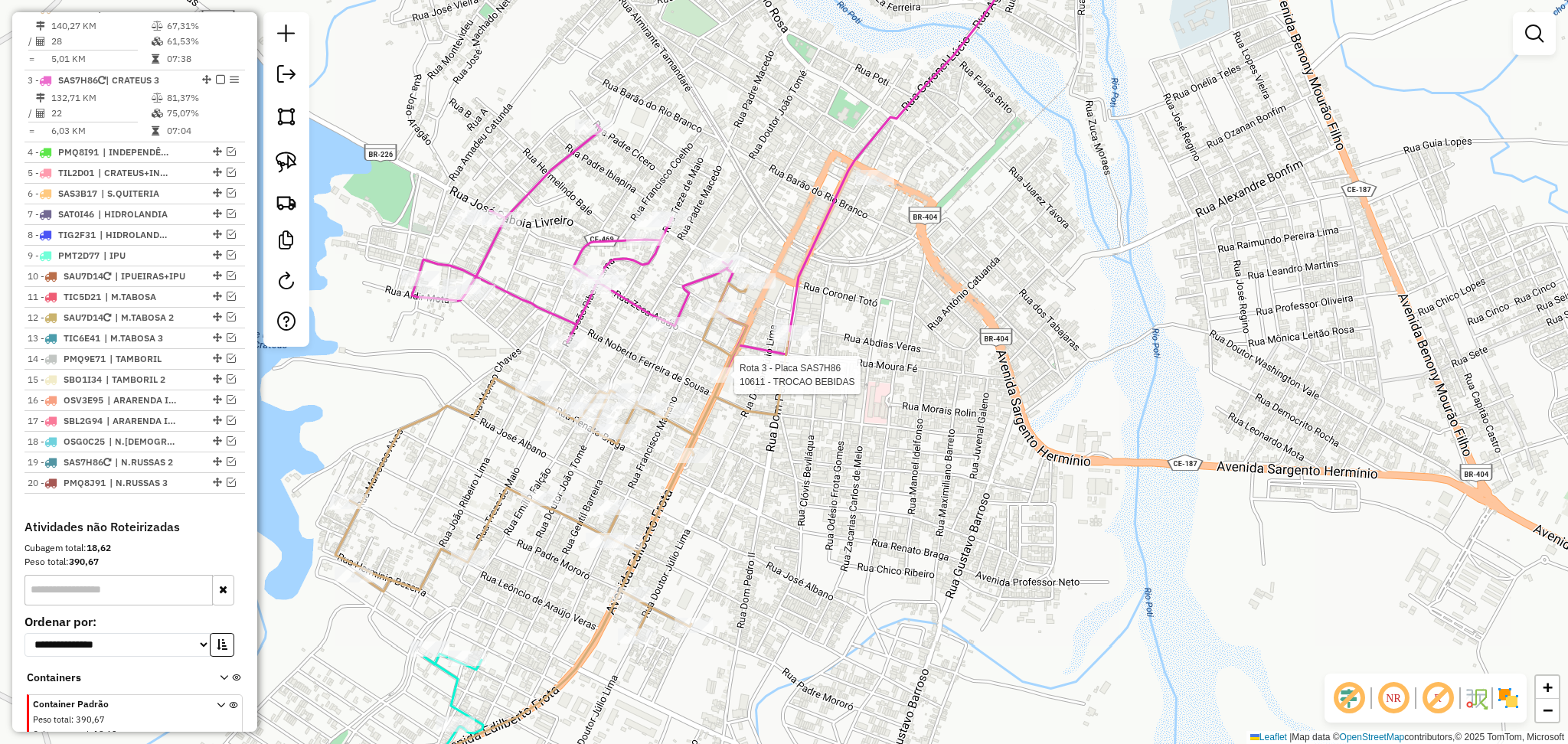
select select "**********"
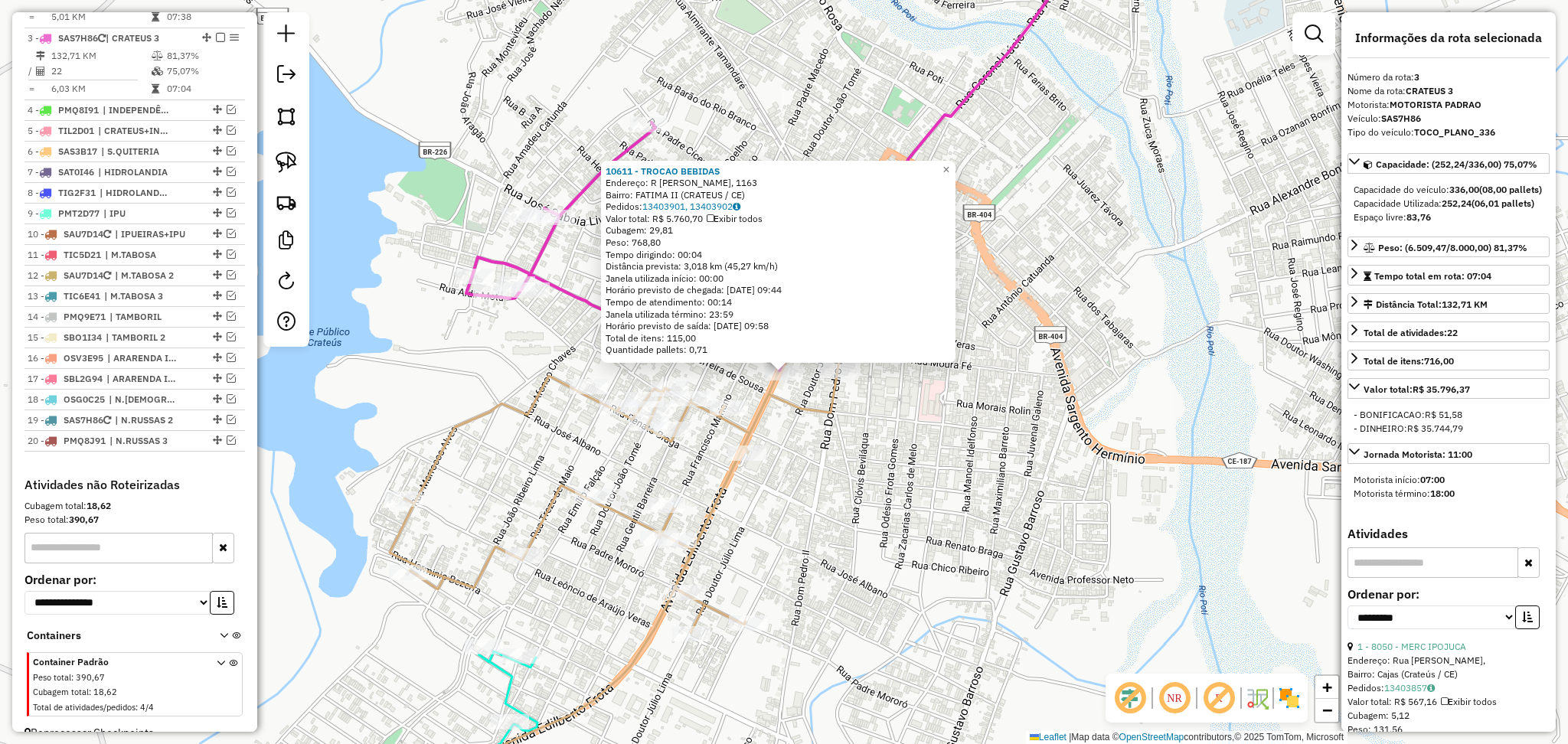
click at [810, 464] on div "Rota 3 - Placa SAS7H86 10611 - TROCAO BEBIDAS 10611 - TROCAO BEBIDAS Endereço: …" at bounding box center [784, 372] width 1568 height 744
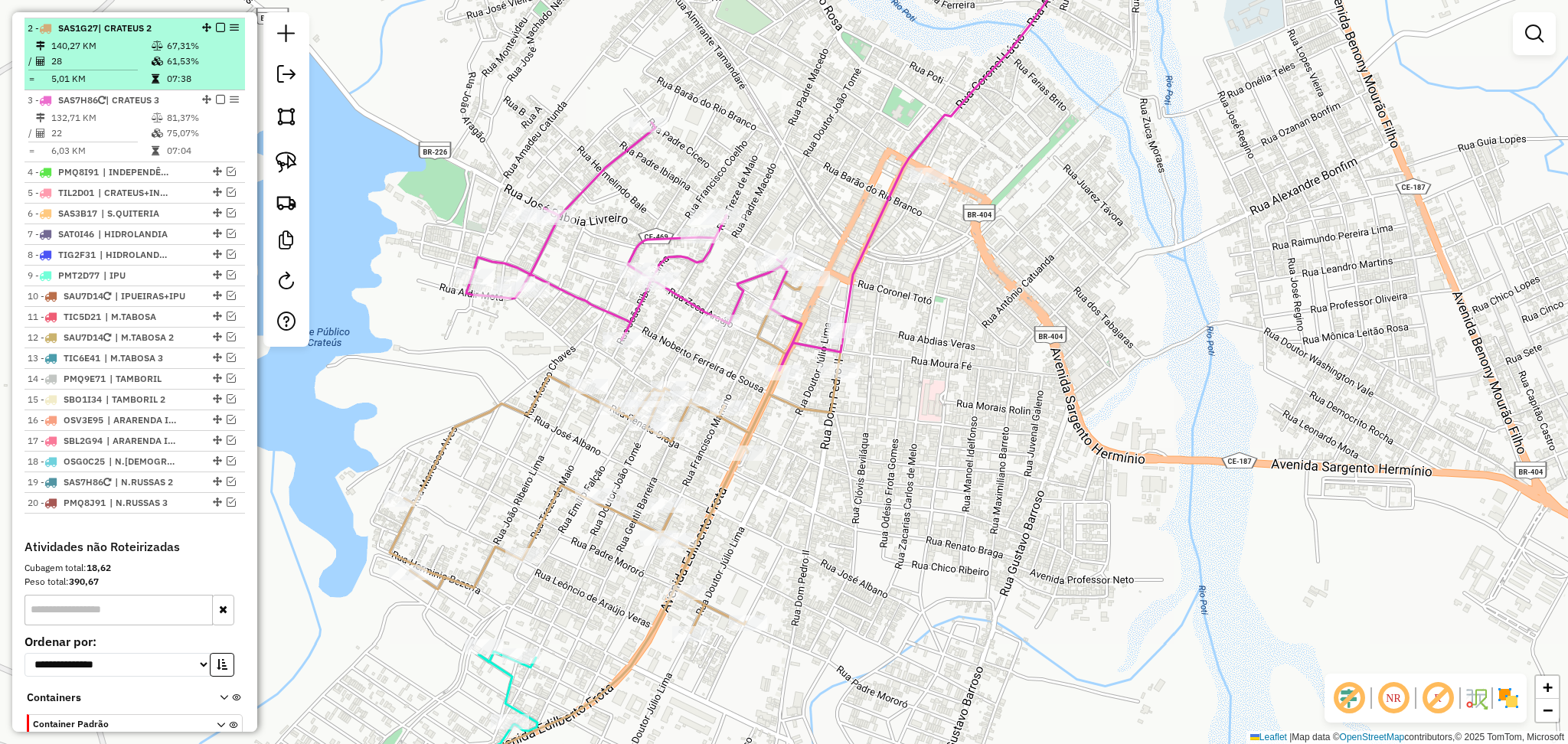
scroll to position [532, 0]
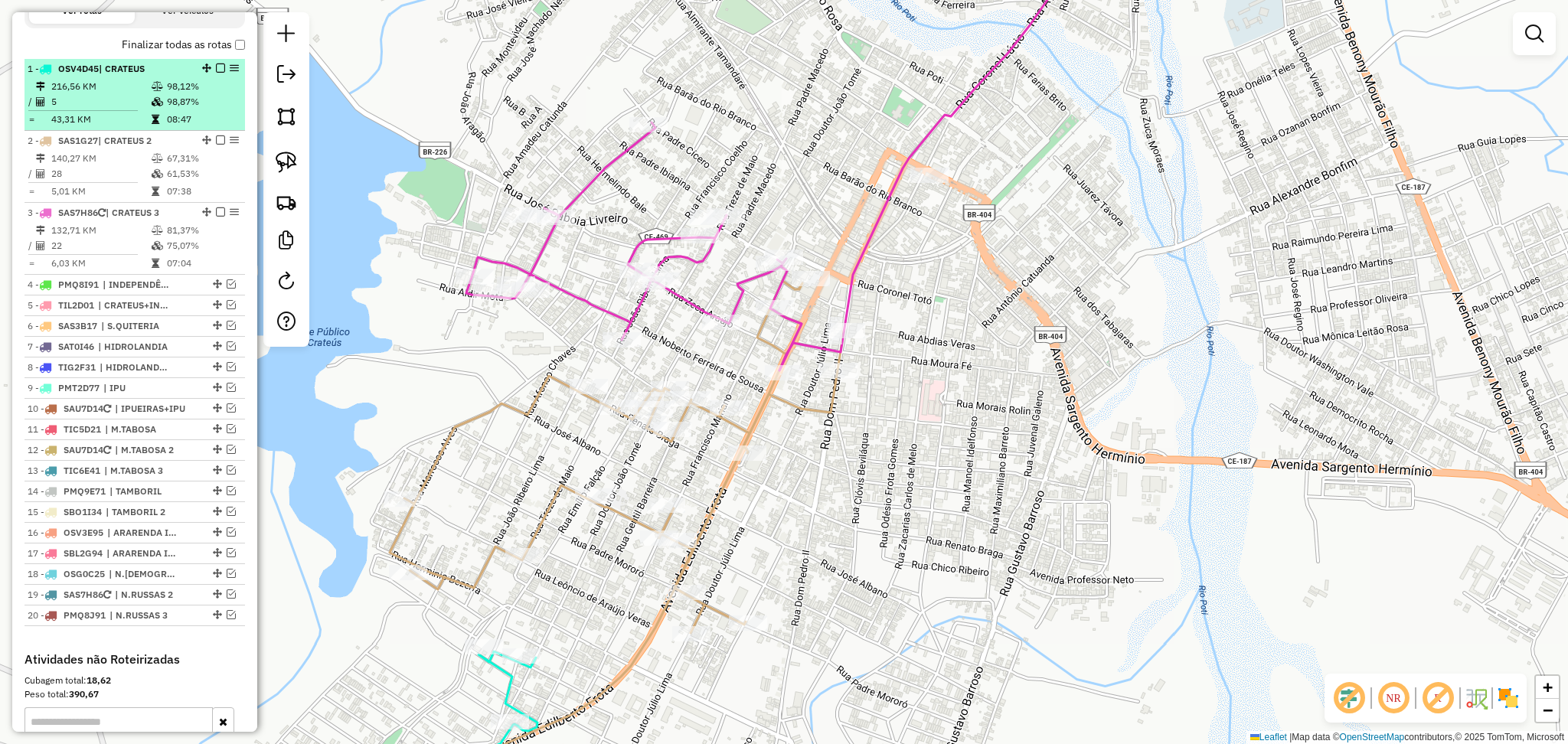
click at [115, 127] on td "43,31 KM" at bounding box center [100, 119] width 100 height 15
select select "**********"
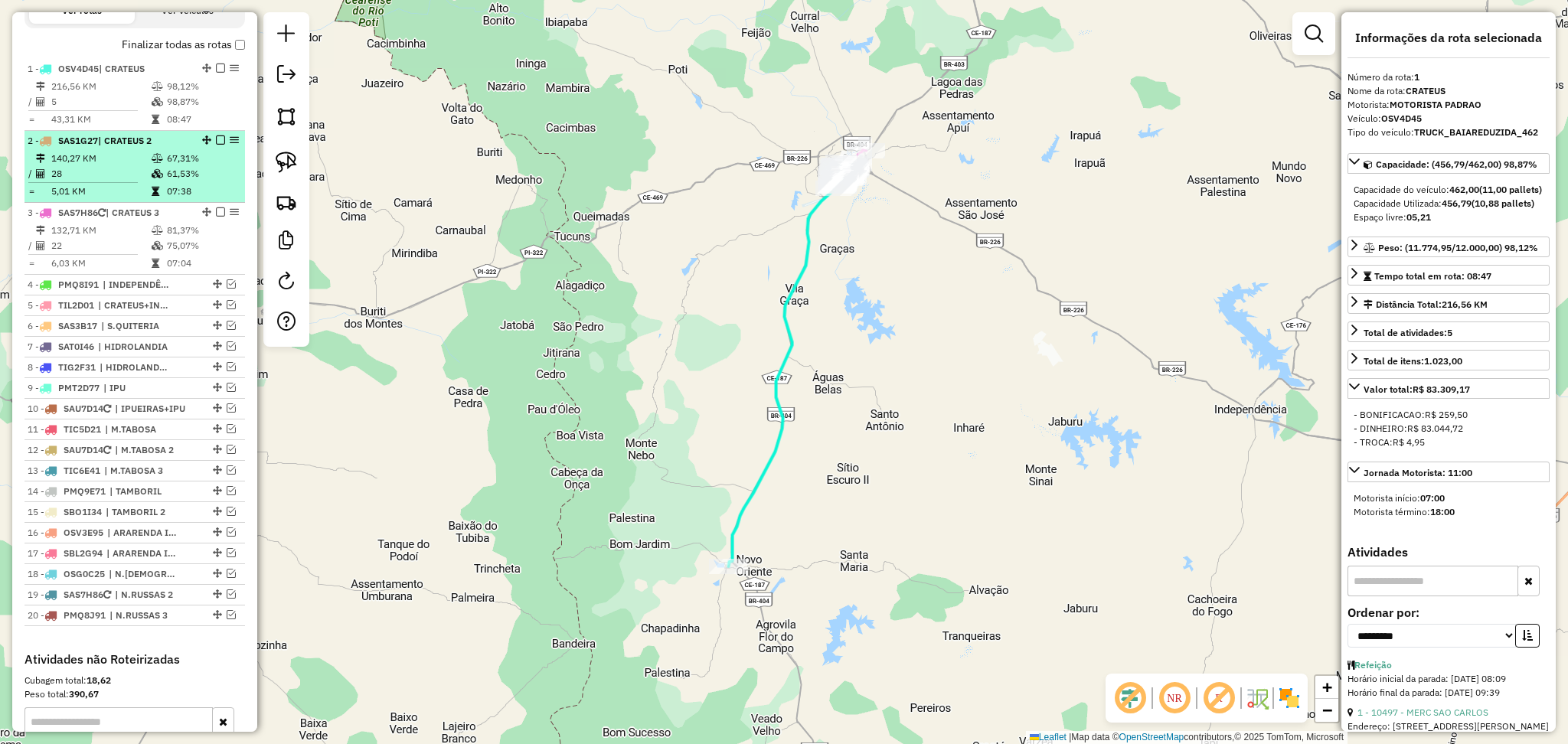
click at [135, 182] on td "28" at bounding box center [100, 174] width 100 height 15
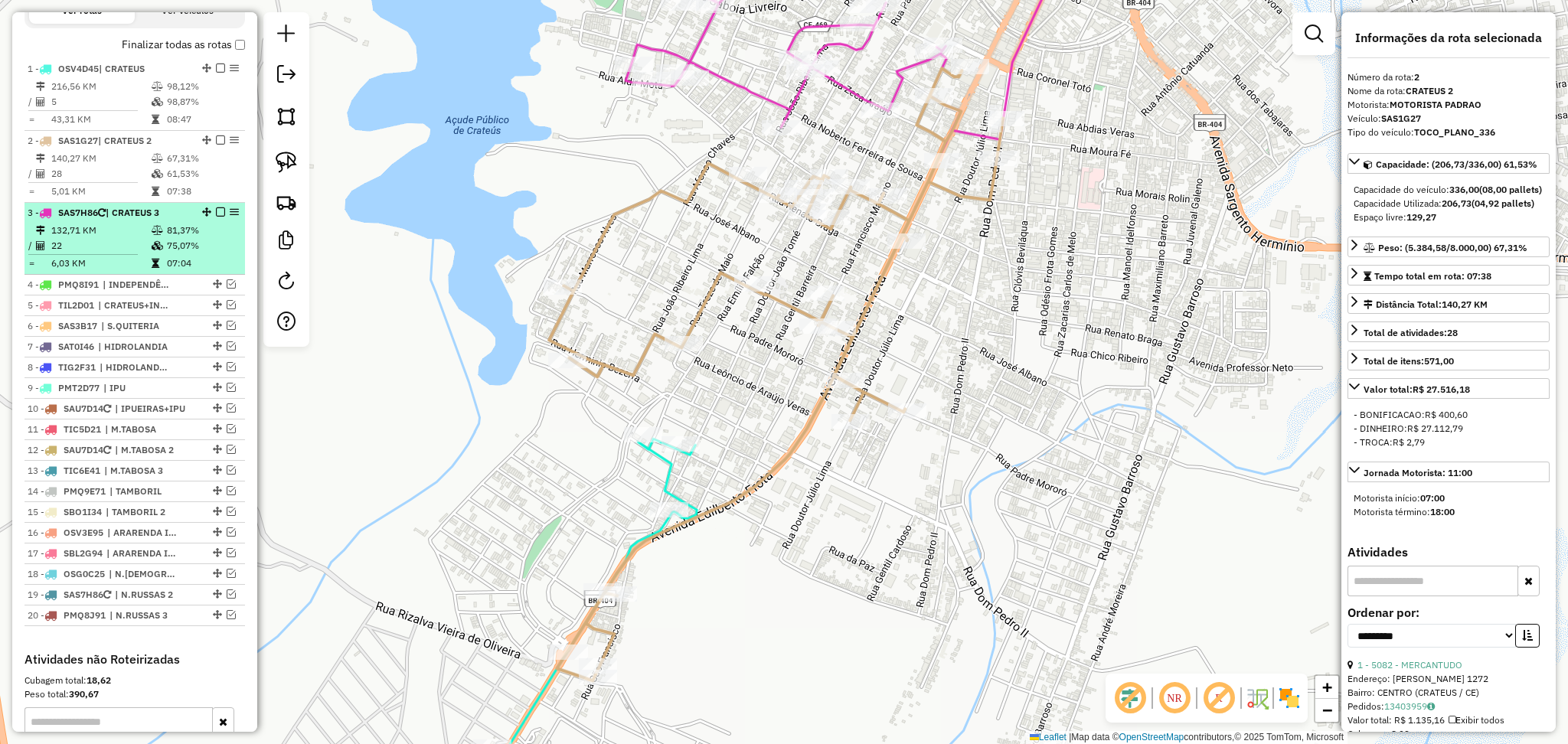
click at [114, 219] on span "| CRATEUS 3" at bounding box center [132, 212] width 54 height 11
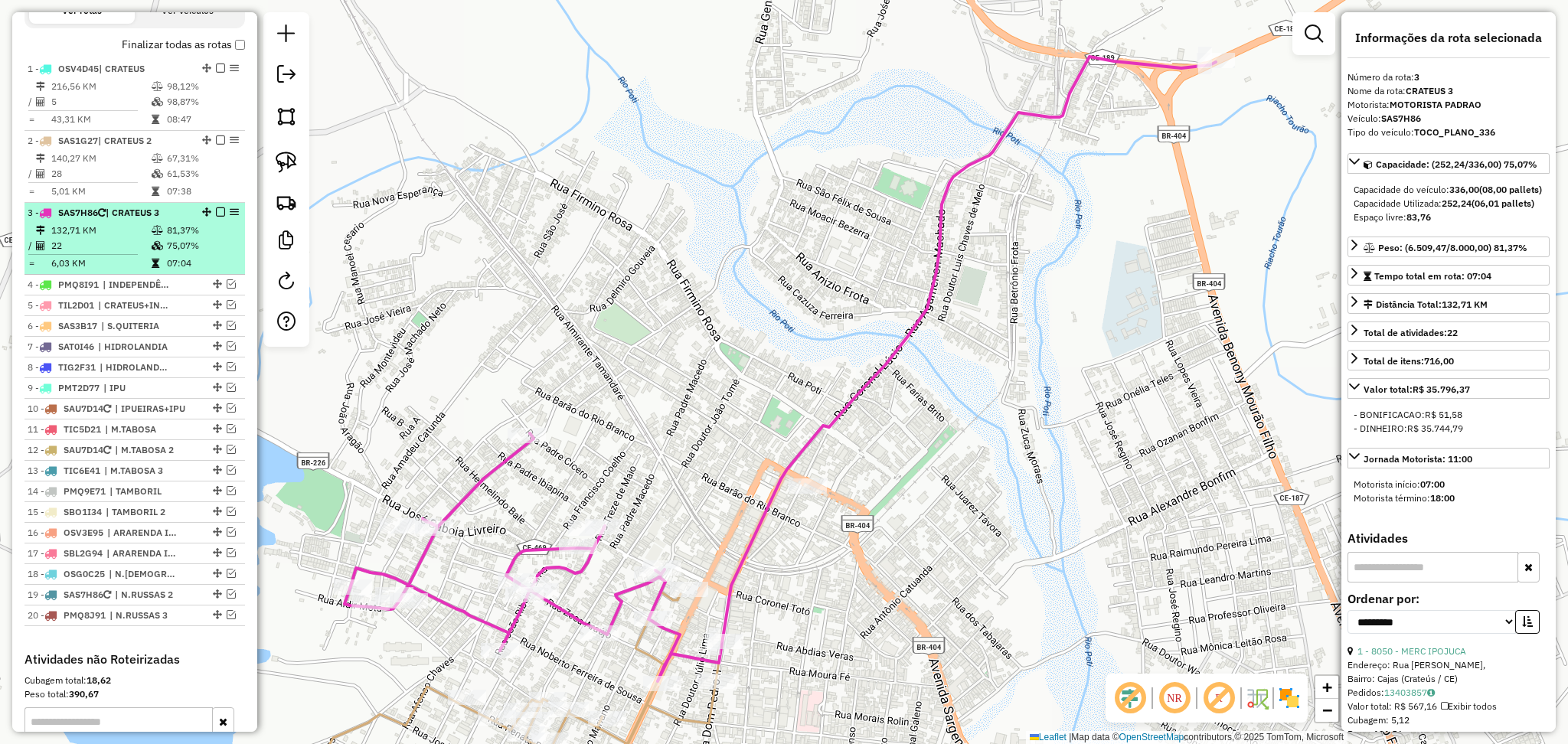
click at [114, 239] on td "132,71 KM" at bounding box center [100, 230] width 100 height 15
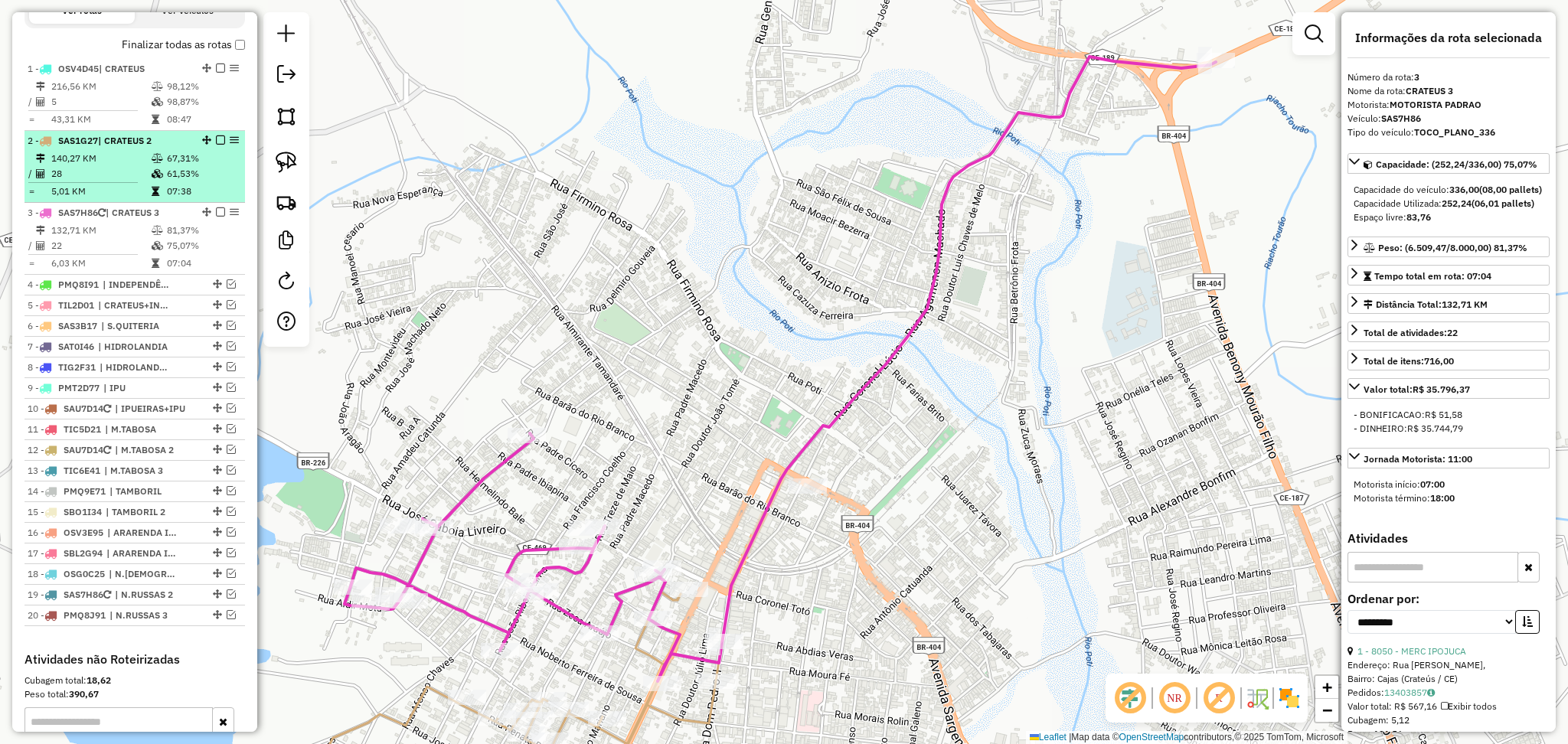
click at [106, 167] on td "140,27 KM" at bounding box center [100, 158] width 100 height 15
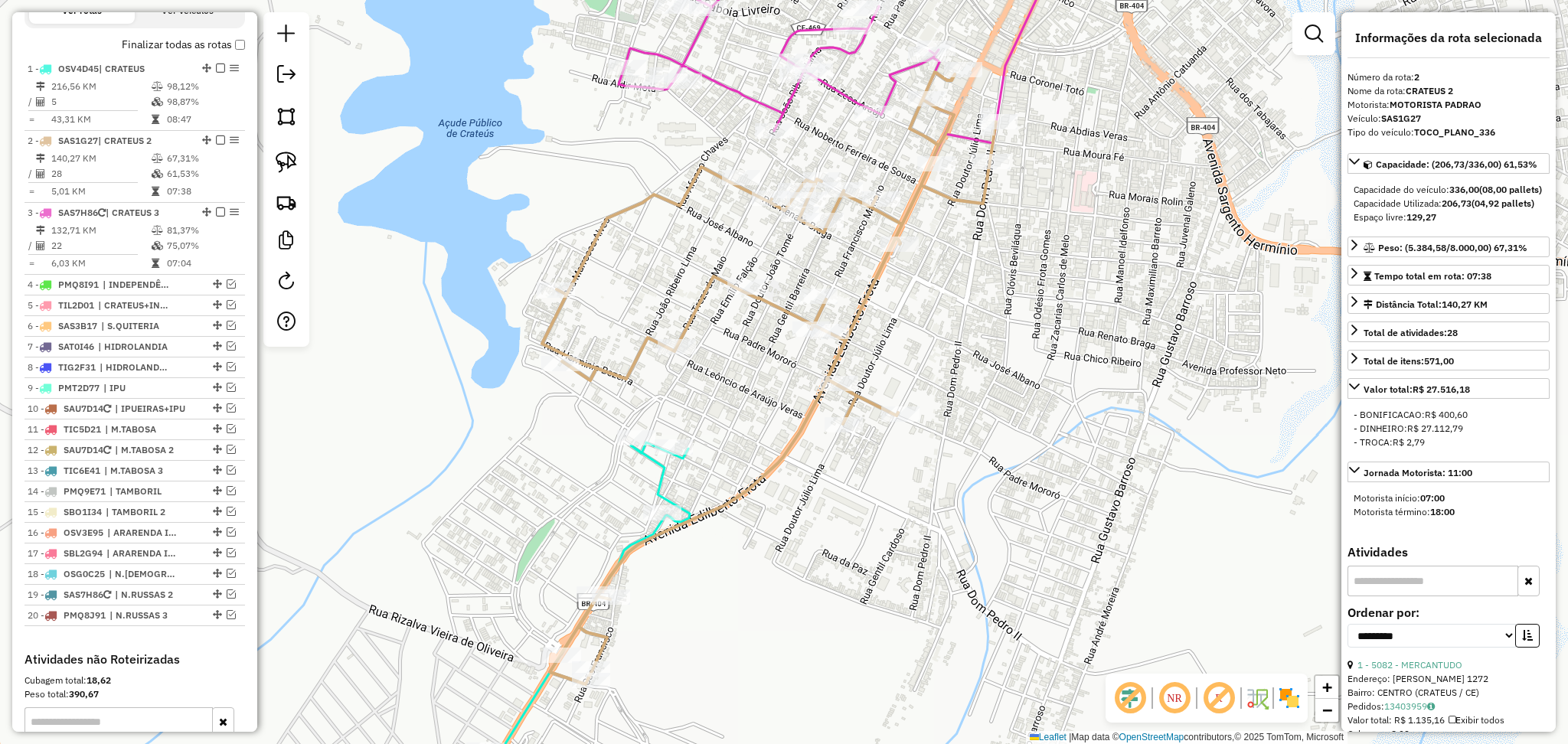
drag, startPoint x: 989, startPoint y: 328, endPoint x: 897, endPoint y: 426, distance: 134.4
click at [897, 426] on div "Janela de atendimento Grade de atendimento Capacidade Transportadoras Veículos …" at bounding box center [784, 372] width 1568 height 744
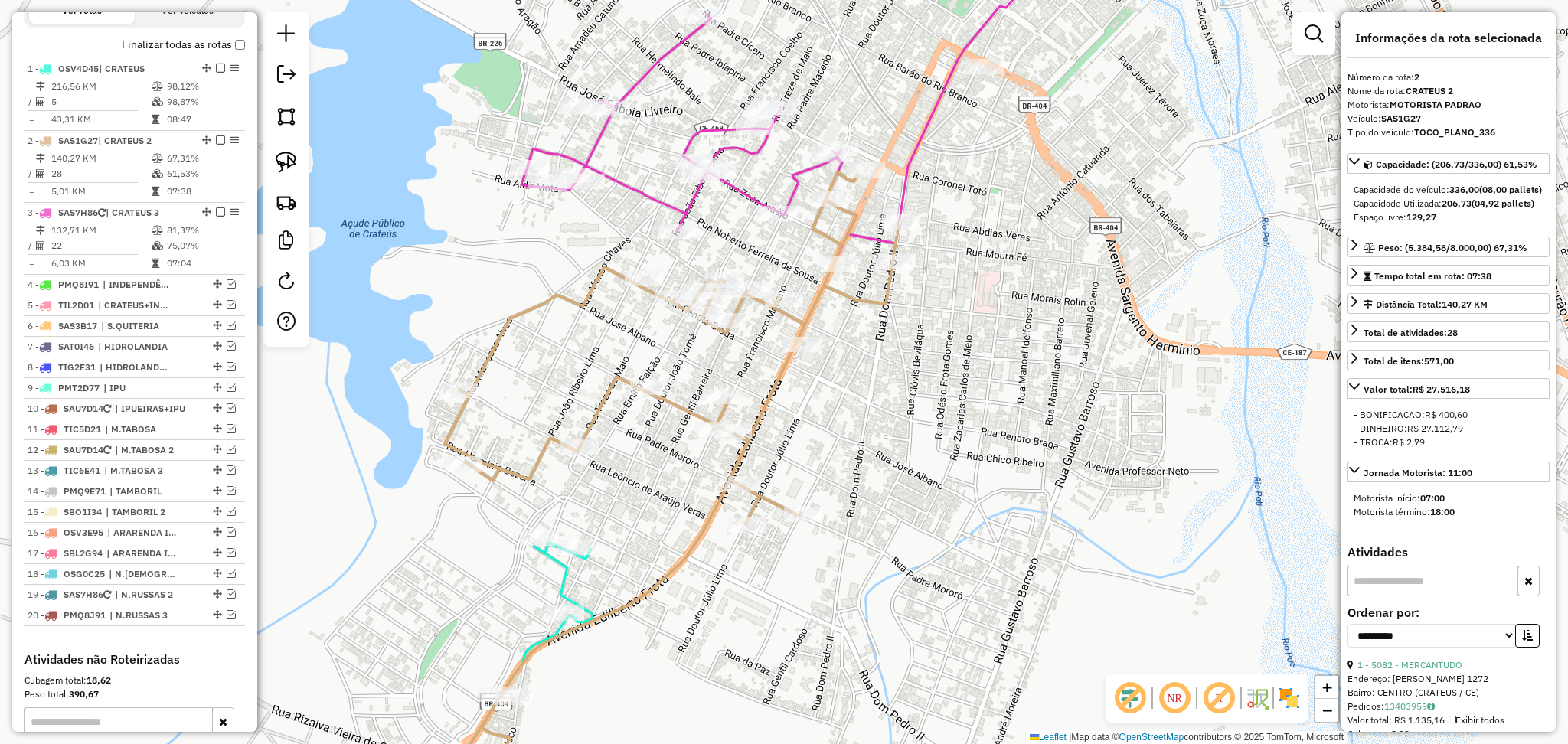
drag, startPoint x: 953, startPoint y: 357, endPoint x: 840, endPoint y: 436, distance: 137.9
click at [840, 436] on div "Janela de atendimento Grade de atendimento Capacidade Transportadoras Veículos …" at bounding box center [784, 372] width 1568 height 744
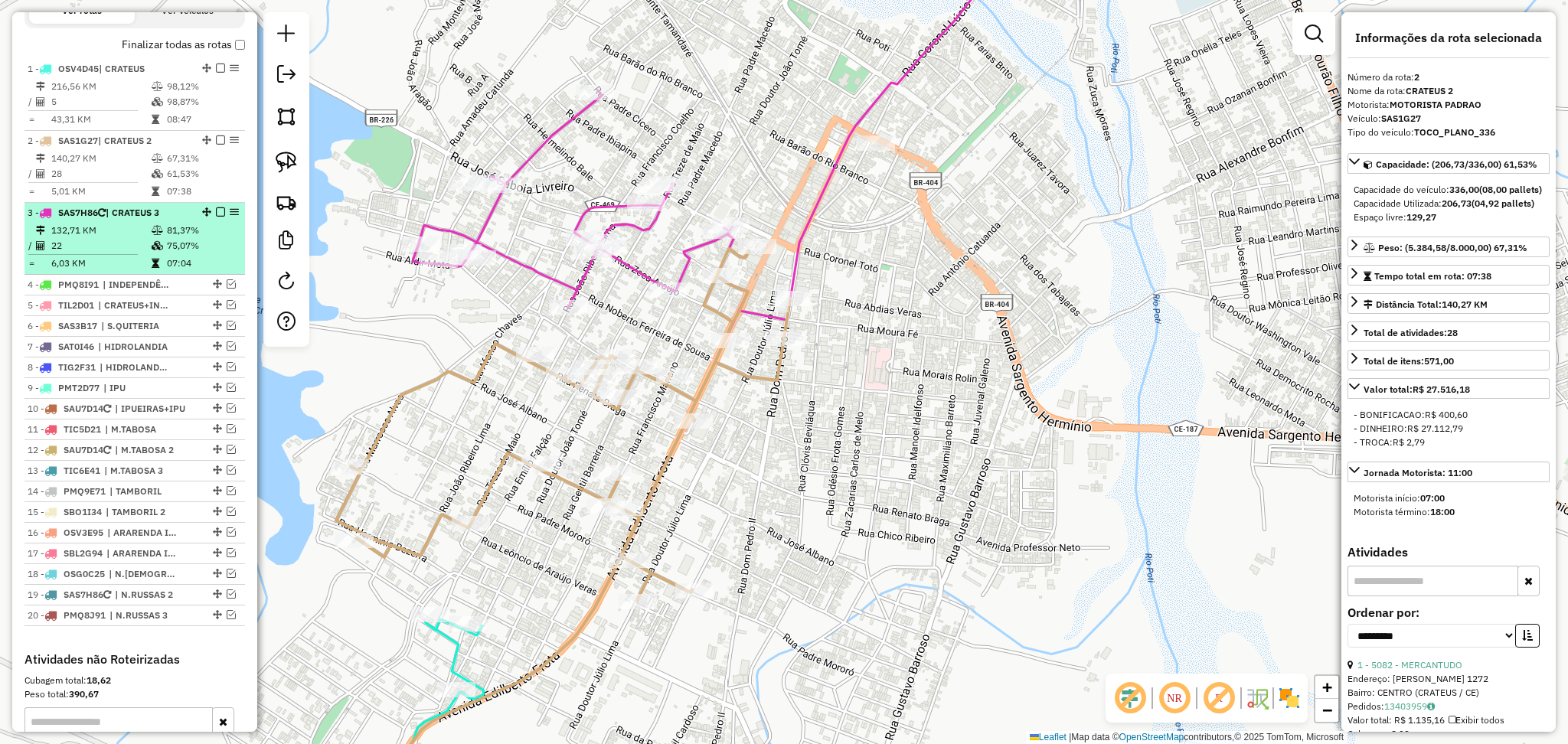
click at [131, 254] on td "22" at bounding box center [100, 246] width 100 height 15
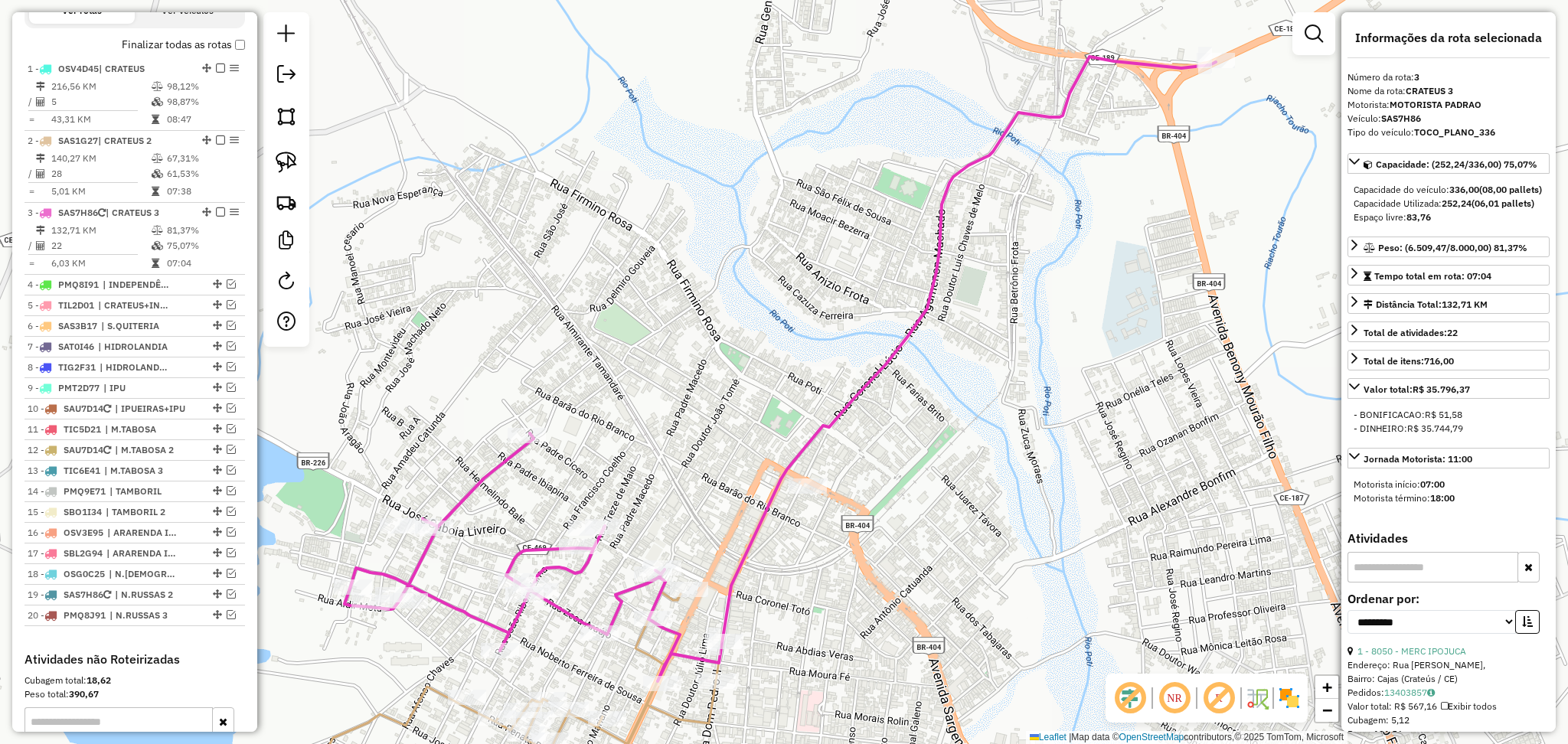
drag, startPoint x: 665, startPoint y: 423, endPoint x: 732, endPoint y: 223, distance: 210.9
click at [732, 227] on div "Janela de atendimento Grade de atendimento Capacidade Transportadoras Veículos …" at bounding box center [784, 372] width 1568 height 744
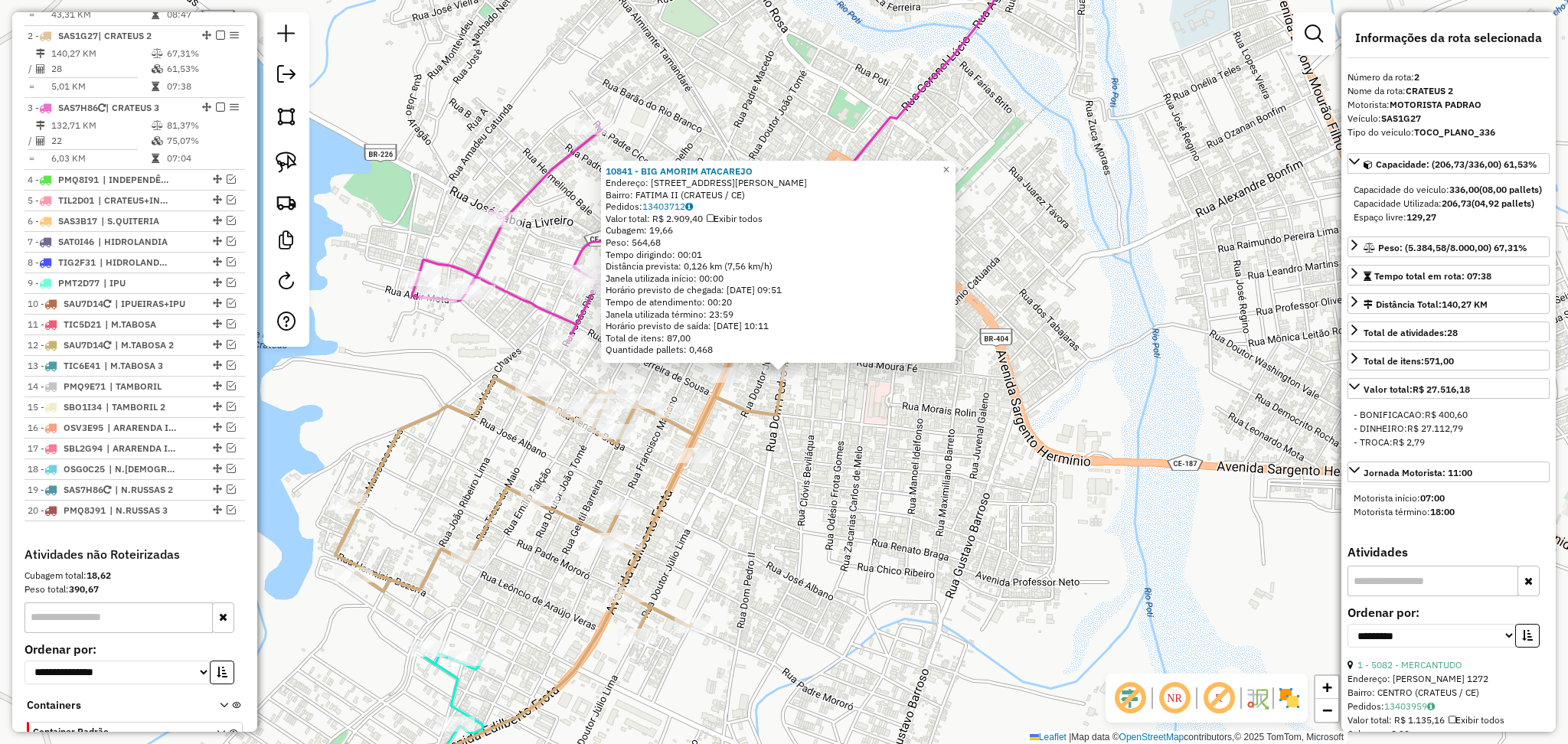
scroll to position [664, 0]
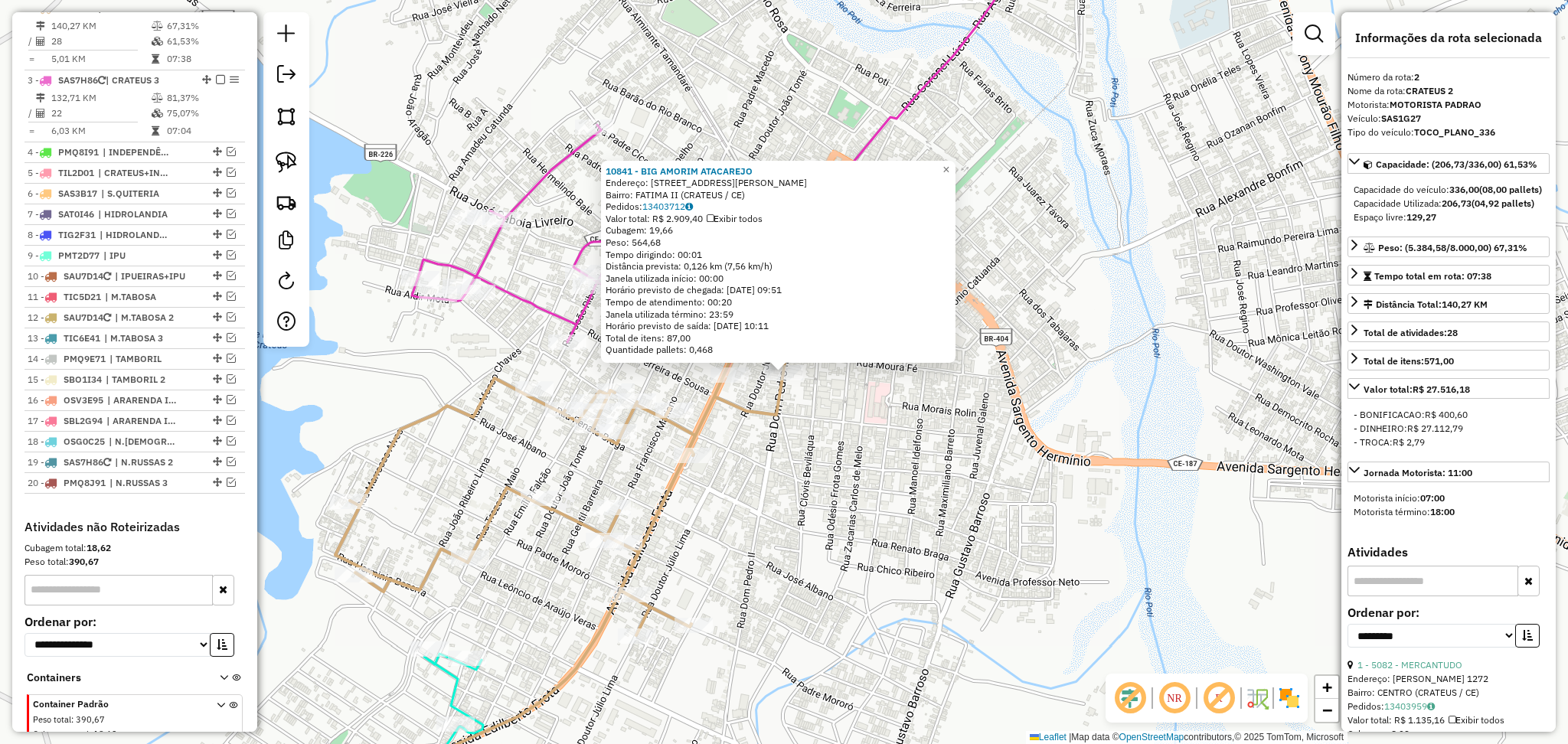
click at [880, 487] on div "10841 - BIG AMORIM ATACAREJO Endereço: R DOM PEDRO II, 1136 Bairro: FATIMA II (…" at bounding box center [784, 372] width 1568 height 744
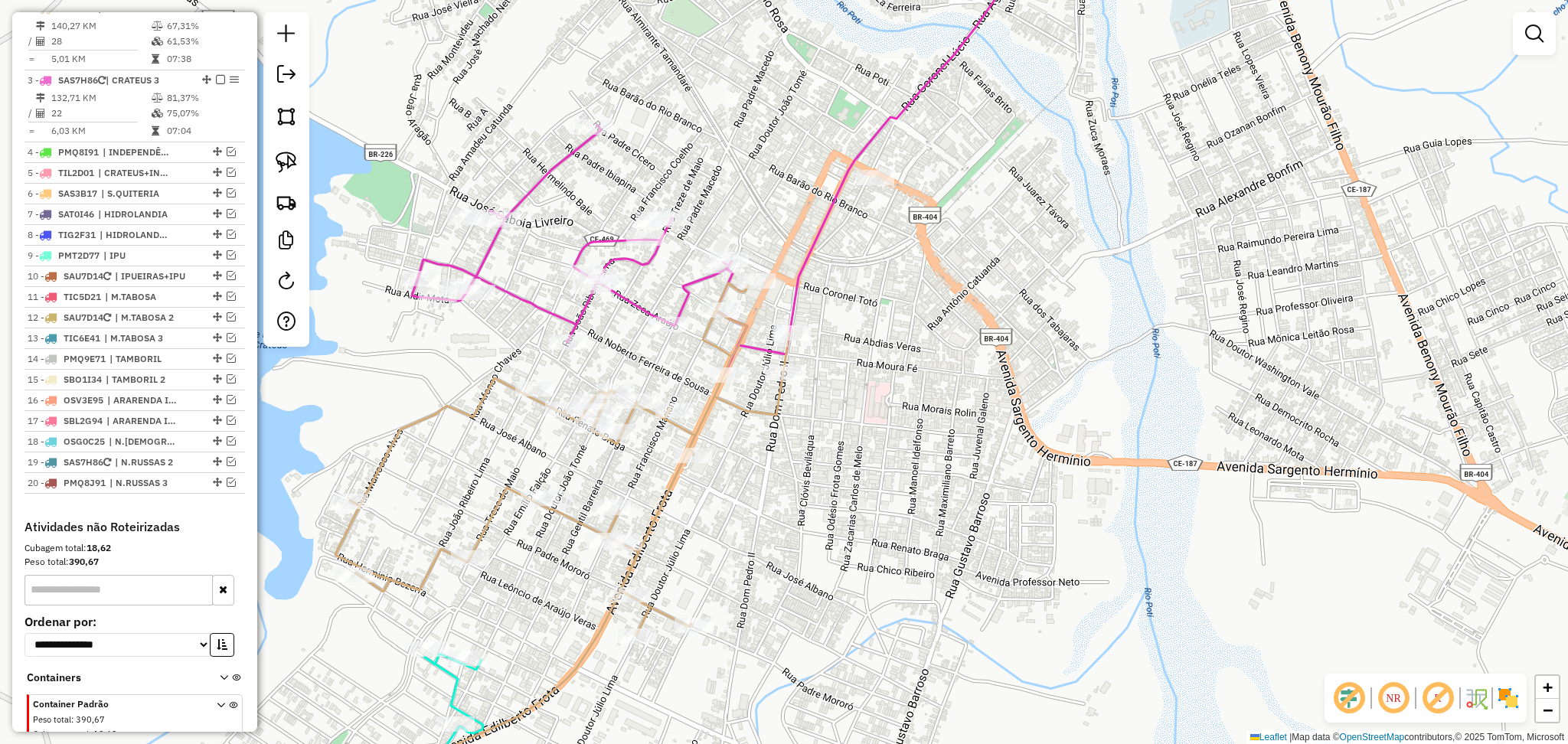
click at [806, 345] on div "Janela de atendimento Grade de atendimento Capacidade Transportadoras Veículos …" at bounding box center [784, 372] width 1568 height 744
select select "**********"
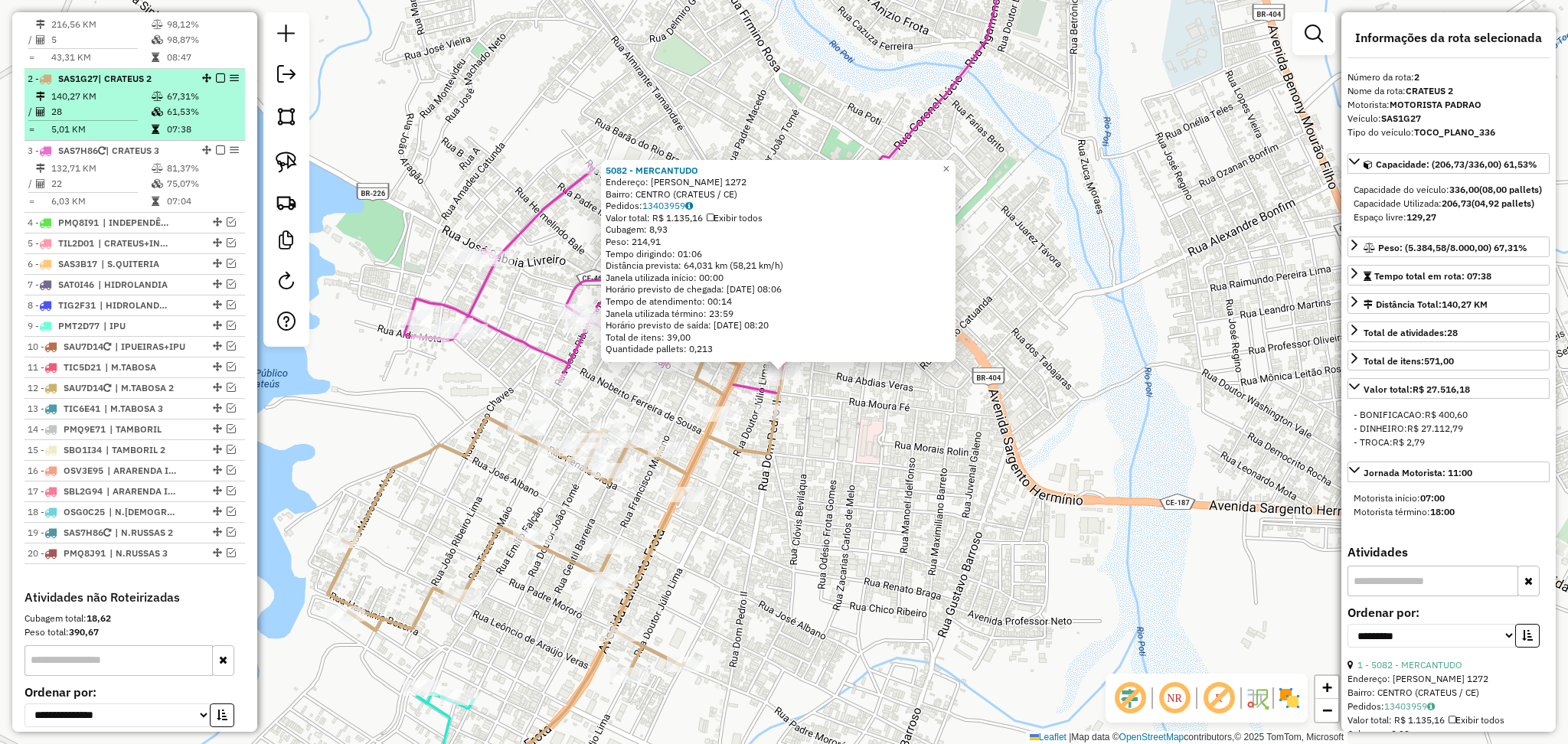
scroll to position [562, 0]
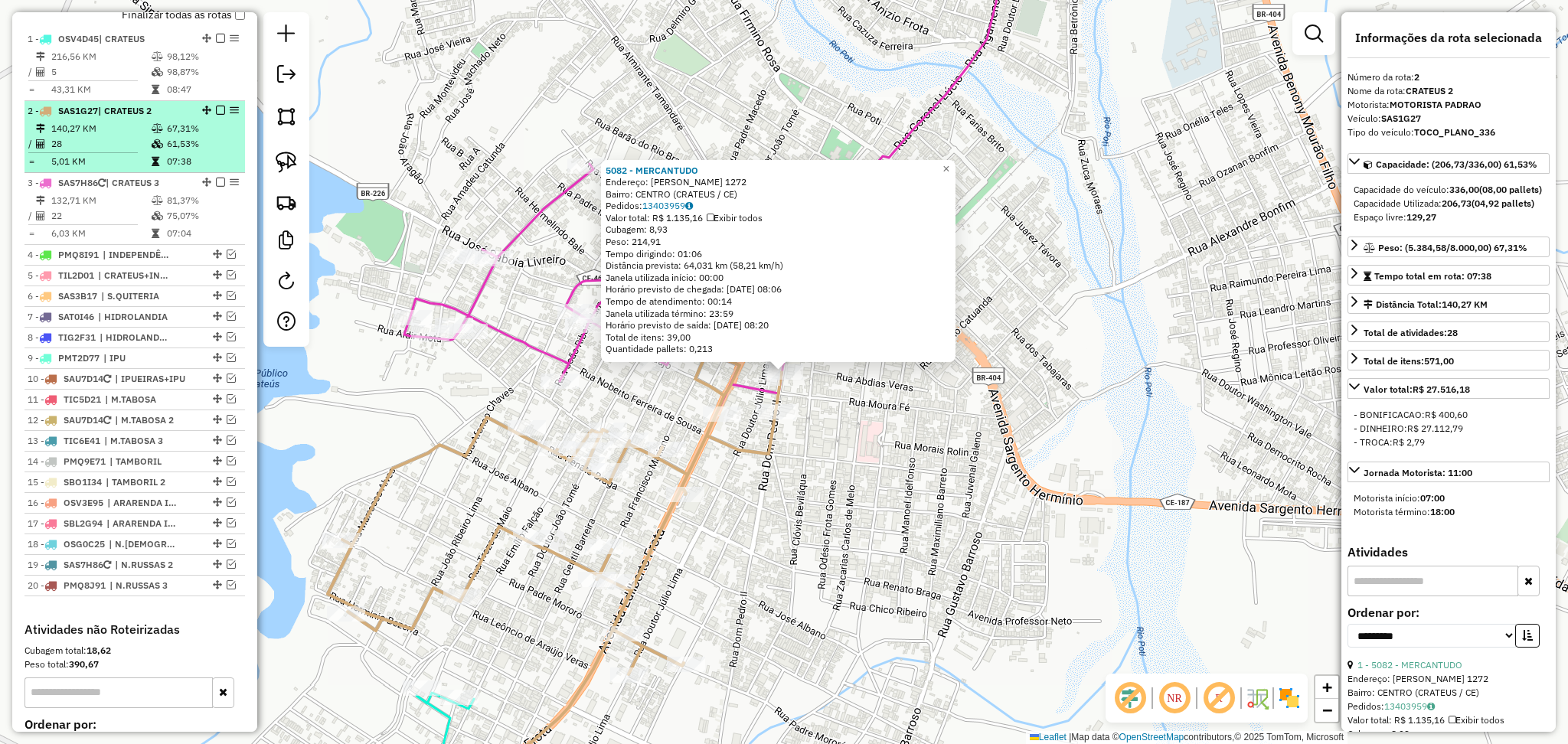
click at [123, 151] on td "28" at bounding box center [100, 144] width 100 height 15
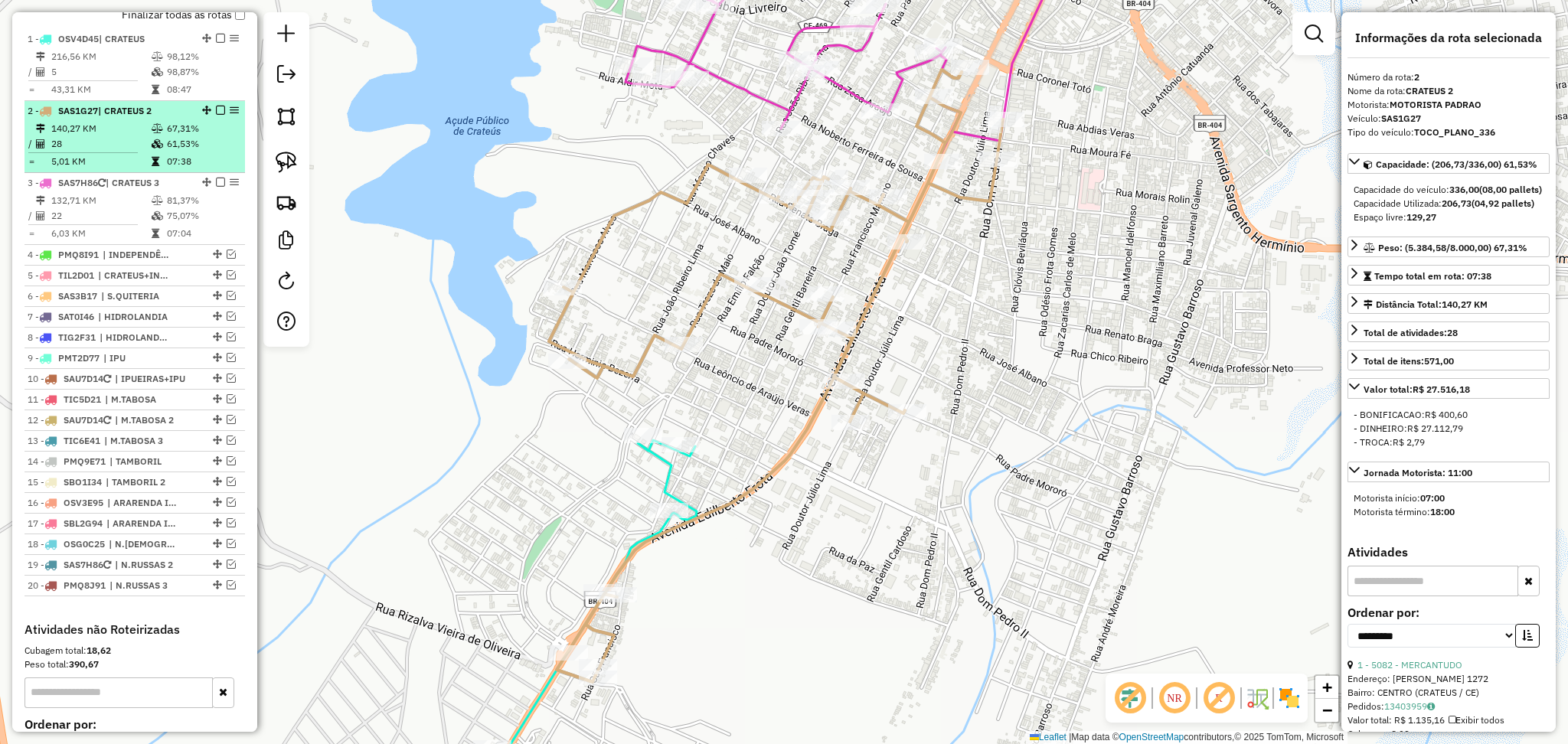
click at [118, 136] on td "140,27 KM" at bounding box center [100, 129] width 100 height 15
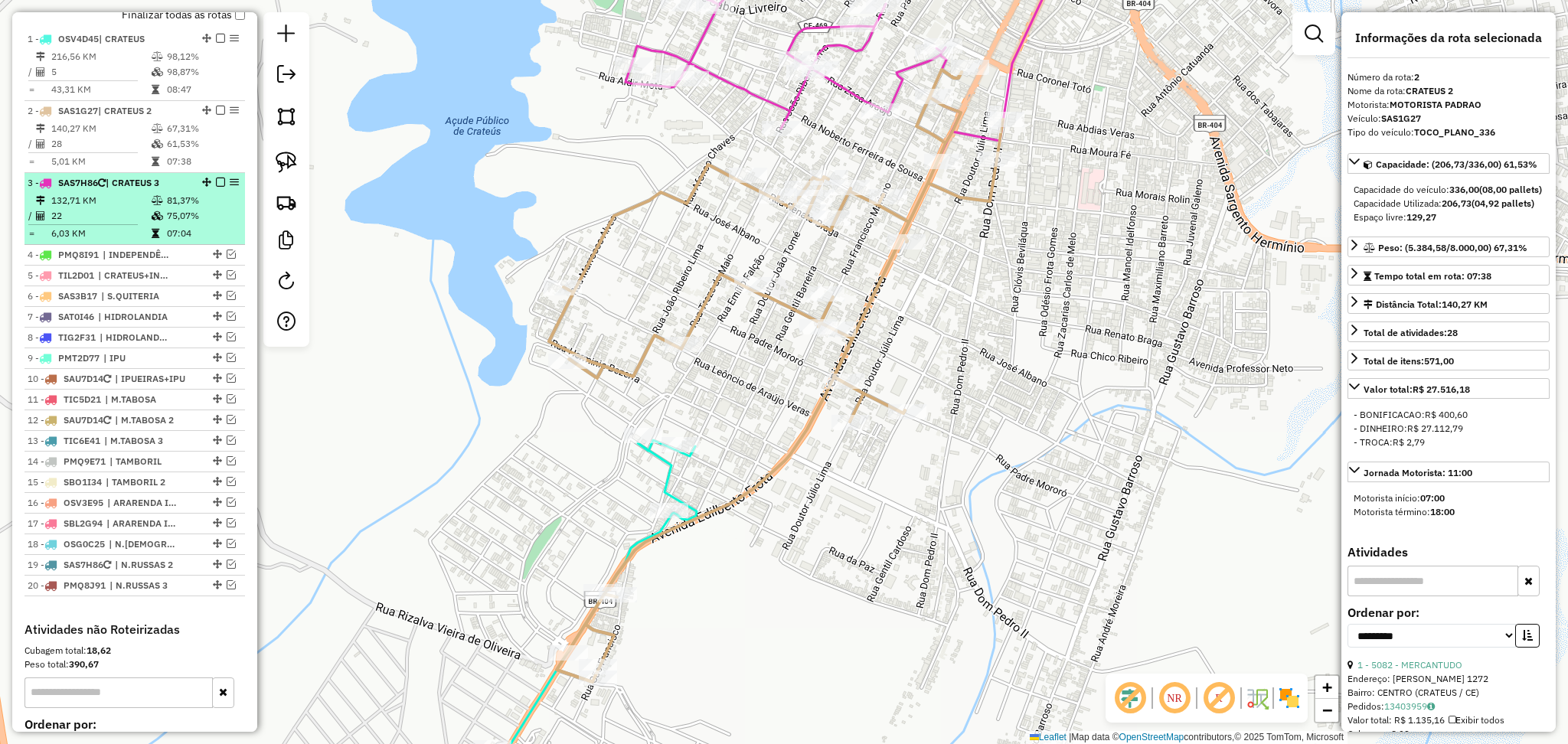
click at [136, 208] on td "132,71 KM" at bounding box center [100, 201] width 100 height 15
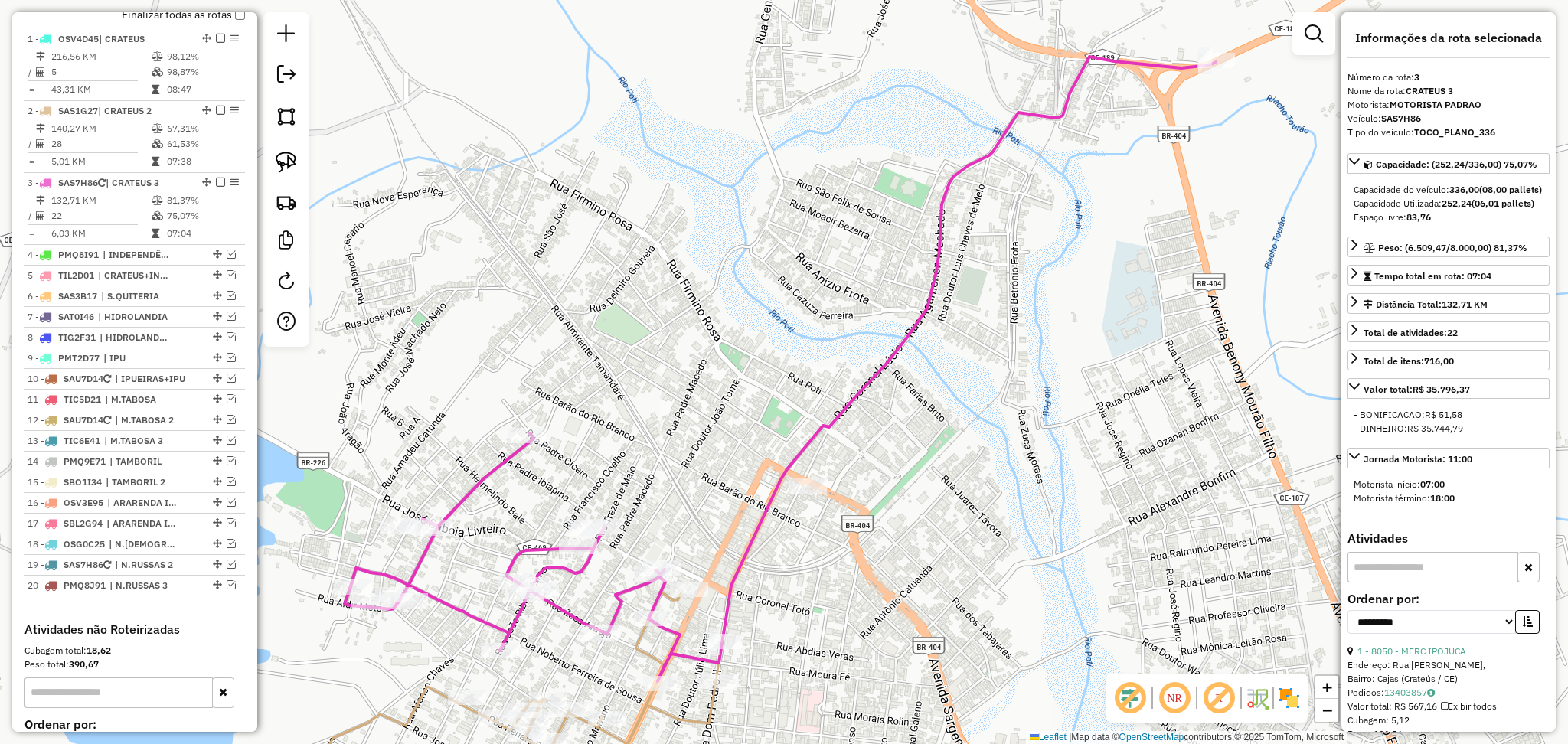
drag, startPoint x: 719, startPoint y: 395, endPoint x: 753, endPoint y: 220, distance: 178.3
click at [757, 235] on div "Janela de atendimento Grade de atendimento Capacidade Transportadoras Veículos …" at bounding box center [784, 372] width 1568 height 744
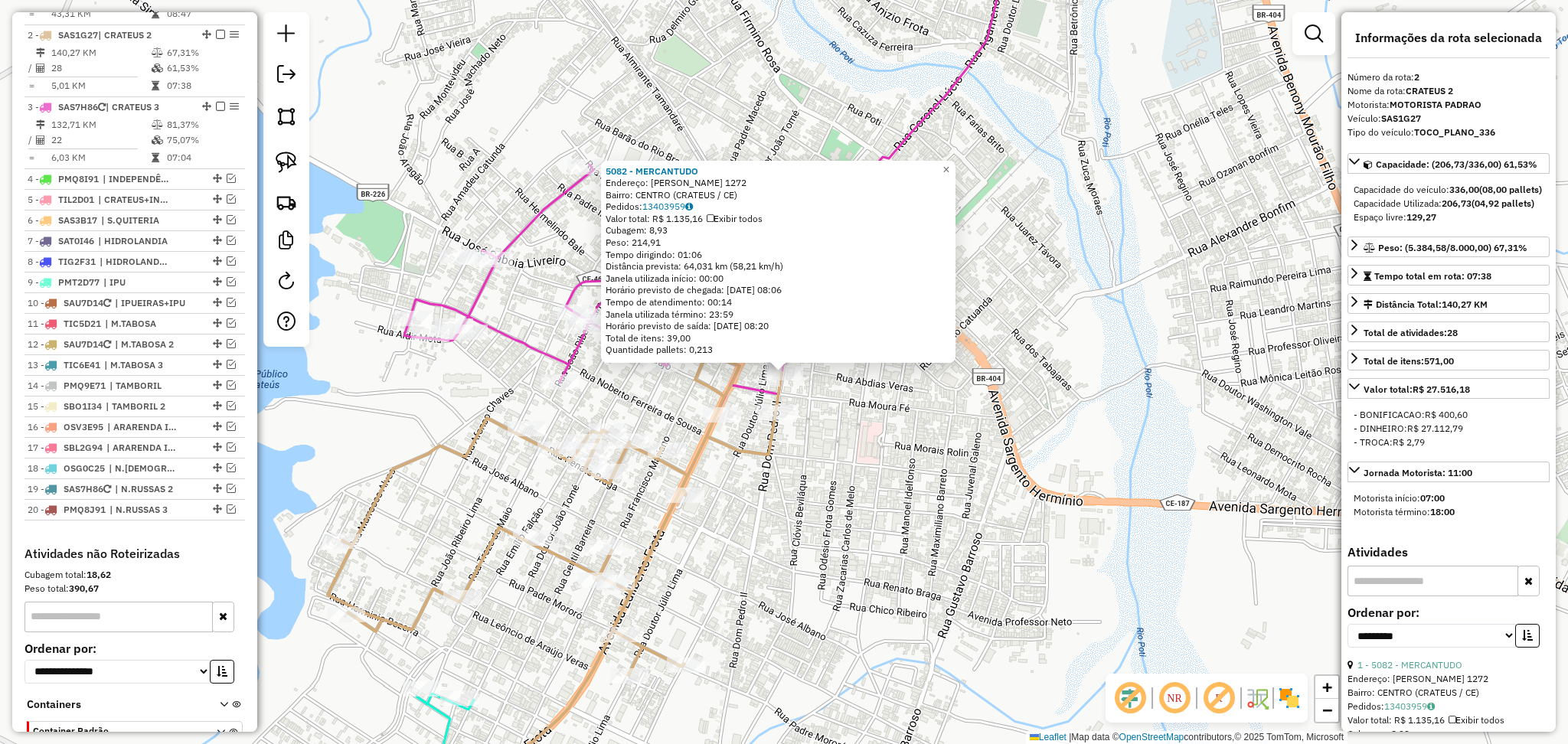
scroll to position [664, 0]
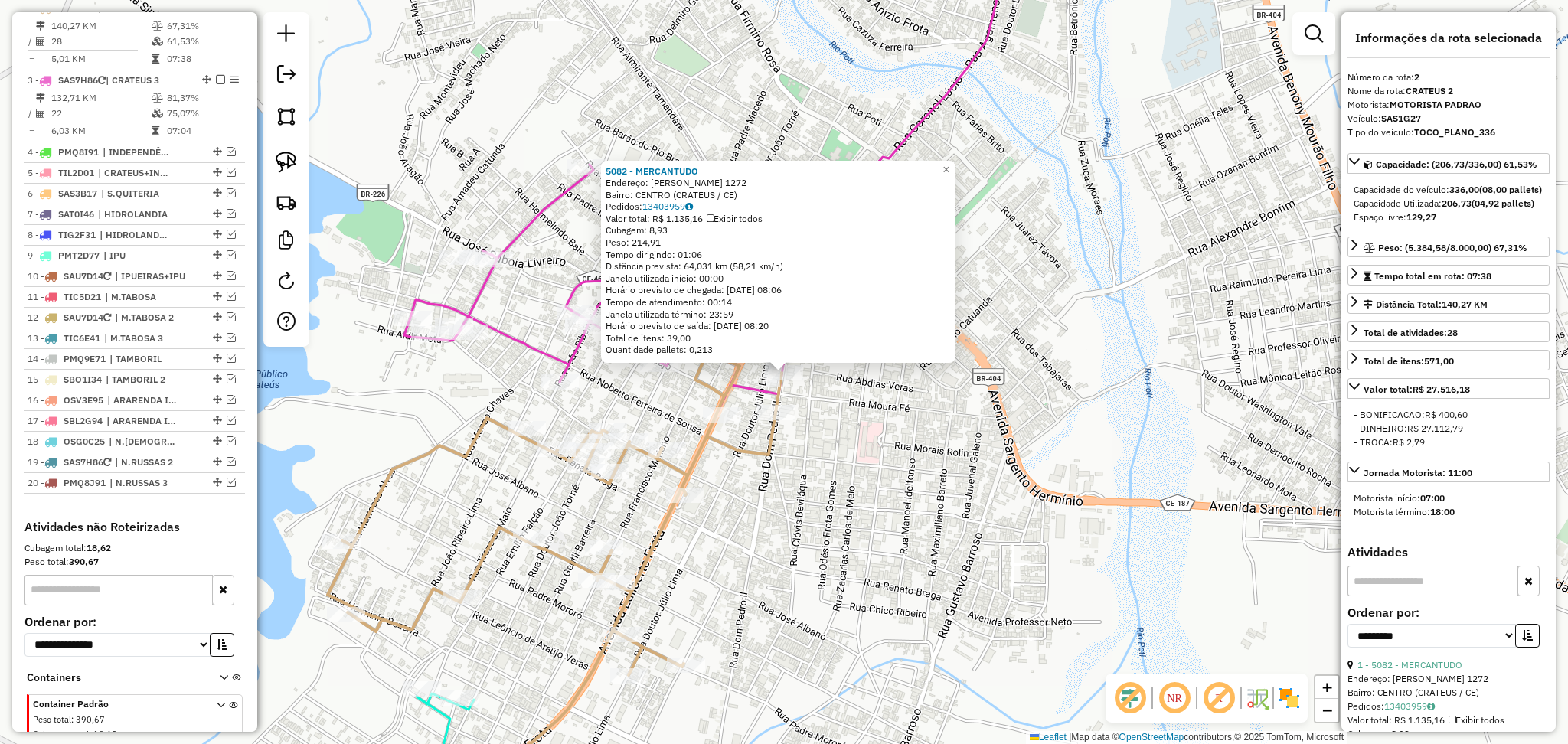
click at [801, 480] on div "5082 - MERCANTUDO Endereço: DOM PEDRO II 1272 Bairro: CENTRO (CRATEUS / CE) Ped…" at bounding box center [784, 372] width 1568 height 744
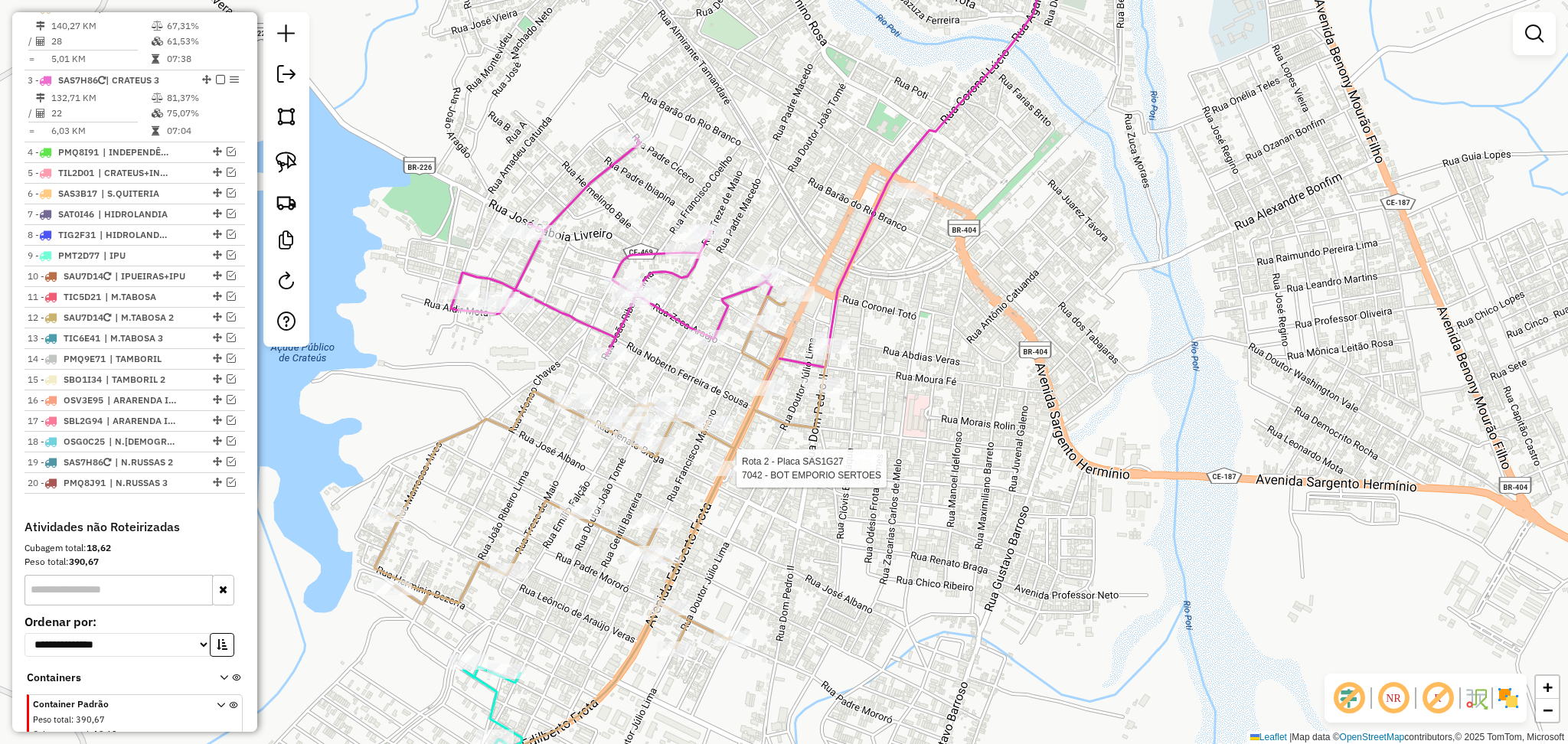
select select "**********"
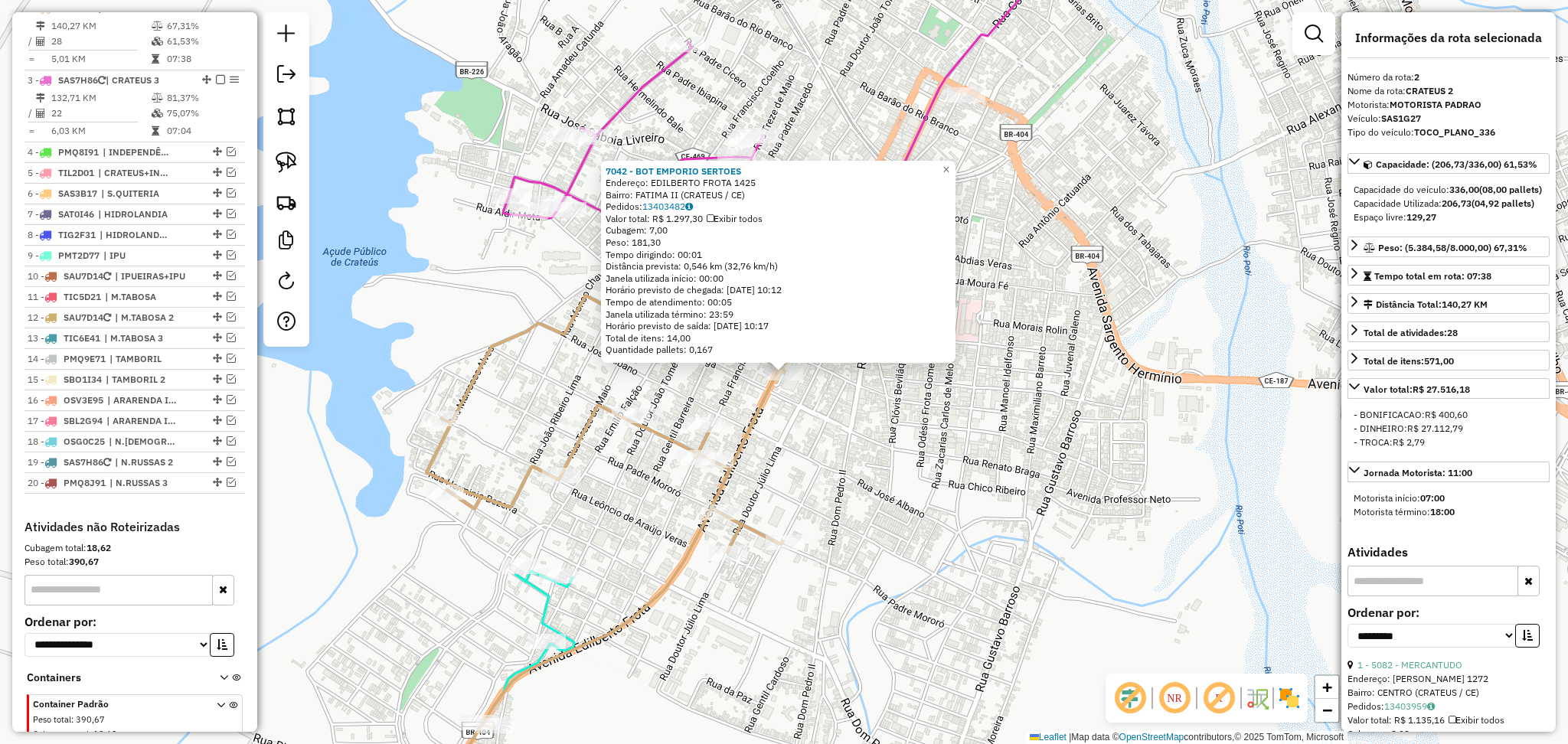
click at [854, 432] on div "7042 - BOT EMPORIO SERTOES Endereço: EDILBERTO FROTA 1425 Bairro: FATIMA II (CR…" at bounding box center [784, 372] width 1568 height 744
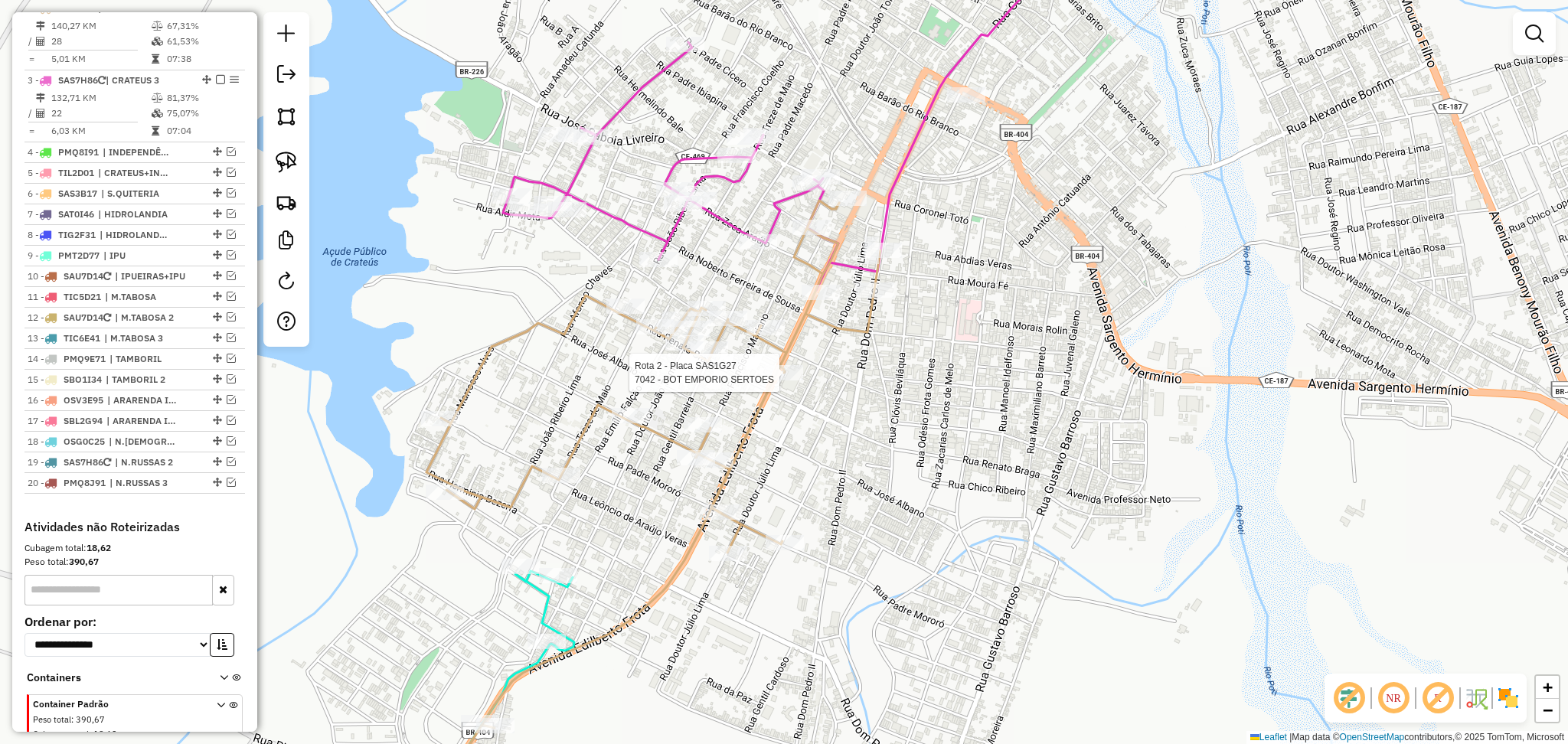
select select "**********"
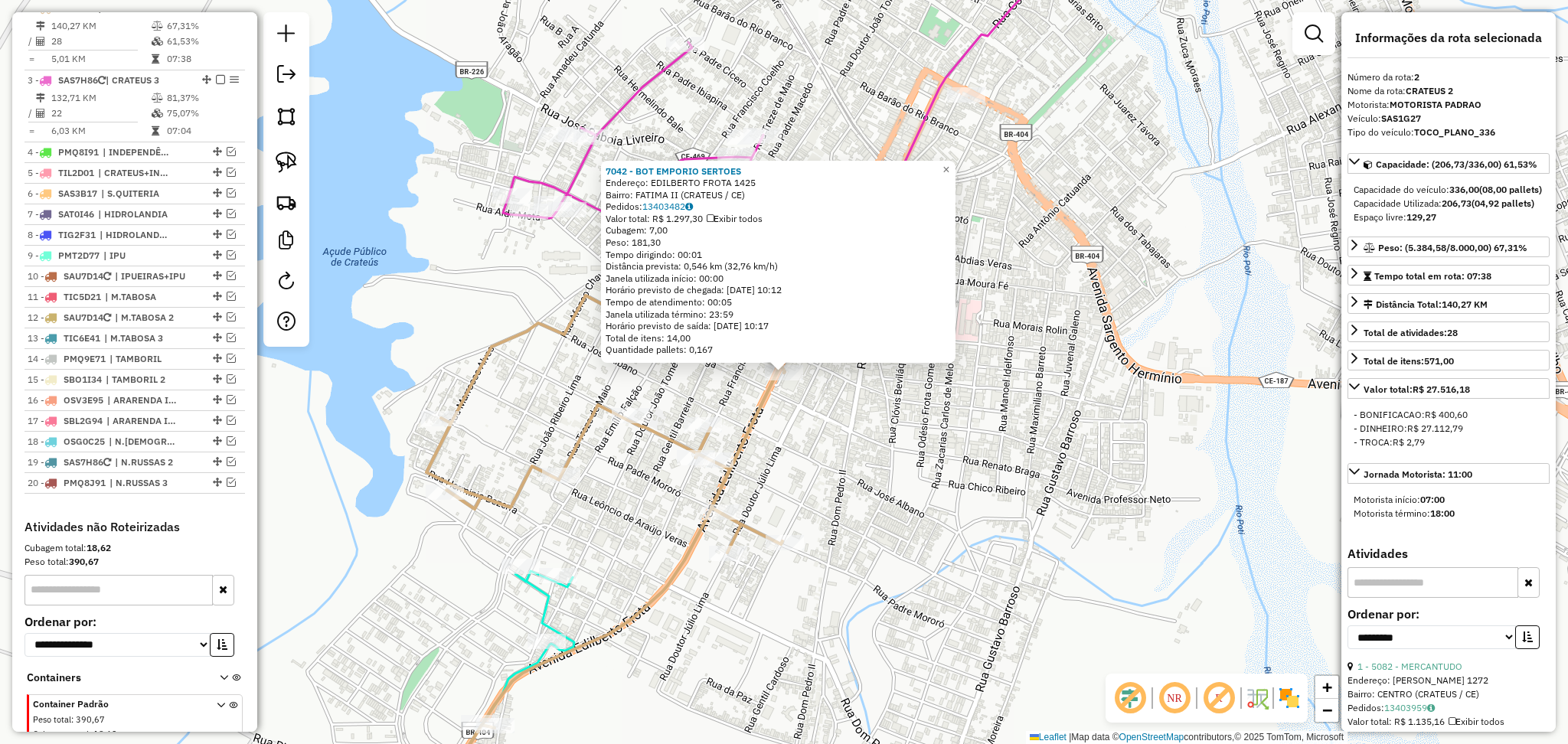
click at [819, 419] on div "Rota 2 - Placa SAS1G27 7042 - BOT EMPORIO SERTOES 7042 - BOT EMPORIO SERTOES En…" at bounding box center [784, 372] width 1568 height 744
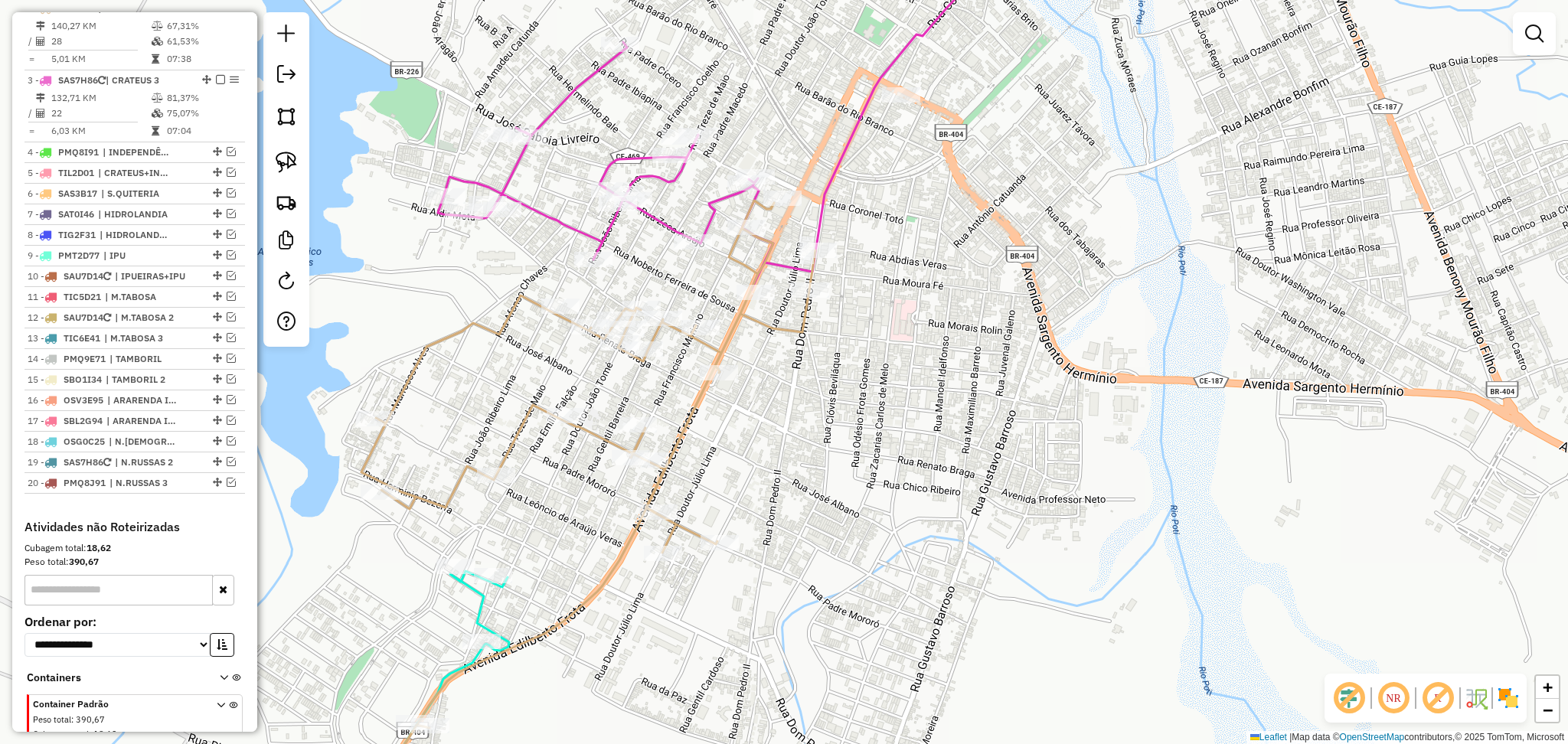
drag, startPoint x: 981, startPoint y: 284, endPoint x: 898, endPoint y: 282, distance: 83.0
click at [898, 282] on div "Janela de atendimento Grade de atendimento Capacidade Transportadoras Veículos …" at bounding box center [784, 372] width 1568 height 744
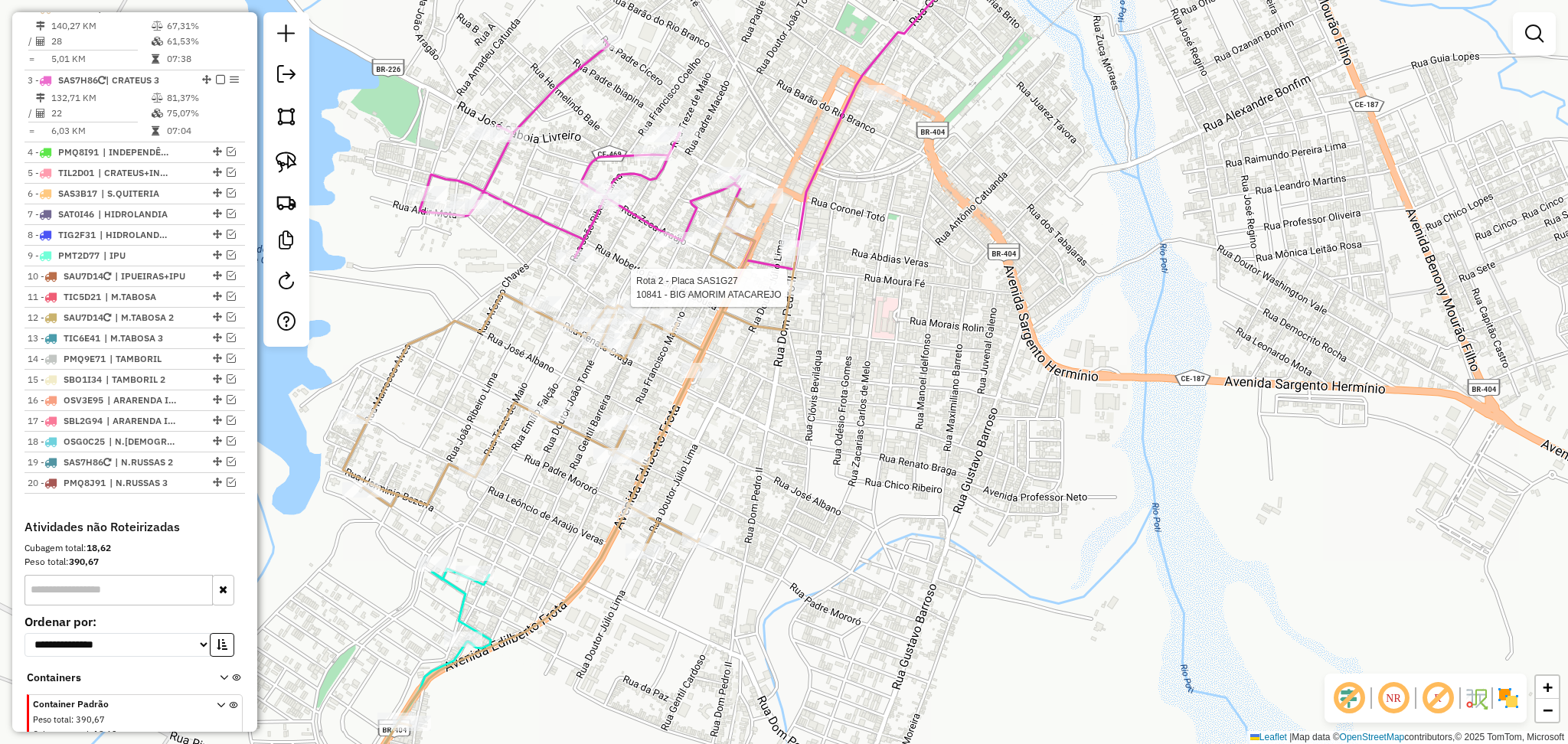
select select "**********"
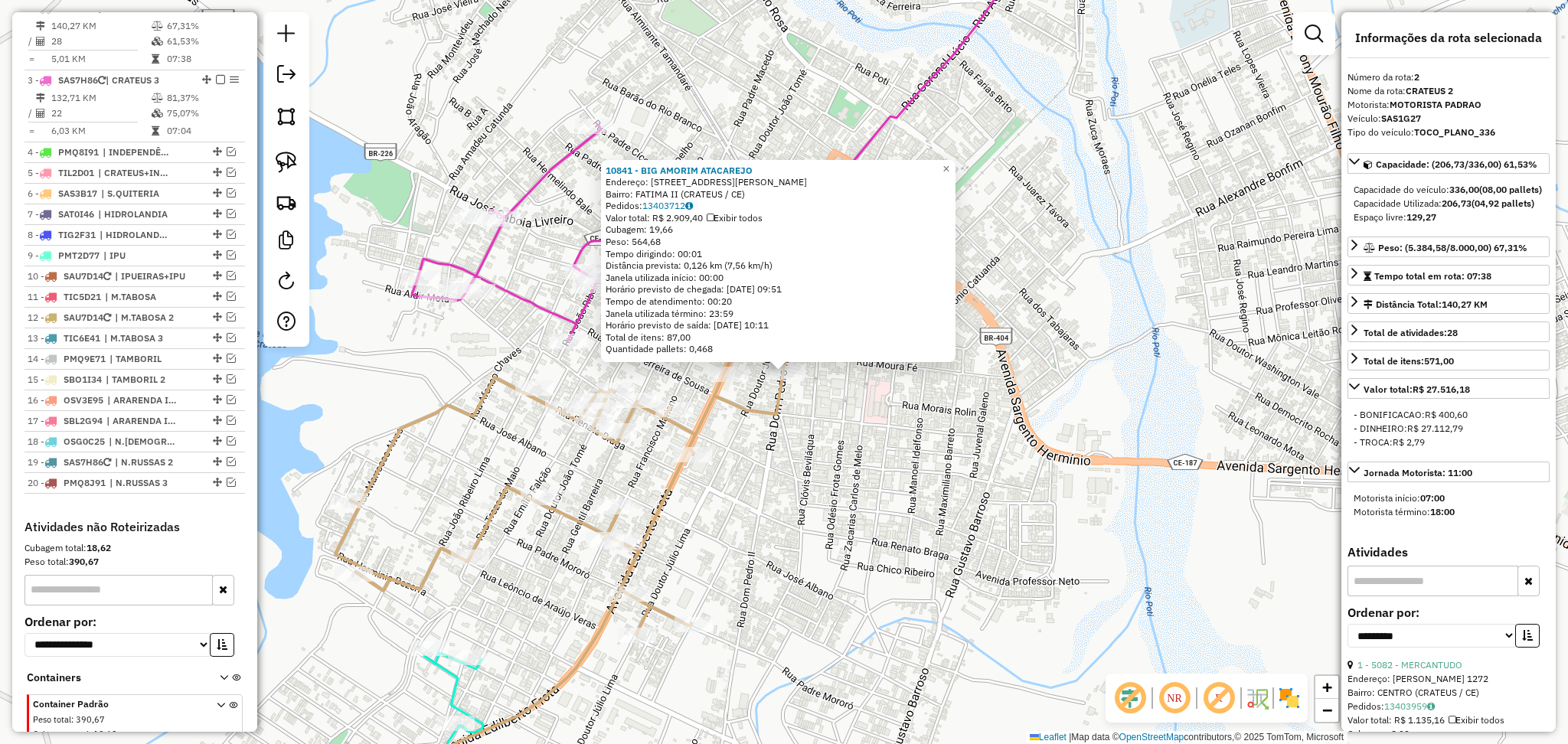
click at [813, 457] on div "10841 - BIG AMORIM ATACAREJO Endereço: R DOM PEDRO II, 1136 Bairro: FATIMA II (…" at bounding box center [784, 372] width 1568 height 744
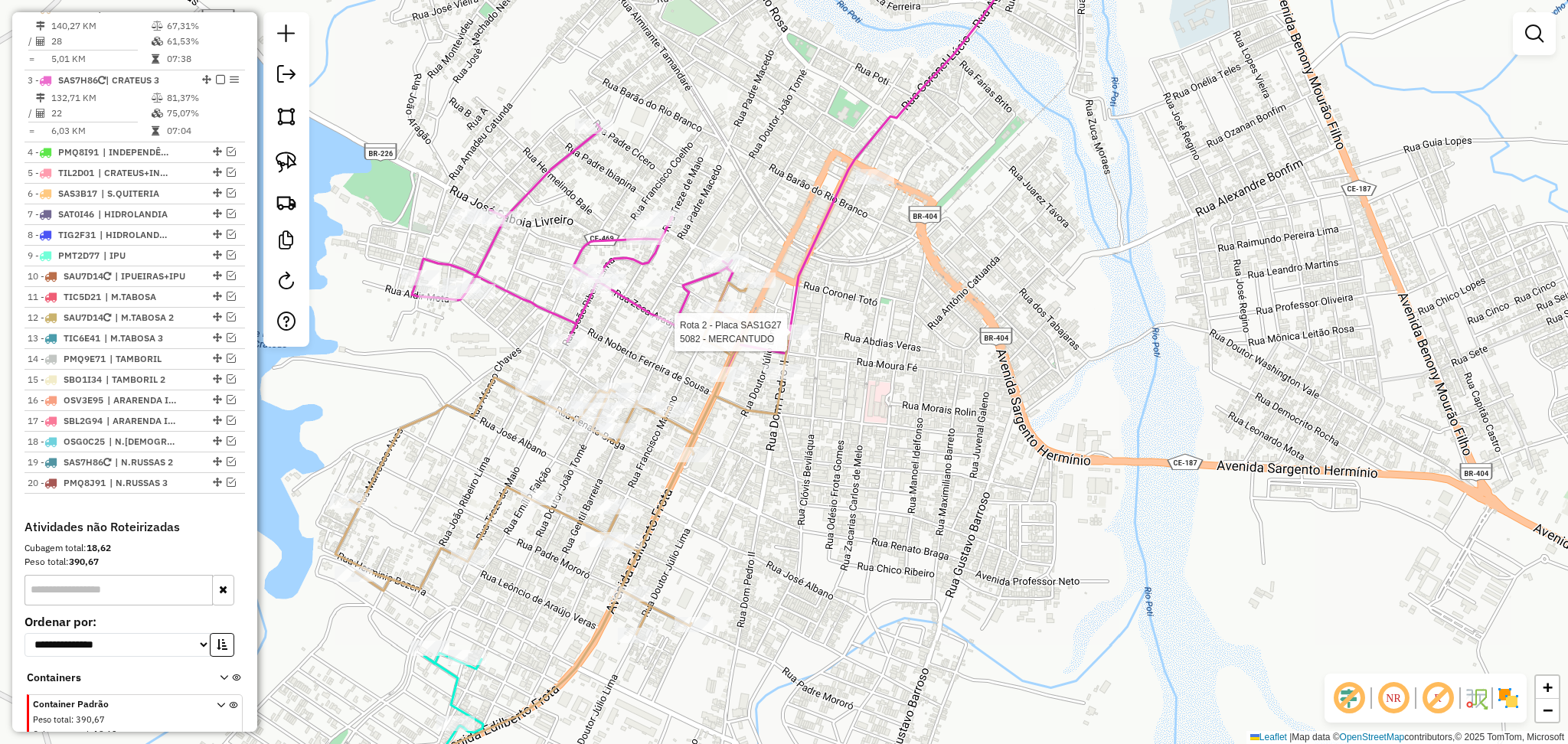
select select "**********"
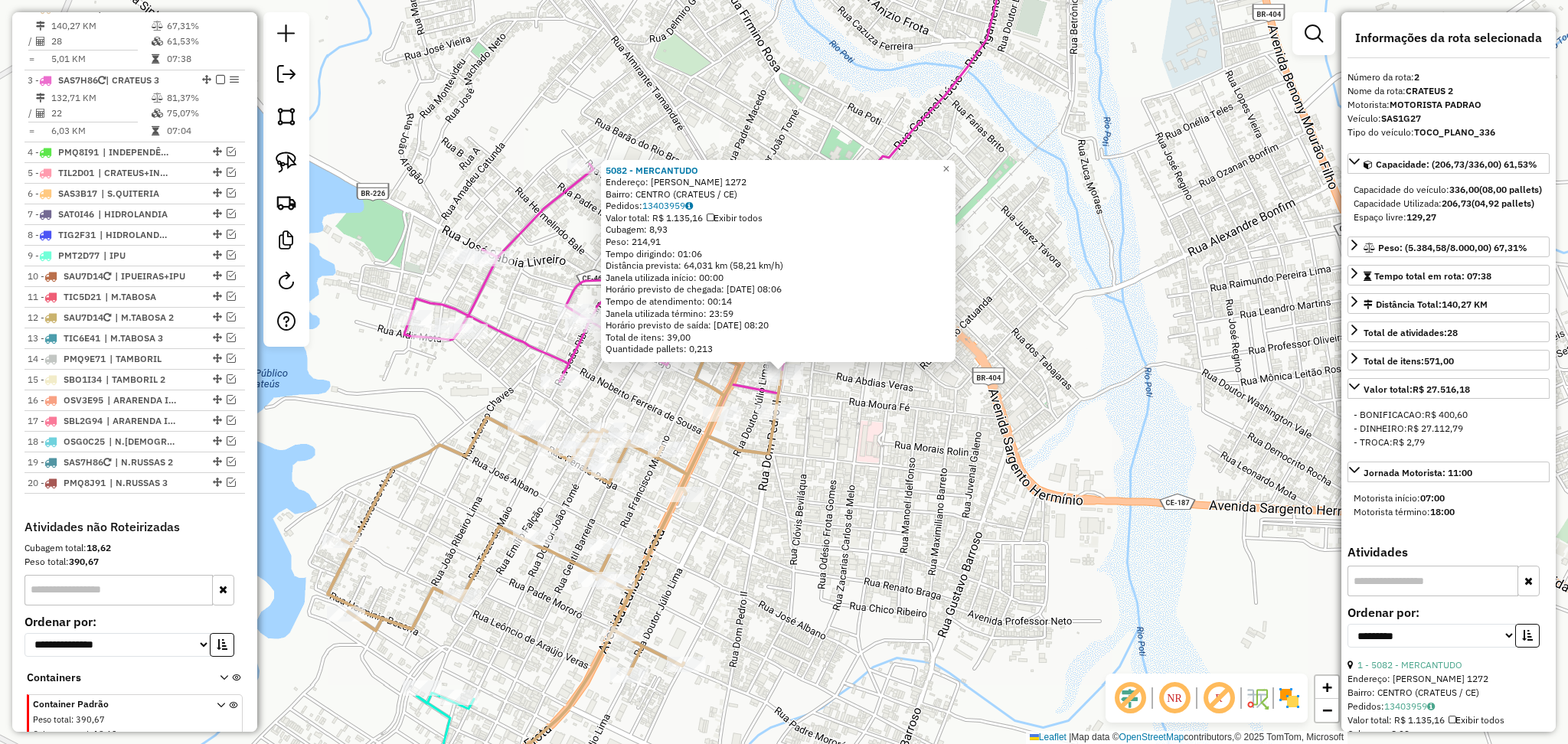
click at [776, 521] on div "5082 - MERCANTUDO Endereço: DOM PEDRO II 1272 Bairro: CENTRO (CRATEUS / CE) Ped…" at bounding box center [784, 372] width 1568 height 744
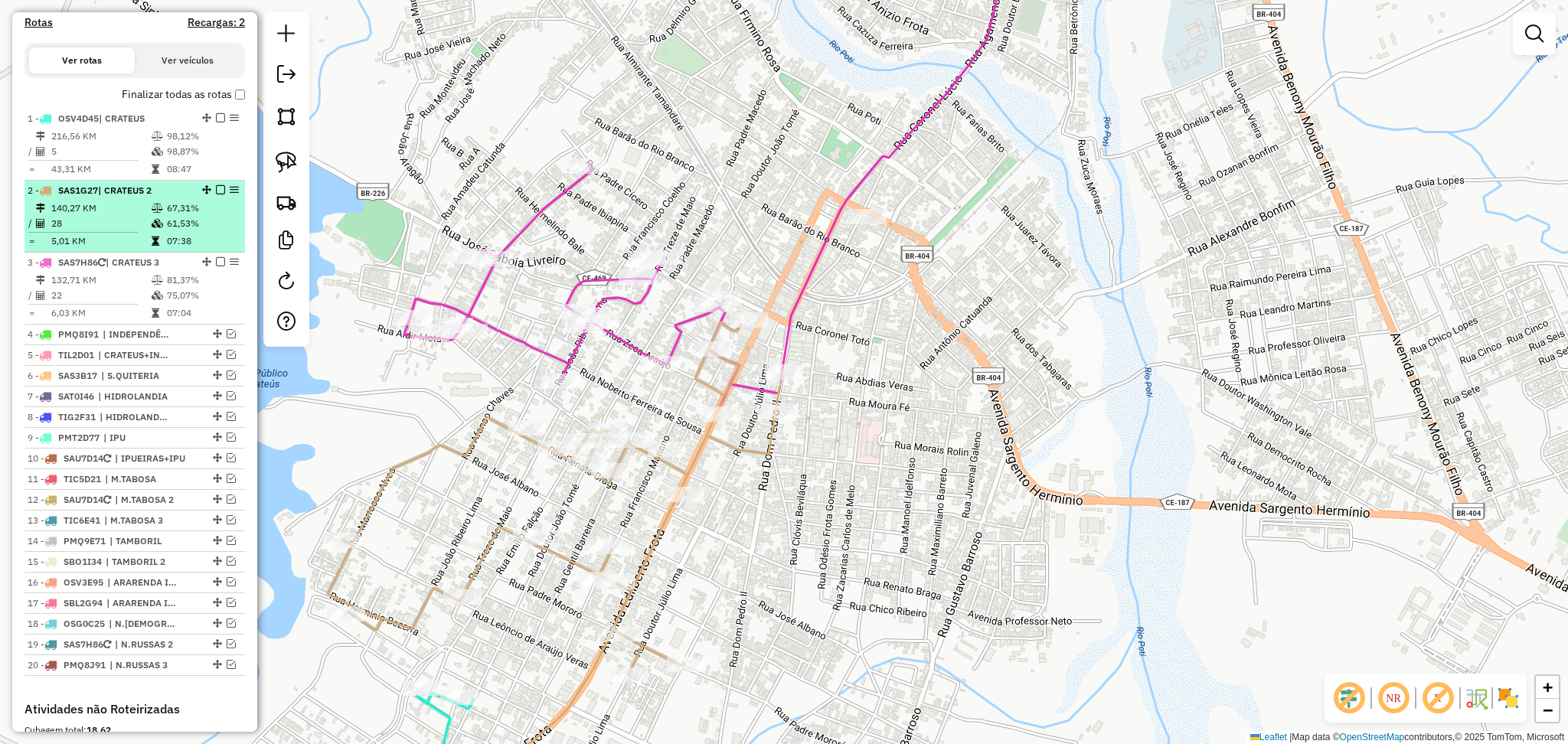
scroll to position [460, 0]
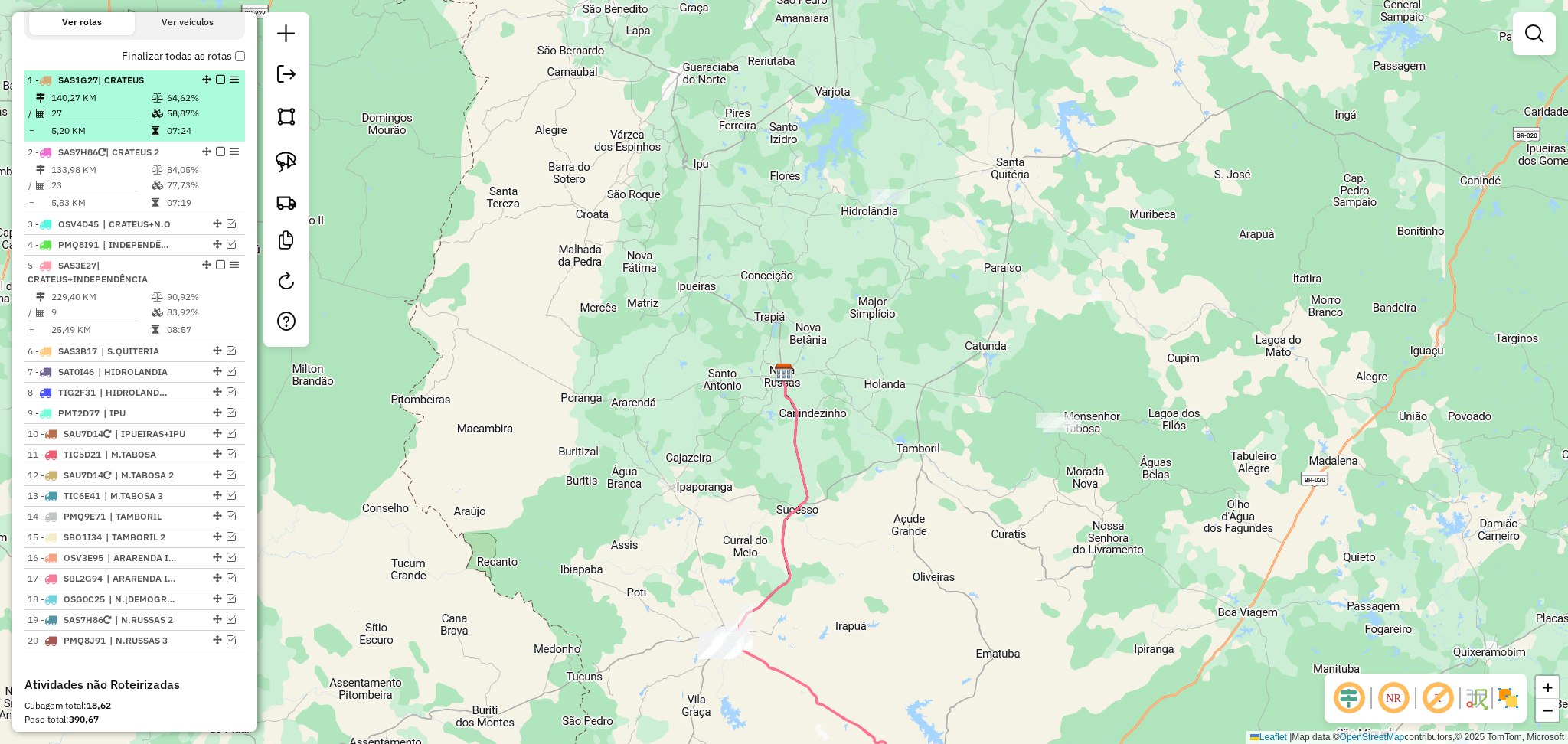
scroll to position [510, 0]
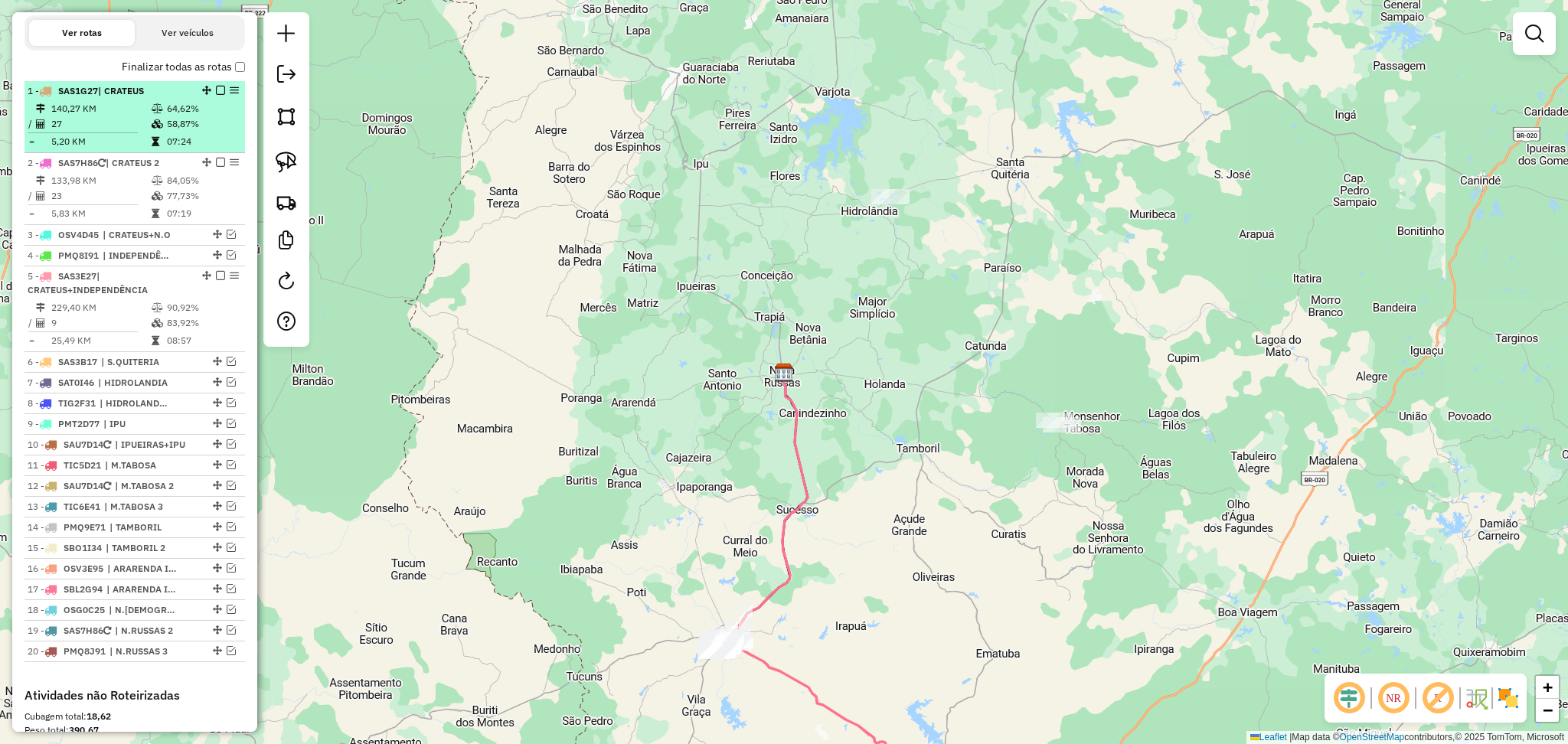
click at [140, 130] on td "27" at bounding box center [100, 124] width 100 height 15
select select "**********"
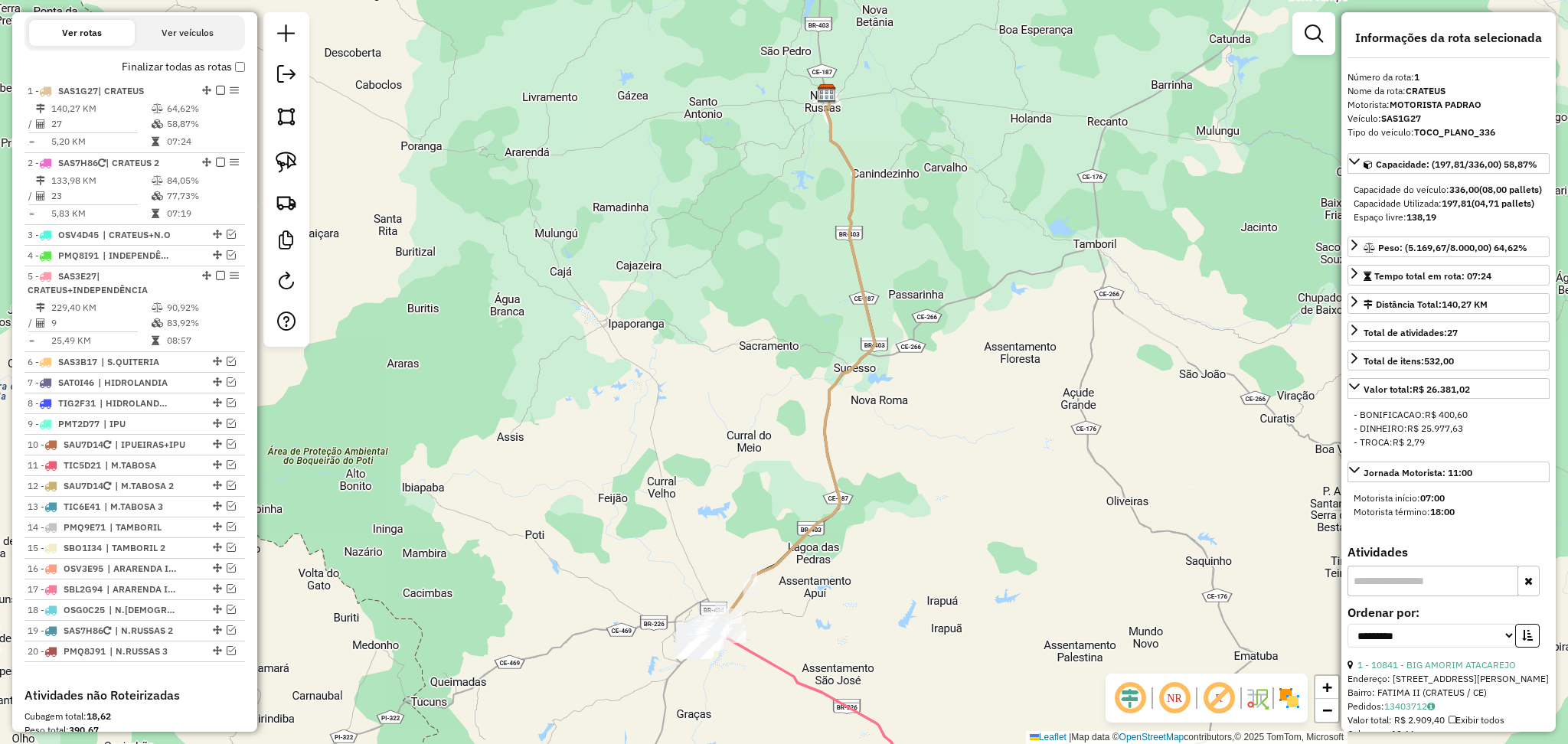
click at [1133, 697] on em at bounding box center [1130, 699] width 37 height 37
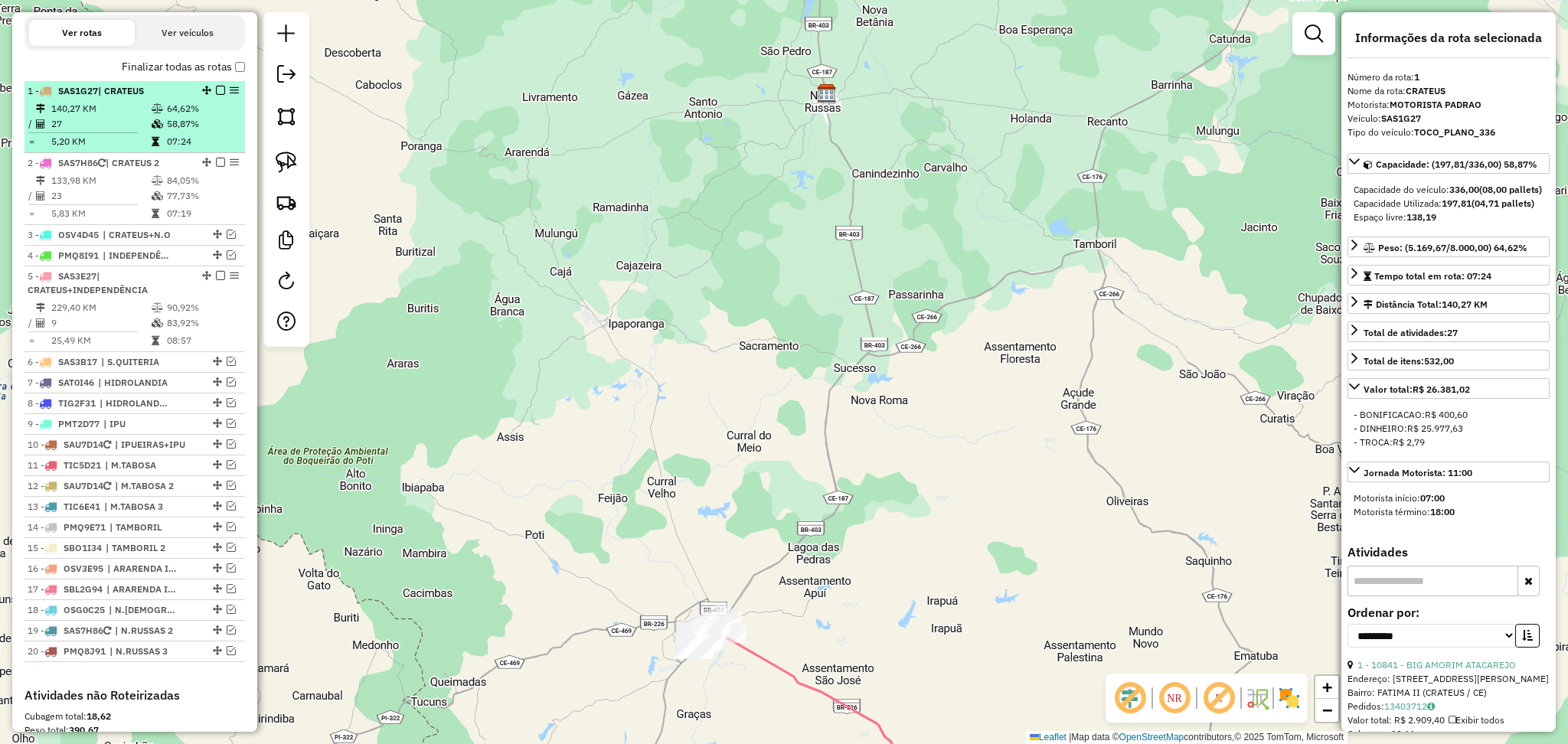
click at [143, 132] on td "27" at bounding box center [100, 124] width 100 height 15
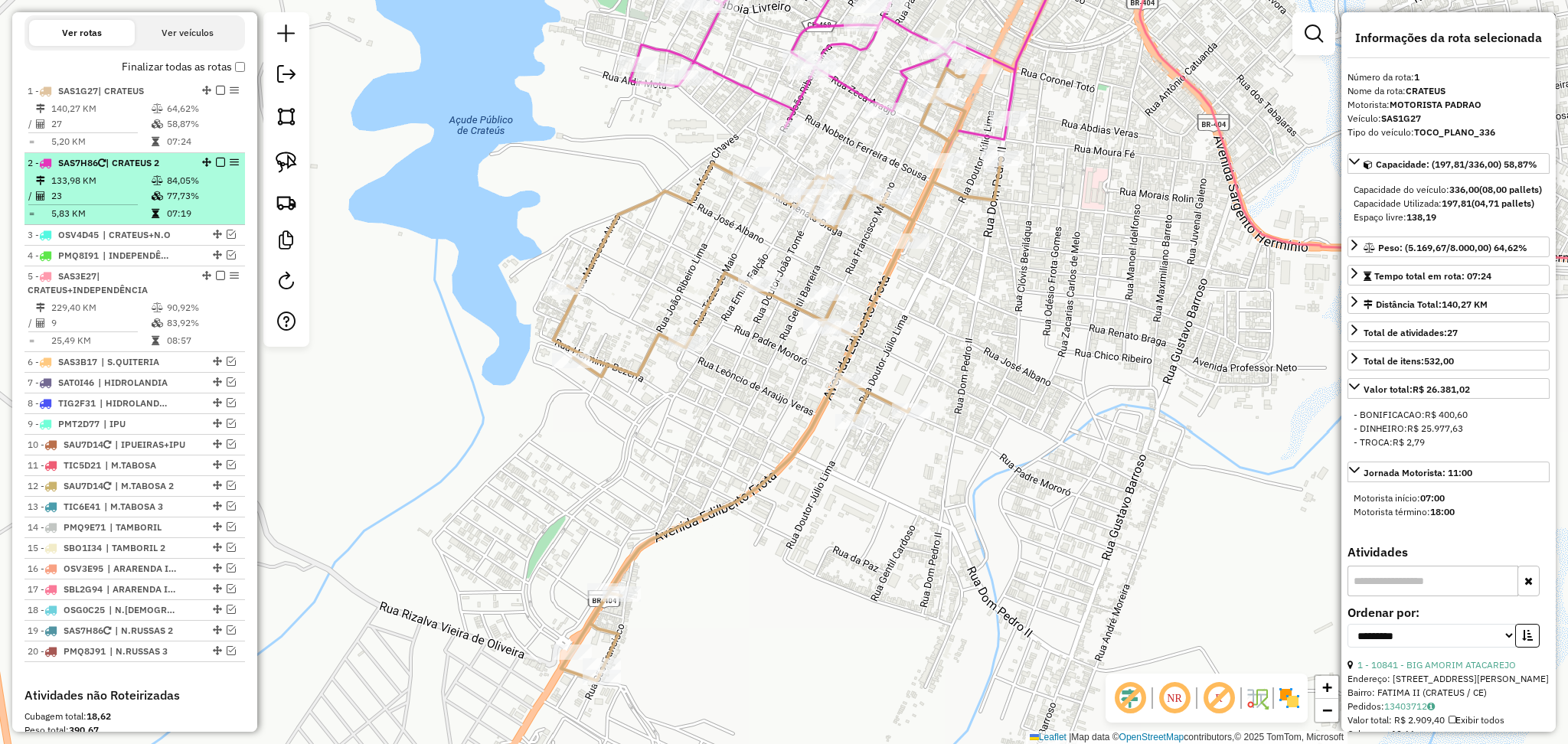
click at [132, 204] on td "23" at bounding box center [100, 196] width 100 height 15
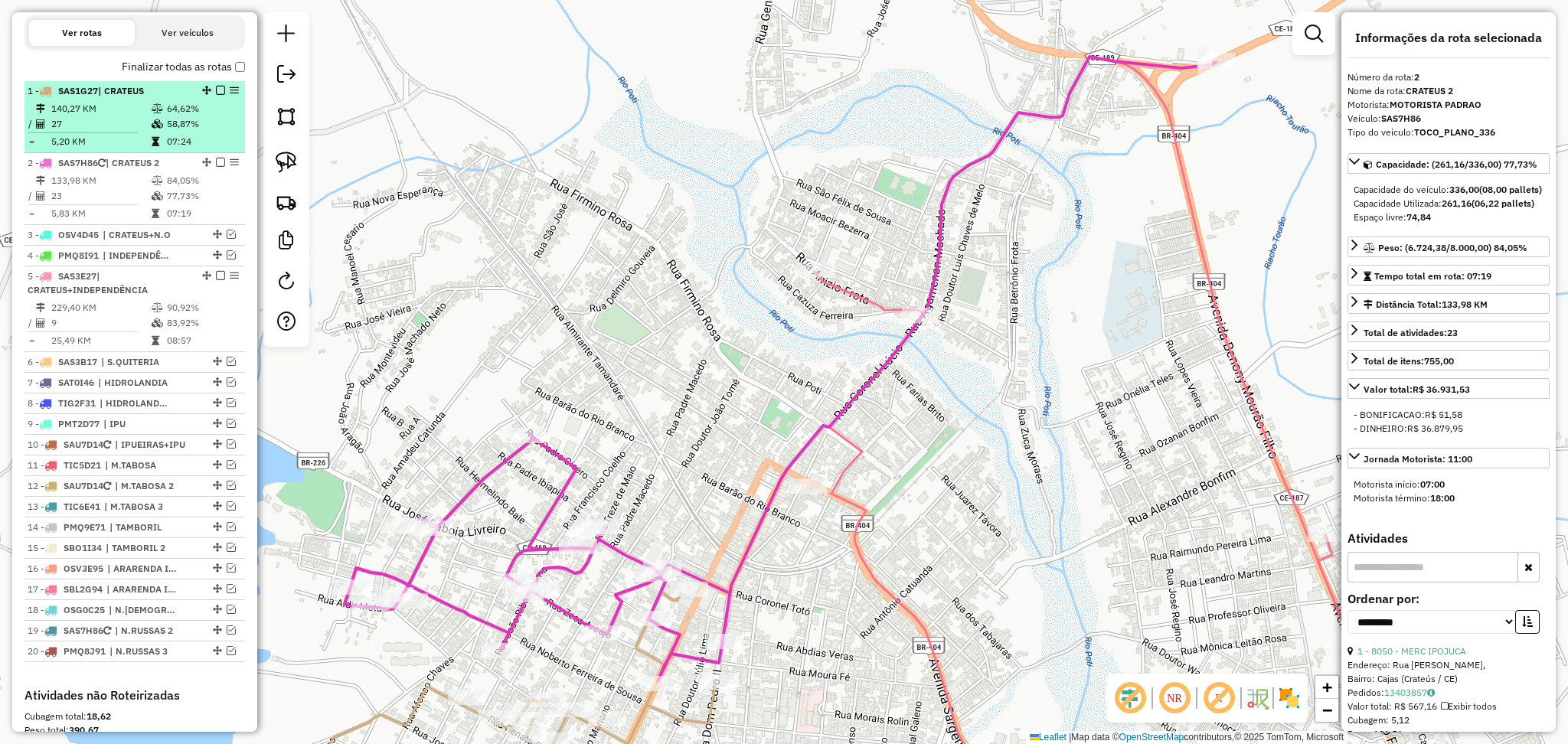
click at [113, 132] on td "27" at bounding box center [100, 124] width 100 height 15
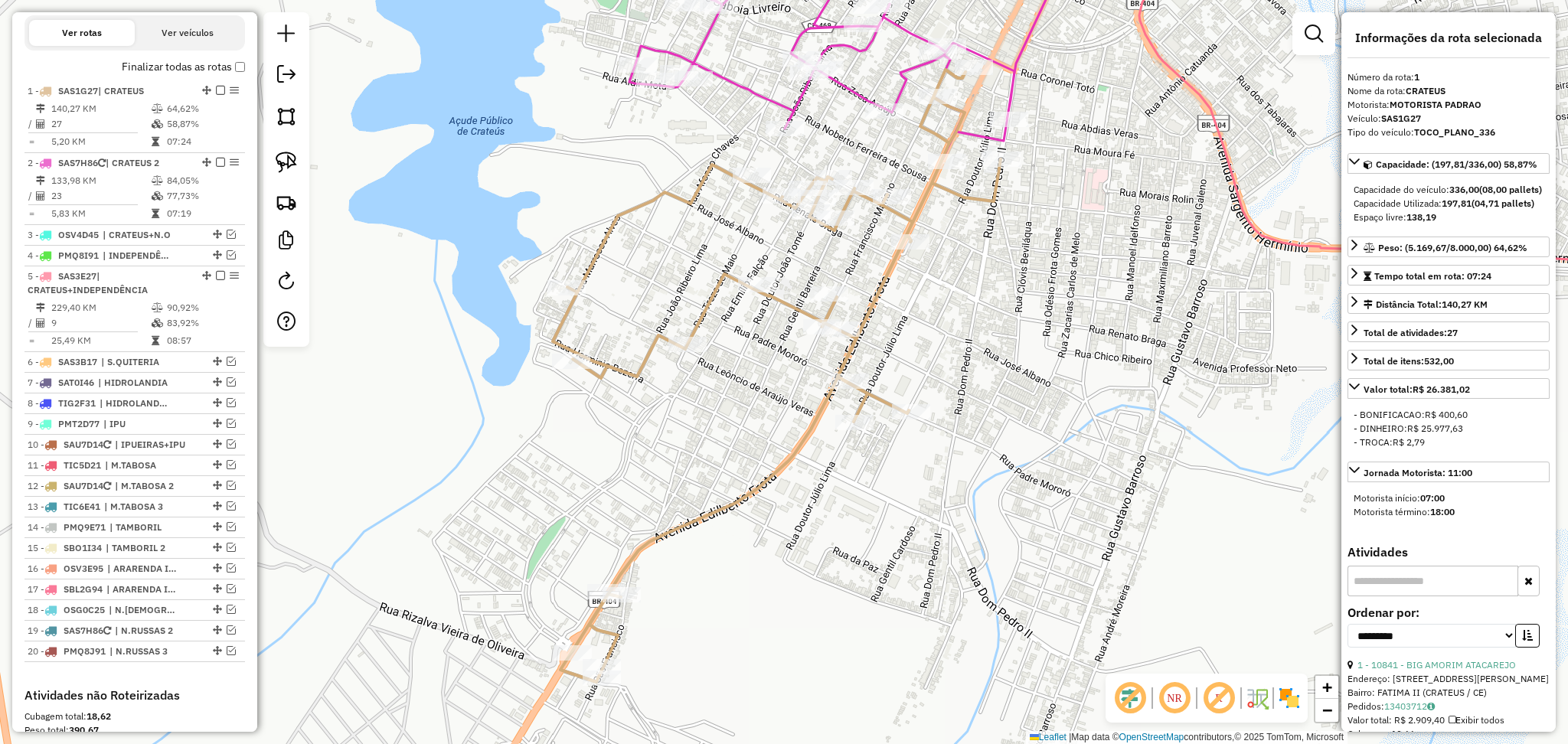
drag, startPoint x: 1023, startPoint y: 263, endPoint x: 965, endPoint y: 443, distance: 189.1
click at [965, 443] on div "Janela de atendimento Grade de atendimento Capacidade Transportadoras Veículos …" at bounding box center [784, 372] width 1568 height 744
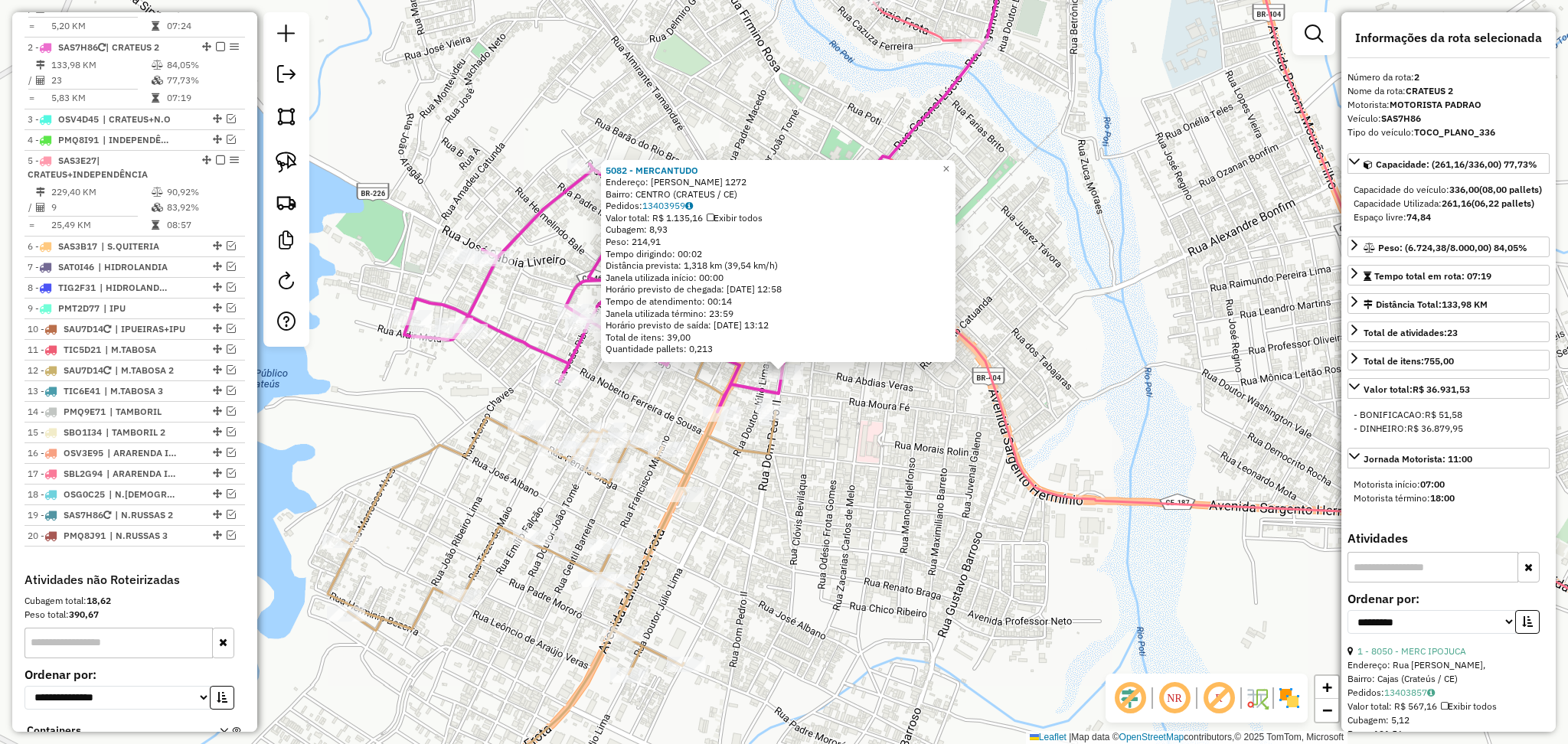
scroll to position [664, 0]
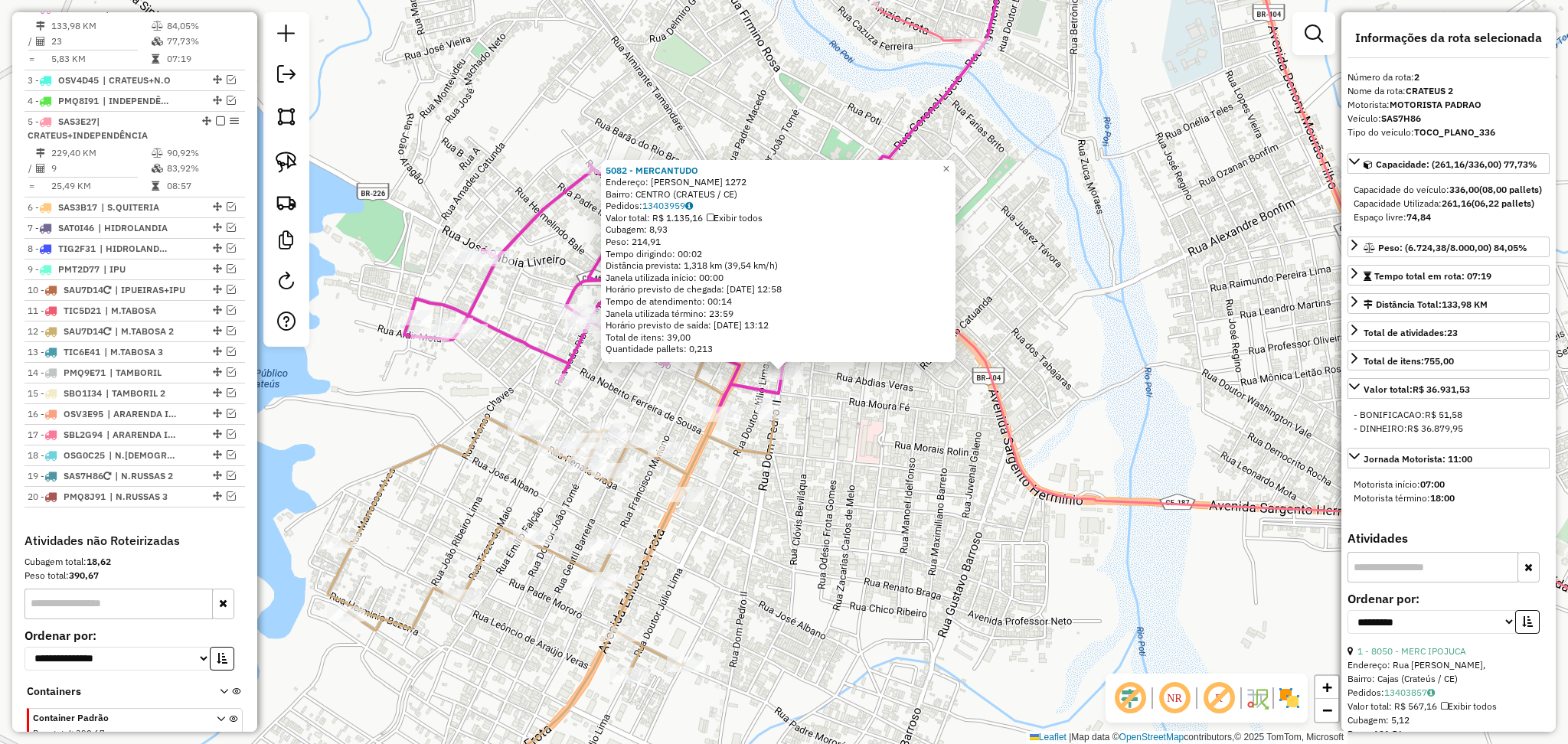
click at [814, 444] on div "5082 - MERCANTUDO Endereço: [PERSON_NAME] 1272 Bairro: CENTRO (CRATEUS / CE) Pe…" at bounding box center [784, 372] width 1568 height 744
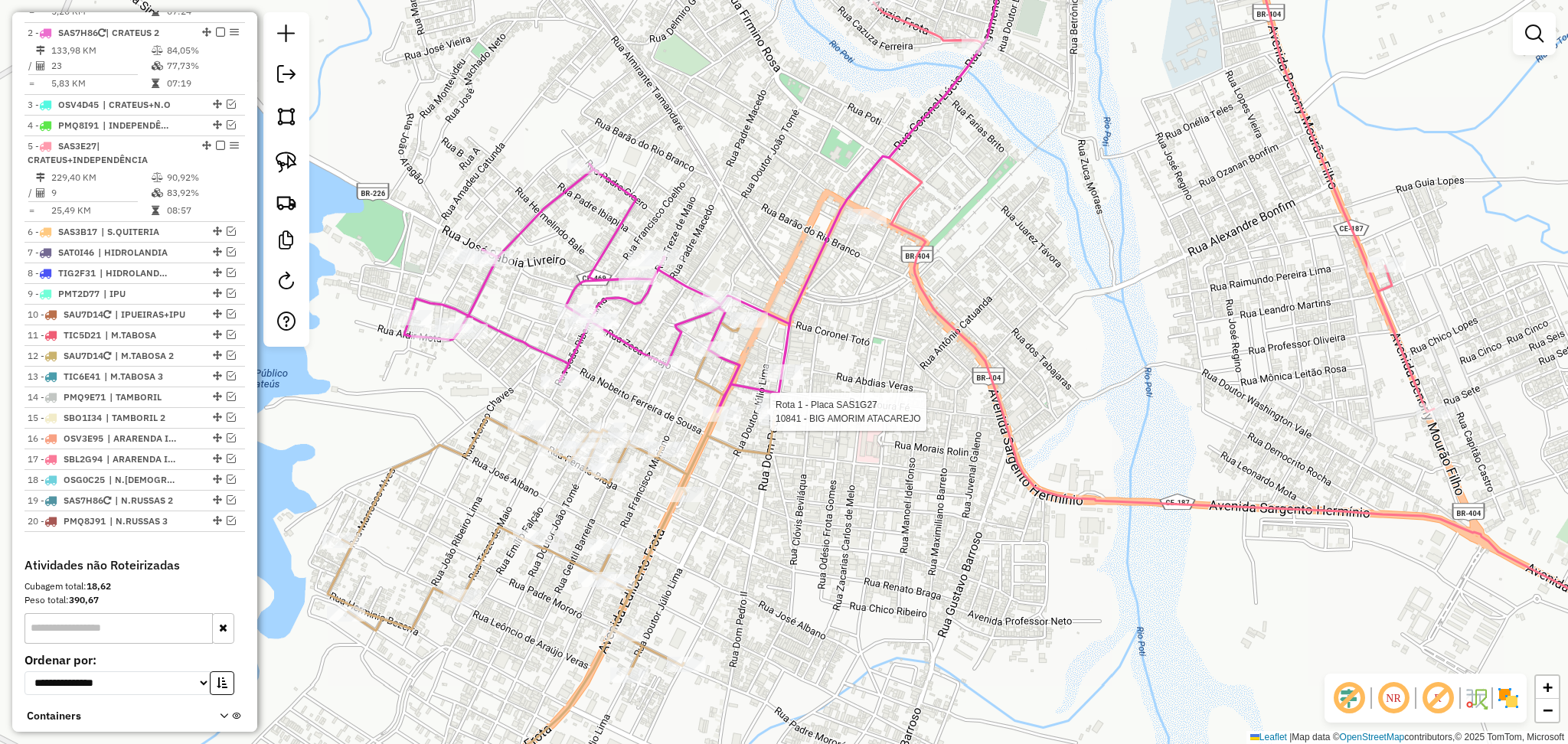
select select "**********"
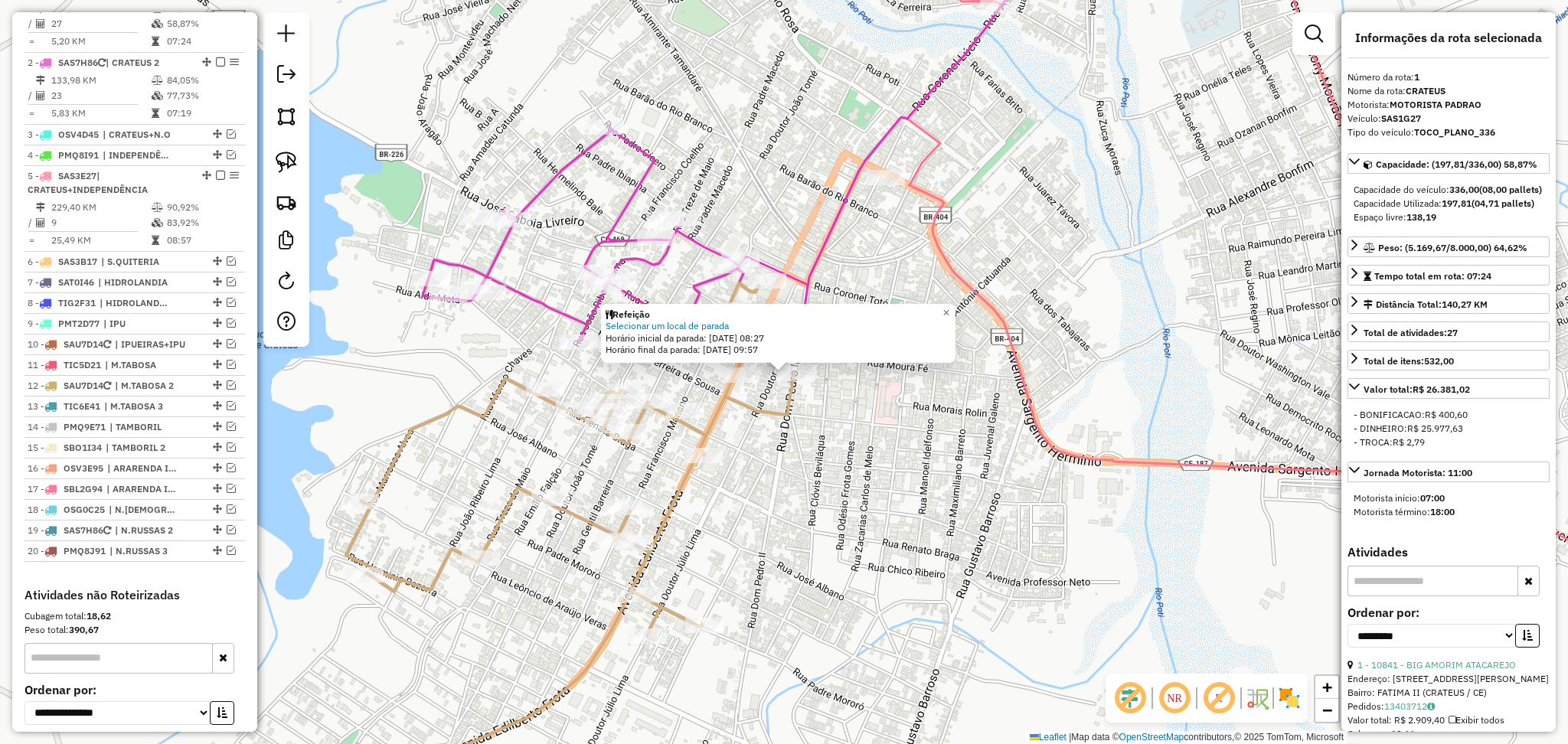
scroll to position [593, 0]
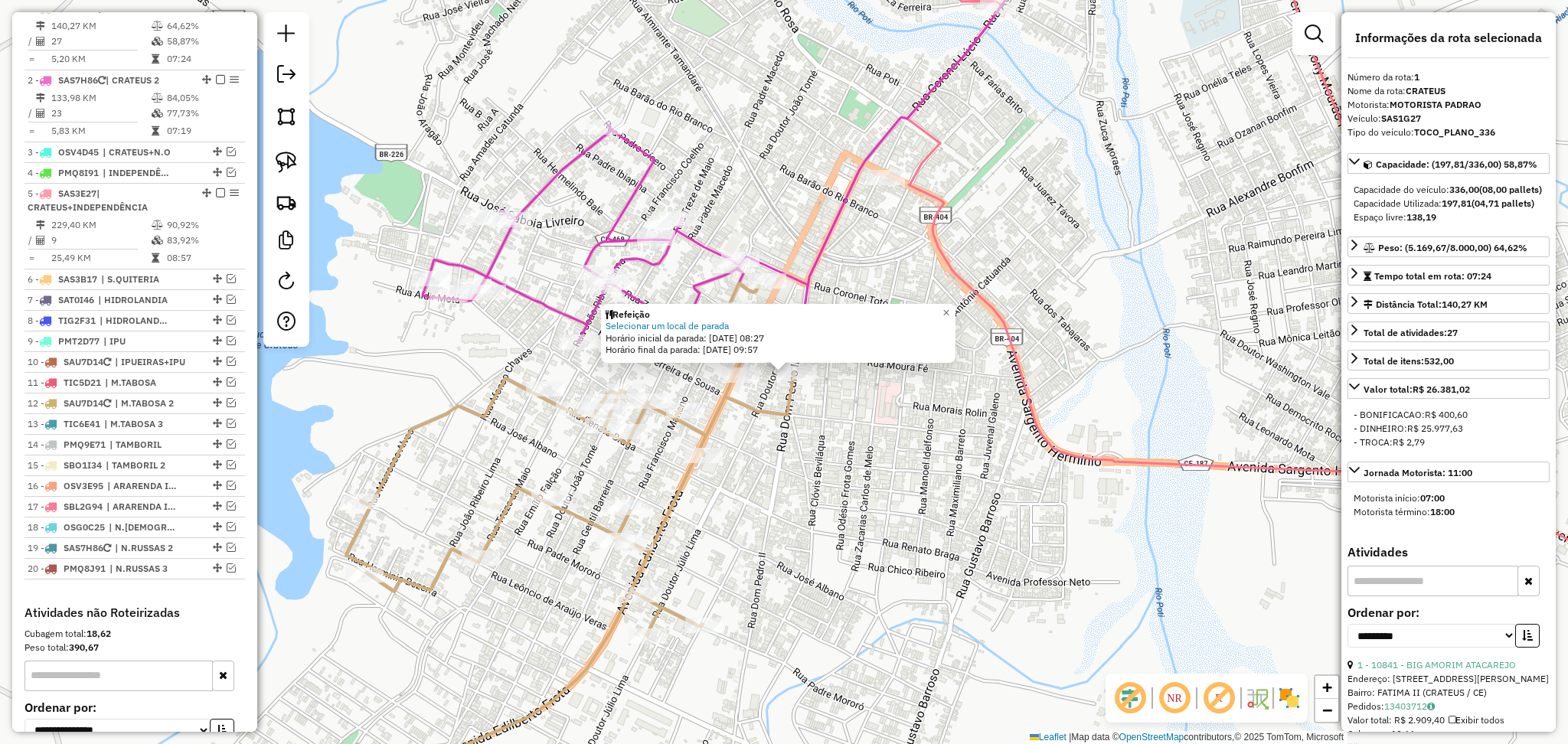
click at [830, 427] on div "Refeição Selecionar um local de parada Horário inicial da parada: [DATE] 08:27 …" at bounding box center [784, 372] width 1568 height 744
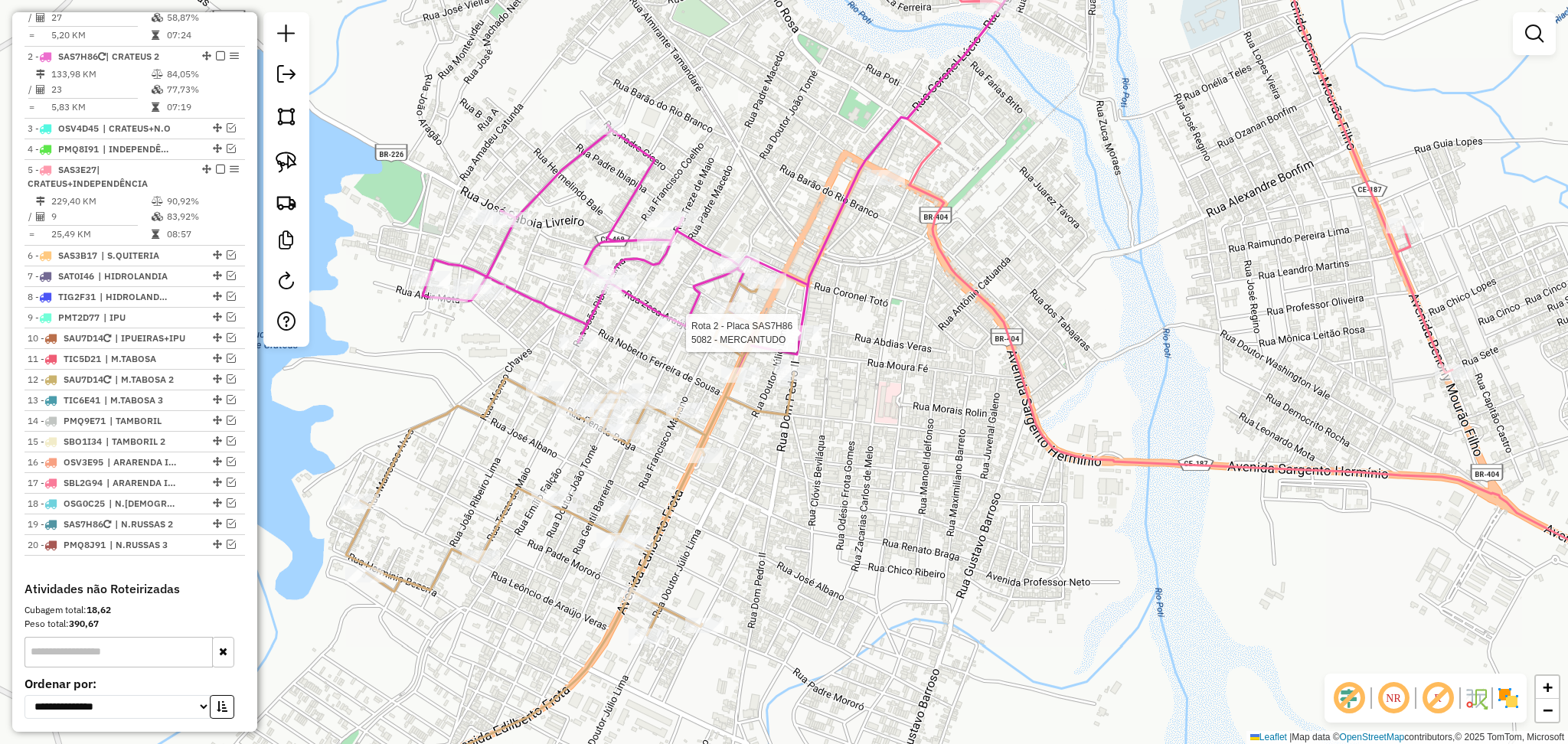
select select "**********"
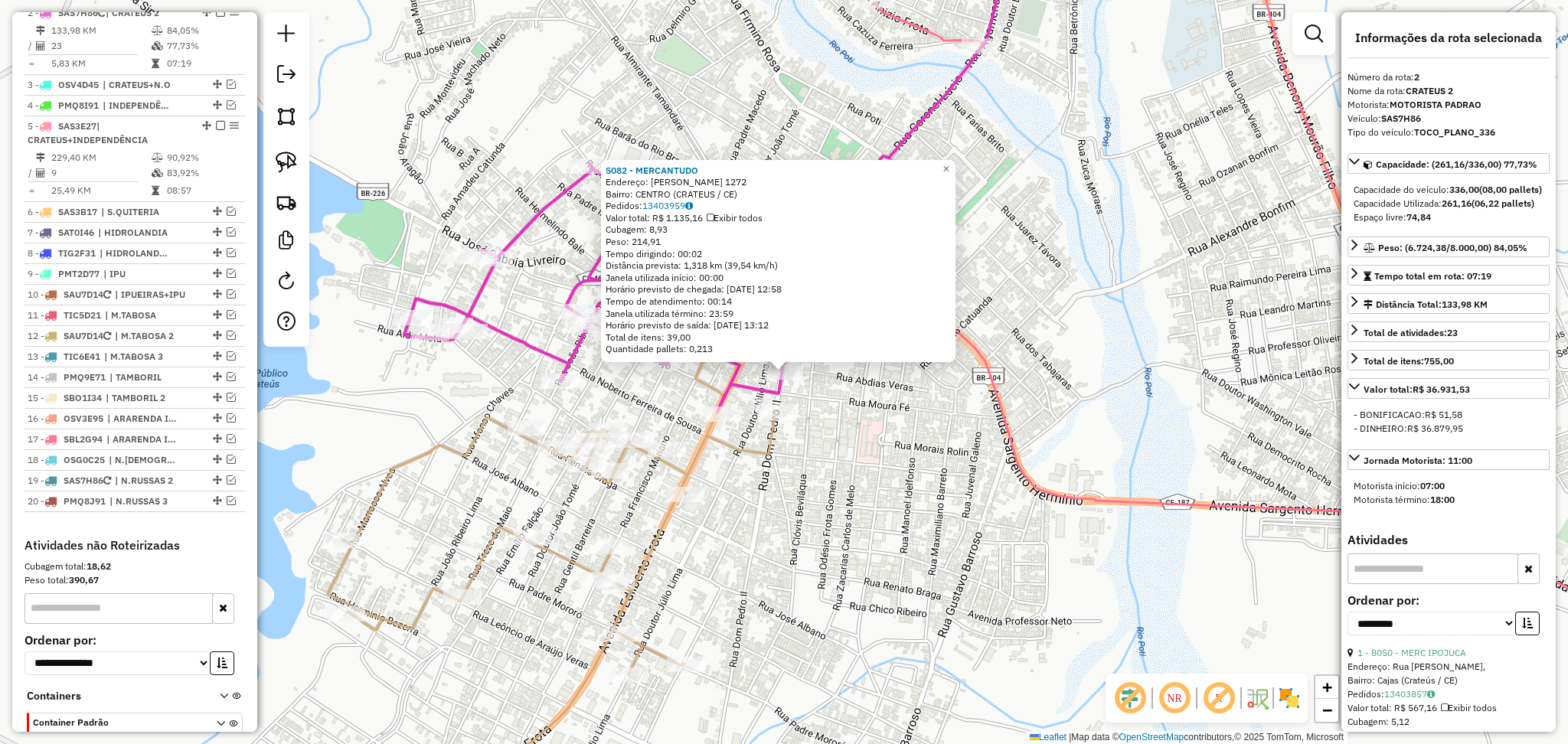
scroll to position [664, 0]
click at [854, 428] on div "5082 - MERCANTUDO Endereço: DOM PEDRO II 1272 Bairro: CENTRO (CRATEUS / CE) Ped…" at bounding box center [784, 372] width 1568 height 744
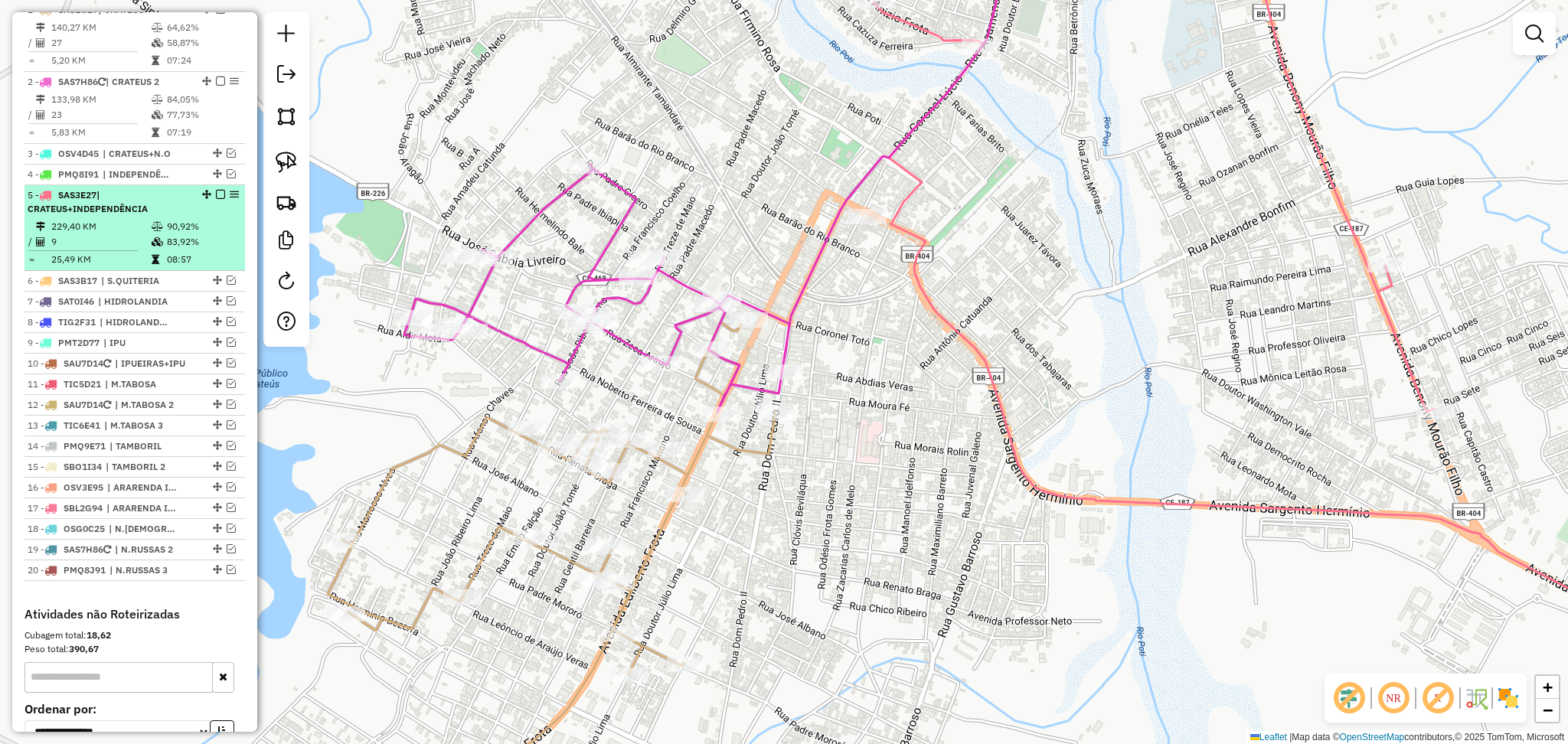
scroll to position [562, 0]
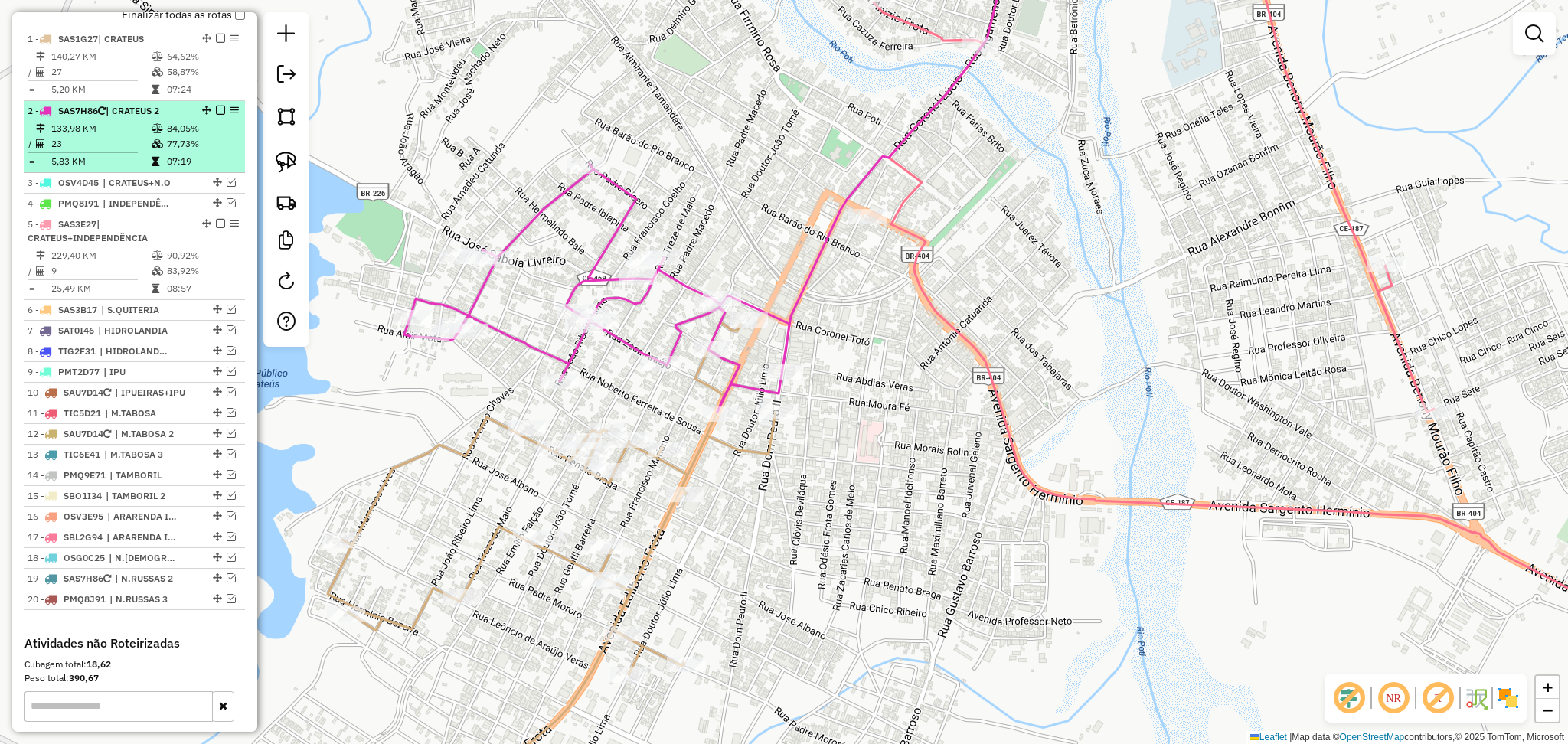
click at [132, 136] on td "133,98 KM" at bounding box center [100, 129] width 100 height 15
select select "**********"
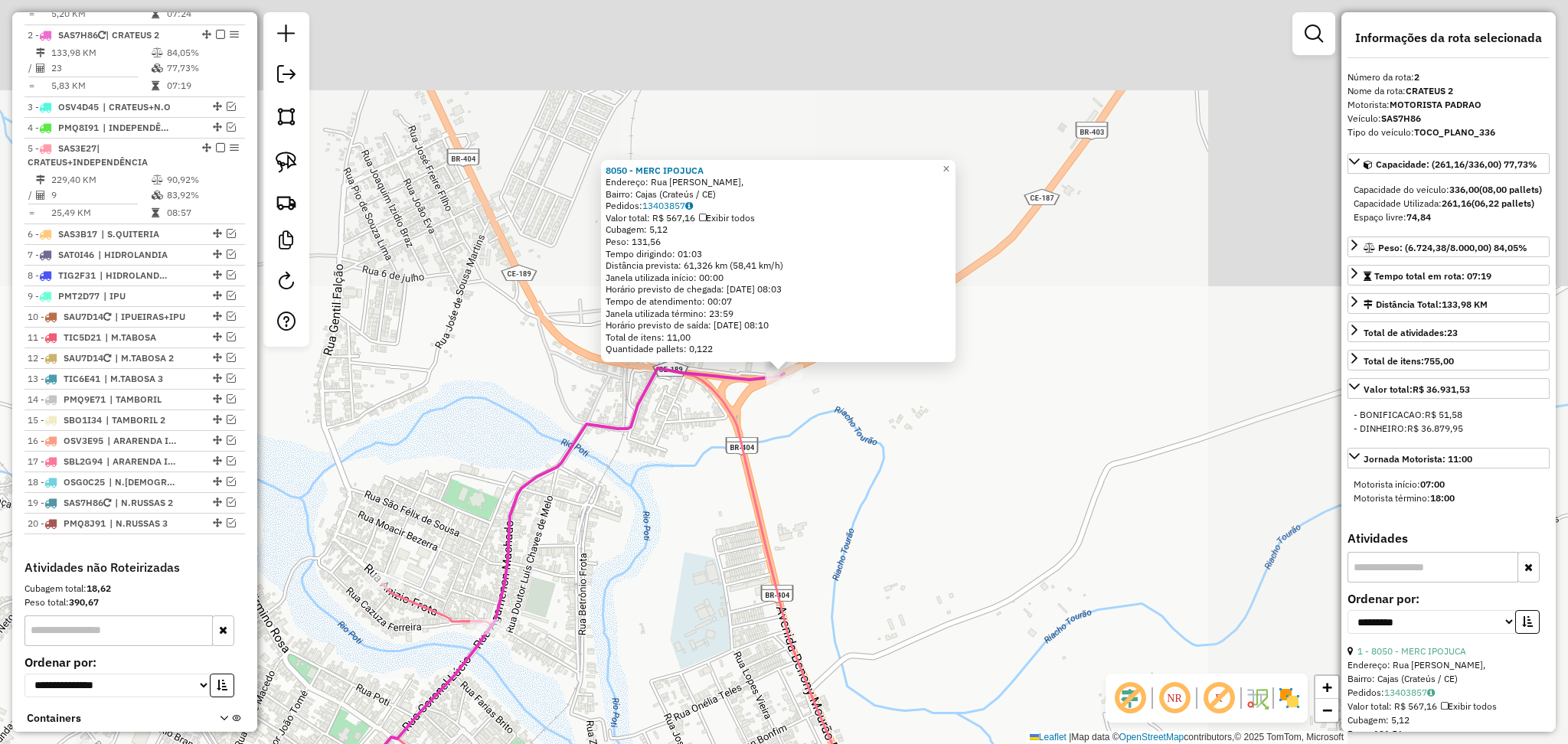
scroll to position [664, 0]
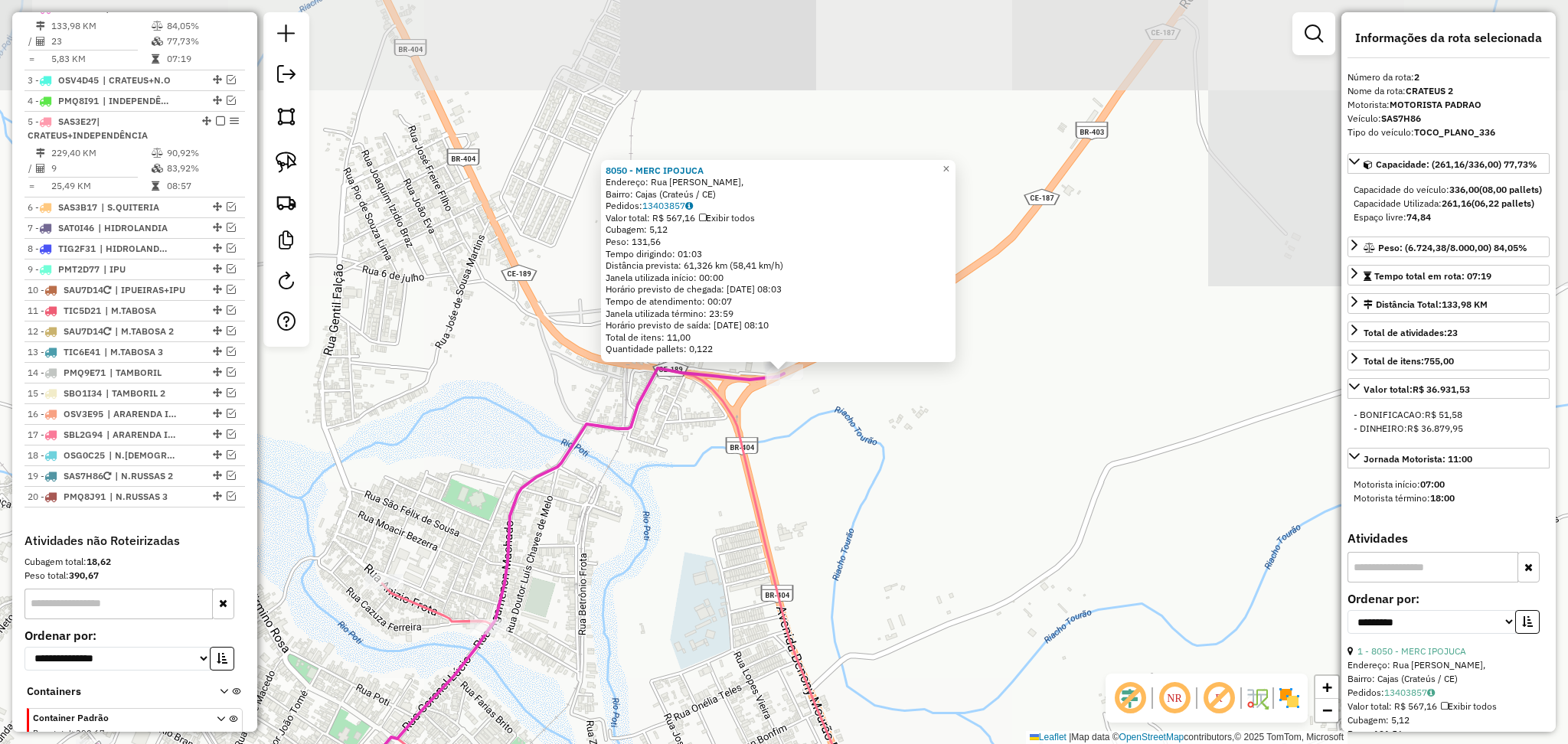
click at [846, 485] on div "8050 - MERC IPOJUCA Endereço: Rua Edmundo Pinto, Bairro: Cajas (Crateús / CE) P…" at bounding box center [784, 372] width 1568 height 744
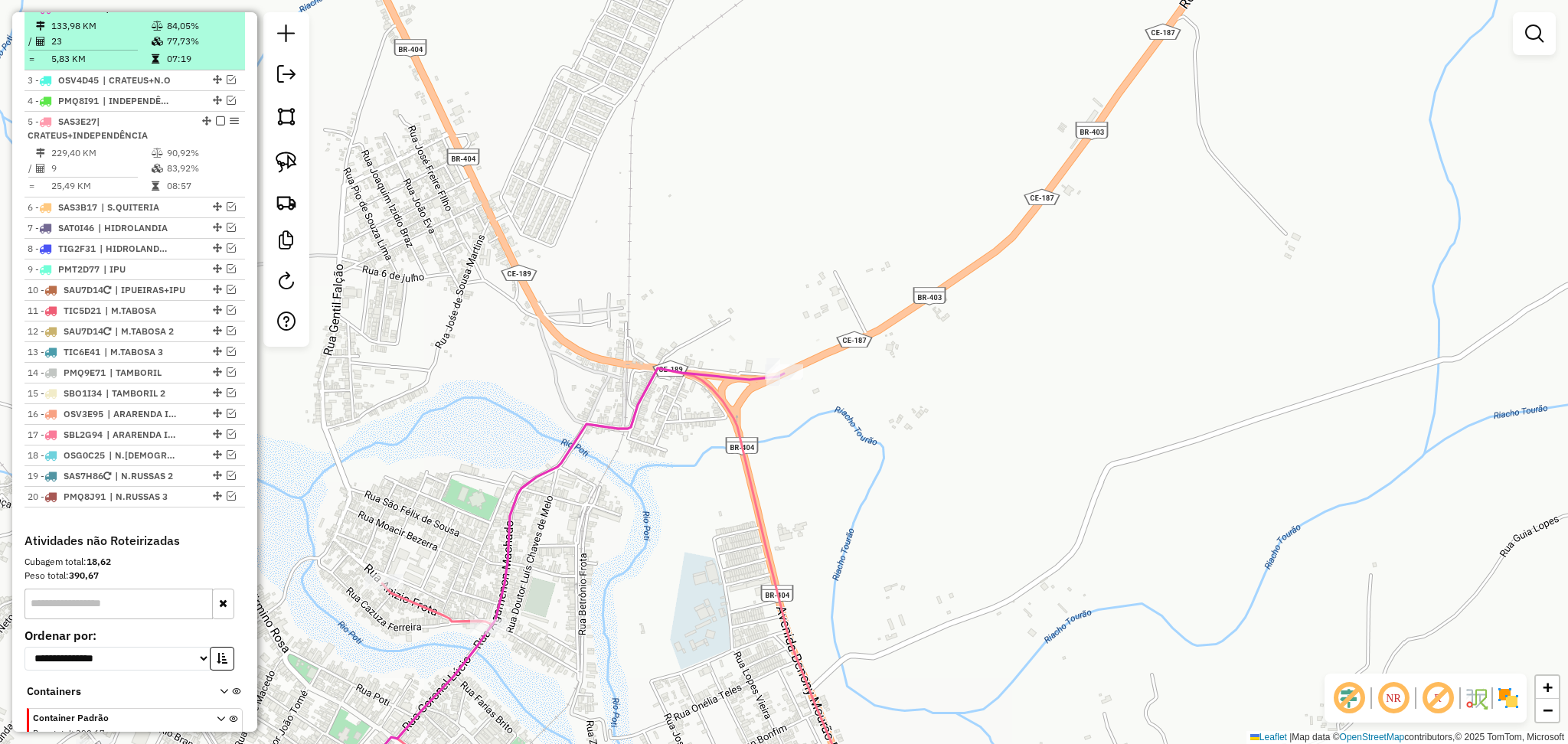
click at [87, 50] on hr at bounding box center [83, 50] width 110 height 1
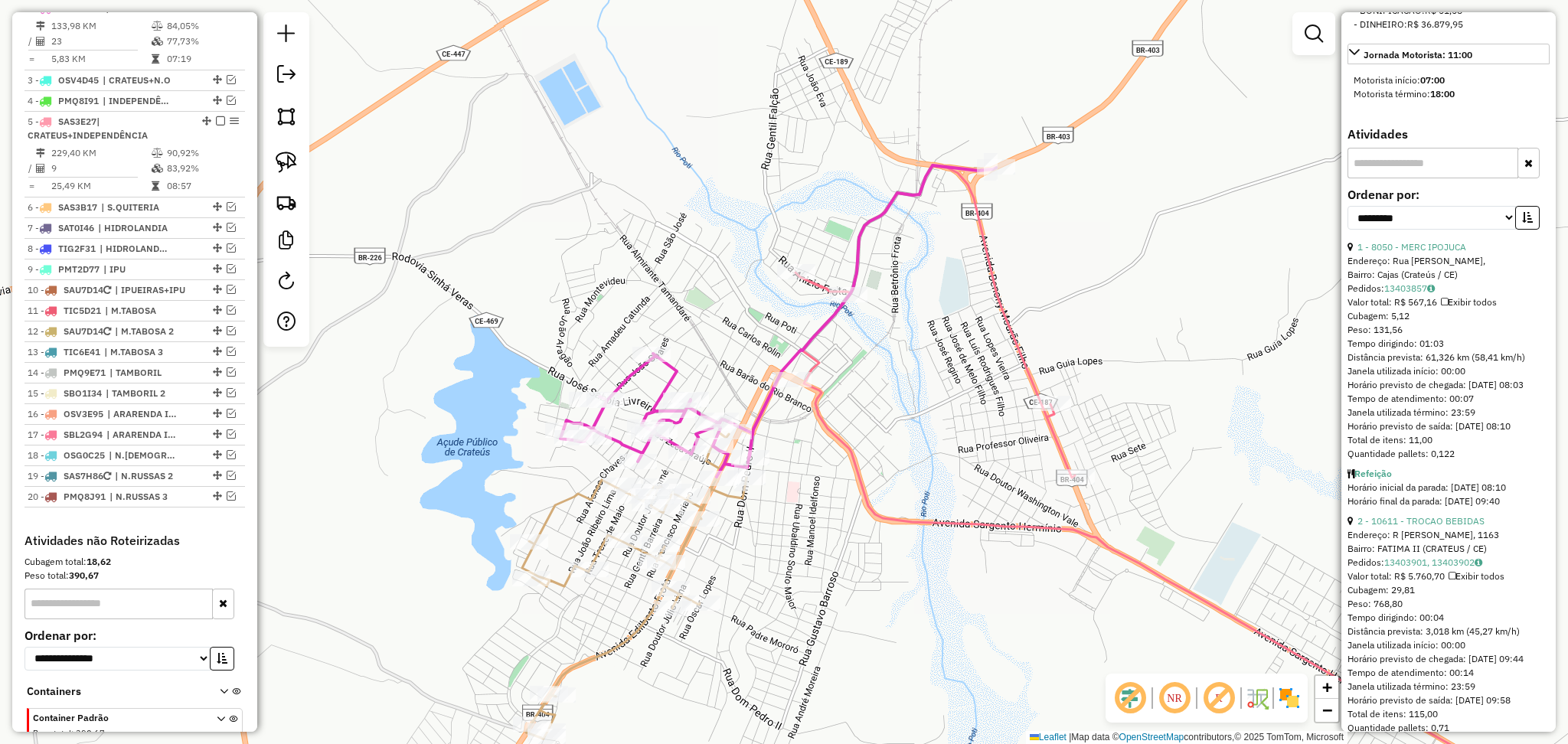
scroll to position [408, 0]
click at [1456, 226] on select "**********" at bounding box center [1432, 214] width 168 height 24
select select "*********"
click at [1348, 226] on select "**********" at bounding box center [1432, 214] width 168 height 24
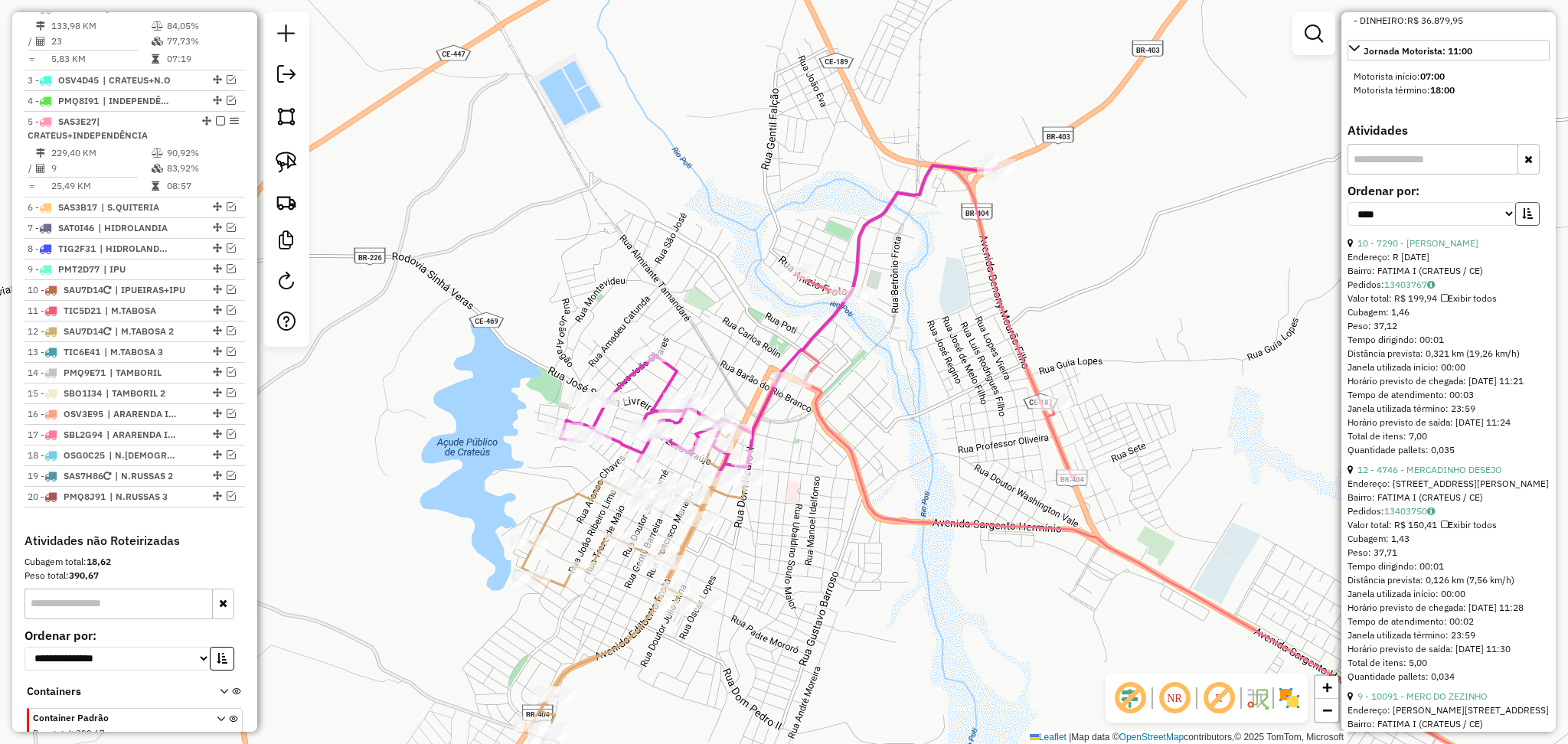
click at [1515, 226] on button "button" at bounding box center [1527, 214] width 25 height 24
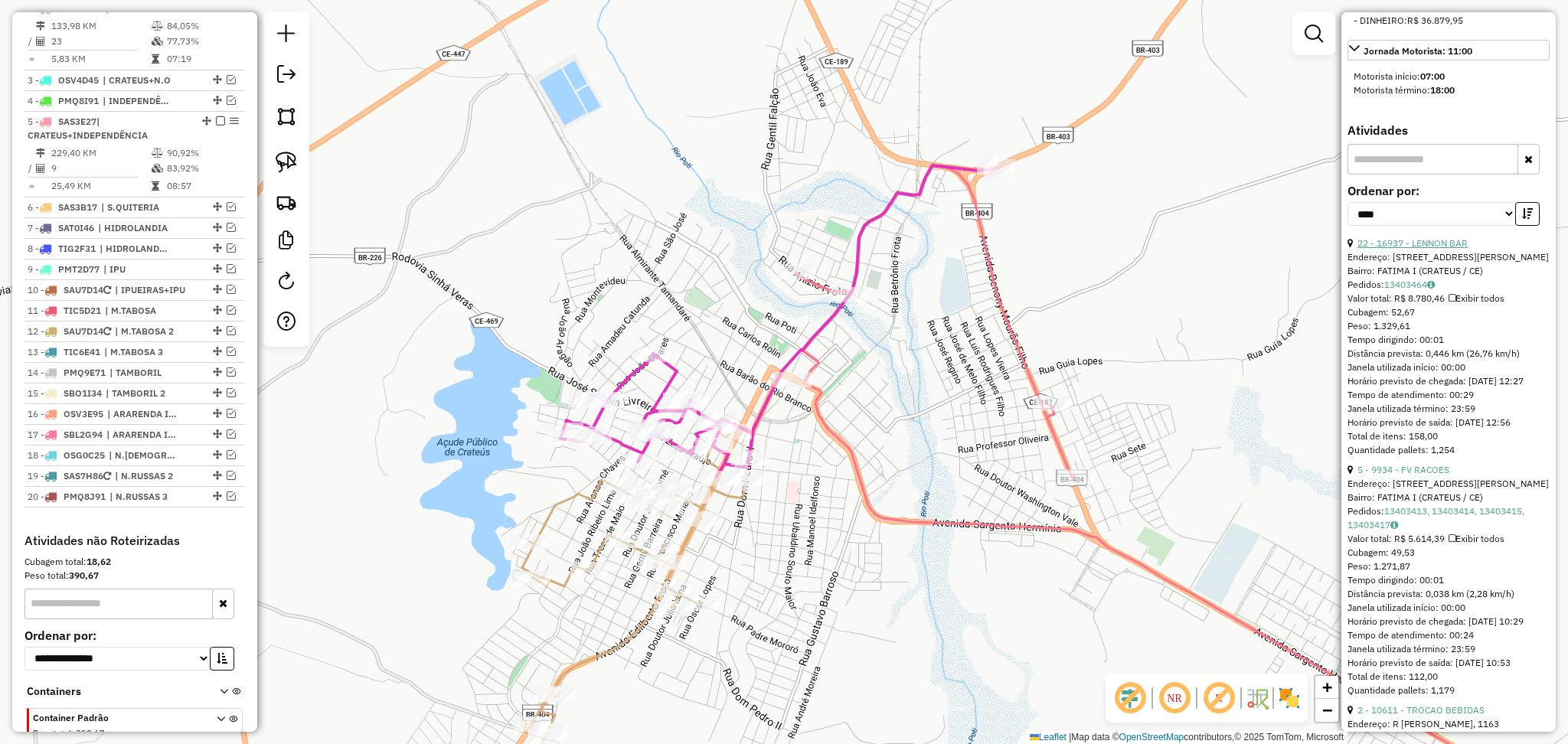
click at [1431, 249] on link "22 - 16937 - LENNON BAR" at bounding box center [1413, 243] width 111 height 11
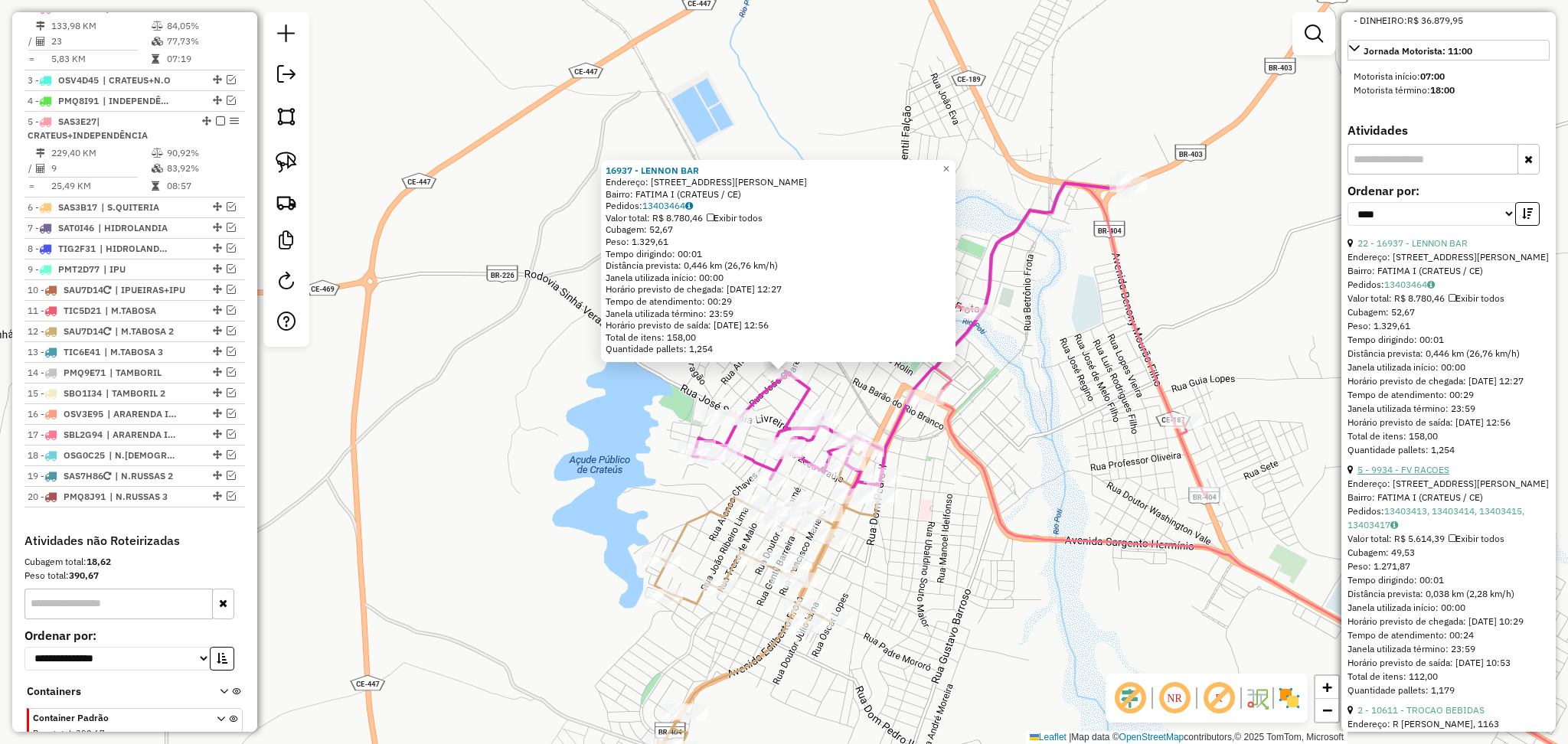
click at [1418, 475] on link "5 - 9934 - FV RACOES" at bounding box center [1403, 469] width 92 height 11
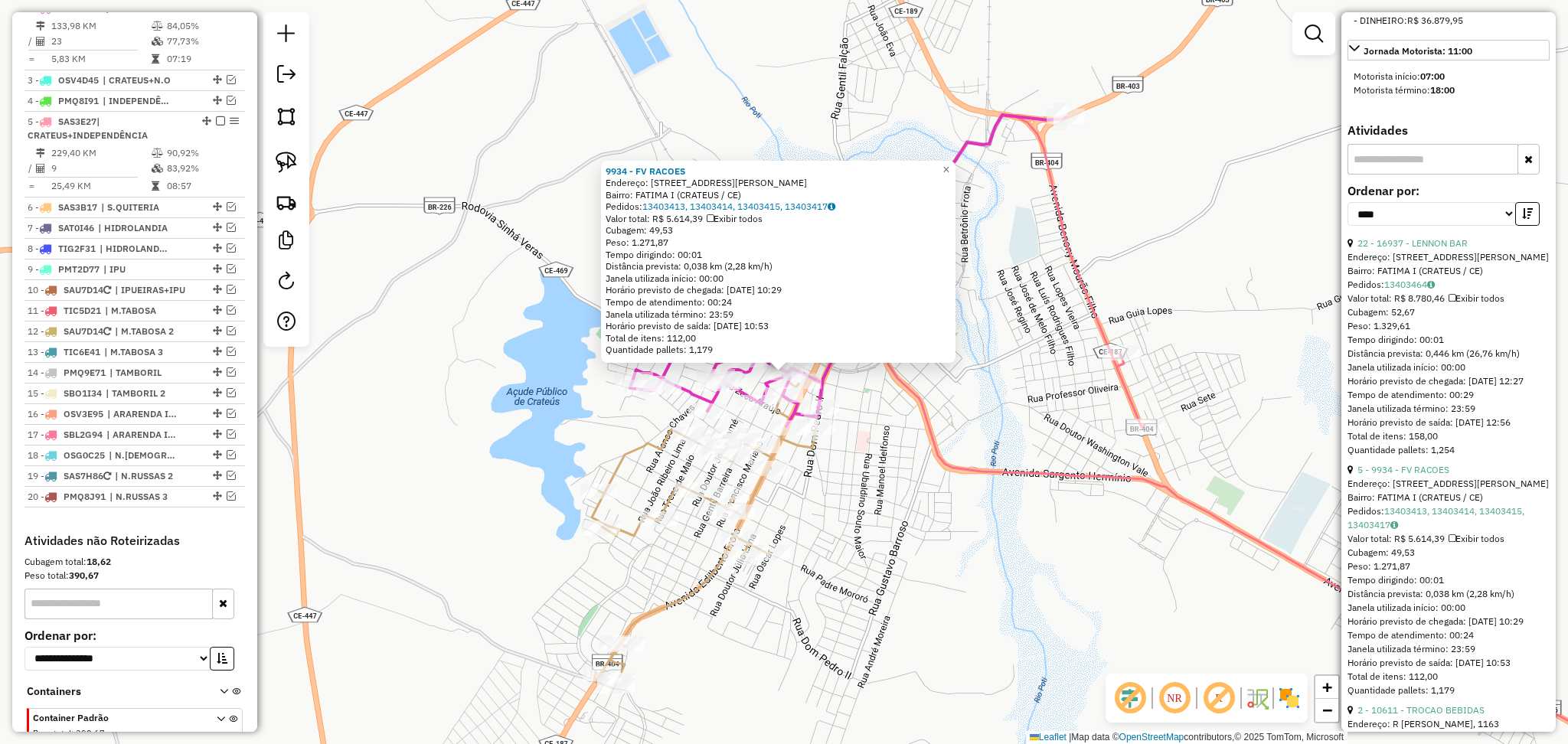
click at [860, 481] on div "9934 - FV RACOES Endereço: RUA DEOLINO BARRETO 850 Bairro: FATIMA I (CRATEUS / …" at bounding box center [784, 372] width 1568 height 744
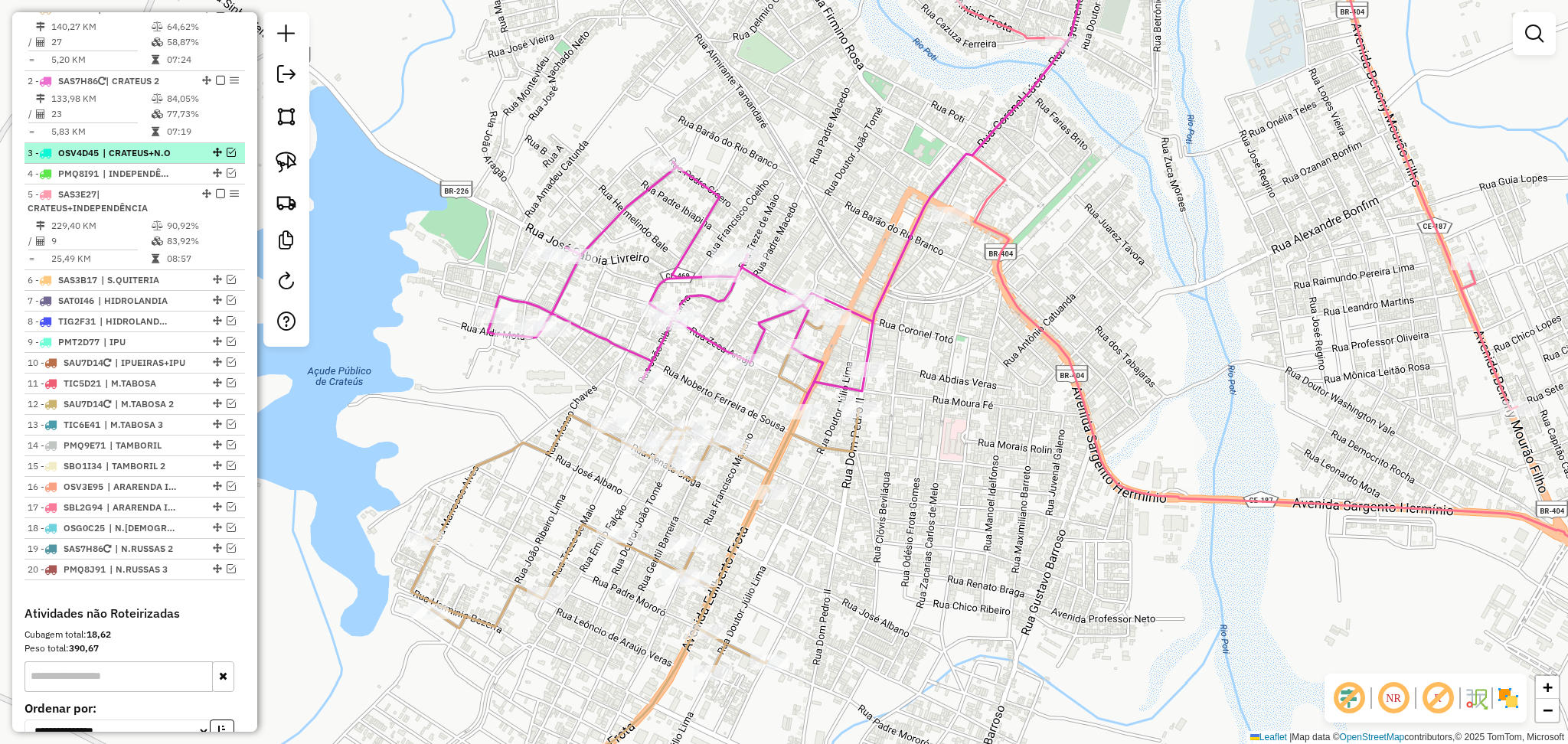
scroll to position [562, 0]
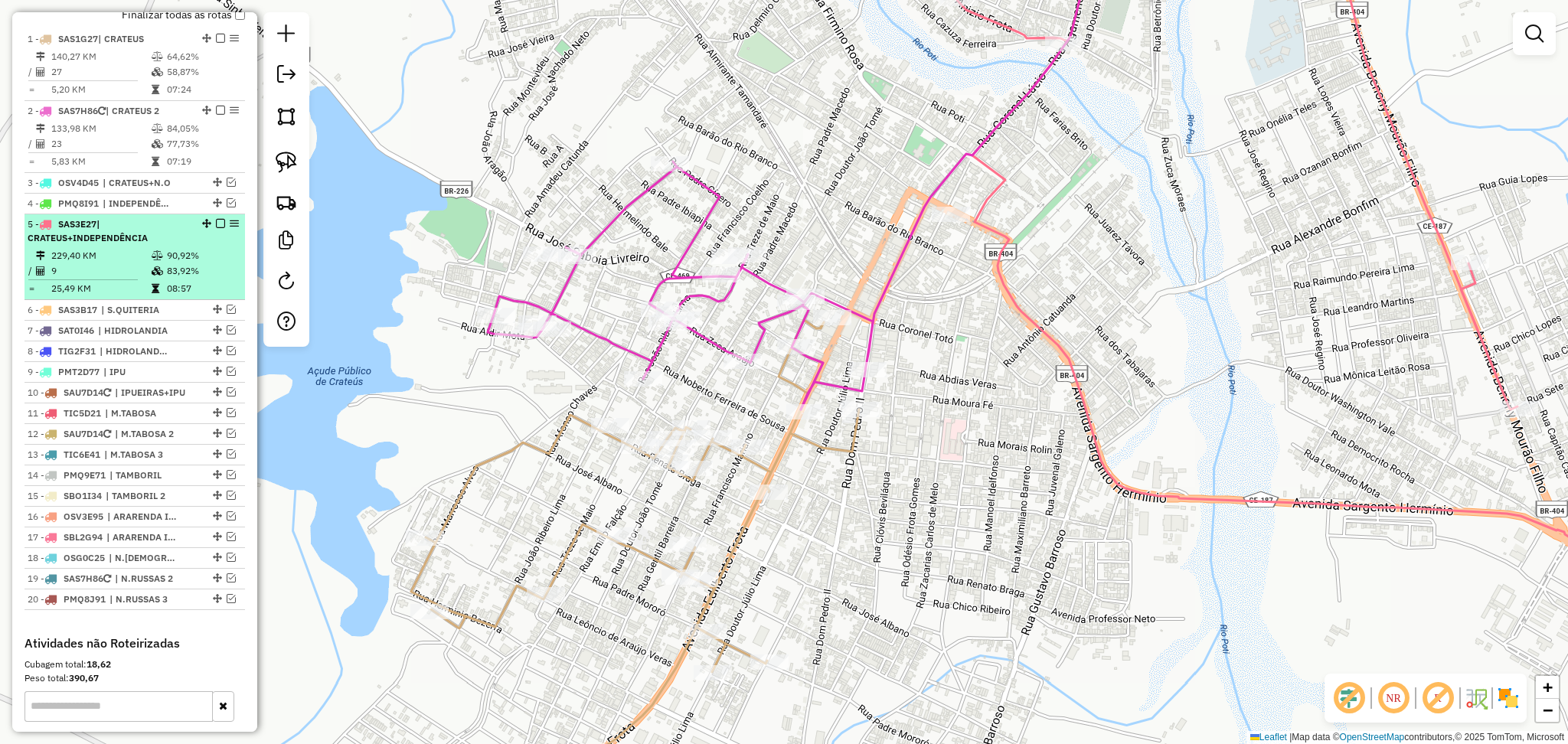
click at [101, 243] on span "| CRATEUS+INDEPENDÊNCIA" at bounding box center [87, 231] width 120 height 26
select select "*********"
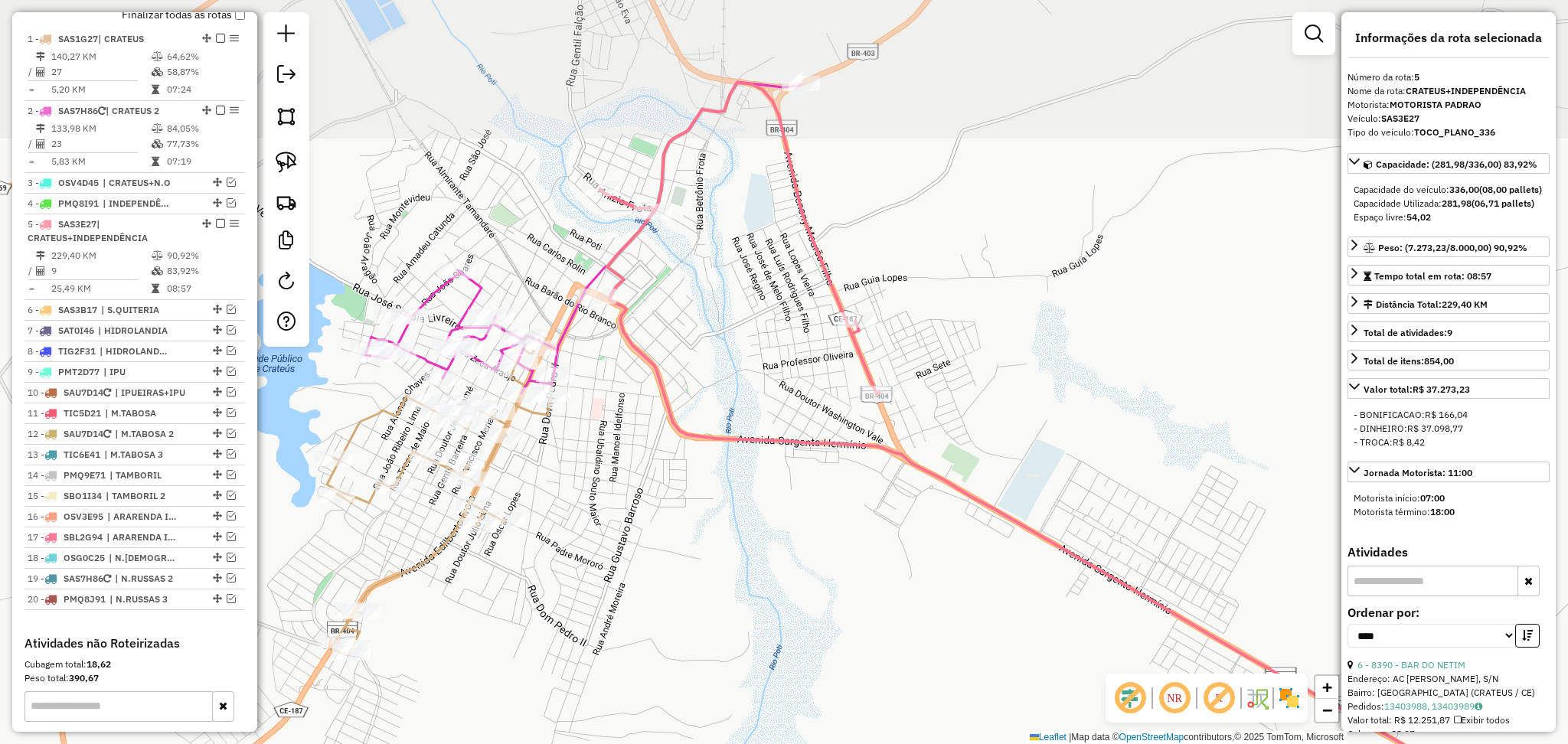
drag, startPoint x: 680, startPoint y: 231, endPoint x: 732, endPoint y: 299, distance: 85.6
click at [732, 299] on div "Janela de atendimento Grade de atendimento Capacidade Transportadoras Veículos …" at bounding box center [784, 372] width 1568 height 744
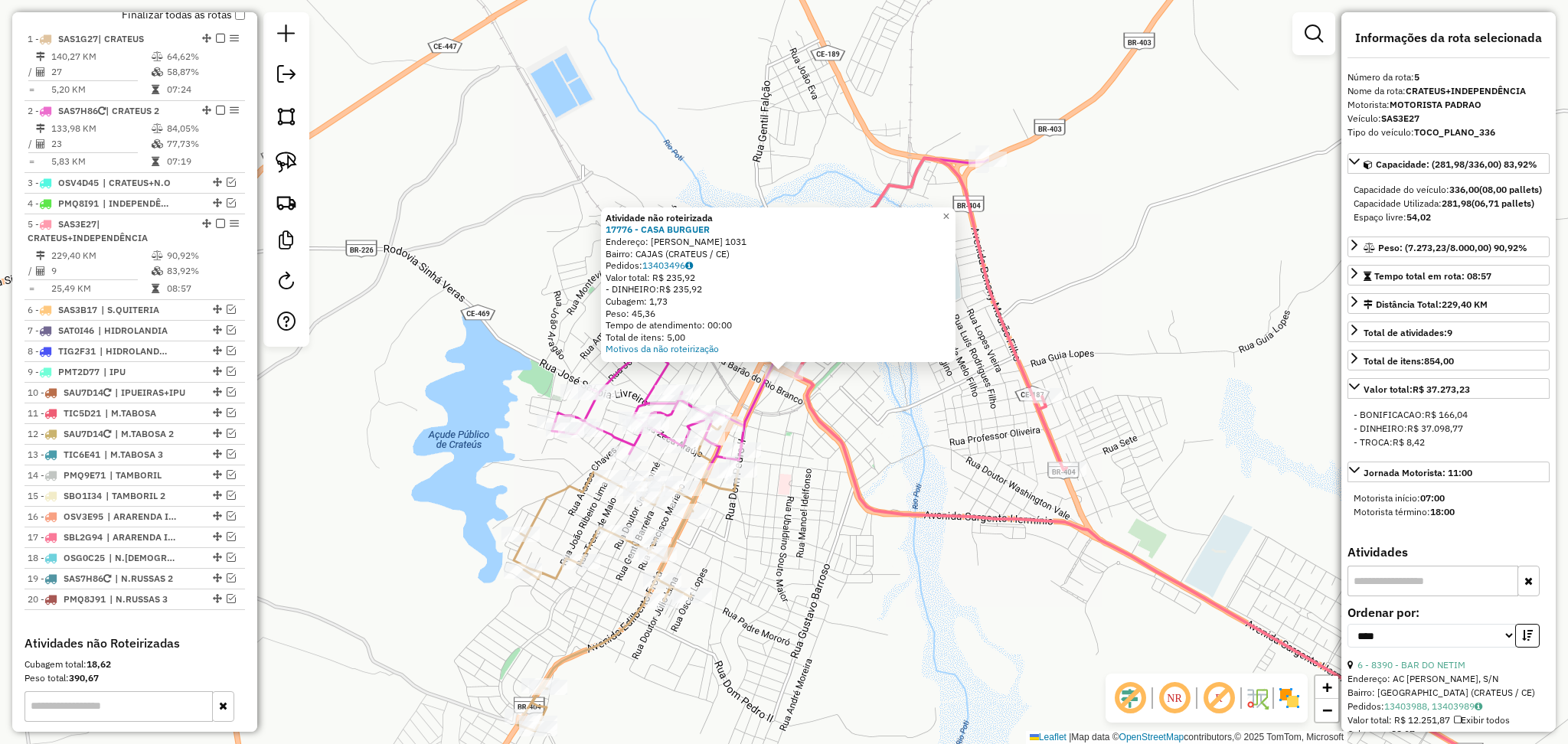
click at [824, 421] on icon at bounding box center [1188, 488] width 801 height 662
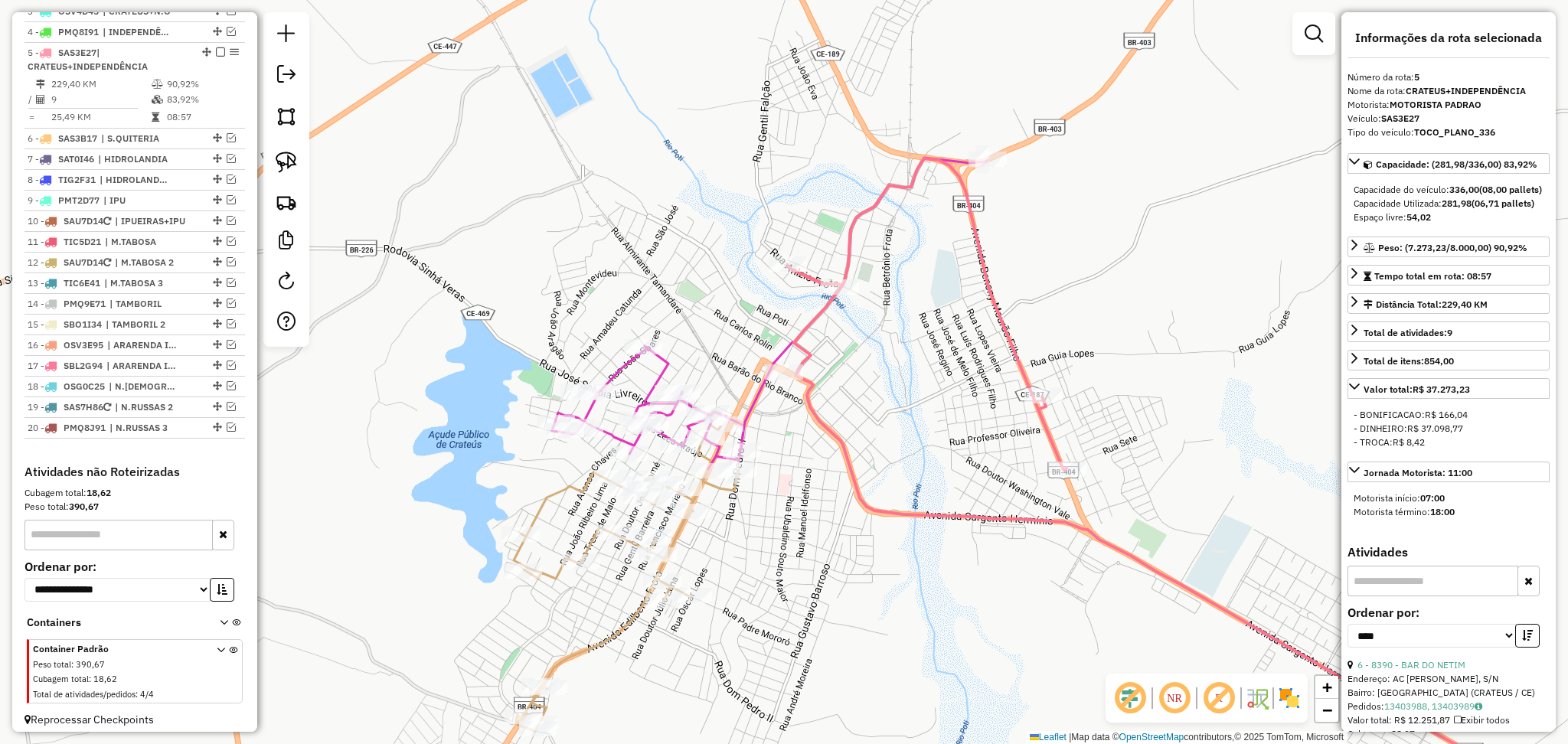
scroll to position [756, 0]
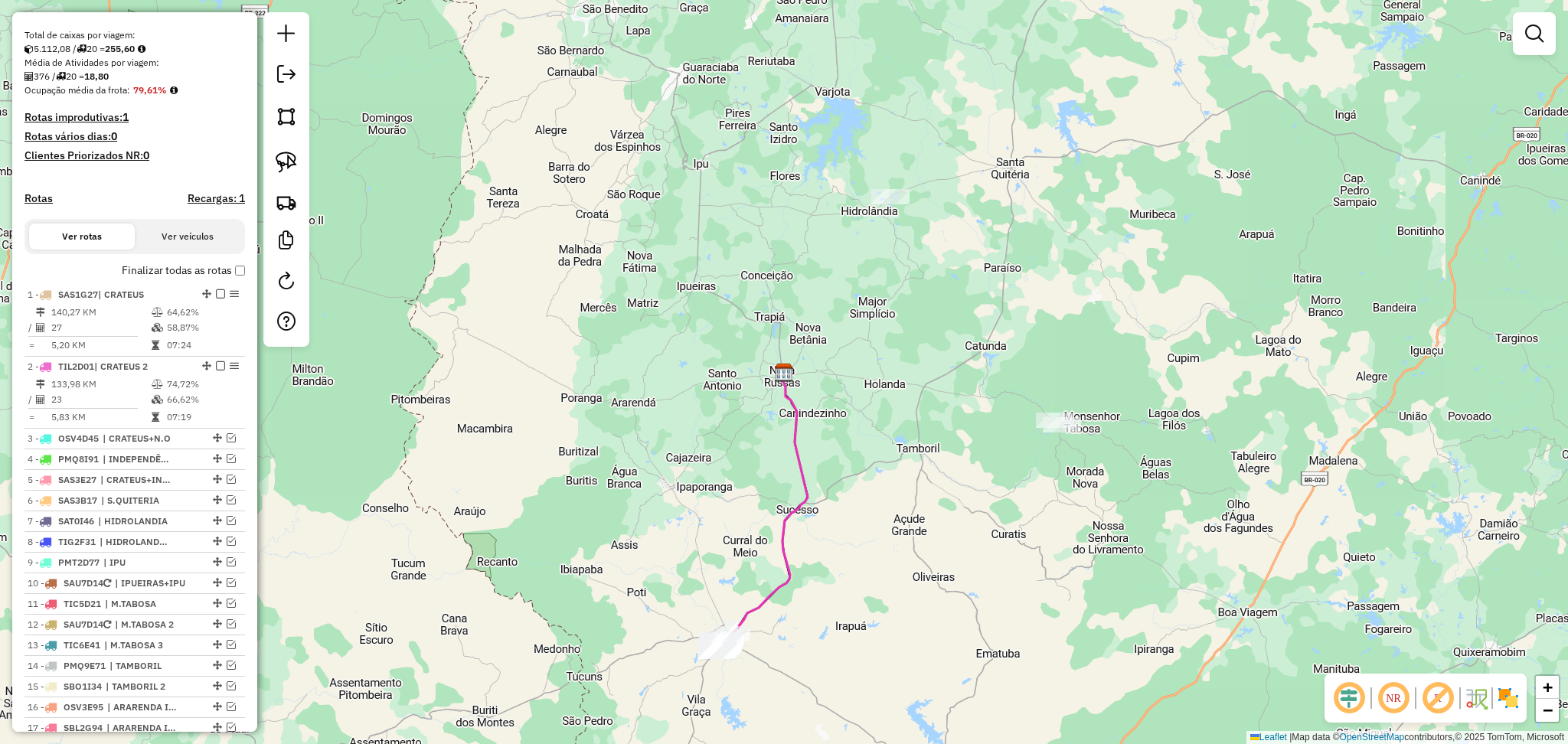
scroll to position [691, 0]
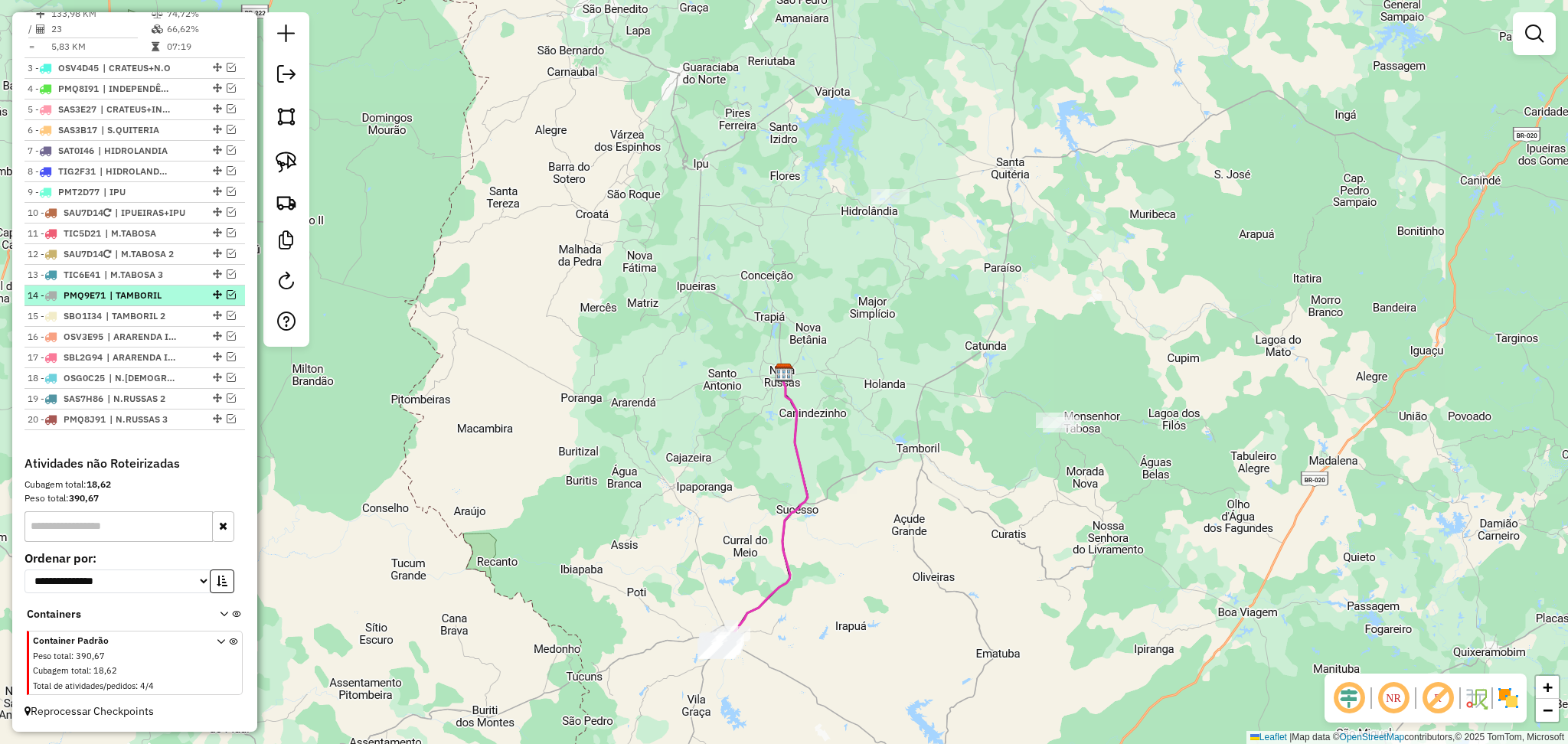
click at [143, 300] on span "| TAMBORIL" at bounding box center [145, 295] width 70 height 14
select select "**********"
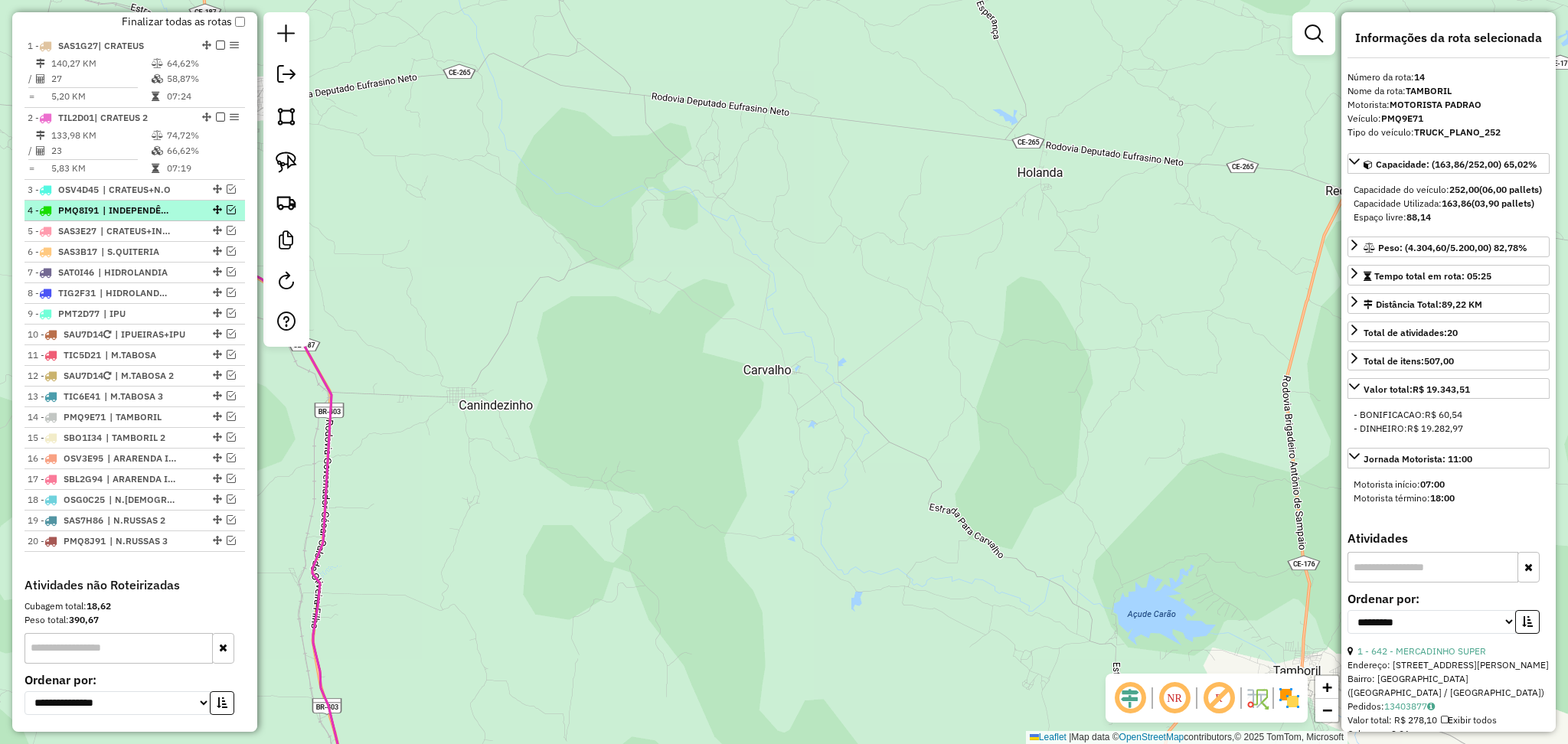
scroll to position [589, 0]
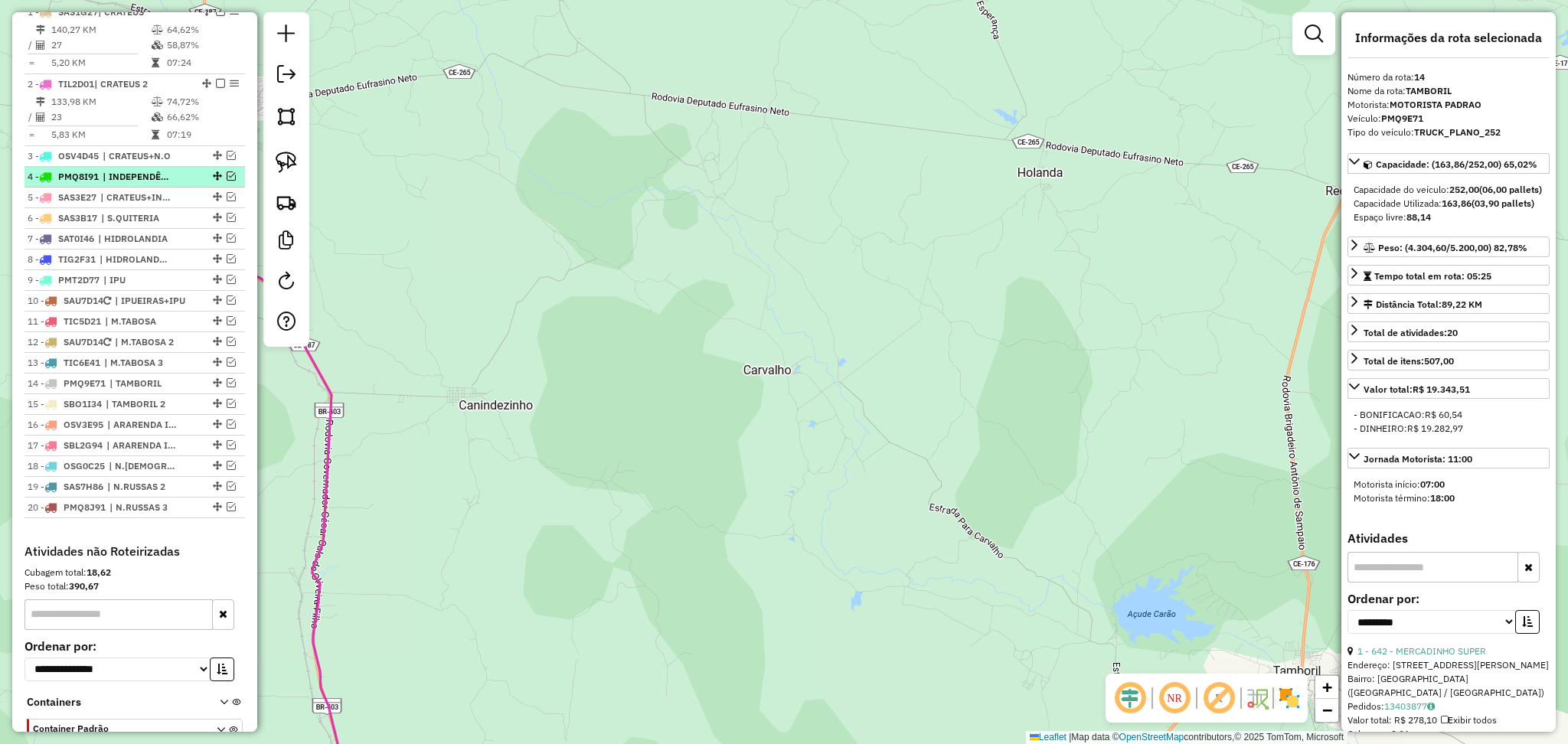
click at [156, 287] on span "| IPU" at bounding box center [138, 280] width 70 height 14
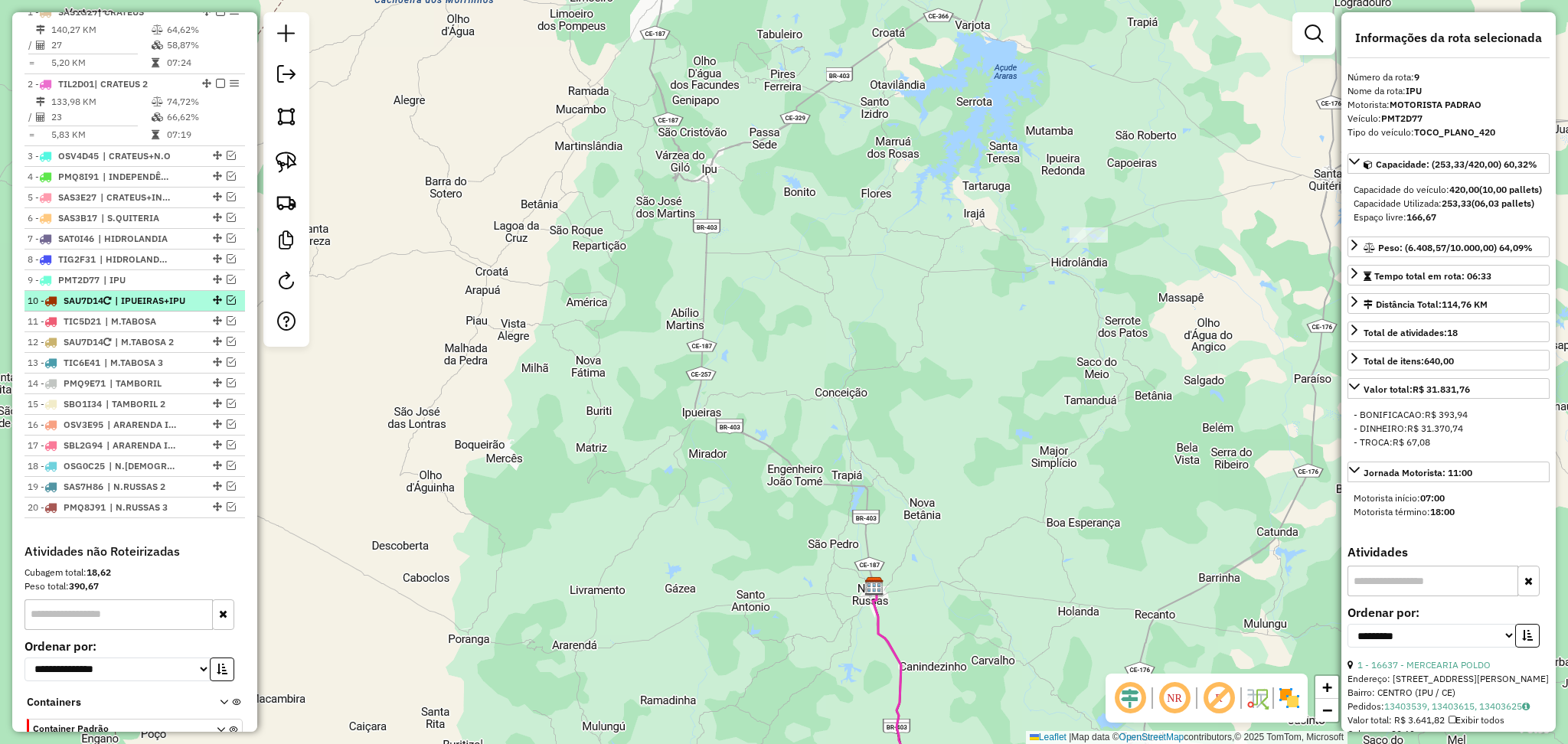
click at [155, 308] on span "| IPUEIRAS+IPU" at bounding box center [150, 301] width 70 height 14
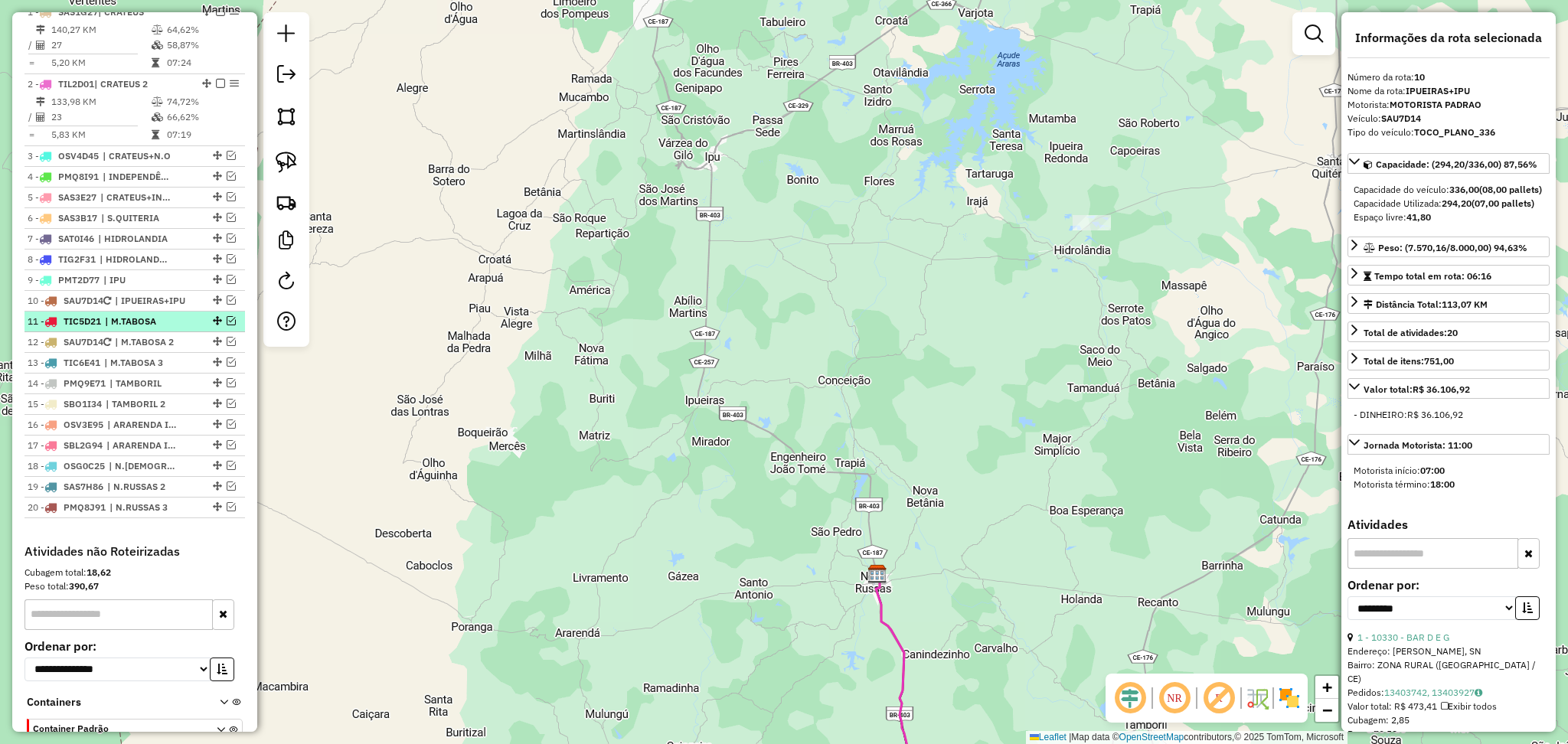
click at [150, 328] on span "| M.TABOSA" at bounding box center [140, 322] width 70 height 14
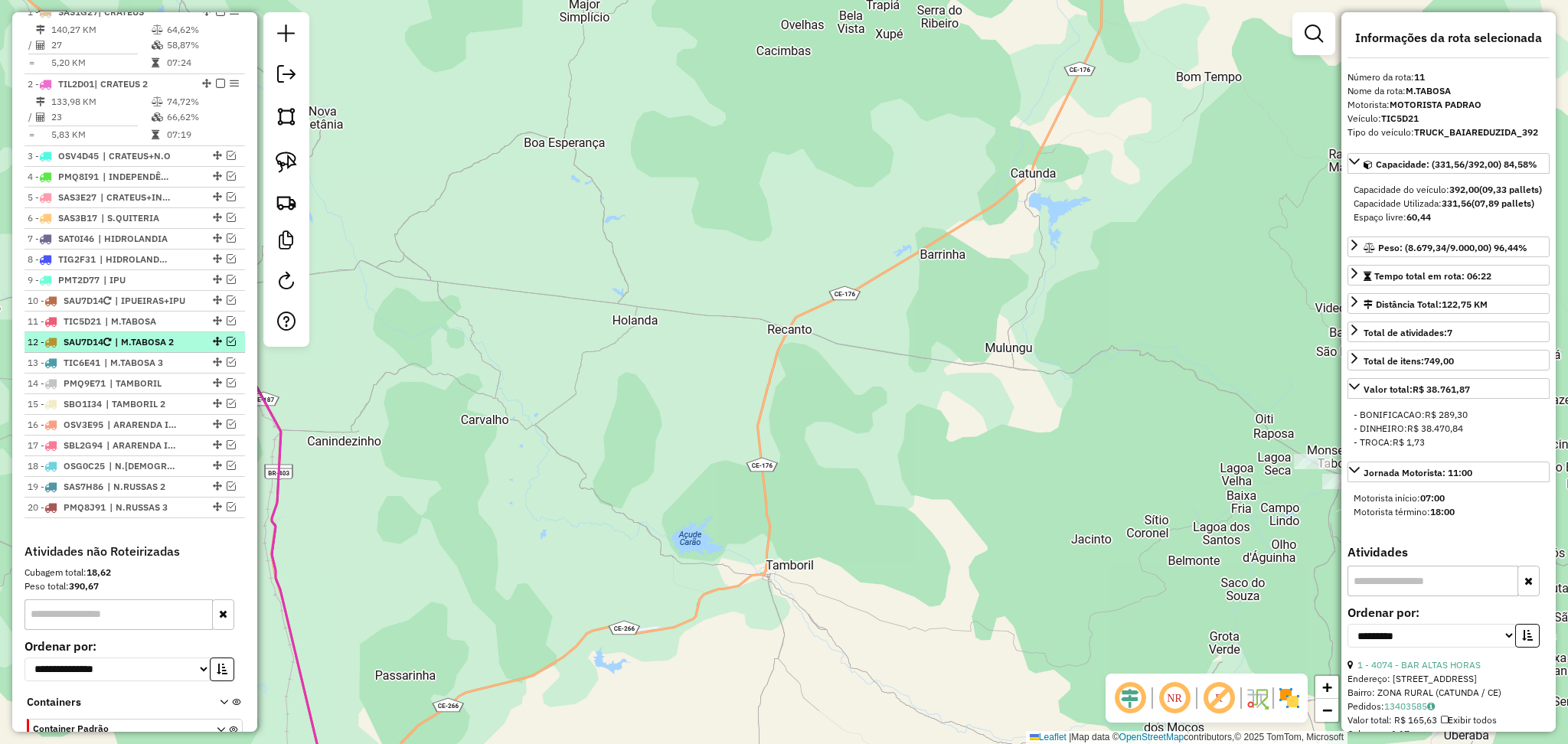
click at [152, 349] on span "| M.TABOSA 2" at bounding box center [150, 342] width 70 height 14
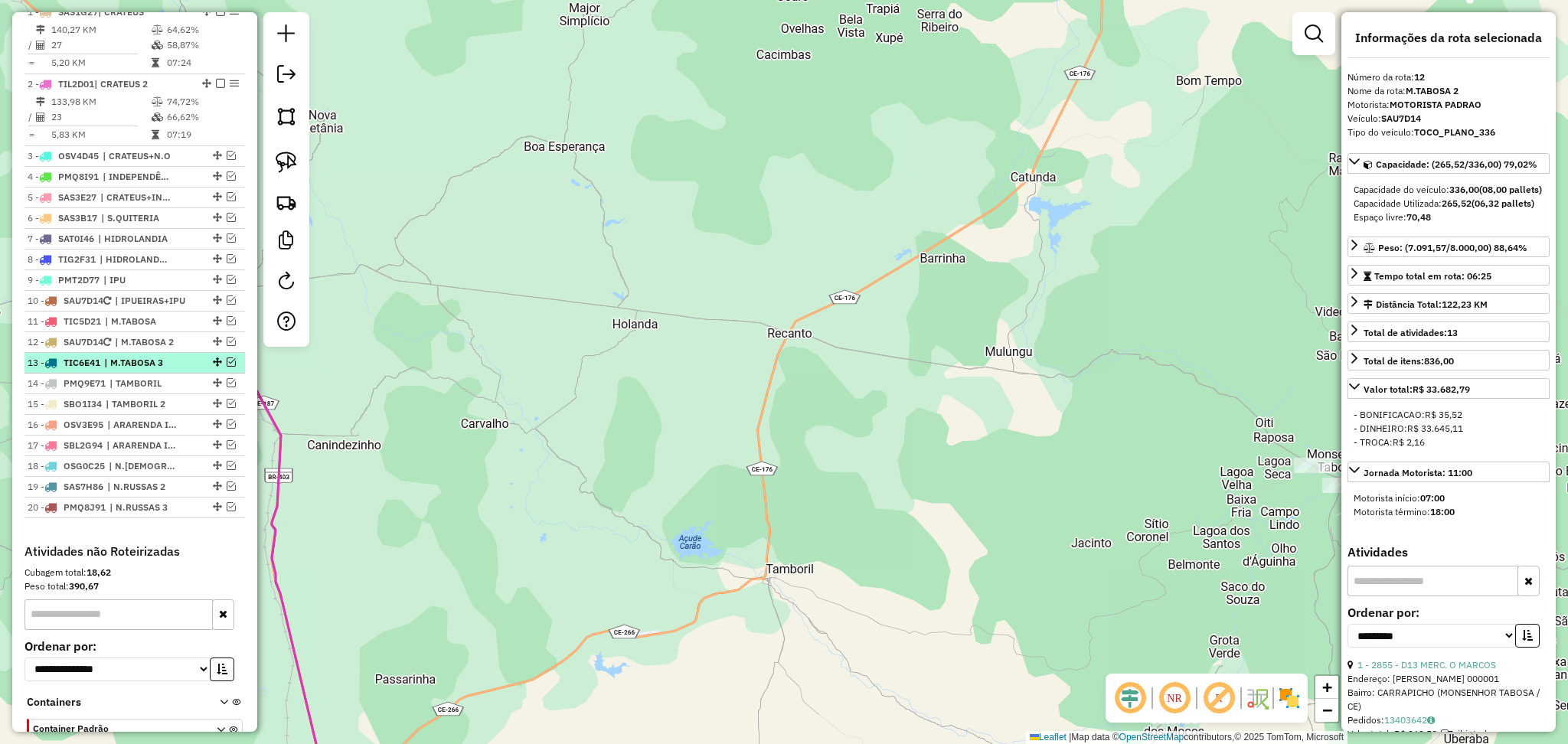
click at [156, 370] on span "| M.TABOSA 3" at bounding box center [139, 363] width 70 height 14
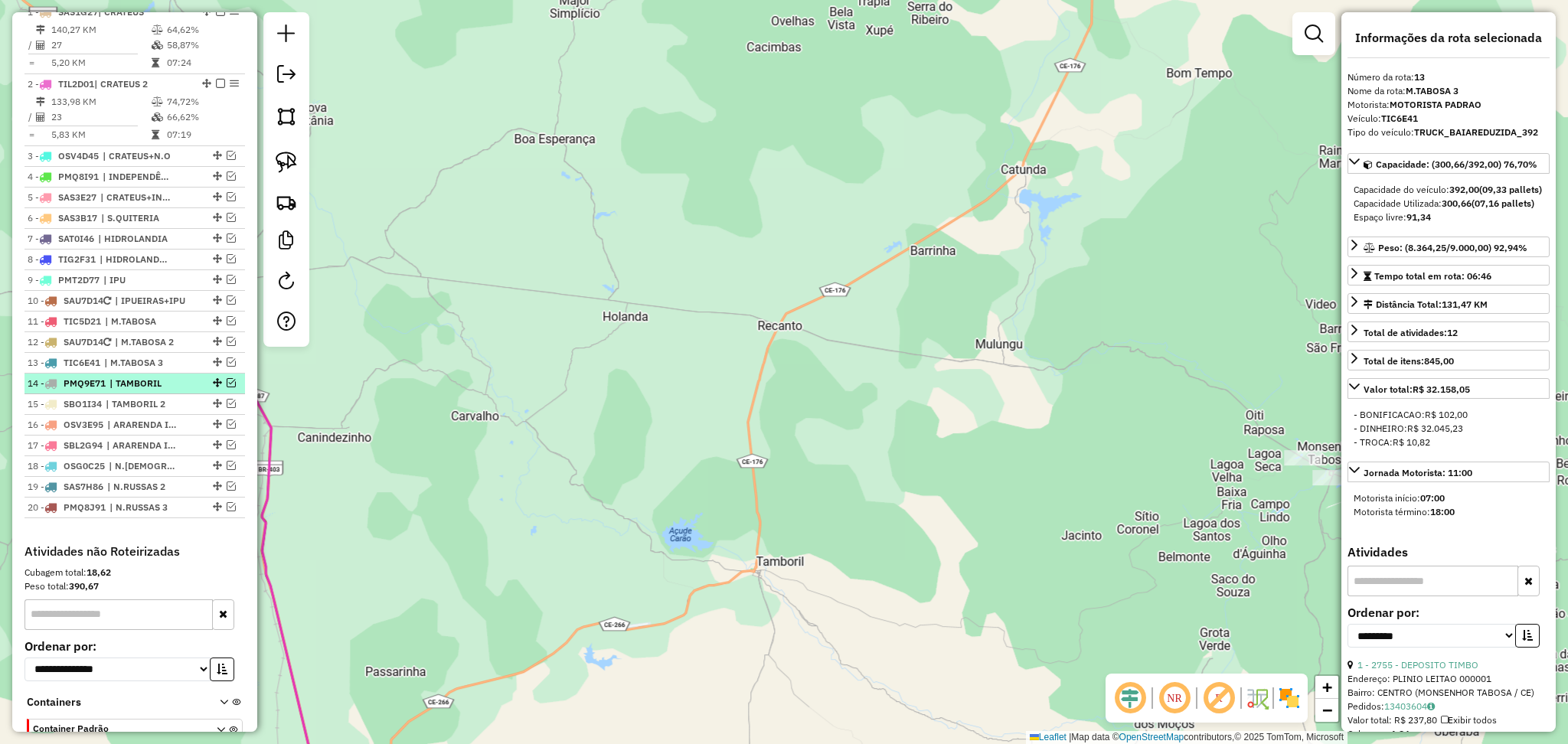
click at [168, 395] on li "14 - PMQ9E71 | TAMBORIL" at bounding box center [134, 384] width 220 height 21
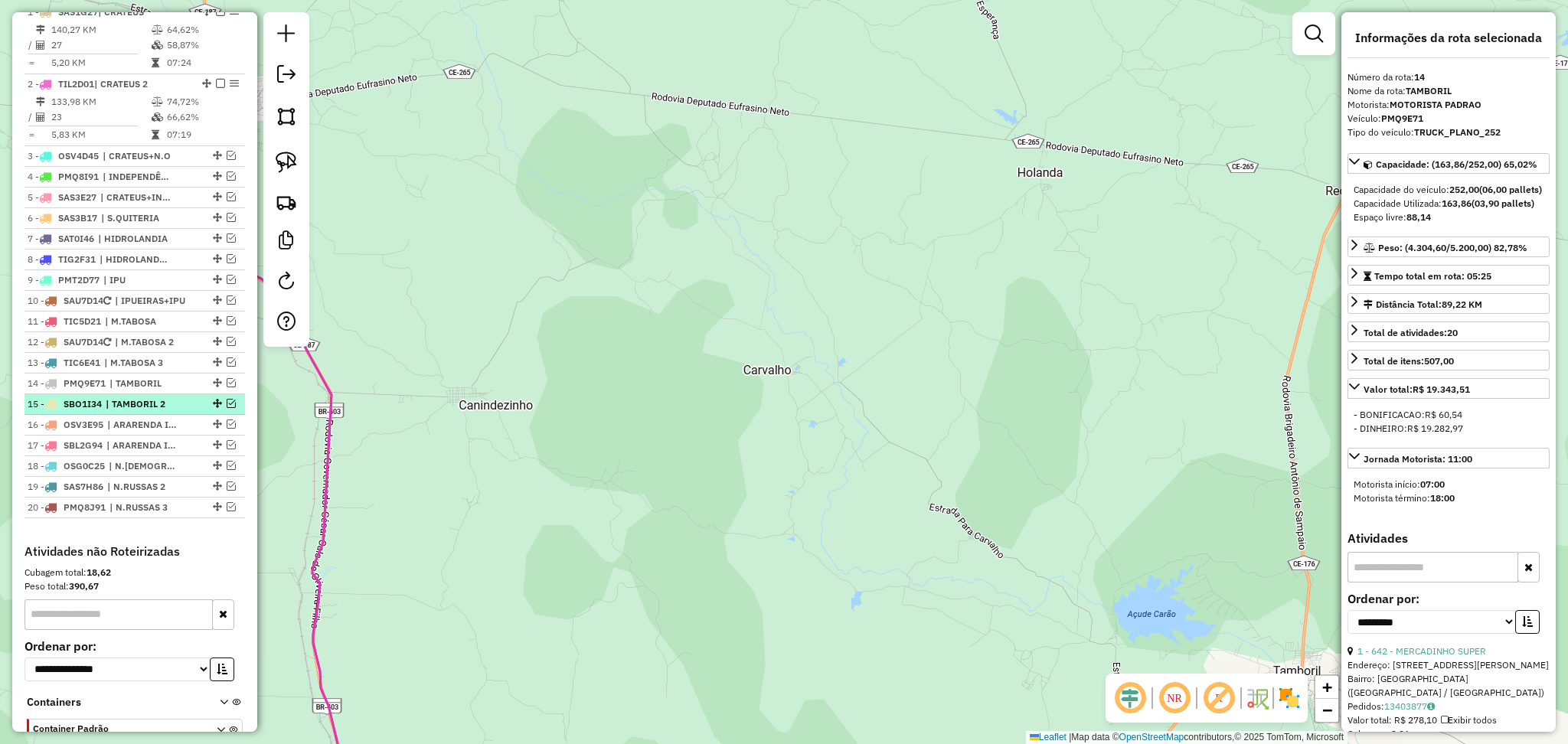
click at [168, 412] on span "| TAMBORIL 2" at bounding box center [141, 404] width 70 height 14
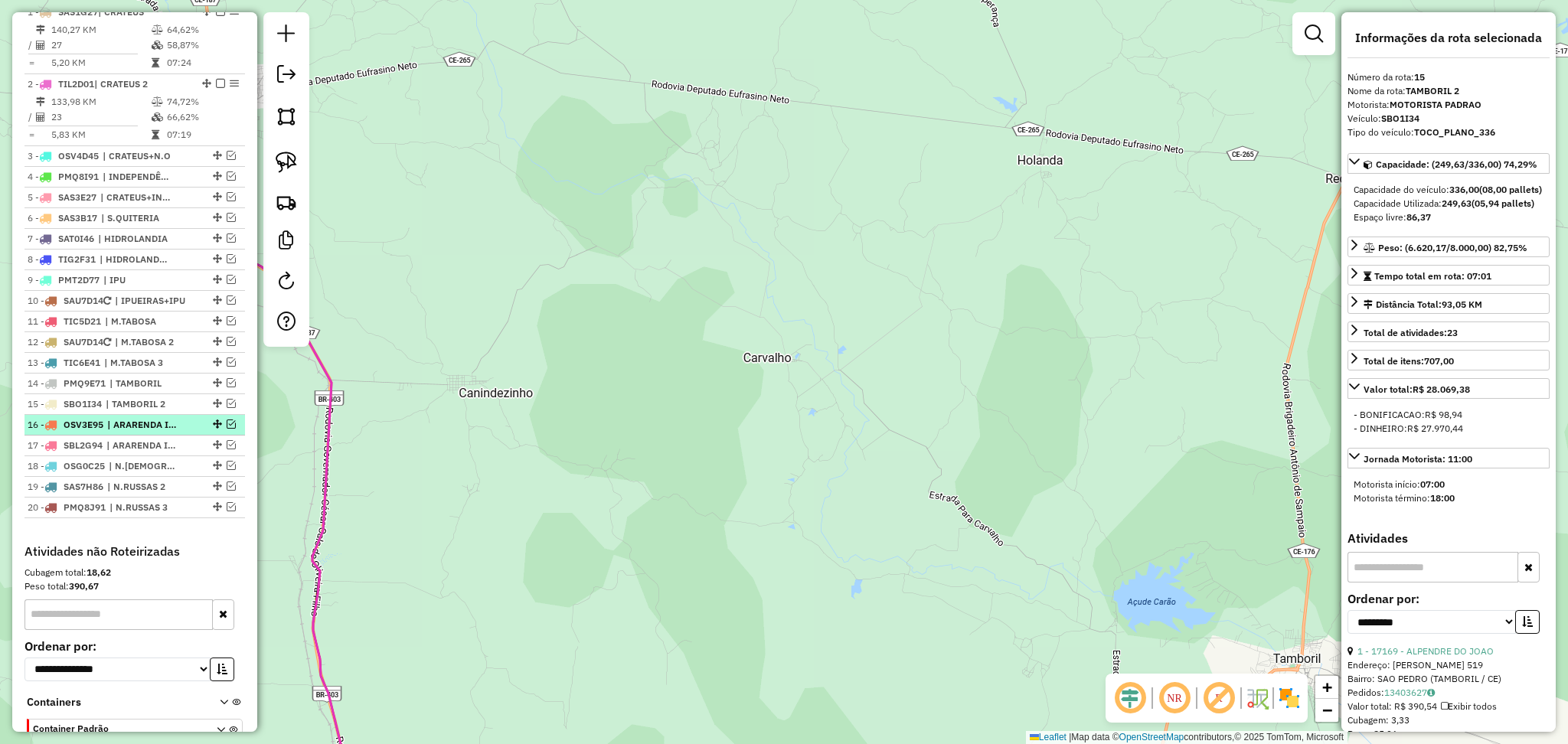
click at [168, 432] on span "| ARARENDA INT" at bounding box center [142, 425] width 70 height 14
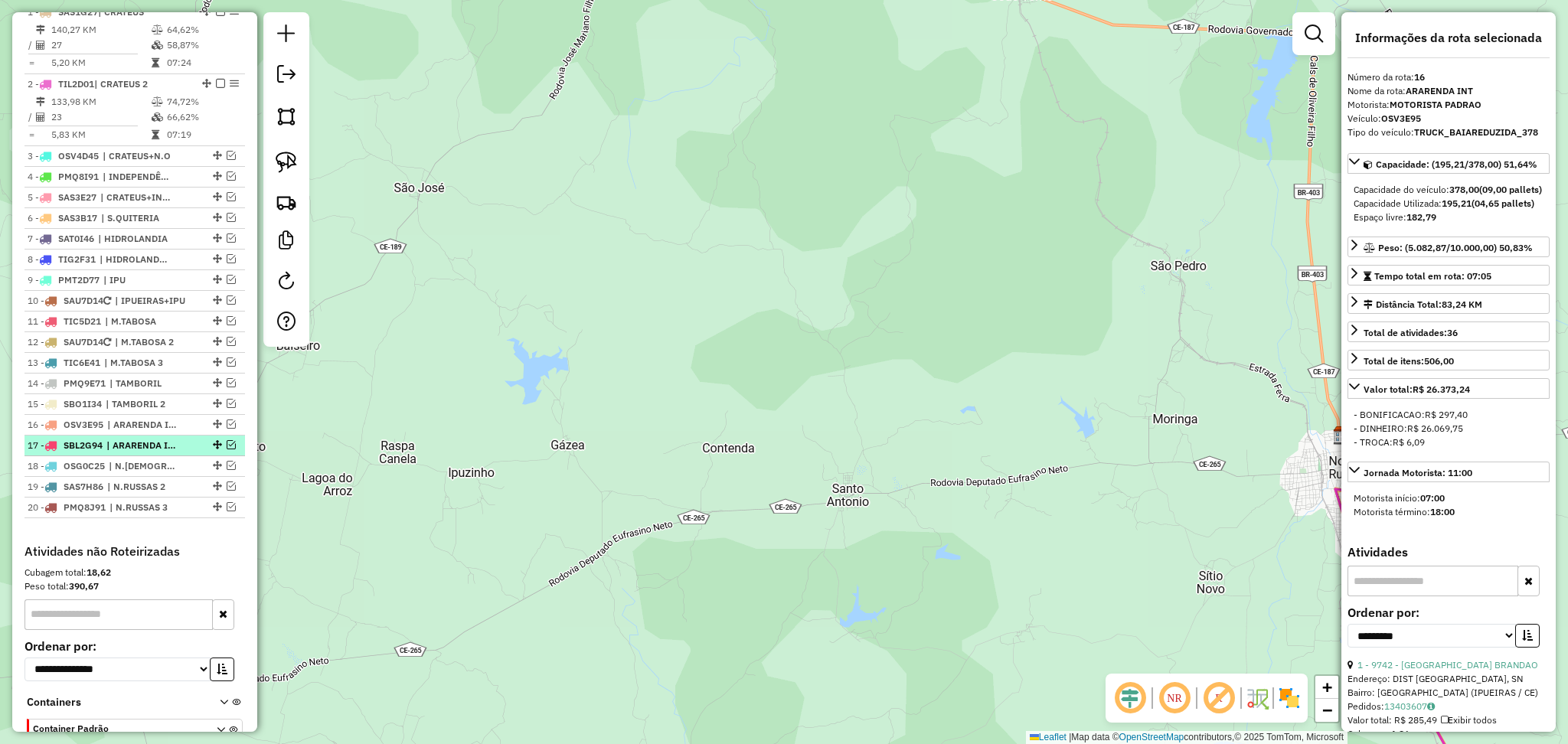
click at [168, 452] on span "| ARARENDA INT 2" at bounding box center [141, 446] width 70 height 14
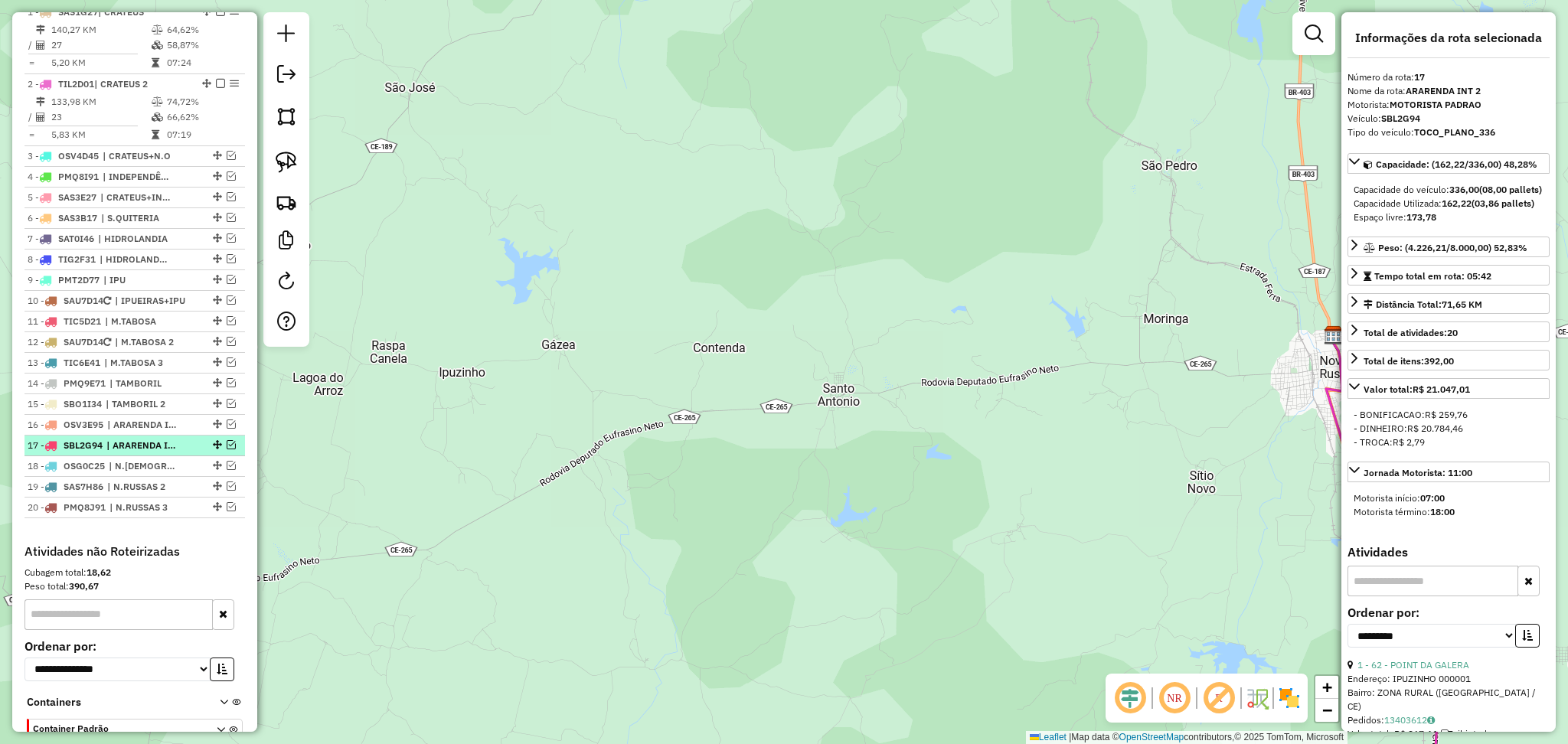
click at [227, 450] on em at bounding box center [232, 445] width 9 height 9
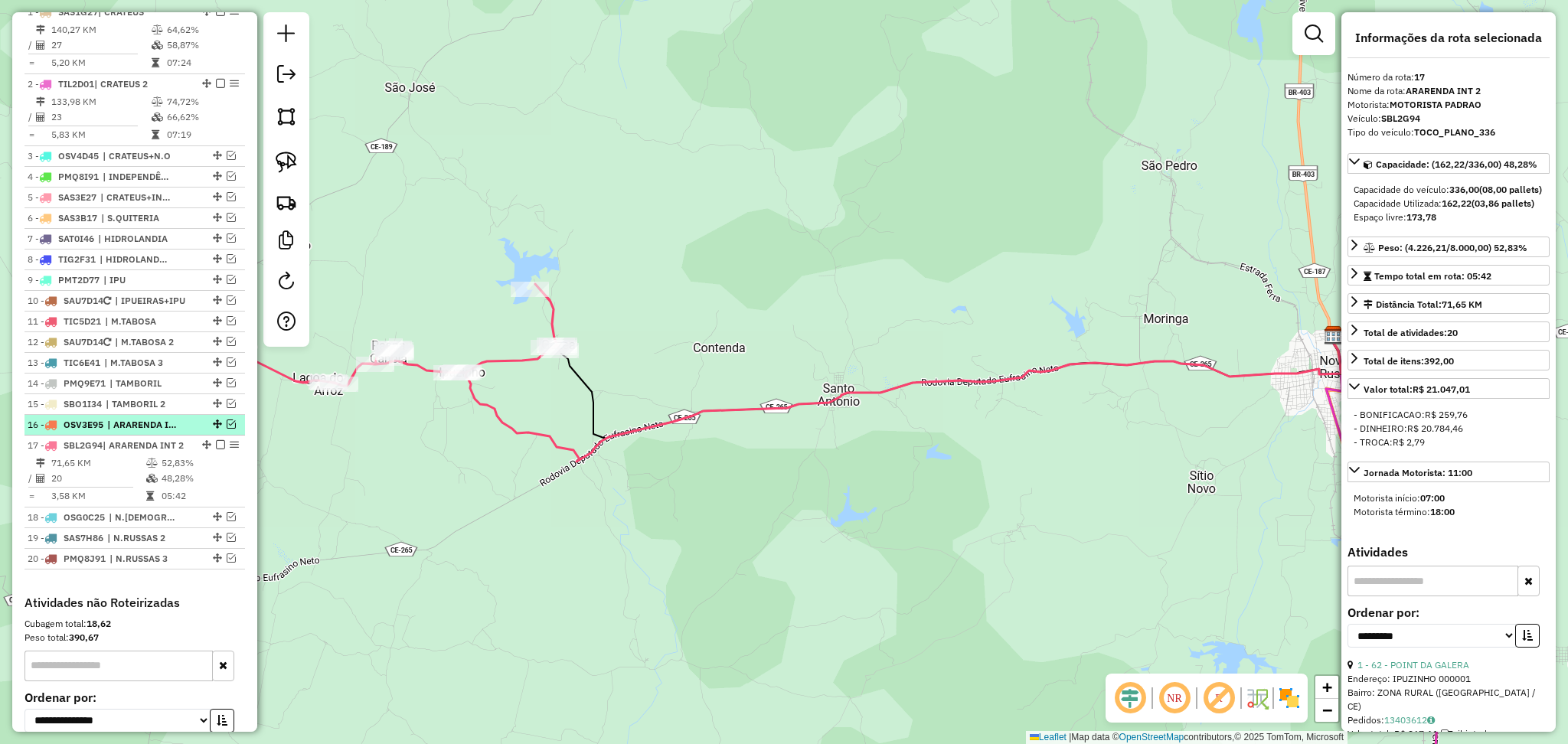
click at [171, 432] on span "| ARARENDA INT" at bounding box center [142, 425] width 70 height 14
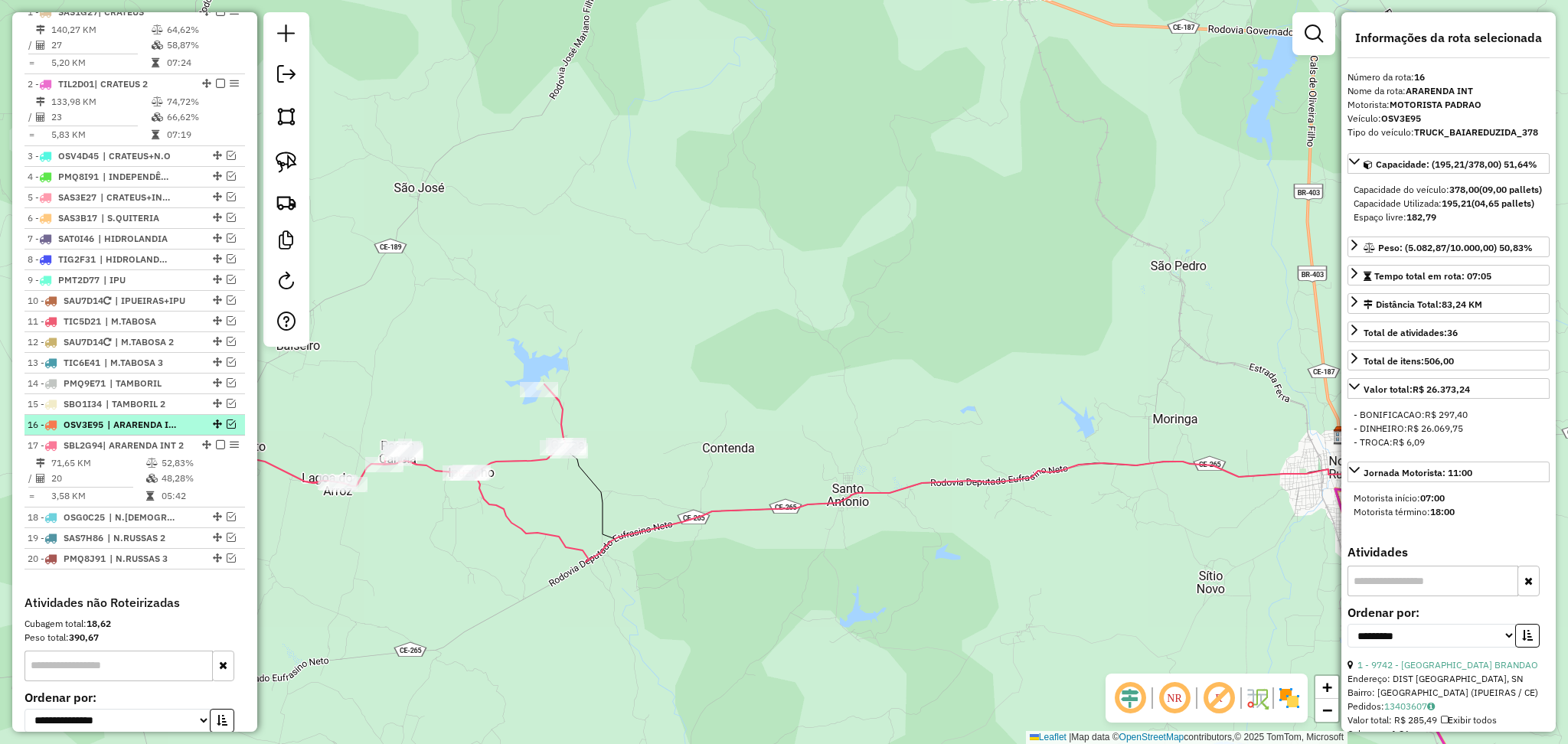
click at [227, 429] on em at bounding box center [232, 424] width 9 height 9
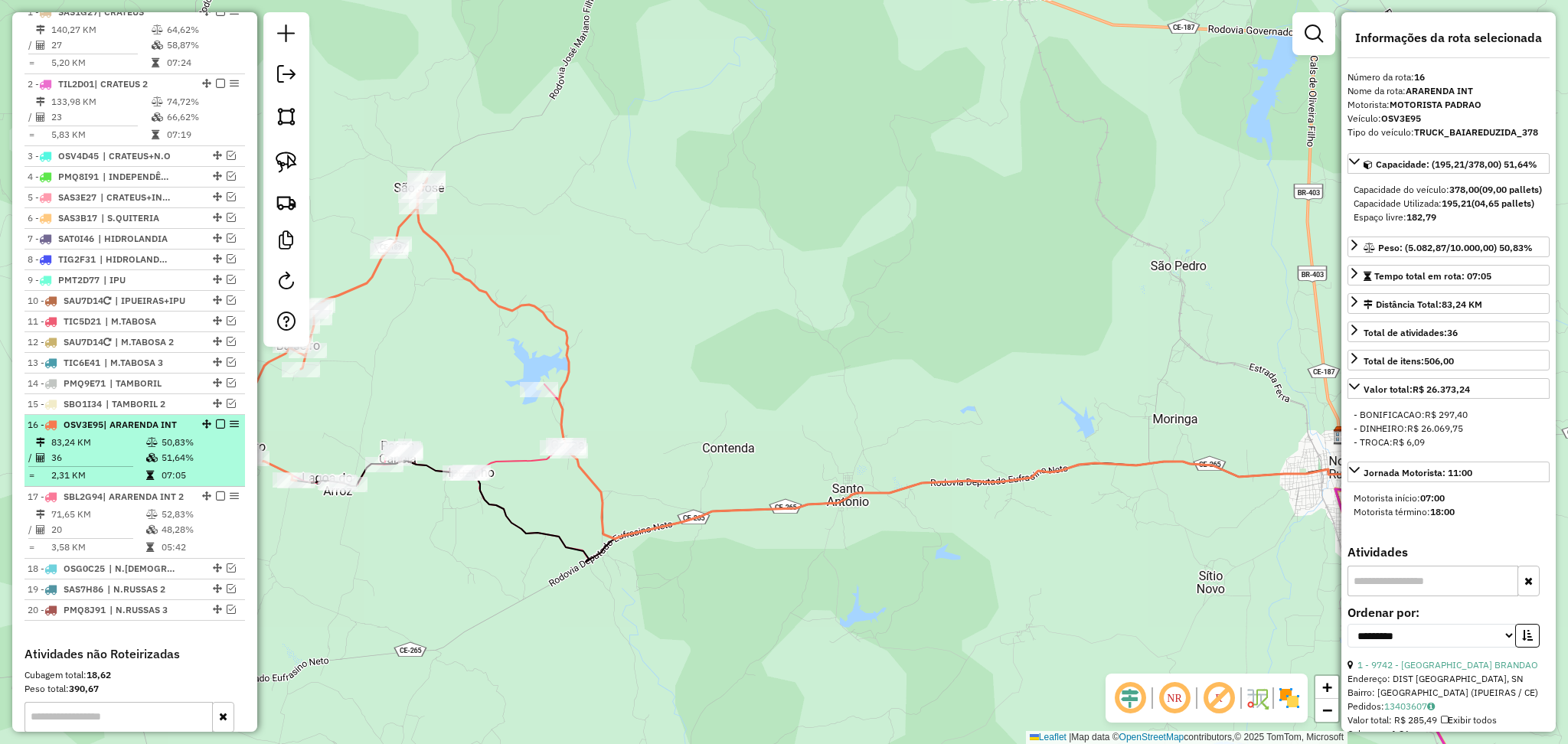
click at [151, 431] on span "| ARARENDA INT" at bounding box center [140, 425] width 74 height 11
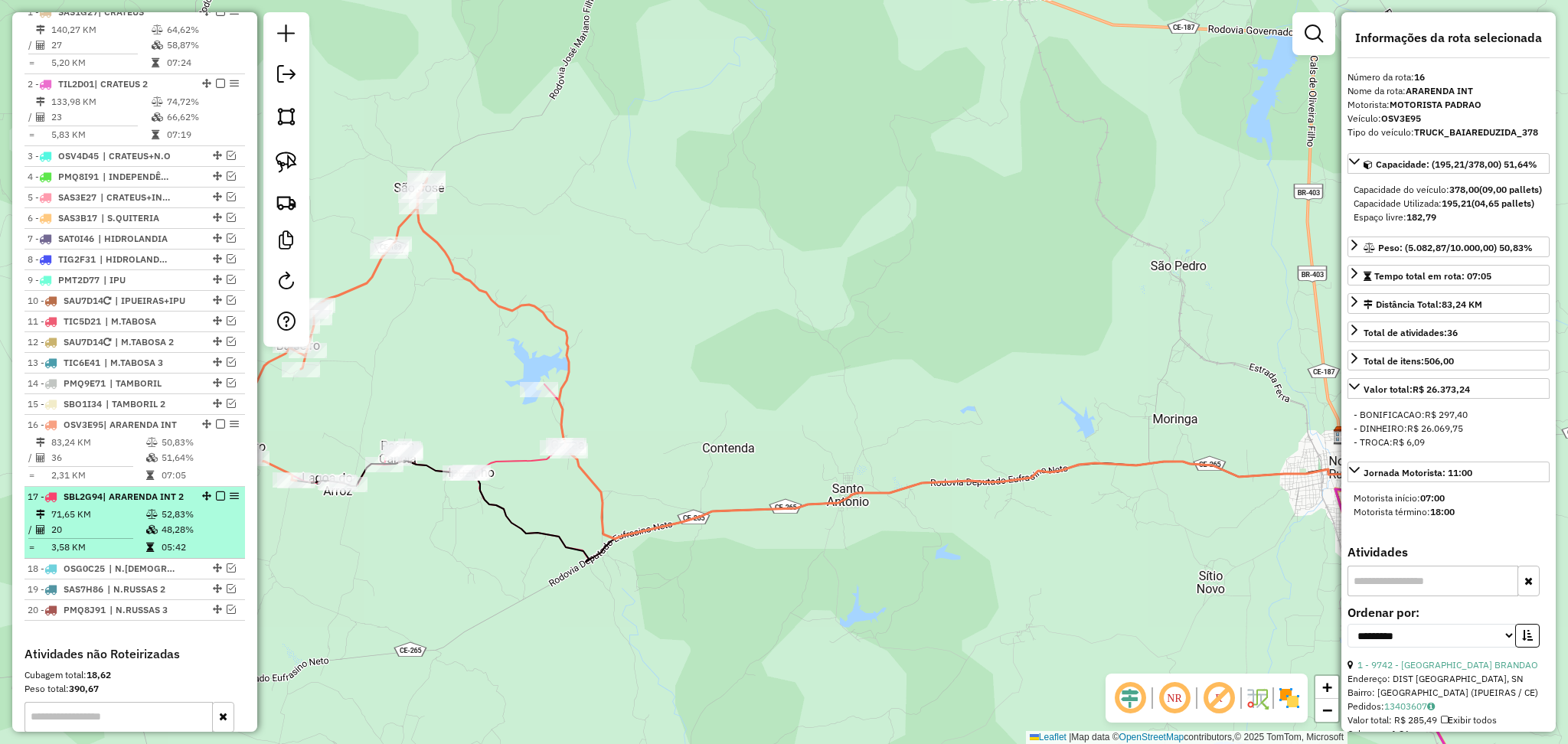
click at [132, 503] on span "| ARARENDA INT 2" at bounding box center [143, 497] width 81 height 11
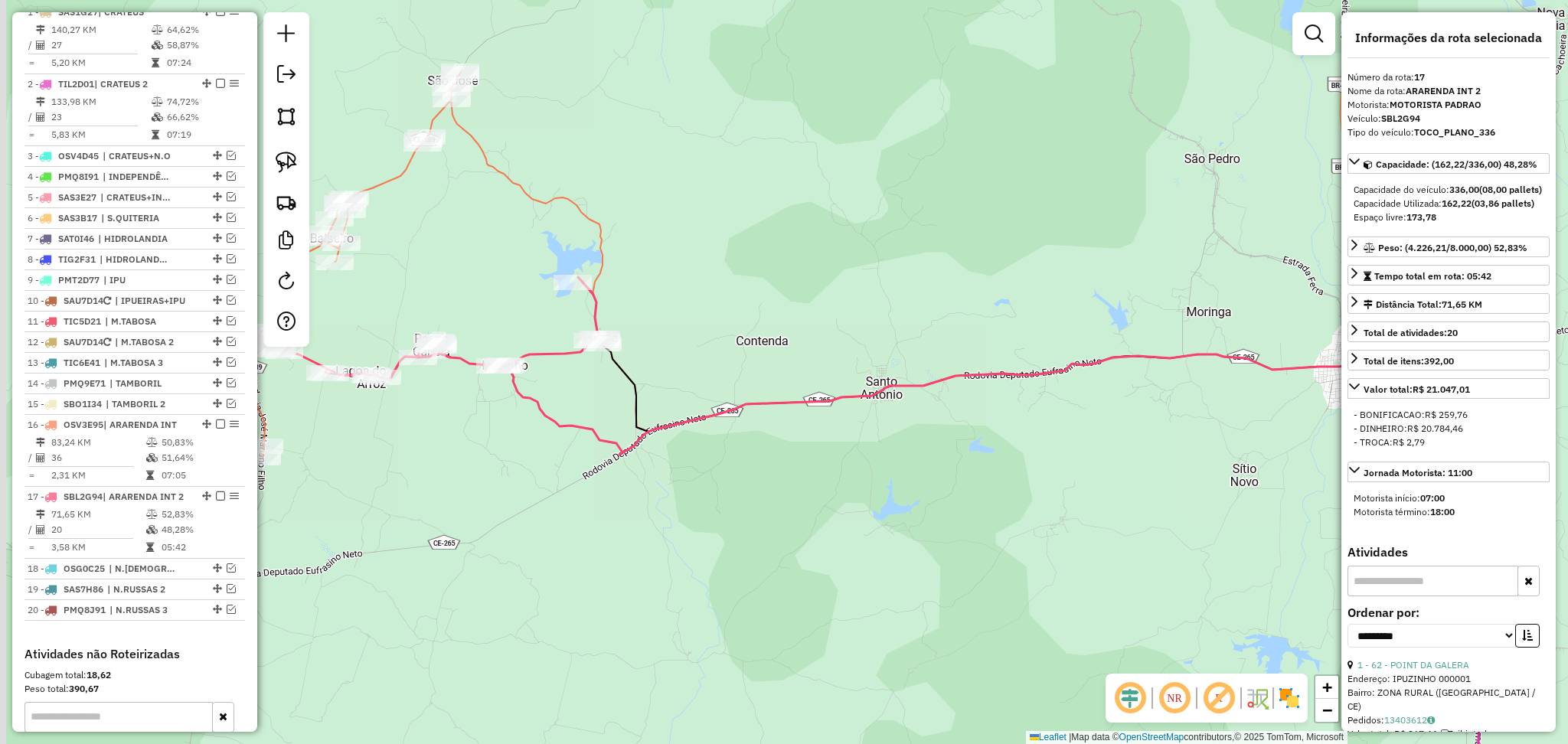
drag, startPoint x: 413, startPoint y: 284, endPoint x: 568, endPoint y: 260, distance: 156.8
click at [568, 260] on div "Janela de atendimento Grade de atendimento Capacidade Transportadoras Veículos …" at bounding box center [784, 372] width 1568 height 744
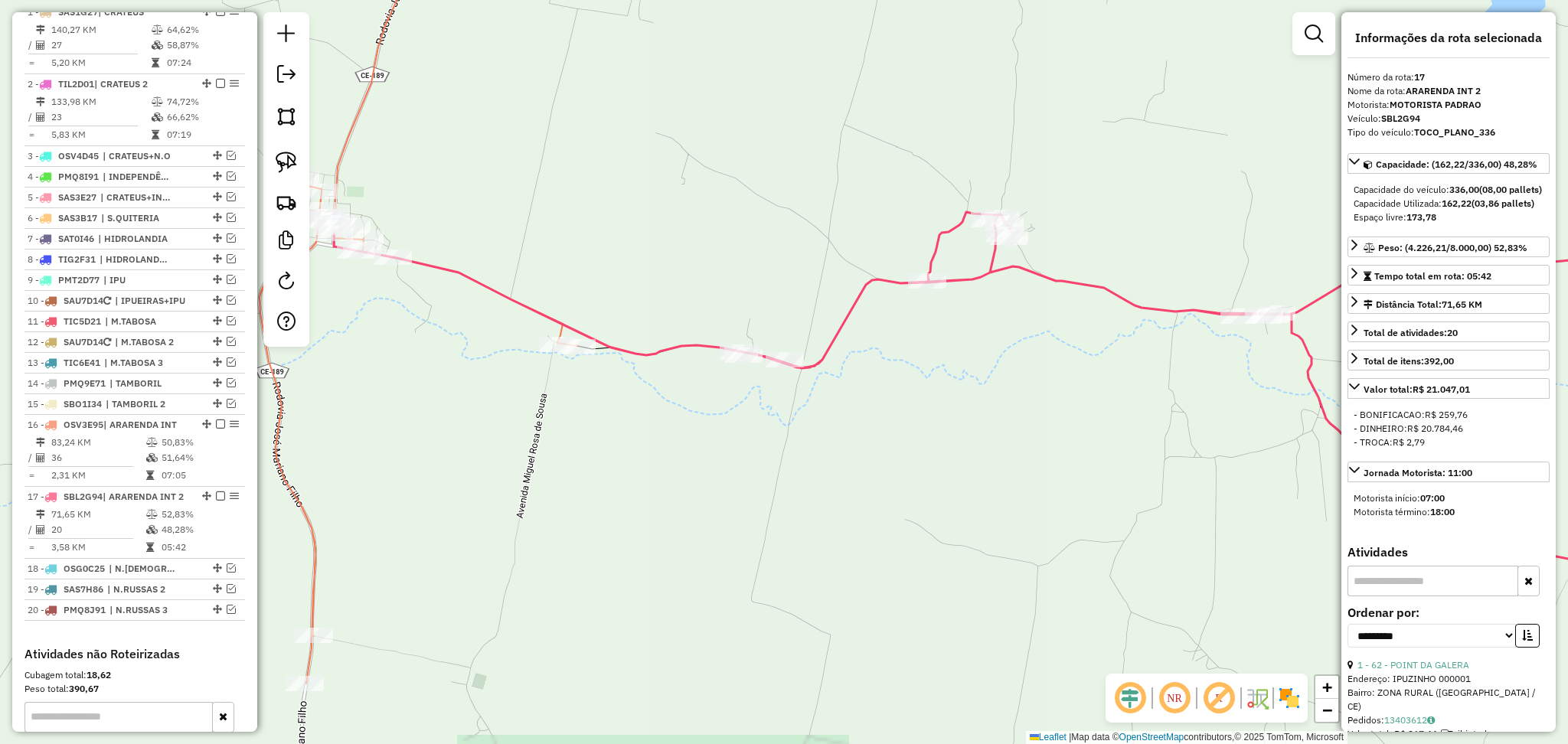
drag, startPoint x: 507, startPoint y: 243, endPoint x: 582, endPoint y: 230, distance: 76.1
click at [575, 227] on div "Janela de atendimento Grade de atendimento Capacidade Transportadoras Veículos …" at bounding box center [784, 372] width 1568 height 744
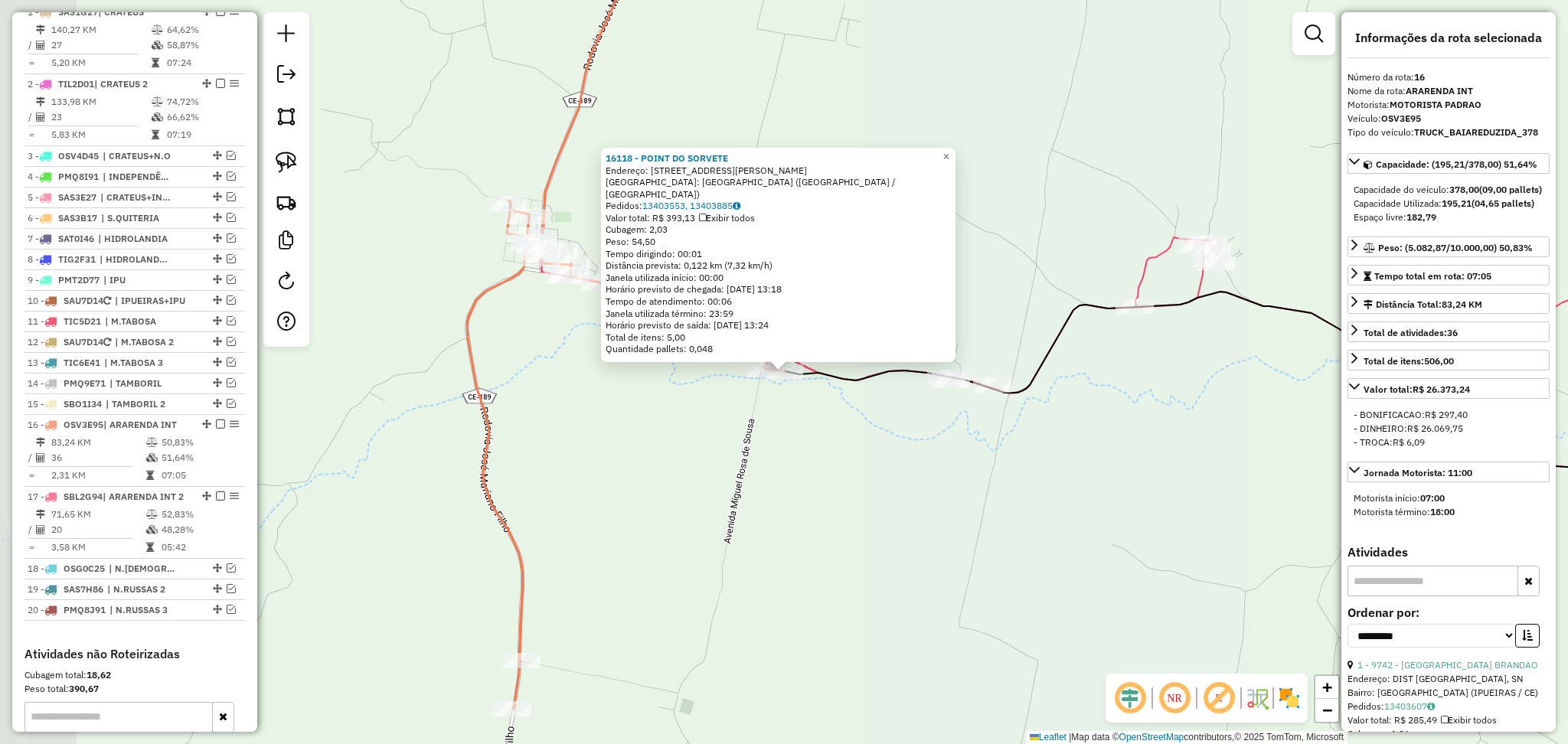
scroll to position [806, 0]
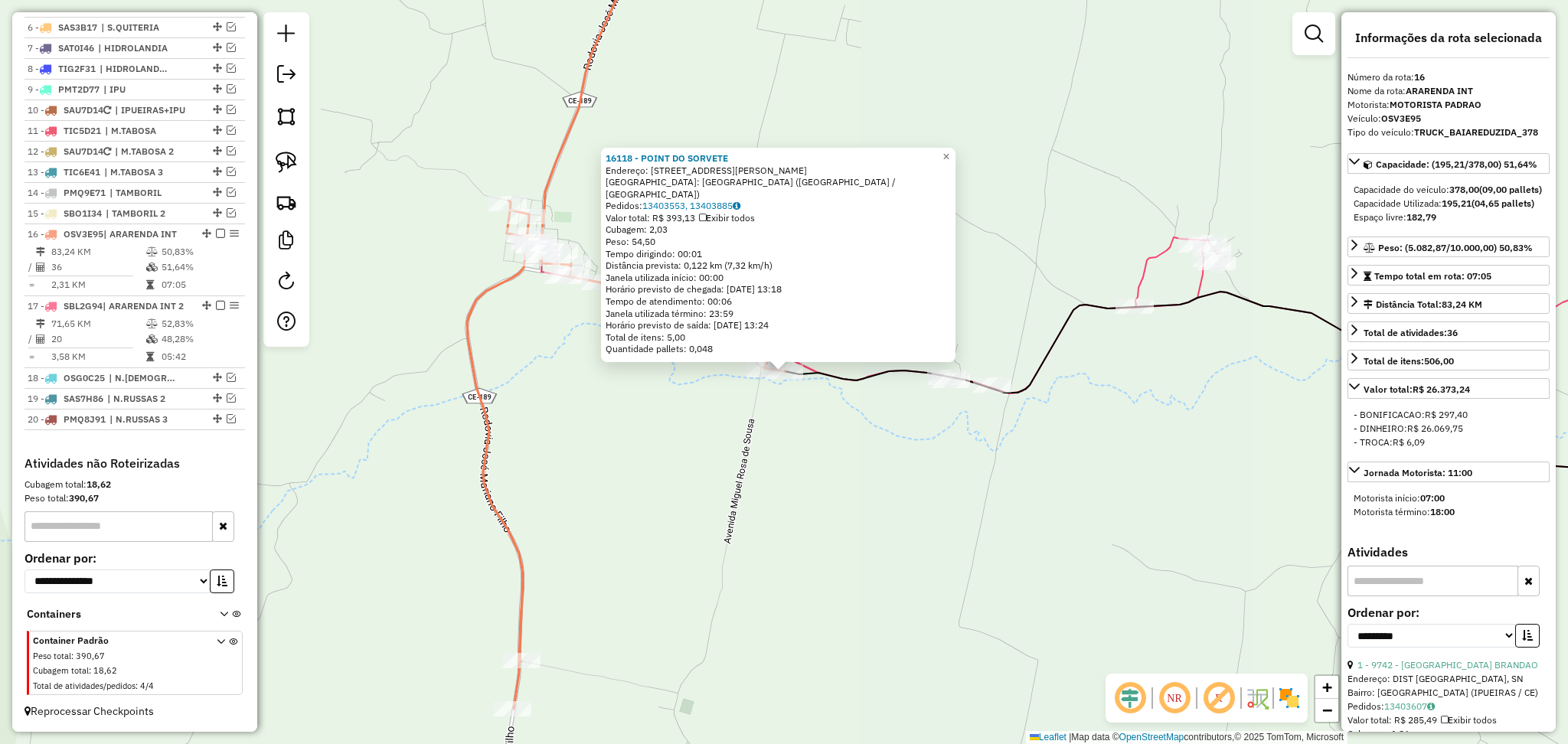
drag, startPoint x: 769, startPoint y: 436, endPoint x: 752, endPoint y: 403, distance: 37.1
click at [768, 436] on div "16118 - POINT DO SORVETE Endereço: [STREET_ADDRESS][PERSON_NAME] Bairro: [GEOGR…" at bounding box center [784, 372] width 1568 height 744
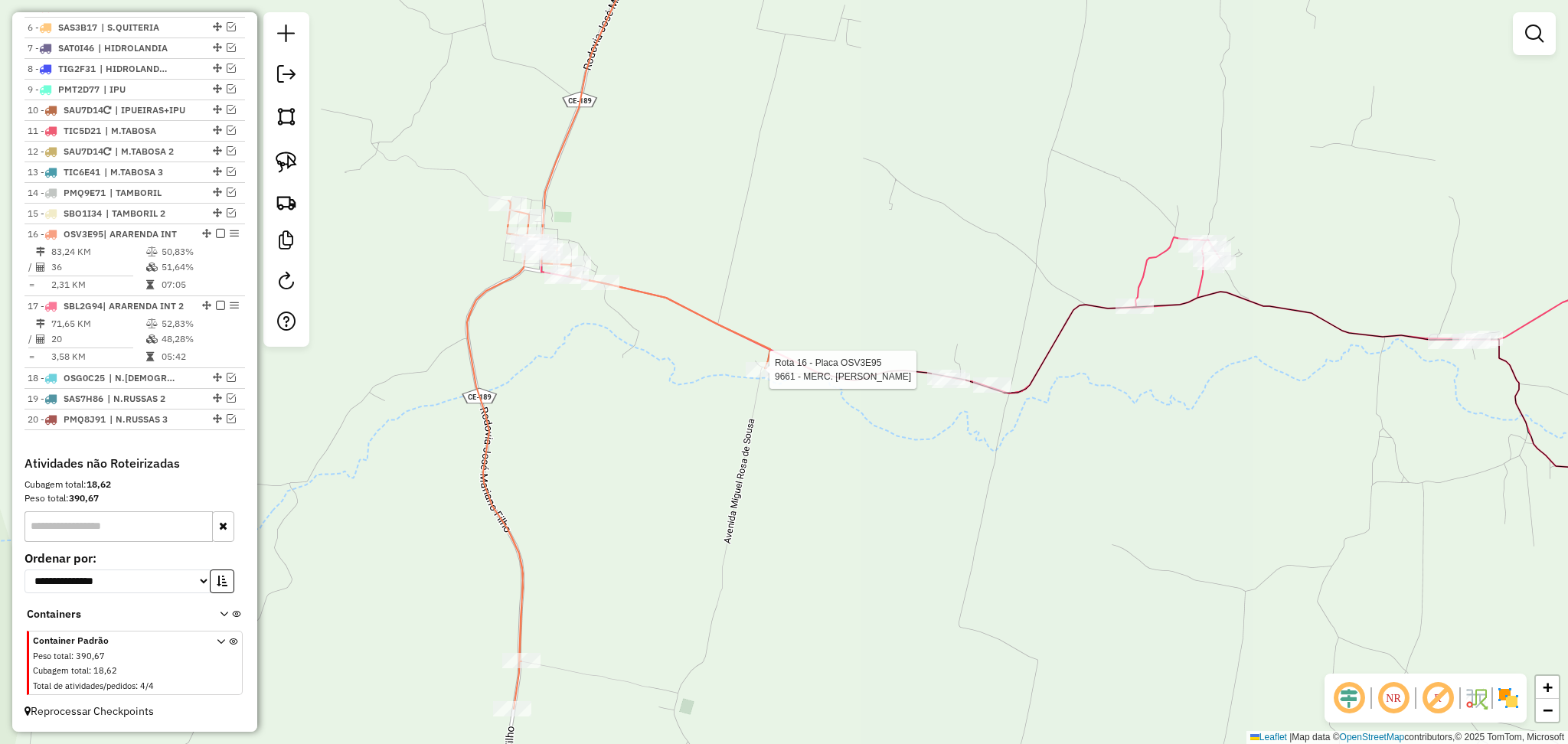
select select "**********"
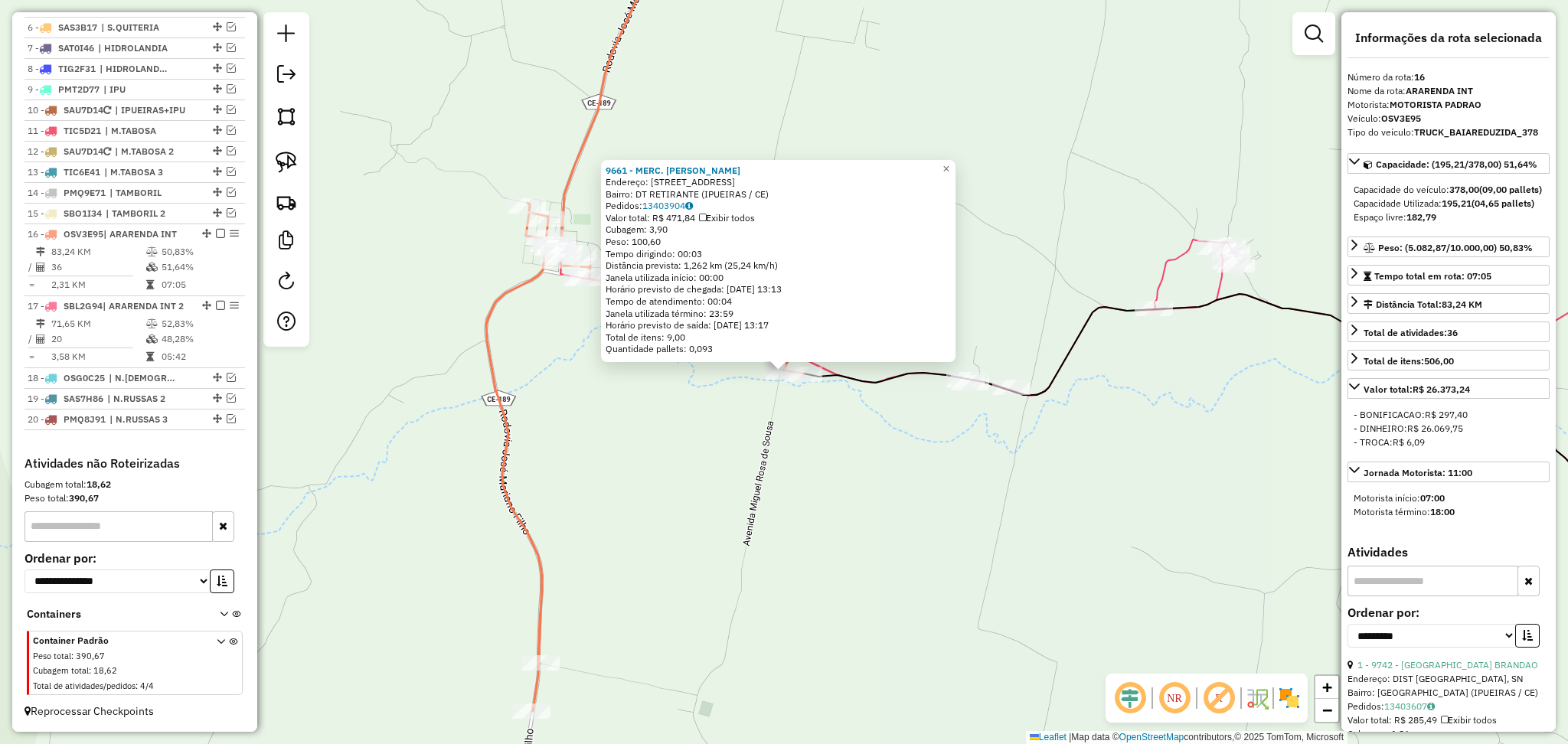
click at [716, 439] on div "9661 - MERC. [PERSON_NAME]: R RETIRANTE FNS, 67 Bairro: DT RETIRANTE (IPUEIRAS …" at bounding box center [784, 372] width 1568 height 744
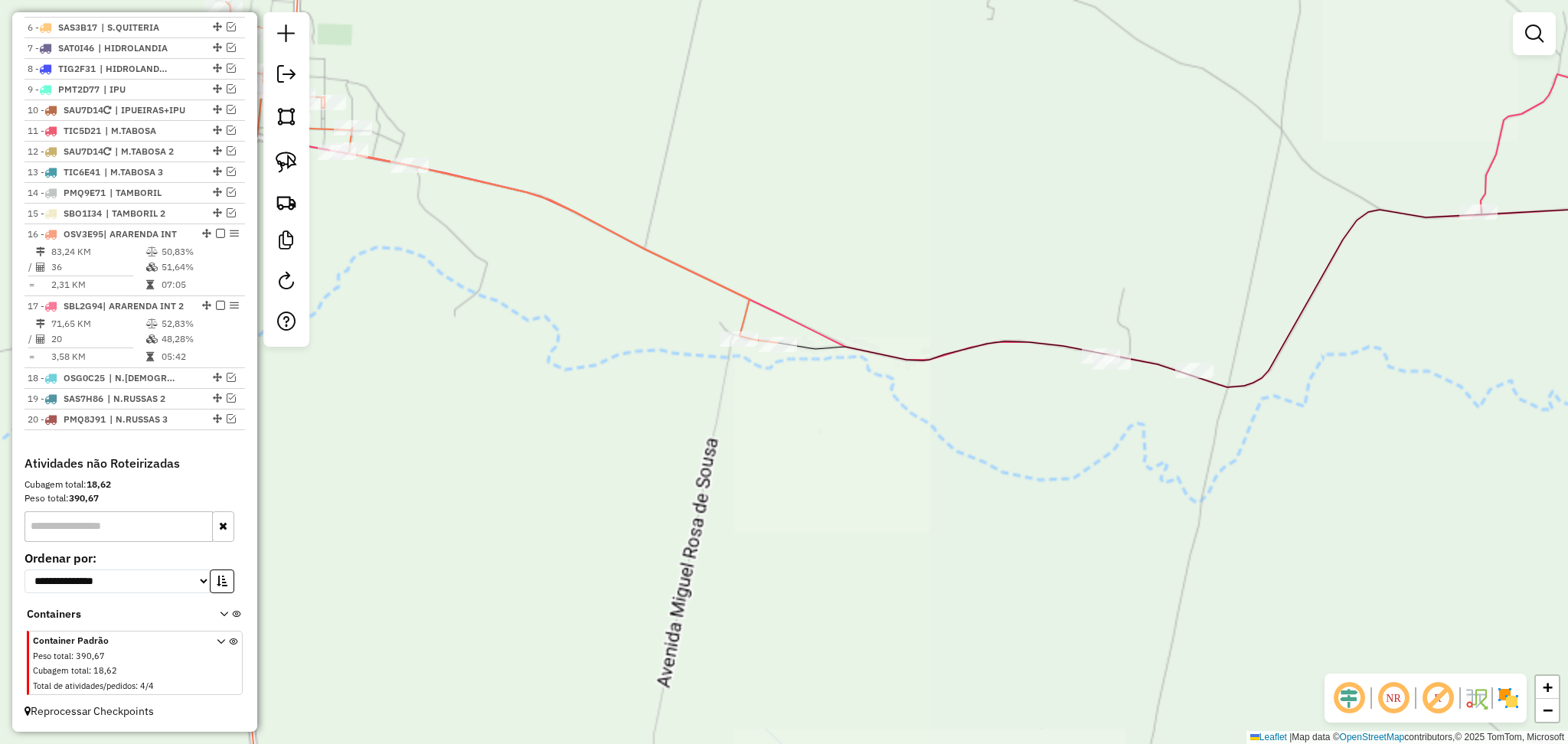
click at [769, 267] on div "Janela de atendimento Grade de atendimento Capacidade Transportadoras Veículos …" at bounding box center [784, 372] width 1568 height 744
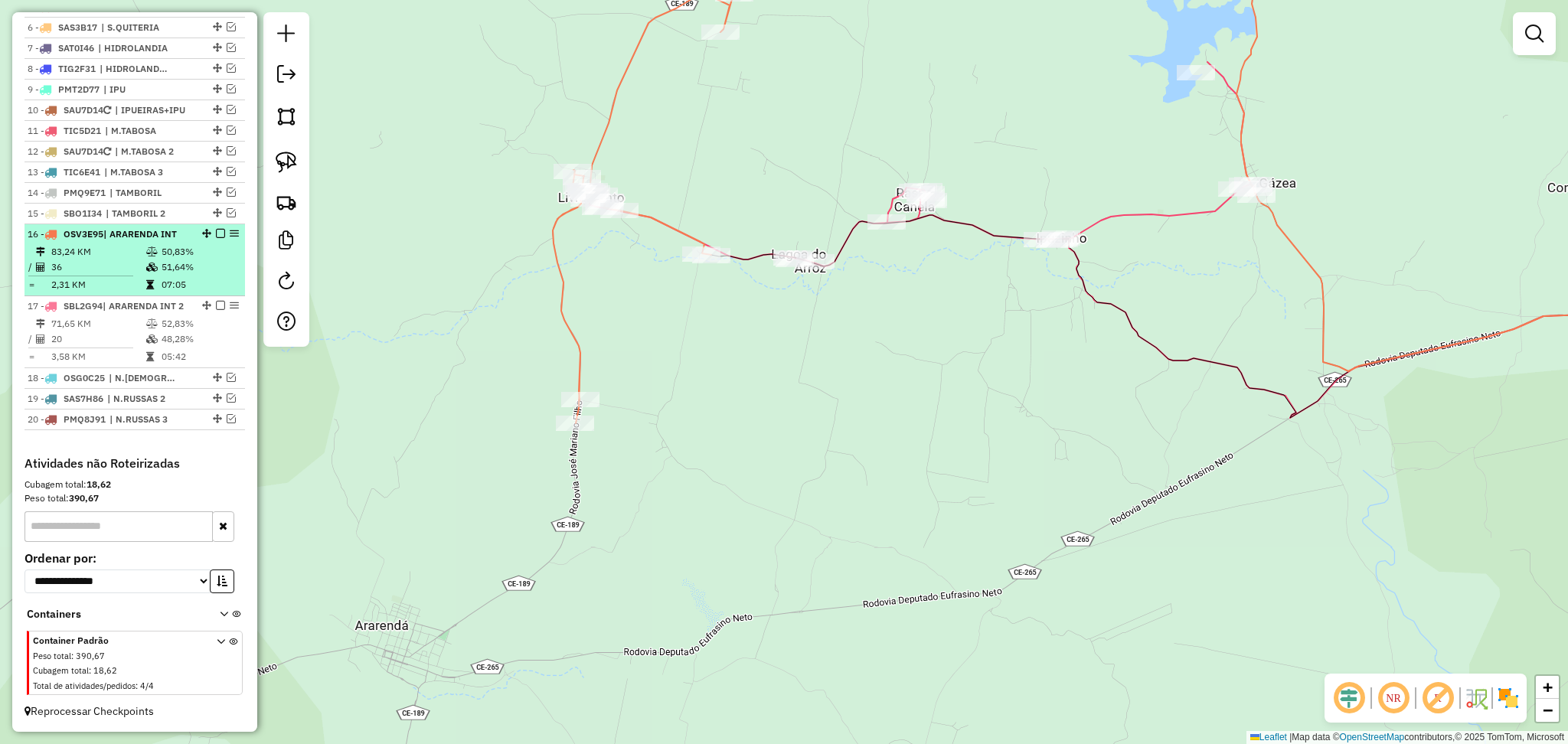
scroll to position [704, 0]
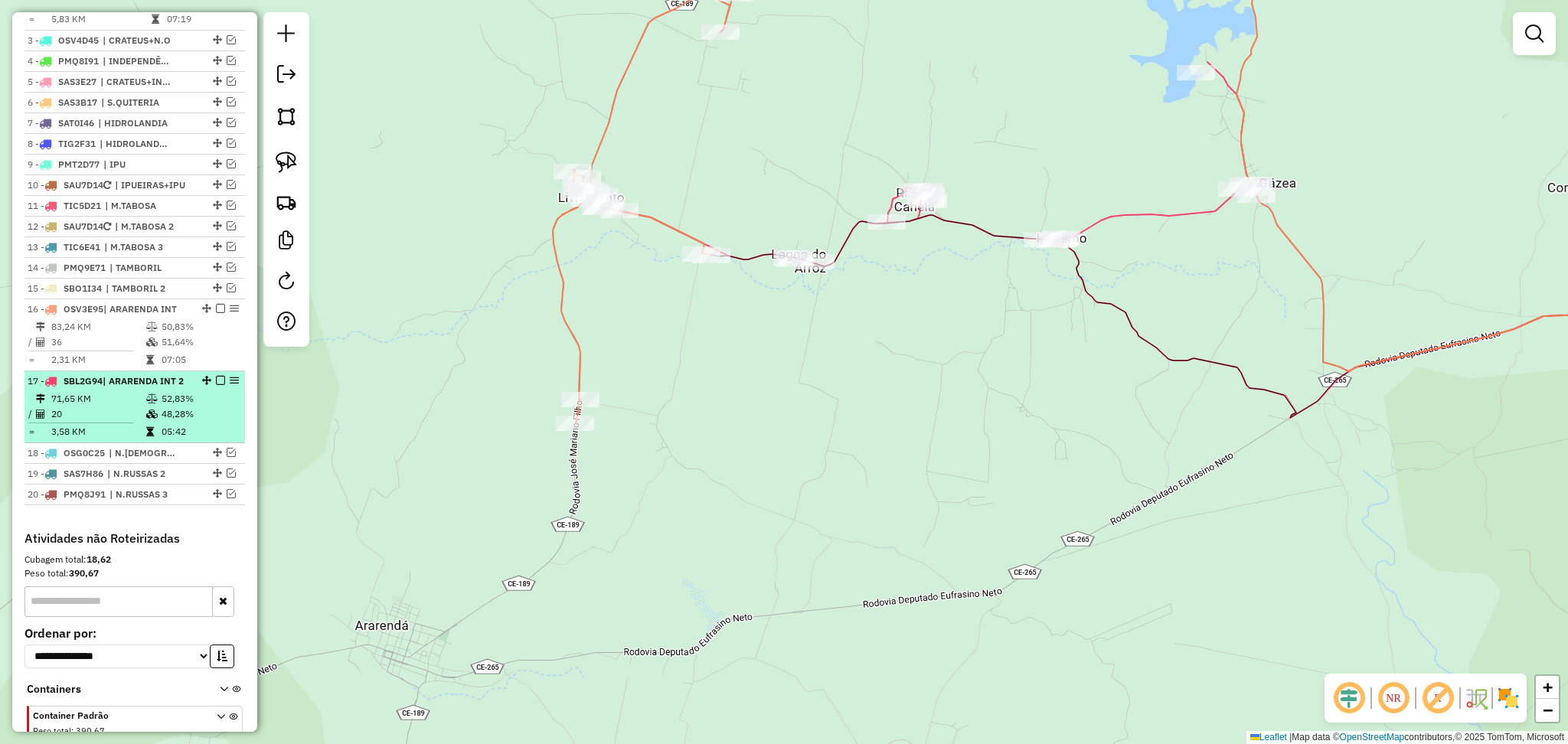
click at [112, 388] on div "17 - SBL2G94 | ARARENDA INT 2" at bounding box center [109, 381] width 163 height 14
select select "**********"
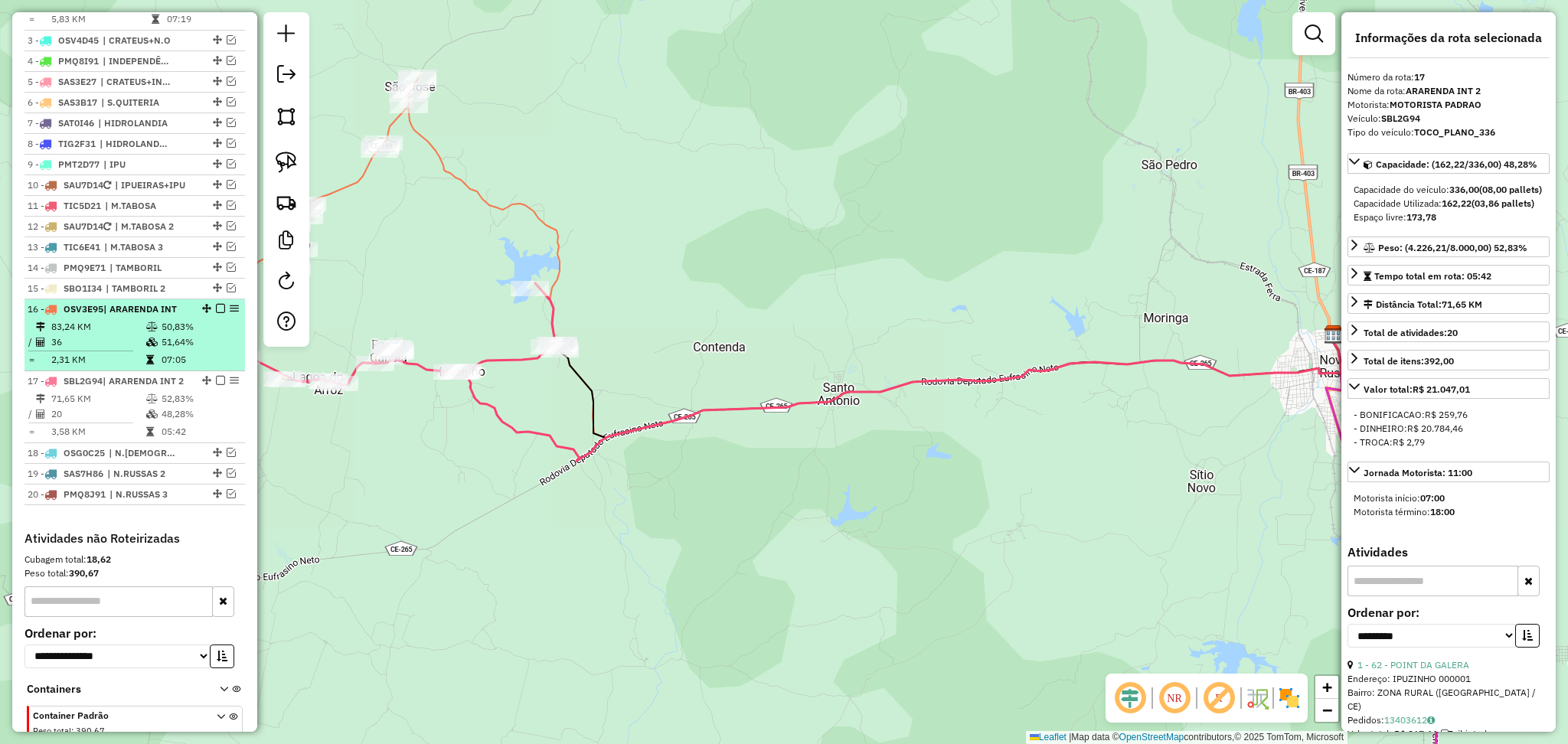
click at [103, 350] on td "36" at bounding box center [97, 343] width 95 height 15
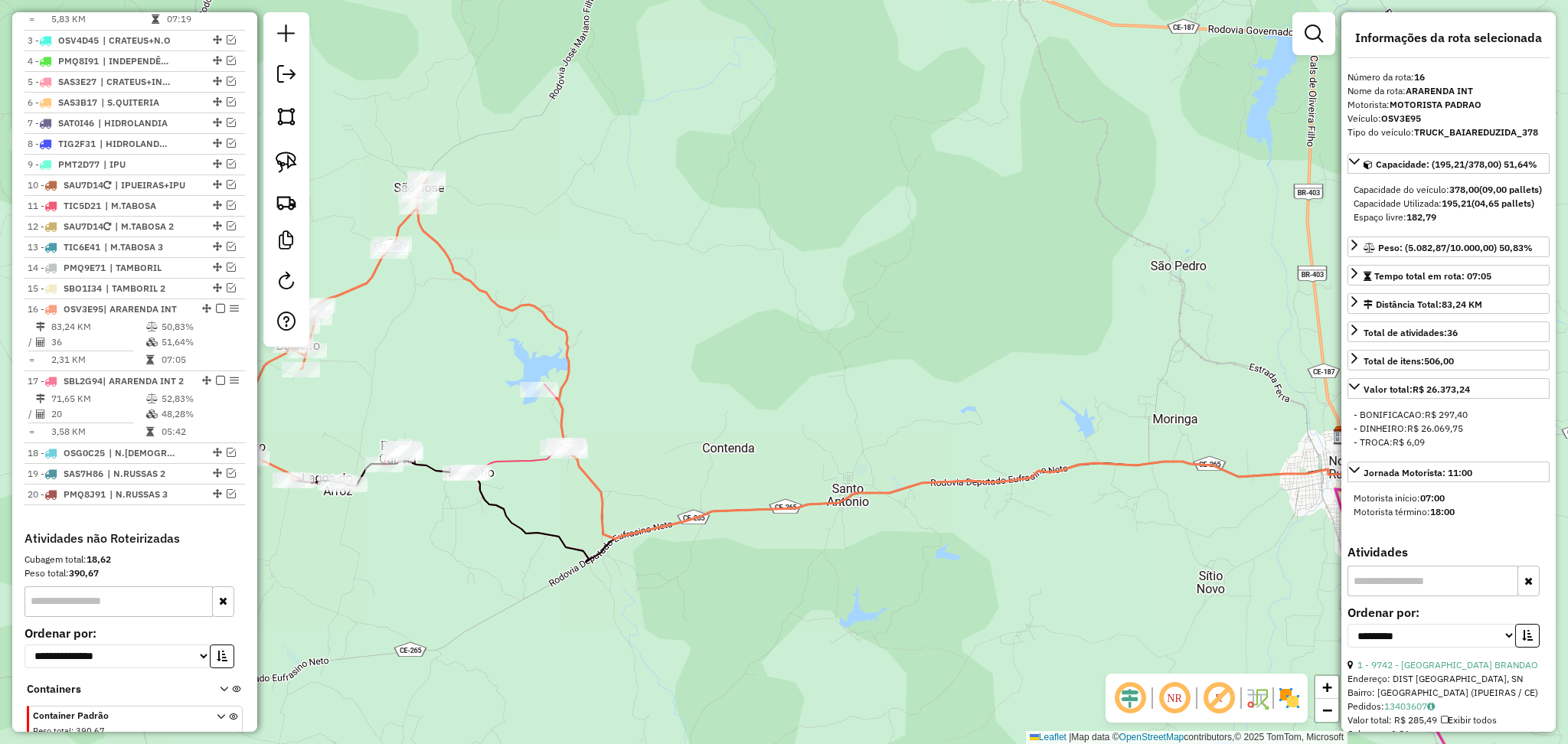
drag, startPoint x: 353, startPoint y: 432, endPoint x: 592, endPoint y: 339, distance: 256.5
click at [586, 343] on div "Janela de atendimento Grade de atendimento Capacidade Transportadoras Veículos …" at bounding box center [784, 372] width 1568 height 744
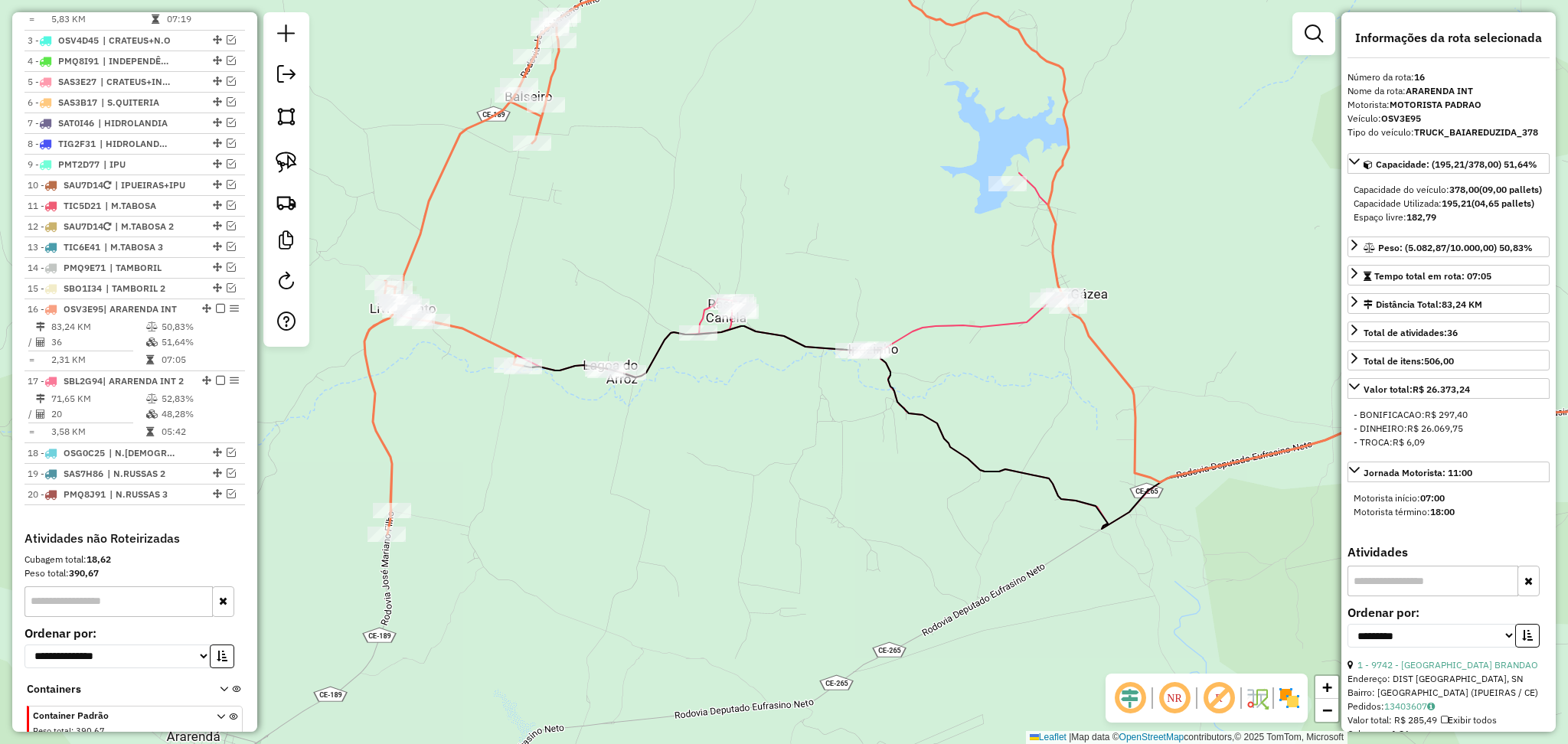
drag, startPoint x: 543, startPoint y: 299, endPoint x: 555, endPoint y: 295, distance: 12.6
click at [632, 268] on div "Janela de atendimento Grade de atendimento Capacidade Transportadoras Veículos …" at bounding box center [784, 372] width 1568 height 744
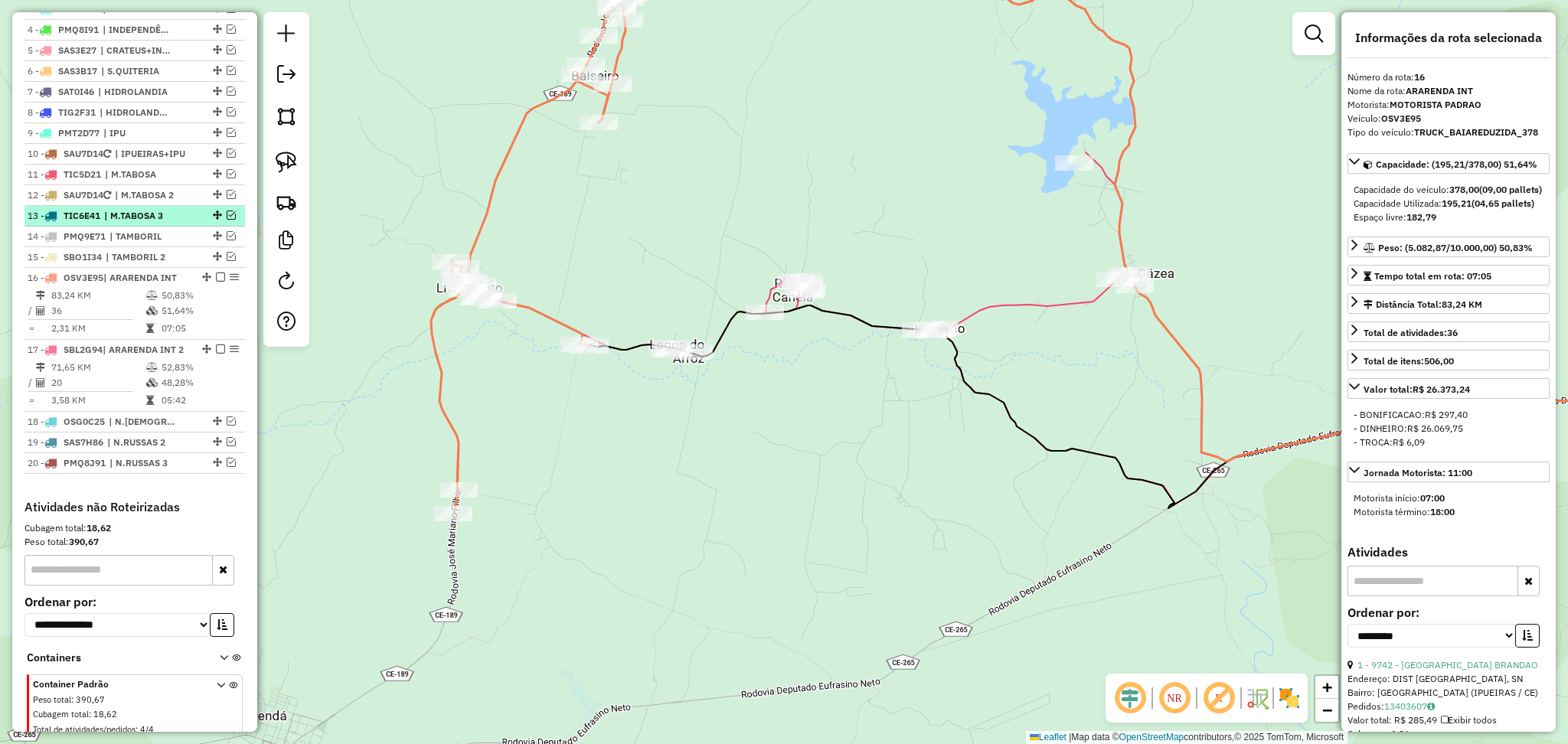
scroll to position [806, 0]
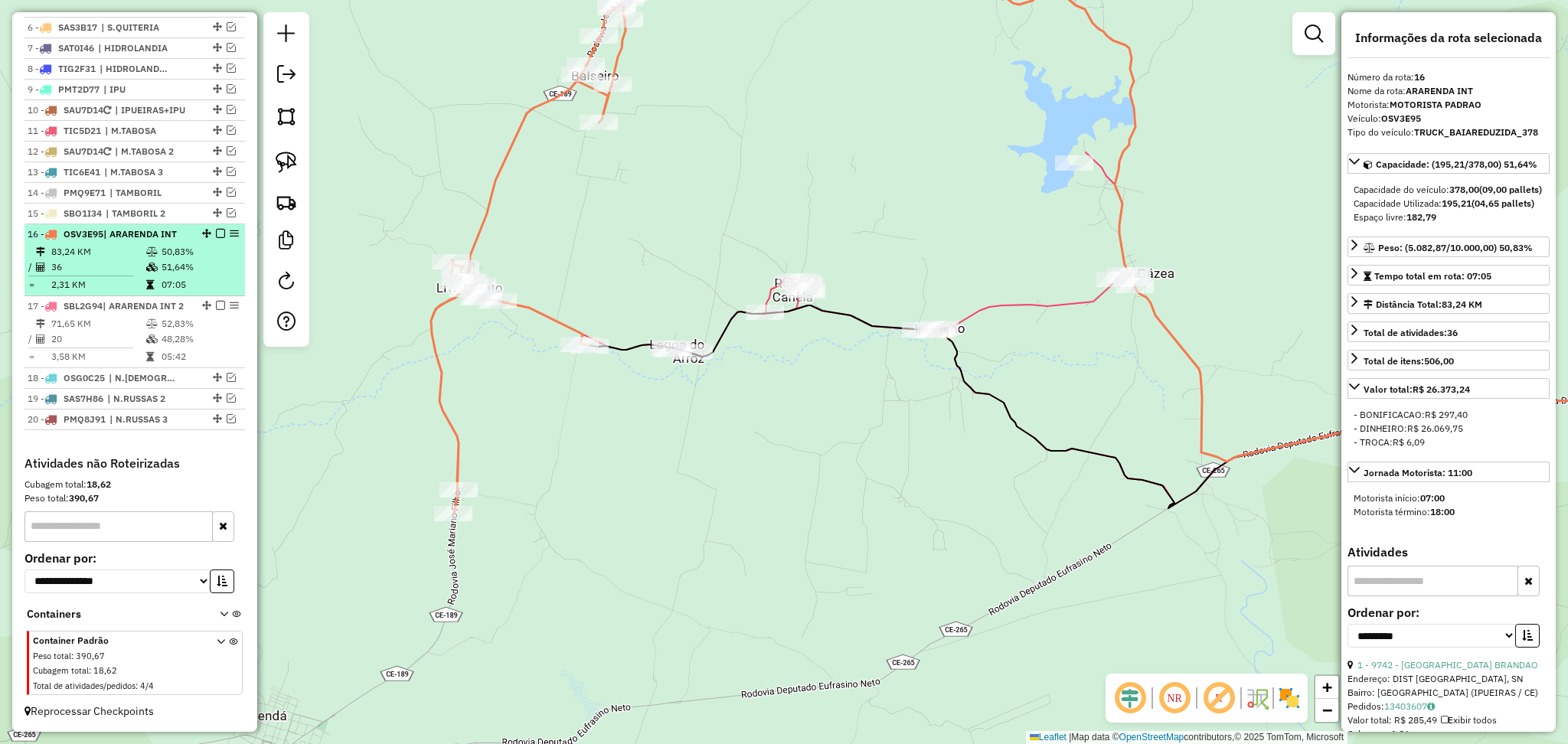
click at [105, 244] on td "83,24 KM" at bounding box center [97, 252] width 95 height 15
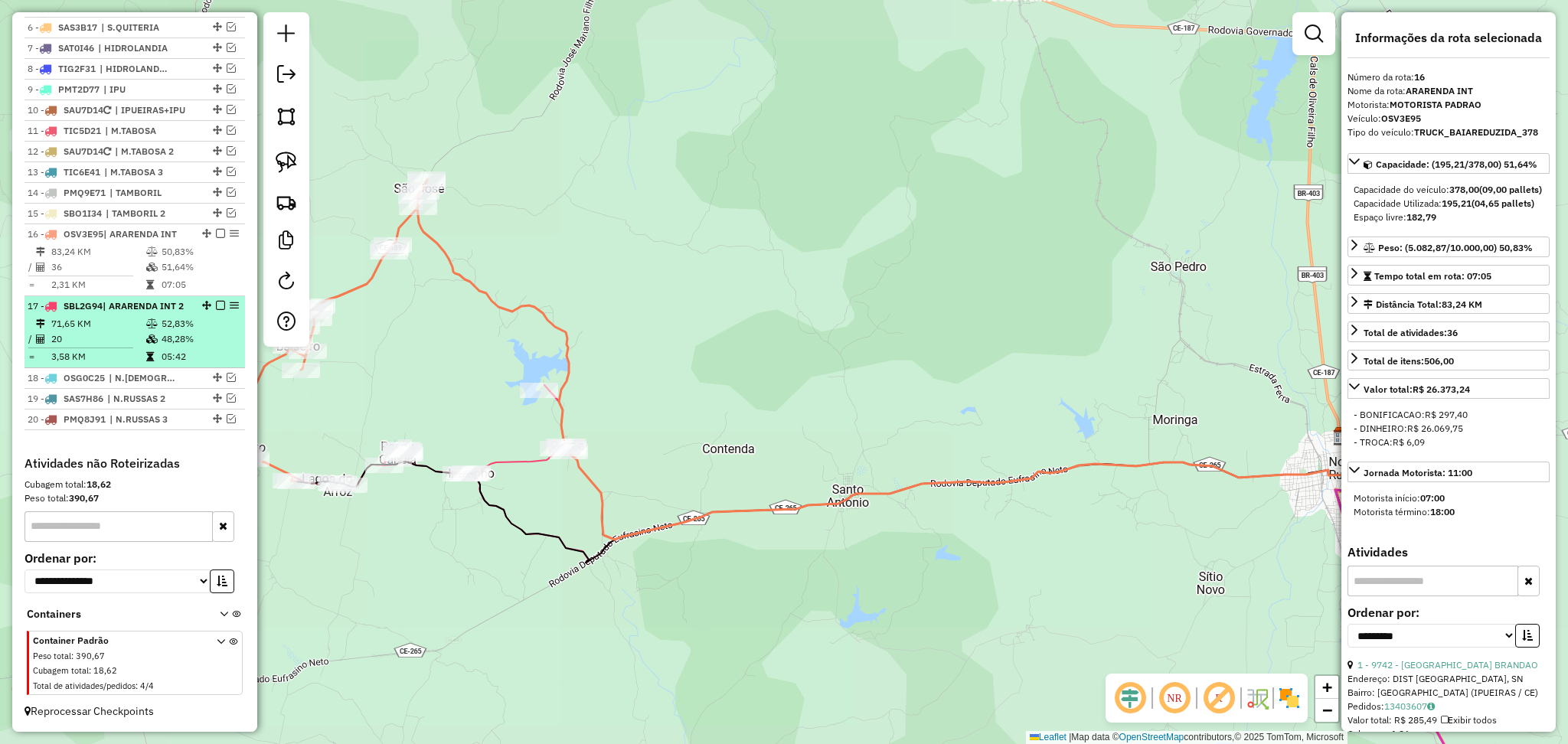
click at [123, 338] on td "20" at bounding box center [97, 339] width 95 height 15
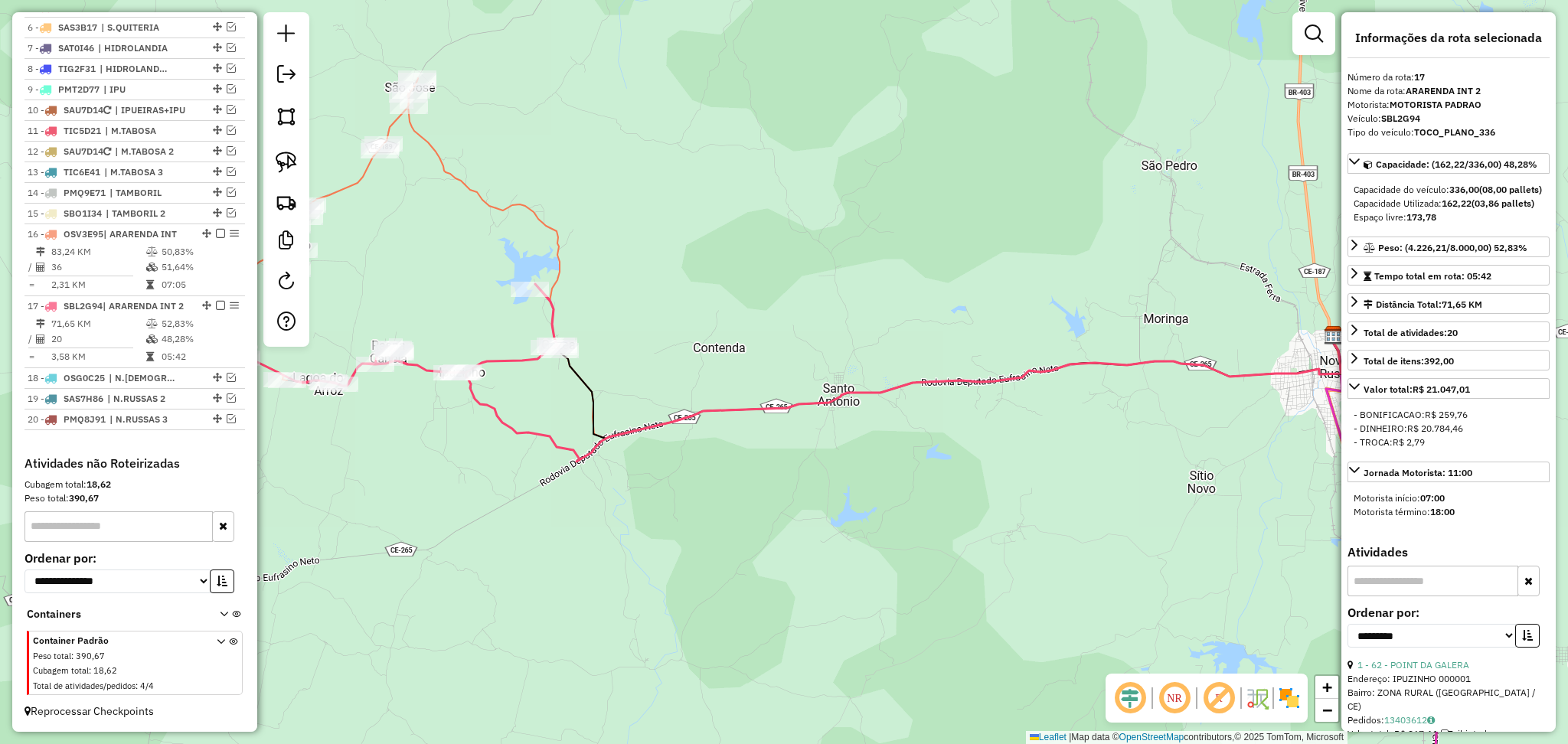
drag, startPoint x: 361, startPoint y: 292, endPoint x: 572, endPoint y: 242, distance: 216.8
click at [572, 242] on div "Janela de atendimento Grade de atendimento Capacidade Transportadoras Veículos …" at bounding box center [784, 372] width 1568 height 744
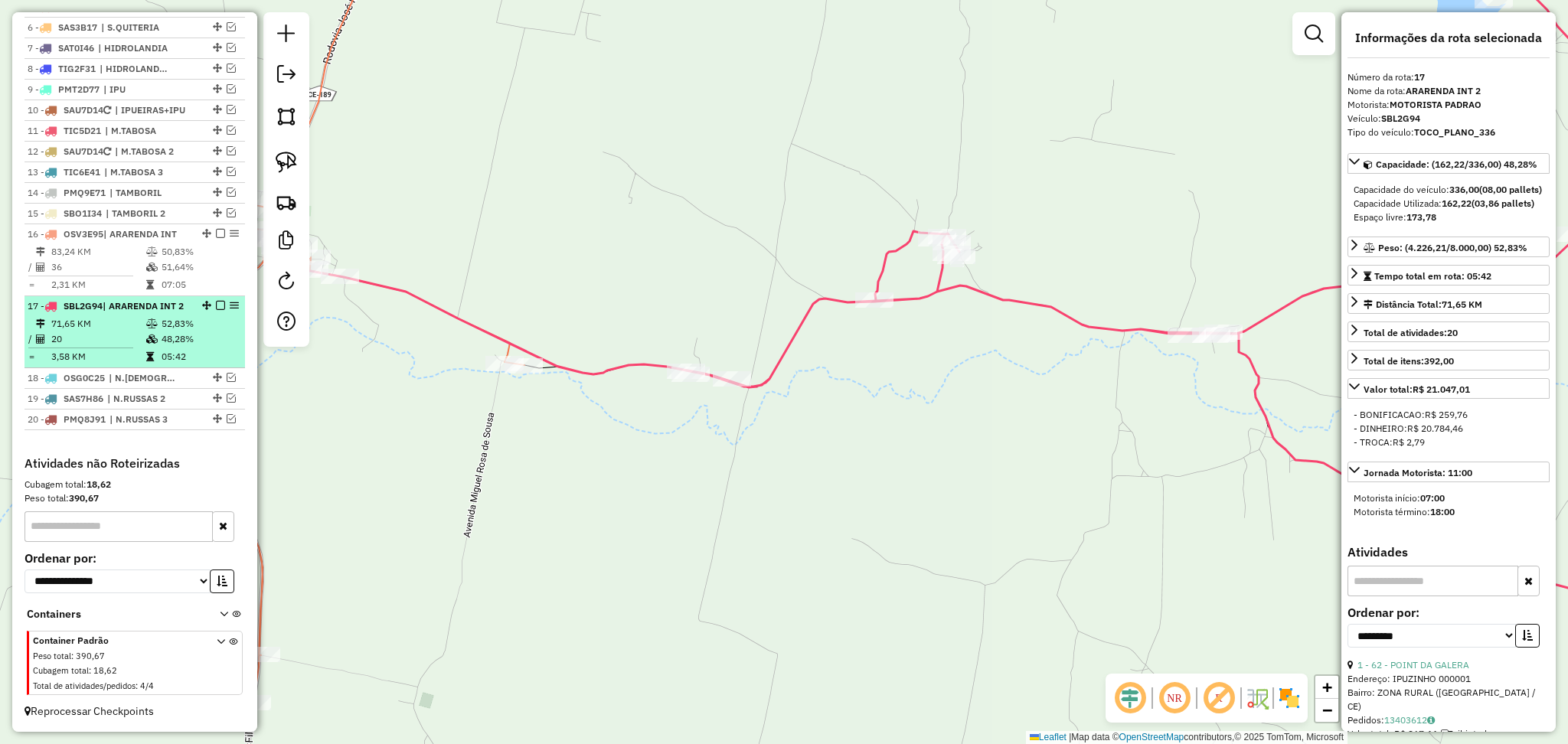
click at [100, 323] on td "71,65 KM" at bounding box center [97, 324] width 95 height 15
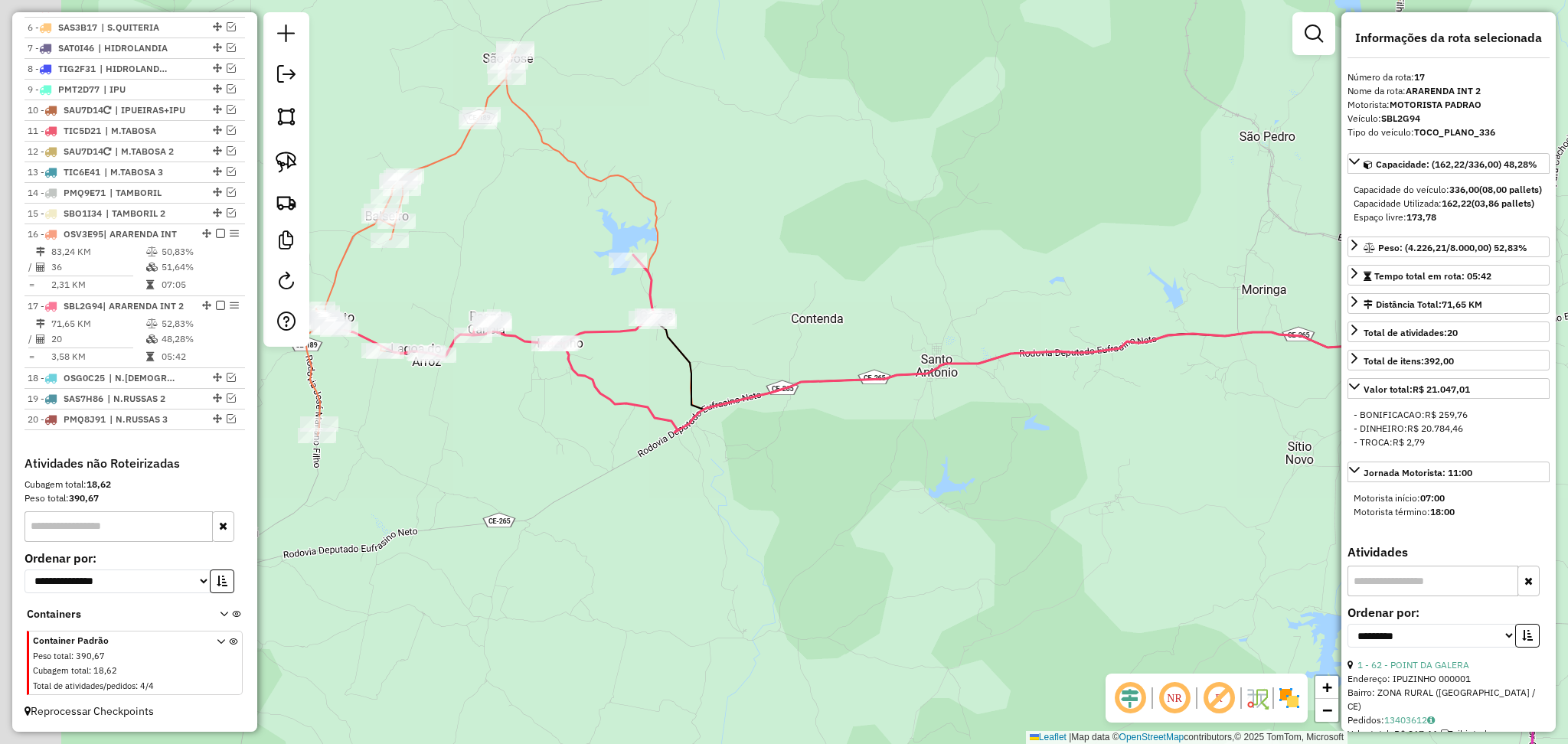
drag, startPoint x: 423, startPoint y: 269, endPoint x: 557, endPoint y: 232, distance: 139.0
click at [557, 232] on div "Janela de atendimento Grade de atendimento Capacidade Transportadoras Veículos …" at bounding box center [784, 372] width 1568 height 744
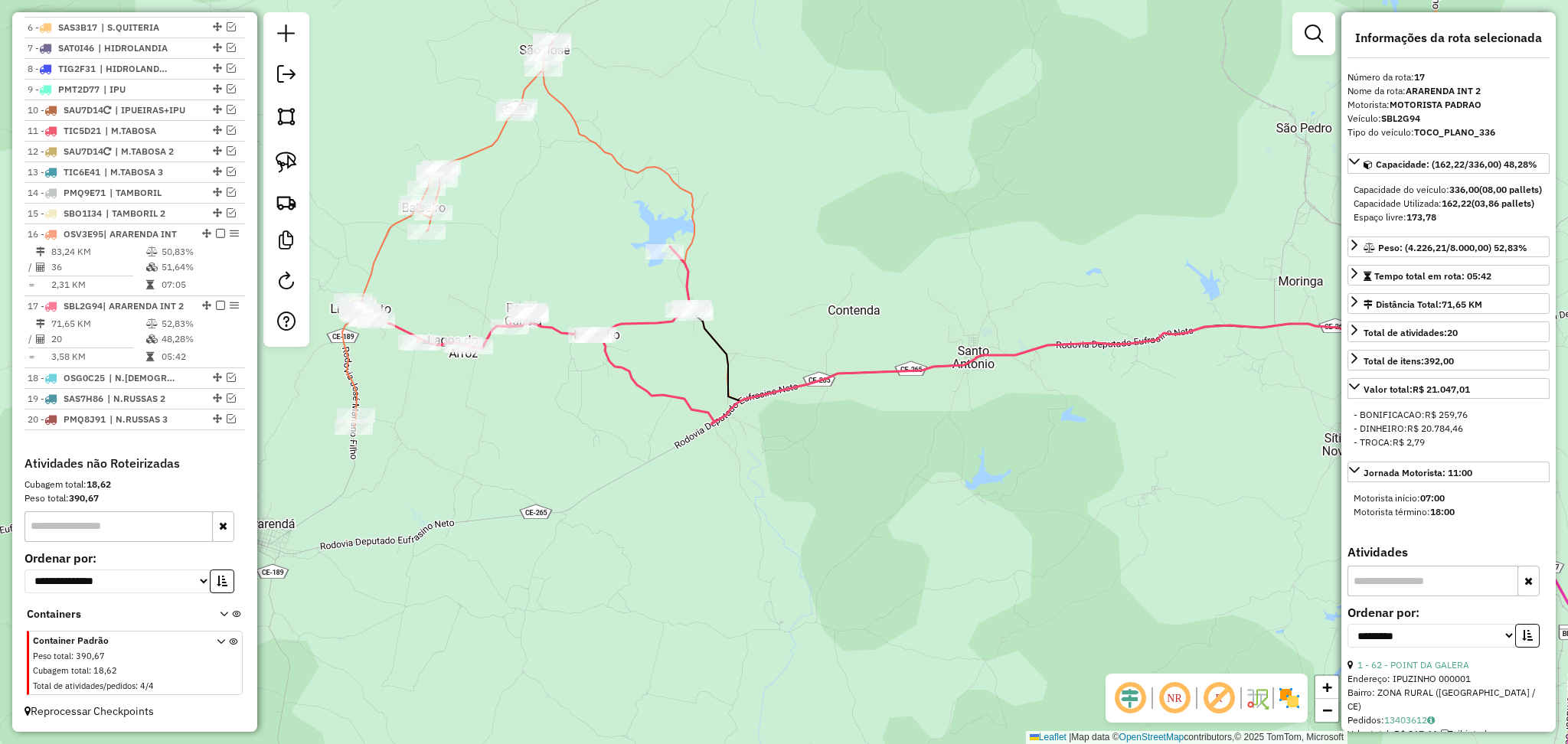
drag, startPoint x: 459, startPoint y: 310, endPoint x: 529, endPoint y: 263, distance: 84.3
click at [529, 263] on div "Janela de atendimento Grade de atendimento Capacidade Transportadoras Veículos …" at bounding box center [784, 372] width 1568 height 744
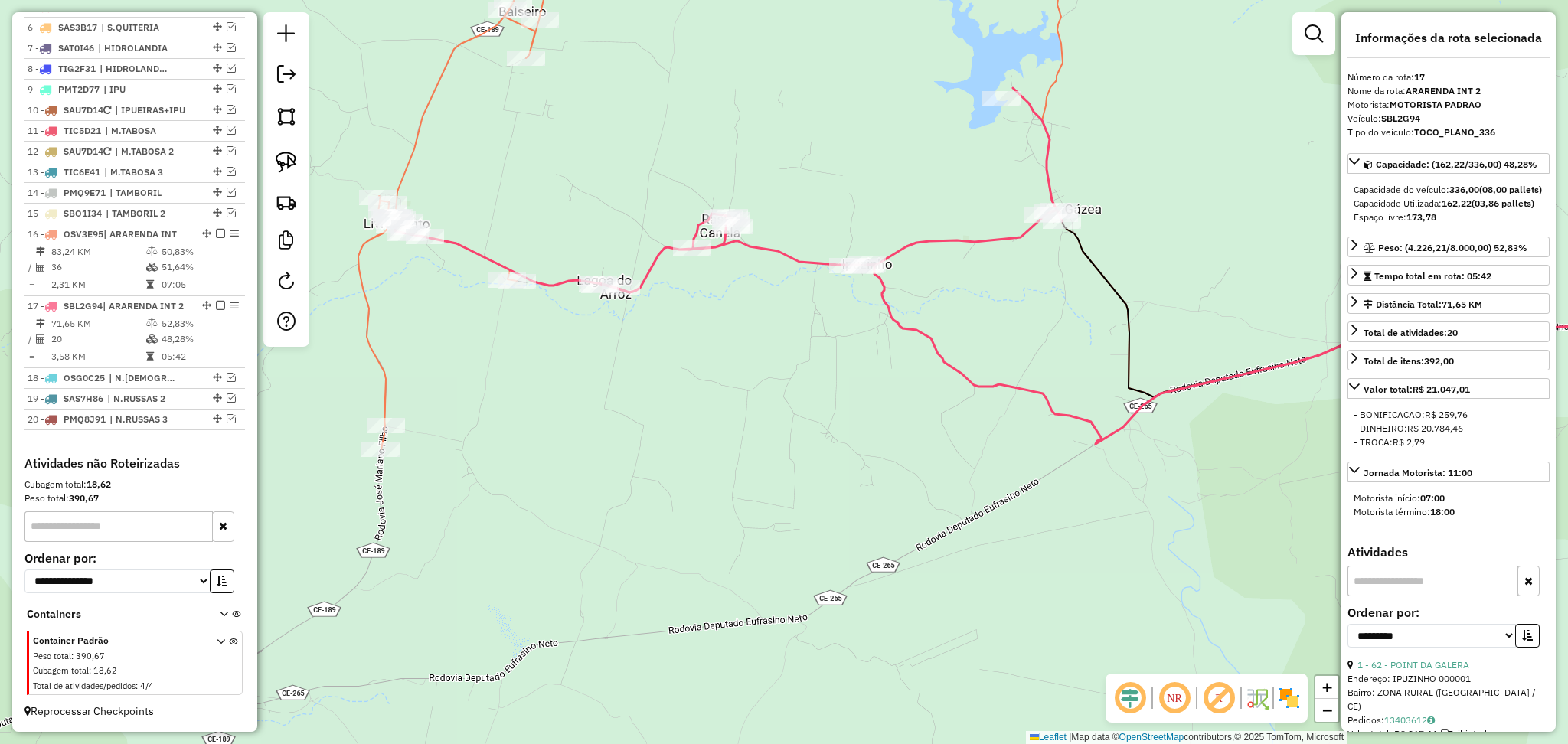
drag, startPoint x: 547, startPoint y: 225, endPoint x: 568, endPoint y: 213, distance: 24.2
click at [568, 213] on div "Janela de atendimento Grade de atendimento Capacidade Transportadoras Veículos …" at bounding box center [784, 372] width 1568 height 744
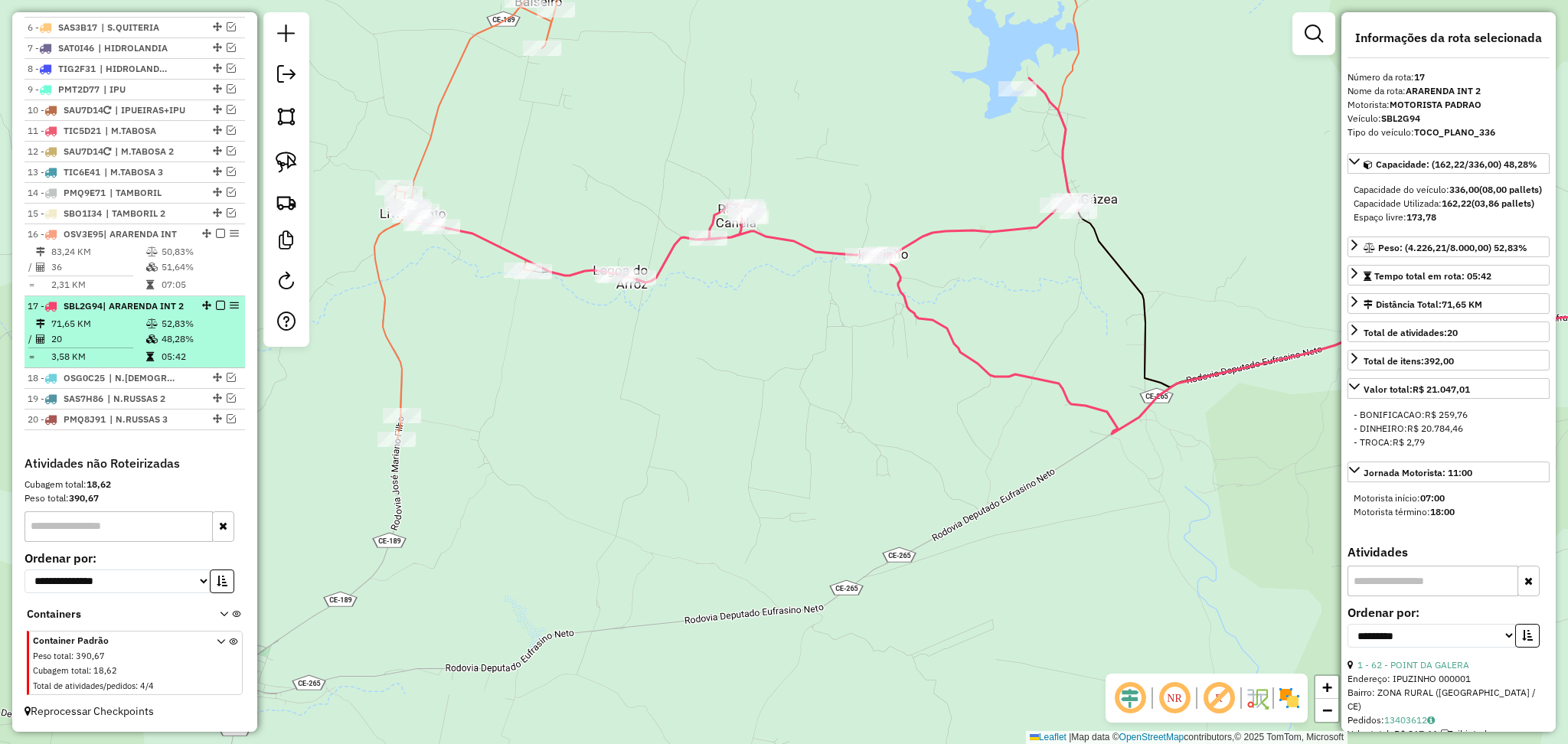
click at [103, 320] on td "71,65 KM" at bounding box center [97, 324] width 95 height 15
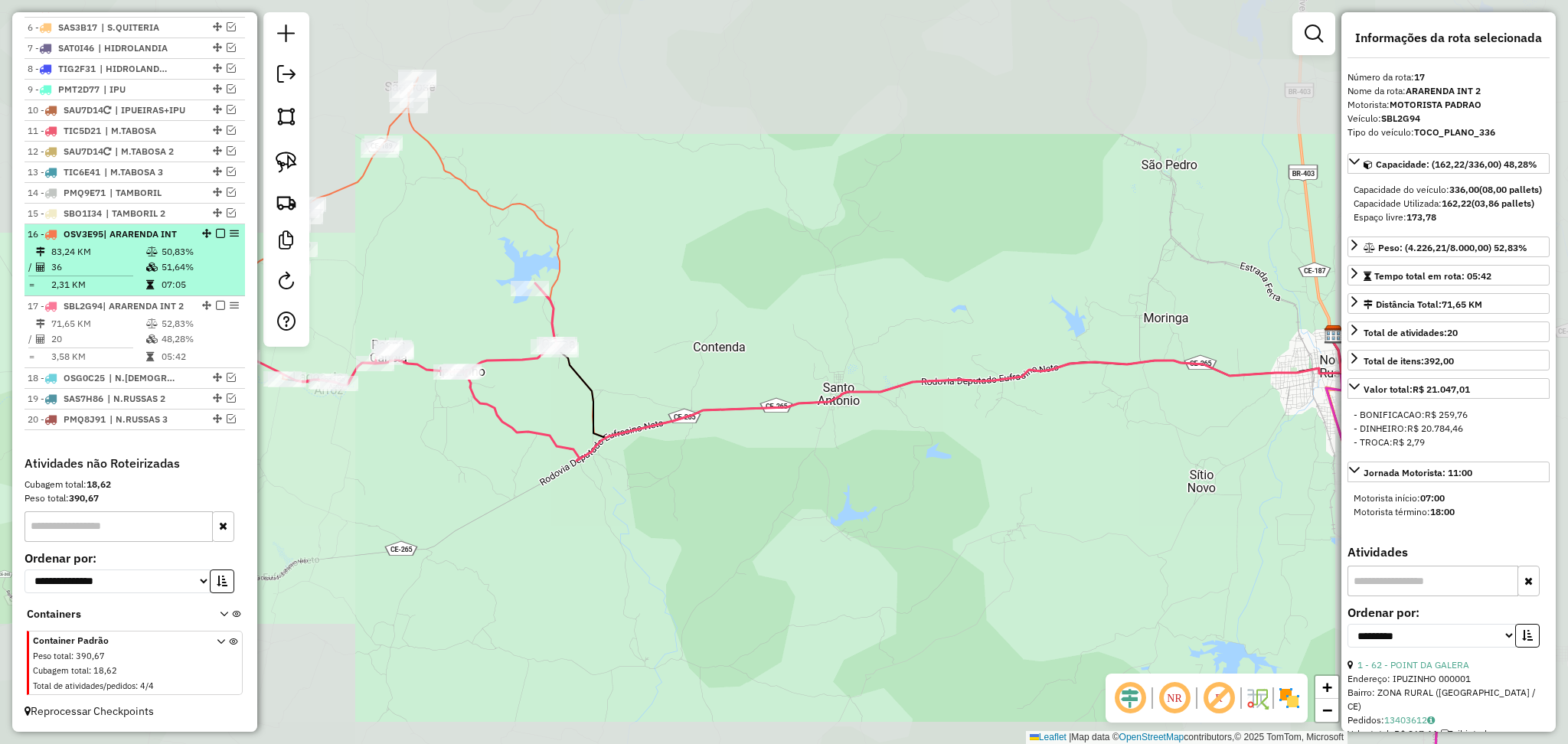
click at [112, 245] on td "83,24 KM" at bounding box center [97, 252] width 95 height 15
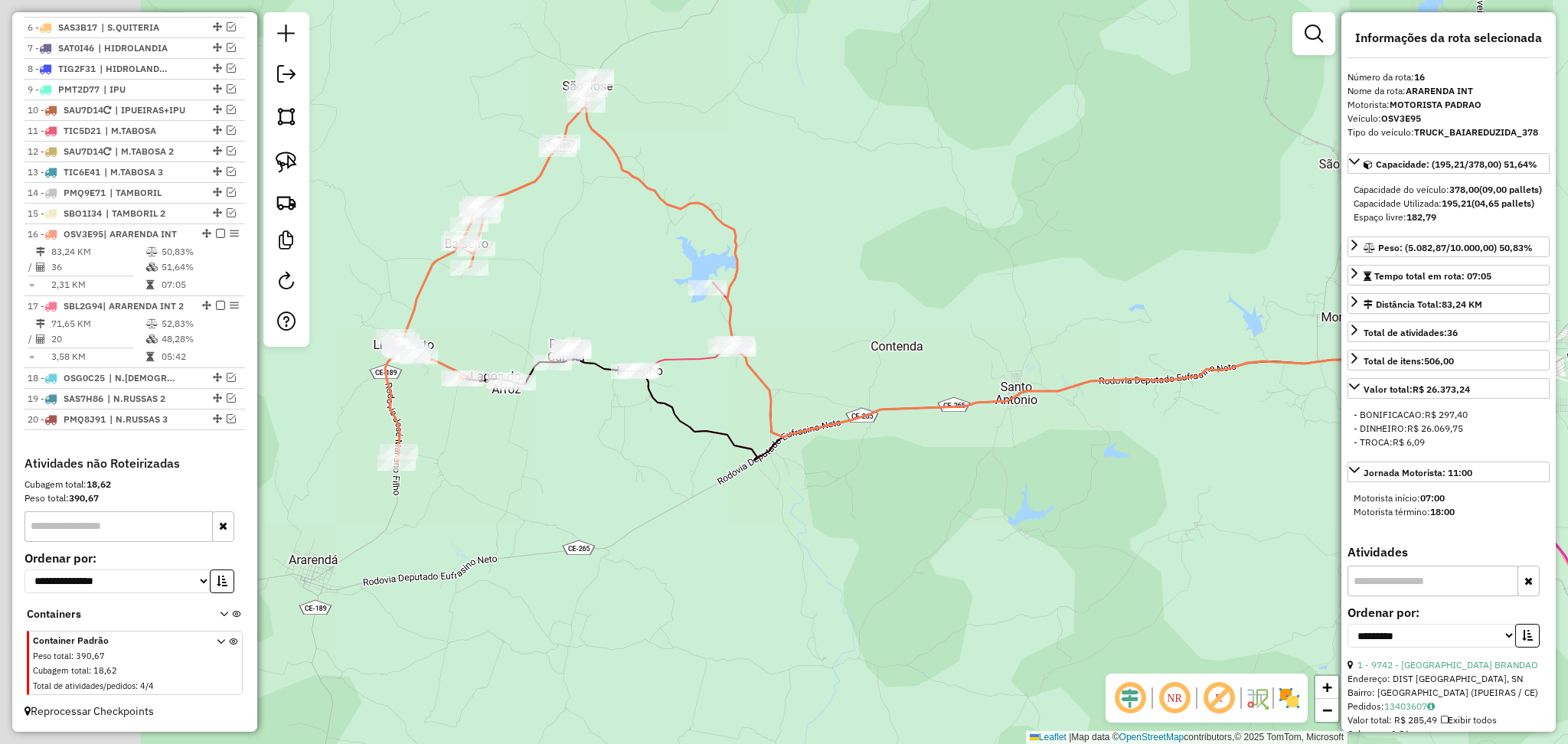
drag, startPoint x: 422, startPoint y: 385, endPoint x: 586, endPoint y: 282, distance: 193.7
click at [586, 282] on div "Janela de atendimento Grade de atendimento Capacidade Transportadoras Veículos …" at bounding box center [784, 372] width 1568 height 744
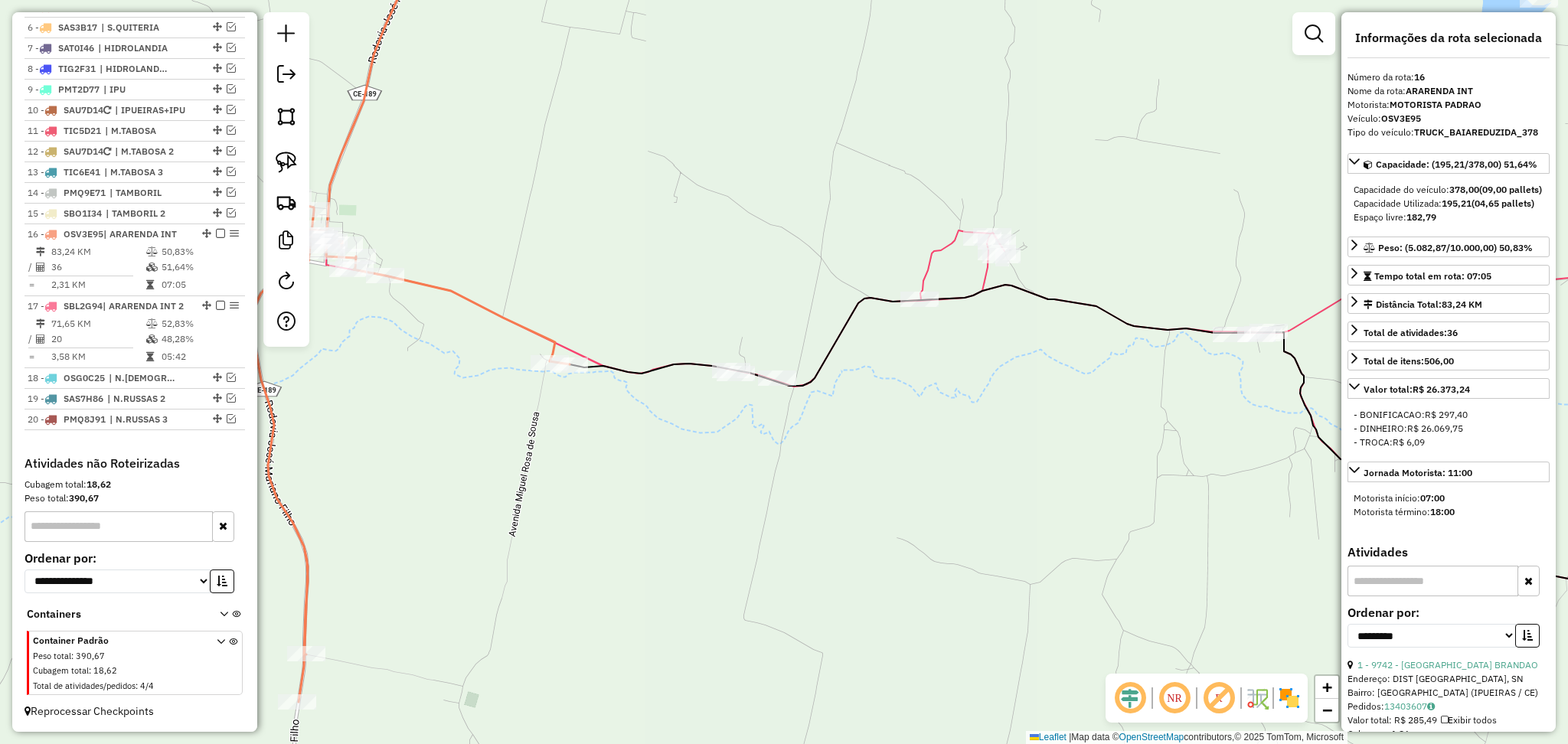
drag, startPoint x: 560, startPoint y: 360, endPoint x: 586, endPoint y: 299, distance: 66.3
click at [585, 299] on div "Janela de atendimento Grade de atendimento Capacidade Transportadoras Veículos …" at bounding box center [784, 372] width 1568 height 744
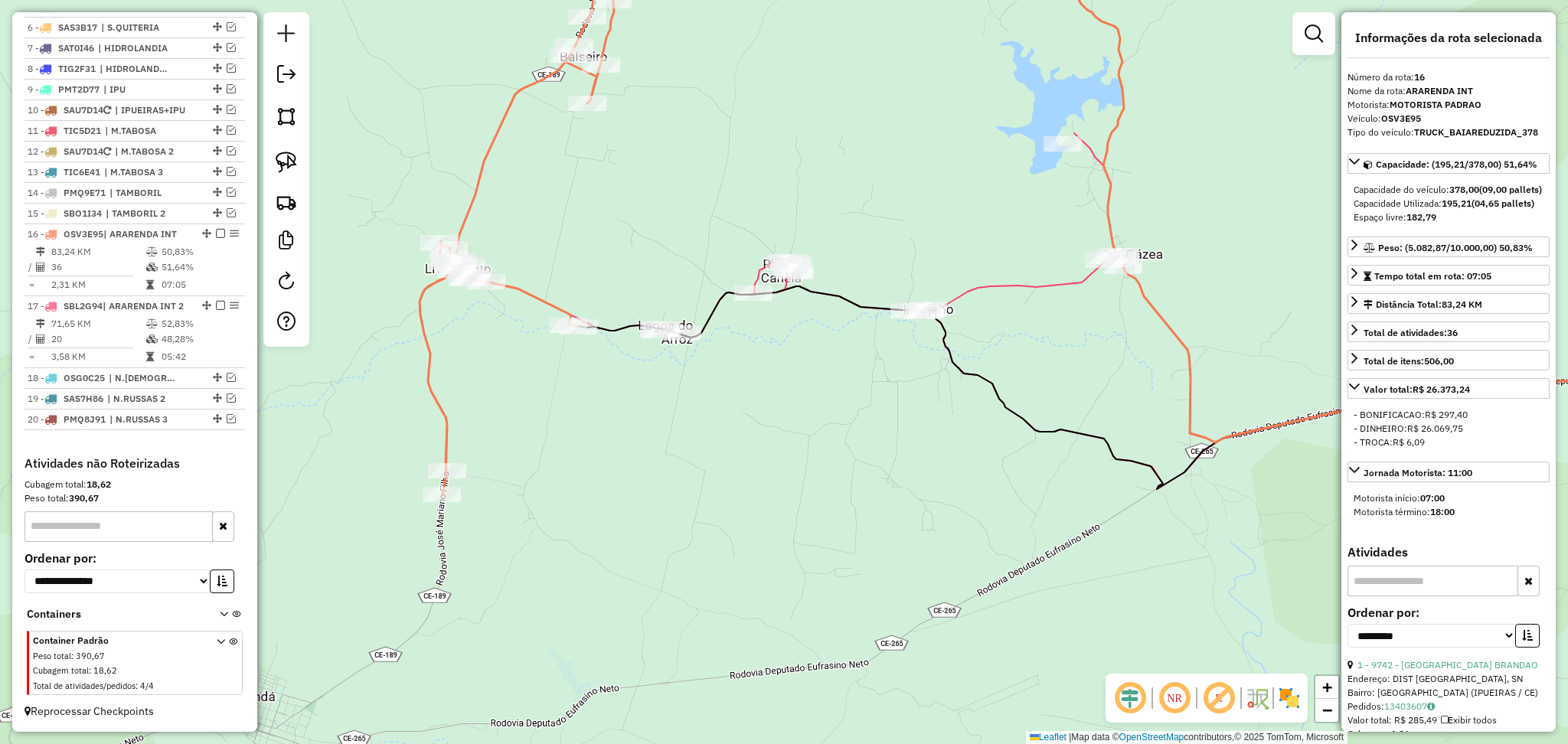
drag, startPoint x: 646, startPoint y: 255, endPoint x: 625, endPoint y: 283, distance: 35.0
click at [625, 283] on div "Janela de atendimento Grade de atendimento Capacidade Transportadoras Veículos …" at bounding box center [784, 372] width 1568 height 744
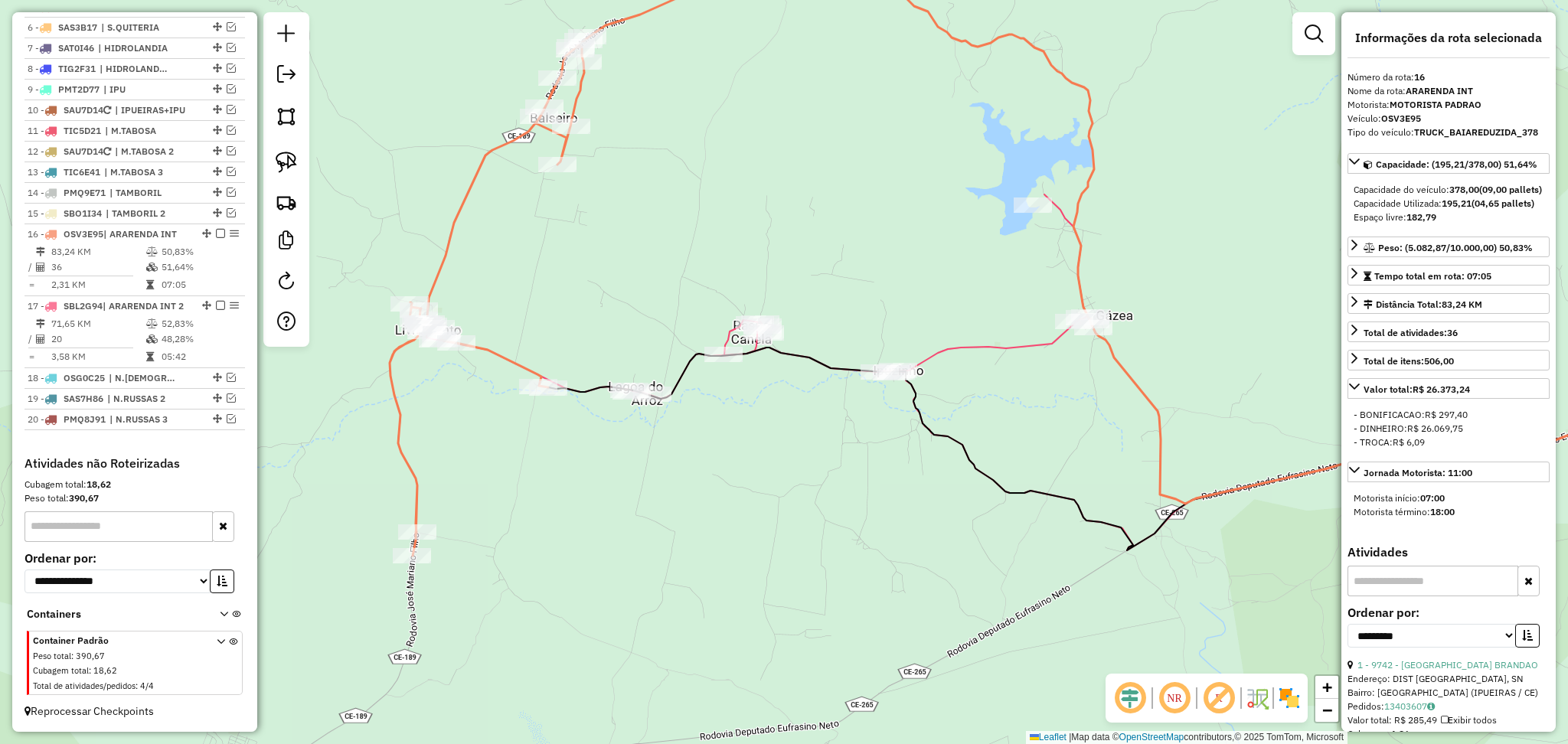
drag, startPoint x: 623, startPoint y: 267, endPoint x: 456, endPoint y: 328, distance: 177.8
click at [610, 303] on div "Janela de atendimento Grade de atendimento Capacidade Transportadoras Veículos …" at bounding box center [784, 372] width 1568 height 744
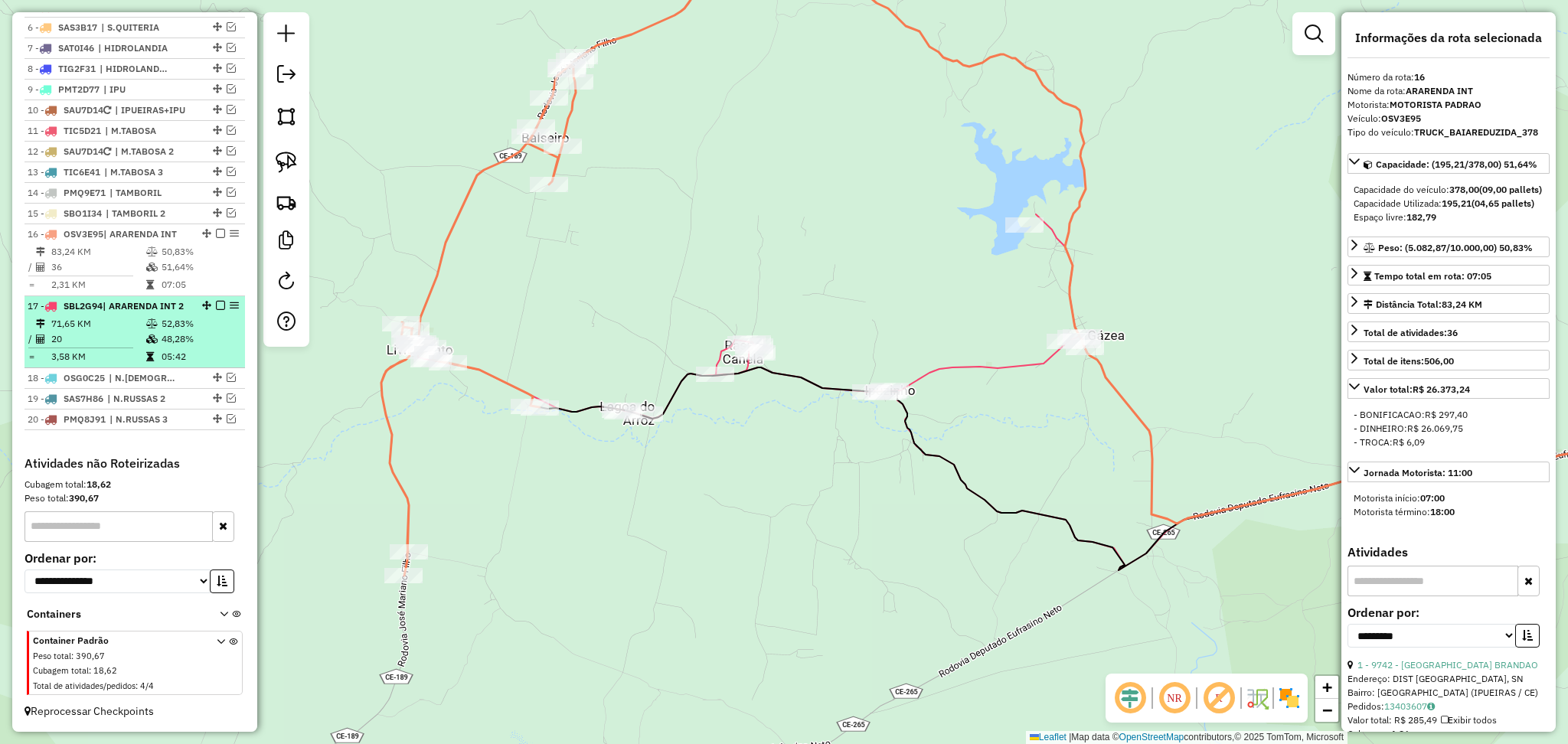
click at [152, 309] on div "17 - SBL2G94 | ARARENDA INT 2" at bounding box center [109, 306] width 163 height 14
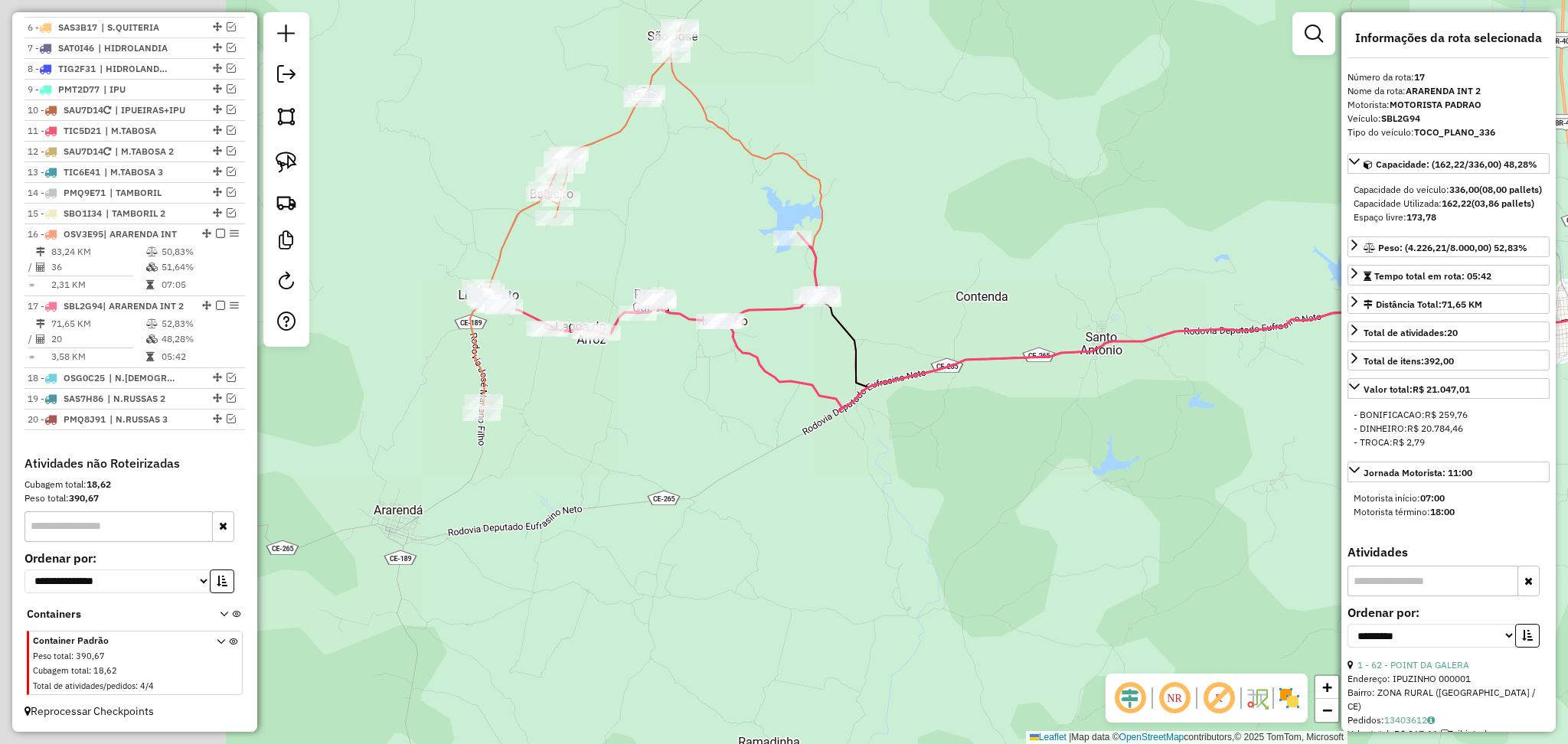
drag, startPoint x: 365, startPoint y: 313, endPoint x: 632, endPoint y: 262, distance: 271.8
click at [631, 263] on div "Janela de atendimento Grade de atendimento Capacidade Transportadoras Veículos …" at bounding box center [784, 372] width 1568 height 744
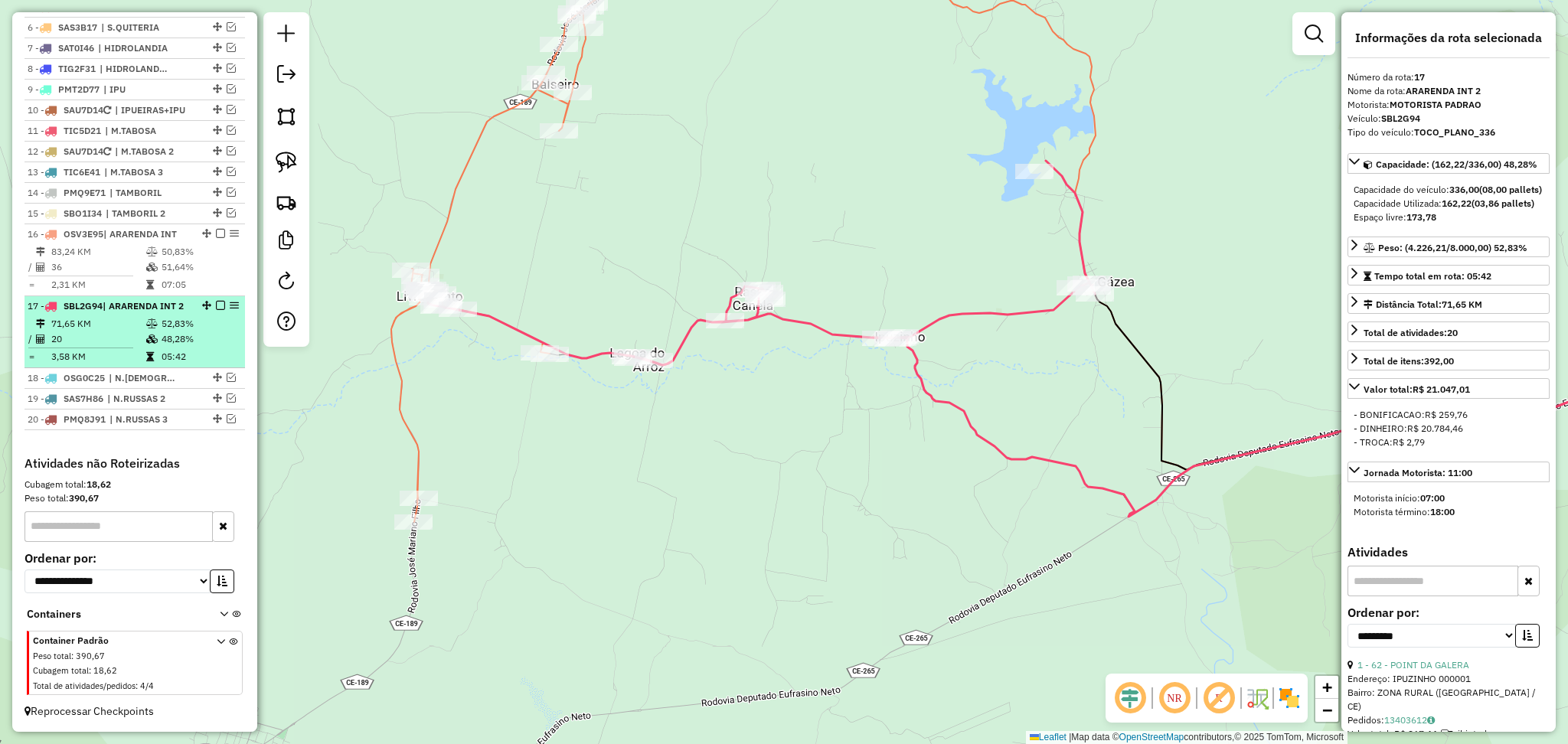
click at [103, 310] on div "17 - SBL2G94 | ARARENDA INT 2" at bounding box center [109, 306] width 163 height 14
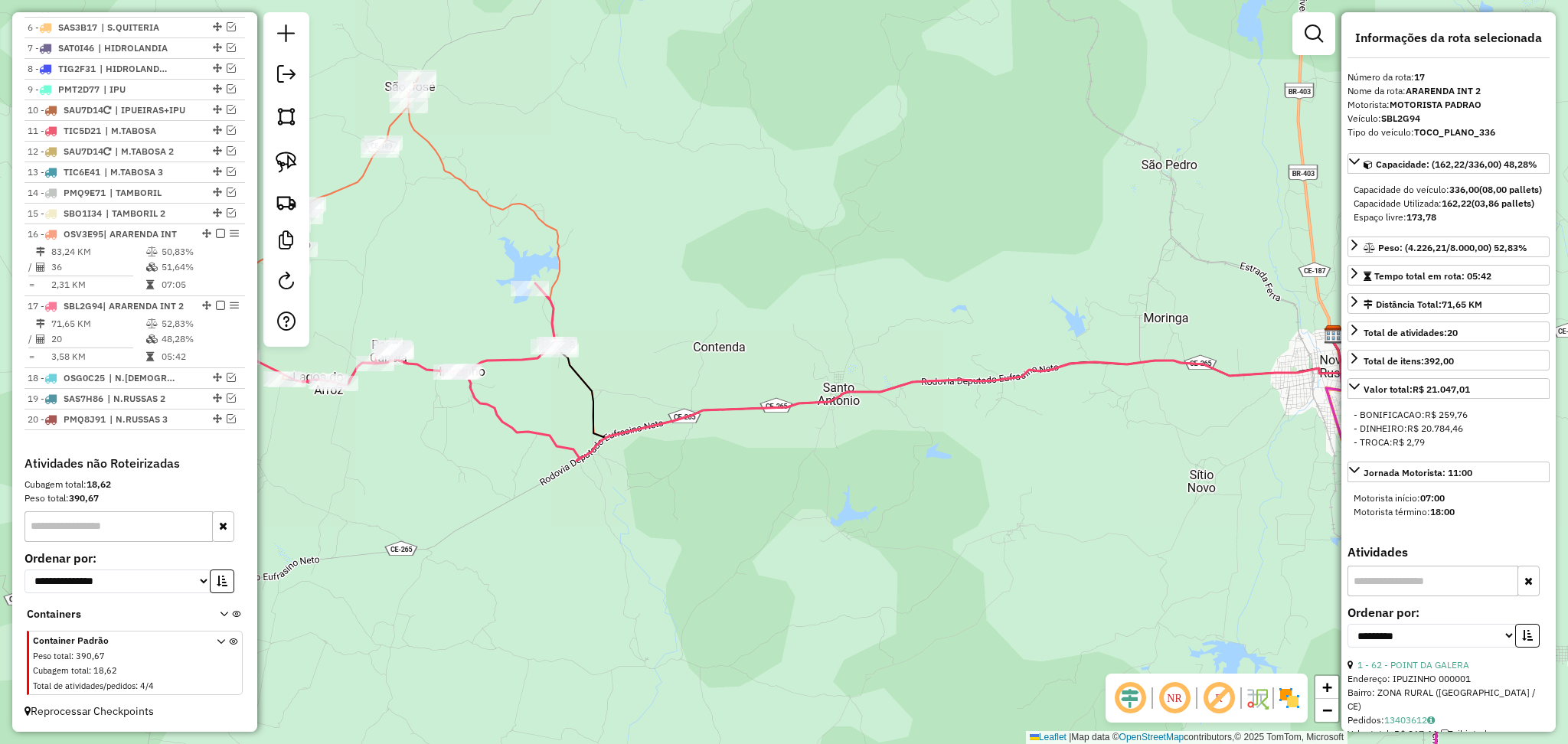
drag, startPoint x: 361, startPoint y: 324, endPoint x: 631, endPoint y: 261, distance: 277.3
click at [630, 261] on div "Janela de atendimento Grade de atendimento Capacidade Transportadoras Veículos …" at bounding box center [784, 372] width 1568 height 744
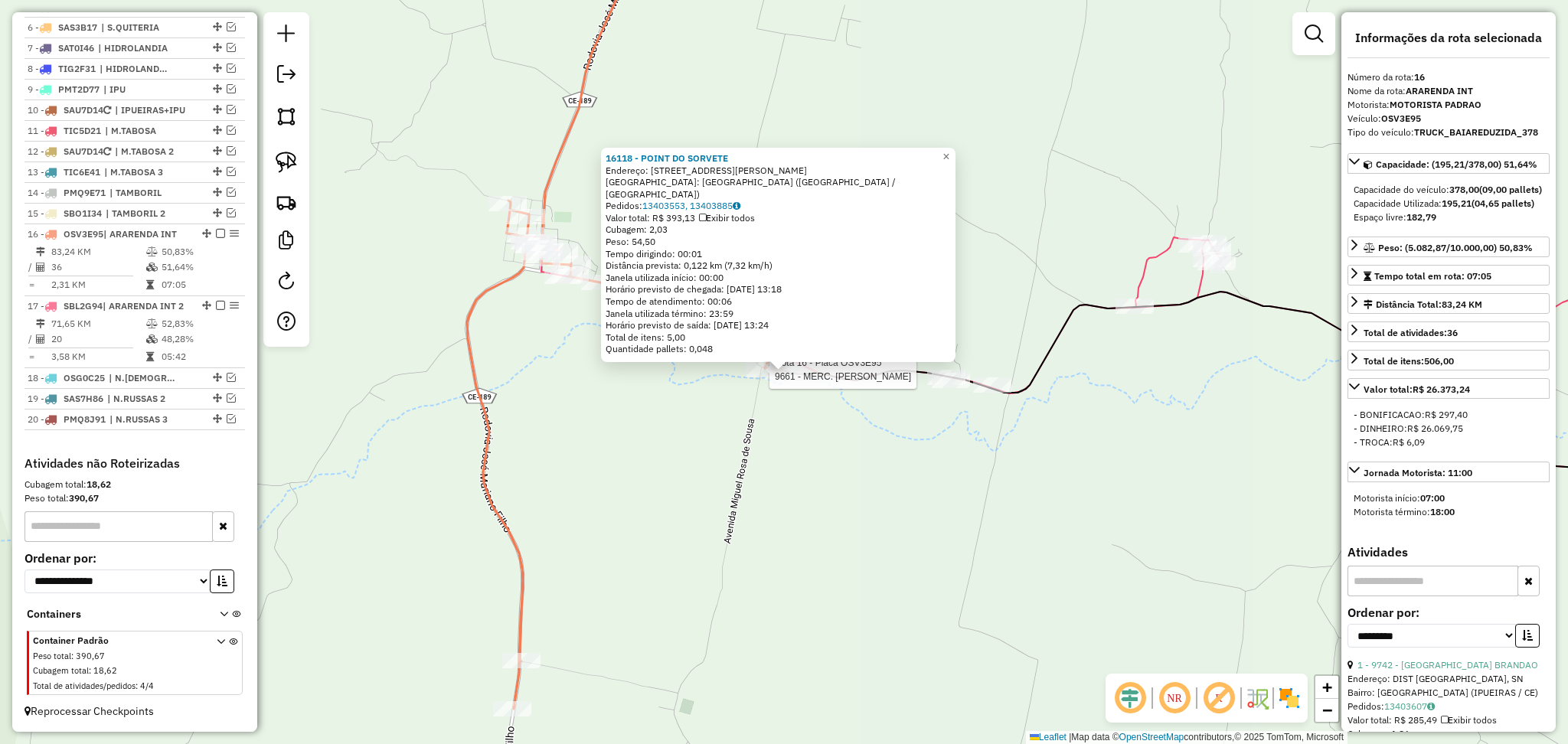
click at [750, 378] on div at bounding box center [765, 370] width 38 height 15
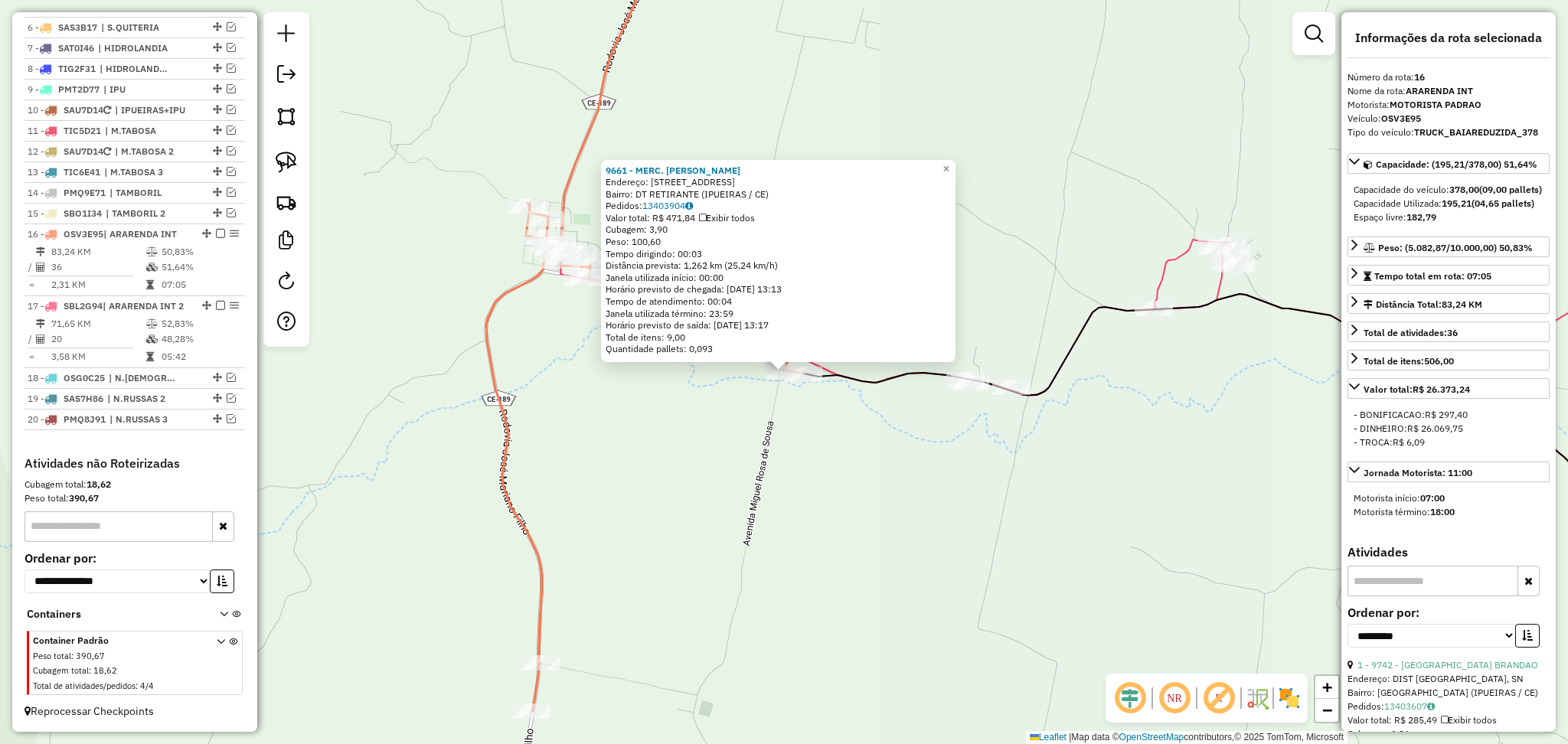
click at [912, 455] on div "Rota 16 - Placa OSV3E95 9661 - MERC. PEDRO 9661 - MERC. PEDRO Endereço: R RETIR…" at bounding box center [784, 372] width 1568 height 744
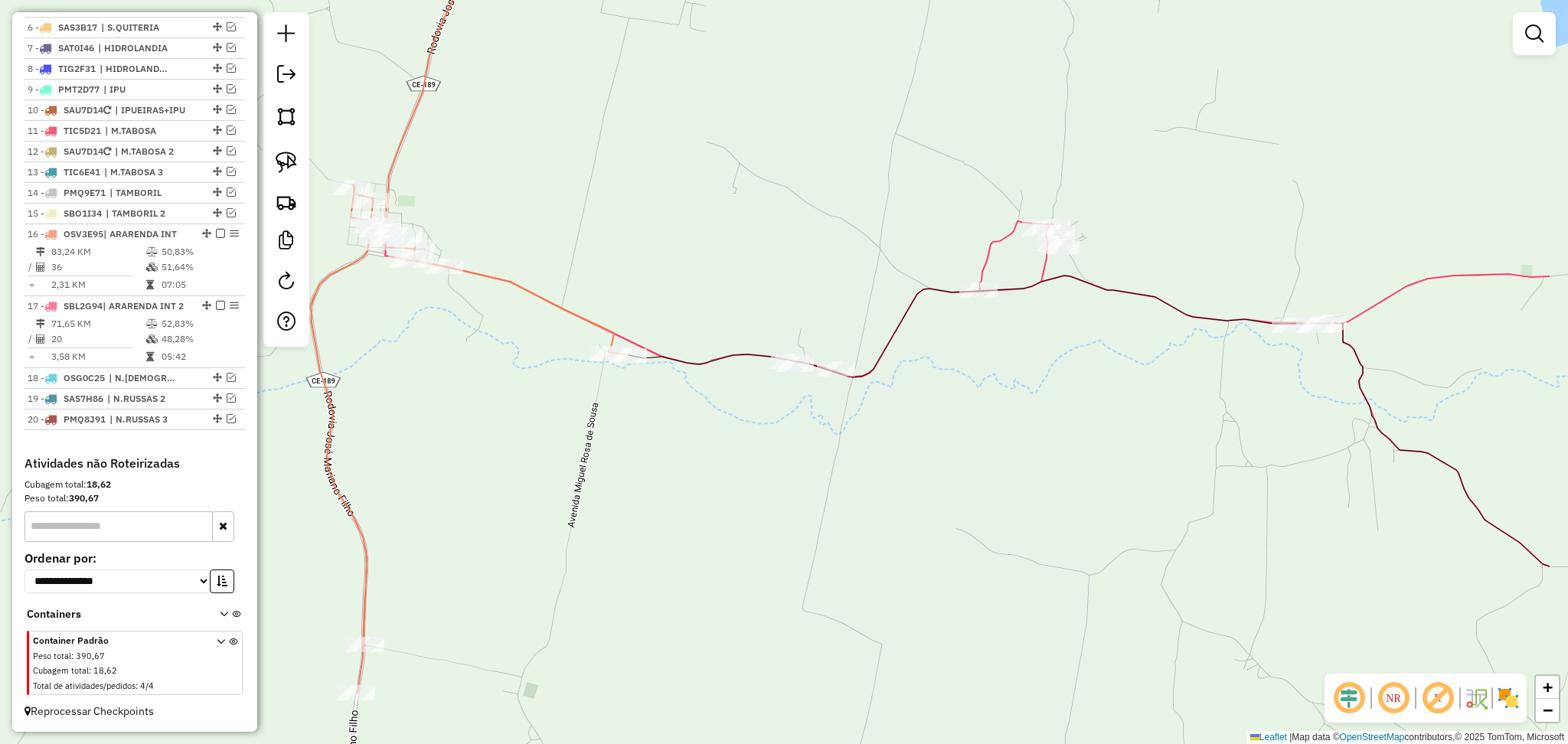
drag, startPoint x: 824, startPoint y: 309, endPoint x: 688, endPoint y: 280, distance: 139.1
click at [690, 281] on div "Janela de atendimento Grade de atendimento Capacidade Transportadoras Veículos …" at bounding box center [784, 372] width 1568 height 744
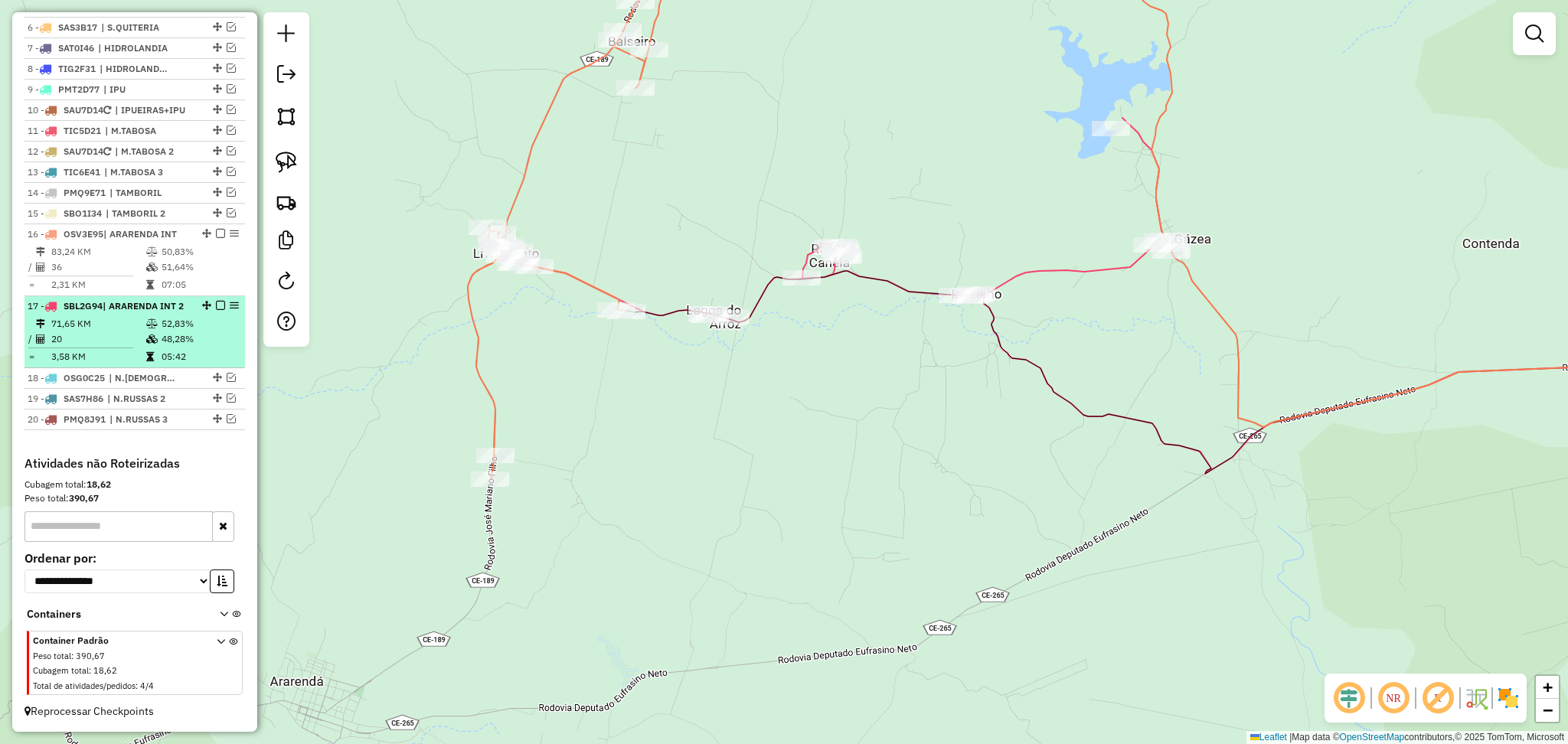
click at [129, 314] on li "17 - SBL2G94 | ARARENDA INT 2 71,65 KM 52,83% / 20 48,28% = 3,58 KM 05:42" at bounding box center [134, 332] width 220 height 72
select select "**********"
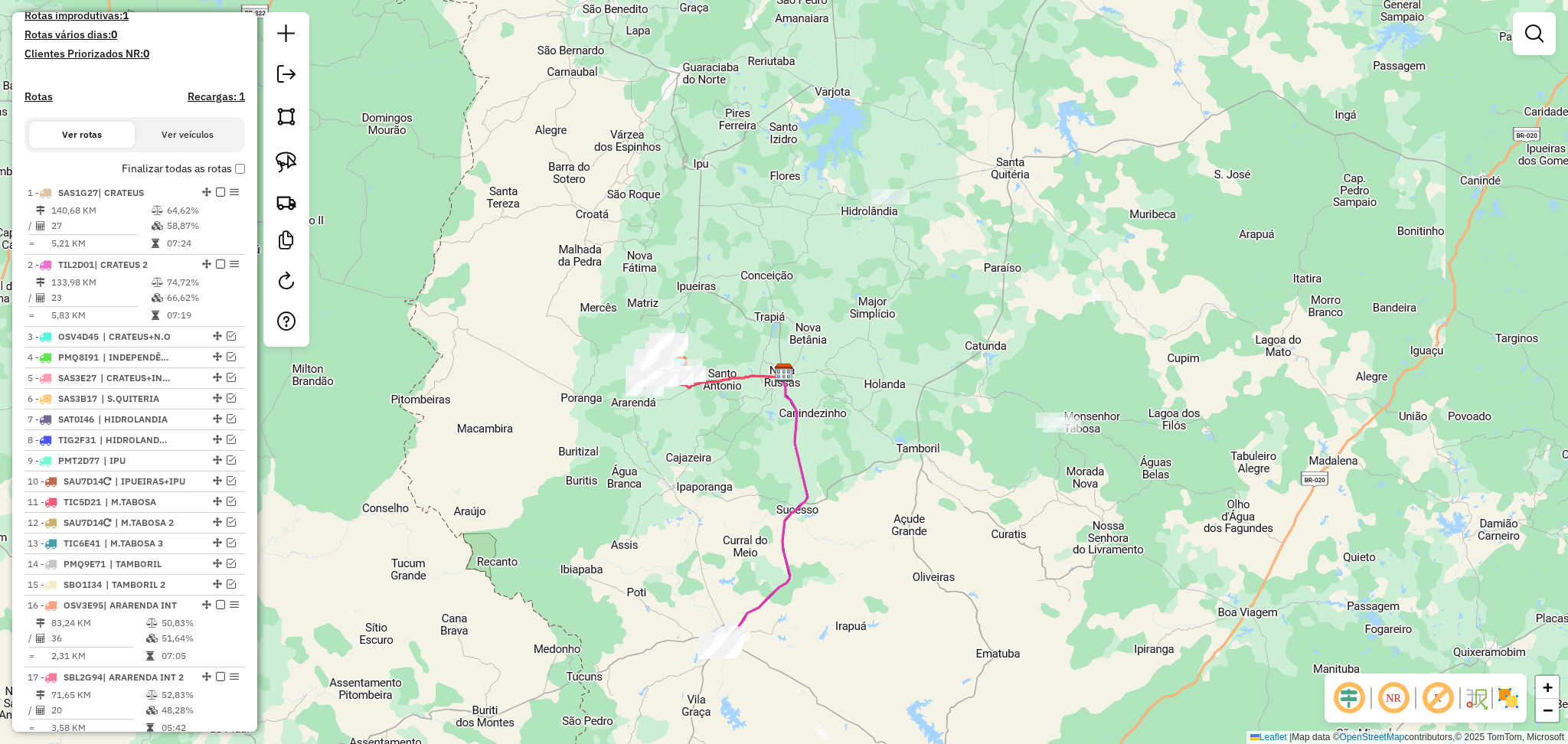
scroll to position [806, 0]
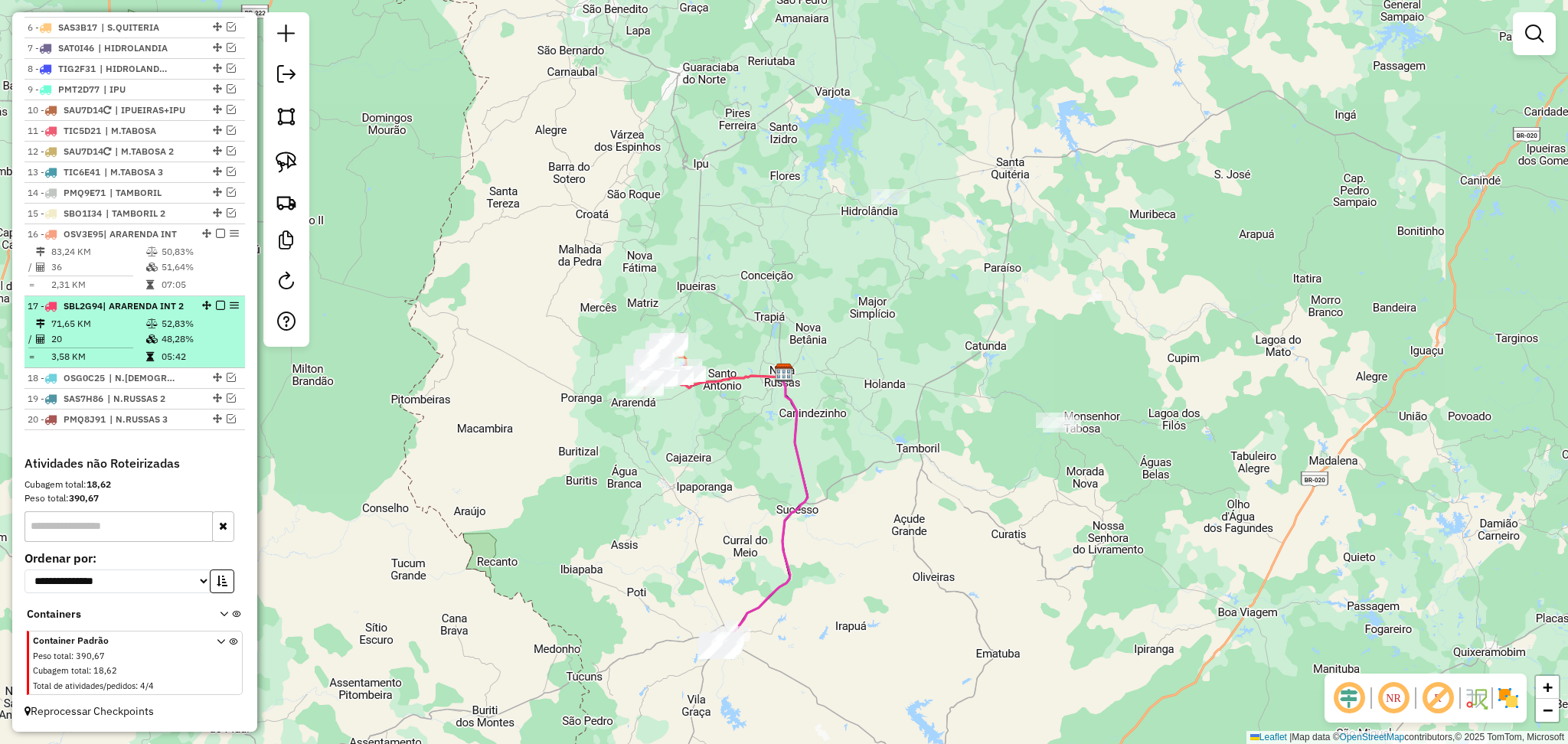
click at [115, 300] on span "| ARARENDA INT 2" at bounding box center [143, 306] width 81 height 11
select select "**********"
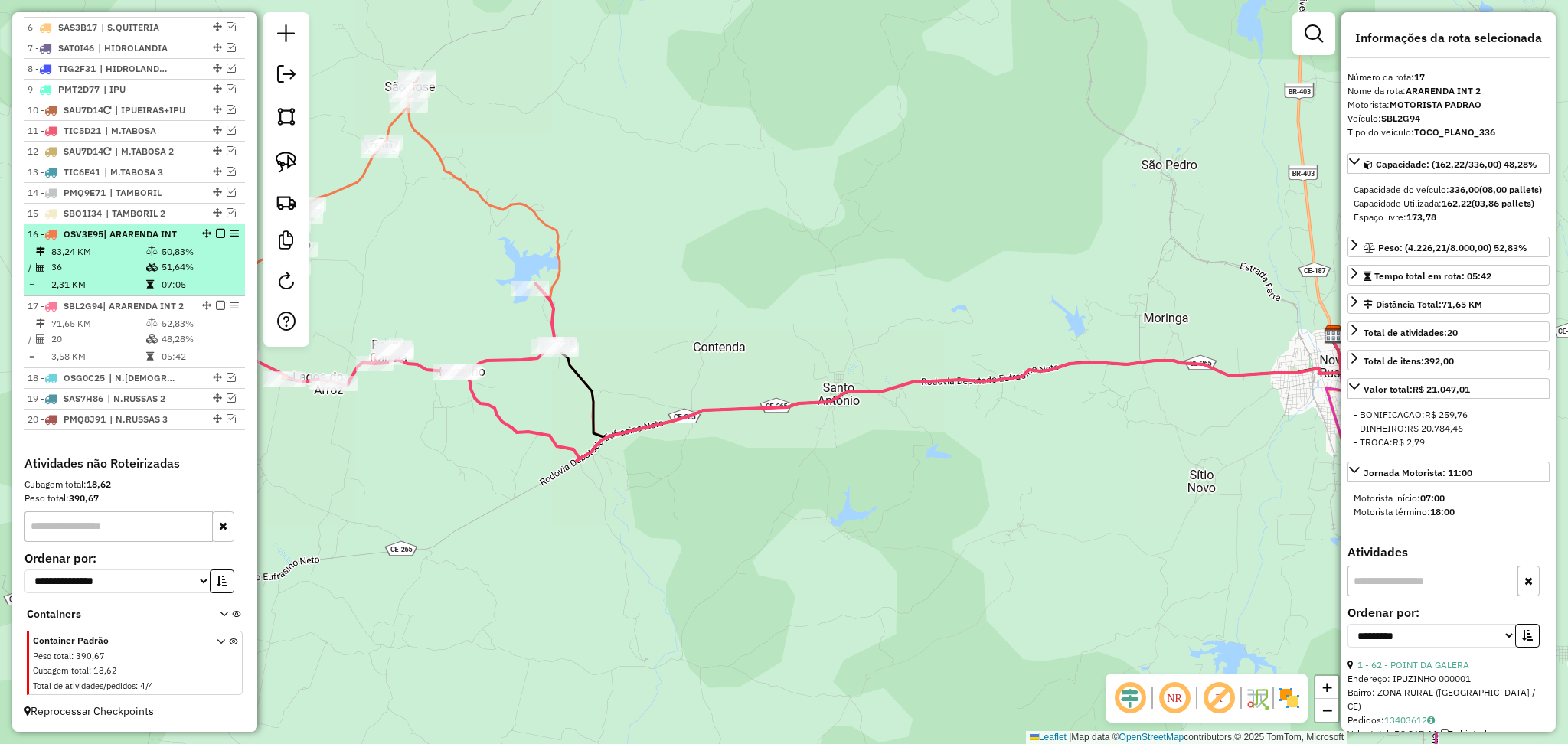
click at [97, 259] on td "36" at bounding box center [97, 267] width 95 height 15
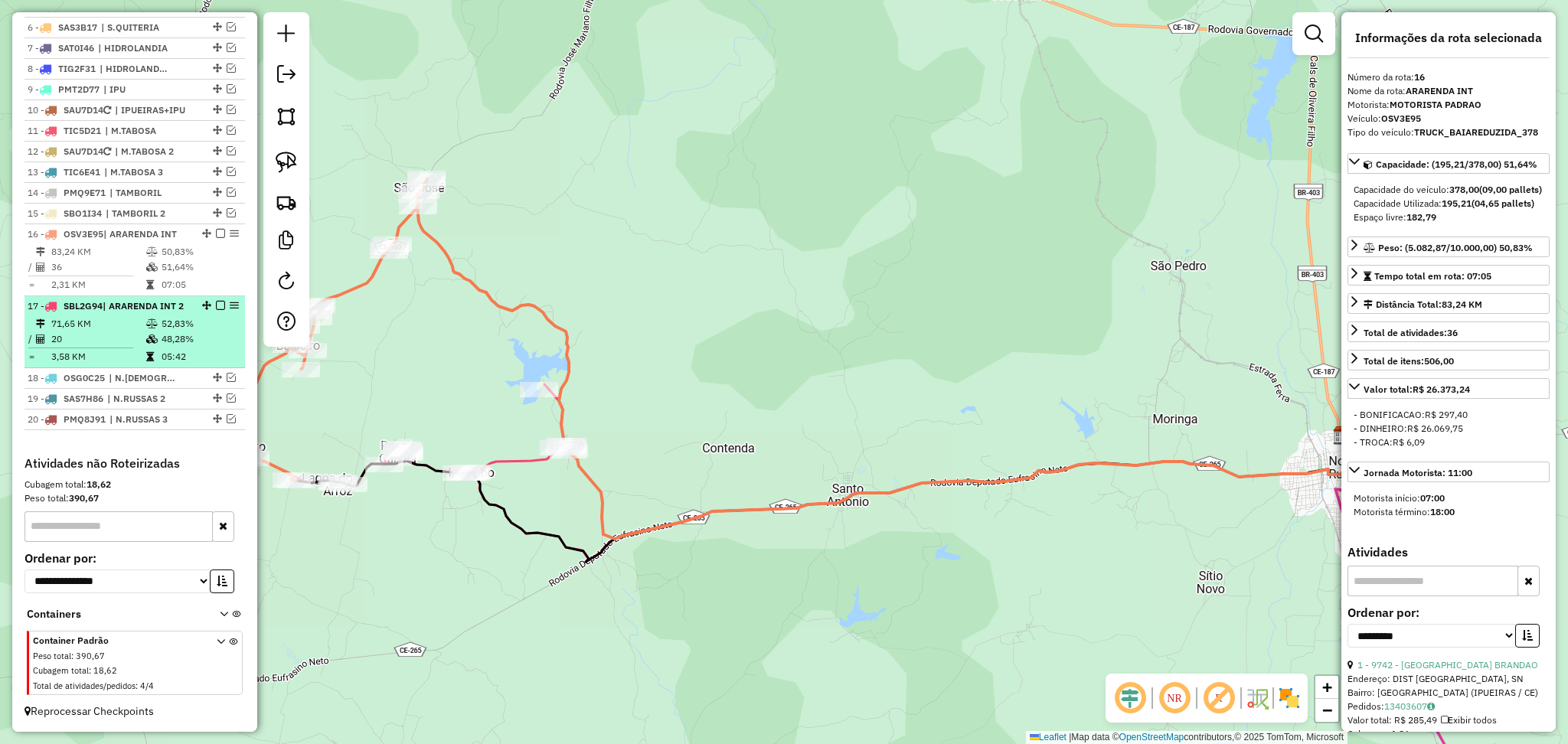
click at [127, 353] on td "3,58 KM" at bounding box center [97, 357] width 95 height 15
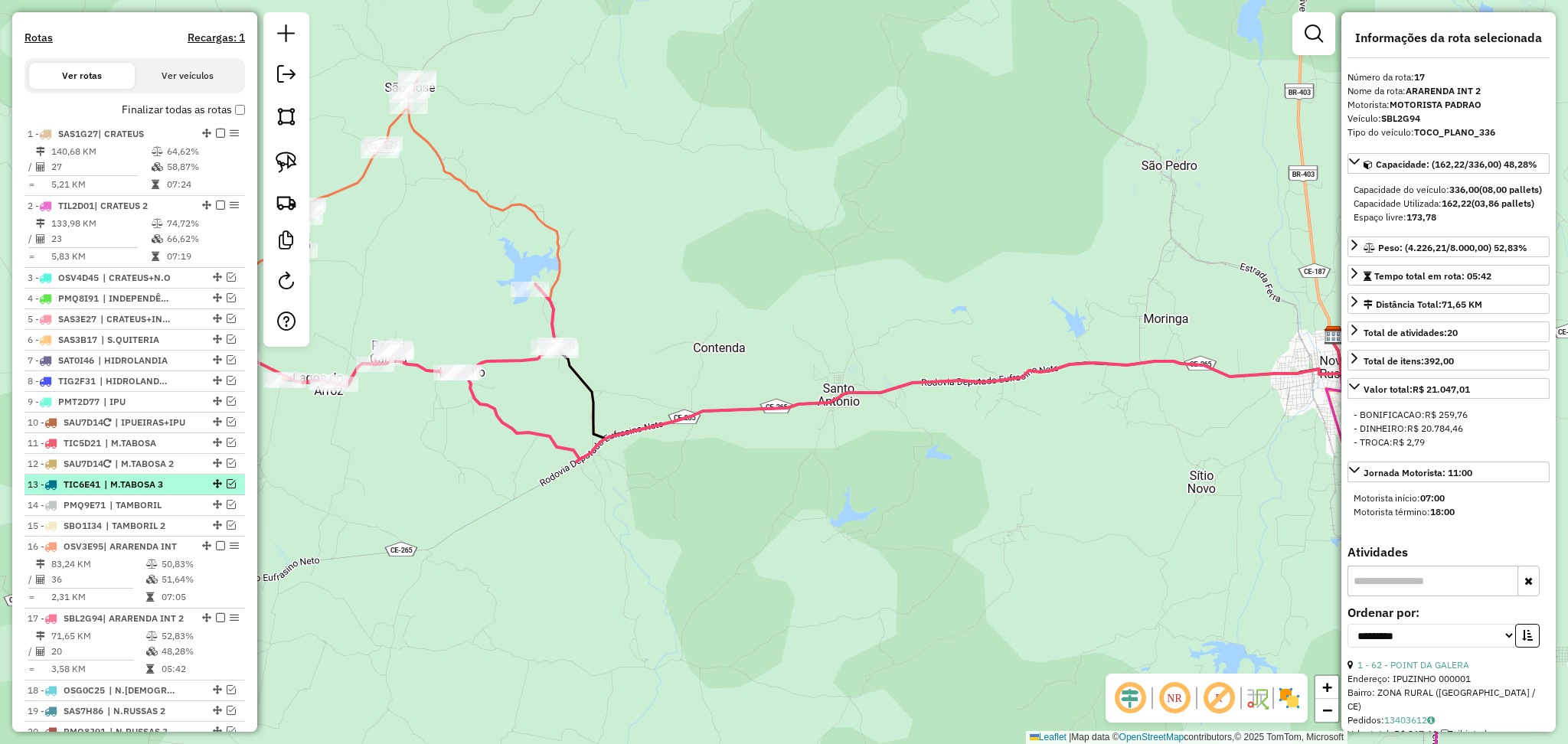
scroll to position [704, 0]
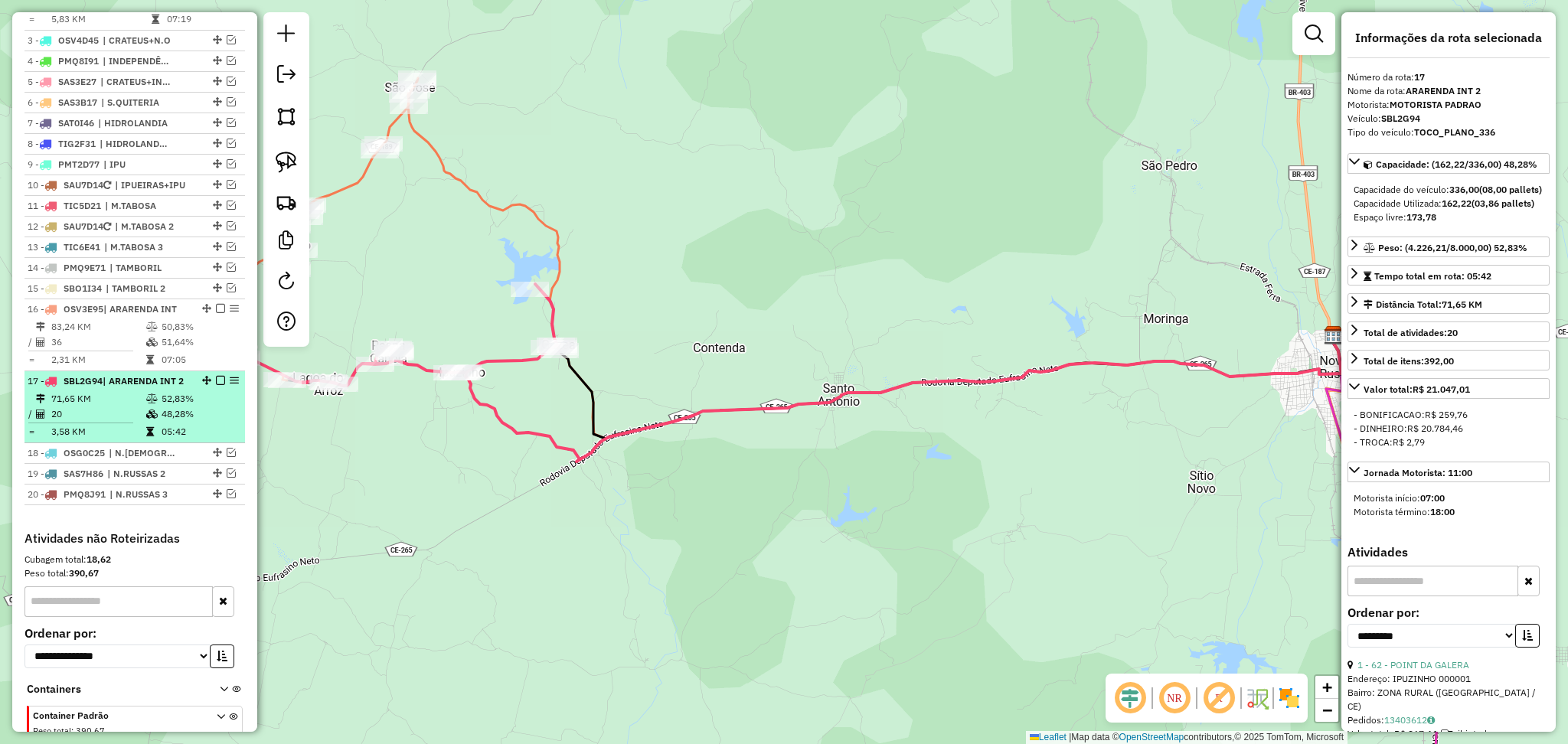
click at [124, 407] on td "71,65 KM" at bounding box center [97, 399] width 95 height 15
click at [113, 407] on td "71,65 KM" at bounding box center [97, 399] width 95 height 15
click at [122, 407] on td "71,65 KM" at bounding box center [97, 399] width 95 height 15
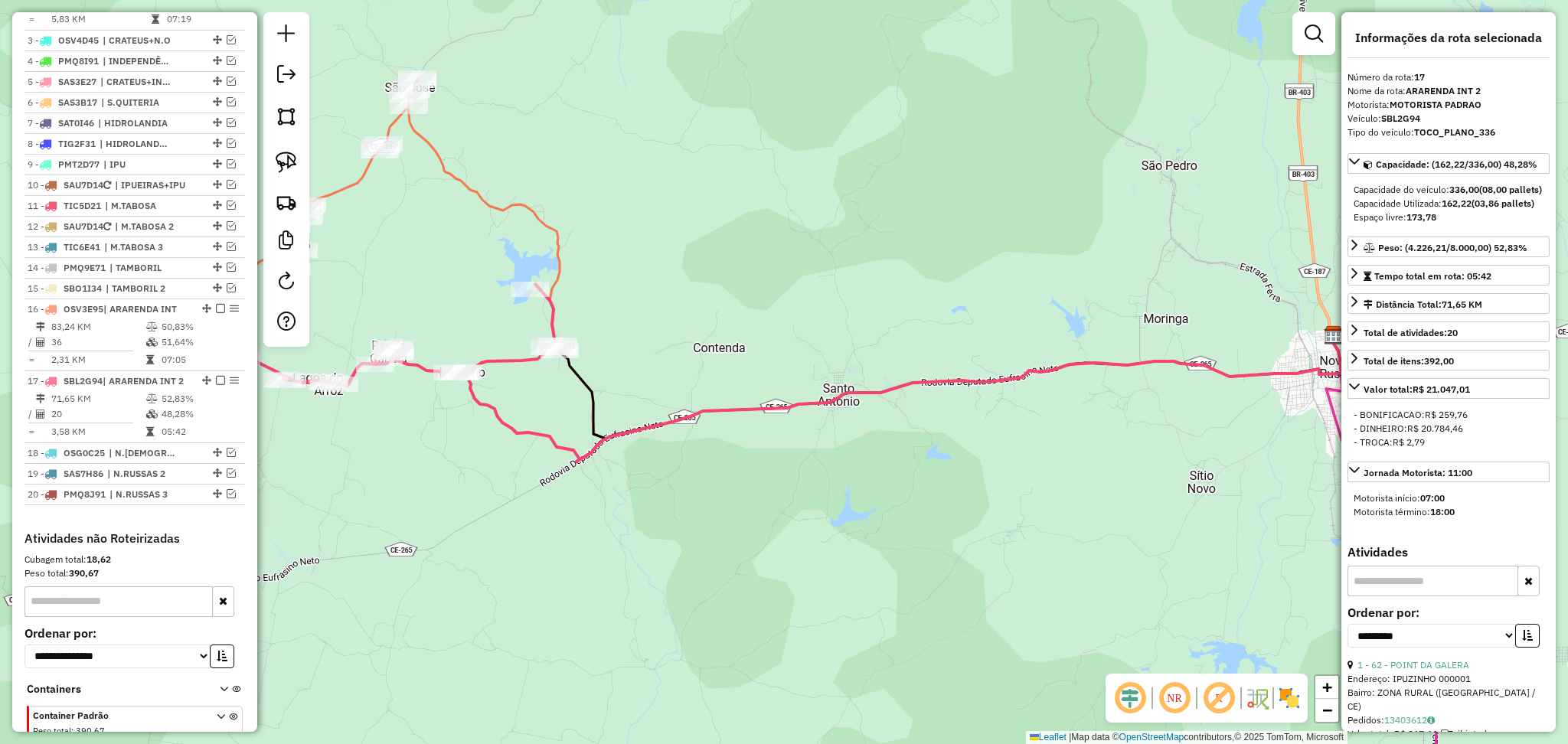
drag, startPoint x: 346, startPoint y: 310, endPoint x: 507, endPoint y: 277, distance: 164.3
click at [507, 277] on div "Janela de atendimento Grade de atendimento Capacidade Transportadoras Veículos …" at bounding box center [784, 372] width 1568 height 744
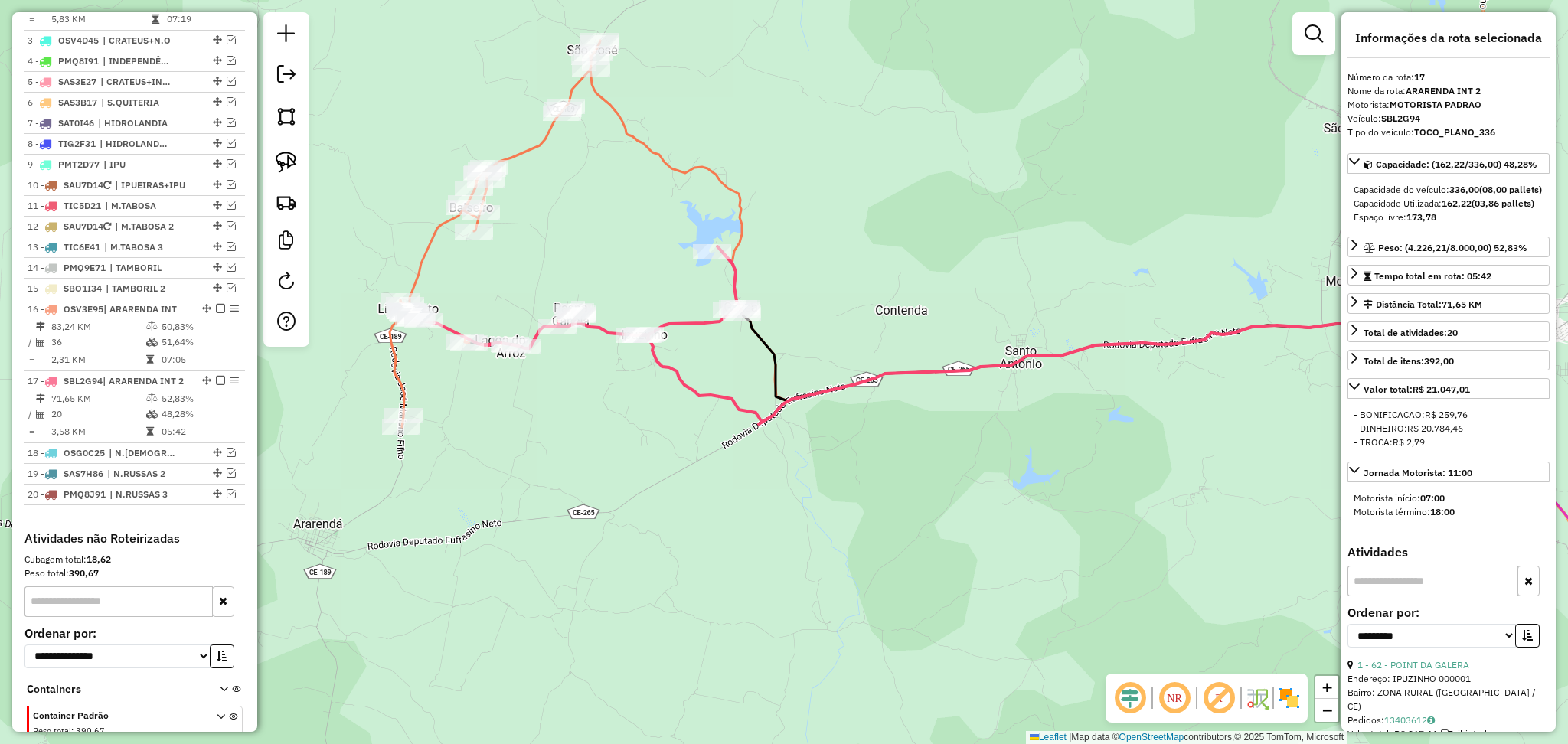
drag, startPoint x: 504, startPoint y: 306, endPoint x: 568, endPoint y: 287, distance: 66.8
click at [564, 287] on div "Janela de atendimento Grade de atendimento Capacidade Transportadoras Veículos …" at bounding box center [784, 372] width 1568 height 744
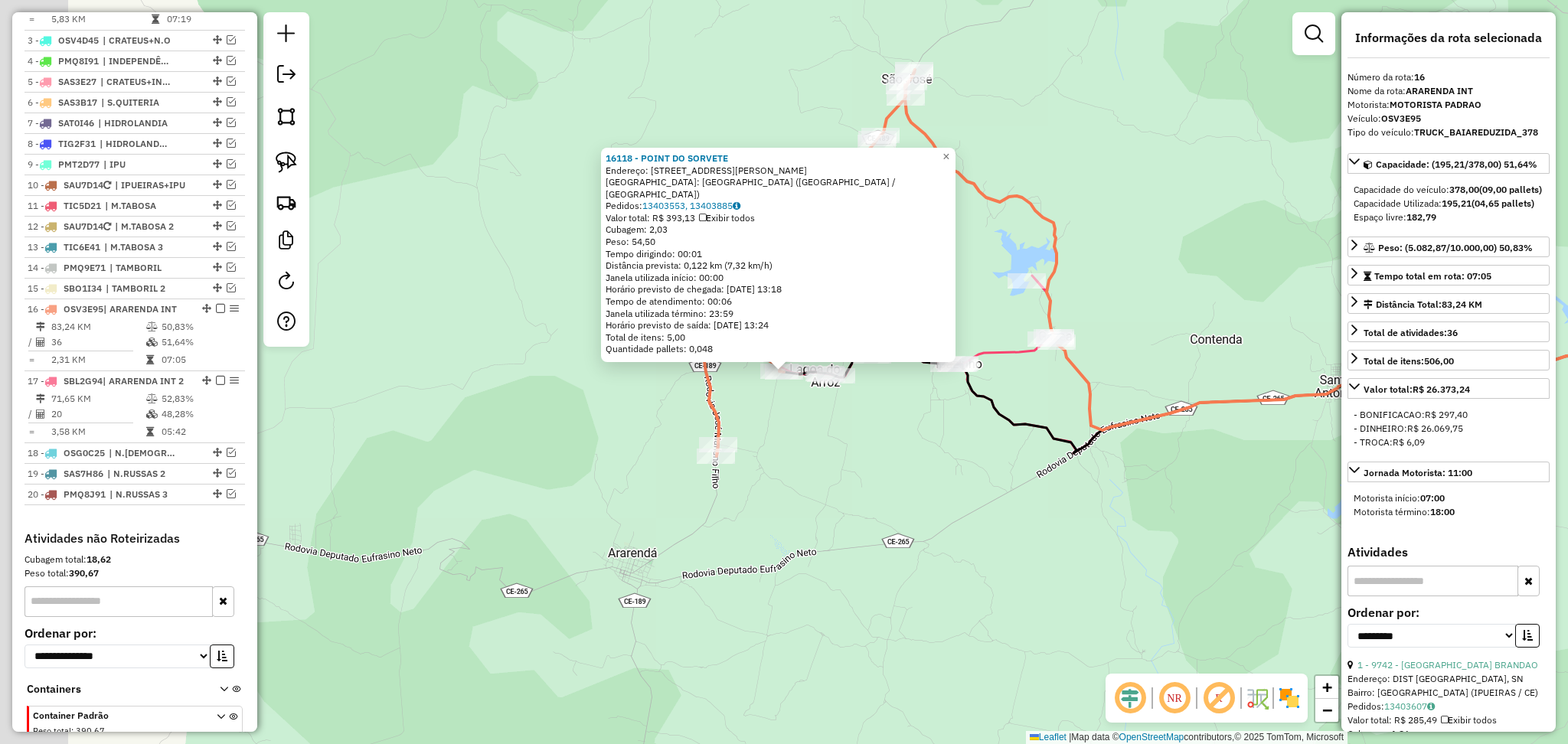
scroll to position [806, 0]
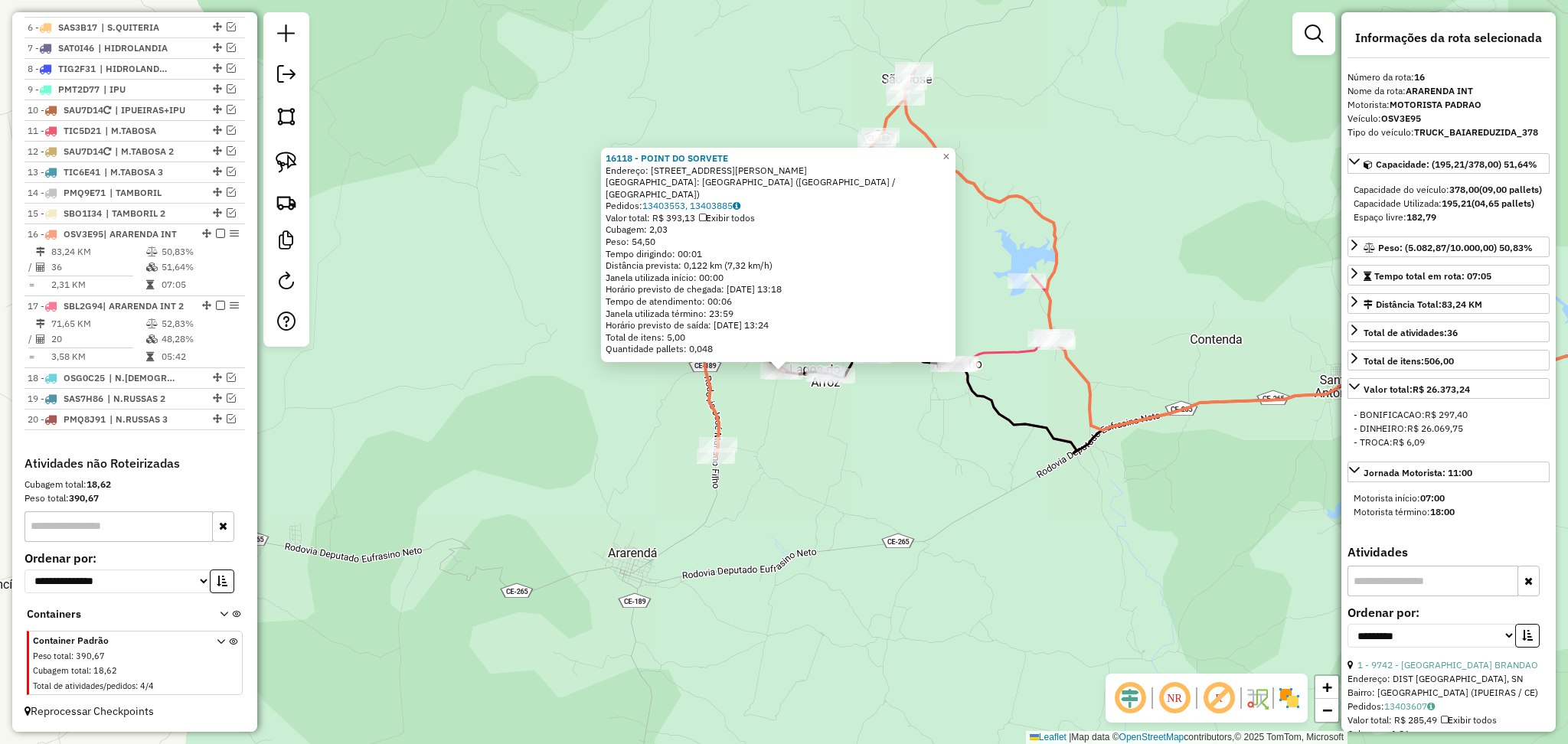
click at [794, 421] on div "16118 - POINT DO SORVETE Endereço: [STREET_ADDRESS][PERSON_NAME] Bairro: [GEOGR…" at bounding box center [784, 372] width 1568 height 744
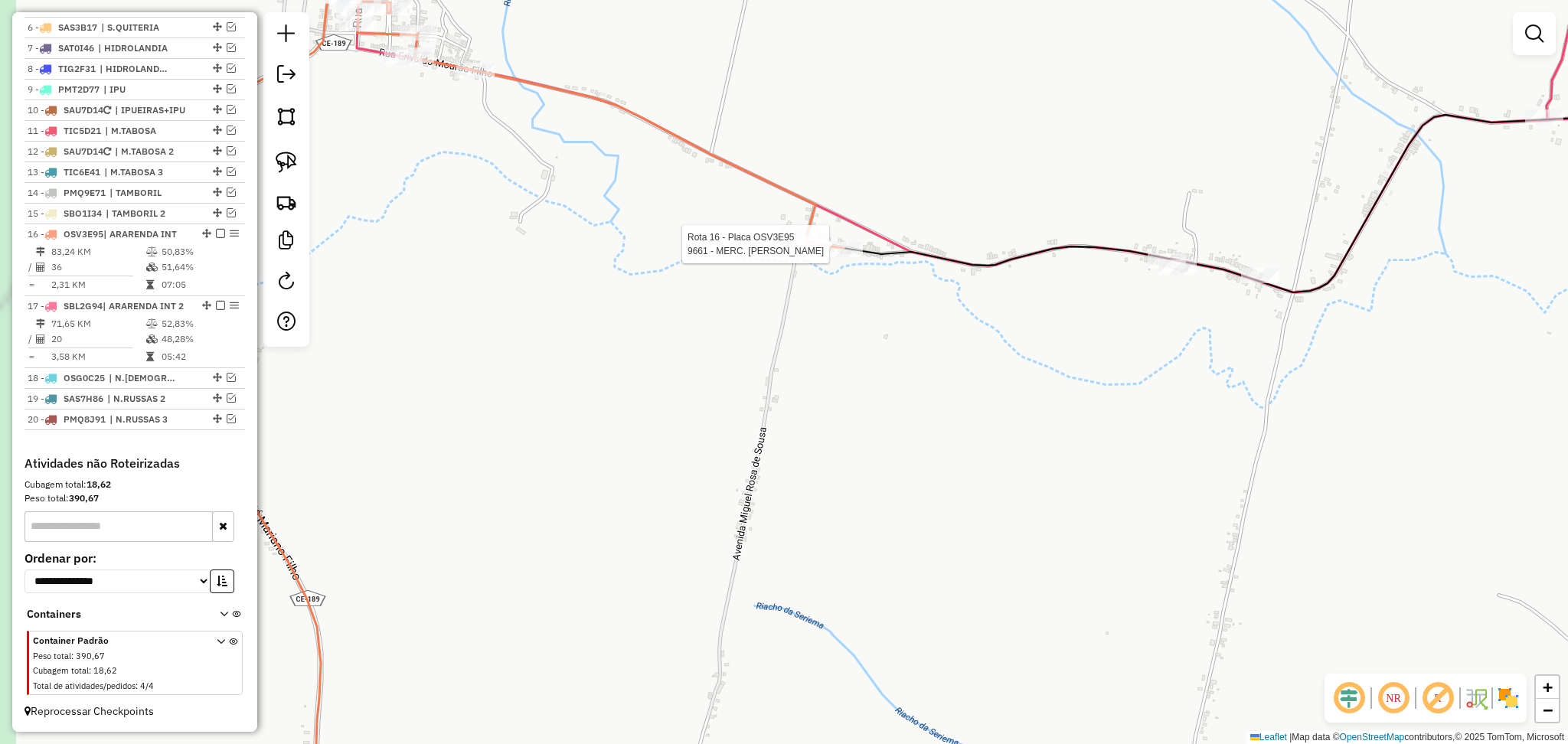
select select "**********"
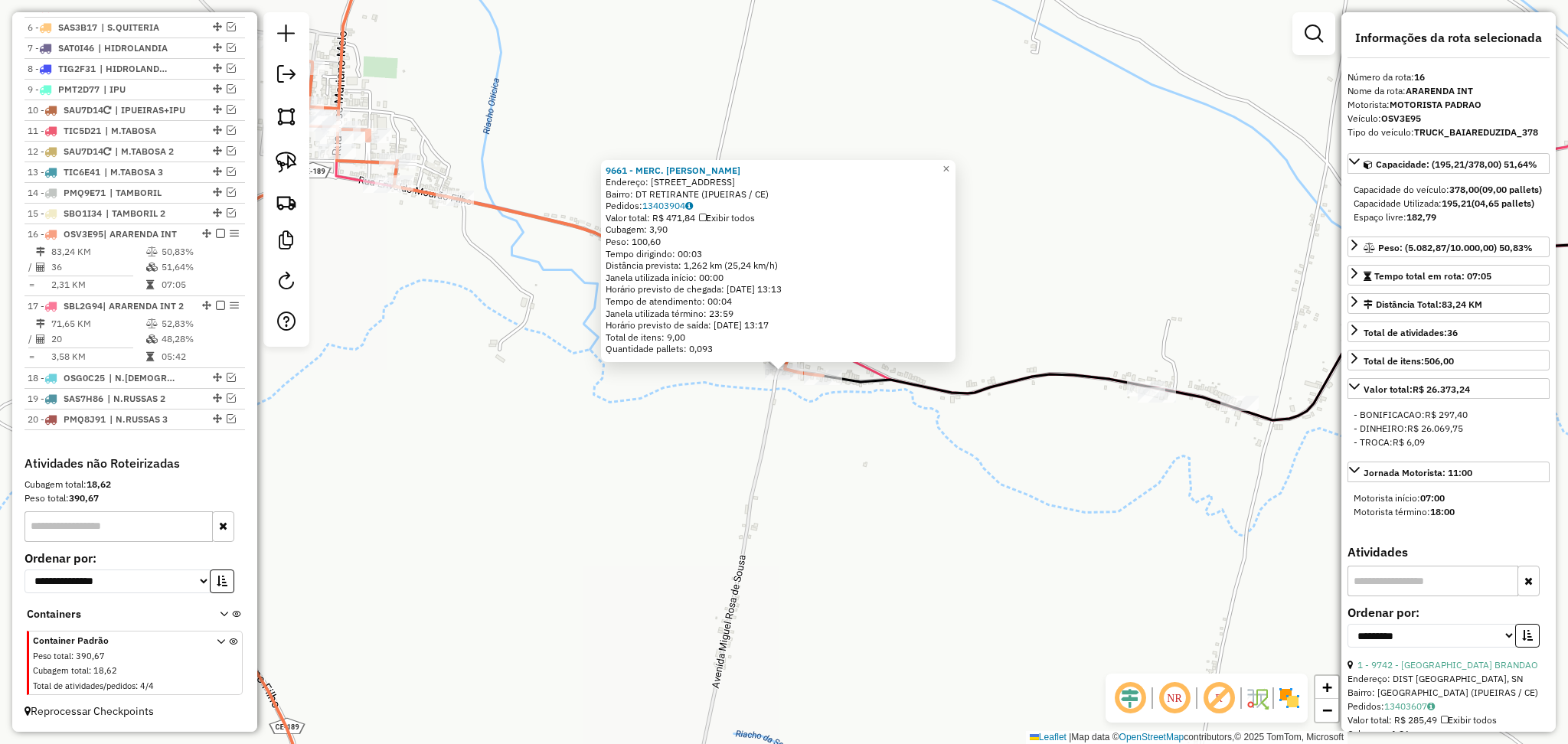
click at [706, 439] on div "9661 - MERC. [PERSON_NAME]: R RETIRANTE FNS, 67 Bairro: DT RETIRANTE (IPUEIRAS …" at bounding box center [784, 372] width 1568 height 744
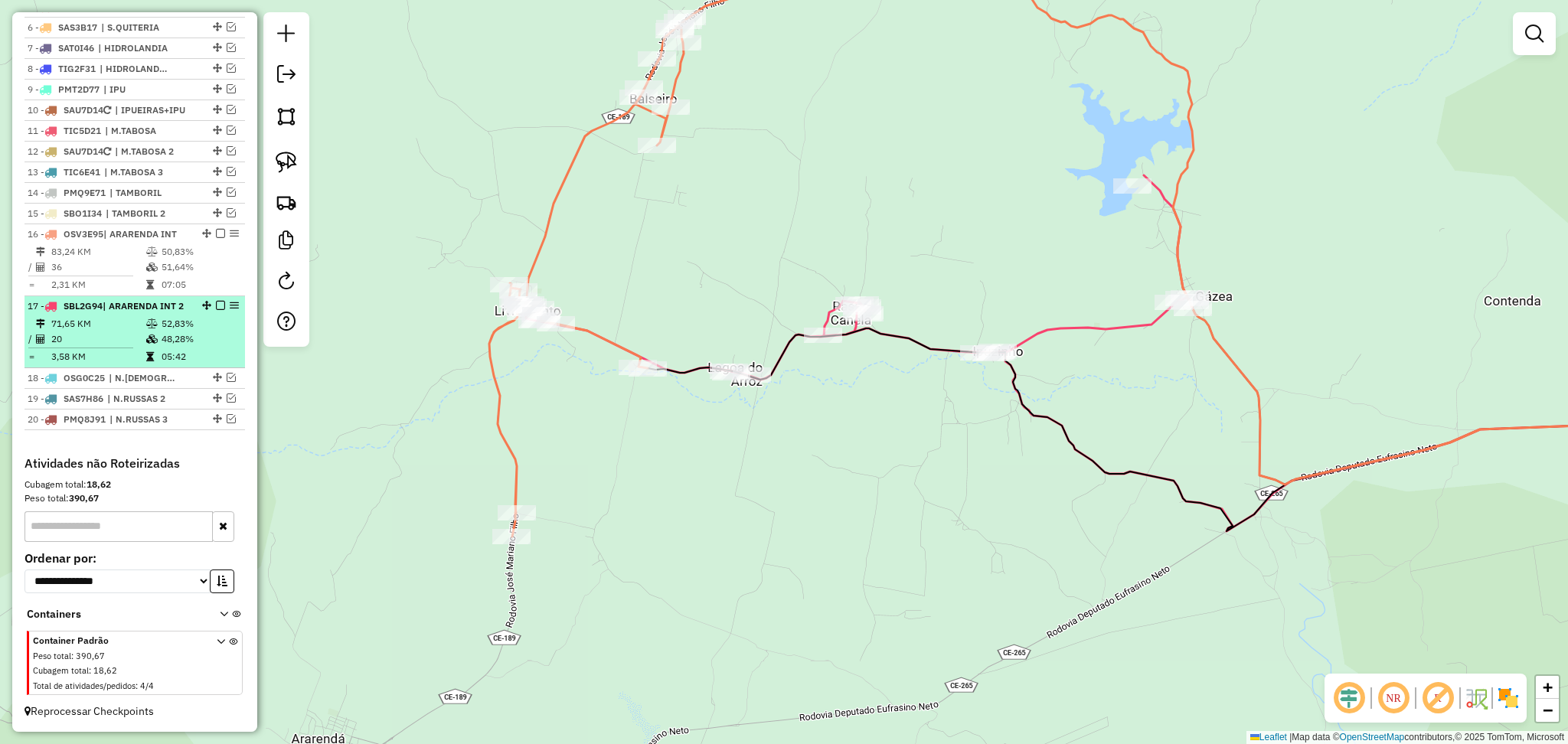
click at [74, 320] on td "71,65 KM" at bounding box center [97, 324] width 95 height 15
select select "**********"
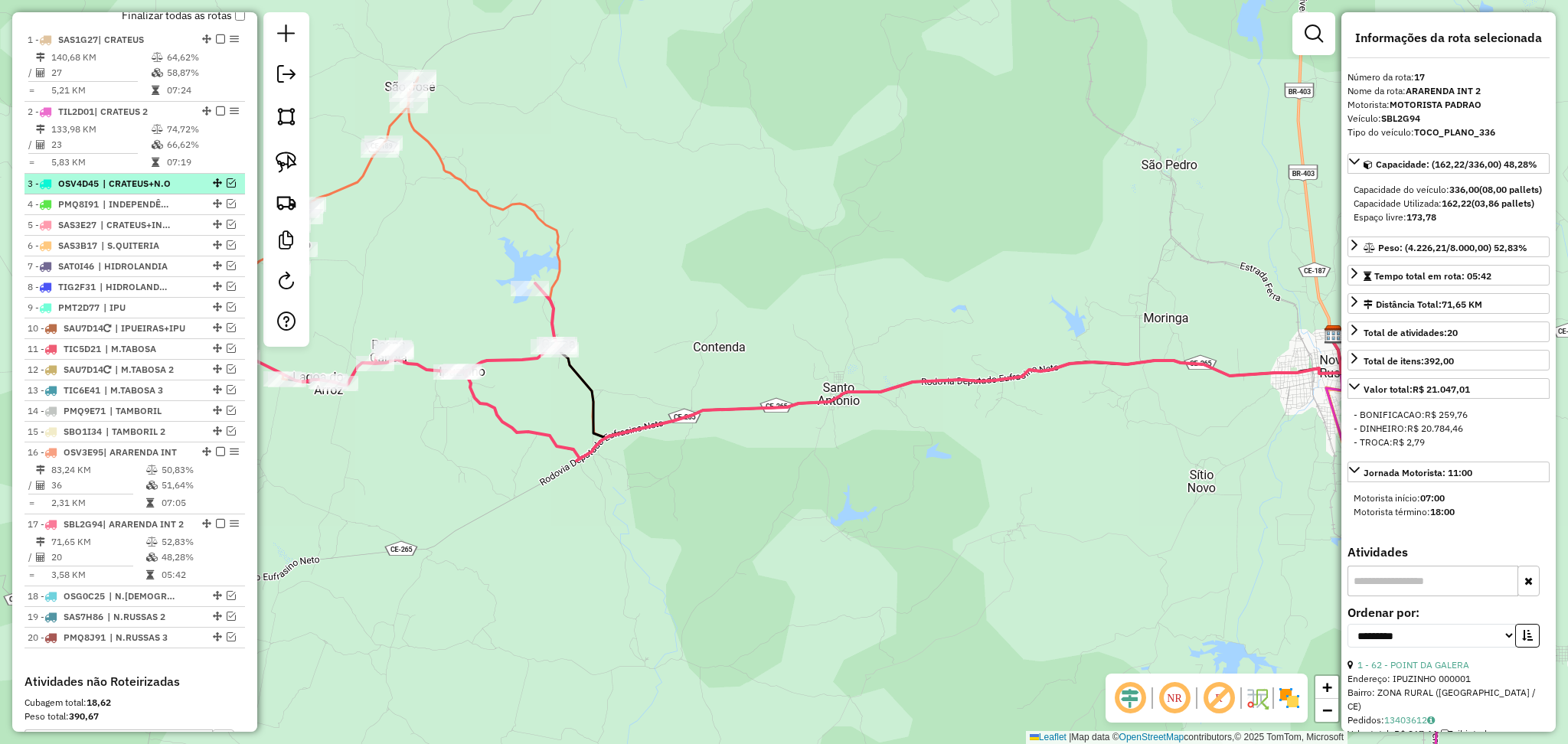
scroll to position [500, 0]
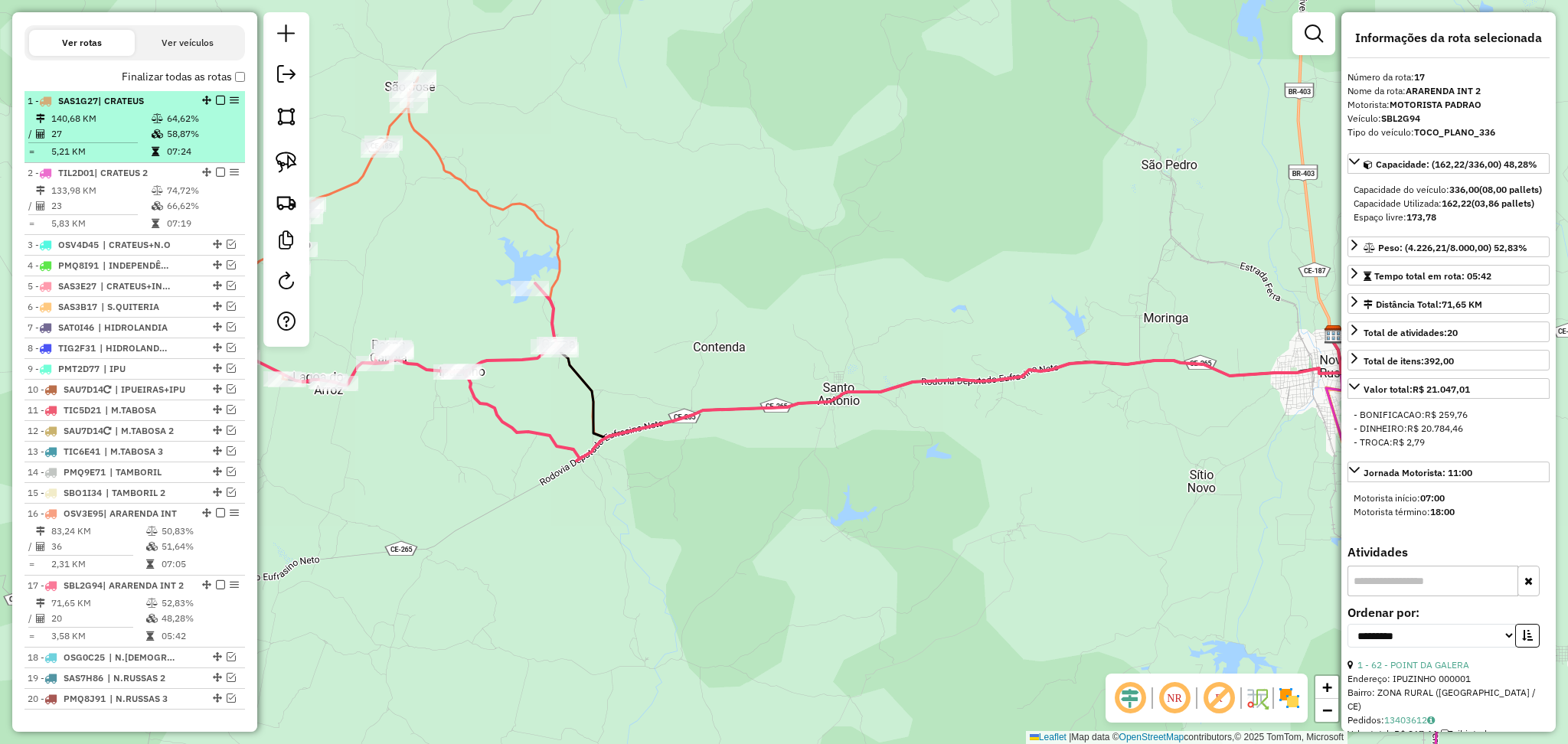
click at [106, 127] on td "140,68 KM" at bounding box center [100, 118] width 100 height 15
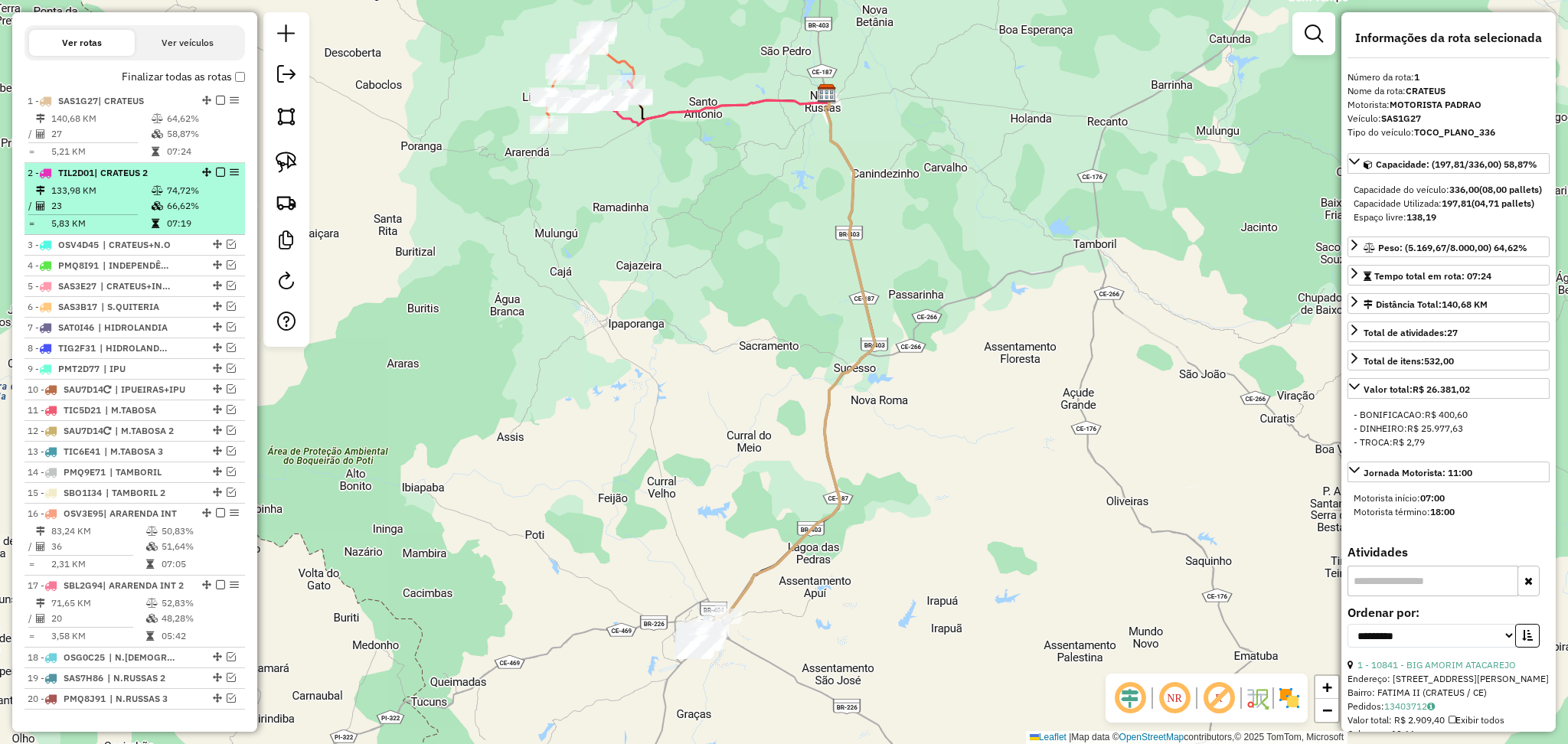
click at [115, 231] on td "5,83 KM" at bounding box center [100, 223] width 100 height 15
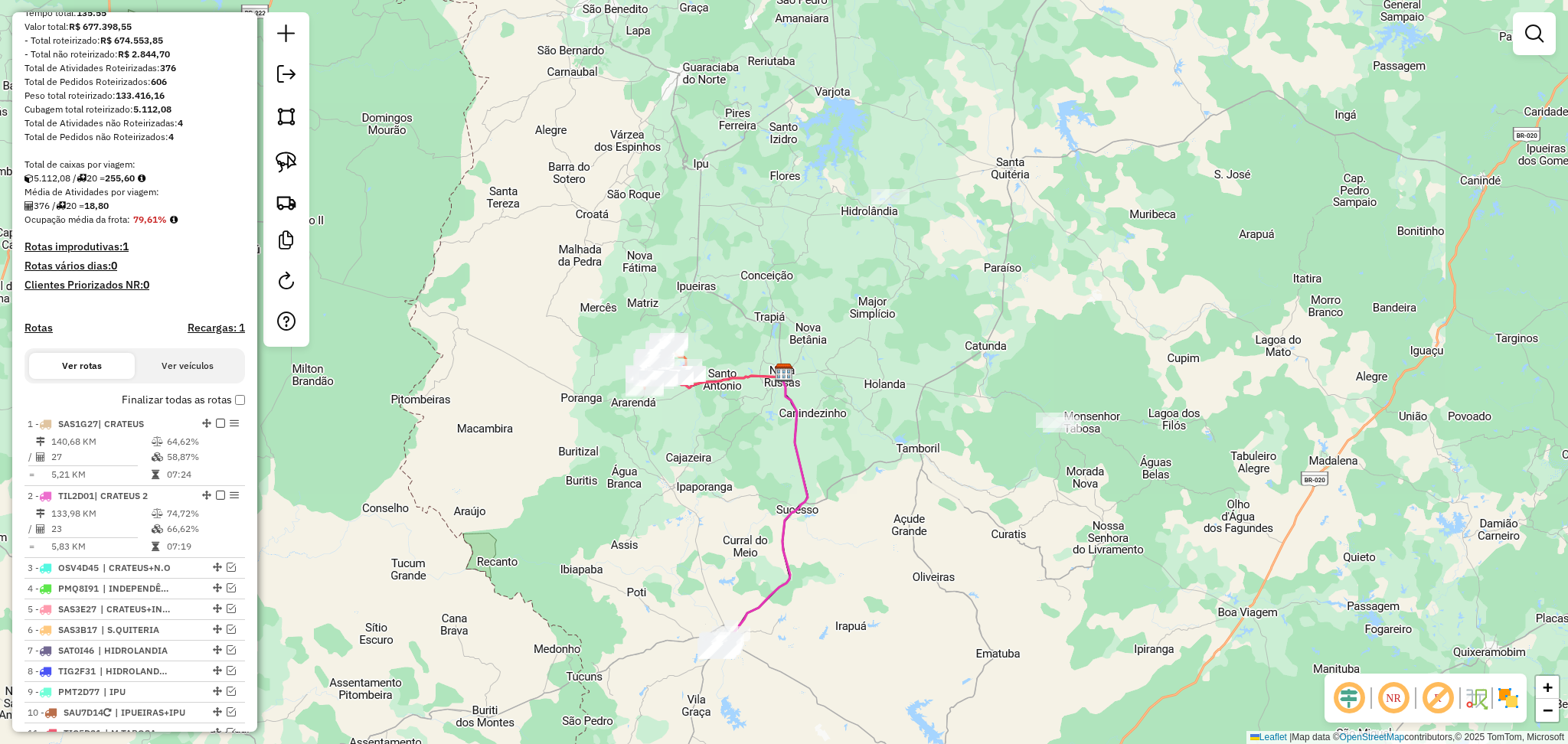
scroll to position [408, 0]
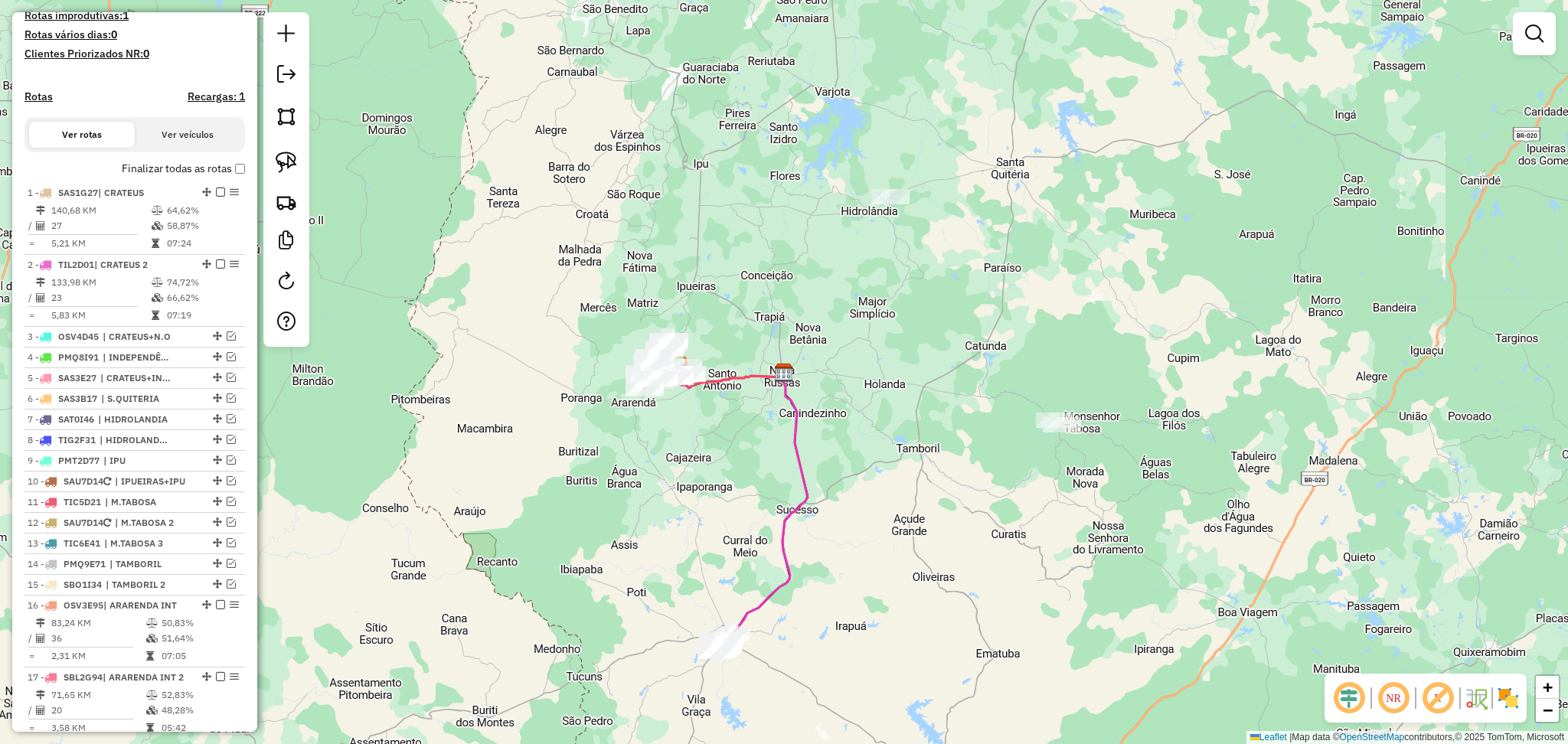
click at [115, 219] on td "140,68 KM" at bounding box center [100, 210] width 100 height 15
select select "**********"
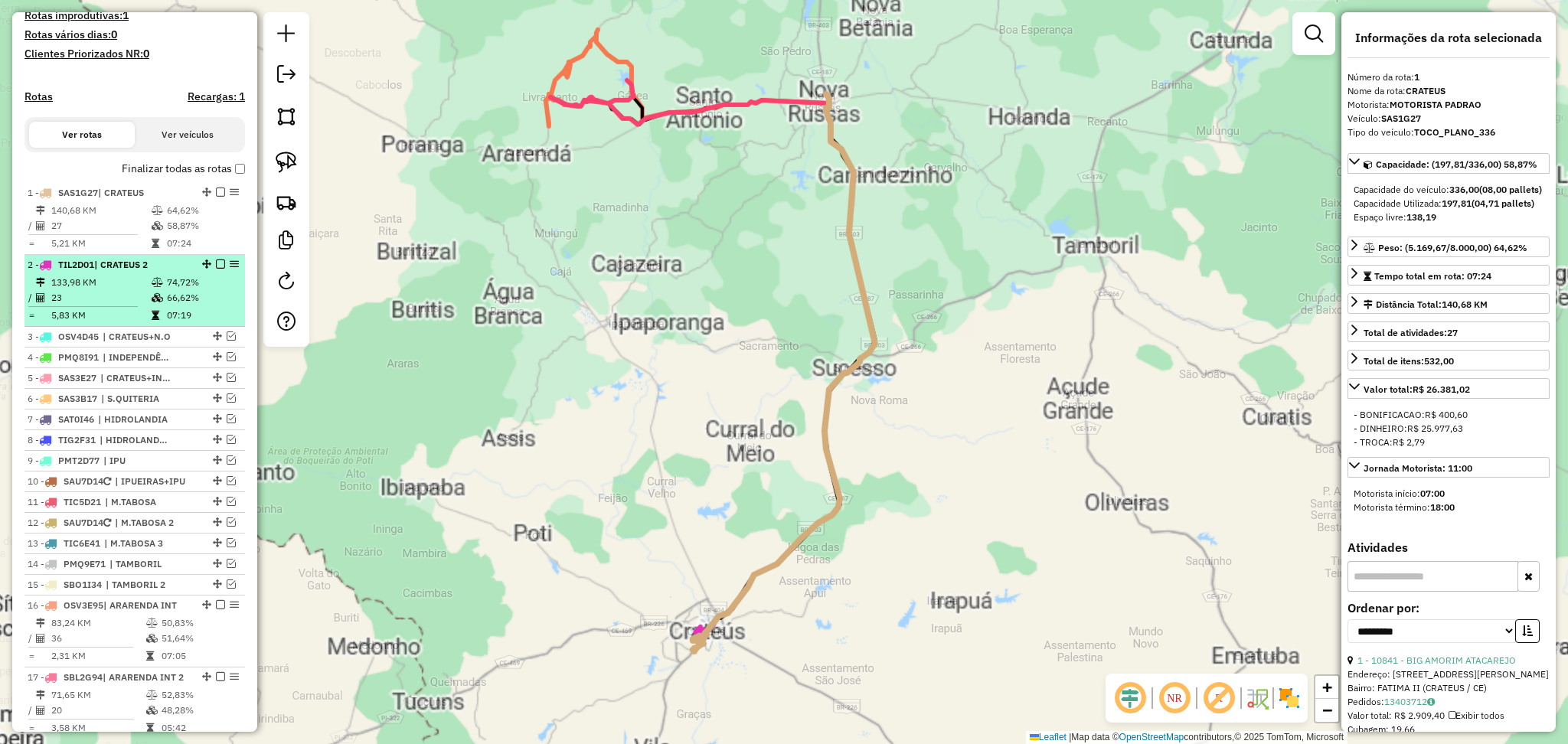
click at [151, 303] on icon at bounding box center [157, 298] width 11 height 9
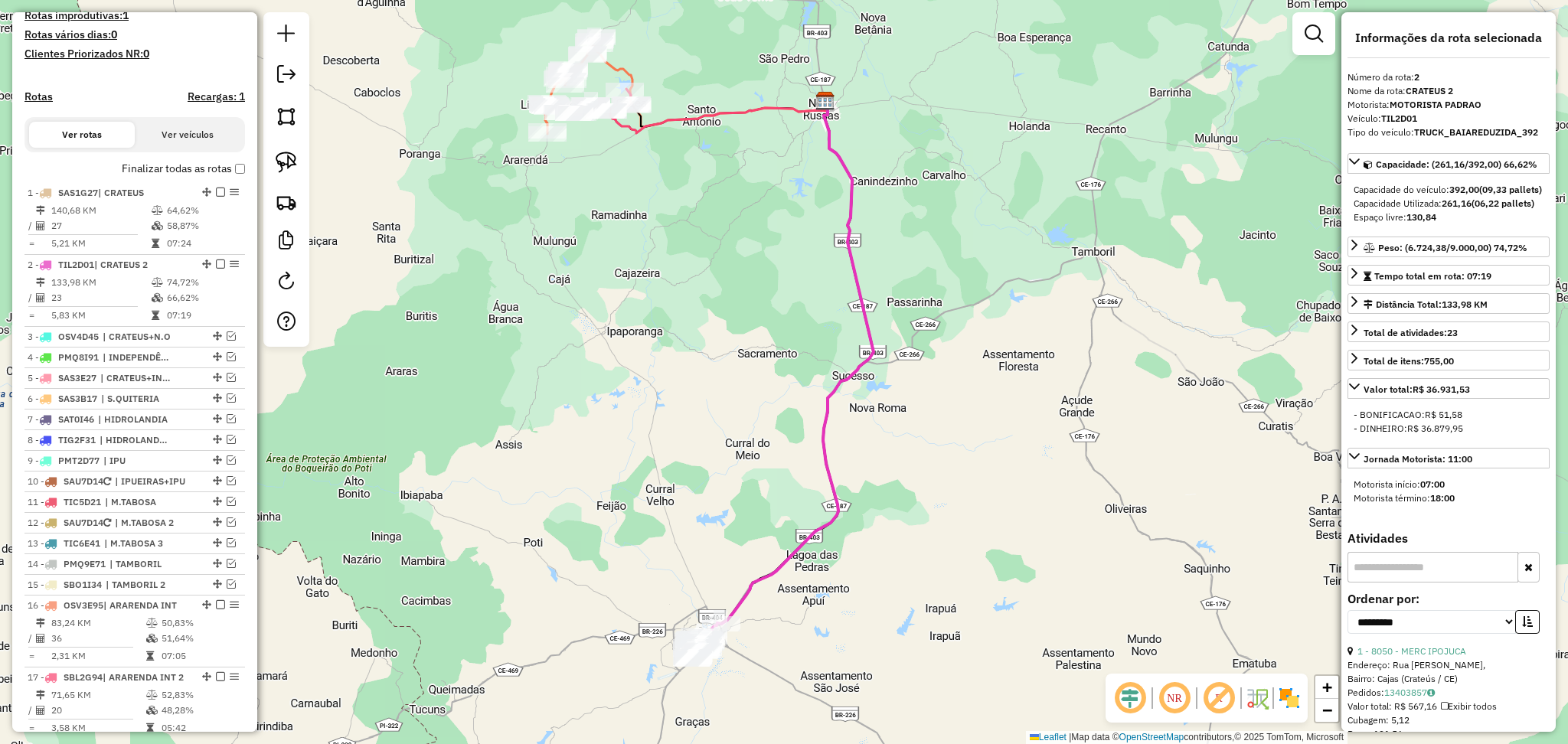
drag, startPoint x: 1141, startPoint y: 704, endPoint x: 1070, endPoint y: 656, distance: 85.7
click at [1141, 704] on em at bounding box center [1130, 699] width 37 height 37
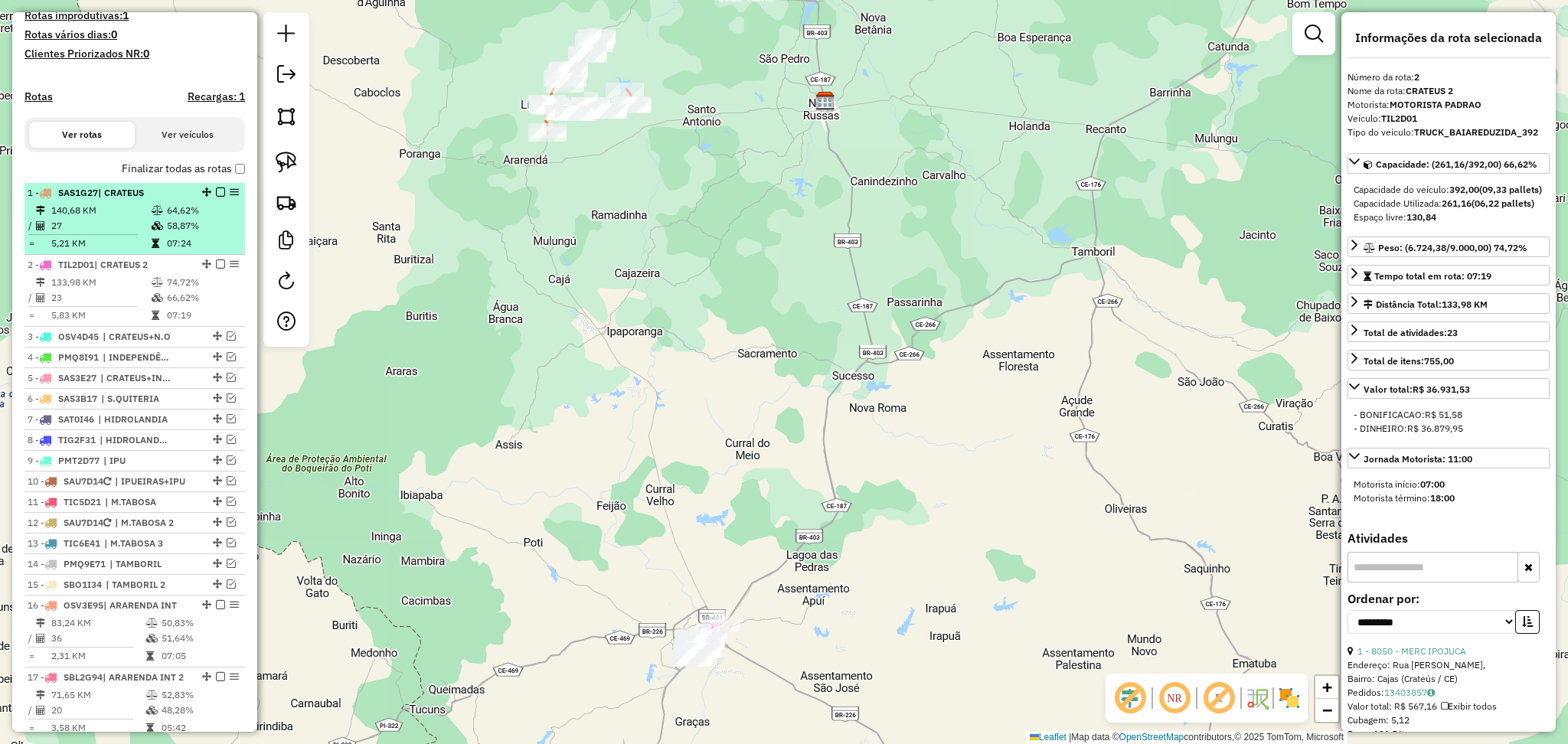
click at [107, 251] on td "5,21 KM" at bounding box center [100, 243] width 100 height 15
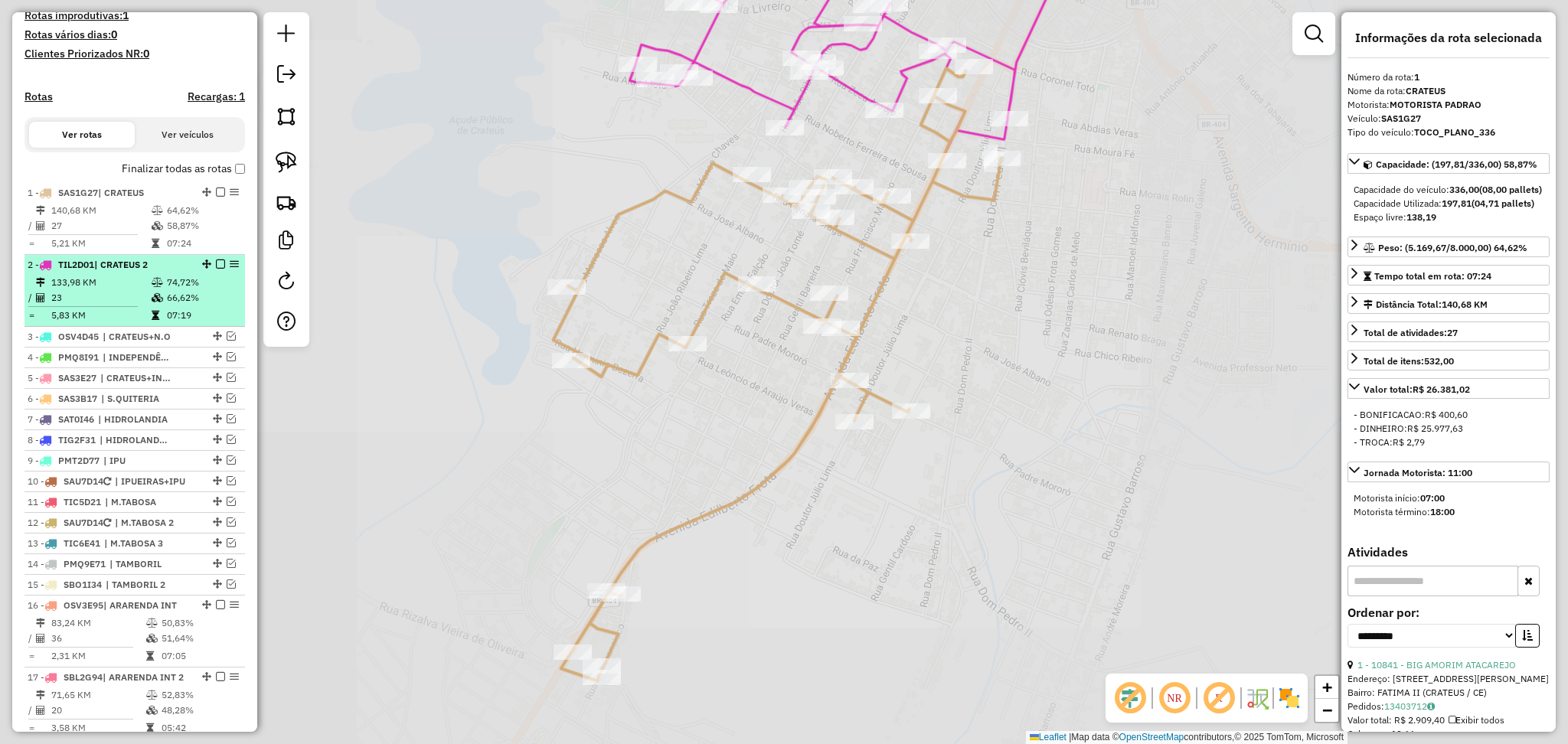
click at [120, 291] on td "133,98 KM" at bounding box center [100, 282] width 100 height 15
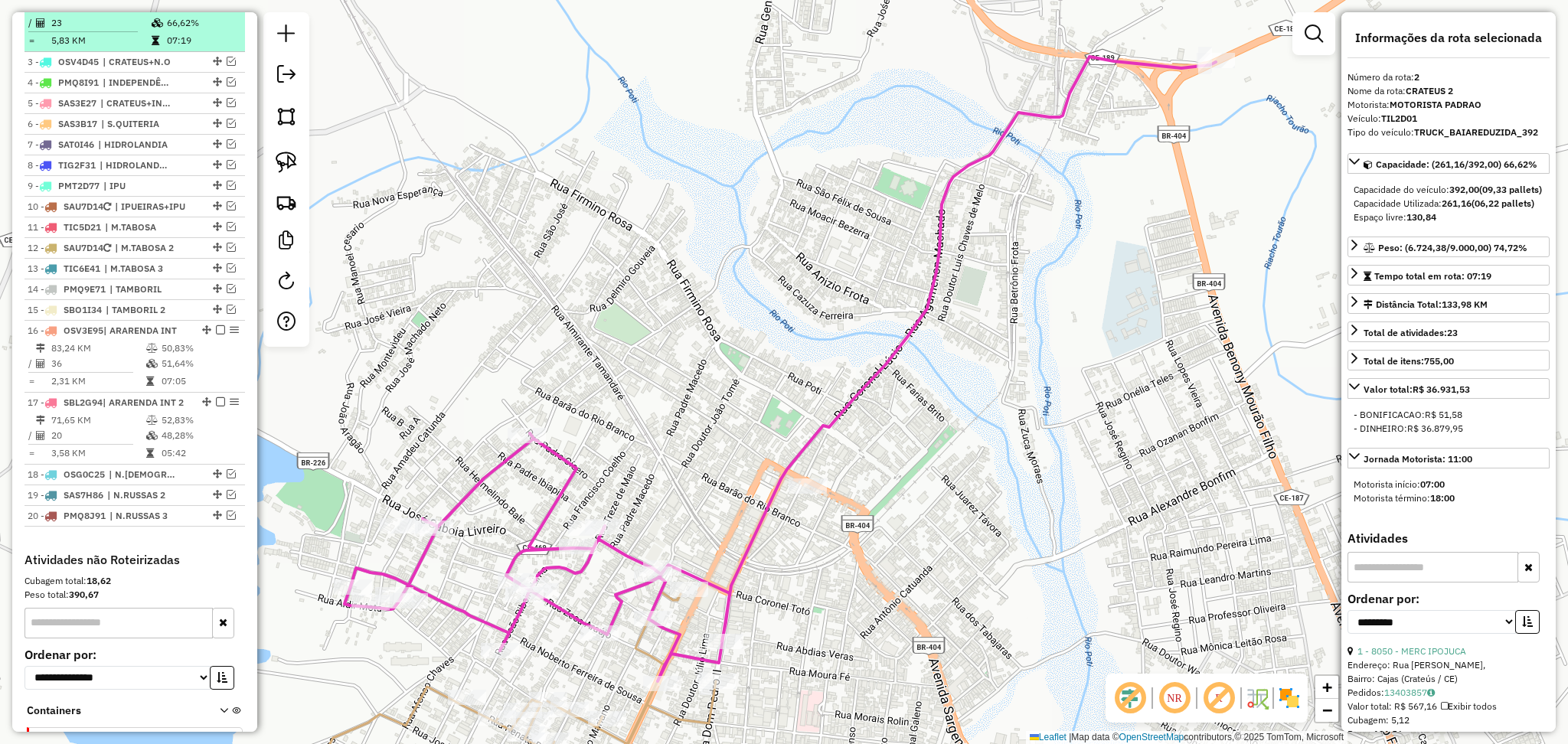
scroll to position [715, 0]
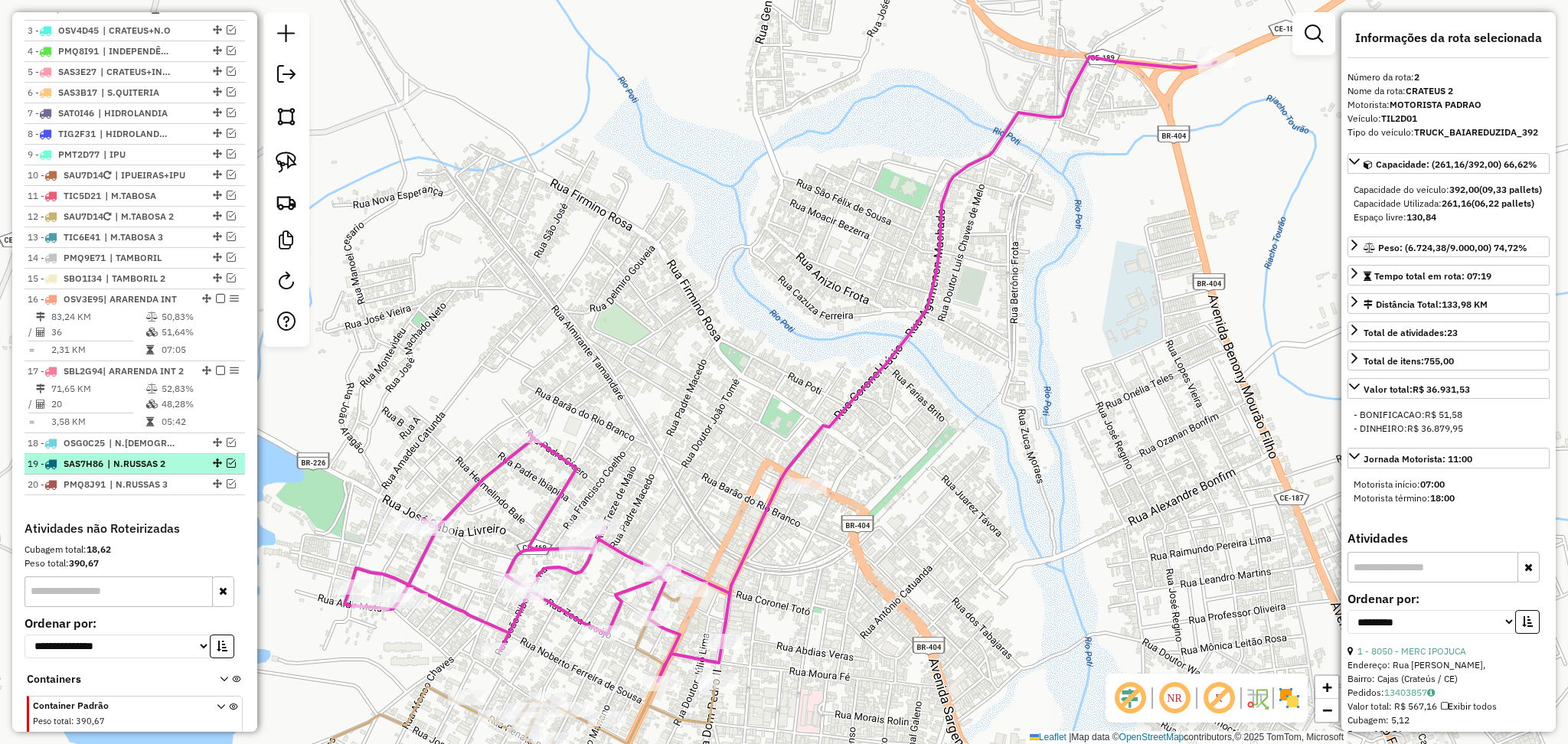
click at [166, 471] on span "| N.RUSSAS 2" at bounding box center [142, 464] width 70 height 14
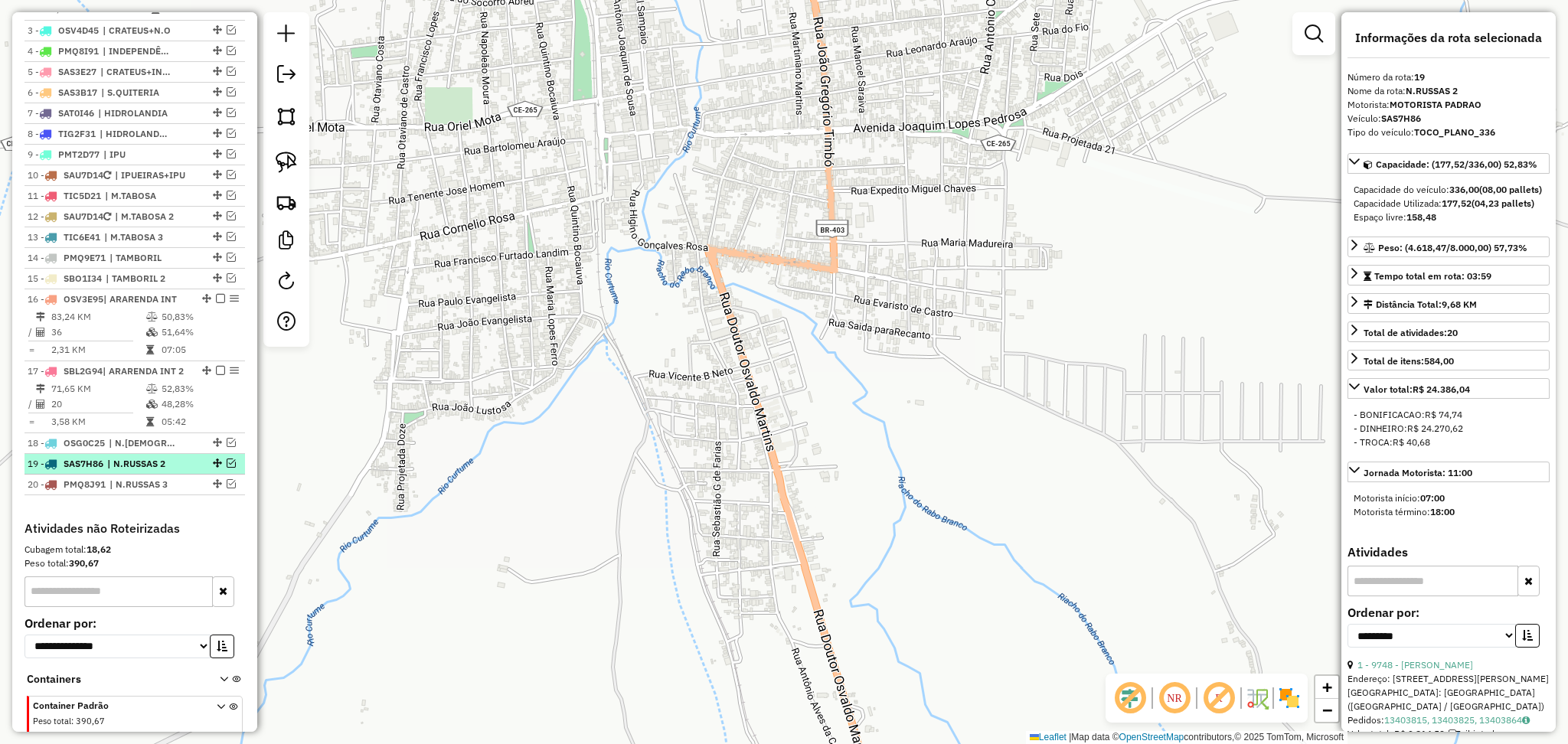
click at [227, 468] on em at bounding box center [232, 464] width 9 height 9
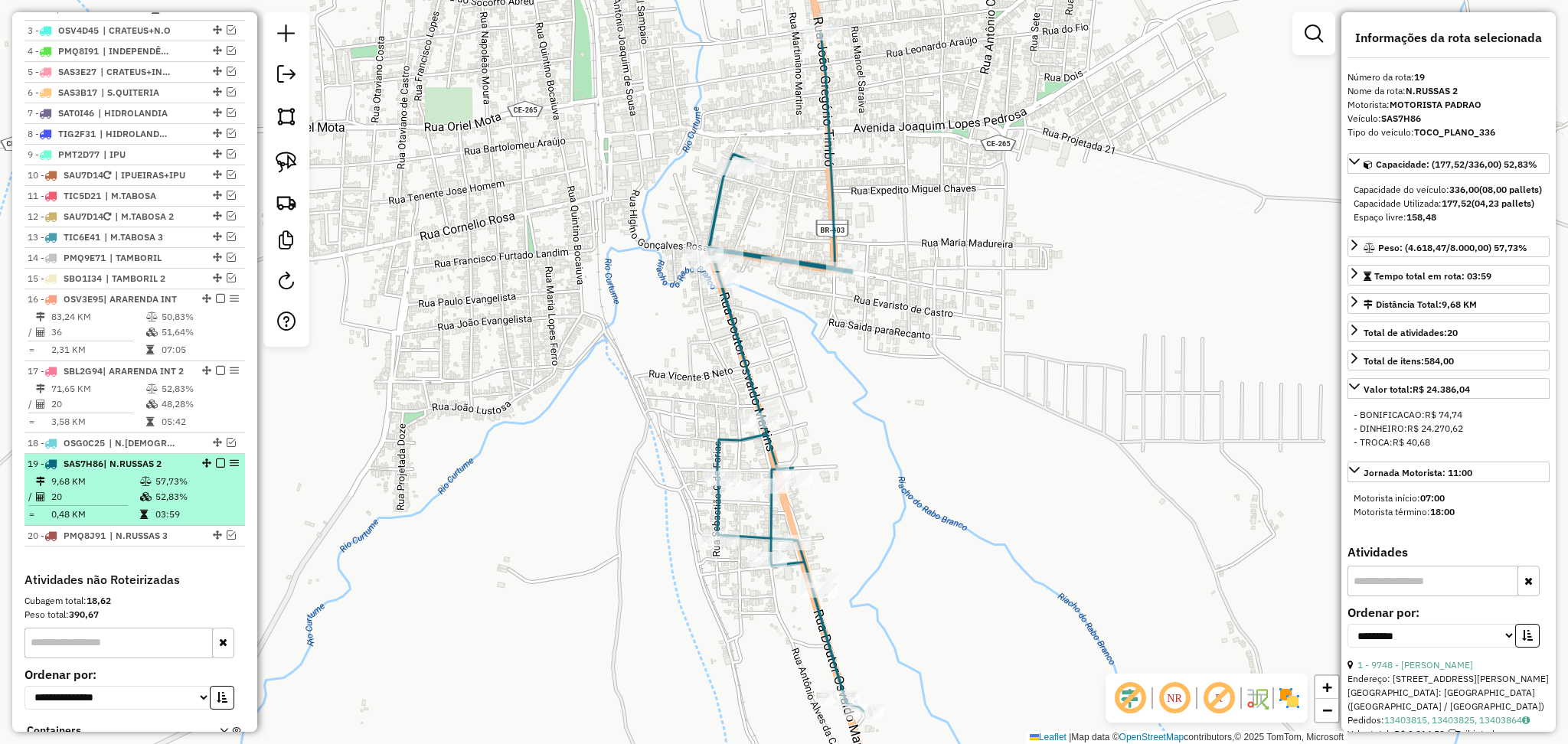
click at [122, 489] on td "9,68 KM" at bounding box center [95, 482] width 89 height 15
click at [216, 468] on em at bounding box center [220, 464] width 9 height 9
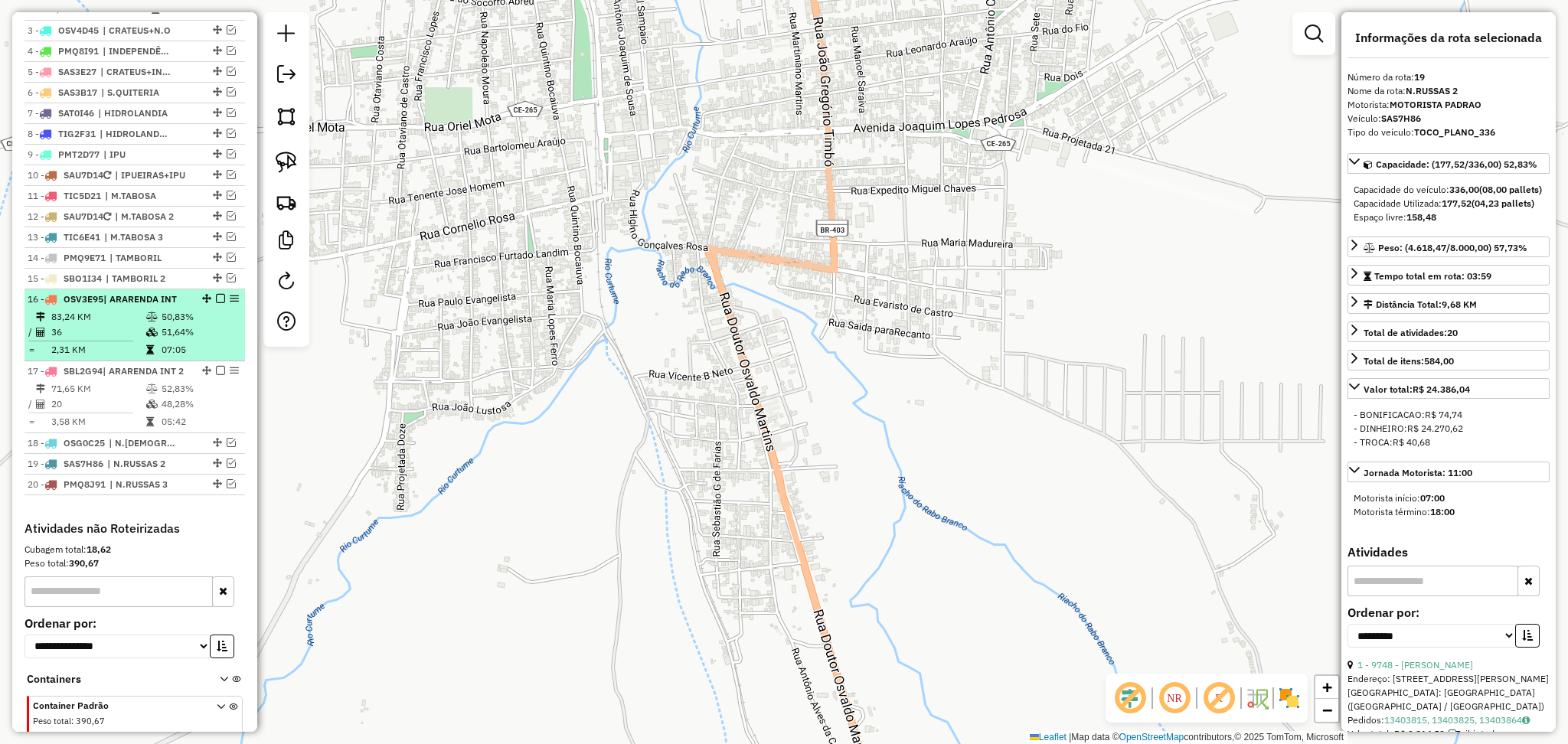
click at [118, 340] on td "36" at bounding box center [97, 332] width 95 height 15
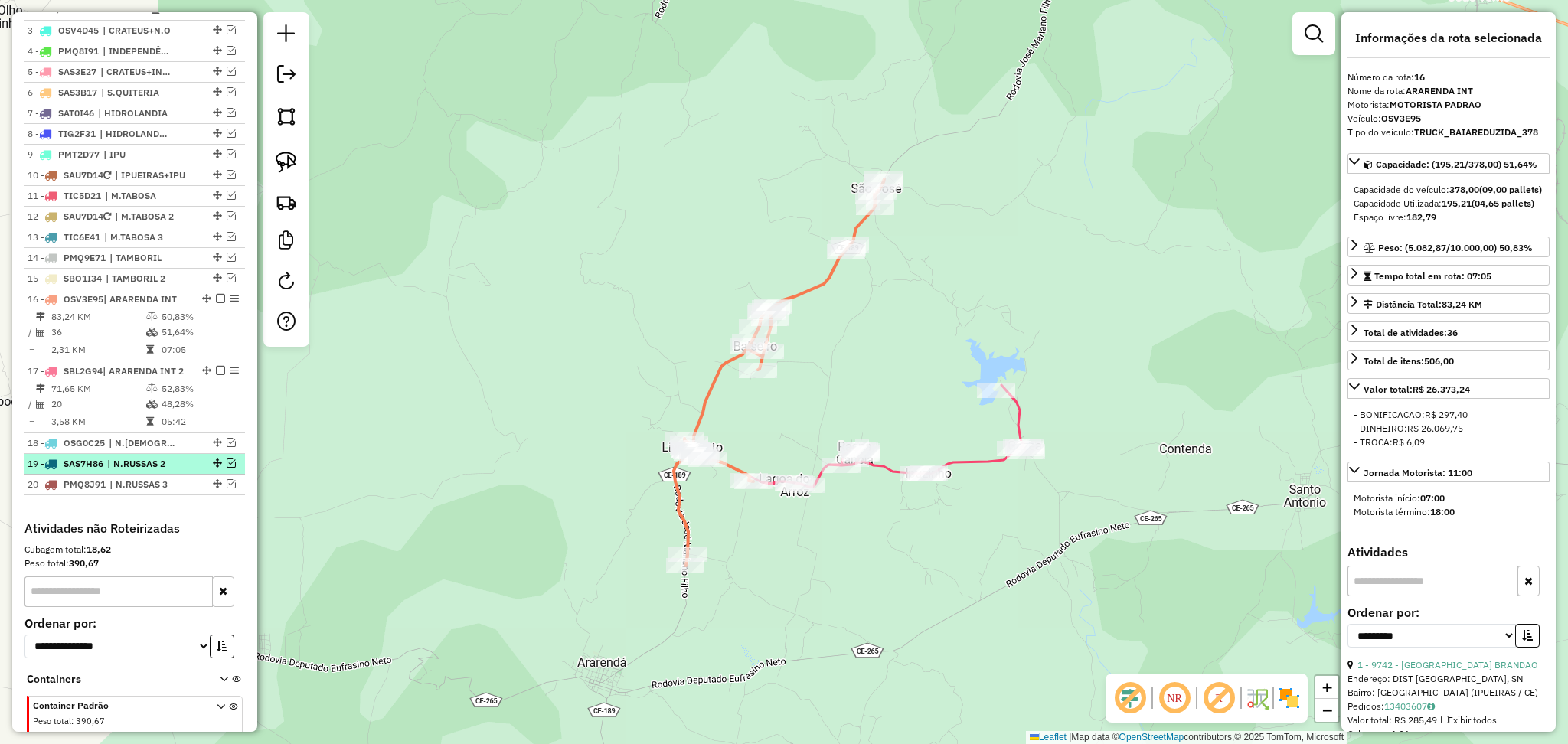
click at [161, 471] on span "| N.RUSSAS 2" at bounding box center [142, 464] width 70 height 14
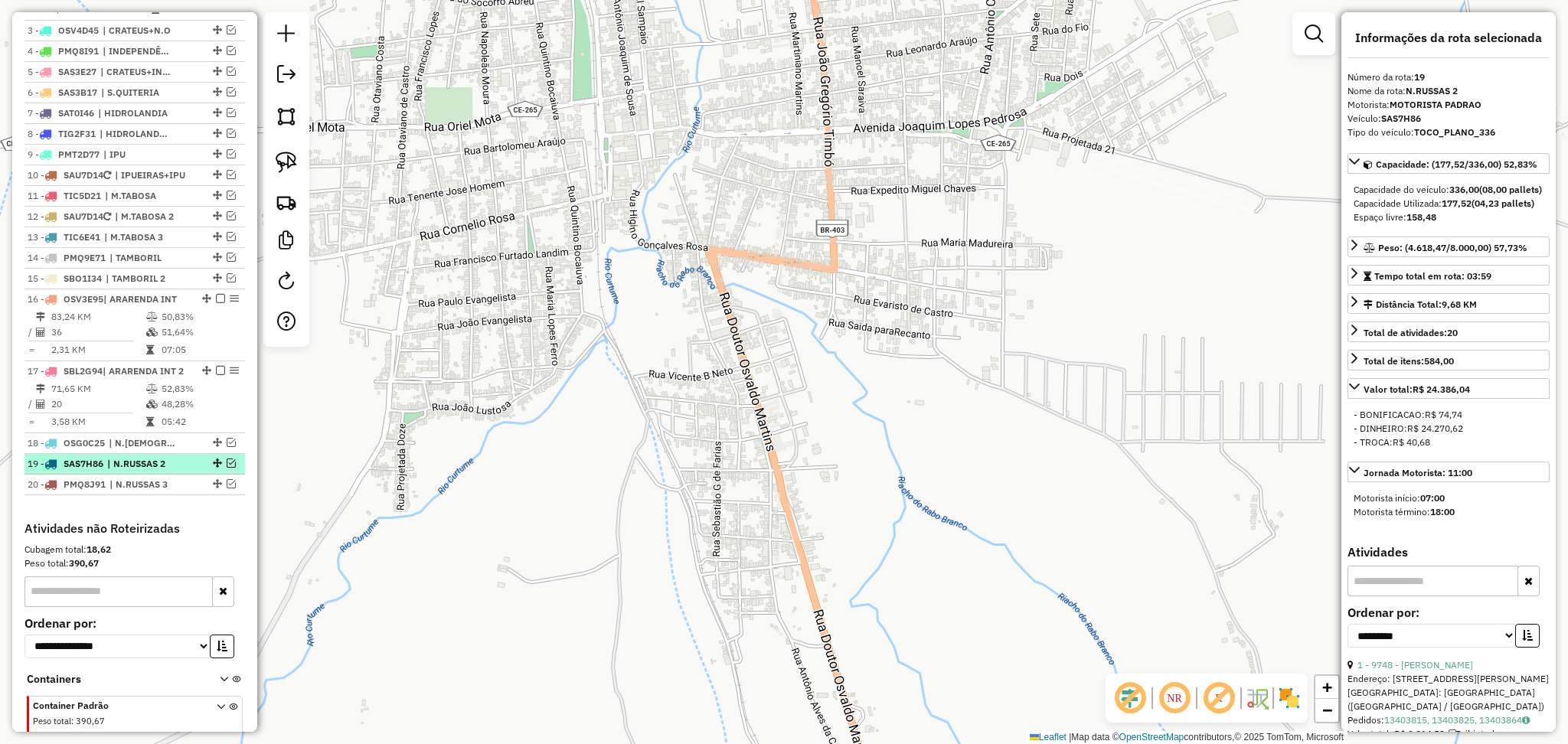
click at [227, 468] on em at bounding box center [232, 464] width 9 height 9
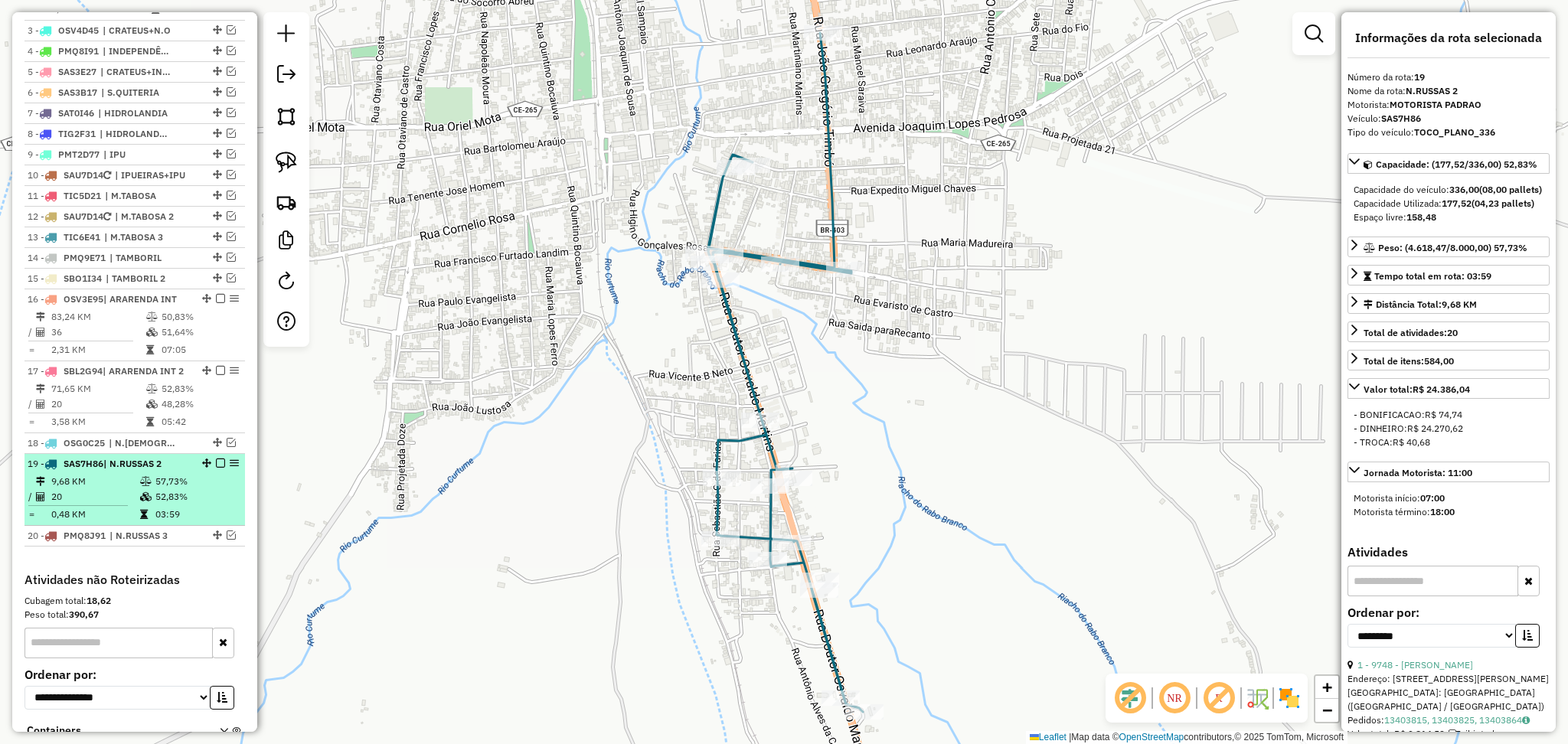
click at [216, 468] on em at bounding box center [220, 464] width 9 height 9
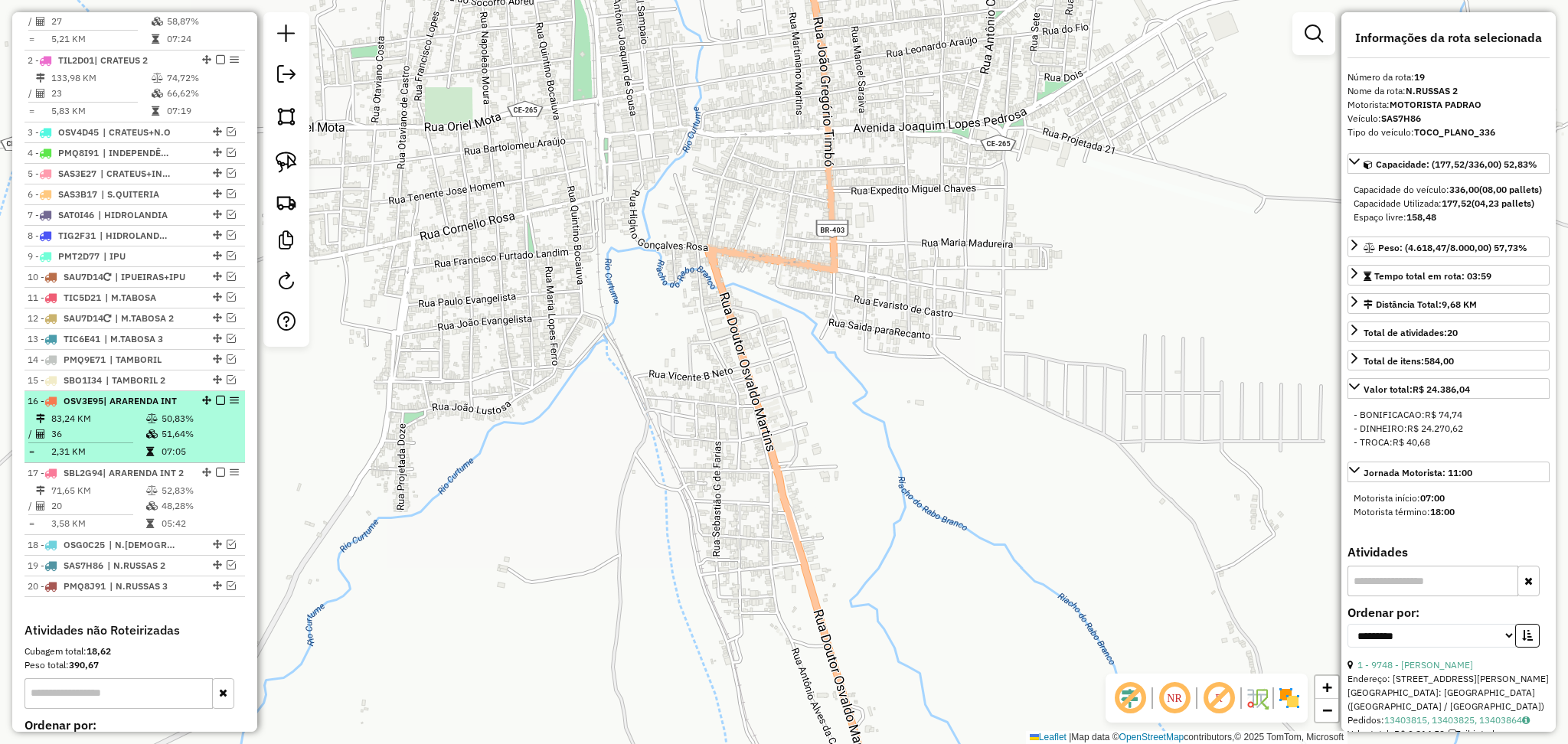
click at [141, 442] on td "36" at bounding box center [97, 434] width 95 height 15
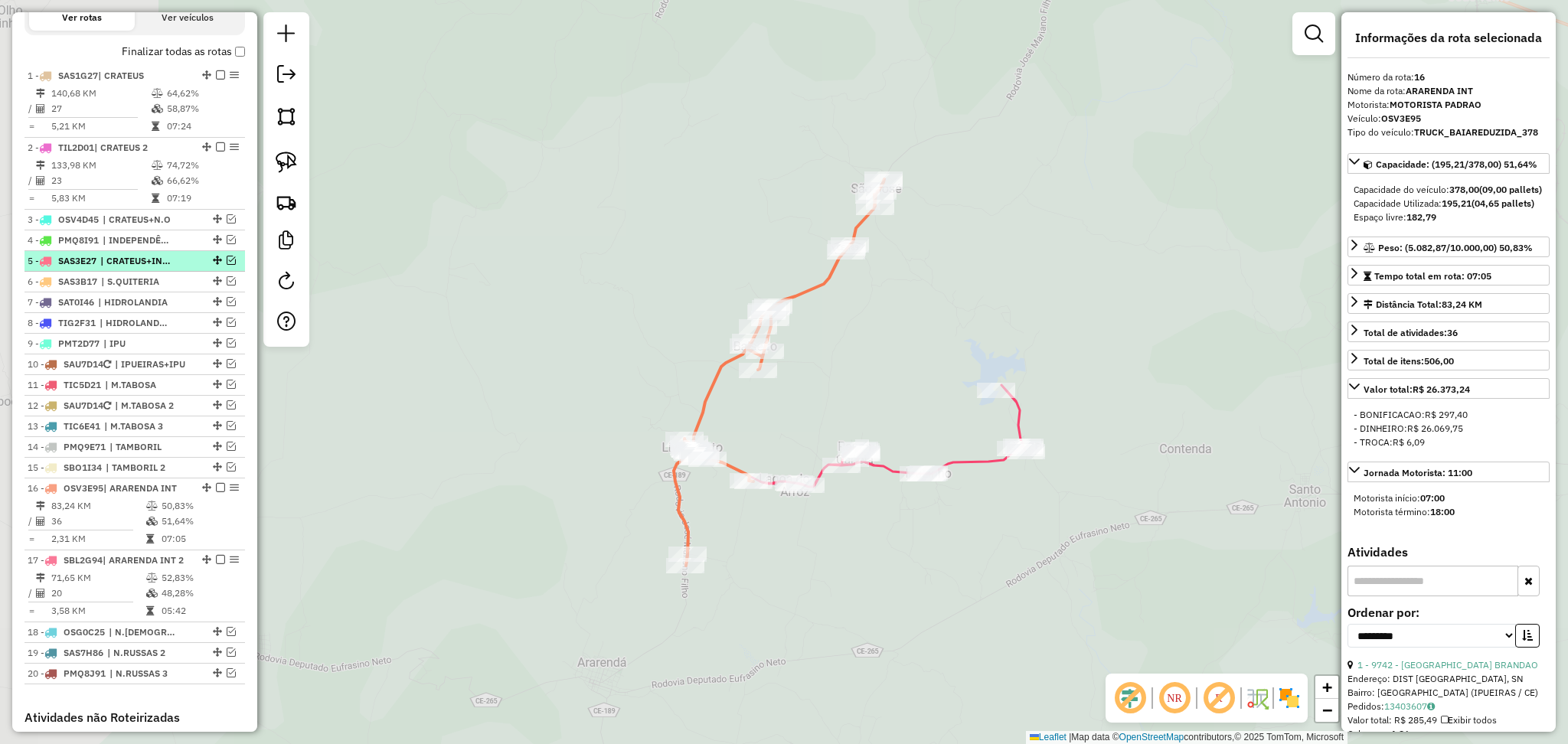
scroll to position [510, 0]
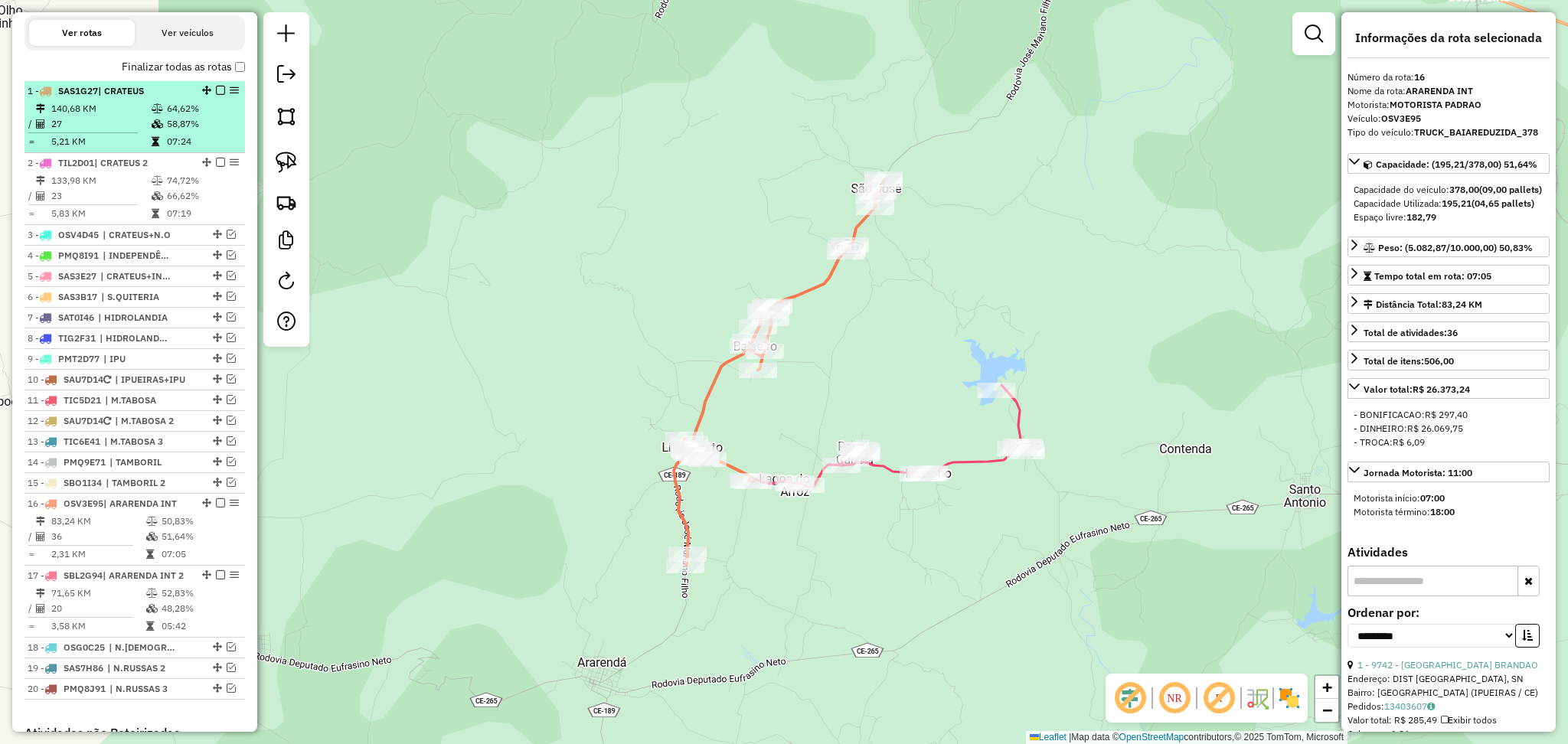
click at [94, 116] on td "140,68 KM" at bounding box center [100, 109] width 100 height 15
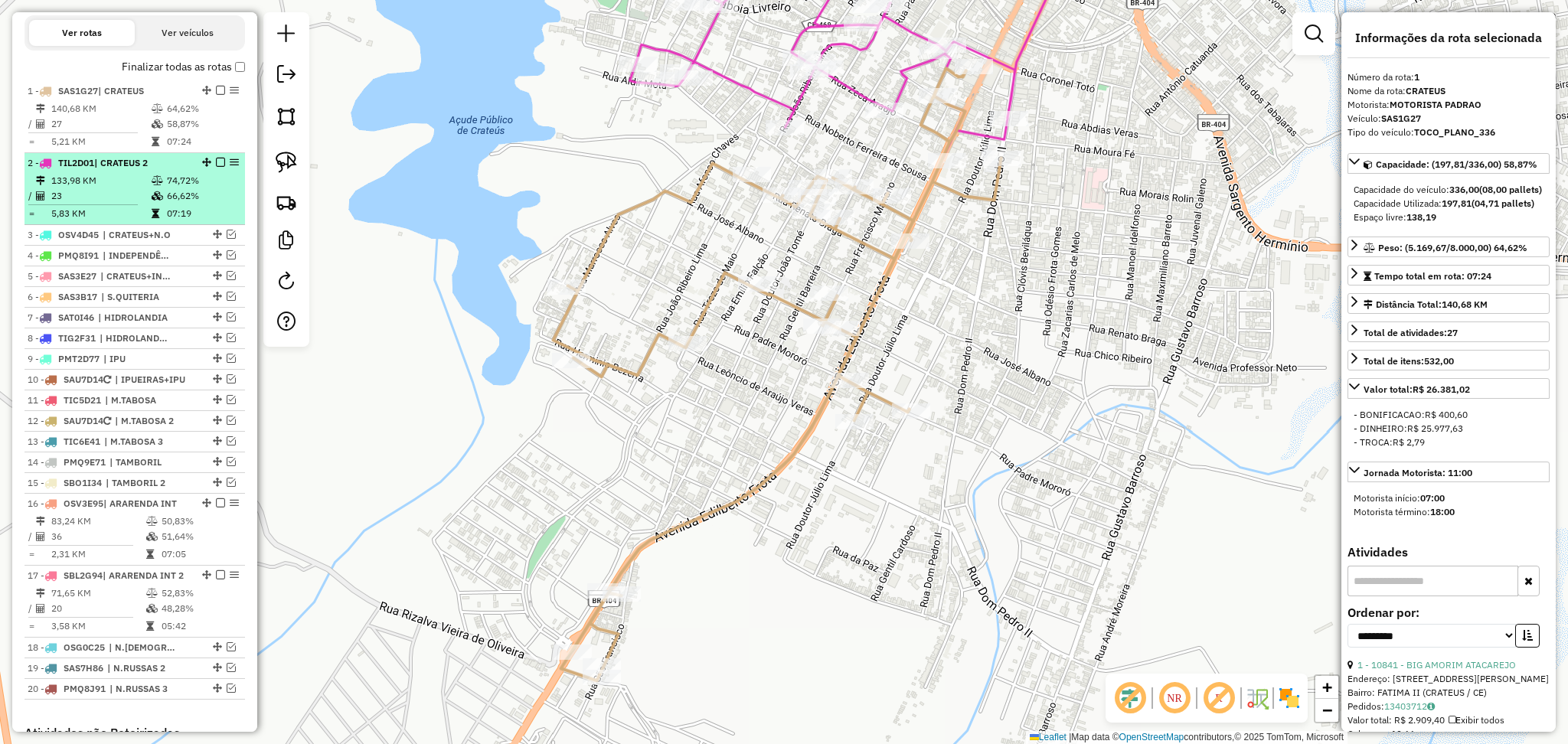
click at [113, 188] on td "133,98 KM" at bounding box center [100, 181] width 100 height 15
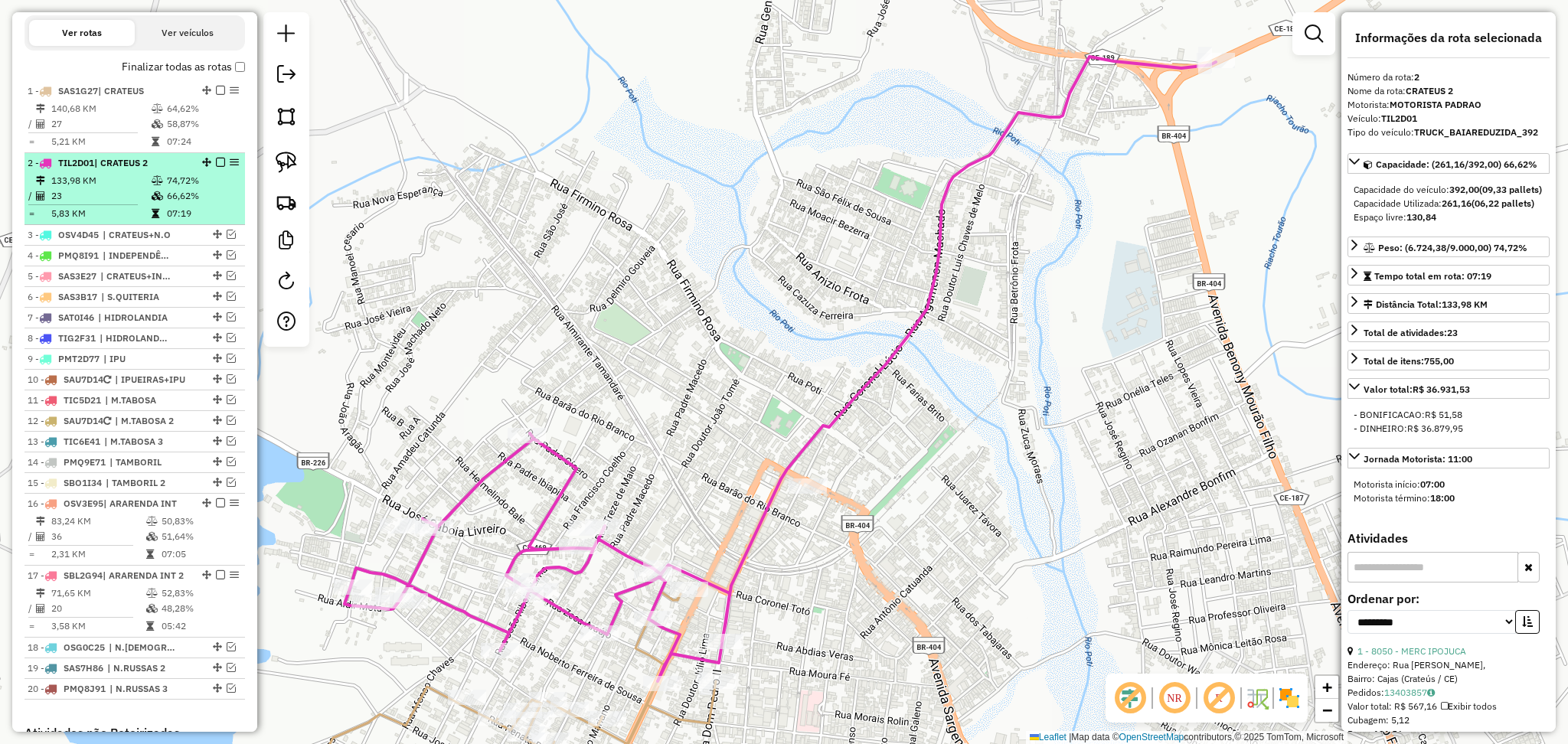
click at [113, 188] on td "133,98 KM" at bounding box center [100, 181] width 100 height 15
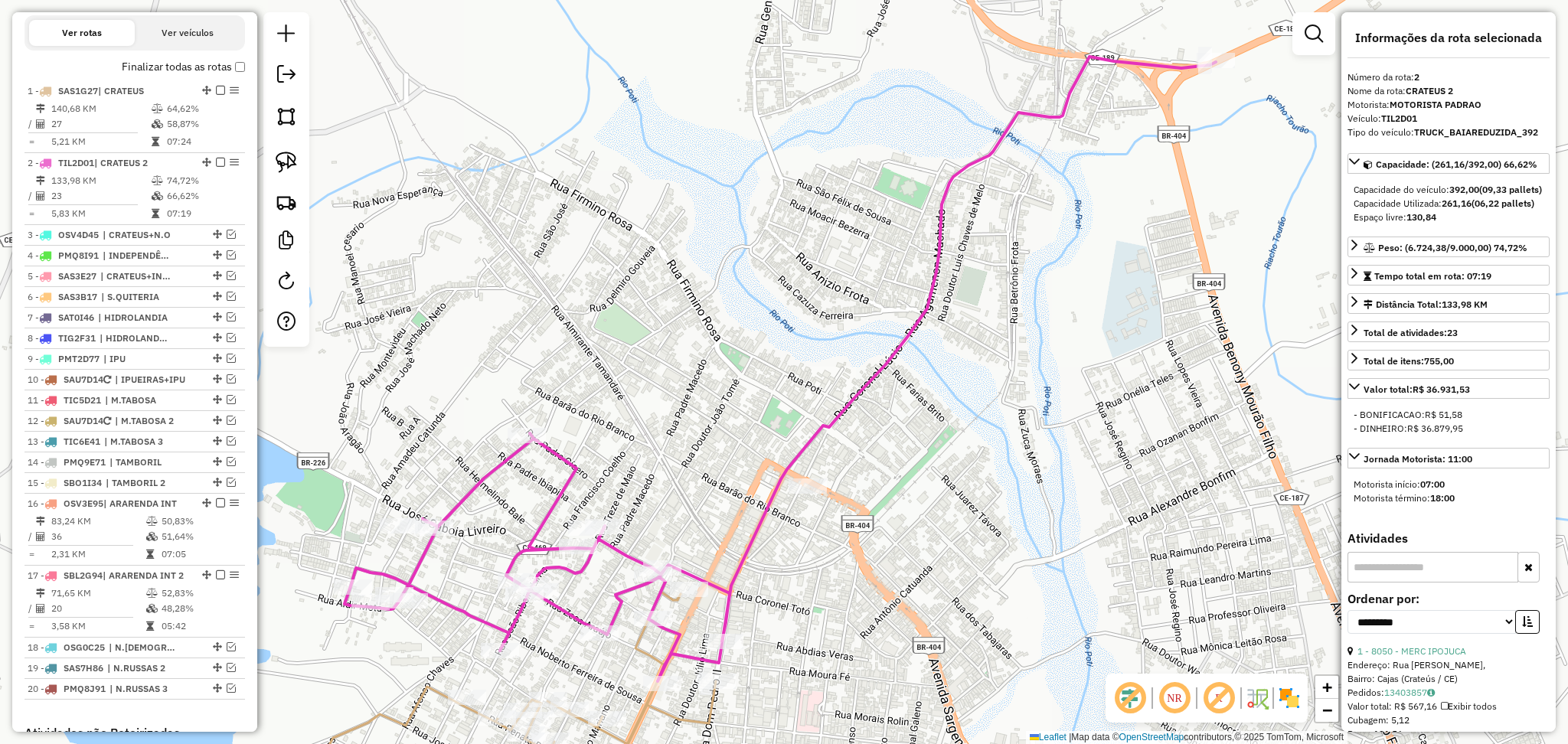
drag, startPoint x: 638, startPoint y: 387, endPoint x: 642, endPoint y: 235, distance: 152.1
click at [655, 269] on div "Janela de atendimento Grade de atendimento Capacidade Transportadoras Veículos …" at bounding box center [784, 372] width 1568 height 744
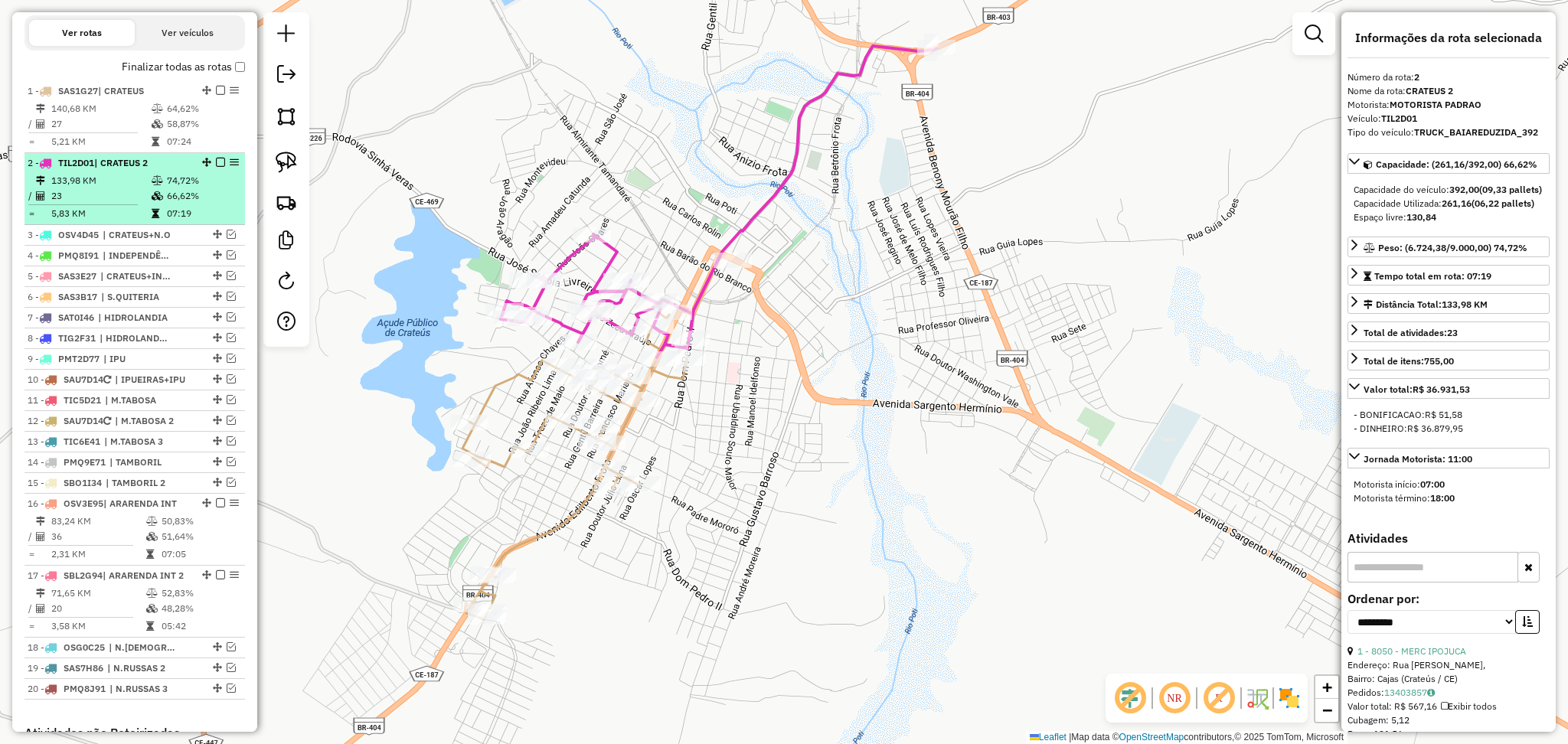
click at [98, 204] on td "23" at bounding box center [100, 196] width 100 height 15
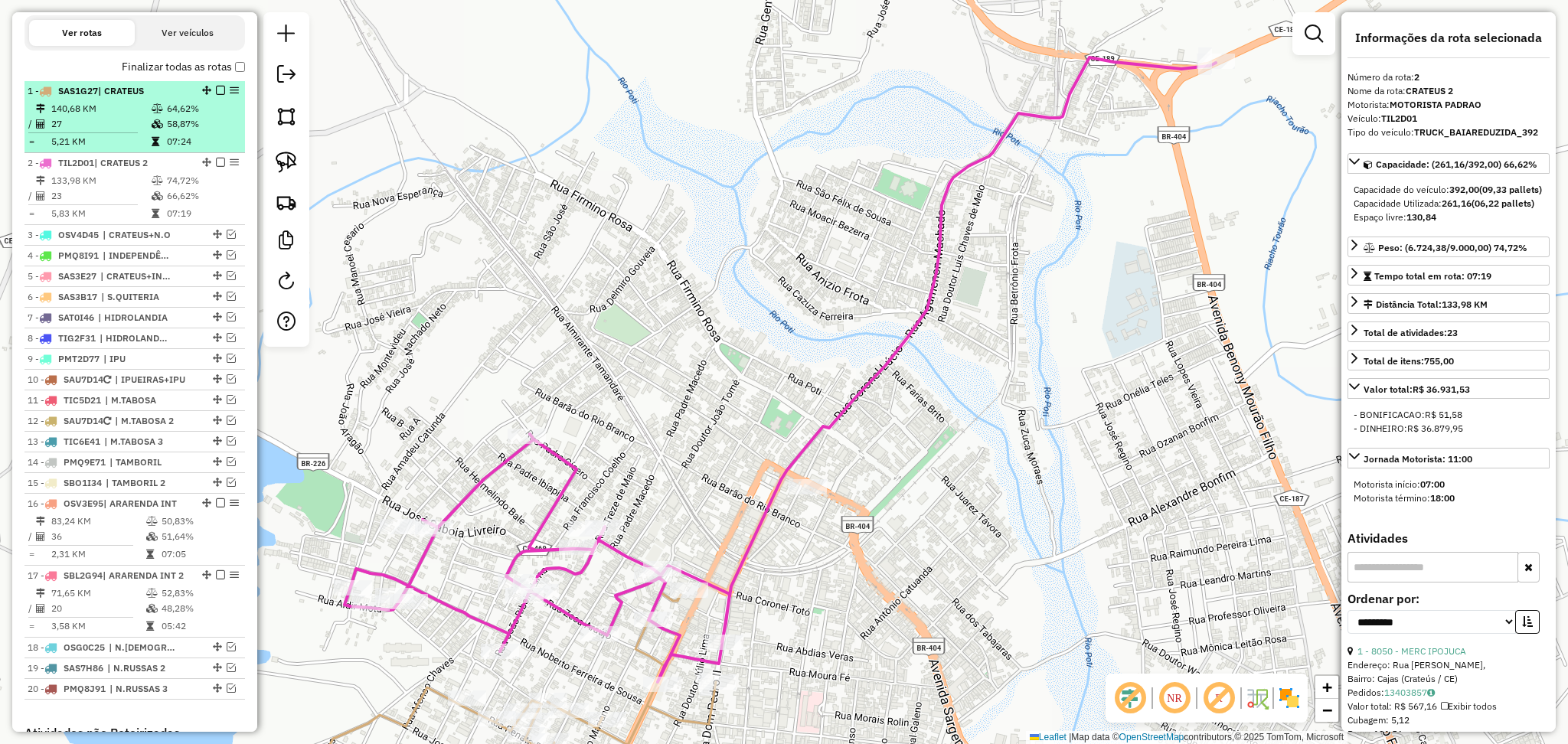
click at [90, 132] on td "27" at bounding box center [100, 124] width 100 height 15
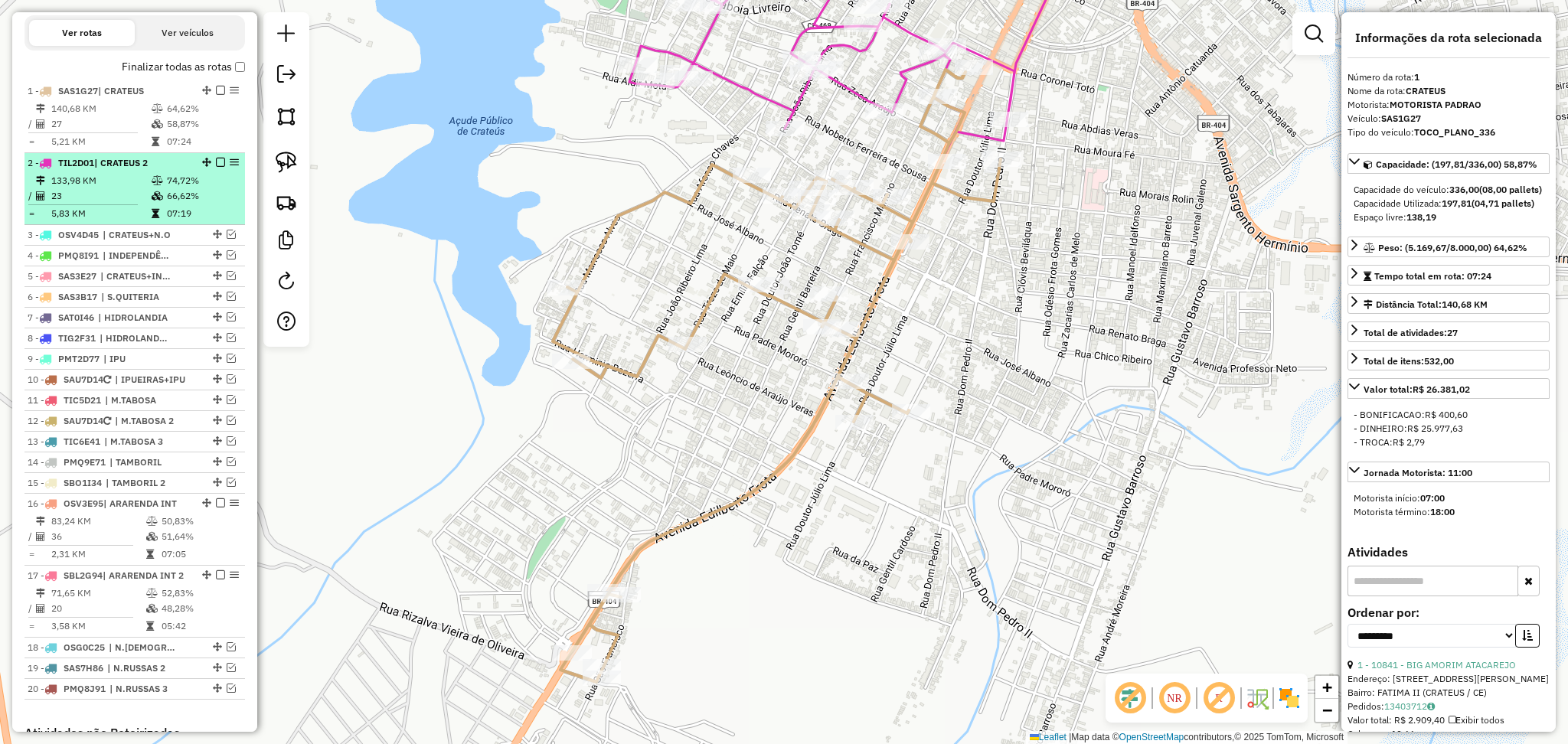
click at [119, 201] on td "23" at bounding box center [100, 196] width 100 height 15
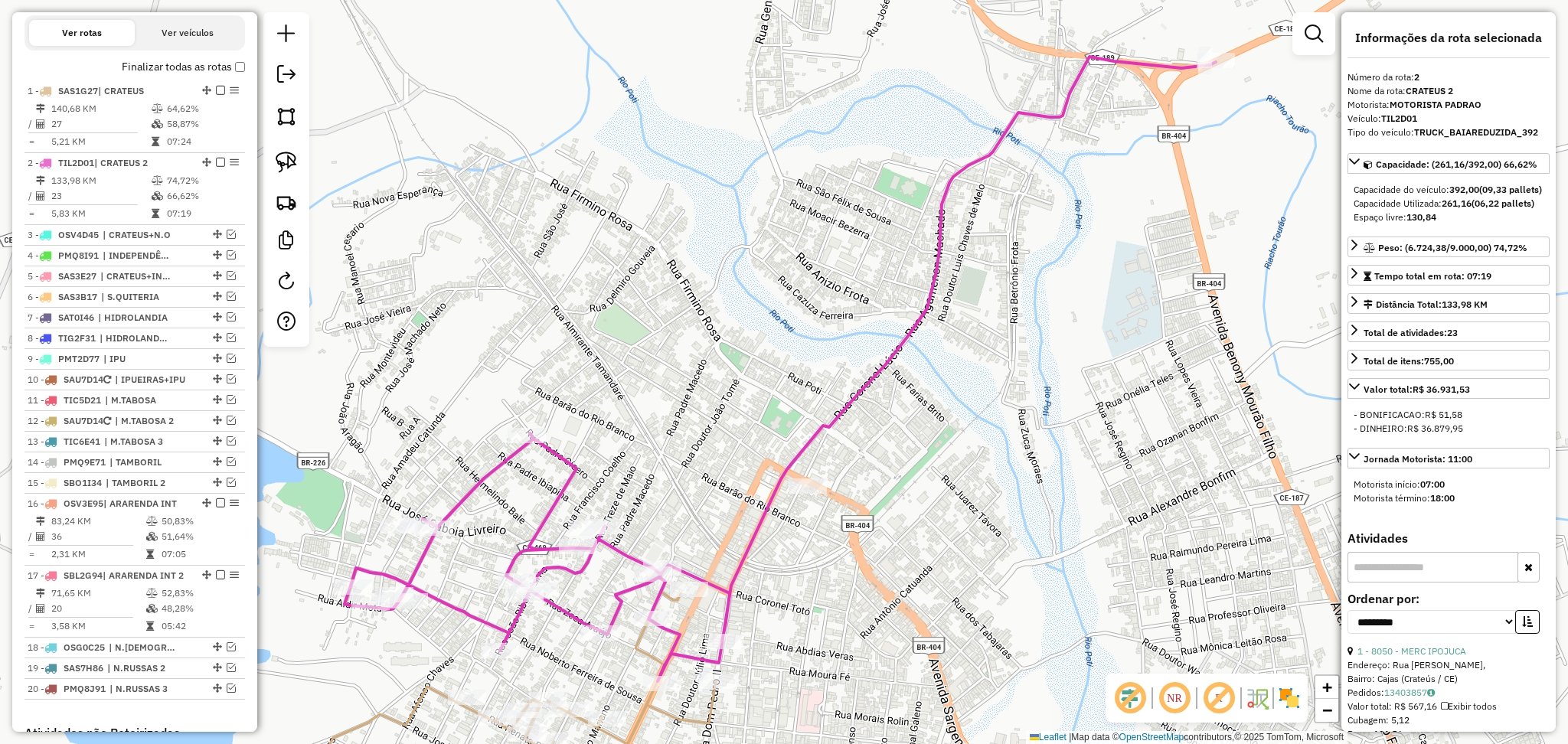
drag, startPoint x: 642, startPoint y: 417, endPoint x: 1540, endPoint y: 788, distance: 971.6
click at [1540, 744] on html "Aguarde... Pop-up bloqueado! Seu navegador bloqueou automáticamente a abertura …" at bounding box center [784, 372] width 1568 height 744
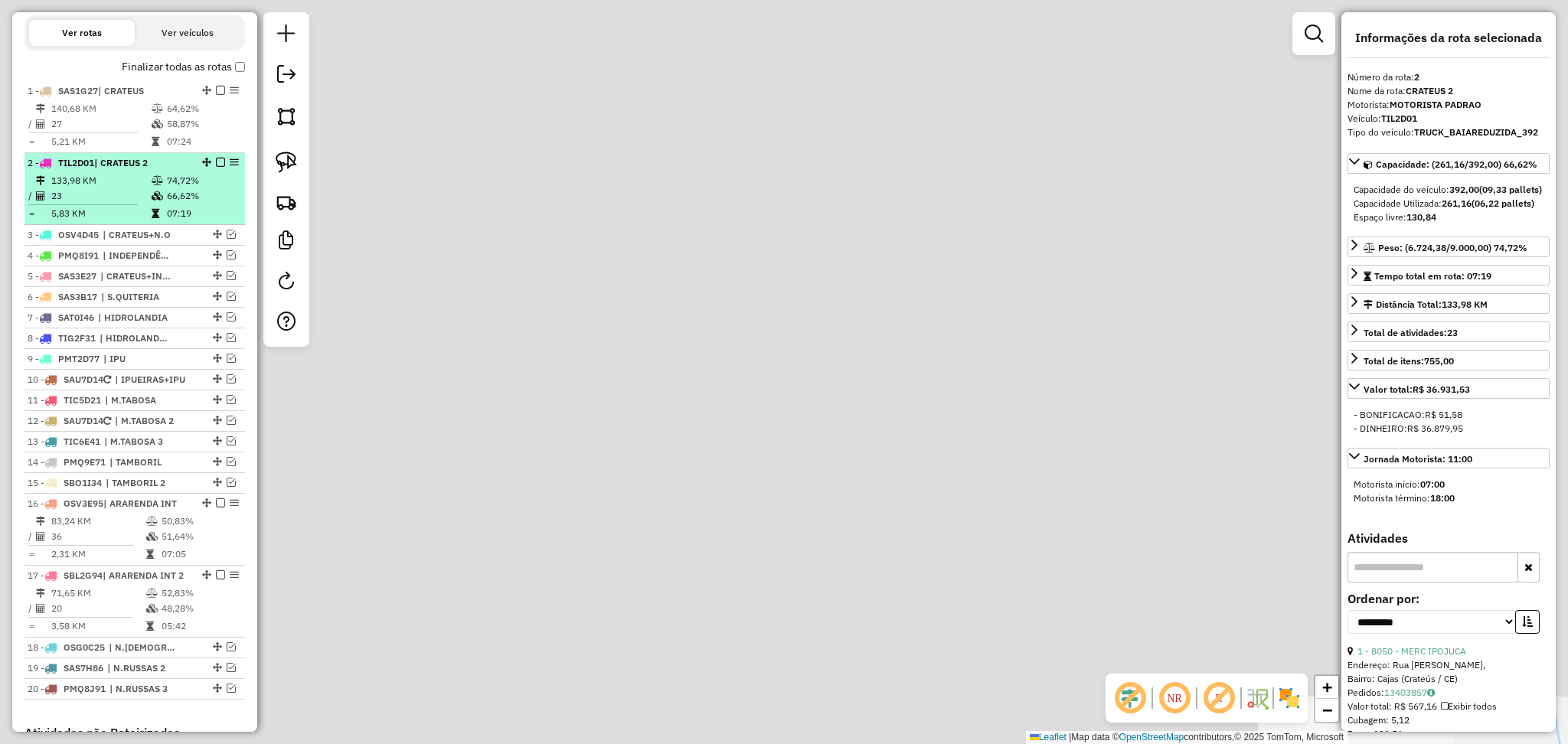
click at [152, 186] on icon at bounding box center [157, 181] width 11 height 9
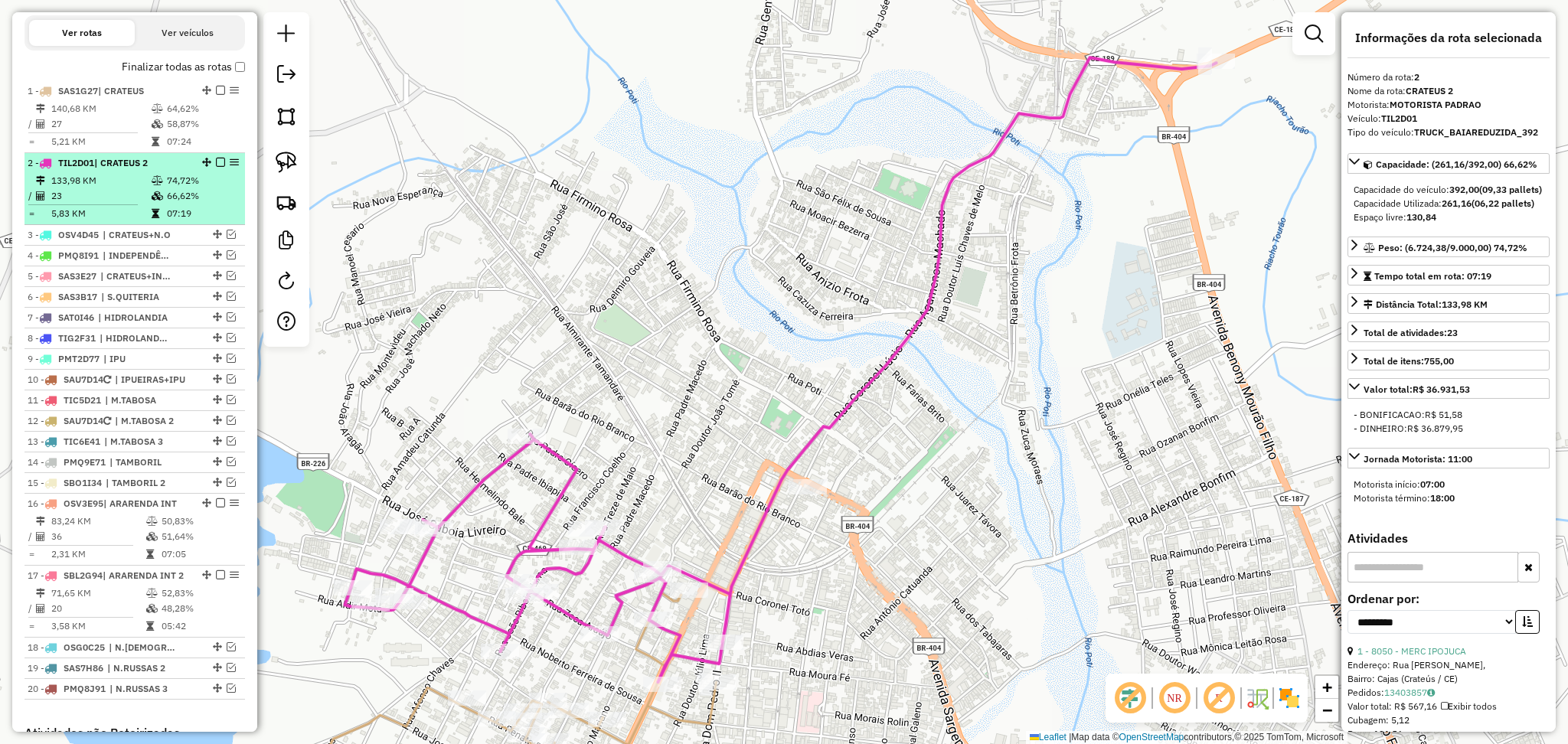
click at [111, 188] on td "133,98 KM" at bounding box center [100, 181] width 100 height 15
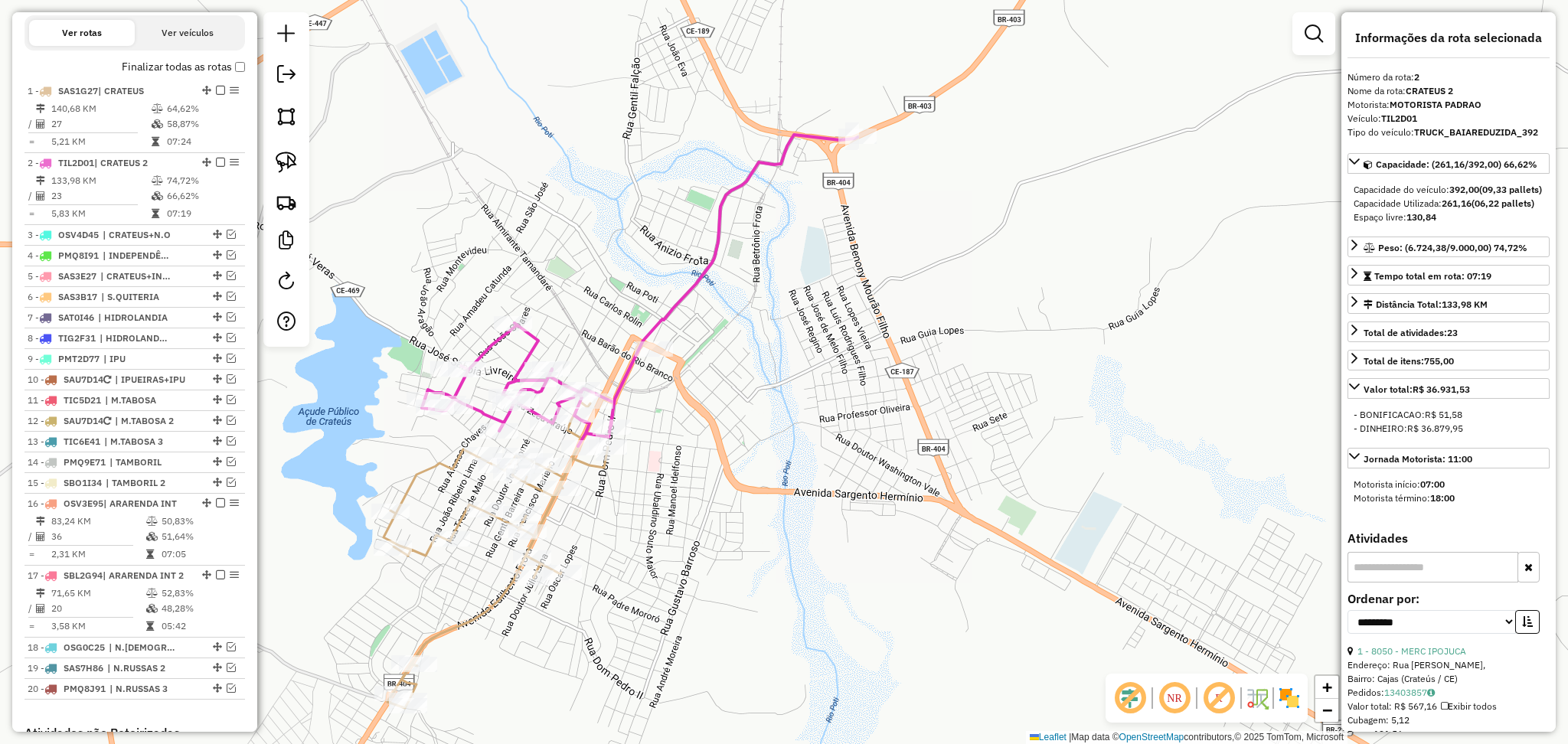
drag, startPoint x: 593, startPoint y: 345, endPoint x: 633, endPoint y: 250, distance: 103.1
click at [632, 263] on div "Janela de atendimento Grade de atendimento Capacidade Transportadoras Veículos …" at bounding box center [784, 372] width 1568 height 744
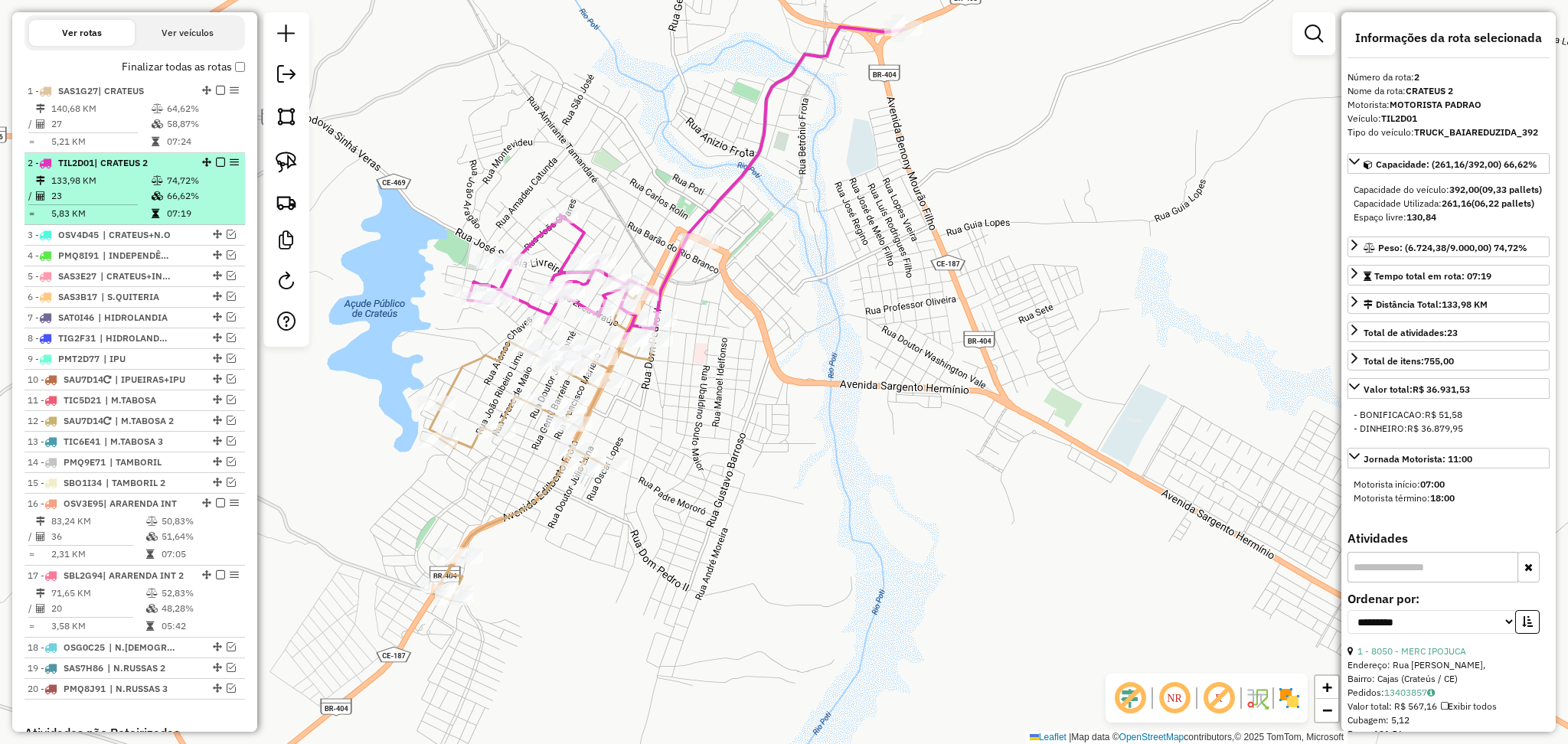
click at [118, 188] on td "133,98 KM" at bounding box center [100, 181] width 100 height 15
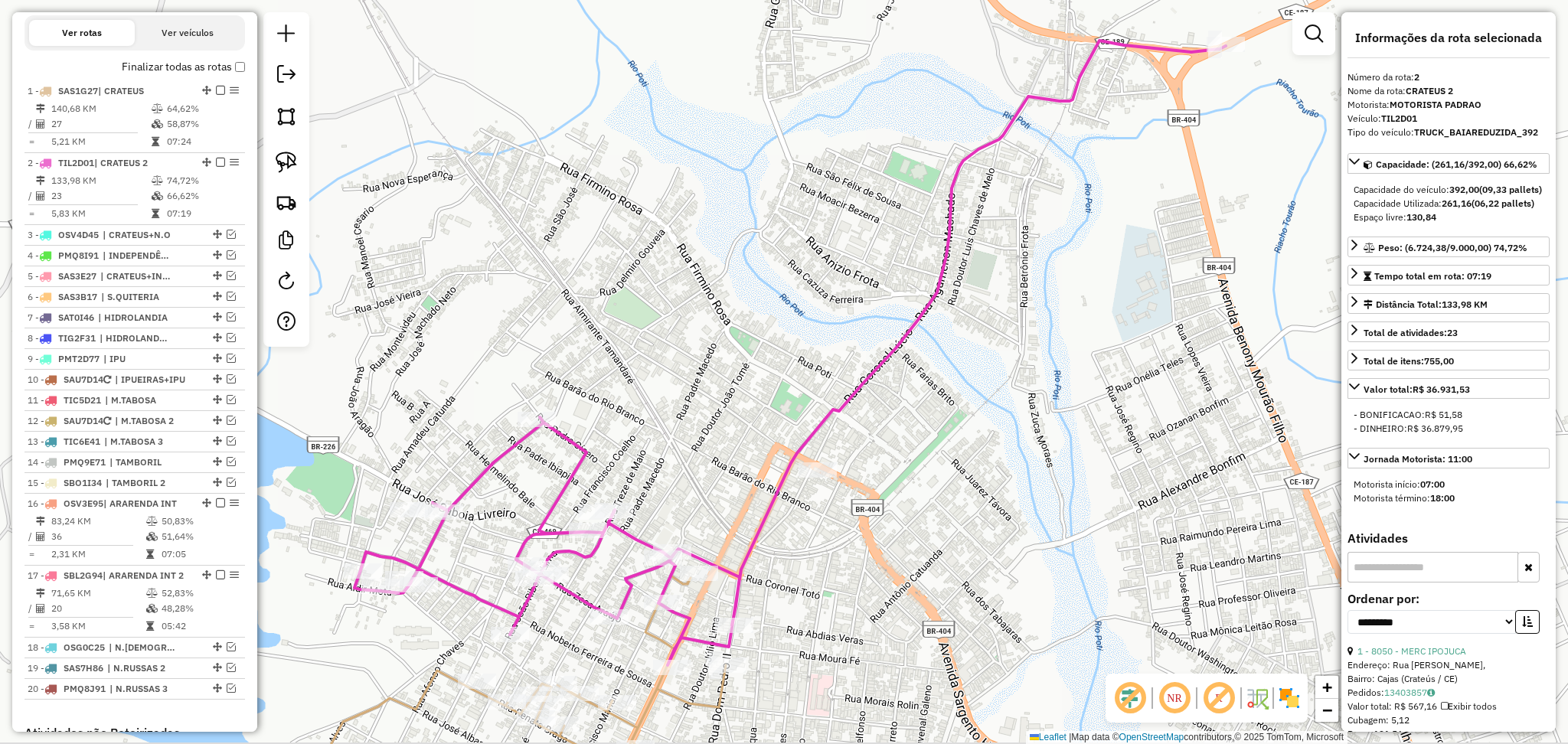
drag, startPoint x: 587, startPoint y: 399, endPoint x: 592, endPoint y: 219, distance: 180.1
click at [605, 247] on div "Janela de atendimento Grade de atendimento Capacidade Transportadoras Veículos …" at bounding box center [784, 372] width 1568 height 744
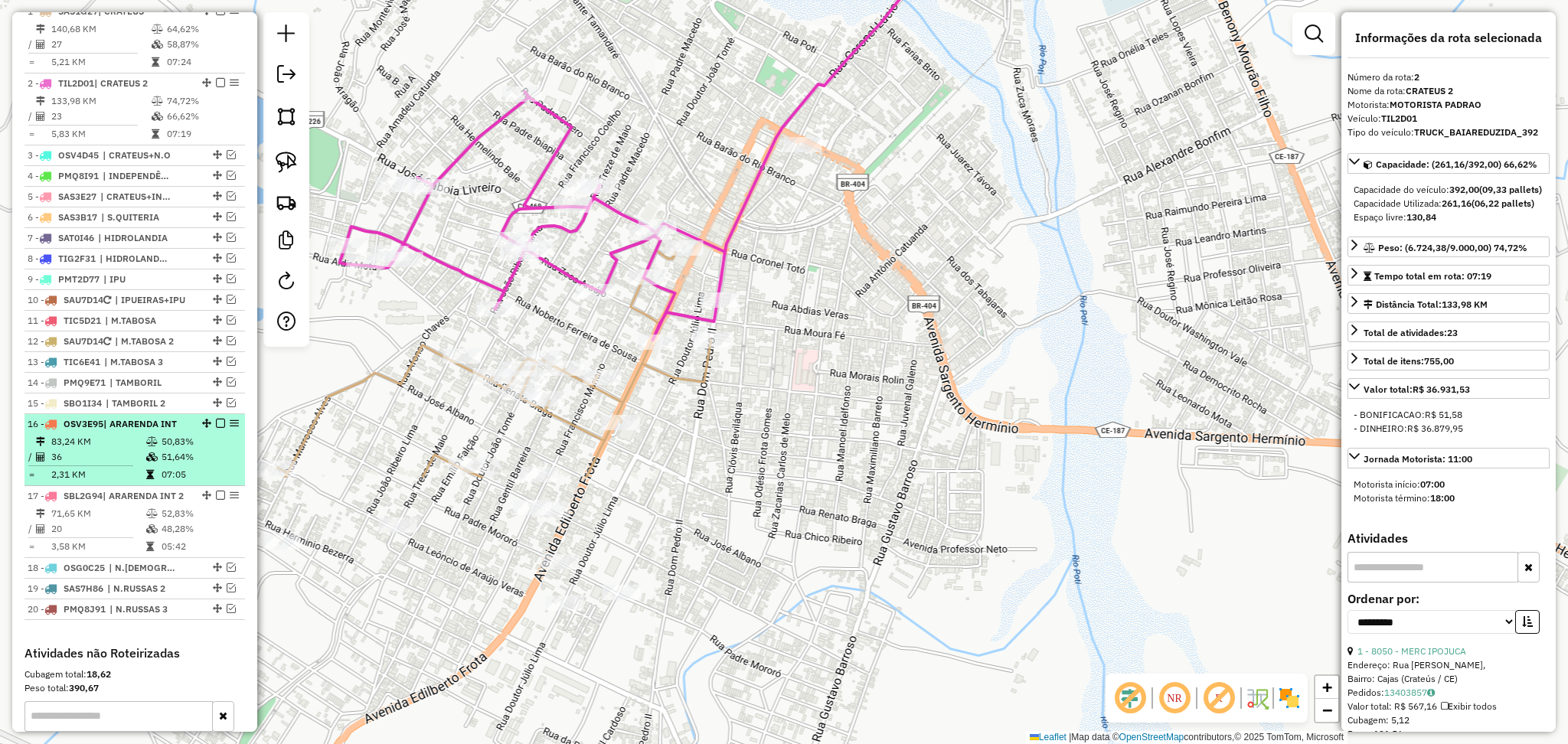
scroll to position [715, 0]
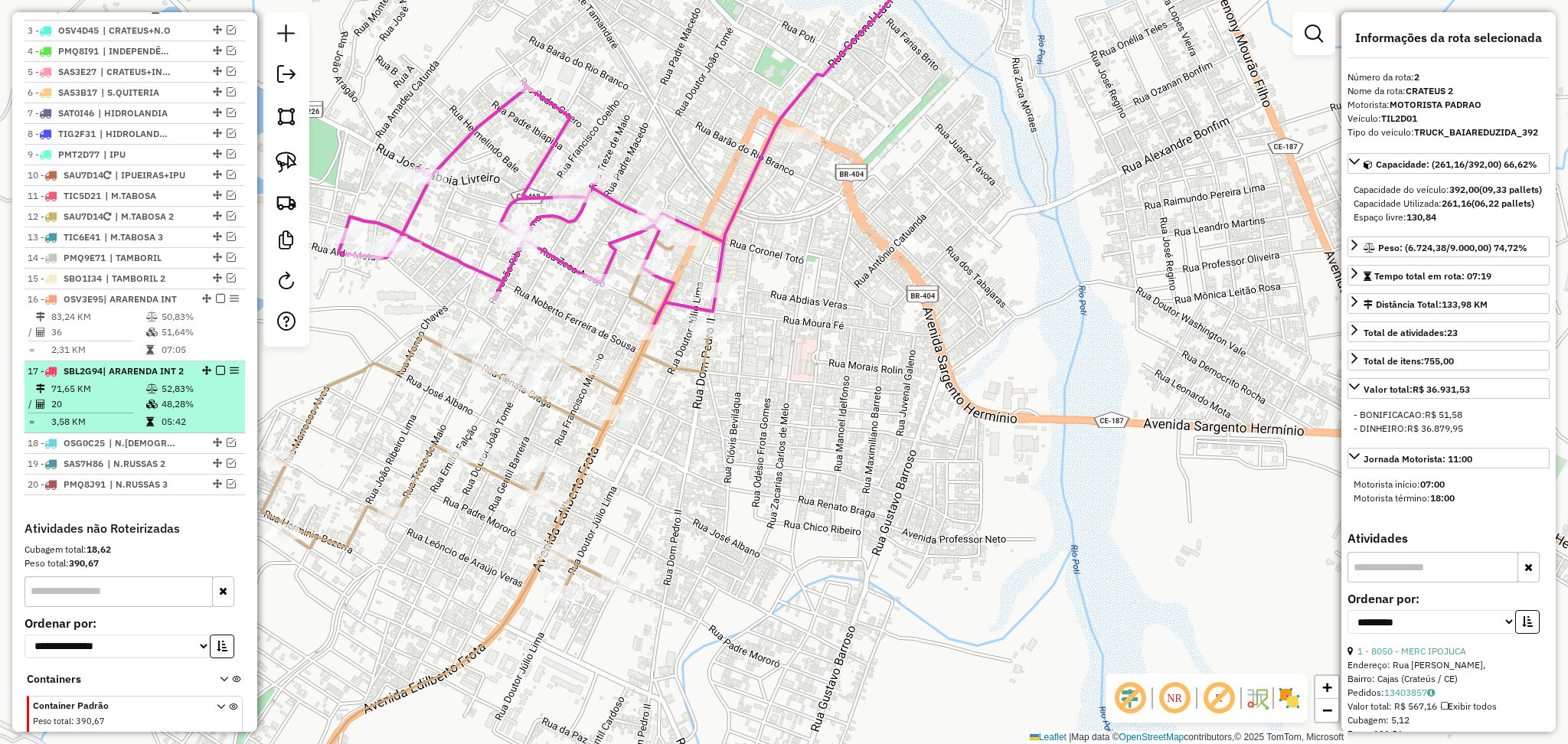
click at [121, 397] on td "71,65 KM" at bounding box center [97, 389] width 95 height 15
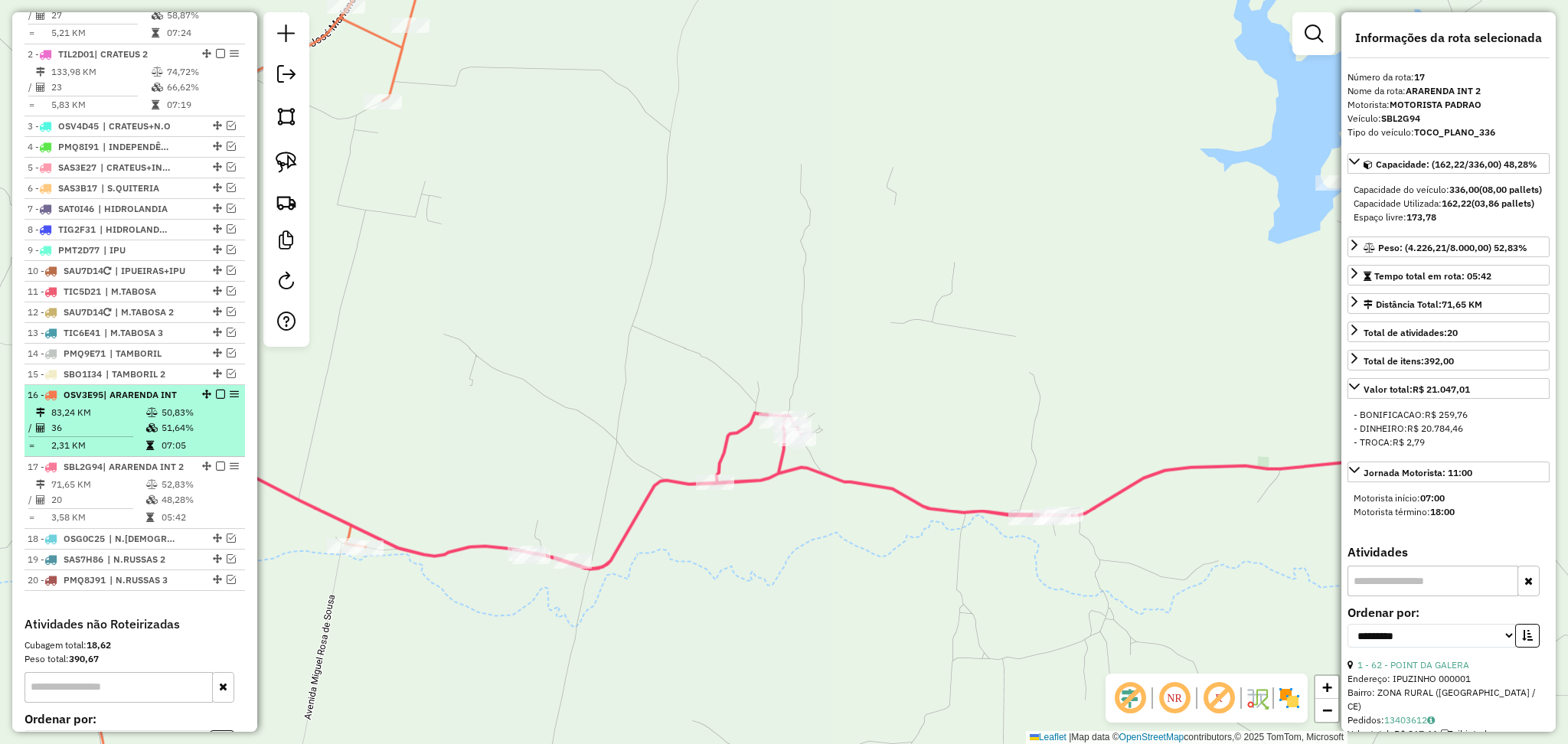
scroll to position [510, 0]
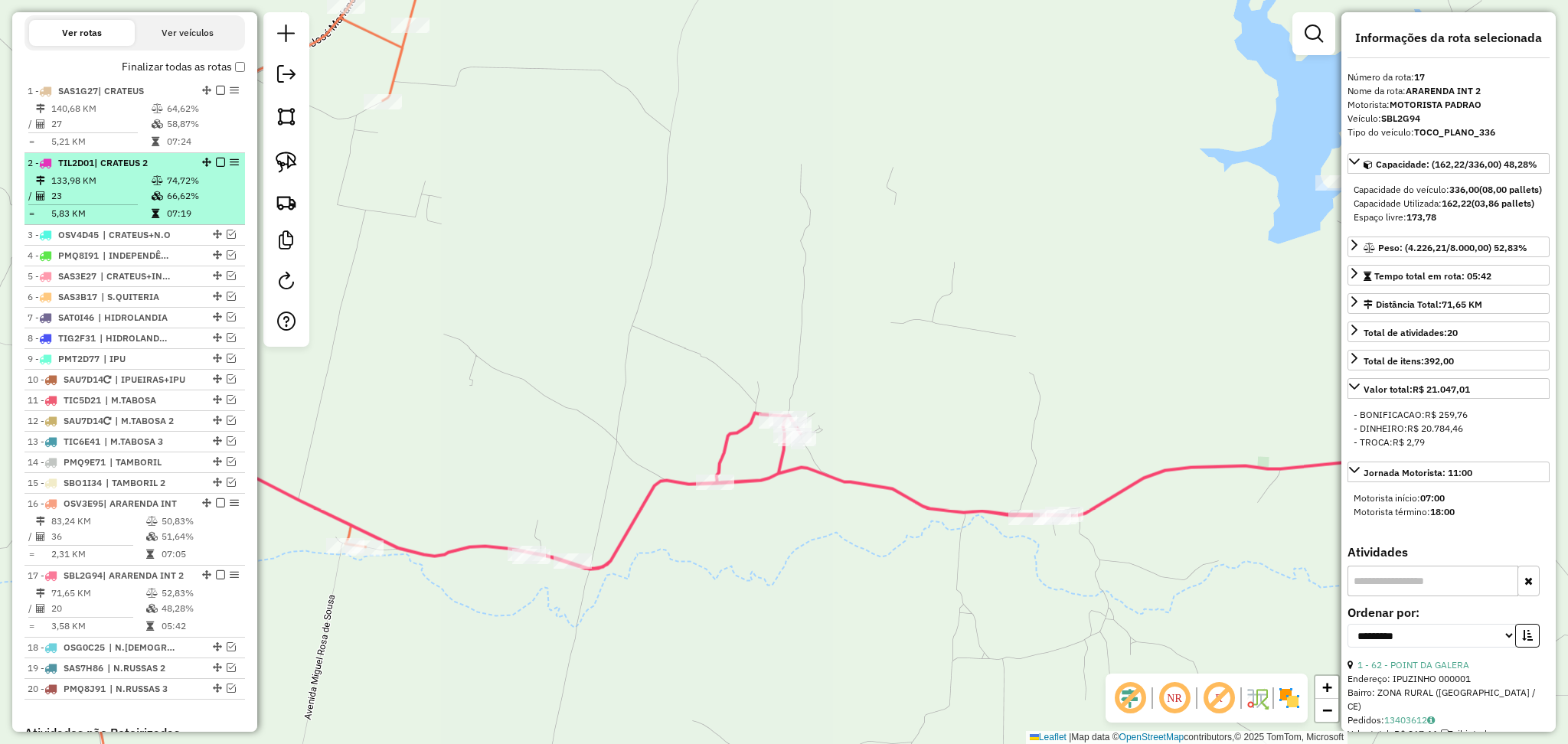
click at [89, 204] on td "23" at bounding box center [100, 196] width 100 height 15
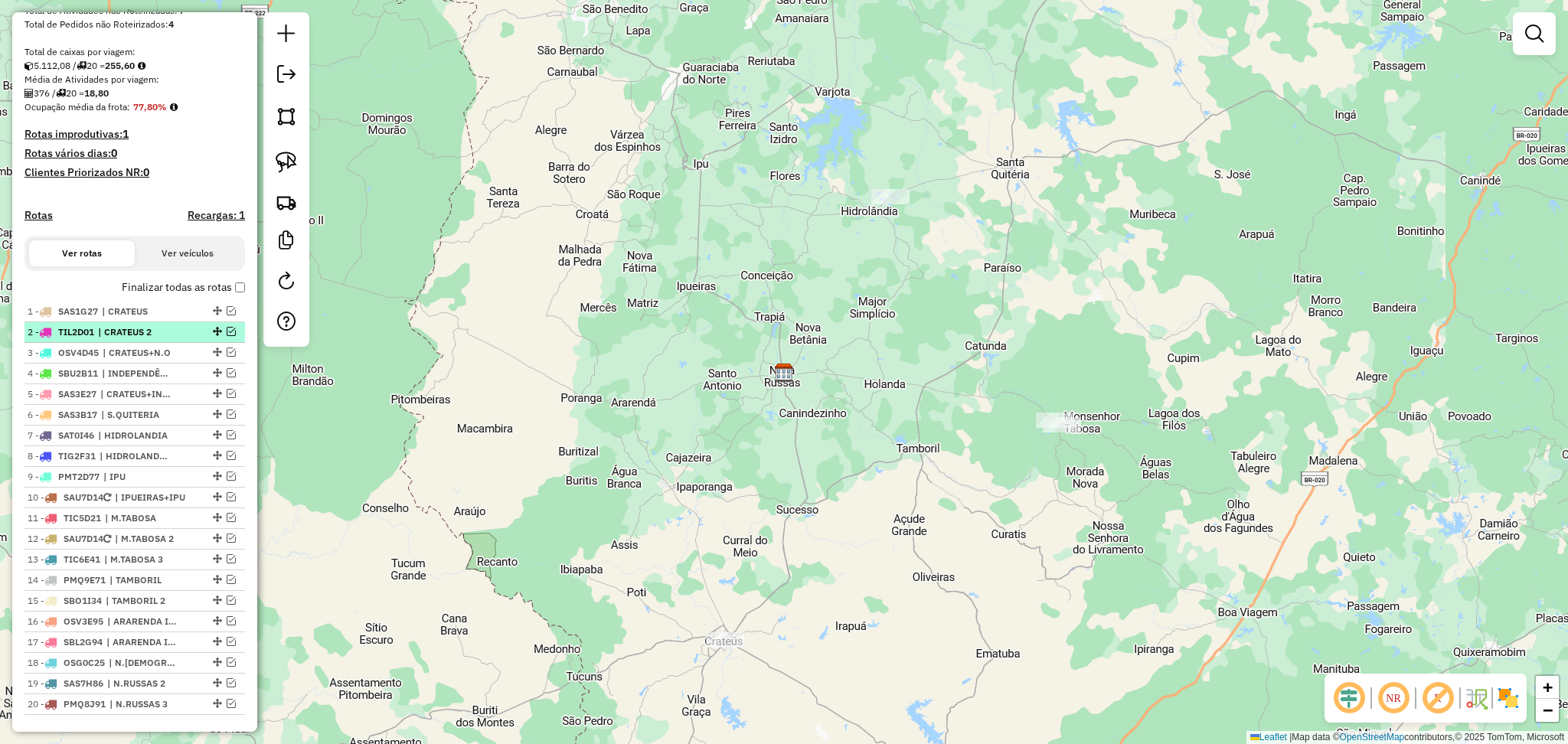
scroll to position [307, 0]
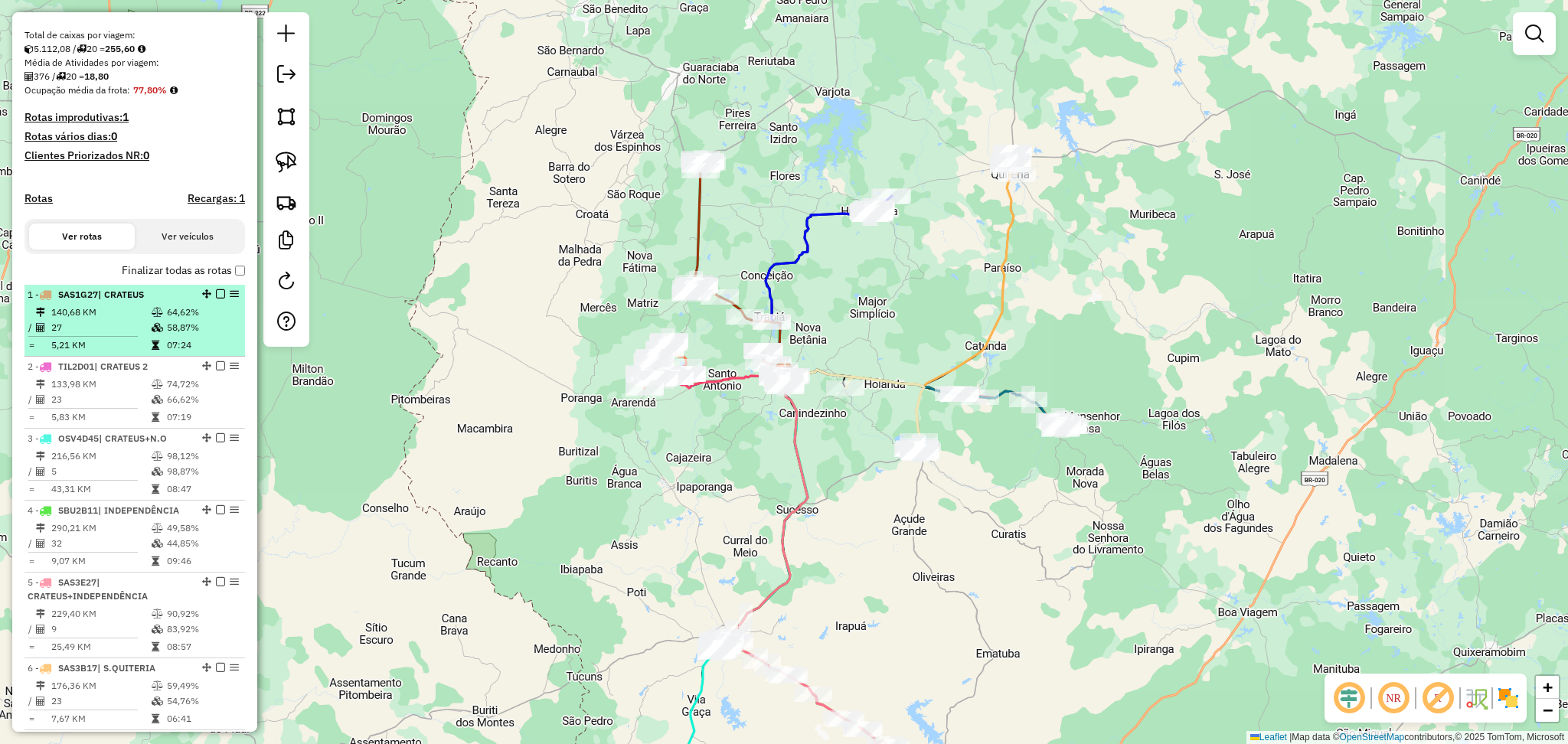
click at [86, 320] on td "140,68 KM" at bounding box center [100, 312] width 100 height 15
select select "**********"
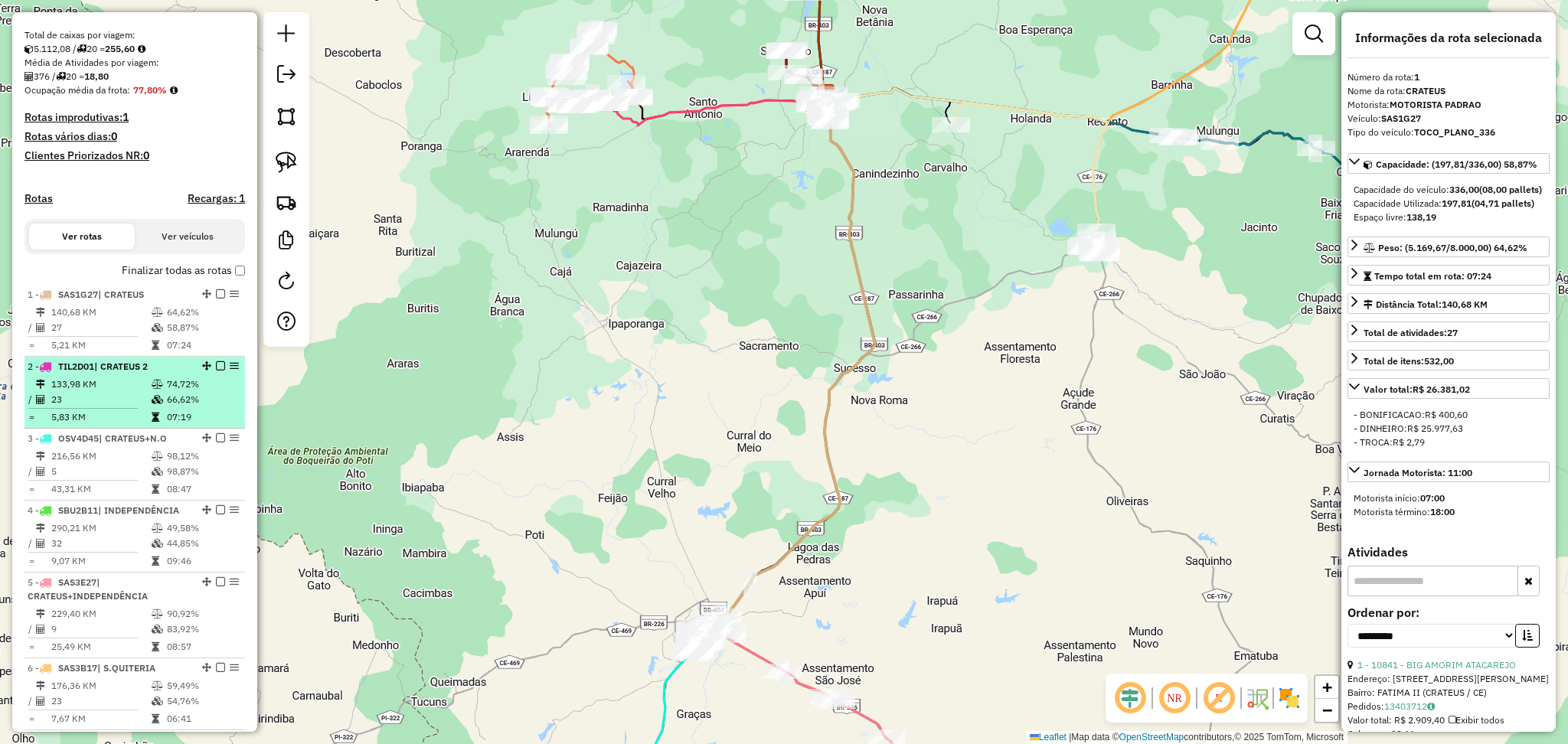
click at [115, 407] on td "23" at bounding box center [100, 399] width 100 height 15
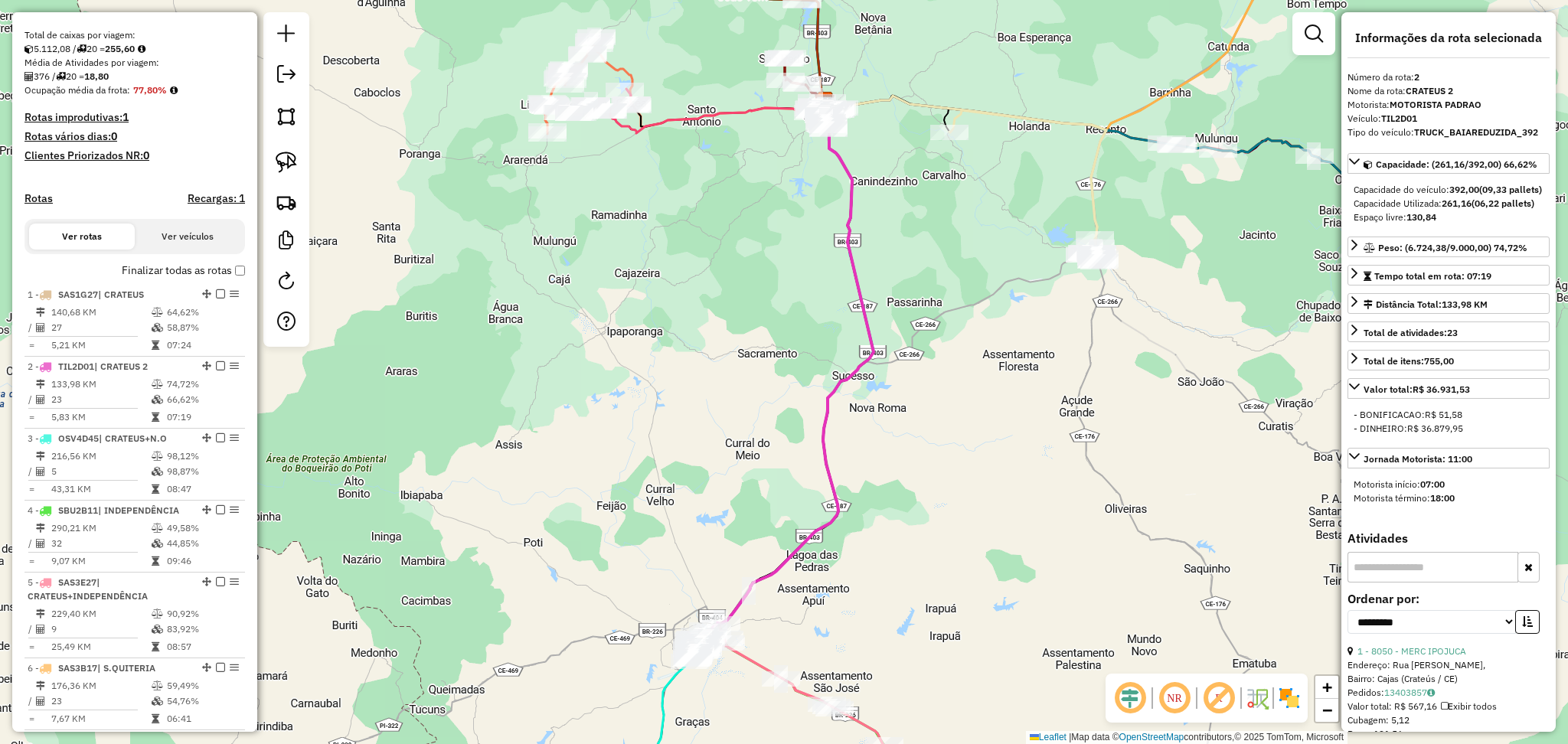
click at [1140, 692] on em at bounding box center [1130, 699] width 37 height 37
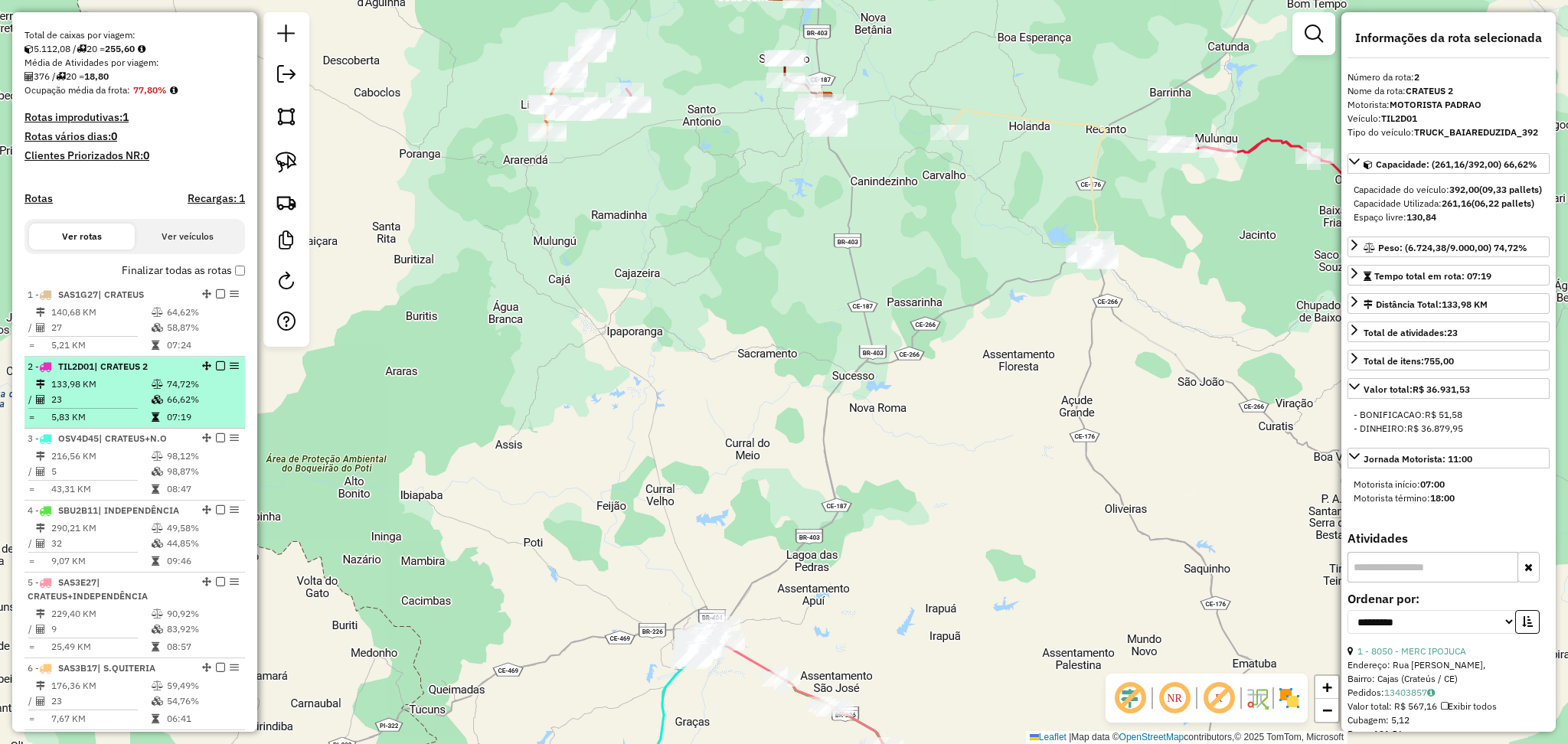
click at [82, 390] on td "133,98 KM" at bounding box center [100, 384] width 100 height 15
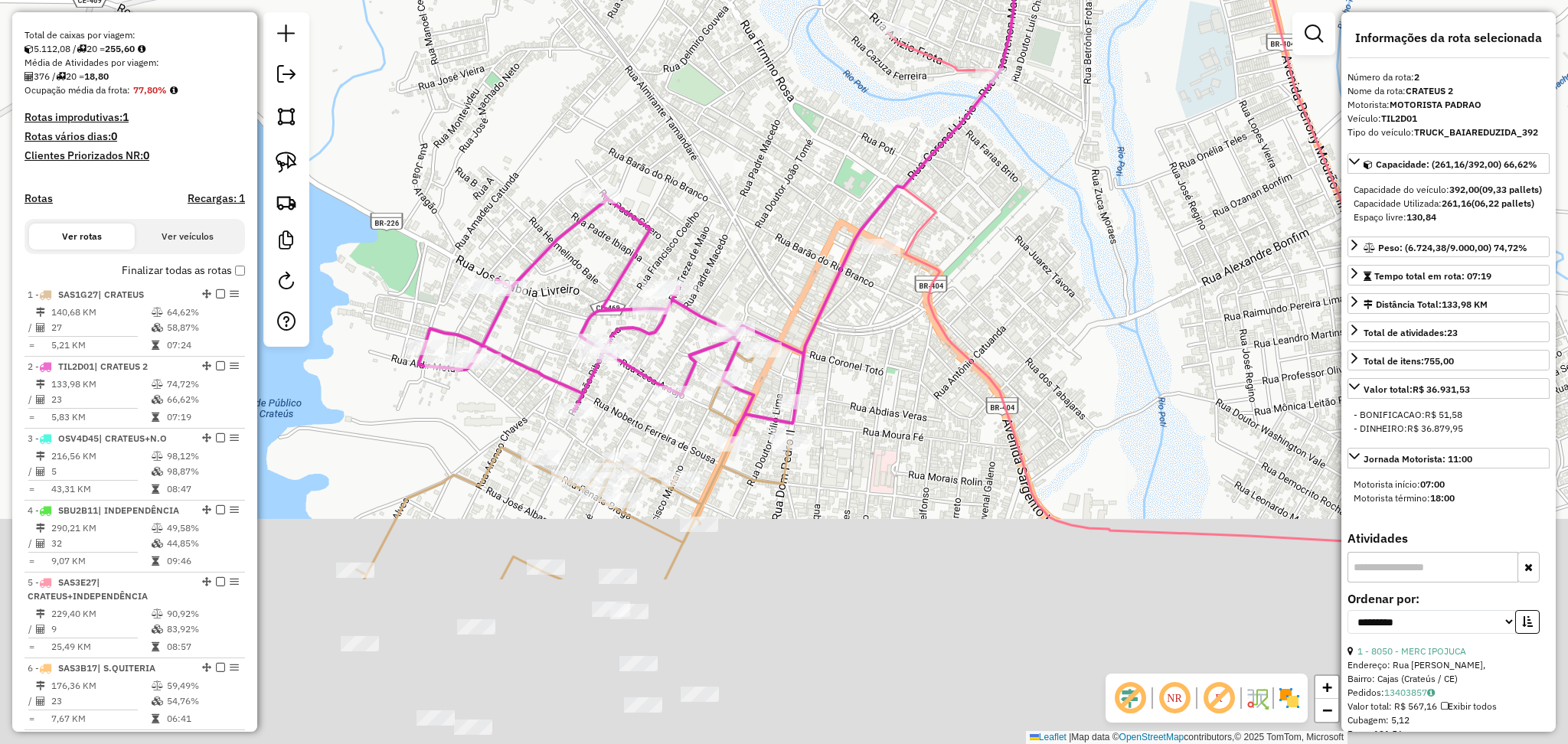
drag, startPoint x: 711, startPoint y: 366, endPoint x: 746, endPoint y: 282, distance: 91.0
click at [736, 271] on div "Janela de atendimento Grade de atendimento Capacidade Transportadoras Veículos …" at bounding box center [784, 372] width 1568 height 744
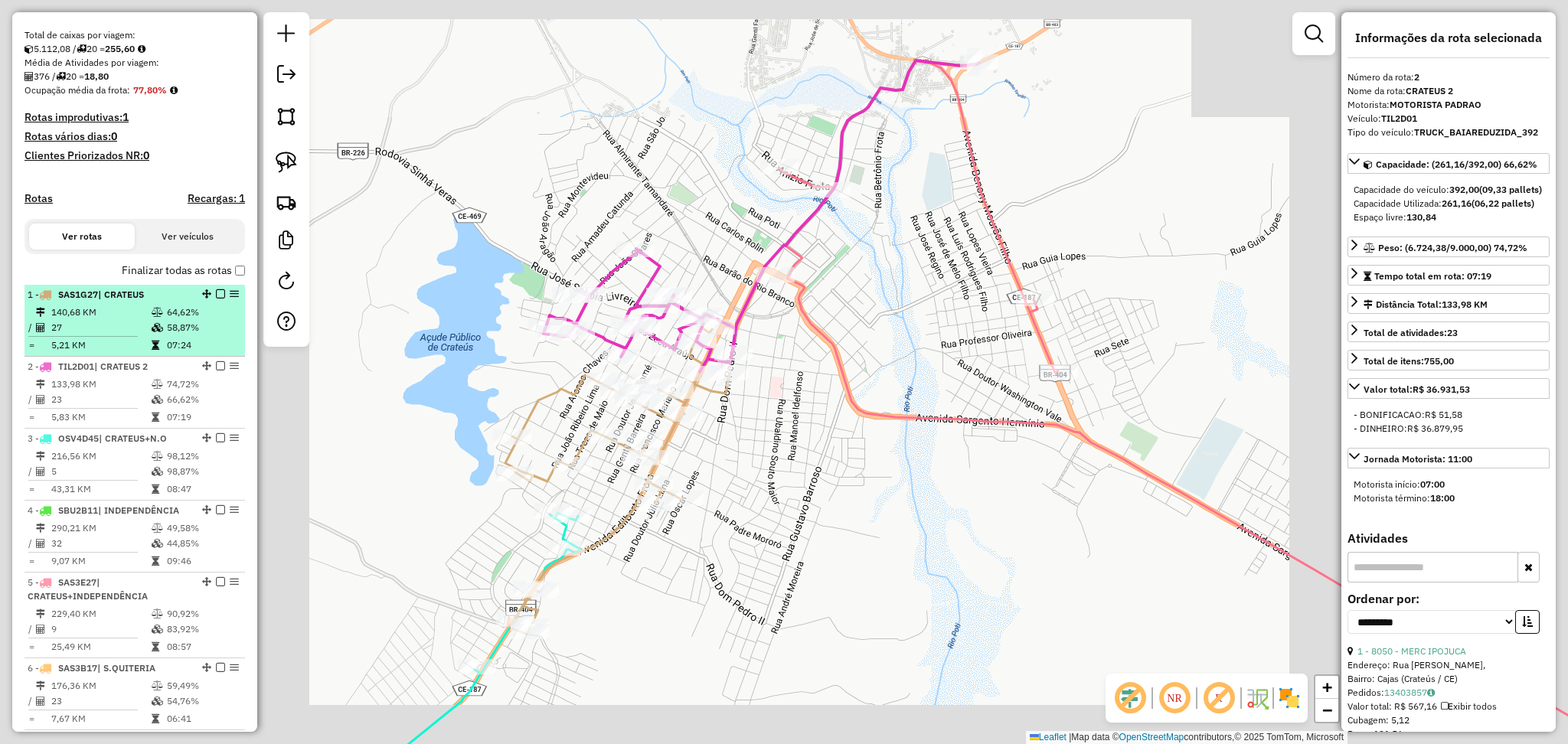
click at [126, 320] on td "140,68 KM" at bounding box center [100, 312] width 100 height 15
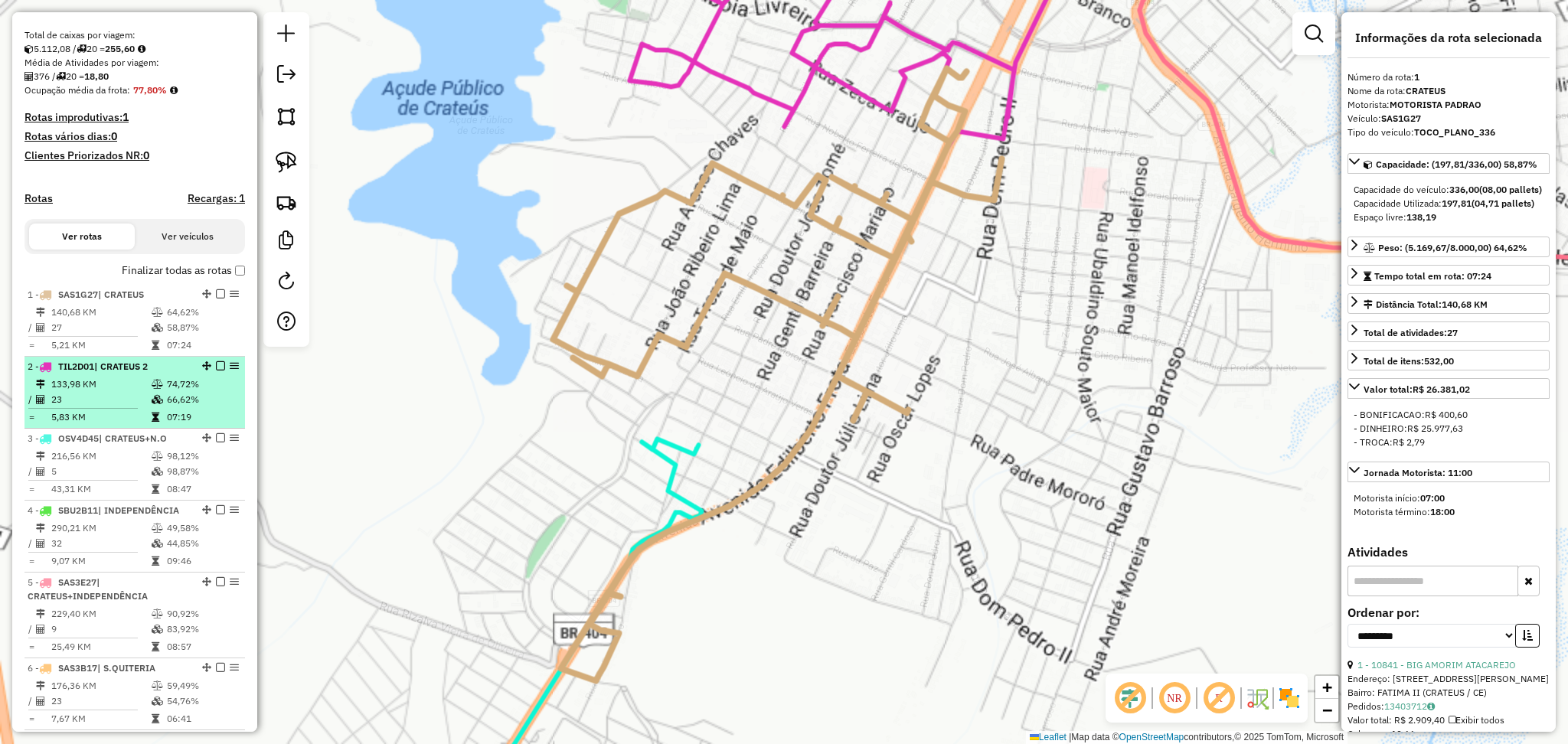
click at [107, 371] on li "2 - TIL2D01 | CRATEUS 2 133,98 KM 74,72% / 23 66,62% = 5,83 KM 07:19" at bounding box center [134, 393] width 220 height 72
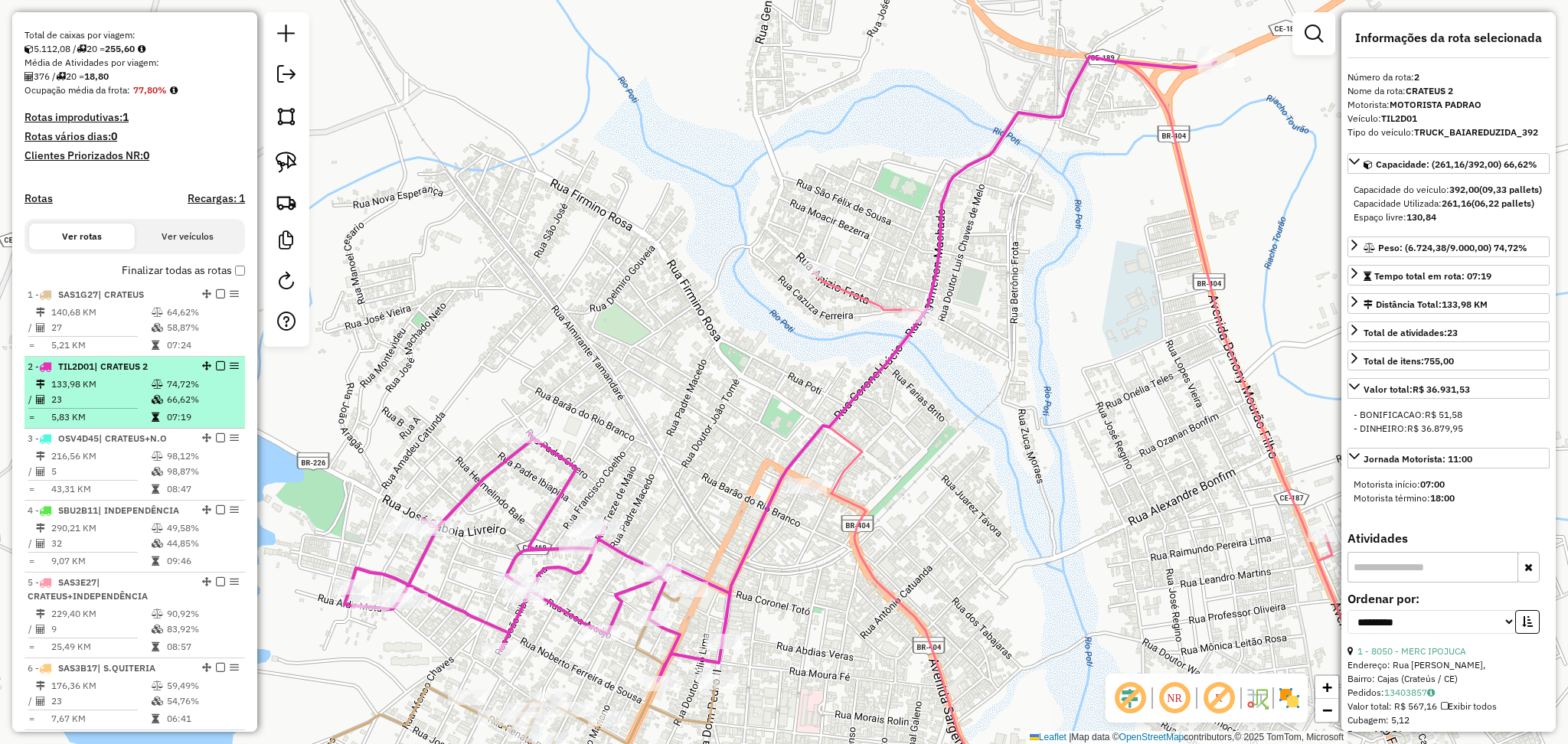
click at [109, 392] on td "133,98 KM" at bounding box center [100, 384] width 100 height 15
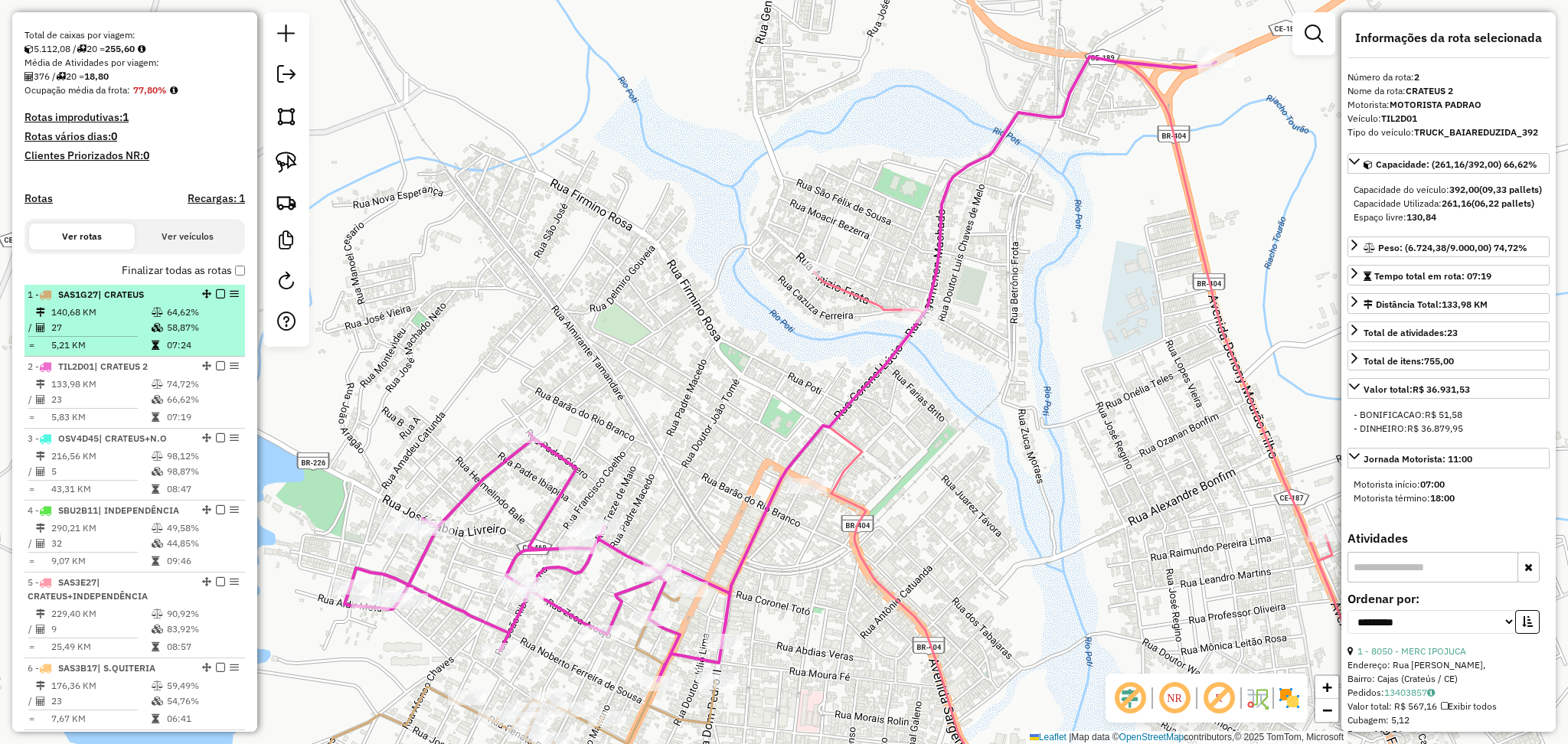
click at [123, 300] on span "| CRATEUS" at bounding box center [121, 294] width 46 height 11
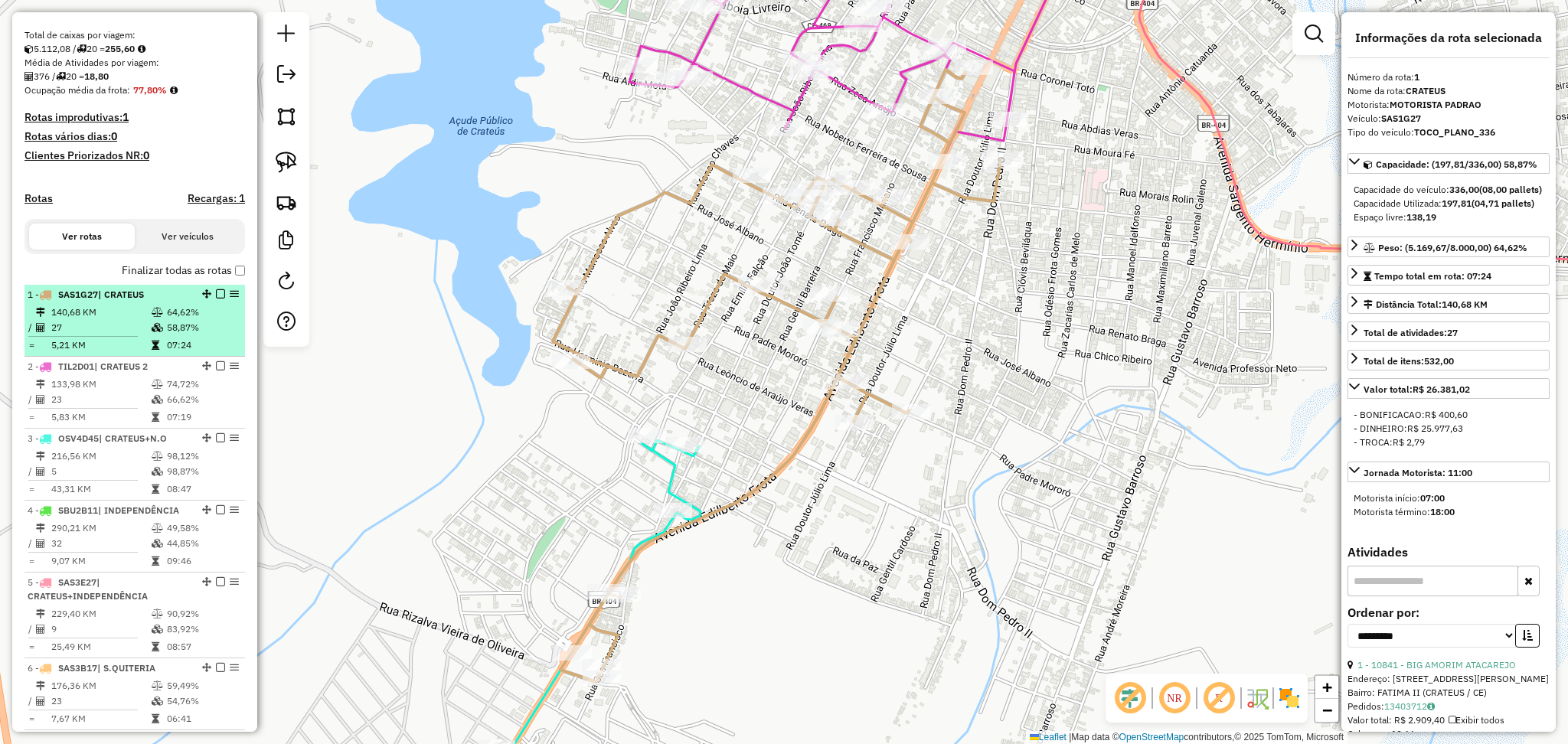
click at [128, 320] on td "140,68 KM" at bounding box center [100, 312] width 100 height 15
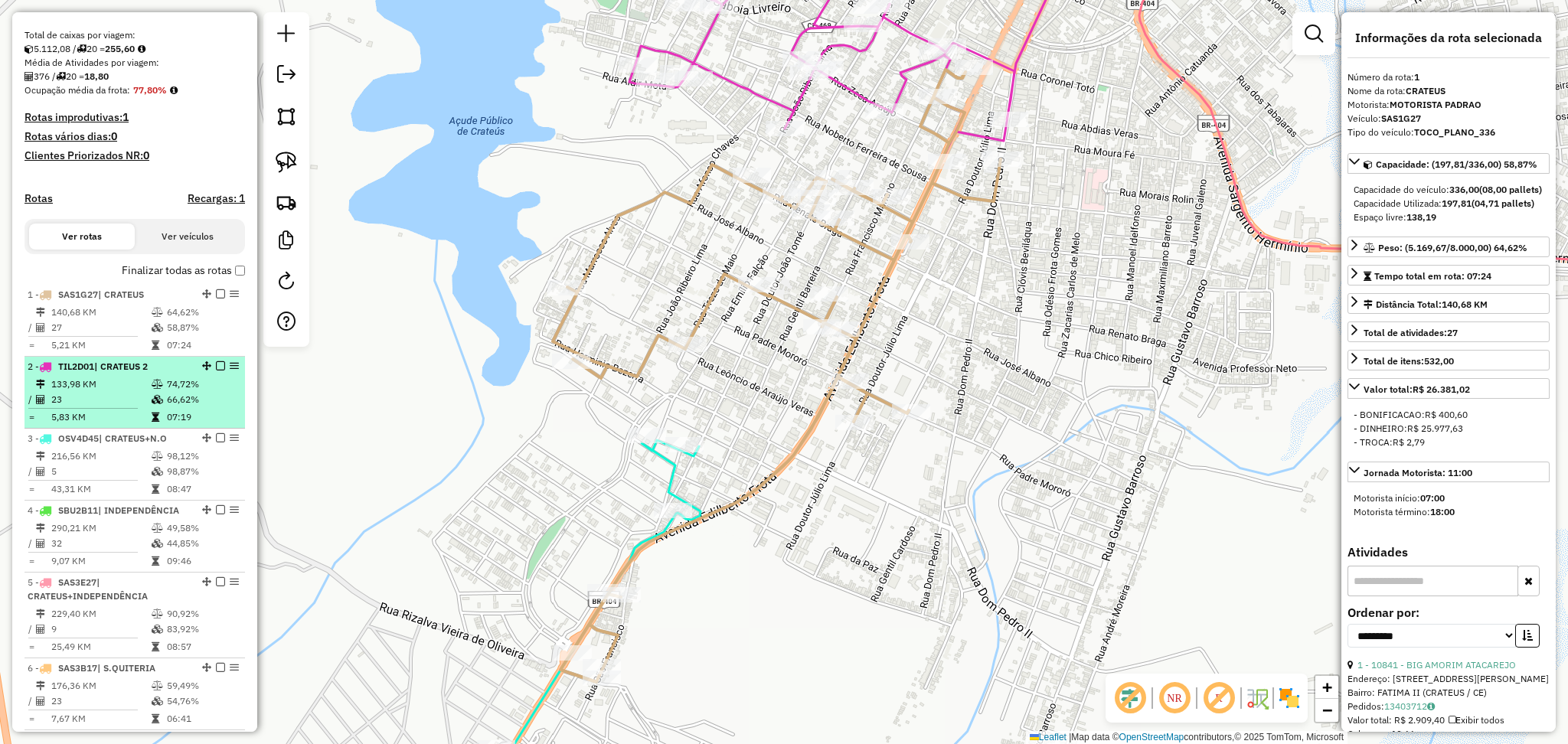
click at [127, 372] on span "| CRATEUS 2" at bounding box center [121, 366] width 54 height 11
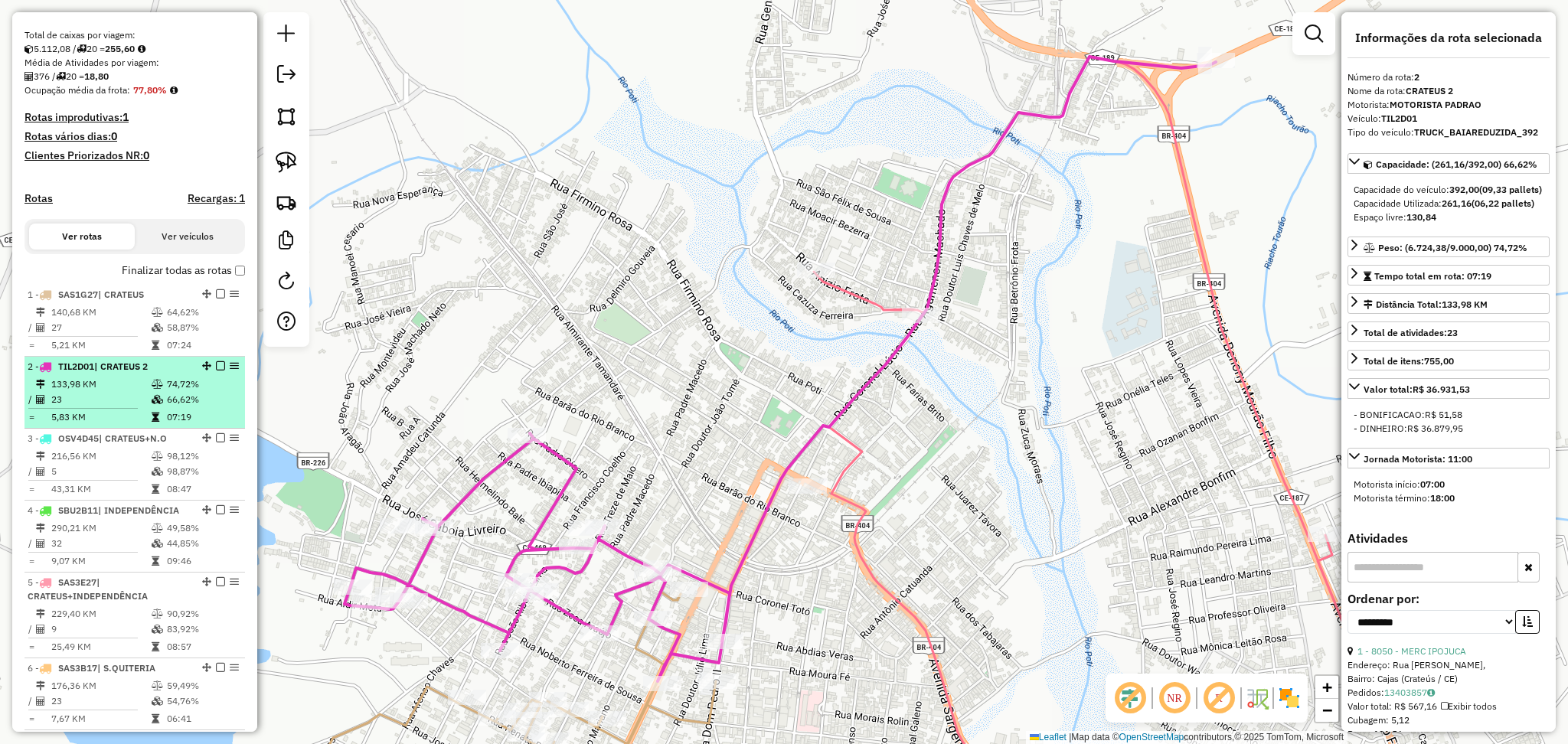
click at [127, 372] on span "| CRATEUS 2" at bounding box center [121, 366] width 54 height 11
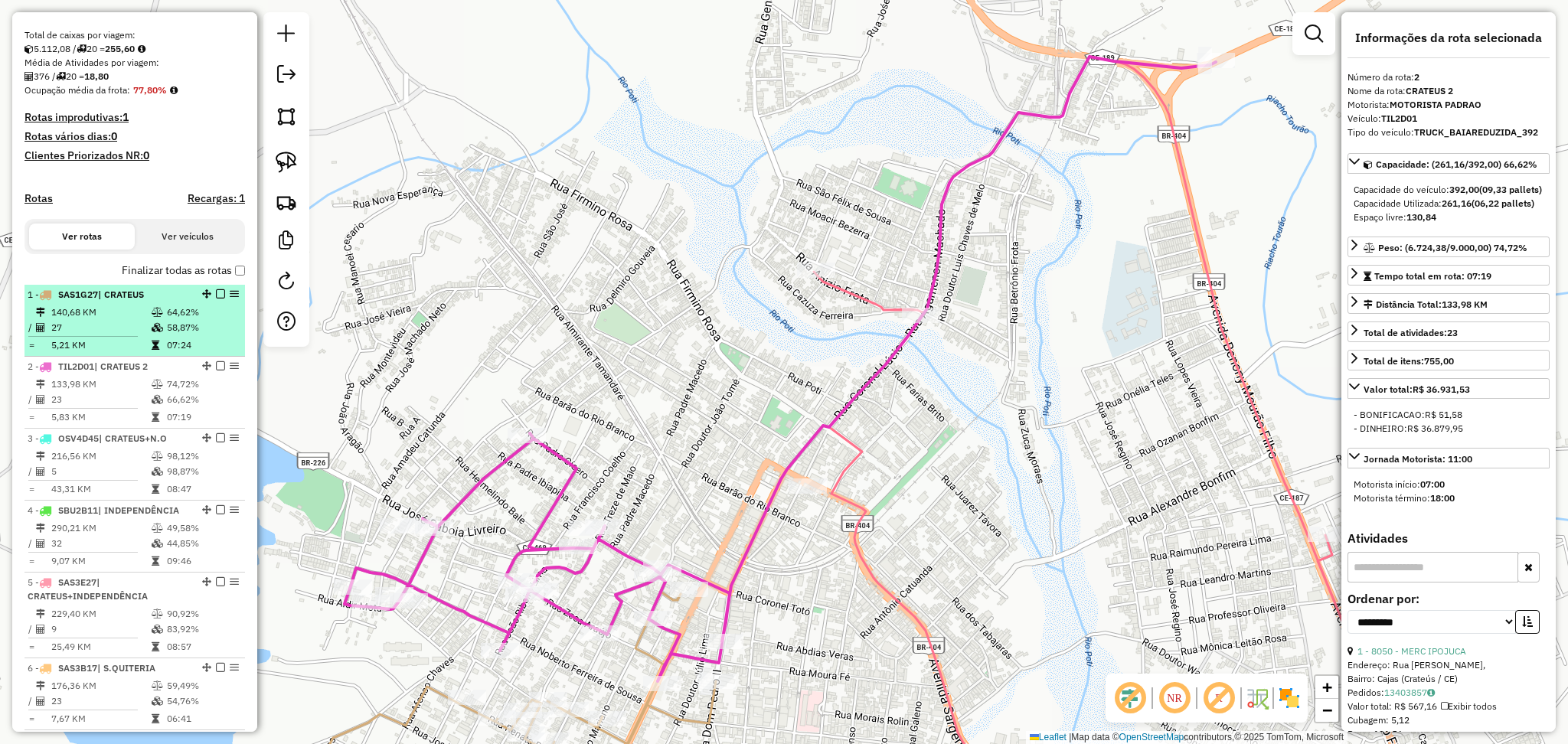
click at [141, 320] on td "140,68 KM" at bounding box center [100, 312] width 100 height 15
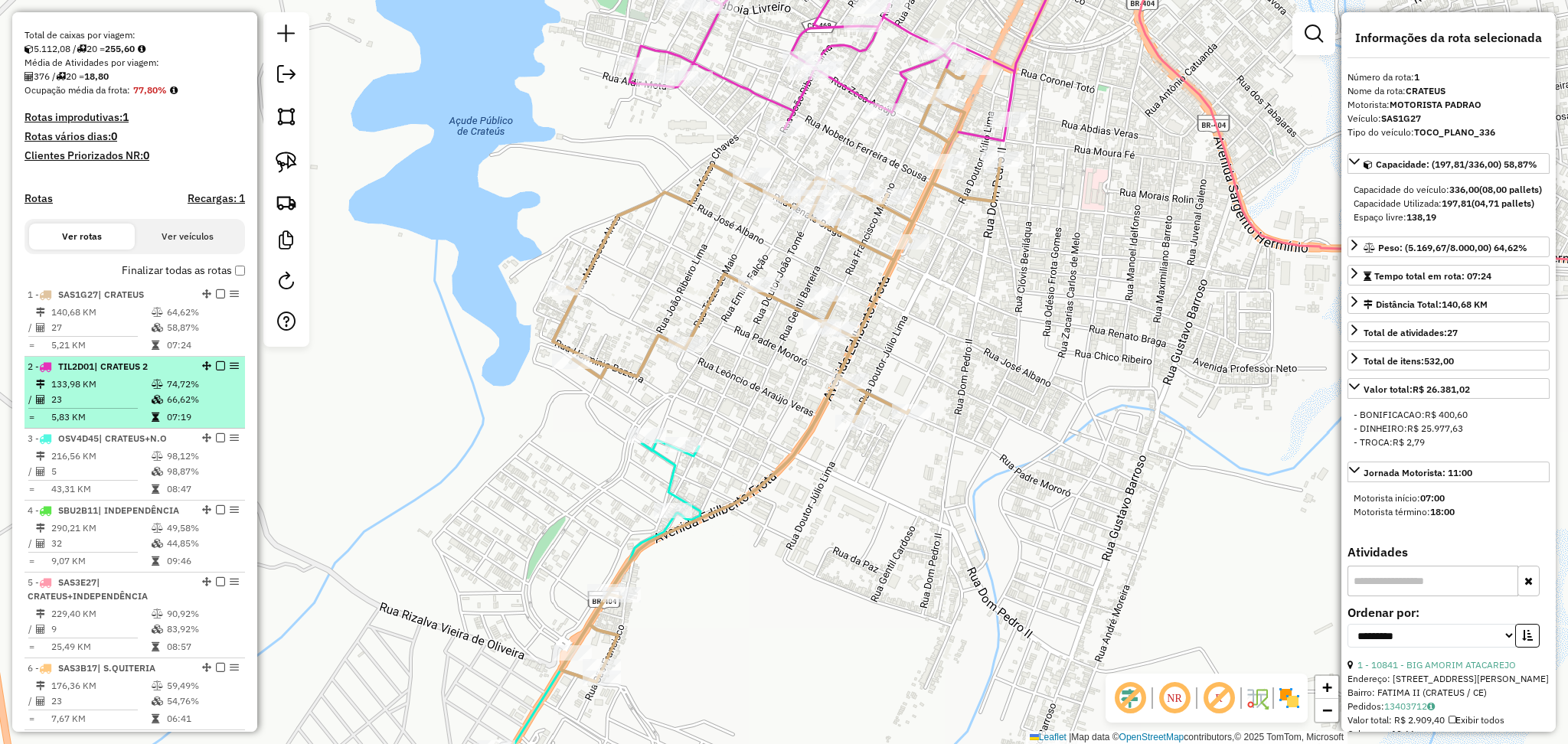
click at [115, 392] on td "133,98 KM" at bounding box center [100, 384] width 100 height 15
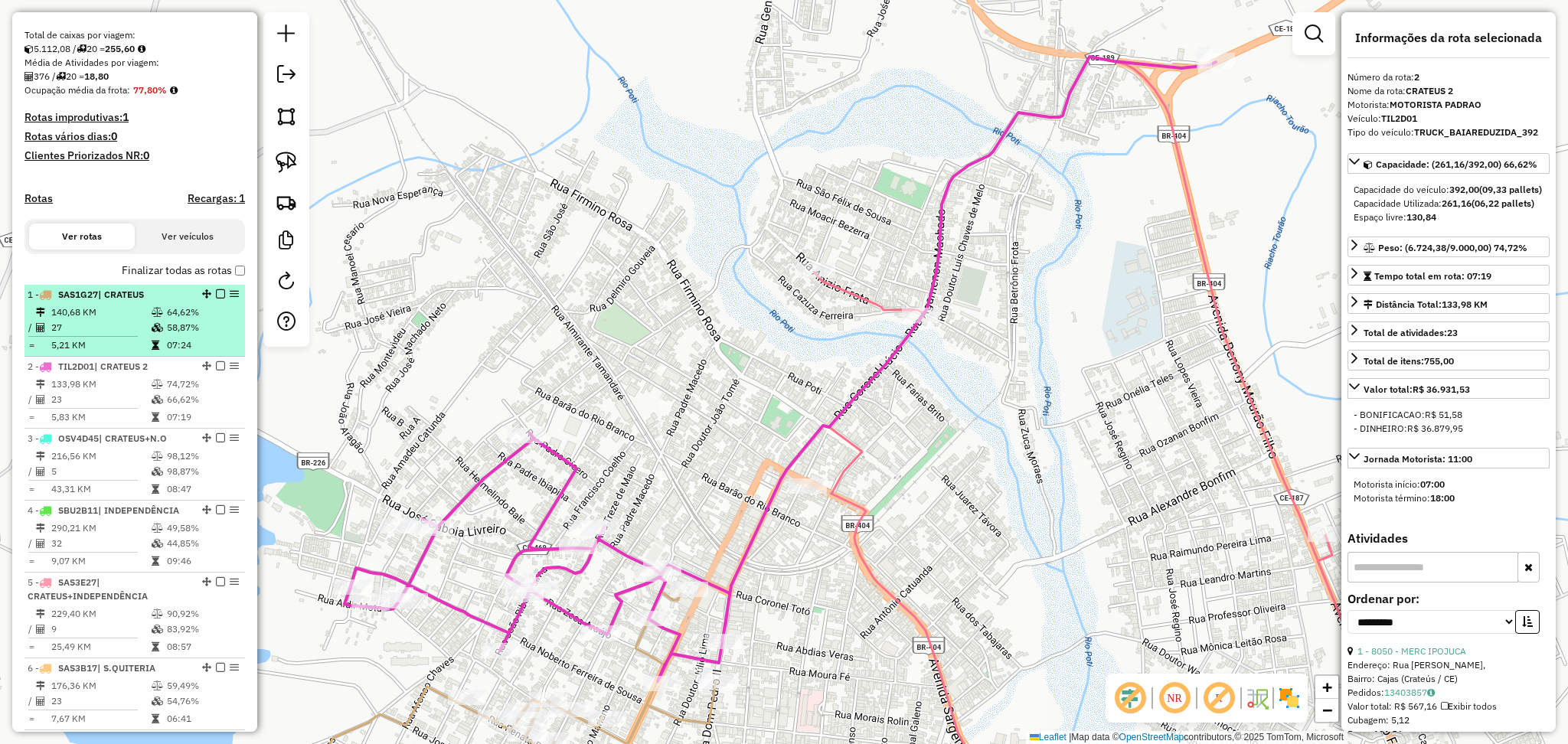
click at [103, 320] on td "140,68 KM" at bounding box center [100, 312] width 100 height 15
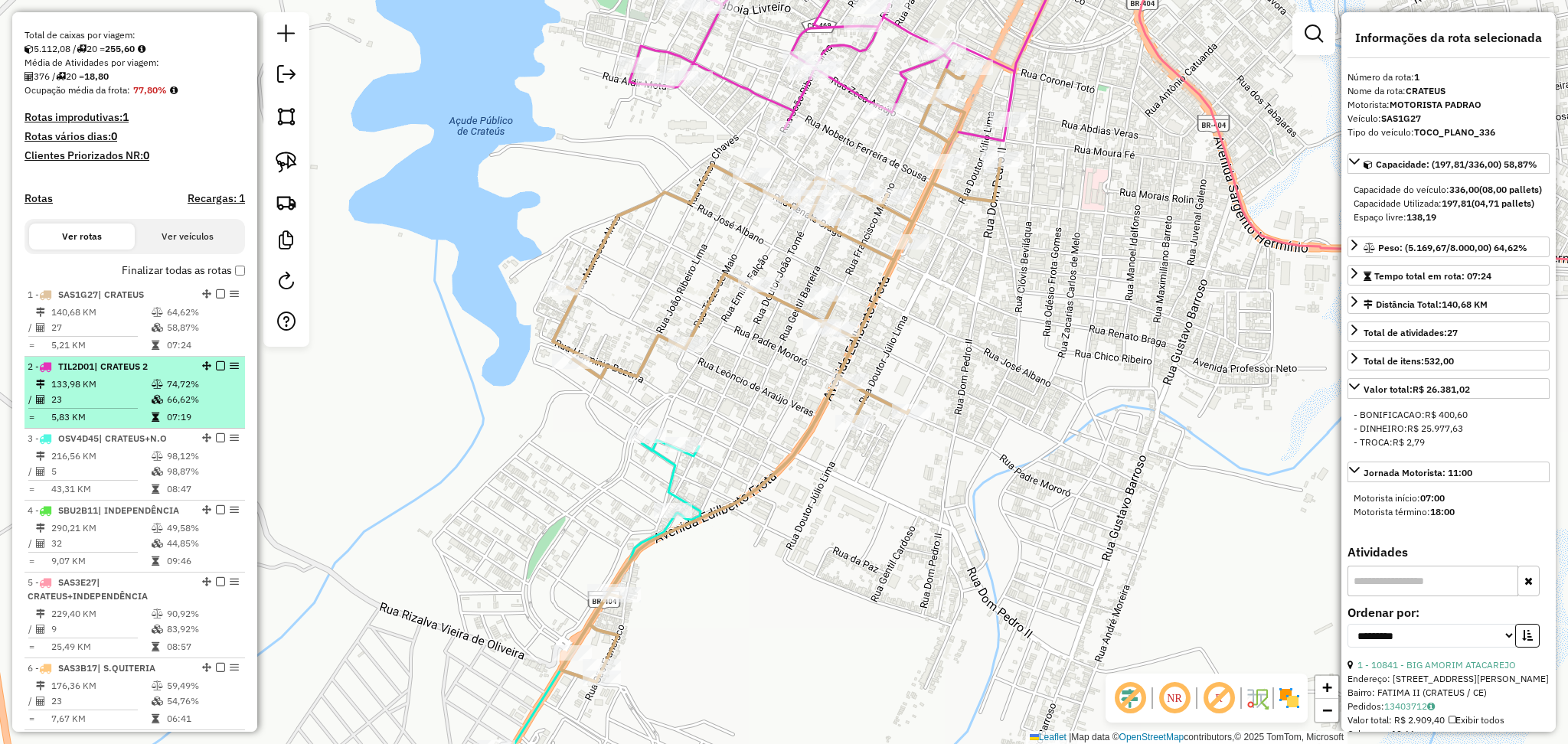
click at [102, 407] on td "23" at bounding box center [100, 399] width 100 height 15
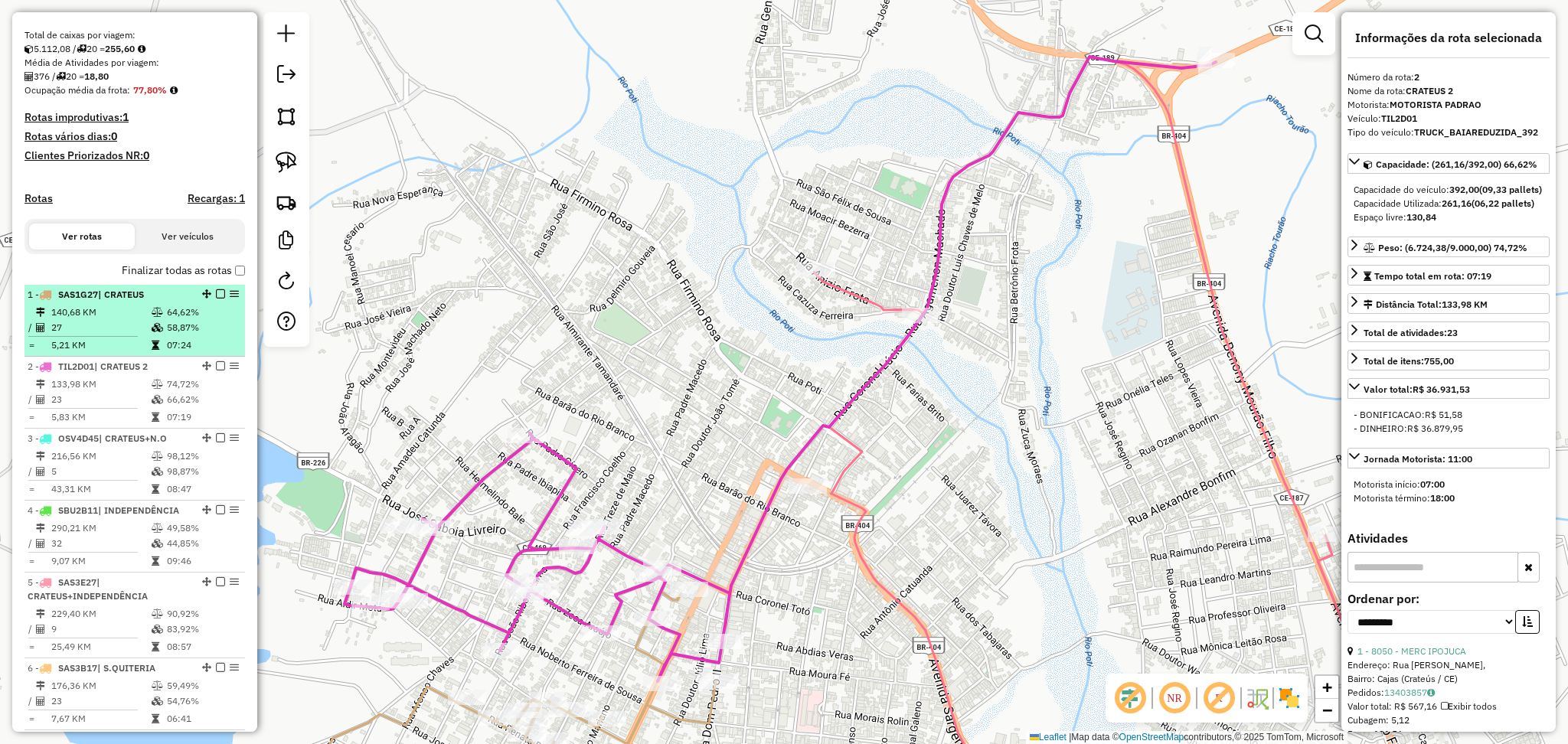
click at [116, 353] on td "5,21 KM" at bounding box center [100, 345] width 100 height 15
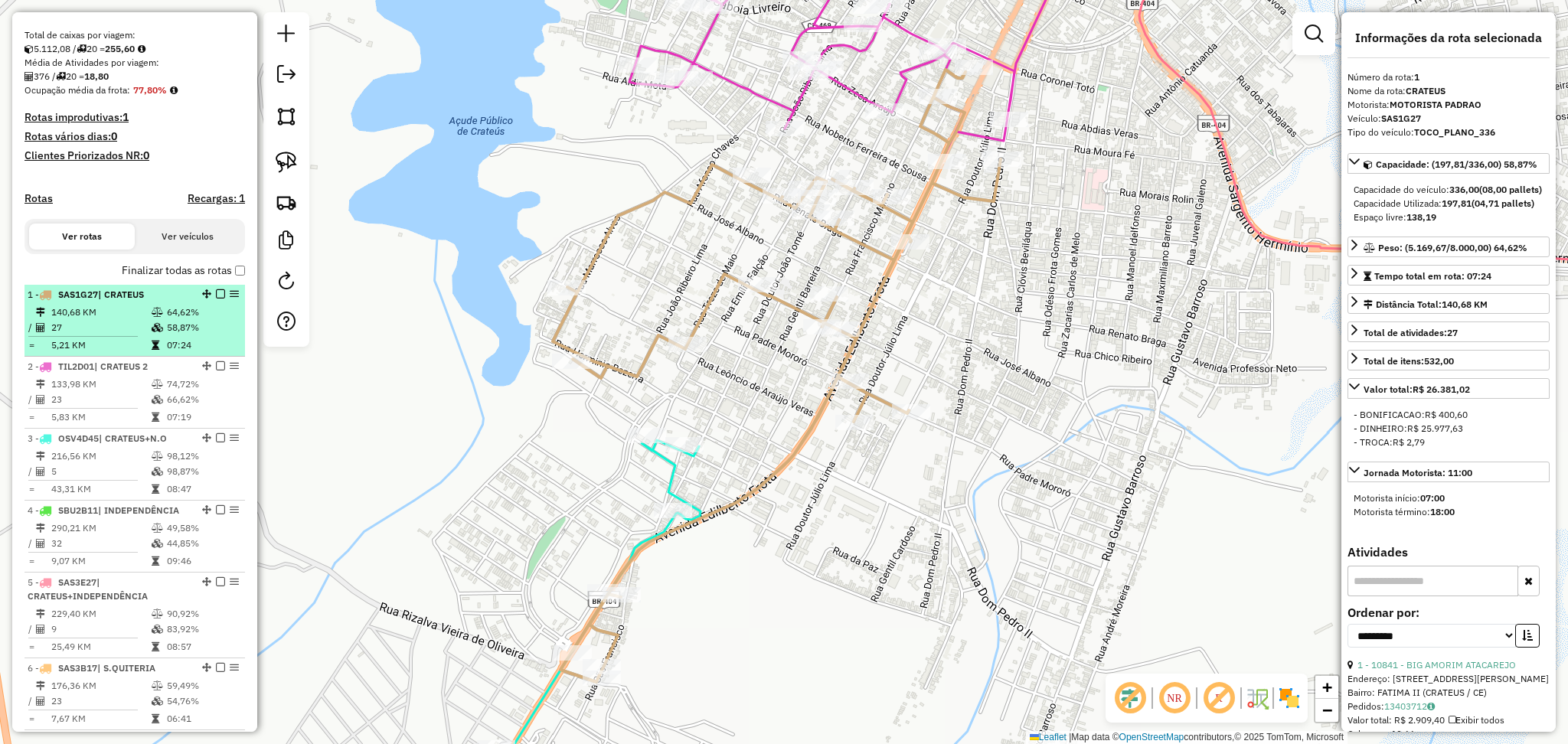
click at [138, 320] on td "140,68 KM" at bounding box center [100, 312] width 100 height 15
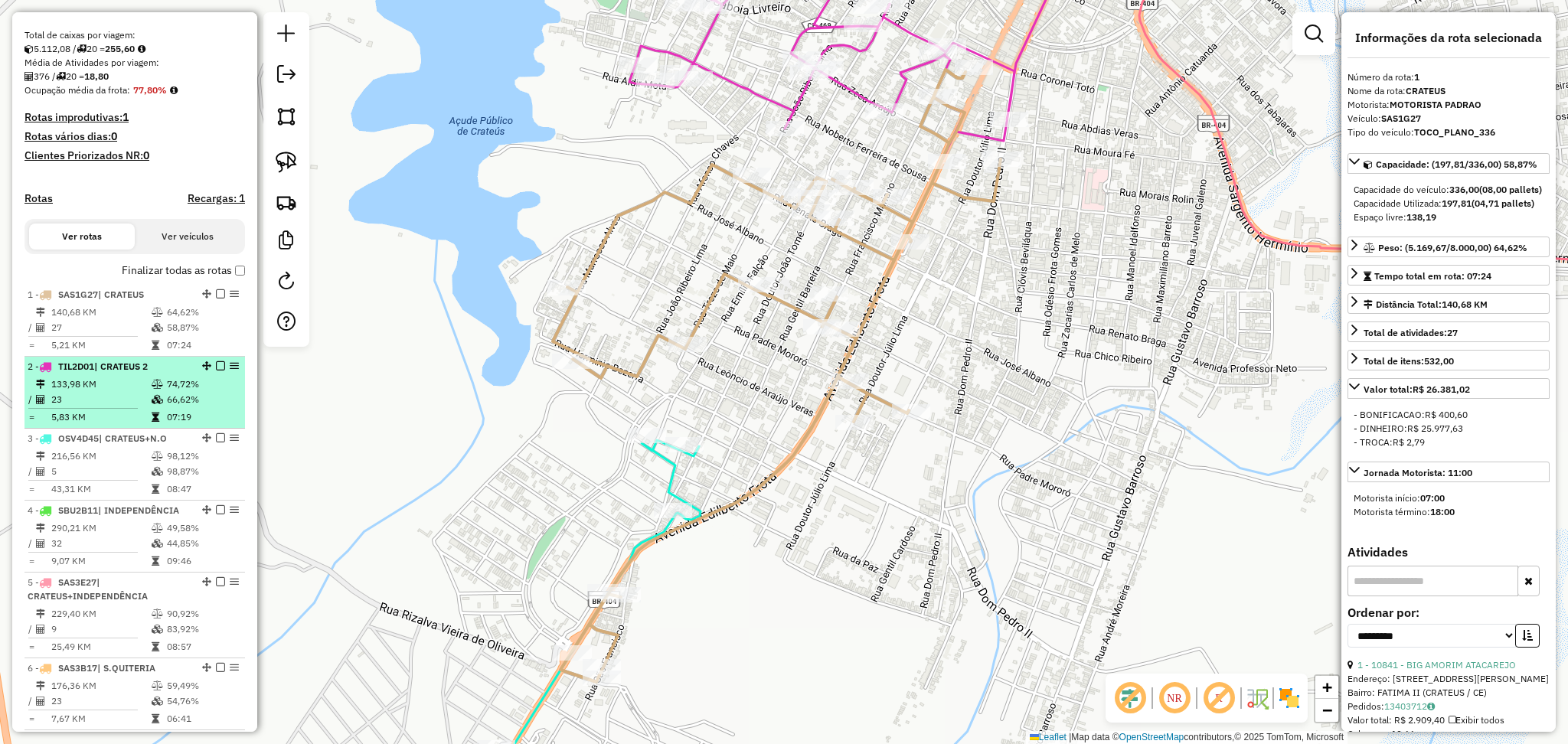
click at [127, 372] on span "| CRATEUS 2" at bounding box center [121, 366] width 54 height 11
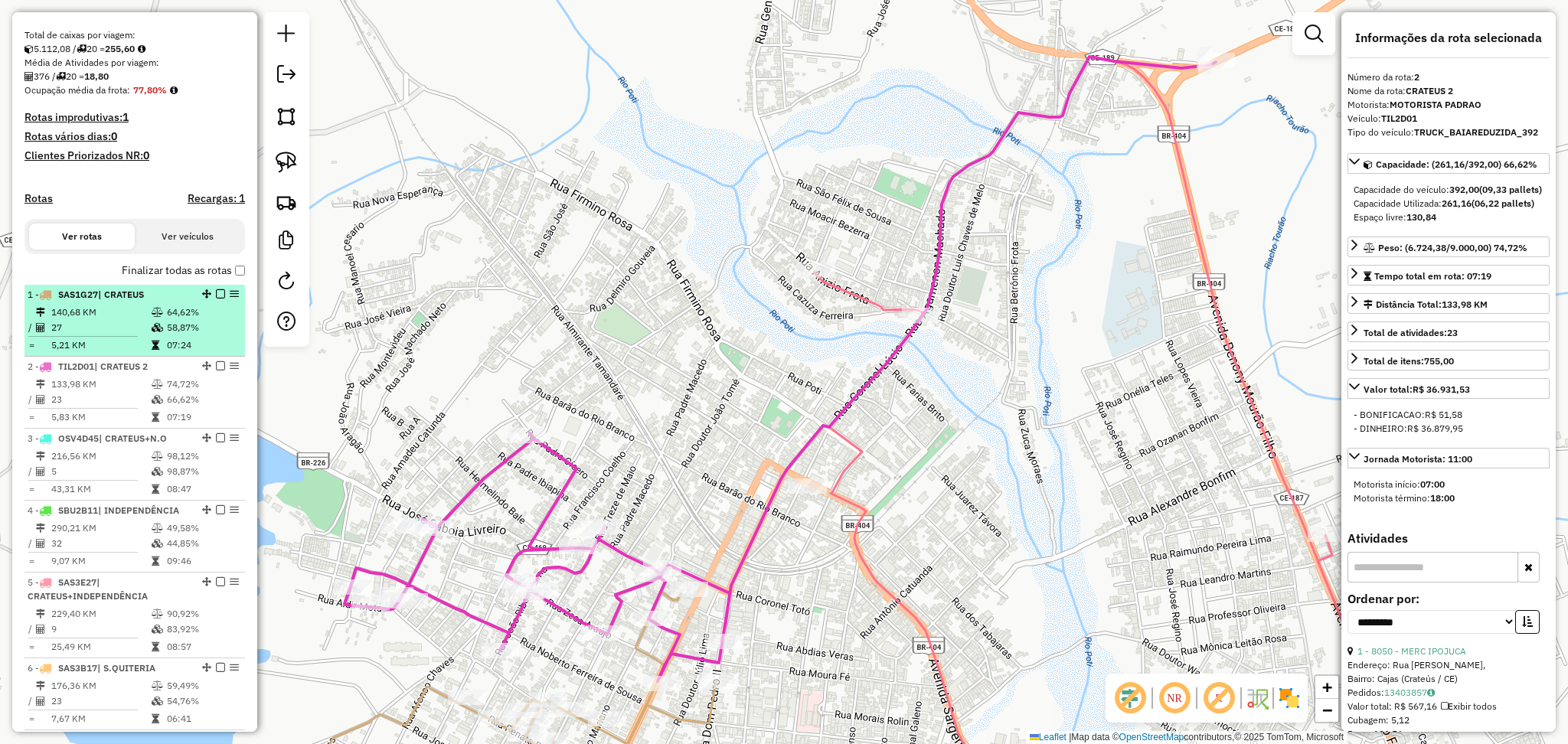
click at [126, 353] on td "5,21 KM" at bounding box center [100, 345] width 100 height 15
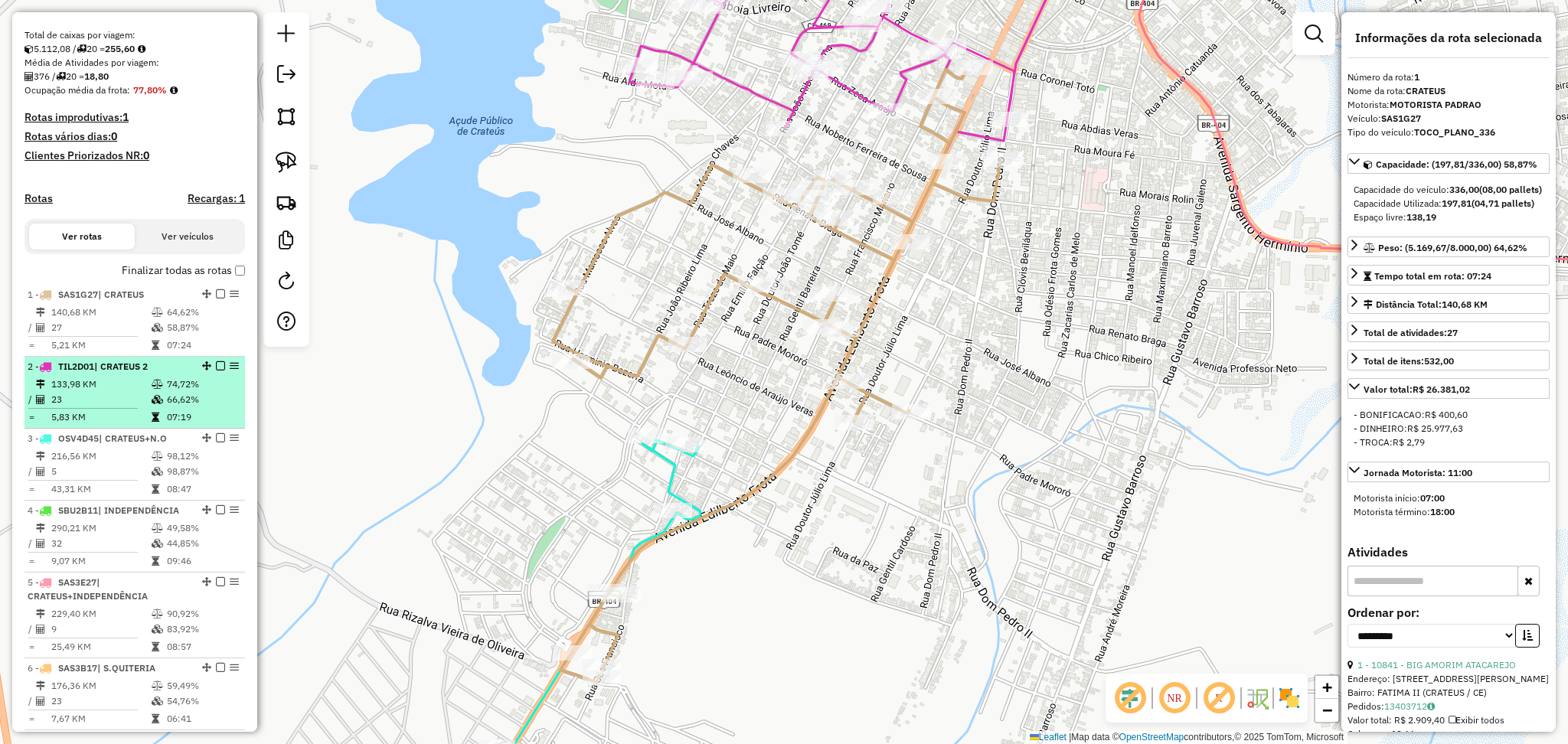
click at [114, 392] on td "133,98 KM" at bounding box center [100, 384] width 100 height 15
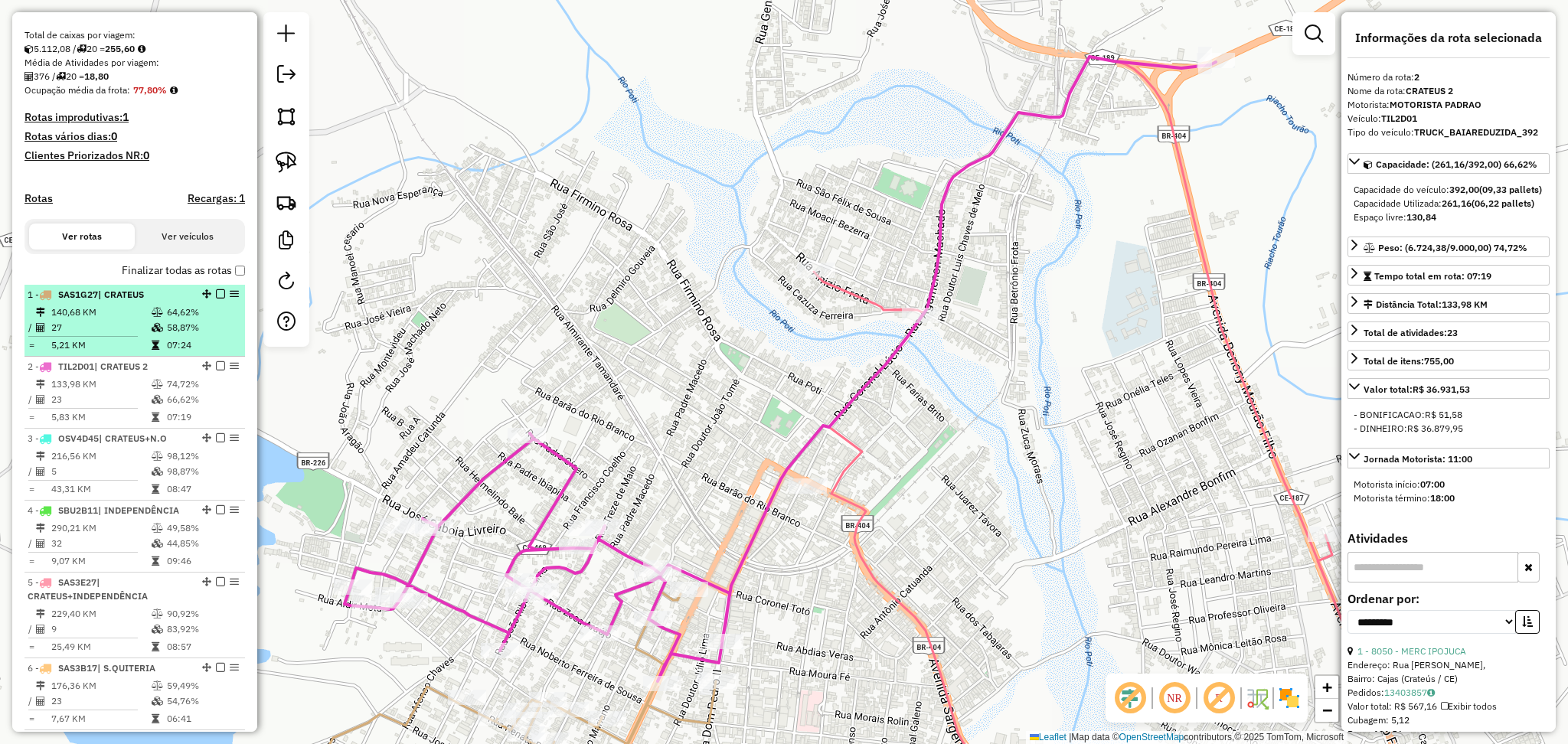
click at [116, 334] on td "27" at bounding box center [100, 328] width 100 height 15
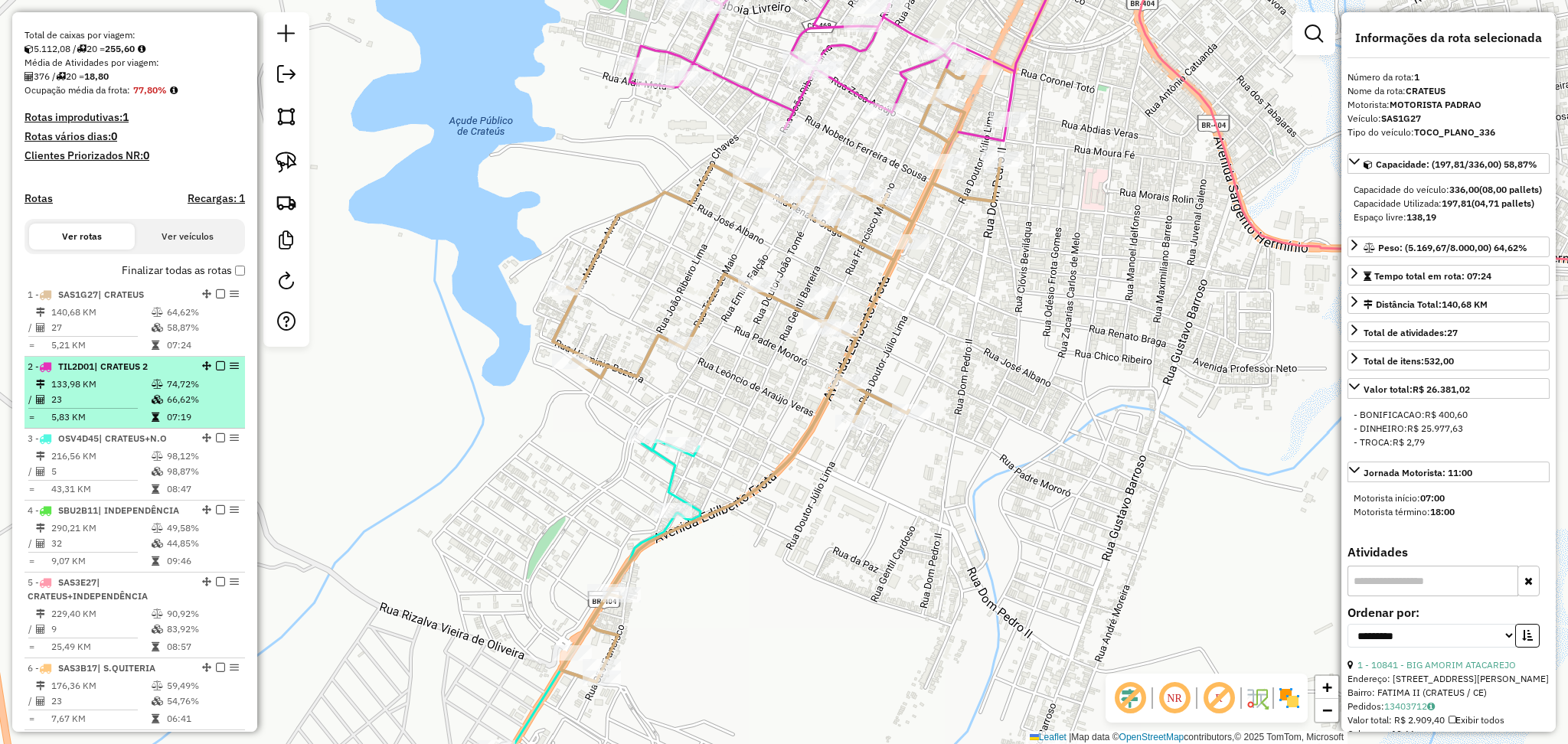
click at [108, 407] on td "23" at bounding box center [100, 399] width 100 height 15
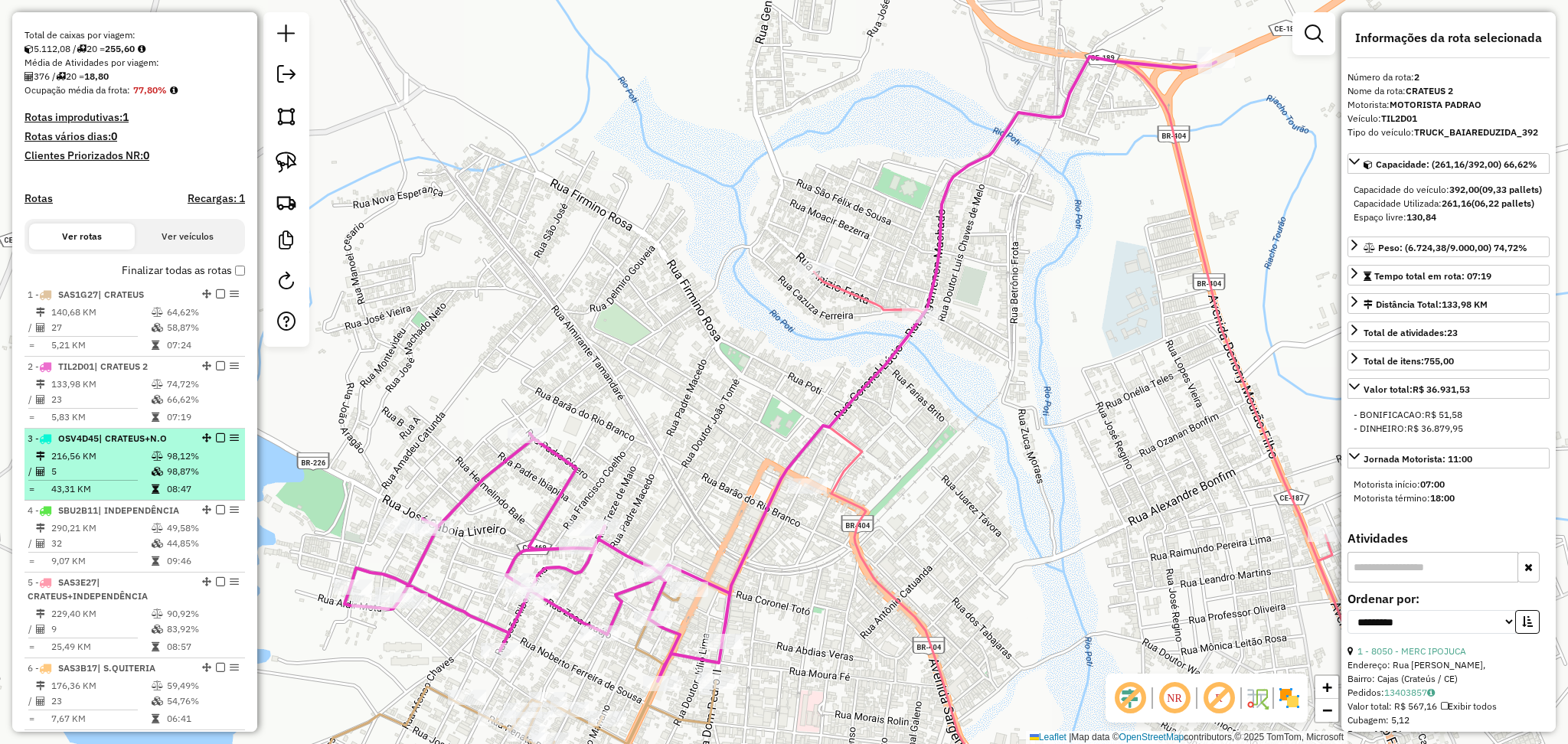
click at [129, 444] on span "| CRATEUS+N.O" at bounding box center [132, 438] width 68 height 11
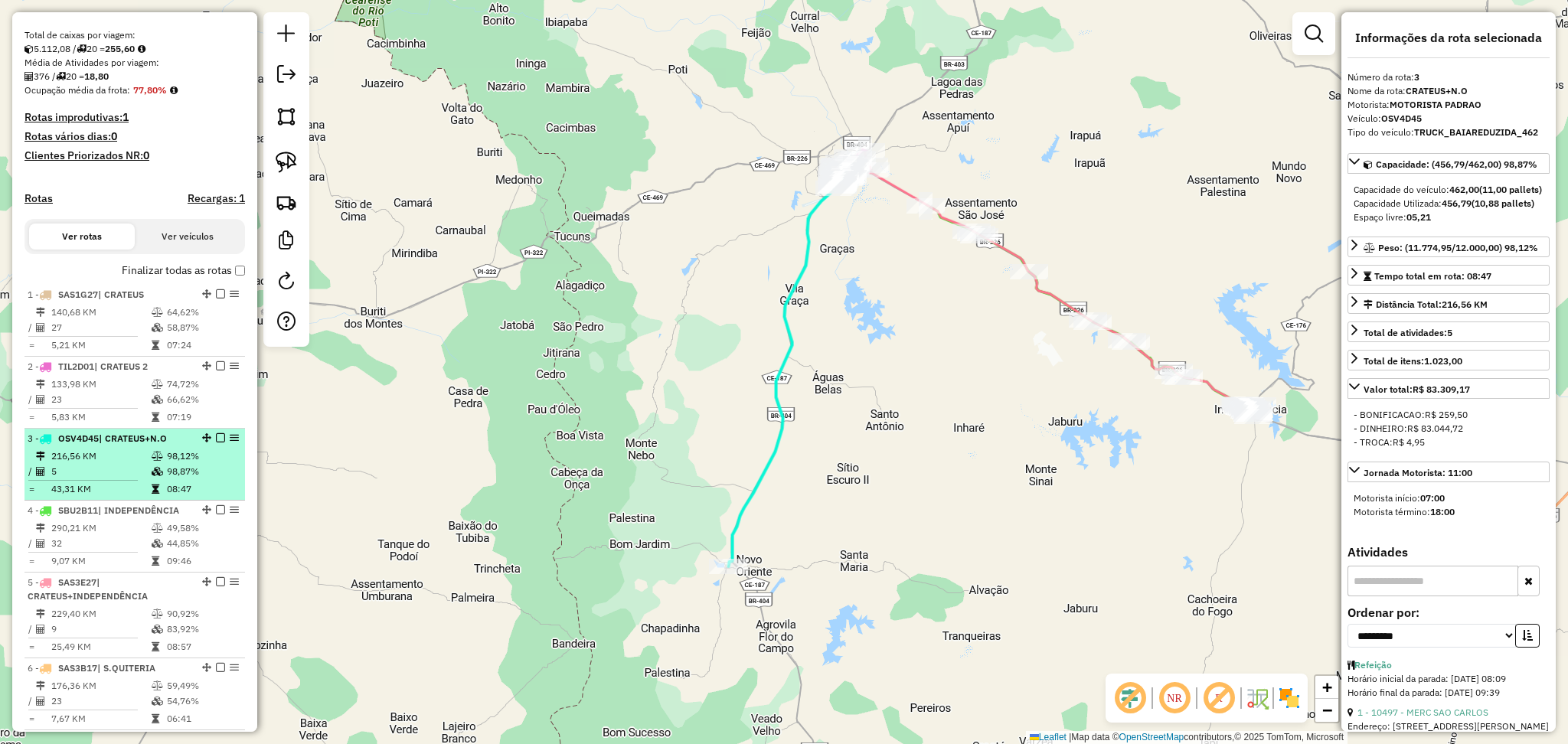
click at [126, 464] on td "216,56 KM" at bounding box center [100, 456] width 100 height 15
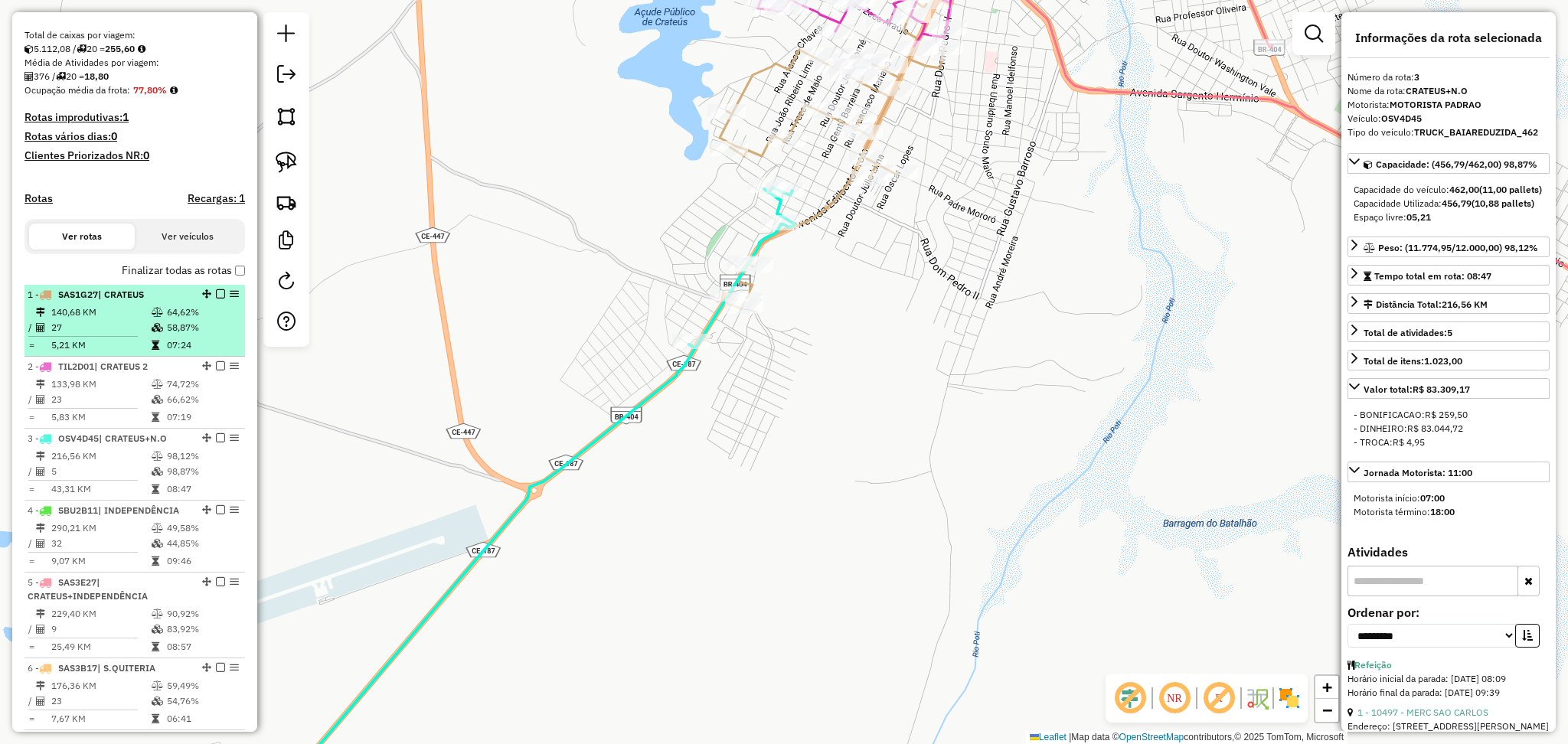
scroll to position [408, 0]
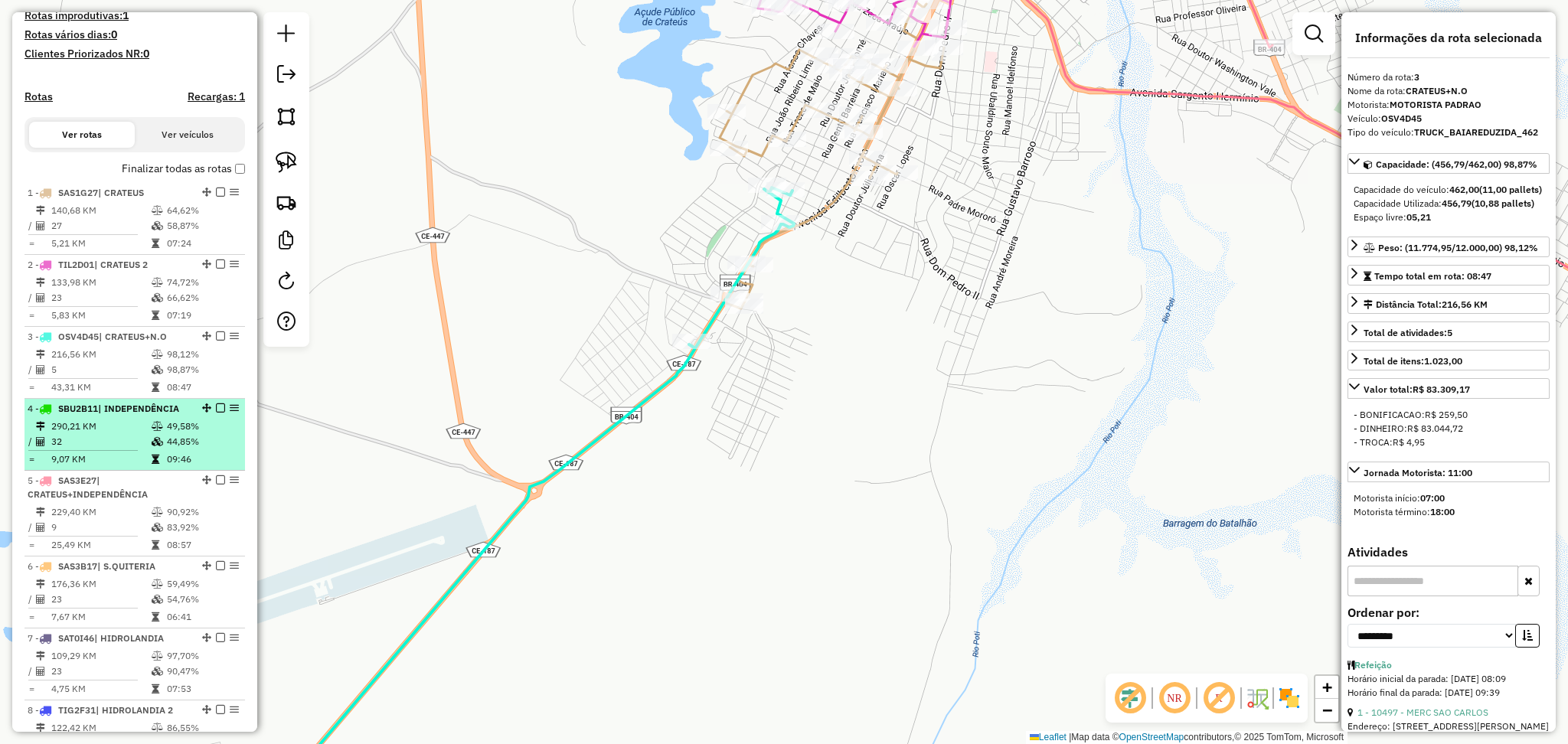
click at [143, 432] on li "4 - SBU2B11 | INDEPENDÊNCIA 290,21 KM 49,58% / 32 44,85% = 9,07 KM 09:46" at bounding box center [134, 435] width 220 height 72
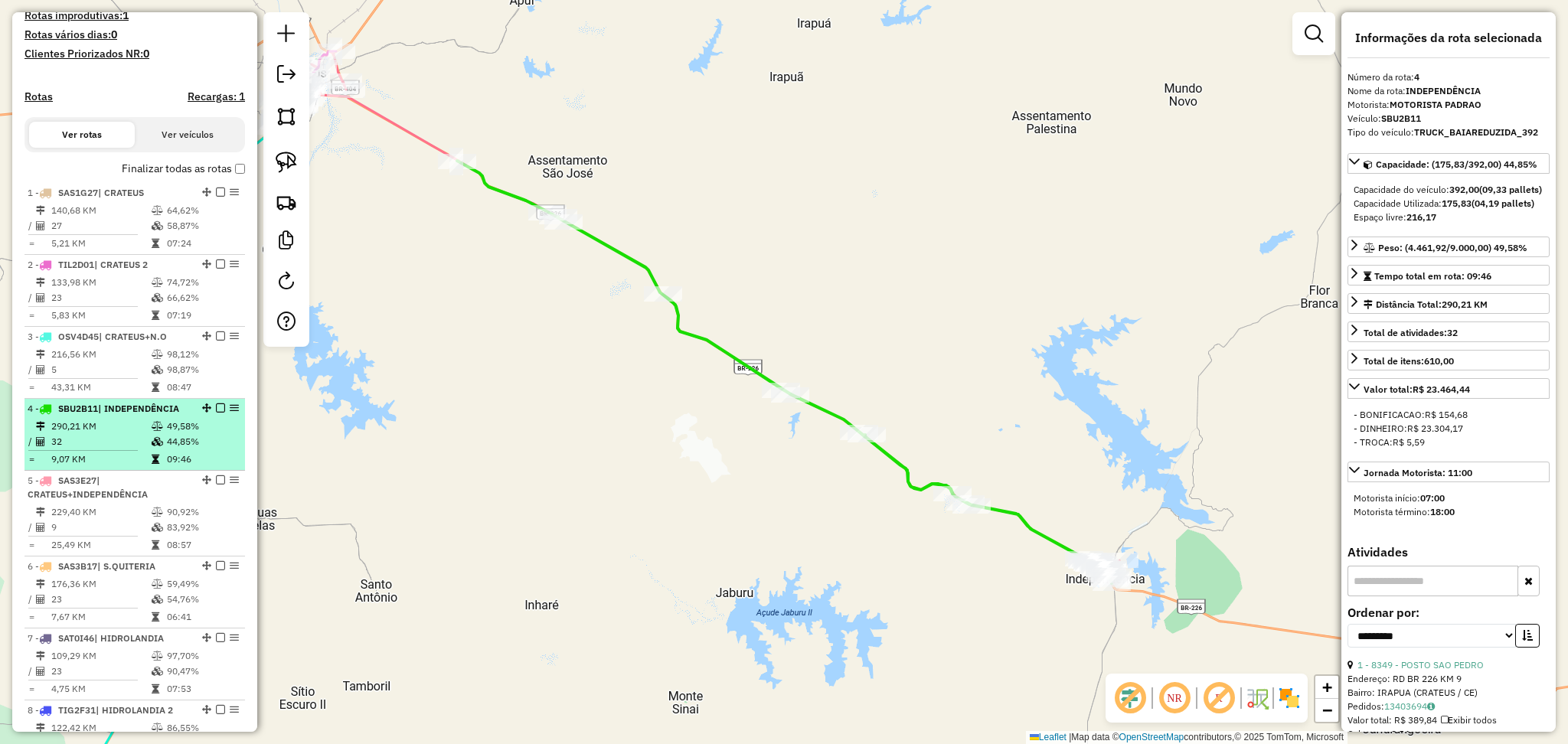
scroll to position [510, 0]
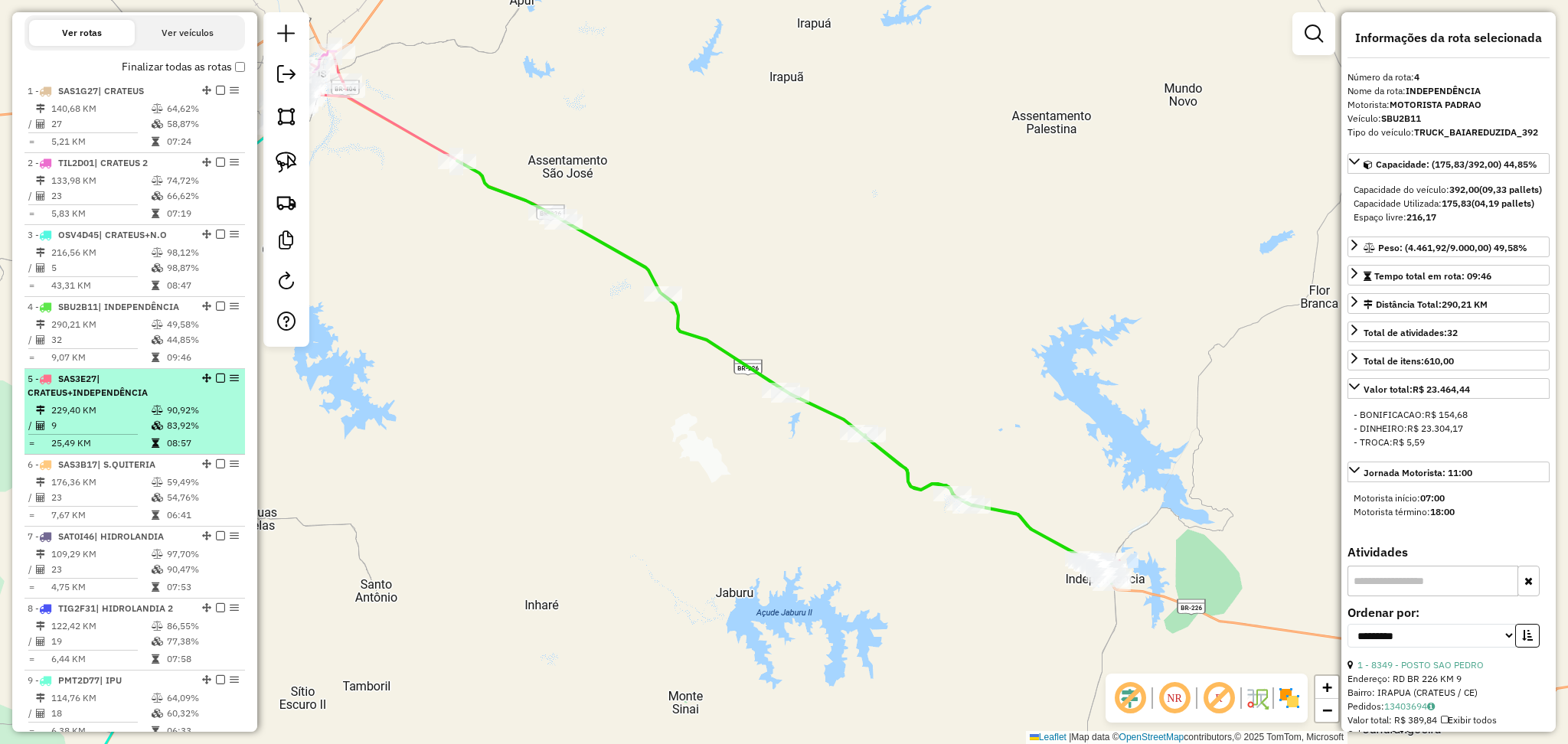
click at [131, 431] on td "9" at bounding box center [100, 426] width 100 height 15
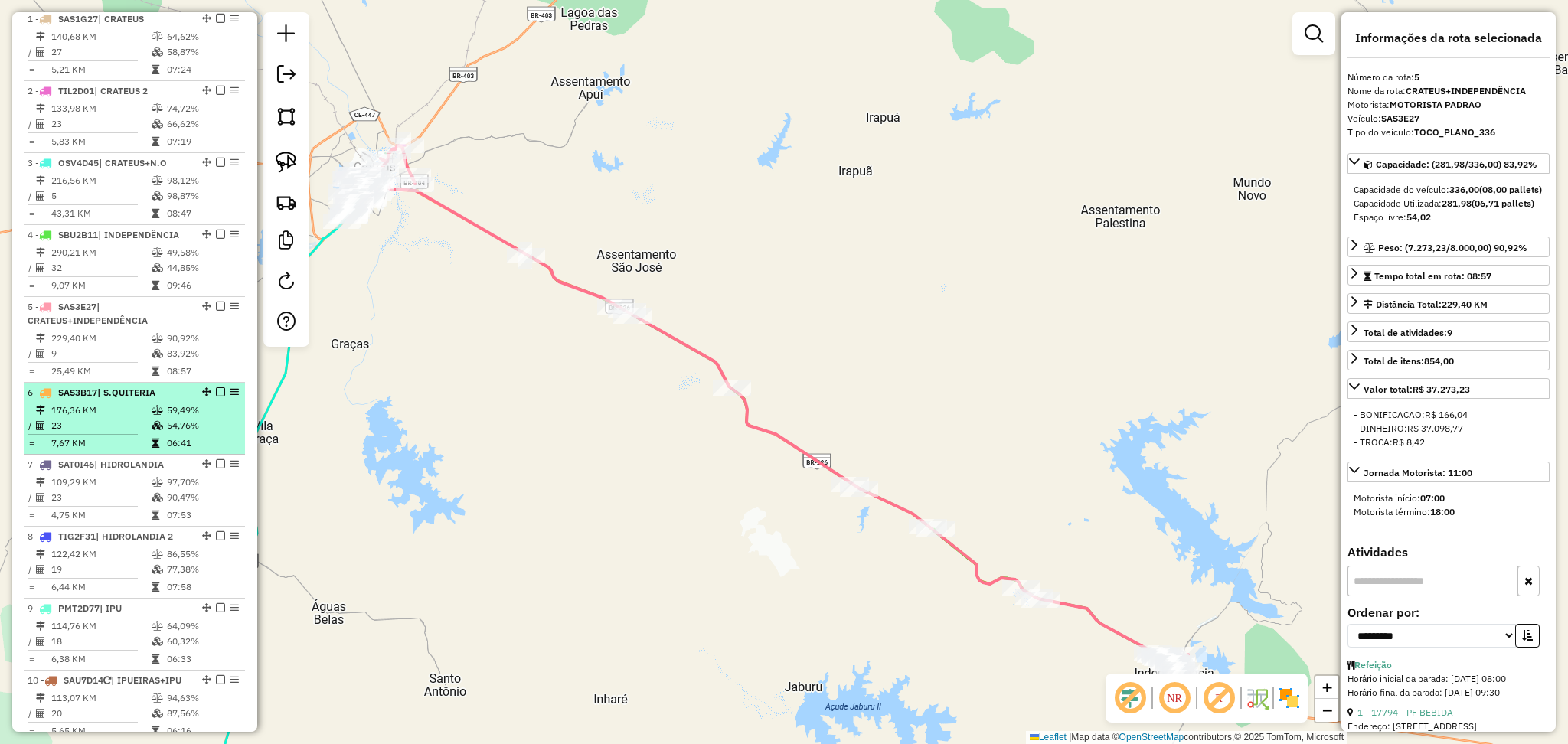
scroll to position [612, 0]
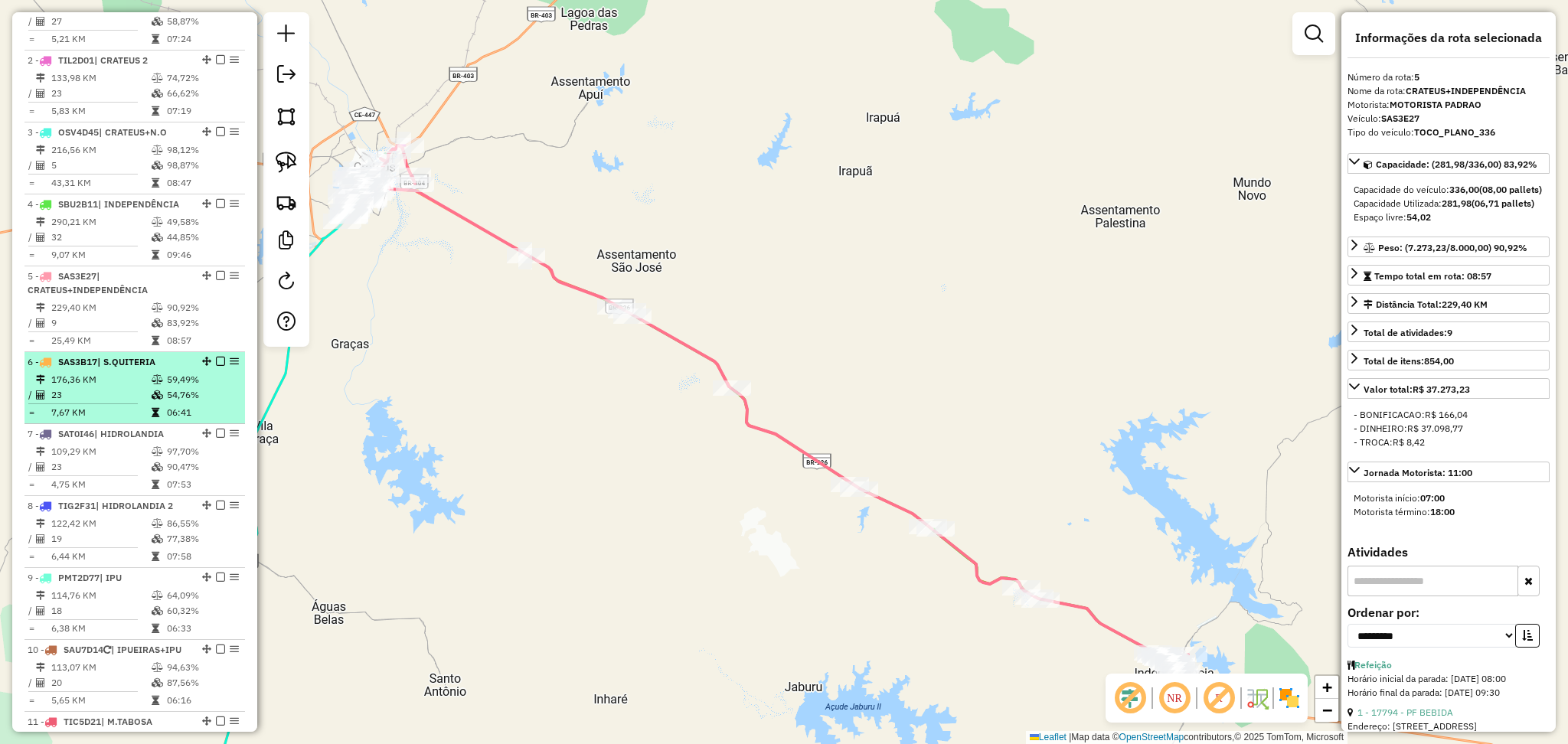
click at [123, 403] on td "23" at bounding box center [100, 395] width 100 height 15
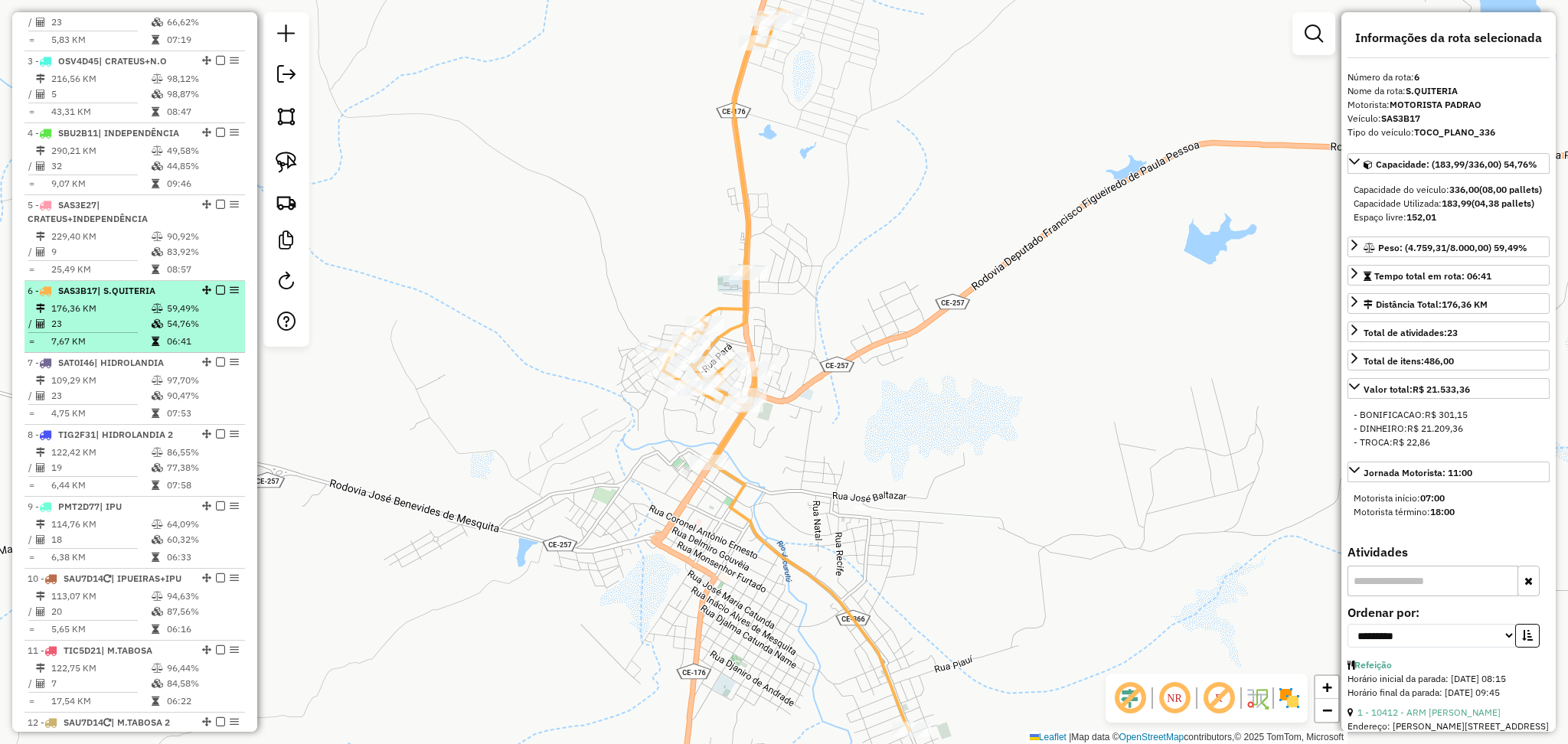
scroll to position [715, 0]
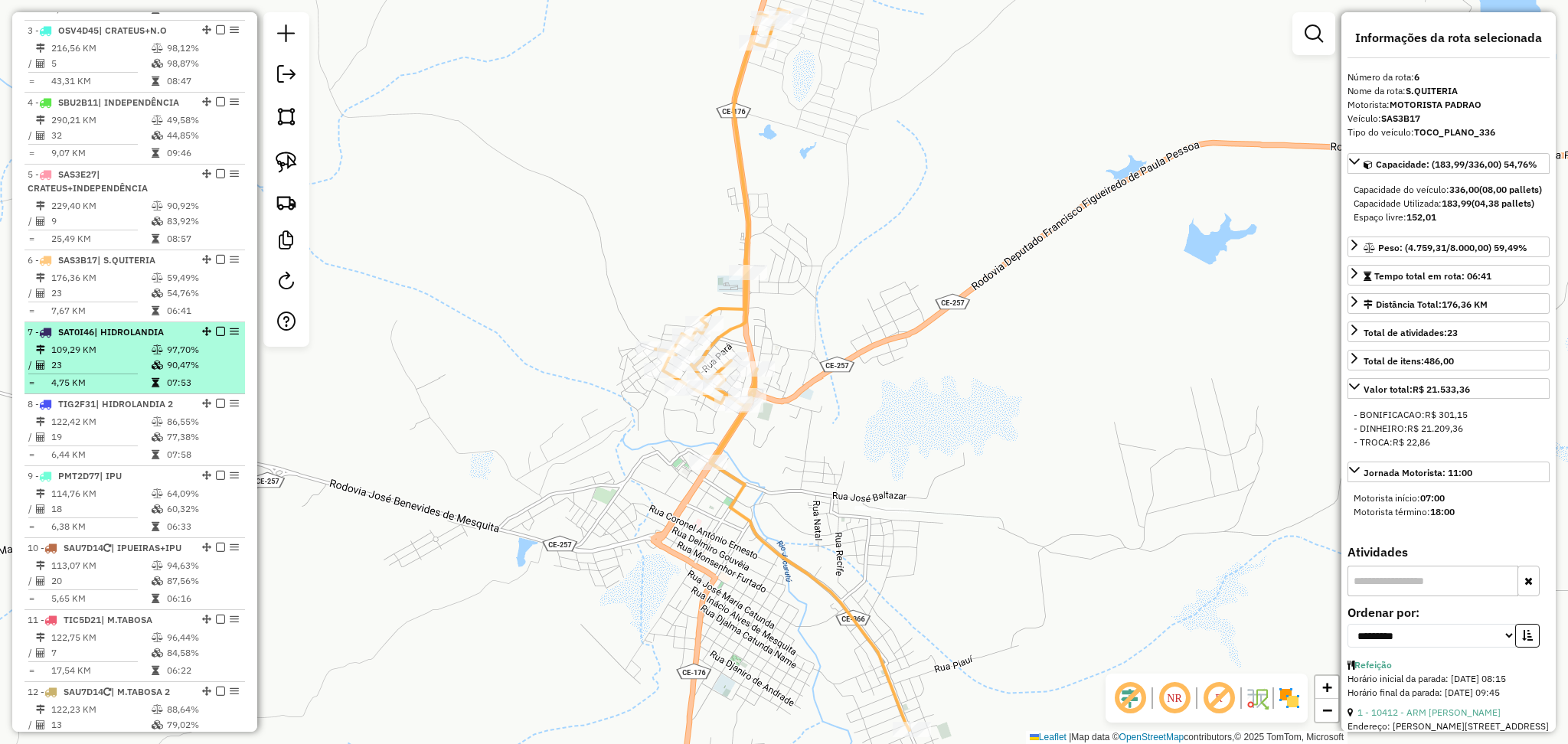
click at [126, 390] on td "4,75 KM" at bounding box center [100, 382] width 100 height 15
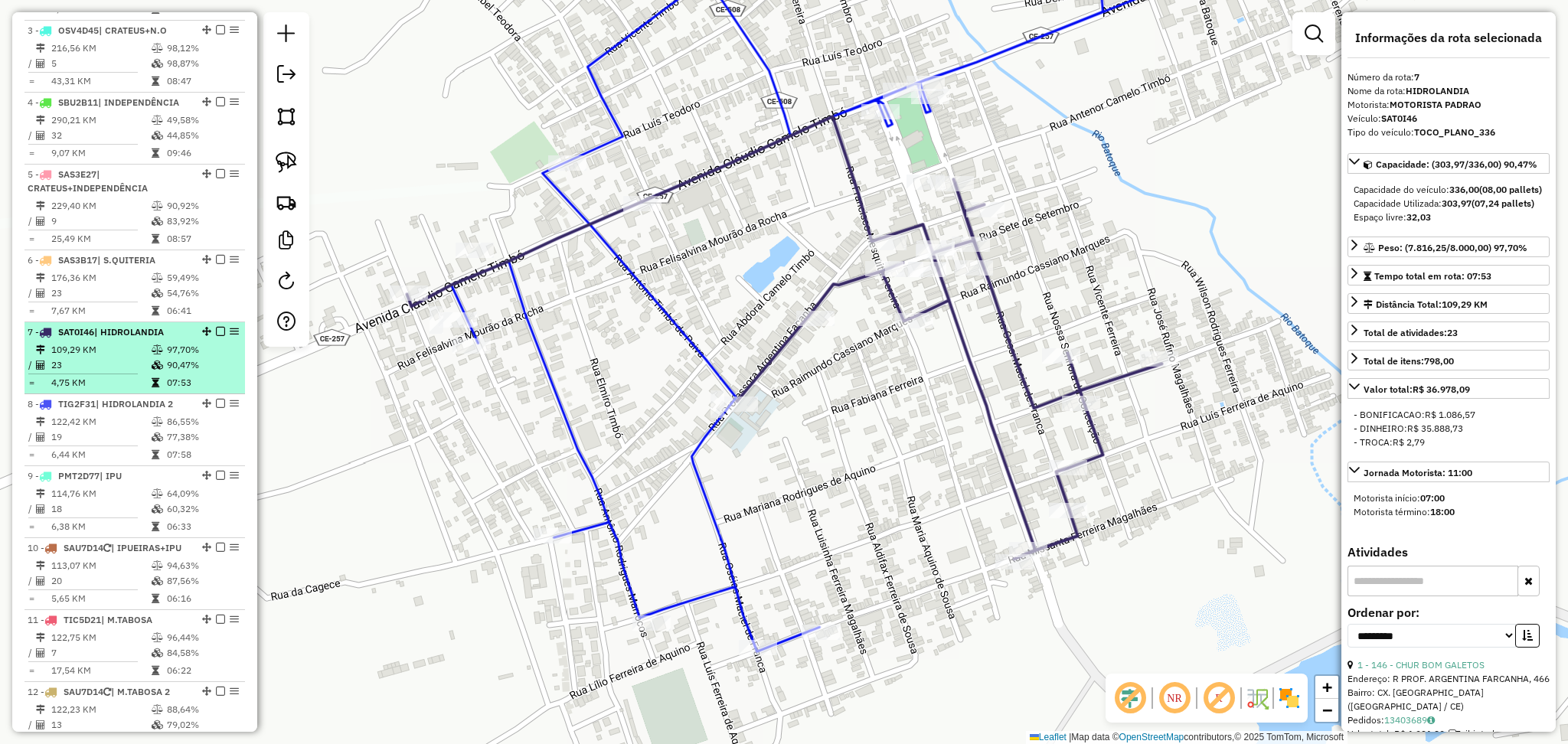
scroll to position [817, 0]
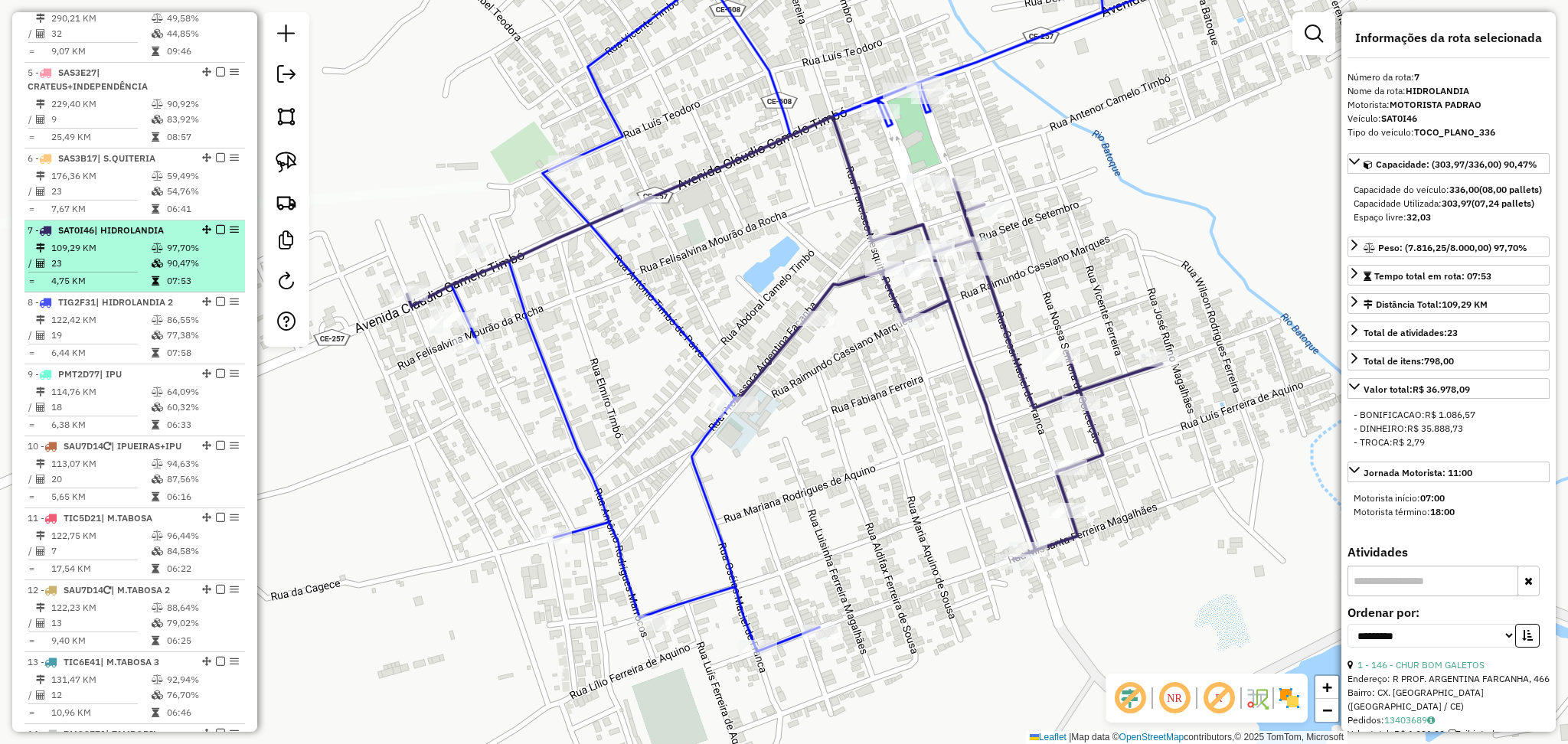
click at [122, 361] on td "6,44 KM" at bounding box center [100, 353] width 100 height 15
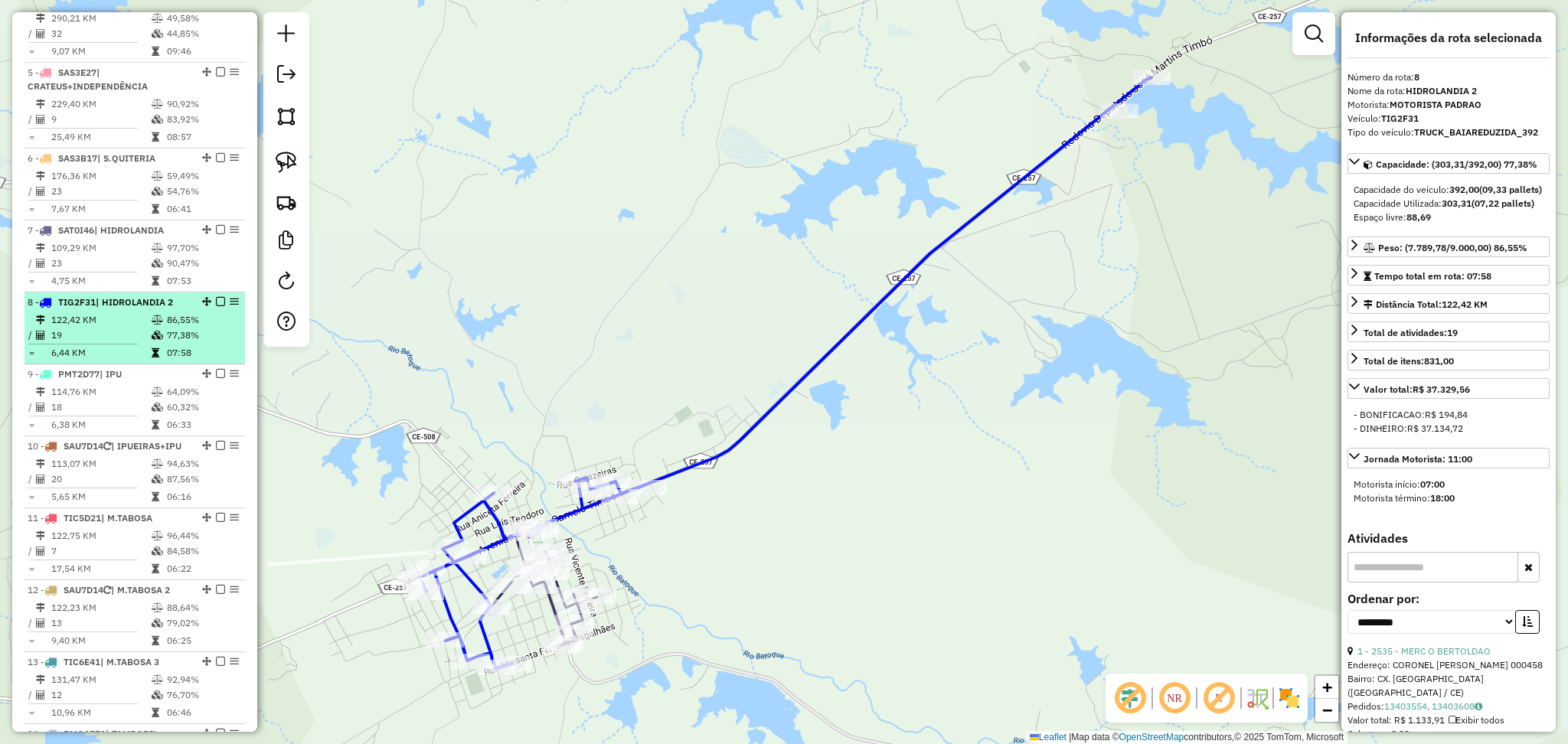
scroll to position [919, 0]
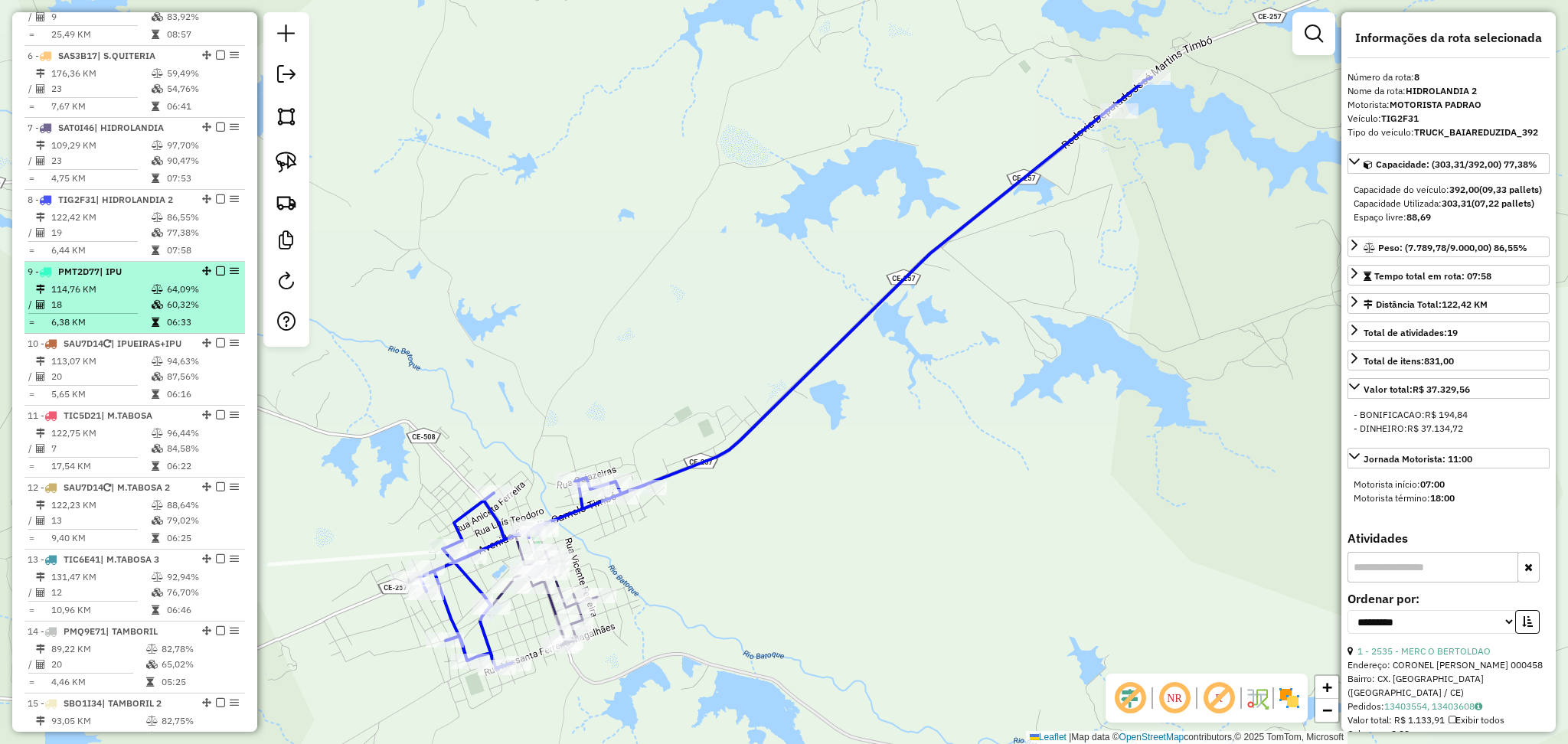
click at [111, 312] on td "18" at bounding box center [100, 305] width 100 height 15
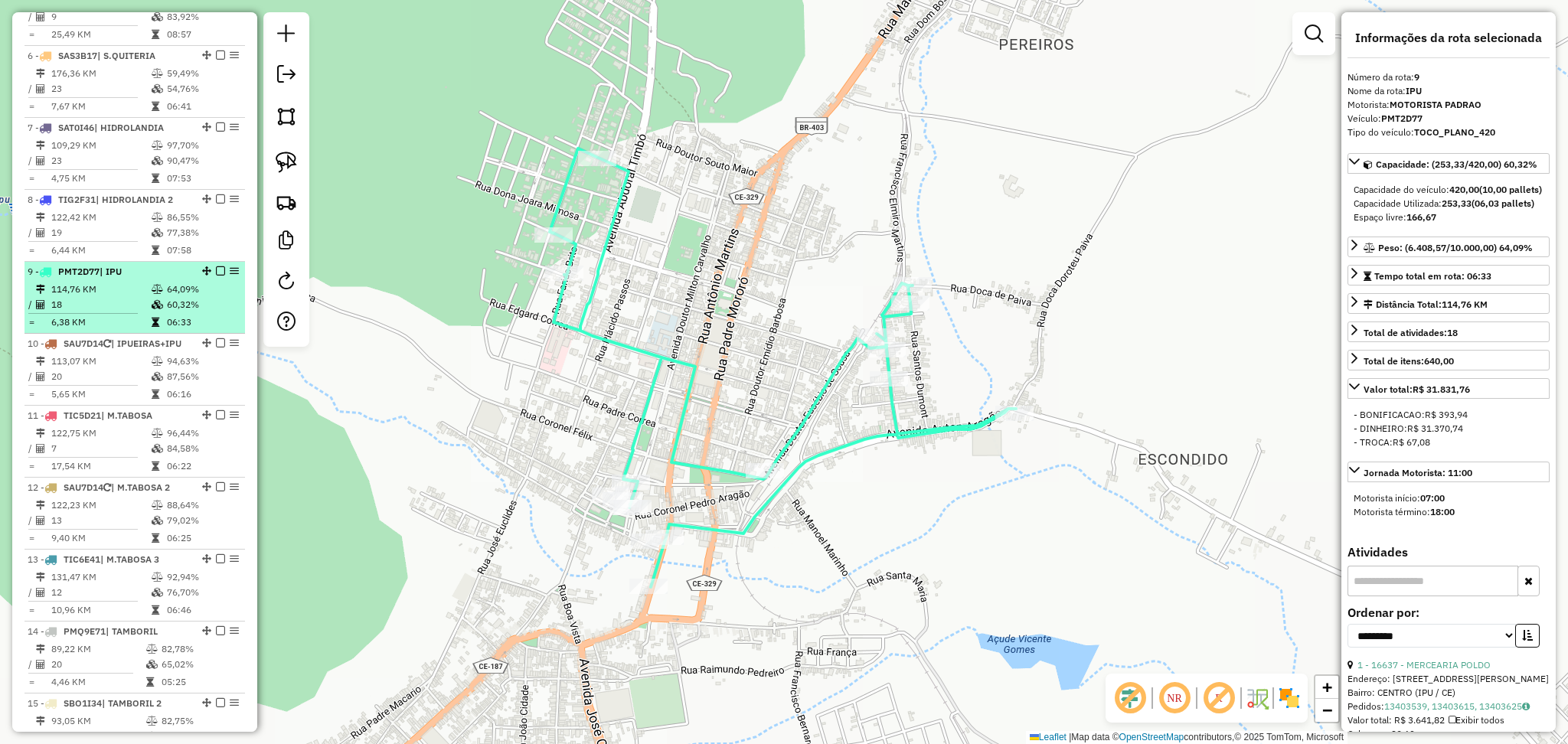
scroll to position [1021, 0]
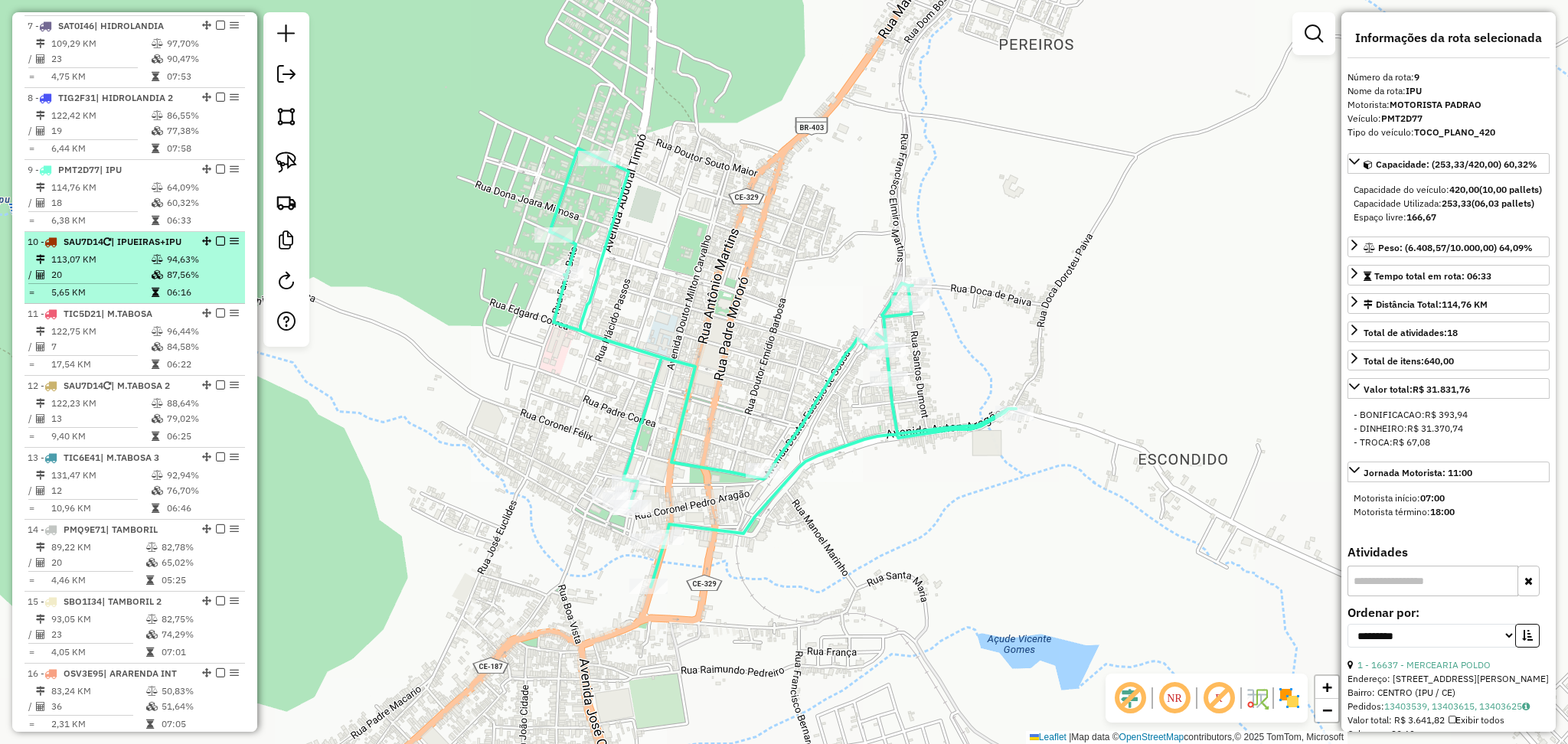
click at [117, 267] on td "113,07 KM" at bounding box center [100, 259] width 100 height 15
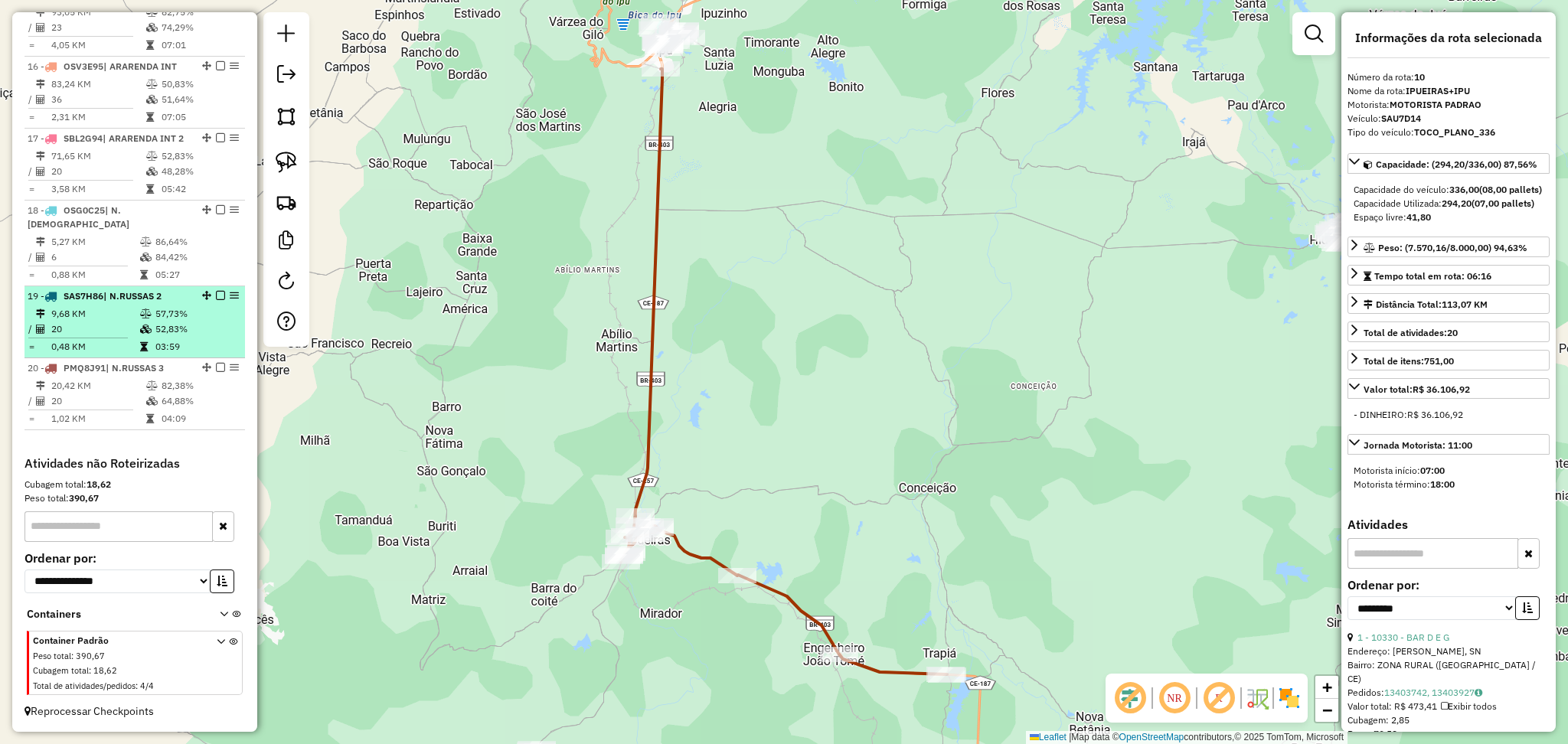
scroll to position [1553, 0]
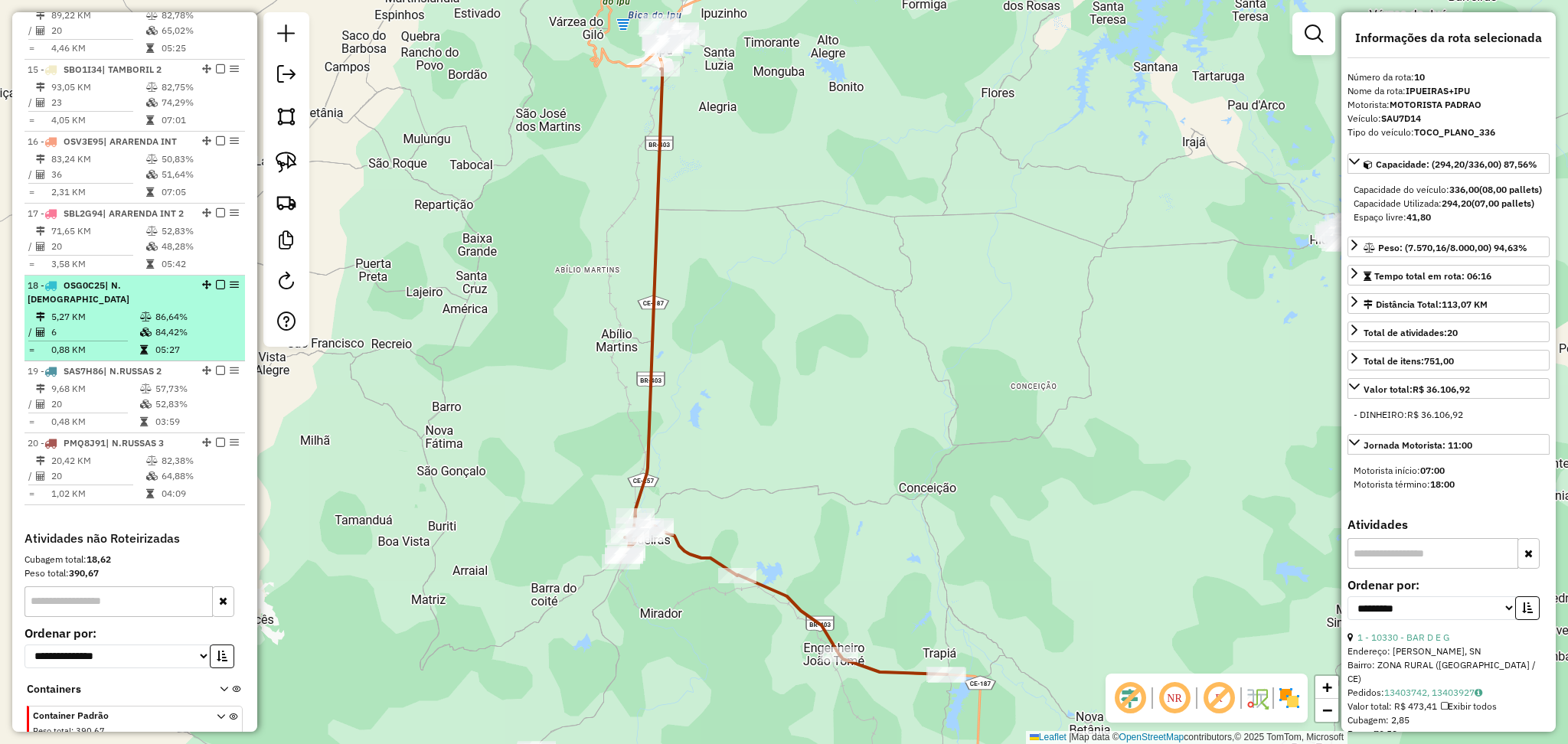
click at [113, 325] on td "5,27 KM" at bounding box center [95, 317] width 89 height 15
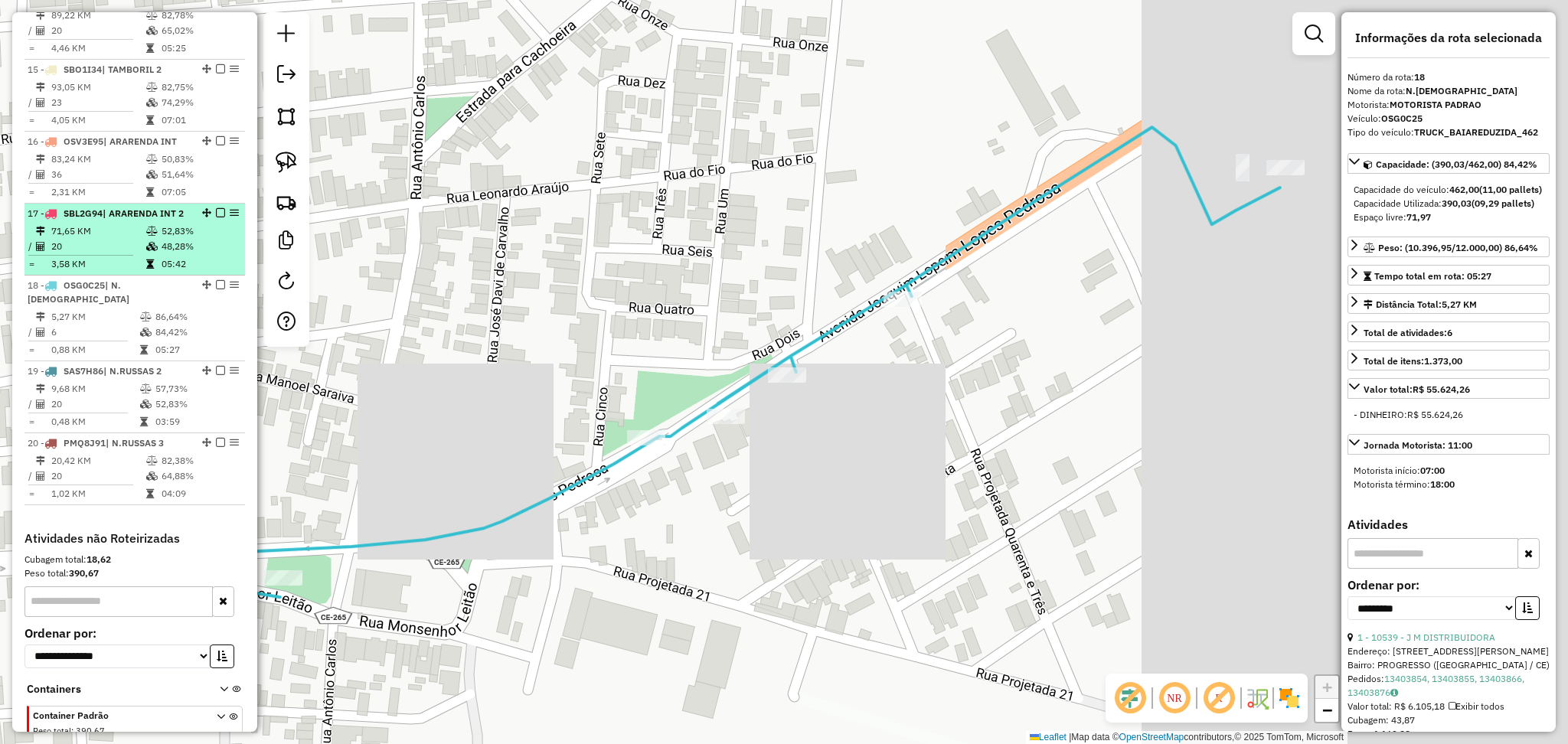
click at [133, 255] on td "20" at bounding box center [97, 246] width 95 height 15
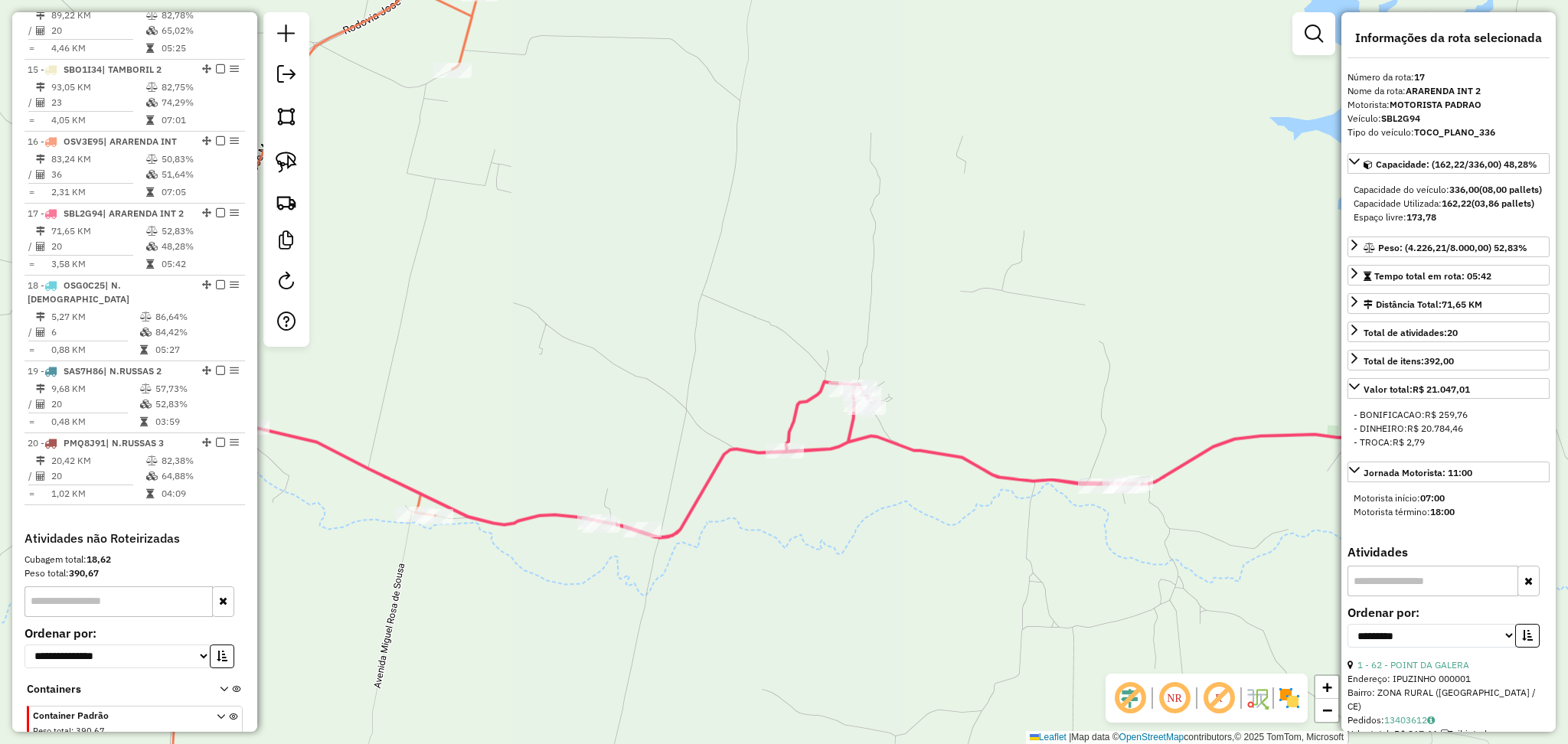
drag, startPoint x: 516, startPoint y: 403, endPoint x: 661, endPoint y: 347, distance: 155.4
click at [661, 347] on div "Janela de atendimento Grade de atendimento Capacidade Transportadoras Veículos …" at bounding box center [784, 372] width 1568 height 744
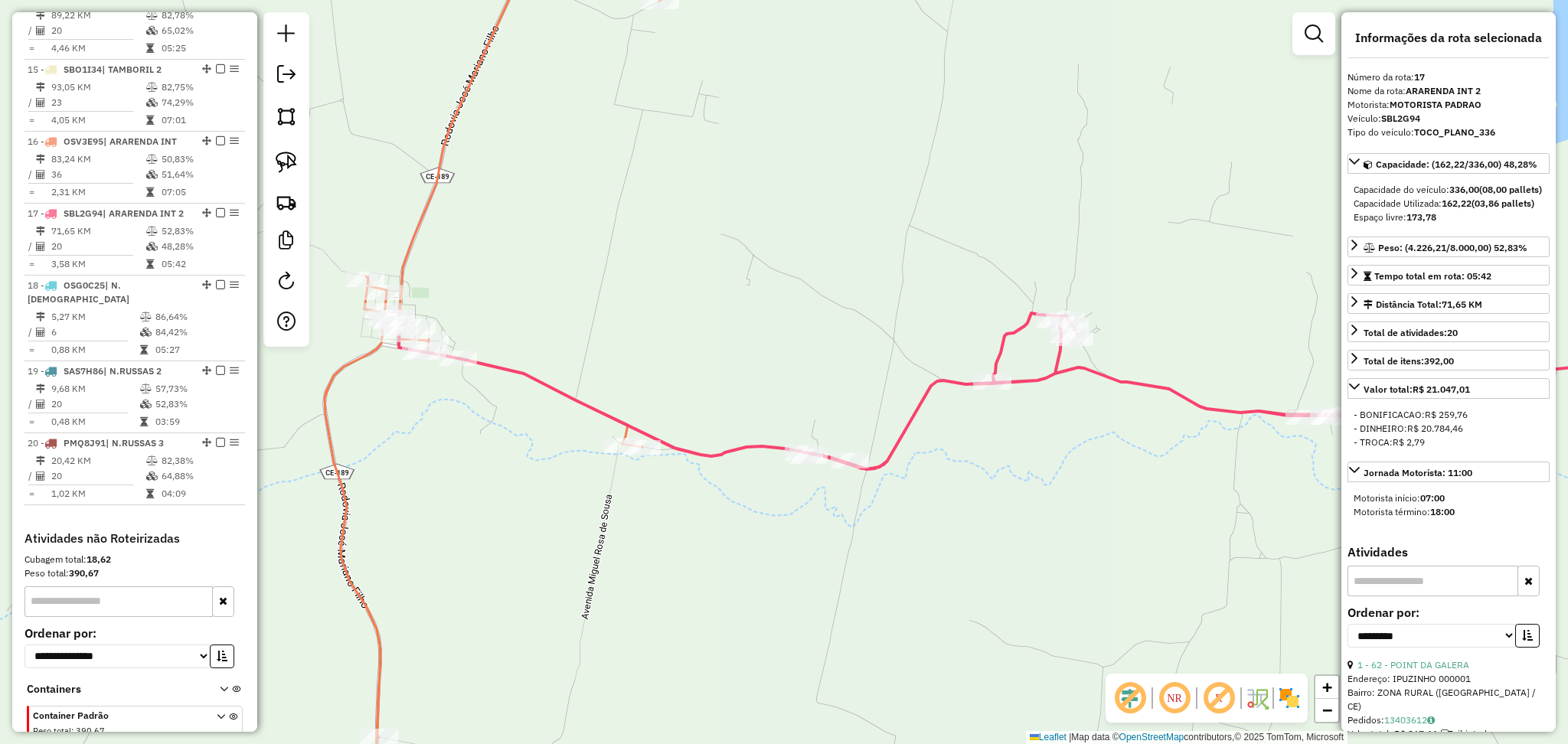
drag, startPoint x: 639, startPoint y: 327, endPoint x: 714, endPoint y: 292, distance: 82.8
click at [711, 295] on div "Janela de atendimento Grade de atendimento Capacidade Transportadoras Veículos …" at bounding box center [784, 372] width 1568 height 744
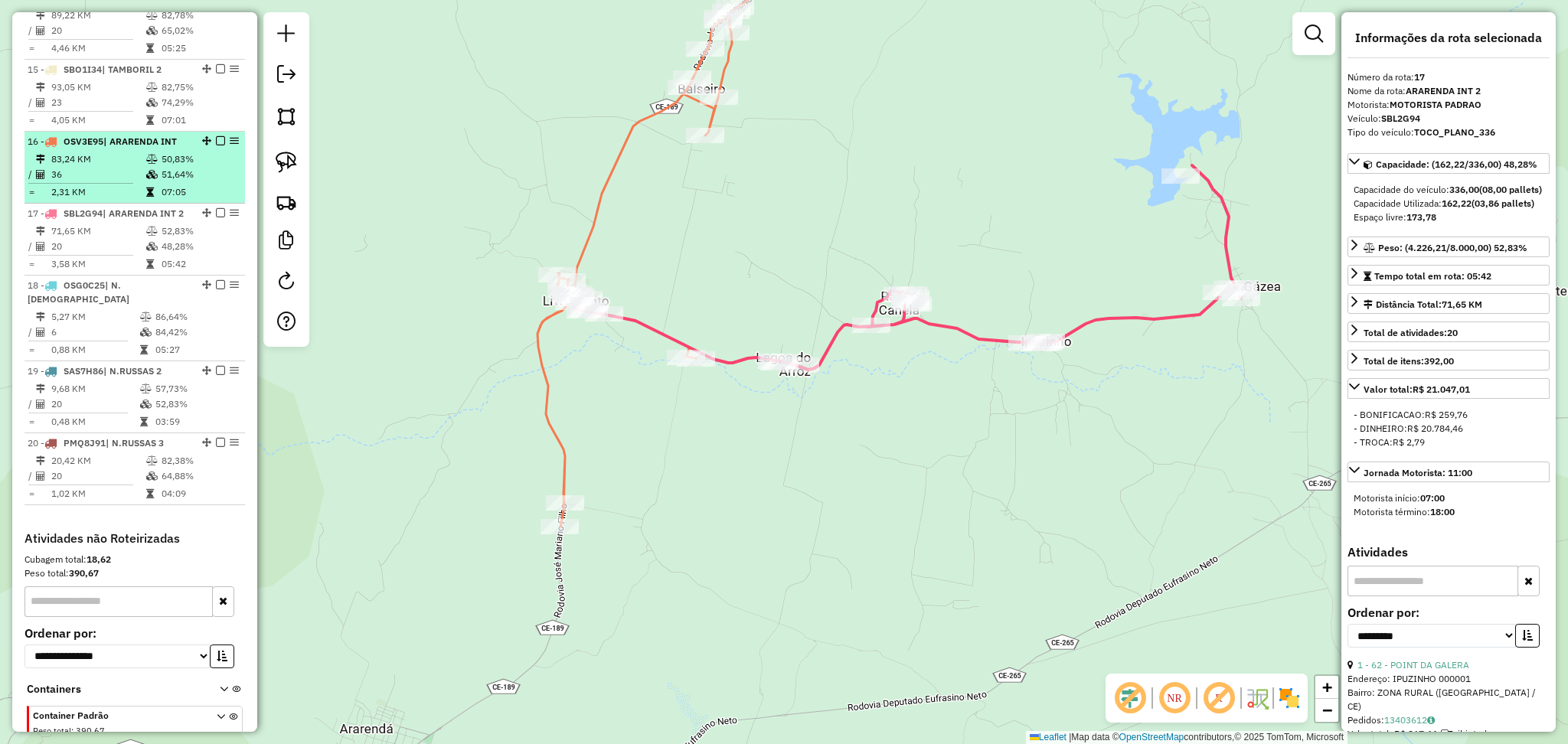
click at [79, 183] on td "36" at bounding box center [97, 174] width 95 height 15
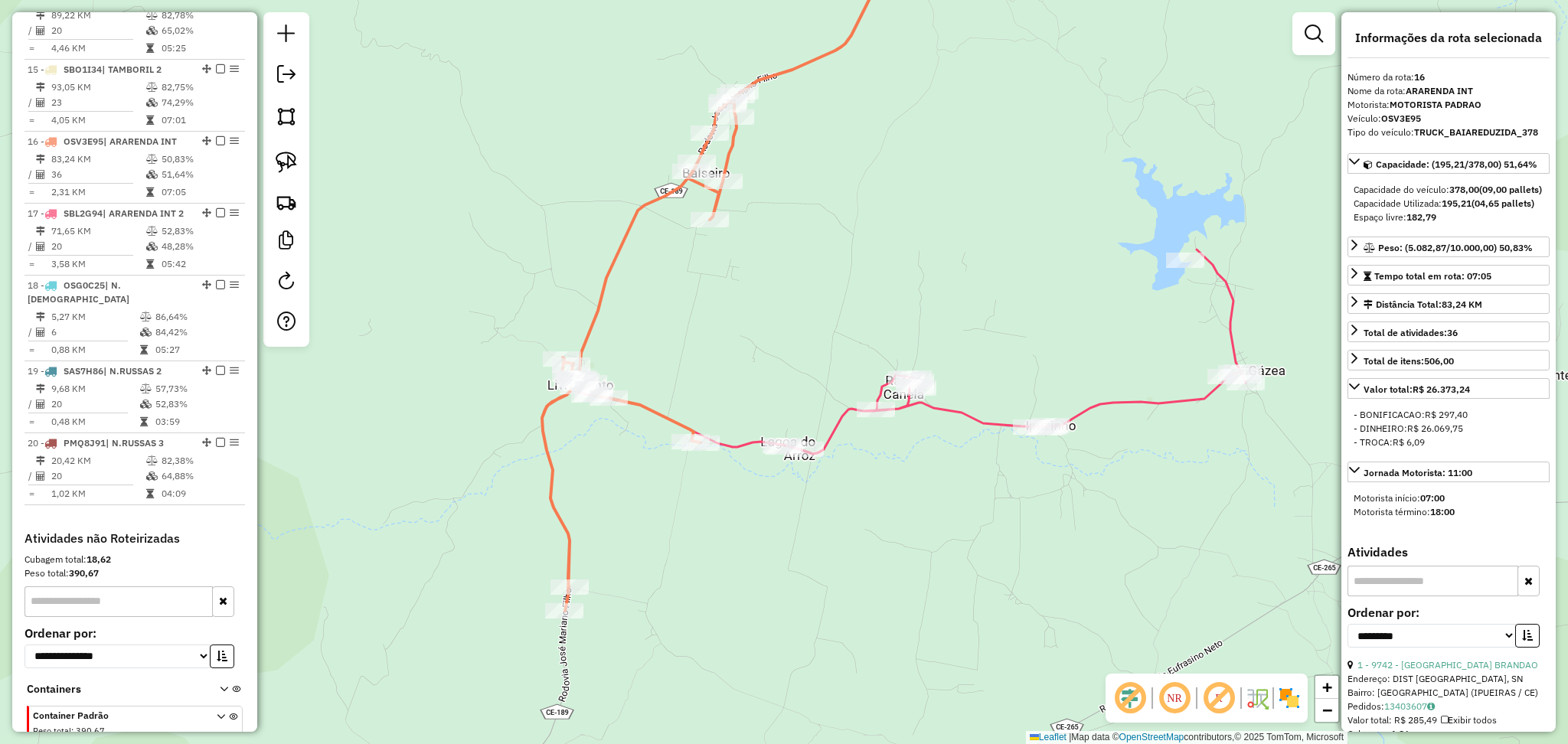
drag, startPoint x: 720, startPoint y: 395, endPoint x: 731, endPoint y: 311, distance: 84.7
click at [731, 319] on div "Janela de atendimento Grade de atendimento Capacidade Transportadoras Veículos …" at bounding box center [784, 372] width 1568 height 744
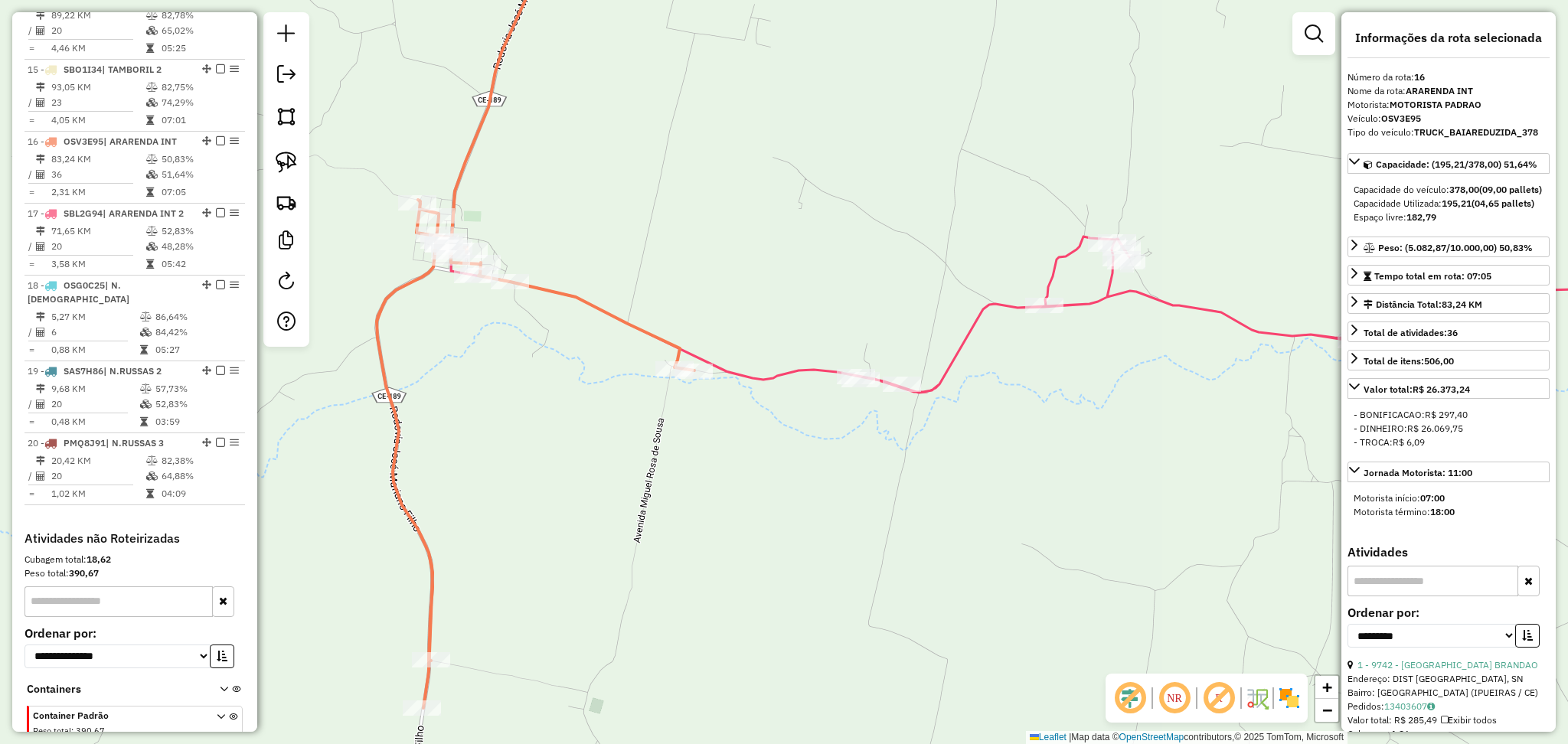
drag, startPoint x: 732, startPoint y: 240, endPoint x: 694, endPoint y: 301, distance: 71.9
click at [700, 291] on div "Janela de atendimento Grade de atendimento Capacidade Transportadoras Veículos …" at bounding box center [784, 372] width 1568 height 744
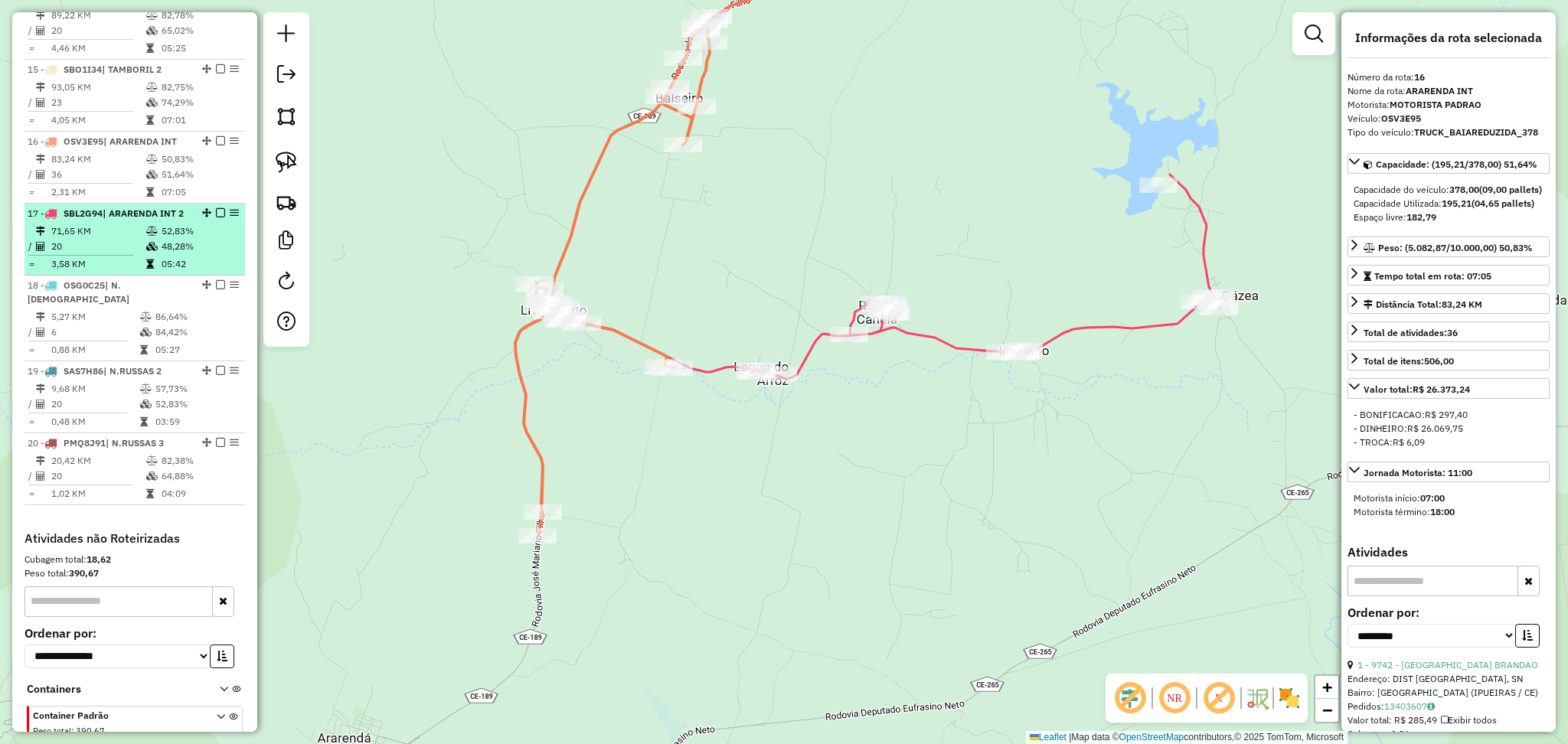
click at [138, 221] on div "17 - SBL2G94 | ARARENDA INT 2" at bounding box center [109, 213] width 163 height 14
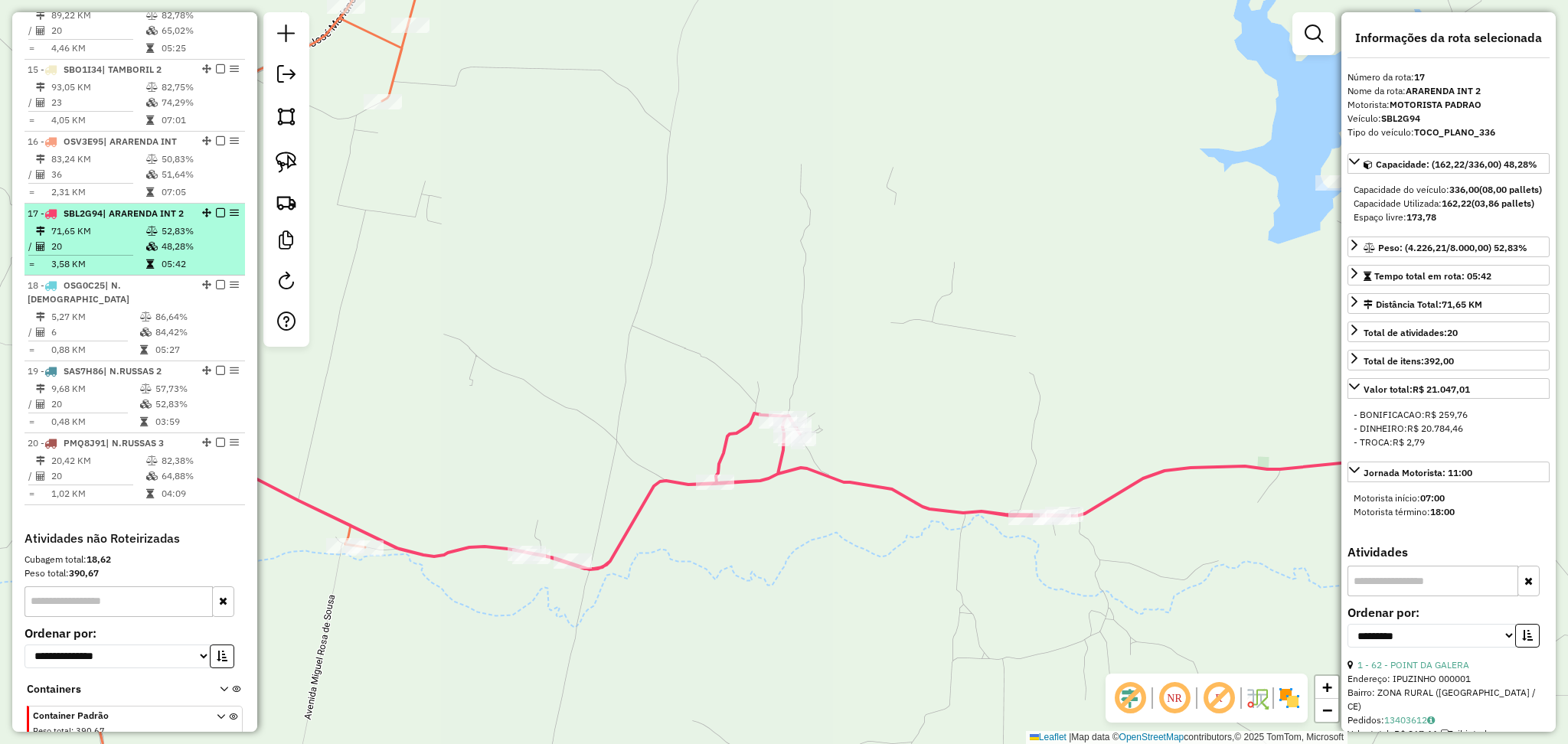
click at [125, 239] on td "71,65 KM" at bounding box center [97, 231] width 95 height 15
click at [133, 239] on td "71,65 KM" at bounding box center [97, 231] width 95 height 15
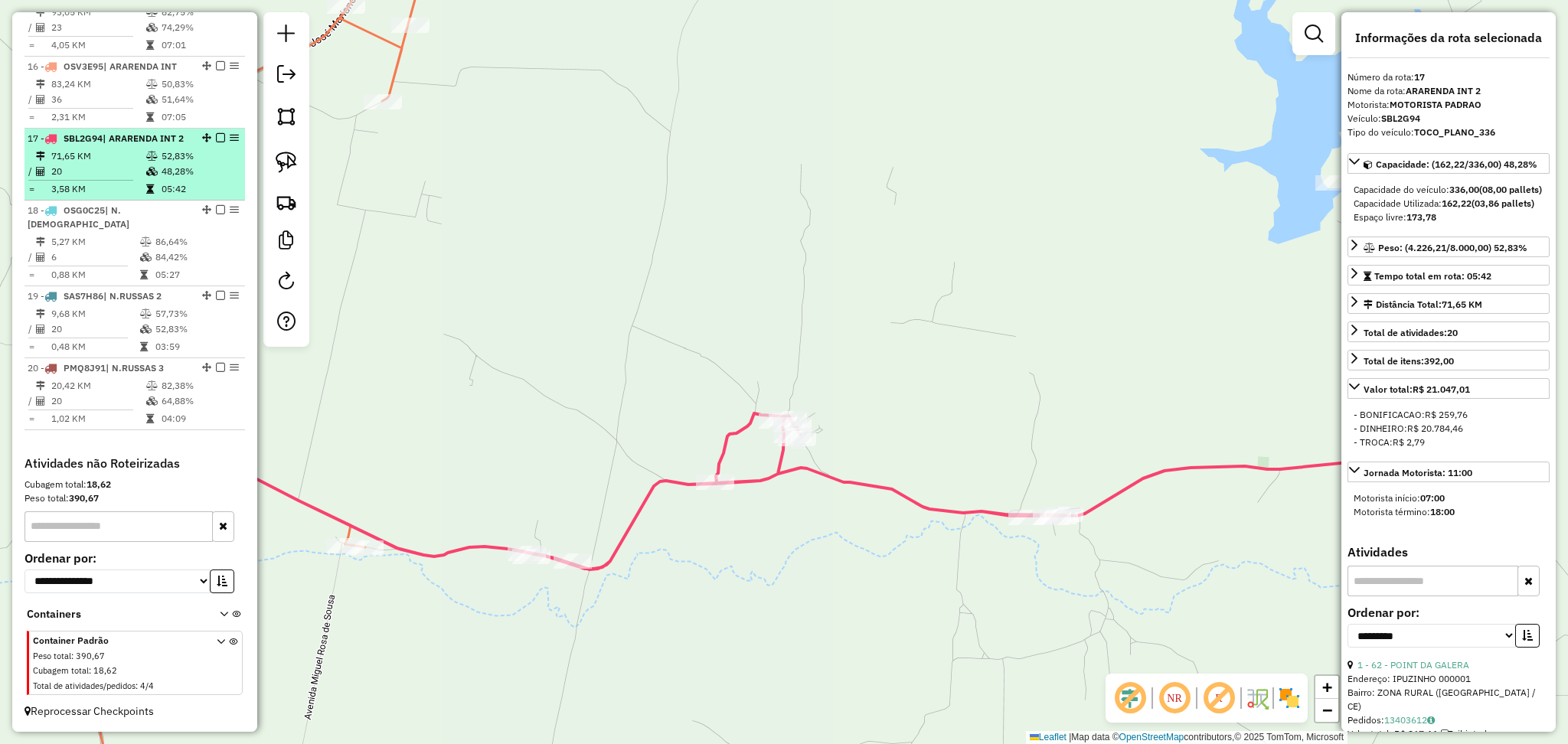
click at [117, 164] on td "71,65 KM" at bounding box center [97, 156] width 95 height 15
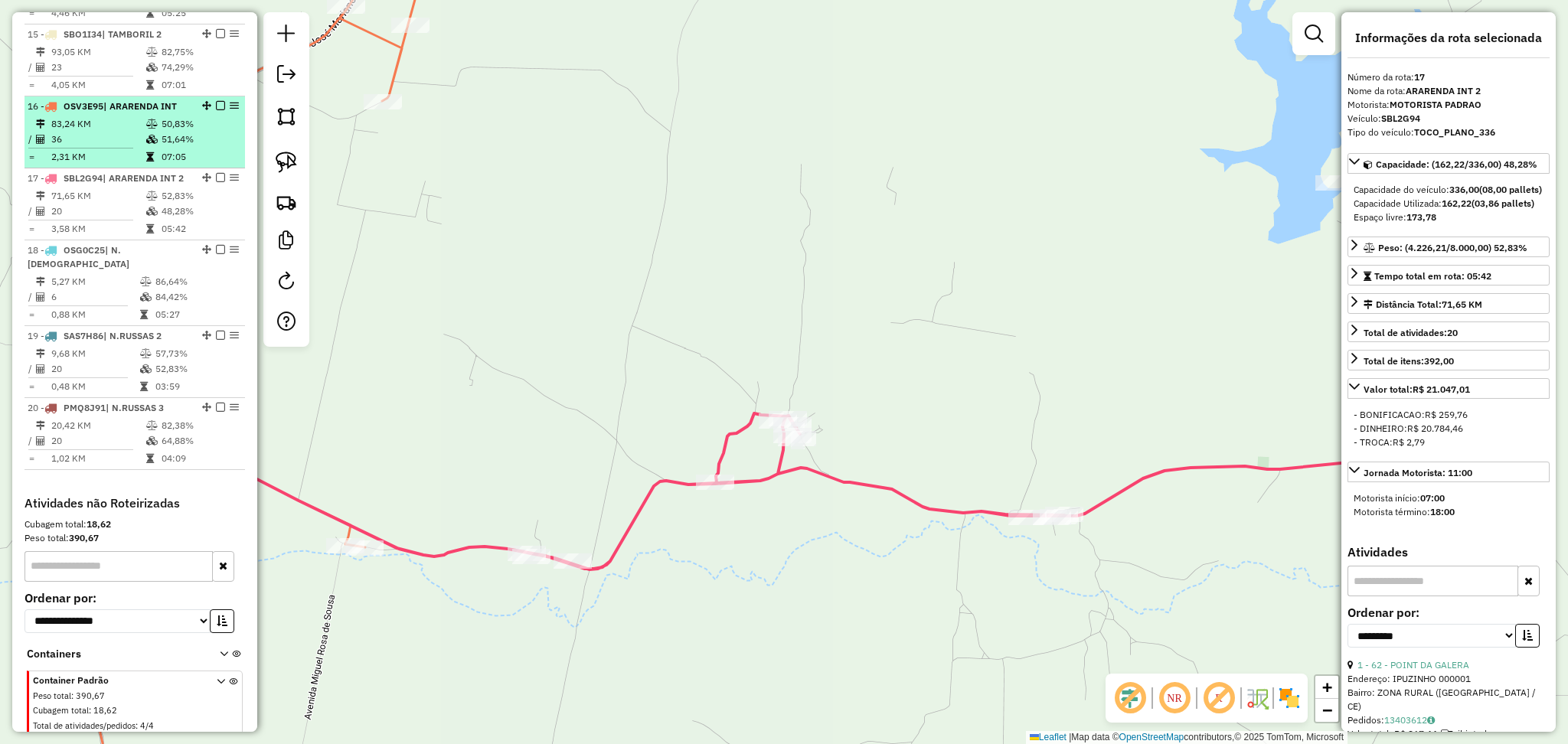
scroll to position [1553, 0]
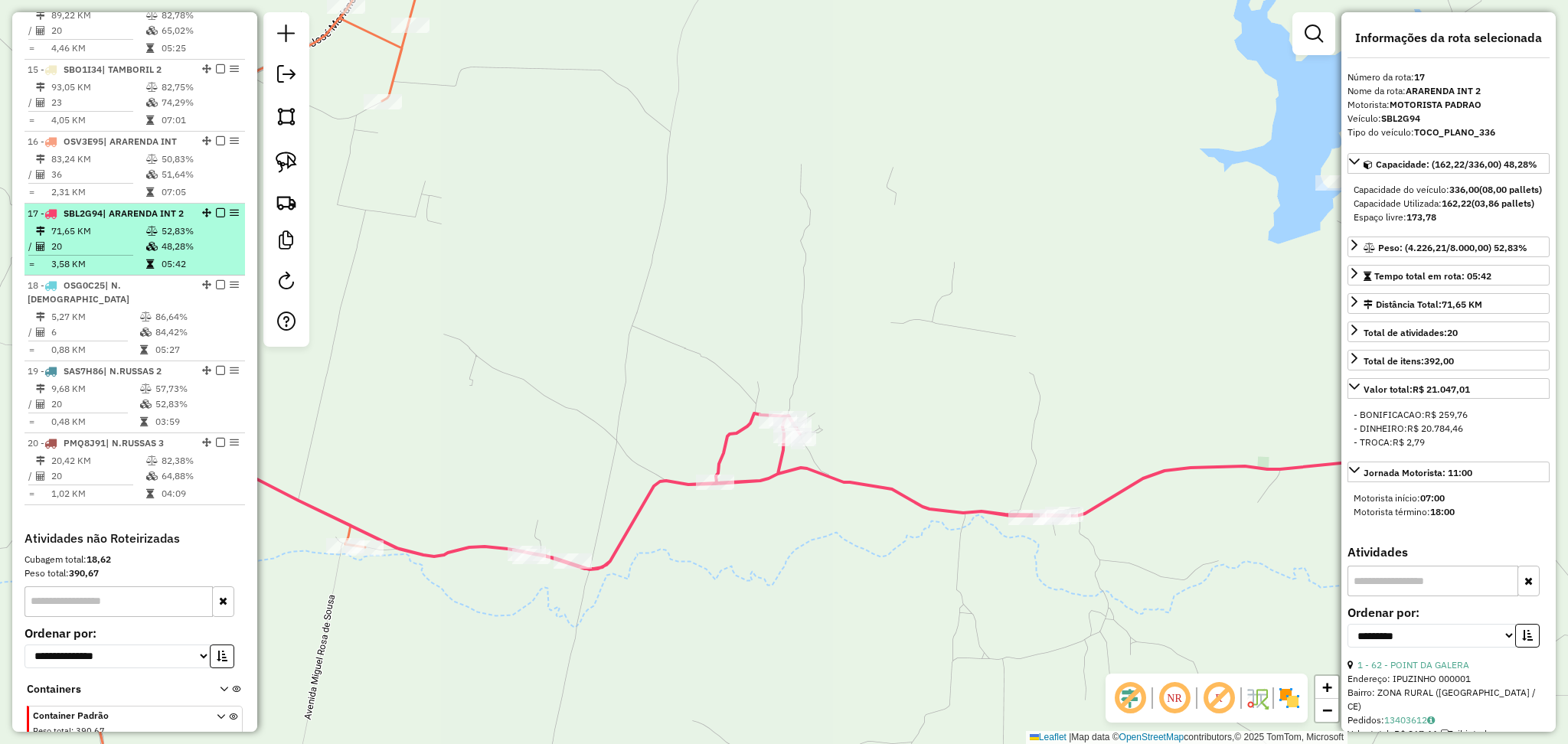
click at [117, 221] on div "17 - SBL2G94 | ARARENDA INT 2" at bounding box center [109, 213] width 163 height 14
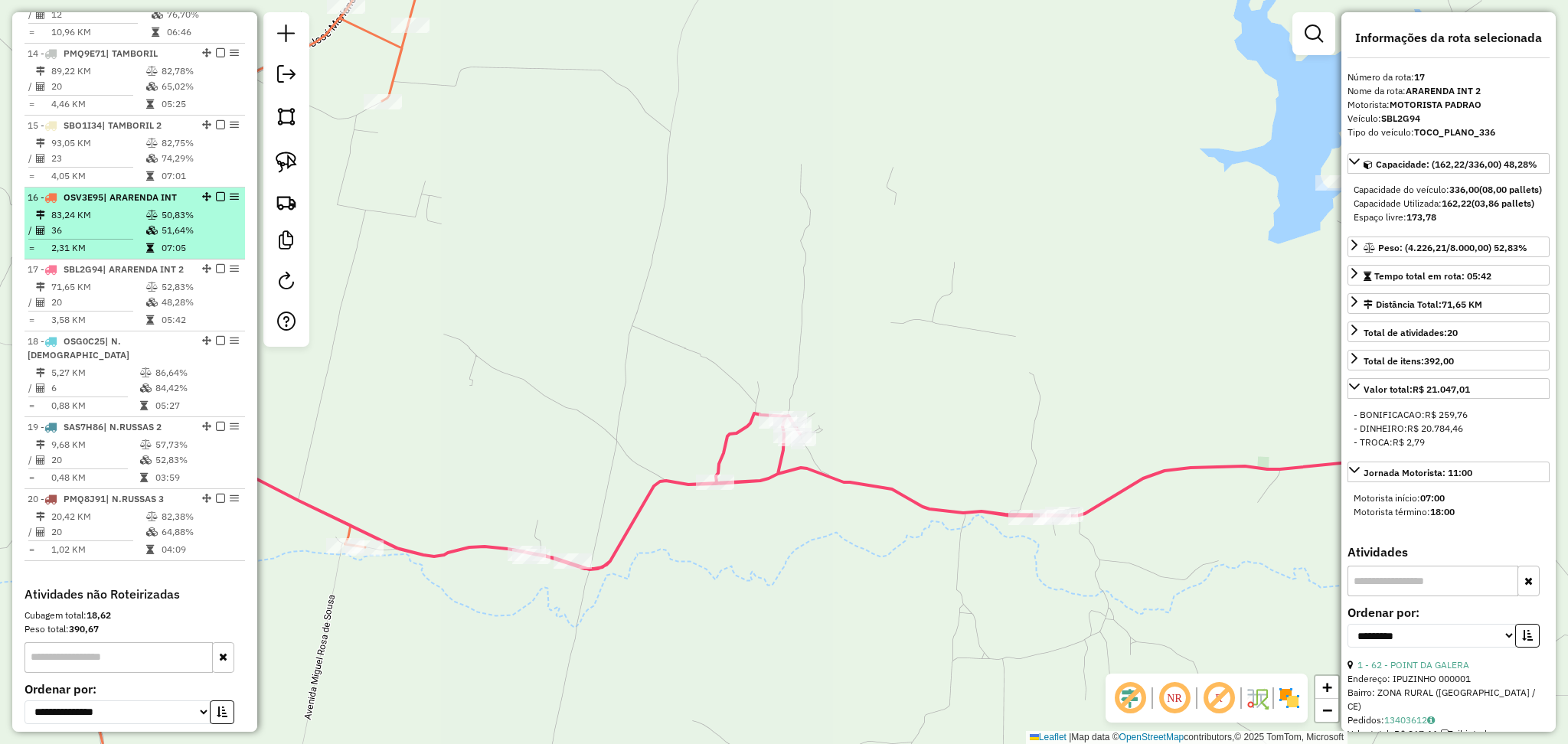
scroll to position [1451, 0]
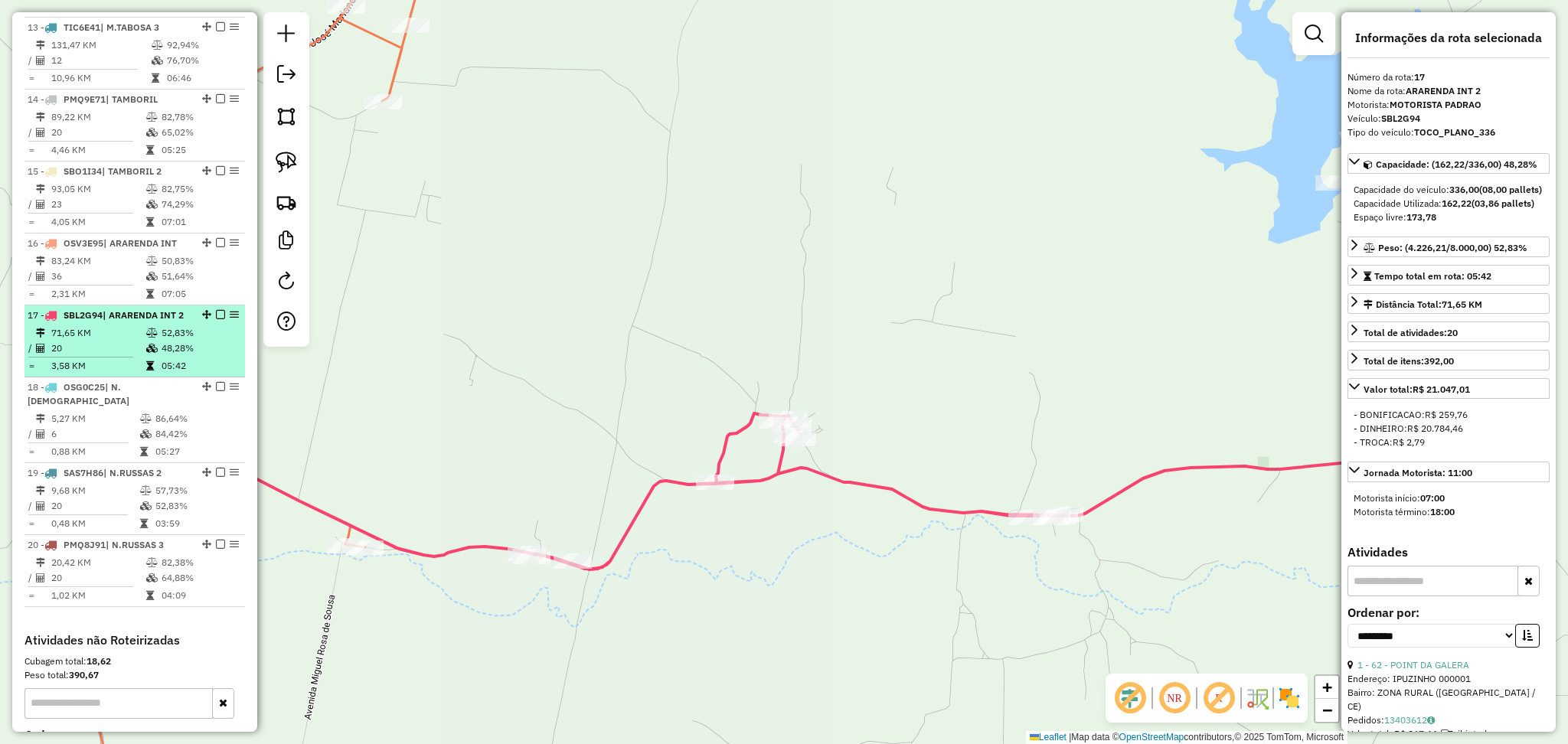
click at [105, 341] on td "71,65 KM" at bounding box center [97, 333] width 95 height 15
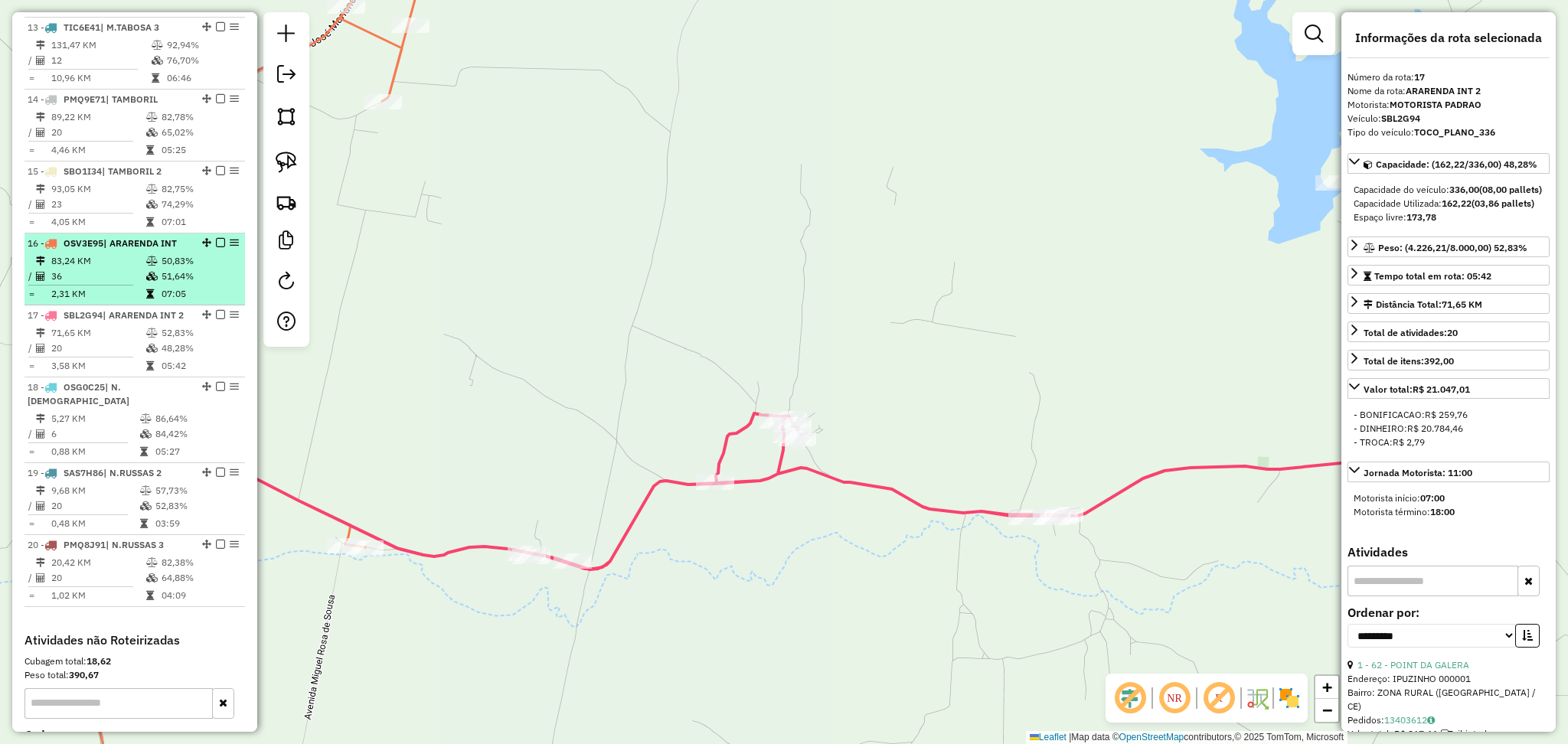
click at [86, 269] on td "83,24 KM" at bounding box center [97, 261] width 95 height 15
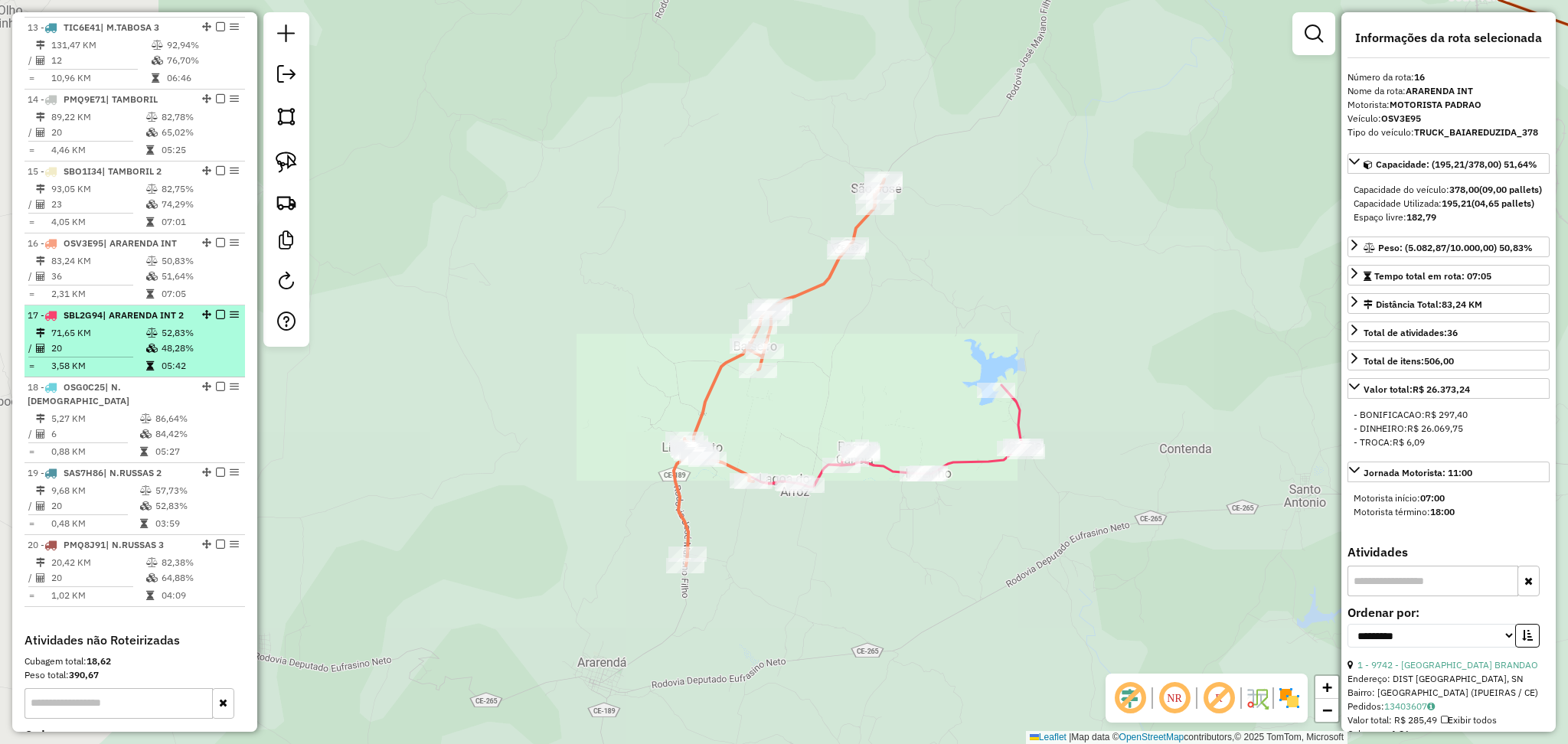
click at [94, 323] on div "17 - SBL2G94 | ARARENDA INT 2" at bounding box center [109, 315] width 163 height 14
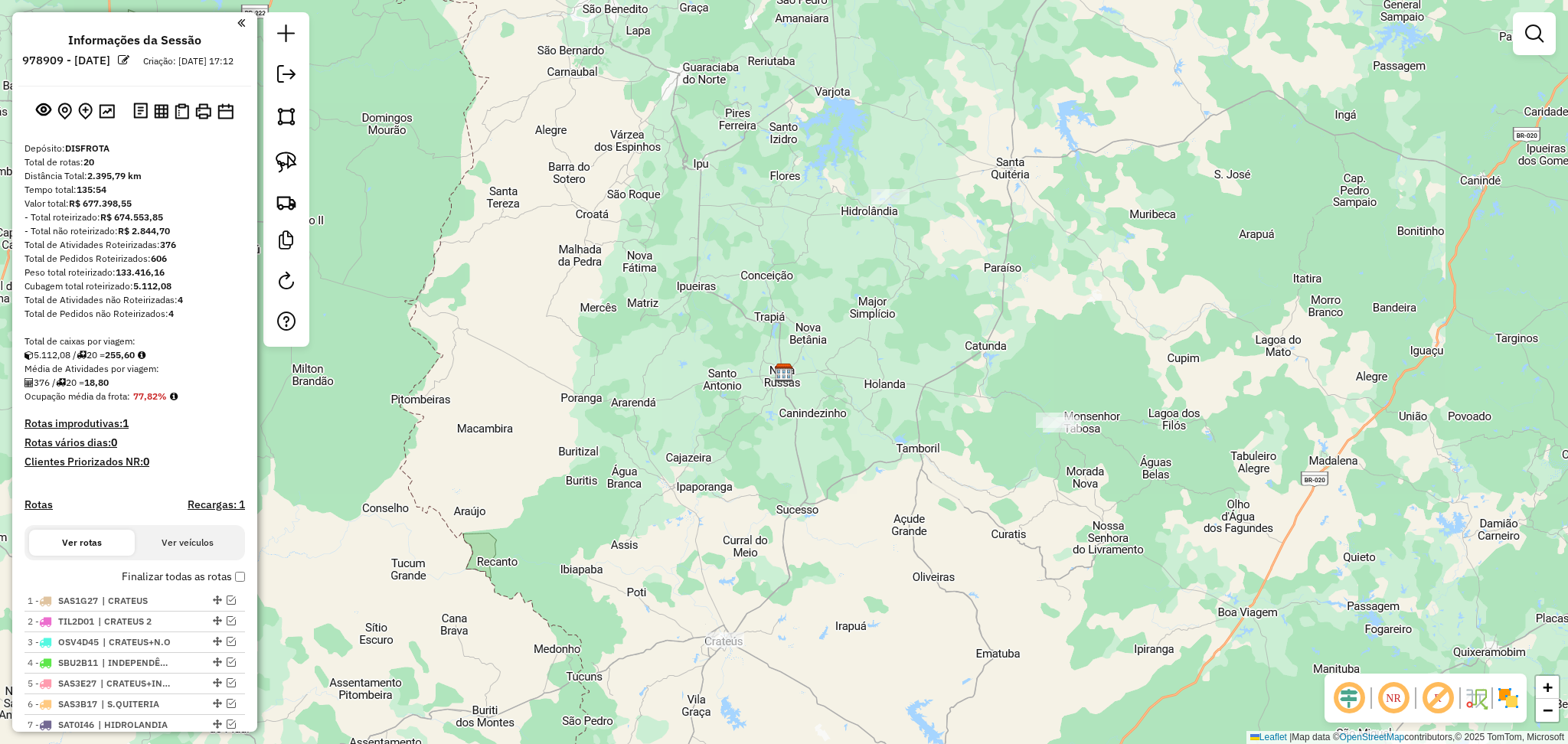
scroll to position [307, 0]
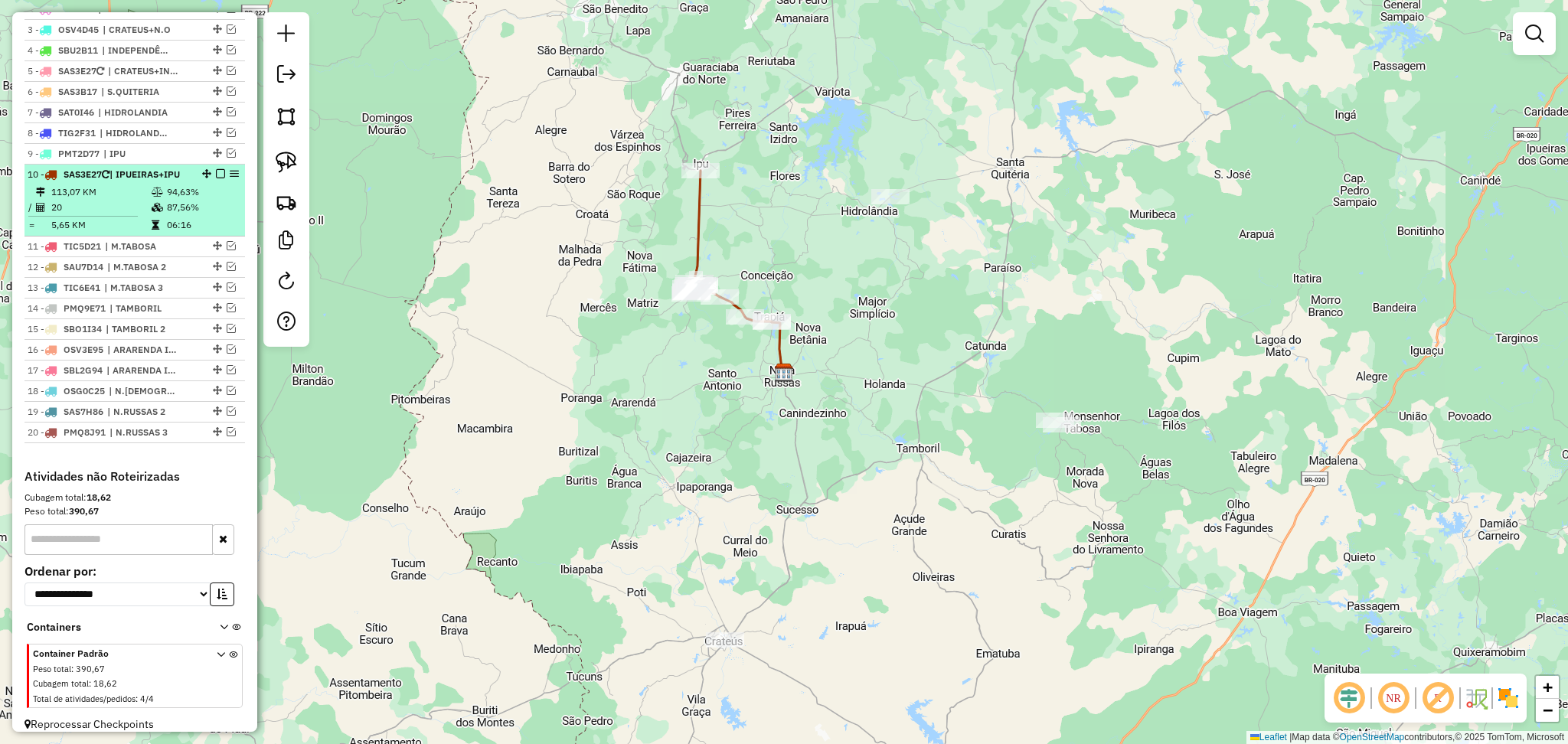
scroll to position [510, 0]
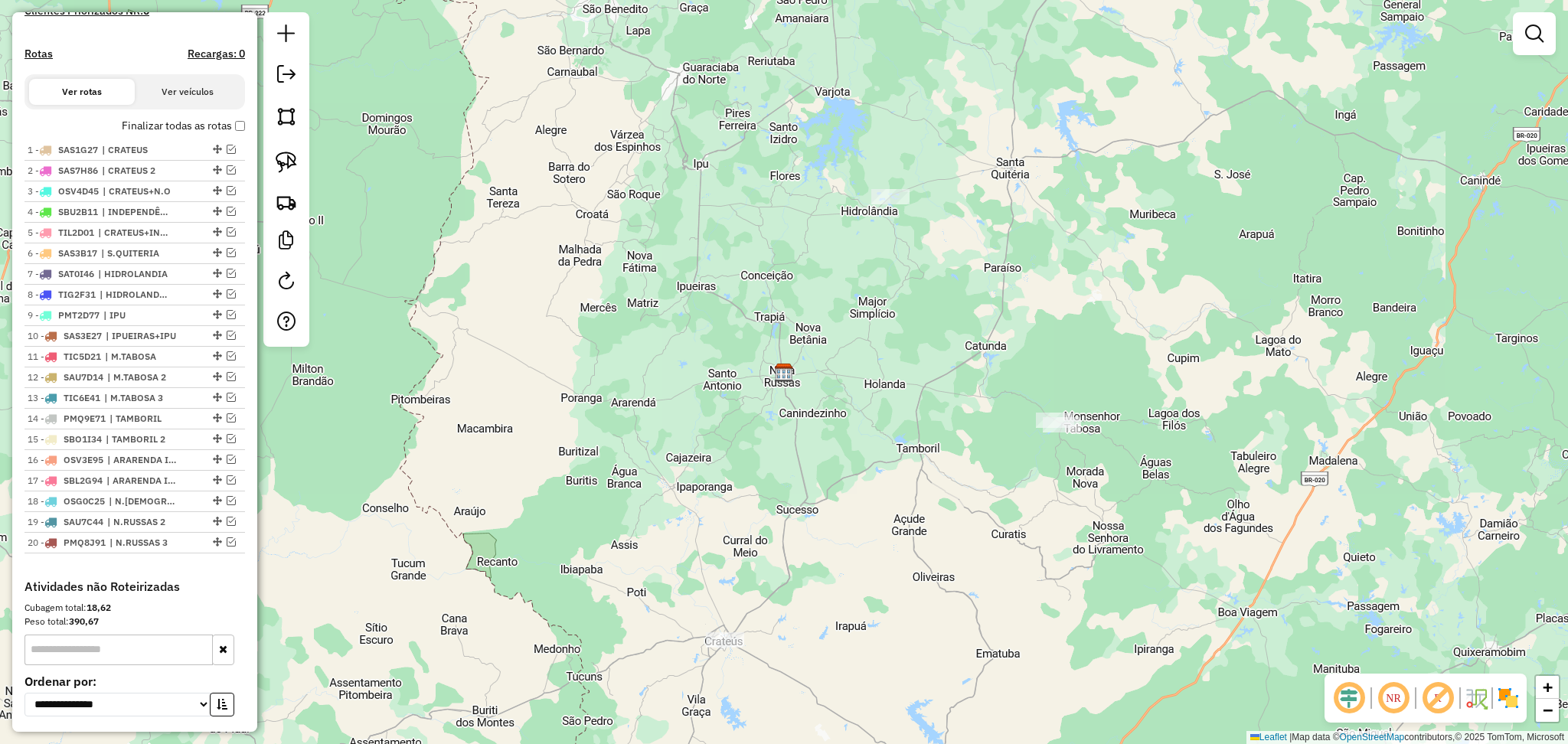
scroll to position [588, 0]
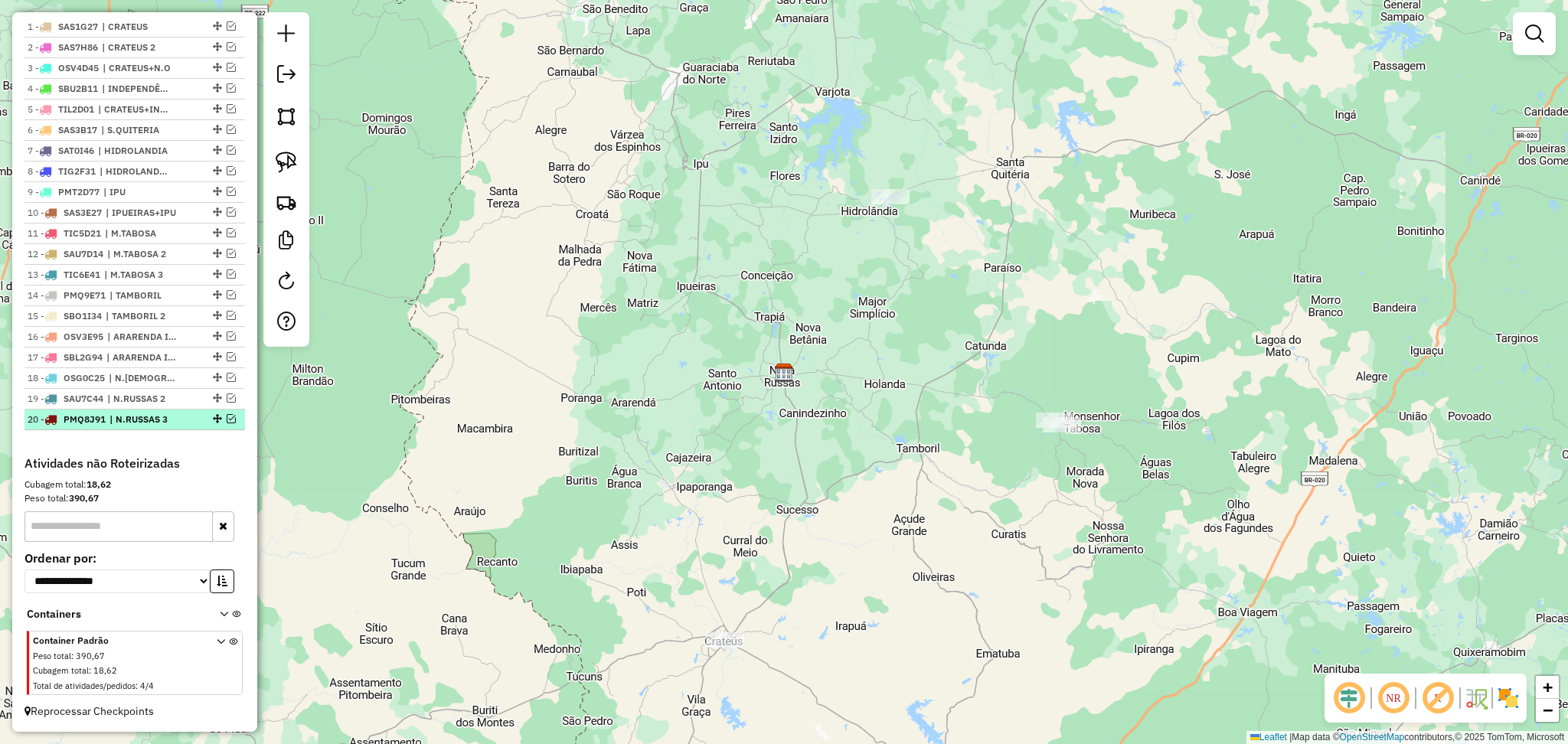
click at [143, 424] on span "| N.RUSSAS 3" at bounding box center [145, 419] width 70 height 14
select select "**********"
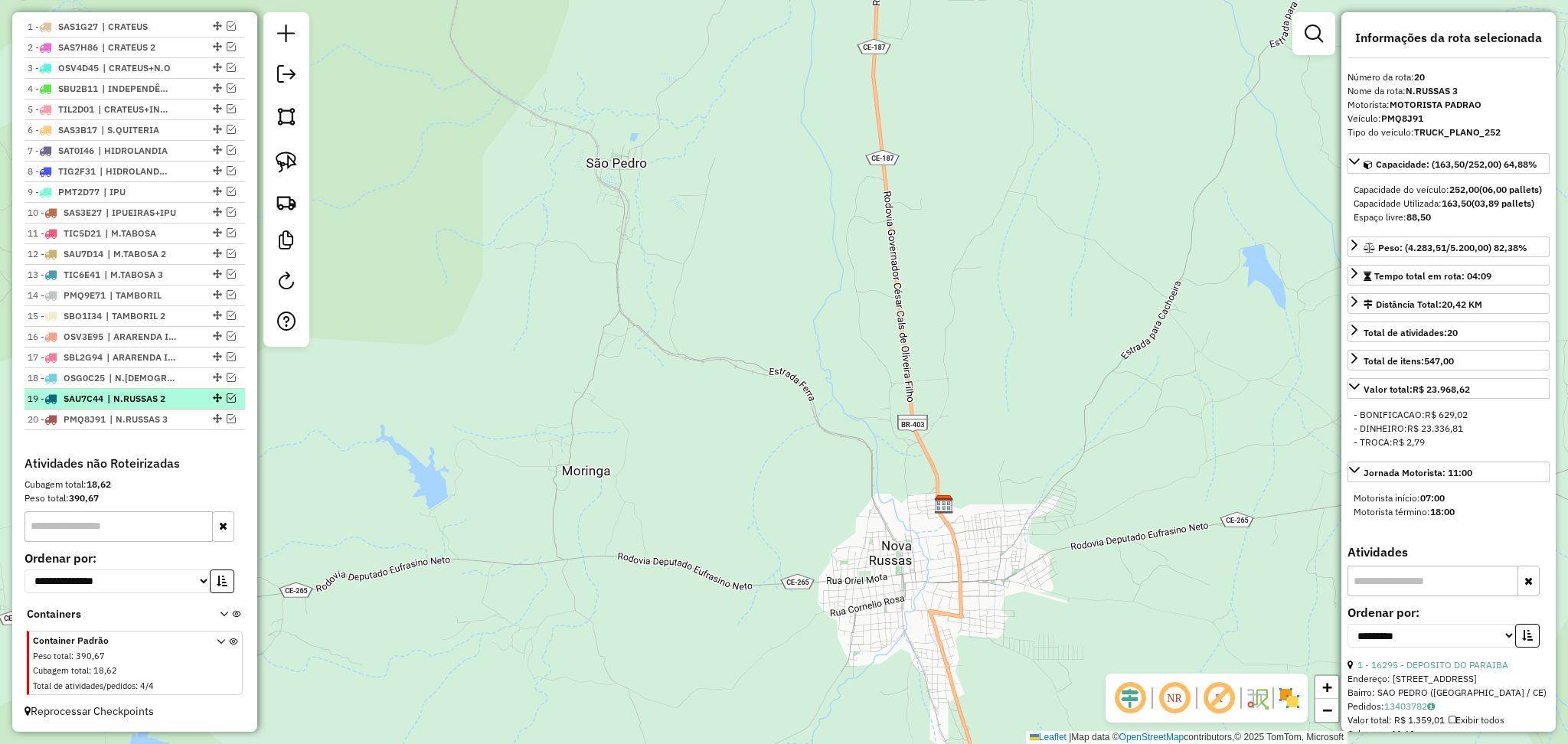
click at [150, 404] on span "| N.RUSSAS 2" at bounding box center [142, 399] width 70 height 14
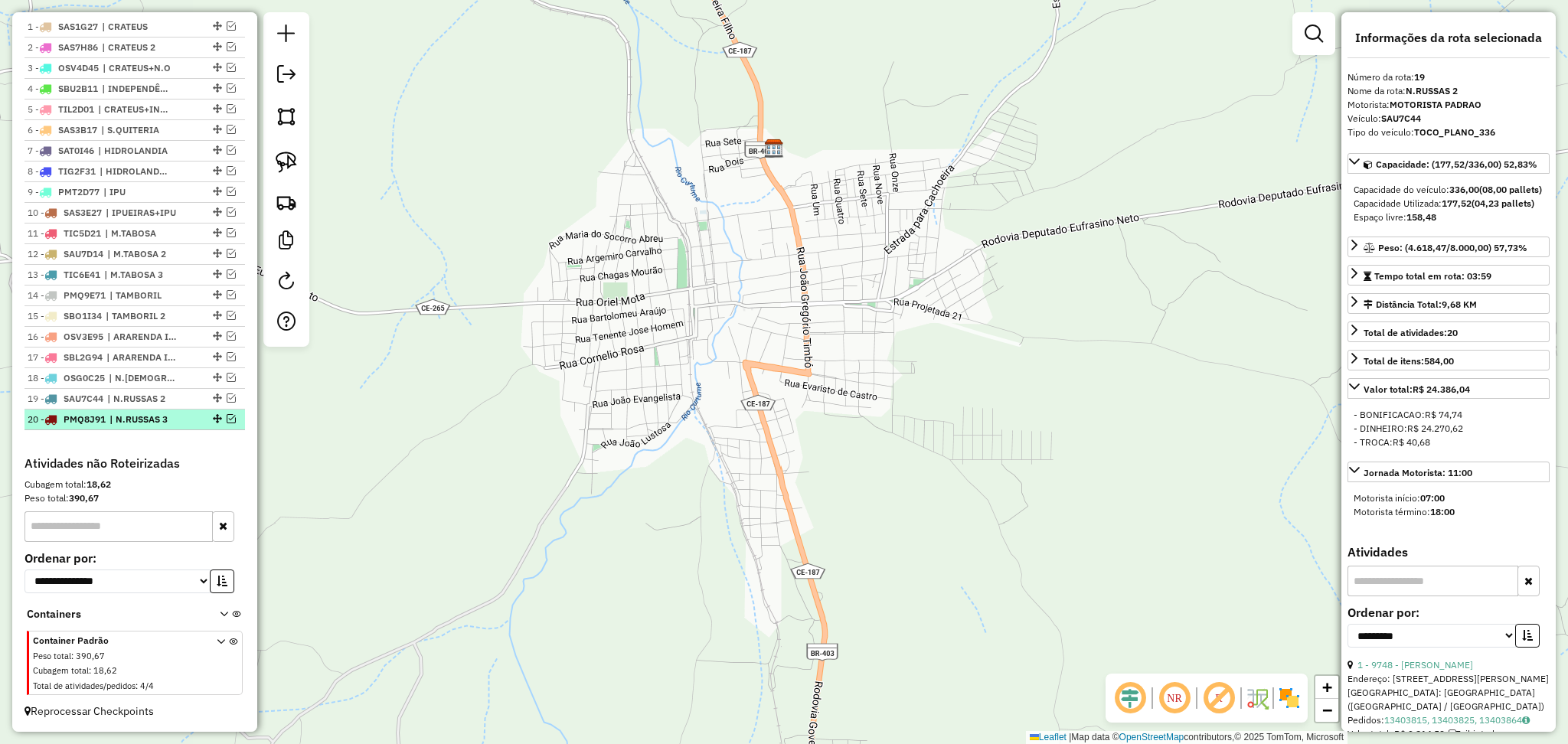
click at [167, 416] on span "| N.RUSSAS 3" at bounding box center [145, 419] width 70 height 14
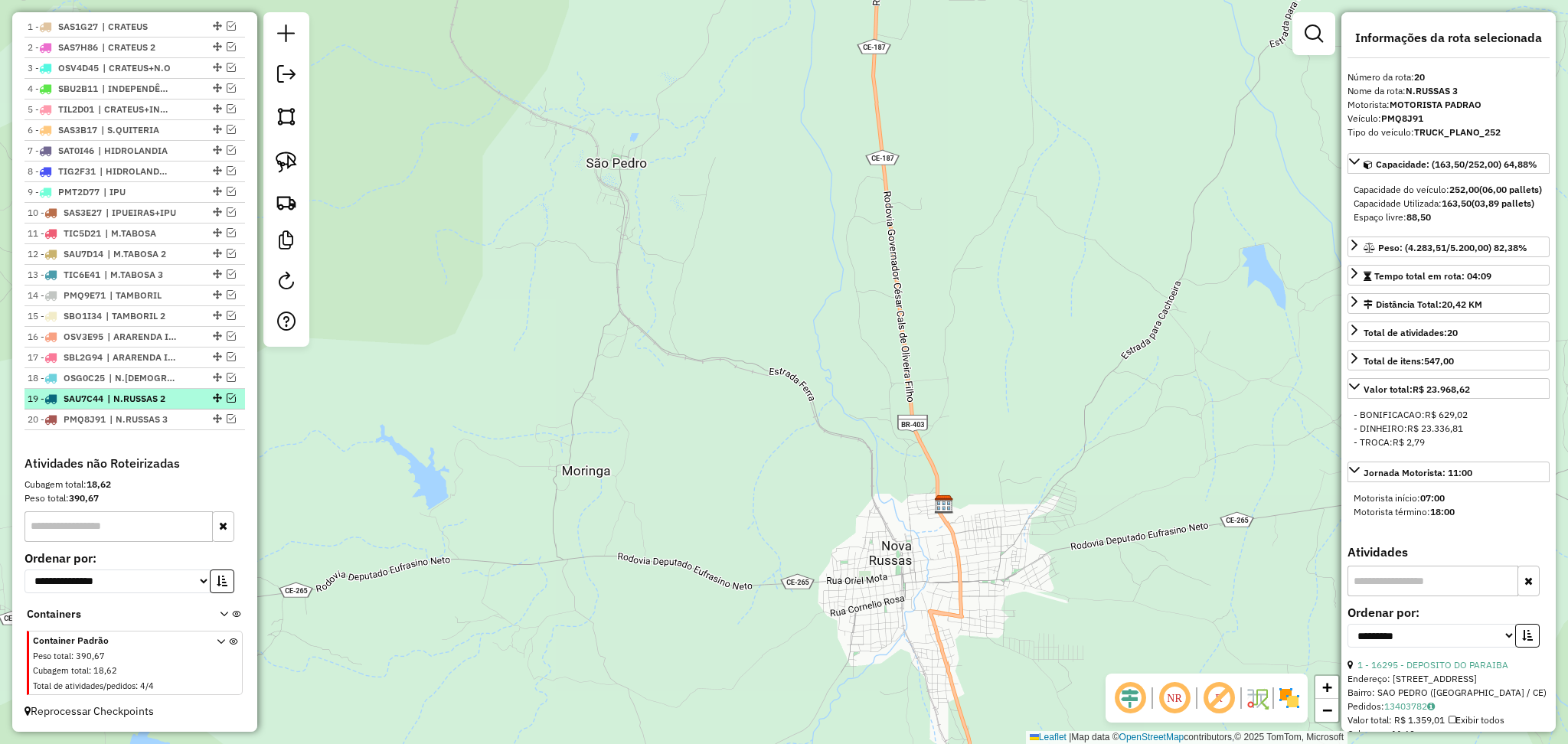
click at [167, 403] on span "| N.RUSSAS 2" at bounding box center [142, 399] width 70 height 14
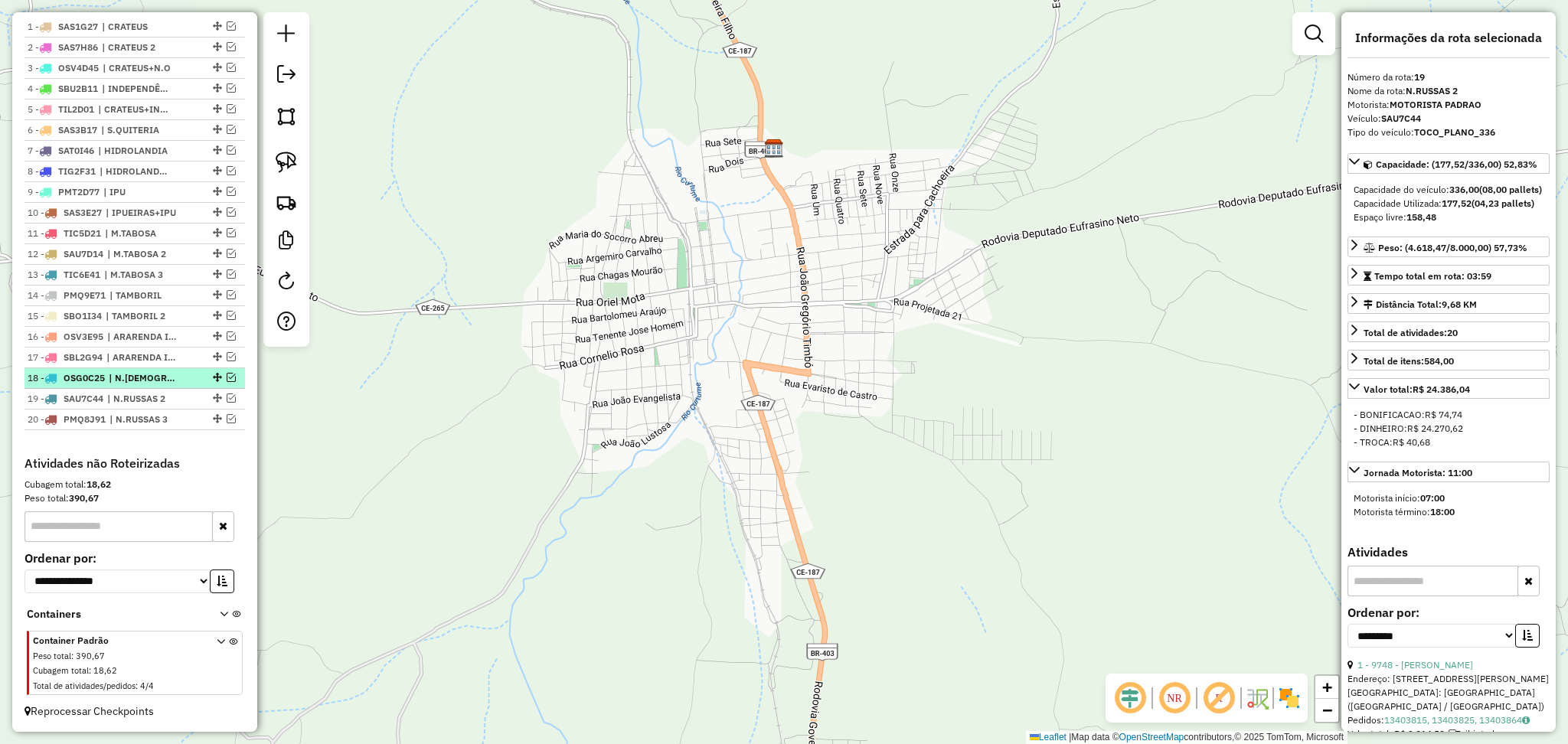
click at [159, 378] on span "| N.[DEMOGRAPHIC_DATA]" at bounding box center [144, 378] width 70 height 14
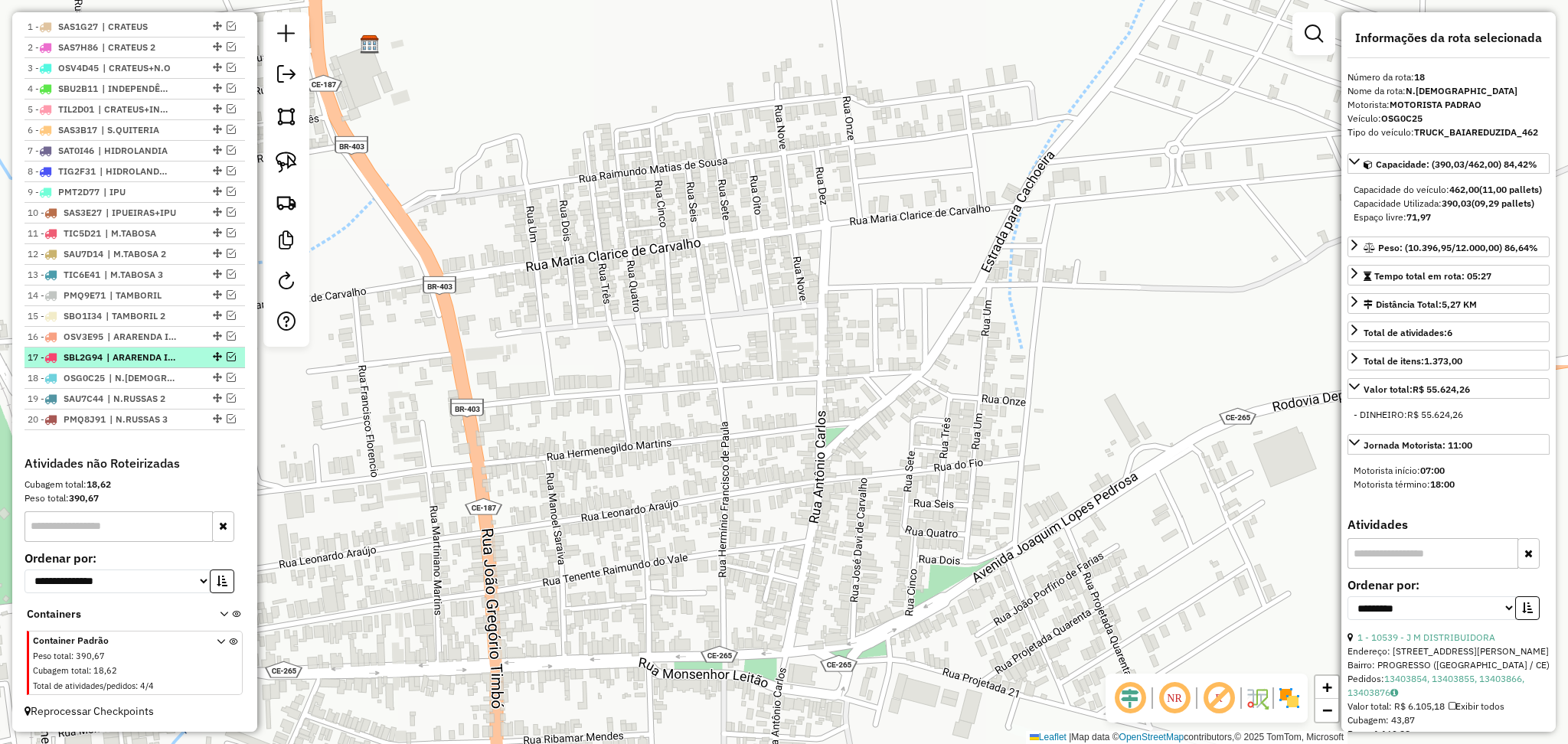
click at [155, 362] on span "| ARARENDA INT 2" at bounding box center [141, 358] width 70 height 14
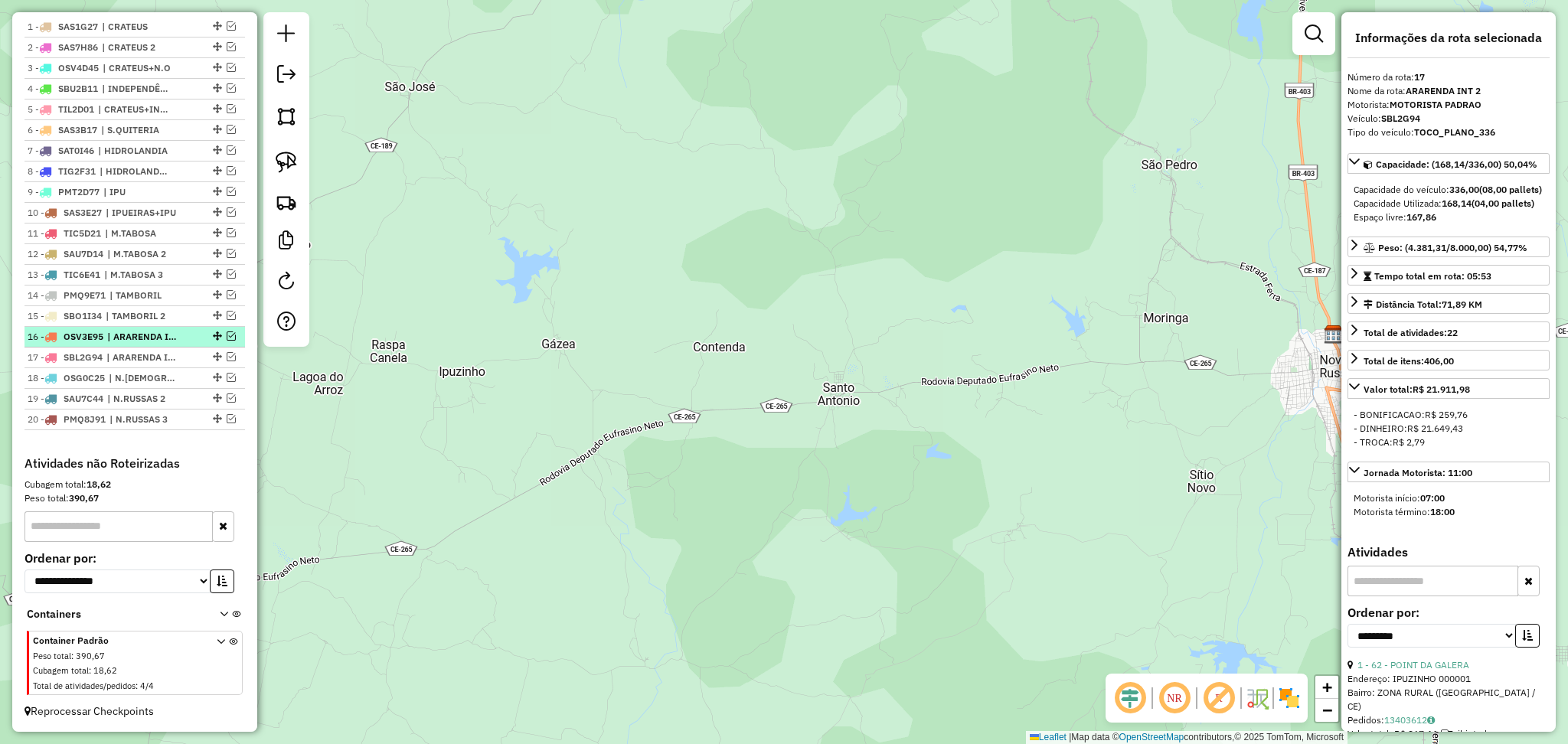
click at [155, 340] on span "| ARARENDA INT" at bounding box center [142, 337] width 70 height 14
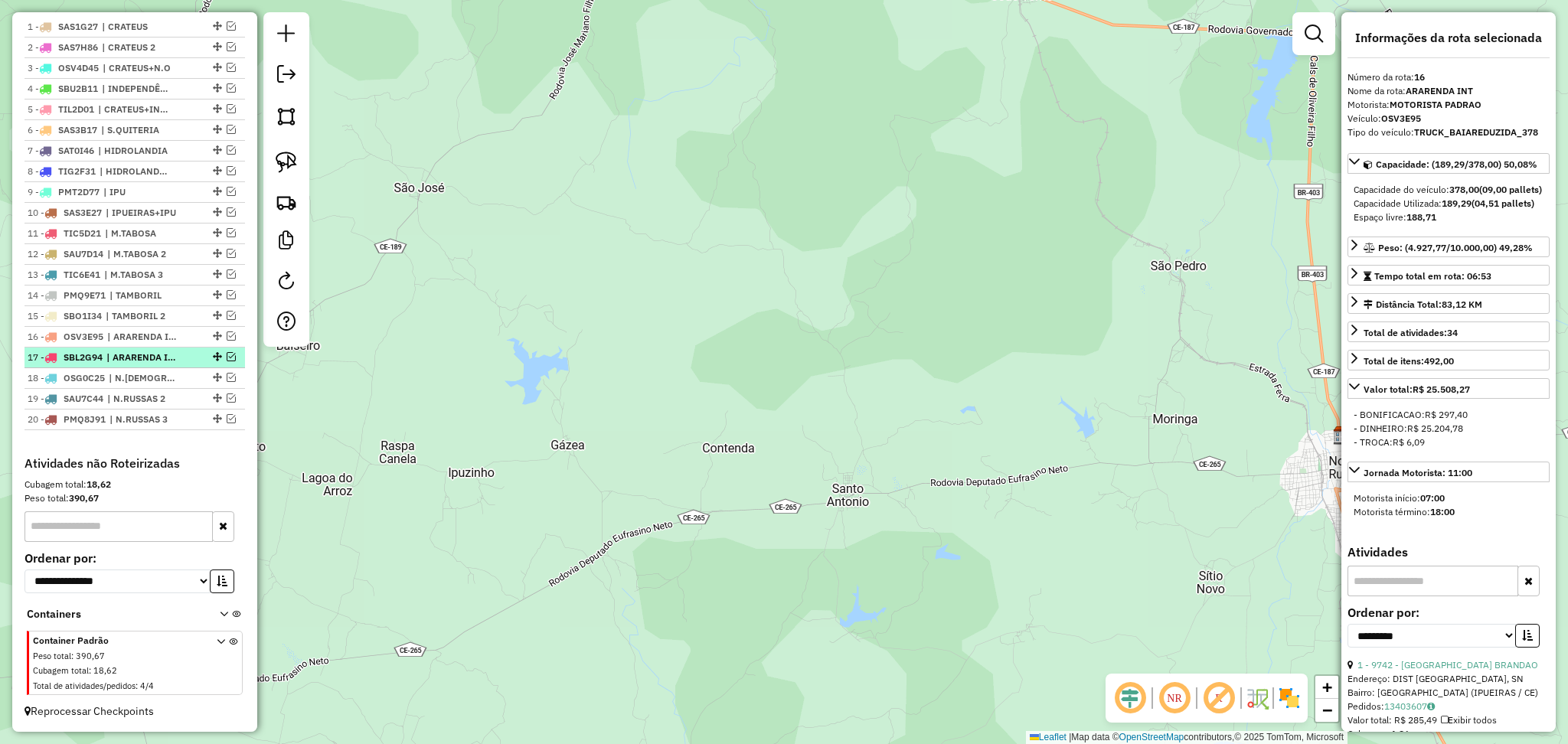
click at [154, 356] on span "| ARARENDA INT 2" at bounding box center [141, 358] width 70 height 14
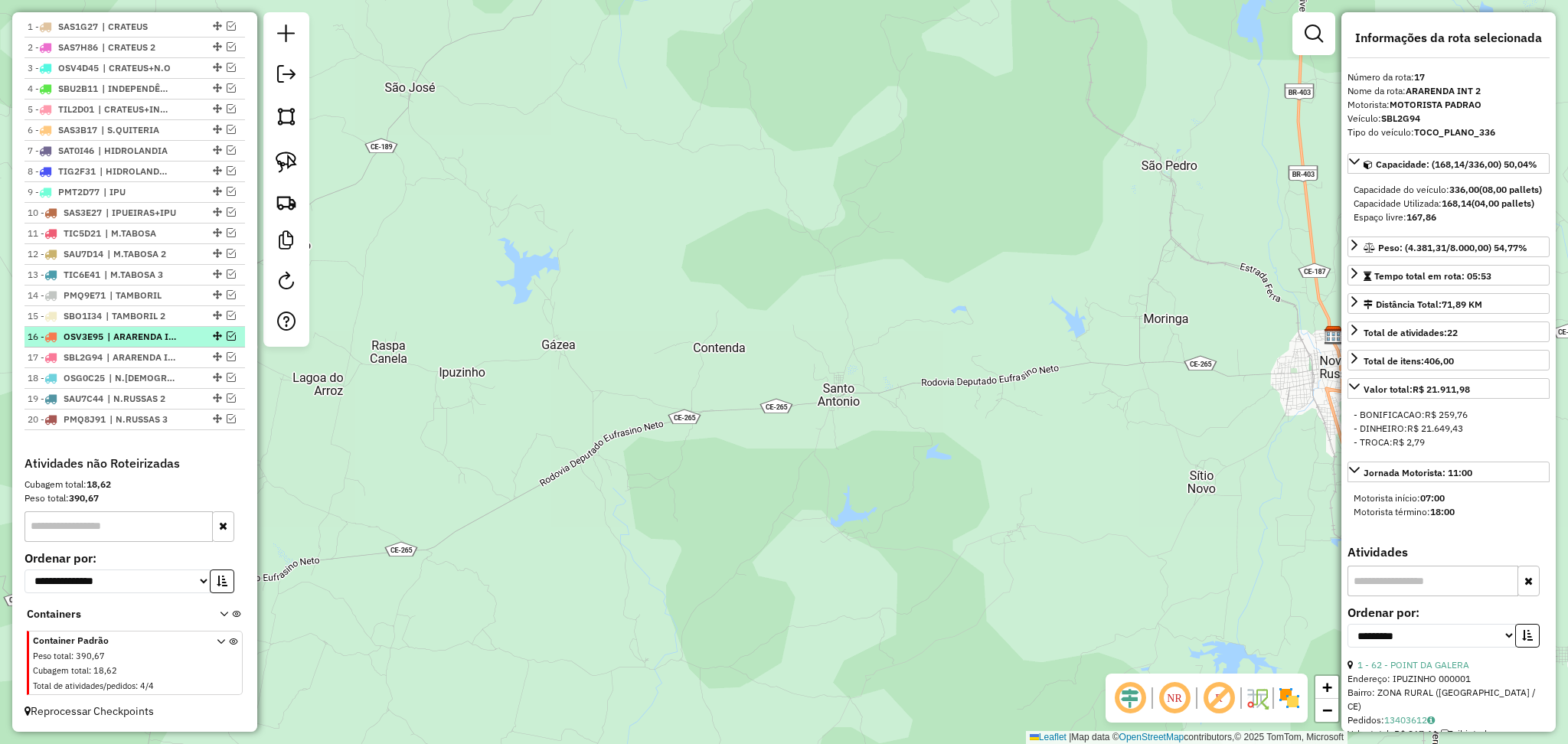
click at [149, 345] on li "16 - OSV3E95 | ARARENDA INT" at bounding box center [134, 338] width 220 height 21
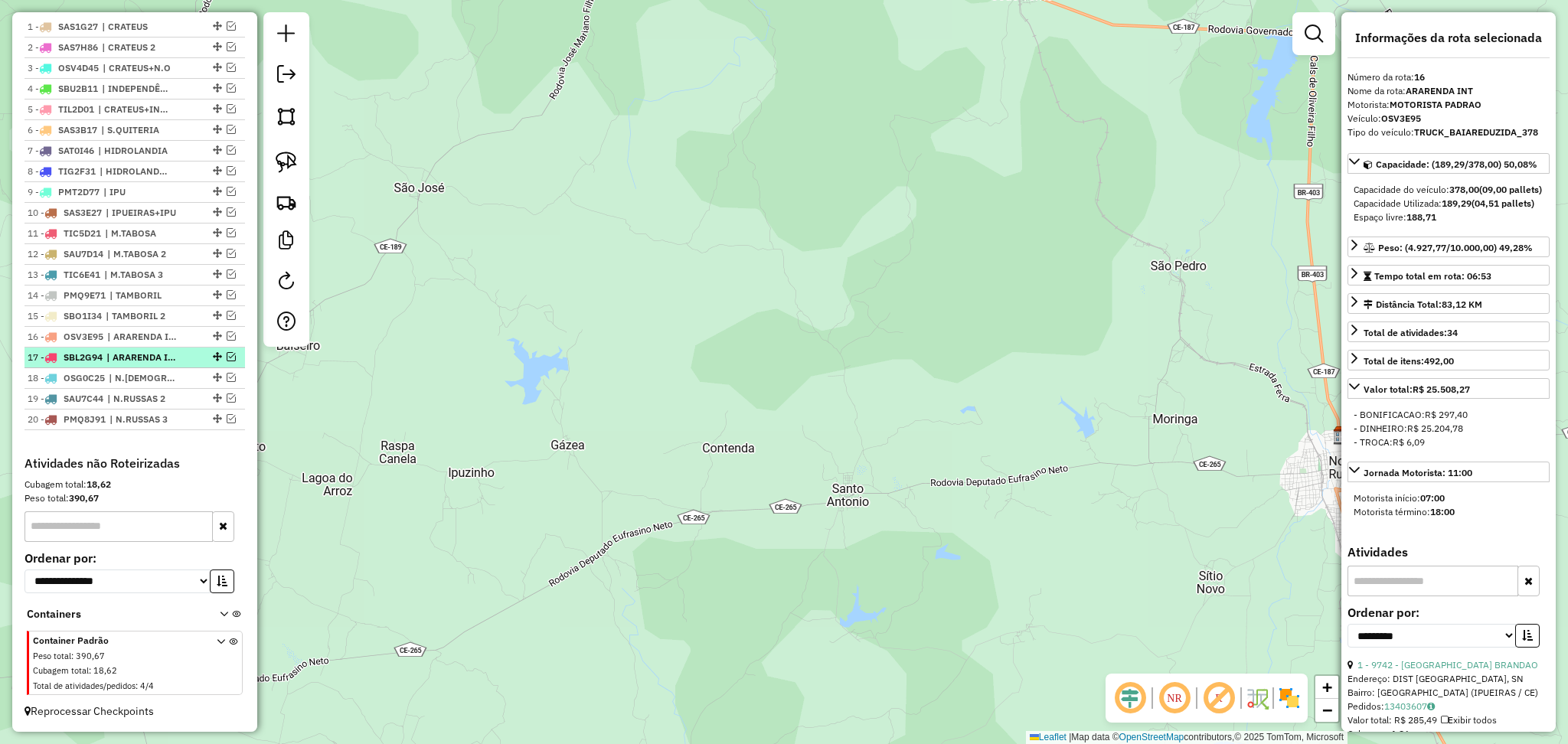
click at [156, 348] on li "17 - SBL2G94 | ARARENDA INT 2" at bounding box center [134, 358] width 220 height 21
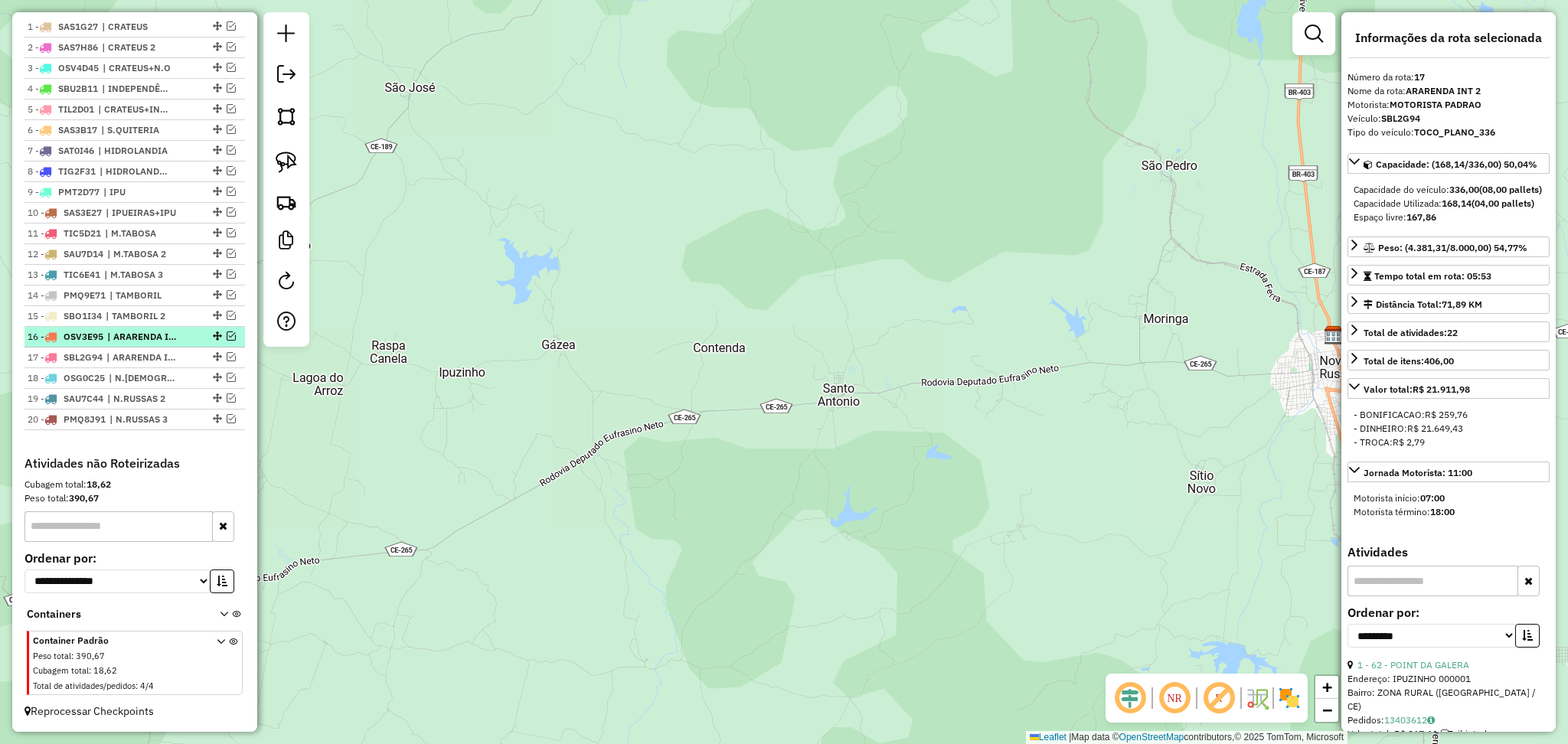
click at [157, 344] on span "| ARARENDA INT" at bounding box center [142, 337] width 70 height 14
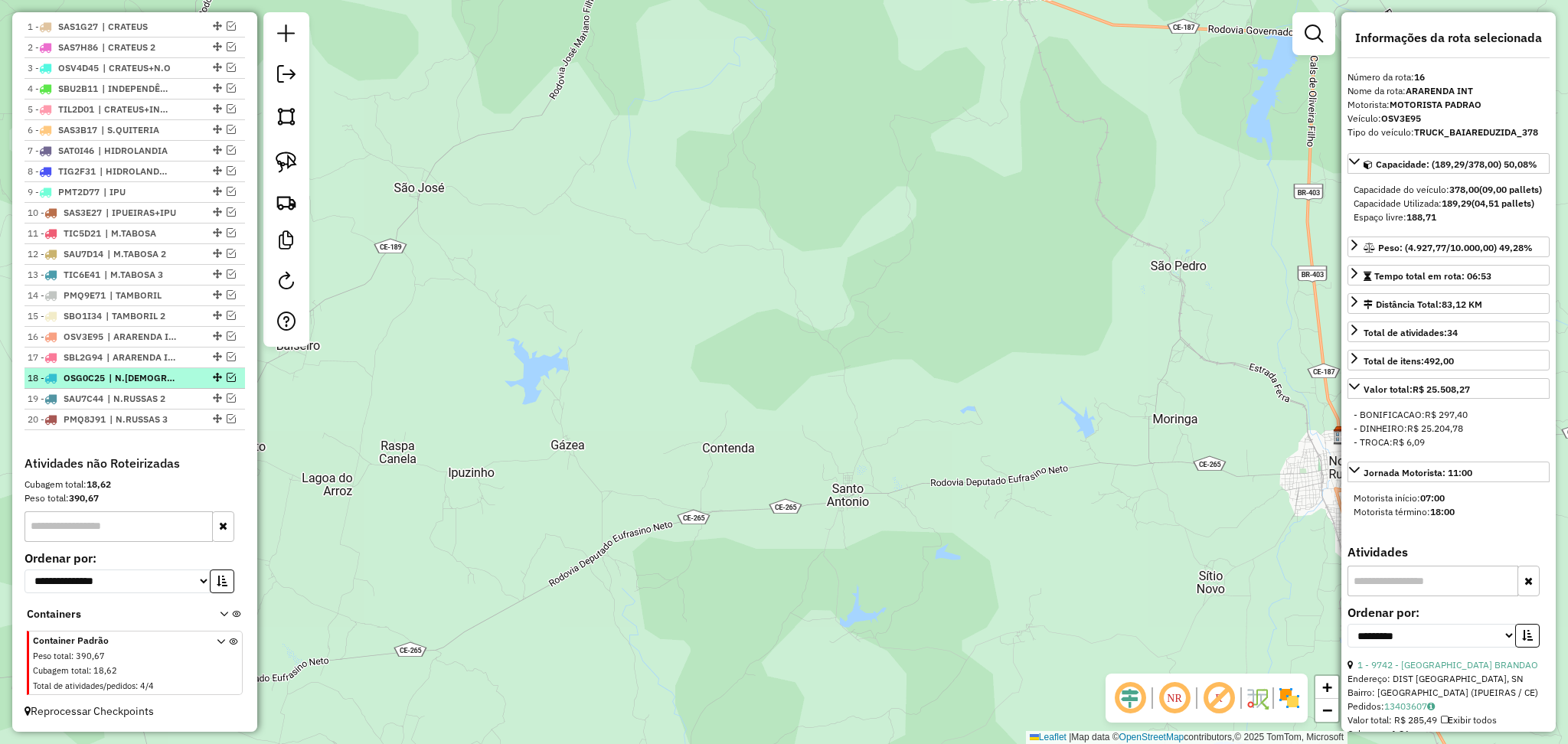
click at [154, 381] on span "| N.RUSSAS" at bounding box center [144, 378] width 70 height 14
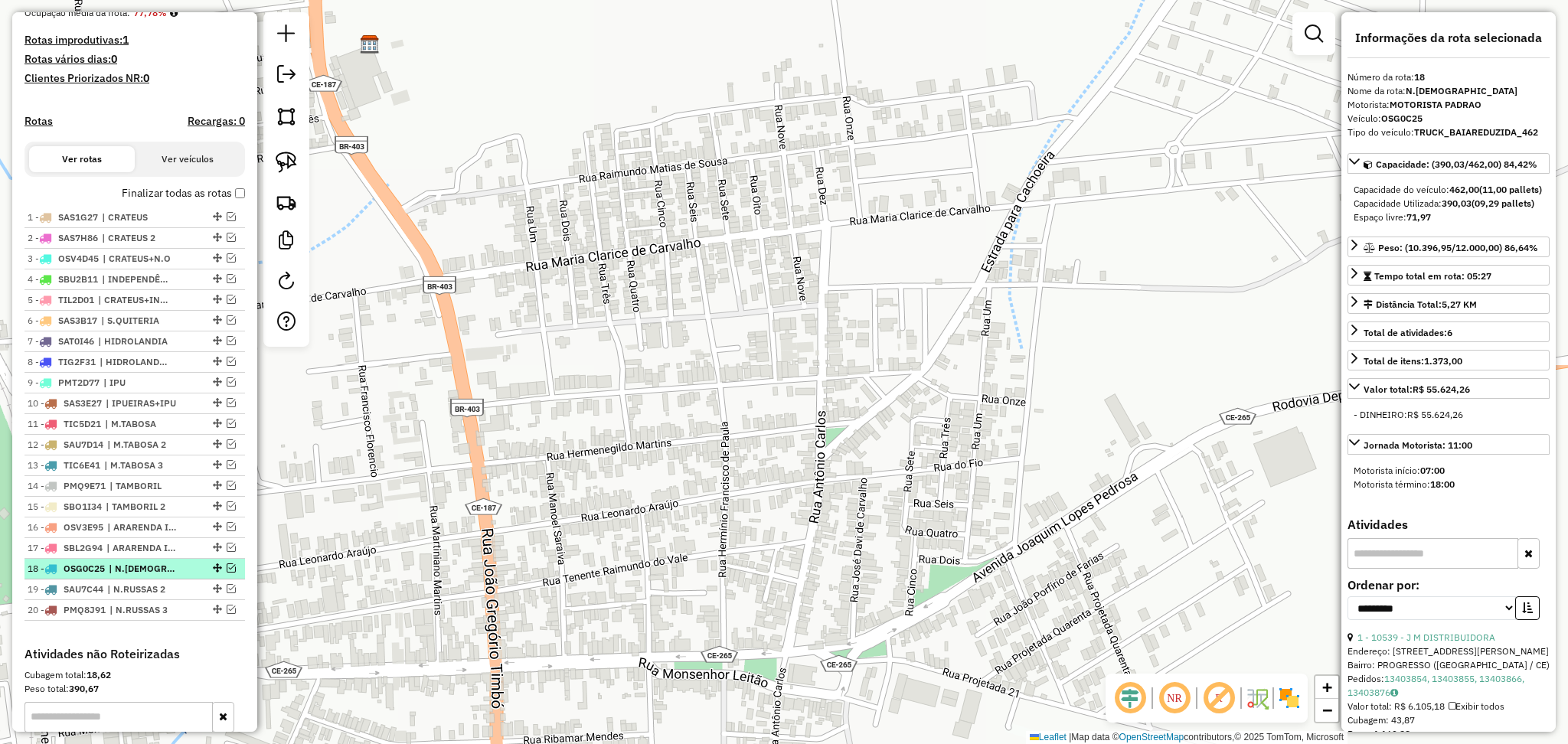
scroll to position [486, 0]
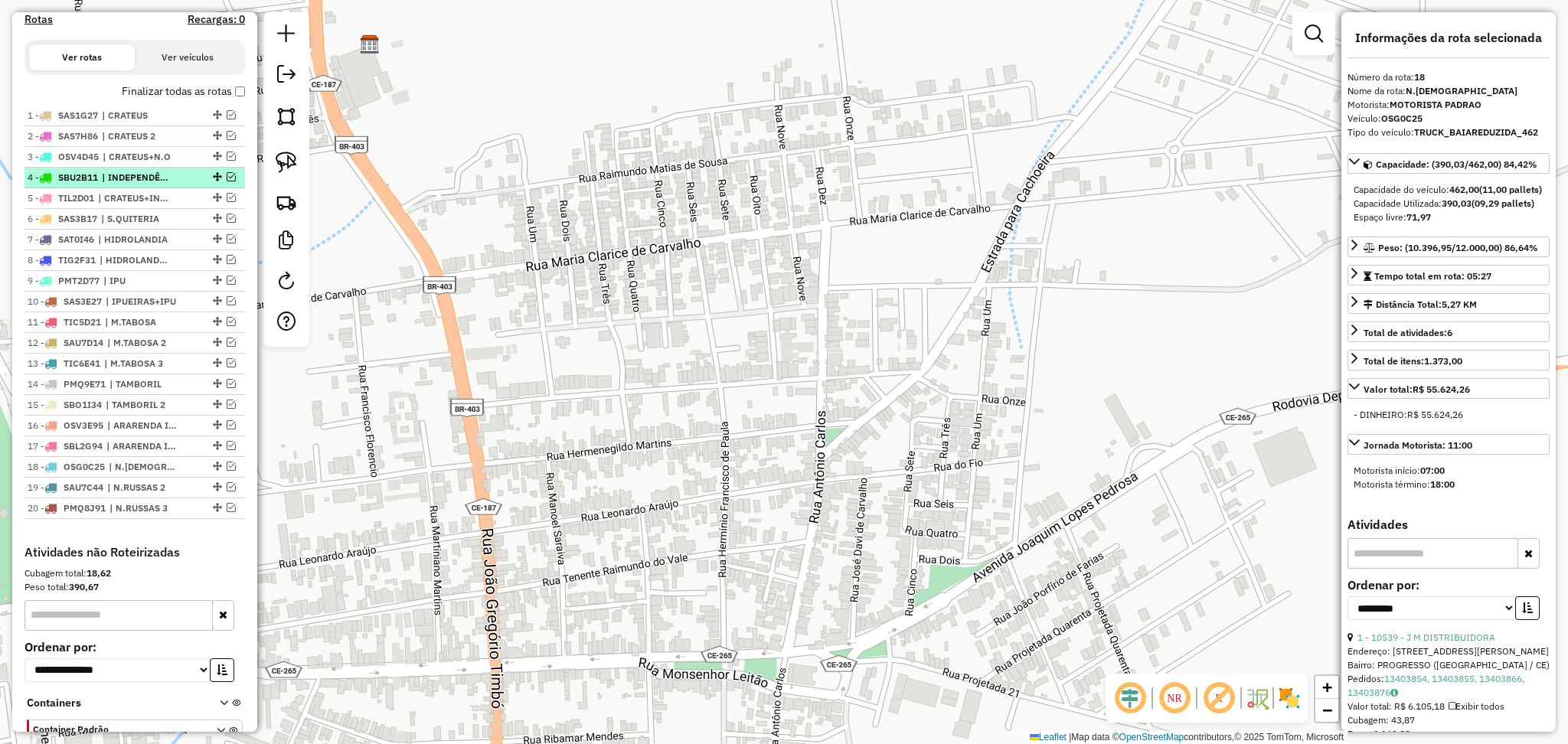
click at [157, 184] on span "| INDEPENDÊNCIA" at bounding box center [137, 177] width 70 height 14
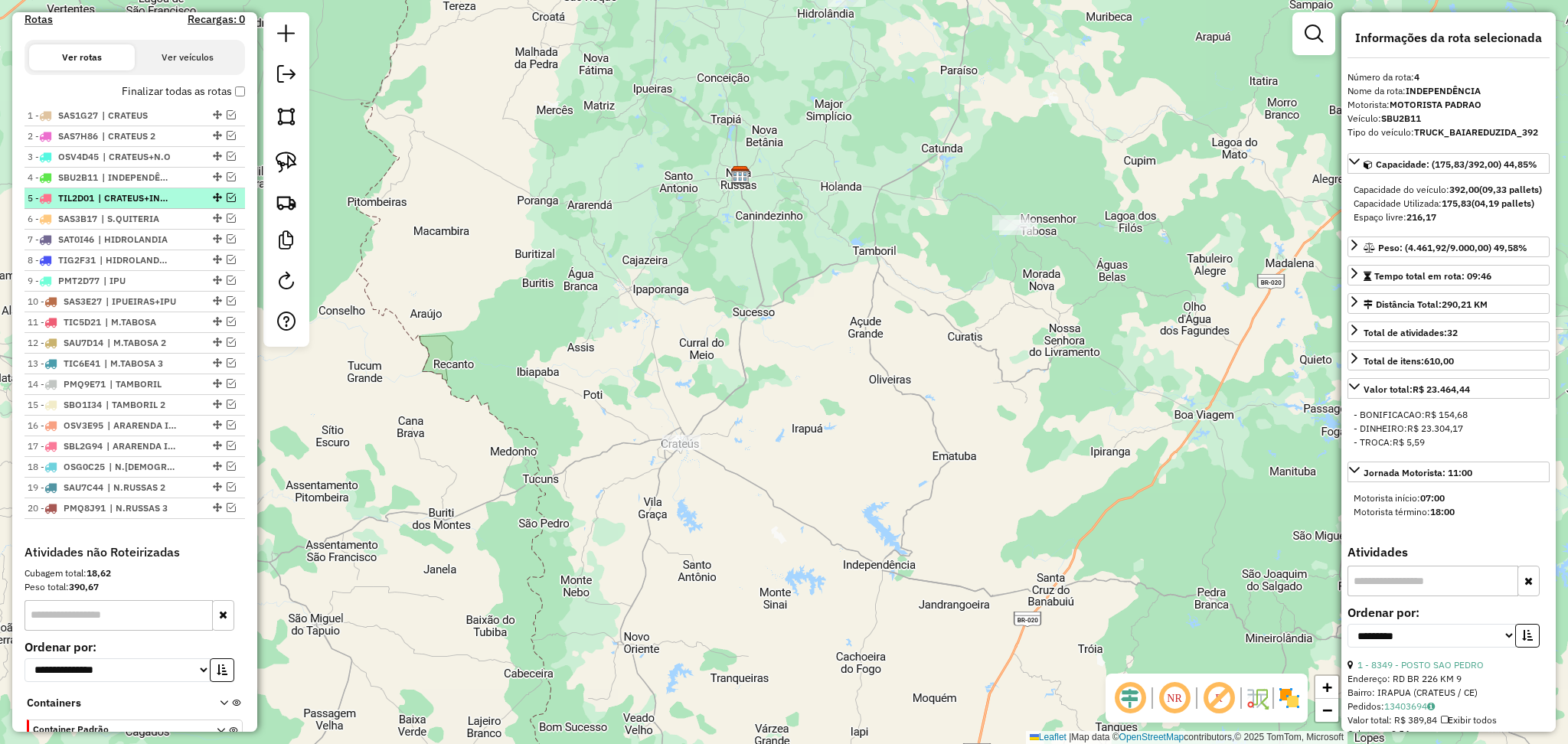
click at [148, 205] on span "| CRATEUS+INDEPENDÊNCIA" at bounding box center [133, 198] width 70 height 14
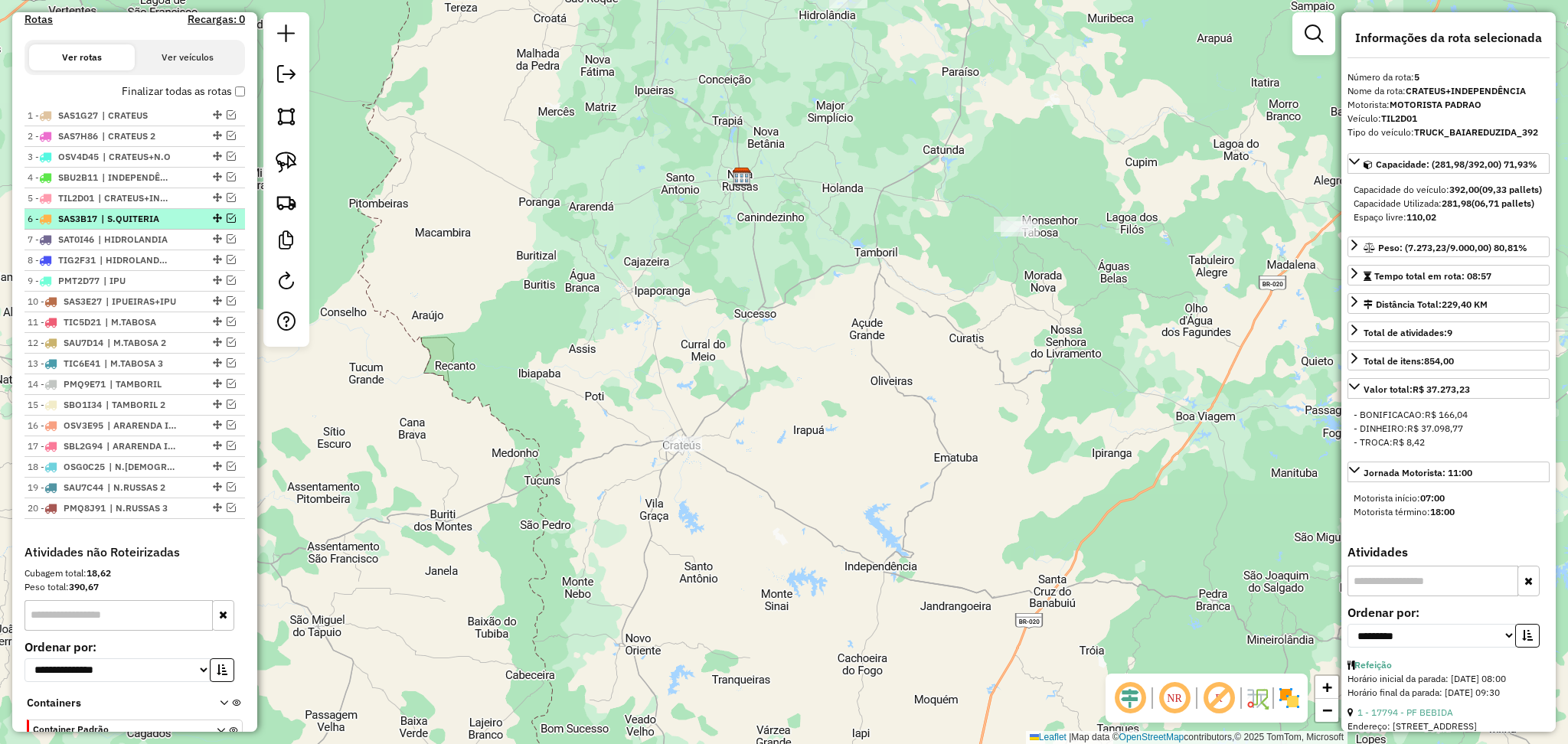
click at [153, 226] on span "| S.QUITERIA" at bounding box center [136, 219] width 70 height 14
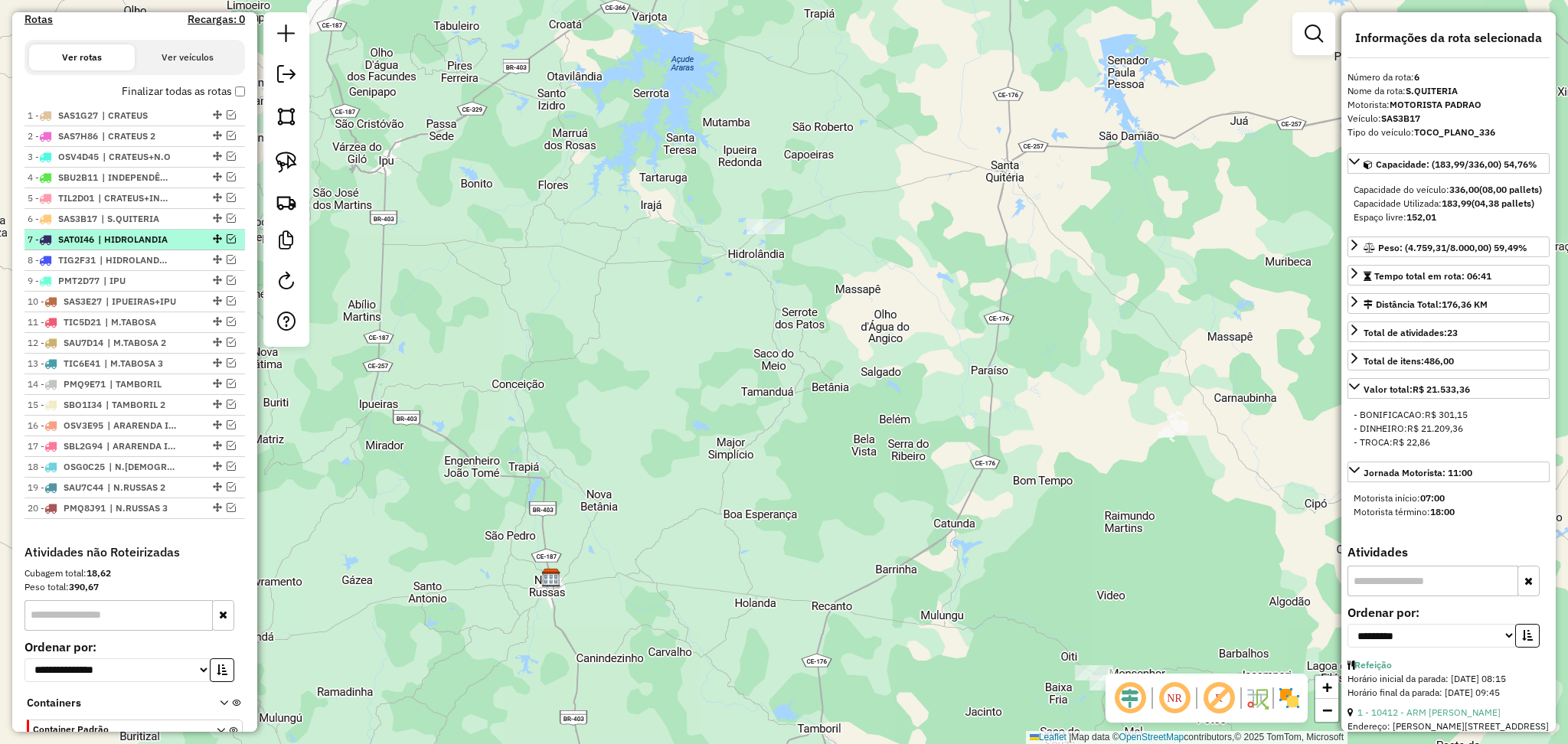
click at [156, 247] on span "| HIDROLANDIA" at bounding box center [133, 239] width 70 height 14
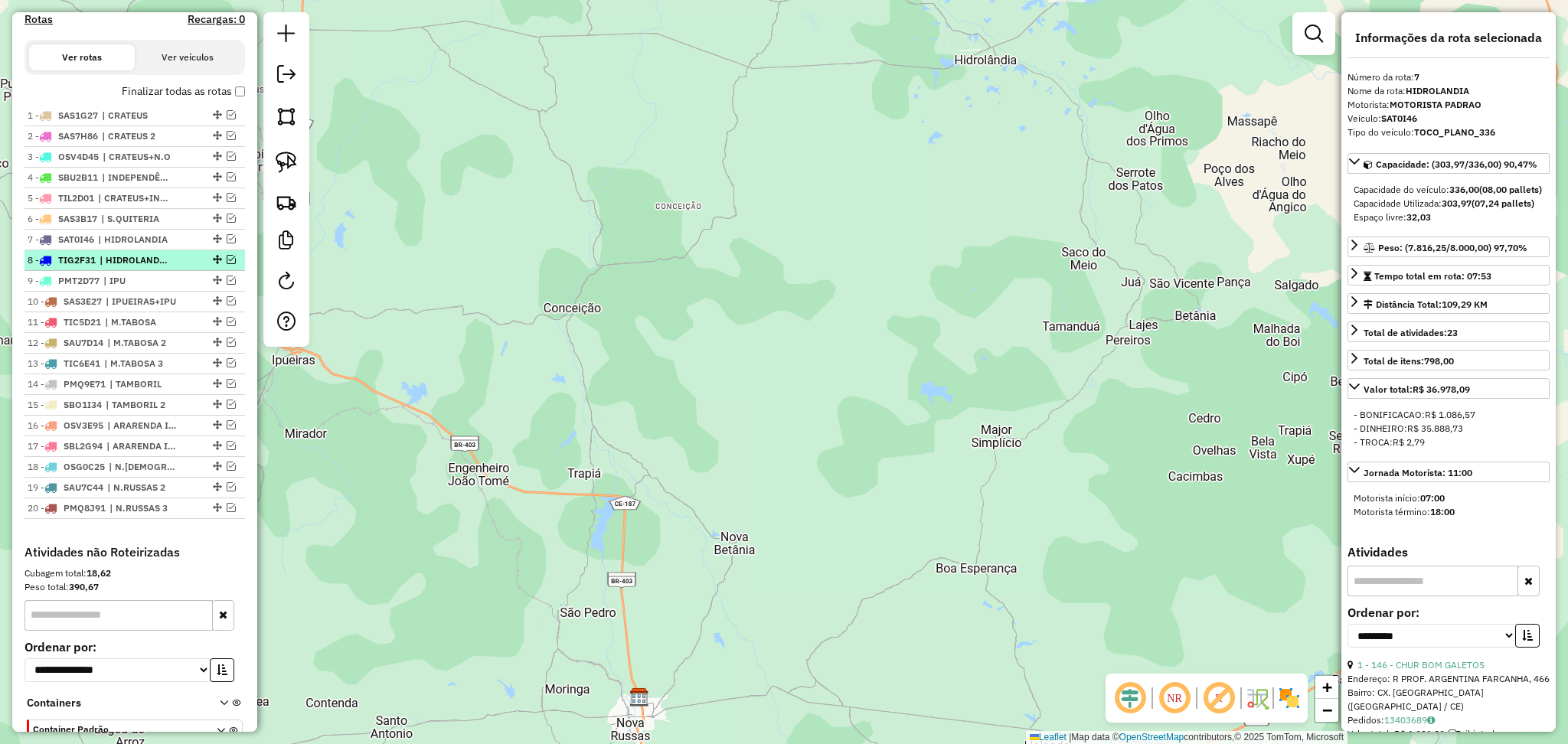
click at [178, 267] on div "8 - TIG2F31 | HIDROLANDIA 2" at bounding box center [109, 260] width 163 height 14
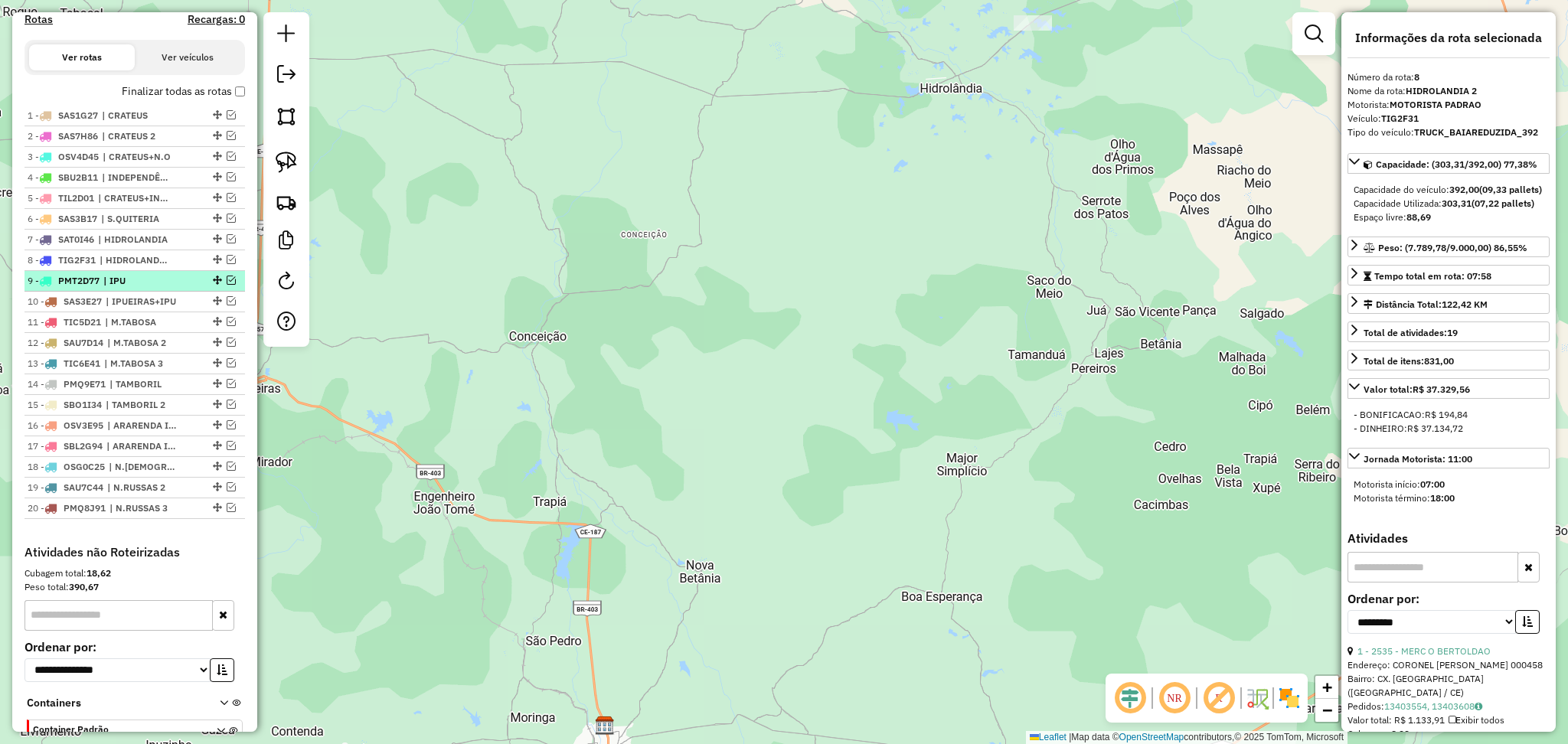
click at [156, 288] on span "| IPU" at bounding box center [138, 281] width 70 height 14
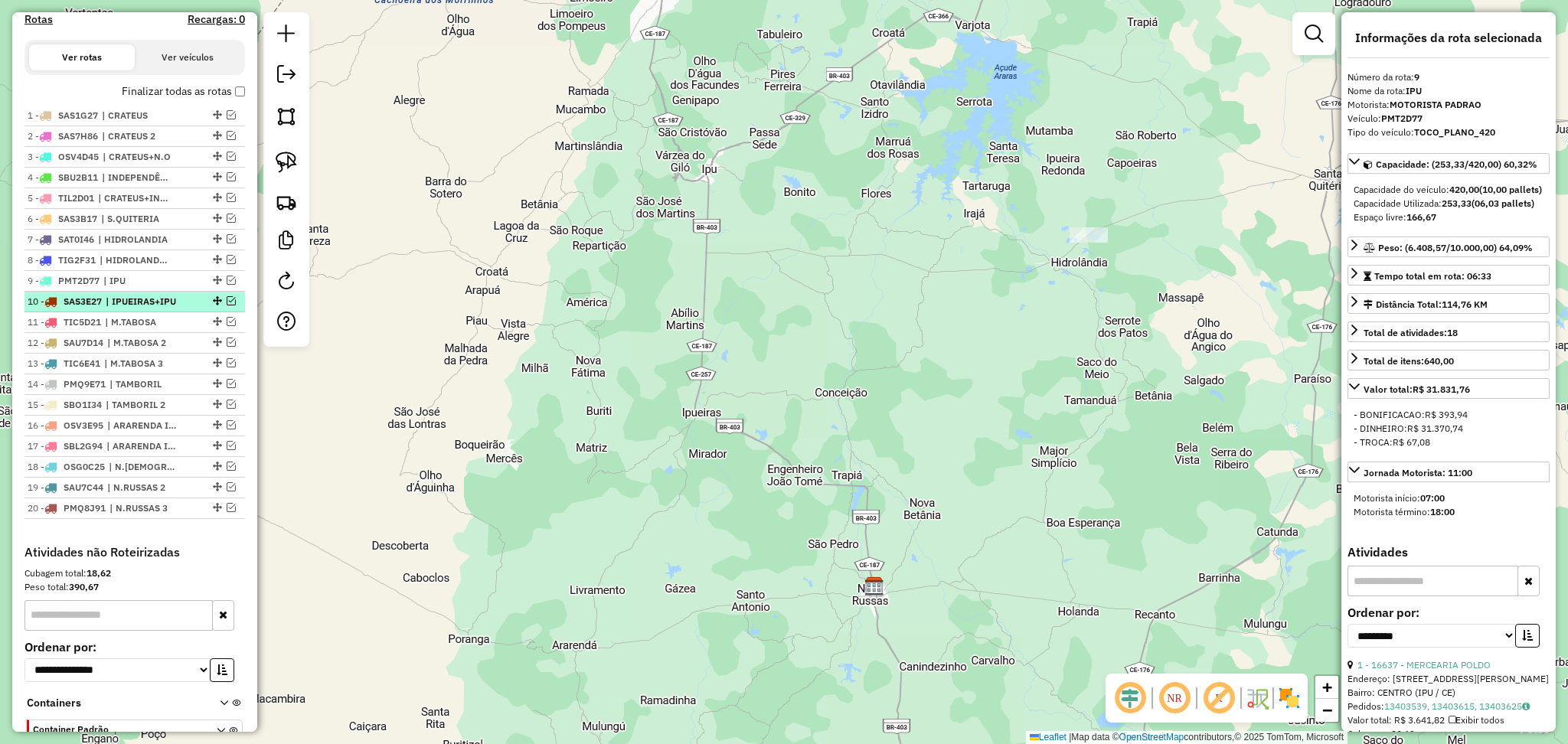
click at [152, 309] on span "| IPUEIRAS+IPU" at bounding box center [141, 302] width 70 height 14
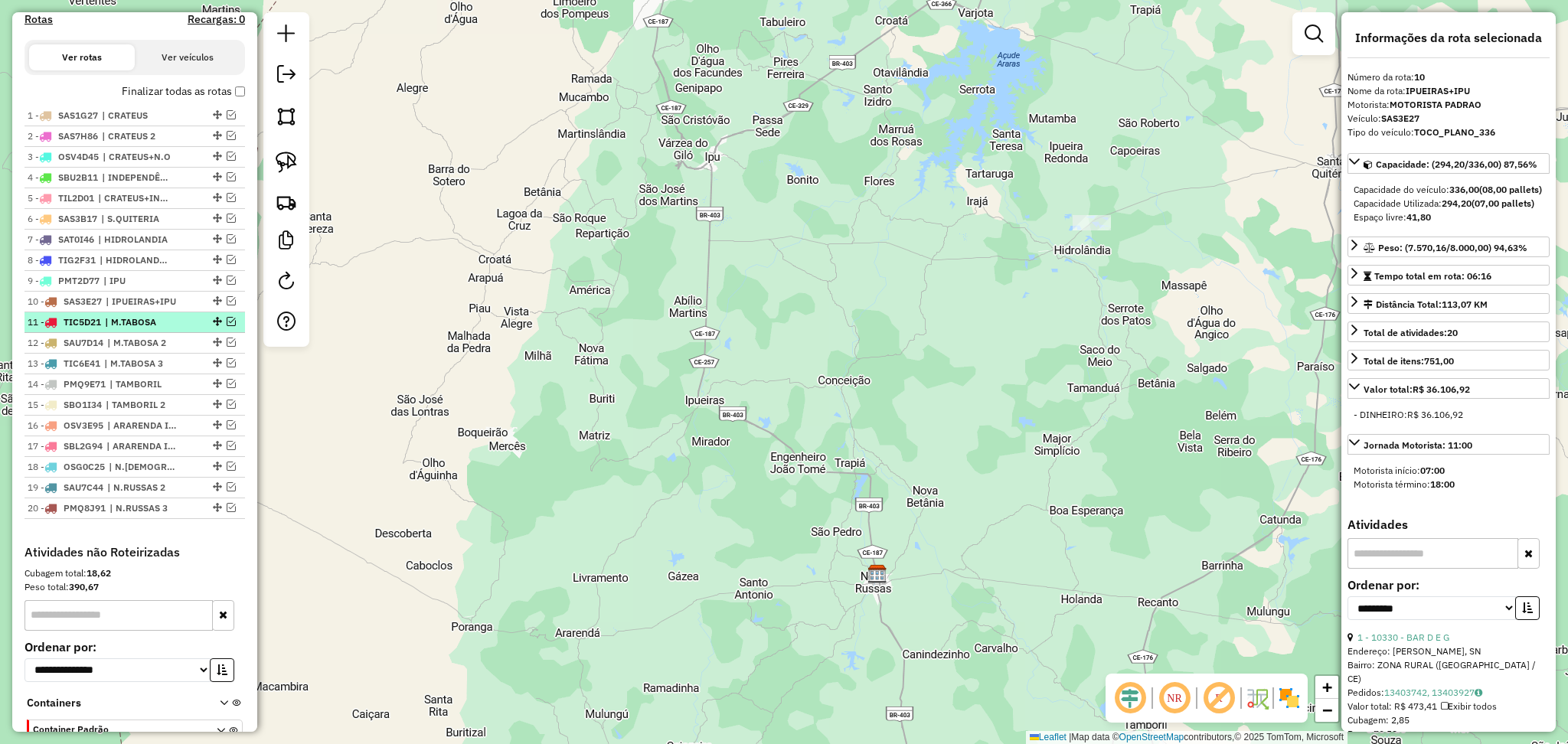
click at [152, 329] on span "| M.TABOSA" at bounding box center [140, 322] width 70 height 14
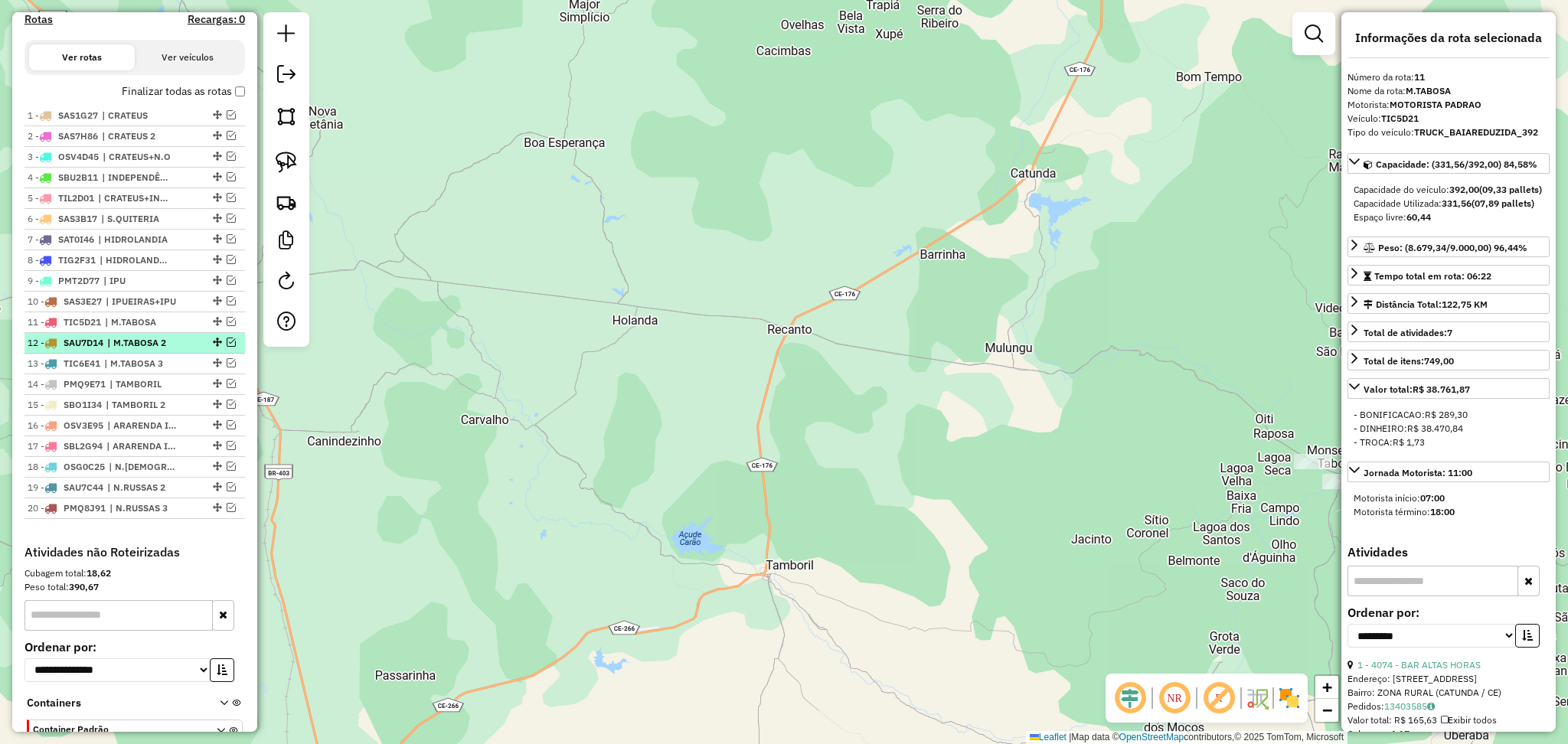
click at [154, 350] on span "| M.TABOSA 2" at bounding box center [142, 343] width 70 height 14
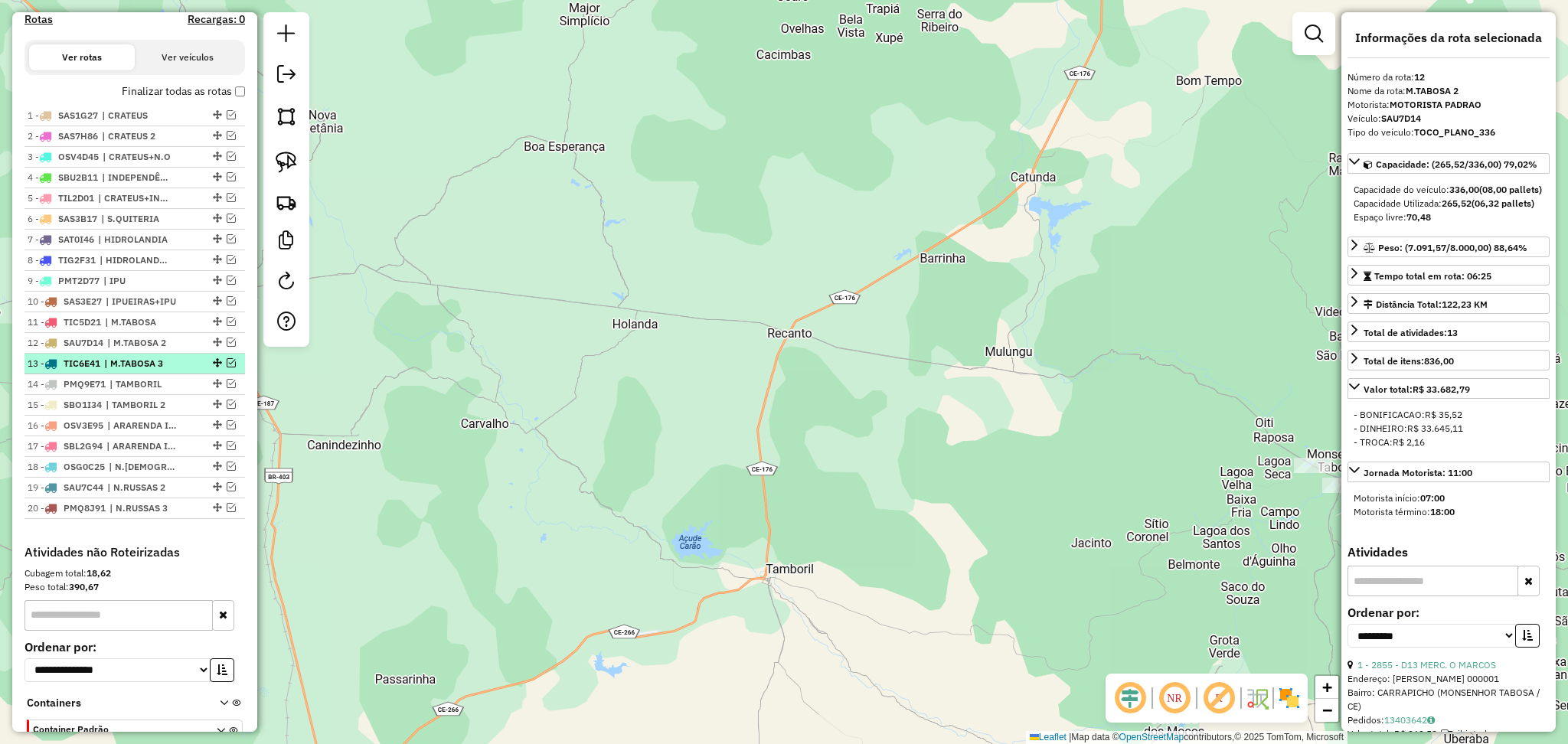
click at [164, 371] on span "| M.TABOSA 3" at bounding box center [139, 363] width 70 height 14
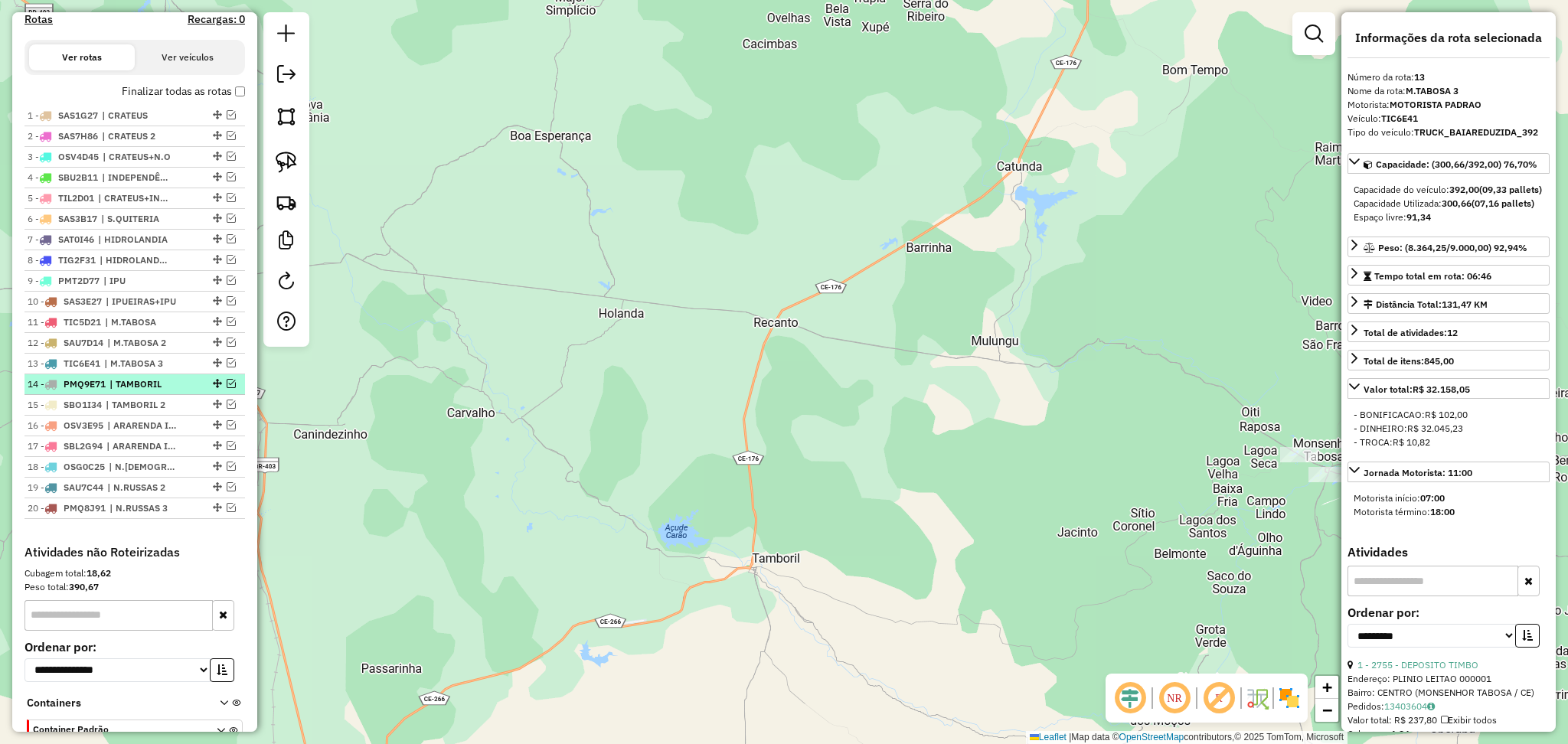
click at [164, 391] on span "| TAMBORIL" at bounding box center [145, 384] width 70 height 14
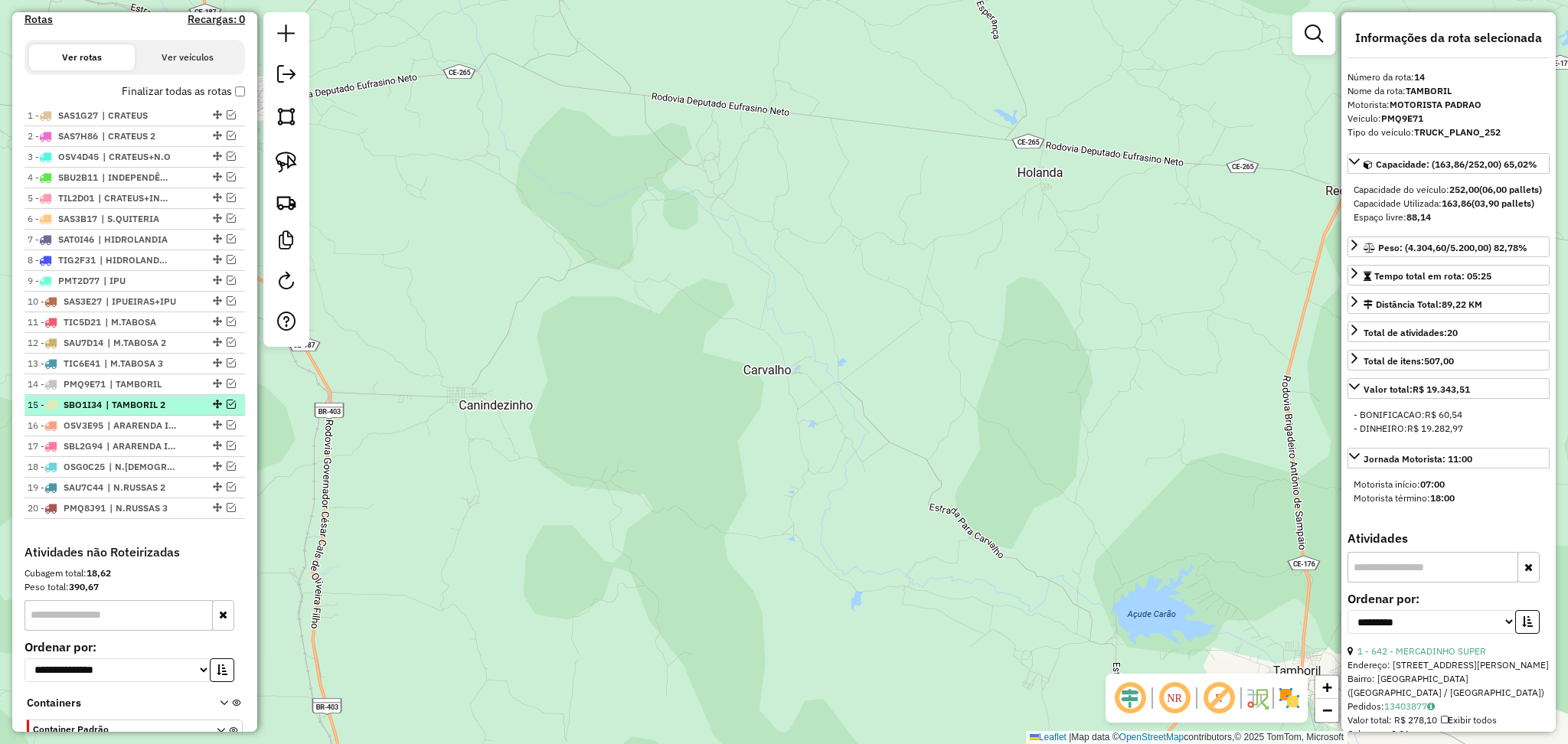
click at [167, 412] on span "| TAMBORIL 2" at bounding box center [141, 405] width 70 height 14
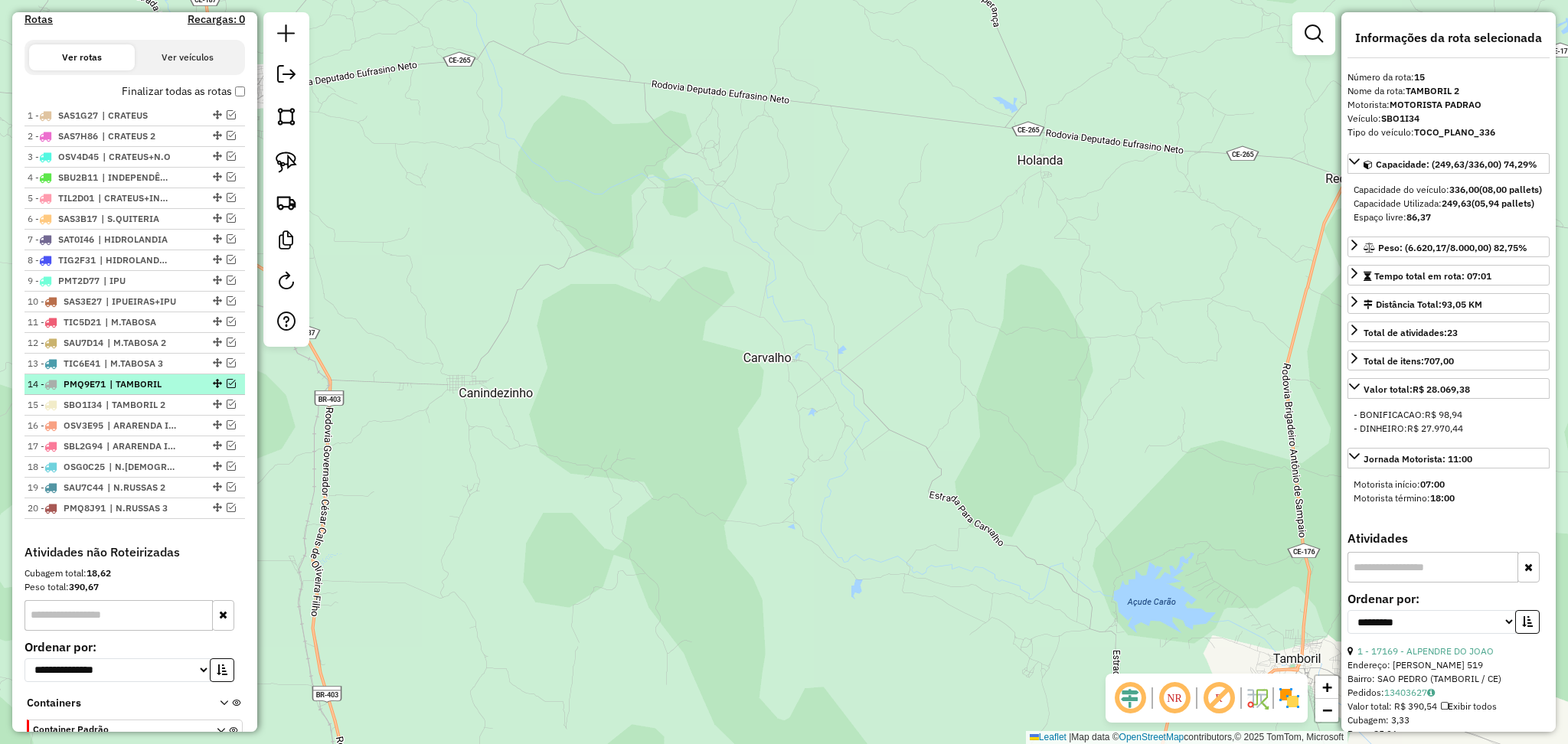
click at [167, 391] on span "| TAMBORIL" at bounding box center [145, 384] width 70 height 14
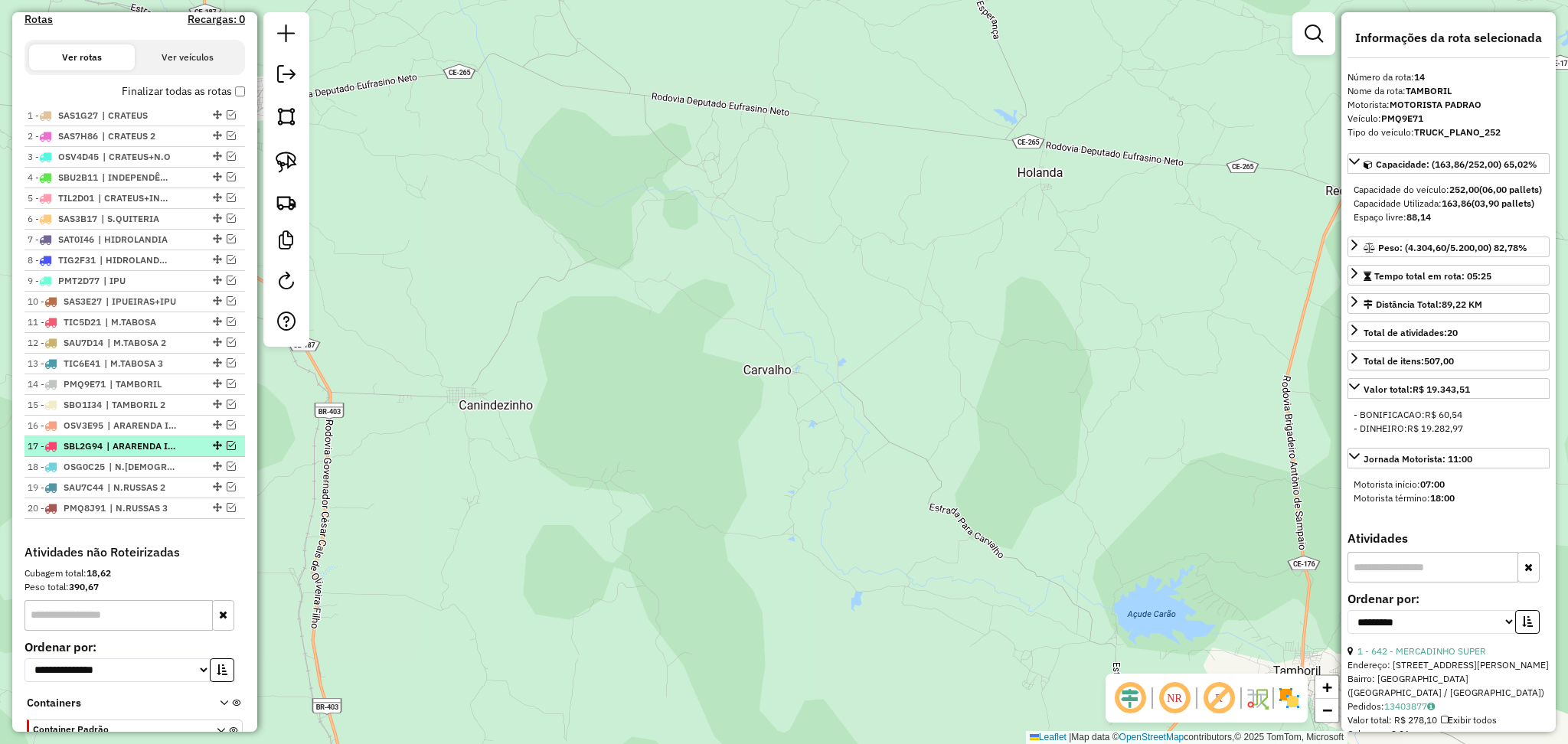
click at [186, 453] on div "17 - SBL2G94 | ARARENDA INT 2" at bounding box center [134, 446] width 215 height 14
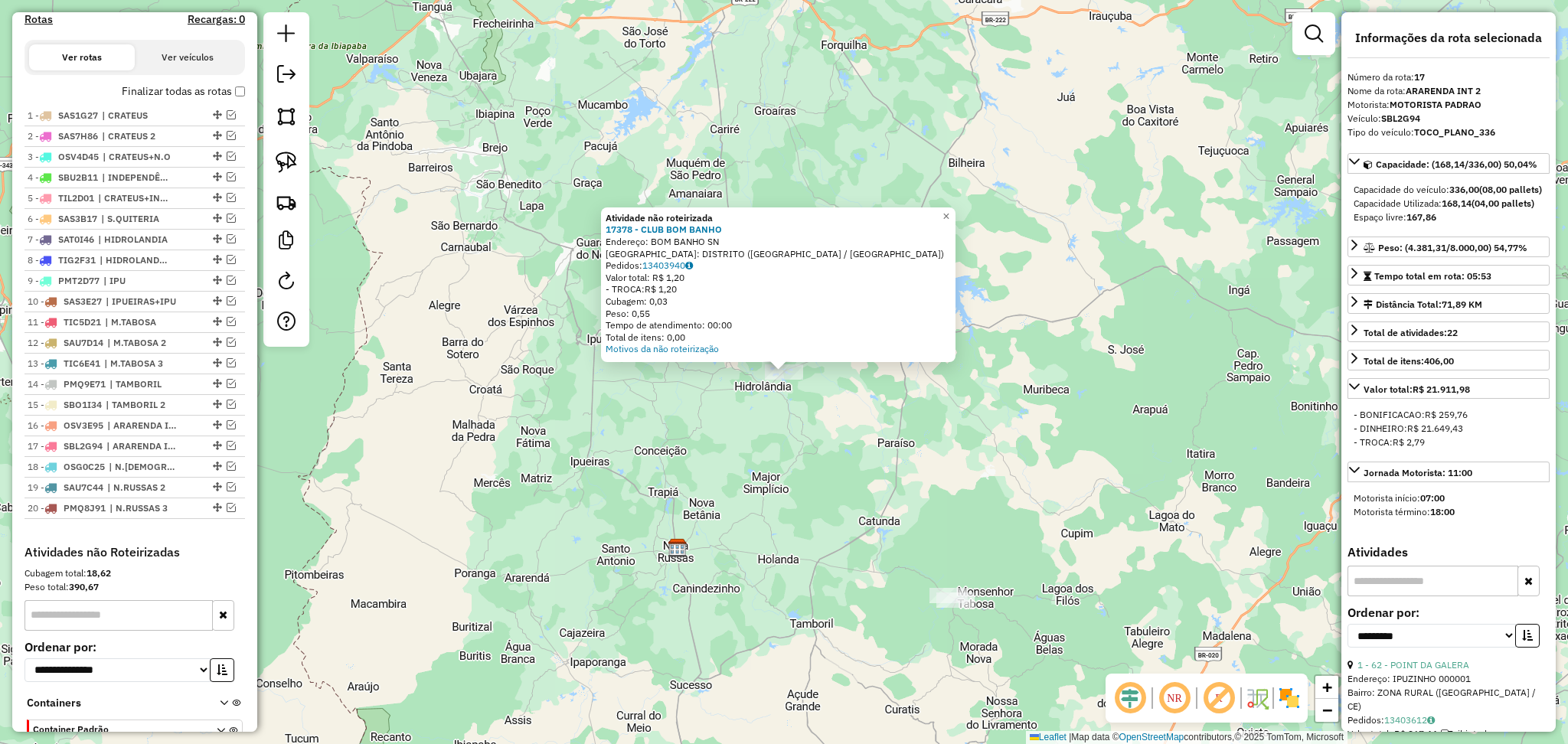
click at [775, 469] on div "Atividade não roteirizada 17378 - CLUB BOM BANHO Endereço: BOM BANHO SN Bairro:…" at bounding box center [784, 372] width 1568 height 744
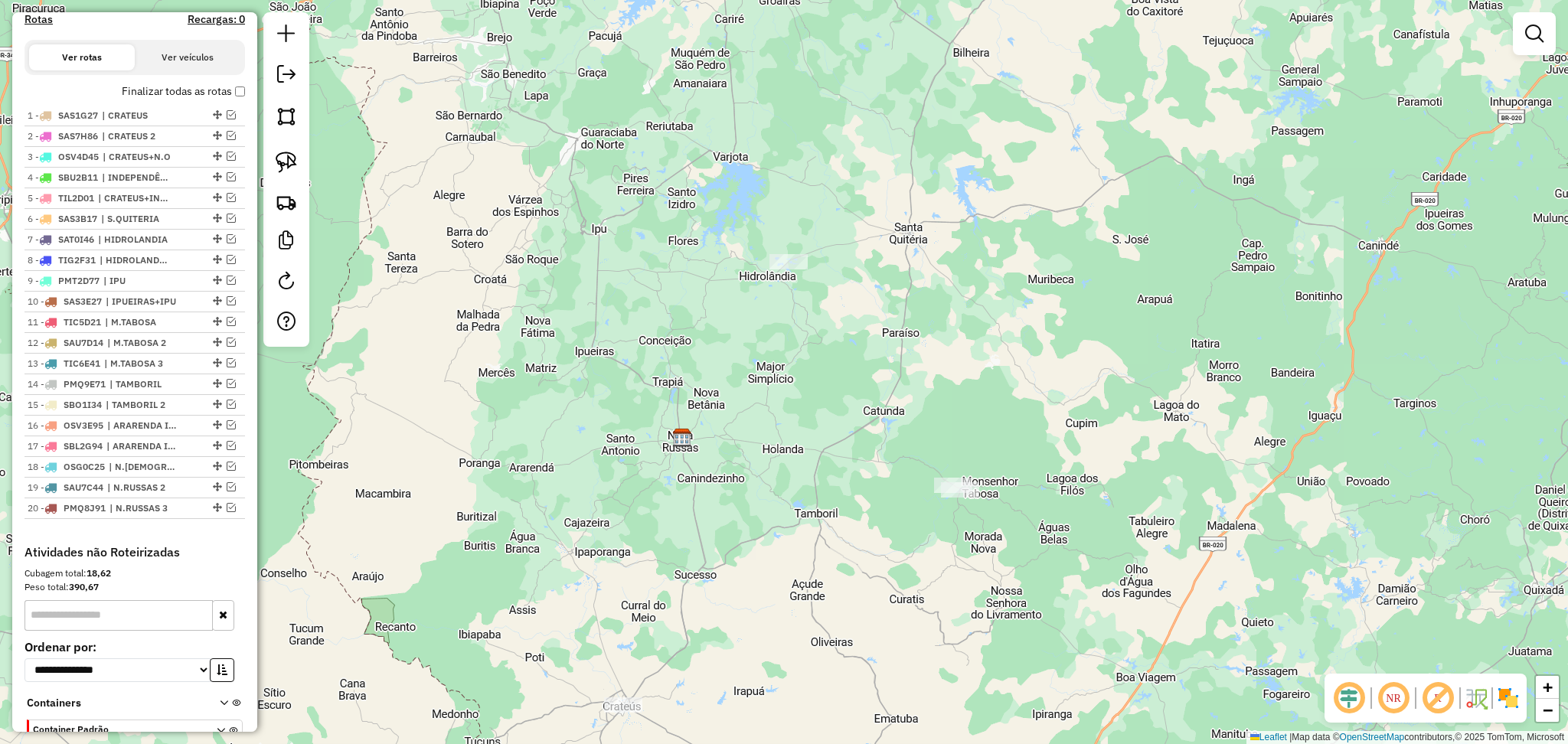
drag, startPoint x: 790, startPoint y: 475, endPoint x: 900, endPoint y: 320, distance: 190.1
click at [821, 275] on div "Janela de atendimento Grade de atendimento Capacidade Transportadoras Veículos …" at bounding box center [784, 372] width 1568 height 744
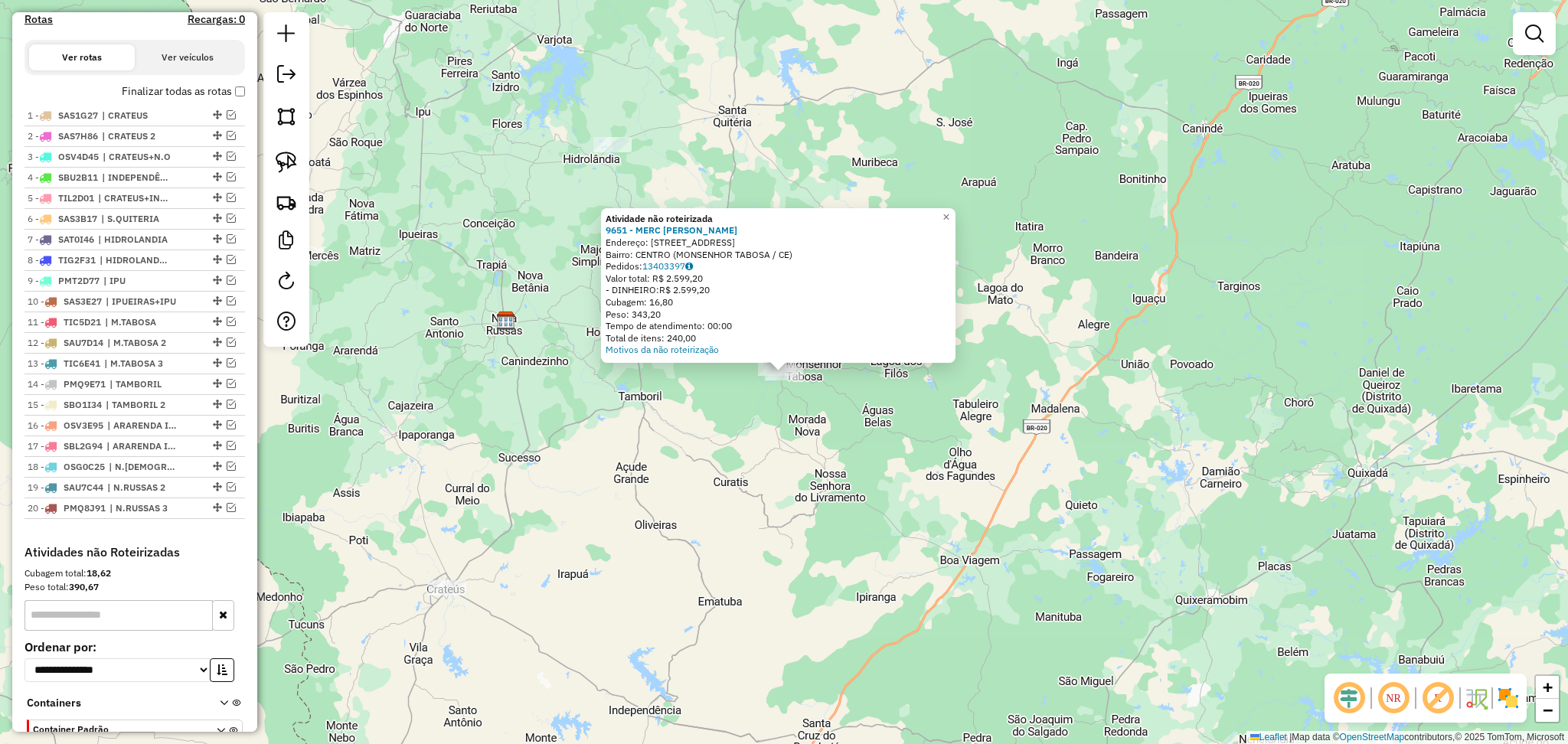
click at [778, 417] on div "Atividade não roteirizada 9651 - MERC PEDRO RENATO Endereço: R SANTO ANTONIO, 8…" at bounding box center [784, 372] width 1568 height 744
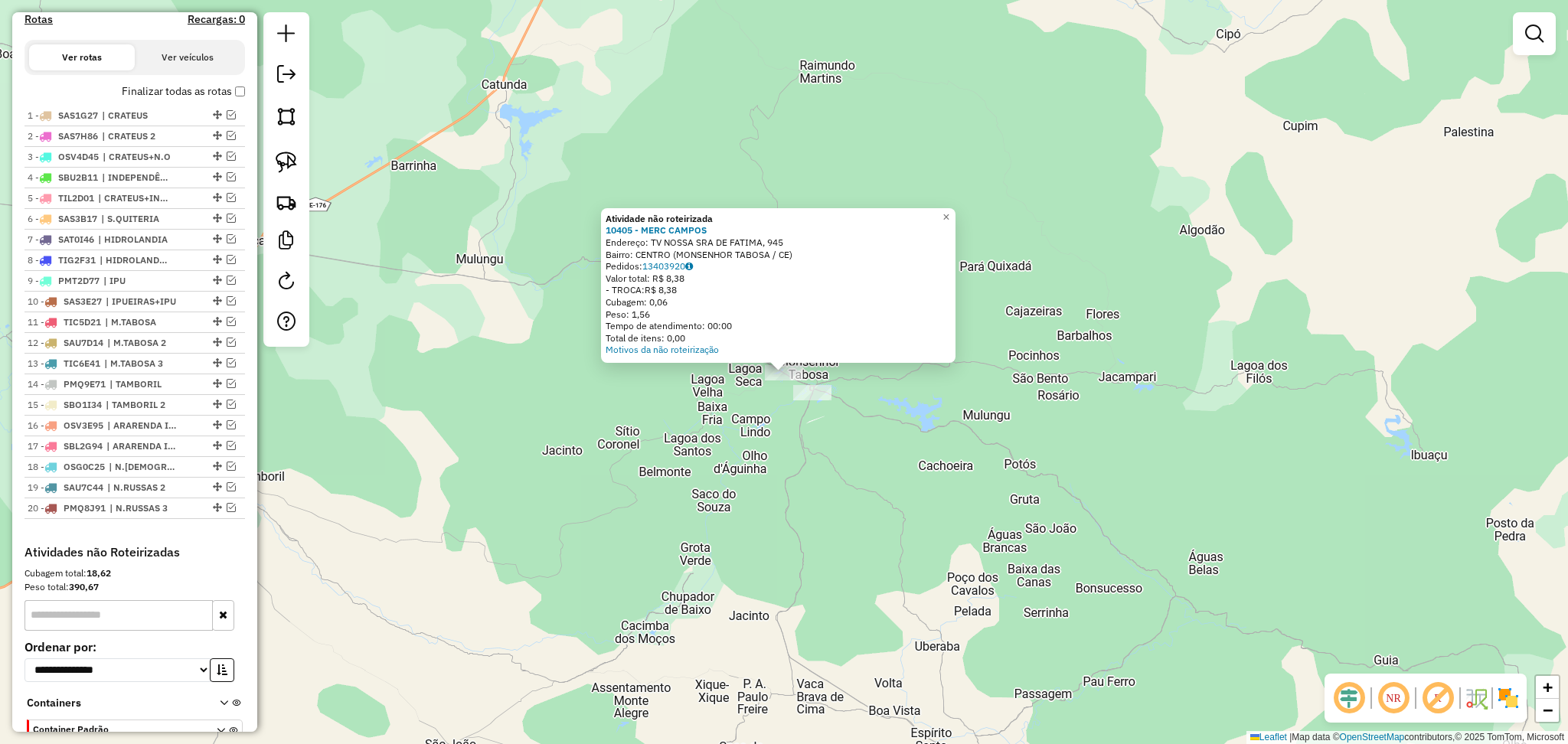
click at [651, 439] on div "Atividade não roteirizada 10405 - MERC CAMPOS Endereço: TV NOSSA SRA DE FATIMA,…" at bounding box center [784, 372] width 1568 height 744
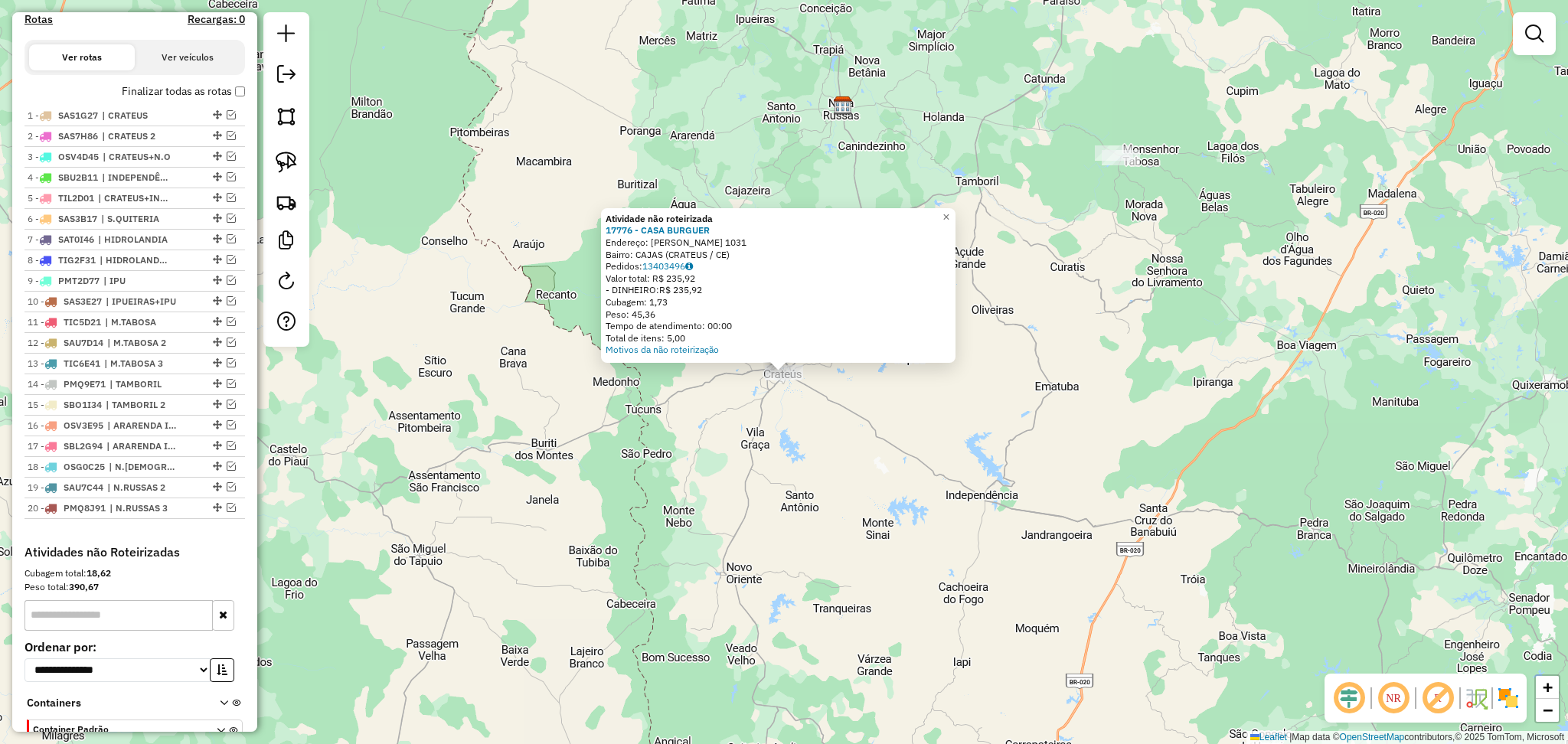
click at [799, 423] on div "Atividade não roteirizada 17776 - CASA BURGUER Endereço: GONCALO DE MELO LIMA 1…" at bounding box center [784, 372] width 1568 height 744
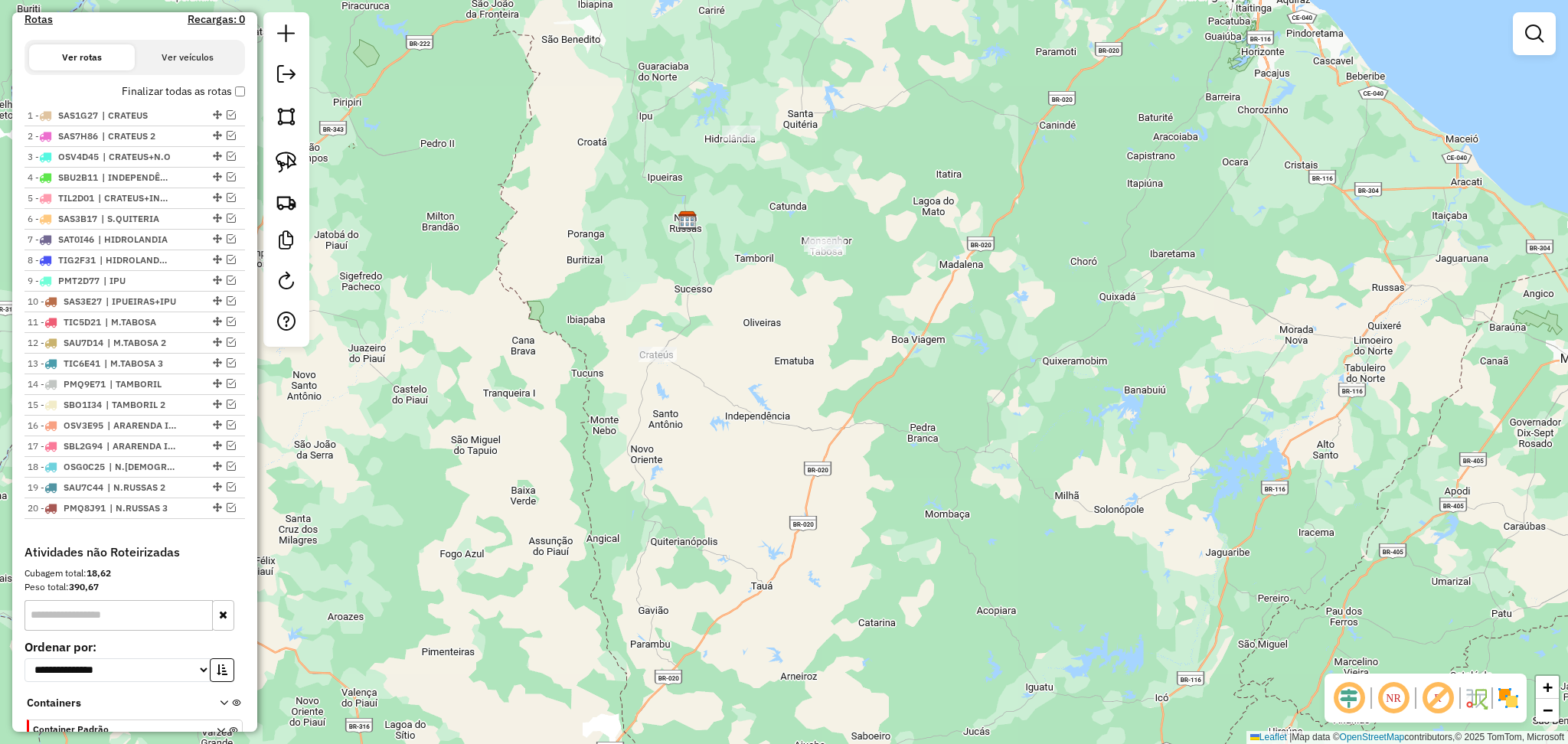
click at [1069, 306] on div "Janela de atendimento Grade de atendimento Capacidade Transportadoras Veículos …" at bounding box center [784, 372] width 1568 height 744
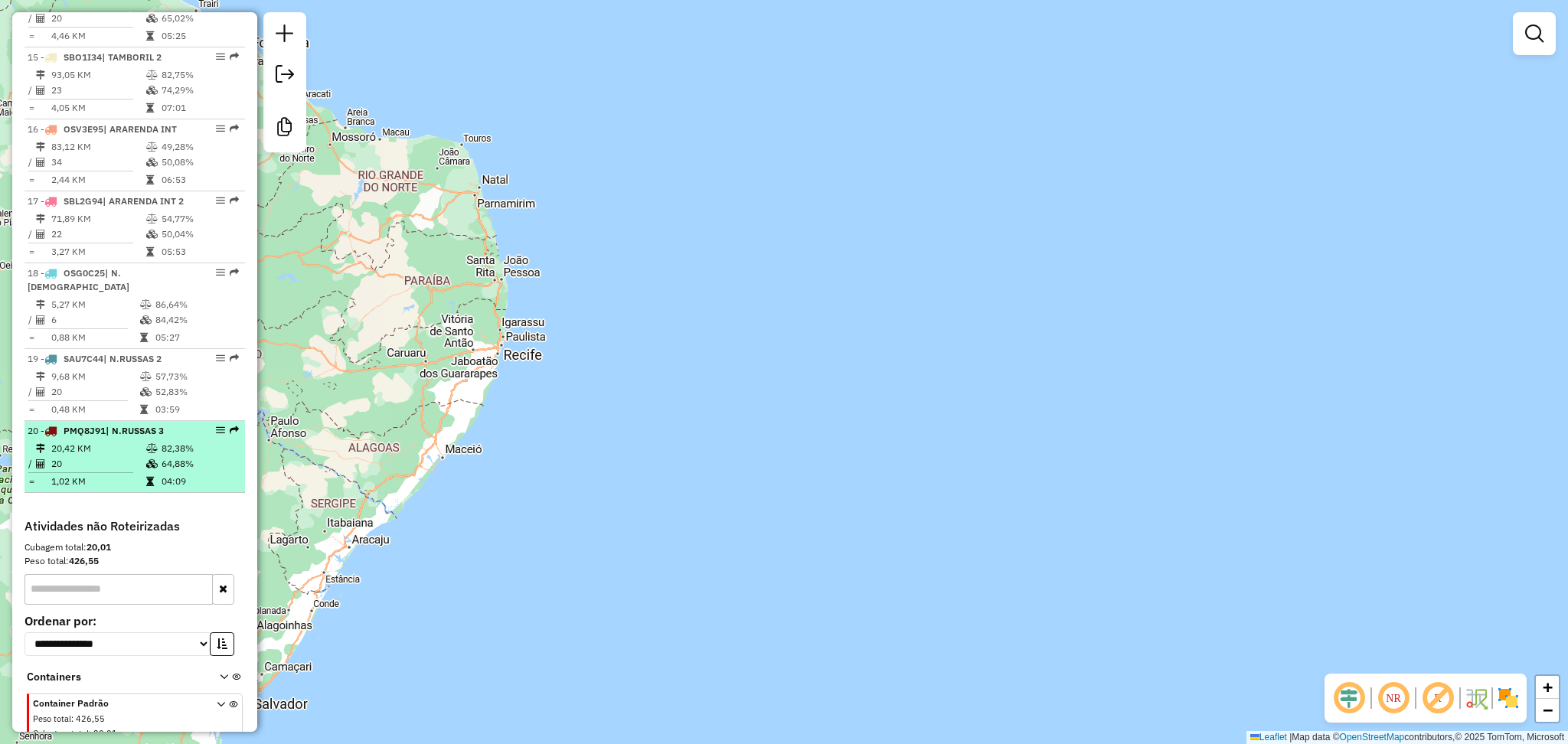
scroll to position [1619, 0]
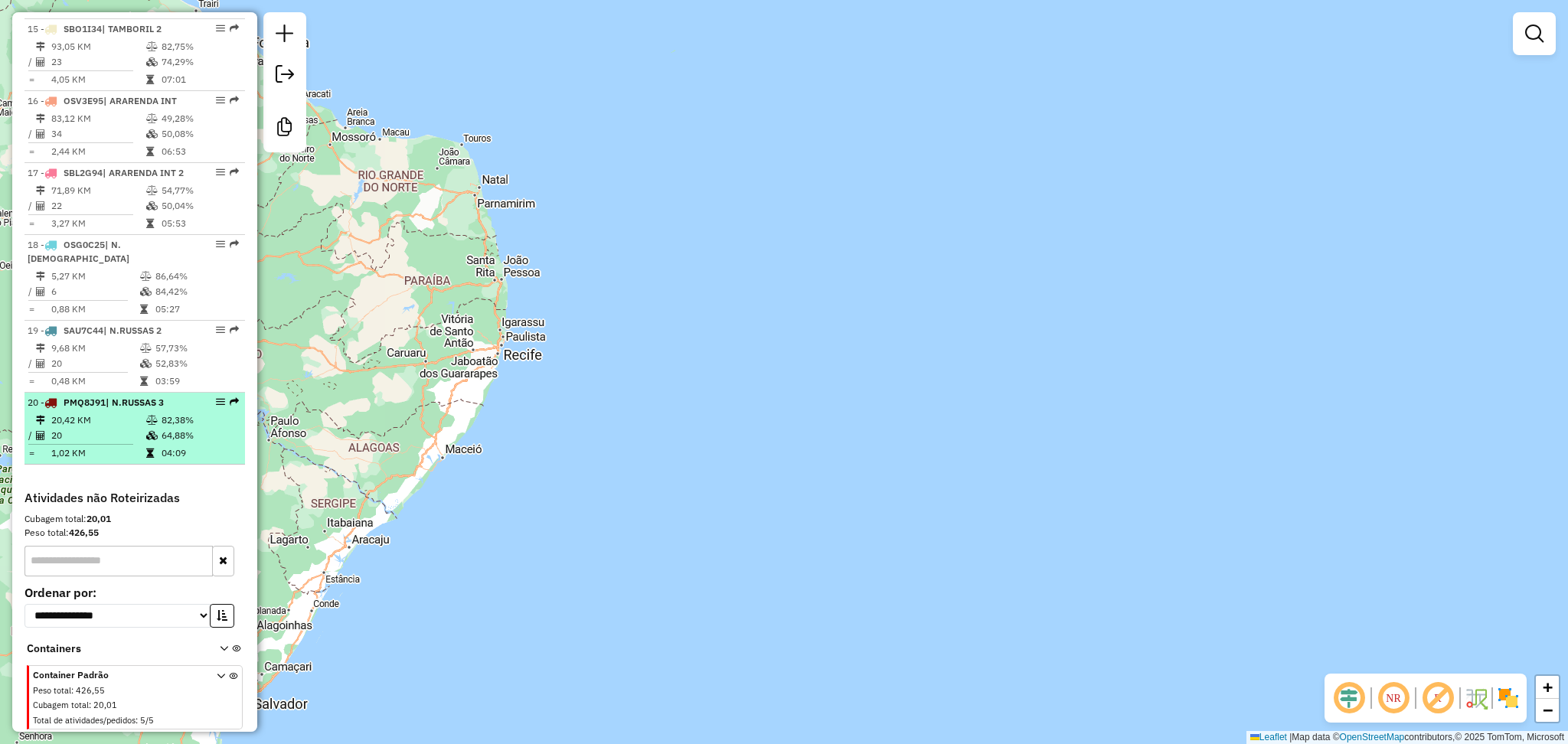
click at [203, 454] on td "04:09" at bounding box center [200, 453] width 78 height 15
select select "**********"
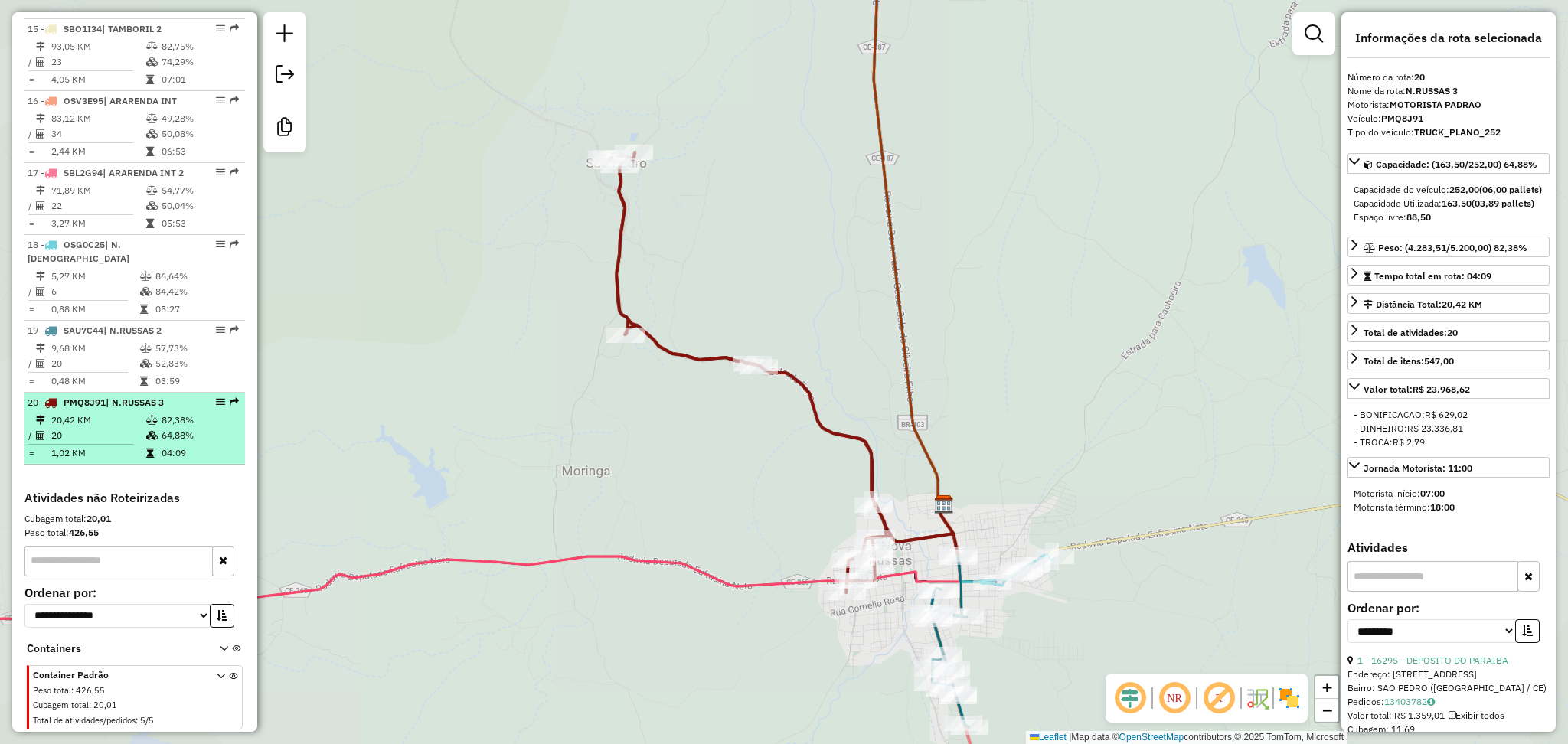
click at [127, 436] on td "20" at bounding box center [97, 435] width 95 height 15
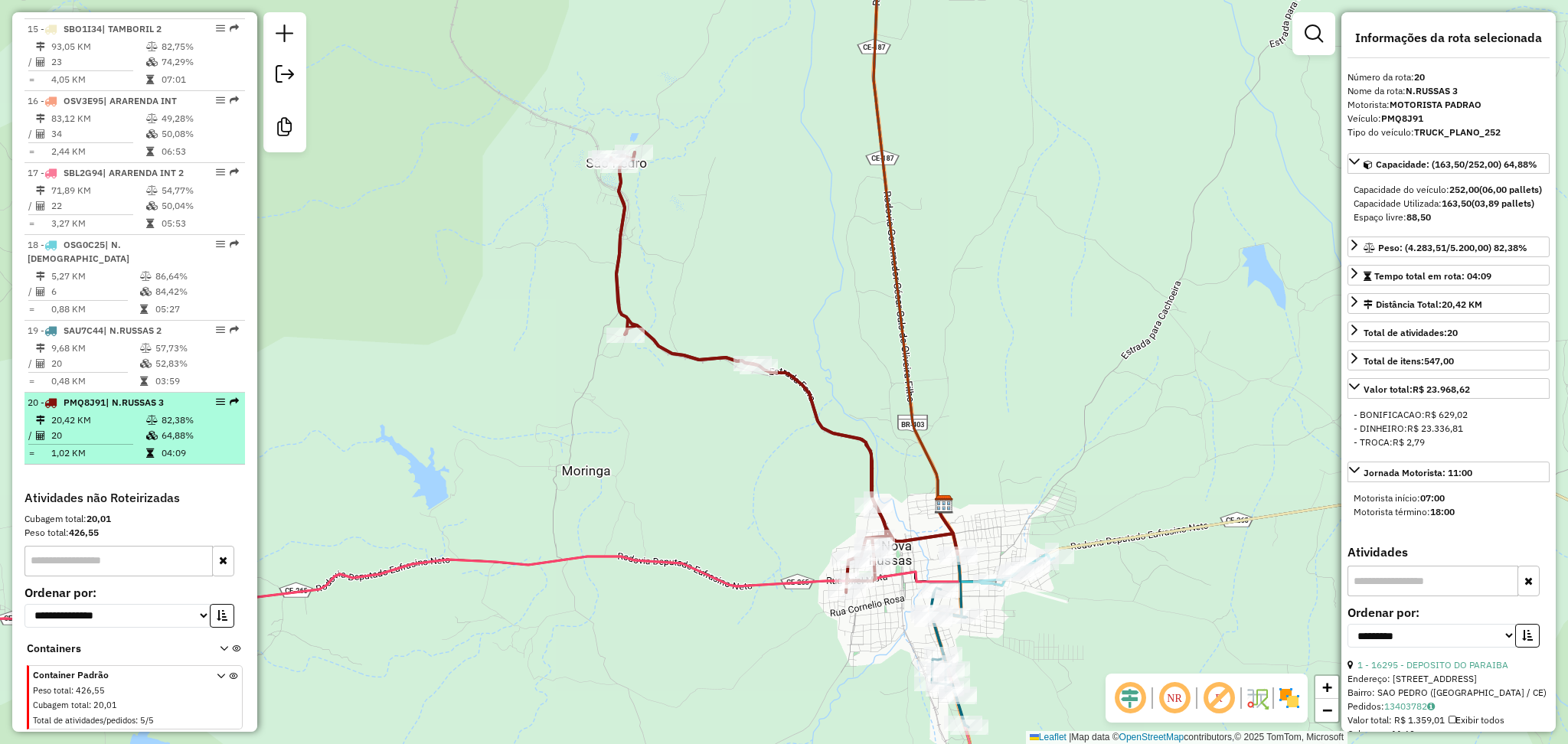
click at [108, 433] on td "20" at bounding box center [97, 435] width 95 height 15
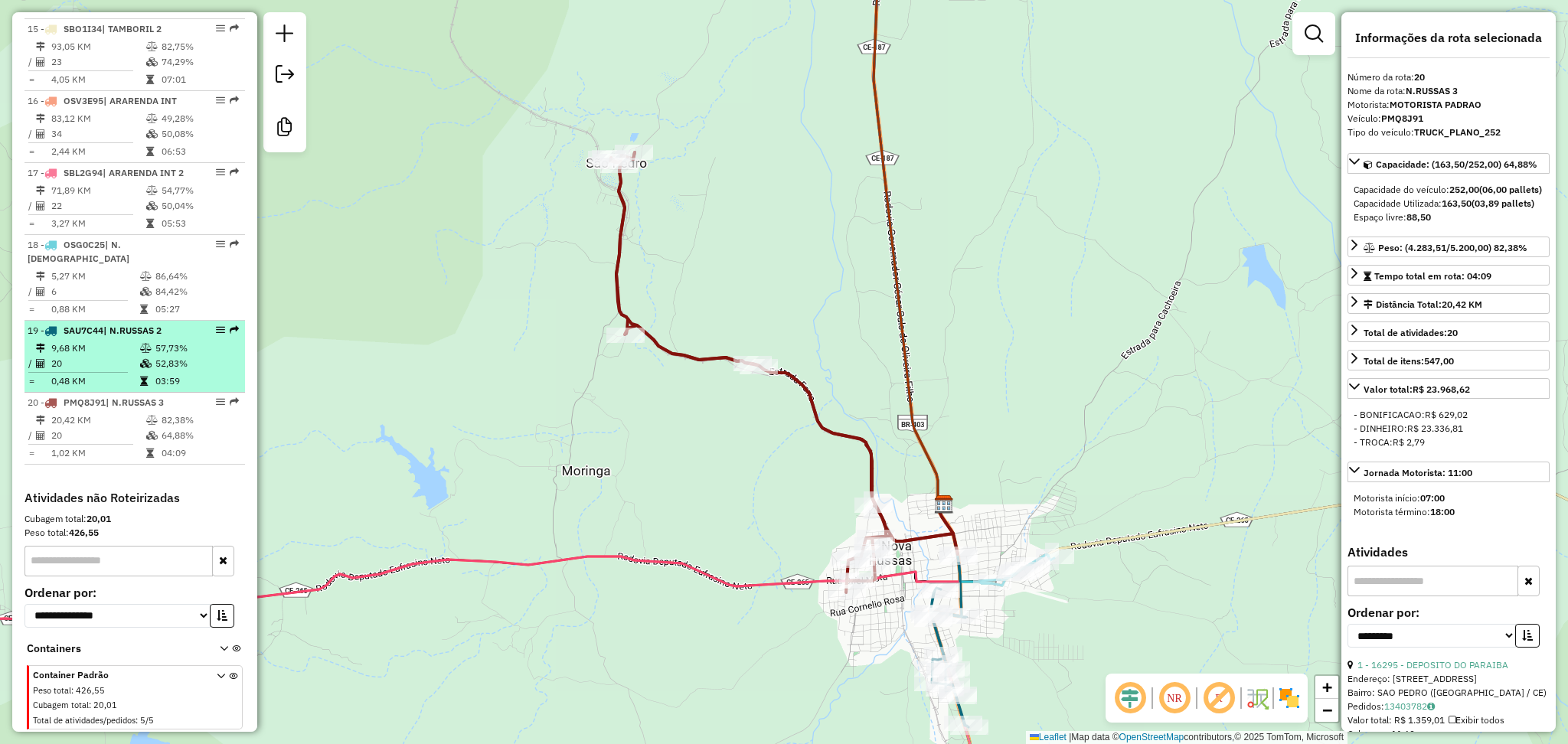
click at [106, 364] on td "20" at bounding box center [95, 363] width 89 height 15
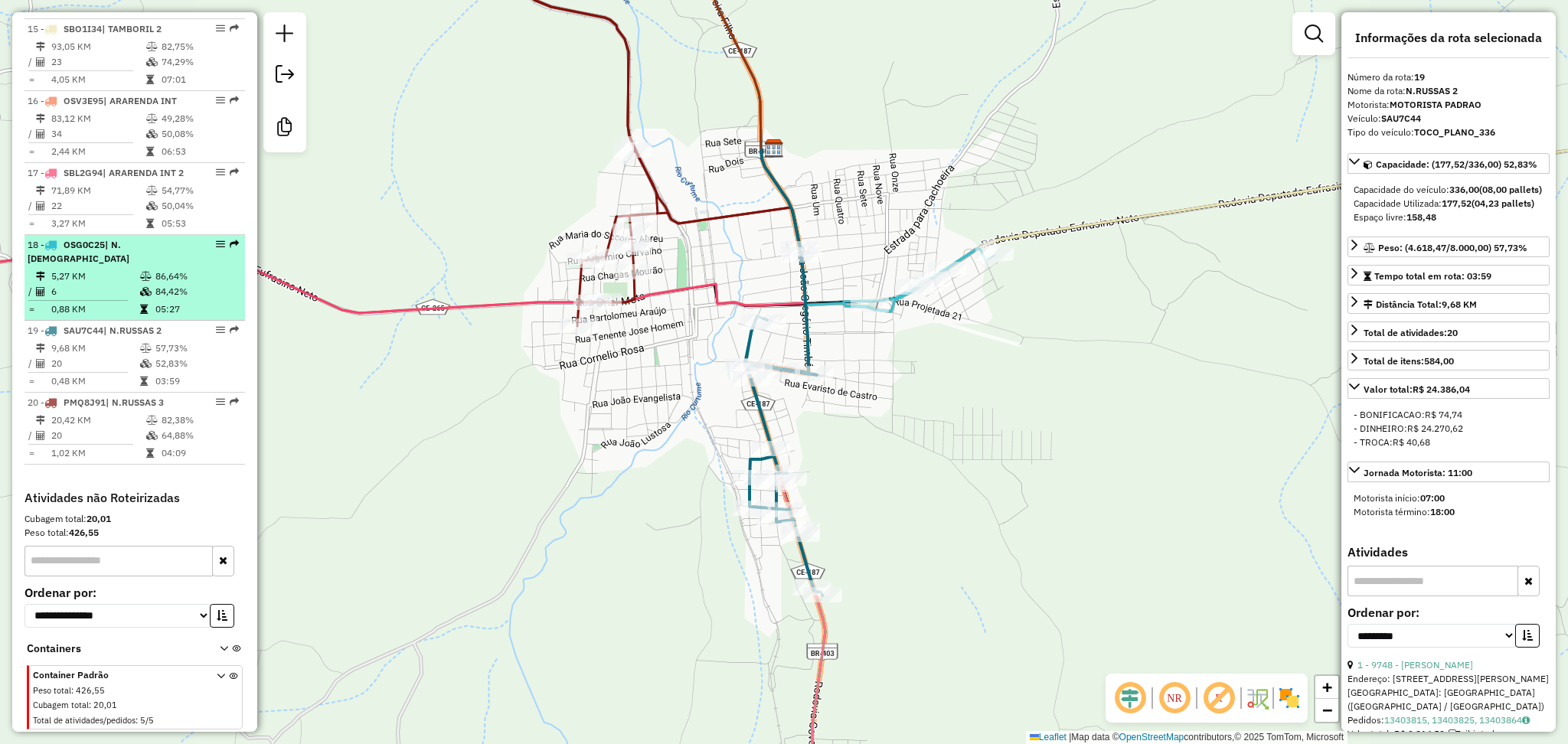
click at [116, 281] on td "5,27 KM" at bounding box center [95, 276] width 89 height 15
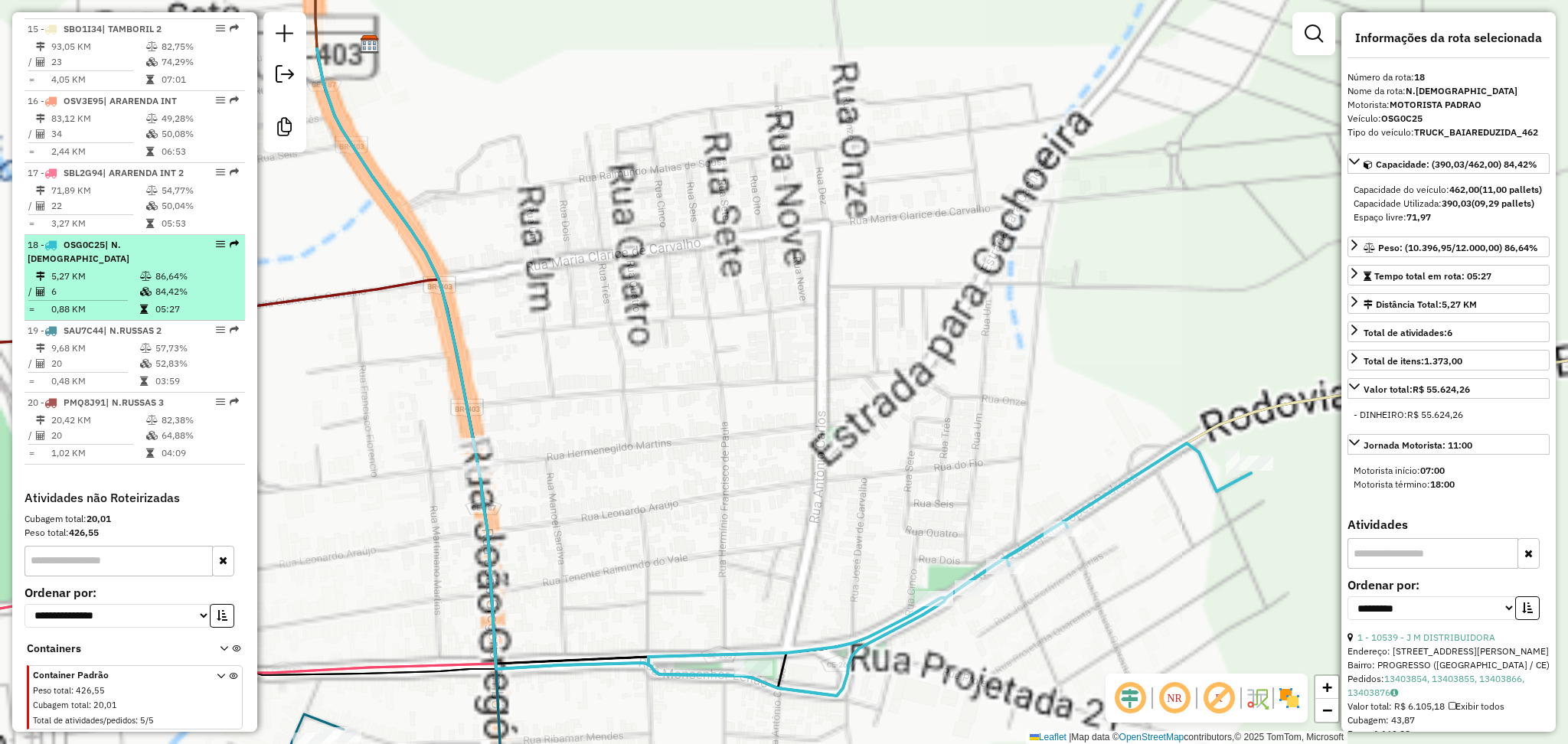
scroll to position [1515, 0]
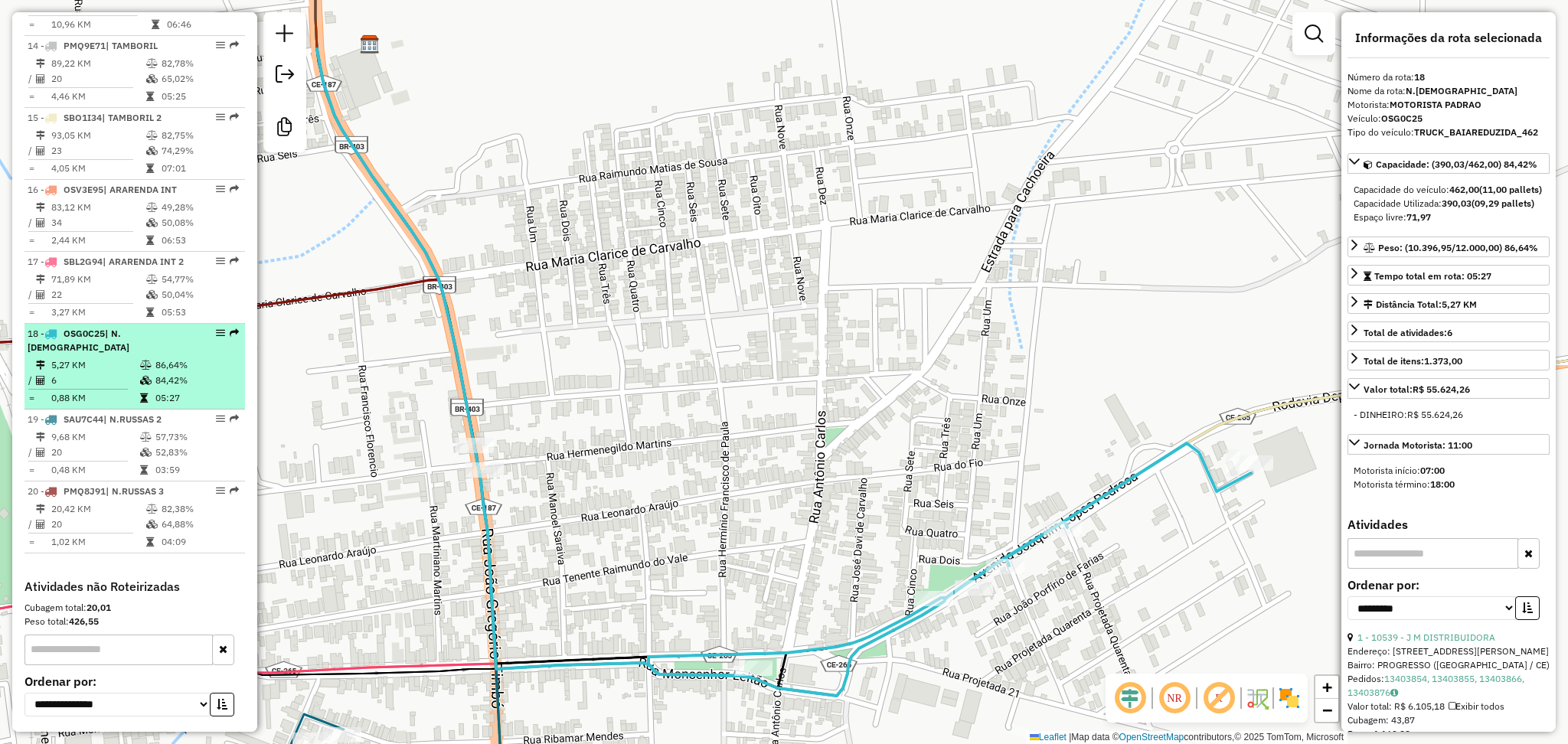
click at [102, 373] on td "5,27 KM" at bounding box center [95, 365] width 89 height 15
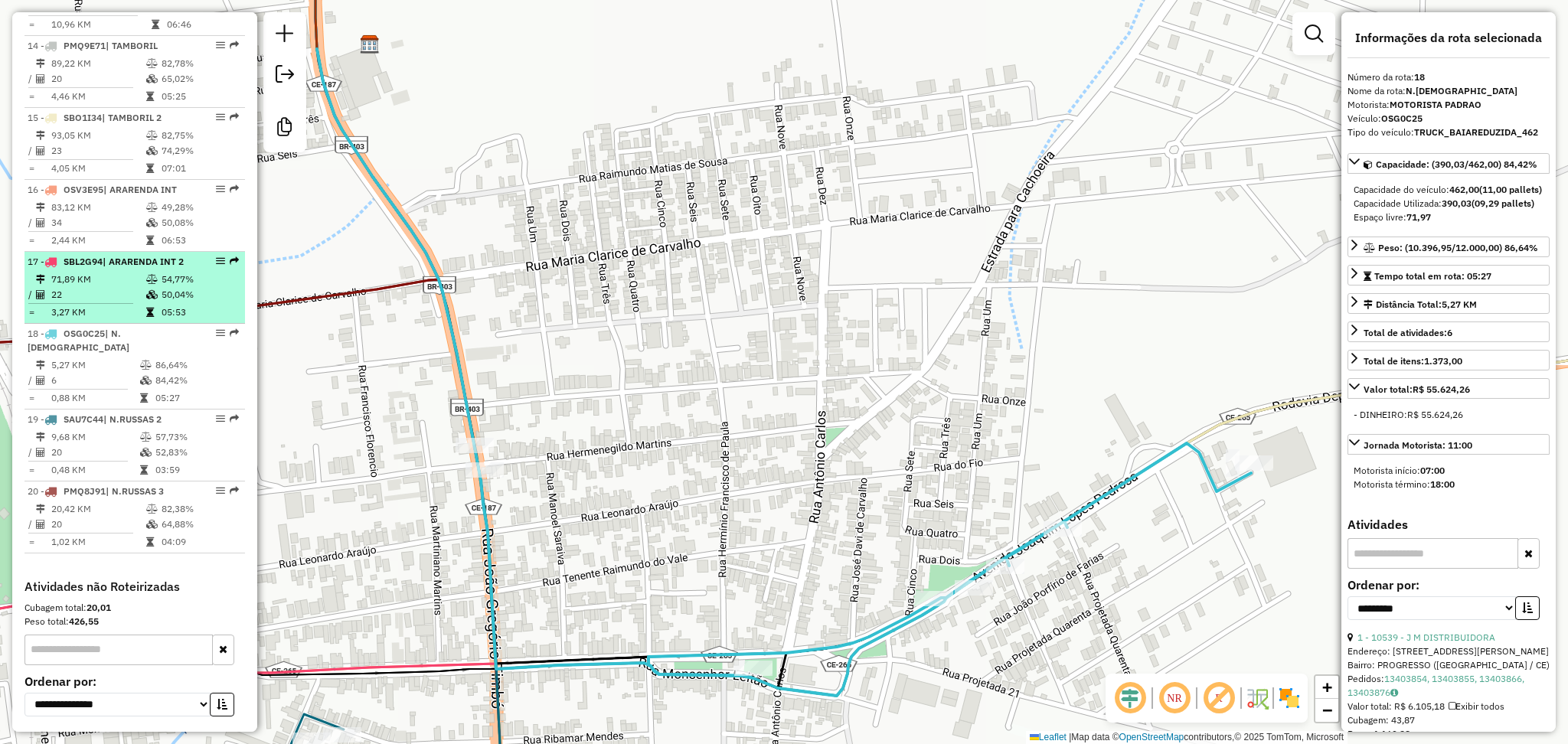
click at [107, 269] on div "17 - SBL2G94 | ARARENDA INT 2" at bounding box center [109, 261] width 163 height 14
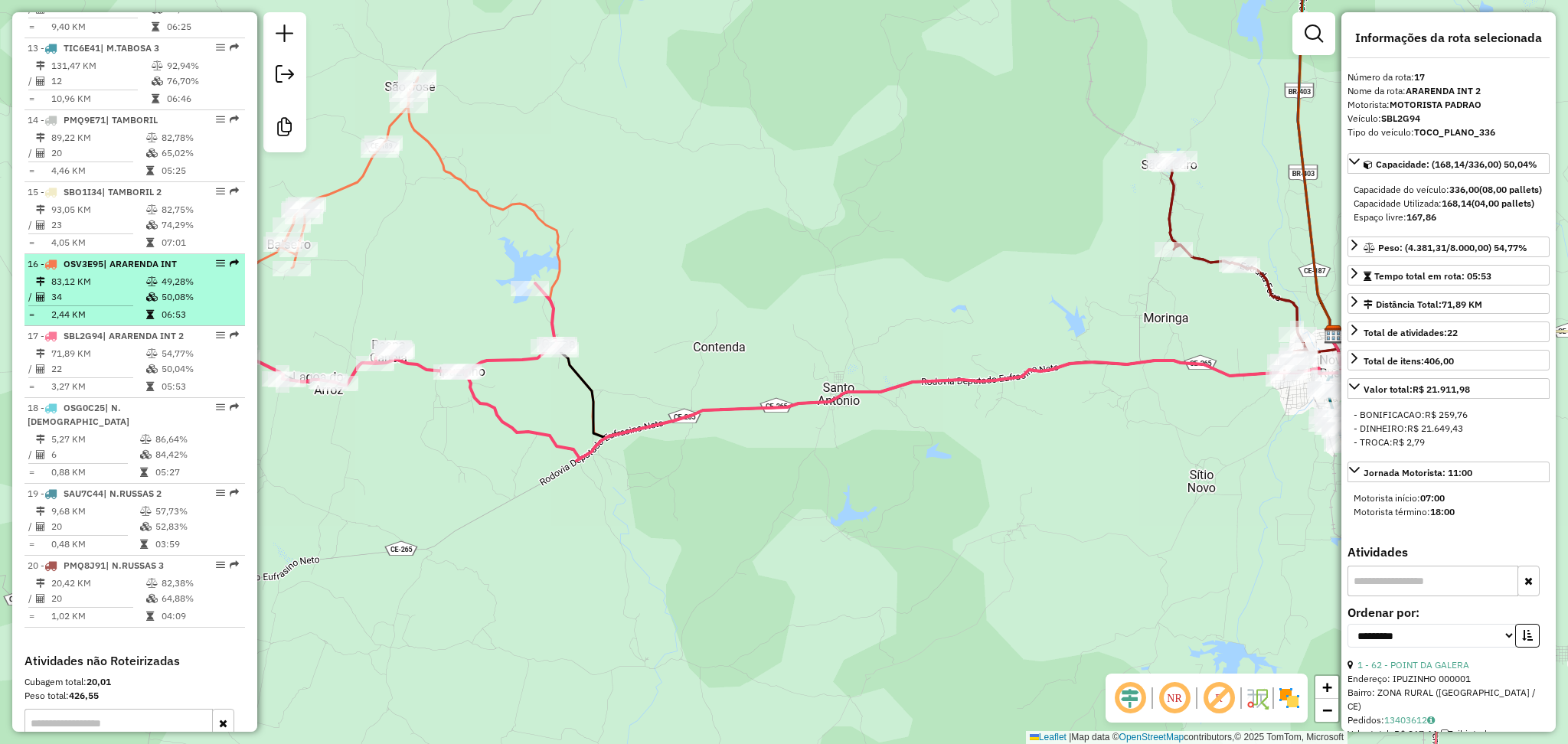
scroll to position [1414, 0]
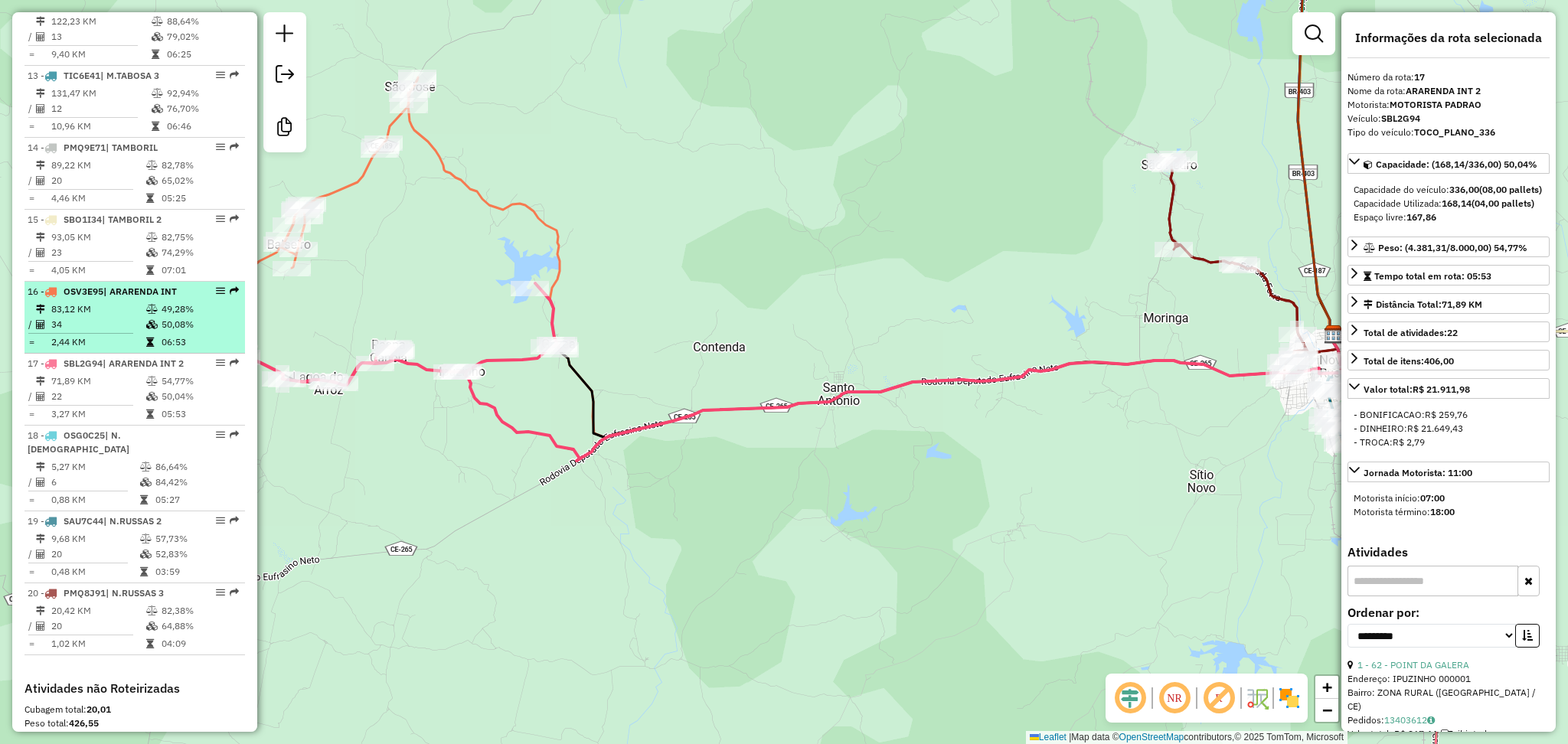
click at [127, 297] on span "| ARARENDA INT" at bounding box center [140, 292] width 74 height 11
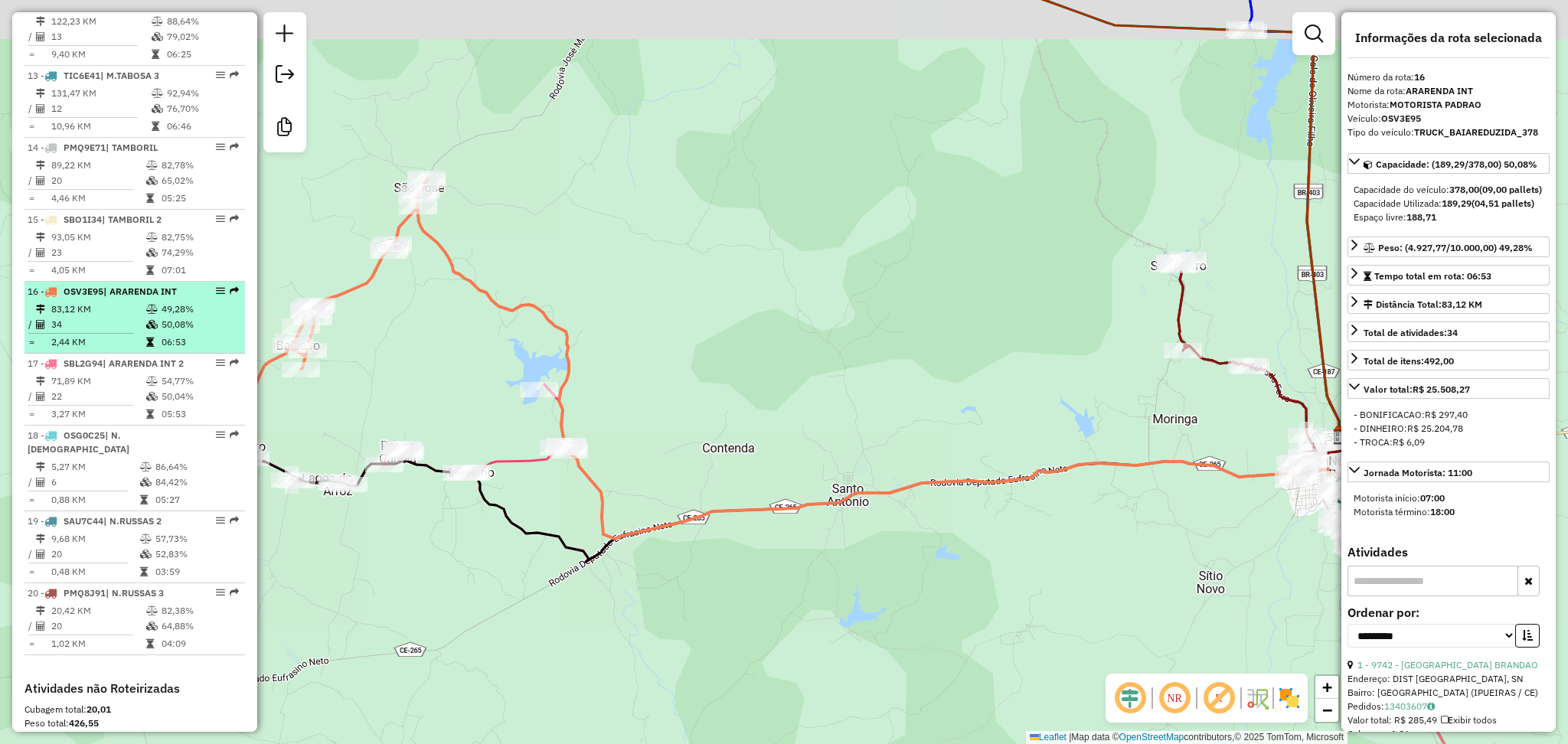
click at [118, 317] on td "83,12 KM" at bounding box center [97, 310] width 95 height 15
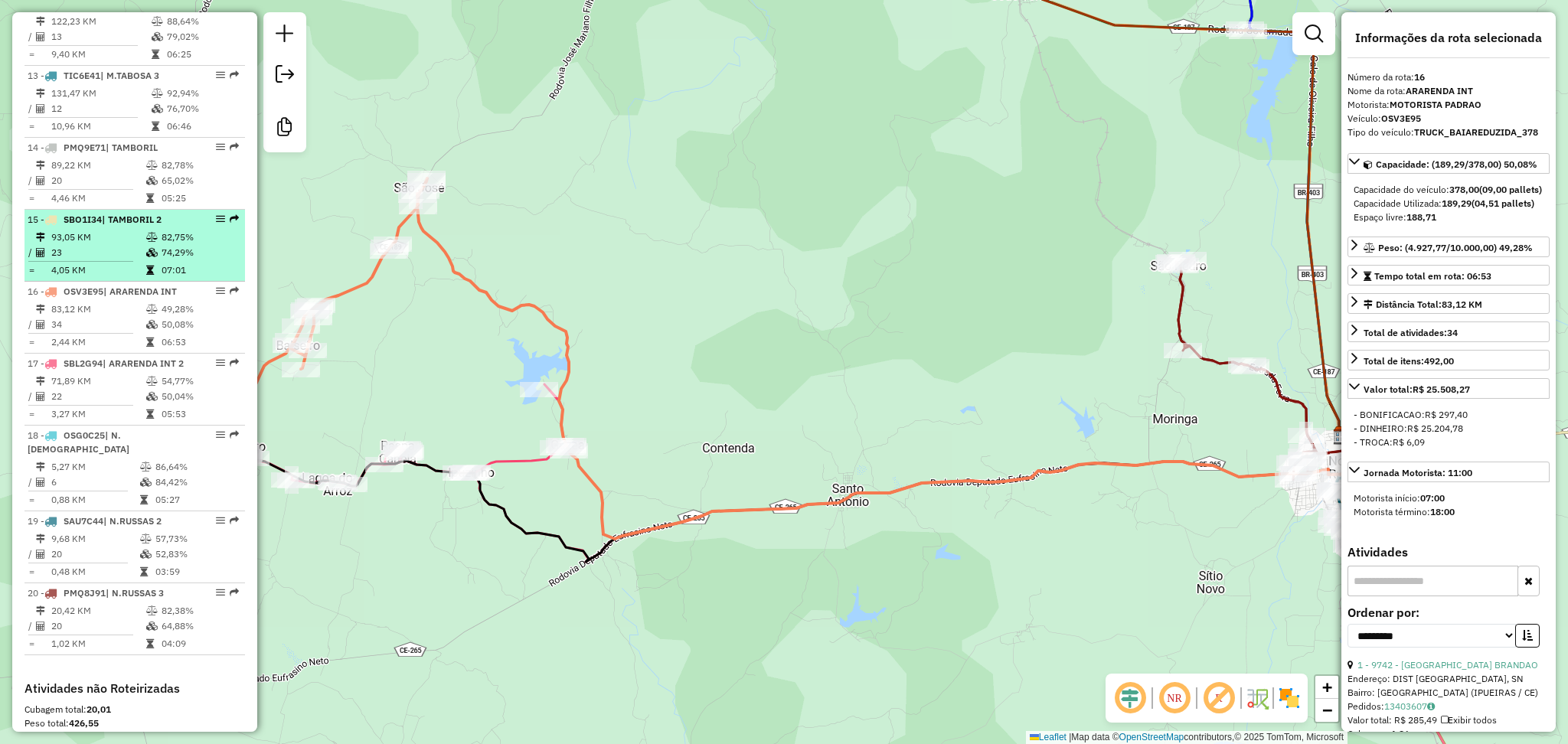
click at [98, 260] on td "23" at bounding box center [97, 253] width 95 height 15
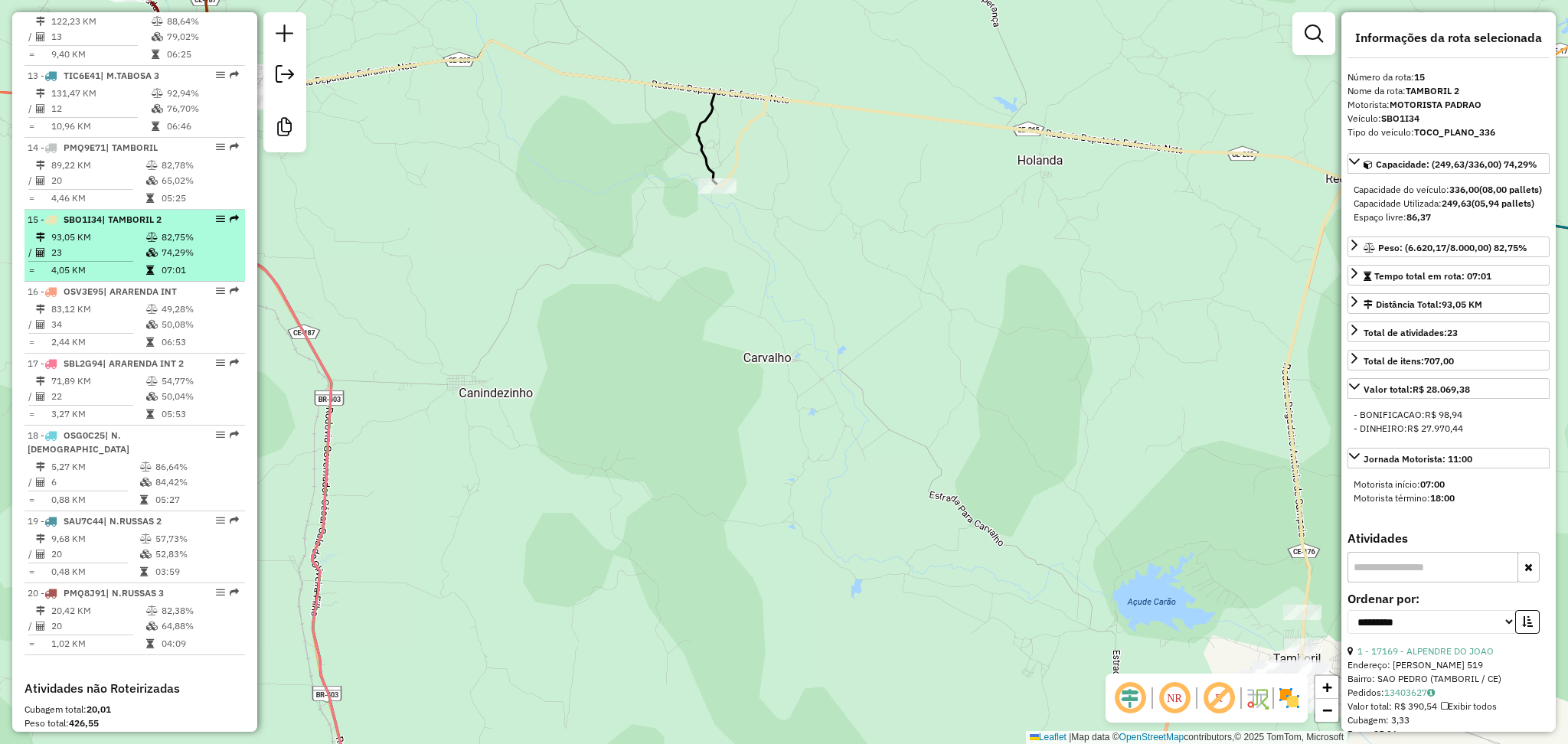
scroll to position [1312, 0]
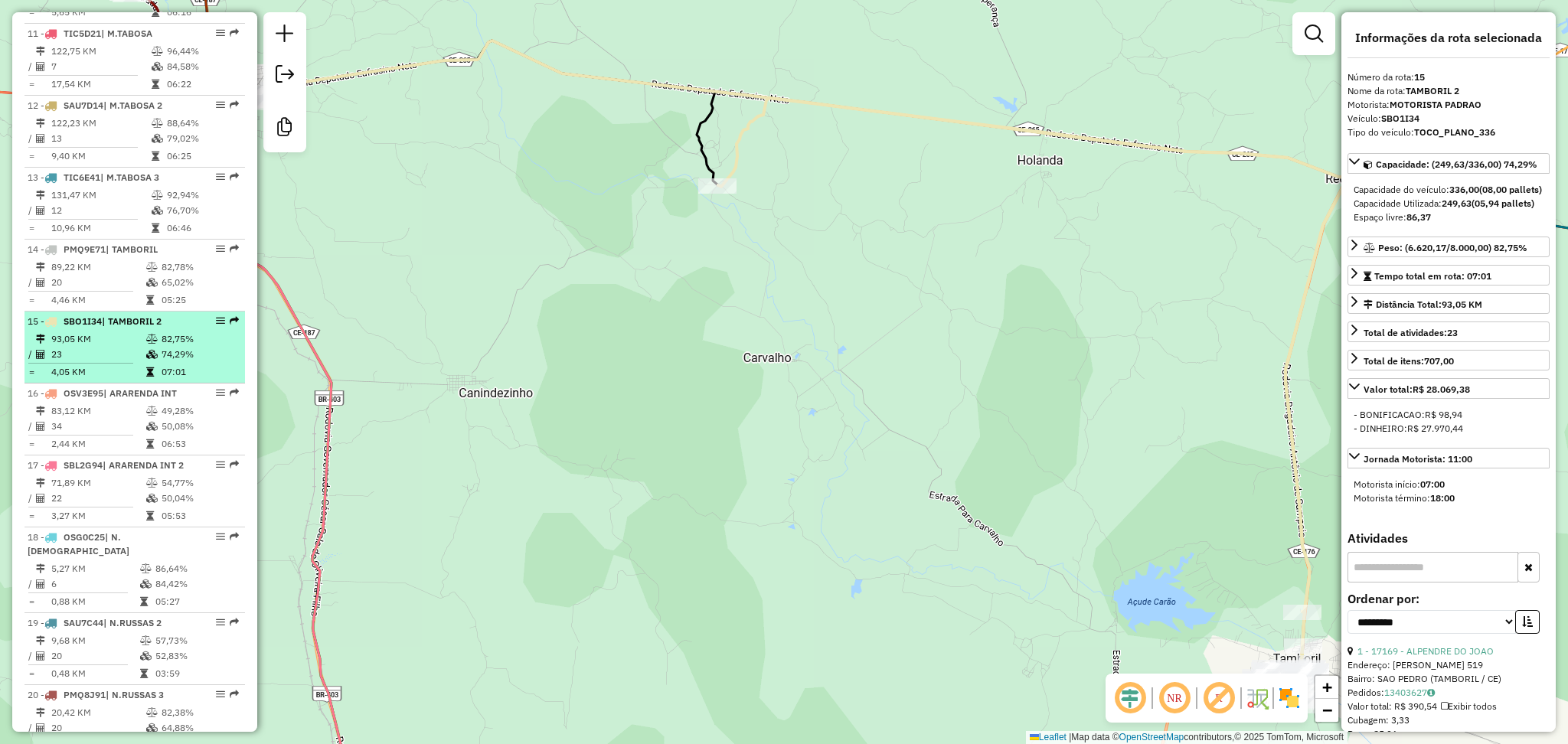
click at [119, 347] on td "93,05 KM" at bounding box center [97, 339] width 95 height 15
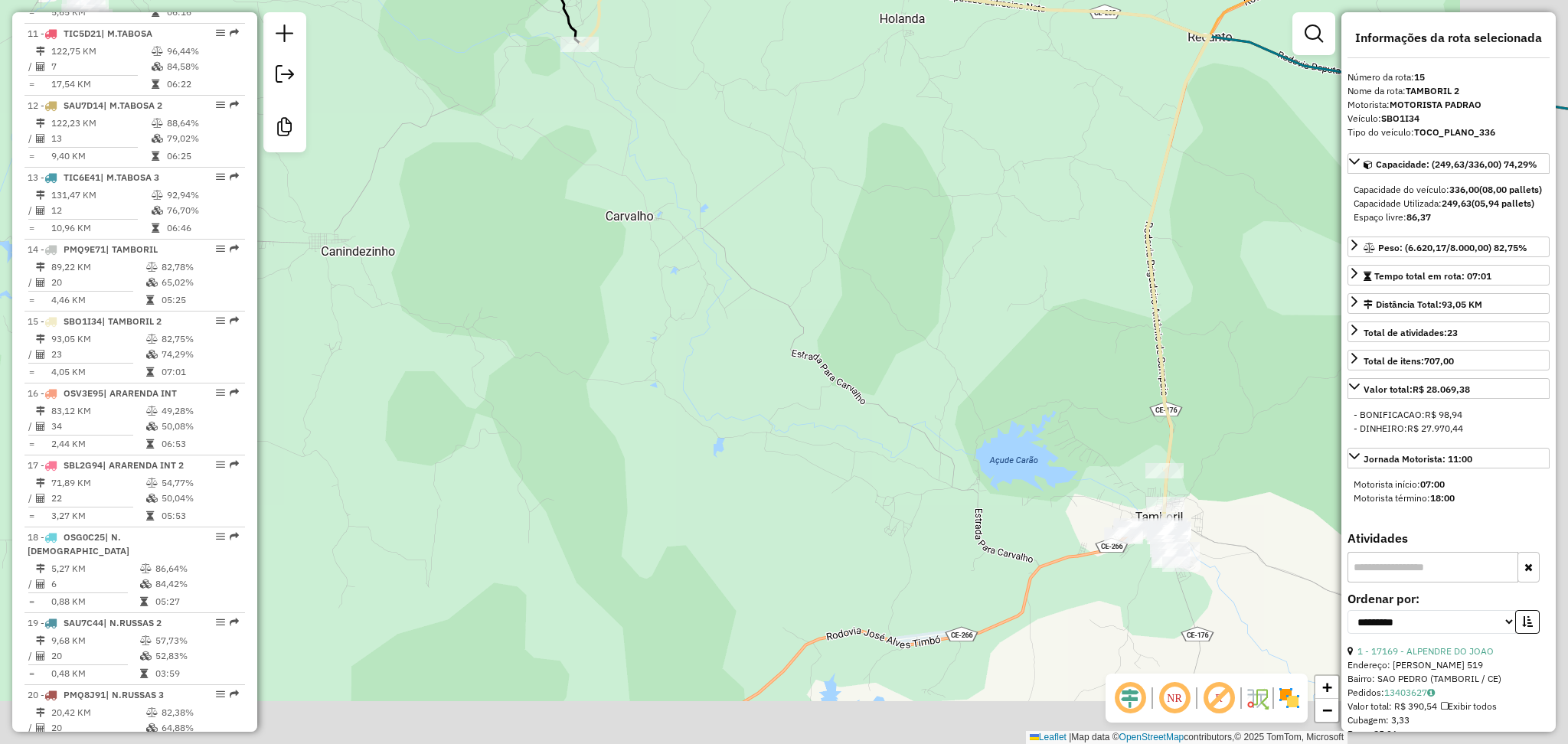
drag, startPoint x: 1030, startPoint y: 445, endPoint x: 953, endPoint y: 341, distance: 129.4
click at [881, 287] on div "Janela de atendimento Grade de atendimento Capacidade Transportadoras Veículos …" at bounding box center [784, 372] width 1568 height 744
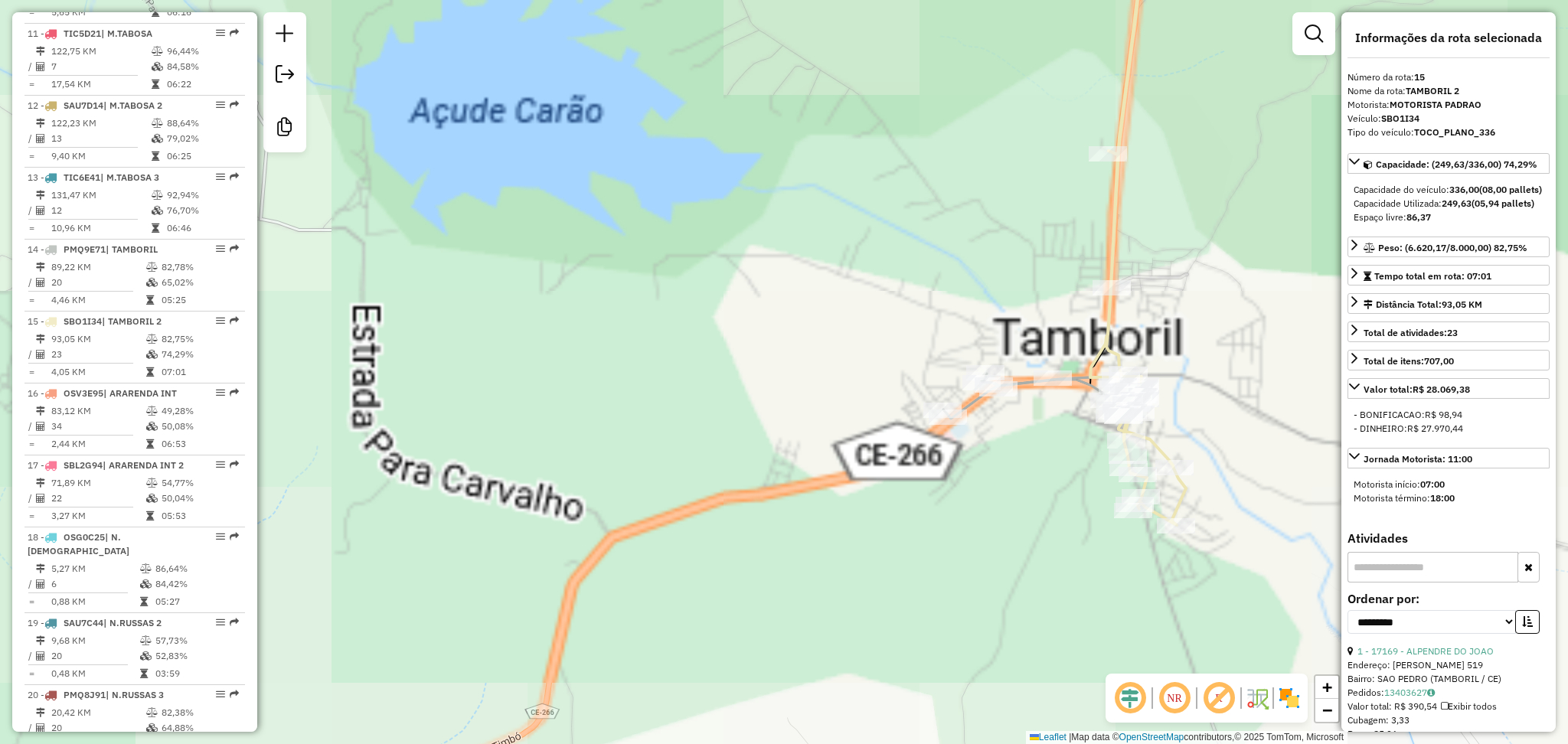
drag, startPoint x: 1256, startPoint y: 427, endPoint x: 1032, endPoint y: 347, distance: 237.9
click at [1033, 347] on div "Janela de atendimento Grade de atendimento Capacidade Transportadoras Veículos …" at bounding box center [784, 372] width 1568 height 744
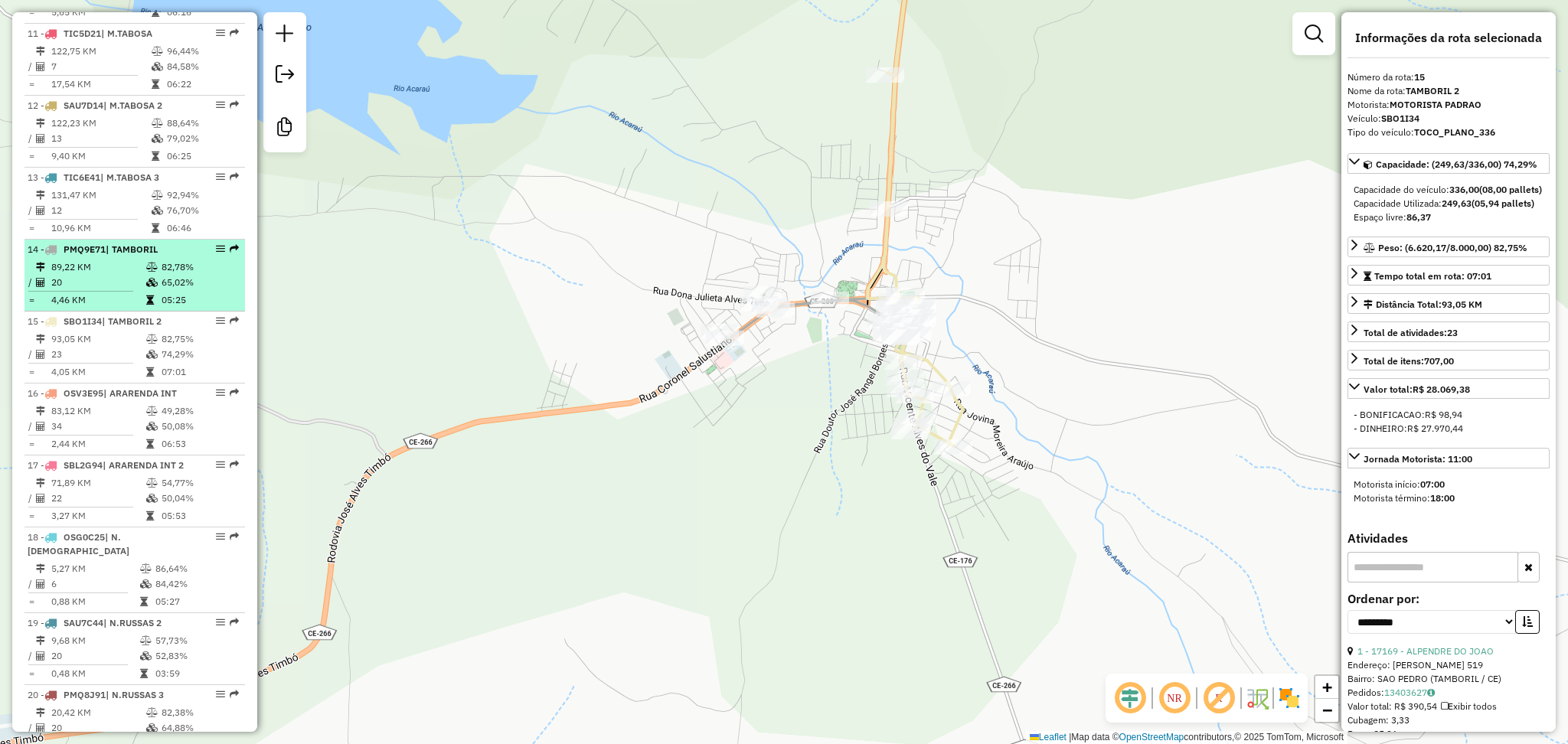
click at [112, 291] on td "20" at bounding box center [97, 282] width 95 height 15
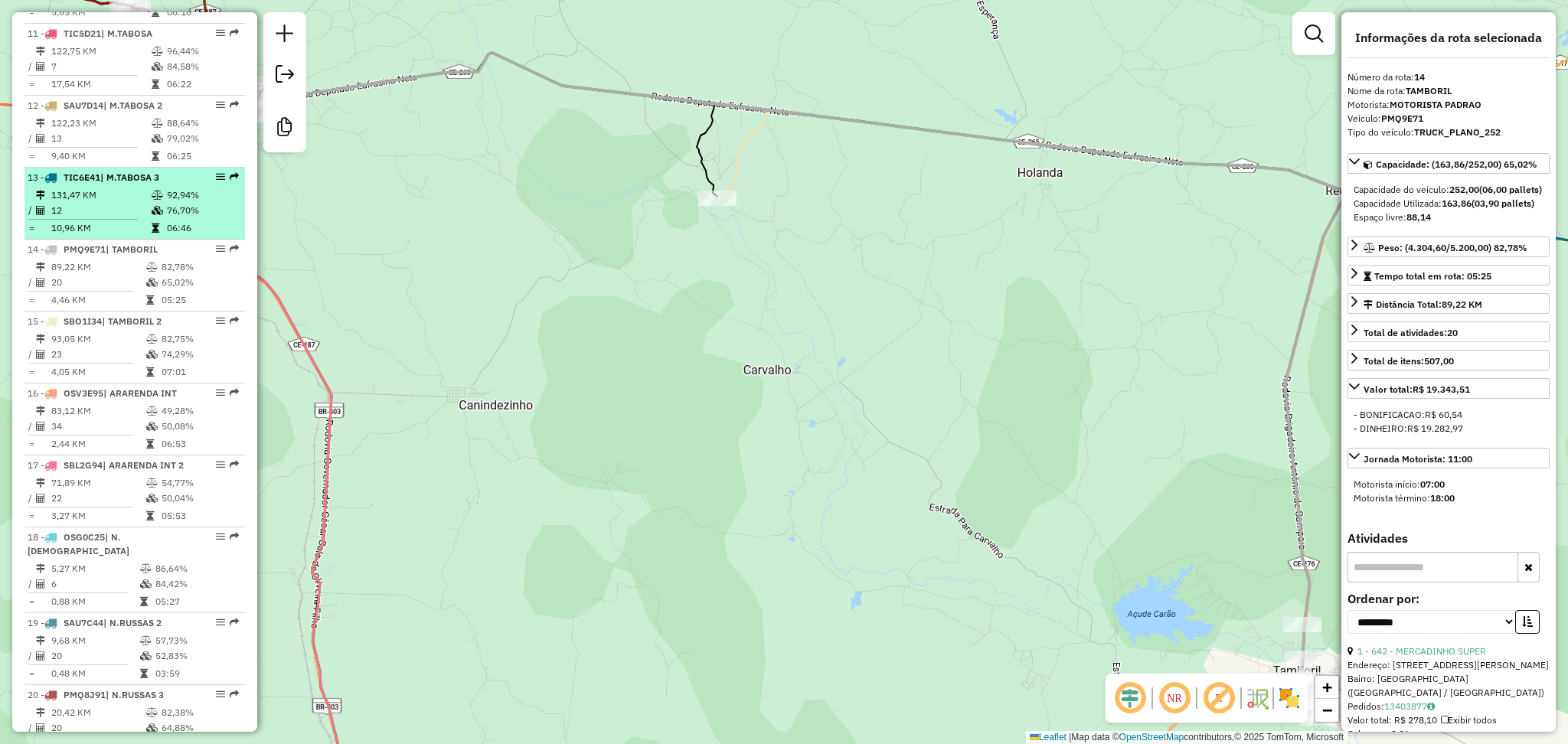
scroll to position [1210, 0]
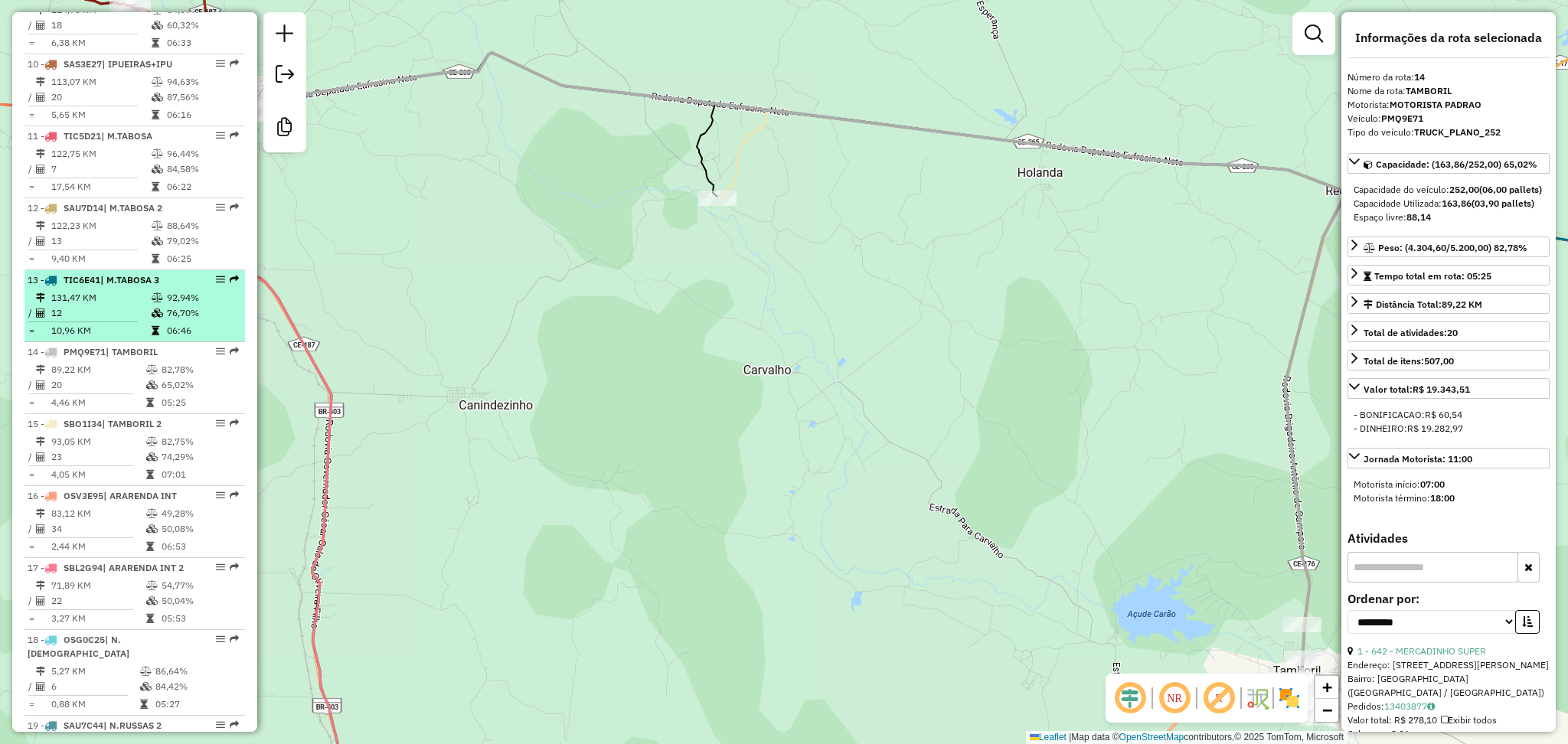
click at [118, 321] on td "12" at bounding box center [100, 313] width 100 height 15
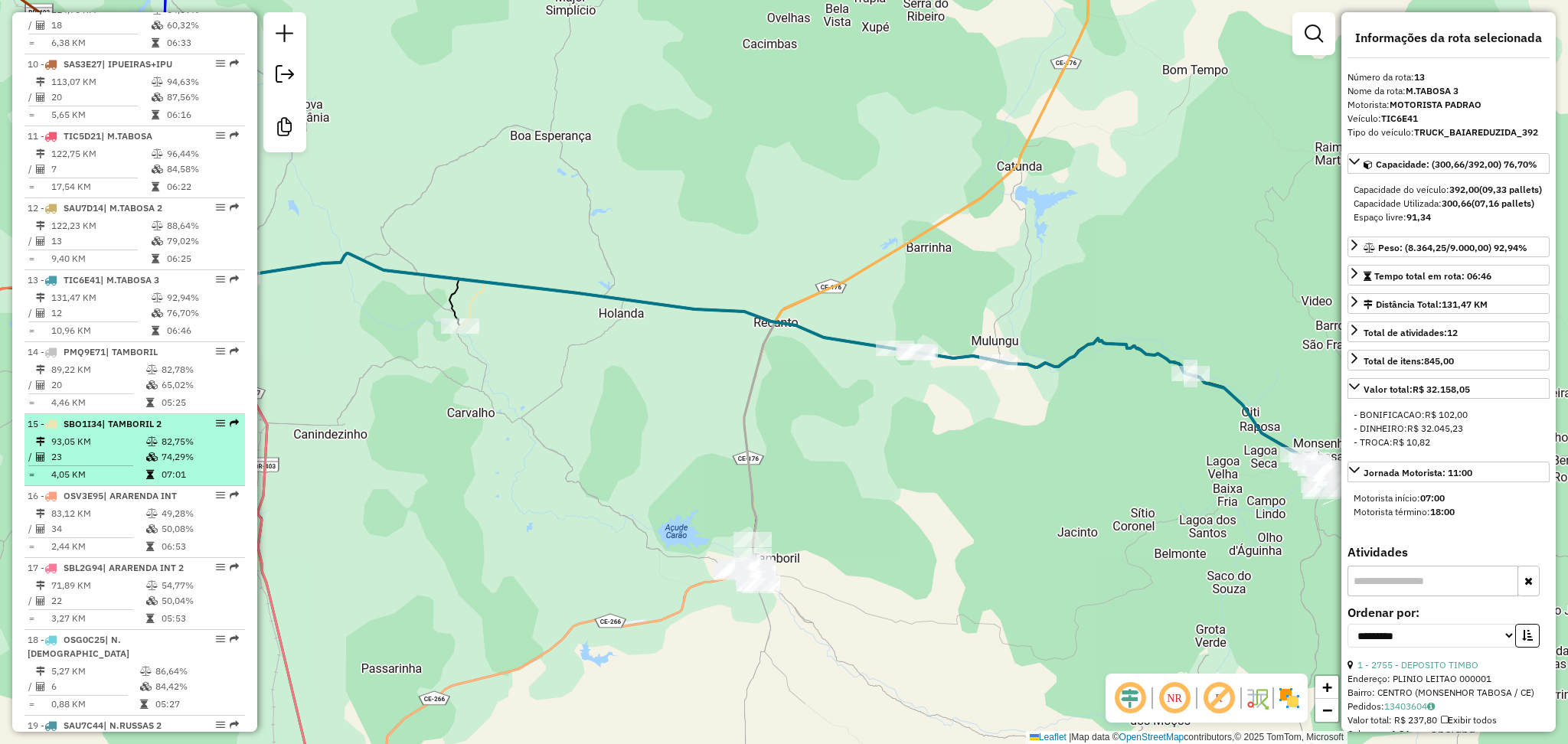
click at [95, 449] on td "93,05 KM" at bounding box center [97, 442] width 95 height 15
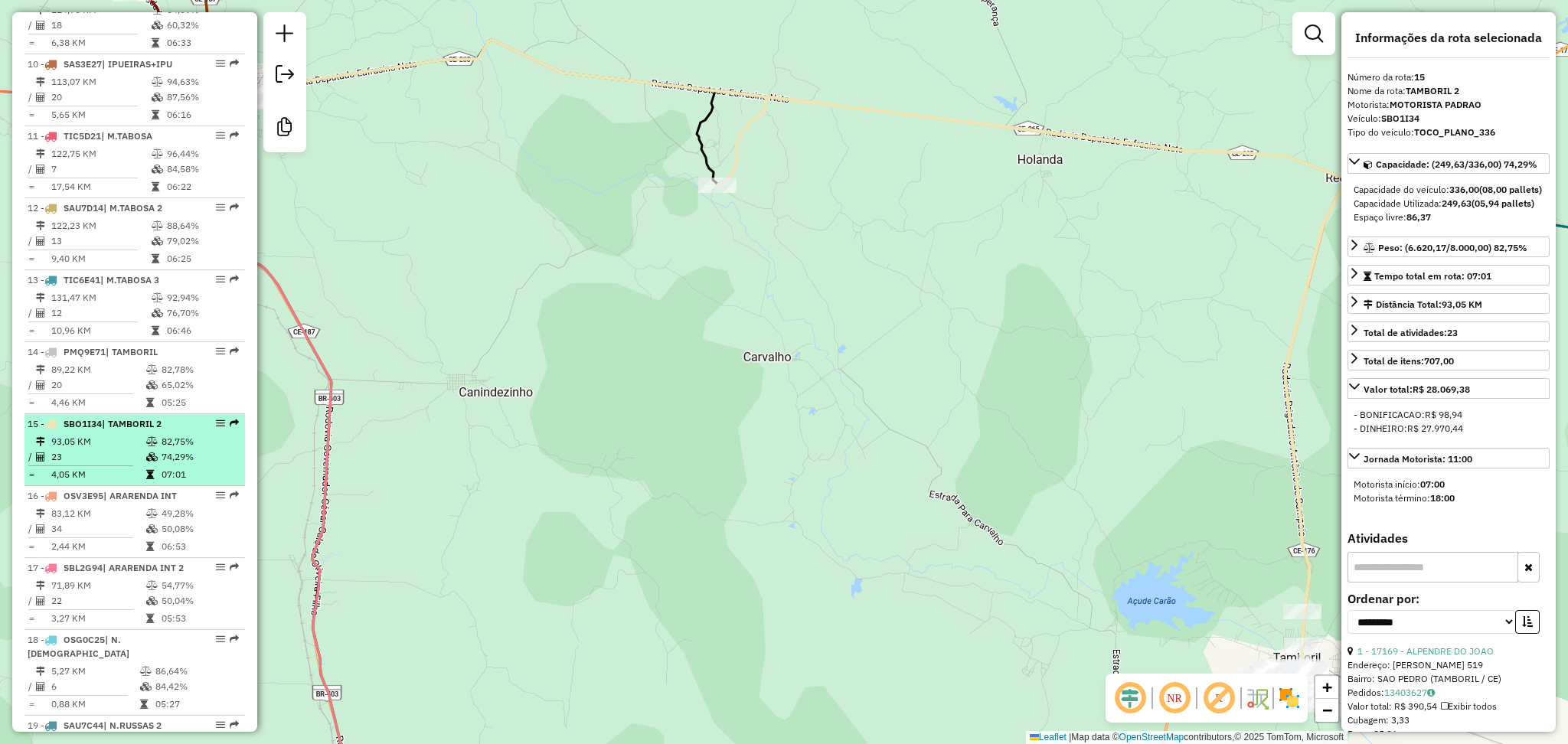
click at [108, 450] on td "93,05 KM" at bounding box center [97, 442] width 95 height 15
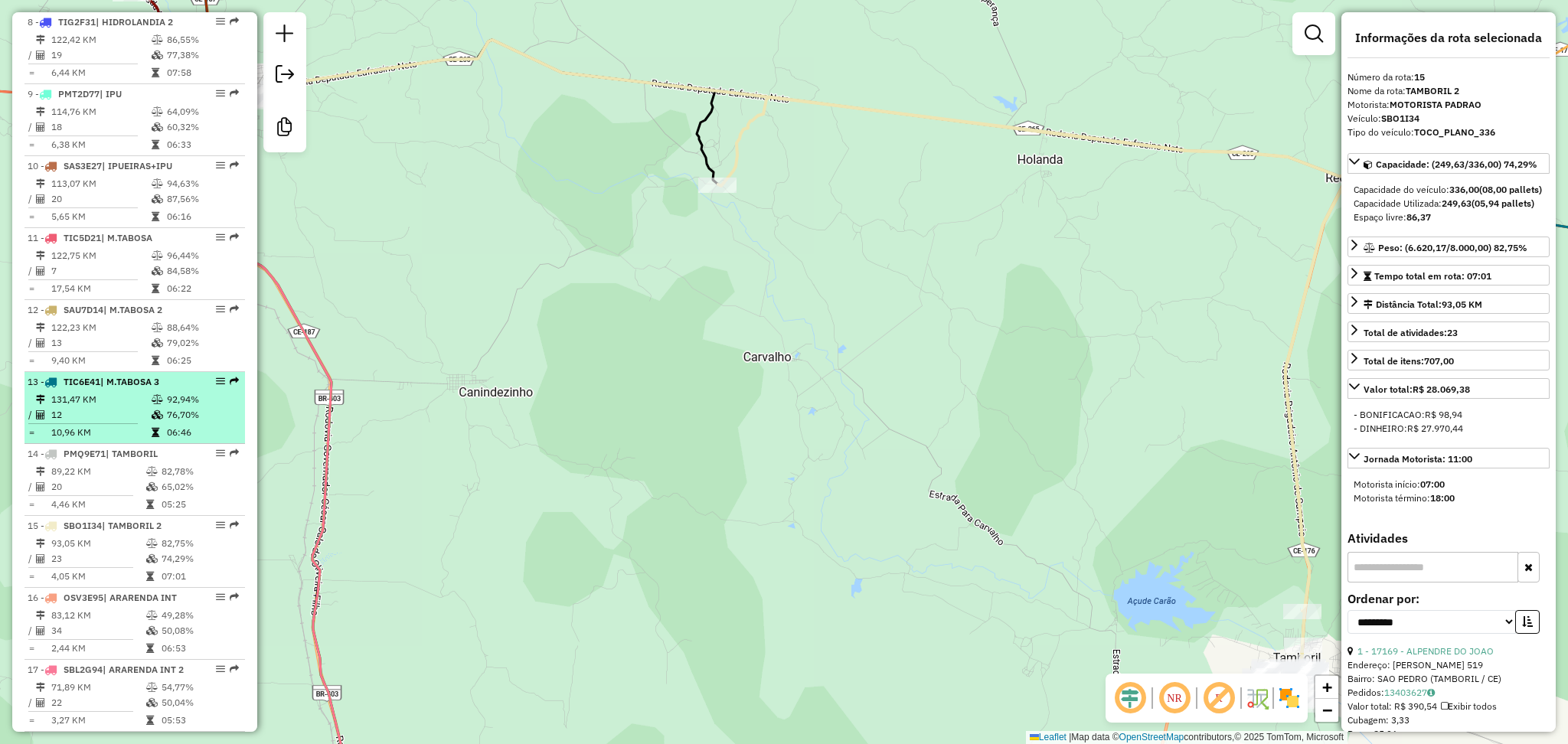
click at [152, 421] on td at bounding box center [158, 415] width 15 height 15
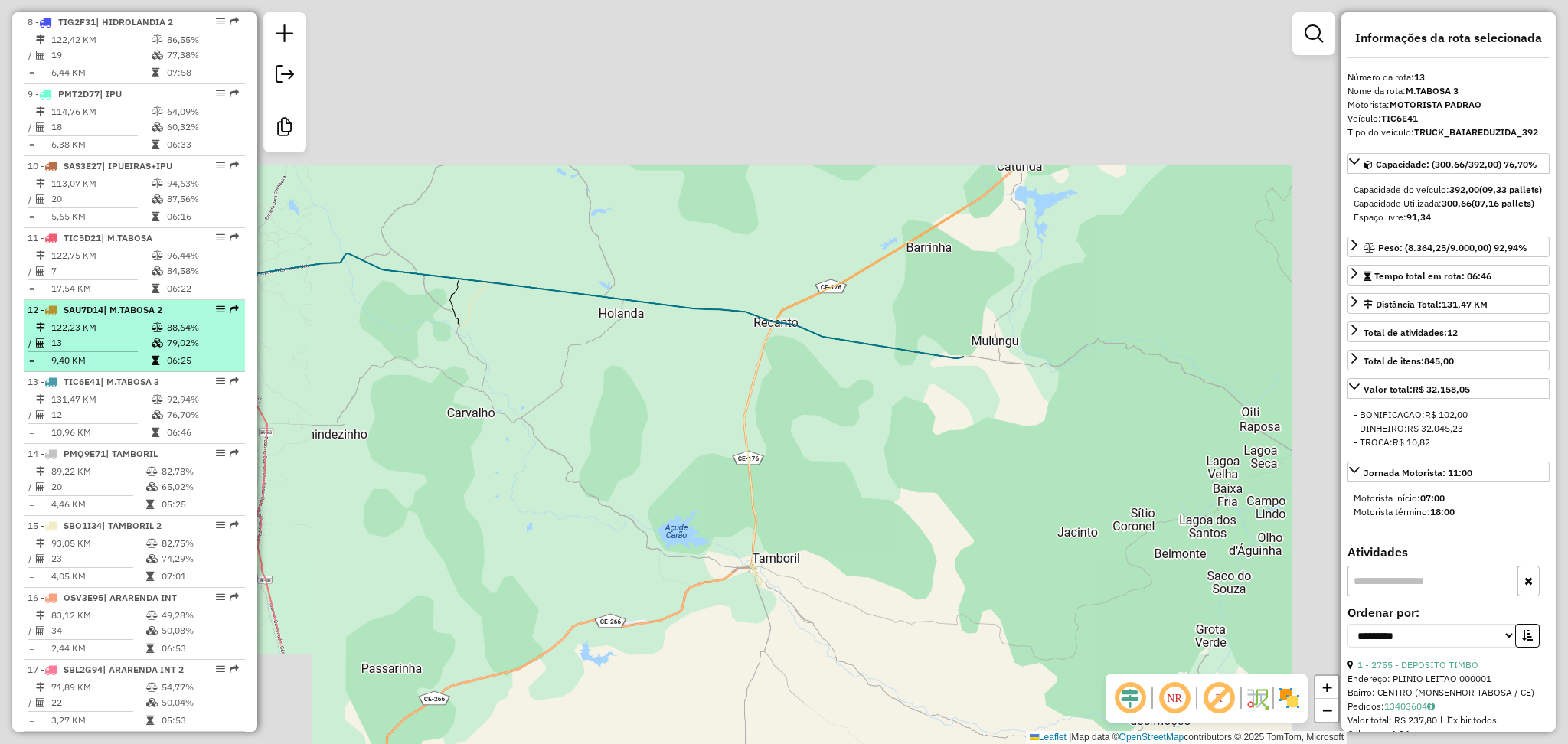
click at [126, 368] on td "9,40 KM" at bounding box center [100, 361] width 100 height 15
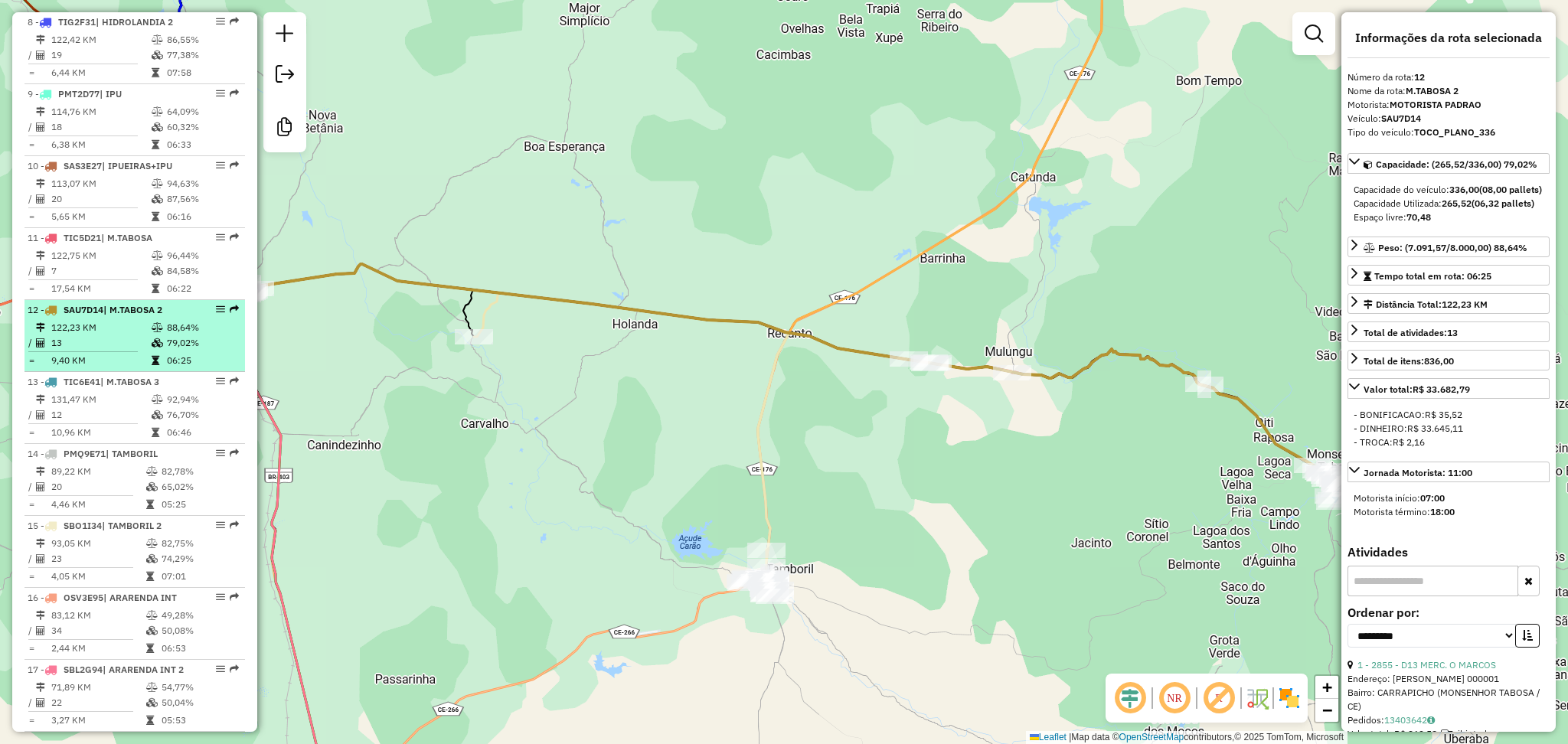
click at [119, 335] on td "122,23 KM" at bounding box center [100, 328] width 100 height 15
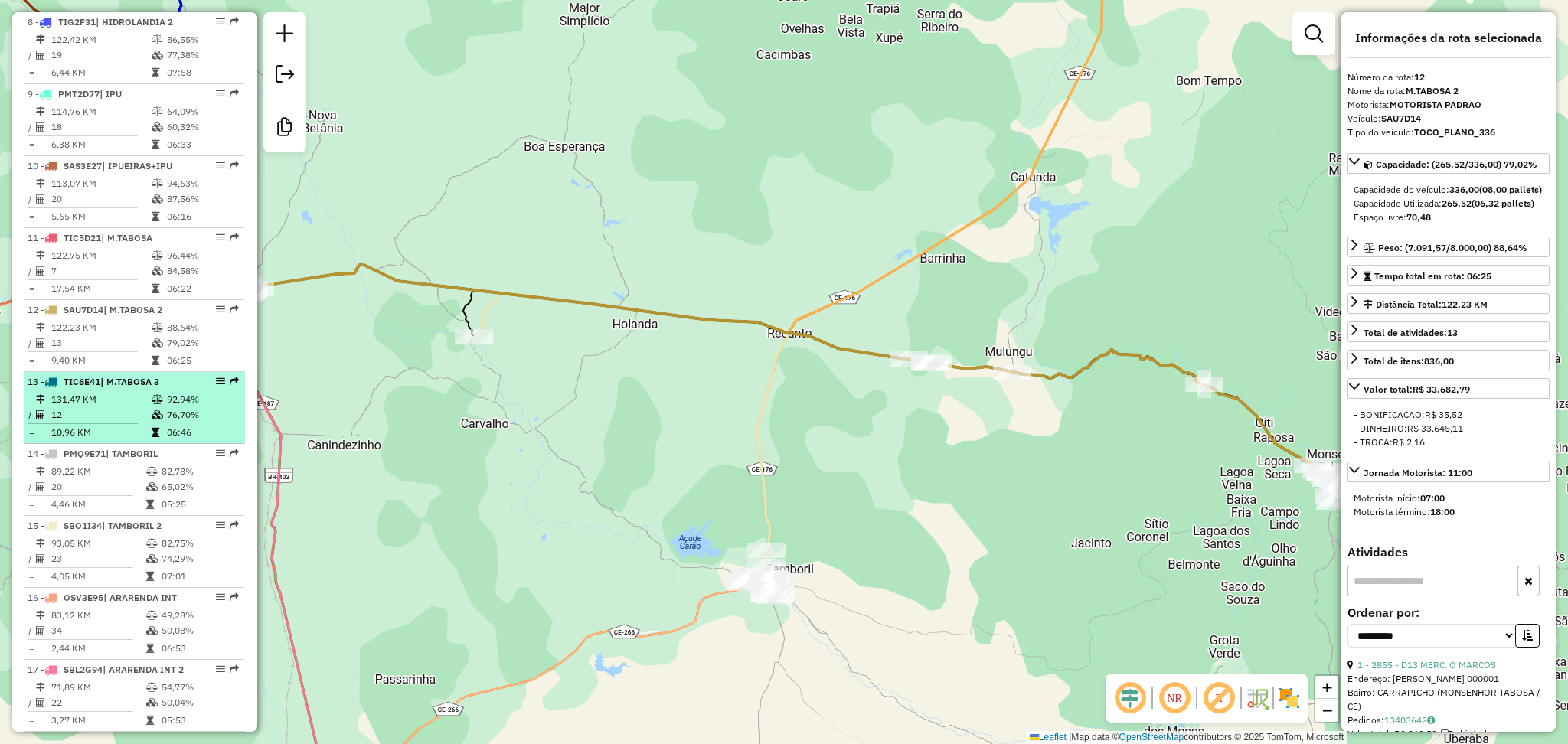
click at [111, 422] on td "12" at bounding box center [100, 415] width 100 height 15
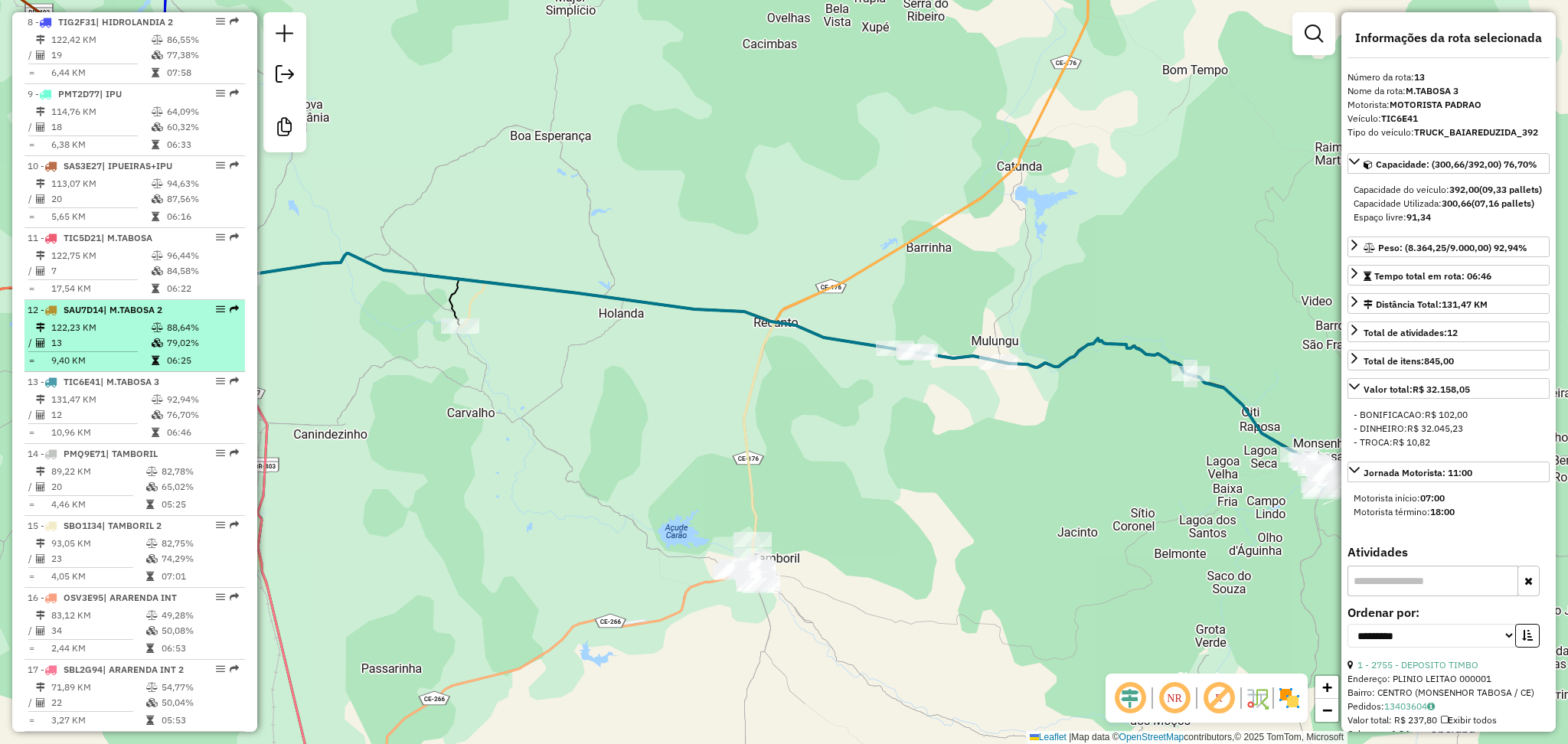
click at [129, 351] on td "13" at bounding box center [100, 343] width 100 height 15
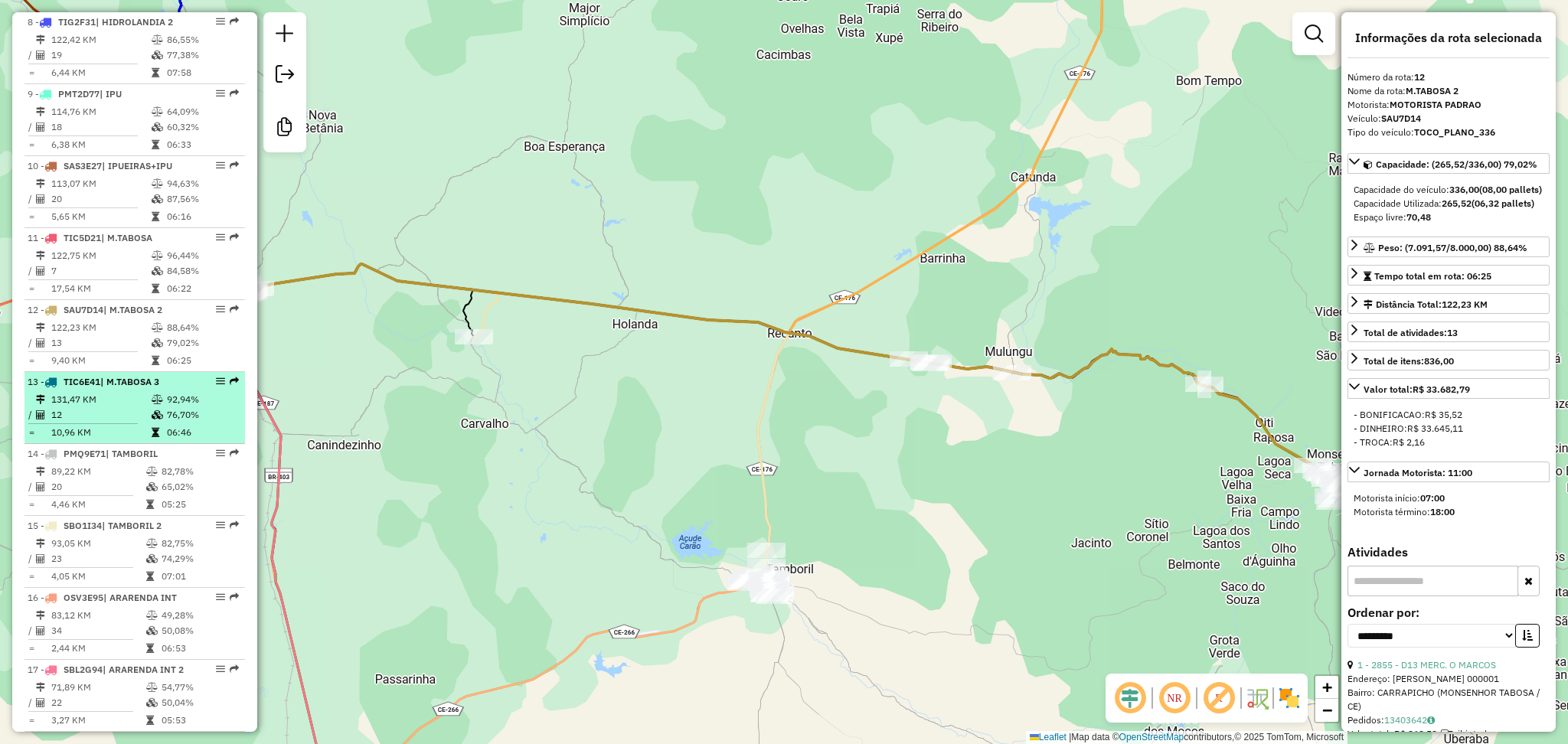
click at [116, 407] on td "131,47 KM" at bounding box center [100, 399] width 100 height 15
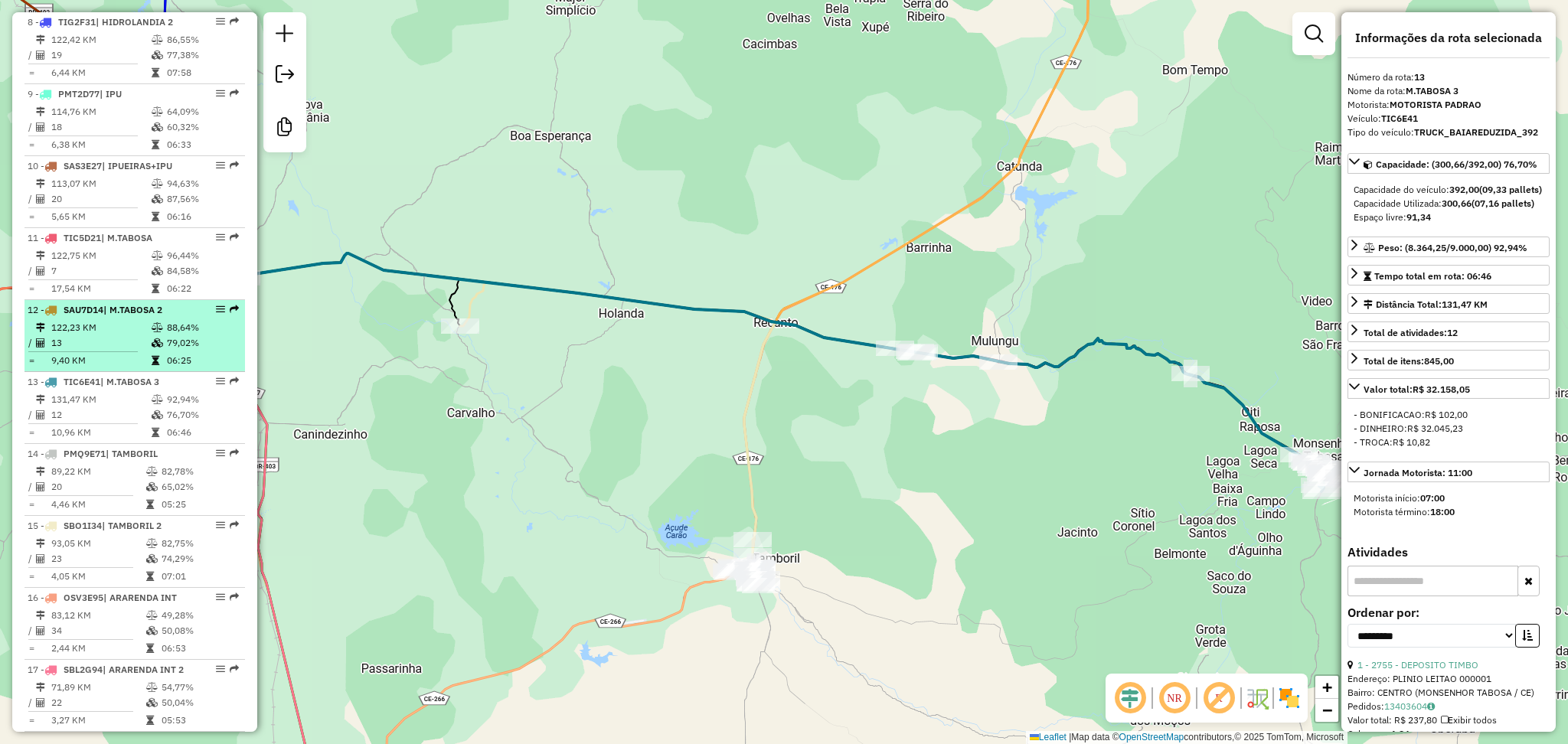
click at [130, 351] on td "13" at bounding box center [100, 343] width 100 height 15
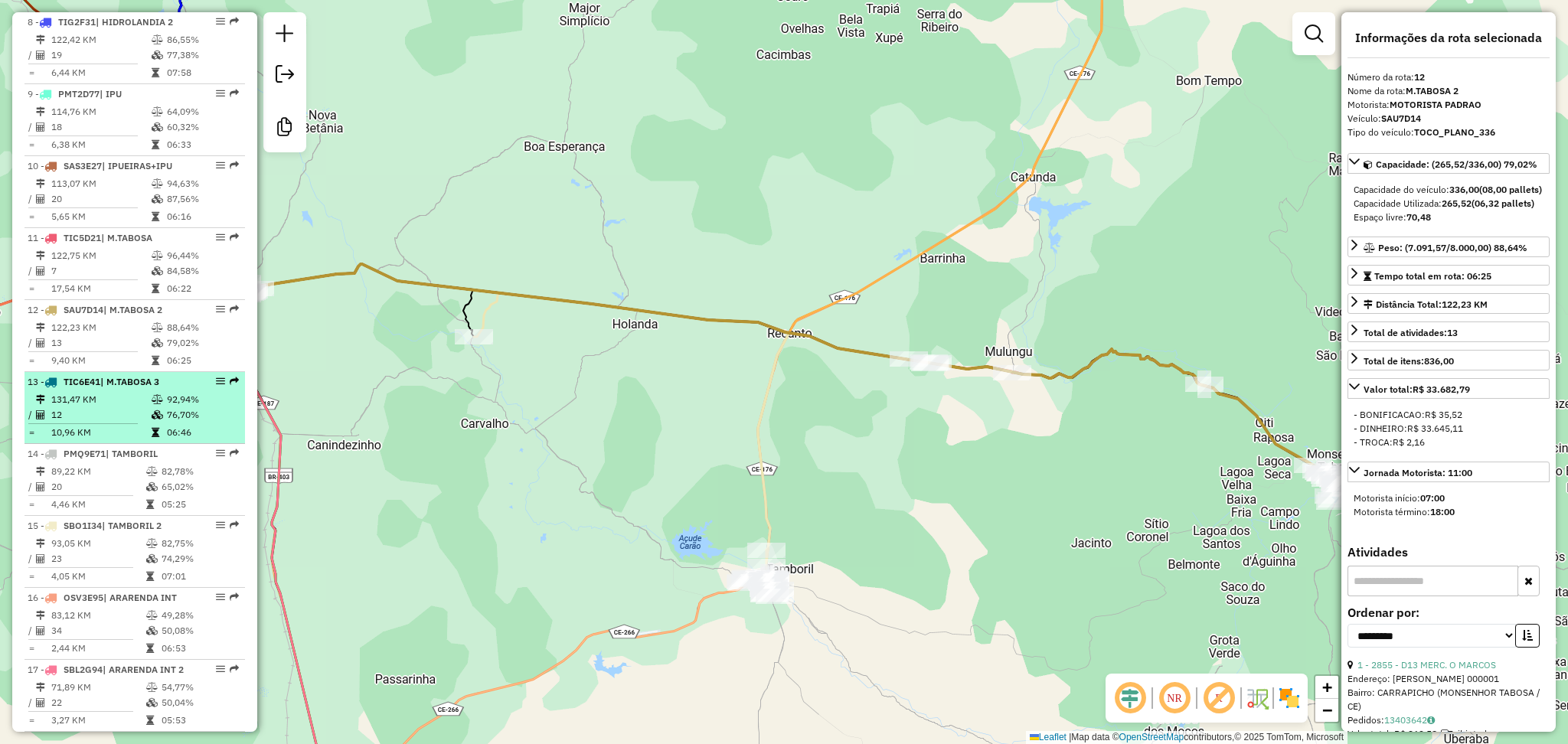
click at [123, 423] on td "12" at bounding box center [100, 415] width 100 height 15
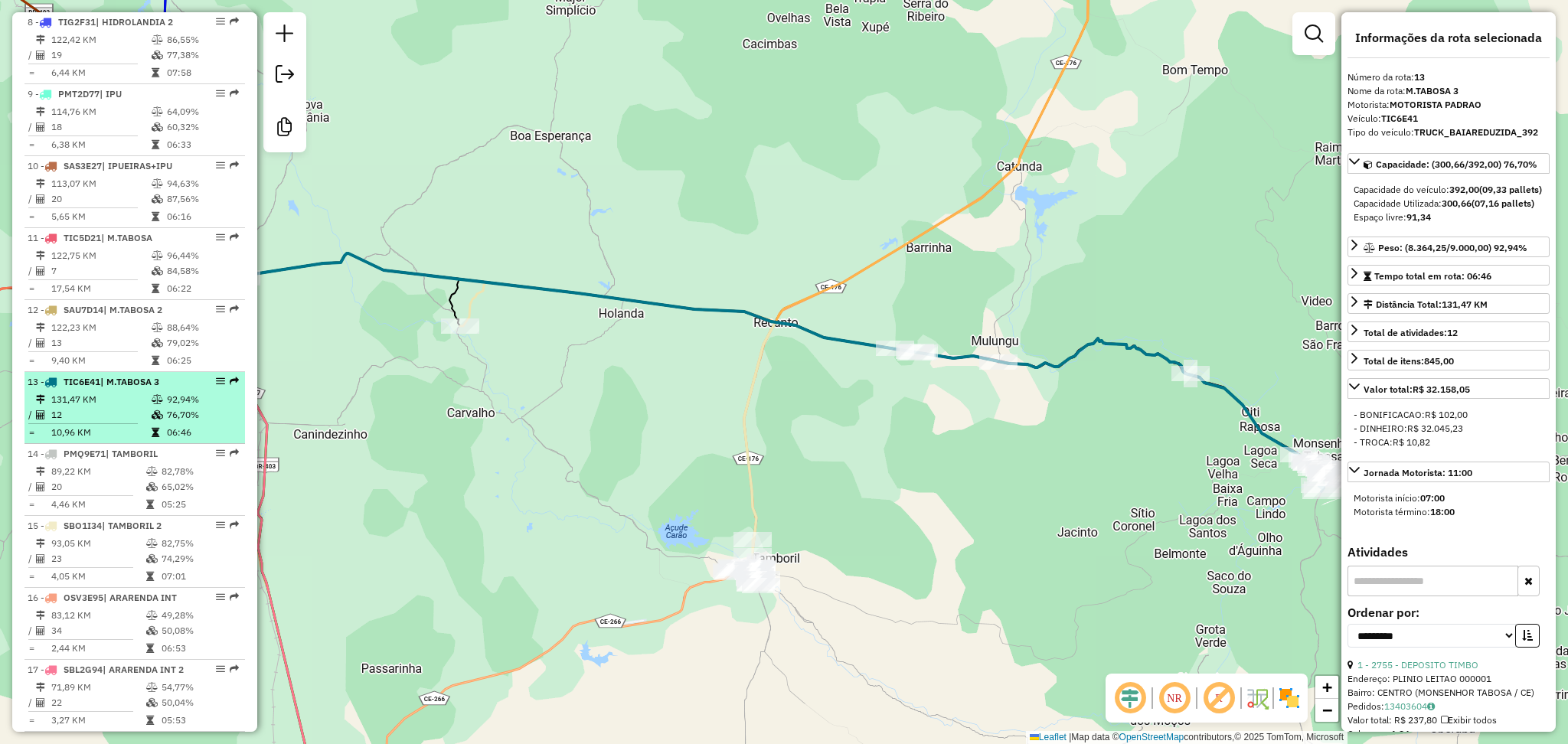
click at [122, 387] on span "| M.TABOSA 3" at bounding box center [130, 381] width 59 height 11
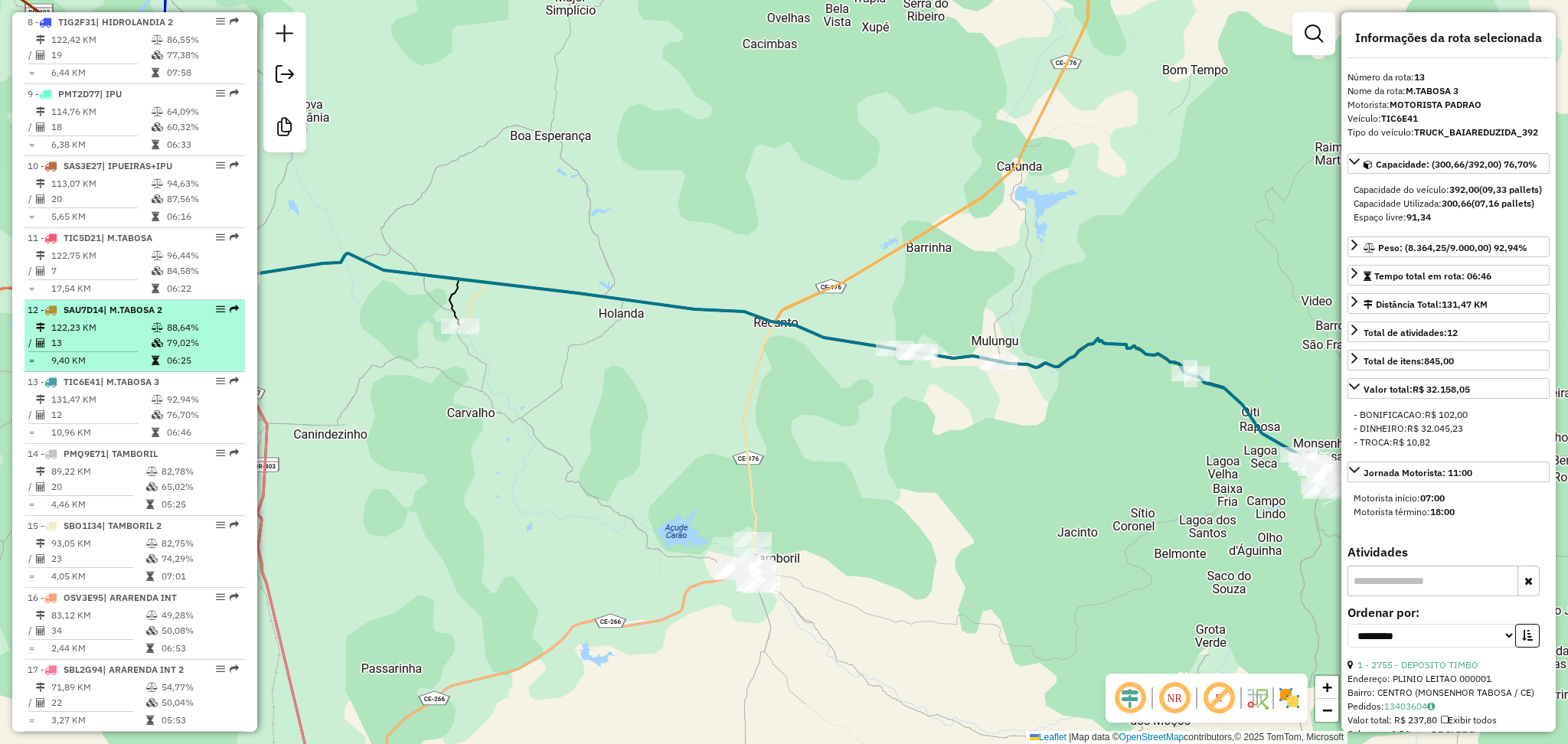
click at [122, 350] on td "13" at bounding box center [100, 343] width 100 height 15
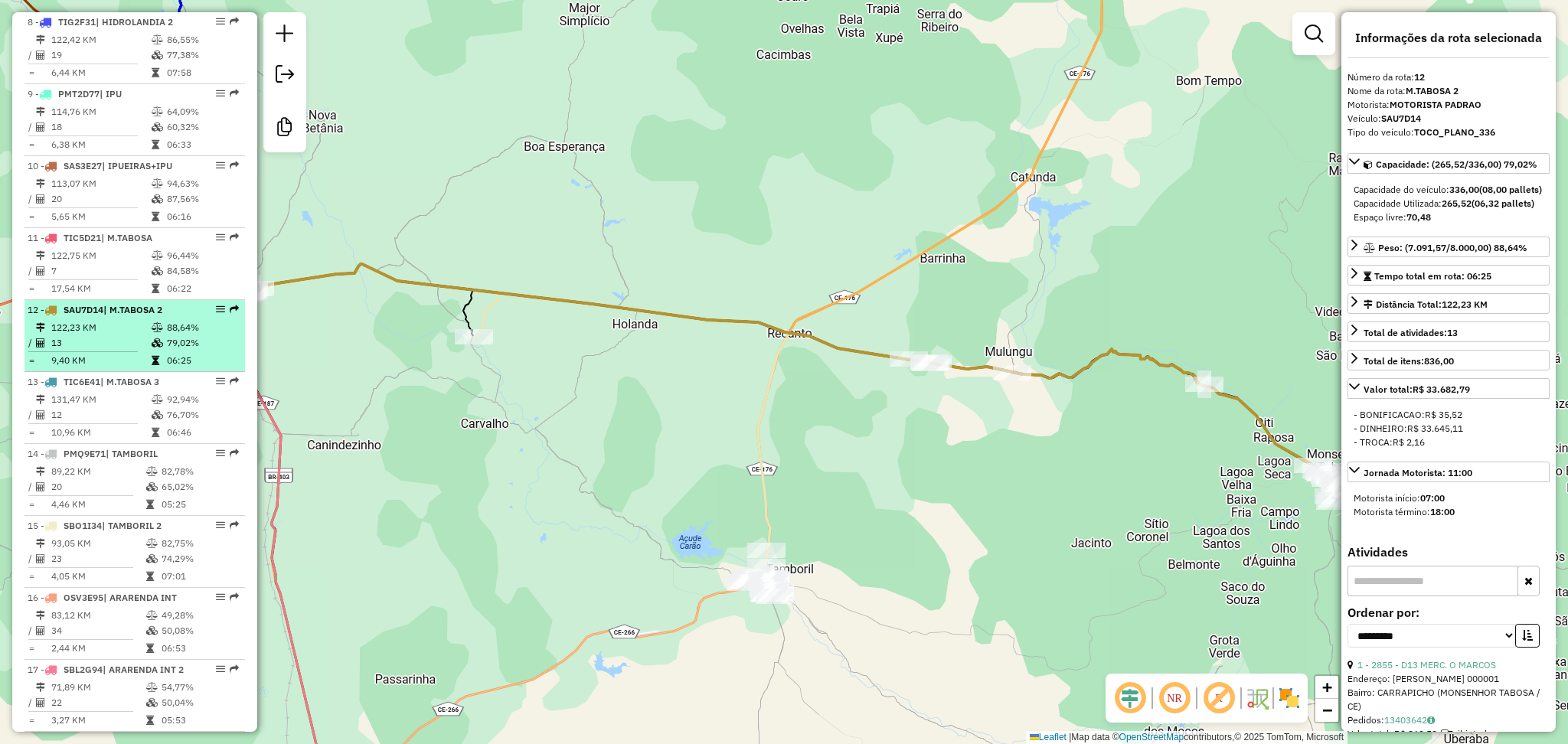
scroll to position [1005, 0]
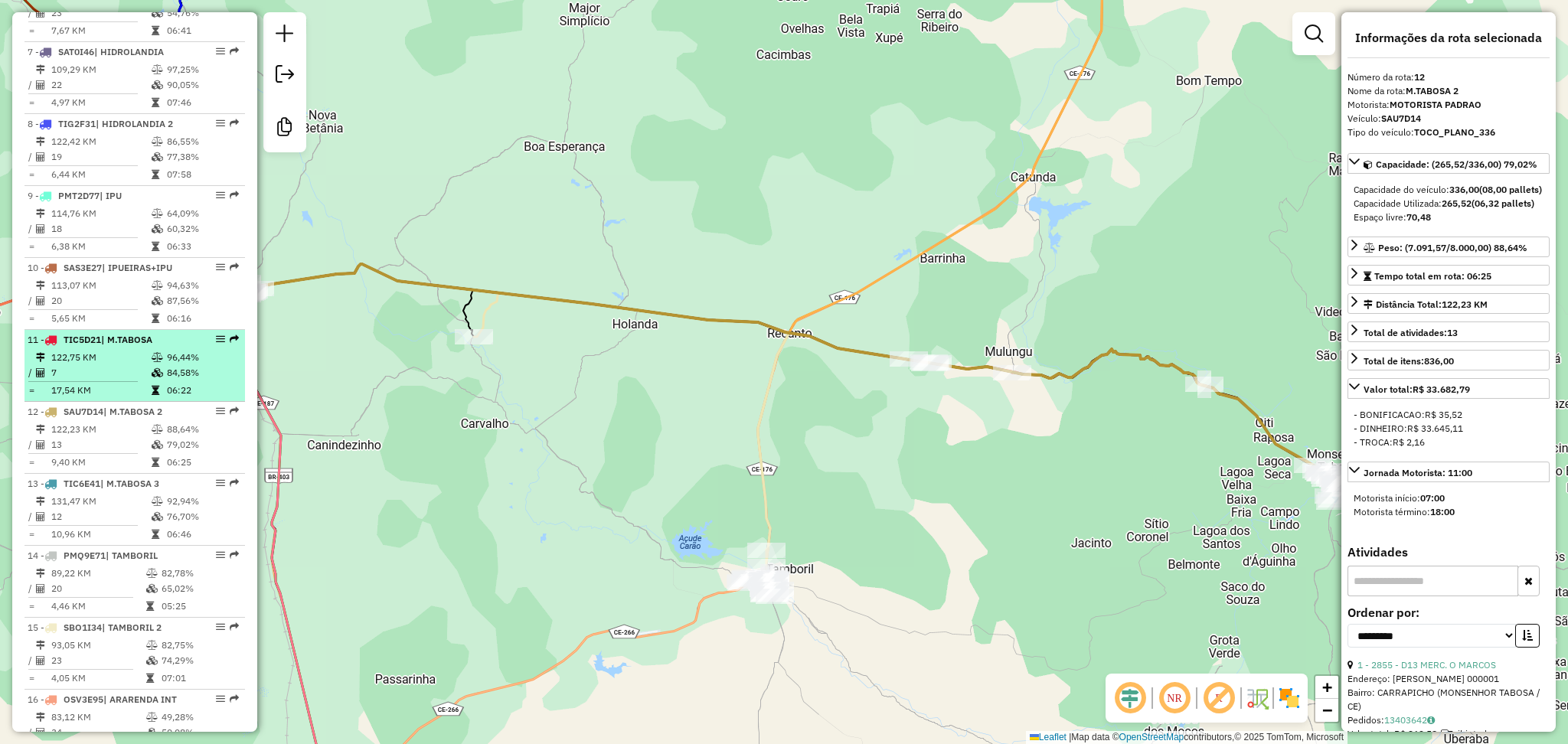
click at [119, 365] on td "122,75 KM" at bounding box center [100, 358] width 100 height 15
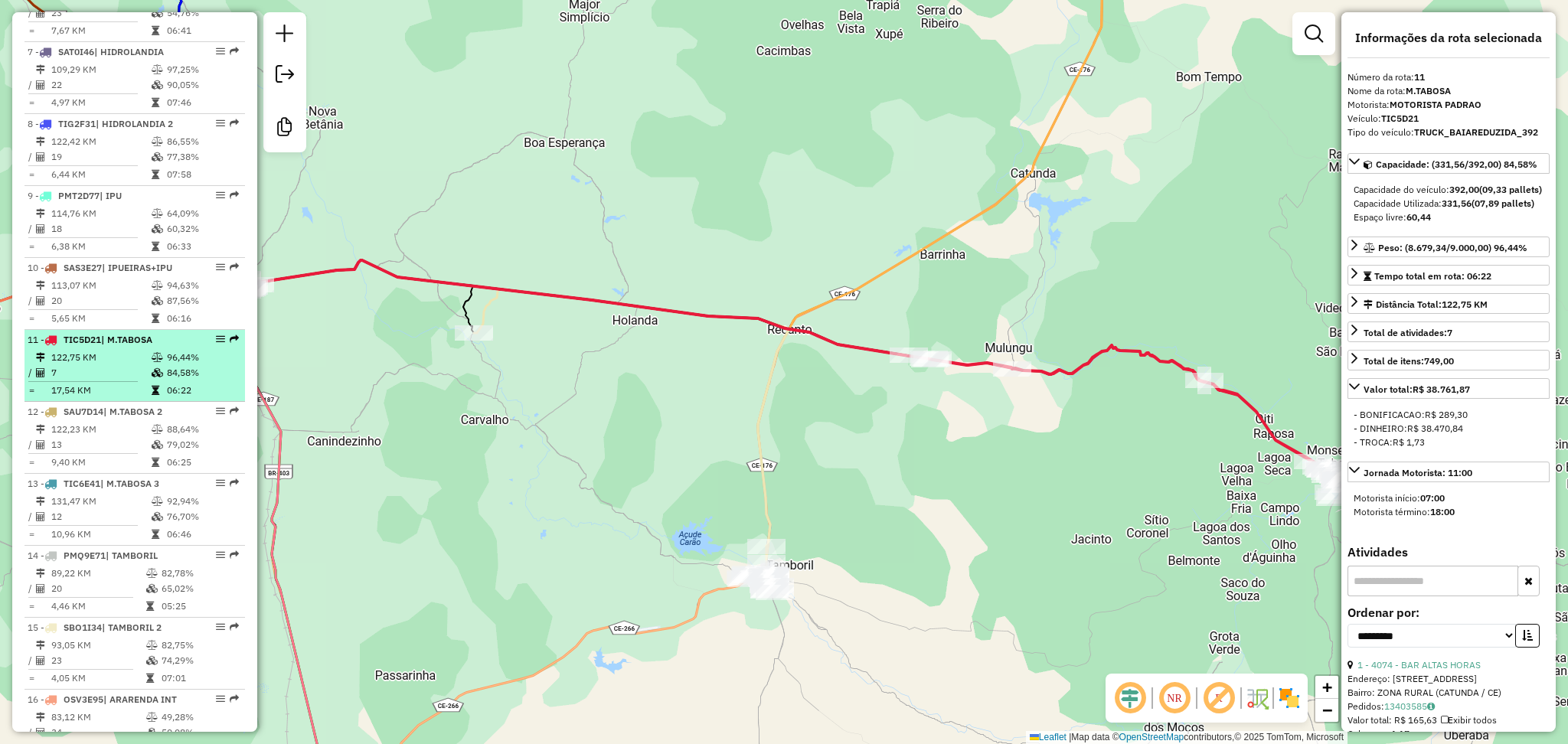
click at [115, 347] on div "11 - TIC5D21 | M.TABOSA" at bounding box center [109, 340] width 163 height 14
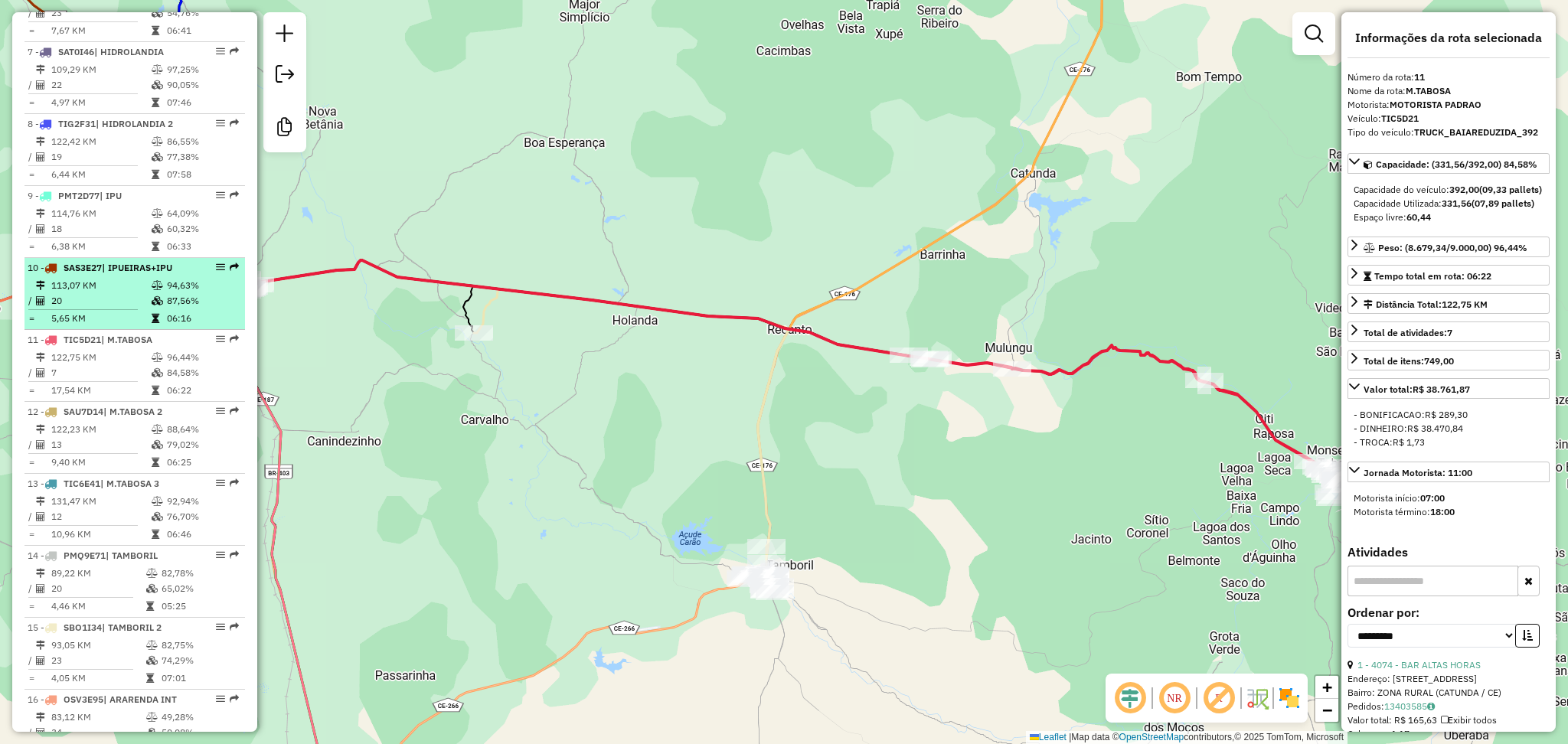
click at [115, 309] on td "20" at bounding box center [100, 301] width 100 height 15
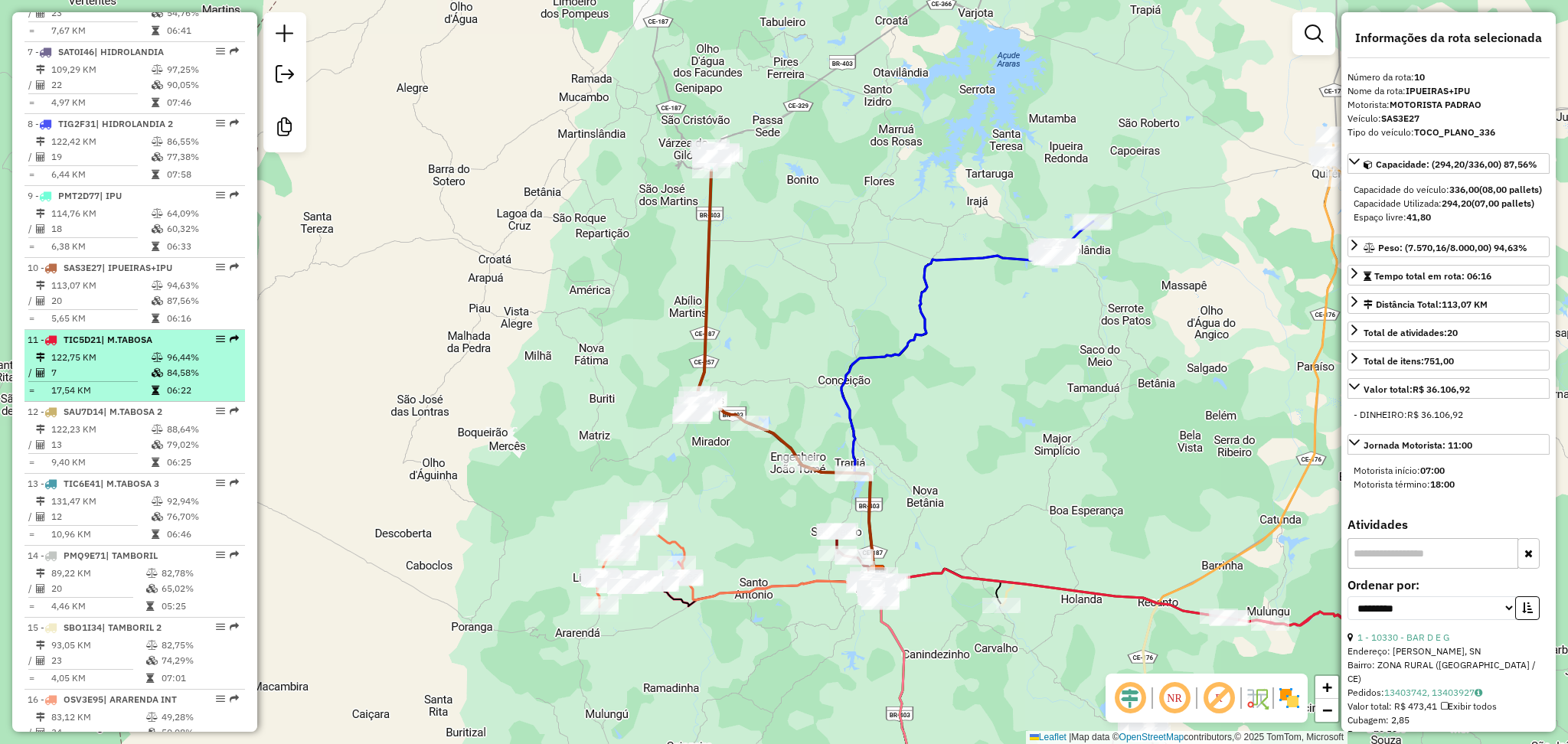
click at [100, 364] on td "122,75 KM" at bounding box center [100, 358] width 100 height 15
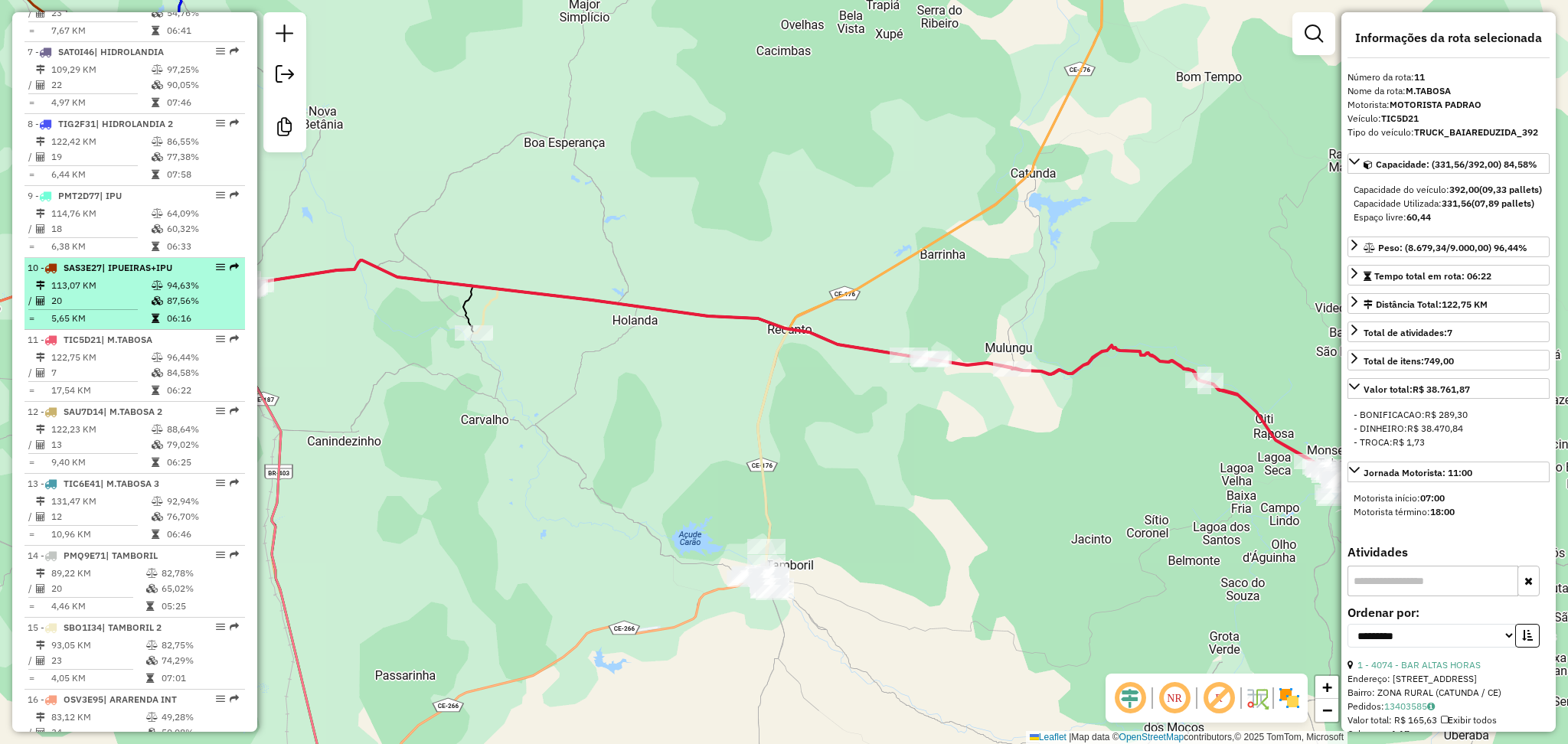
click at [131, 309] on td "20" at bounding box center [100, 301] width 100 height 15
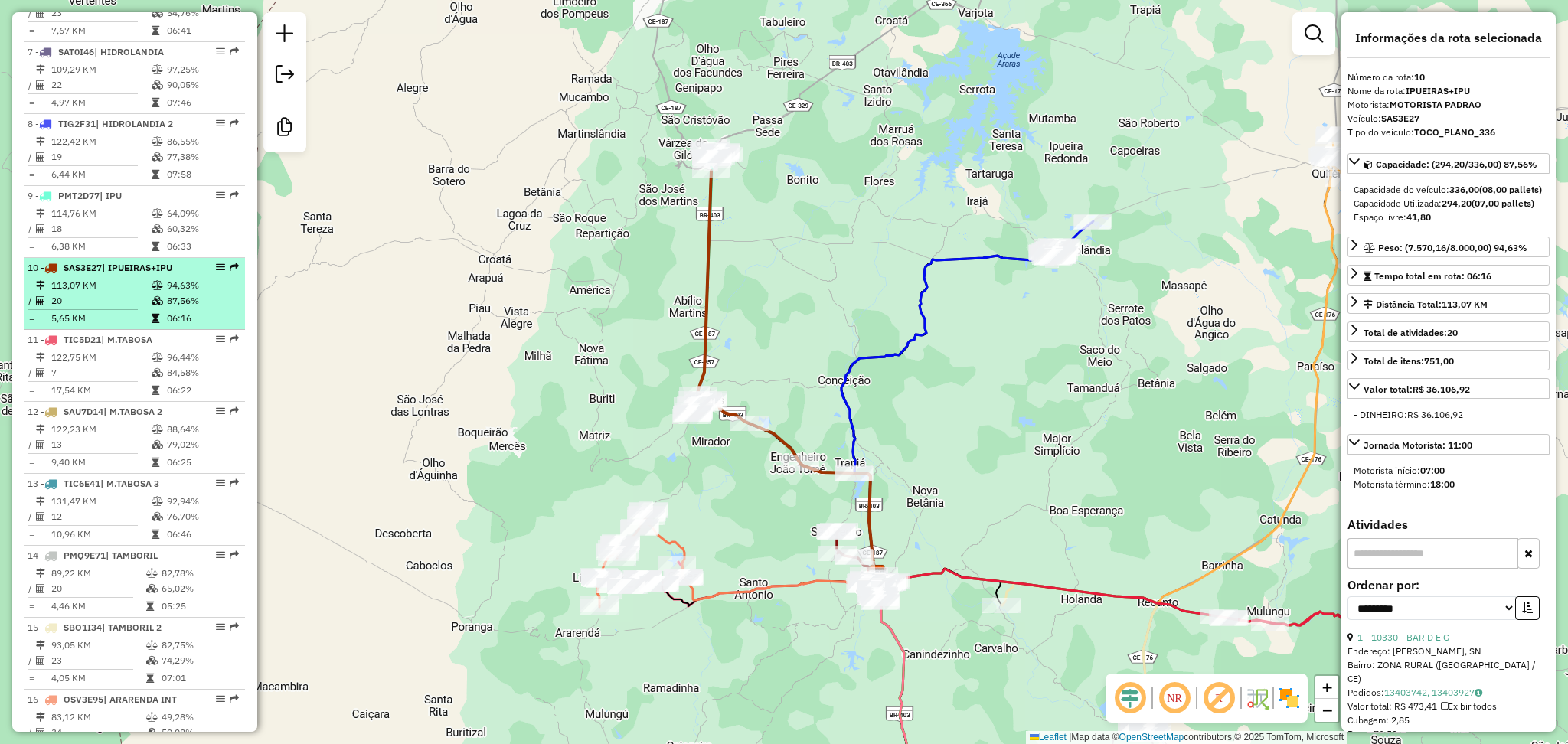
scroll to position [1107, 0]
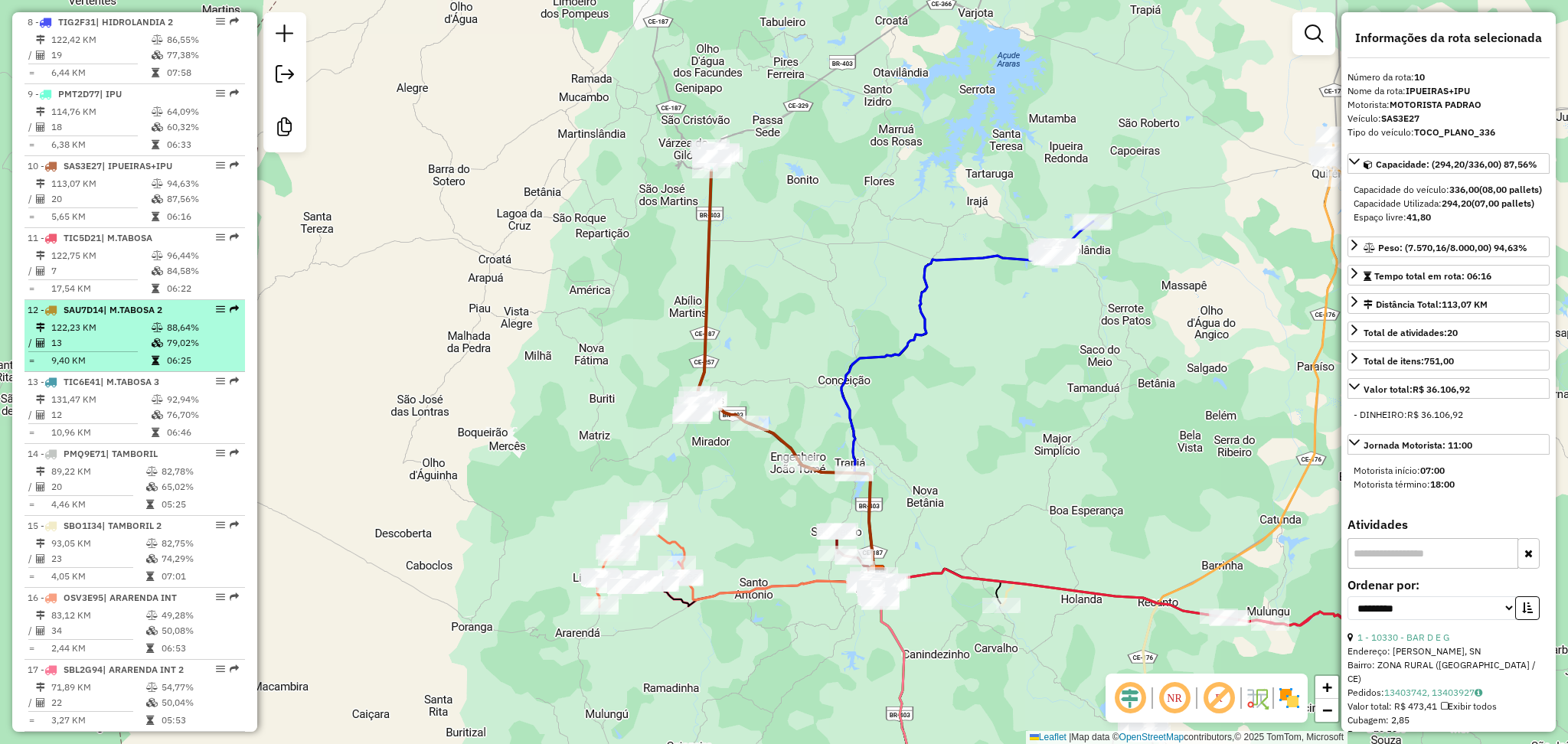
click at [132, 368] on td "9,40 KM" at bounding box center [100, 361] width 100 height 15
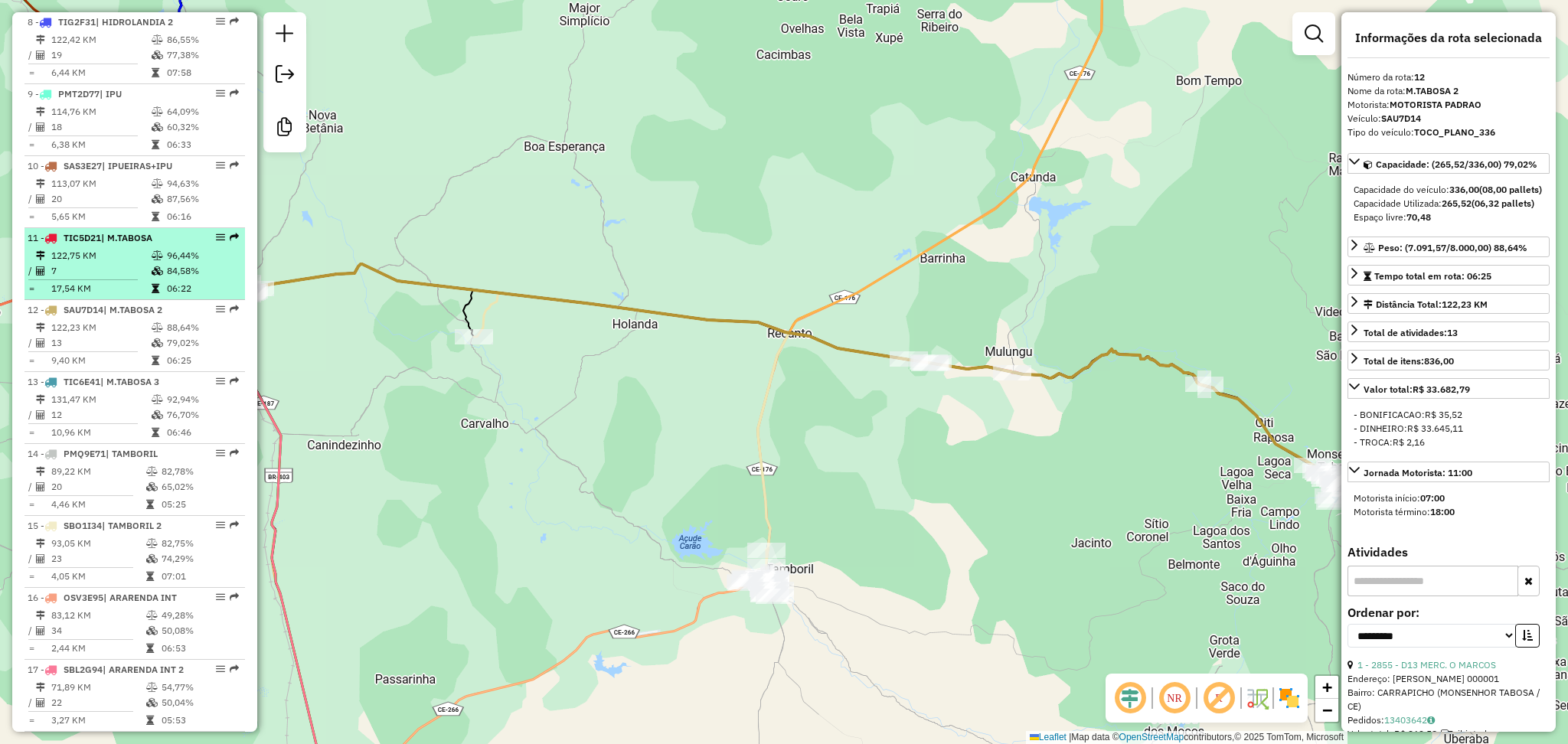
click at [130, 296] on td "17,54 KM" at bounding box center [100, 289] width 100 height 15
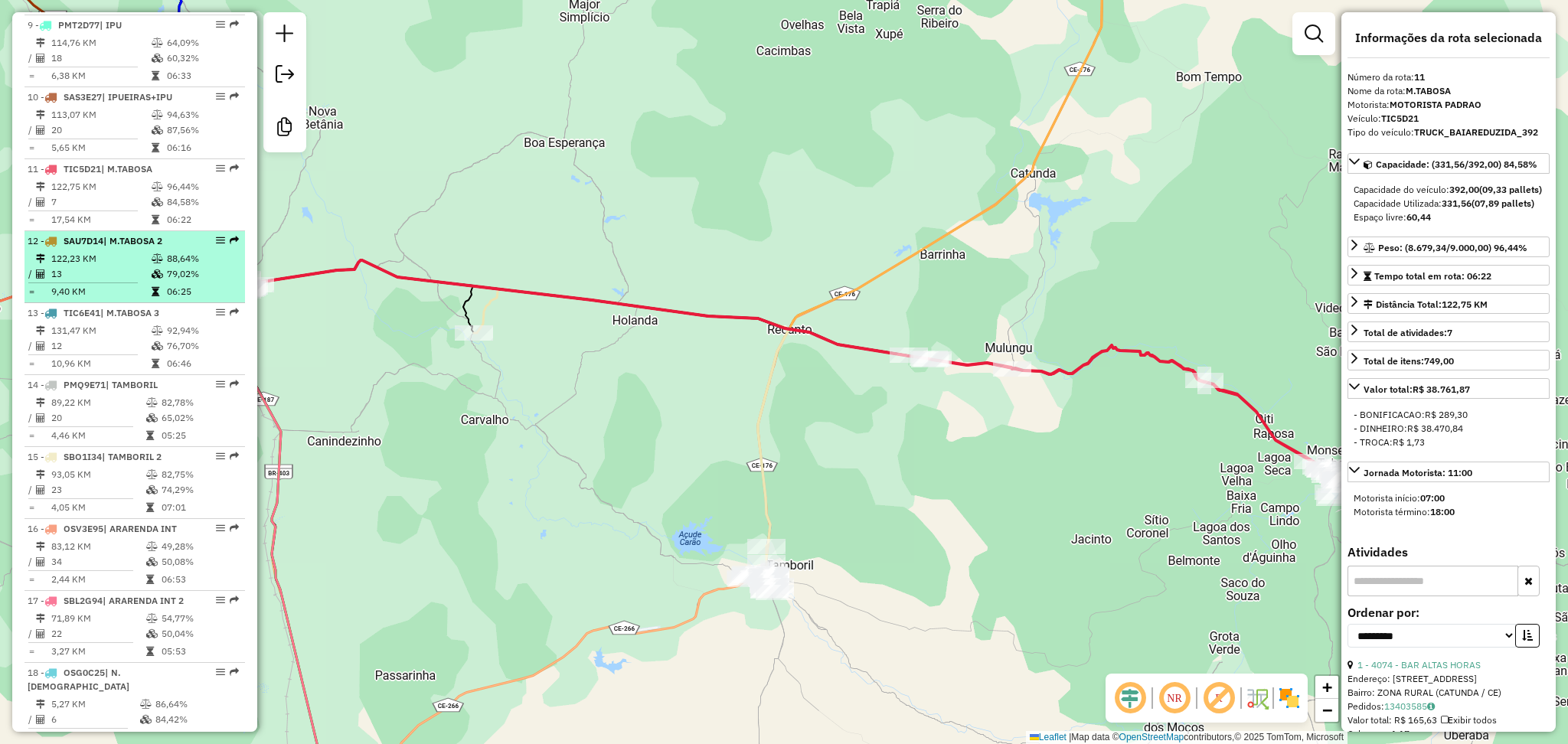
scroll to position [1210, 0]
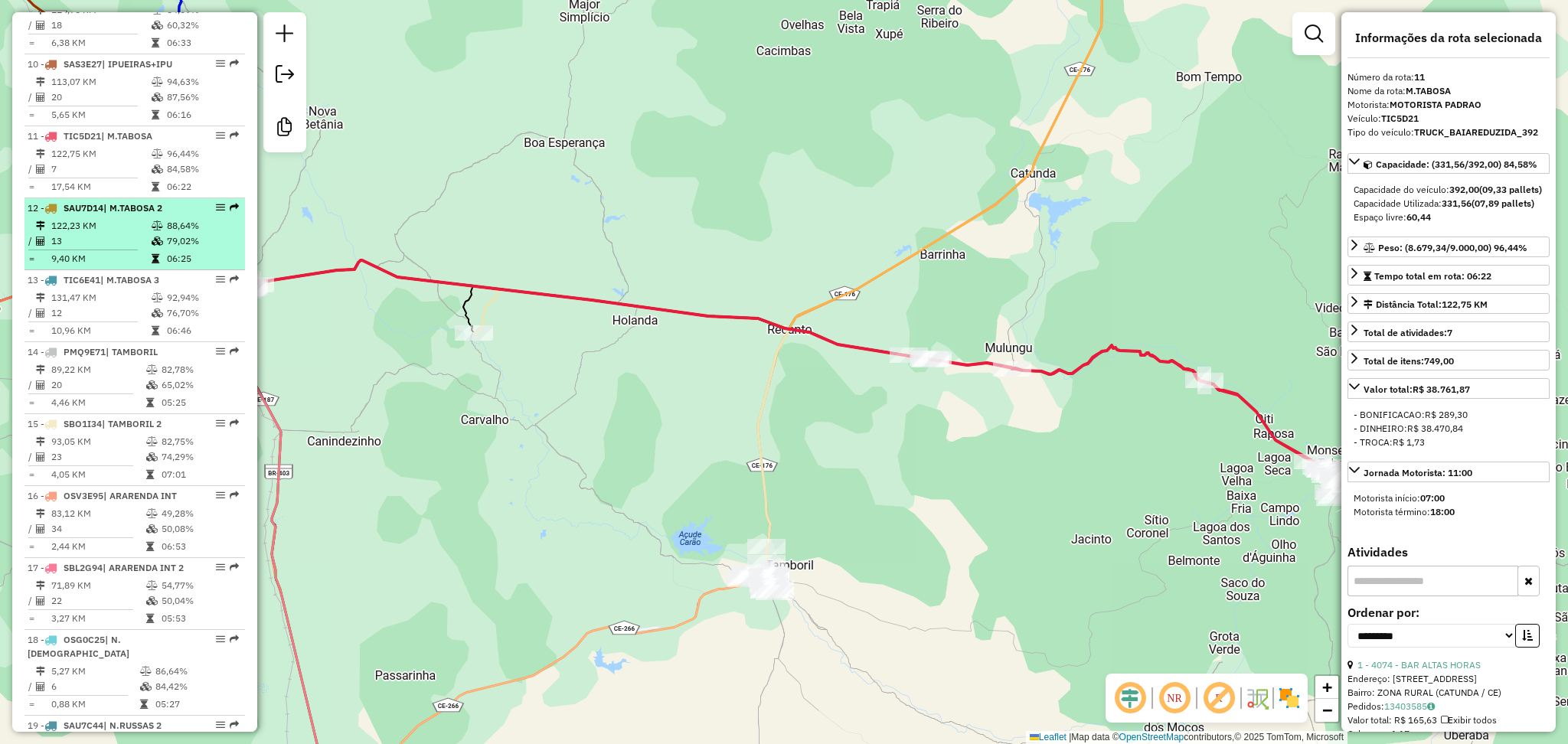
click at [118, 249] on td "13" at bounding box center [100, 241] width 100 height 15
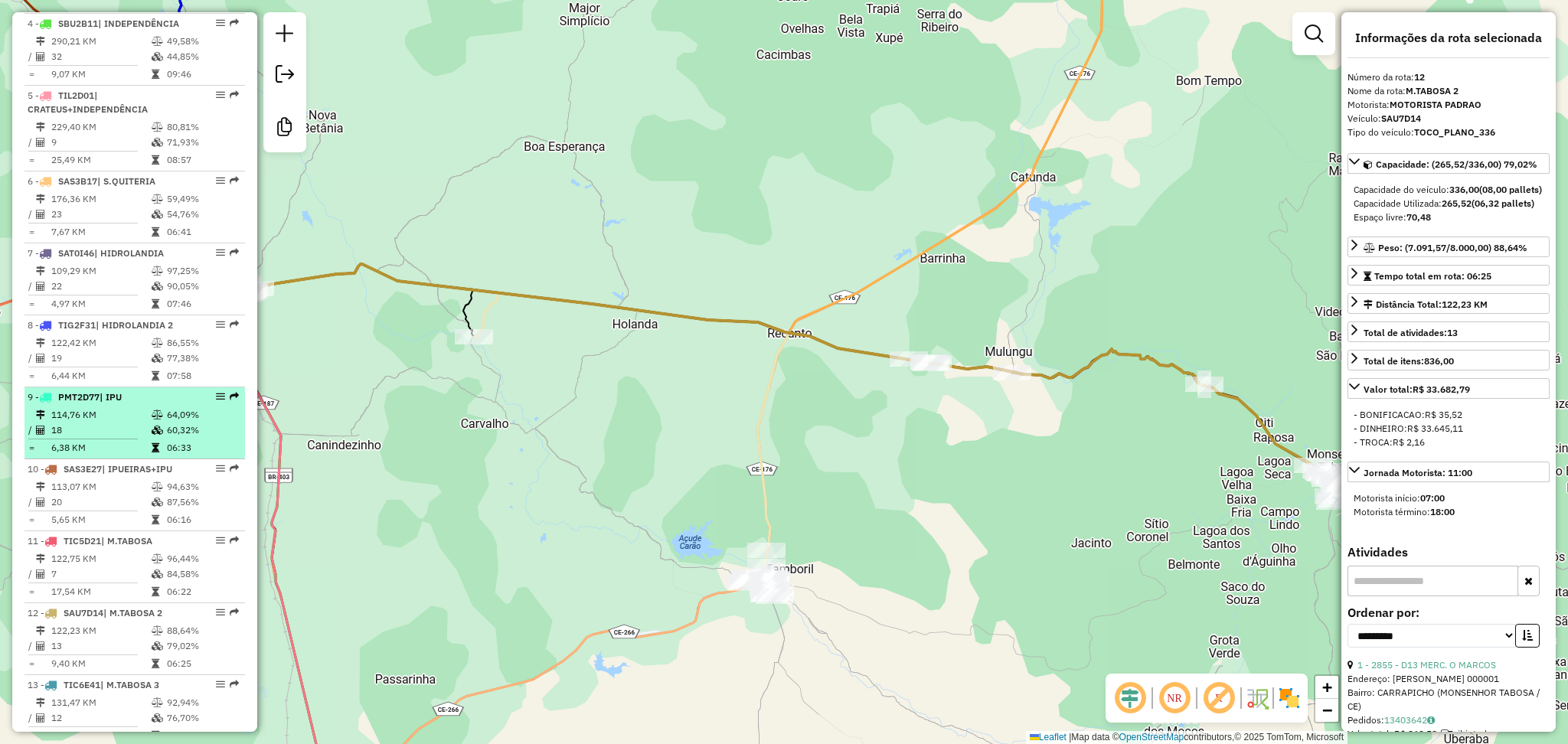
scroll to position [801, 0]
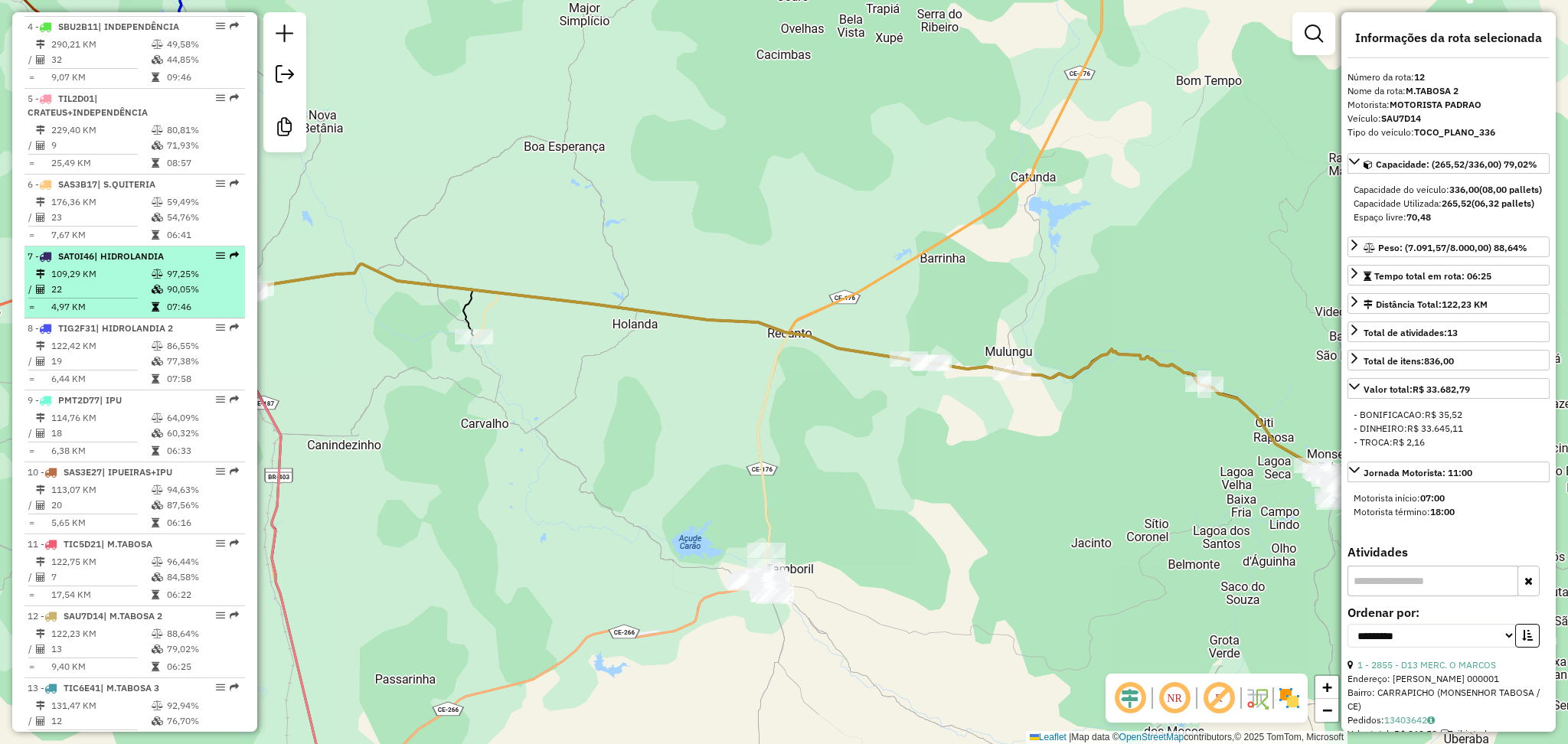
click at [114, 282] on td "109,29 KM" at bounding box center [100, 275] width 100 height 15
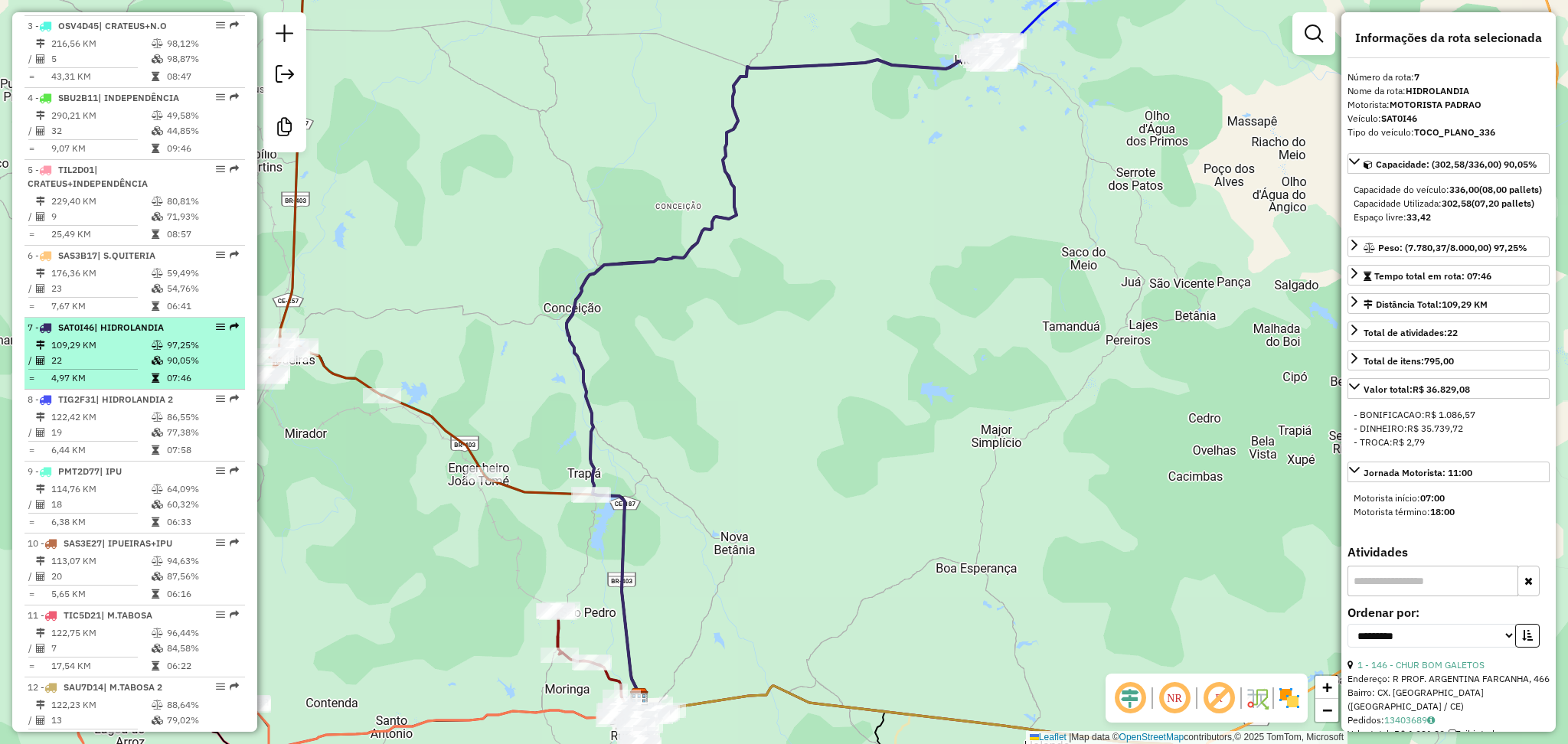
scroll to position [700, 0]
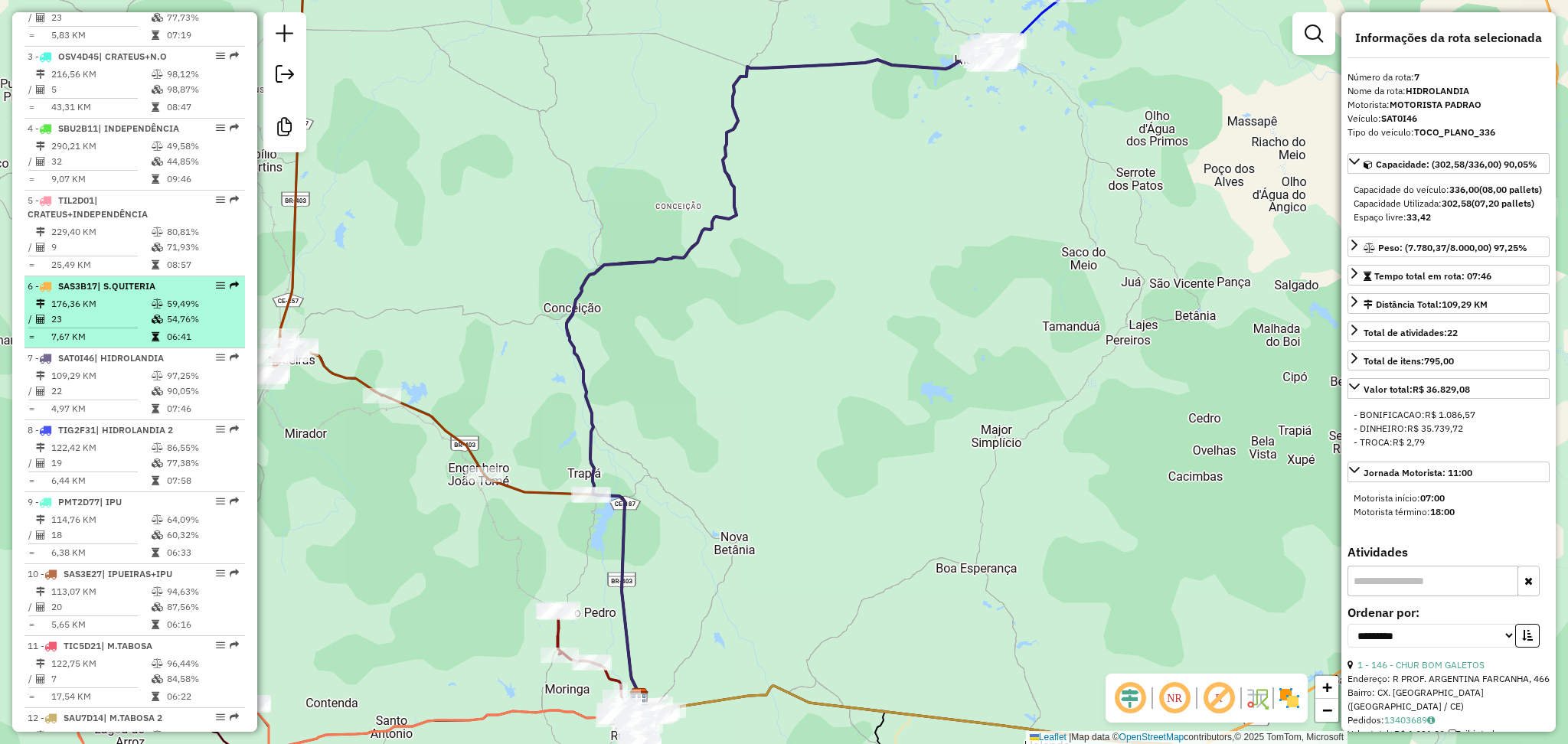
click at [105, 311] on td "176,36 KM" at bounding box center [100, 304] width 100 height 15
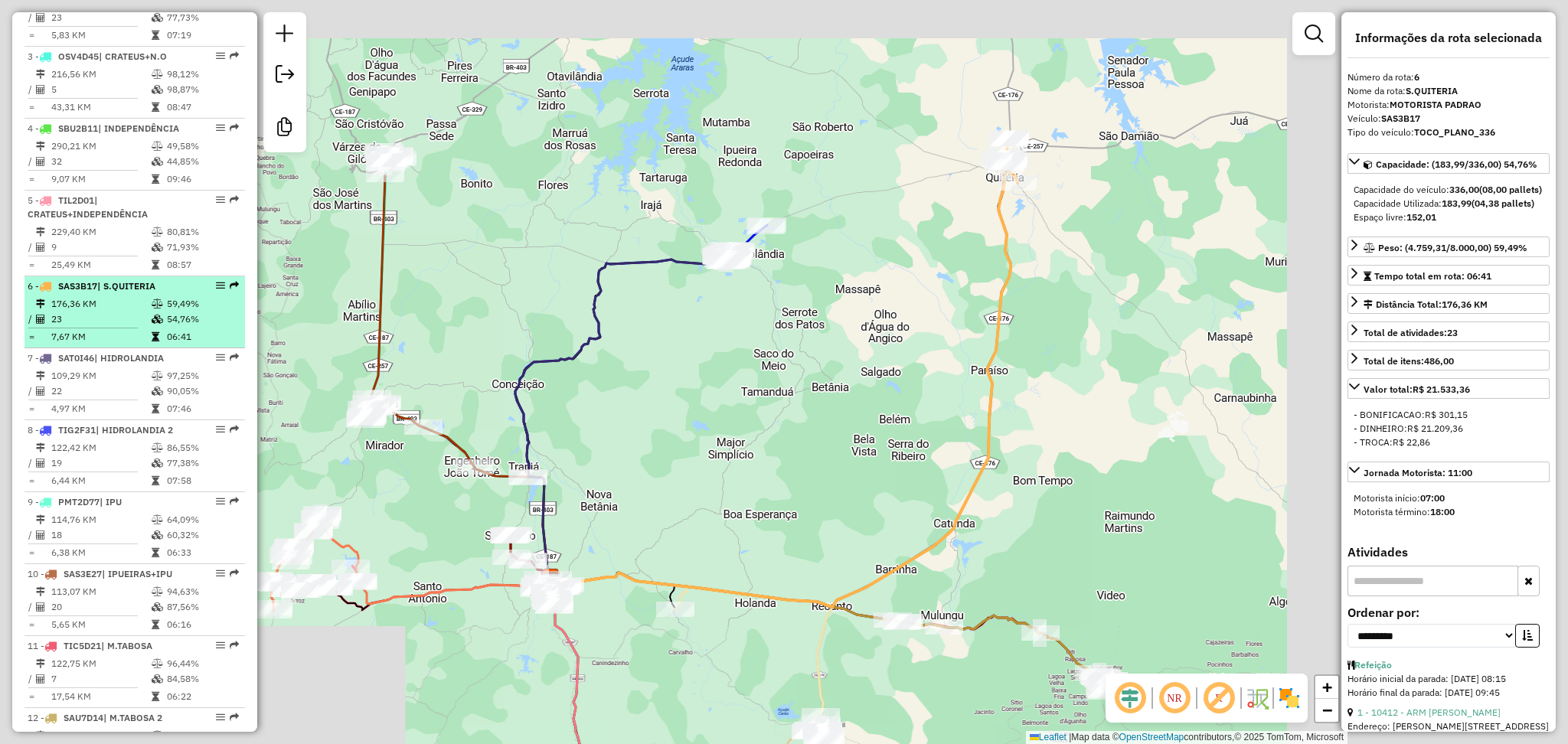
click at [105, 311] on td "176,36 KM" at bounding box center [100, 304] width 100 height 15
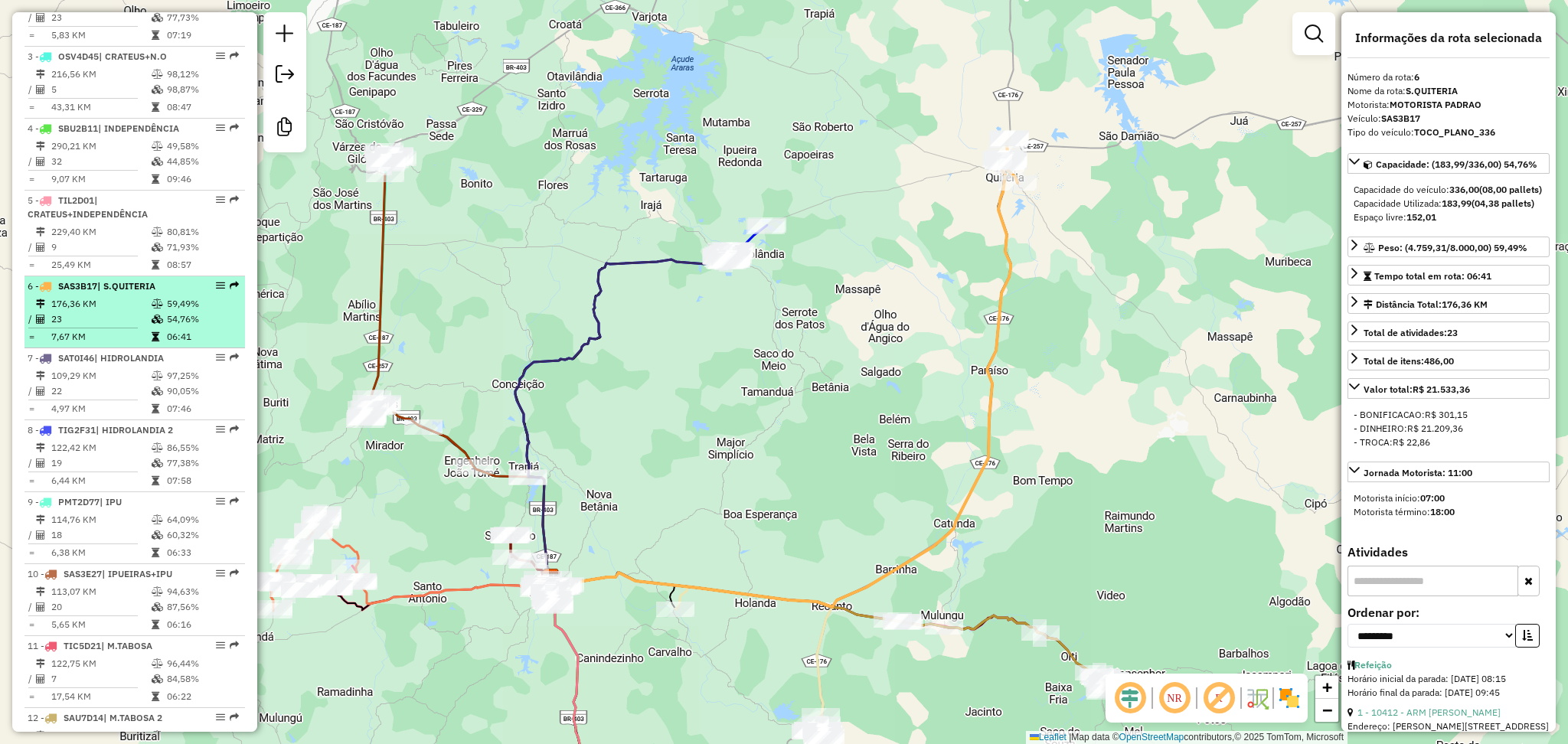
click at [105, 311] on td "176,36 KM" at bounding box center [100, 304] width 100 height 15
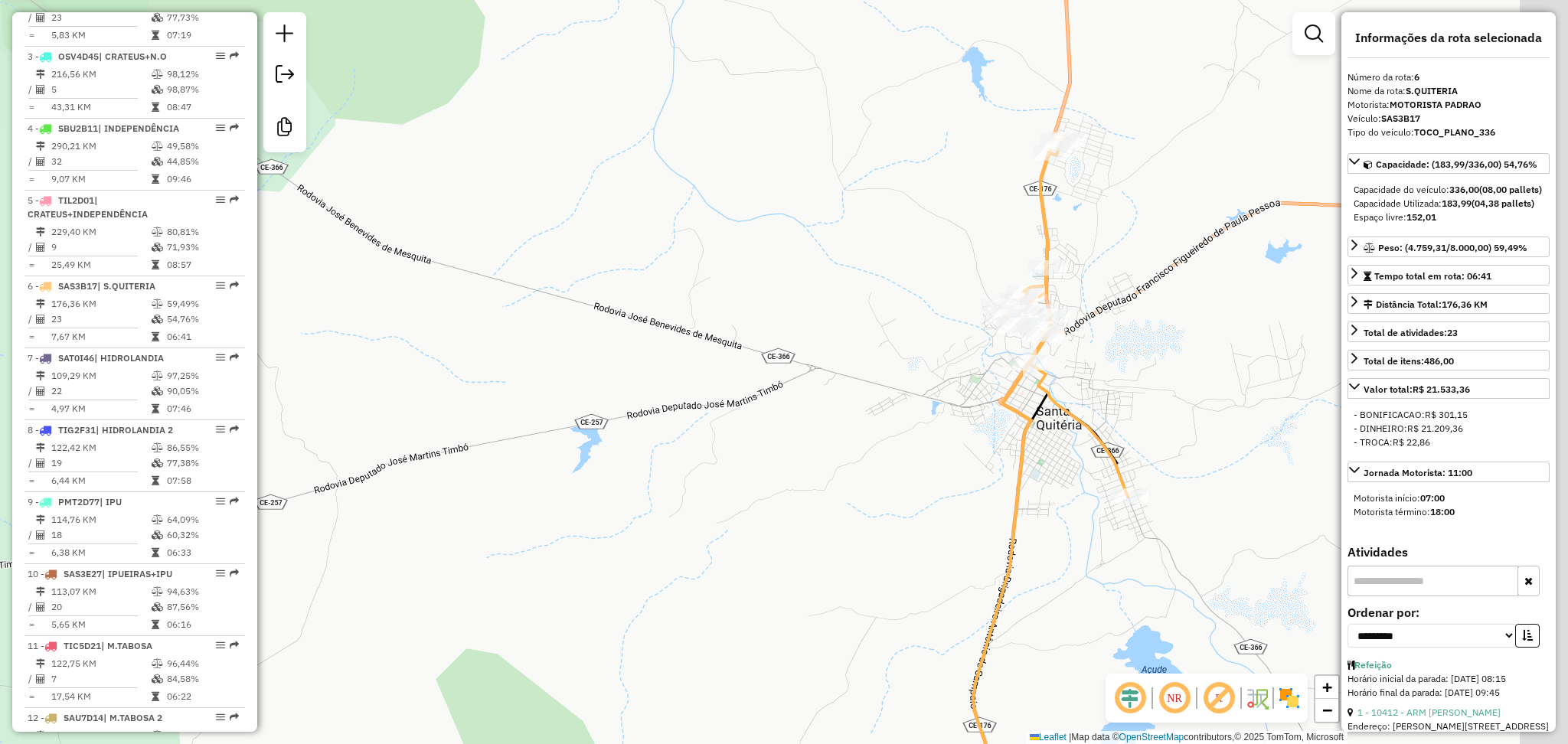
drag, startPoint x: 1251, startPoint y: 363, endPoint x: 1105, endPoint y: 344, distance: 147.2
click at [1112, 356] on div "Janela de atendimento Grade de atendimento Capacidade Transportadoras Veículos …" at bounding box center [784, 372] width 1568 height 744
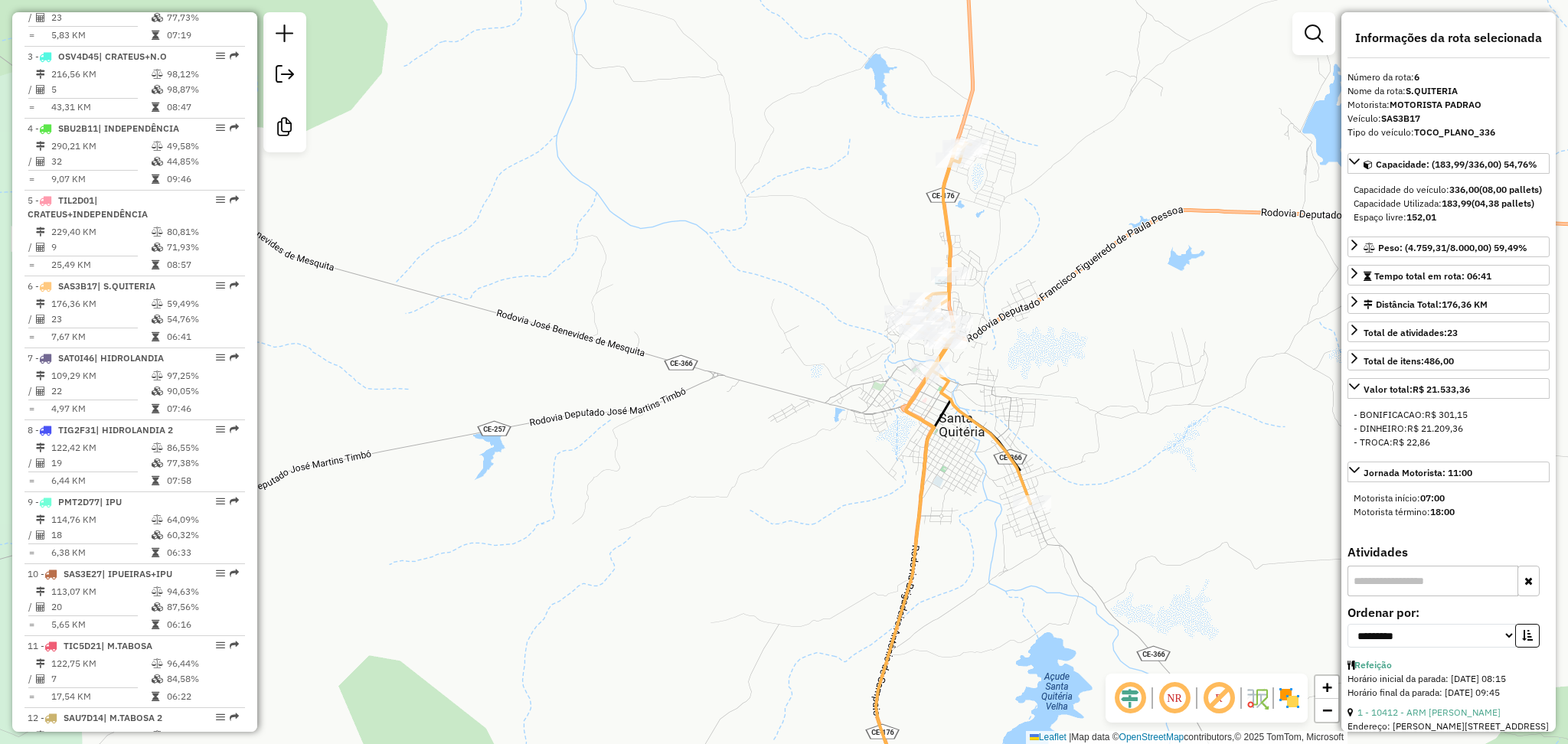
drag, startPoint x: 1134, startPoint y: 301, endPoint x: 938, endPoint y: 309, distance: 196.2
click at [938, 309] on div "Janela de atendimento Grade de atendimento Capacidade Transportadoras Veículos …" at bounding box center [784, 372] width 1568 height 744
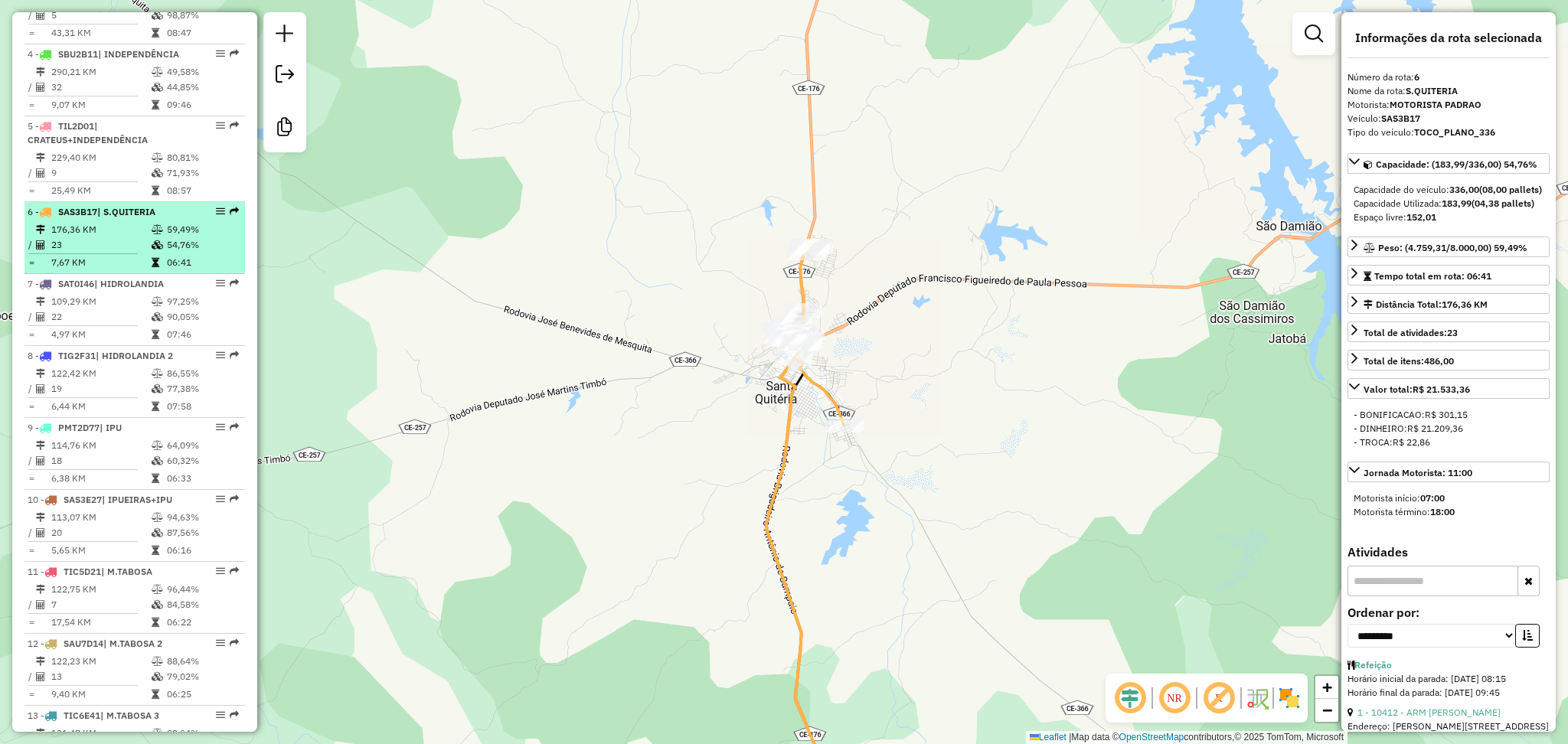
scroll to position [801, 0]
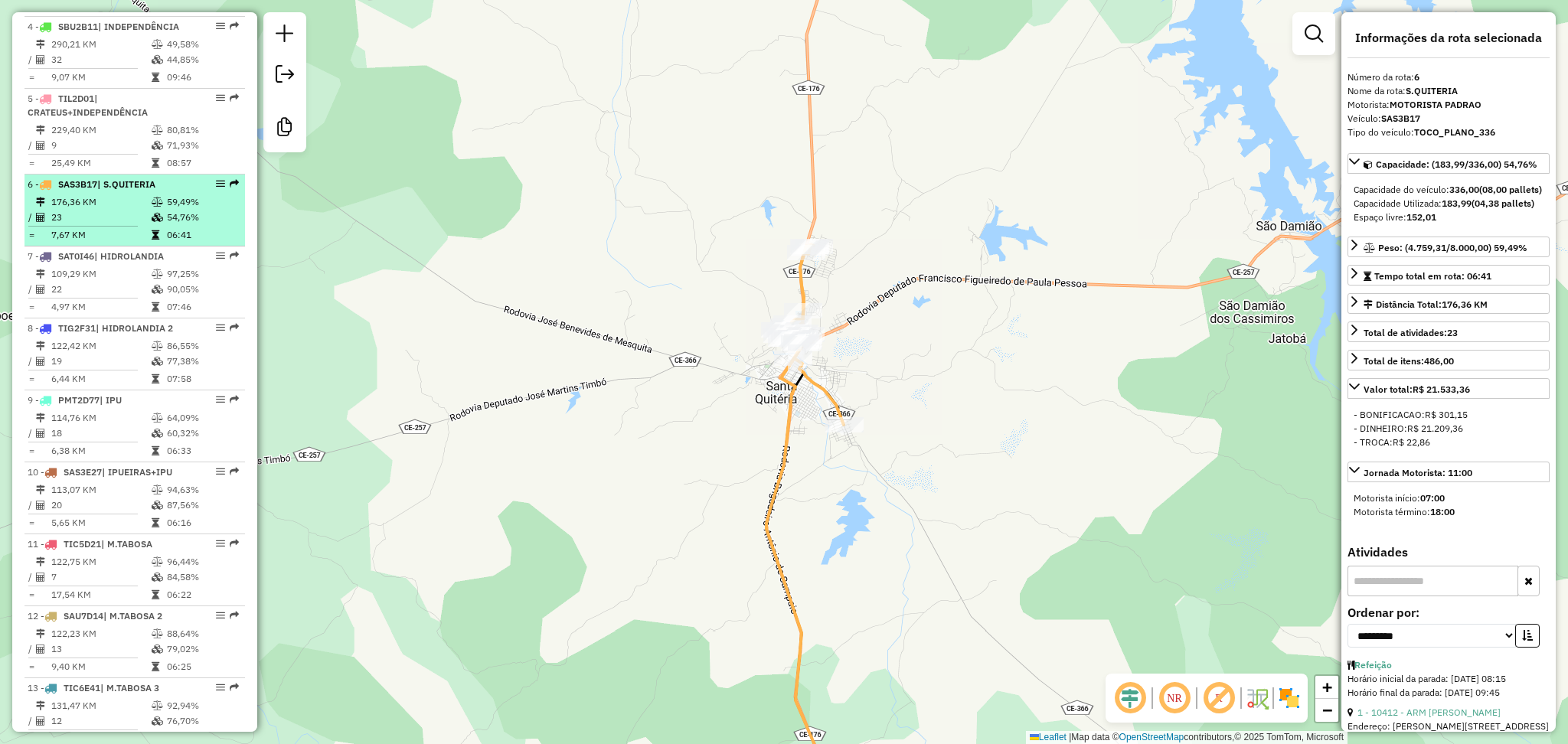
click at [117, 210] on td "176,36 KM" at bounding box center [100, 203] width 100 height 15
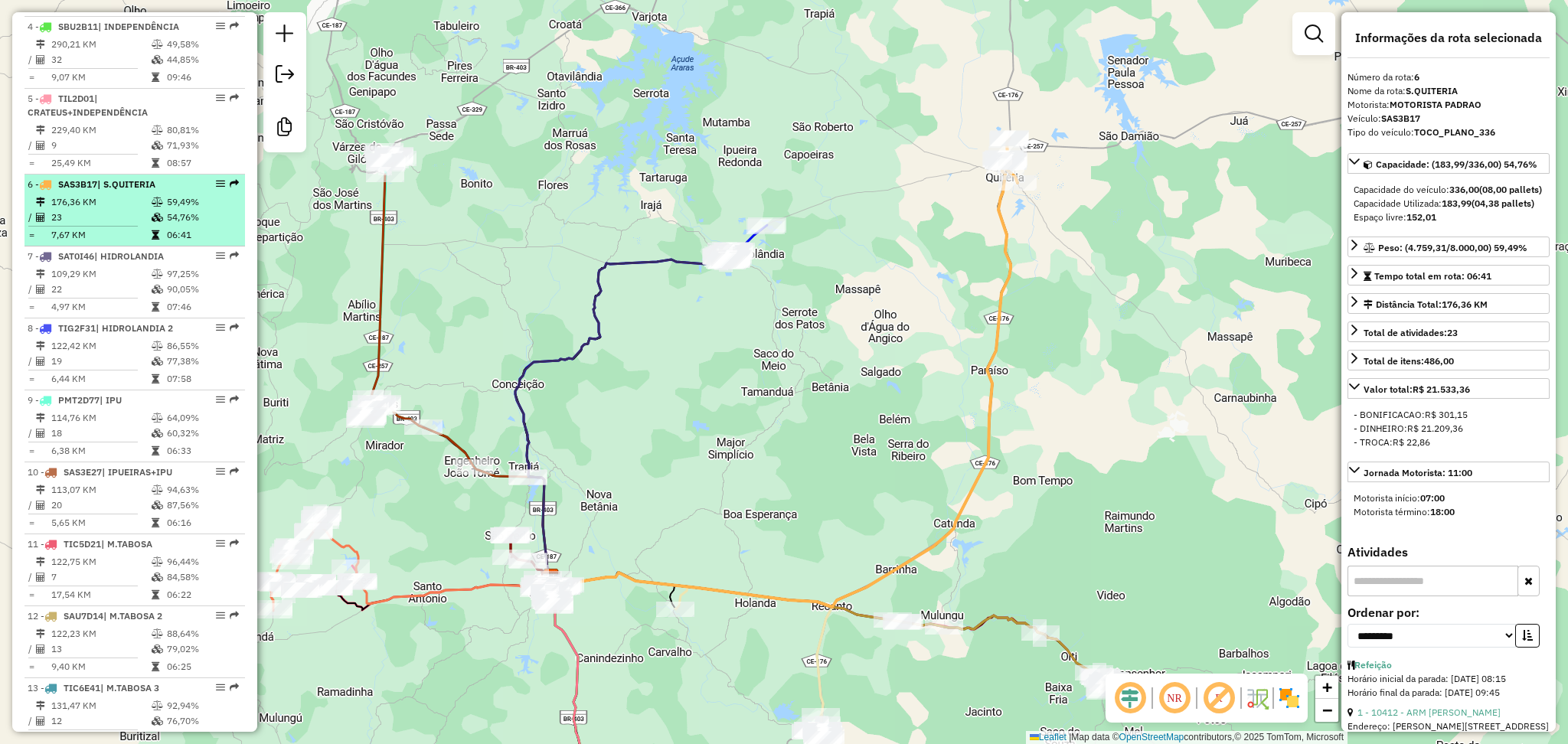
click at [117, 210] on td "176,36 KM" at bounding box center [100, 203] width 100 height 15
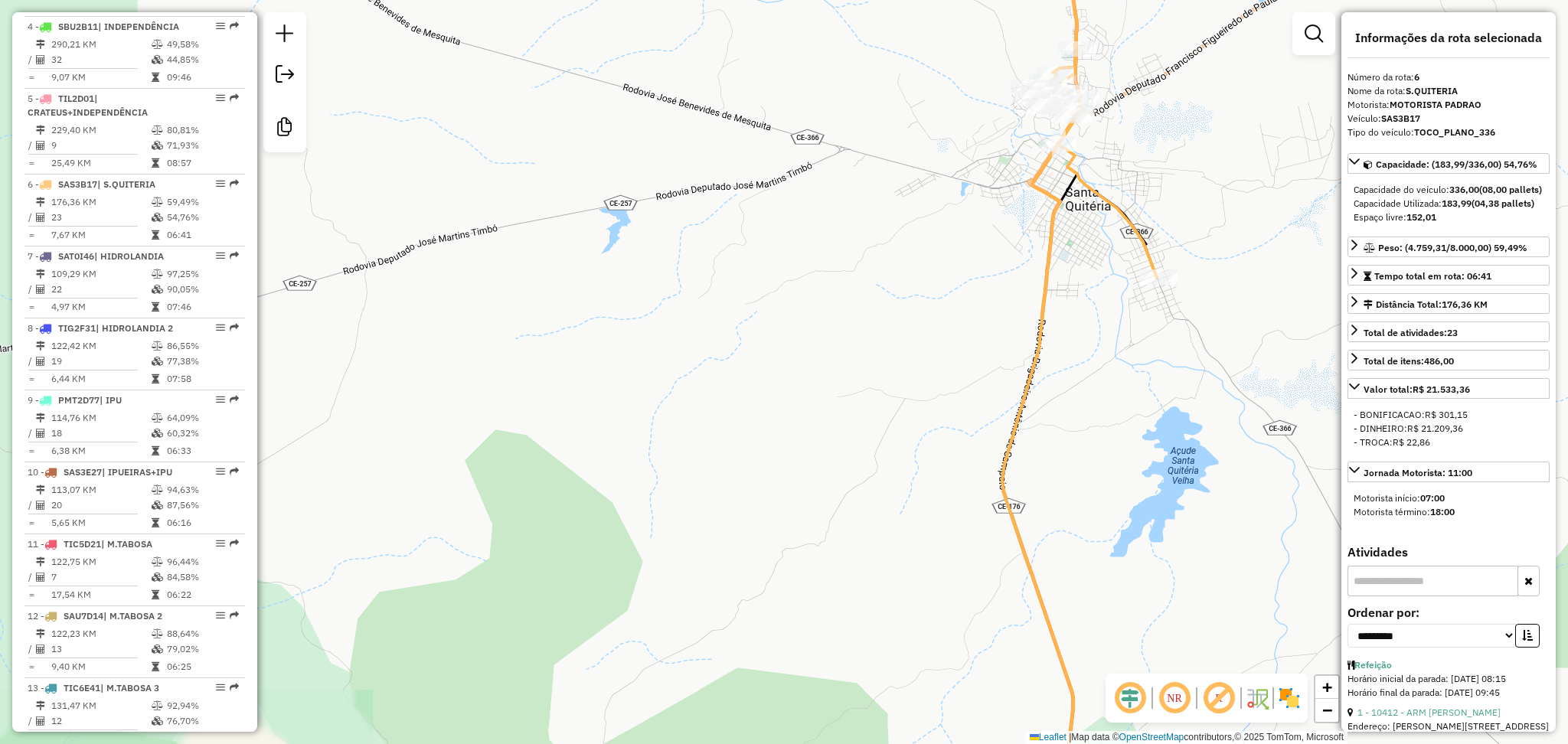
drag, startPoint x: 977, startPoint y: 257, endPoint x: 942, endPoint y: 283, distance: 43.6
click at [944, 281] on div "Janela de atendimento Grade de atendimento Capacidade Transportadoras Veículos …" at bounding box center [784, 372] width 1568 height 744
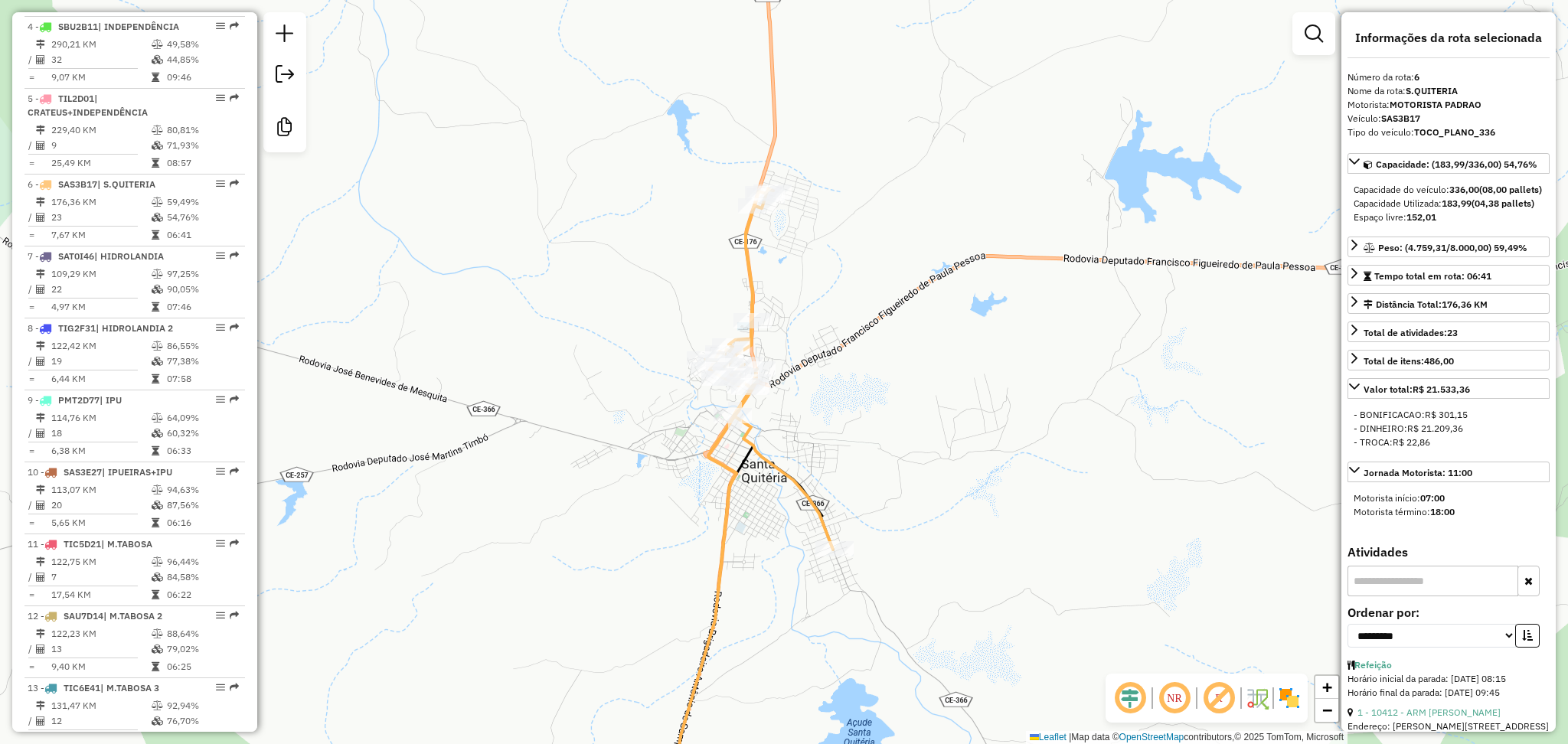
drag, startPoint x: 968, startPoint y: 215, endPoint x: 847, endPoint y: 361, distance: 189.6
click at [849, 359] on div "Janela de atendimento Grade de atendimento Capacidade Transportadoras Veículos …" at bounding box center [784, 372] width 1568 height 744
